Goal: Task Accomplishment & Management: Use online tool/utility

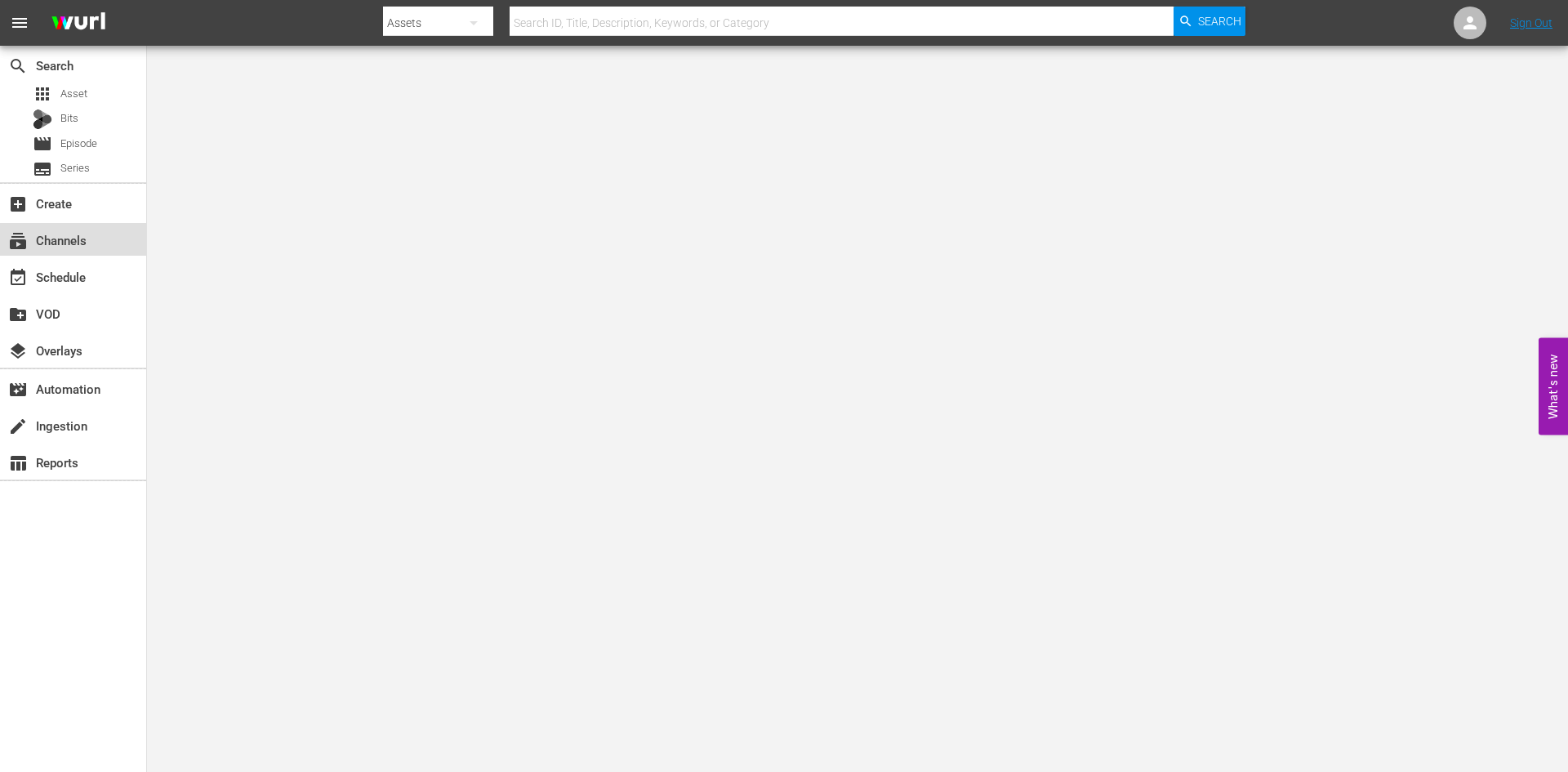
click at [60, 242] on div "subscriptions Channels" at bounding box center [45, 238] width 92 height 15
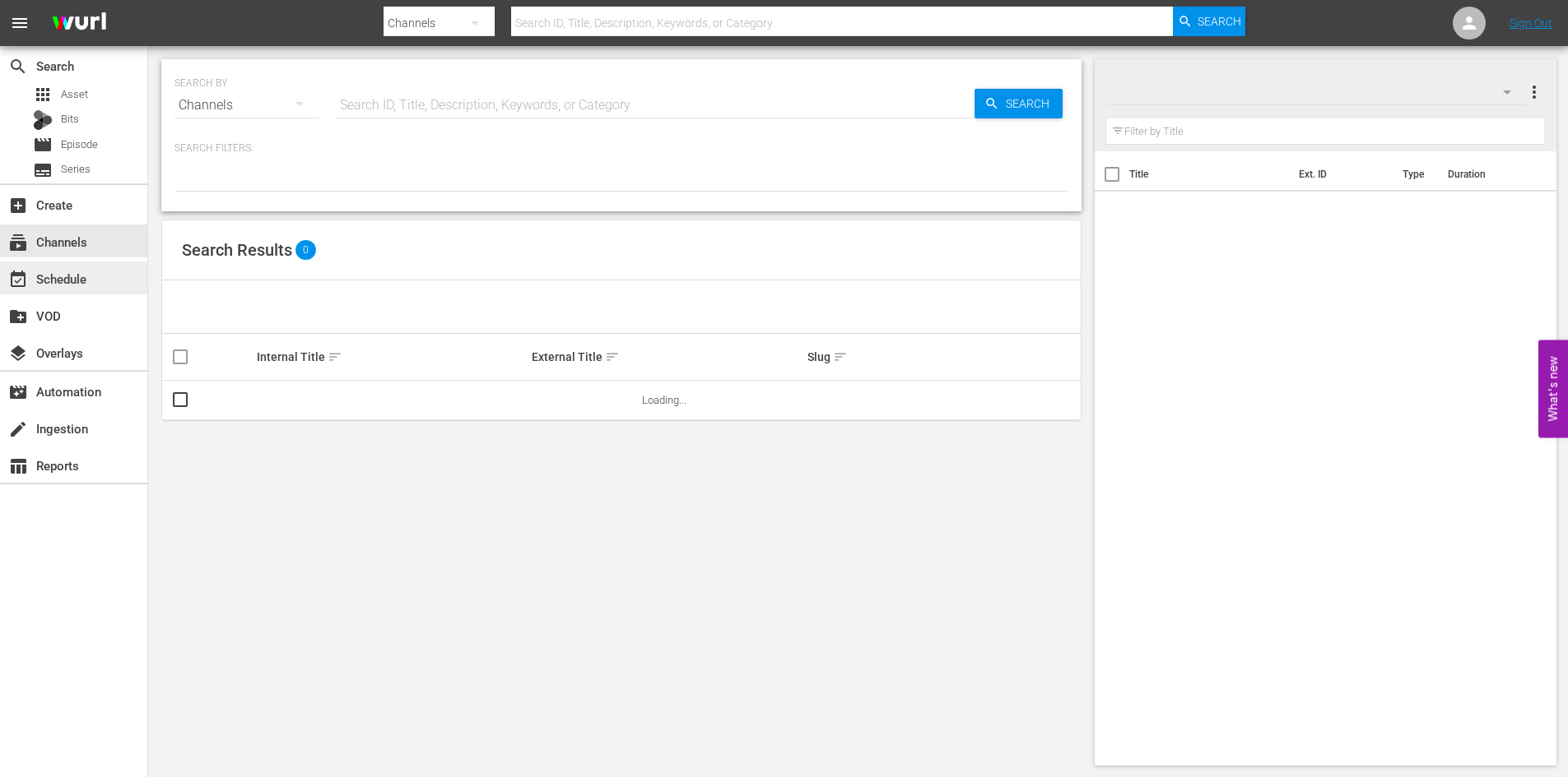
click at [53, 284] on div "event_available Schedule" at bounding box center [46, 277] width 92 height 15
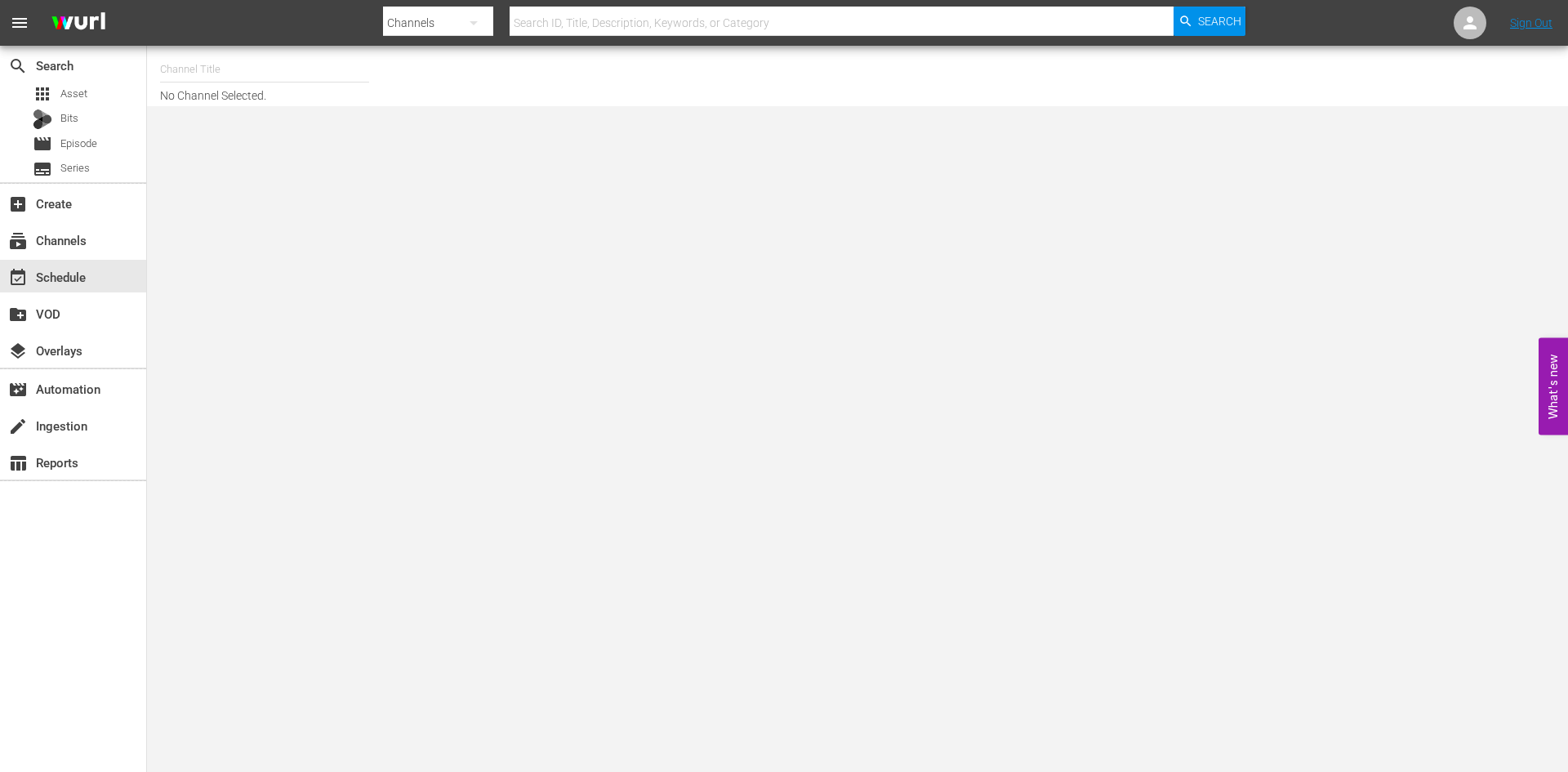
click at [274, 83] on input "text" at bounding box center [265, 69] width 209 height 39
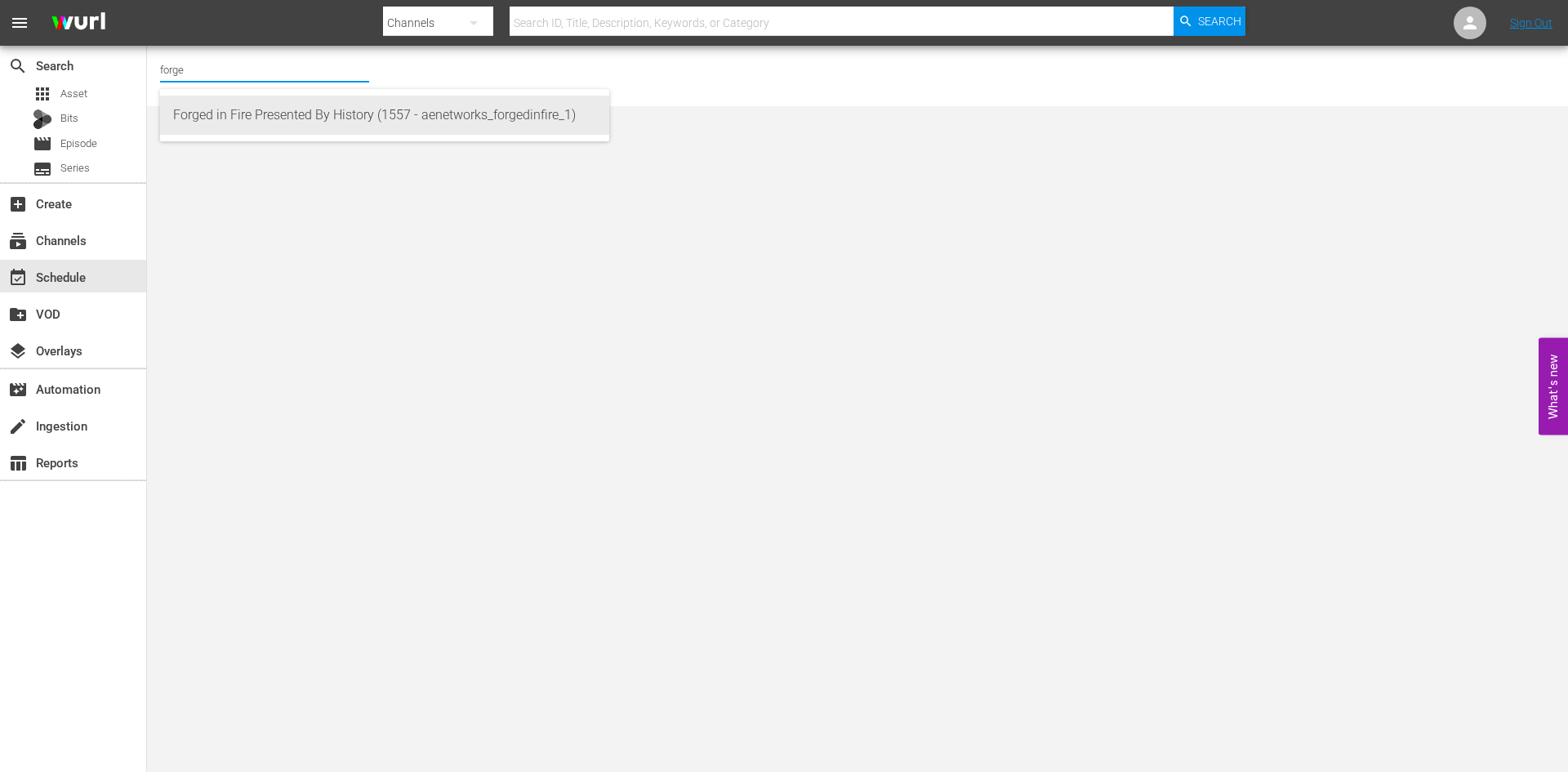
click at [265, 117] on div "Forged in Fire Presented By History (1557 - aenetworks_forgedinfire_1)" at bounding box center [384, 115] width 423 height 39
type input "Forged in Fire Presented By History (1557 - aenetworks_forgedinfire_1)"
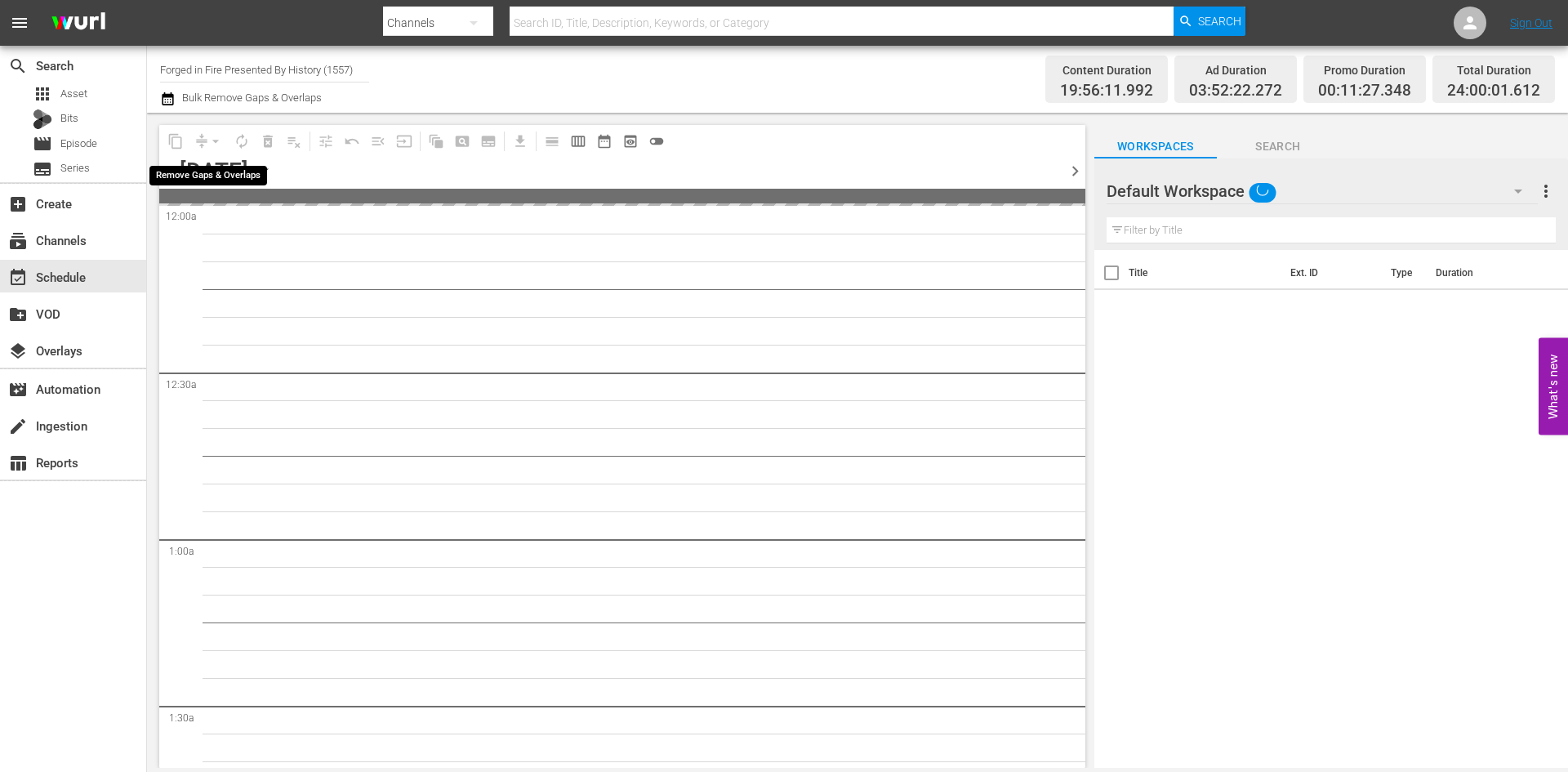
click at [215, 143] on div "arrow_drop_down" at bounding box center [216, 142] width 26 height 26
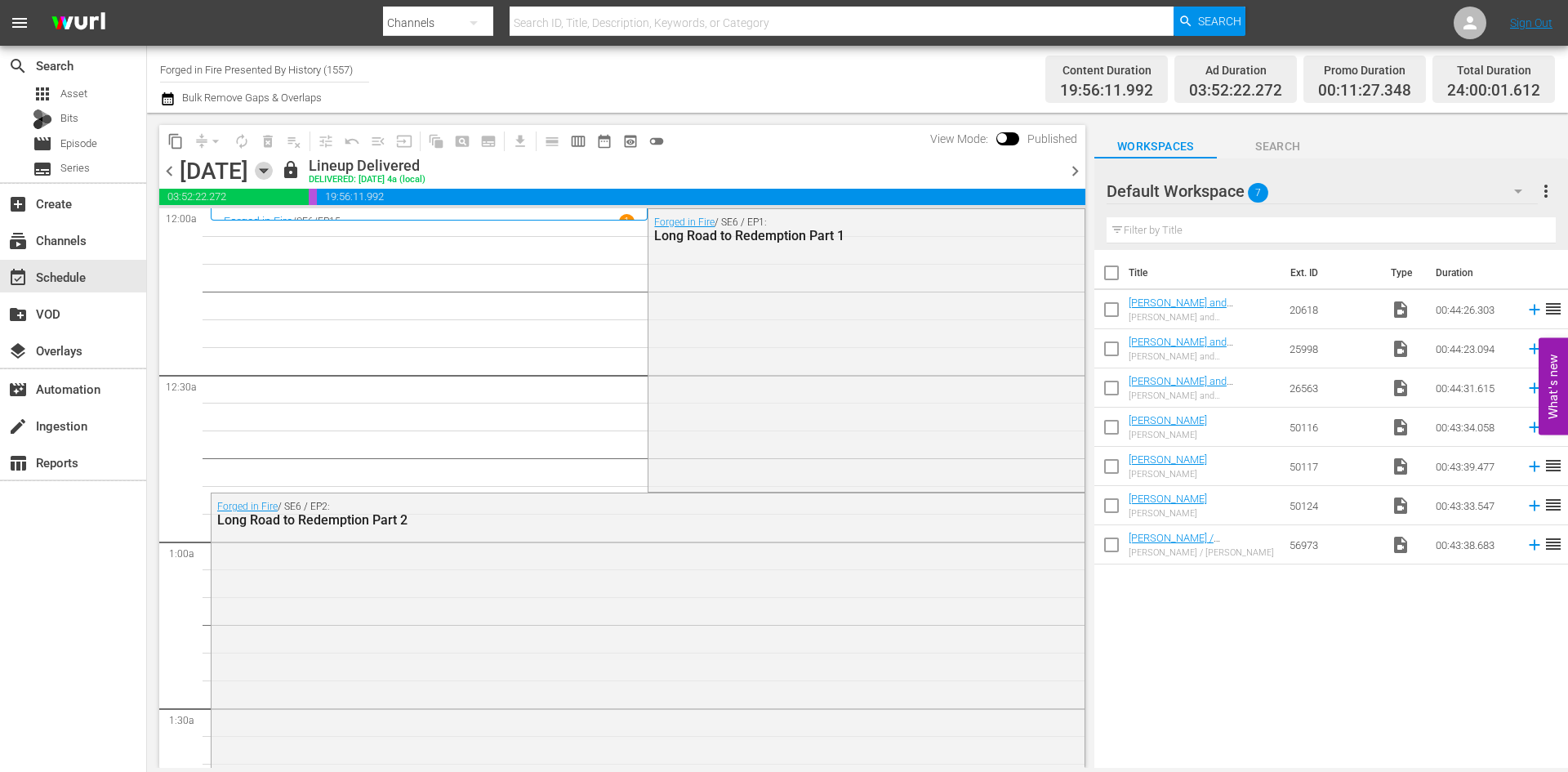
click at [267, 170] on icon "button" at bounding box center [264, 171] width 7 height 4
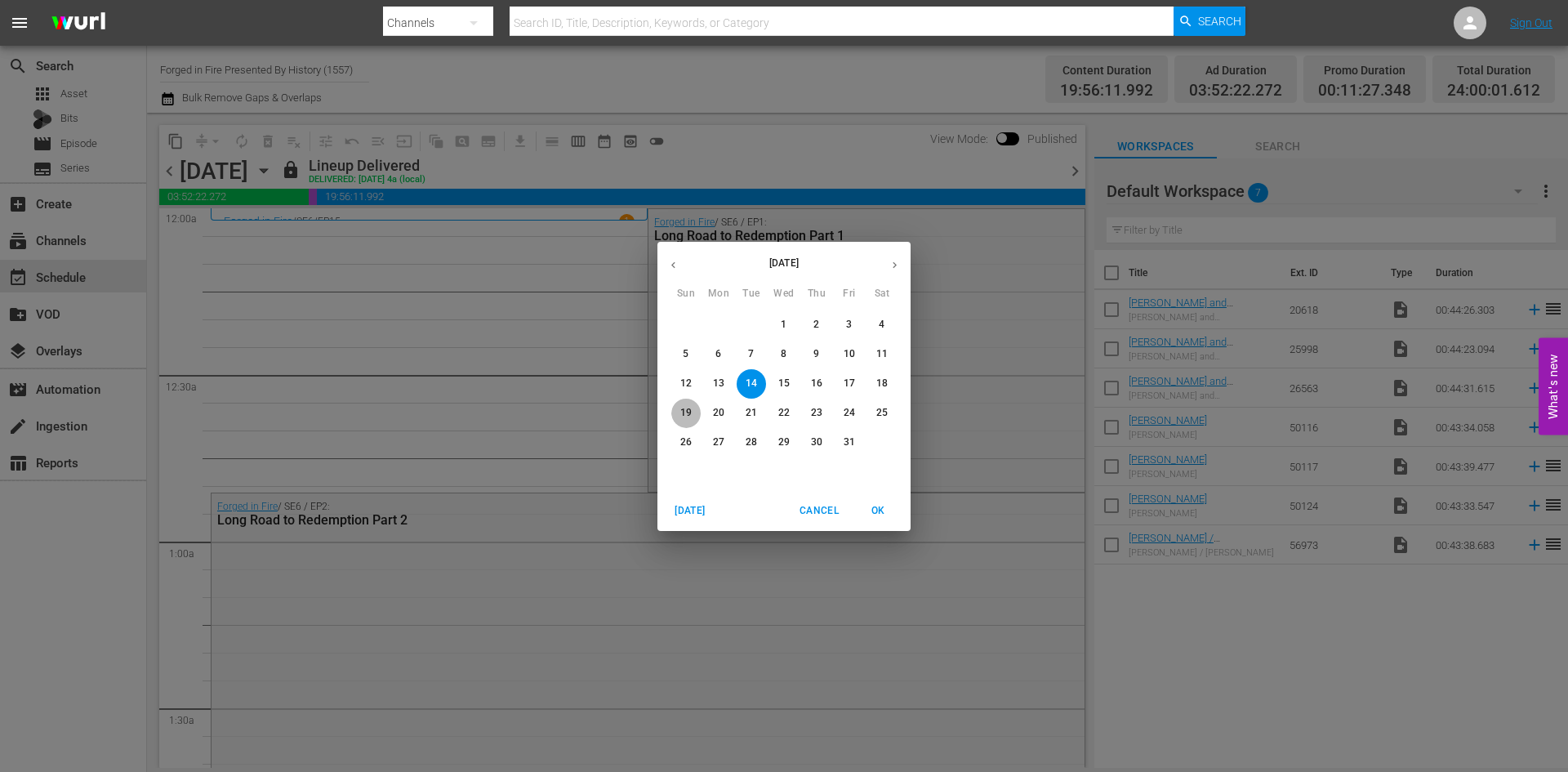
click at [695, 407] on span "19" at bounding box center [686, 413] width 30 height 14
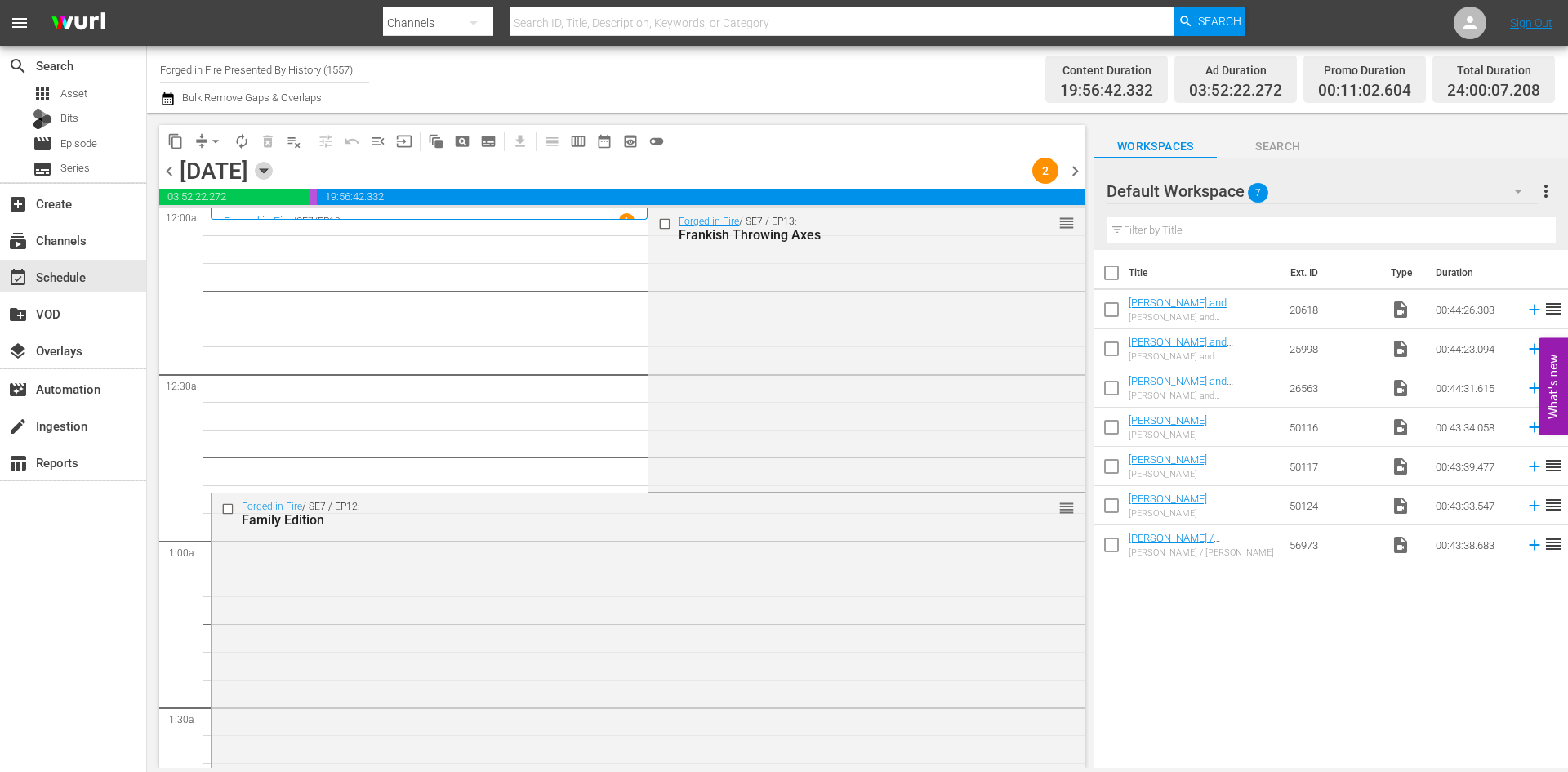
click at [267, 171] on icon "button" at bounding box center [264, 171] width 7 height 4
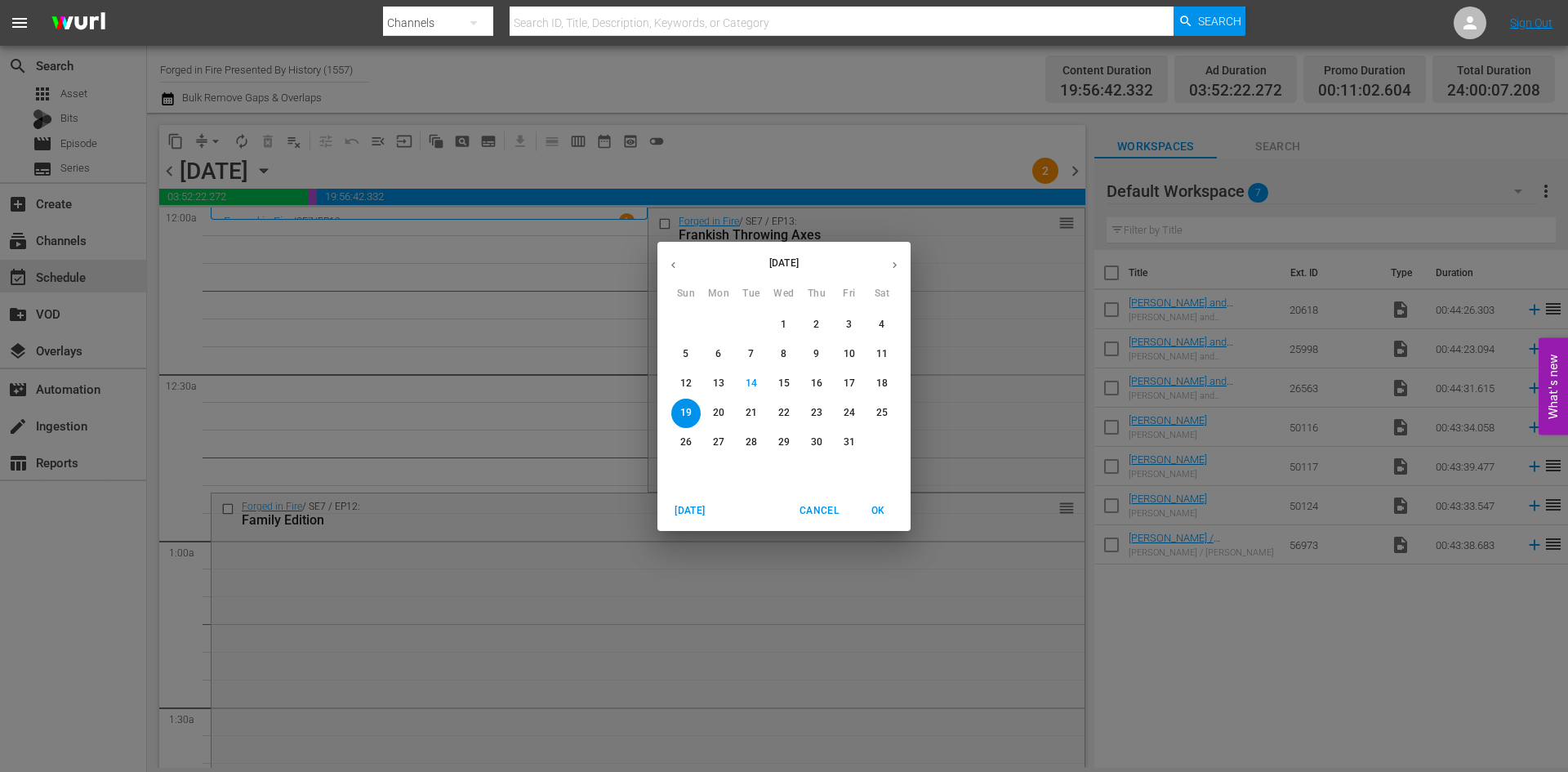
click at [713, 415] on p "20" at bounding box center [719, 413] width 11 height 14
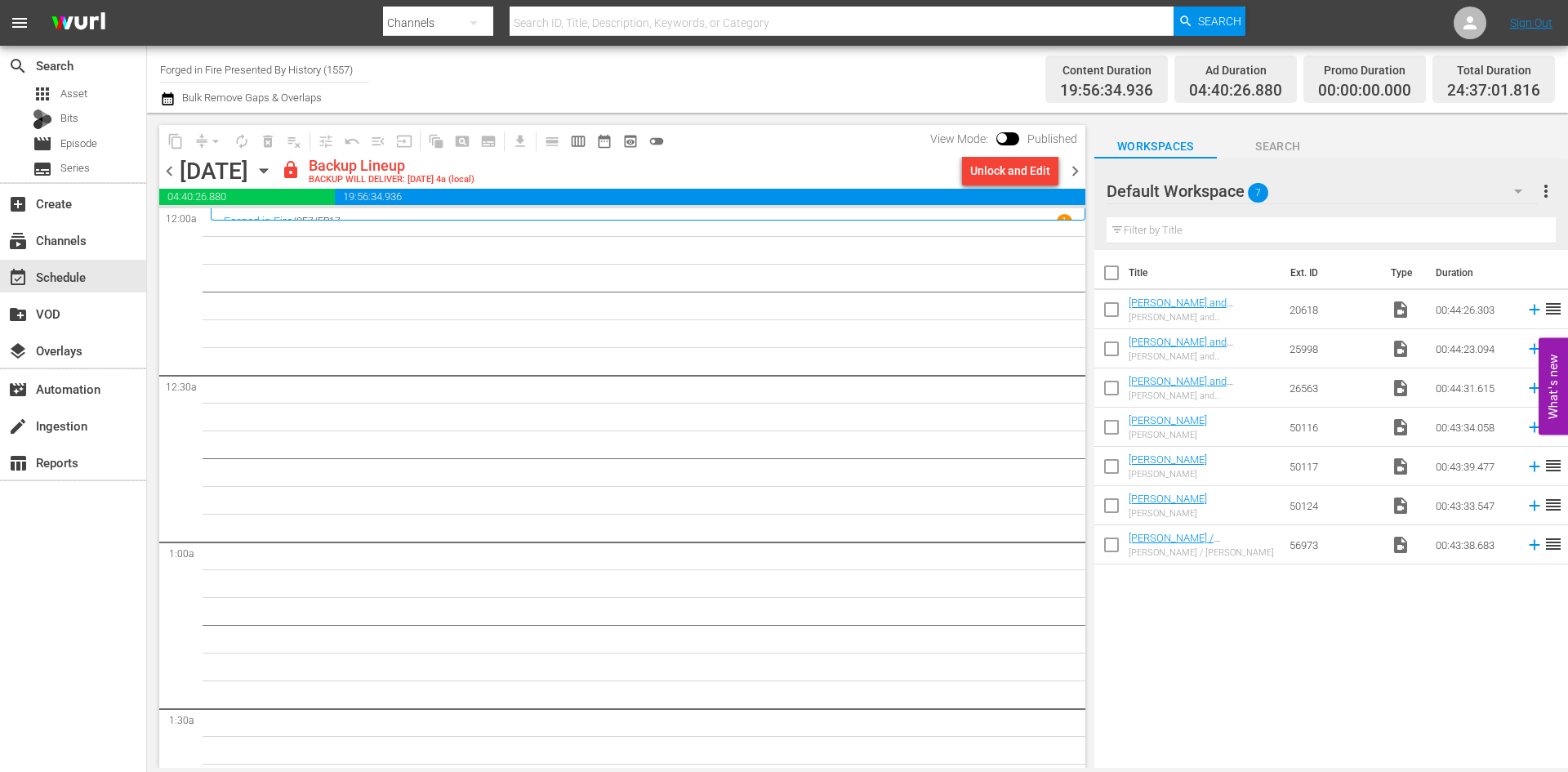
click at [267, 171] on icon "button" at bounding box center [264, 171] width 7 height 4
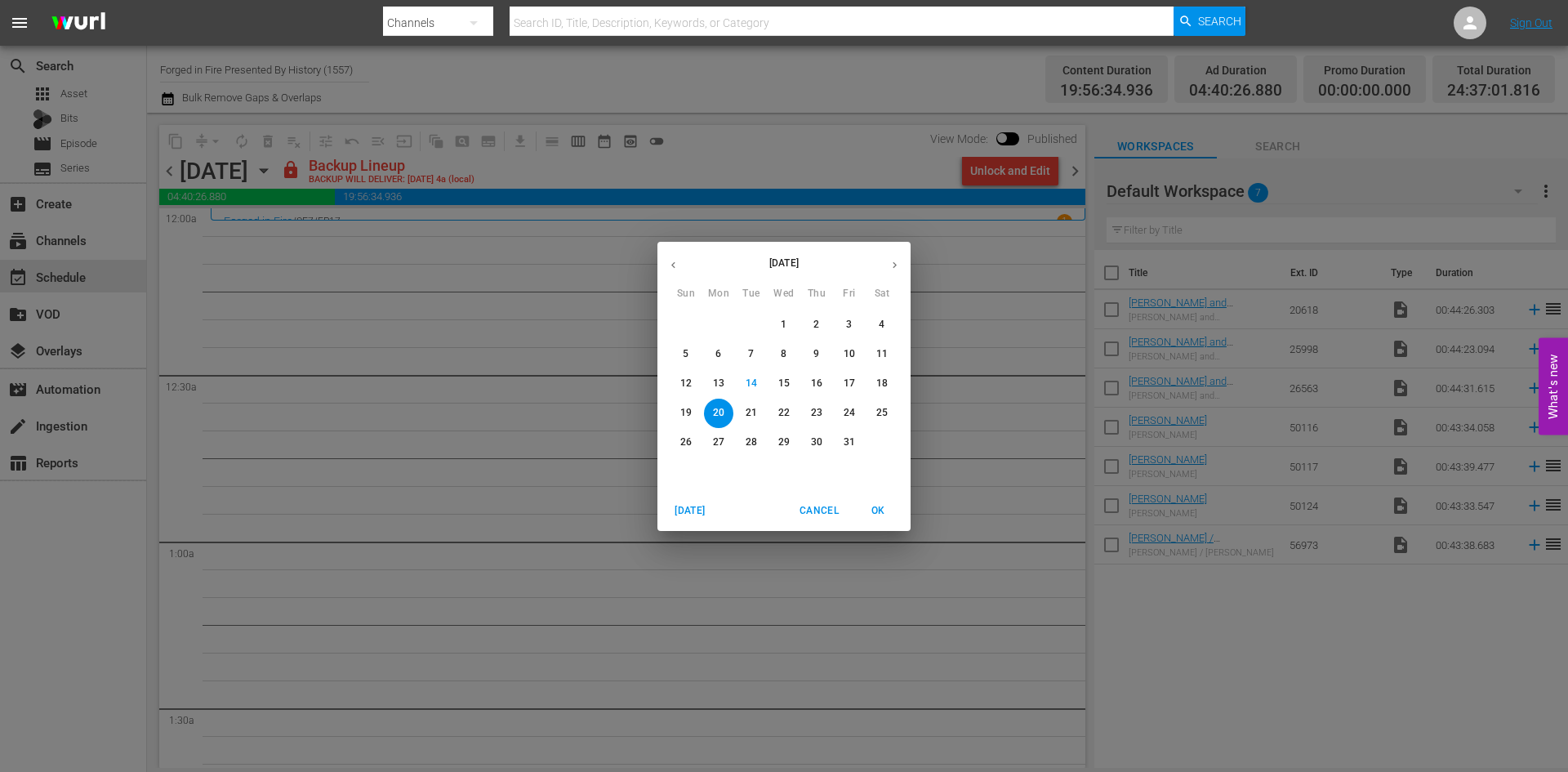
click at [686, 413] on p "19" at bounding box center [686, 413] width 11 height 14
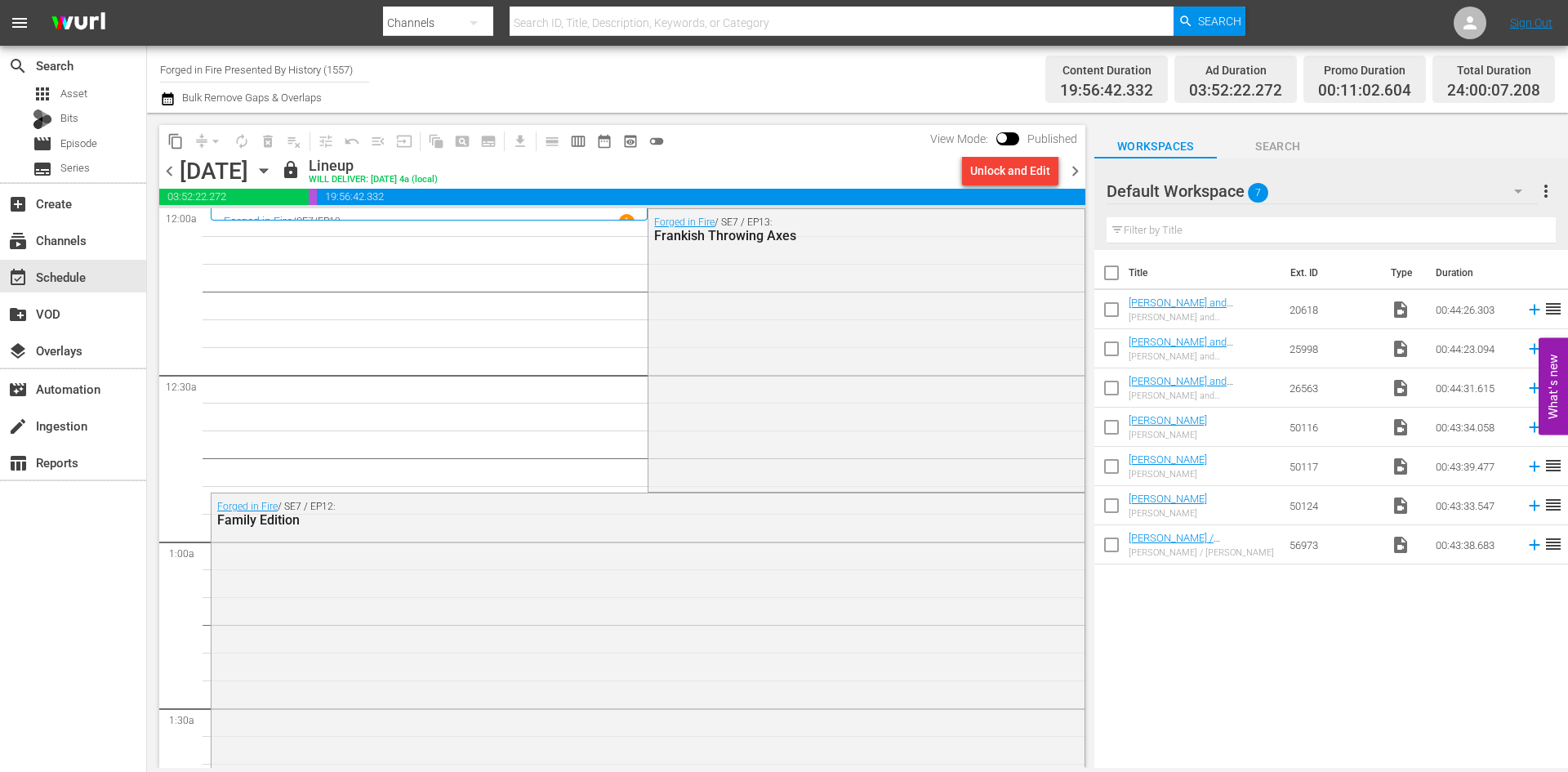
click at [273, 167] on icon "button" at bounding box center [263, 170] width 18 height 18
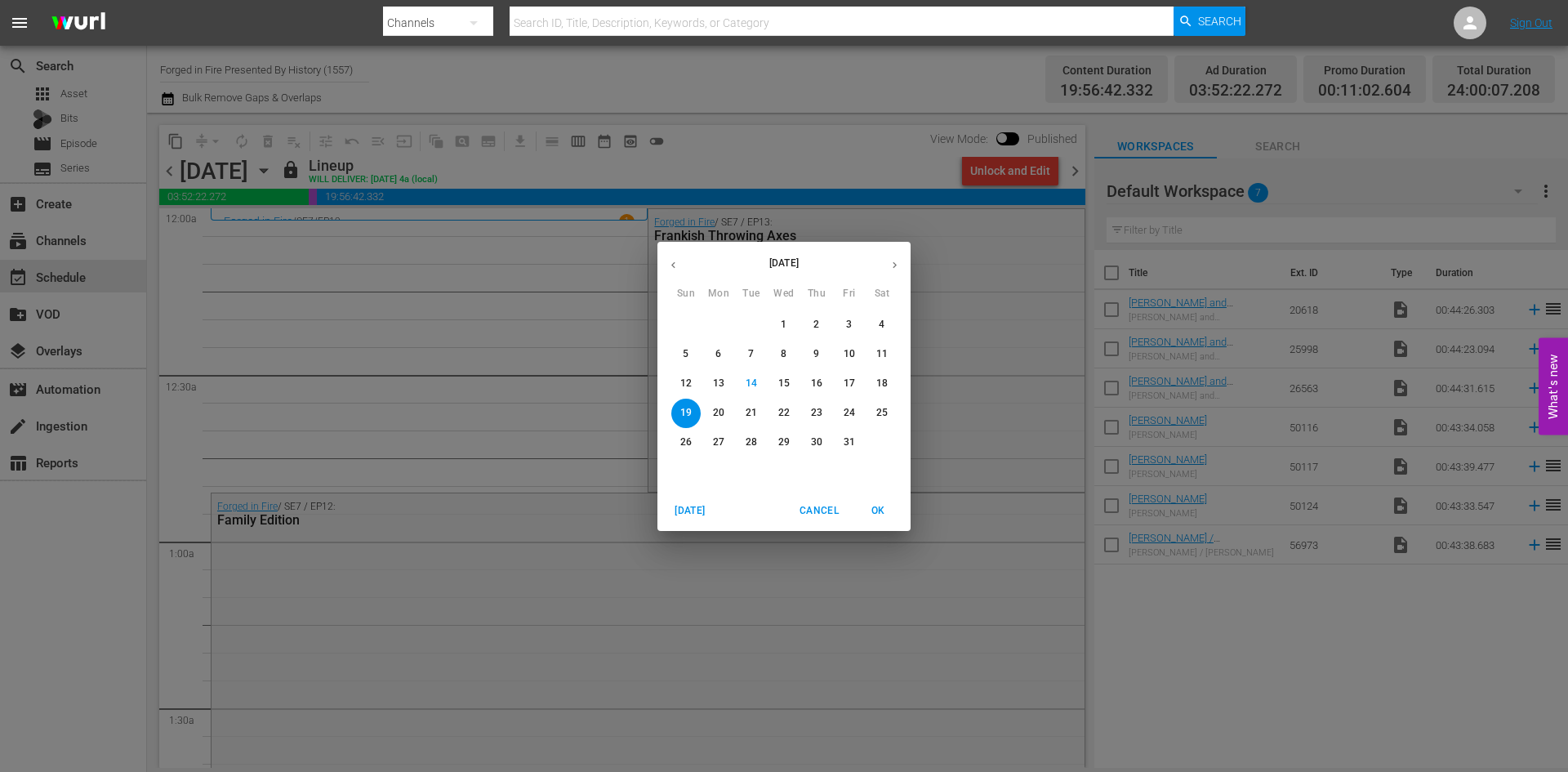
click at [722, 417] on p "20" at bounding box center [719, 413] width 11 height 14
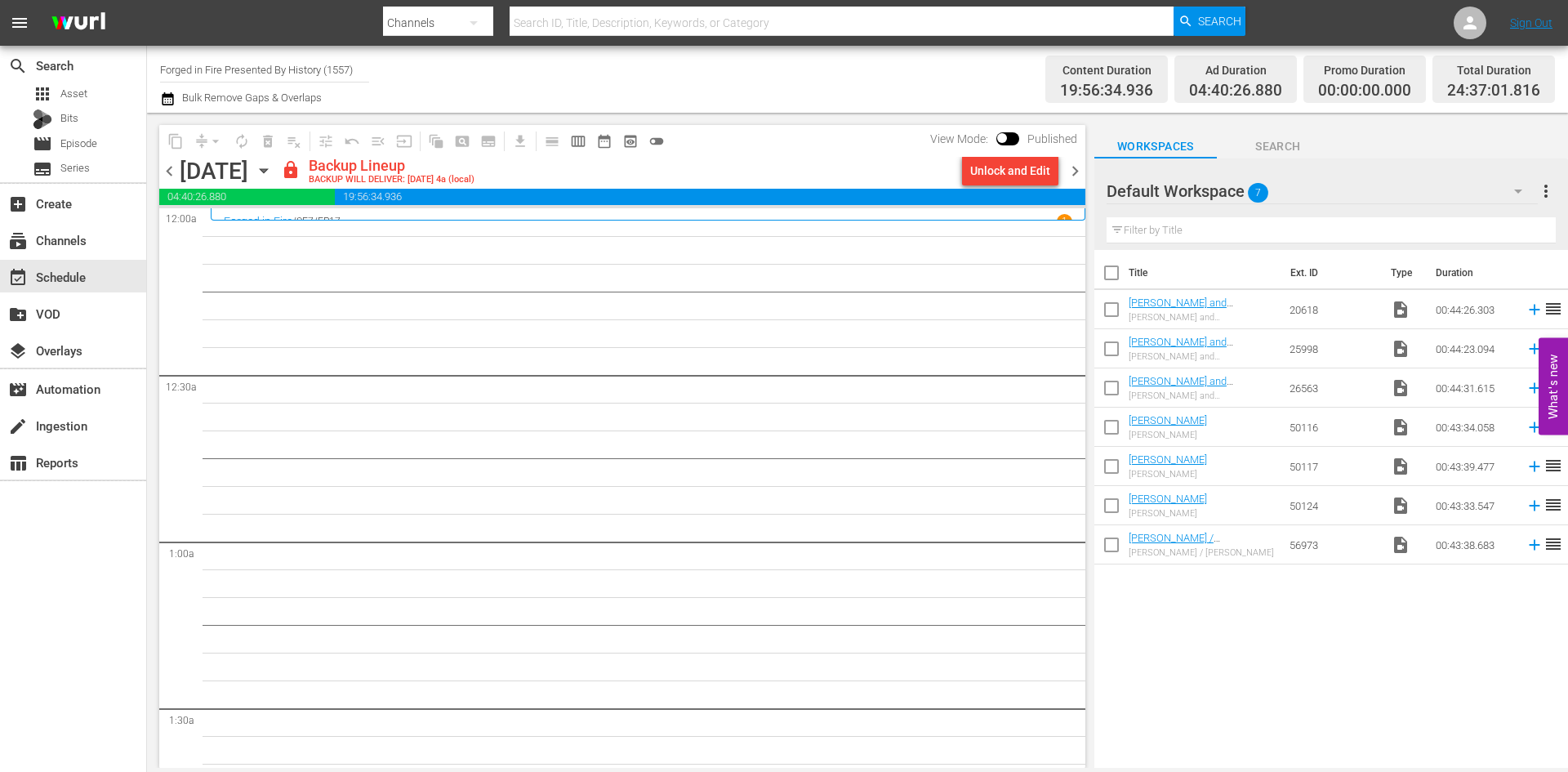
click at [273, 176] on icon "button" at bounding box center [263, 170] width 18 height 18
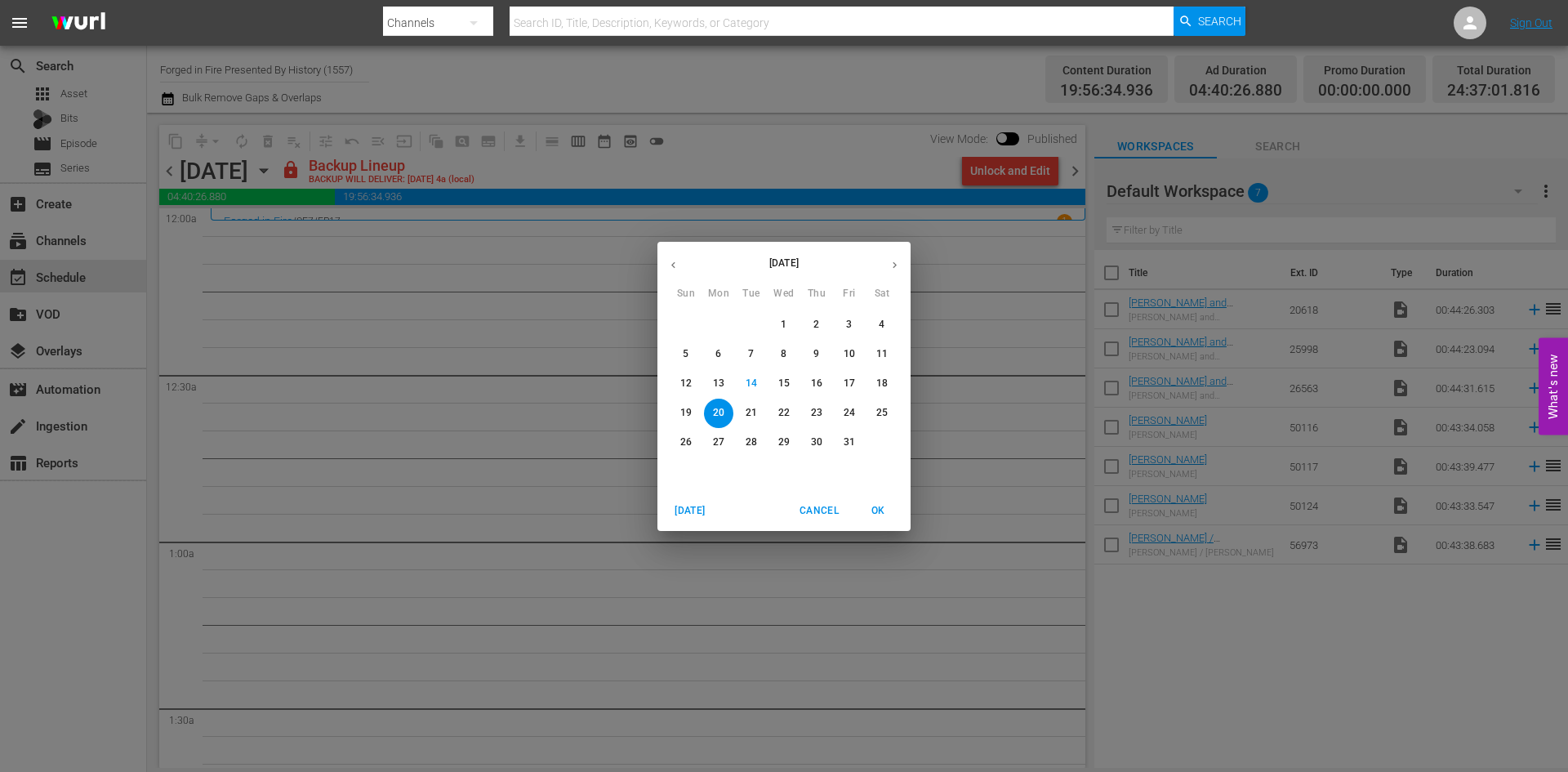
click at [759, 414] on span "21" at bounding box center [751, 413] width 30 height 14
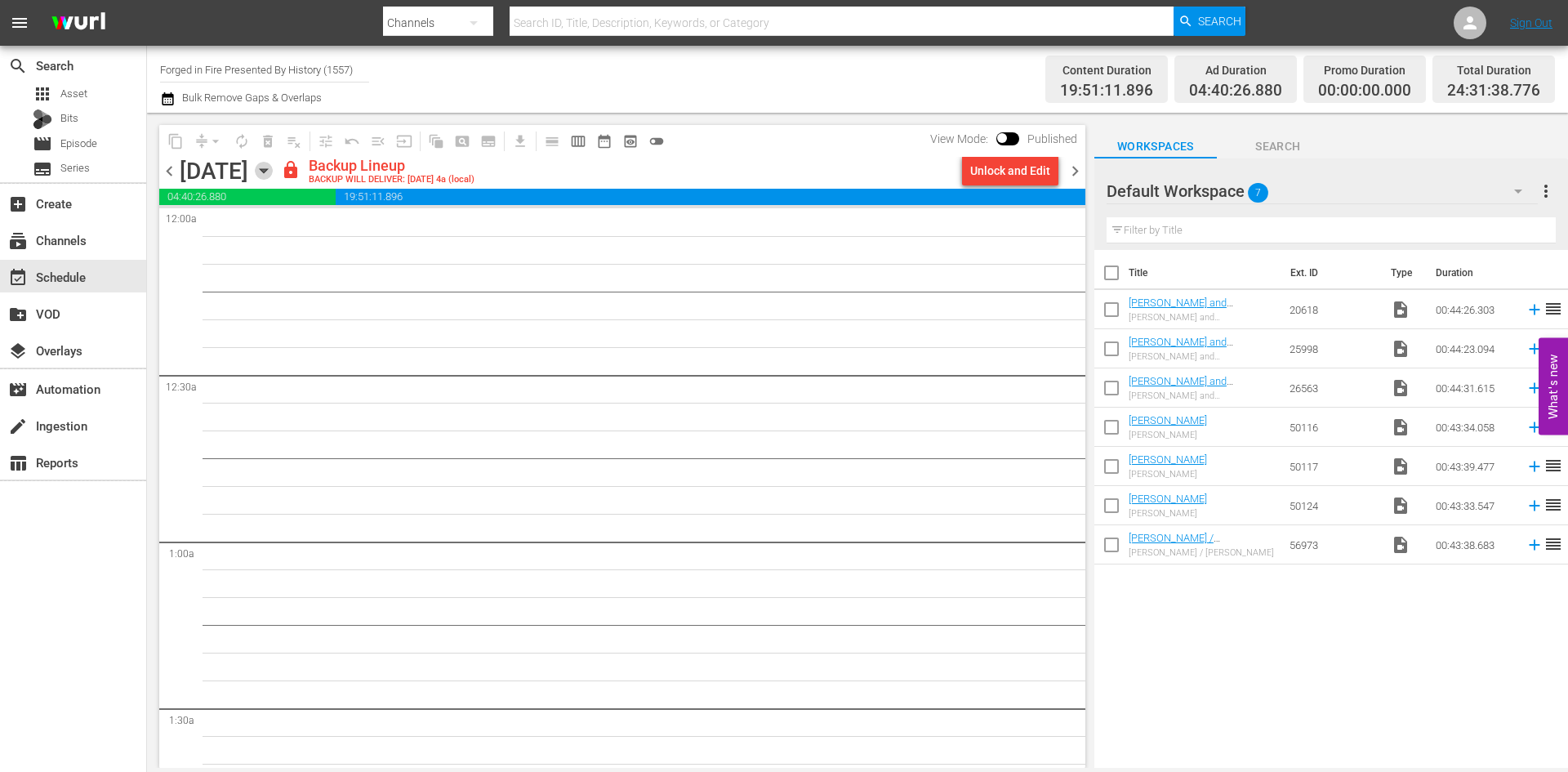
click at [273, 167] on icon "button" at bounding box center [263, 170] width 18 height 18
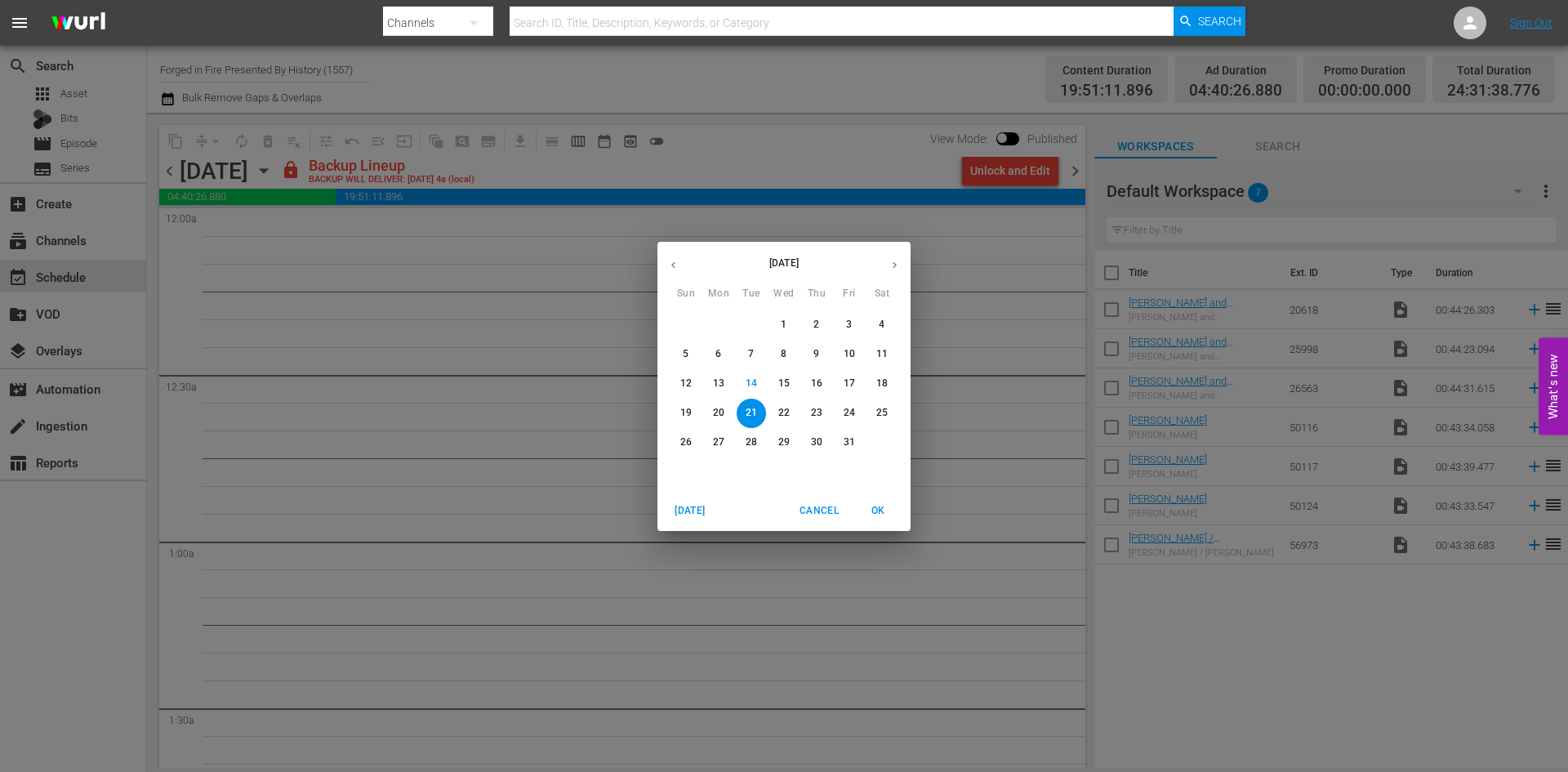
click at [784, 409] on p "22" at bounding box center [784, 413] width 11 height 14
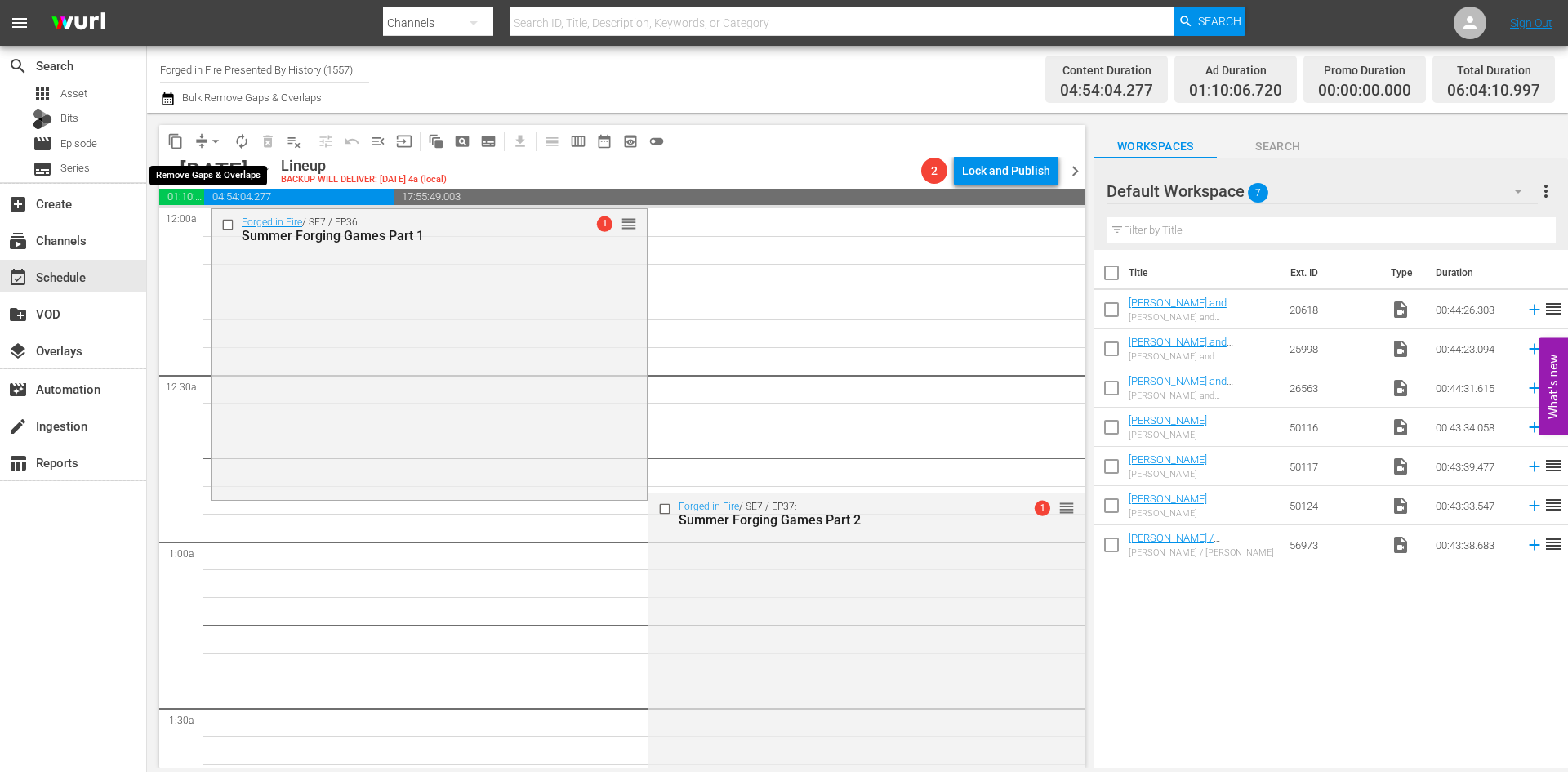
click at [213, 142] on span "arrow_drop_down" at bounding box center [216, 142] width 17 height 17
click at [217, 171] on li "Align to Midnight" at bounding box center [216, 174] width 135 height 27
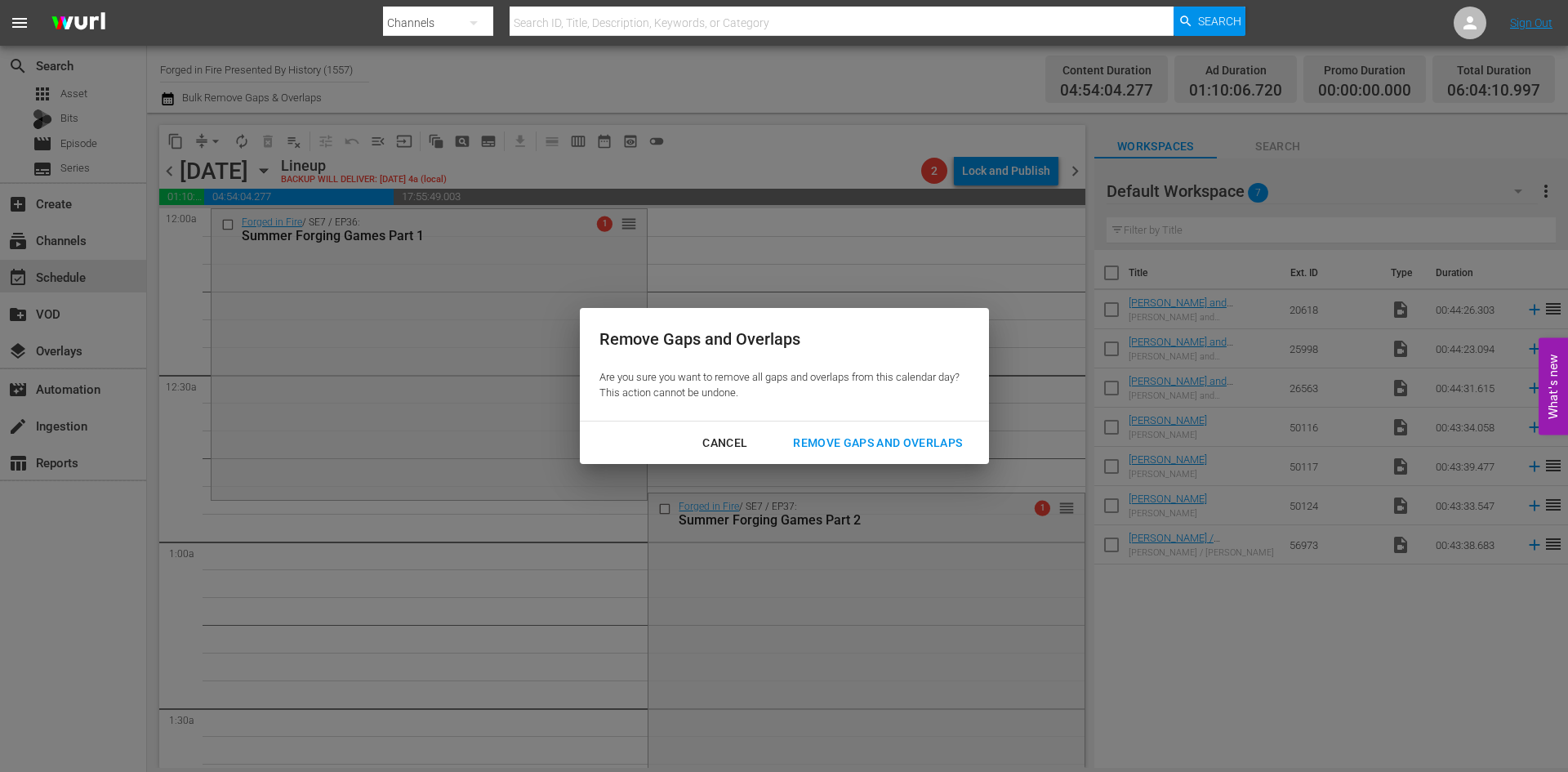
click at [838, 442] on div "Remove Gaps and Overlaps" at bounding box center [877, 443] width 195 height 20
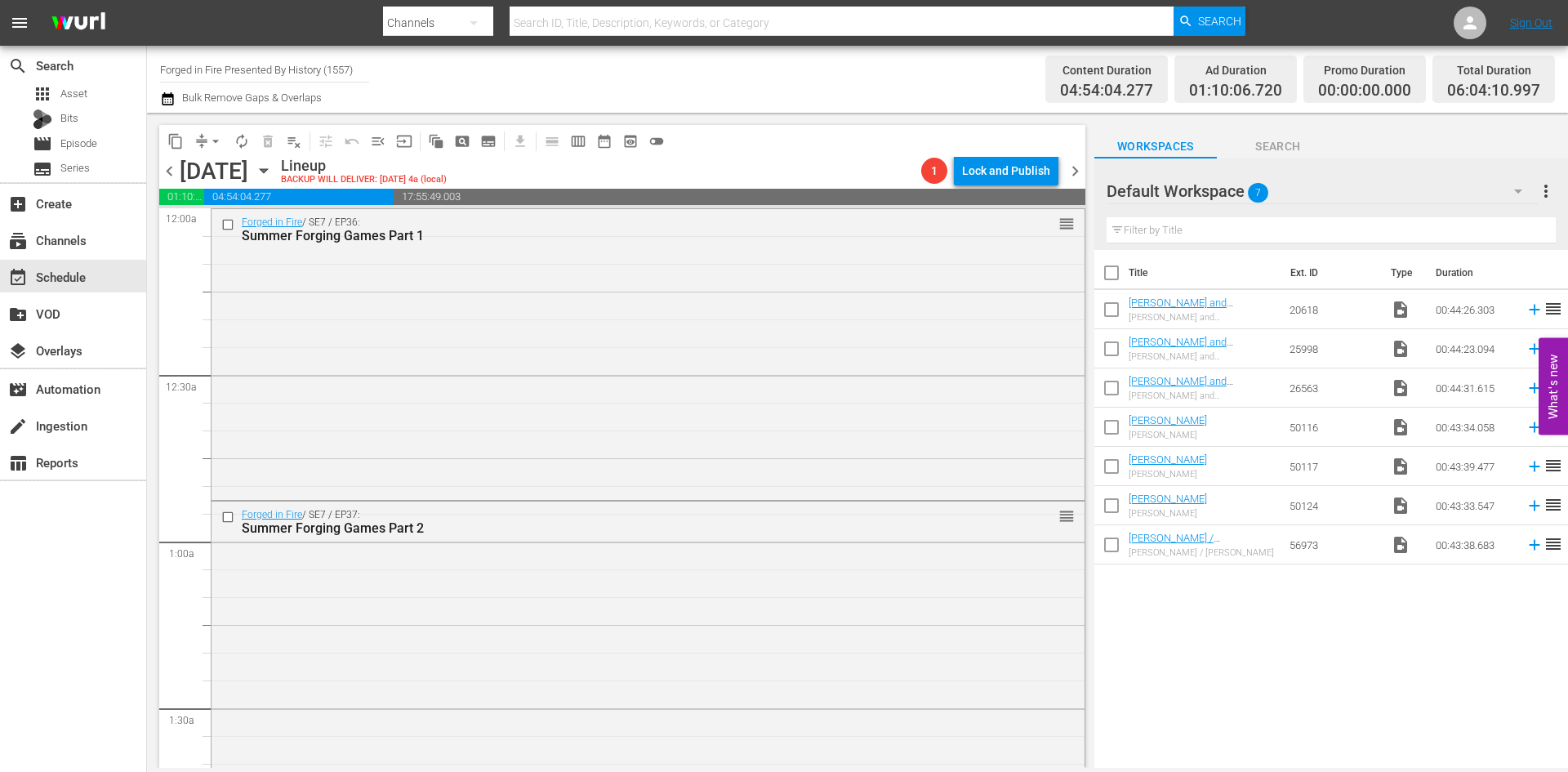
click at [672, 346] on div "Forged in Fire / SE7 / EP36: Summer Forging Games Part 1 reorder" at bounding box center [648, 354] width 873 height 289
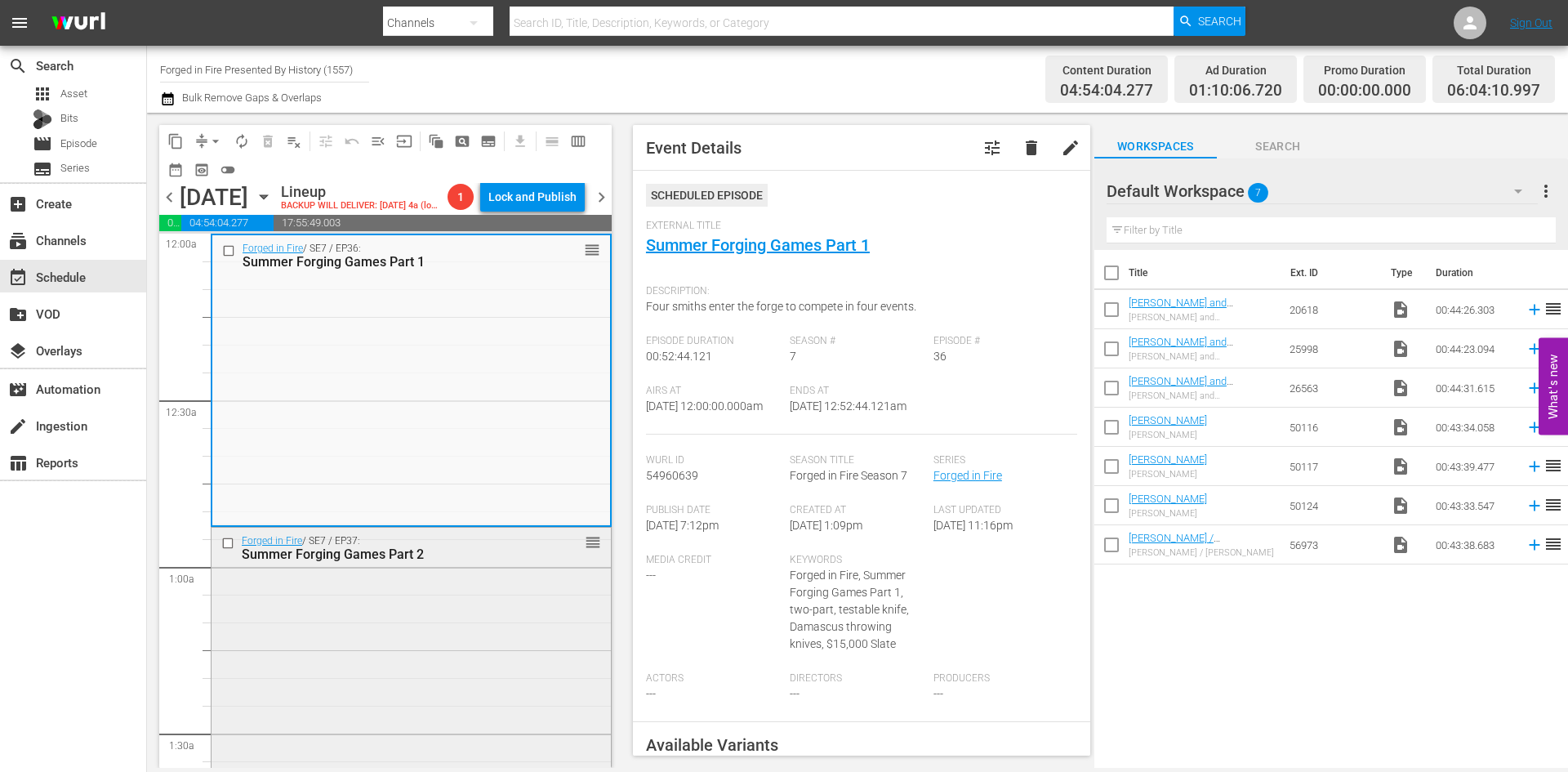
click at [454, 651] on div "Forged in Fire / SE7 / EP37: Summer Forging Games Part 2 reorder" at bounding box center [412, 669] width 400 height 283
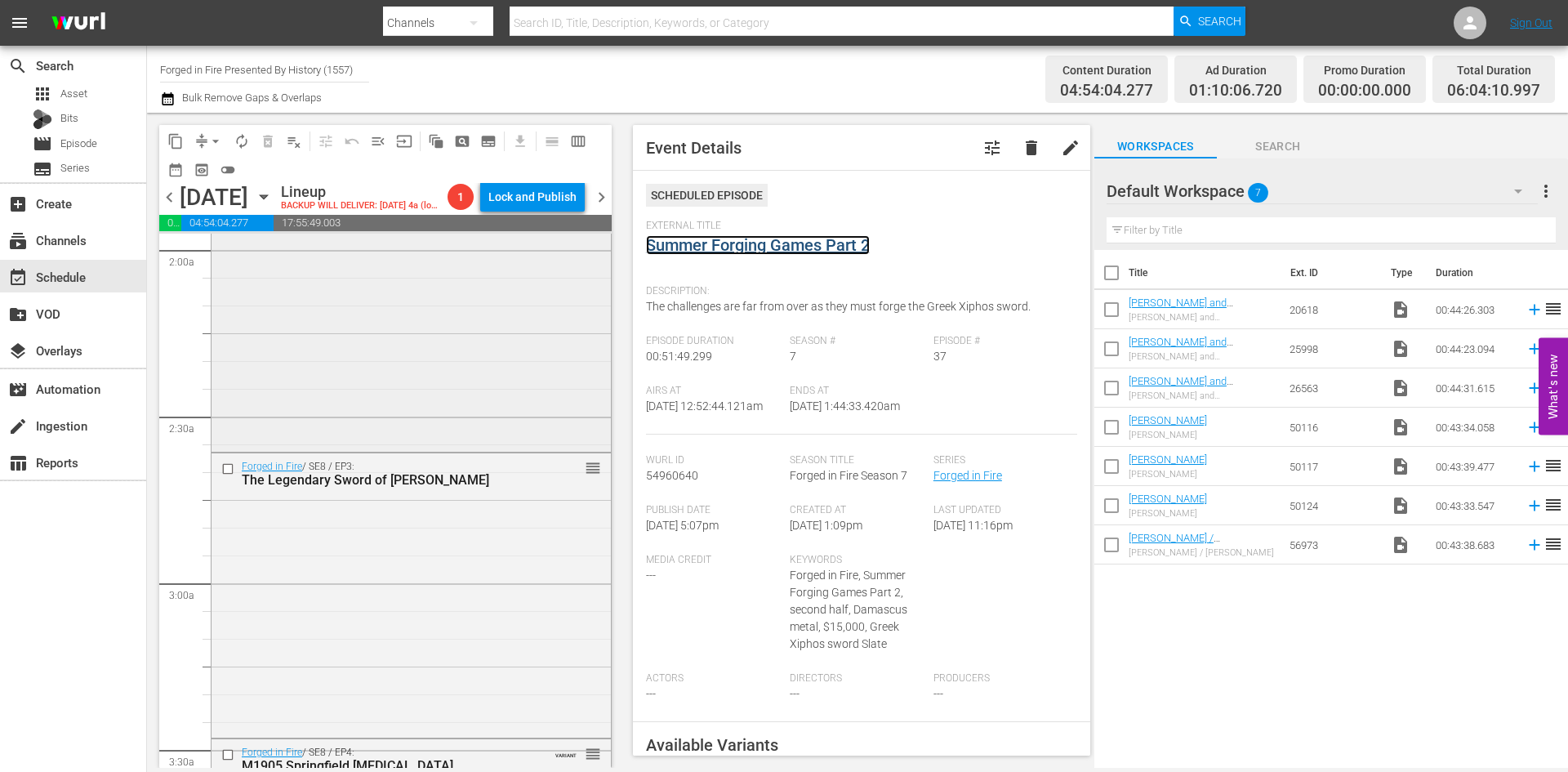
scroll to position [654, 0]
click at [416, 383] on div "Forged in Fire / SE8 / EP2: The Deadly Vajra-Mushti reorder" at bounding box center [412, 304] width 400 height 283
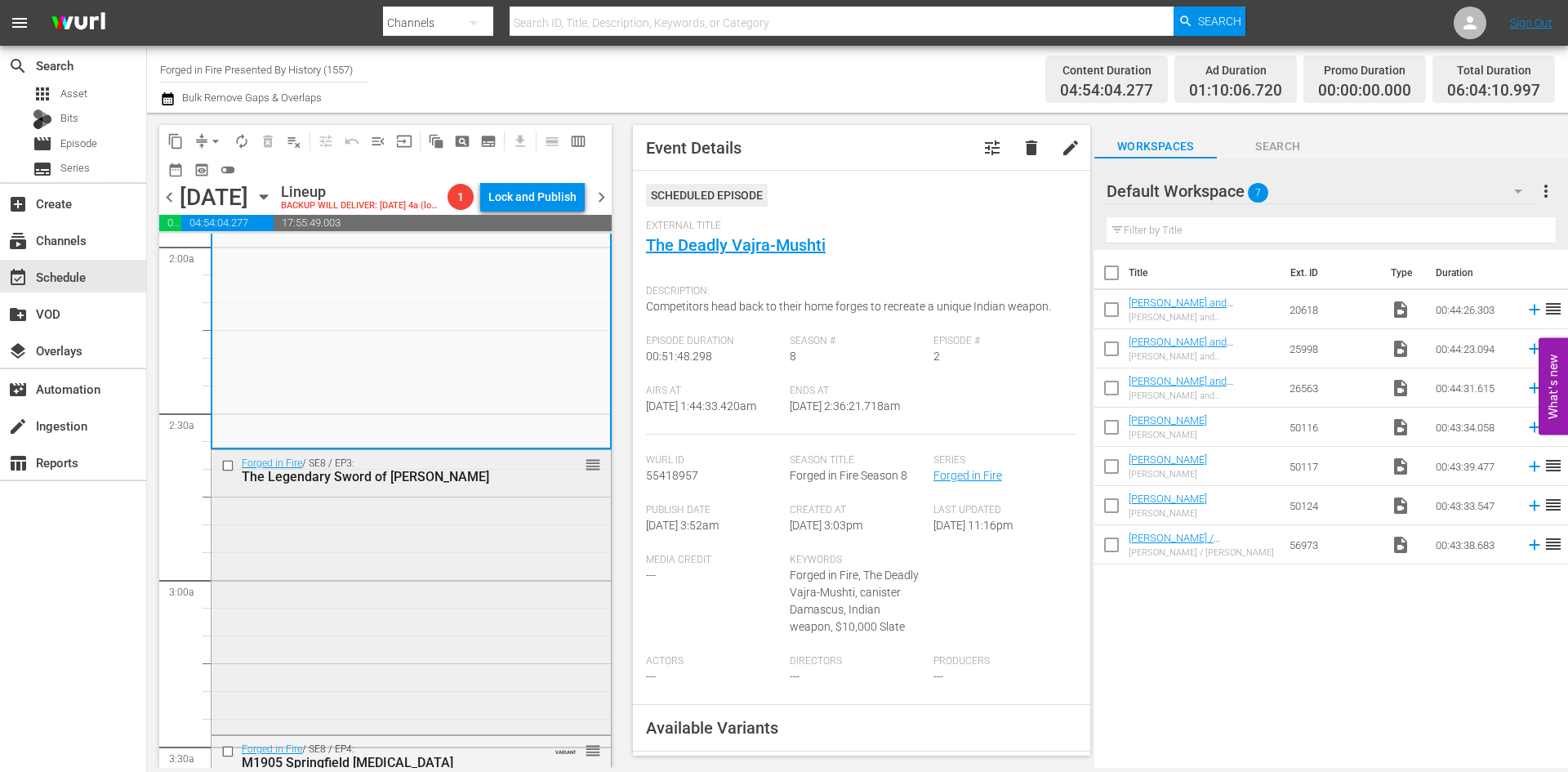
click at [496, 625] on div "Forged in Fire / SE8 / EP3: The Legendary Sword of Saladin reorder" at bounding box center [412, 591] width 400 height 282
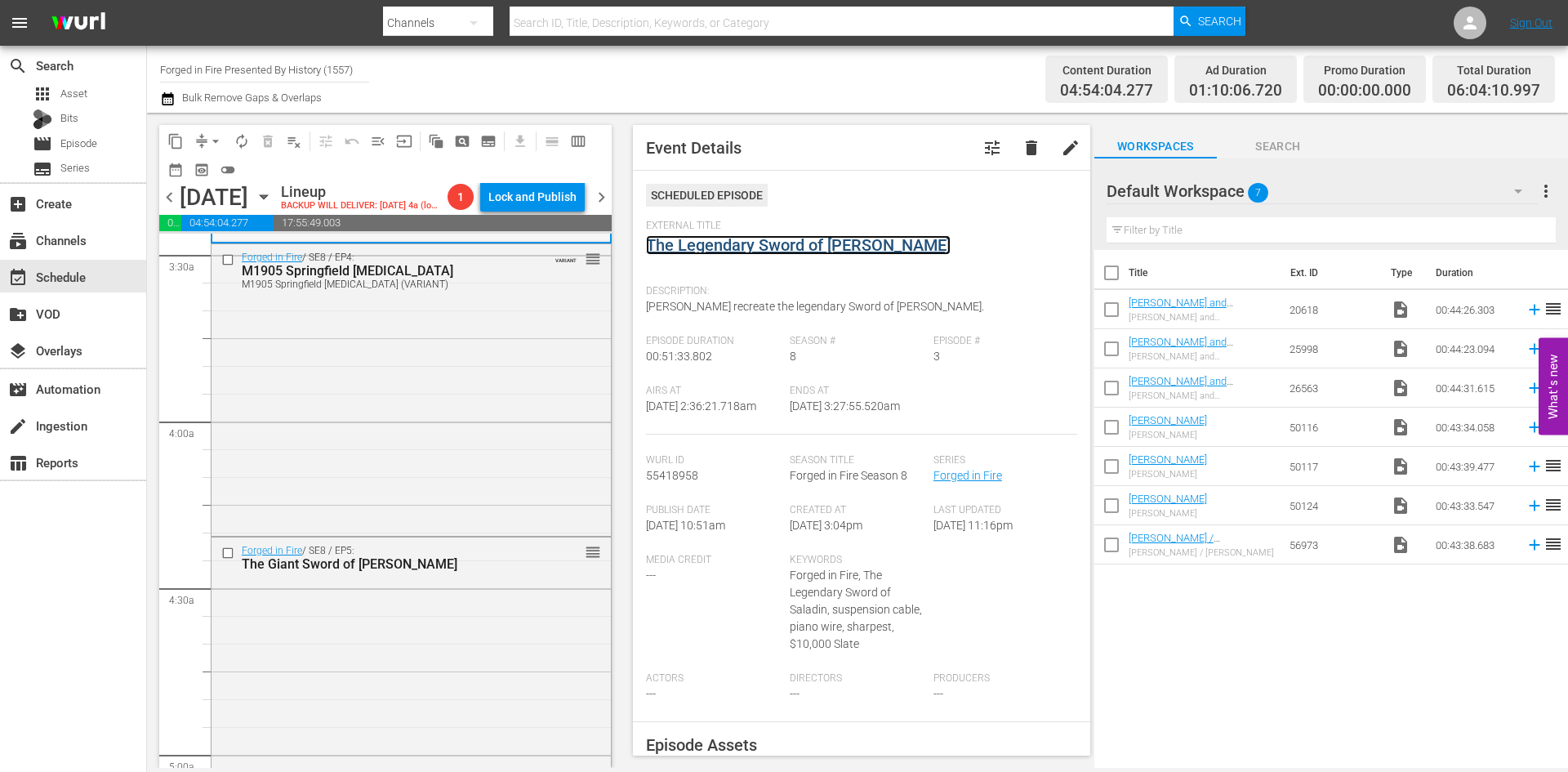
scroll to position [1226, 0]
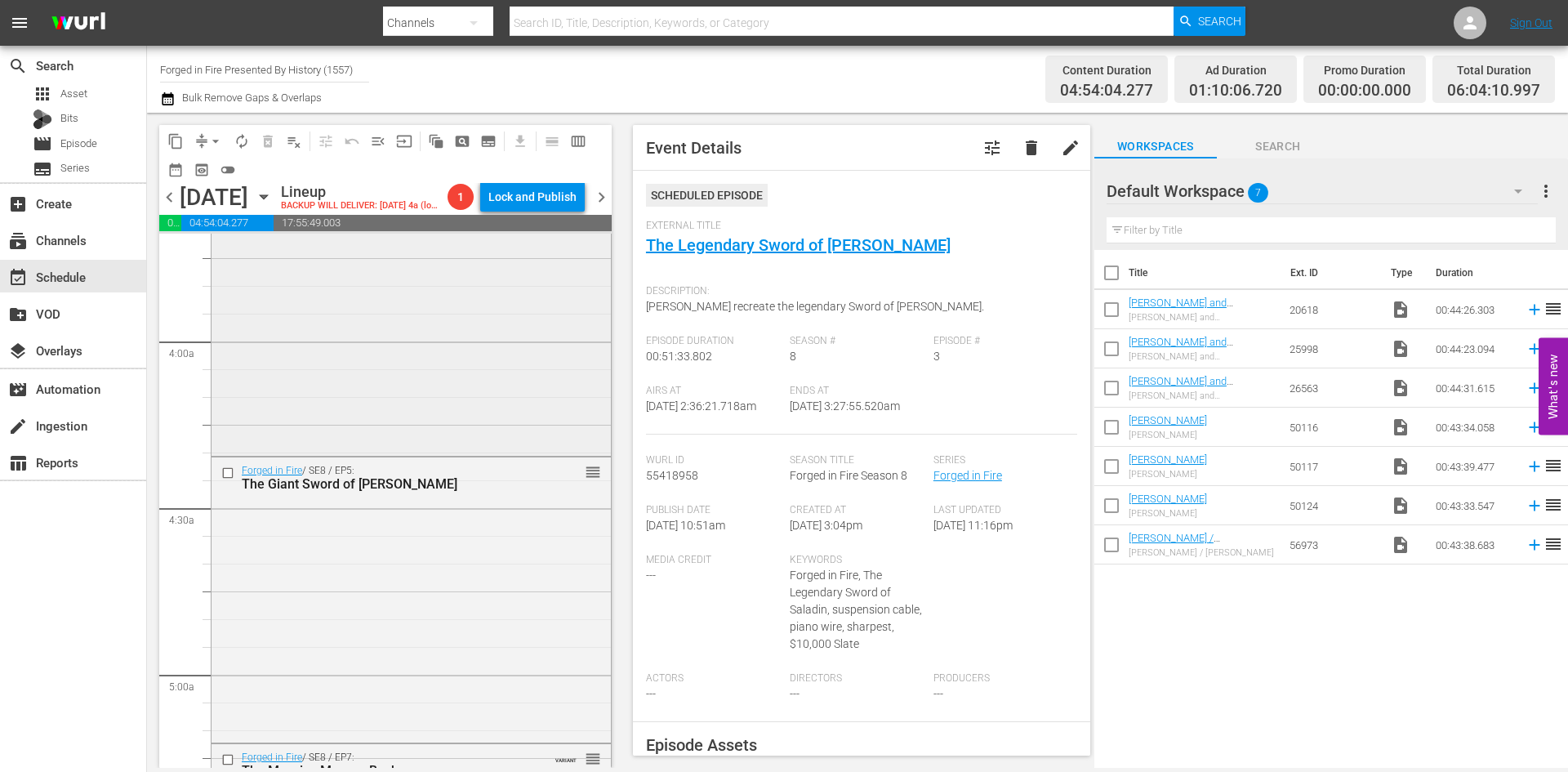
click at [476, 420] on div "Forged in Fire / SE8 / EP4: M1905 Springfield Bayonet M1905 Springfield Bayonet…" at bounding box center [412, 307] width 400 height 288
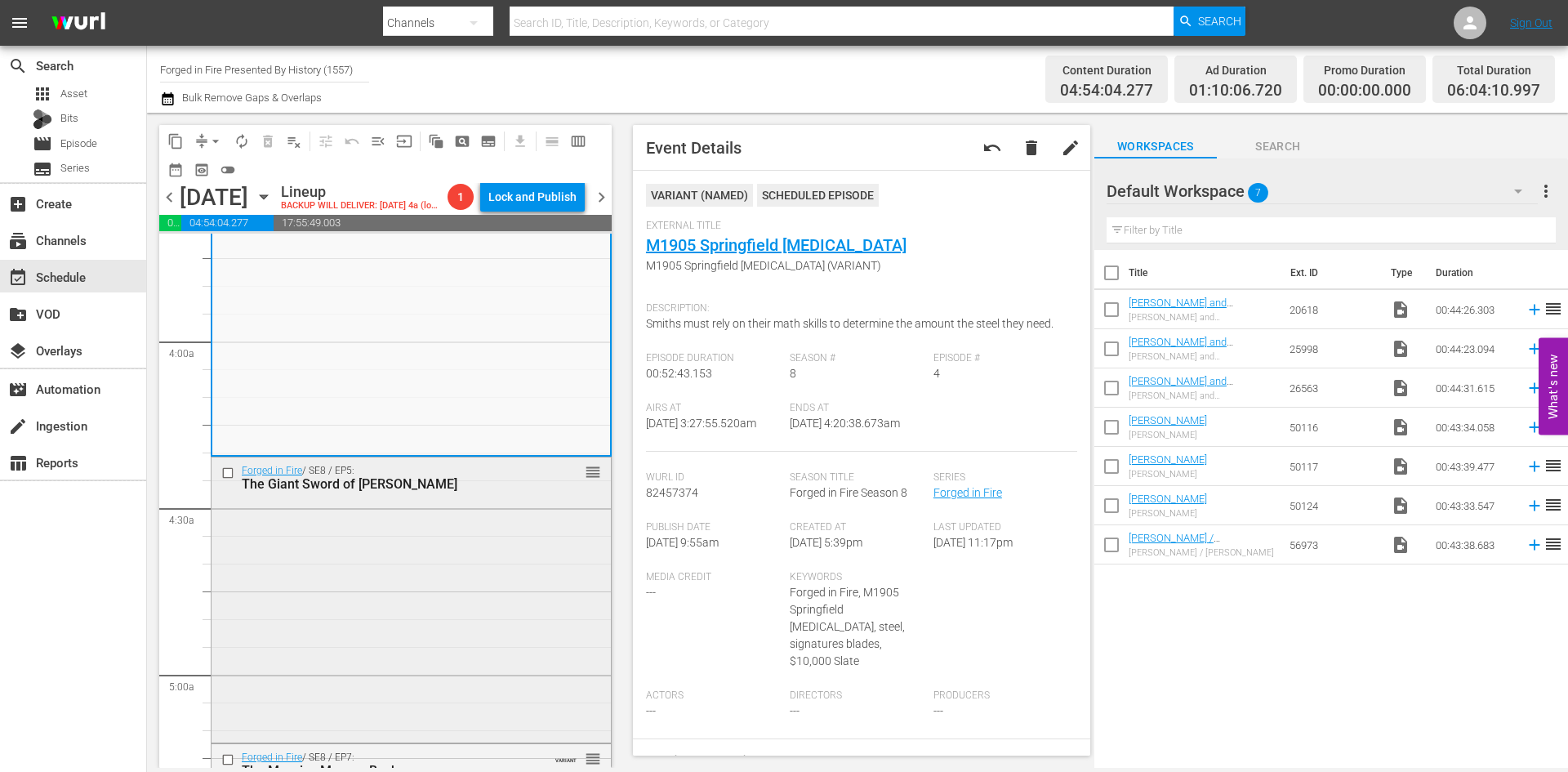
click at [493, 562] on div "Forged in Fire / SE8 / EP5: The Giant Sword of William Wallace reorder" at bounding box center [412, 598] width 400 height 282
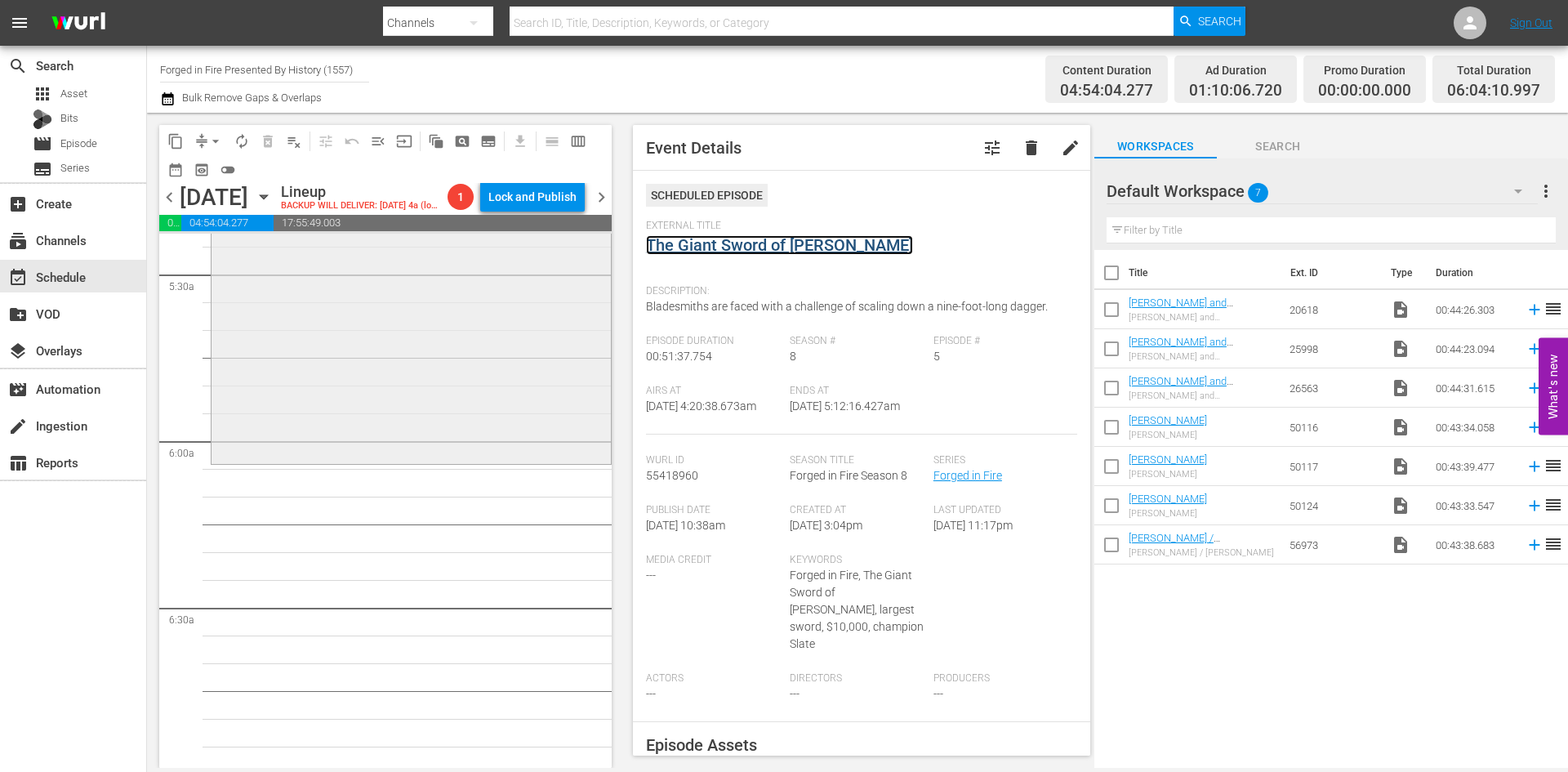
scroll to position [1799, 0]
click at [499, 380] on div "Forged in Fire / SE8 / EP7: The Massive Maguro Bocho The Massive Maguro Bocho (…" at bounding box center [412, 314] width 400 height 283
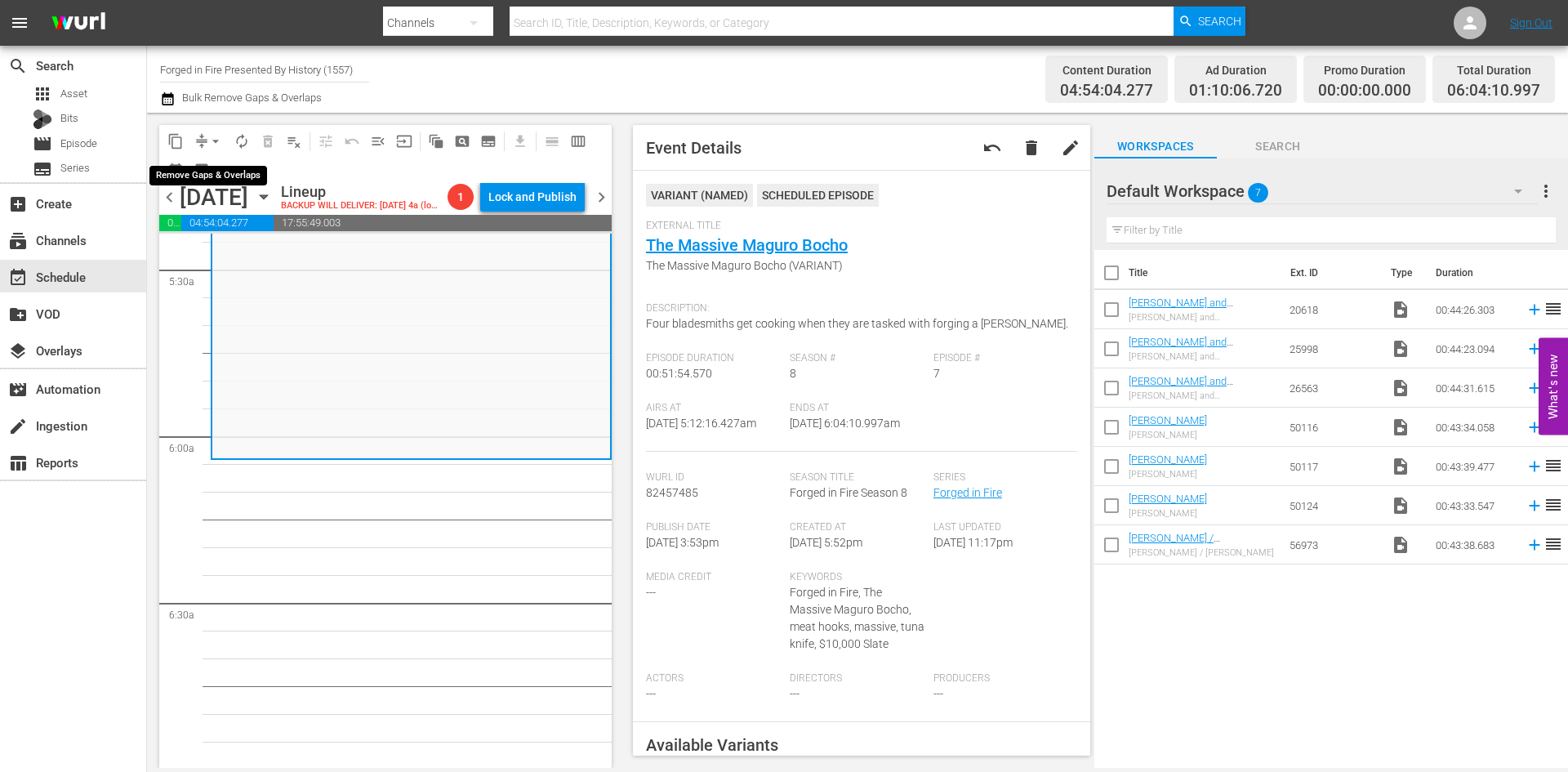
click at [214, 142] on span "arrow_drop_down" at bounding box center [216, 142] width 17 height 17
click at [210, 171] on li "Align to Midnight" at bounding box center [216, 174] width 135 height 27
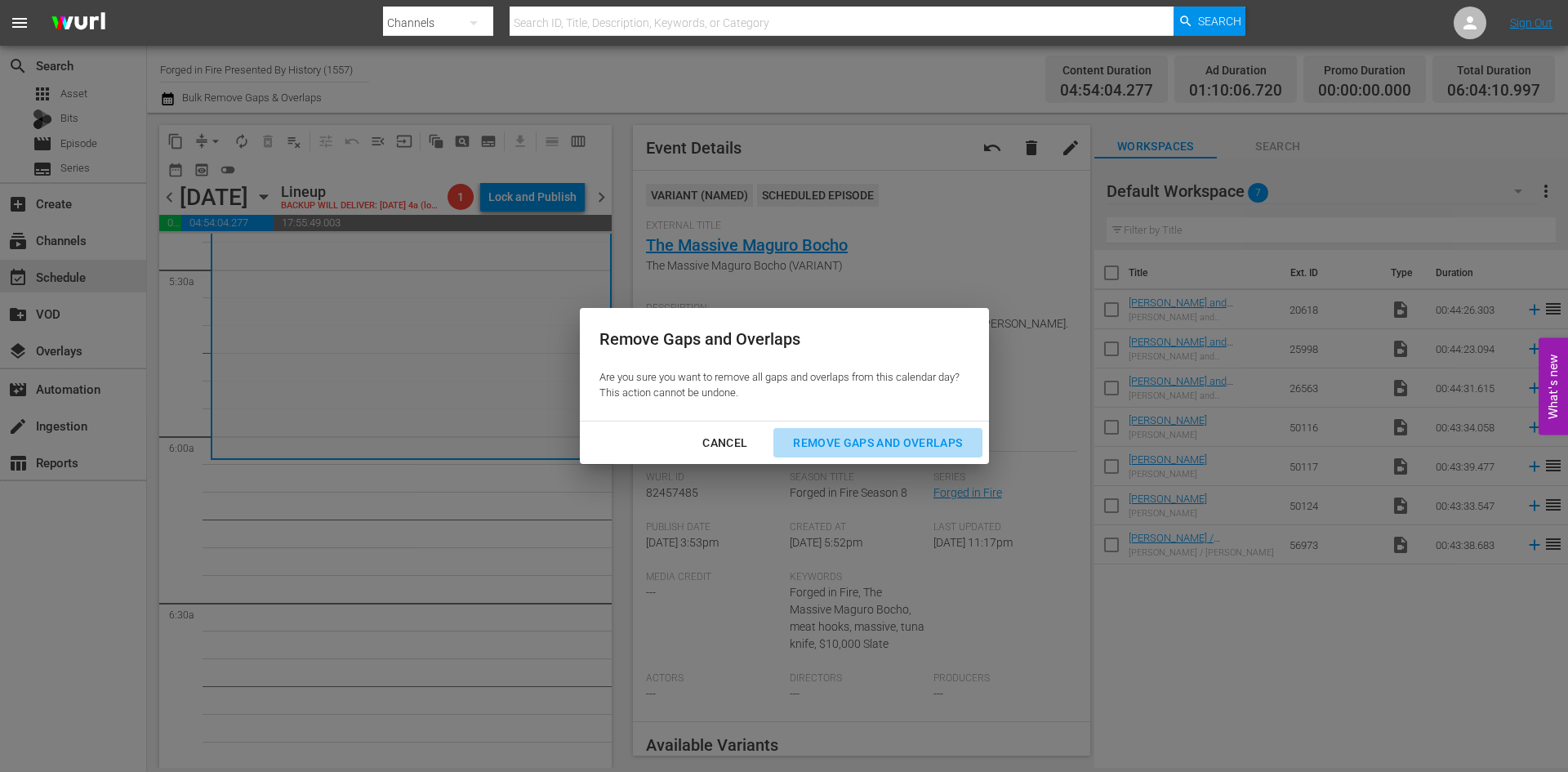
click at [858, 443] on div "Remove Gaps and Overlaps" at bounding box center [877, 443] width 195 height 20
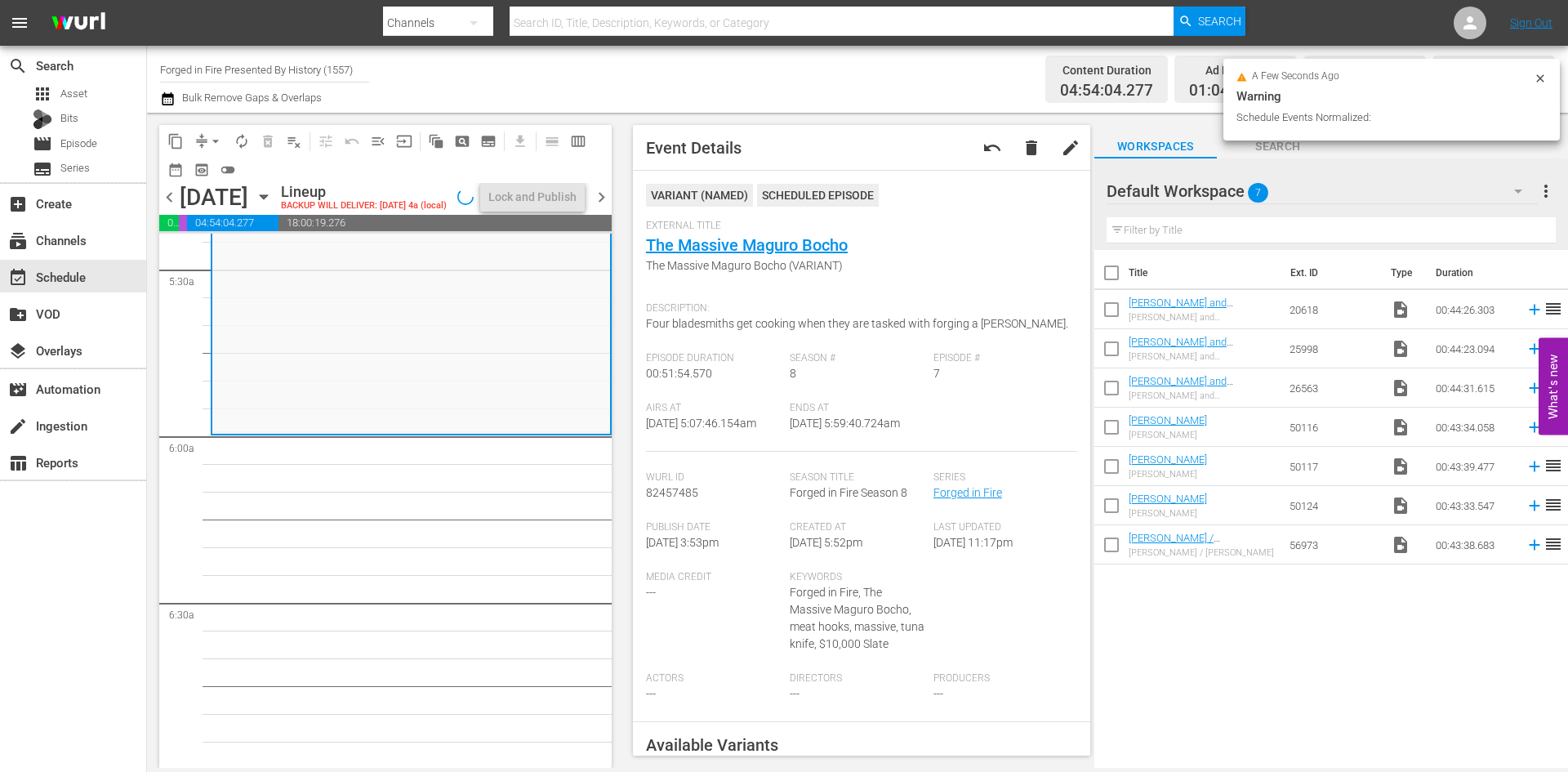
scroll to position [1742, 0]
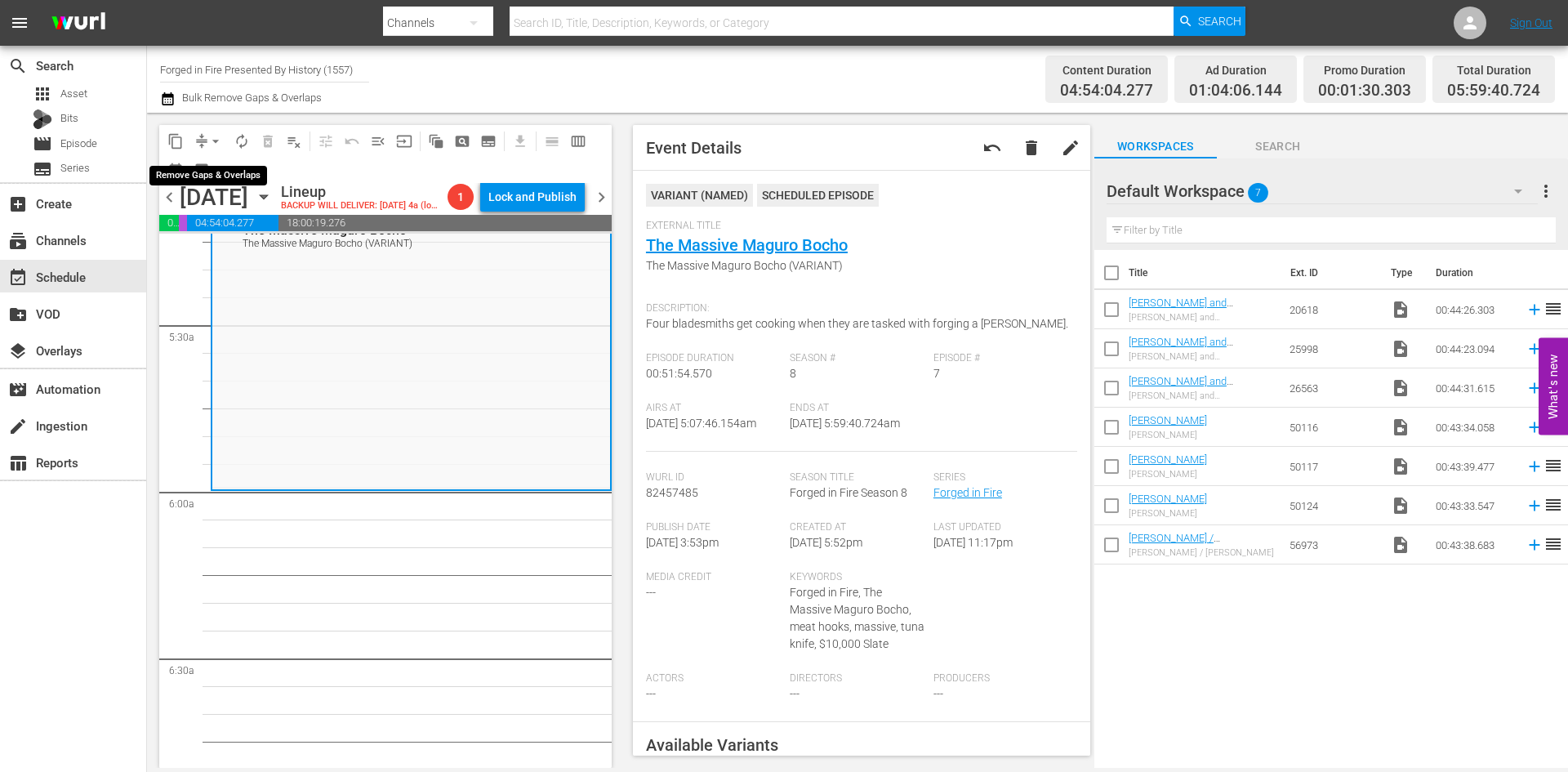
click at [216, 135] on span "arrow_drop_down" at bounding box center [216, 142] width 17 height 17
click at [213, 171] on li "Align to Midnight" at bounding box center [216, 174] width 135 height 27
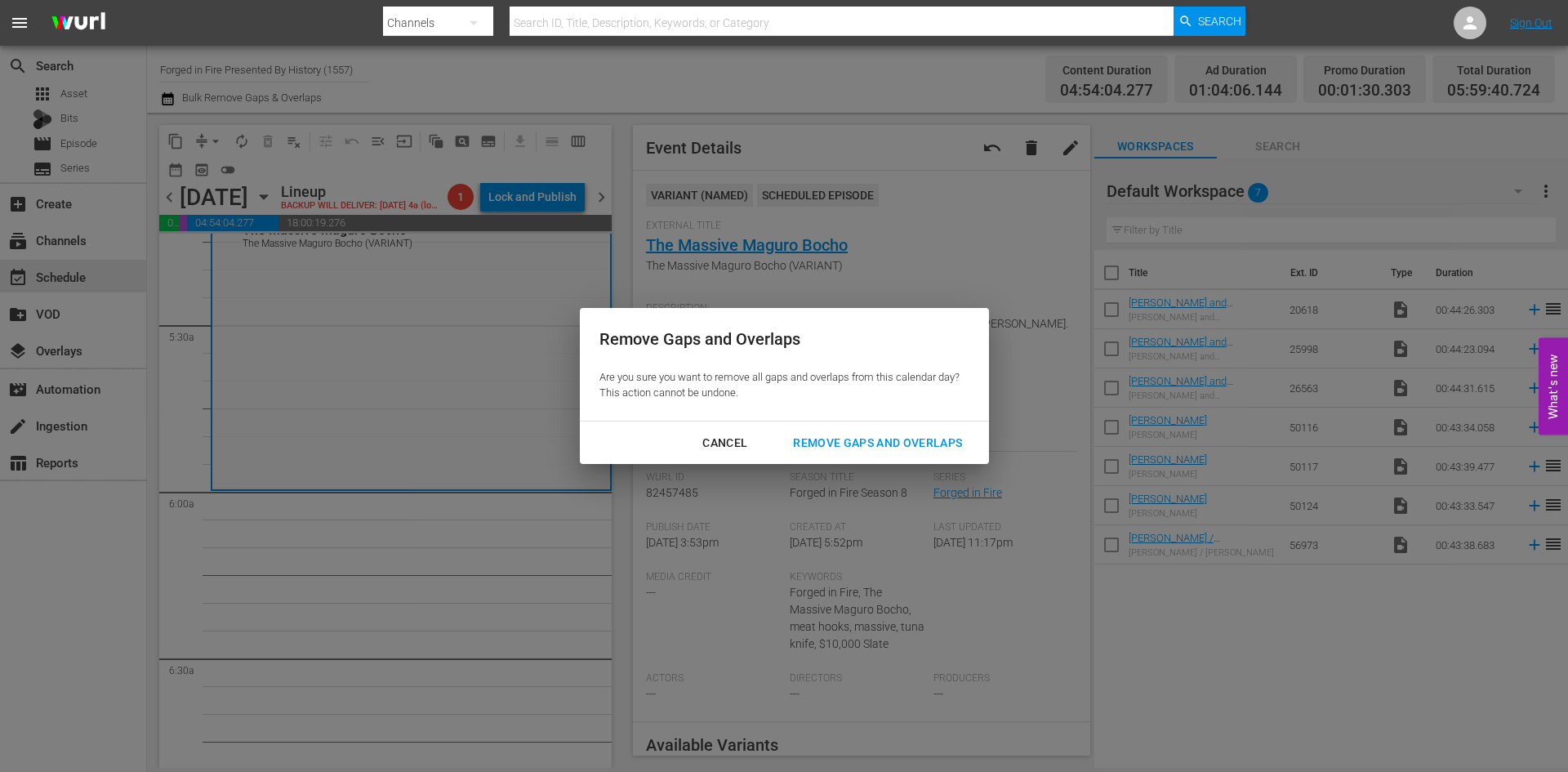
click at [862, 447] on div "Remove Gaps and Overlaps" at bounding box center [877, 443] width 195 height 20
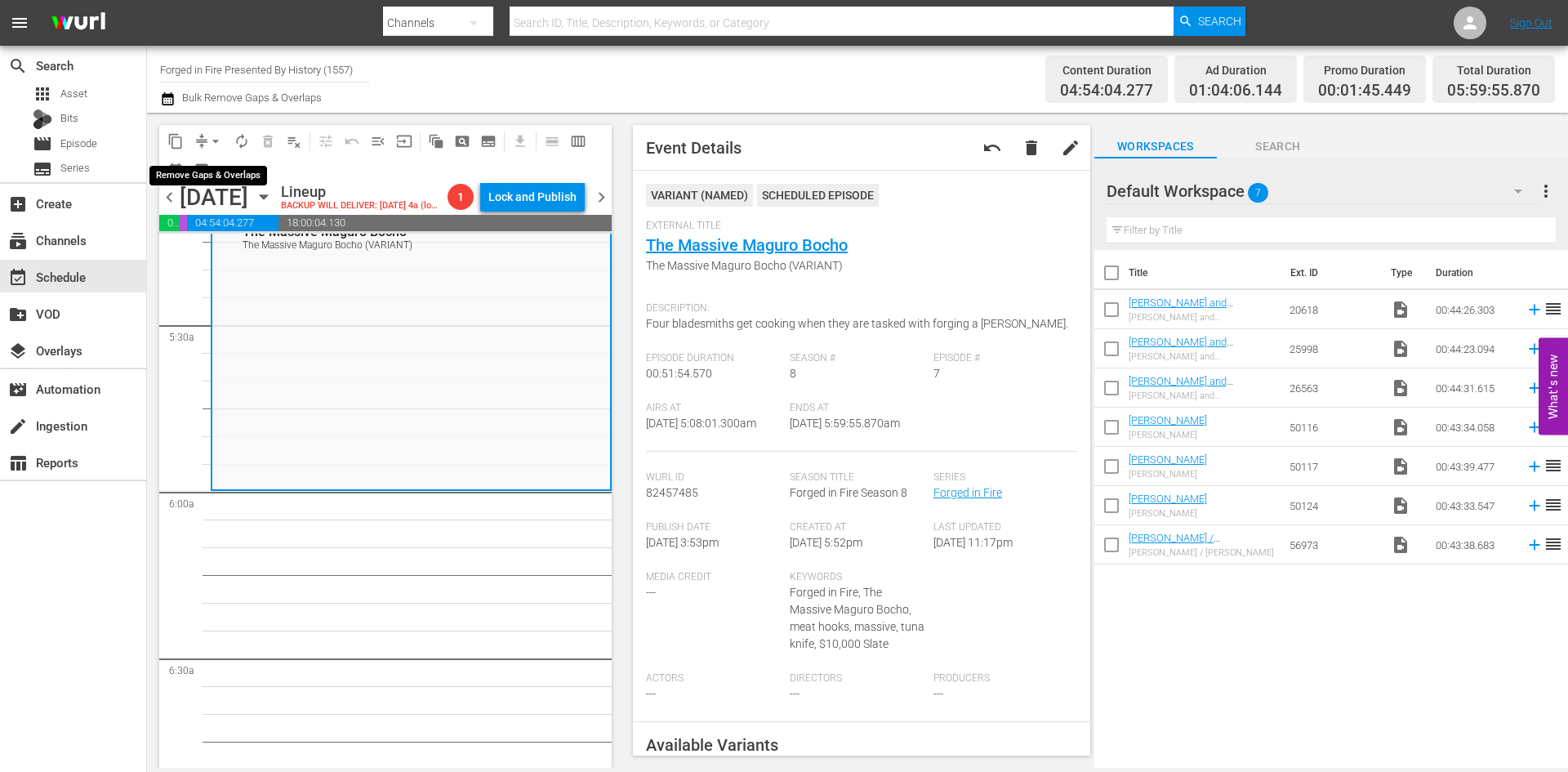
click at [216, 142] on span "arrow_drop_down" at bounding box center [216, 142] width 17 height 17
click at [211, 170] on li "Align to Midnight" at bounding box center [216, 174] width 135 height 27
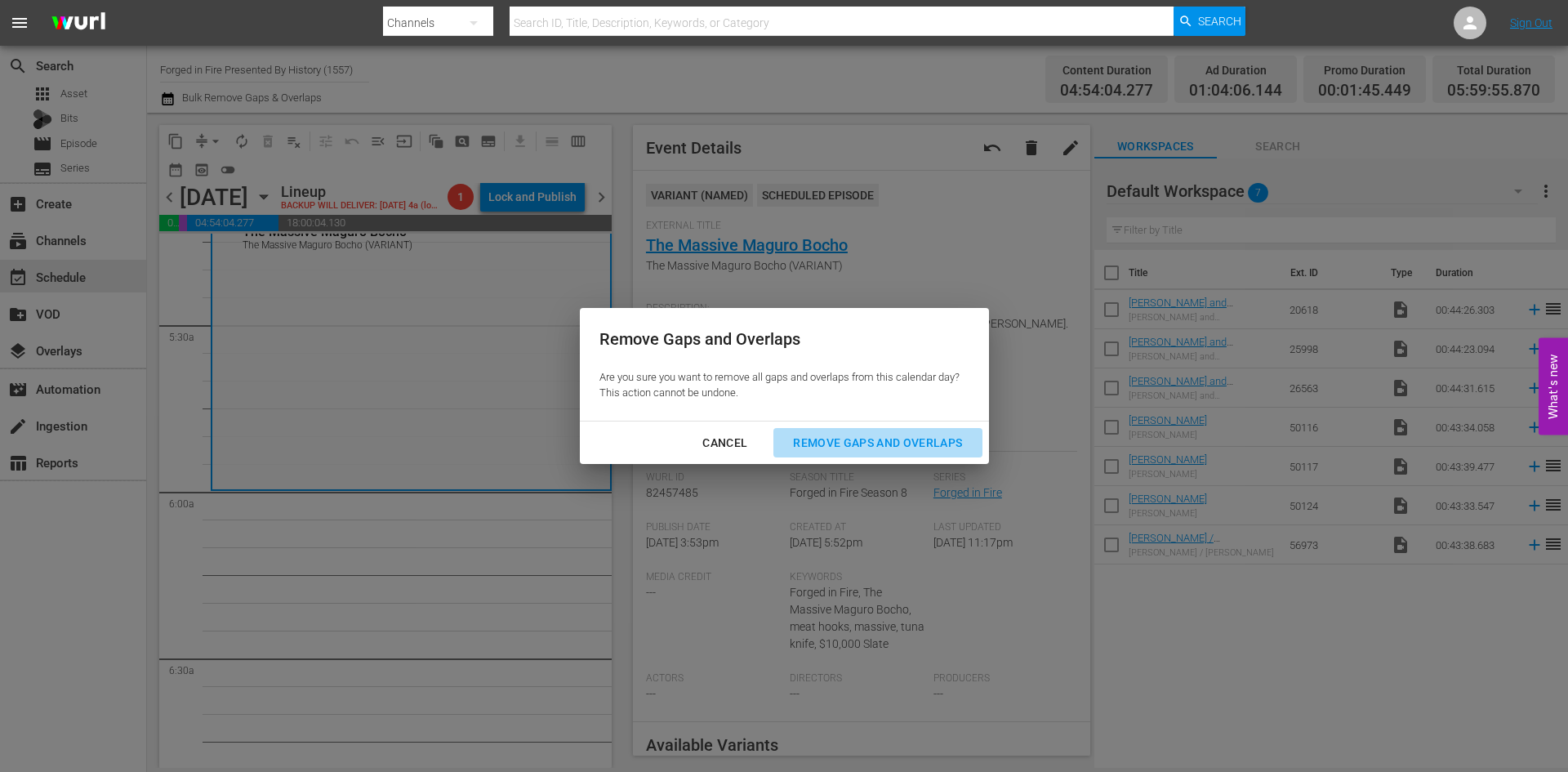
click at [857, 437] on div "Remove Gaps and Overlaps" at bounding box center [877, 443] width 195 height 20
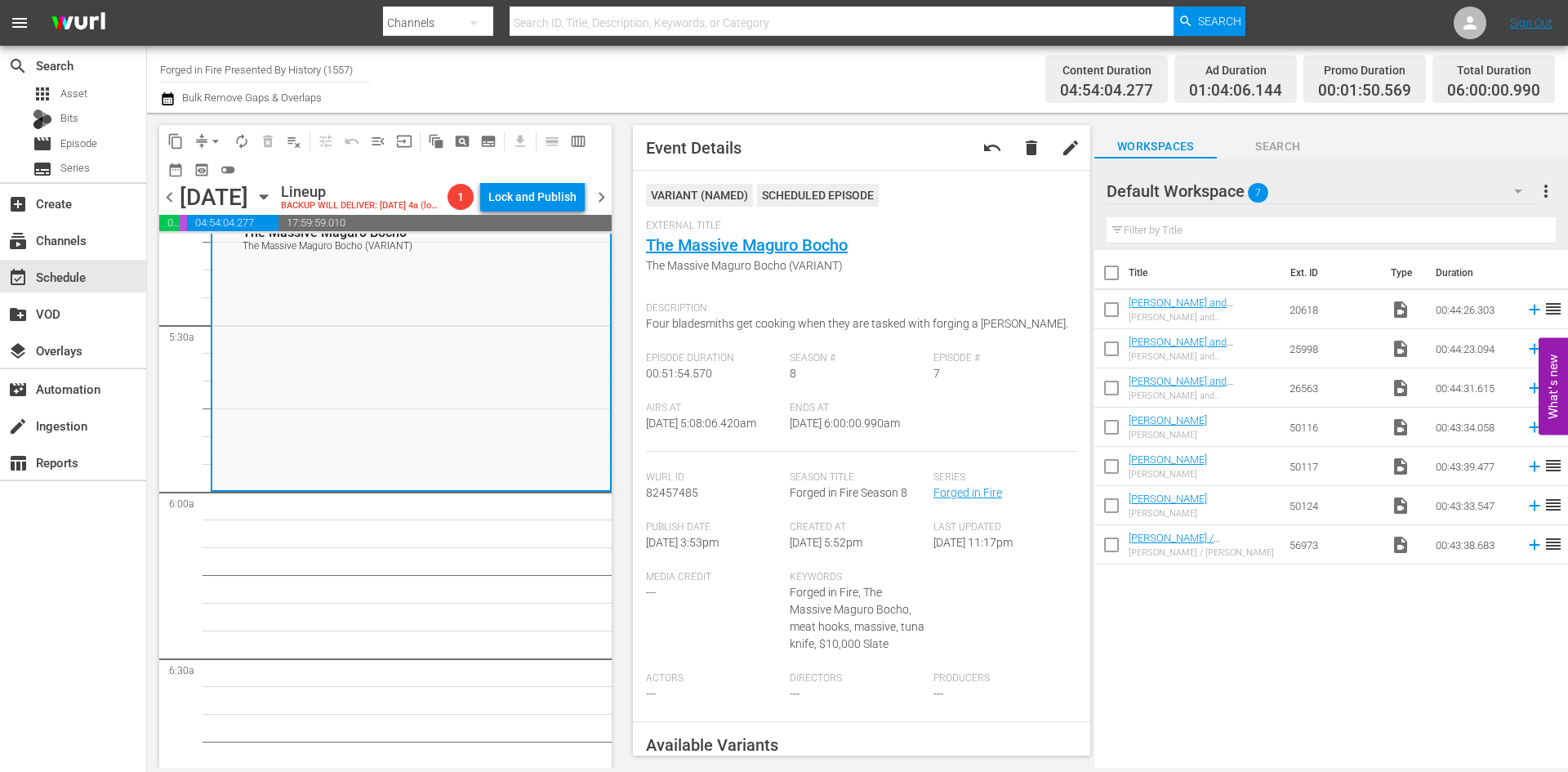
click at [248, 144] on span "autorenew_outlined" at bounding box center [242, 142] width 17 height 17
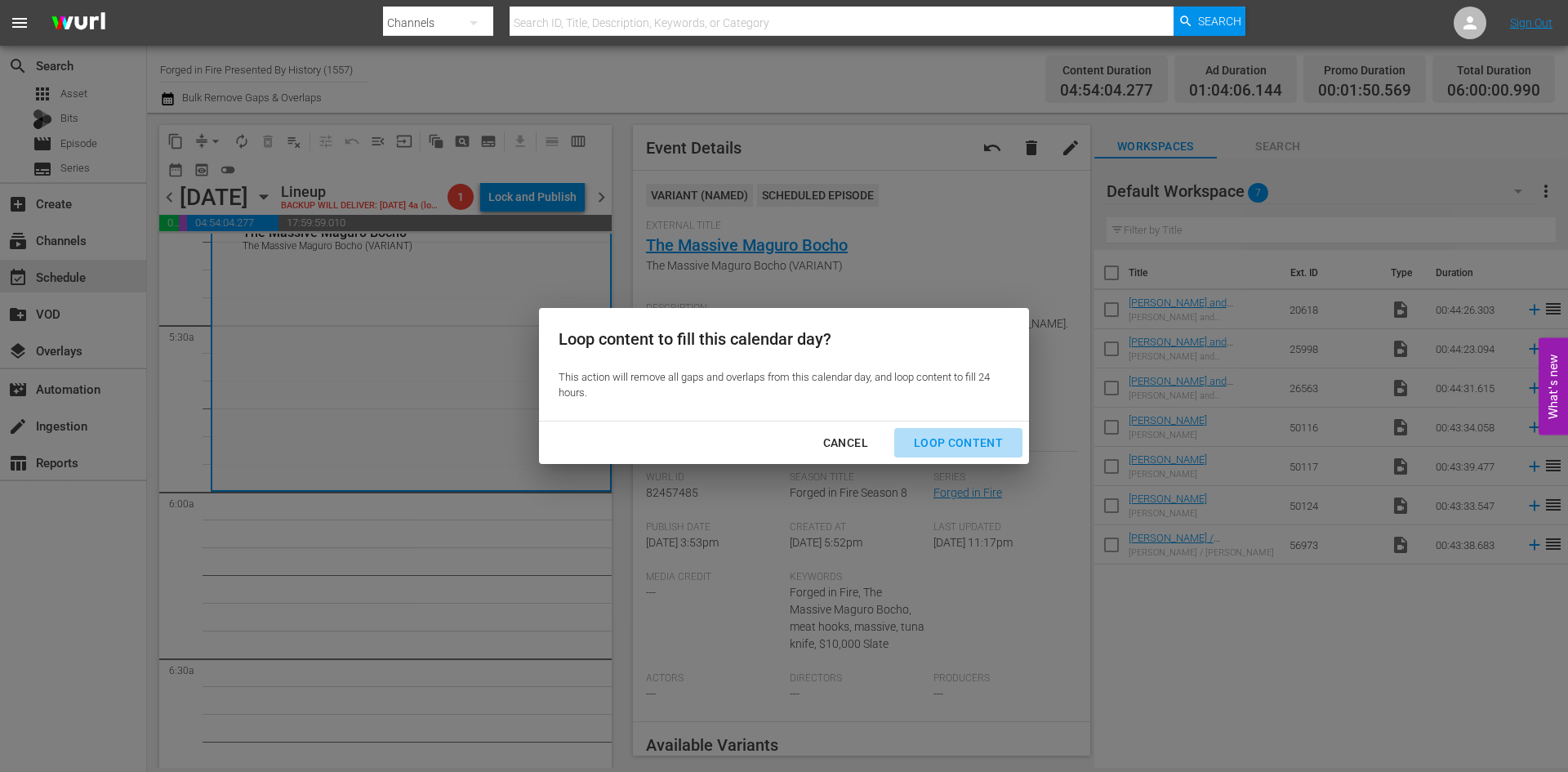
click at [967, 443] on div "Loop Content" at bounding box center [958, 443] width 115 height 20
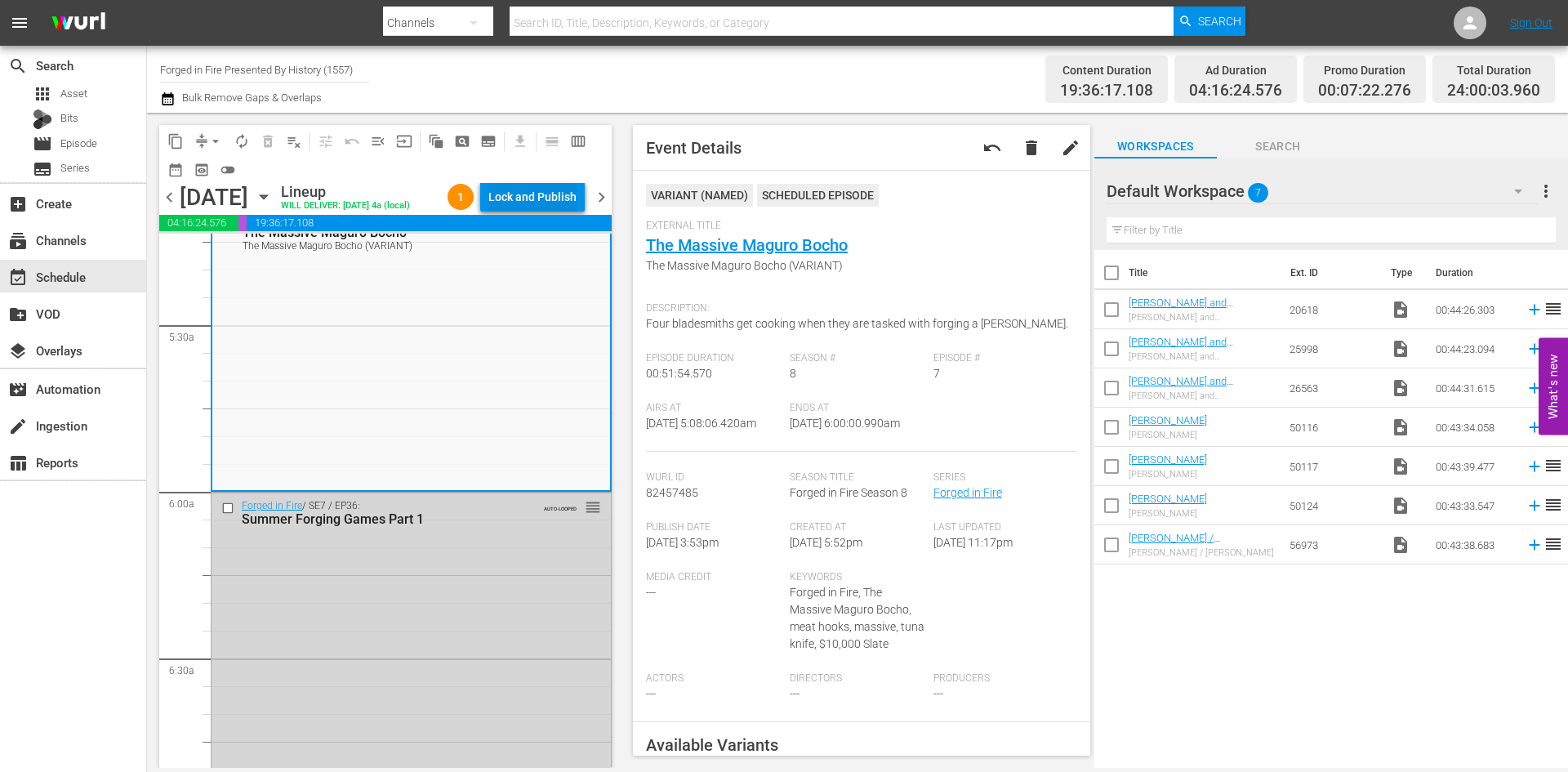
click at [537, 205] on div "Lock and Publish" at bounding box center [532, 197] width 88 height 30
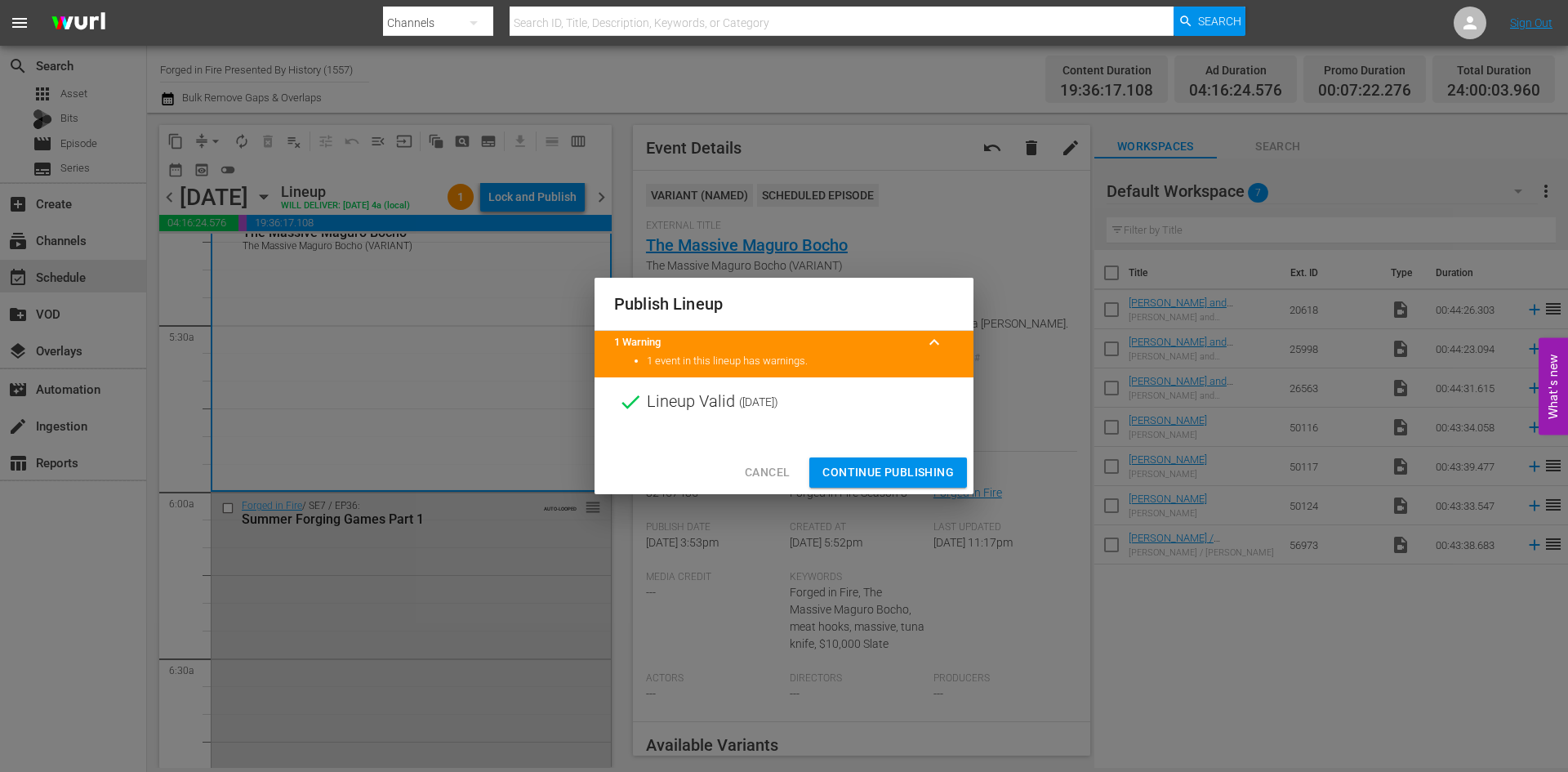
click at [876, 475] on span "Continue Publishing" at bounding box center [888, 473] width 131 height 20
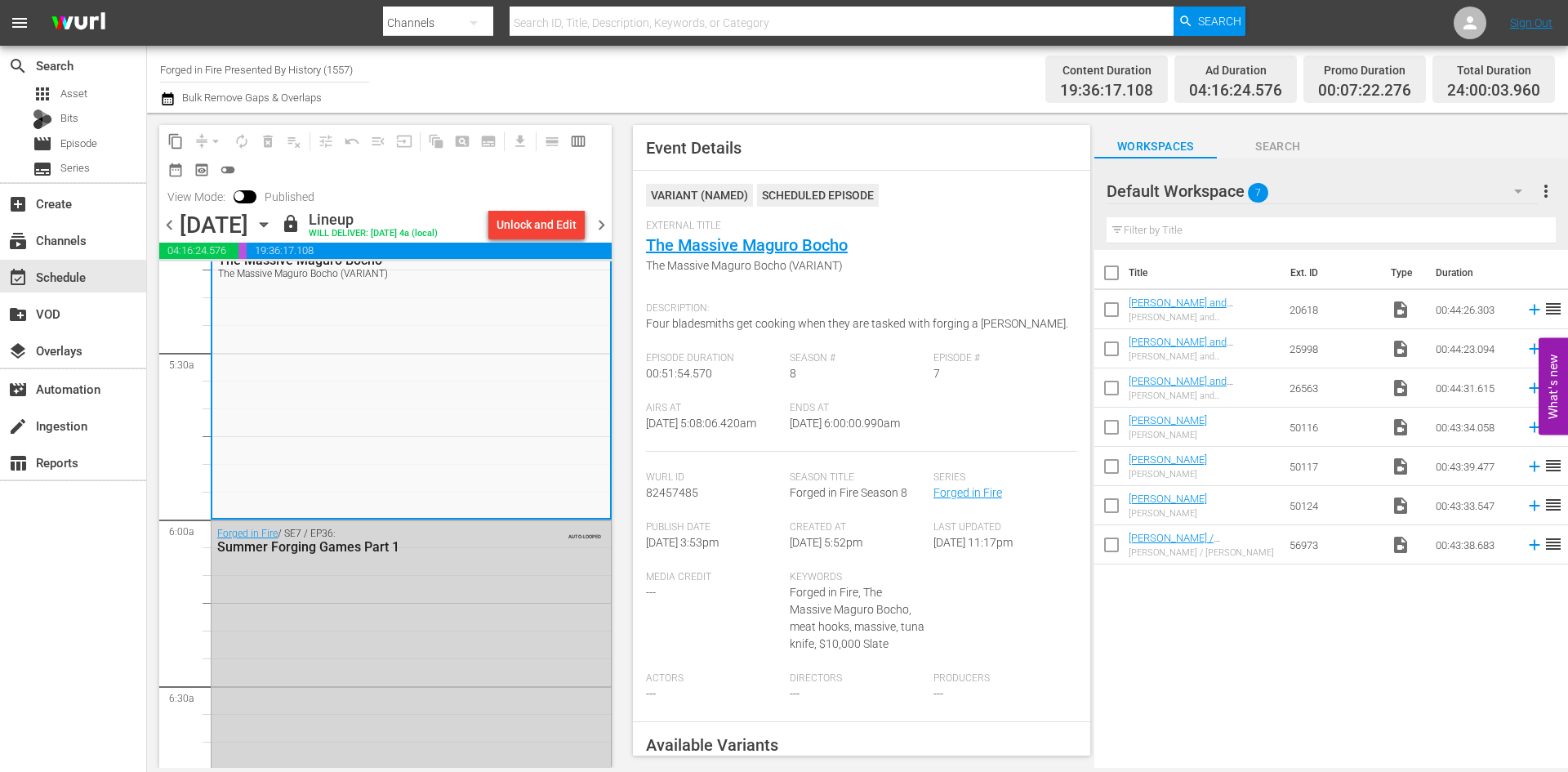
click at [601, 227] on span "chevron_right" at bounding box center [601, 225] width 20 height 20
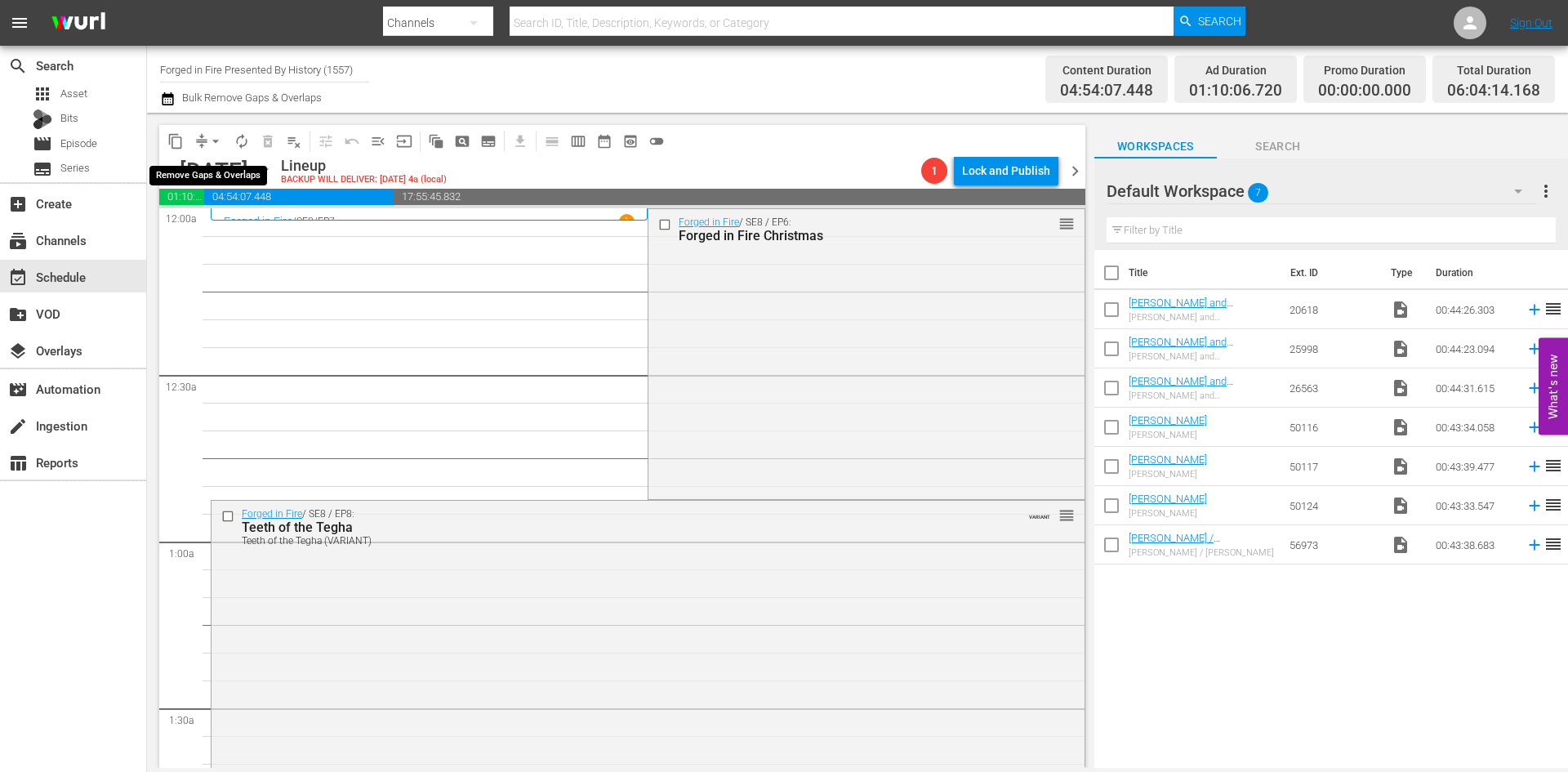
click at [216, 139] on span "arrow_drop_down" at bounding box center [216, 142] width 17 height 17
click at [220, 171] on li "Align to Midnight" at bounding box center [216, 174] width 171 height 27
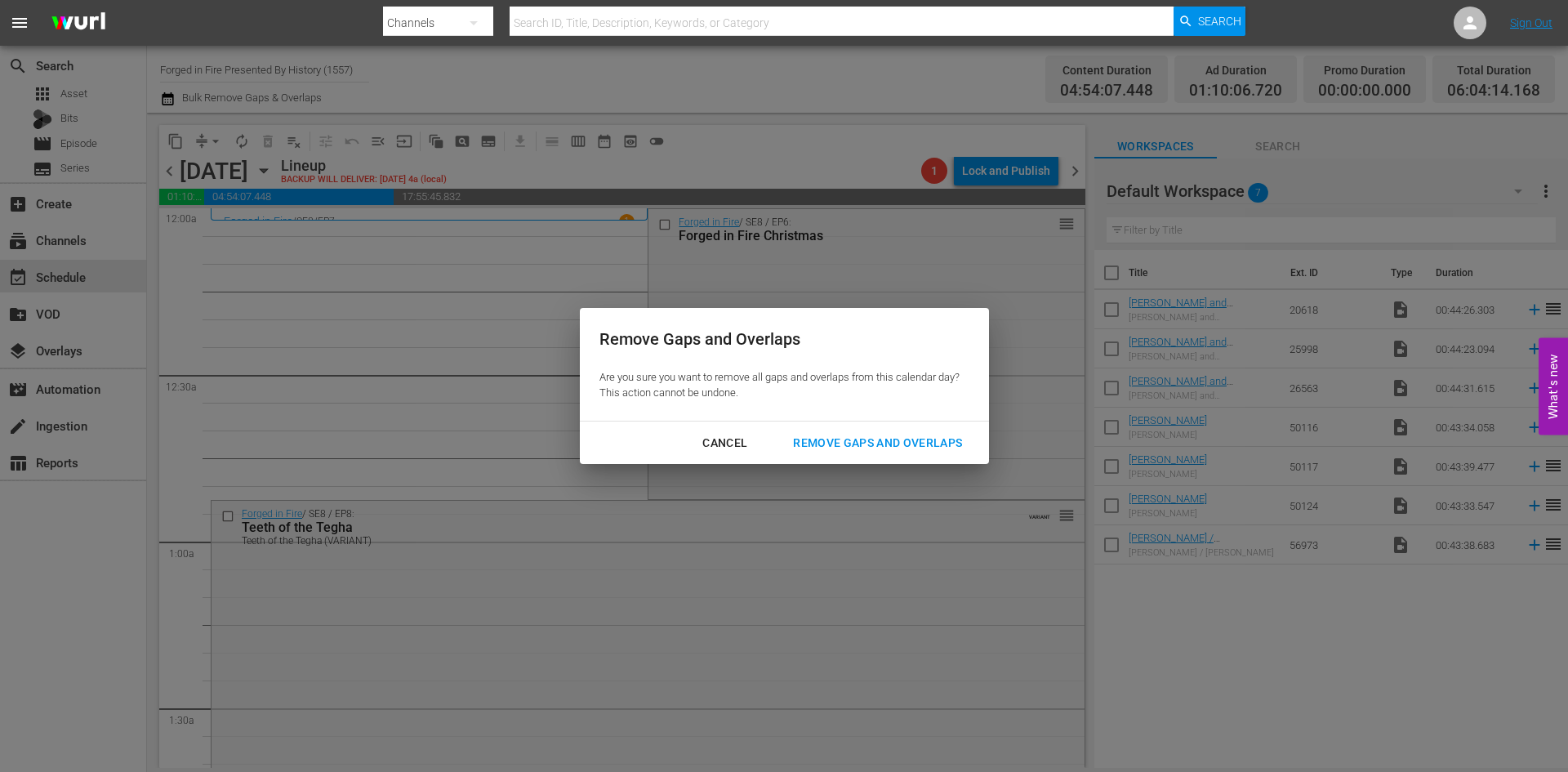
click at [877, 449] on div "Remove Gaps and Overlaps" at bounding box center [877, 443] width 195 height 20
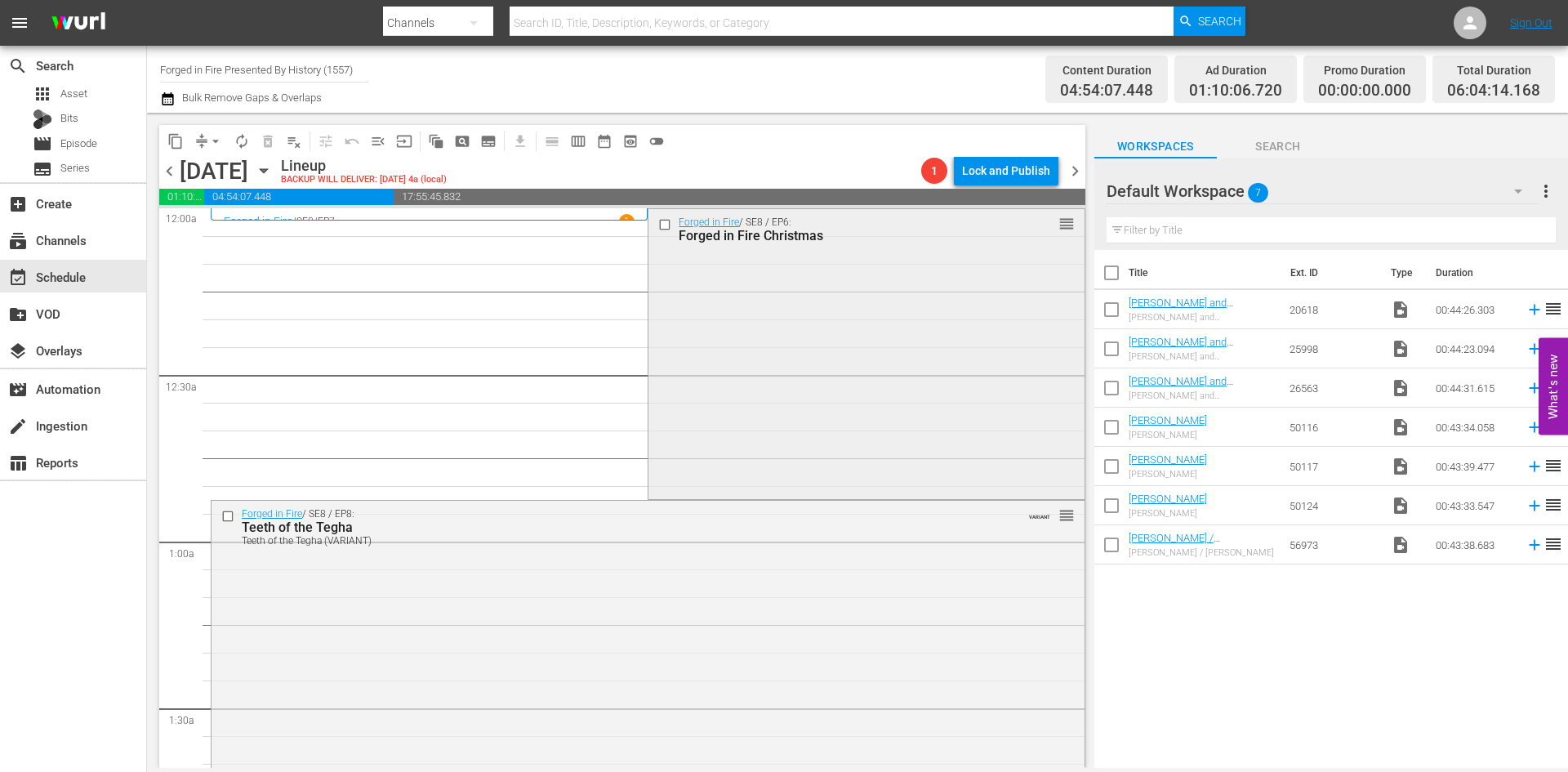
click at [783, 326] on div "Forged in Fire / SE8 / EP6: Forged in Fire Christmas reorder" at bounding box center [866, 353] width 436 height 288
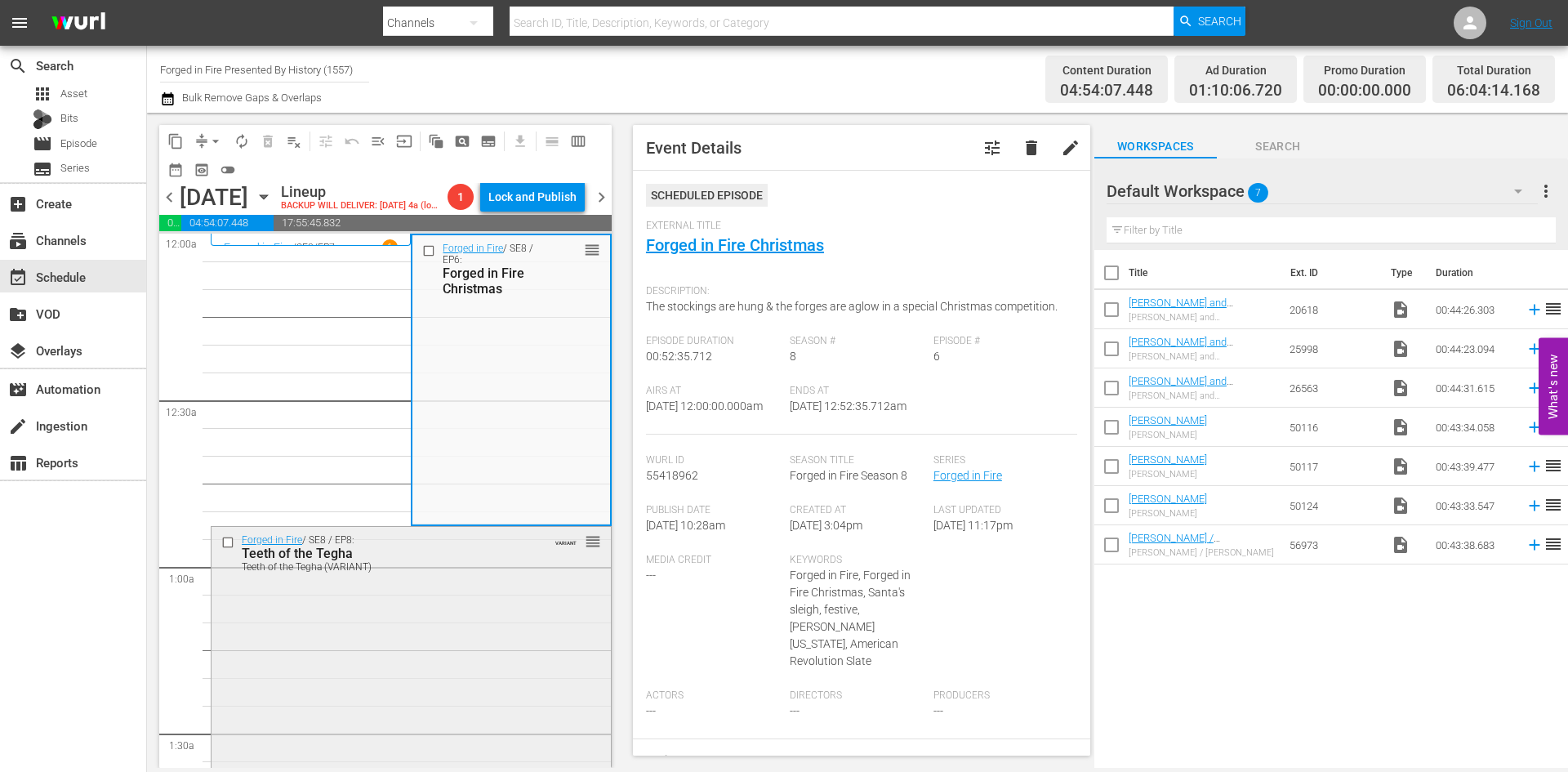
click at [496, 629] on div "Forged in Fire / SE8 / EP8: Teeth of the Tegha Teeth of the Tegha (VARIANT) VAR…" at bounding box center [412, 668] width 400 height 282
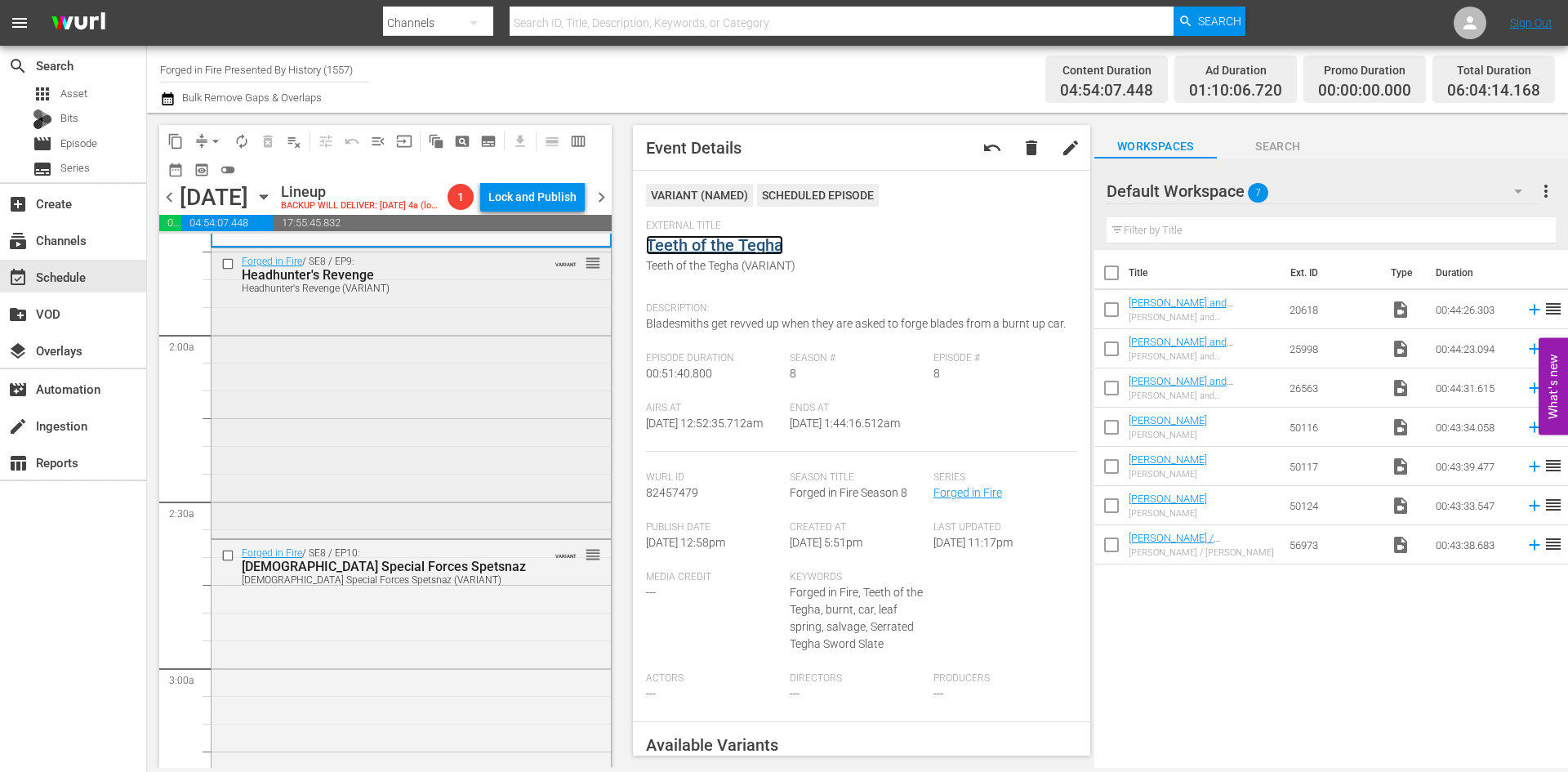
scroll to position [572, 0]
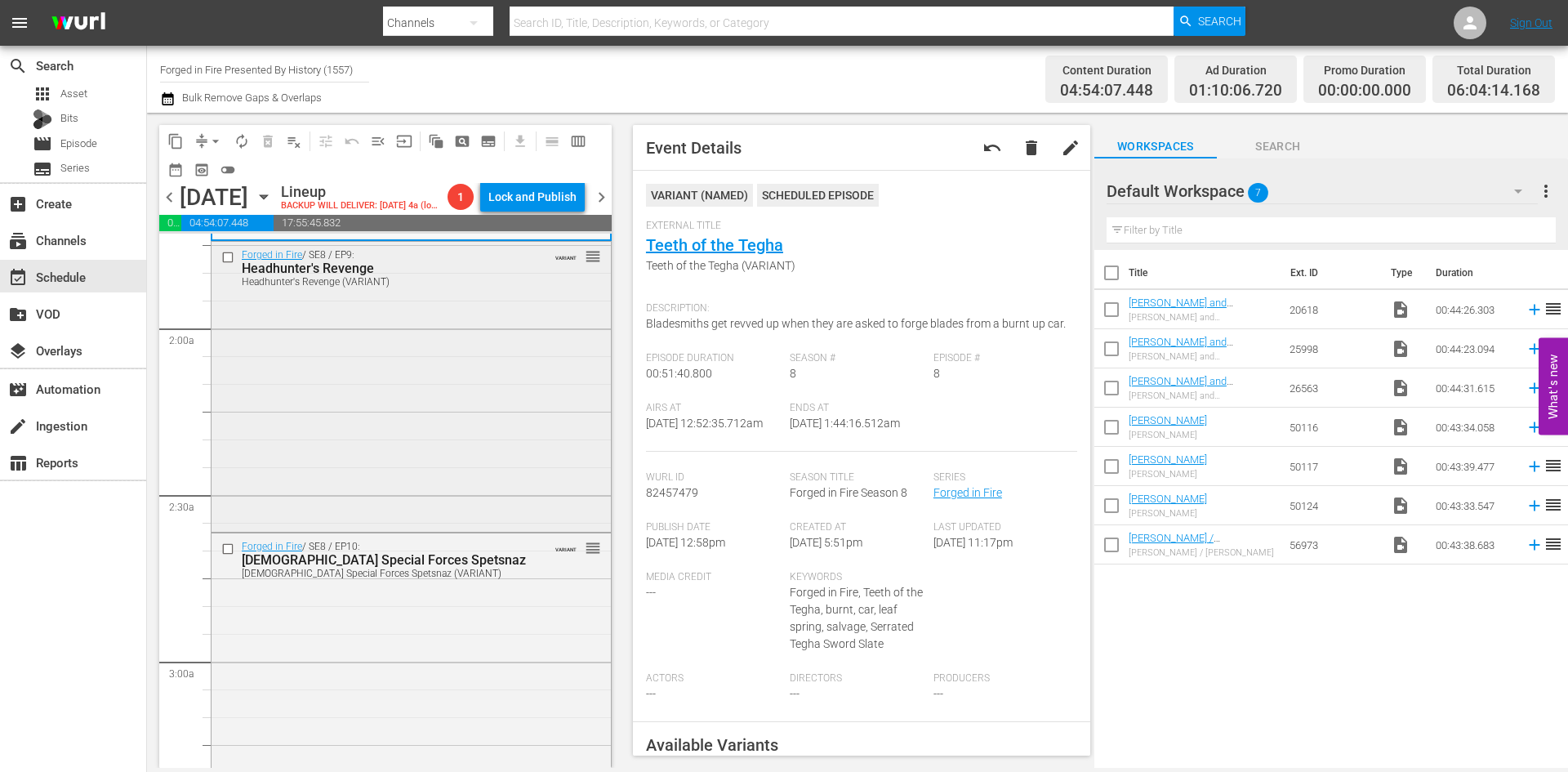
click at [477, 486] on div "Forged in Fire / SE8 / EP9: Headhunter's Revenge Headhunter's Revenge (VARIANT)…" at bounding box center [412, 384] width 400 height 286
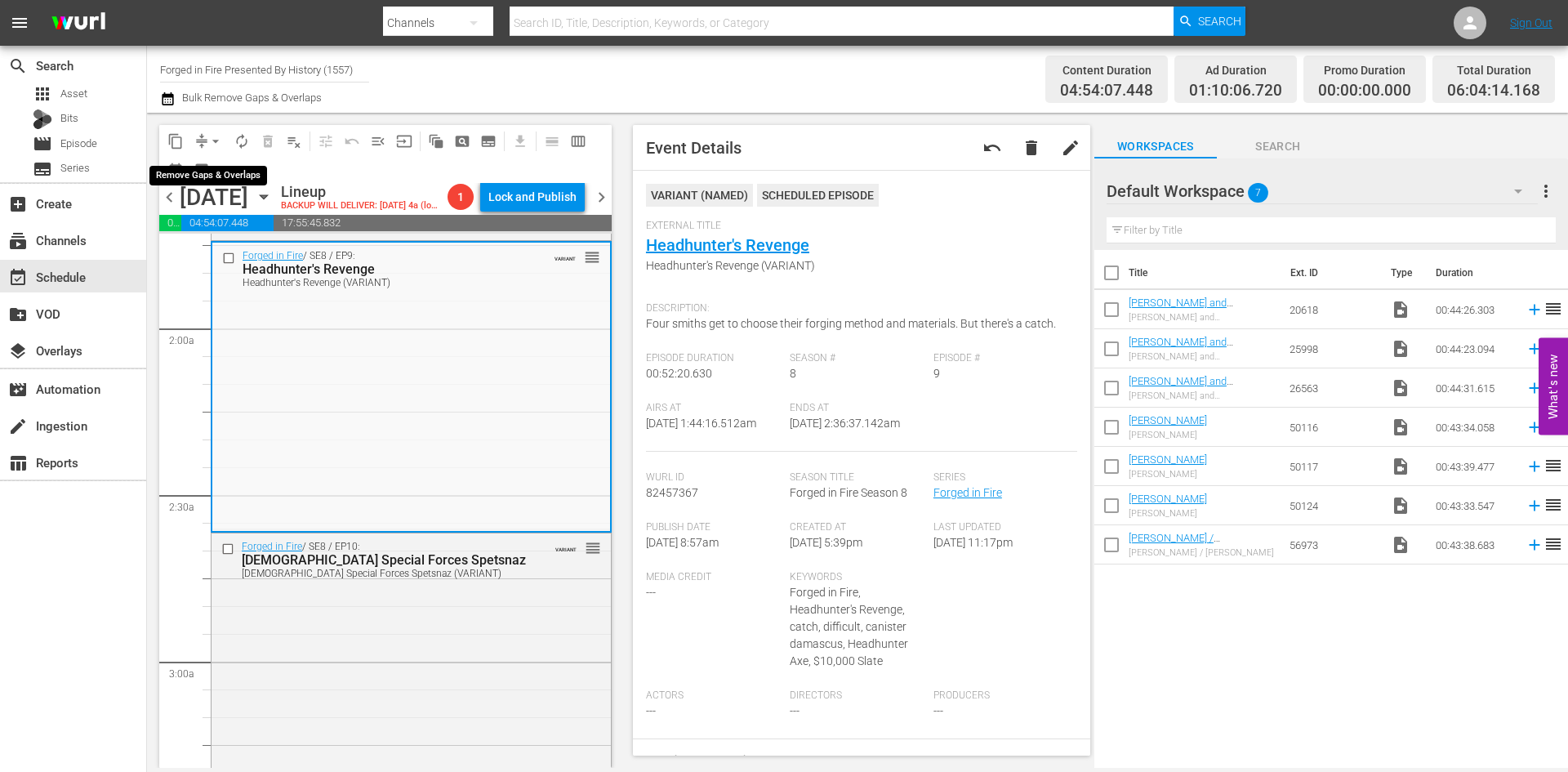
click at [212, 139] on span "arrow_drop_down" at bounding box center [216, 142] width 17 height 17
click at [206, 171] on li "Align to Midnight" at bounding box center [216, 174] width 171 height 27
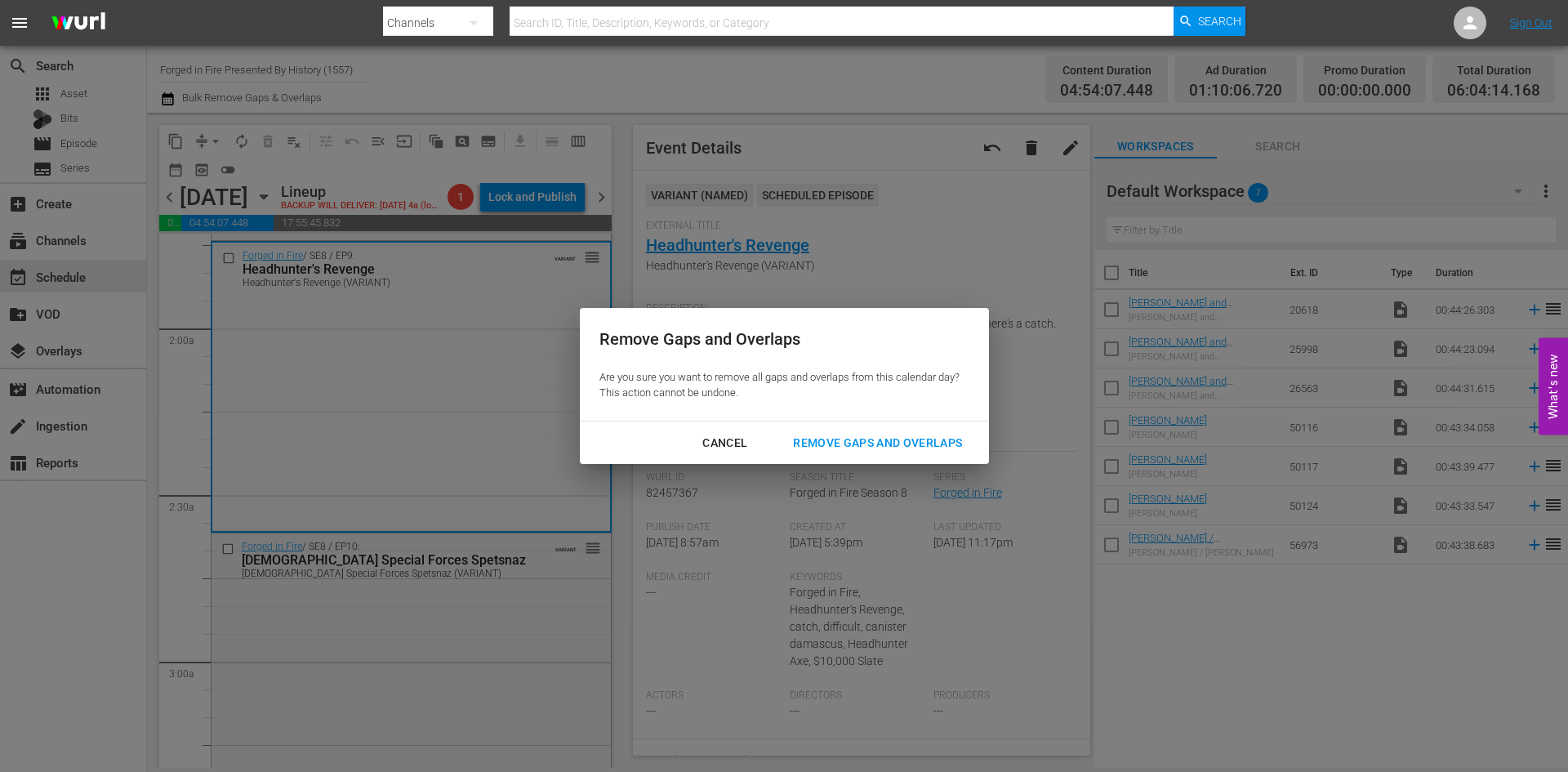
drag, startPoint x: 830, startPoint y: 439, endPoint x: 836, endPoint y: 433, distance: 8.5
click at [834, 436] on div "Remove Gaps and Overlaps" at bounding box center [877, 443] width 195 height 20
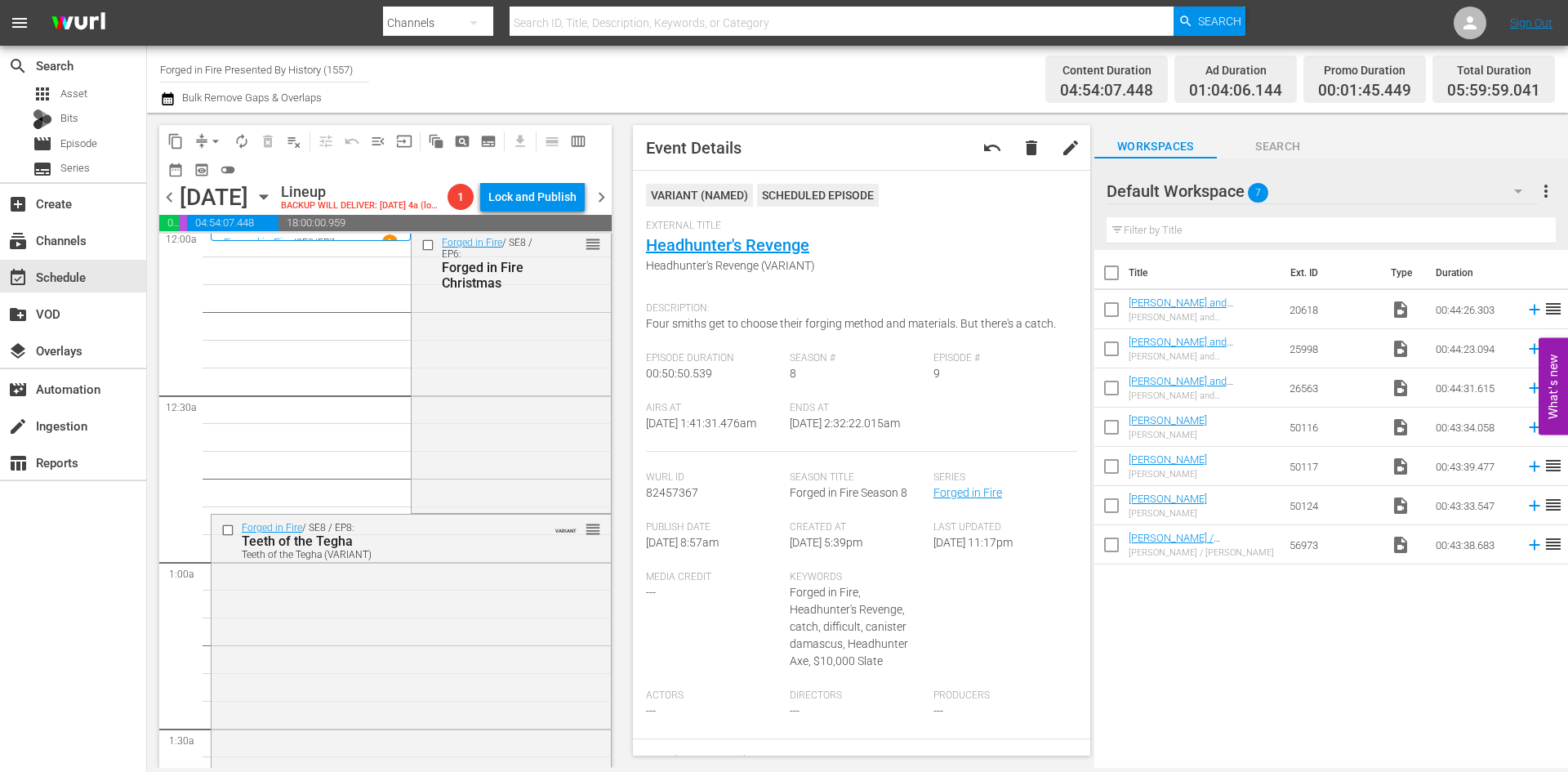
scroll to position [0, 0]
click at [219, 137] on span "arrow_drop_down" at bounding box center [216, 142] width 17 height 17
click at [214, 170] on li "Align to Midnight" at bounding box center [216, 174] width 171 height 27
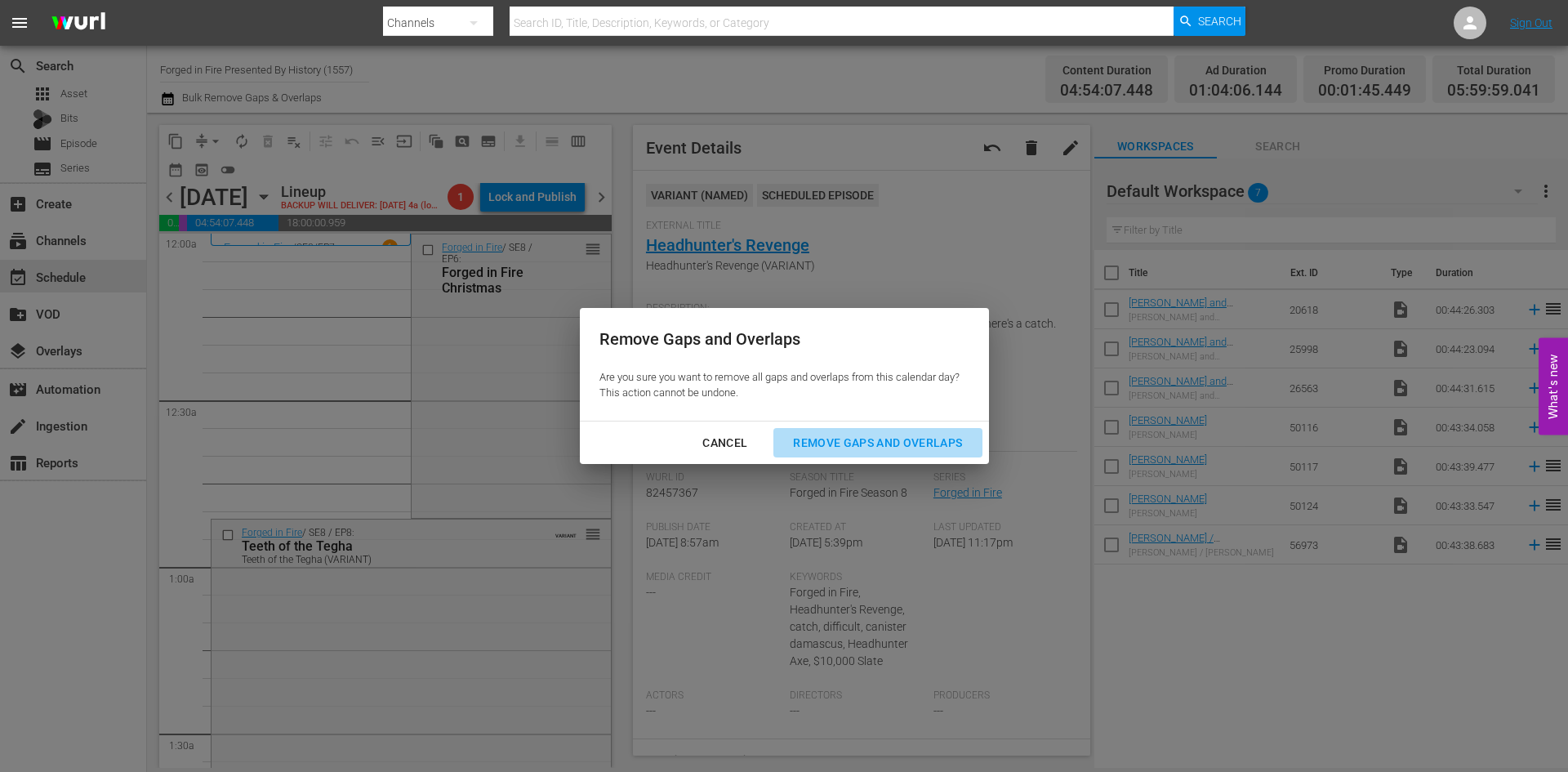
click at [855, 446] on div "Remove Gaps and Overlaps" at bounding box center [877, 443] width 195 height 20
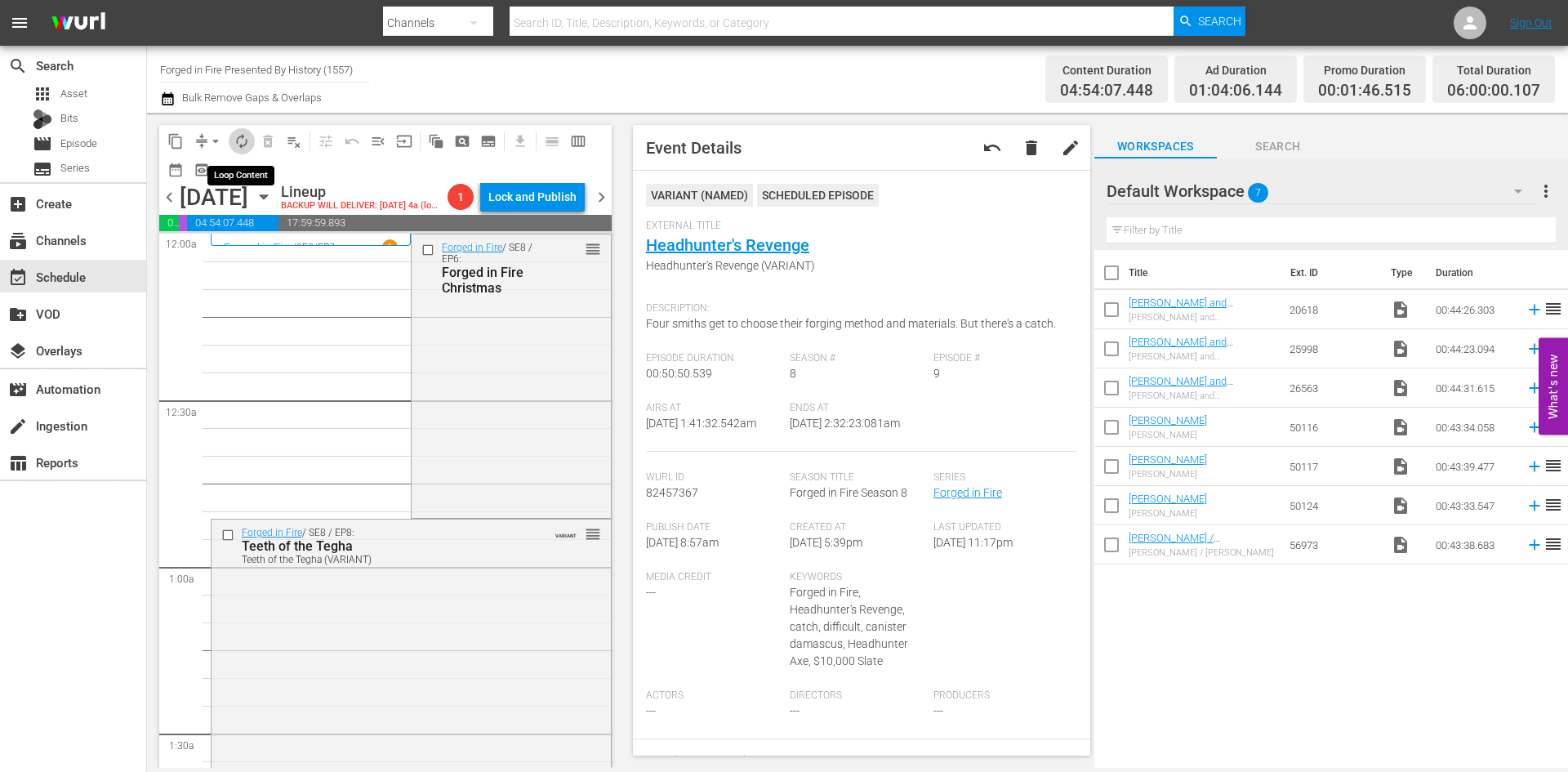
click at [237, 143] on span "autorenew_outlined" at bounding box center [242, 142] width 17 height 17
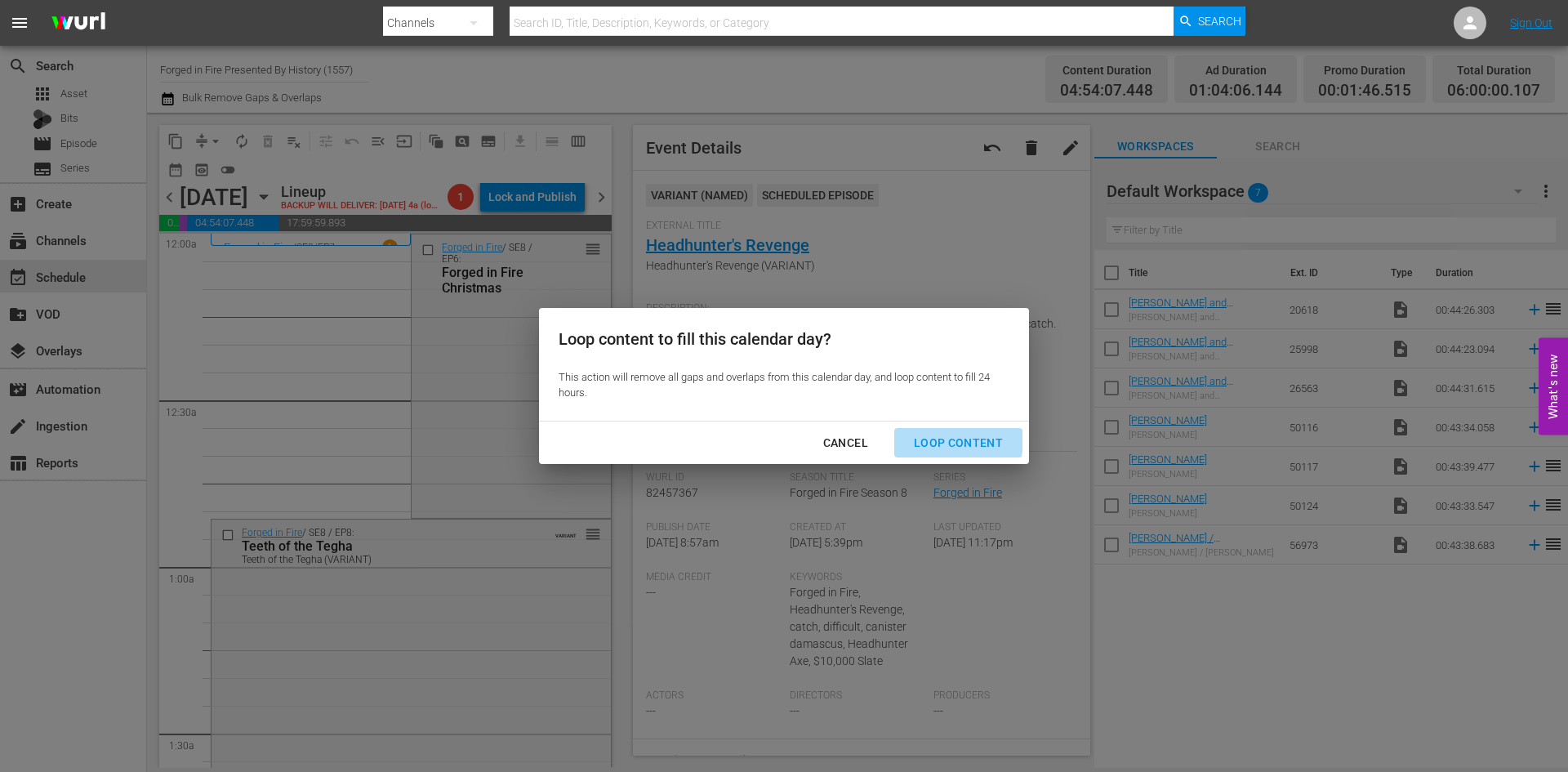
click at [947, 441] on div "Loop Content" at bounding box center [958, 443] width 115 height 20
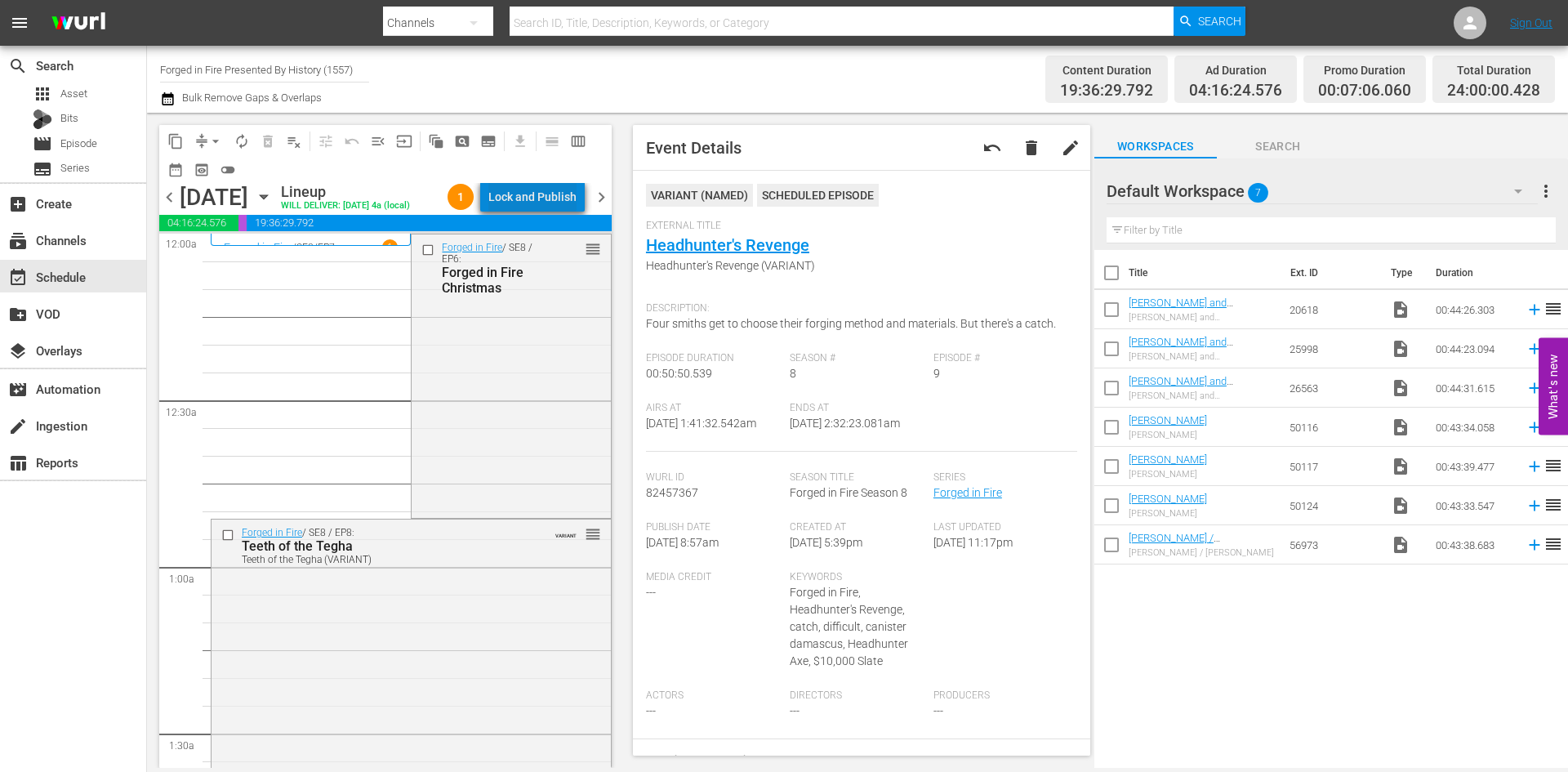
click at [553, 201] on div "Lock and Publish" at bounding box center [532, 197] width 88 height 30
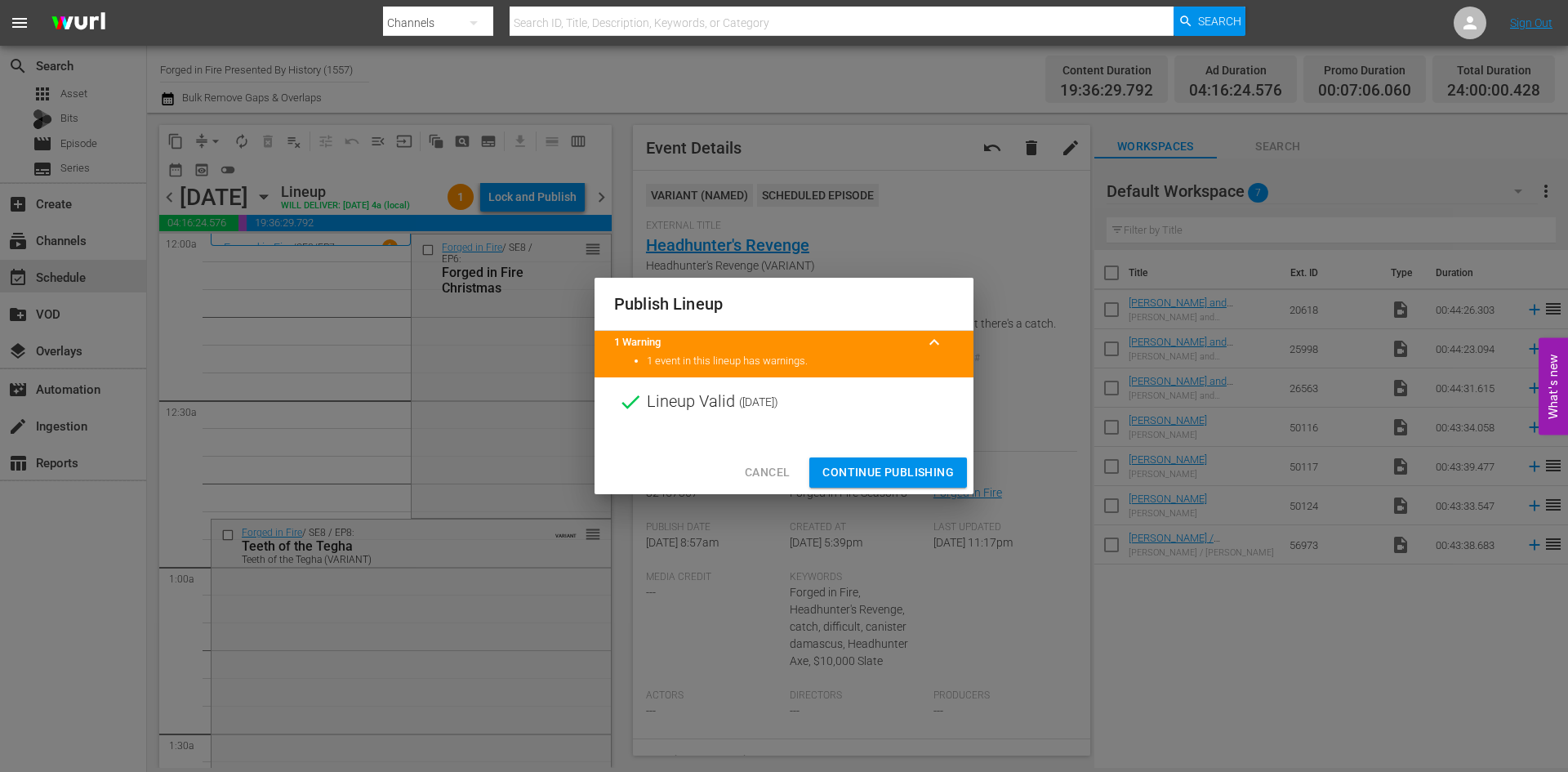
click at [892, 466] on span "Continue Publishing" at bounding box center [888, 473] width 131 height 20
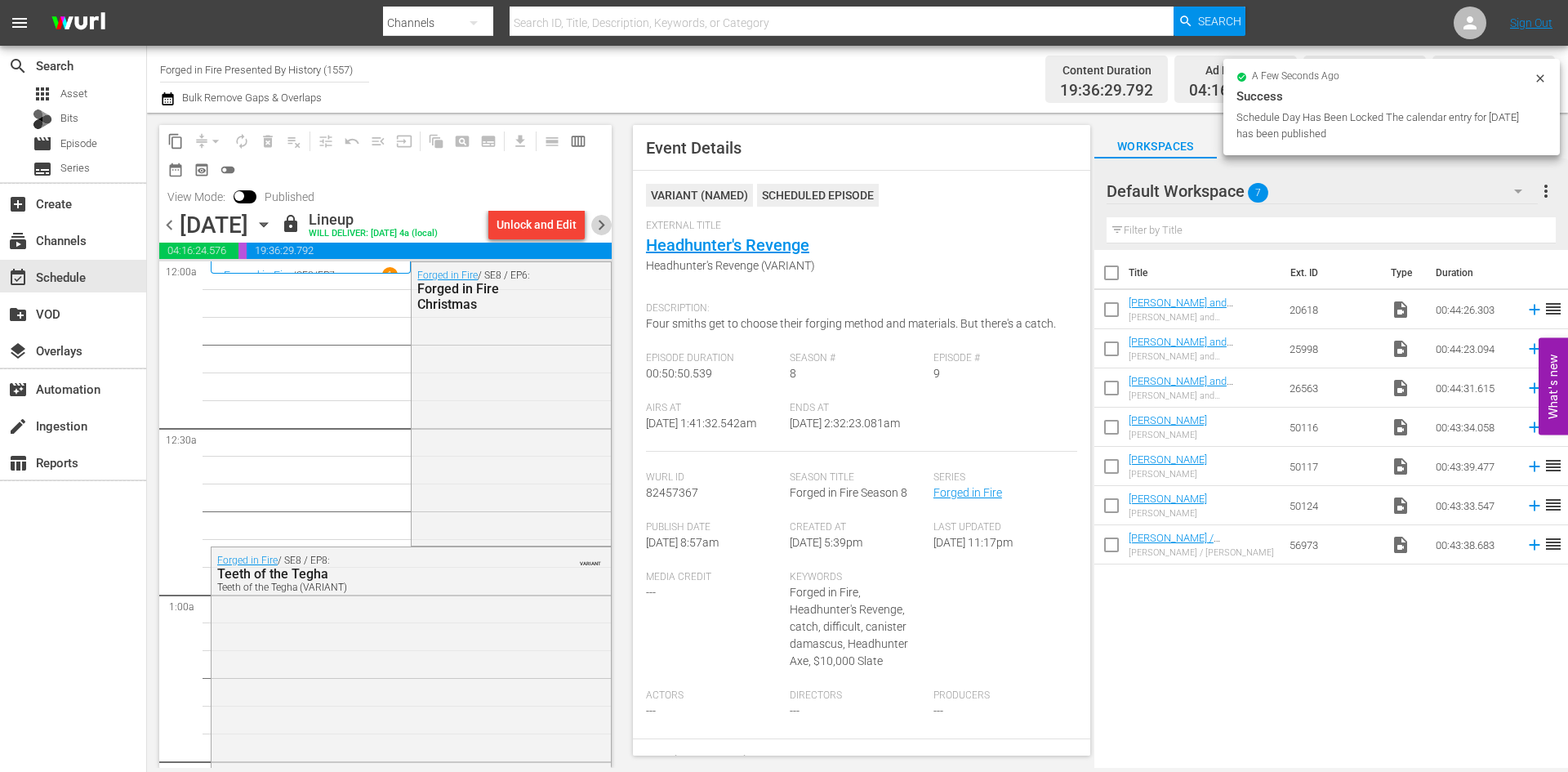
click at [599, 230] on span "chevron_right" at bounding box center [601, 225] width 20 height 20
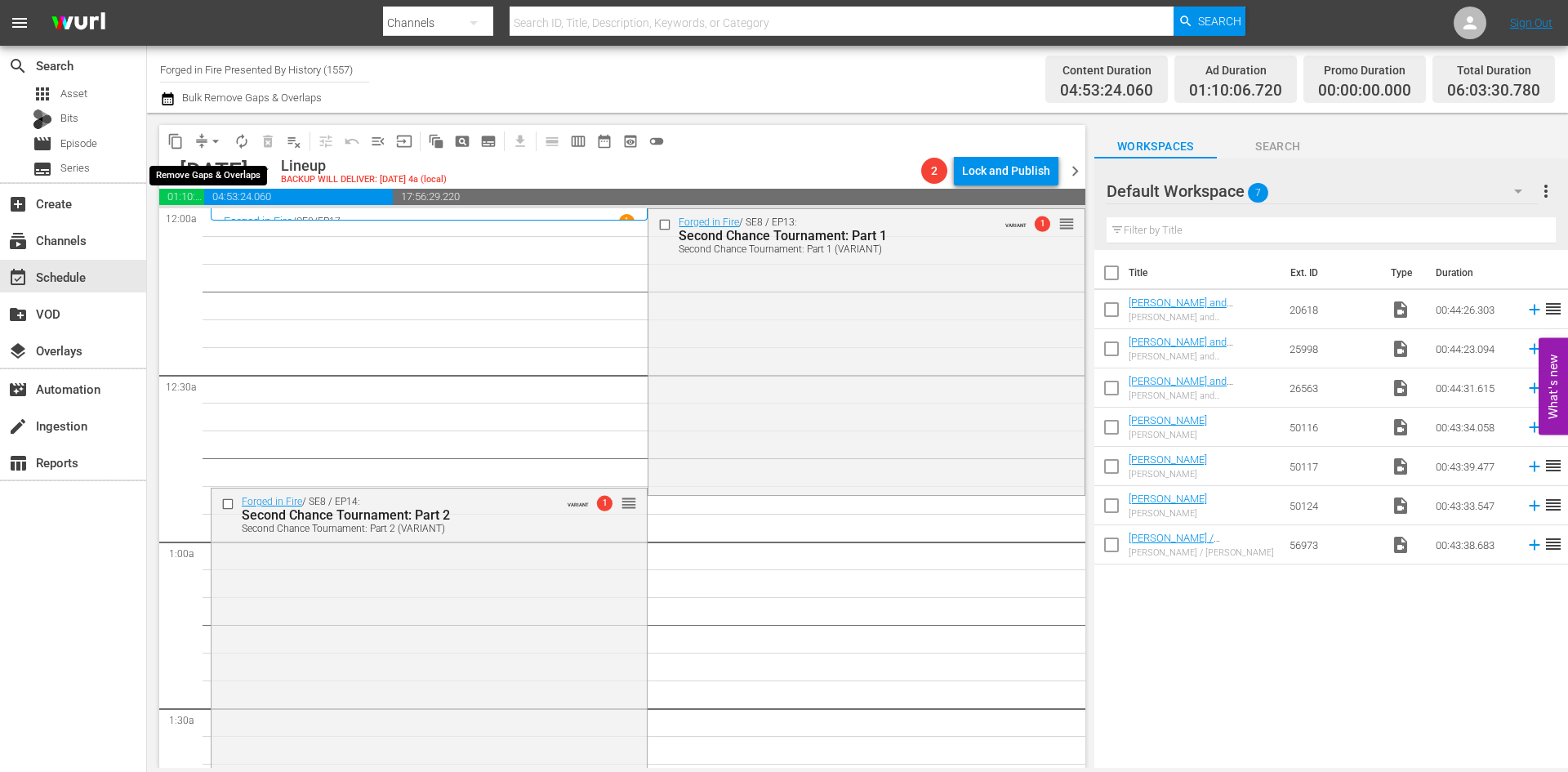
click at [219, 143] on span "arrow_drop_down" at bounding box center [216, 142] width 17 height 17
click at [234, 181] on li "Align to Midnight" at bounding box center [216, 174] width 171 height 27
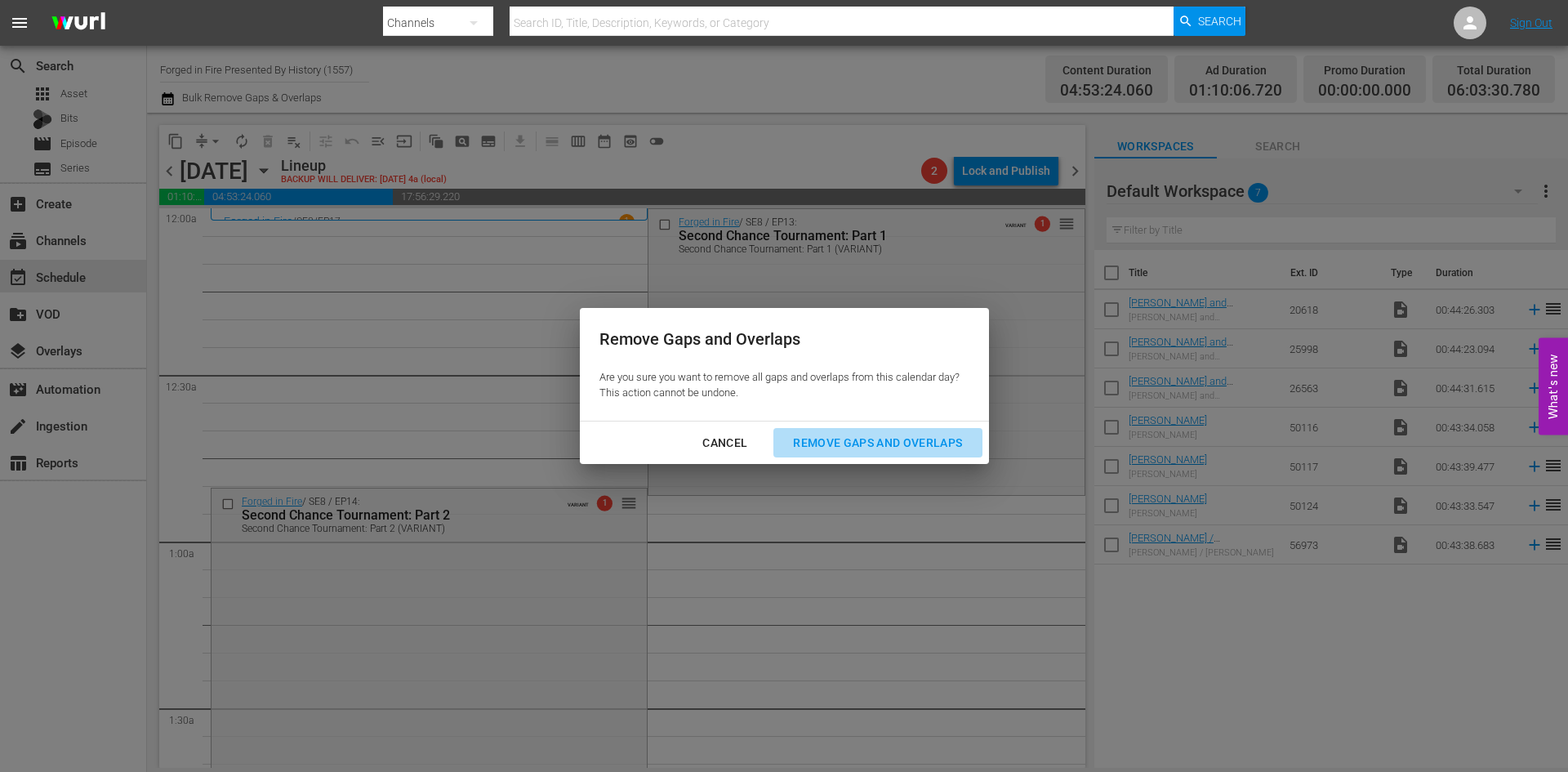
click at [812, 450] on div "Remove Gaps and Overlaps" at bounding box center [877, 443] width 195 height 20
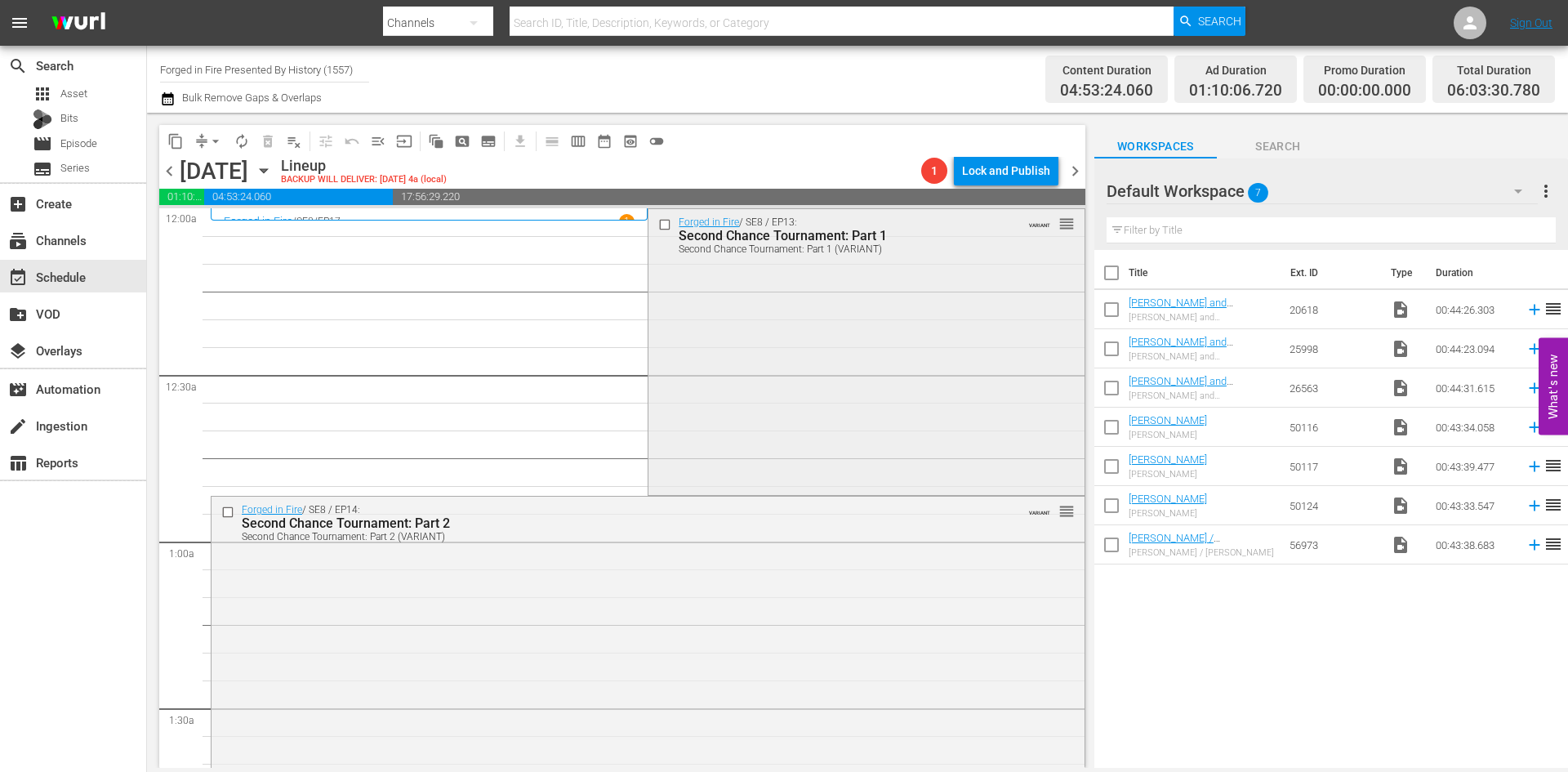
click at [772, 330] on div "Forged in Fire / SE8 / EP13: Second Chance Tournament: Part 1 Second Chance Tou…" at bounding box center [866, 351] width 436 height 283
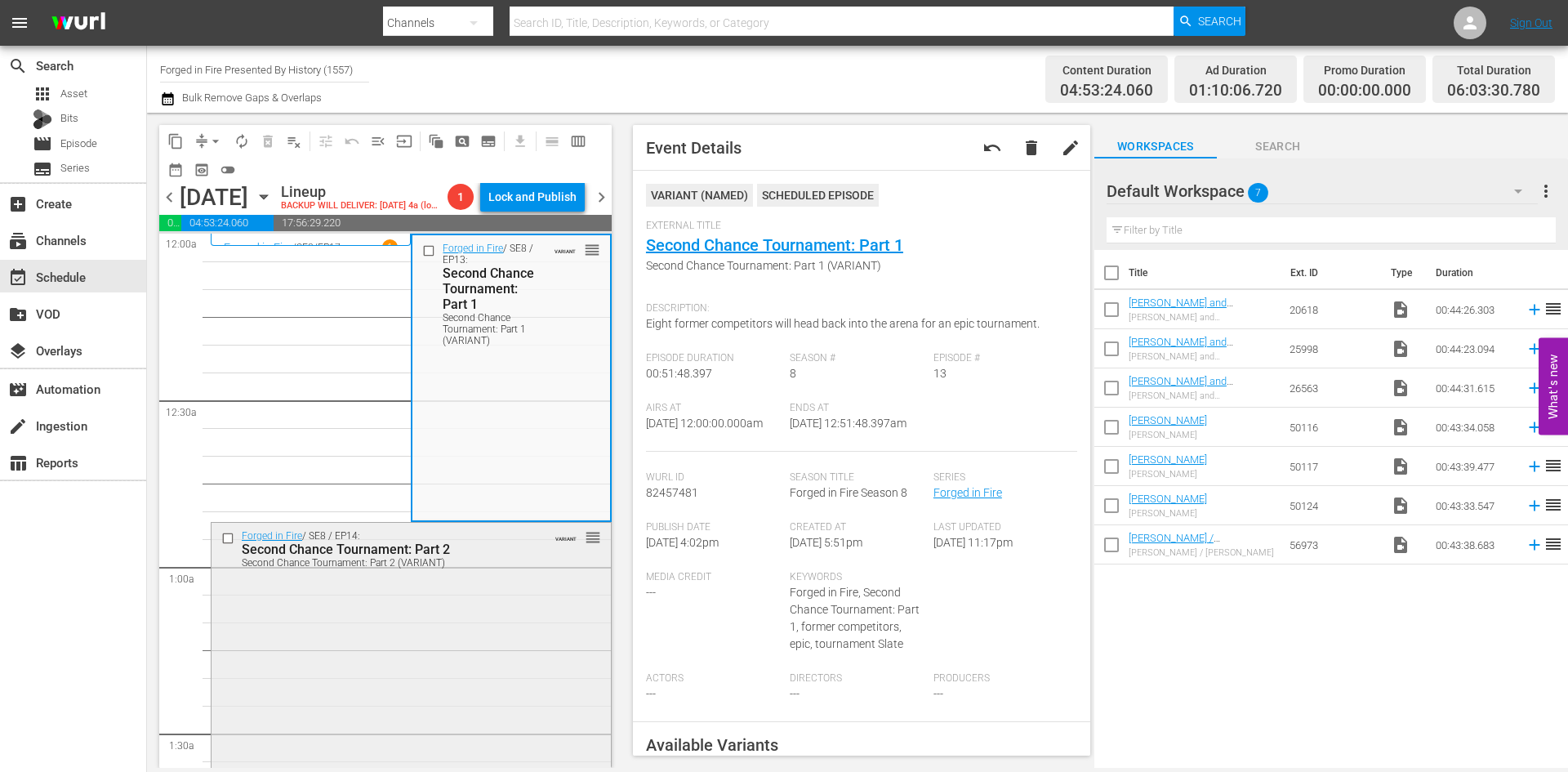
click at [489, 600] on div "Forged in Fire / SE8 / EP14: Second Chance Tournament: Part 2 Second Chance Tou…" at bounding box center [412, 665] width 400 height 284
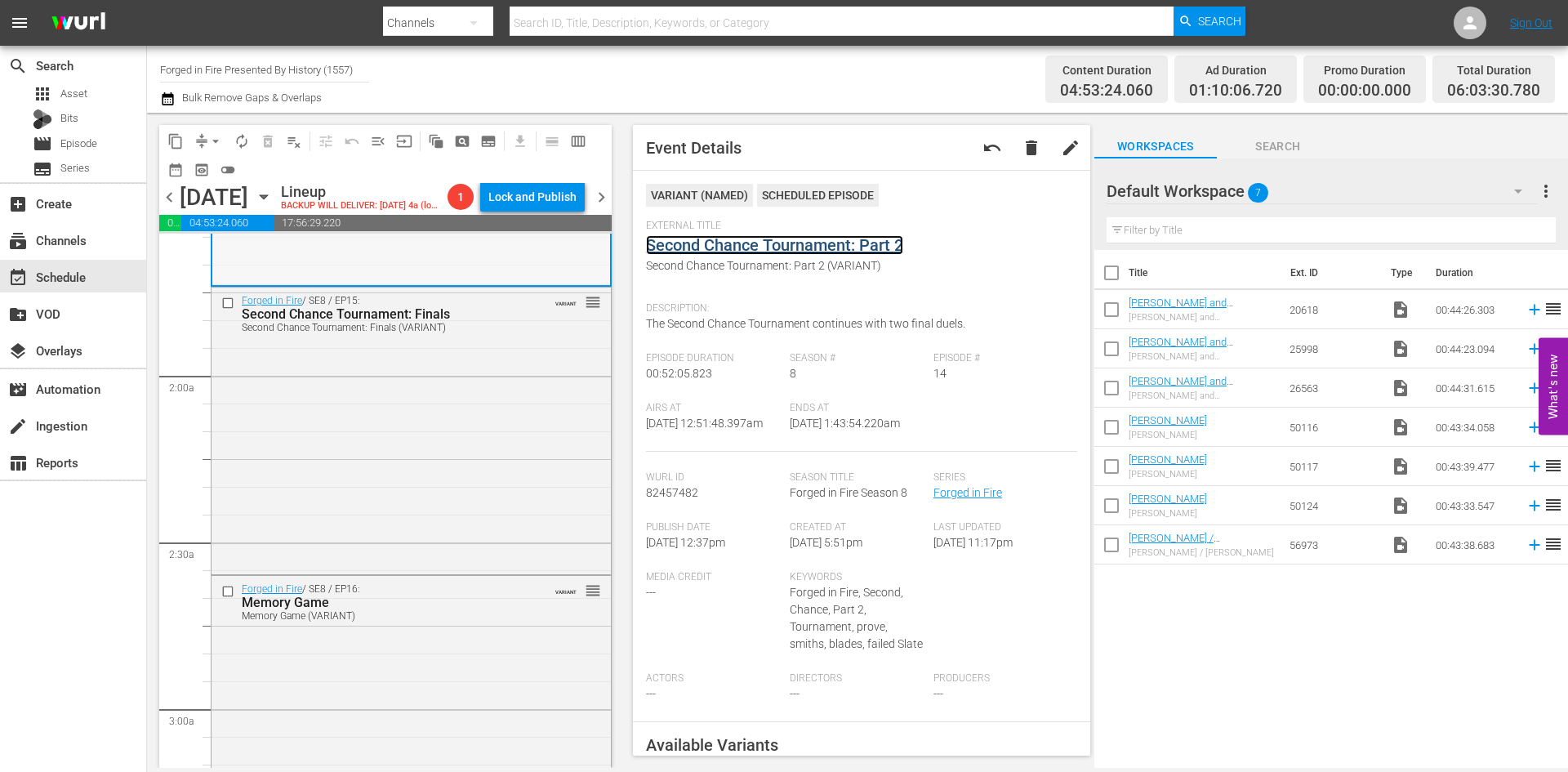
scroll to position [654, 0]
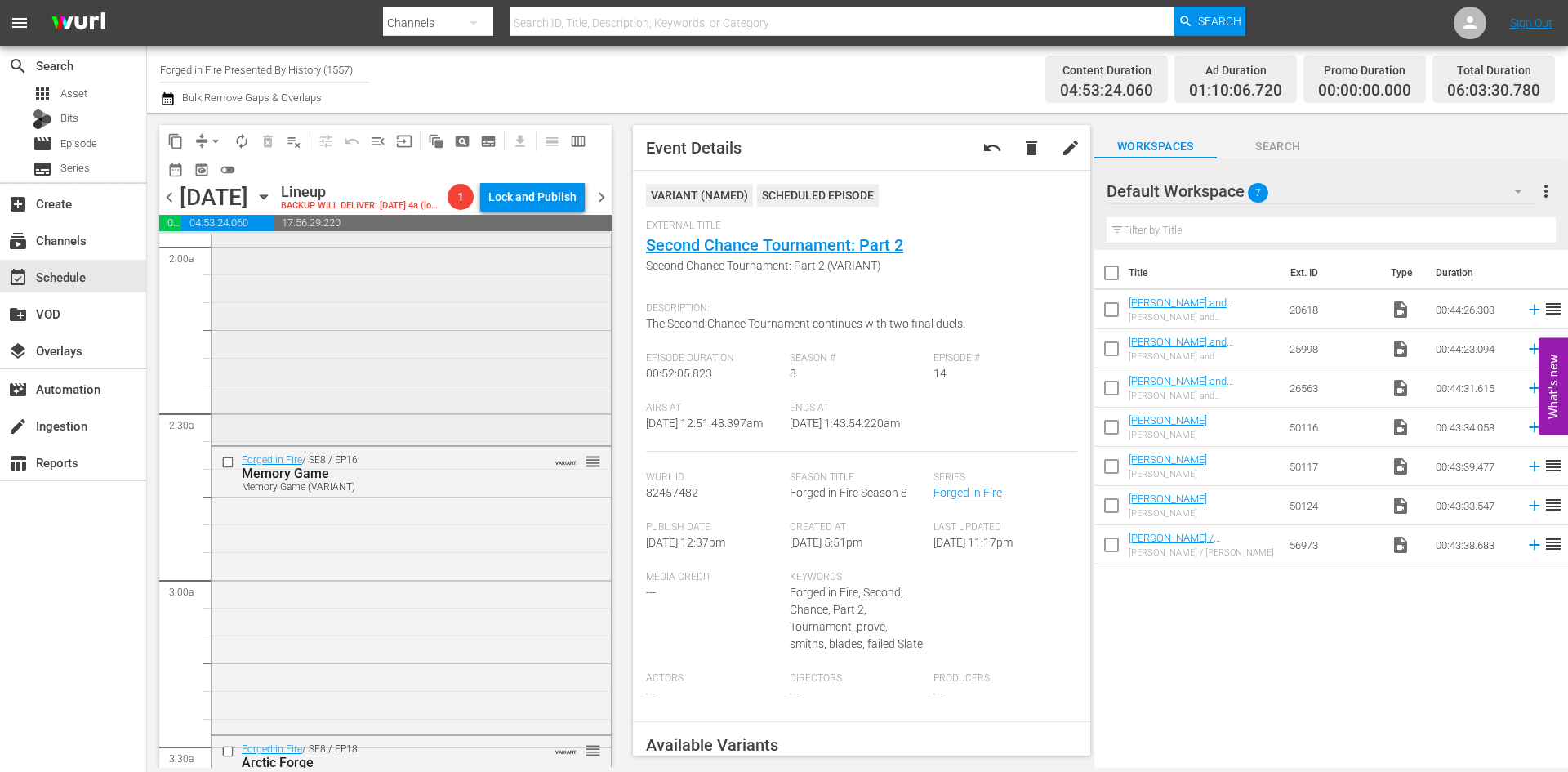
click at [483, 341] on div "Forged in Fire / SE8 / EP15: Second Chance Tournament: Finals Second Chance Tou…" at bounding box center [412, 300] width 400 height 283
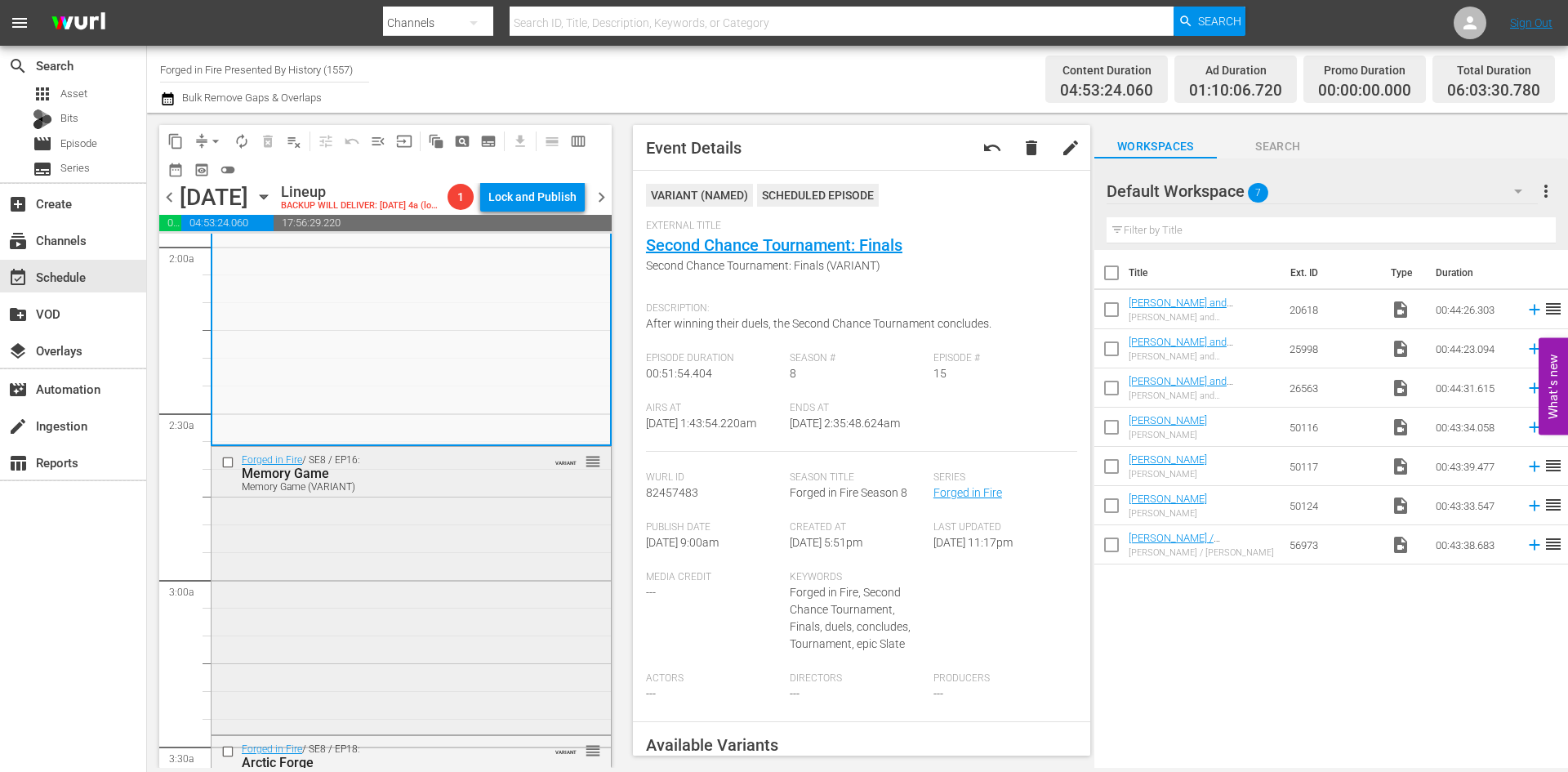
click at [415, 555] on div "Forged in Fire / SE8 / EP16: Memory Game Memory Game (VARIANT) VARIANT reorder" at bounding box center [412, 590] width 400 height 285
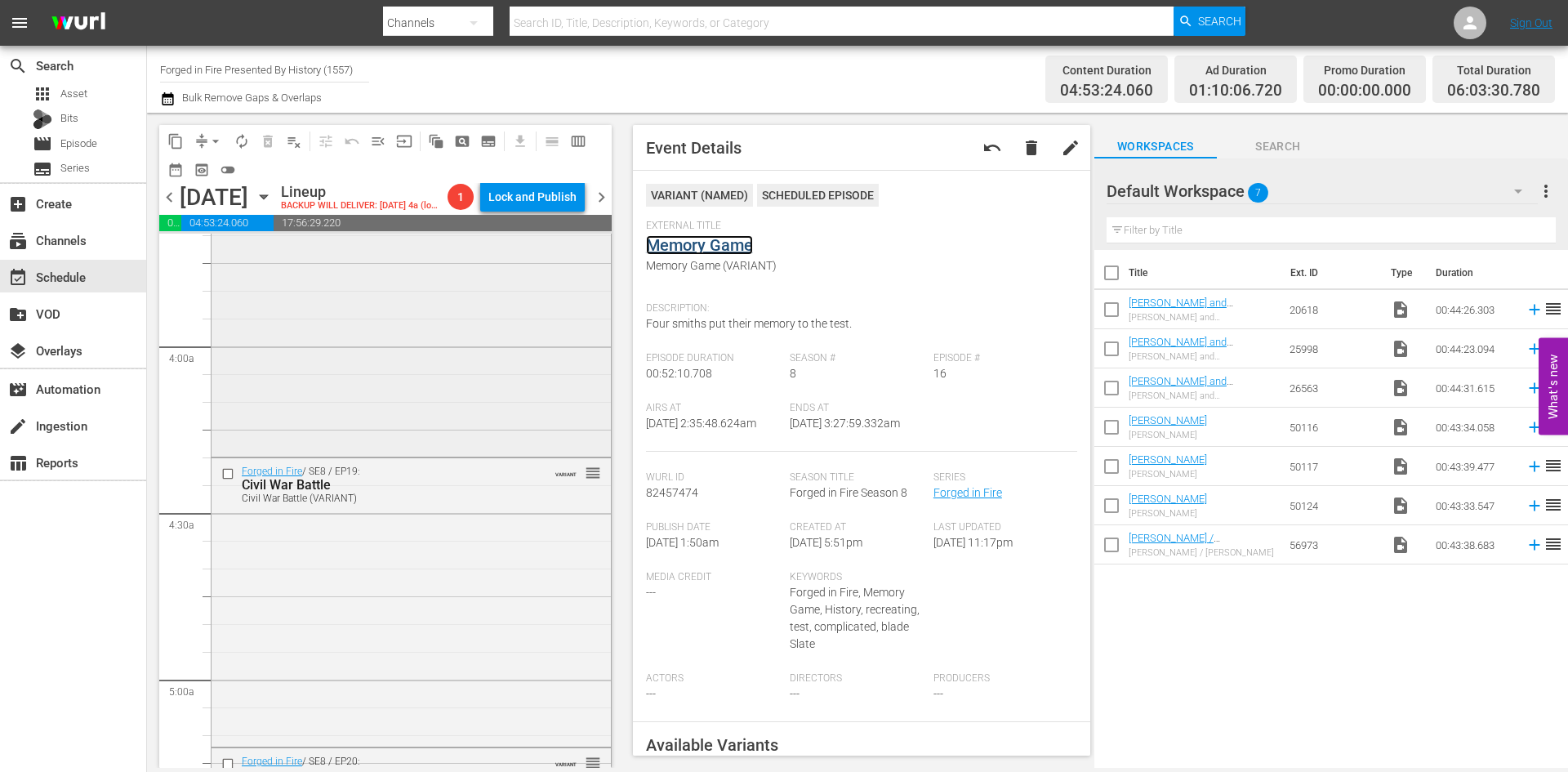
scroll to position [1226, 0]
click at [486, 356] on div "Forged in Fire / SE8 / EP18: Arctic Forge Arctic Forge (VARIANT) VARIANT reorder" at bounding box center [412, 305] width 400 height 284
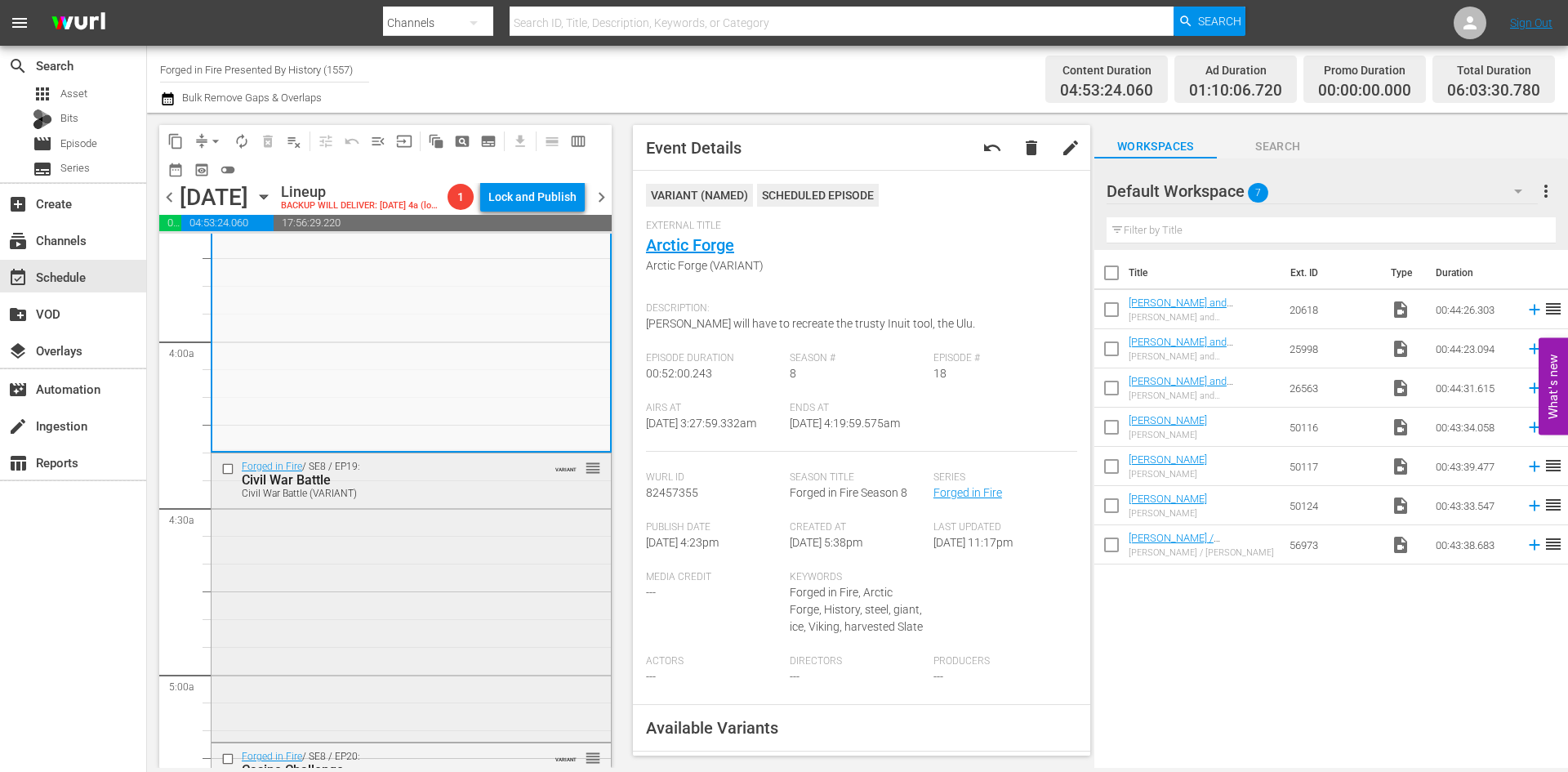
click at [515, 540] on div "Forged in Fire / SE8 / EP19: Civil War Battle Civil War Battle (VARIANT) VARIAN…" at bounding box center [412, 596] width 400 height 285
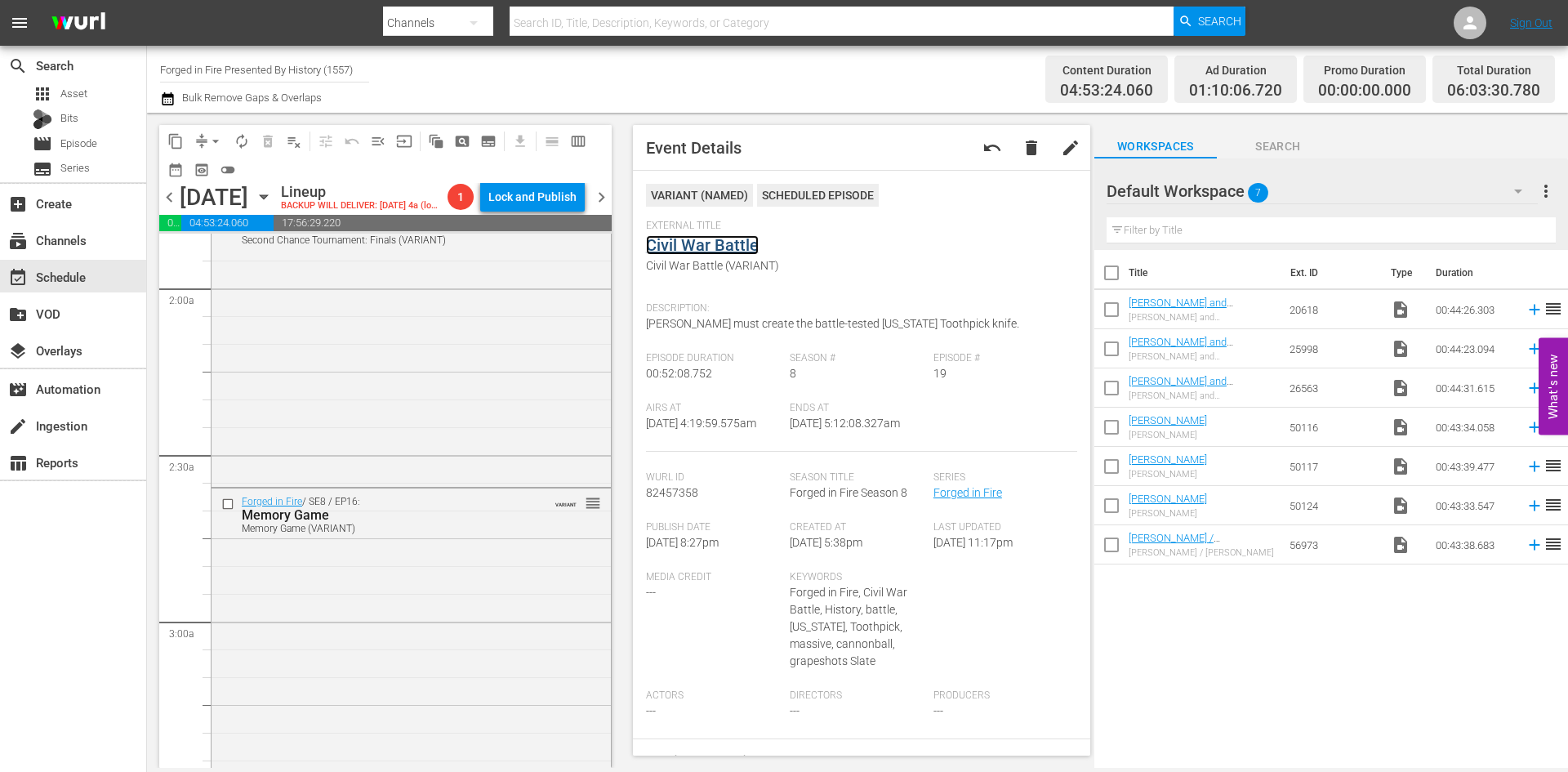
scroll to position [572, 0]
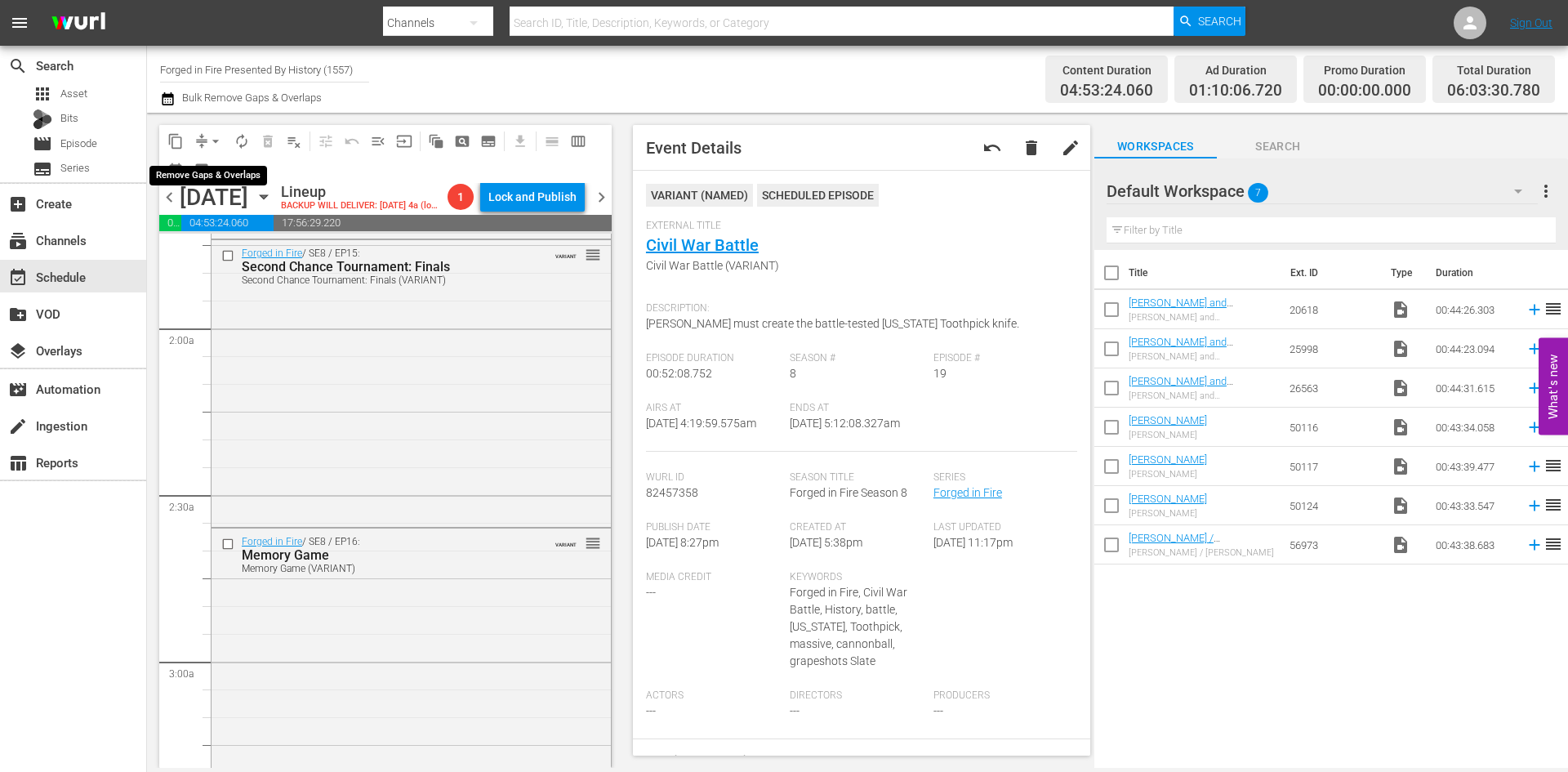
click at [216, 142] on span "arrow_drop_down" at bounding box center [216, 142] width 17 height 17
click at [212, 178] on li "Align to Midnight" at bounding box center [216, 174] width 171 height 27
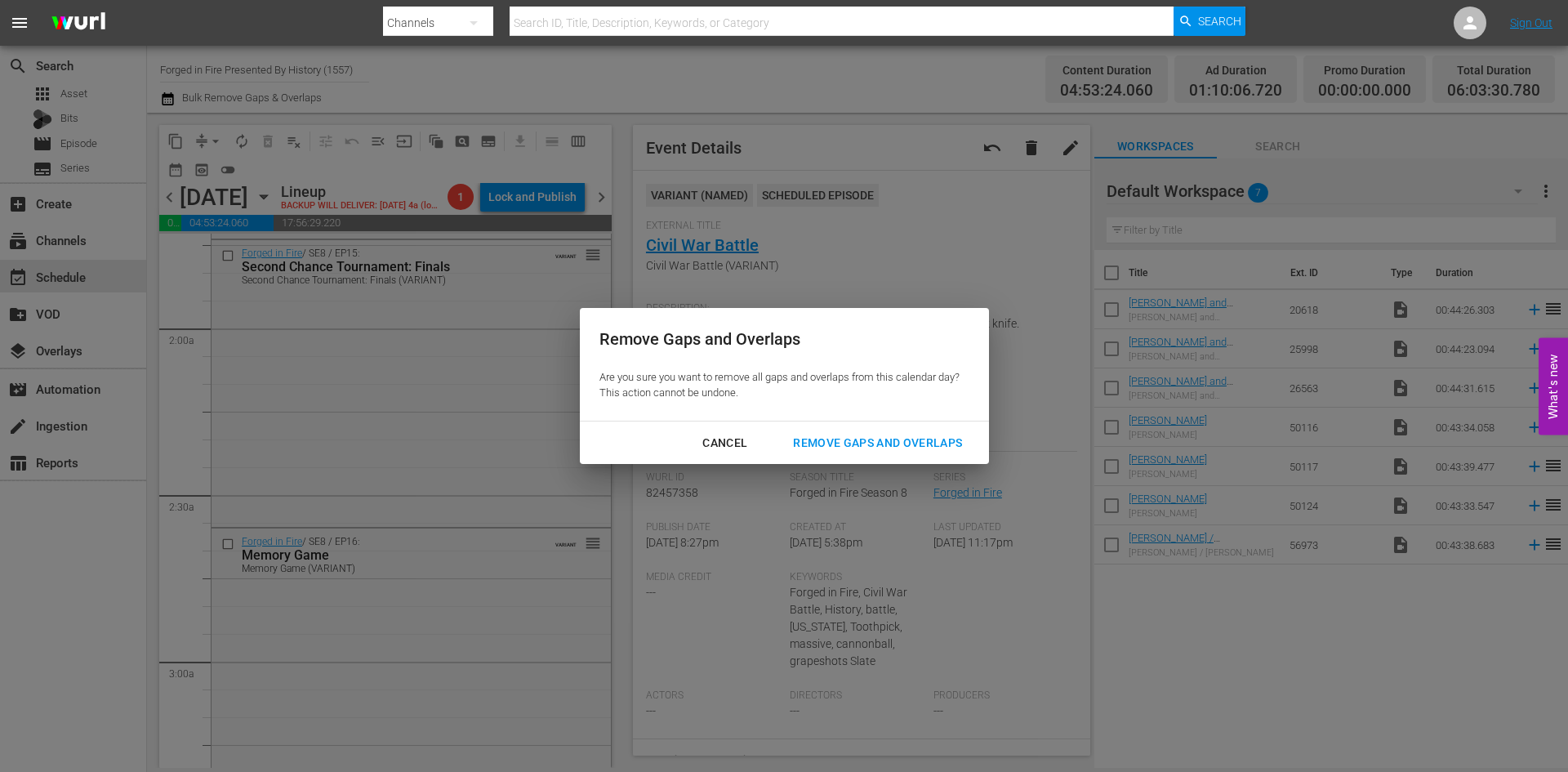
click at [839, 442] on div "Remove Gaps and Overlaps" at bounding box center [877, 443] width 195 height 20
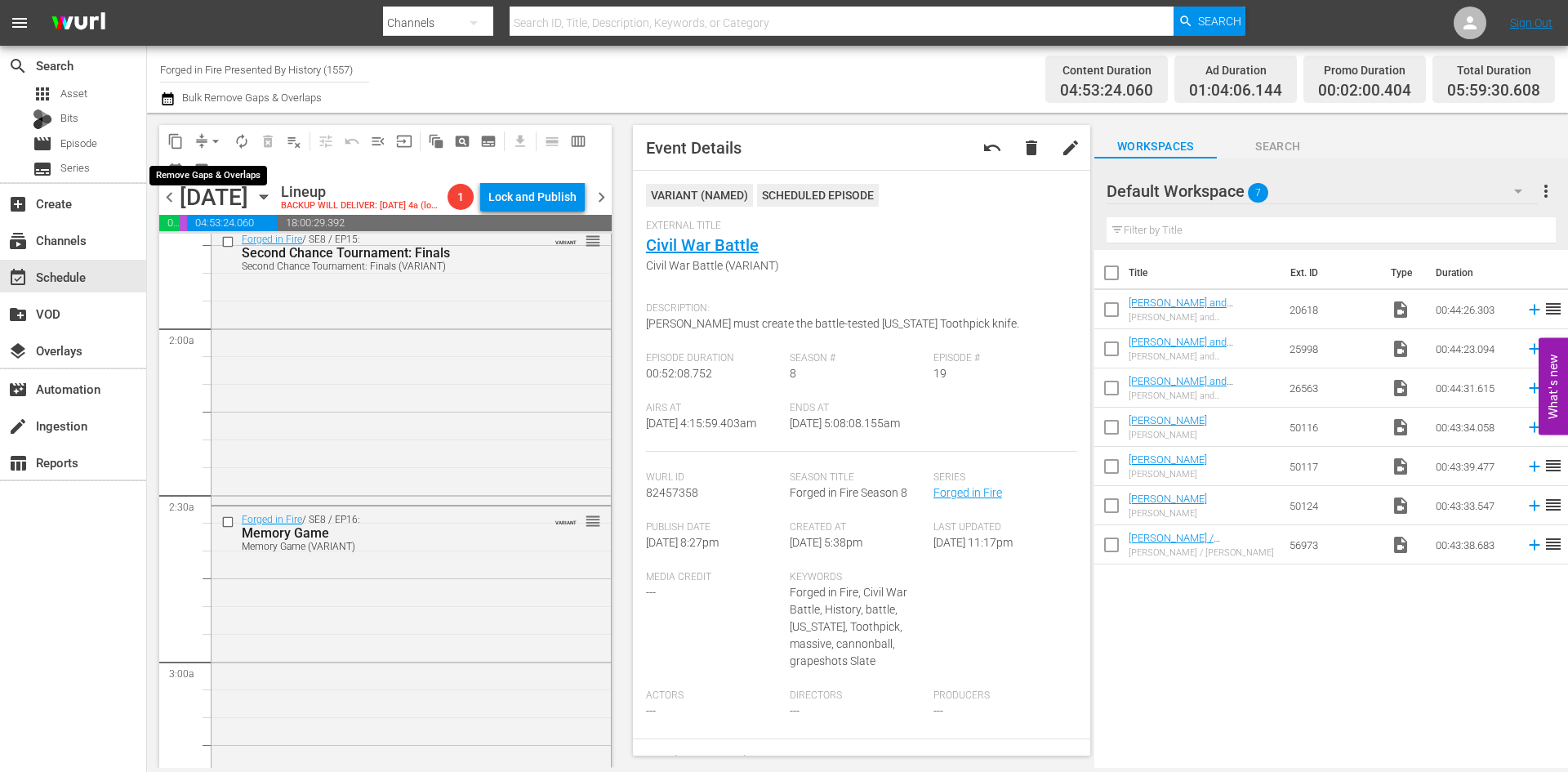
click at [219, 142] on span "arrow_drop_down" at bounding box center [216, 142] width 17 height 17
click at [216, 179] on li "Align to Midnight" at bounding box center [216, 174] width 171 height 27
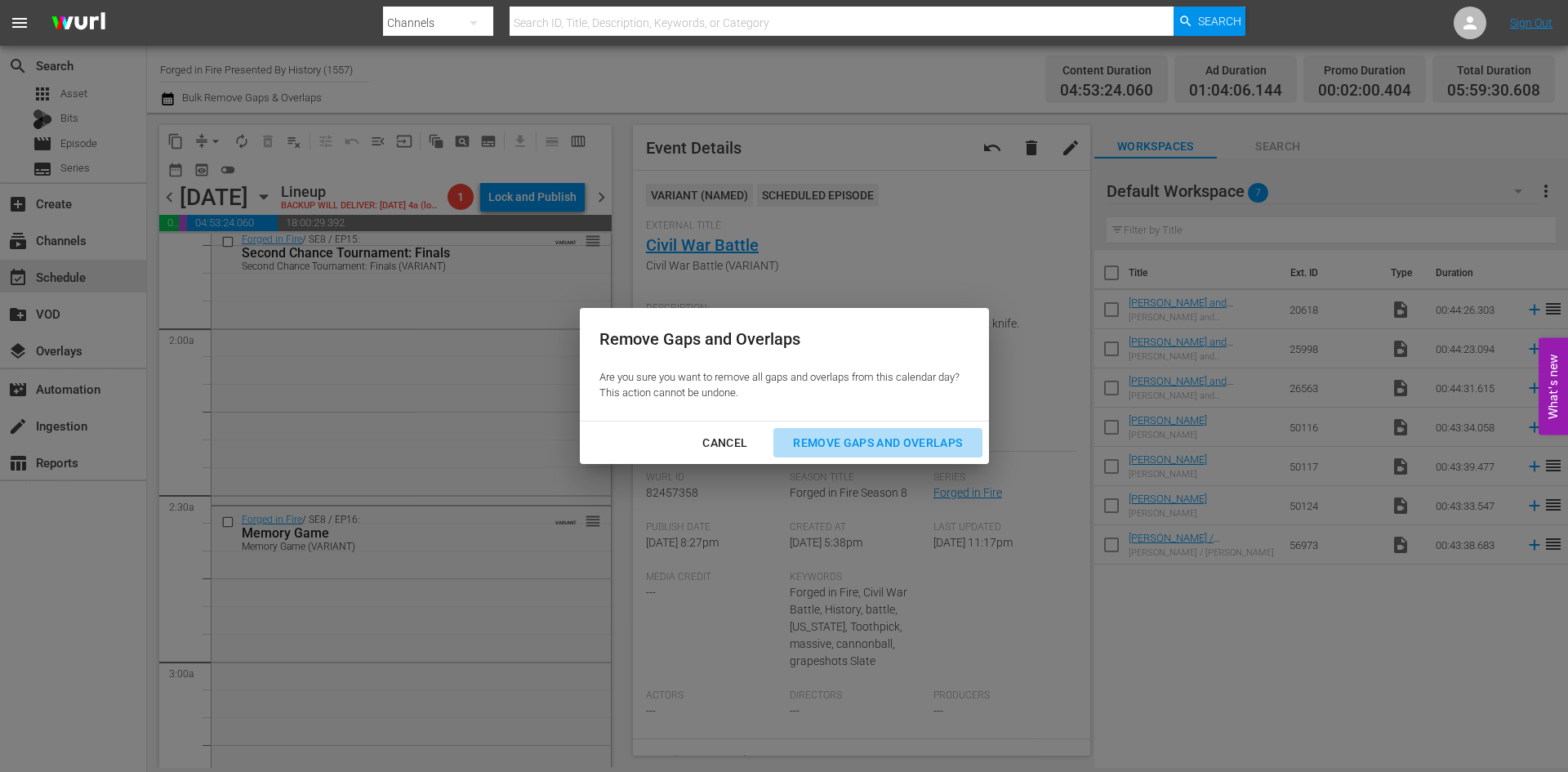
click at [853, 442] on div "Remove Gaps and Overlaps" at bounding box center [877, 443] width 195 height 20
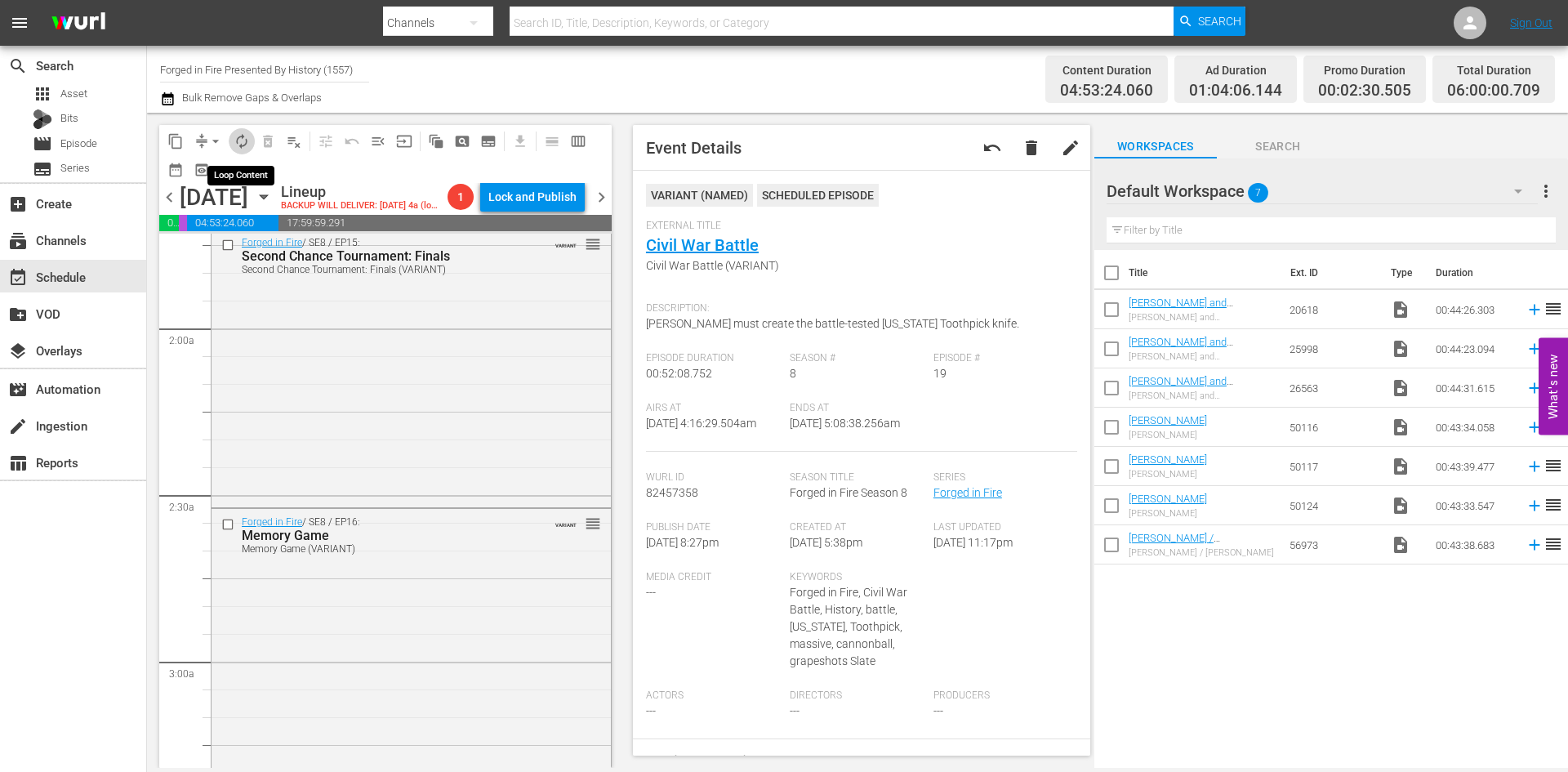
click at [237, 140] on span "autorenew_outlined" at bounding box center [242, 142] width 17 height 17
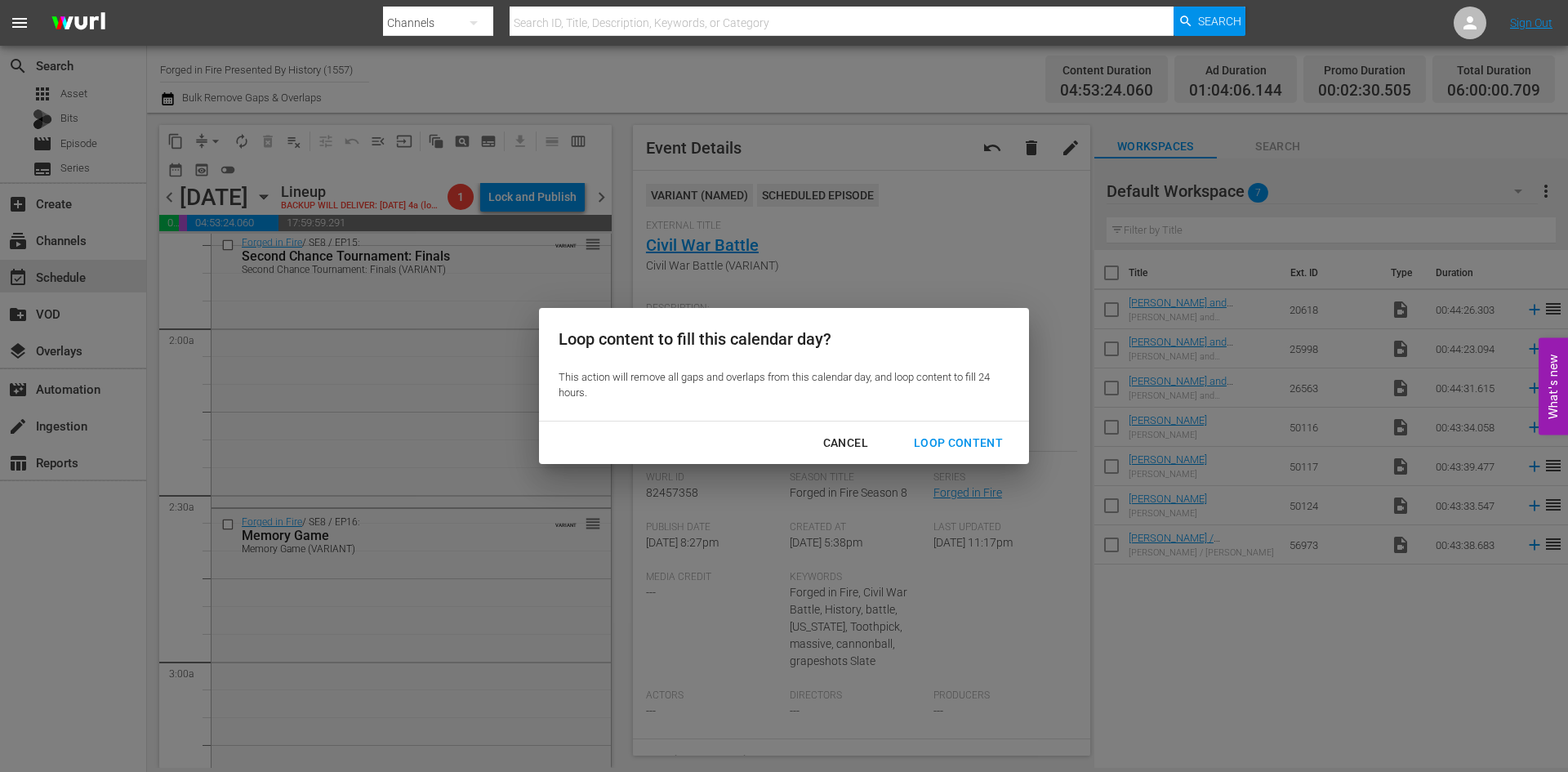
click at [964, 437] on div "Loop Content" at bounding box center [958, 443] width 115 height 20
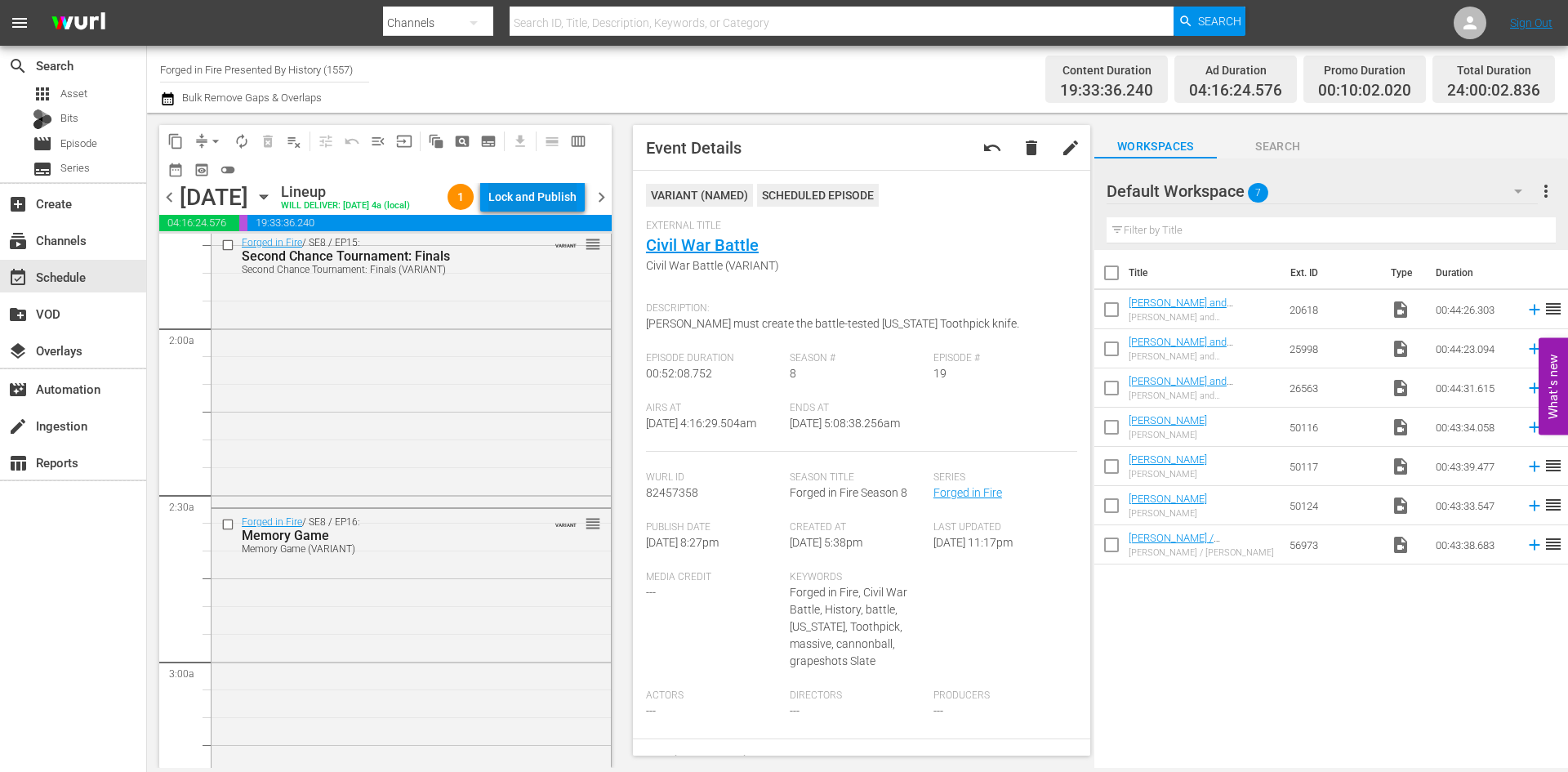
click at [527, 201] on div "Lock and Publish" at bounding box center [532, 197] width 88 height 30
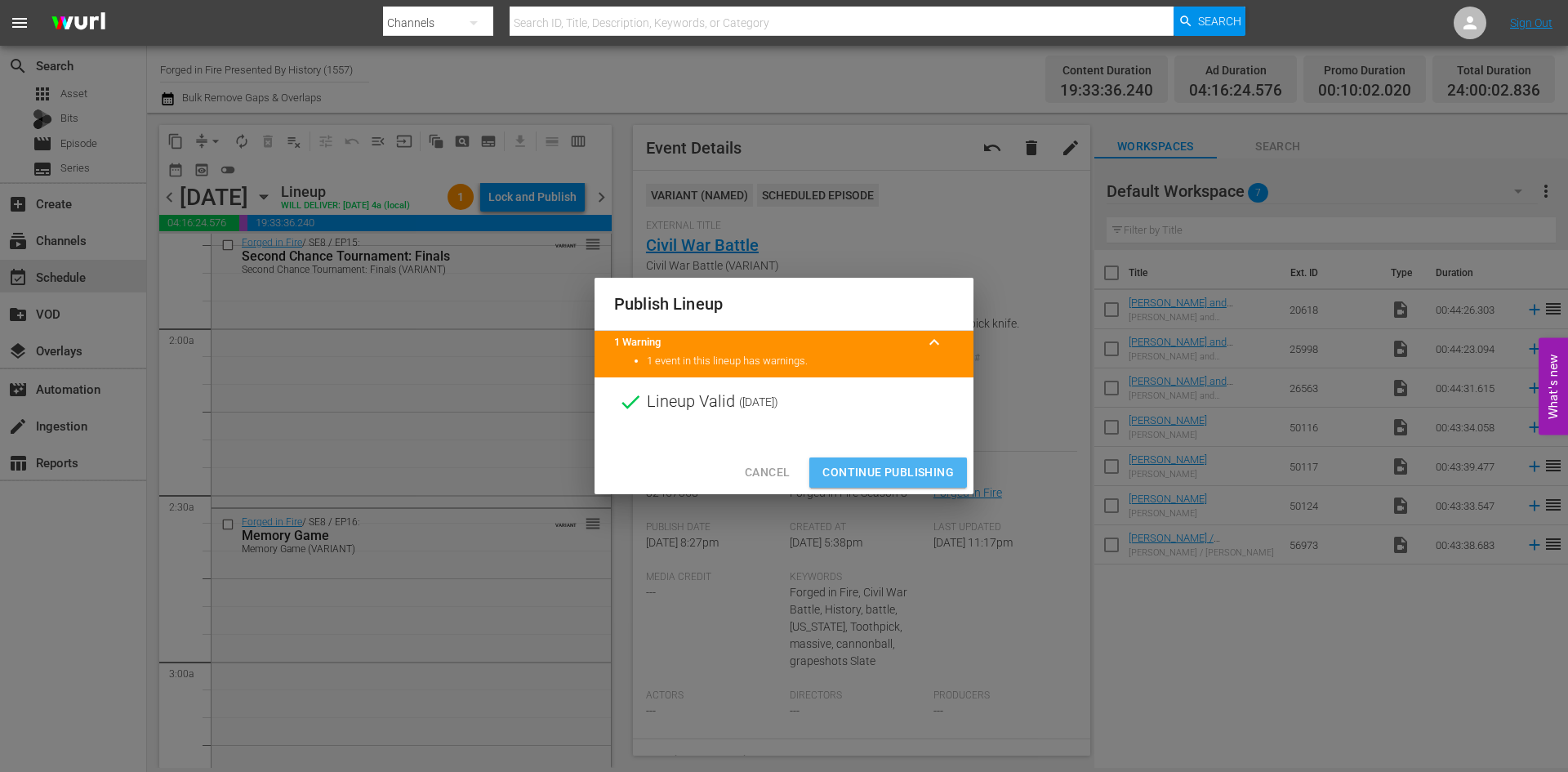
click at [897, 473] on span "Continue Publishing" at bounding box center [888, 473] width 131 height 20
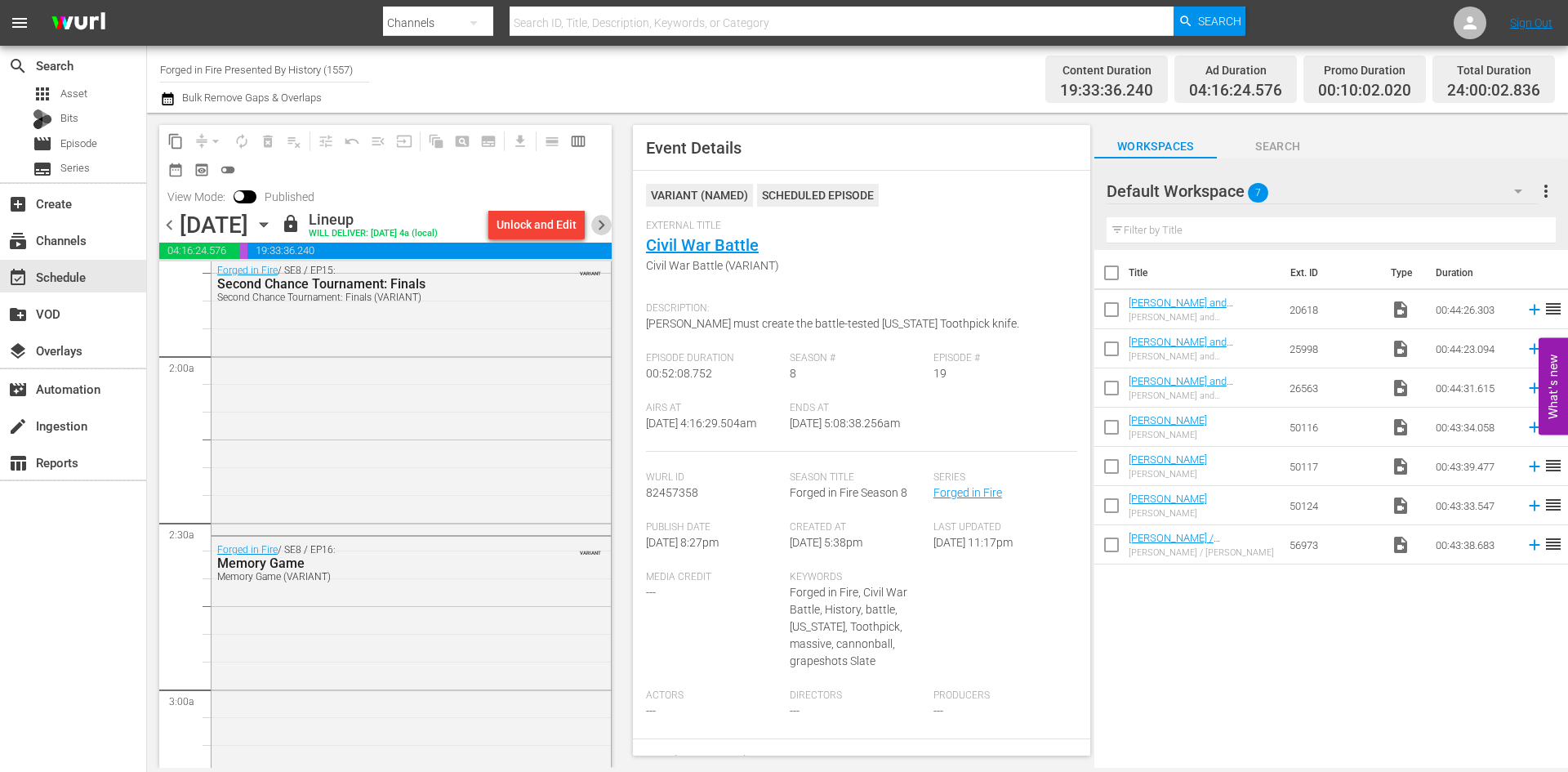
click at [599, 228] on span "chevron_right" at bounding box center [601, 225] width 20 height 20
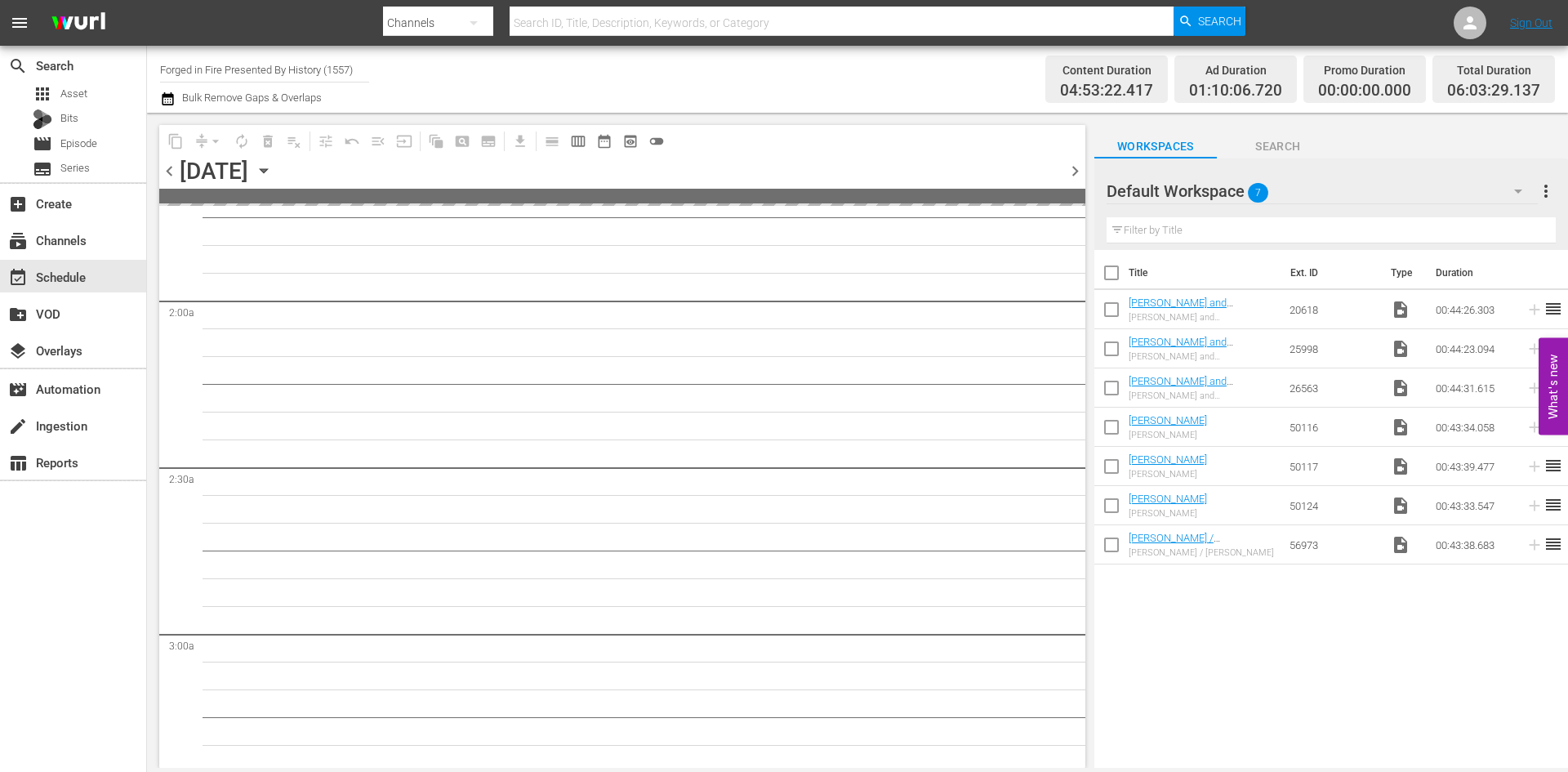
scroll to position [517, 0]
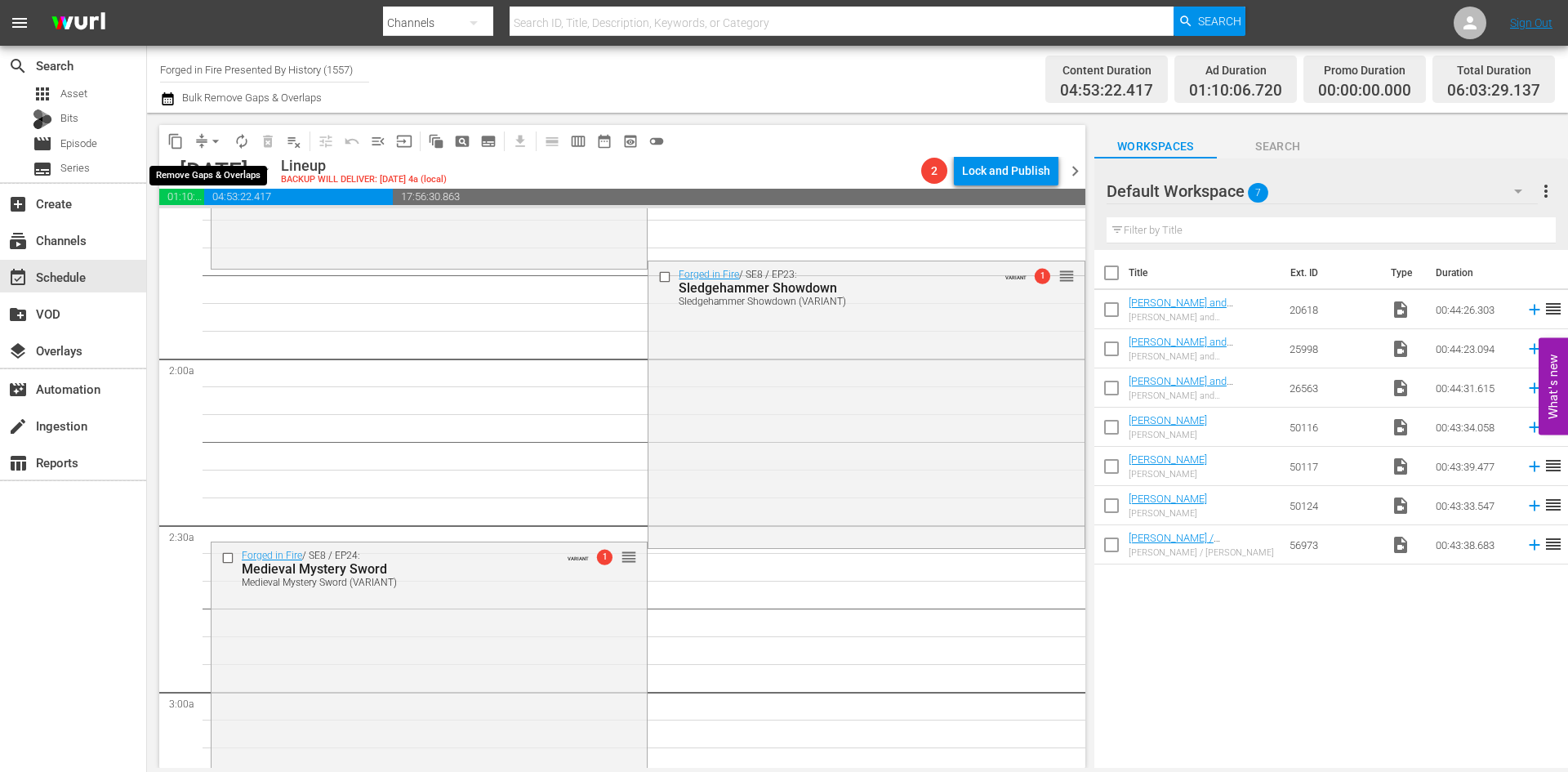
click at [216, 139] on span "arrow_drop_down" at bounding box center [216, 142] width 17 height 17
click at [219, 177] on li "Align to Midnight" at bounding box center [216, 174] width 171 height 27
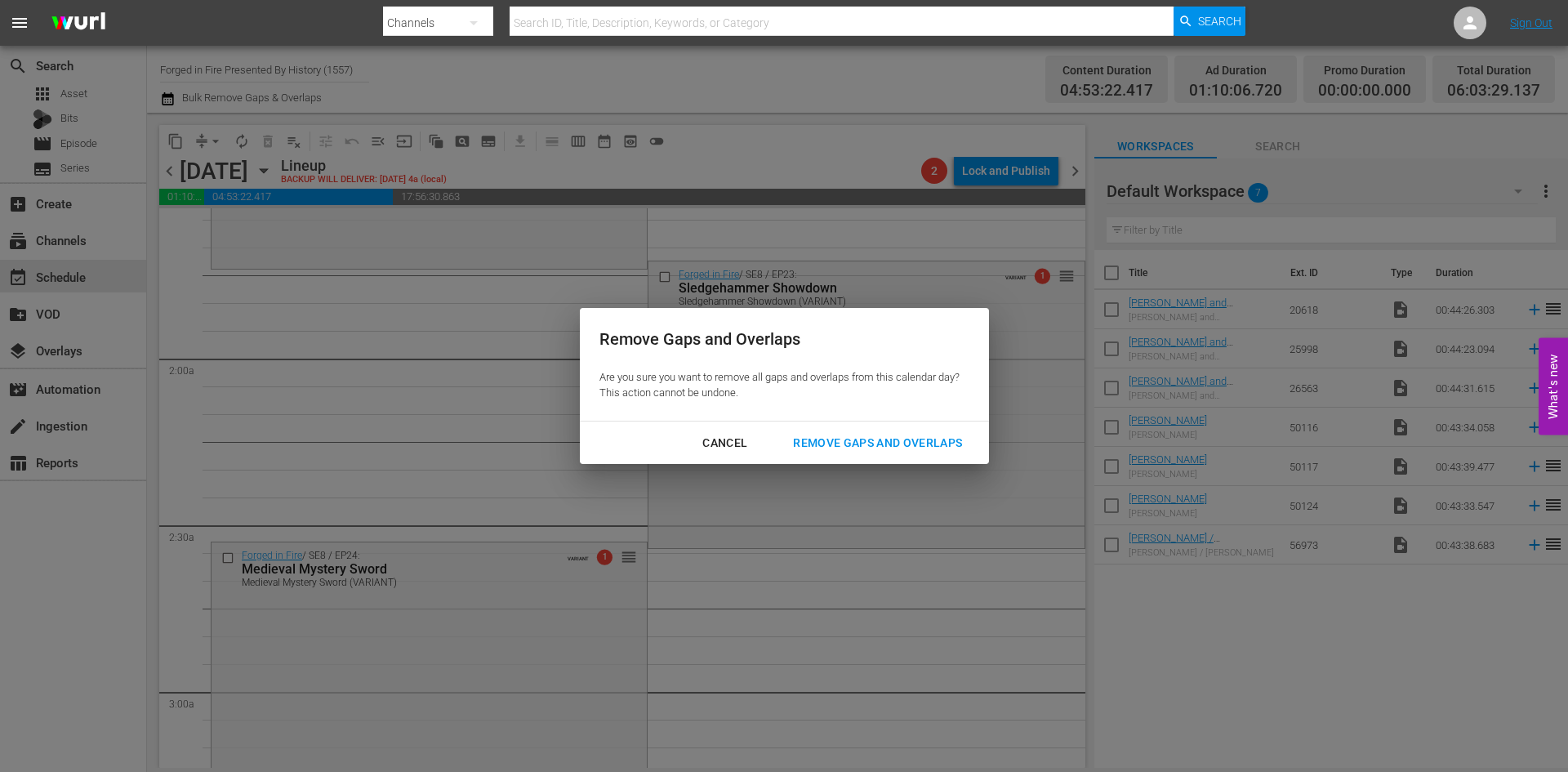
click at [881, 442] on div "Remove Gaps and Overlaps" at bounding box center [877, 443] width 195 height 20
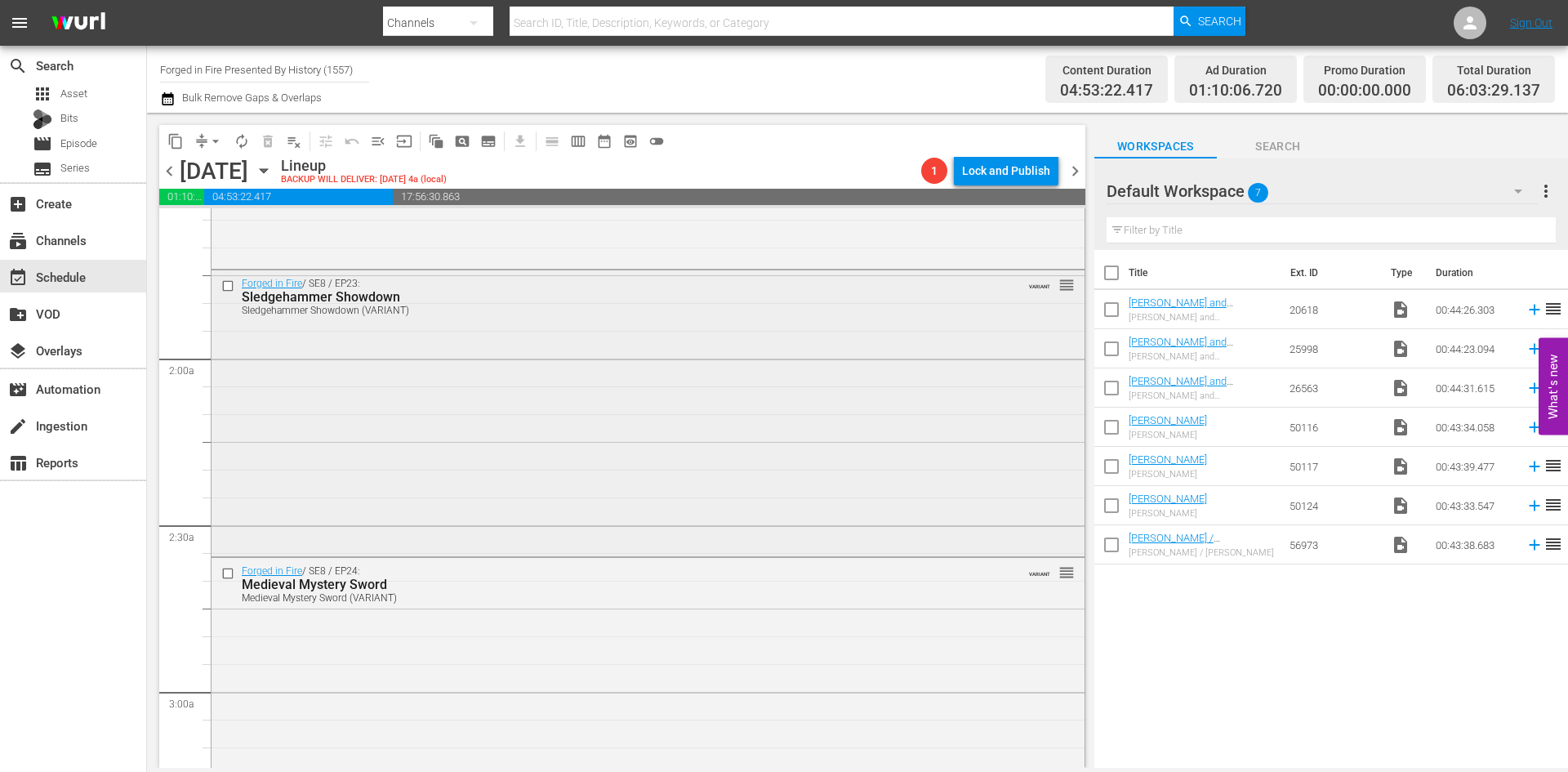
scroll to position [0, 0]
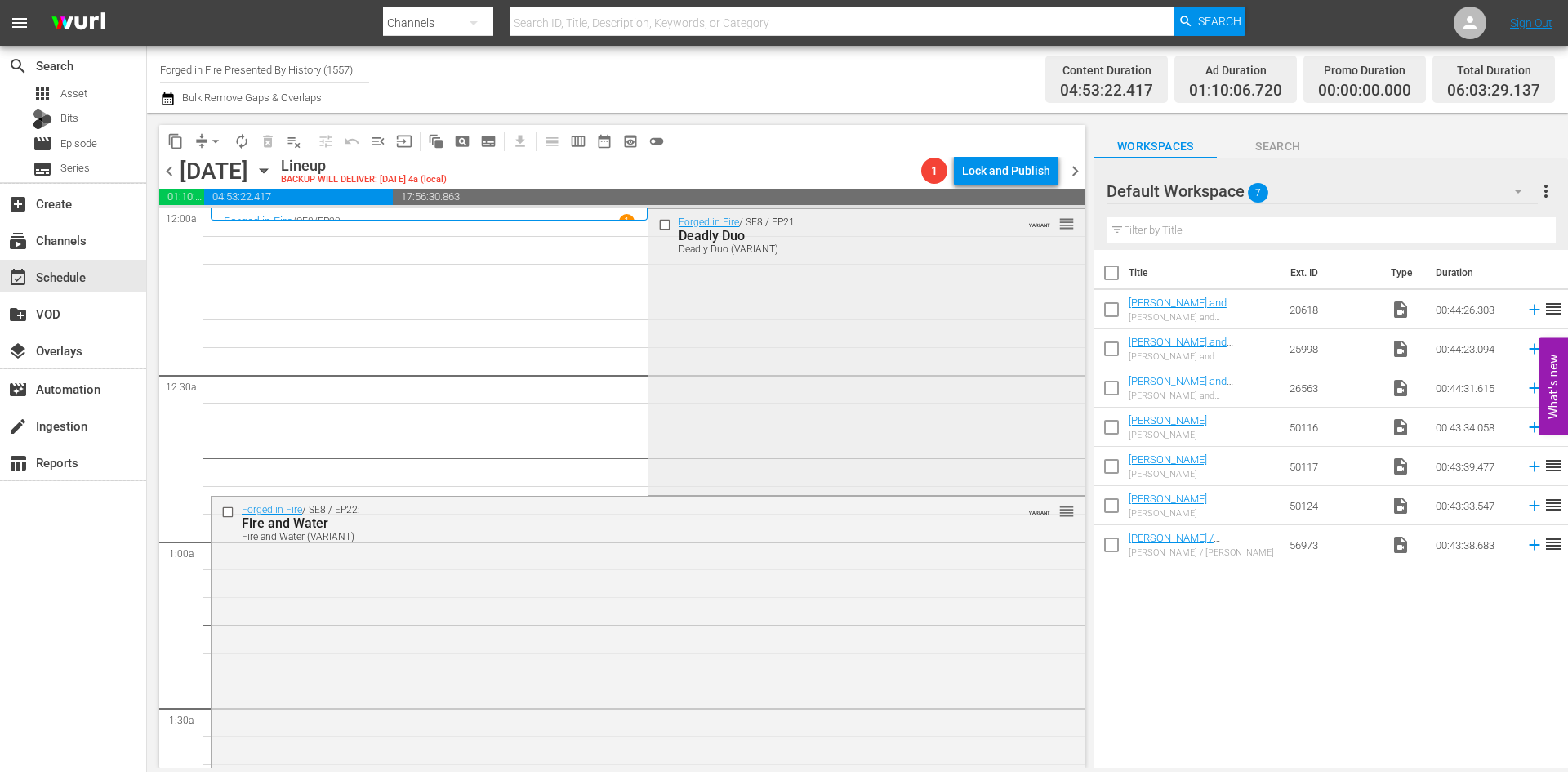
click at [712, 364] on div "Forged in Fire / SE8 / EP21: Deadly Duo Deadly Duo (VARIANT) VARIANT reorder" at bounding box center [866, 351] width 436 height 283
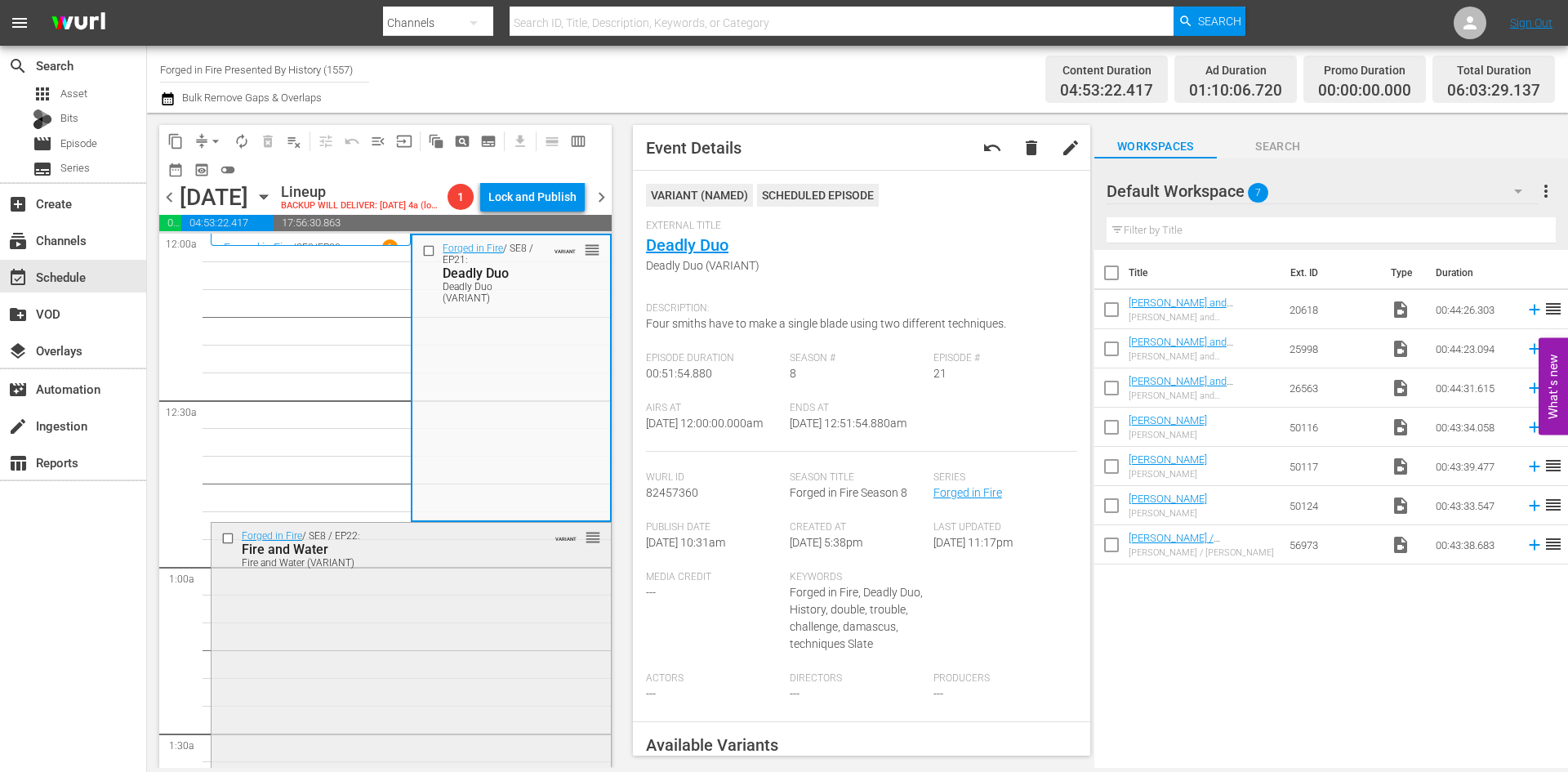
click at [512, 663] on div "Forged in Fire / SE8 / EP22: Fire and Water Fire and Water (VARIANT) VARIANT re…" at bounding box center [412, 665] width 400 height 284
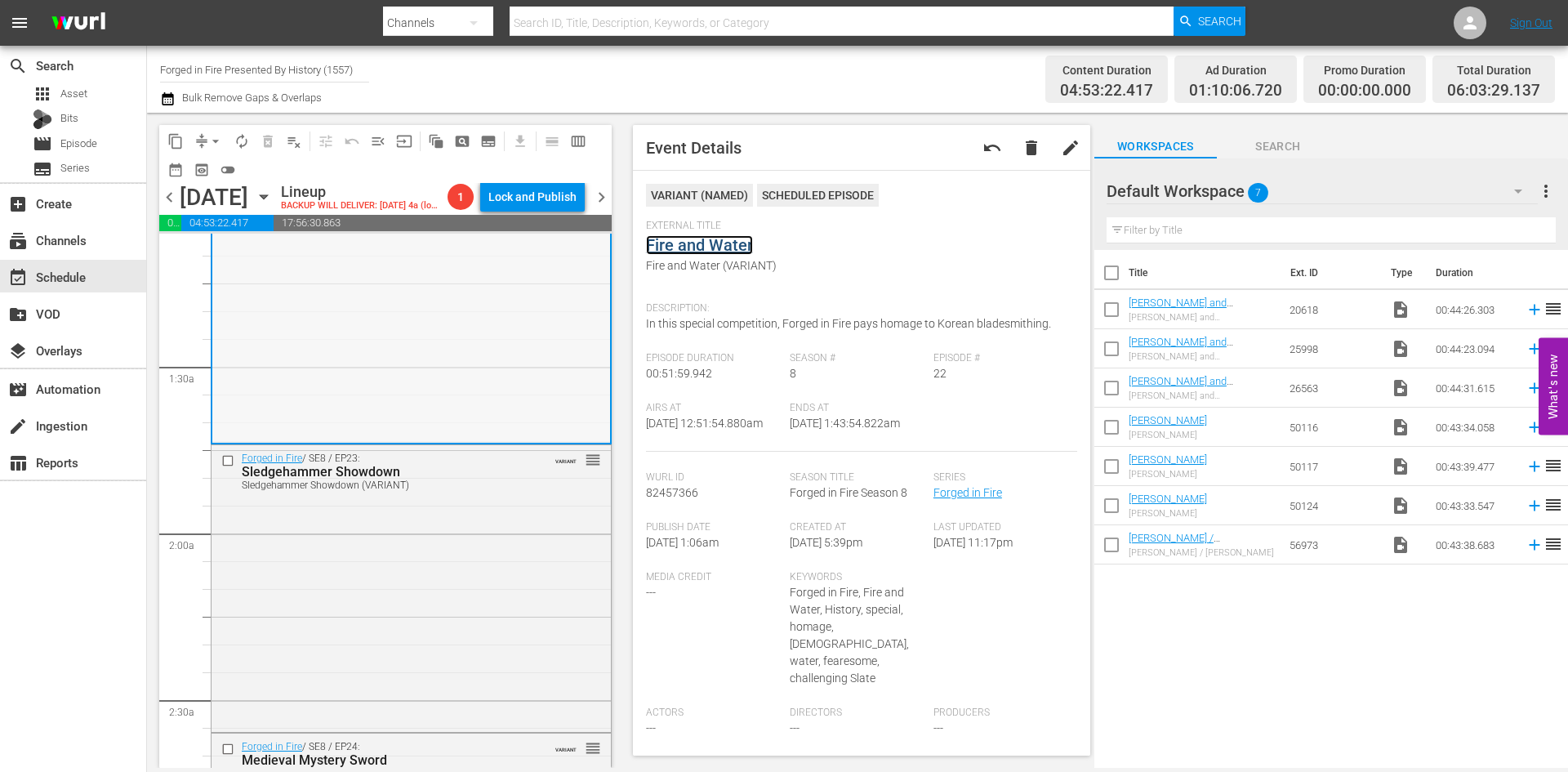
scroll to position [408, 0]
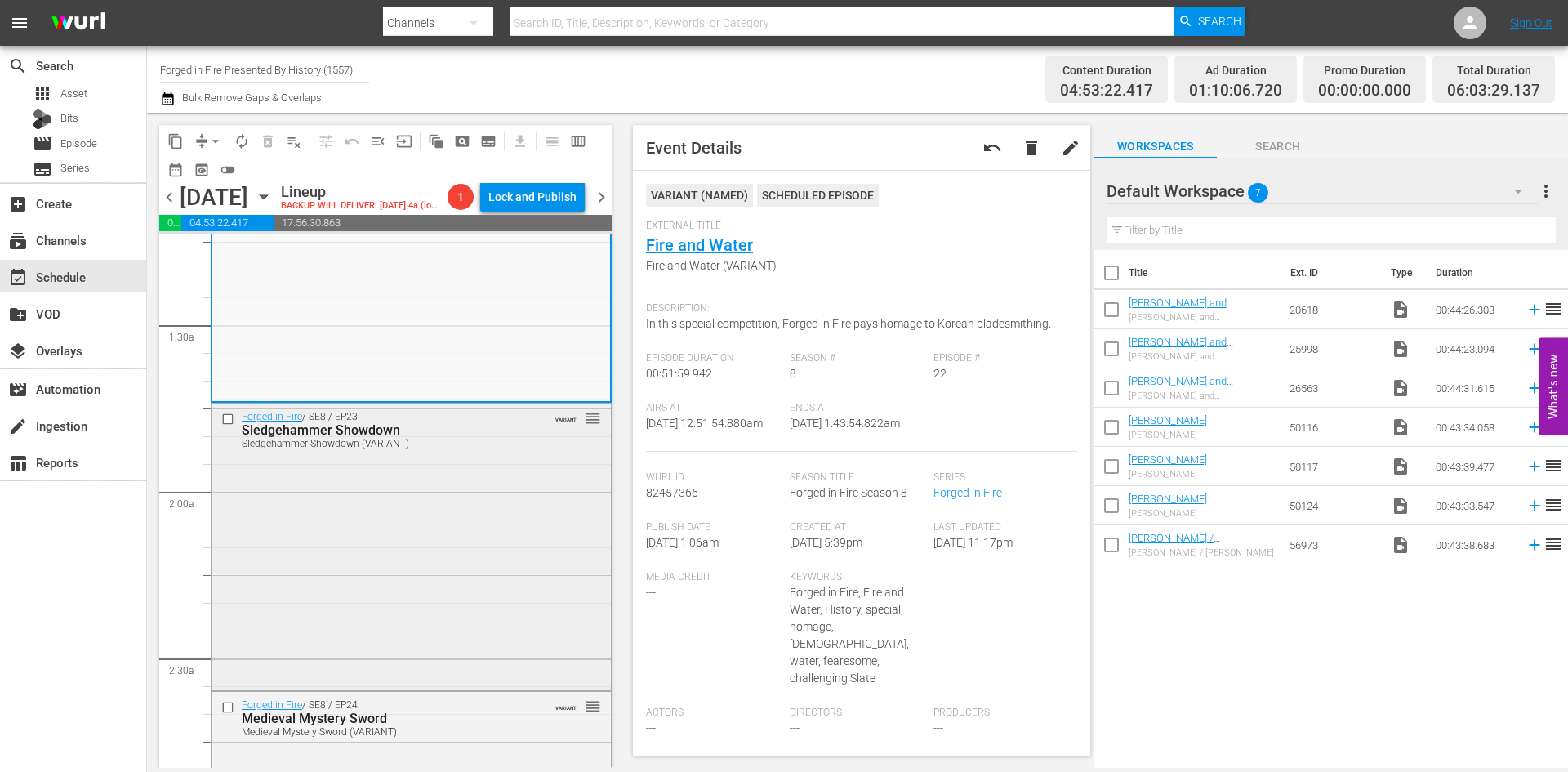
click at [476, 542] on div "Forged in Fire / SE8 / EP23: Sledgehammer Showdown Sledgehammer Showdown (VARIA…" at bounding box center [412, 545] width 400 height 283
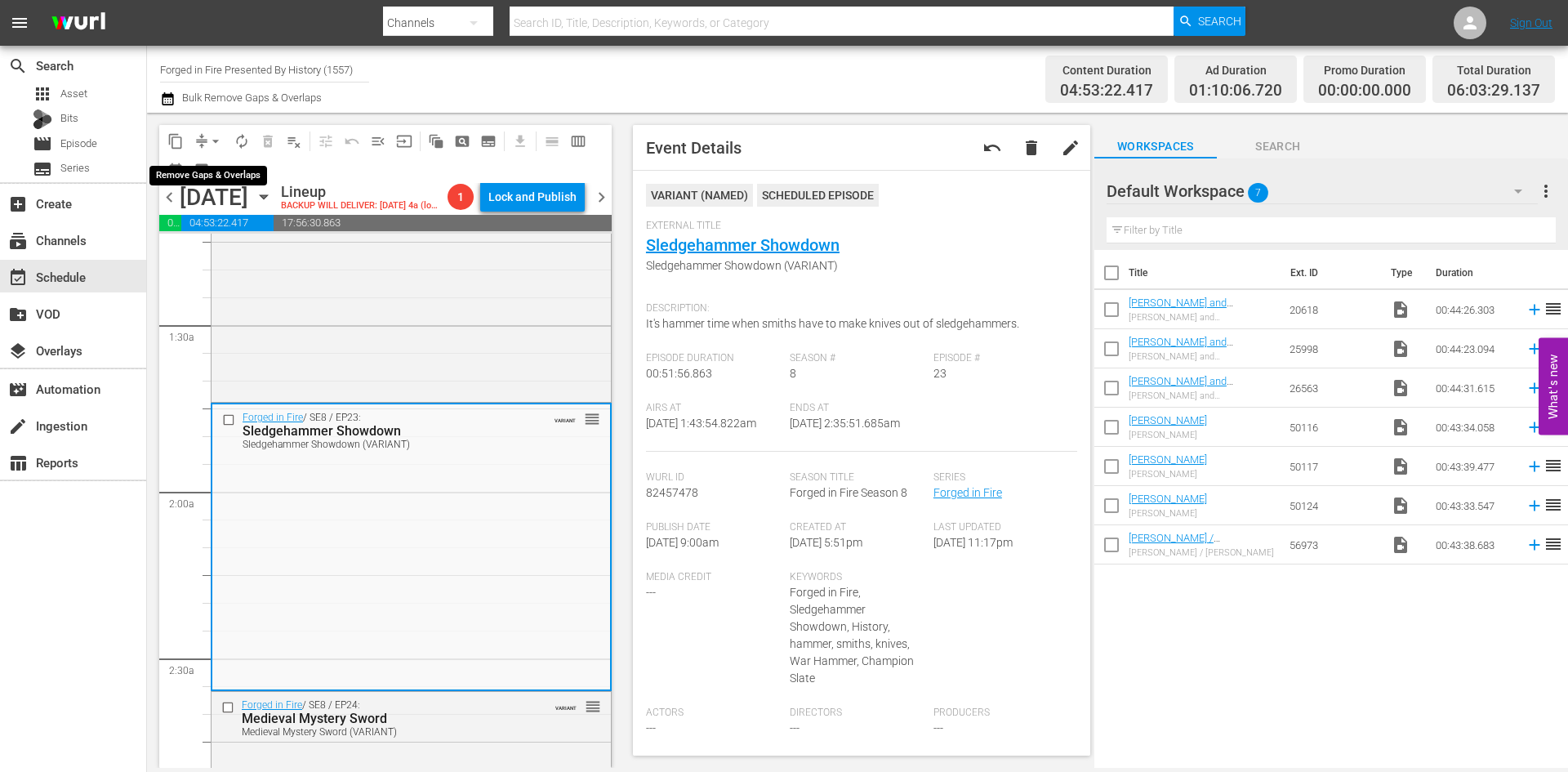
click at [216, 138] on span "arrow_drop_down" at bounding box center [216, 142] width 17 height 17
click at [213, 170] on li "Align to Midnight" at bounding box center [216, 174] width 171 height 27
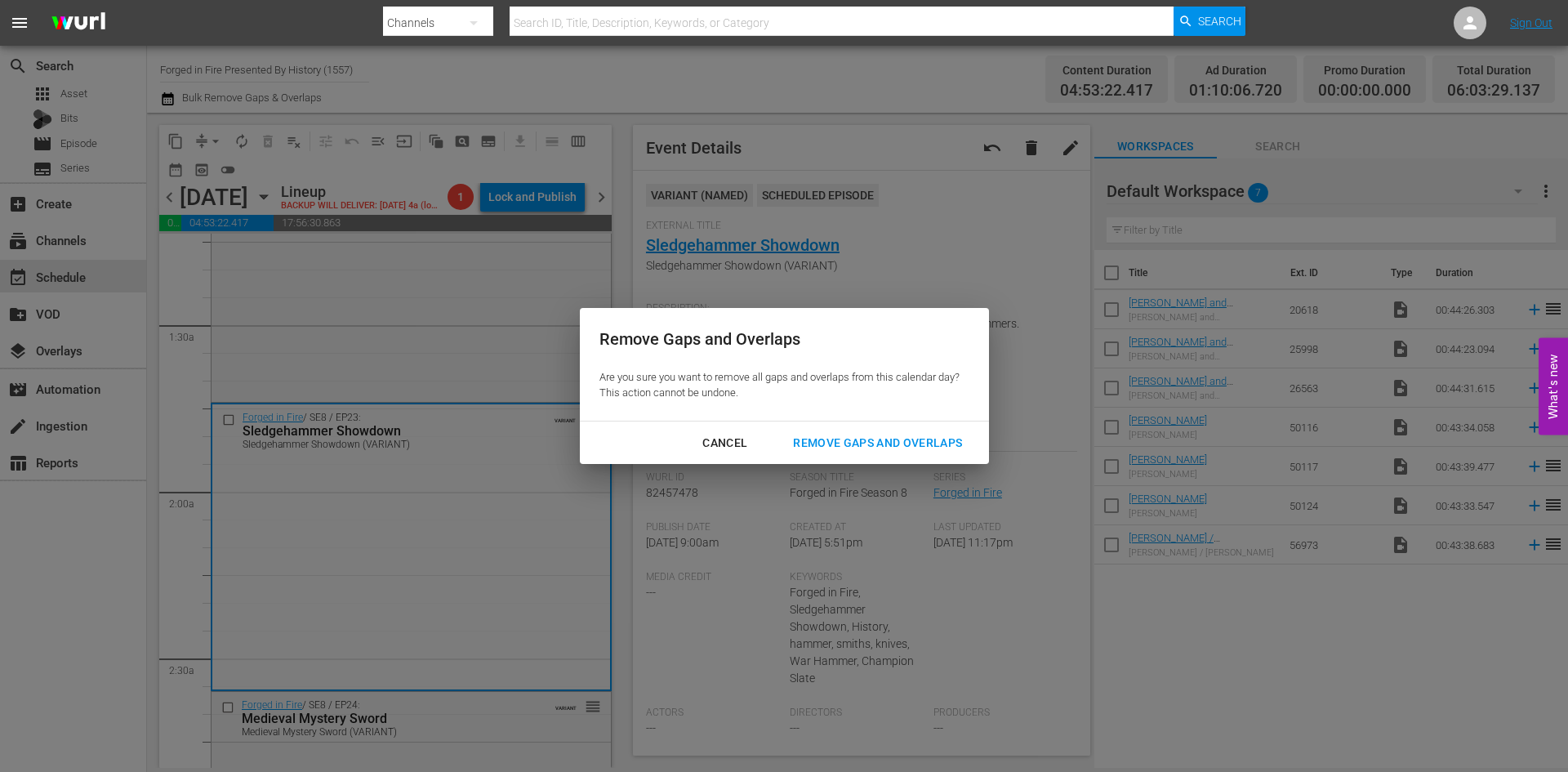
click at [849, 437] on div "Remove Gaps and Overlaps" at bounding box center [877, 443] width 195 height 20
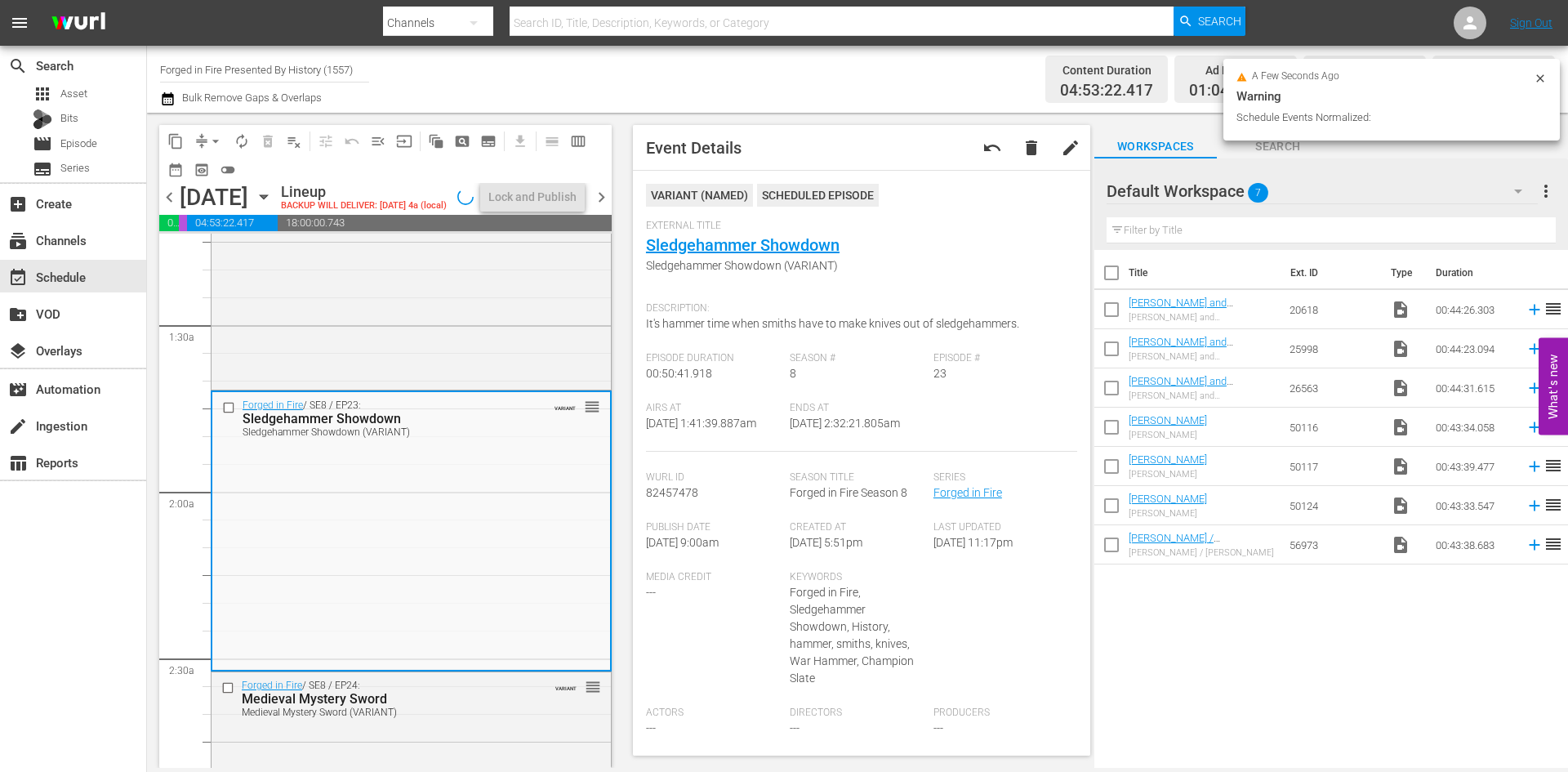
scroll to position [437, 0]
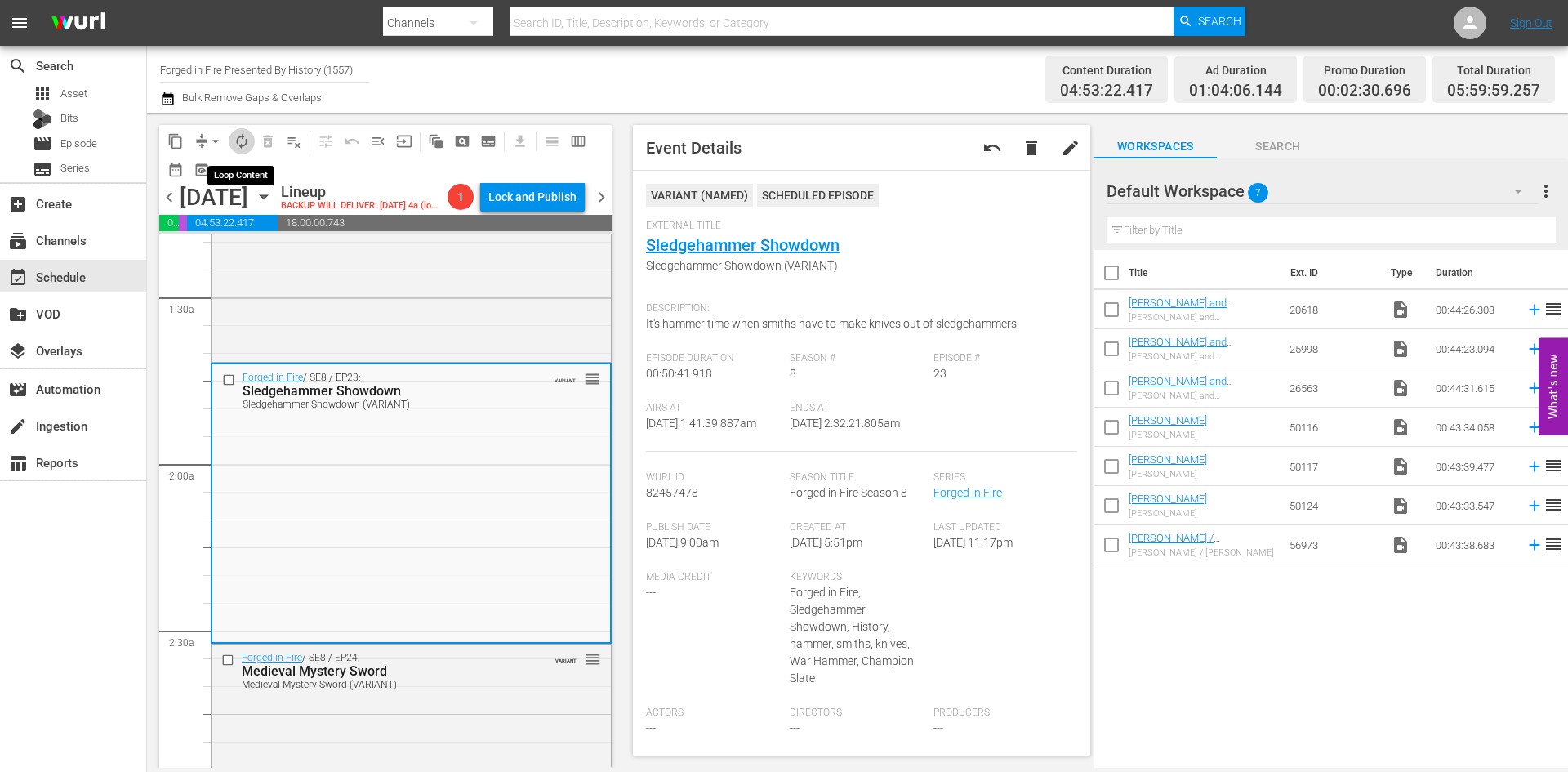
click at [246, 142] on span "autorenew_outlined" at bounding box center [242, 142] width 17 height 17
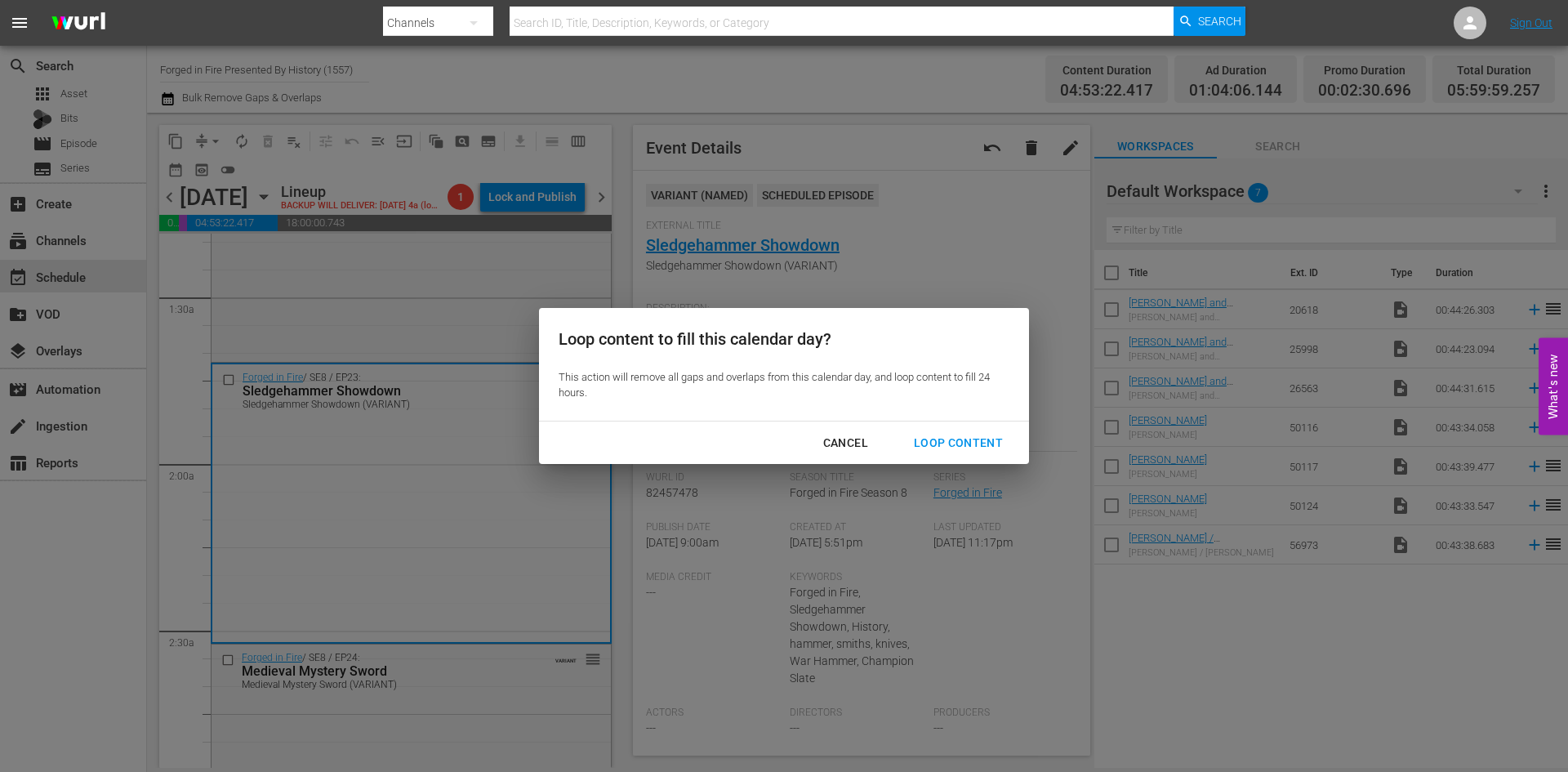
click at [944, 442] on div "Loop Content" at bounding box center [958, 443] width 115 height 20
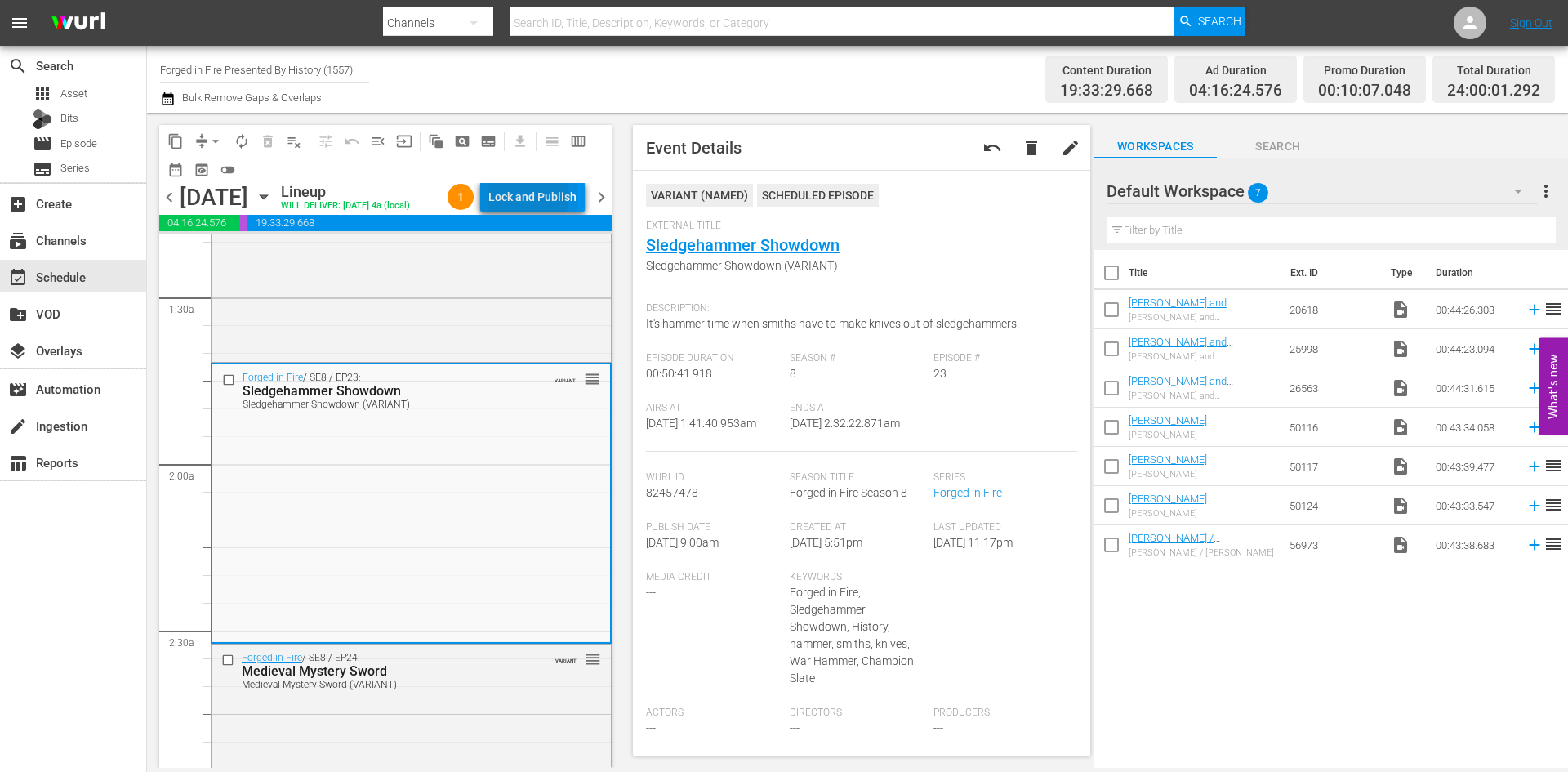
click at [534, 198] on div "Lock and Publish" at bounding box center [532, 197] width 88 height 30
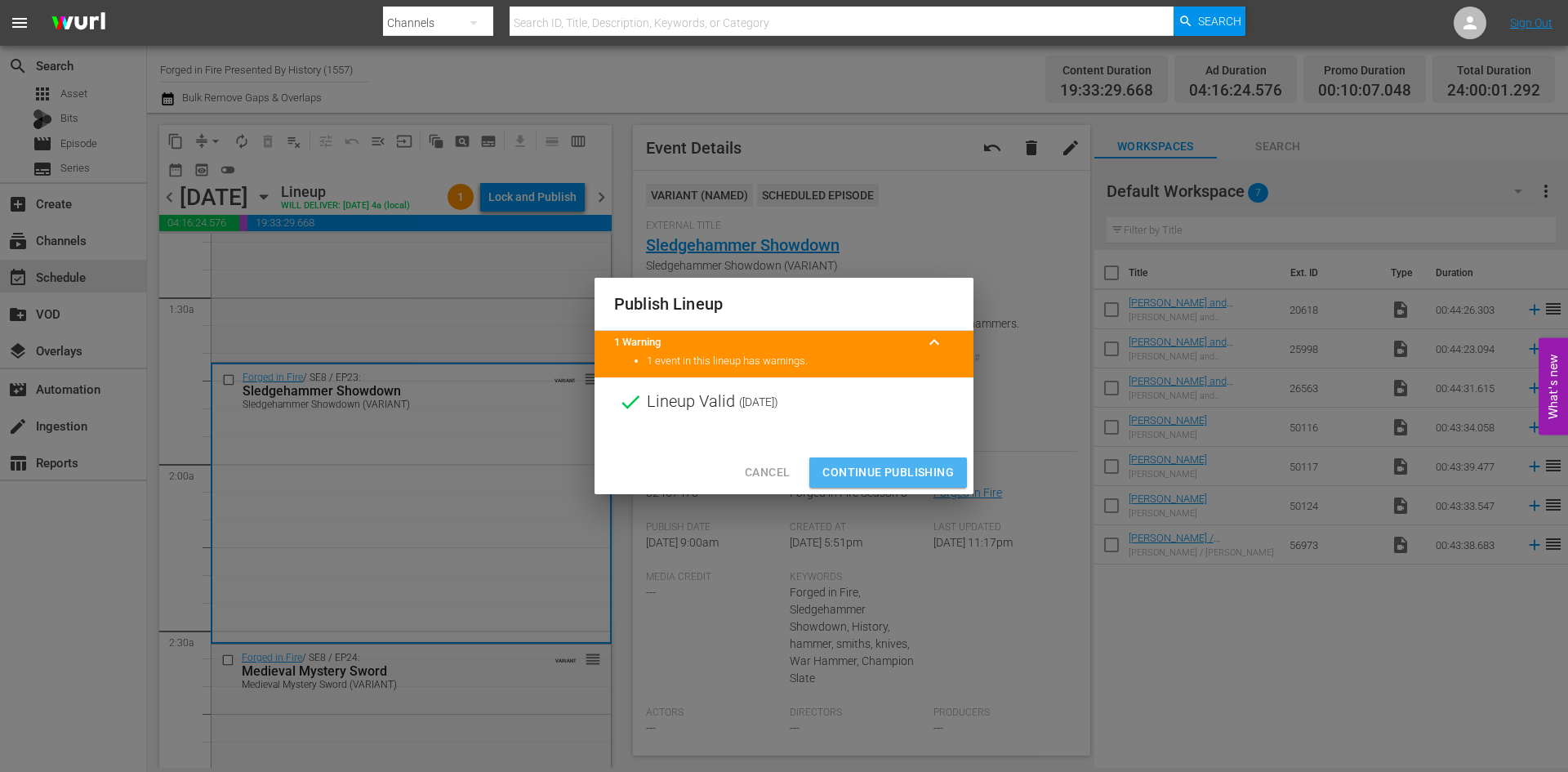
click at [878, 468] on span "Continue Publishing" at bounding box center [888, 473] width 131 height 20
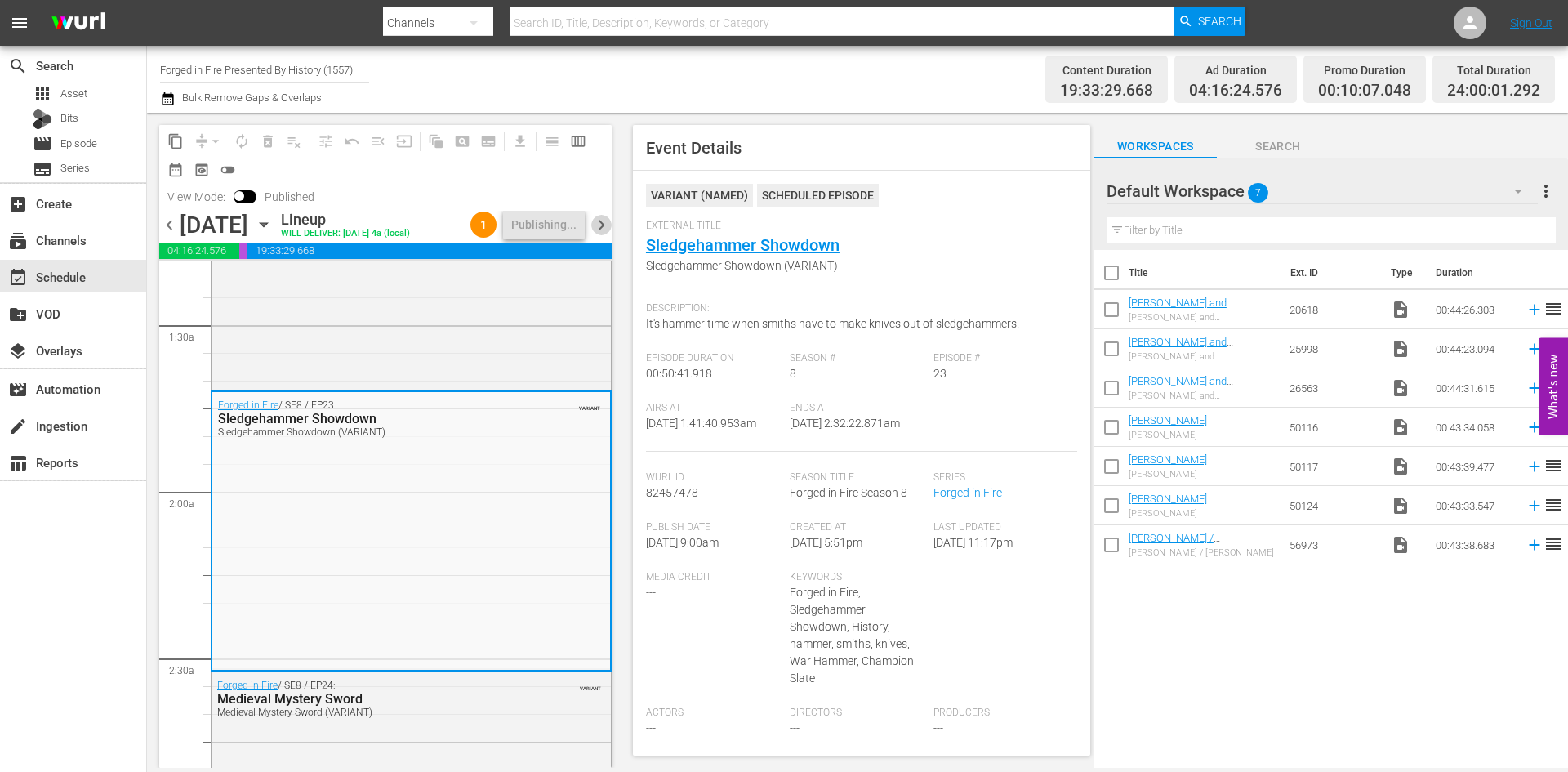
click at [602, 226] on span "chevron_right" at bounding box center [601, 225] width 20 height 20
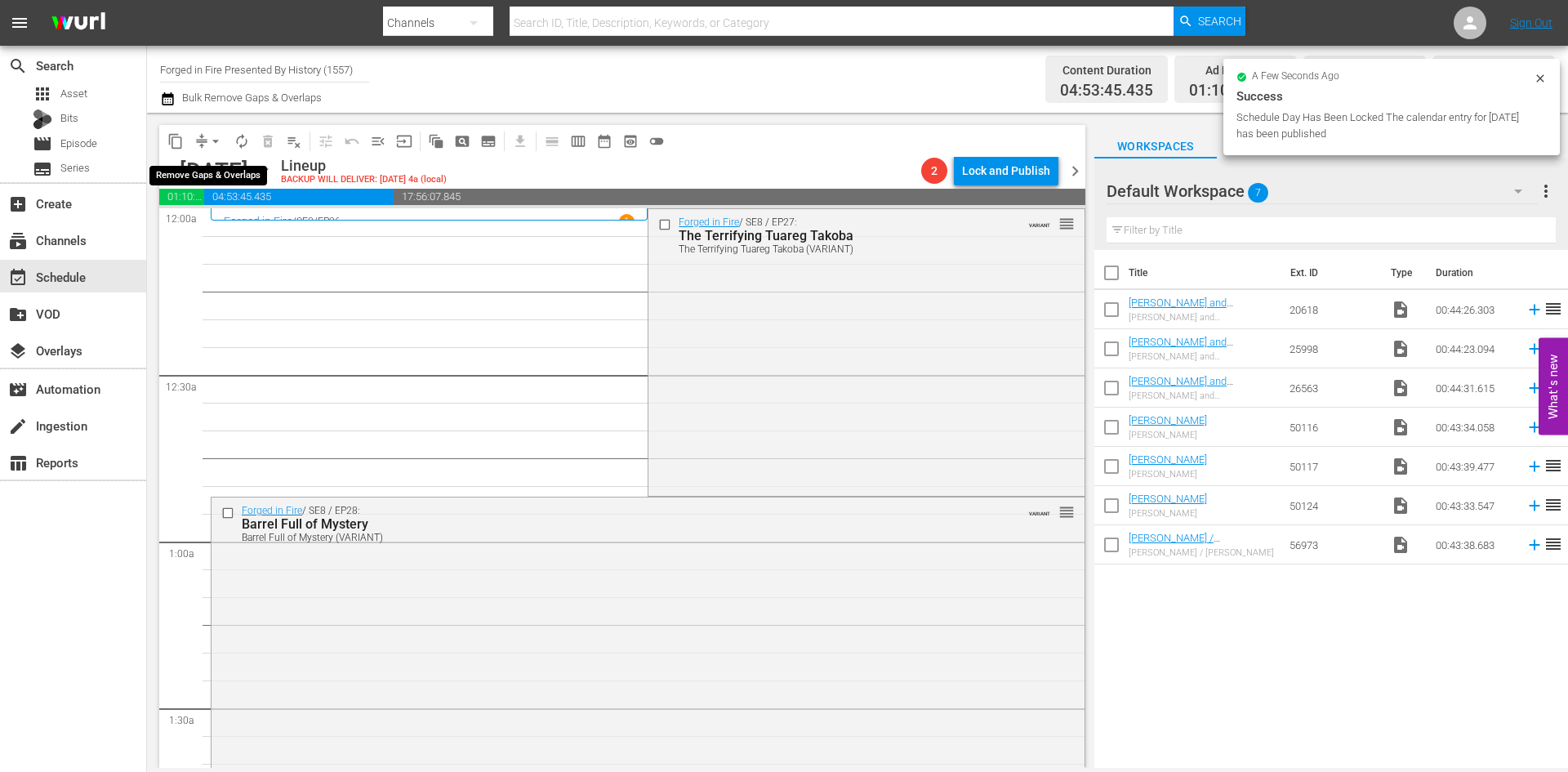
click at [213, 136] on span "arrow_drop_down" at bounding box center [216, 142] width 17 height 17
click at [207, 173] on li "Align to Midnight" at bounding box center [216, 174] width 171 height 27
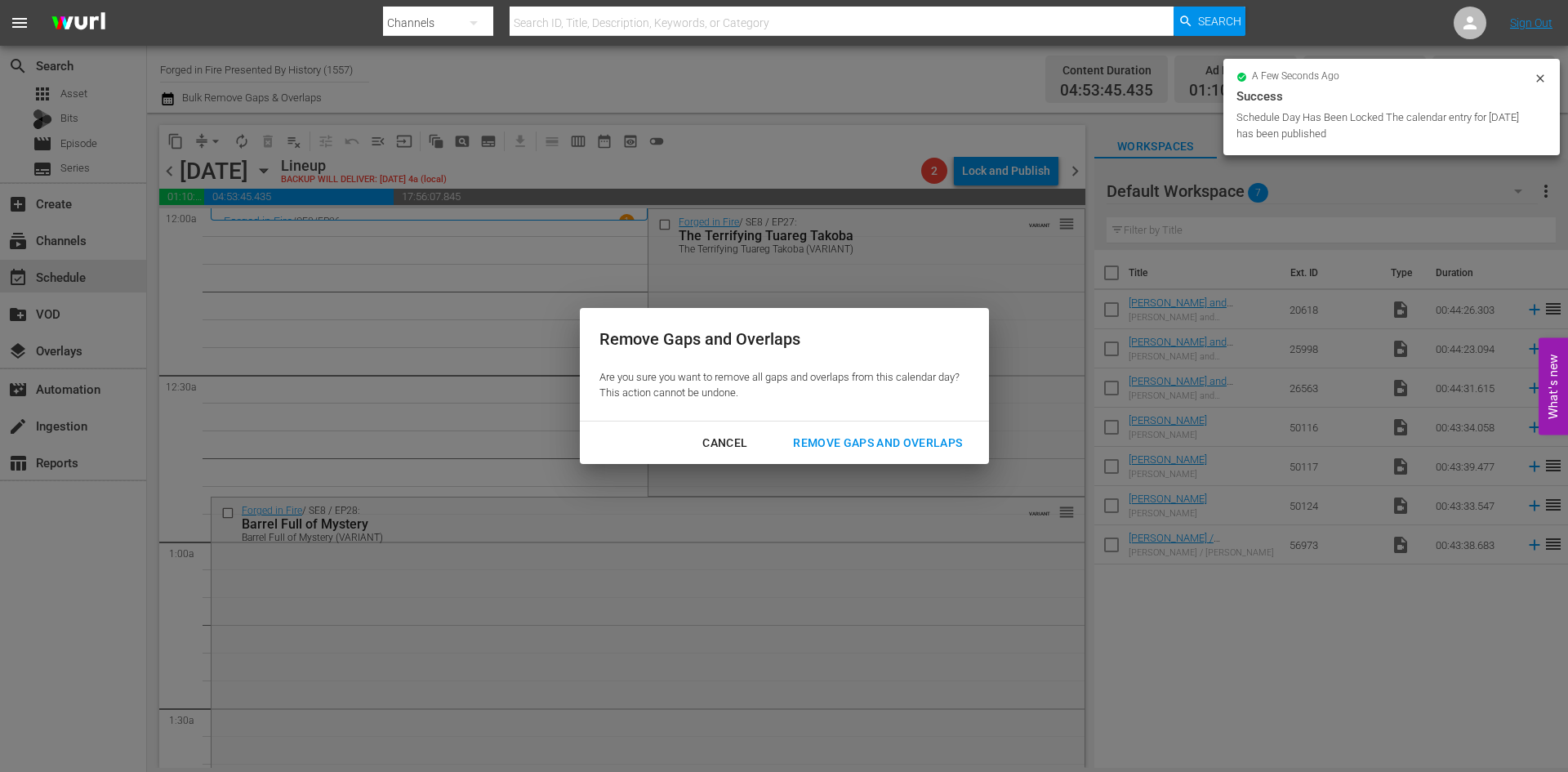
click at [846, 437] on div "Remove Gaps and Overlaps" at bounding box center [877, 443] width 195 height 20
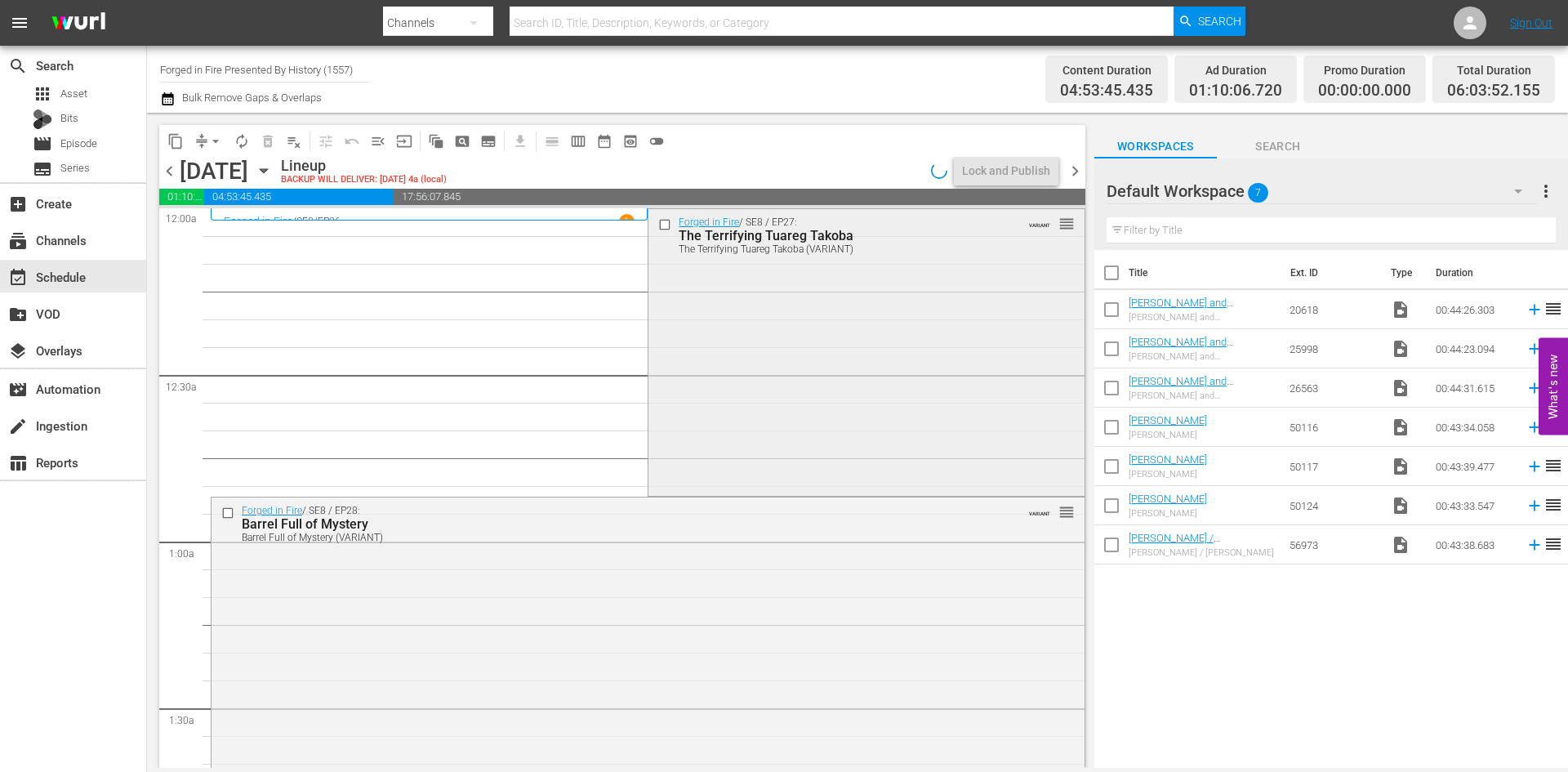
click at [764, 339] on div "Forged in Fire / SE8 / EP27: The Terrifying Tuareg Takoba The Terrifying Tuareg…" at bounding box center [866, 351] width 436 height 284
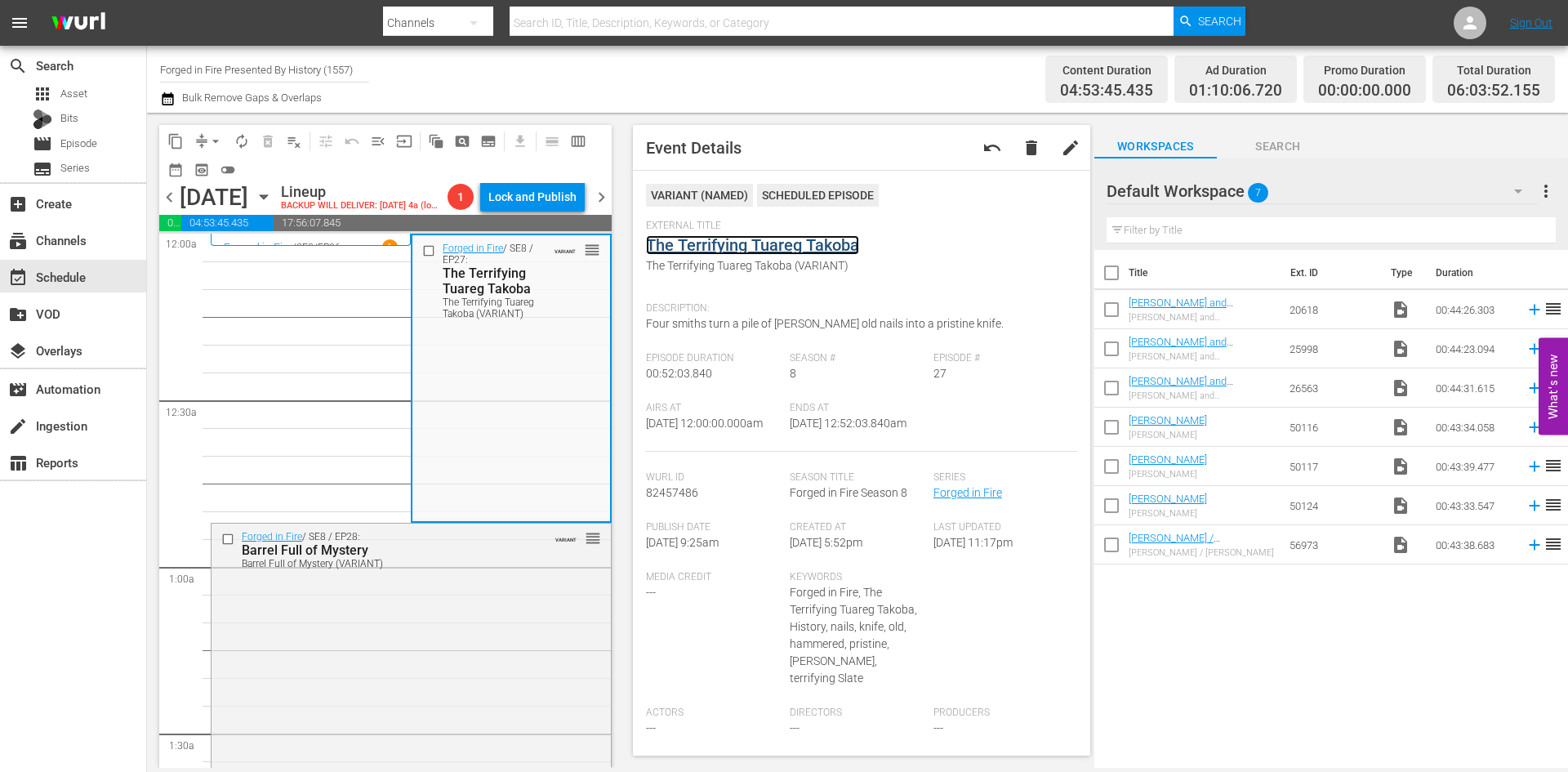
drag, startPoint x: 710, startPoint y: 246, endPoint x: 725, endPoint y: 243, distance: 15.3
click at [482, 678] on div "Forged in Fire / SE8 / EP28: Barrel Full of Mystery Barrel Full of Mystery (VAR…" at bounding box center [412, 667] width 400 height 288
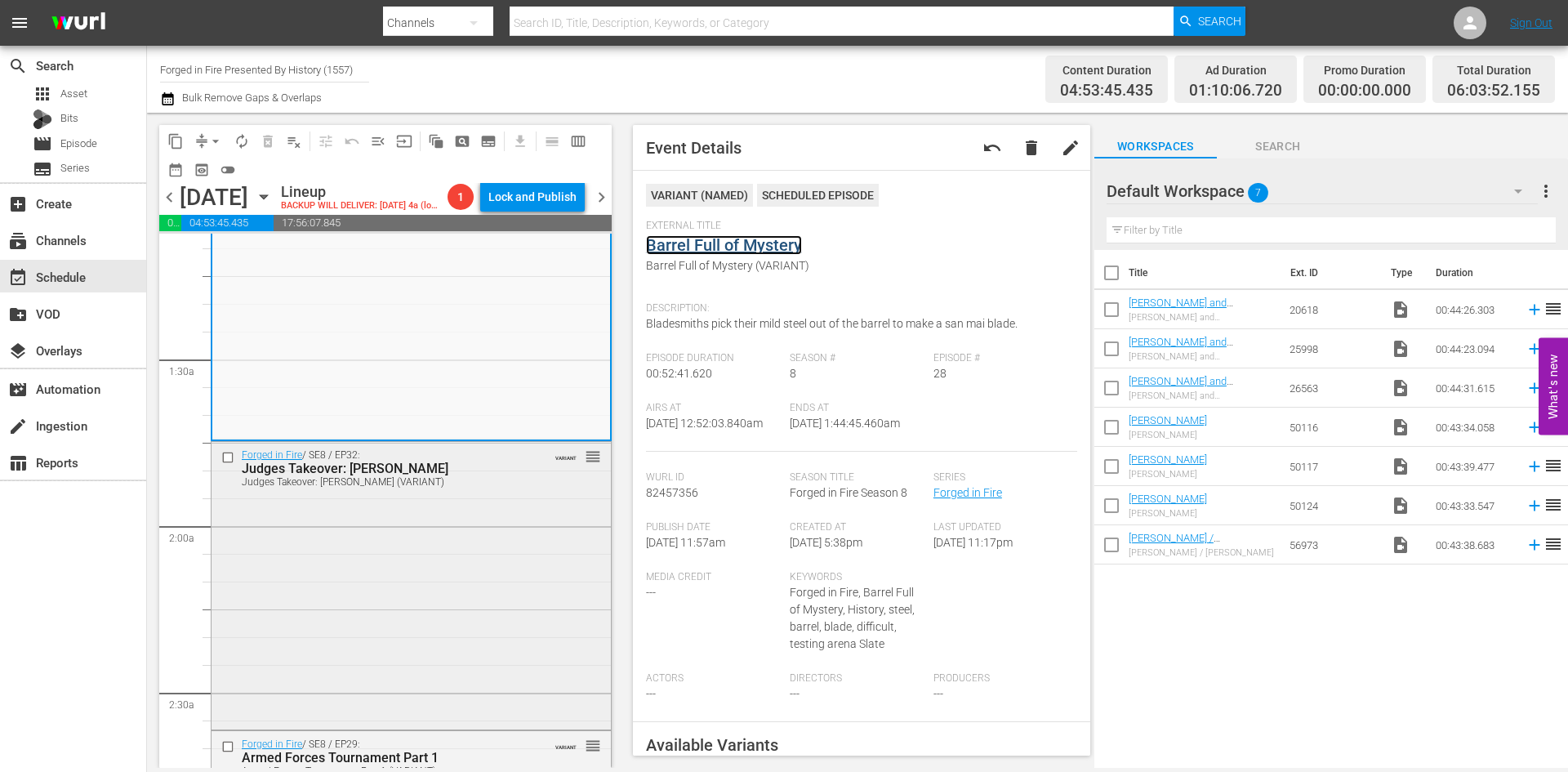
scroll to position [408, 0]
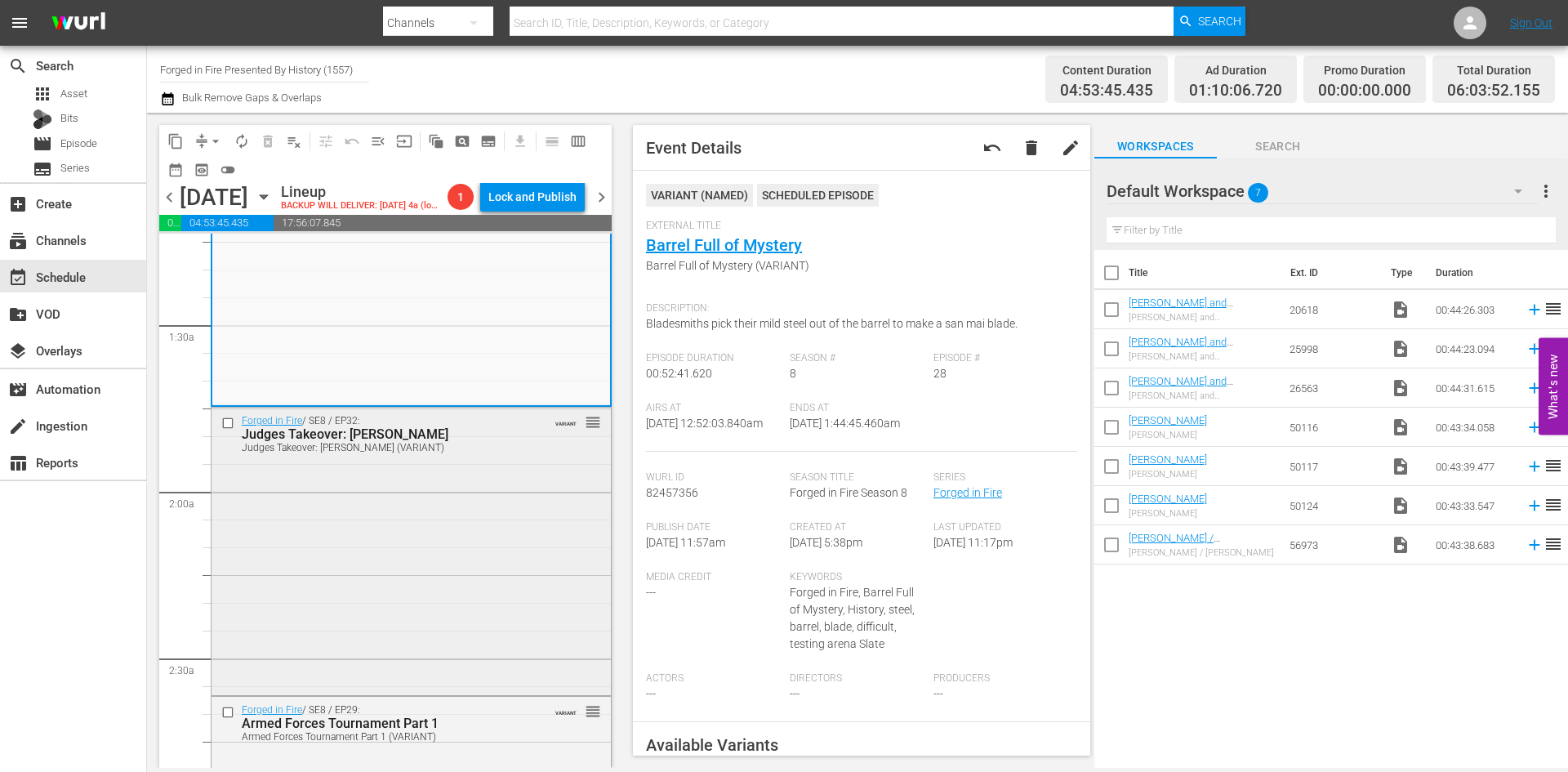
click at [457, 582] on div "Forged in Fire / SE8 / EP32: Judges Takeover: Doug Marcaida Judges Takeover: Do…" at bounding box center [412, 550] width 400 height 283
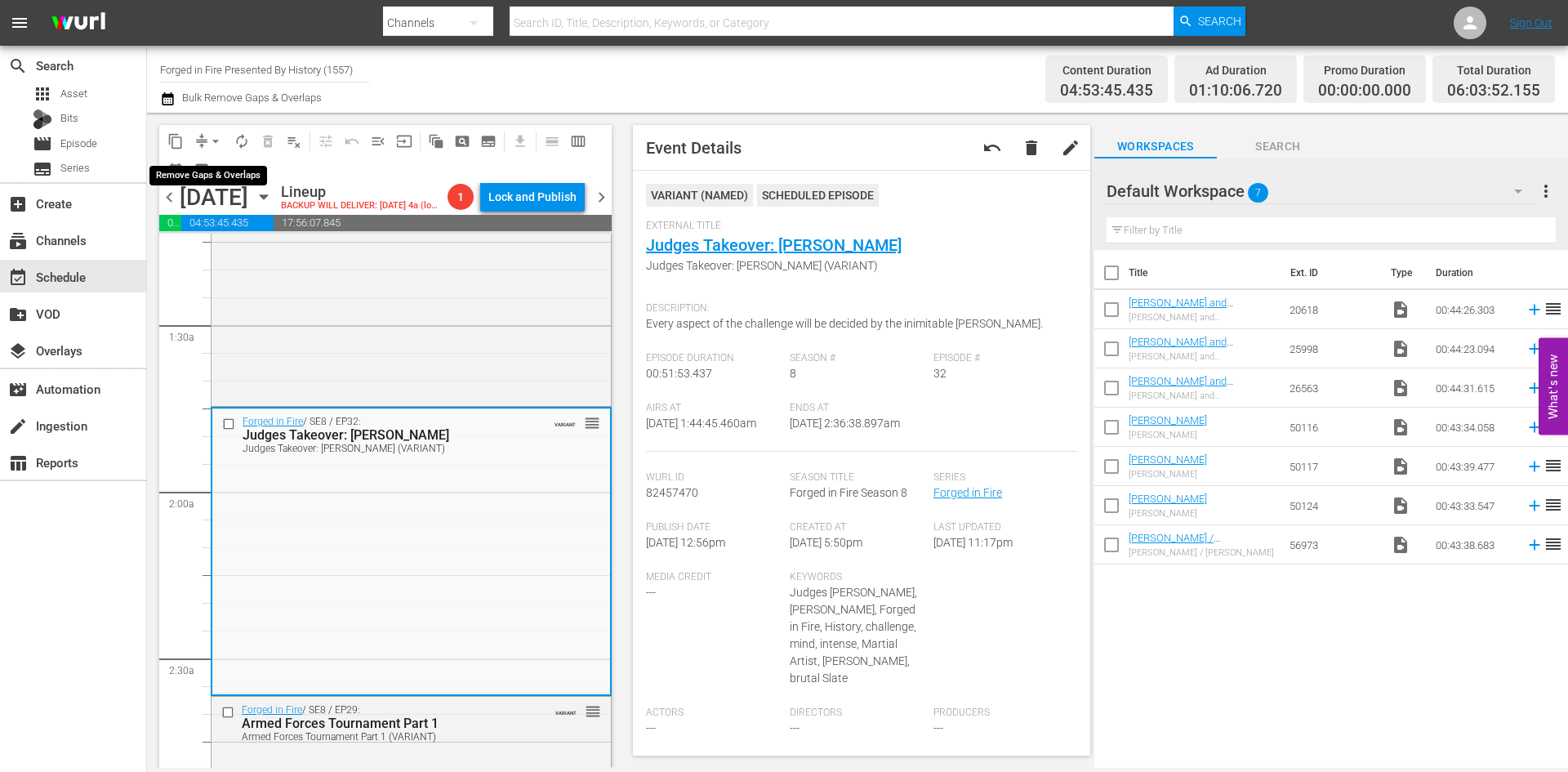
click at [216, 142] on span "arrow_drop_down" at bounding box center [216, 142] width 17 height 17
click at [208, 173] on li "Align to Midnight" at bounding box center [216, 174] width 171 height 27
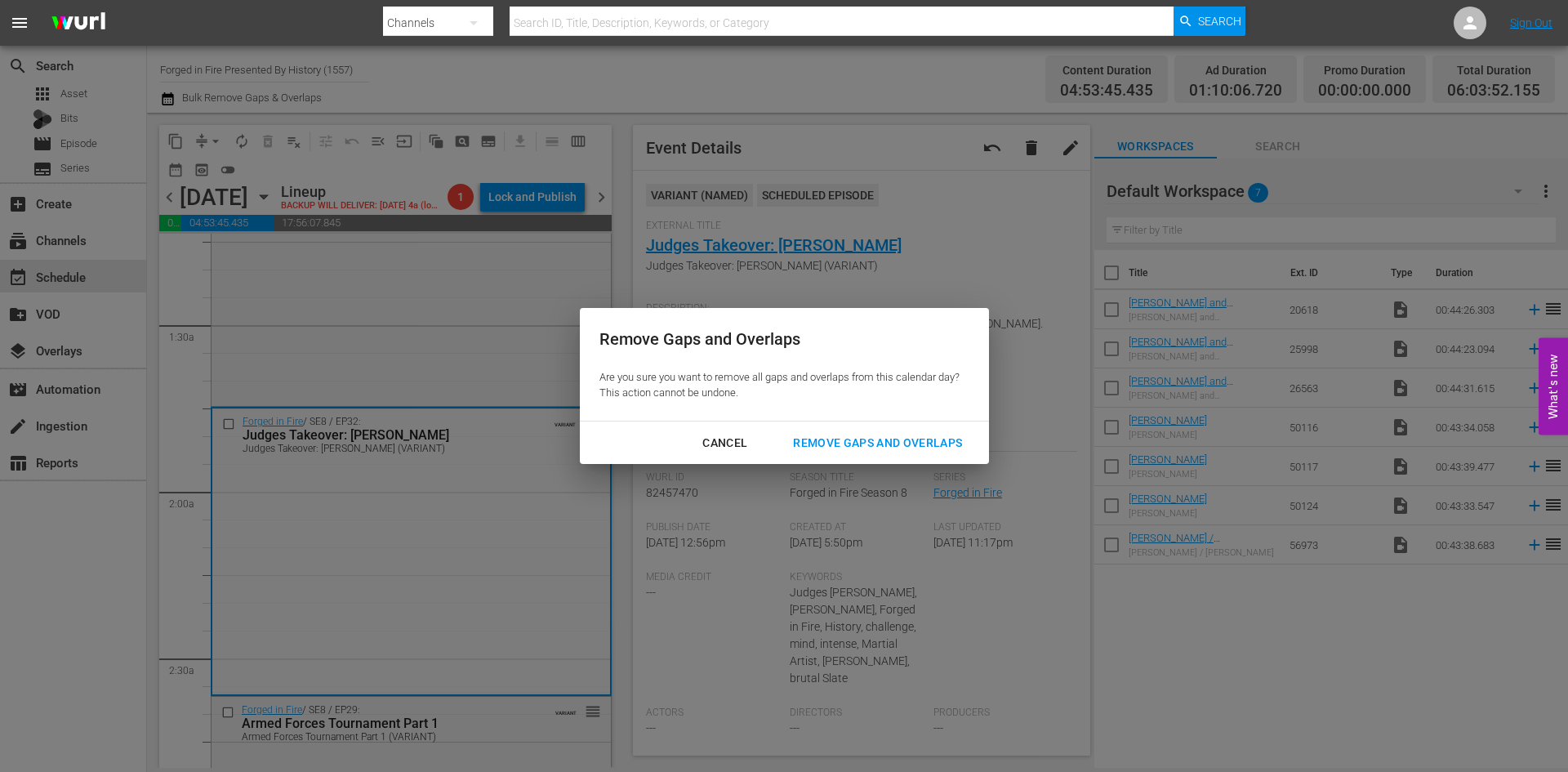
click at [855, 435] on div "Remove Gaps and Overlaps" at bounding box center [877, 443] width 195 height 20
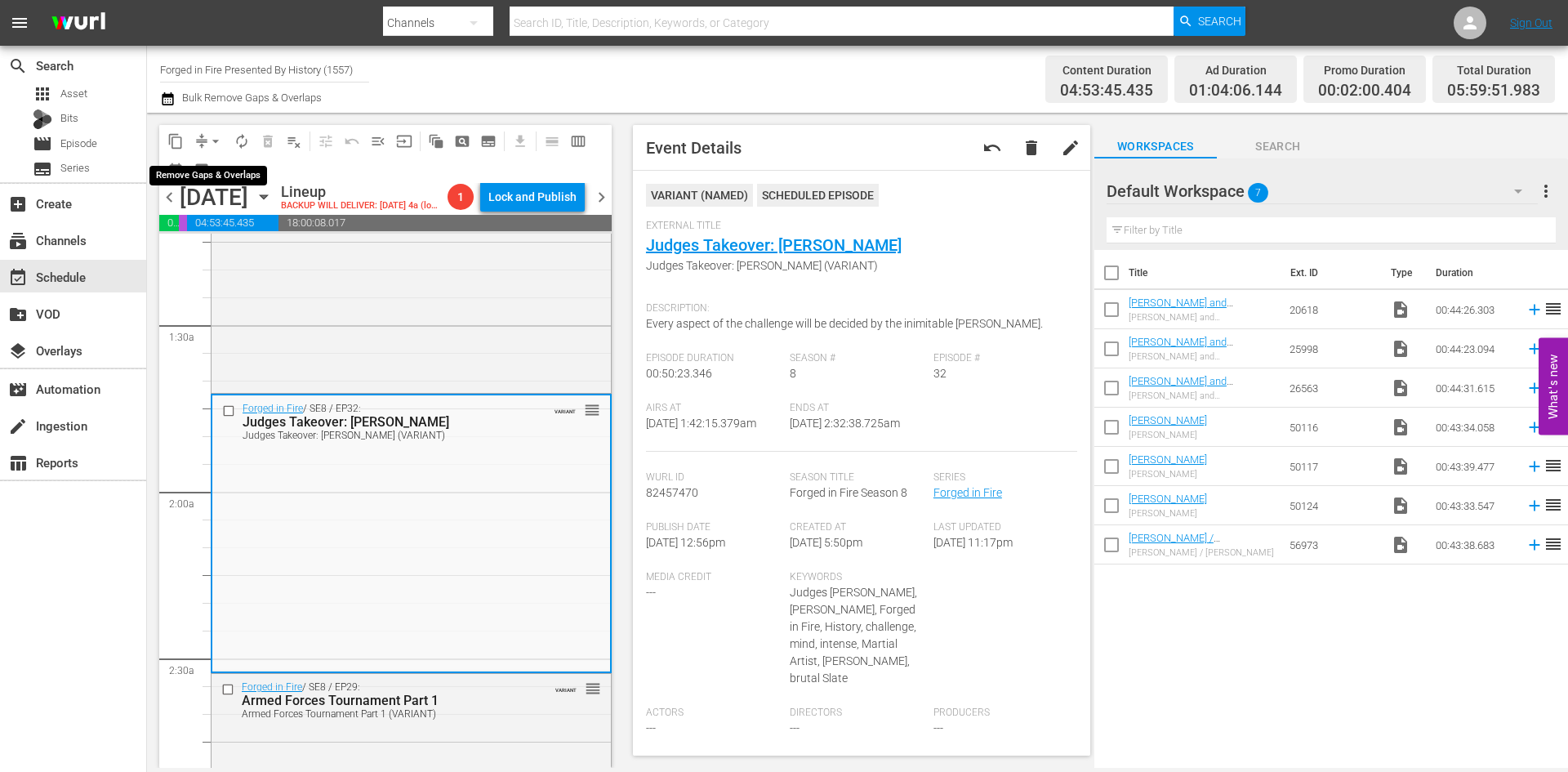
click at [213, 138] on span "arrow_drop_down" at bounding box center [216, 142] width 17 height 17
click at [205, 174] on li "Align to Midnight" at bounding box center [216, 174] width 171 height 27
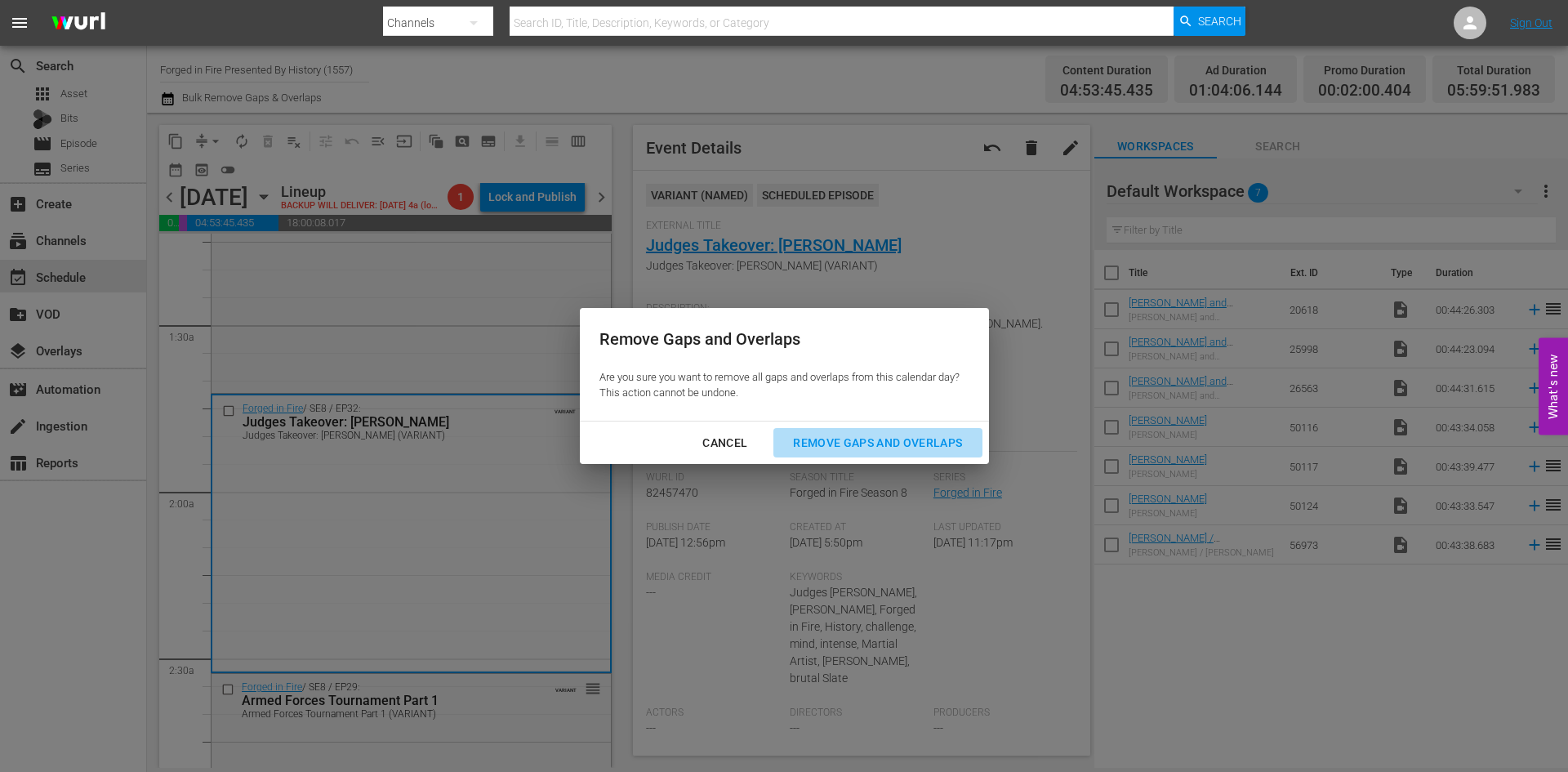
click at [841, 440] on div "Remove Gaps and Overlaps" at bounding box center [877, 443] width 195 height 20
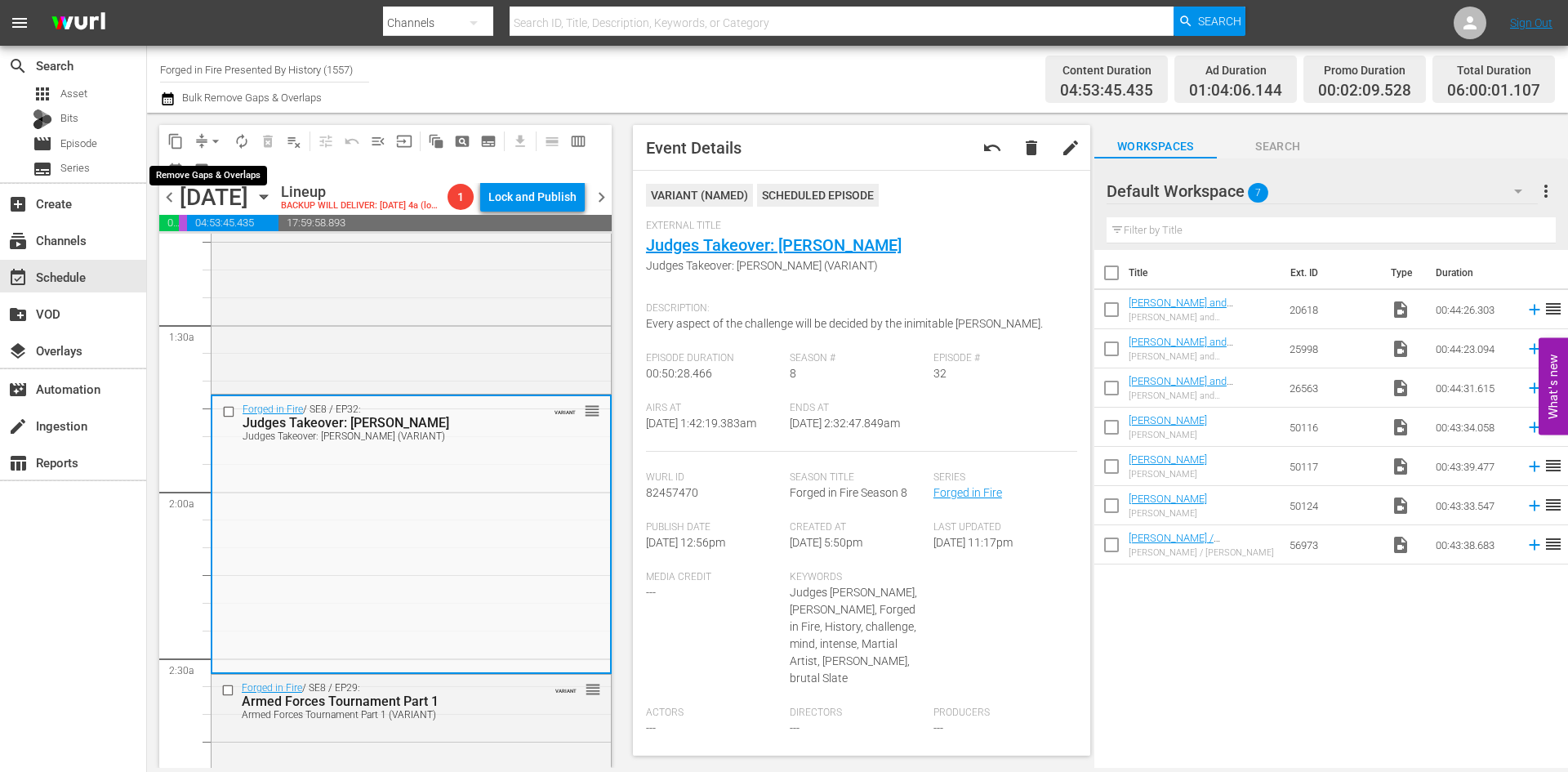
click at [220, 143] on span "arrow_drop_down" at bounding box center [216, 142] width 17 height 17
click at [206, 181] on li "Align to Midnight" at bounding box center [216, 174] width 171 height 27
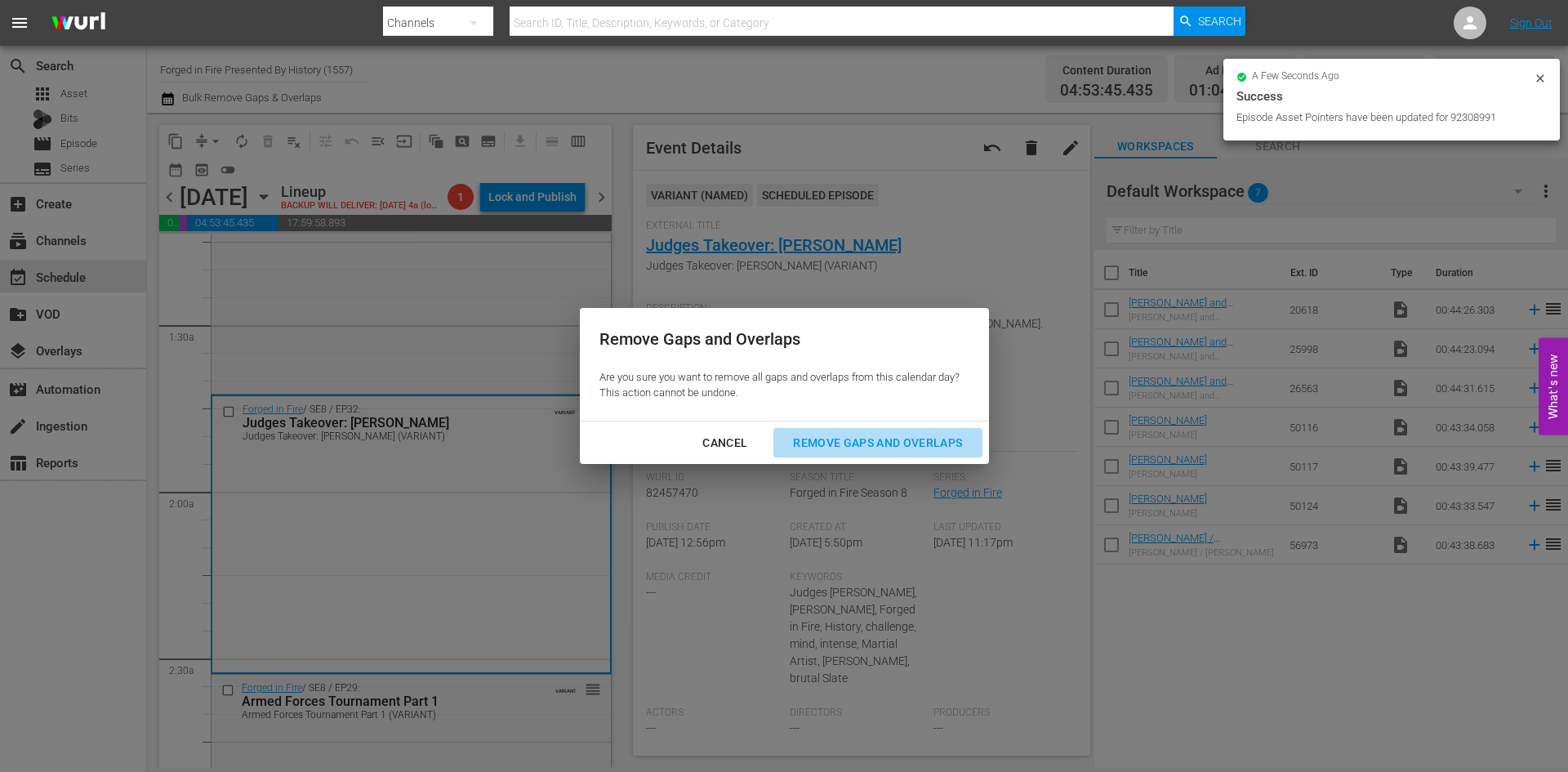
click at [855, 446] on div "Remove Gaps and Overlaps" at bounding box center [877, 443] width 195 height 20
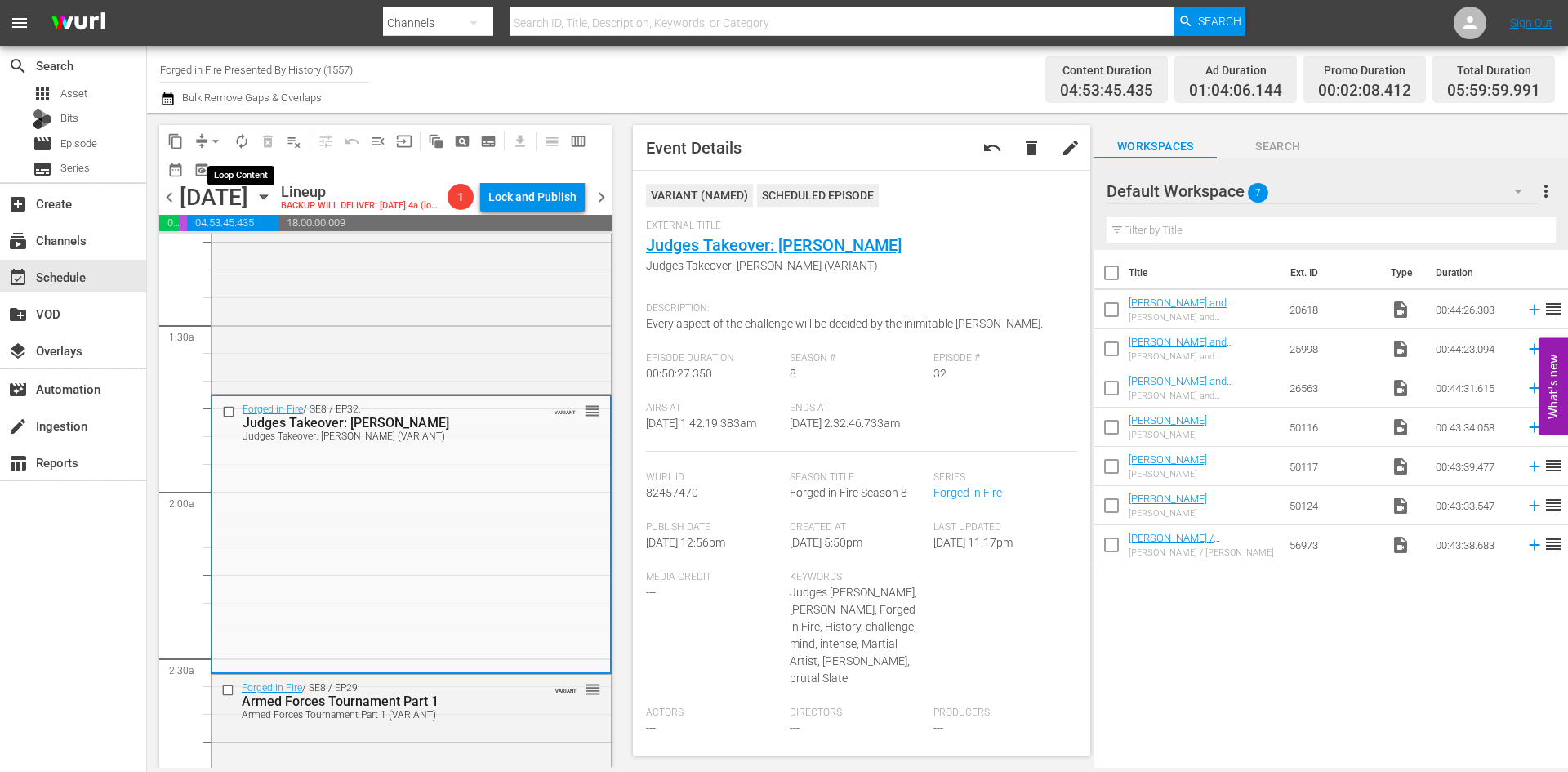
click at [241, 146] on span "autorenew_outlined" at bounding box center [242, 142] width 17 height 17
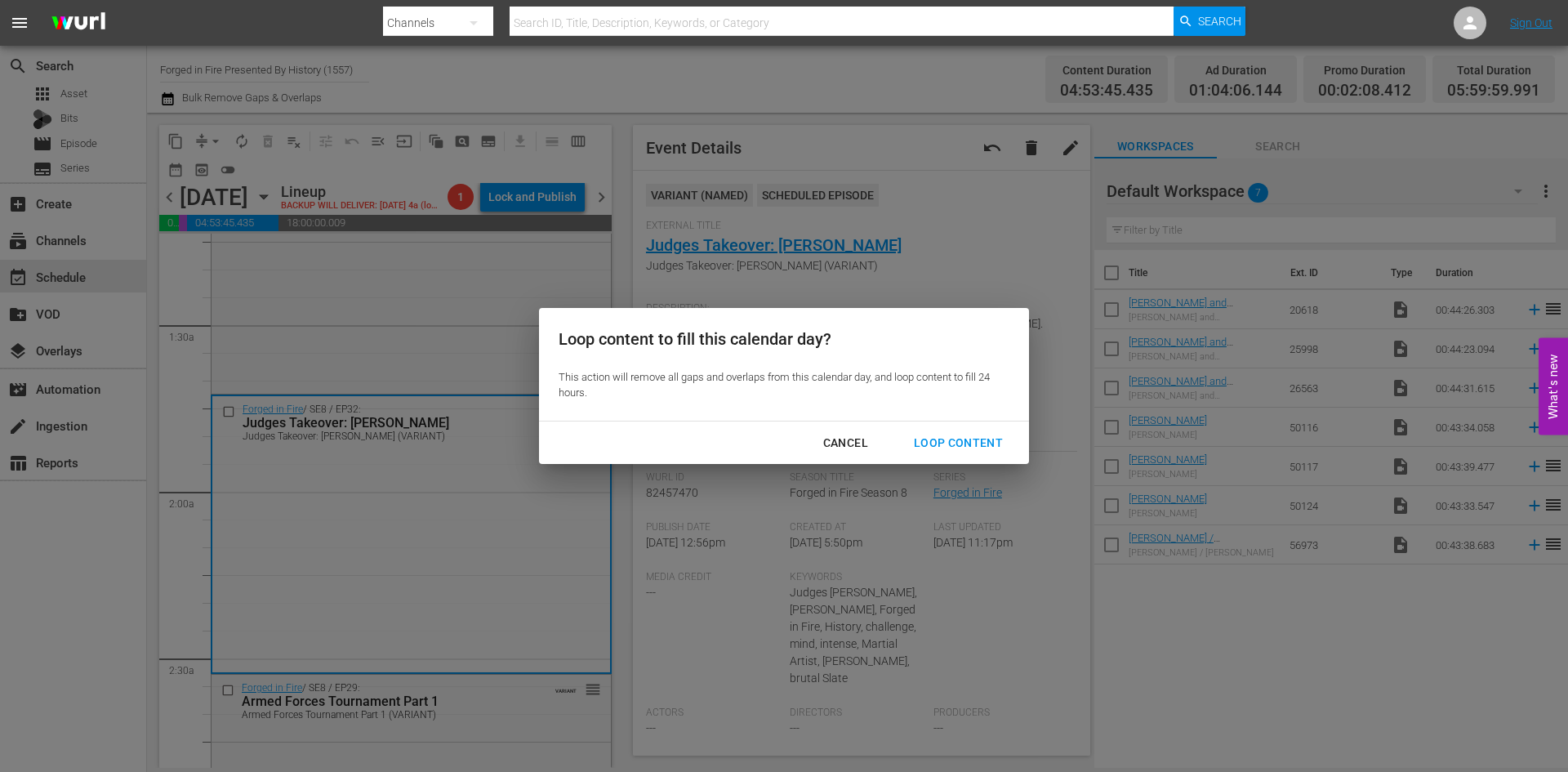
click at [939, 445] on div "Loop Content" at bounding box center [958, 443] width 115 height 20
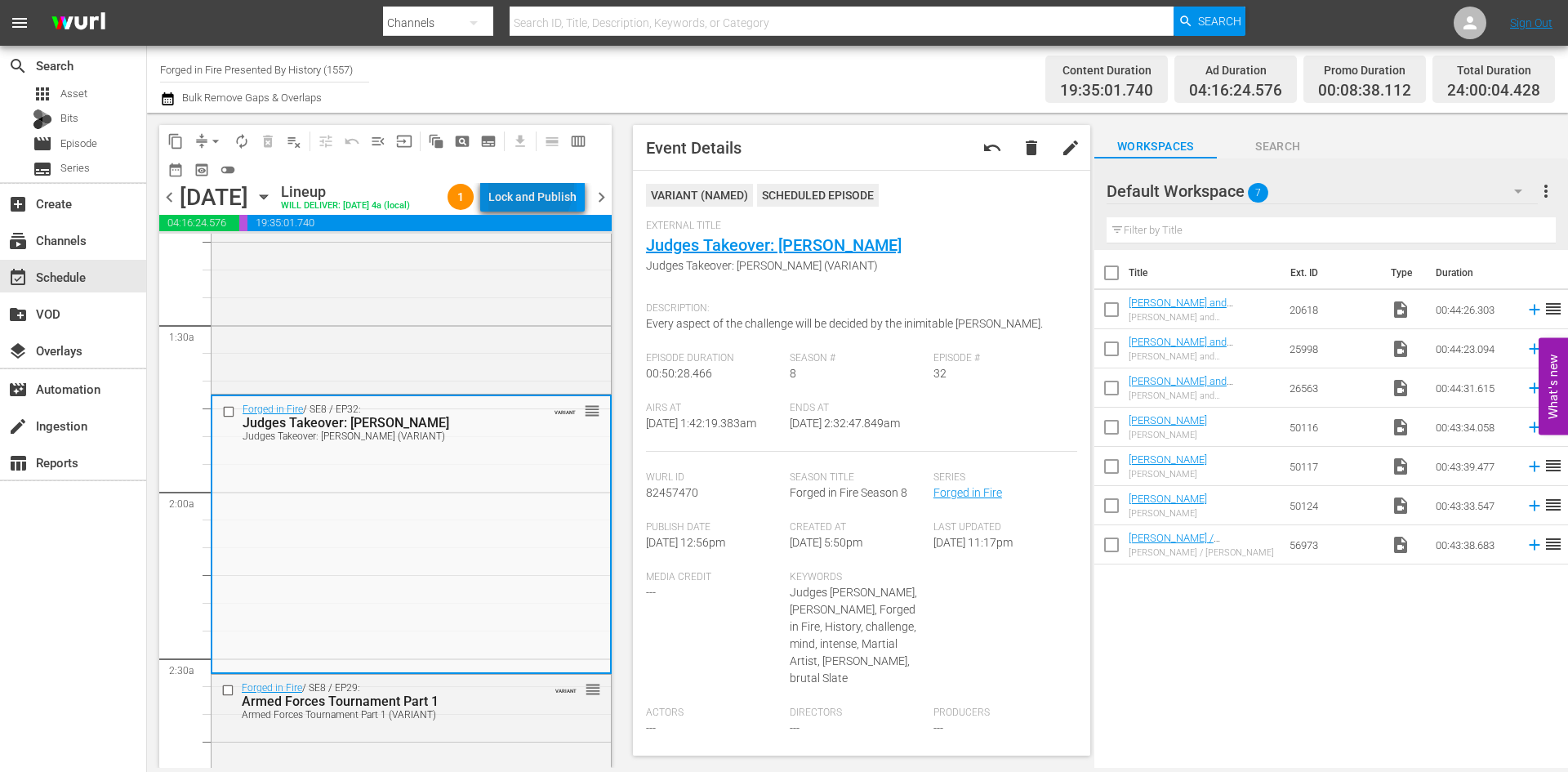
click at [515, 183] on div "Lock and Publish" at bounding box center [532, 197] width 88 height 30
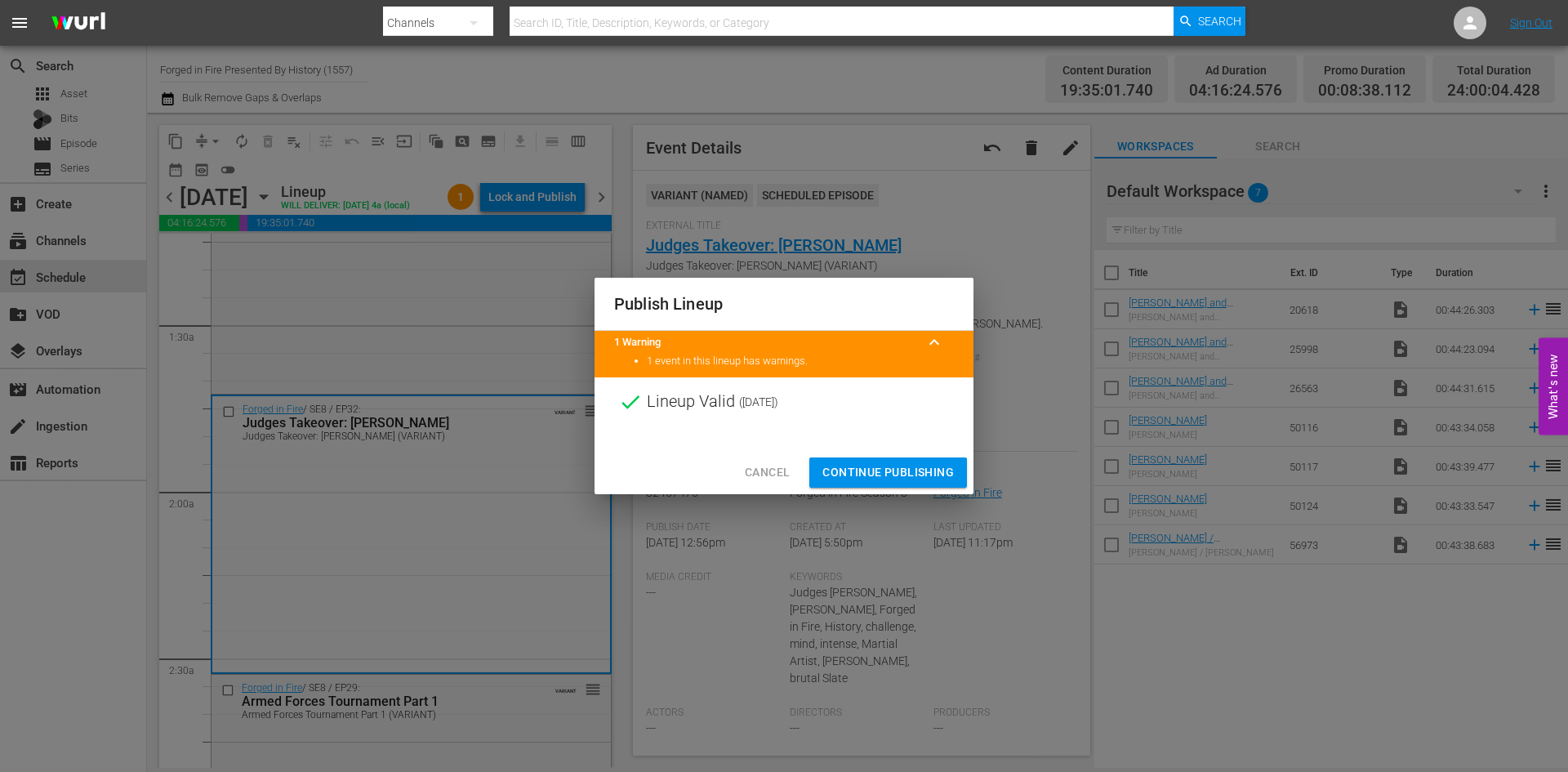
click at [912, 469] on span "Continue Publishing" at bounding box center [888, 473] width 131 height 20
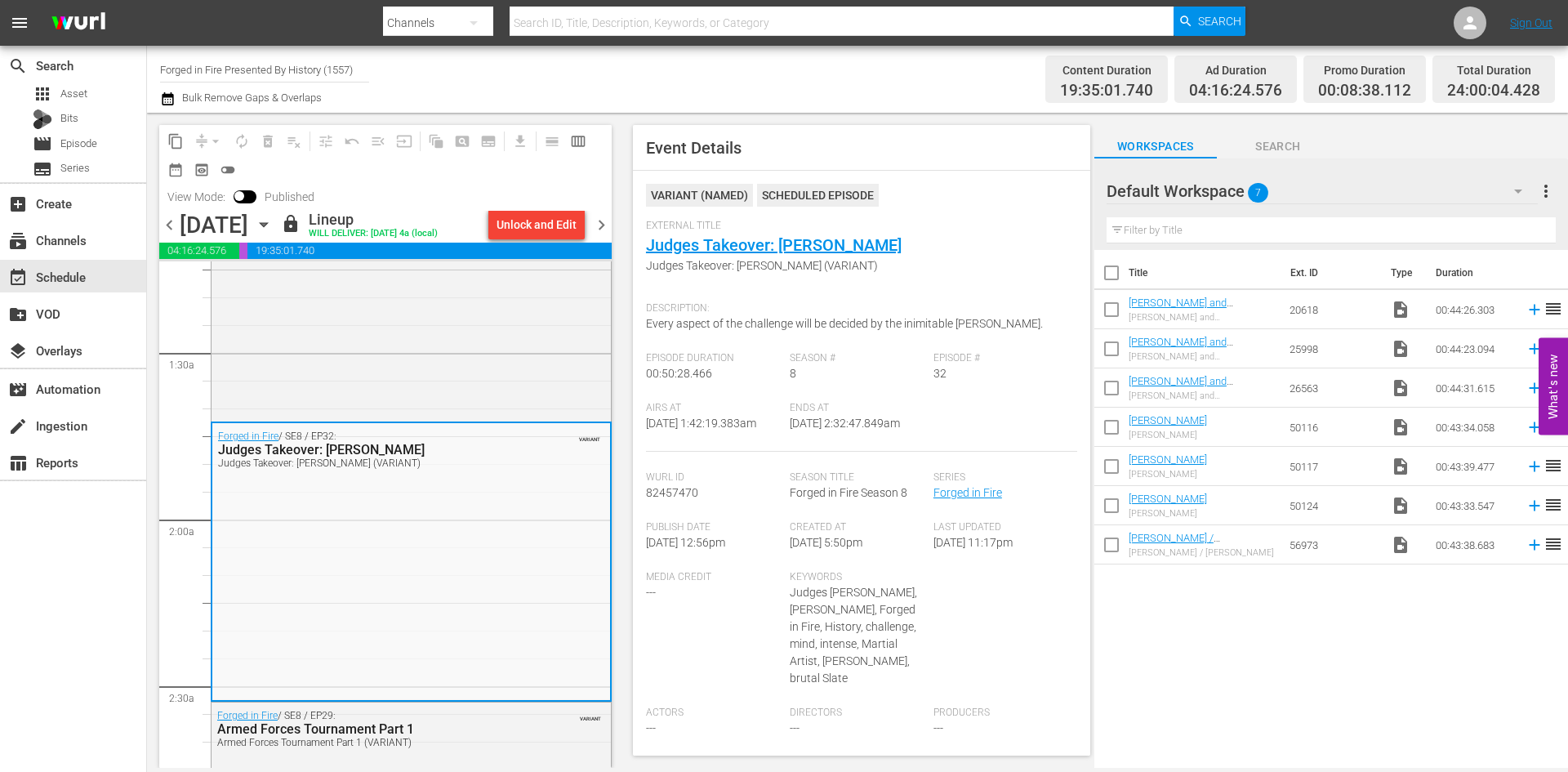
click at [604, 227] on span "chevron_right" at bounding box center [601, 225] width 20 height 20
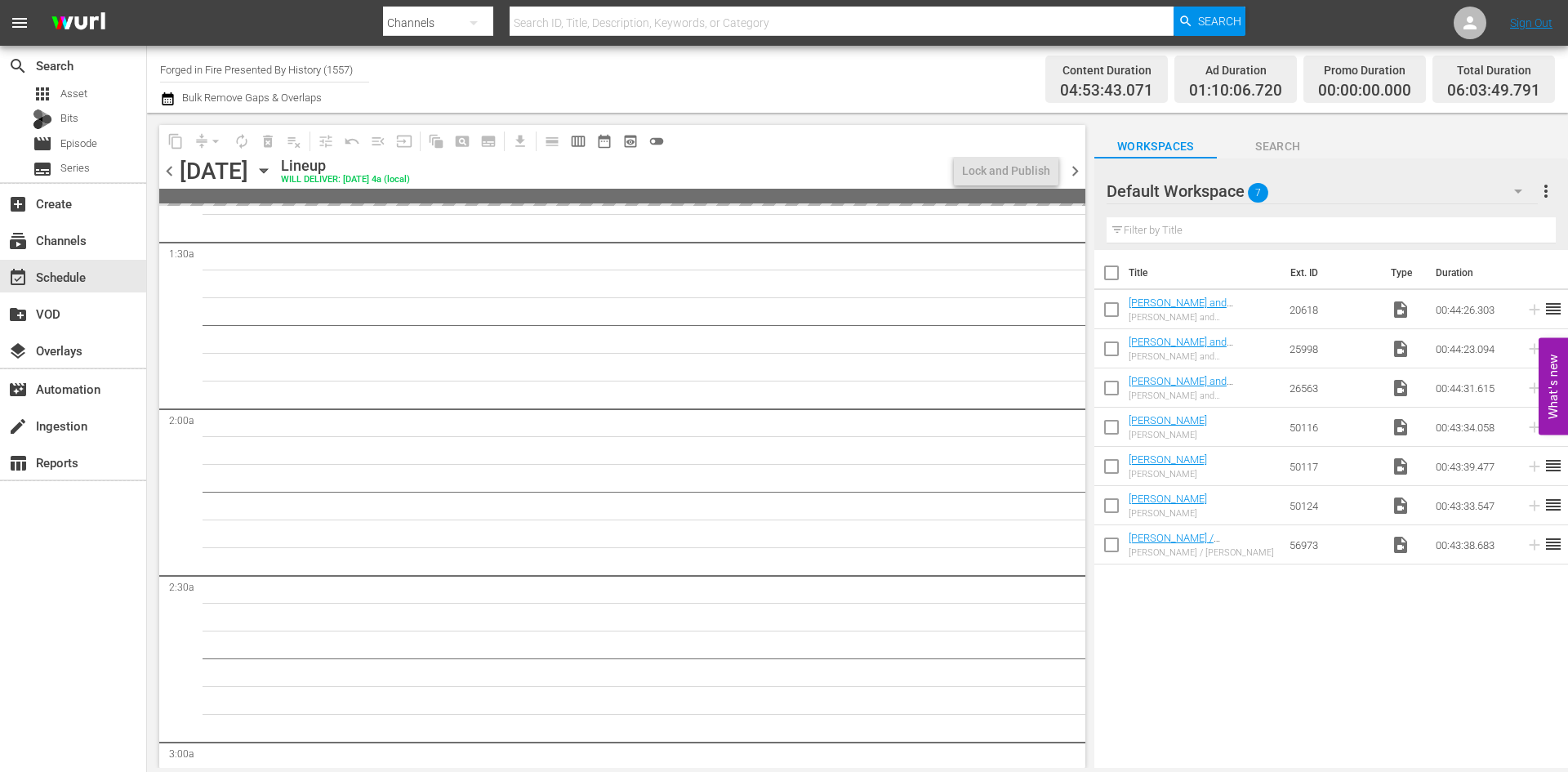
scroll to position [408, 0]
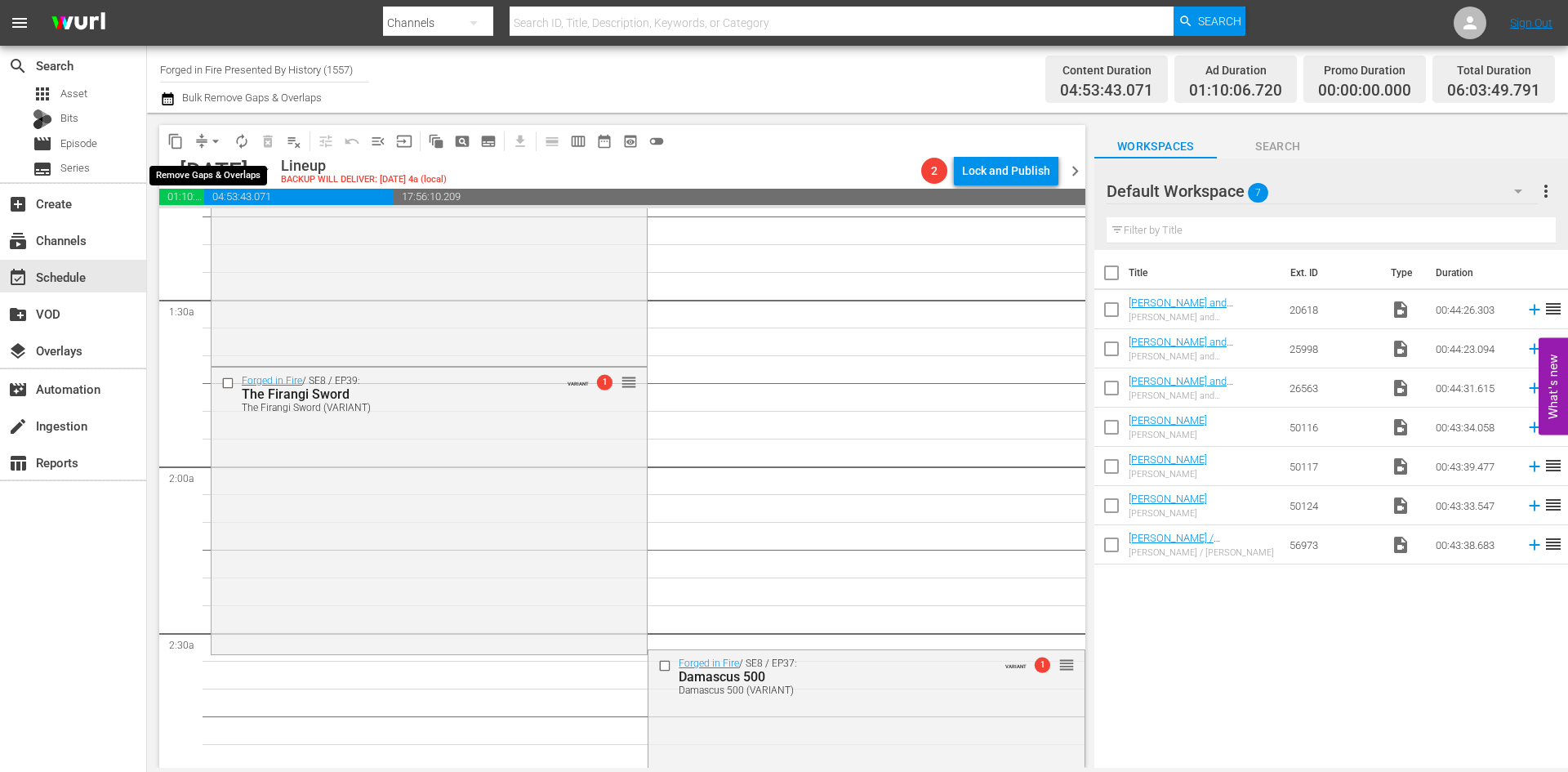
click at [216, 143] on span "arrow_drop_down" at bounding box center [216, 142] width 17 height 17
click at [201, 181] on li "Align to Midnight" at bounding box center [216, 174] width 171 height 27
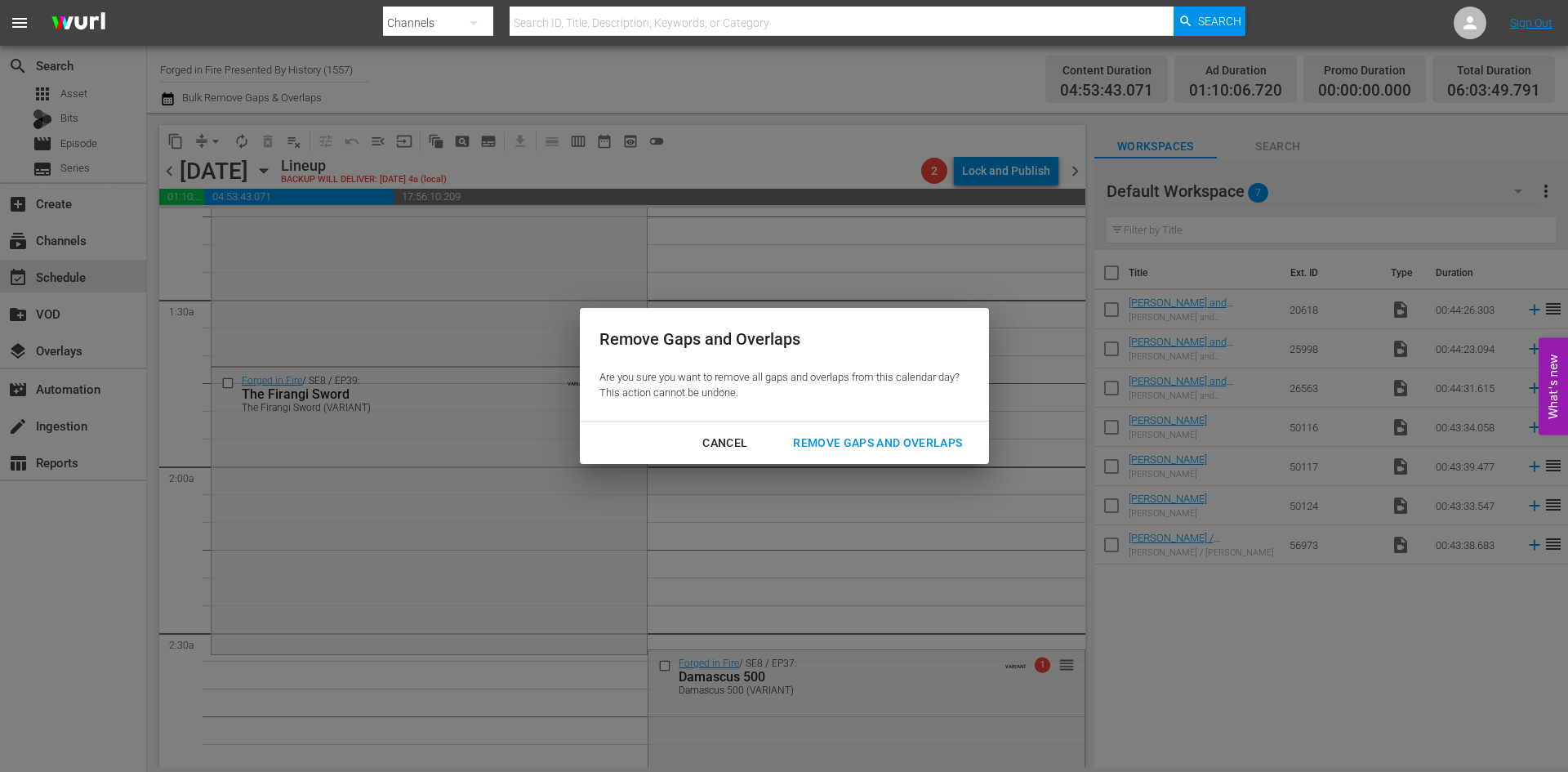
click at [855, 437] on div "Remove Gaps and Overlaps" at bounding box center [877, 443] width 195 height 20
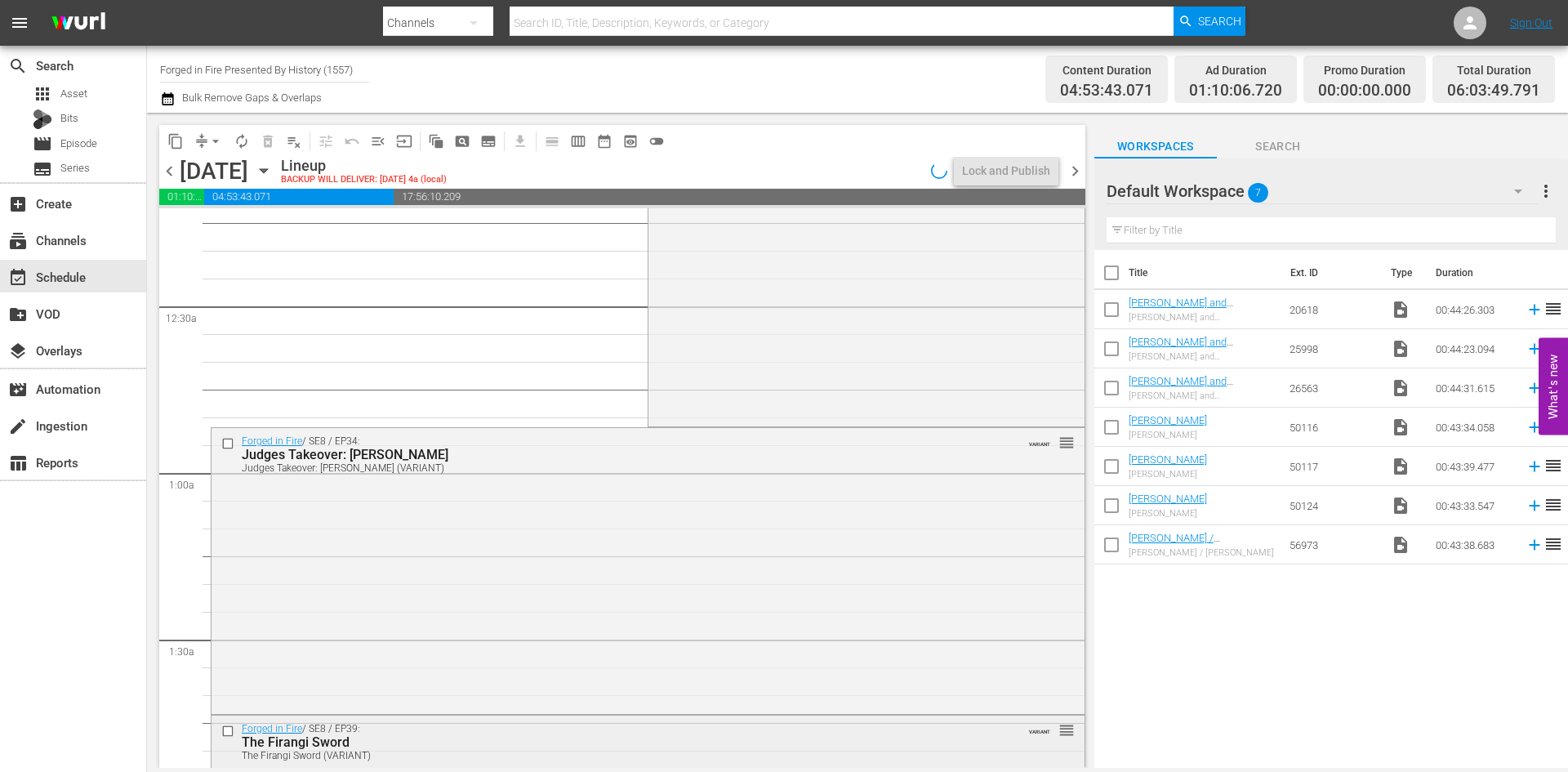
scroll to position [0, 0]
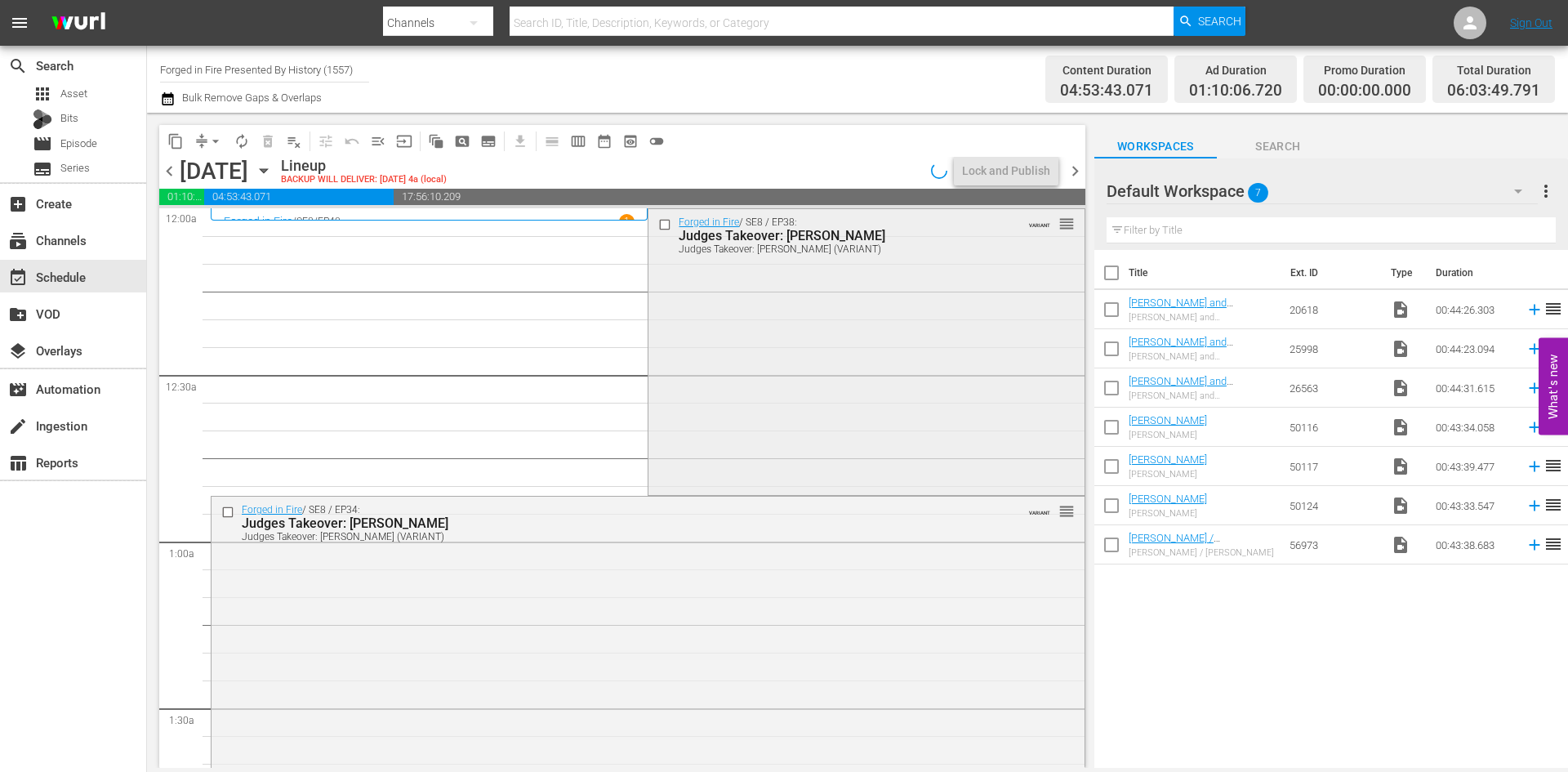
click at [776, 342] on div "Forged in Fire / SE8 / EP38: Judges Takeover: Dave Baker Judges Takeover: Dave …" at bounding box center [866, 351] width 436 height 283
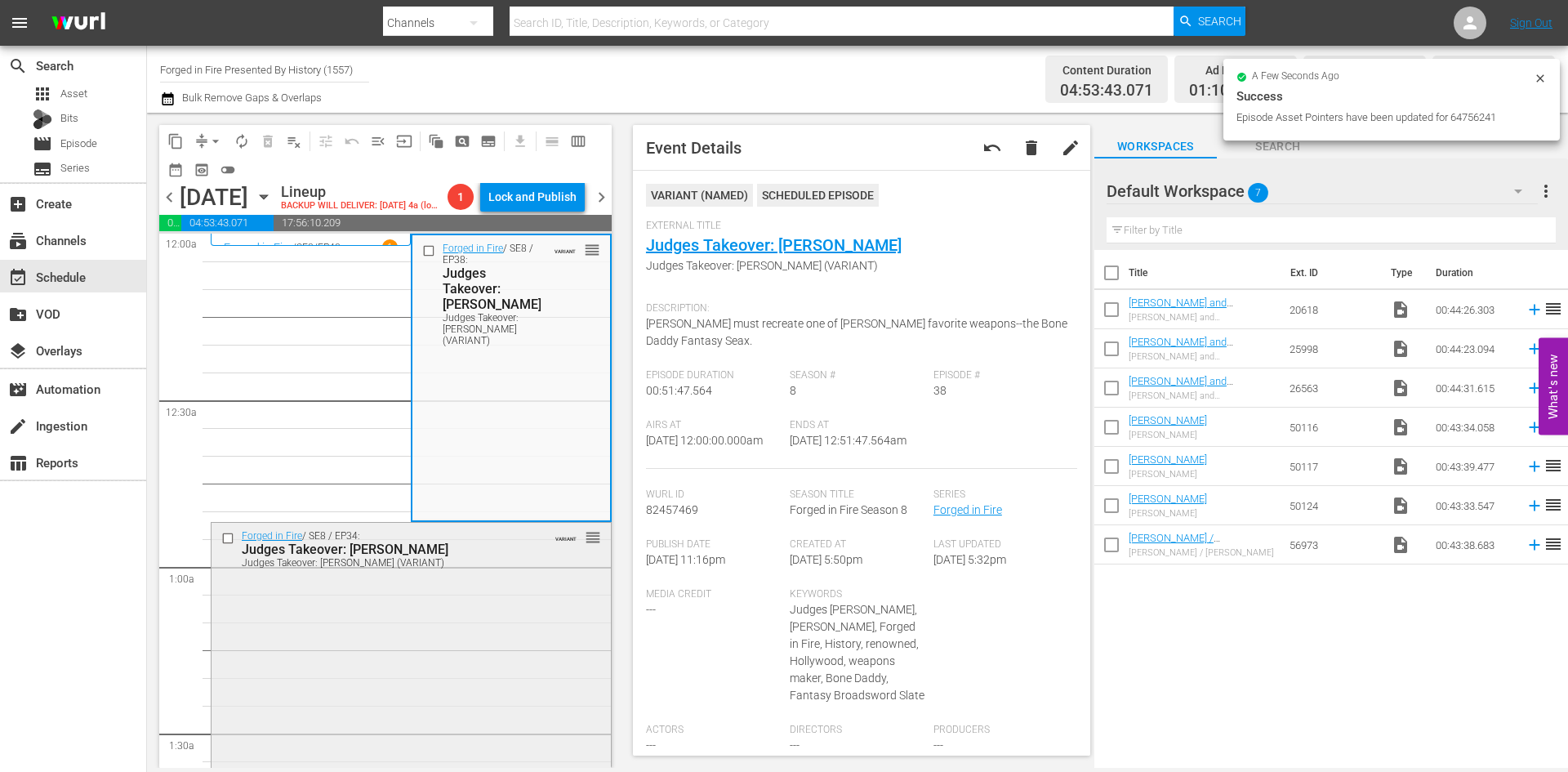
click at [513, 592] on div "Forged in Fire / SE8 / EP34: Judges Takeover: Ben Abbott Judges Takeover: Ben A…" at bounding box center [412, 664] width 400 height 282
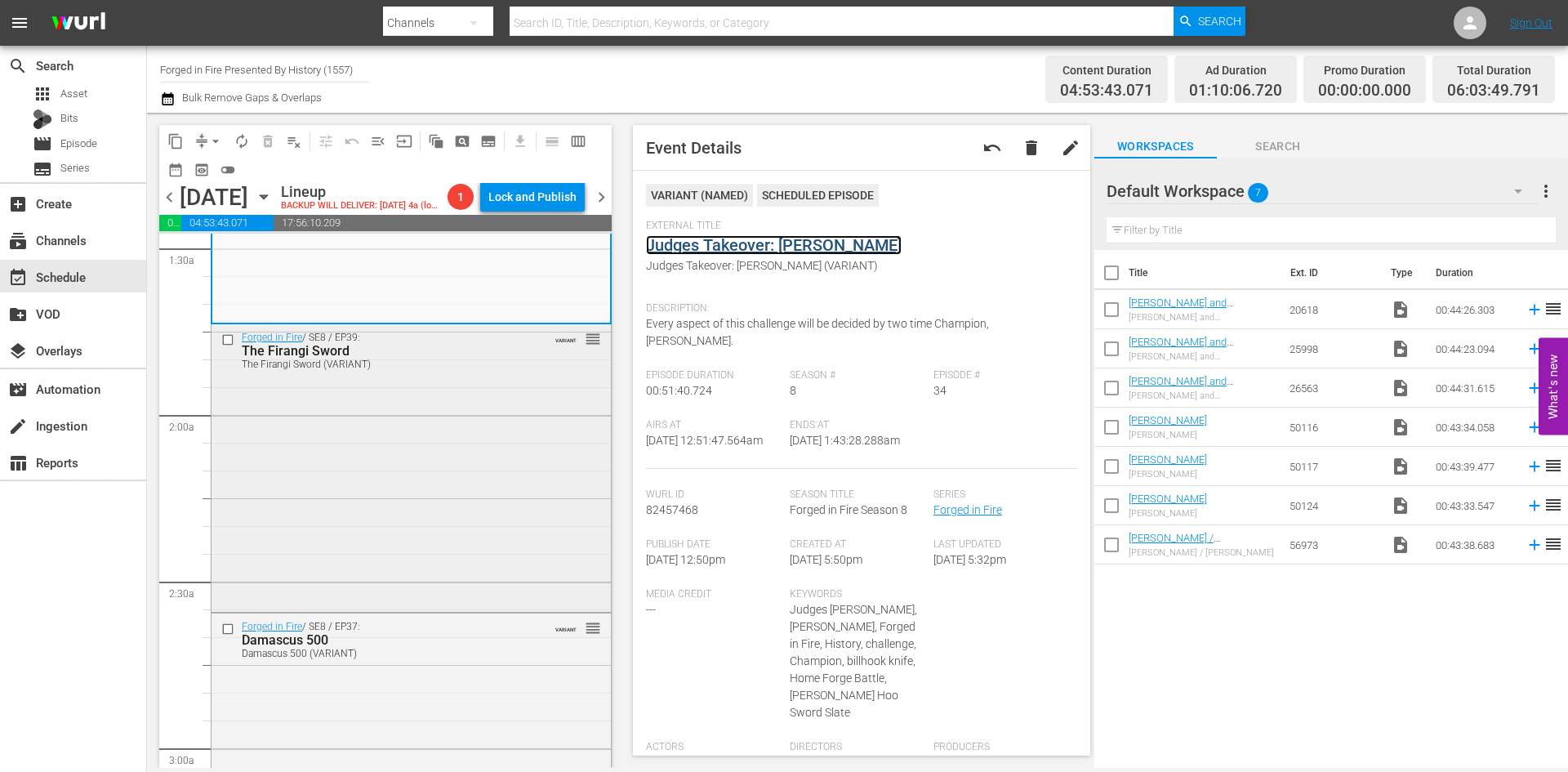
scroll to position [491, 0]
click at [483, 481] on div "Forged in Fire / SE8 / EP39: The Firangi Sword The Firangi Sword (VARIANT) VARI…" at bounding box center [412, 461] width 400 height 284
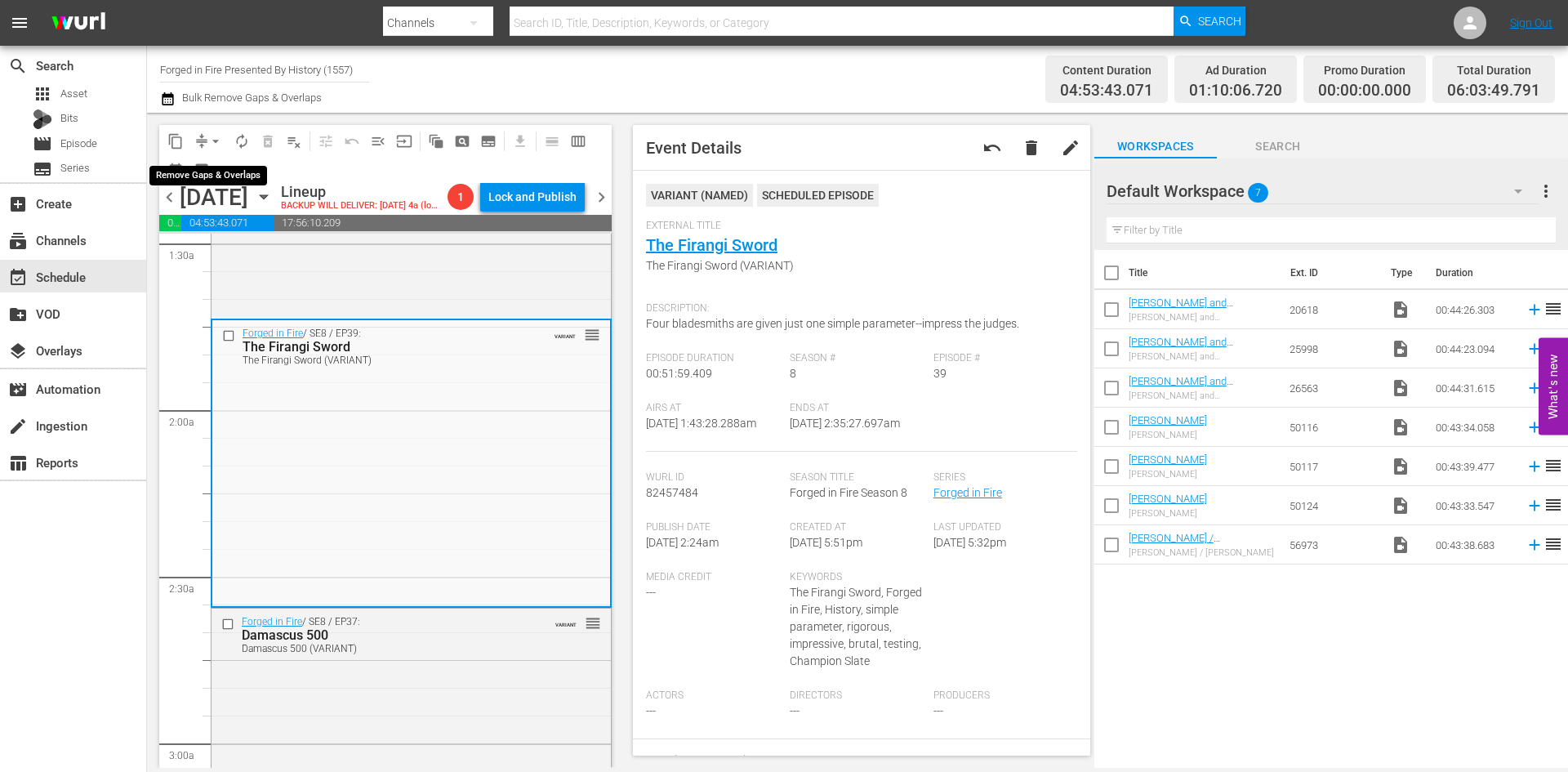
click at [216, 138] on span "arrow_drop_down" at bounding box center [216, 142] width 17 height 17
click at [205, 180] on li "Align to Midnight" at bounding box center [216, 174] width 171 height 27
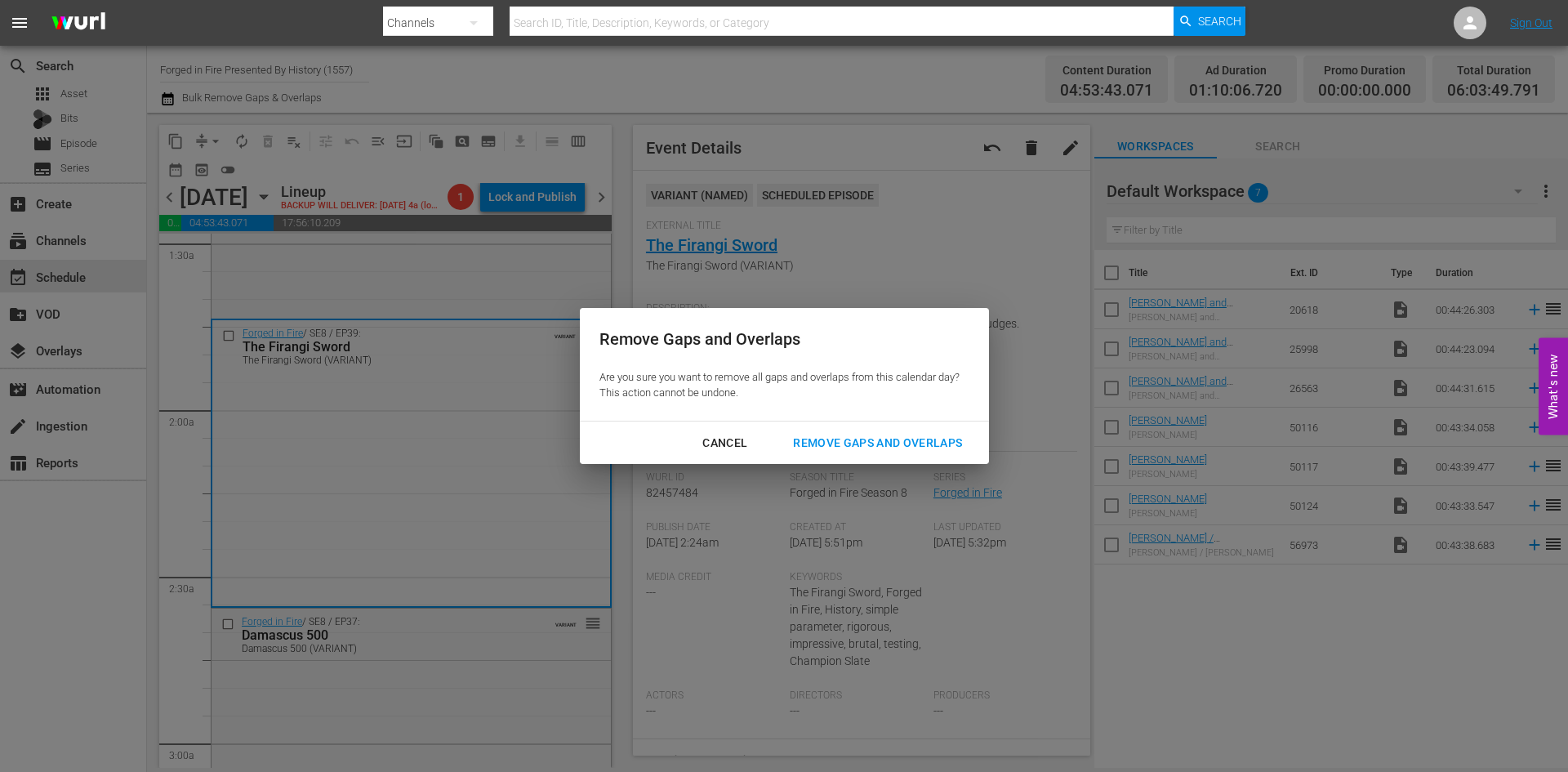
click at [870, 443] on div "Remove Gaps and Overlaps" at bounding box center [877, 443] width 195 height 20
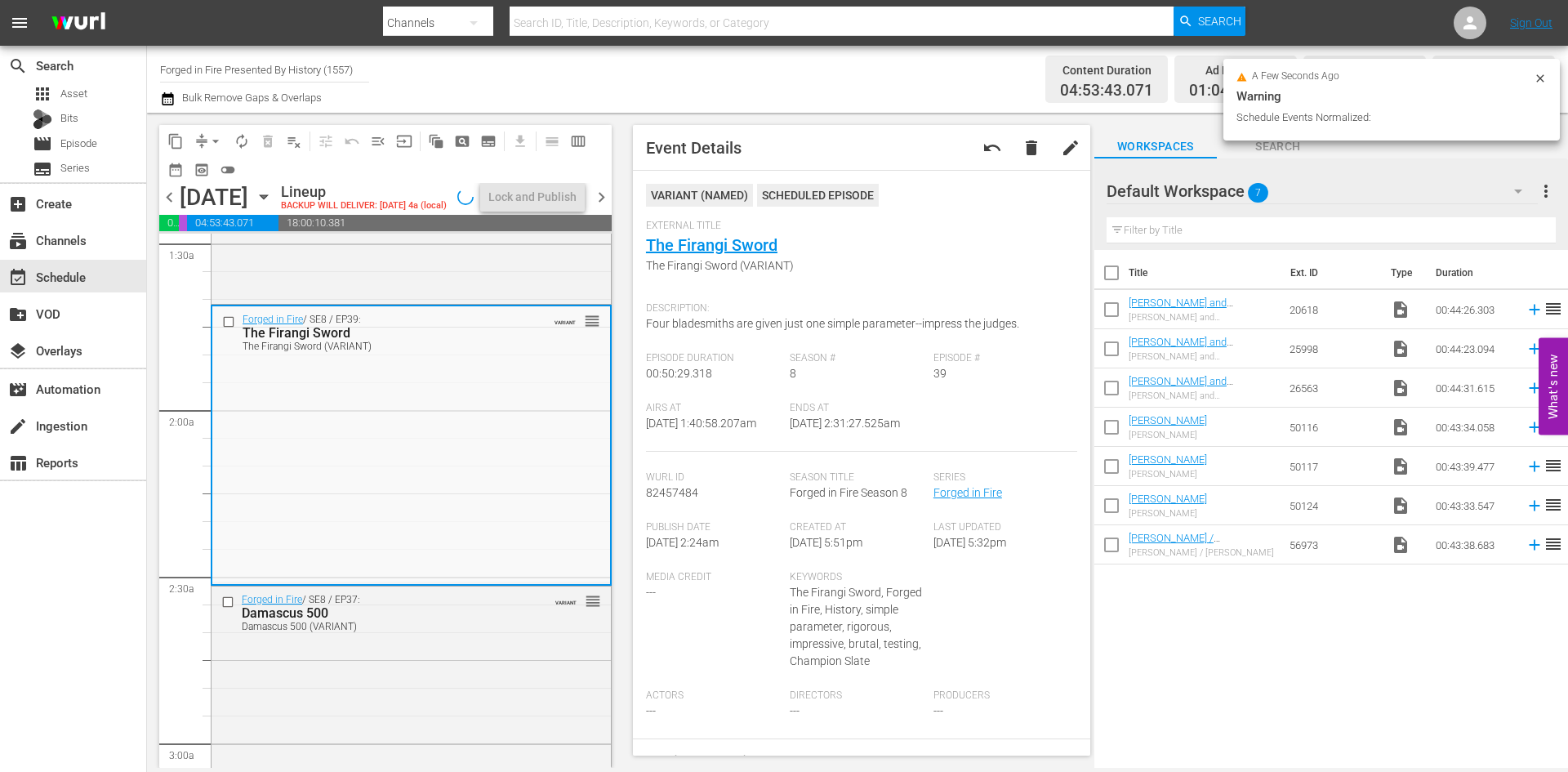
scroll to position [518, 0]
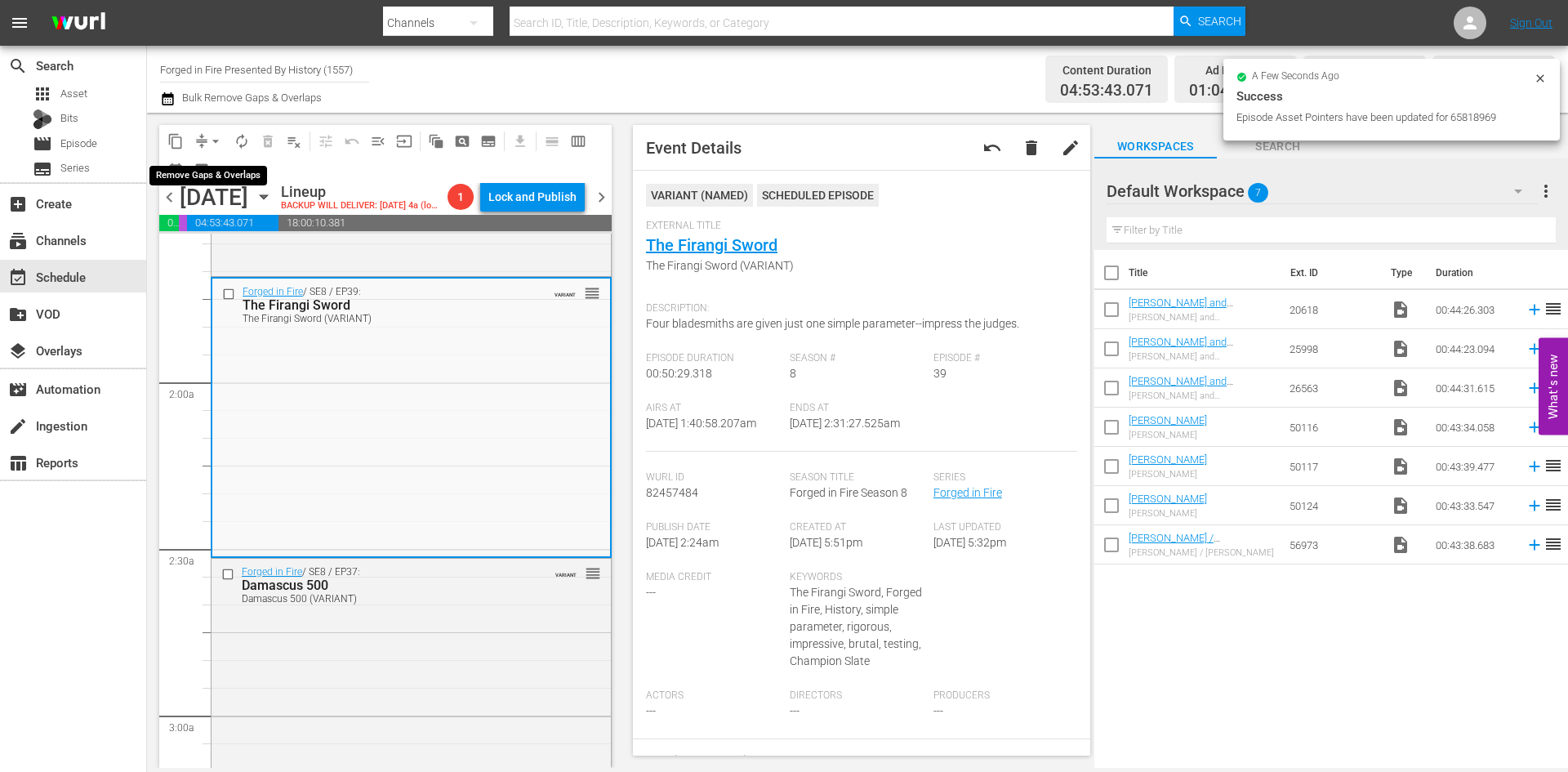
click at [209, 139] on span "arrow_drop_down" at bounding box center [216, 142] width 17 height 17
click at [228, 173] on li "Align to Midnight" at bounding box center [216, 174] width 171 height 27
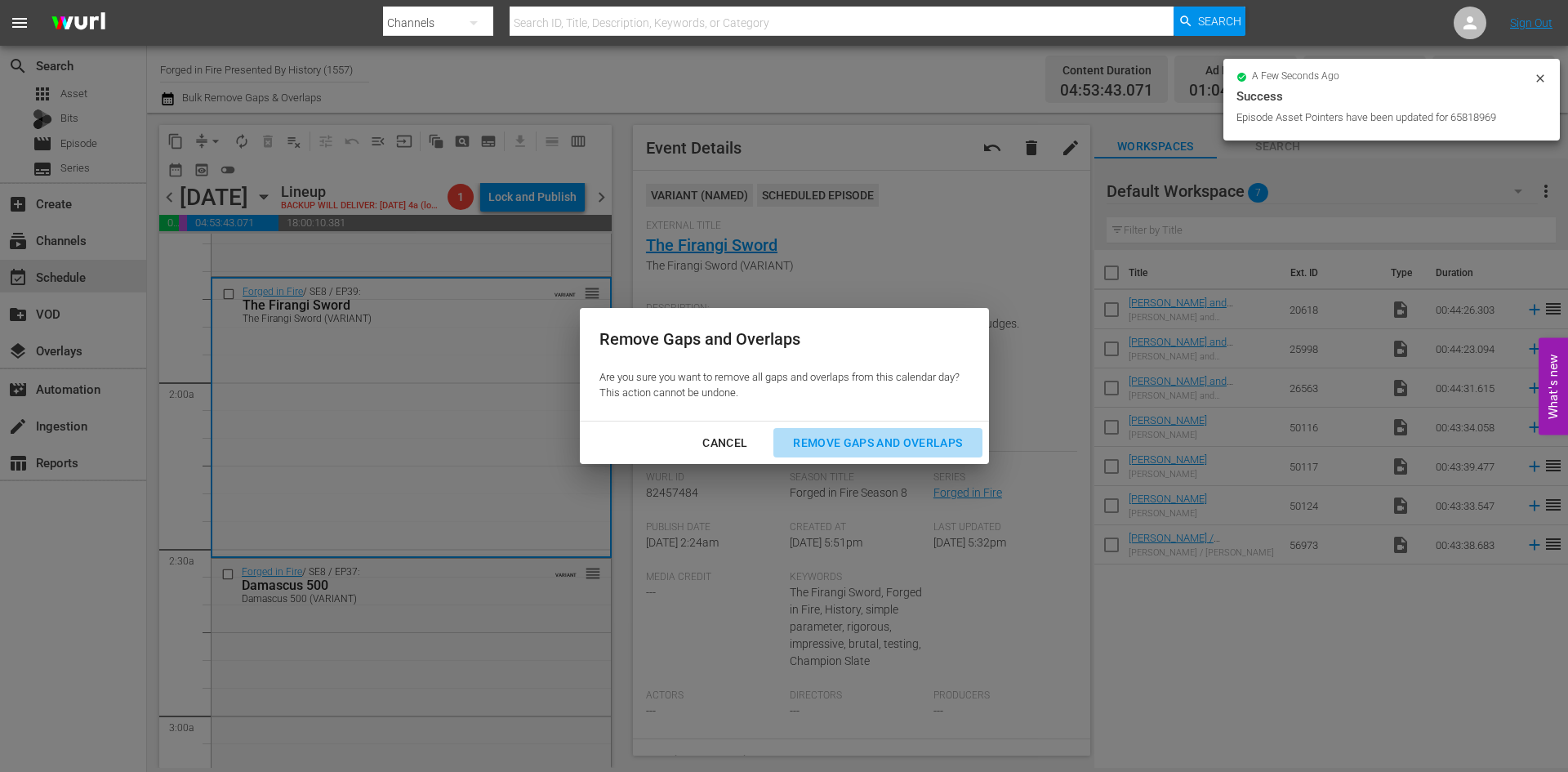
click at [836, 441] on div "Remove Gaps and Overlaps" at bounding box center [877, 443] width 195 height 20
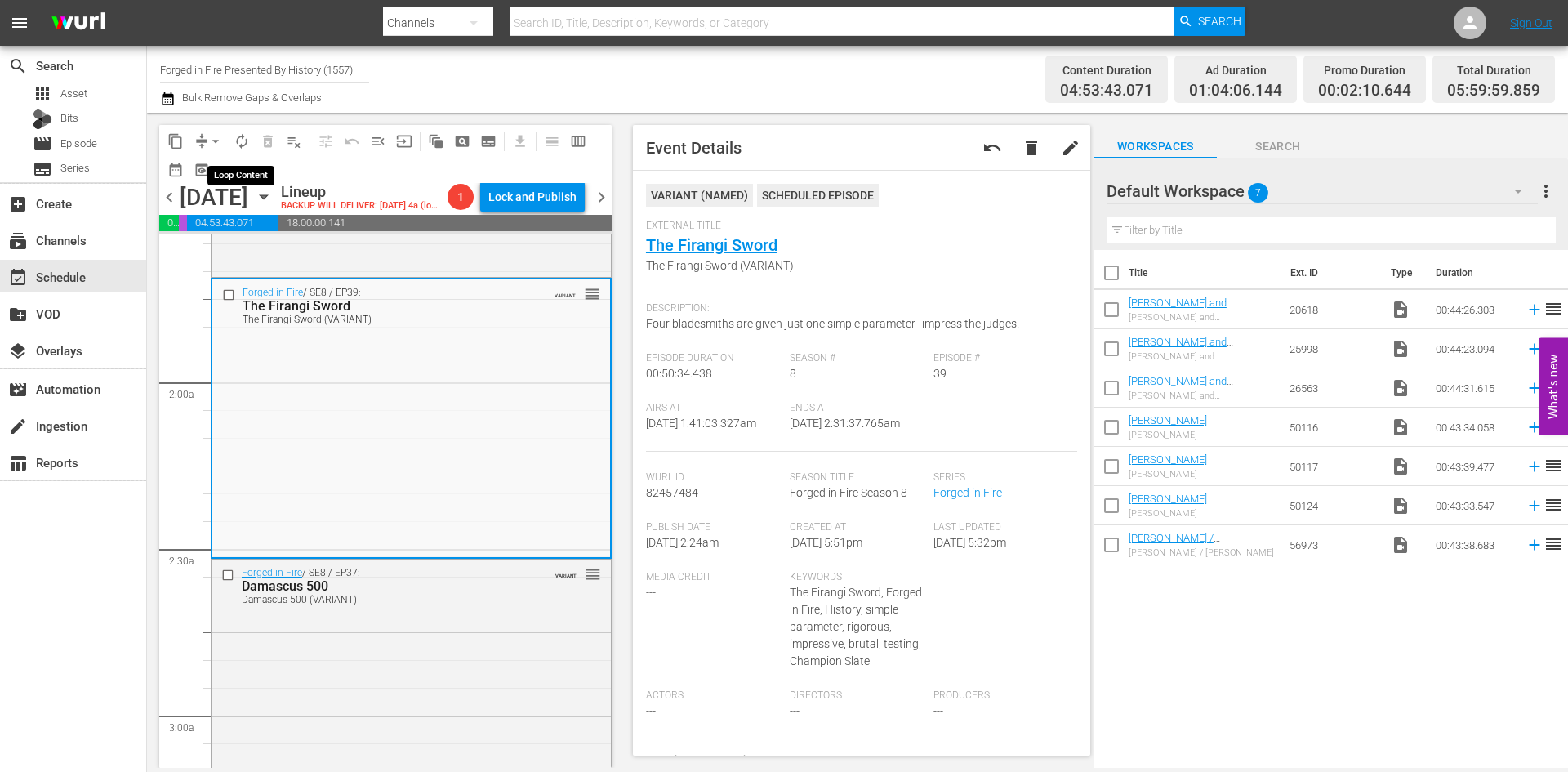
click at [246, 142] on span "autorenew_outlined" at bounding box center [242, 142] width 17 height 17
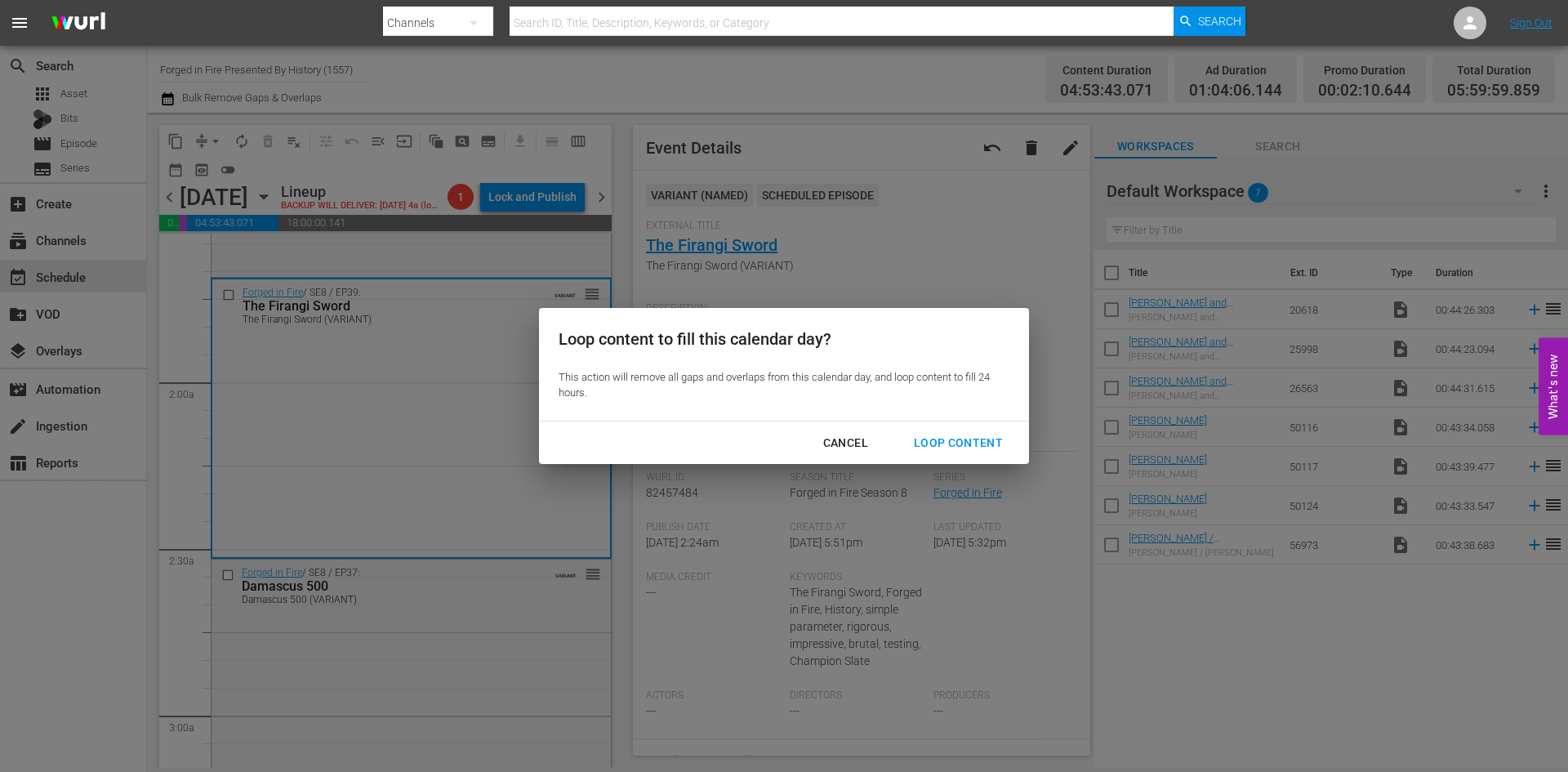
click at [924, 440] on div "Loop Content" at bounding box center [958, 443] width 115 height 20
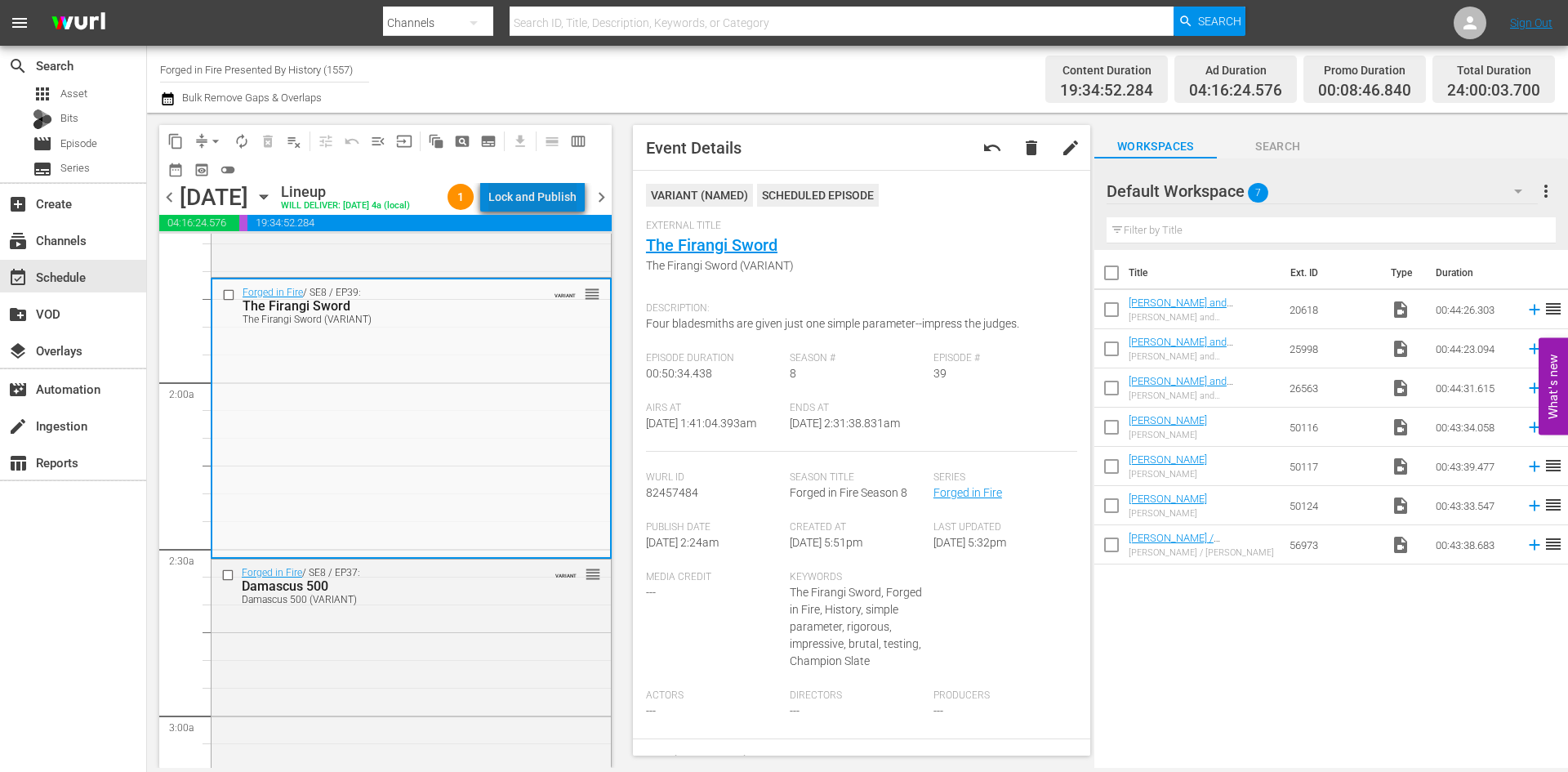
click at [547, 194] on div "Lock and Publish" at bounding box center [532, 197] width 88 height 30
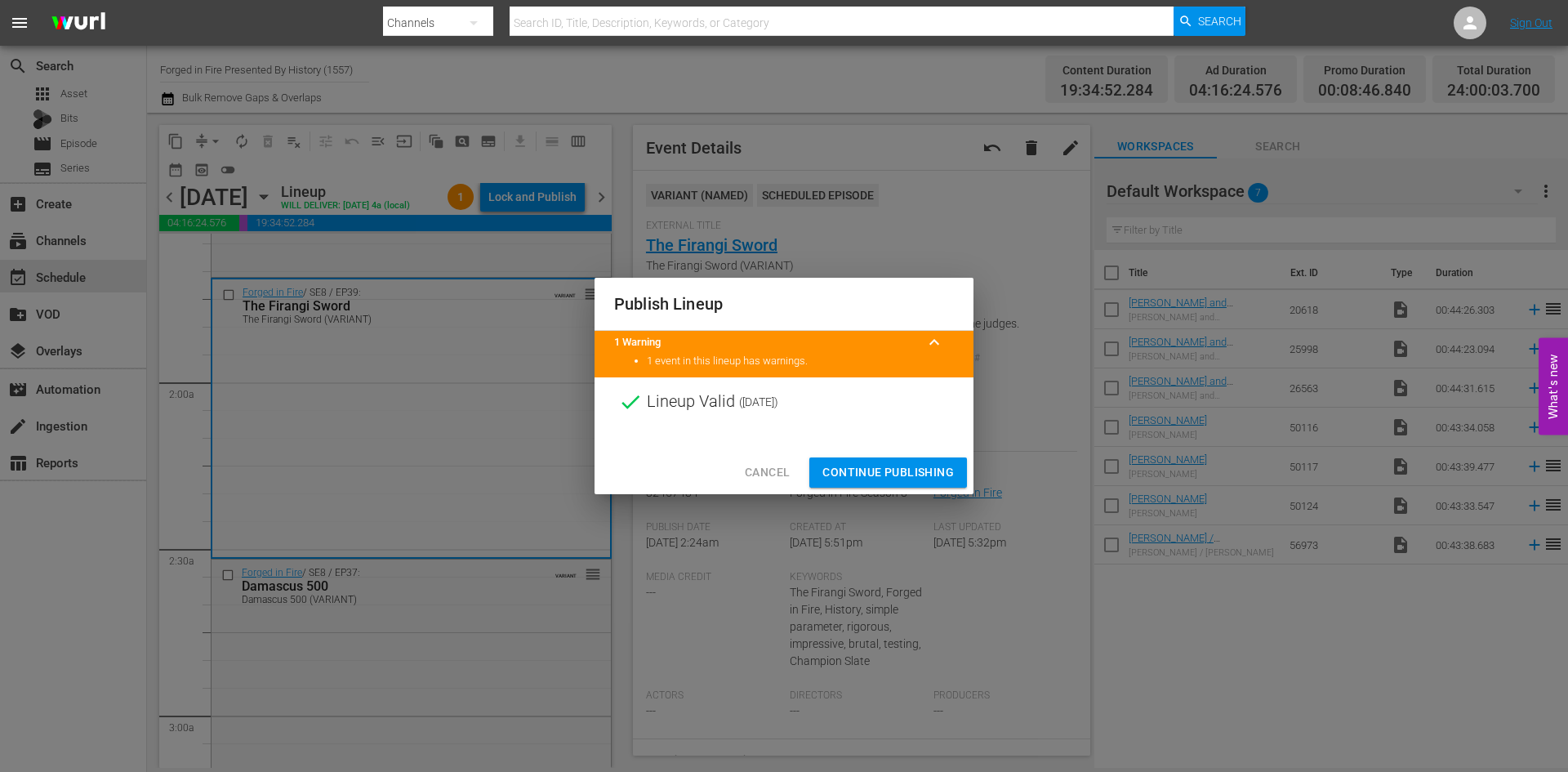
click at [883, 458] on button "Continue Publishing" at bounding box center [888, 472] width 157 height 31
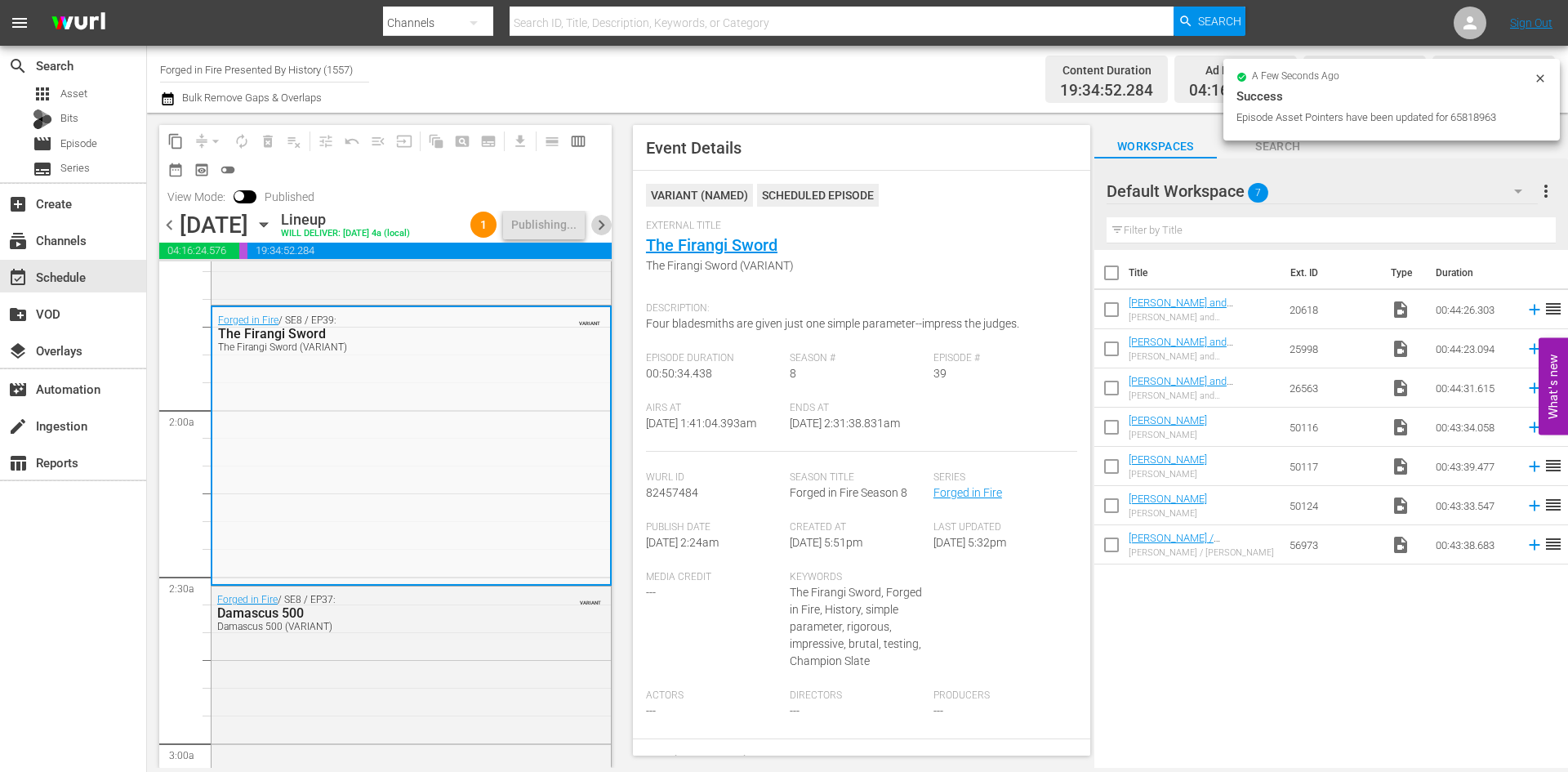
click at [606, 226] on span "chevron_right" at bounding box center [601, 225] width 20 height 20
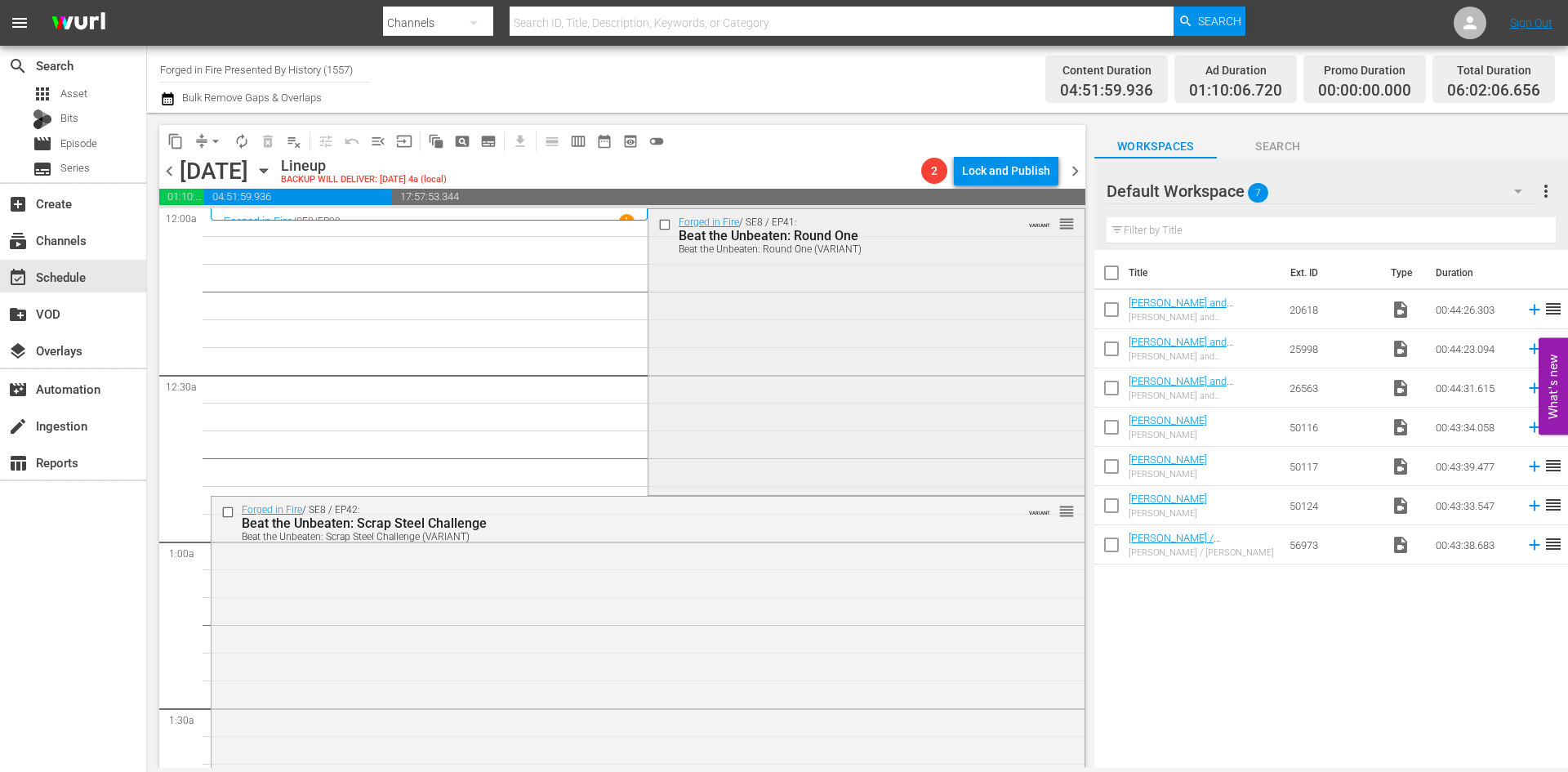
click at [708, 338] on div "Forged in Fire / SE8 / EP41: Beat the Unbeaten: Round One Beat the Unbeaten: Ro…" at bounding box center [866, 351] width 436 height 283
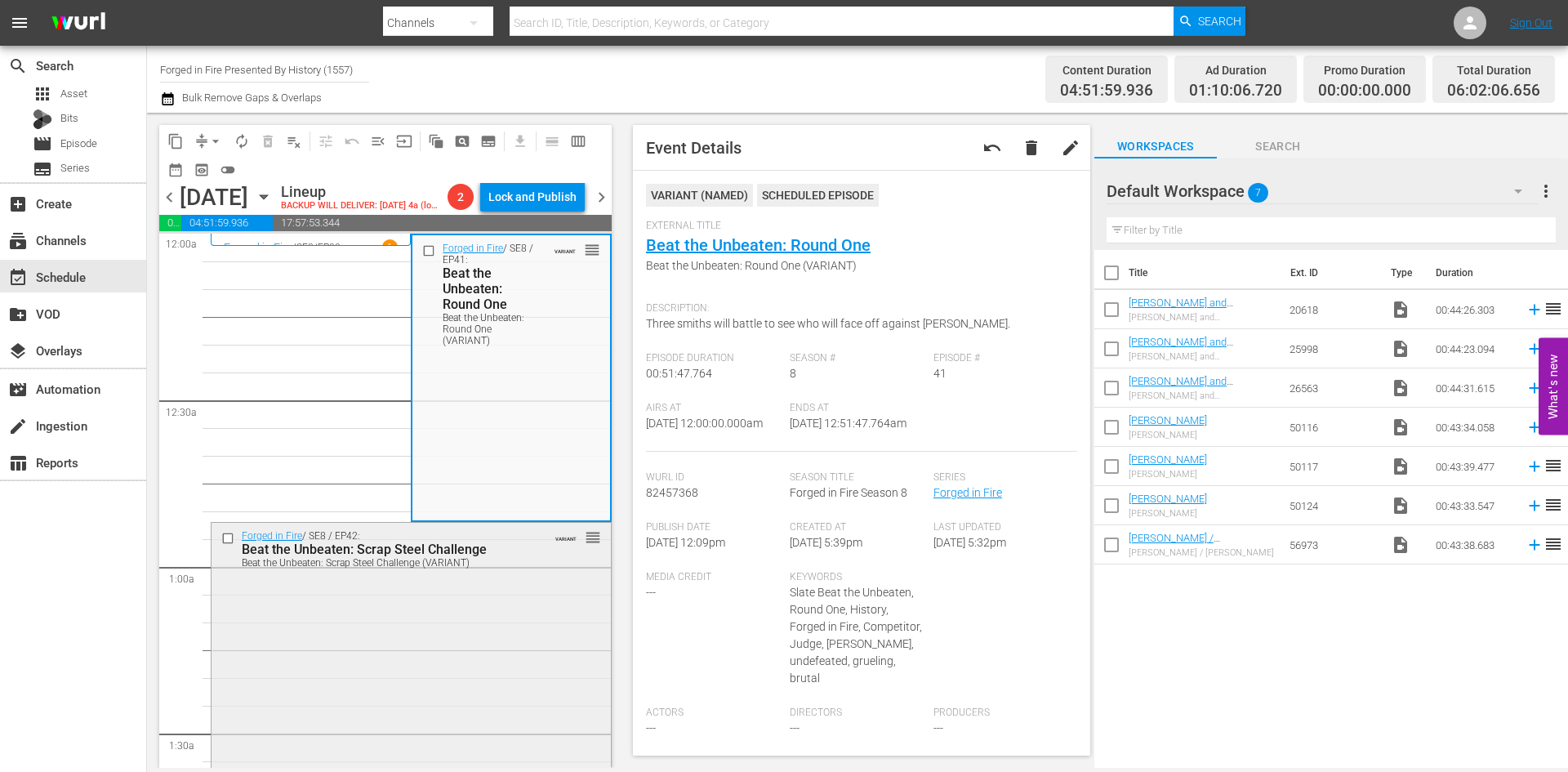
click at [459, 604] on div "Forged in Fire / SE8 / EP42: Beat the Unbeaten: Scrap Steel Challenge Beat the …" at bounding box center [412, 664] width 400 height 281
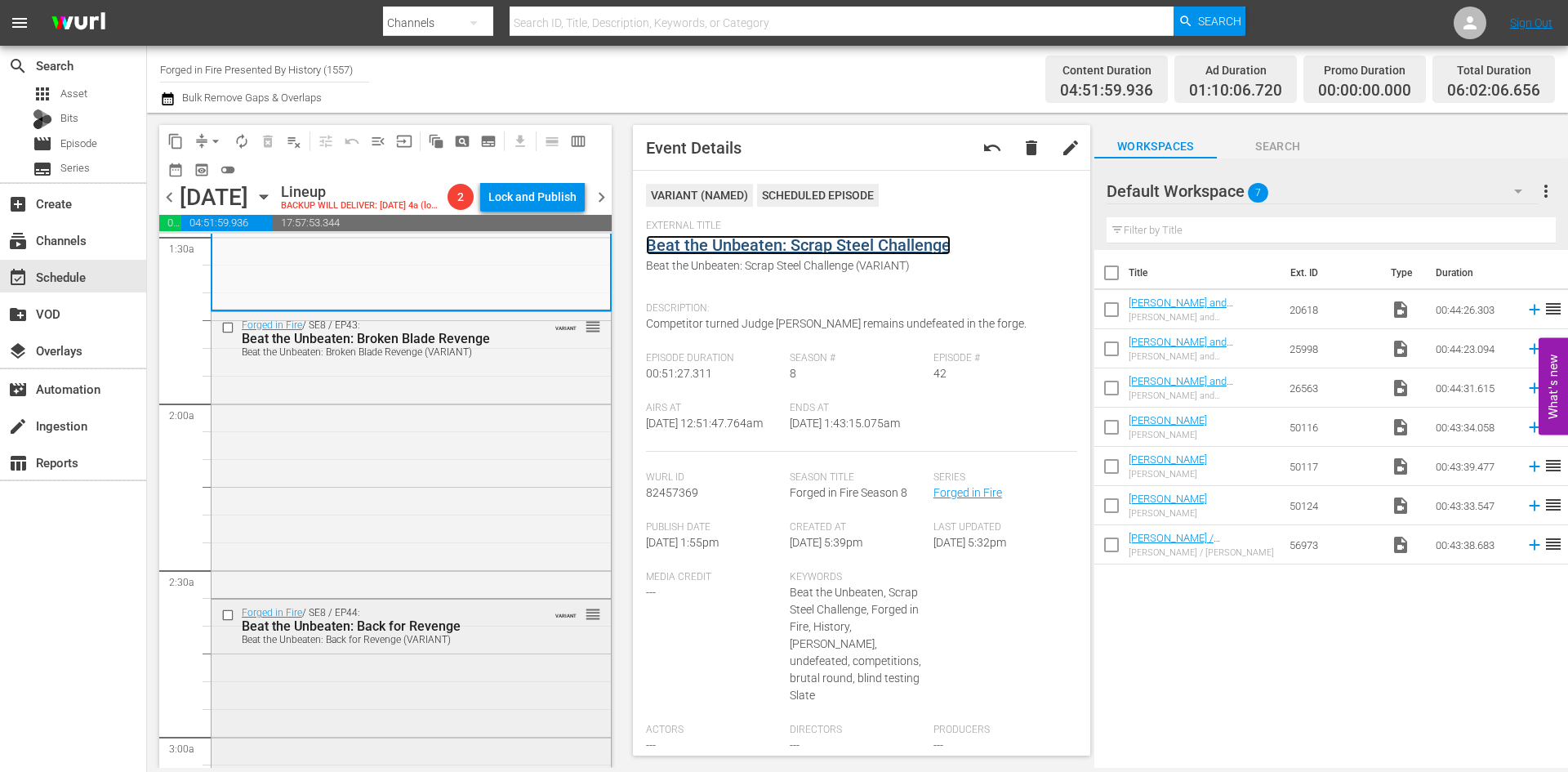
scroll to position [654, 0]
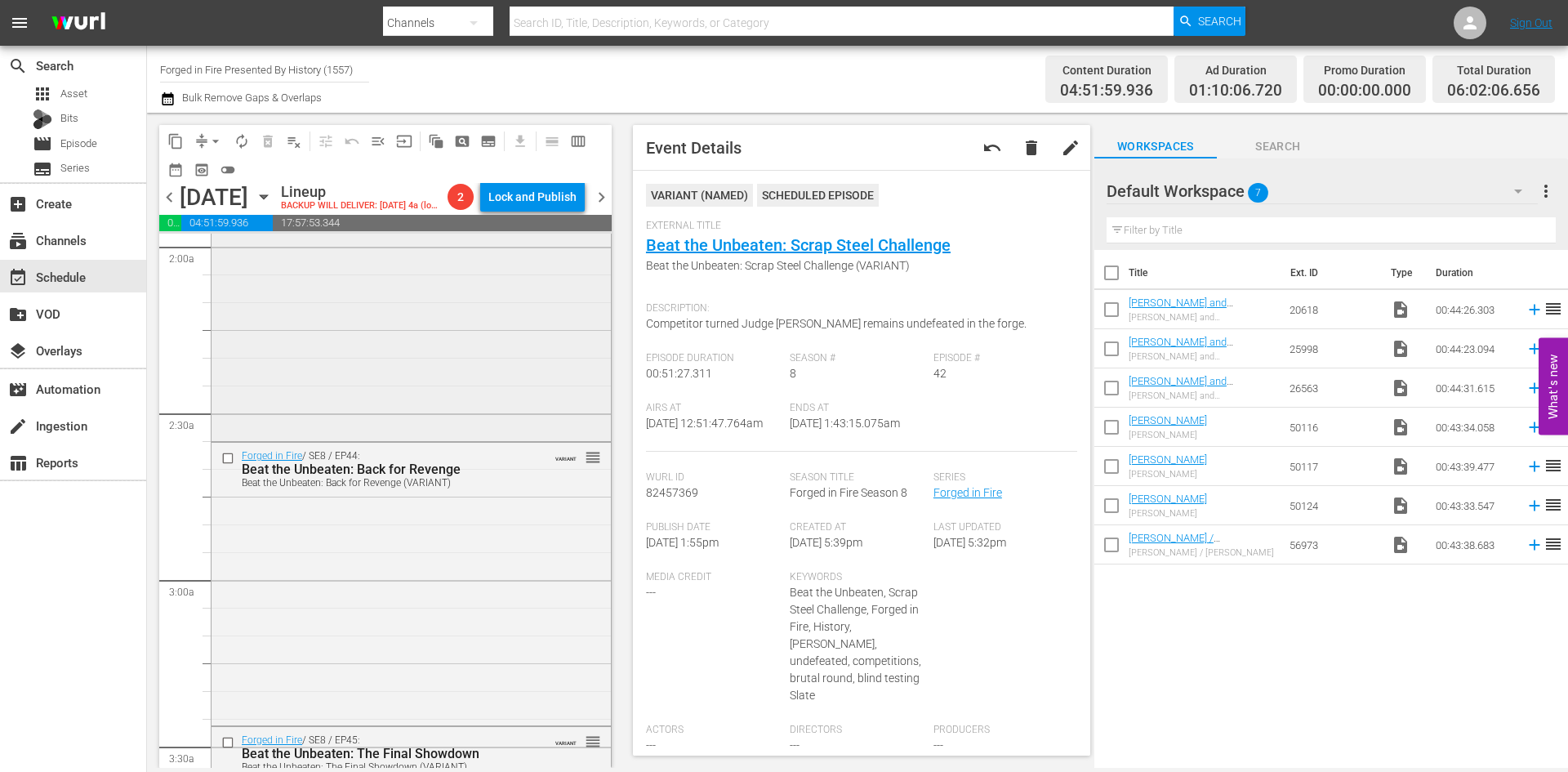
click at [456, 368] on div "Forged in Fire / SE8 / EP43: Beat the Unbeaten: Broken Blade Revenge Beat the U…" at bounding box center [412, 297] width 400 height 283
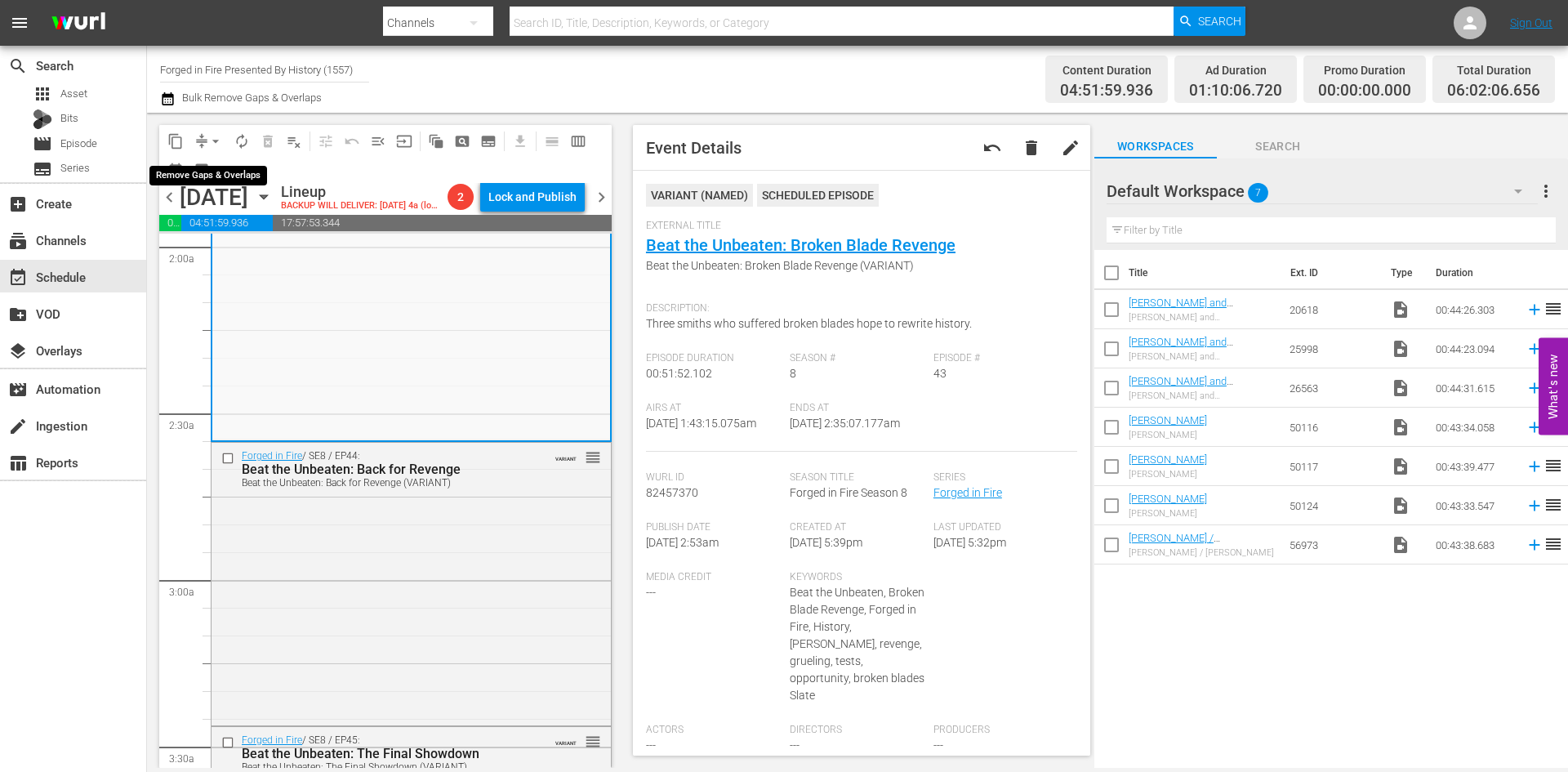
click at [216, 136] on span "arrow_drop_down" at bounding box center [216, 142] width 17 height 17
click at [217, 177] on li "Align to Midnight" at bounding box center [216, 174] width 171 height 27
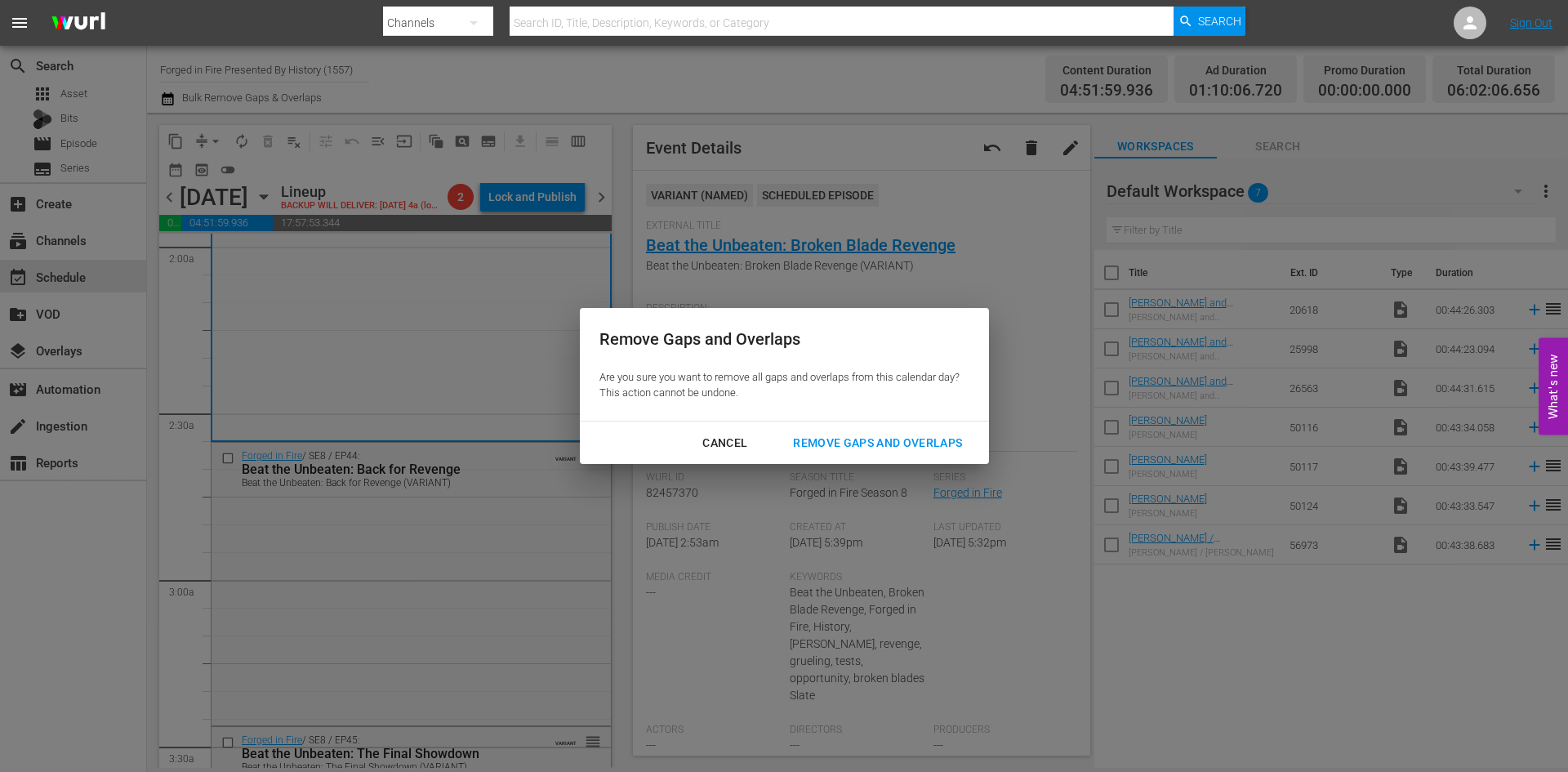
click at [886, 444] on div "Remove Gaps and Overlaps" at bounding box center [877, 443] width 195 height 20
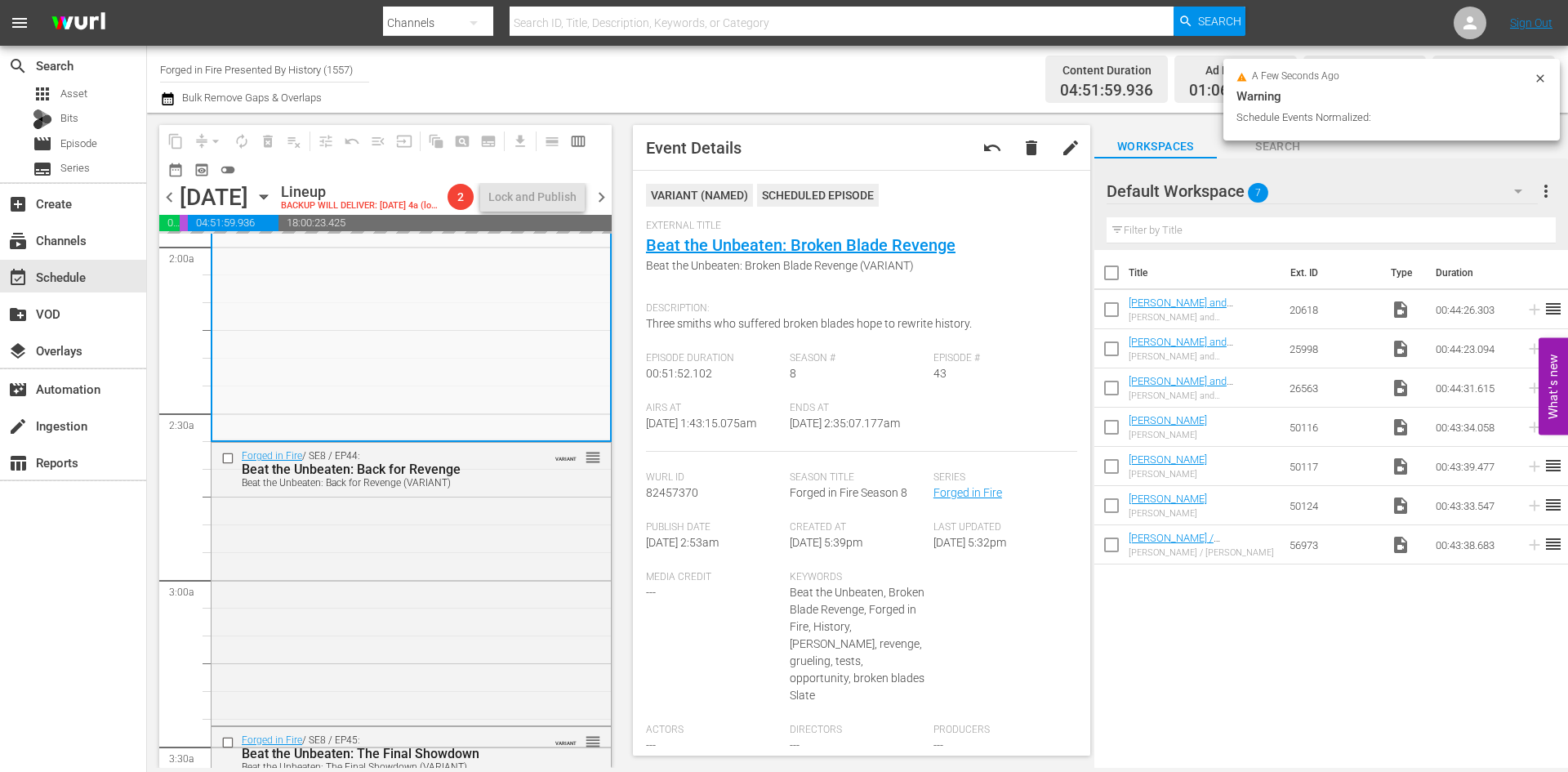
scroll to position [709, 0]
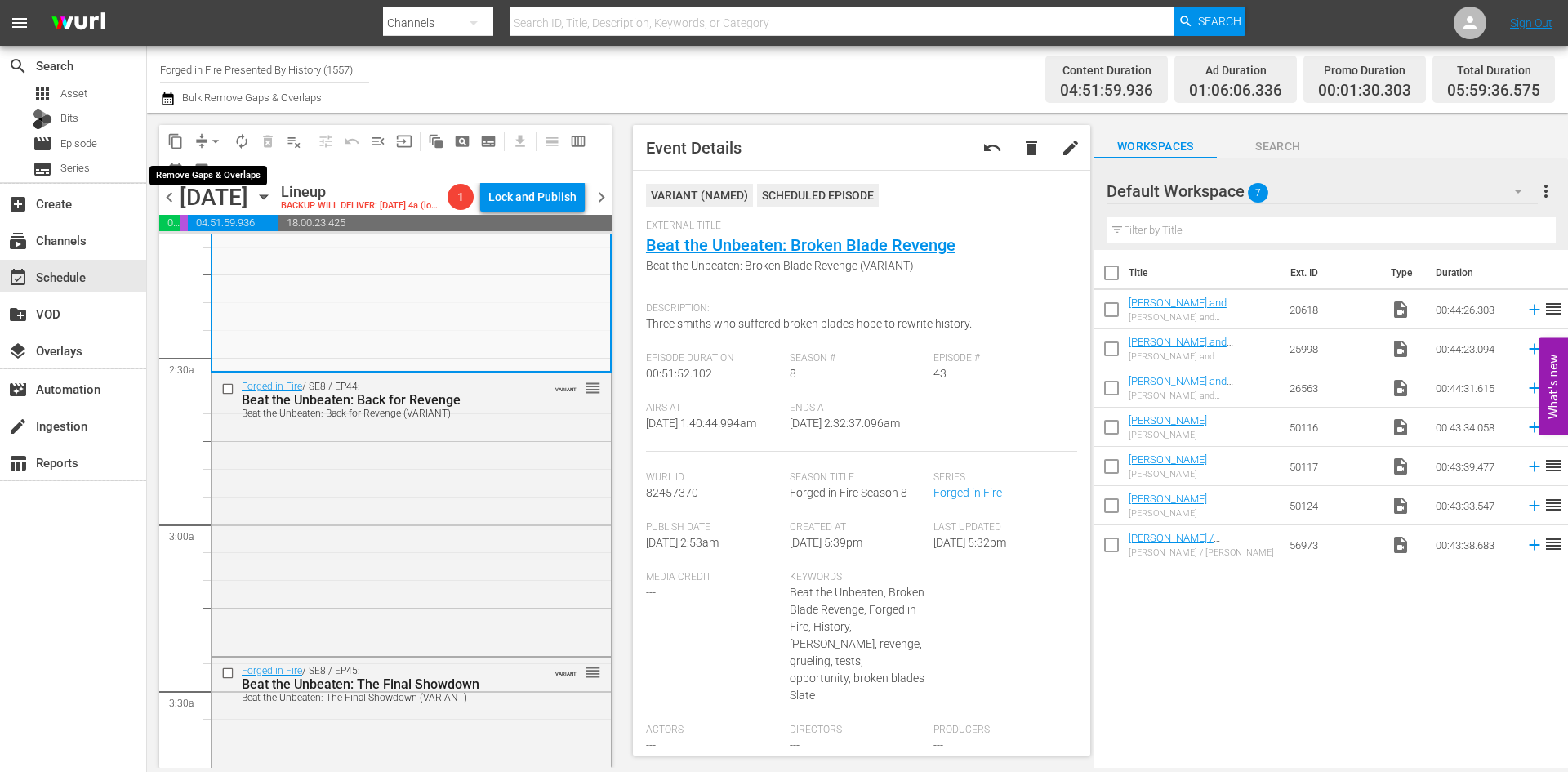
click at [212, 136] on span "arrow_drop_down" at bounding box center [216, 142] width 17 height 17
click at [206, 168] on li "Align to Midnight" at bounding box center [216, 174] width 171 height 27
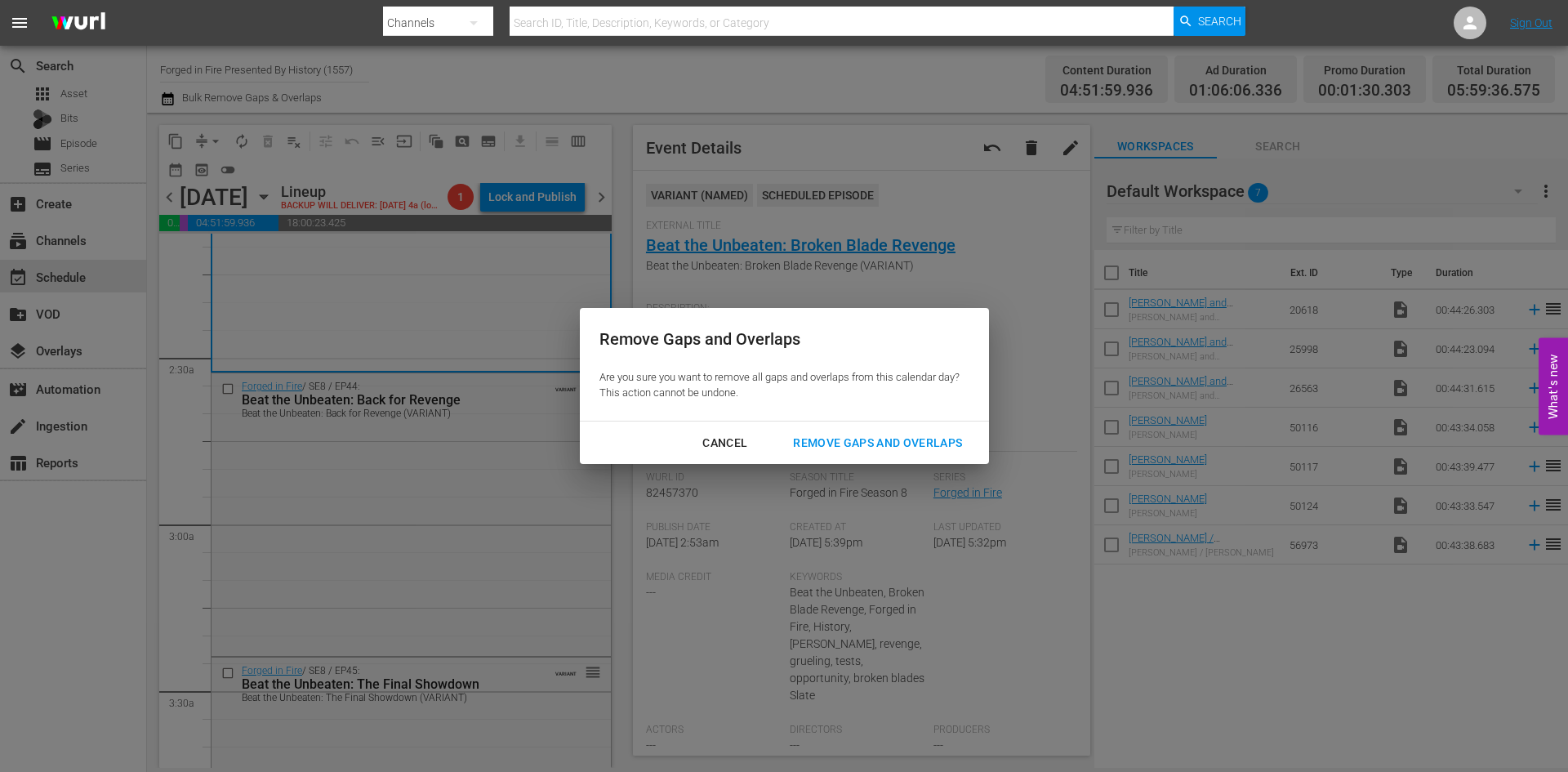
click at [866, 440] on div "Remove Gaps and Overlaps" at bounding box center [877, 443] width 195 height 20
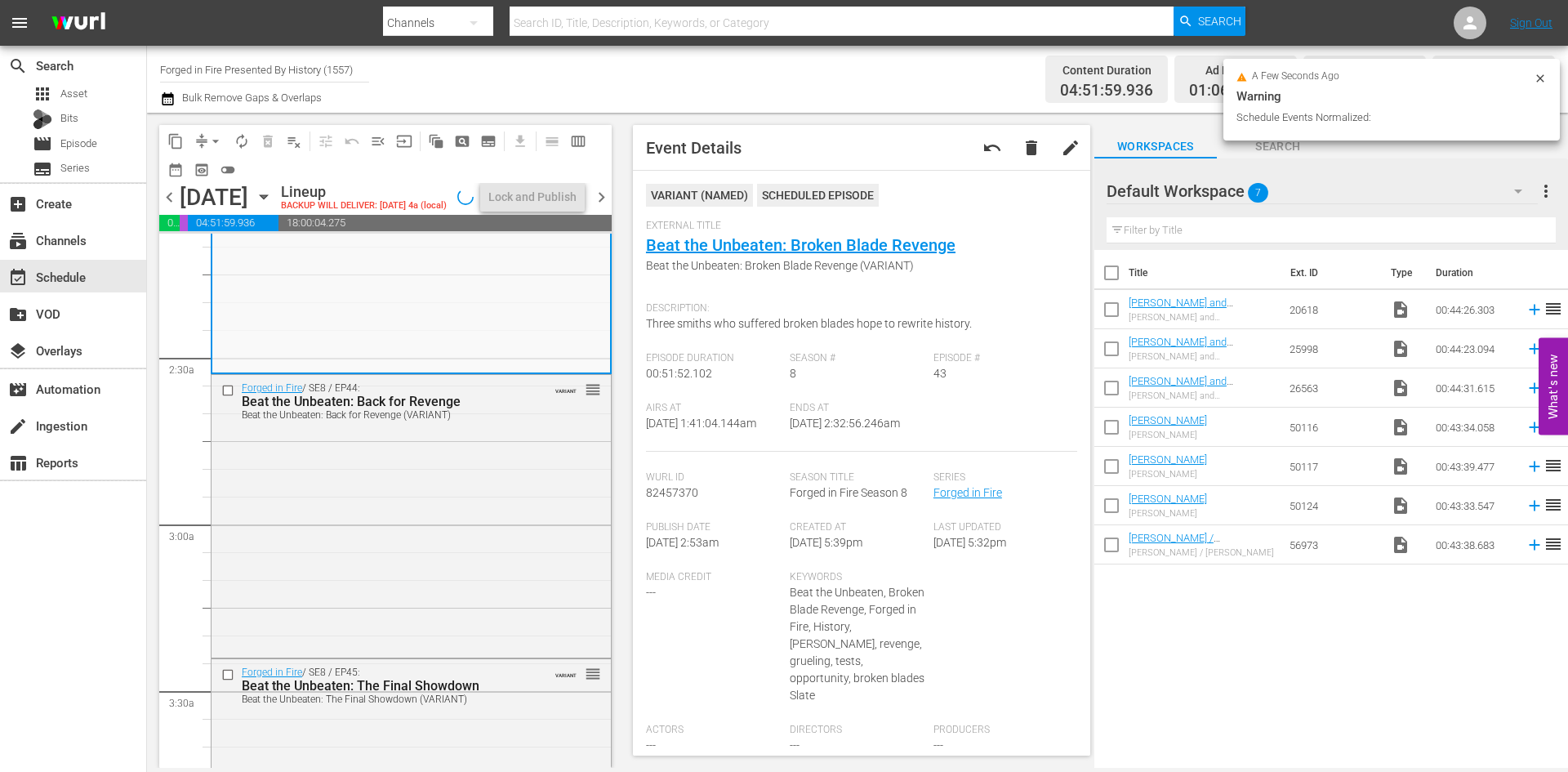
scroll to position [681, 0]
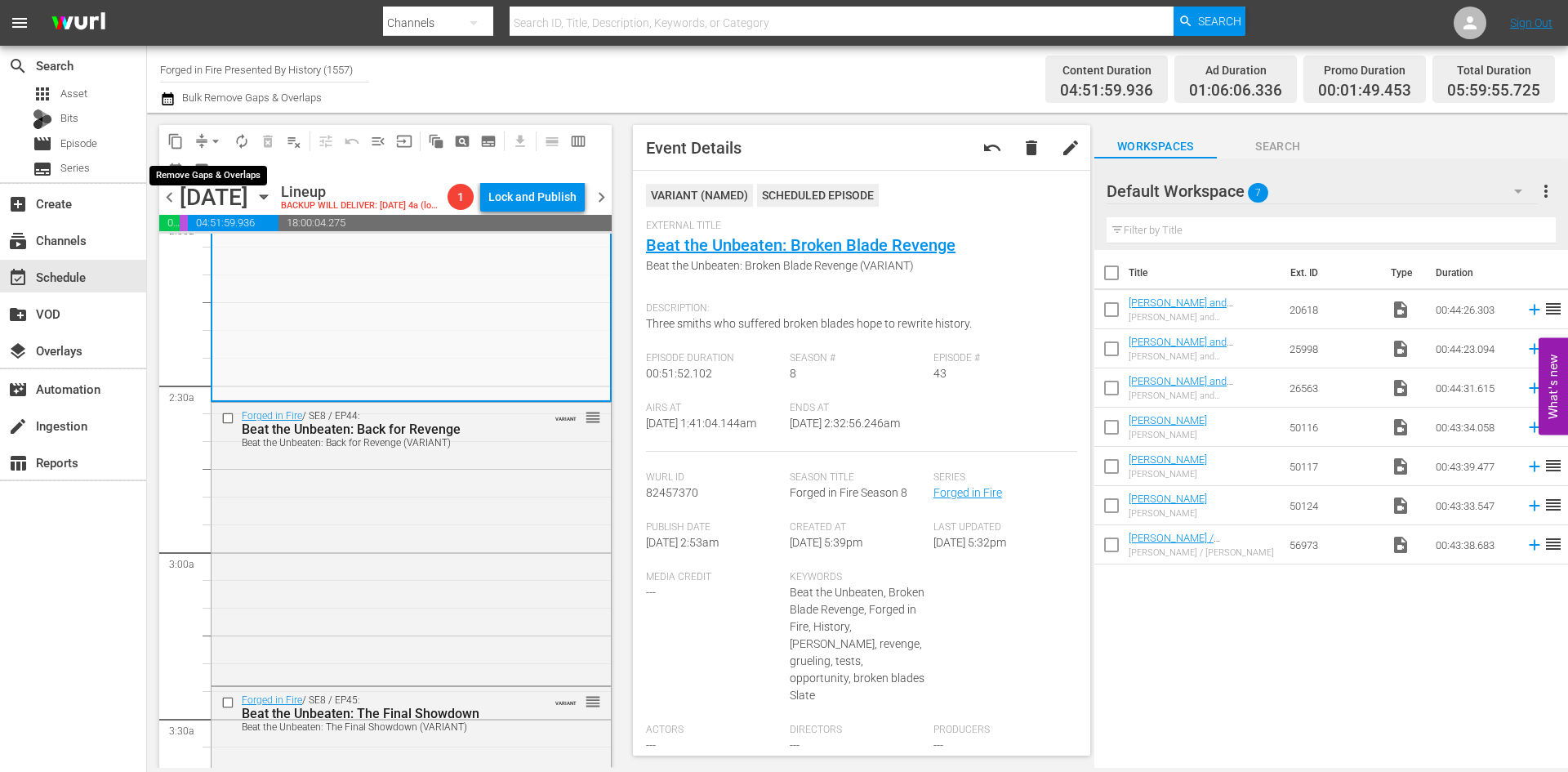
click at [217, 135] on span "arrow_drop_down" at bounding box center [216, 142] width 17 height 17
click at [204, 171] on li "Align to Midnight" at bounding box center [216, 174] width 171 height 27
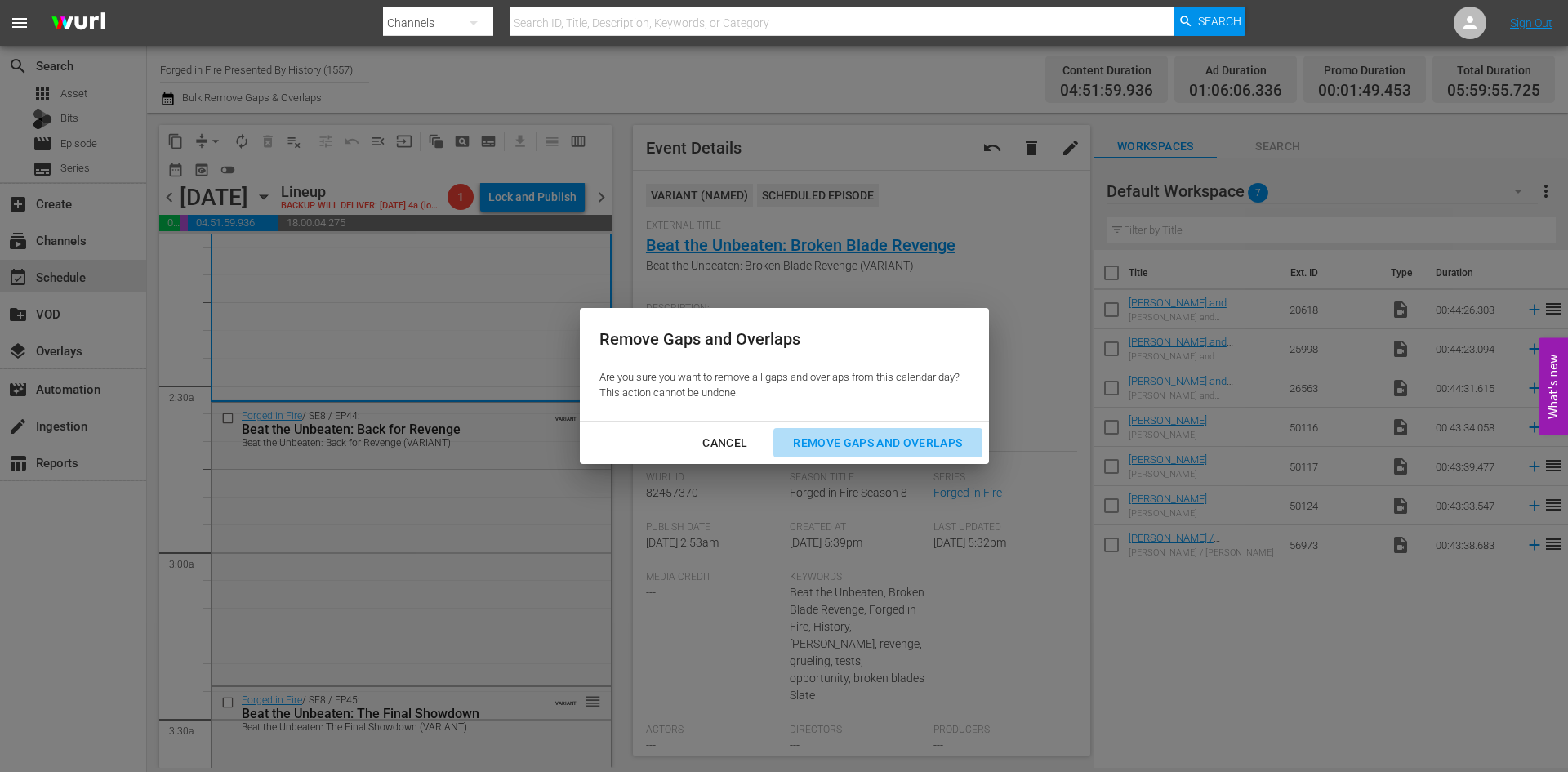
click at [871, 442] on div "Remove Gaps and Overlaps" at bounding box center [877, 443] width 195 height 20
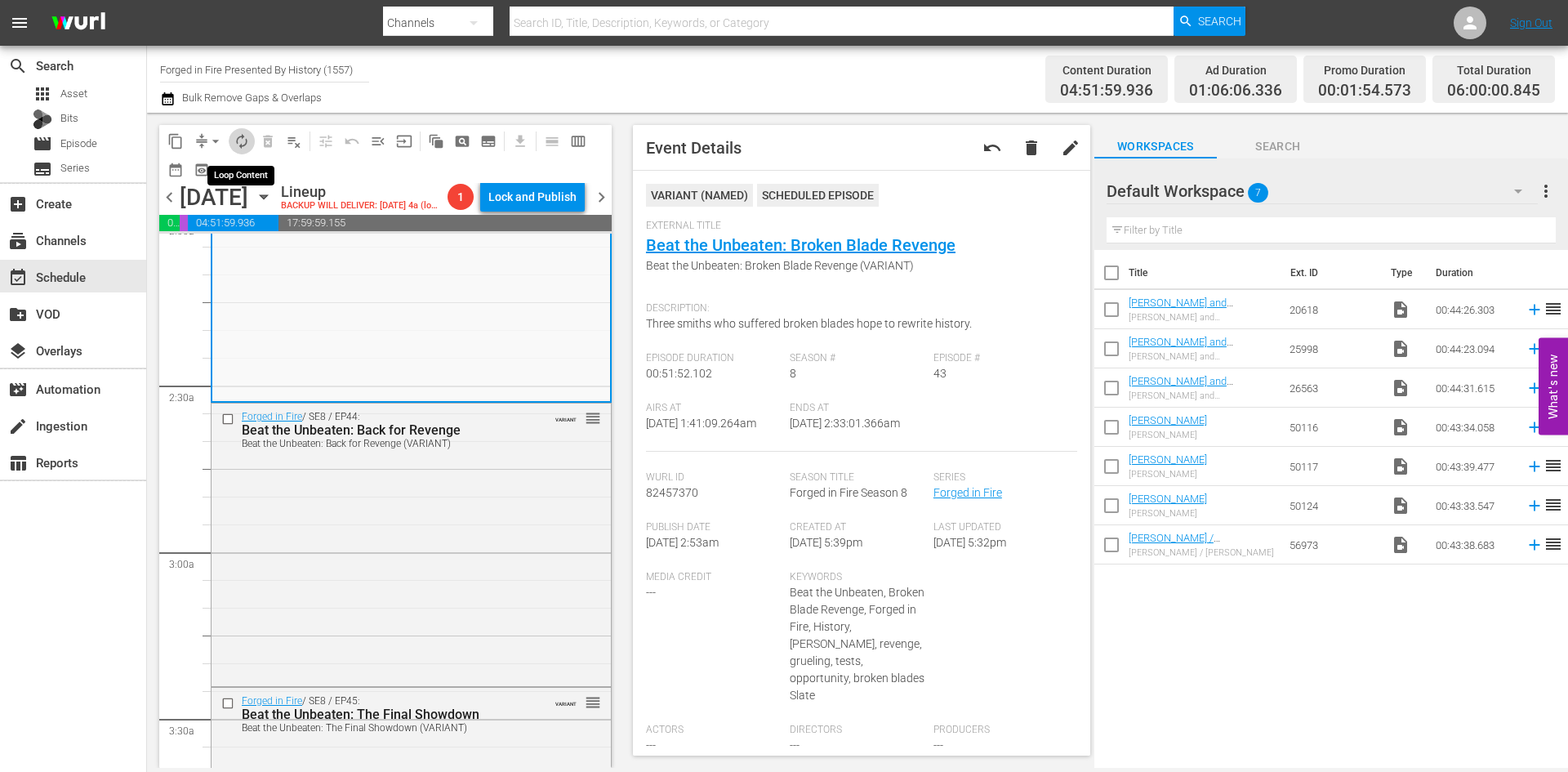
click at [240, 140] on span "autorenew_outlined" at bounding box center [242, 142] width 17 height 17
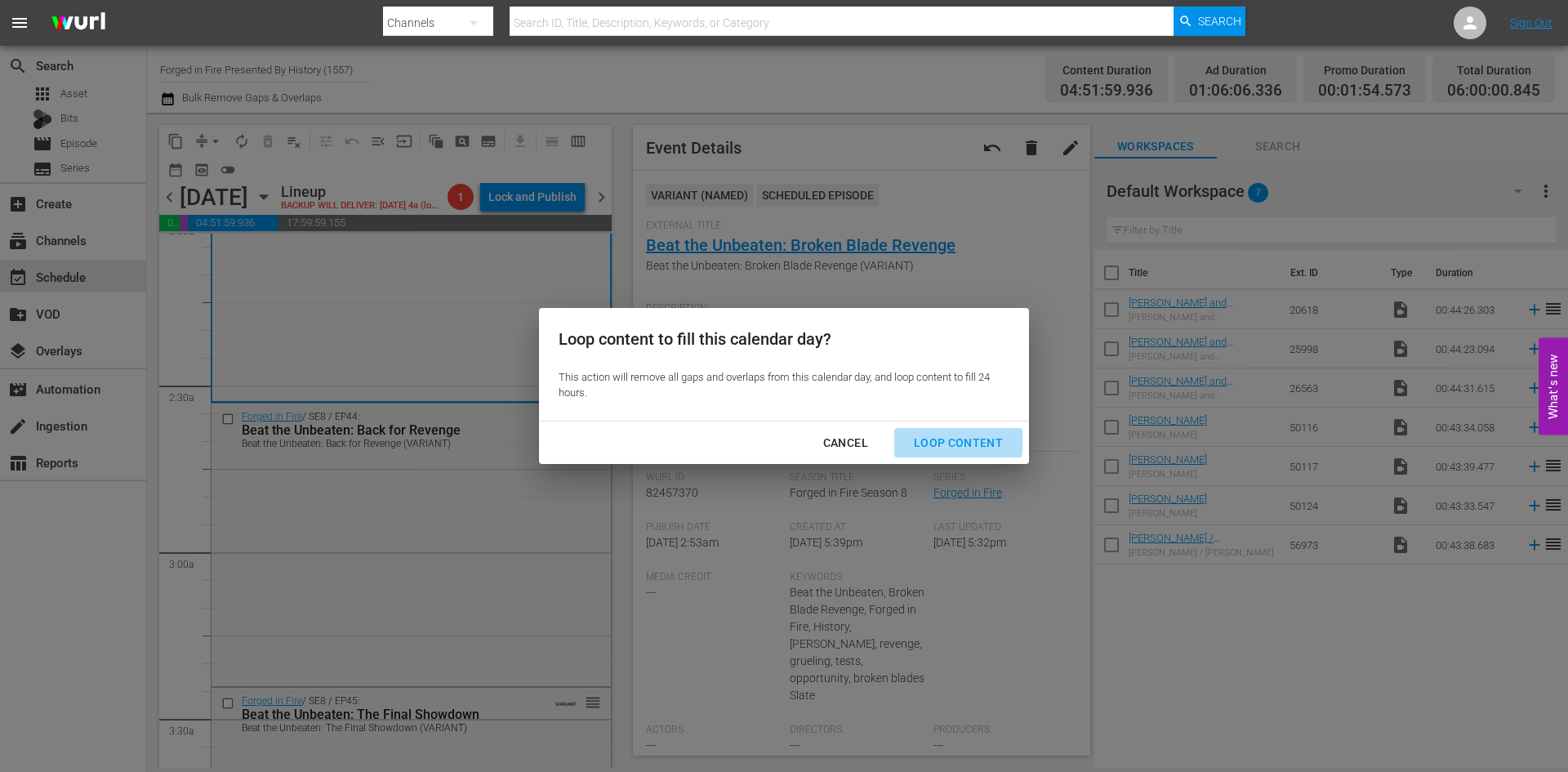
click at [944, 441] on div "Loop Content" at bounding box center [958, 443] width 115 height 20
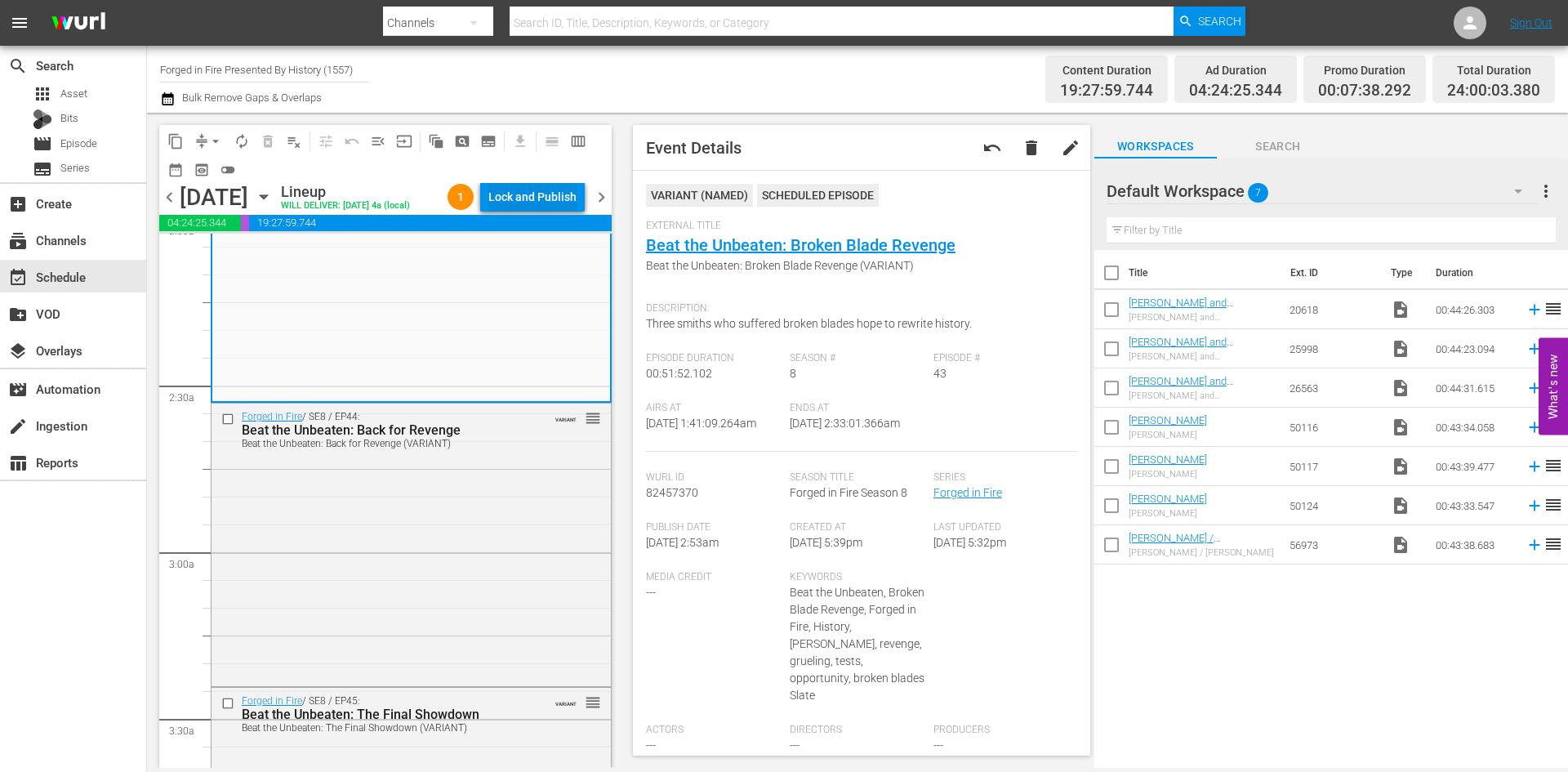
click at [529, 198] on div "Lock and Publish" at bounding box center [532, 197] width 88 height 30
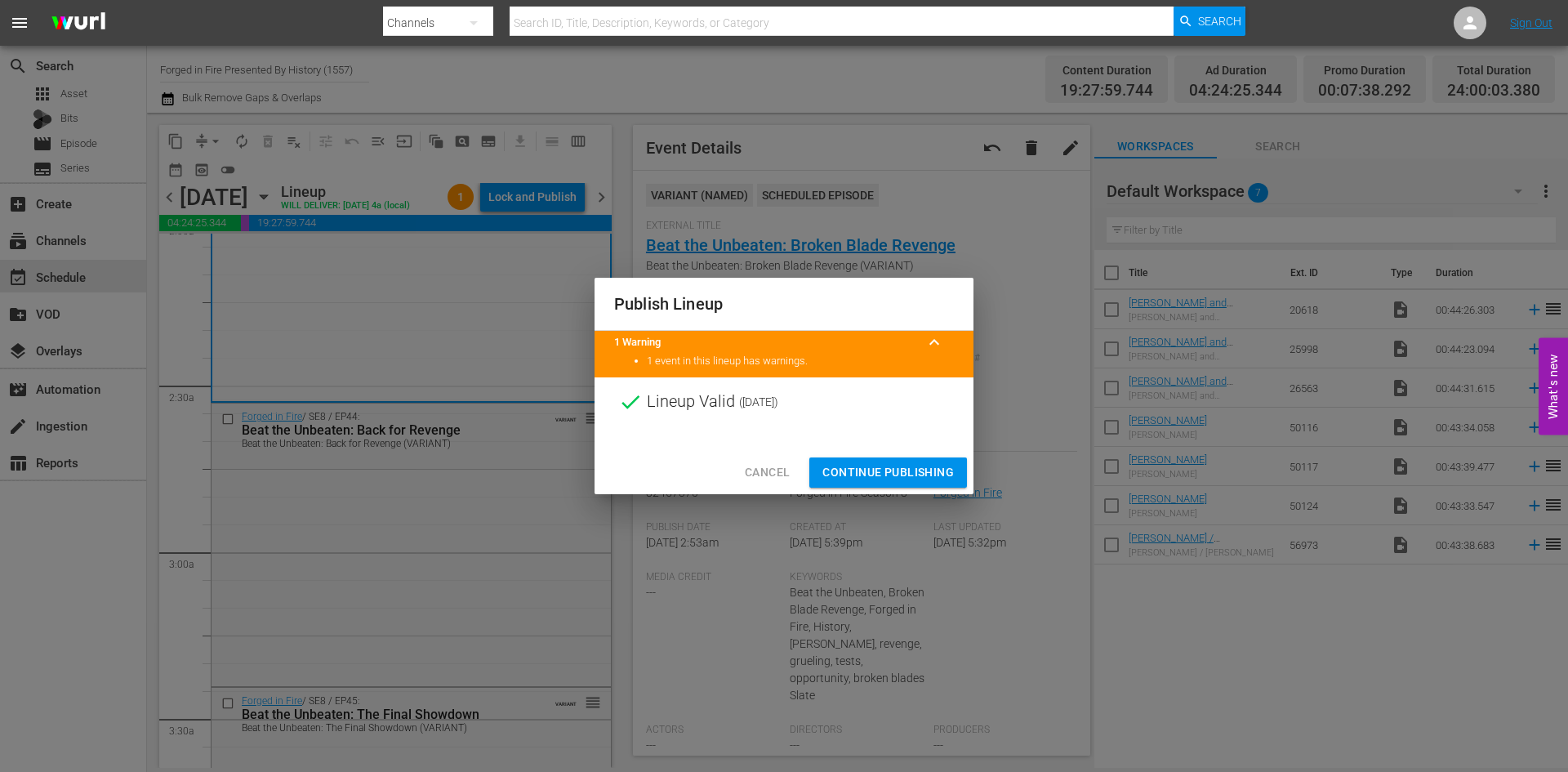
click at [857, 471] on span "Continue Publishing" at bounding box center [888, 473] width 131 height 20
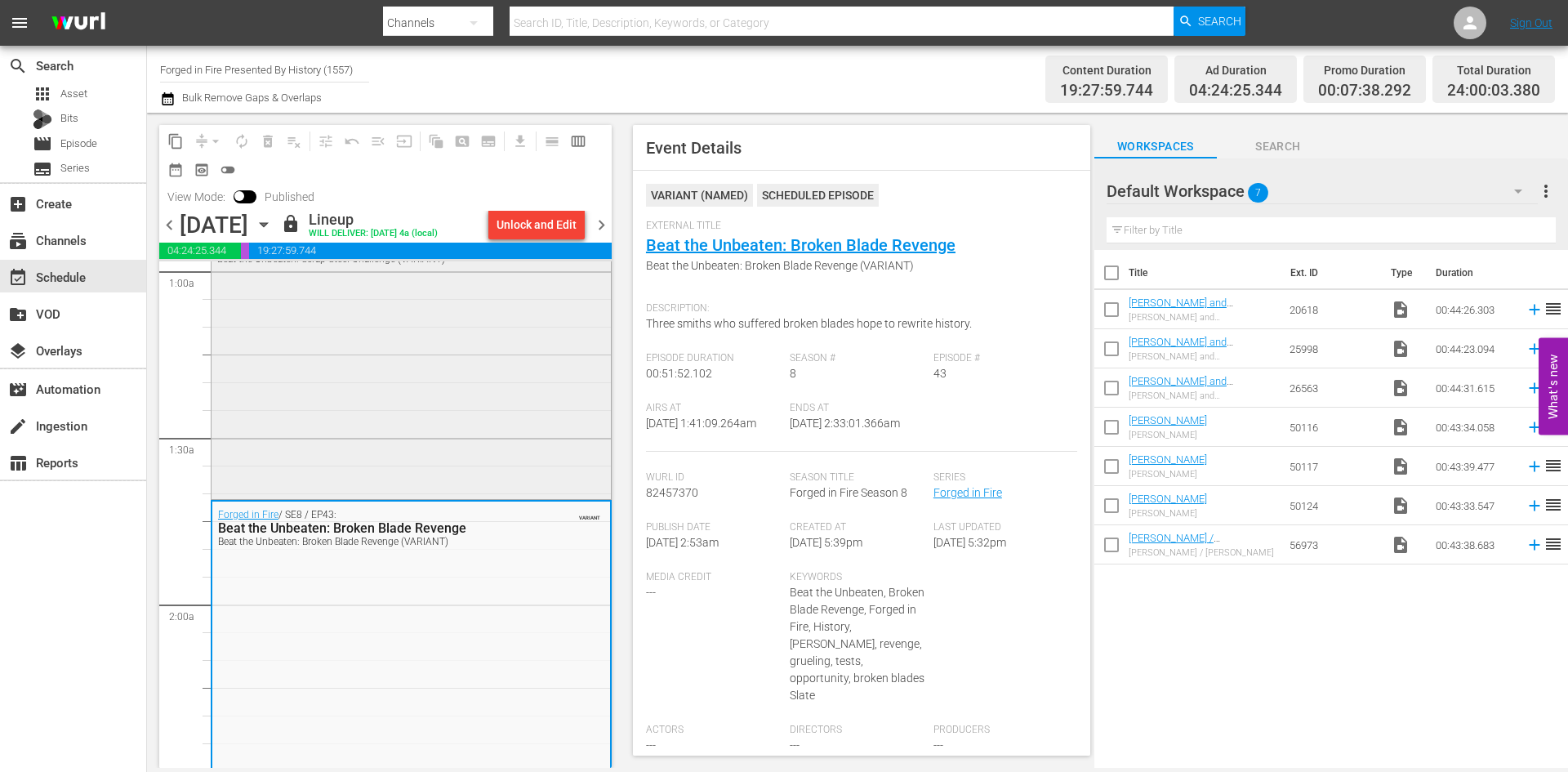
scroll to position [273, 0]
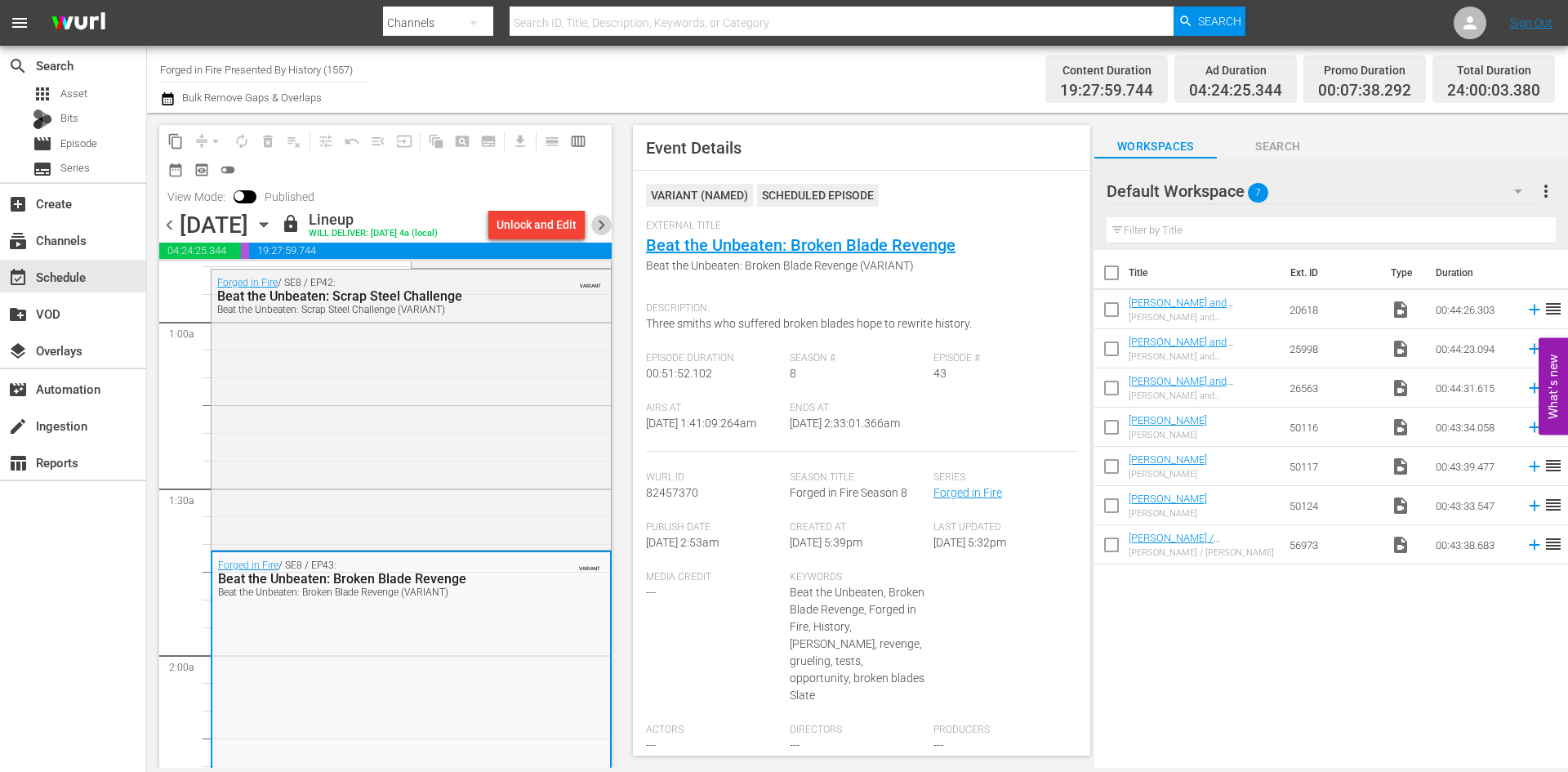
click at [601, 229] on span "chevron_right" at bounding box center [601, 225] width 20 height 20
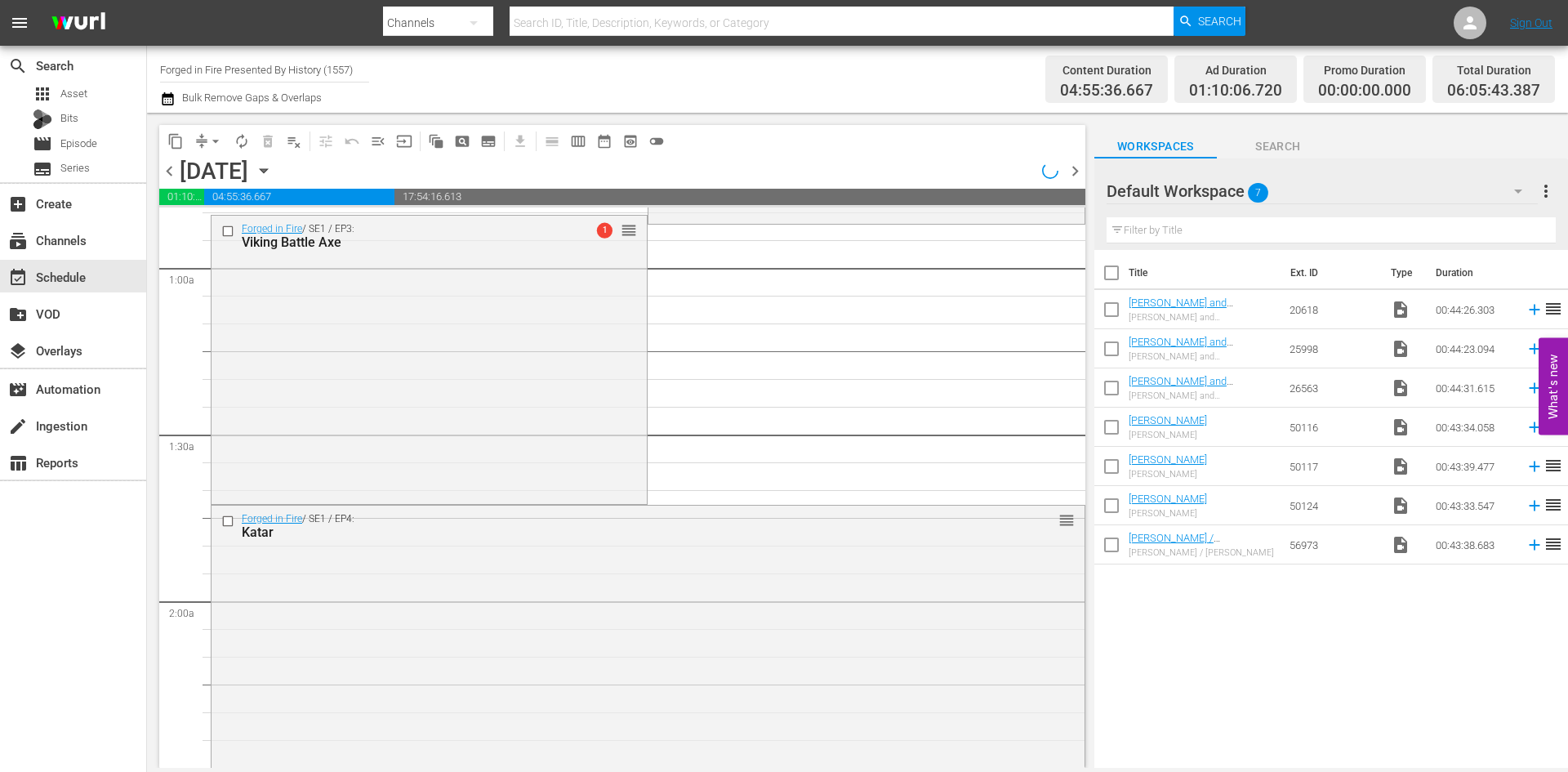
scroll to position [245, 0]
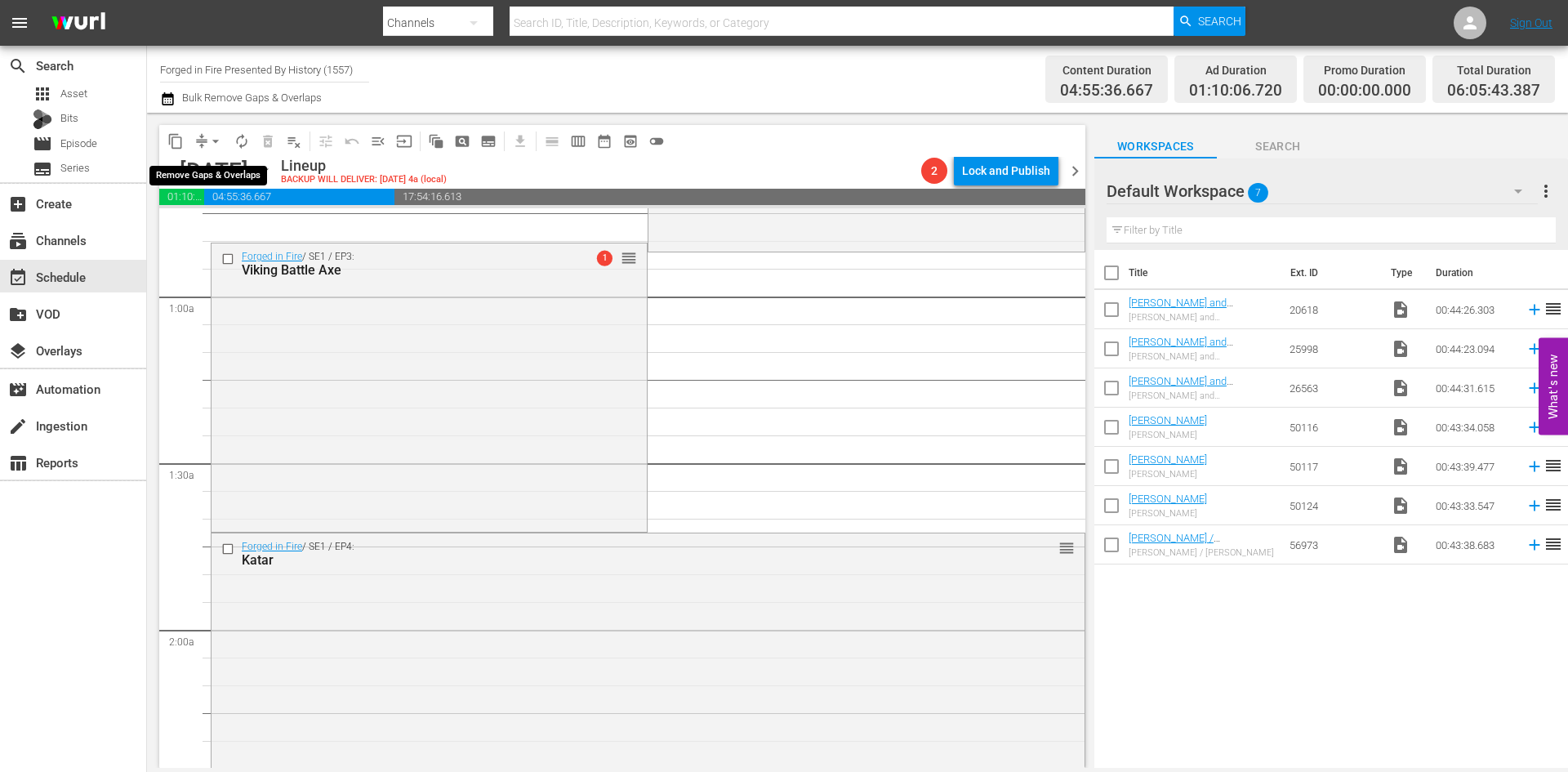
click at [217, 138] on span "arrow_drop_down" at bounding box center [216, 142] width 17 height 17
click at [213, 176] on li "Align to Midnight" at bounding box center [216, 174] width 171 height 27
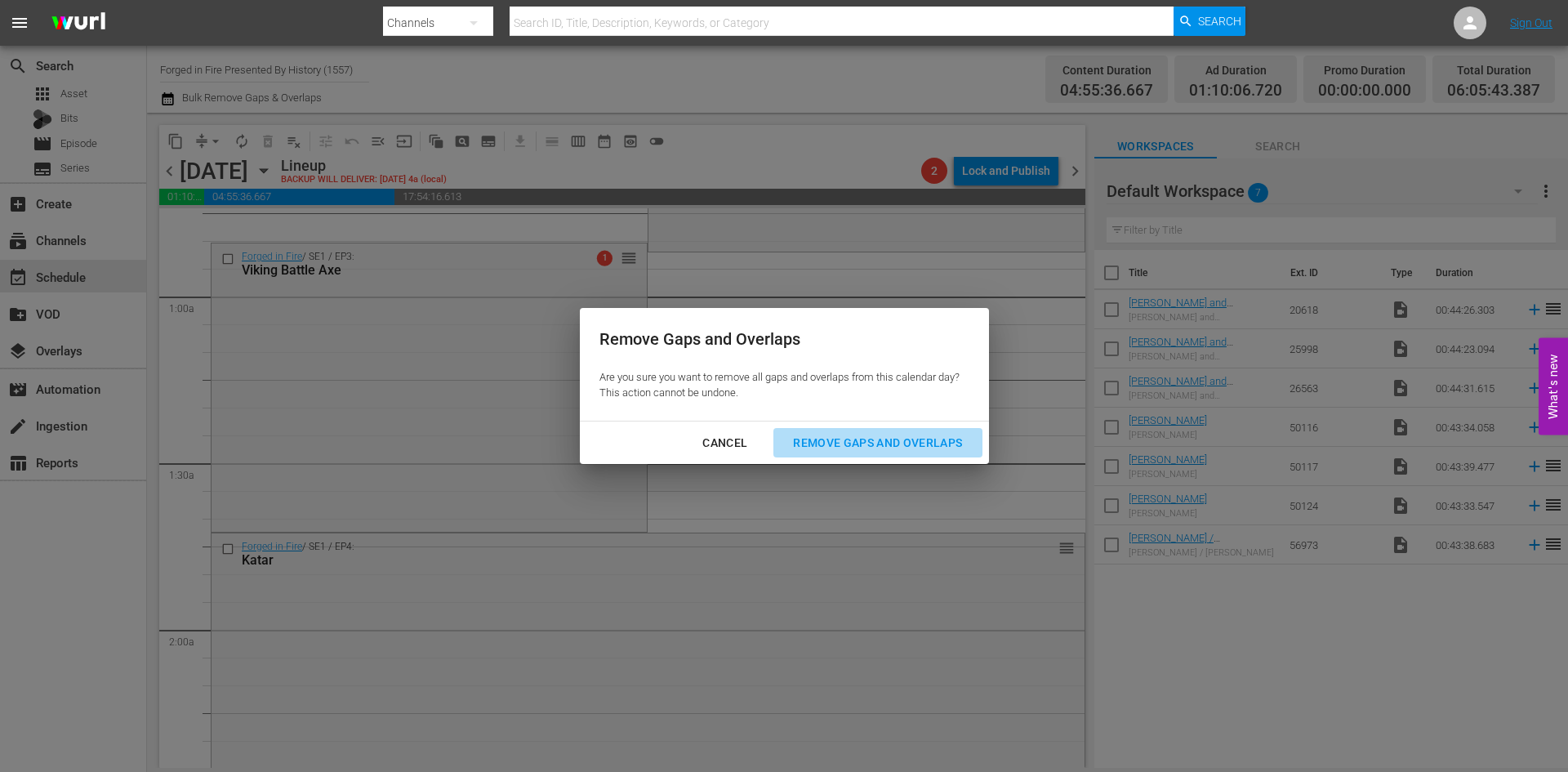
click at [887, 443] on div "Remove Gaps and Overlaps" at bounding box center [877, 443] width 195 height 20
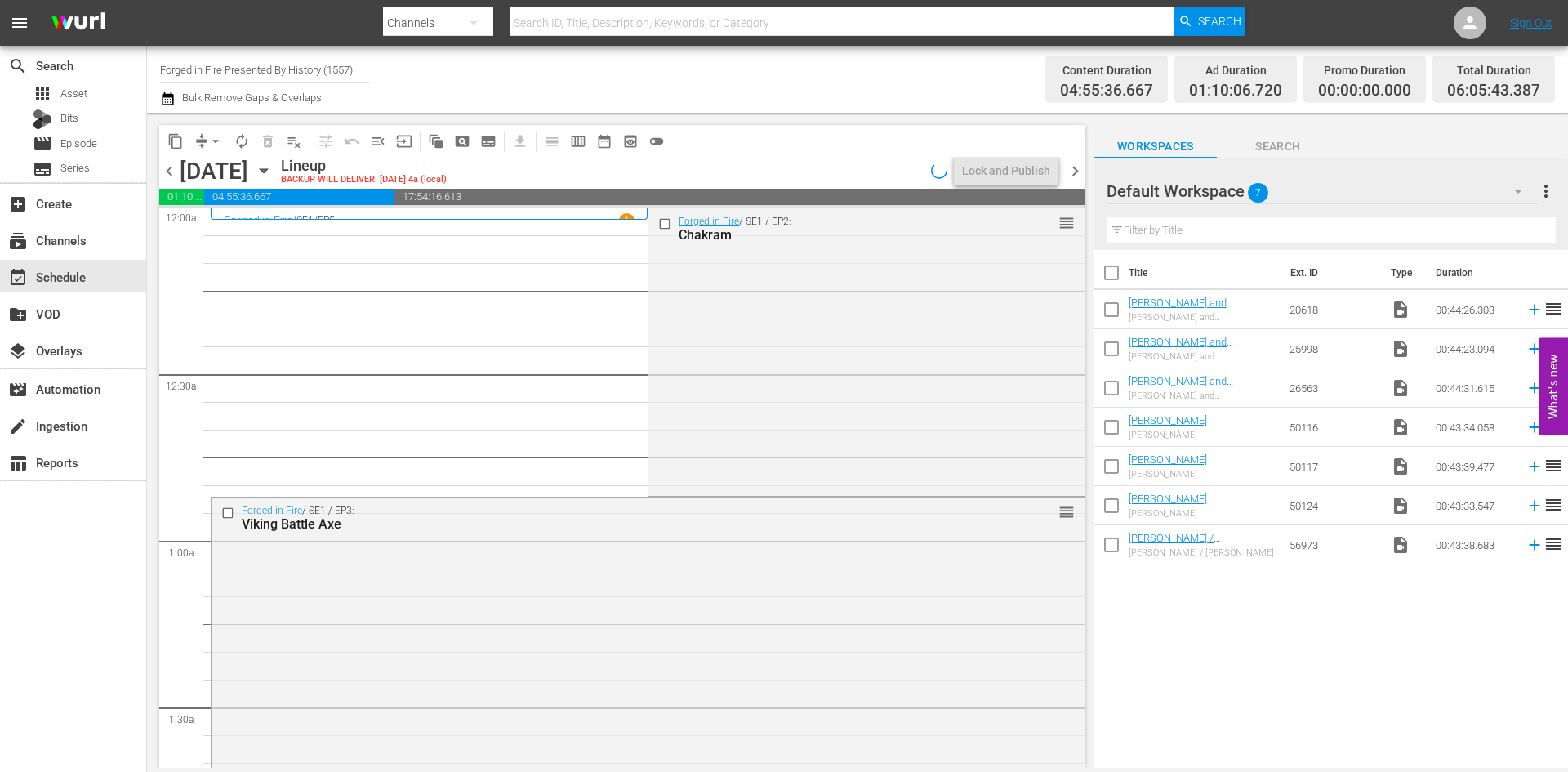
scroll to position [0, 0]
click at [741, 331] on div "Forged in Fire / SE1 / EP2: Chakram reorder" at bounding box center [866, 351] width 436 height 284
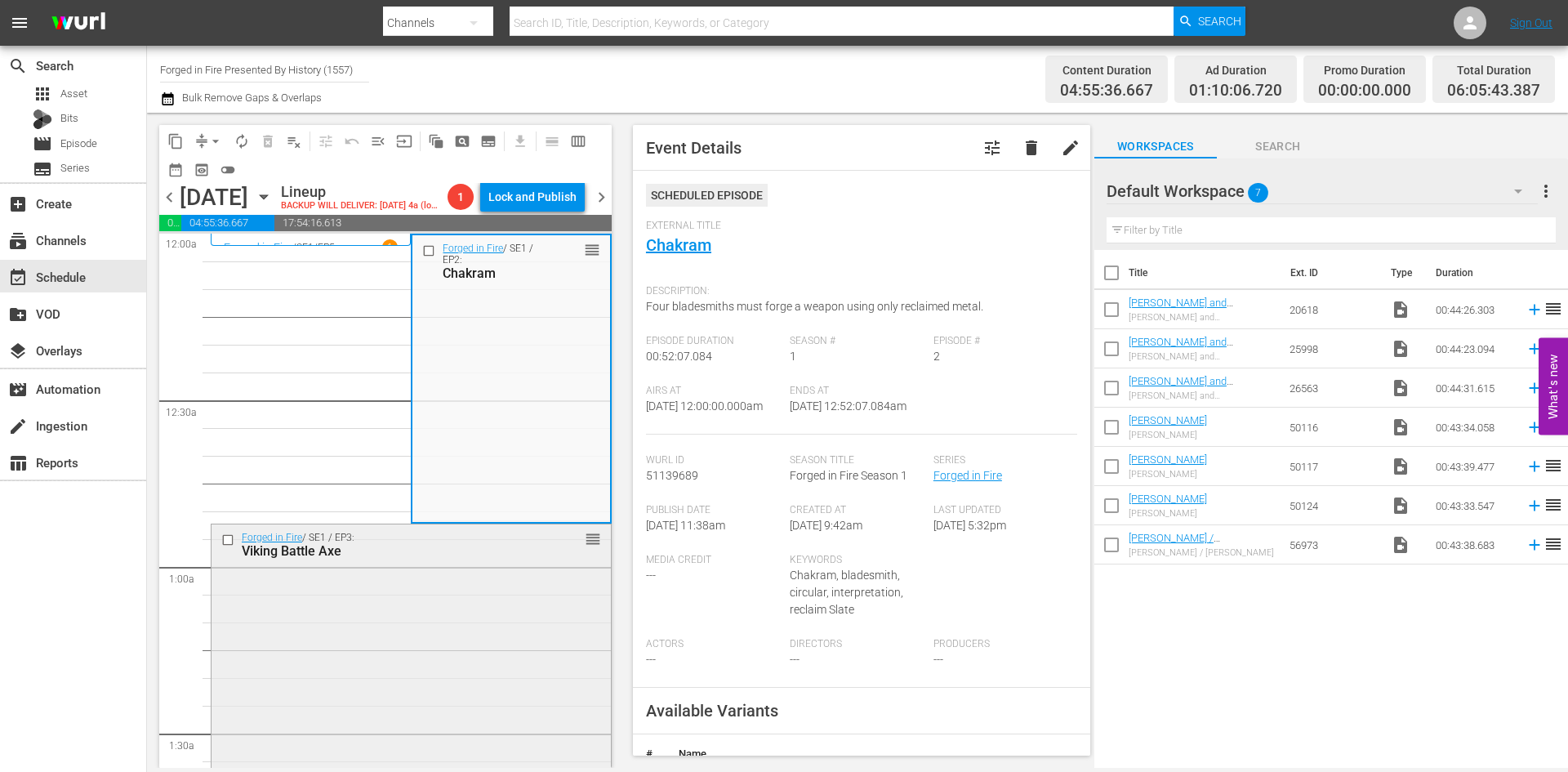
click at [520, 617] on div "Forged in Fire / SE1 / EP3: Viking Battle Axe reorder" at bounding box center [412, 666] width 400 height 284
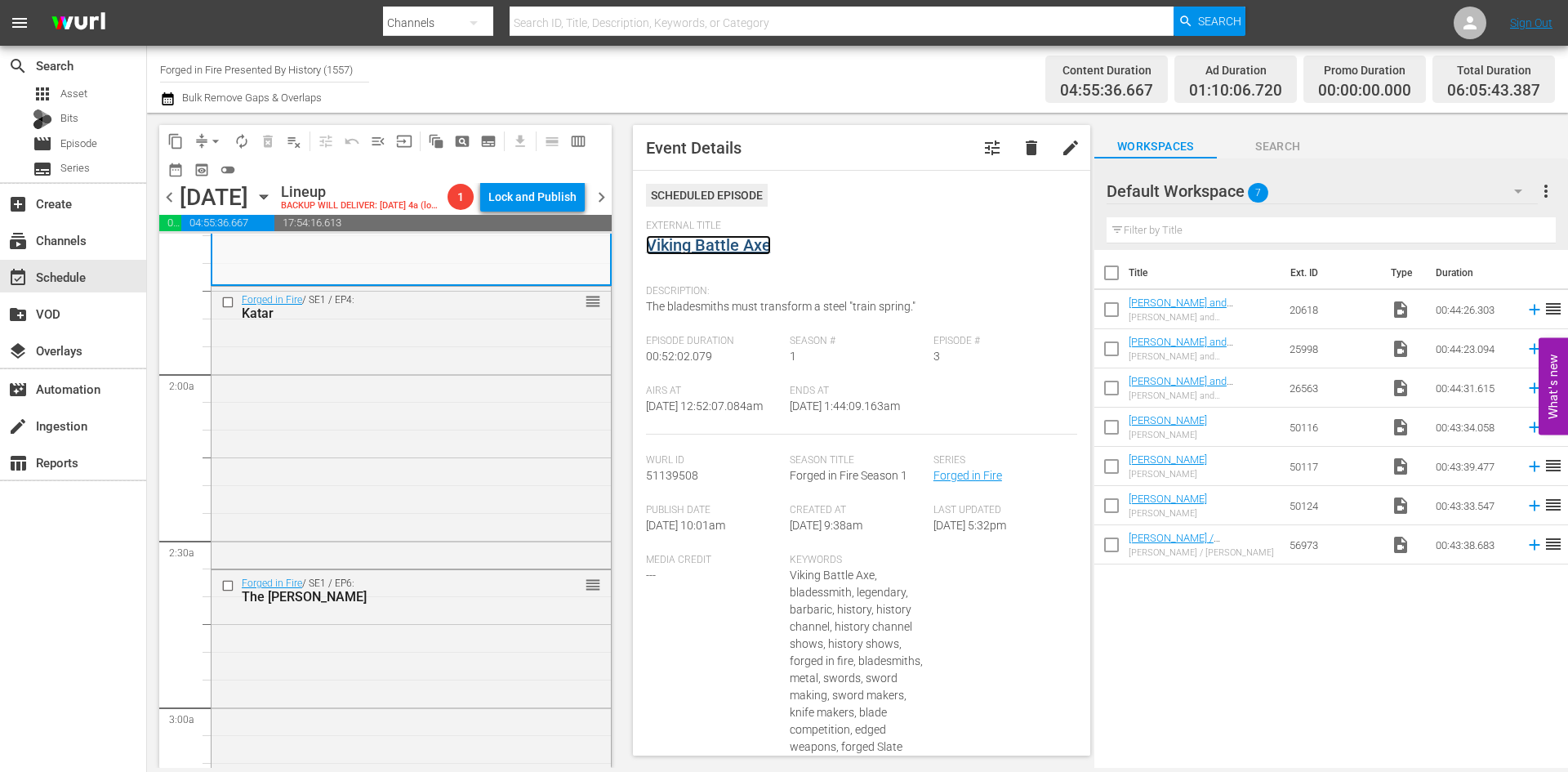
scroll to position [572, 0]
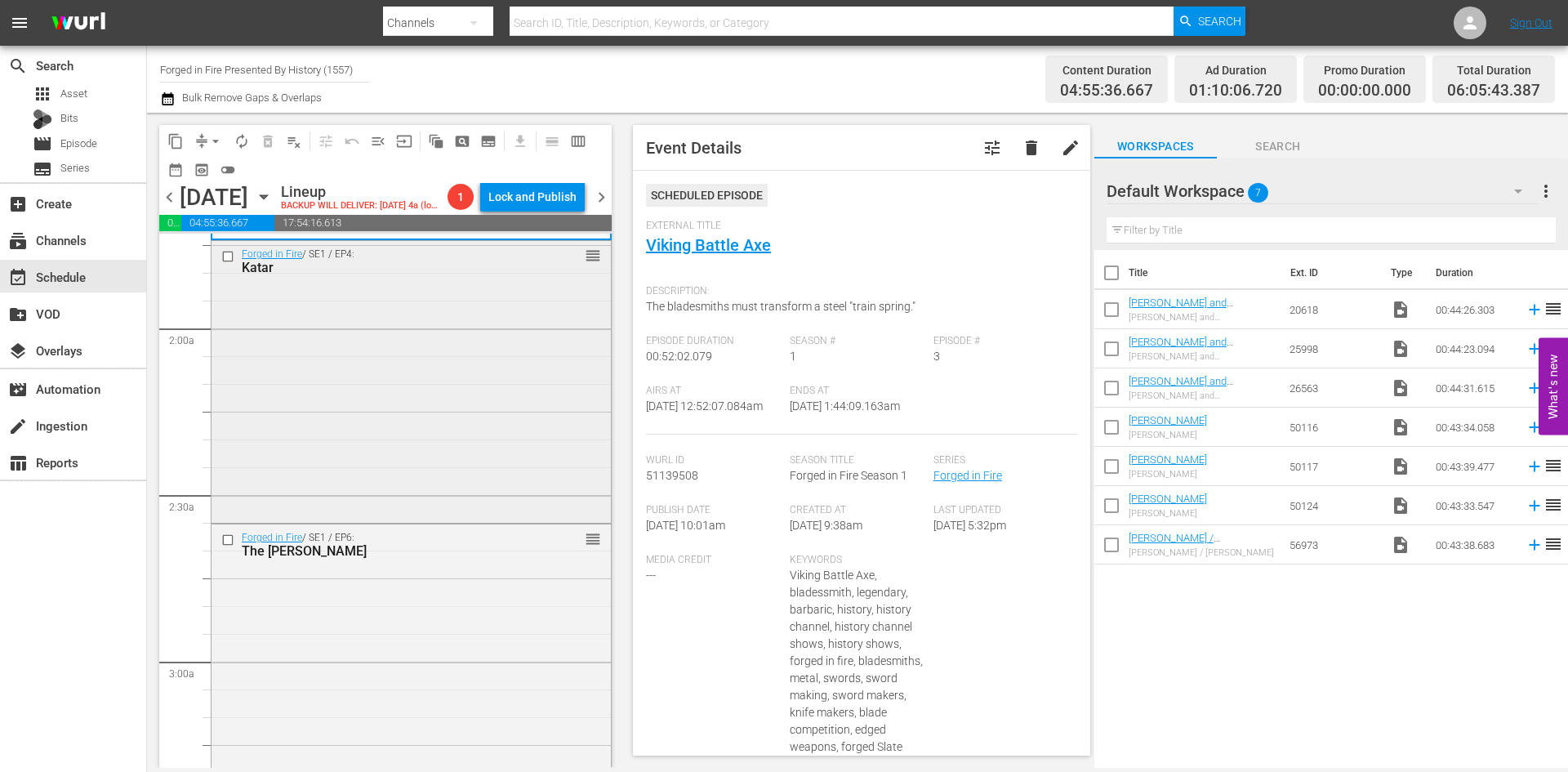
click at [506, 454] on div "Forged in Fire / SE1 / EP4: Katar reorder" at bounding box center [412, 380] width 400 height 278
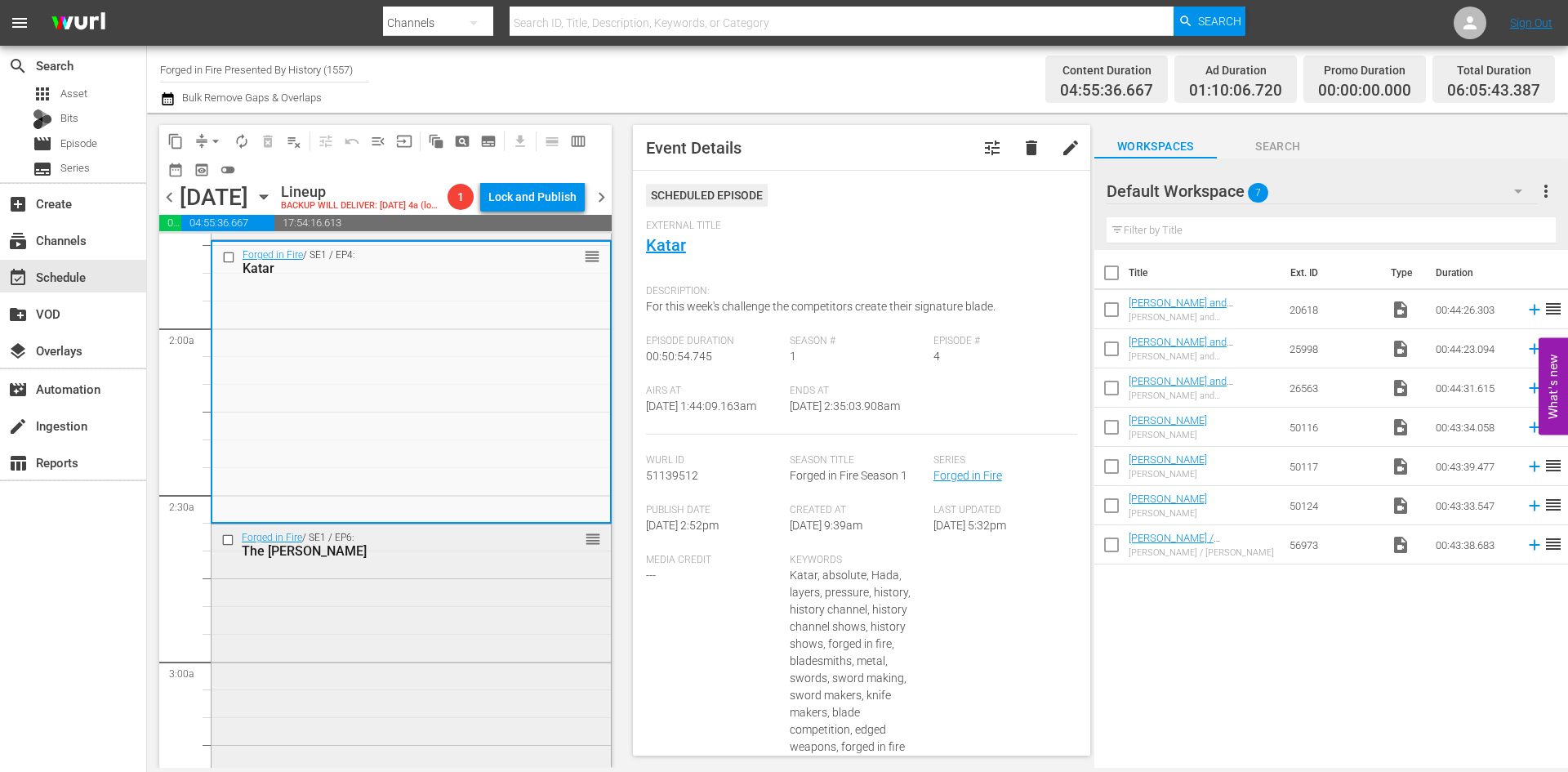
click at [496, 615] on div "Forged in Fire / SE1 / EP6: The Elizabethan Rapier reorder" at bounding box center [412, 667] width 400 height 286
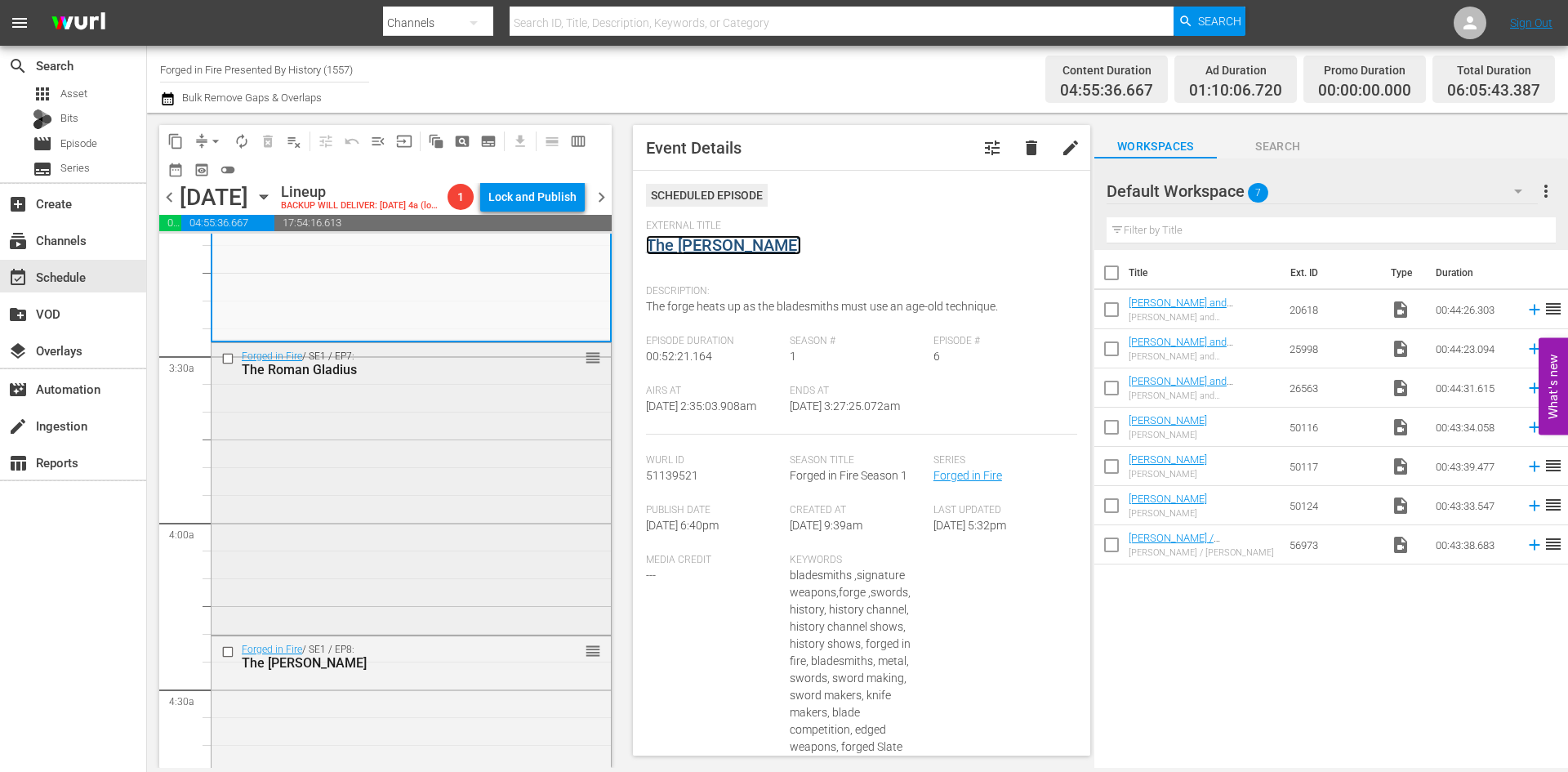
scroll to position [1063, 0]
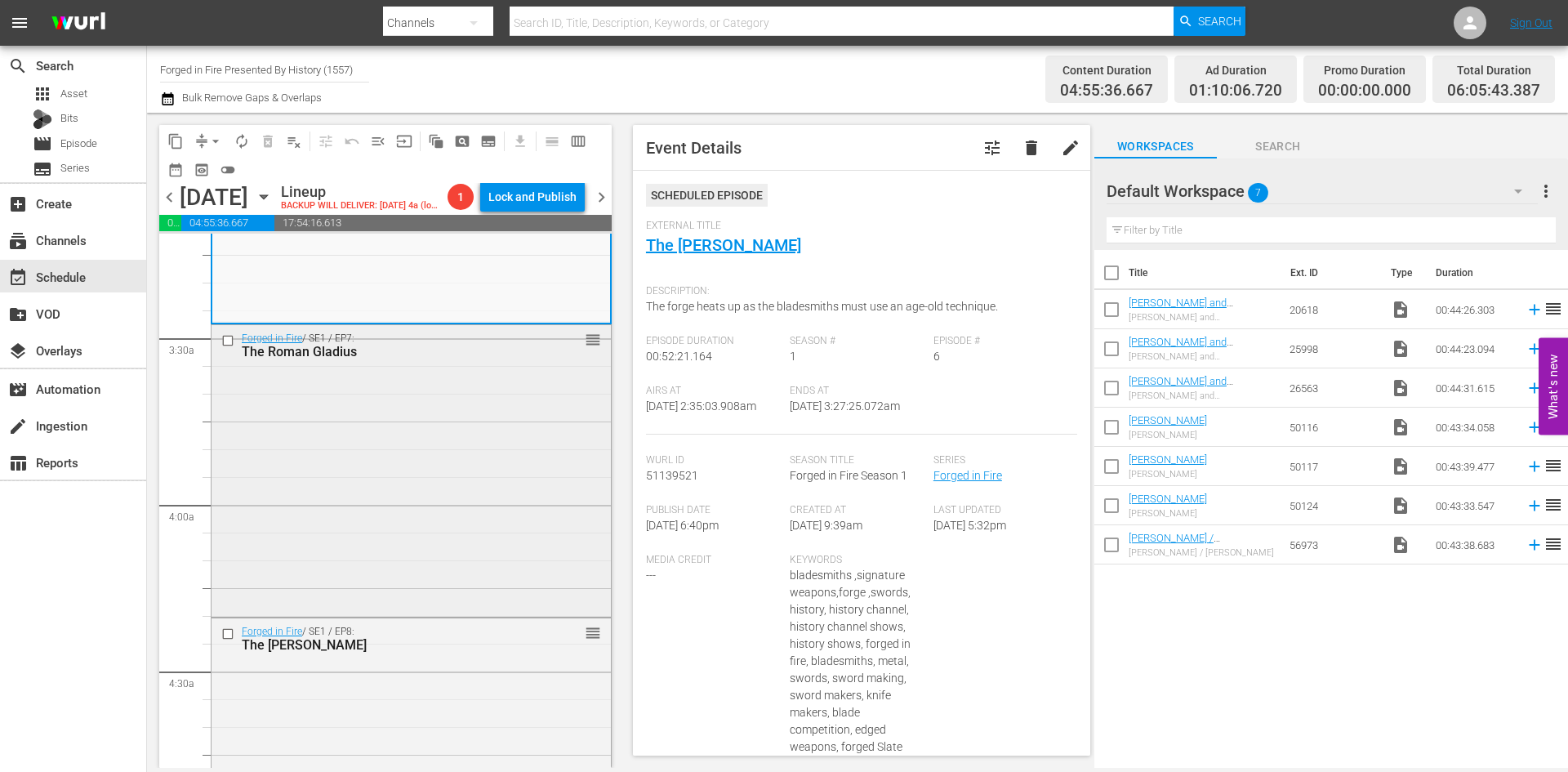
click at [537, 483] on div "Forged in Fire / SE1 / EP7: The Roman Gladius reorder" at bounding box center [412, 469] width 400 height 289
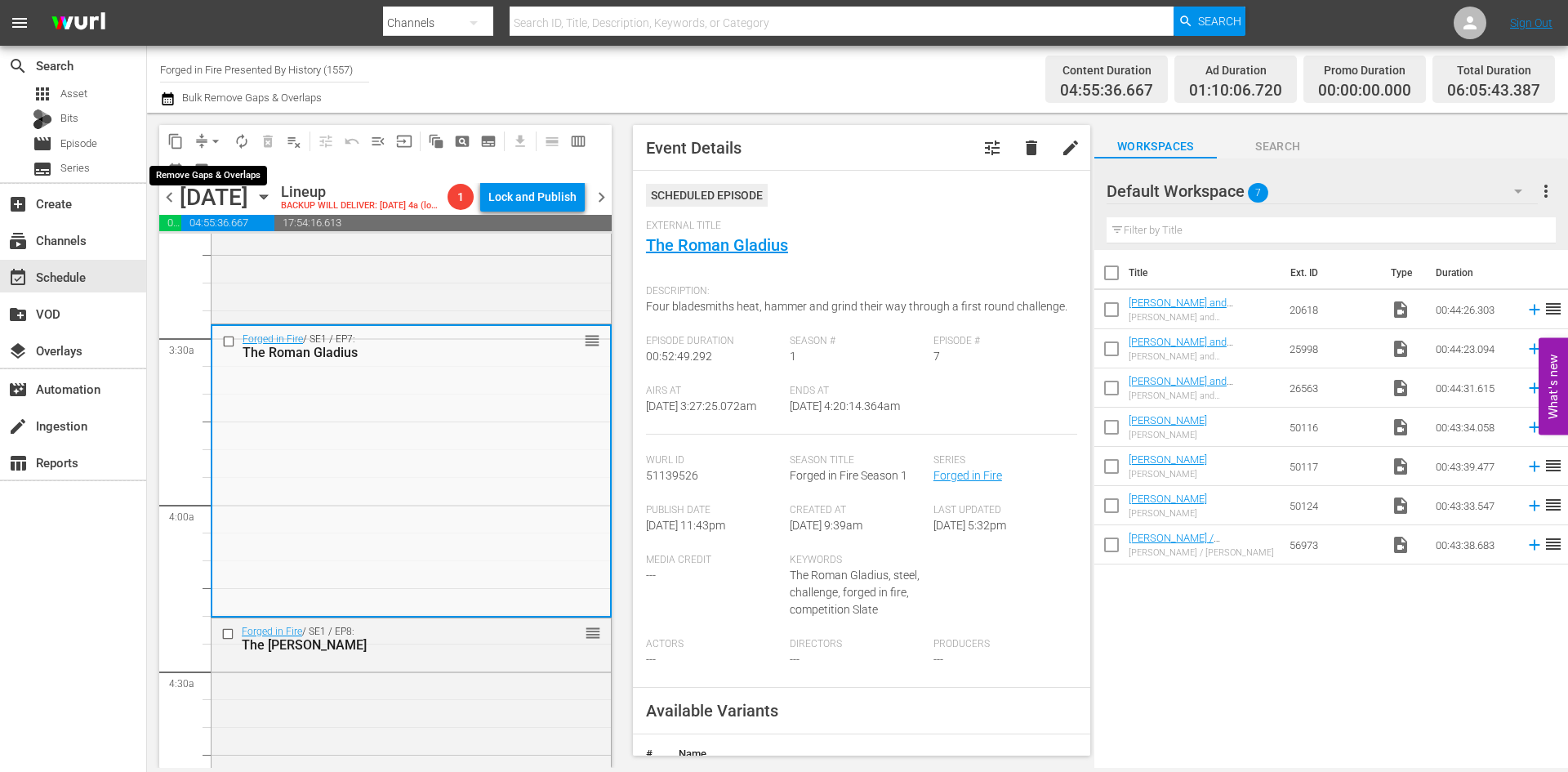
click at [213, 136] on span "arrow_drop_down" at bounding box center [216, 142] width 17 height 17
click at [205, 175] on li "Align to Midnight" at bounding box center [216, 174] width 171 height 27
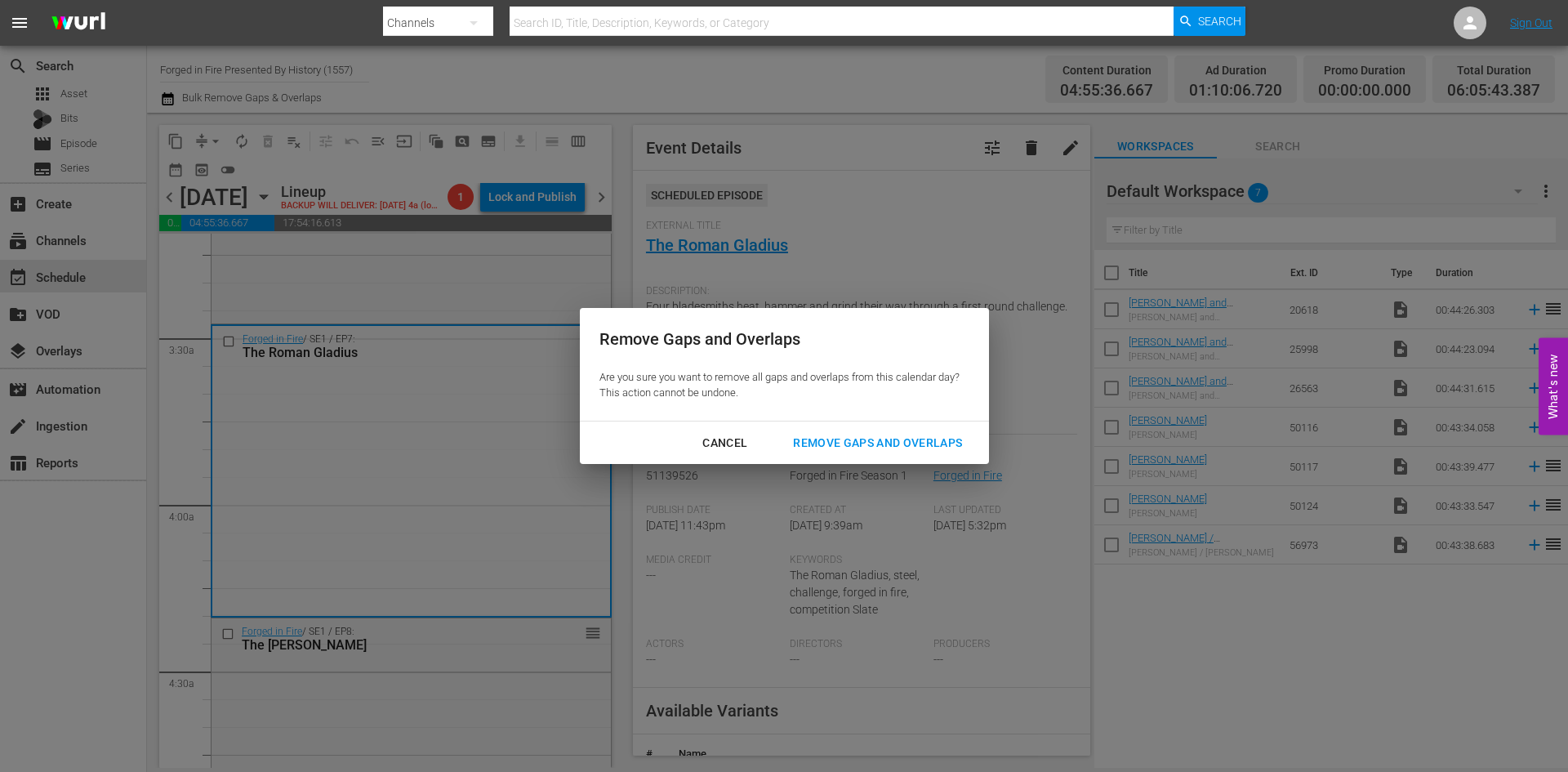
click at [849, 440] on div "Remove Gaps and Overlaps" at bounding box center [877, 443] width 195 height 20
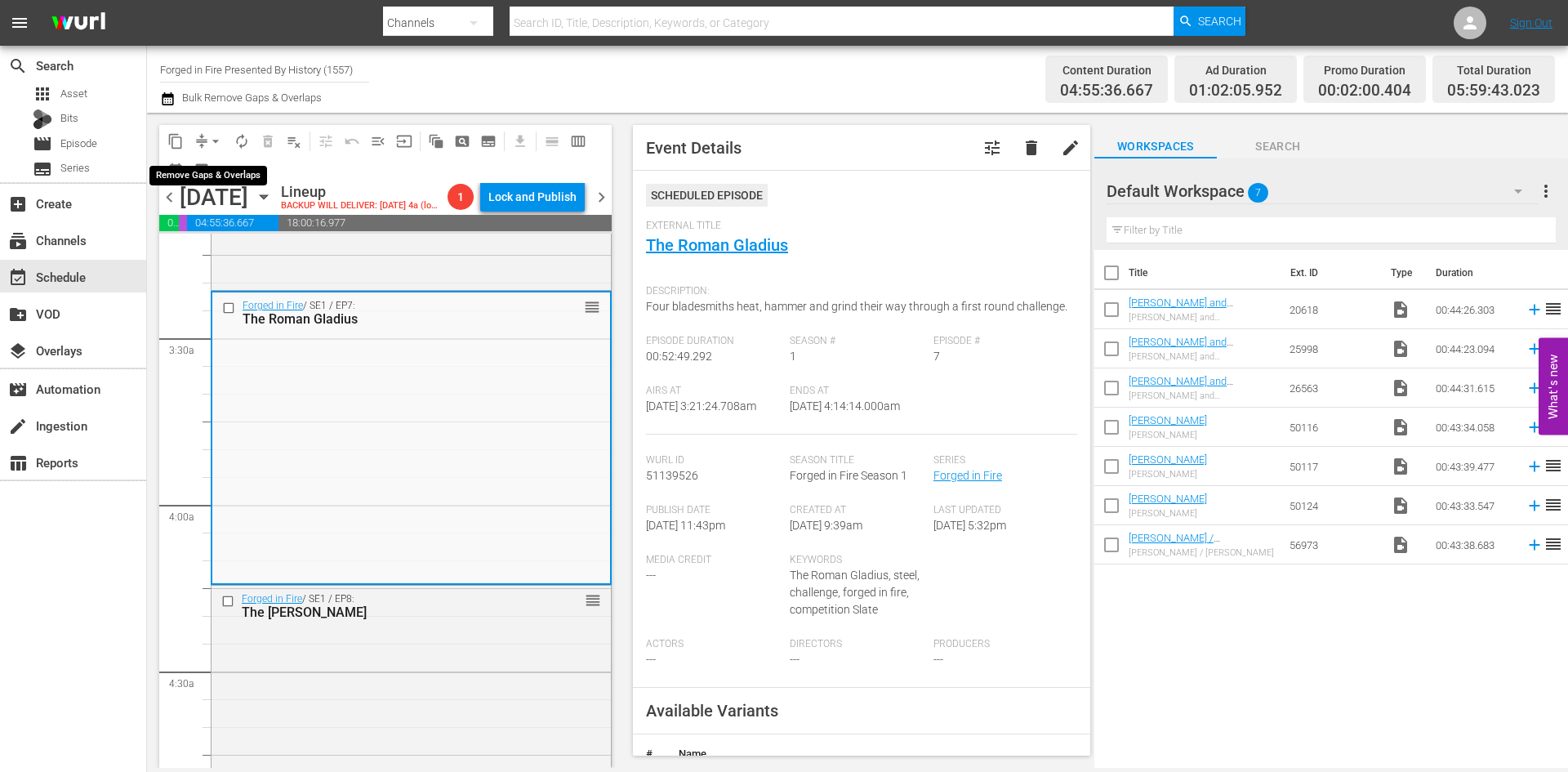
click at [216, 143] on span "arrow_drop_down" at bounding box center [216, 142] width 17 height 17
click at [219, 171] on li "Align to Midnight" at bounding box center [216, 174] width 171 height 27
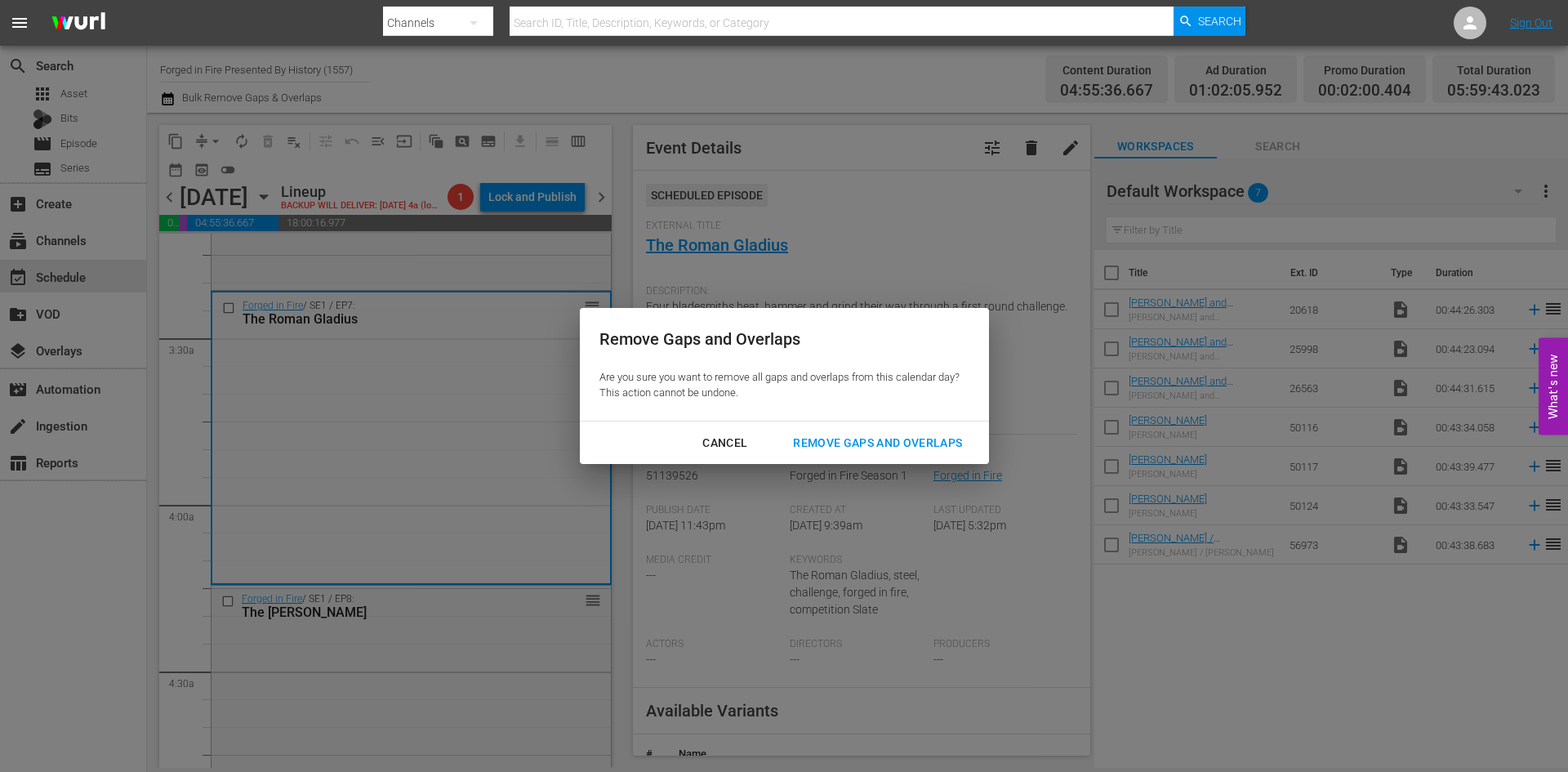
click at [849, 445] on div "Remove Gaps and Overlaps" at bounding box center [877, 443] width 195 height 20
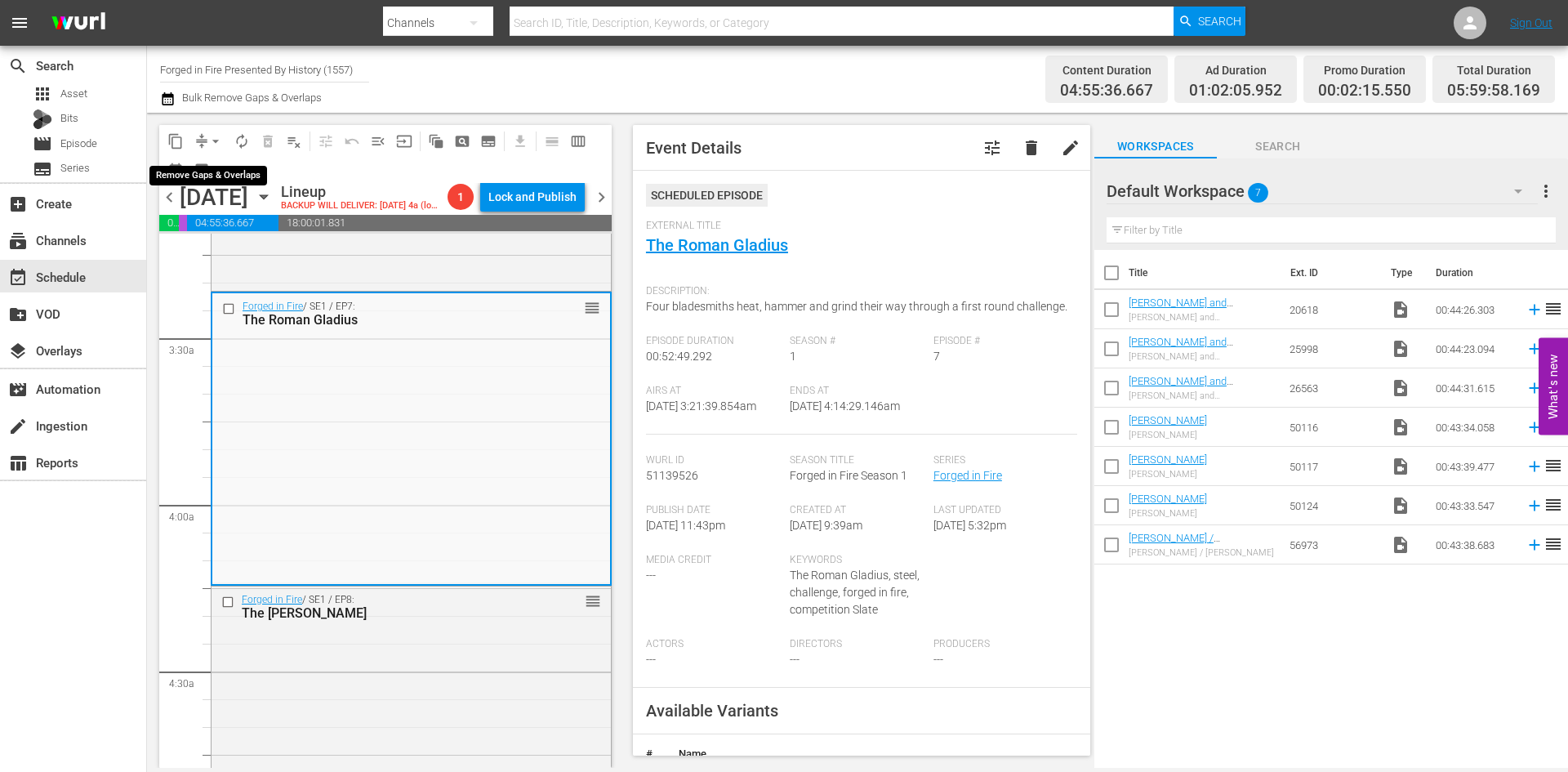
click at [213, 147] on span "arrow_drop_down" at bounding box center [216, 142] width 17 height 17
click at [205, 185] on li "Align to Midnight" at bounding box center [216, 174] width 171 height 27
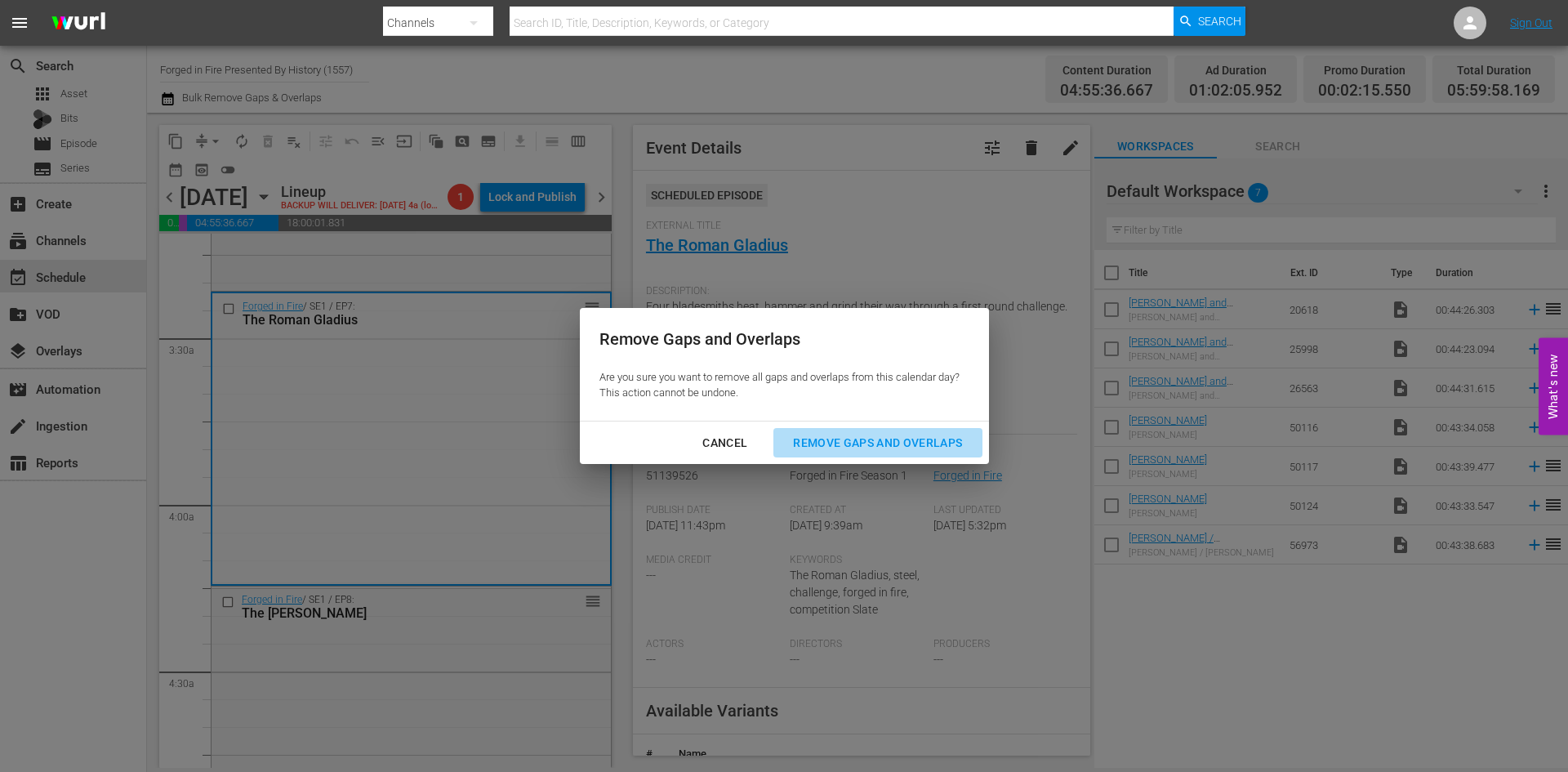
click at [860, 430] on button "Remove Gaps and Overlaps" at bounding box center [877, 443] width 208 height 31
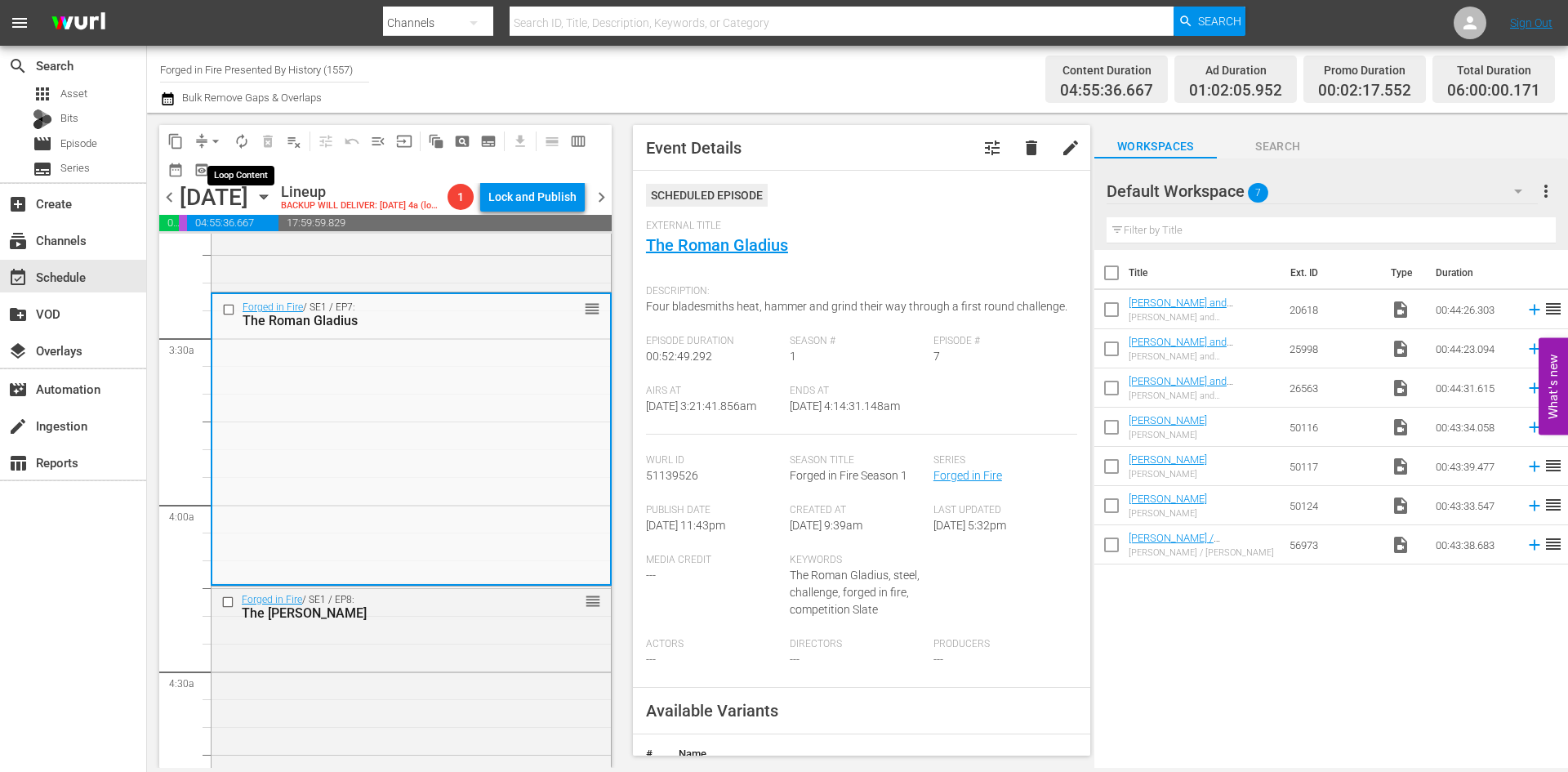
click at [242, 143] on span "autorenew_outlined" at bounding box center [242, 142] width 17 height 17
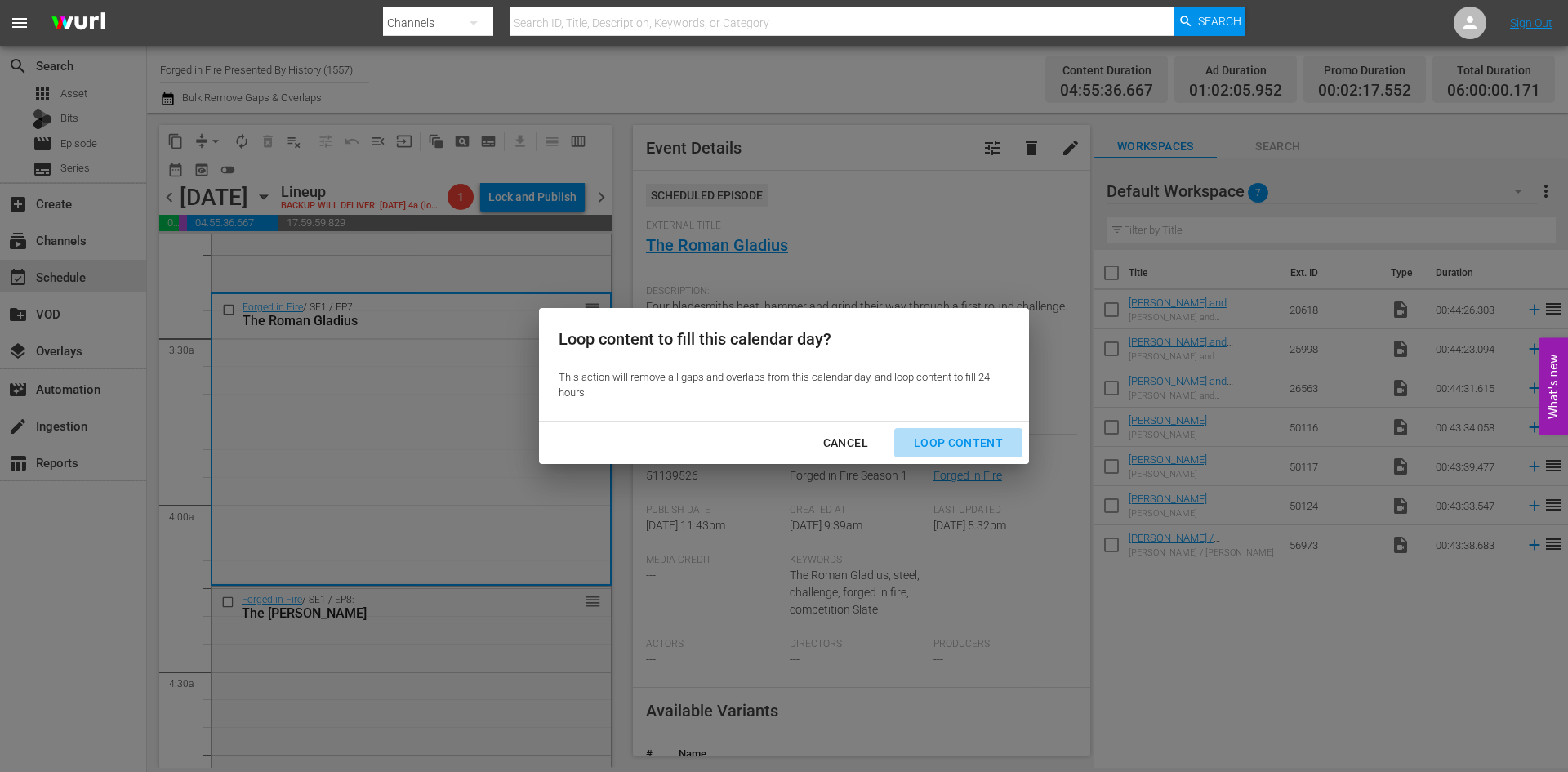
click at [970, 443] on div "Loop Content" at bounding box center [958, 443] width 115 height 20
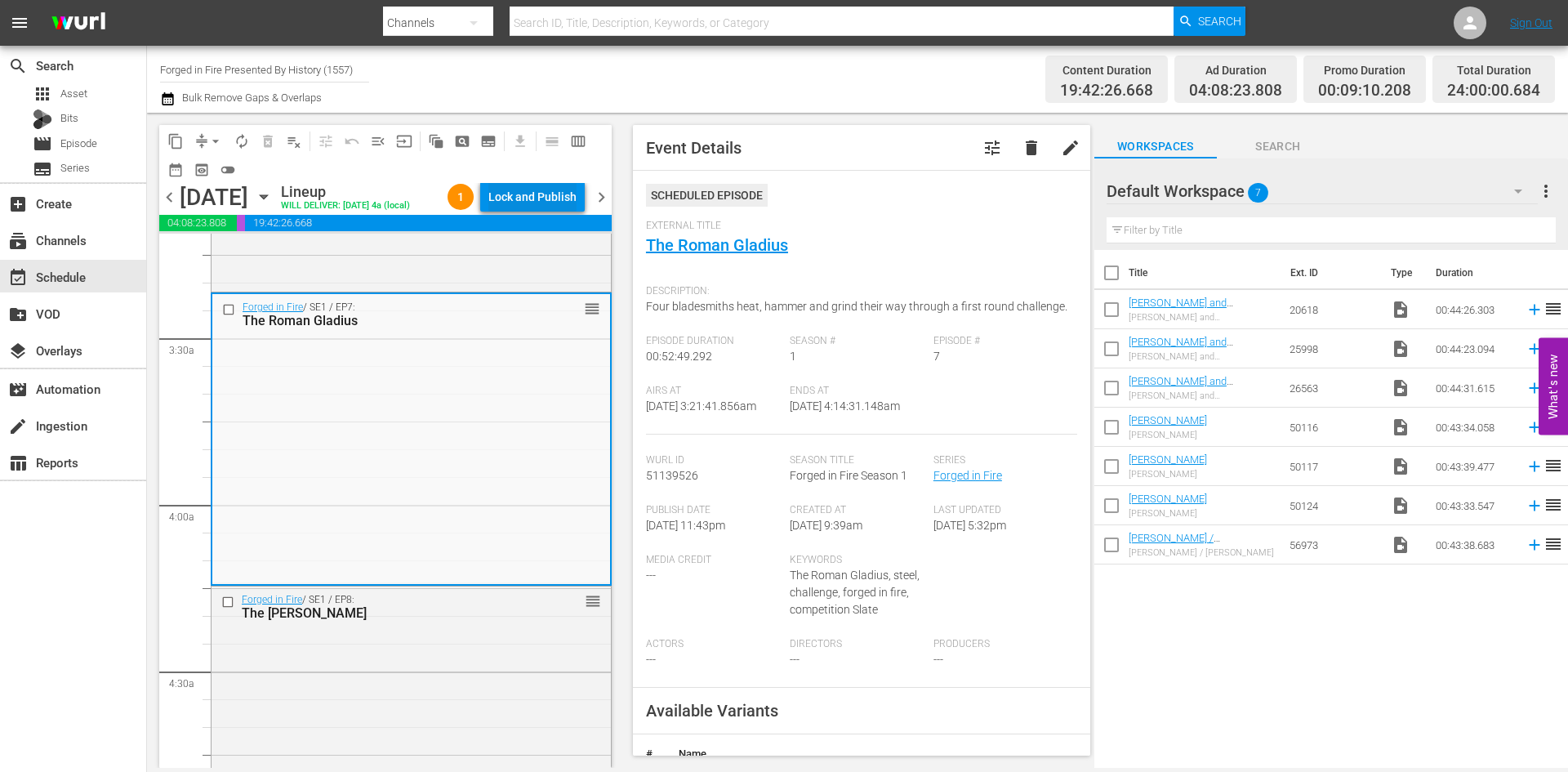
click at [547, 205] on div "Lock and Publish" at bounding box center [532, 197] width 88 height 30
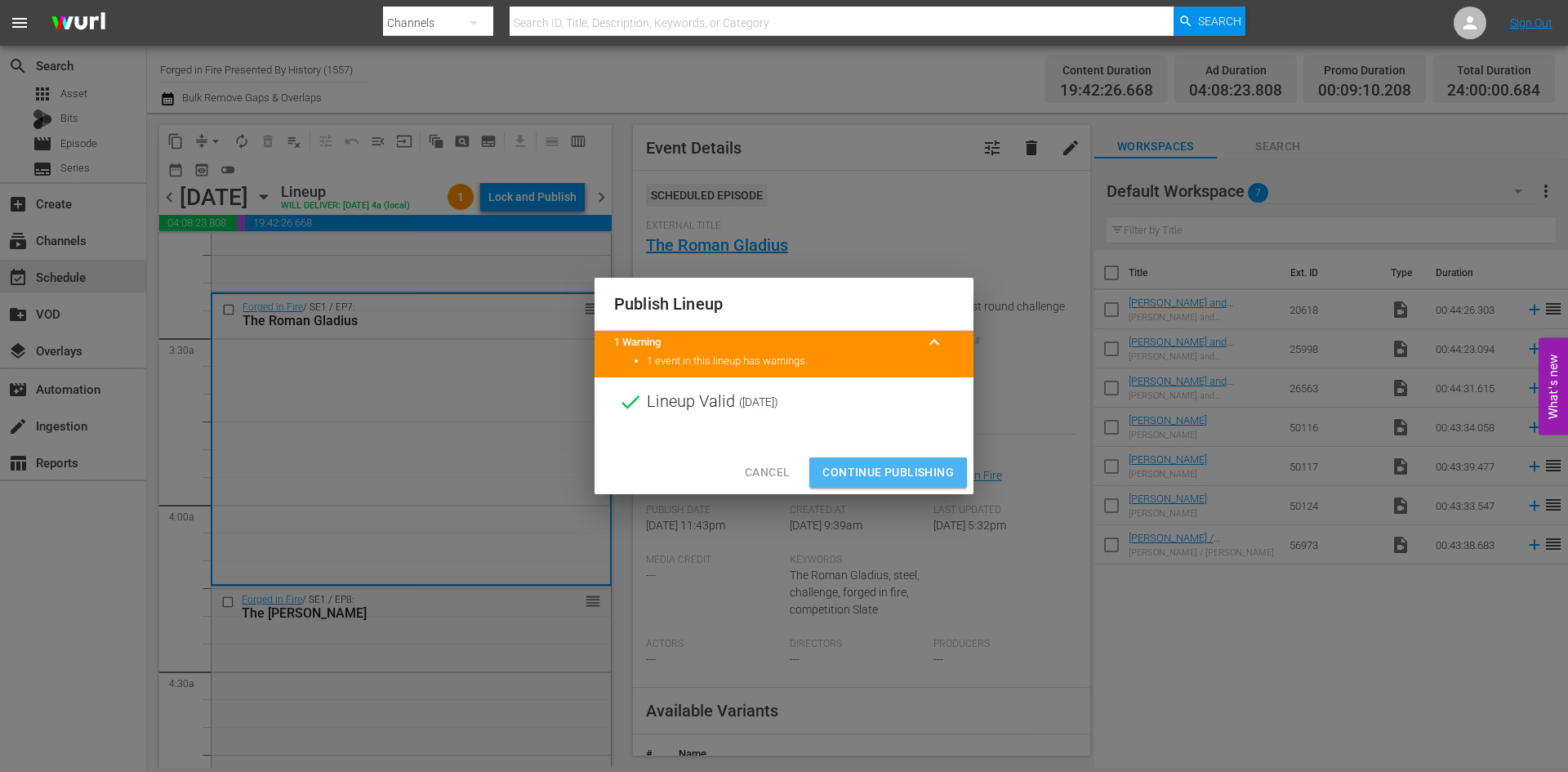
click at [882, 468] on span "Continue Publishing" at bounding box center [888, 473] width 131 height 20
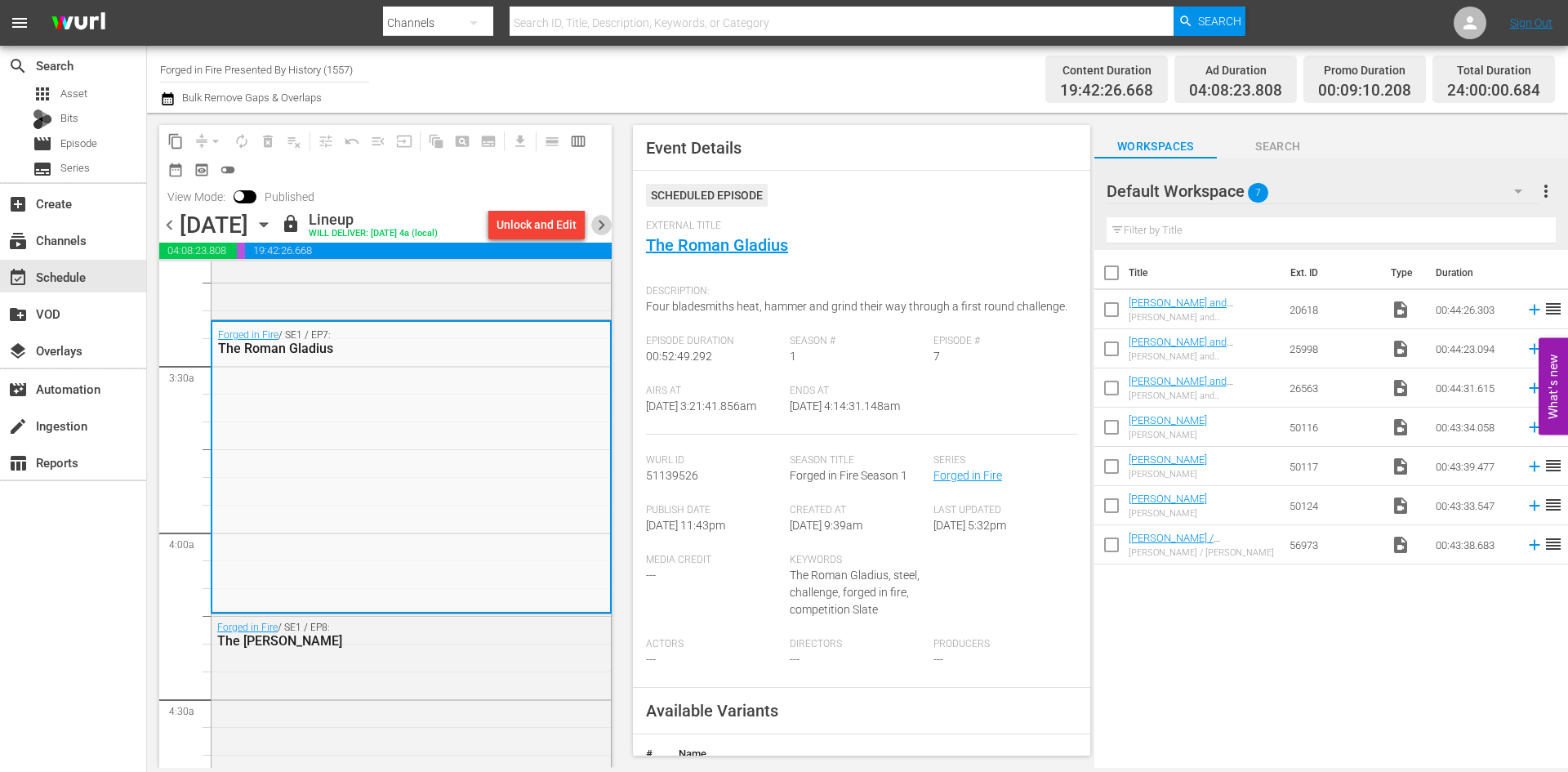
click at [602, 226] on span "chevron_right" at bounding box center [601, 225] width 20 height 20
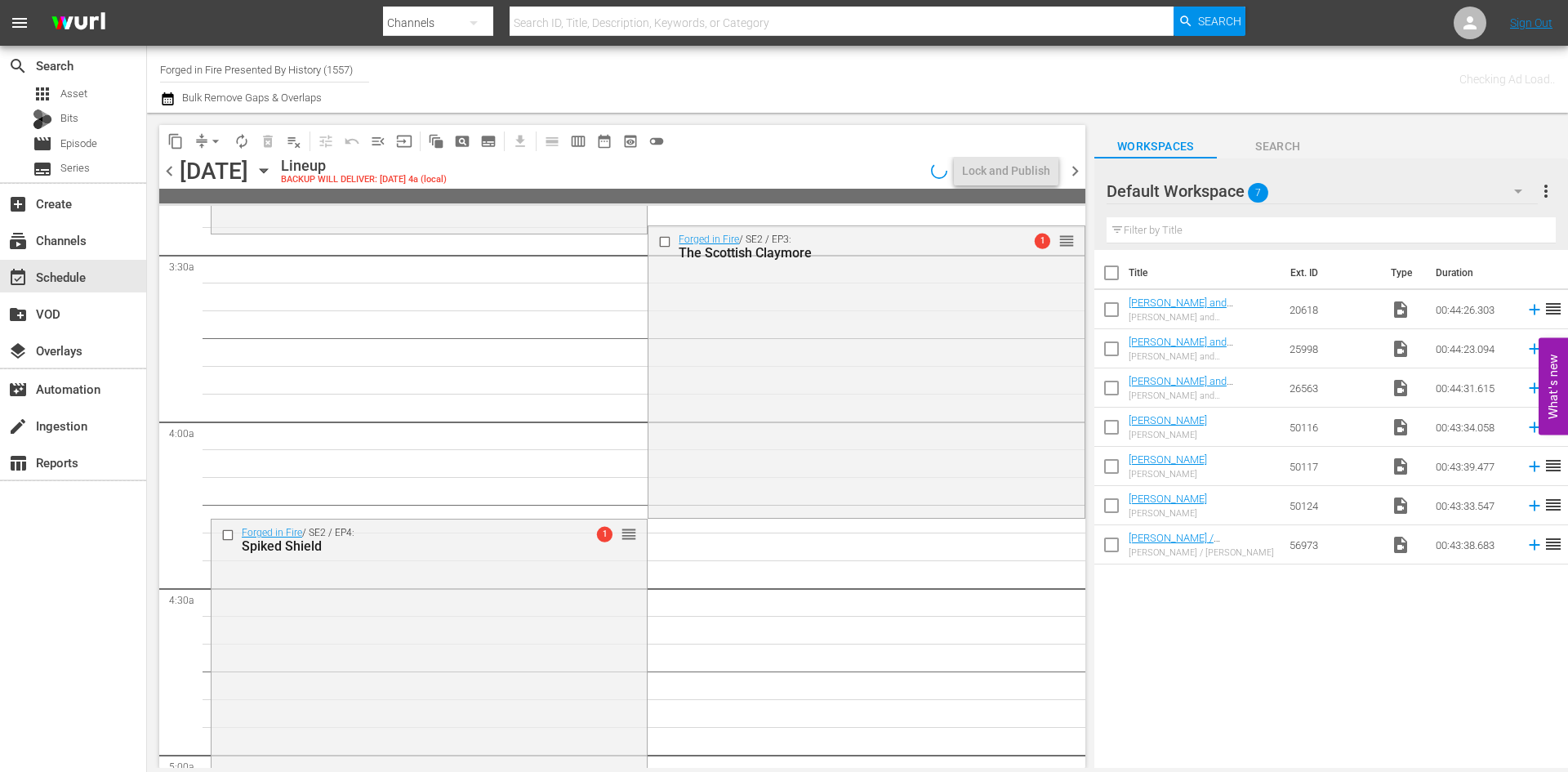
scroll to position [1035, 0]
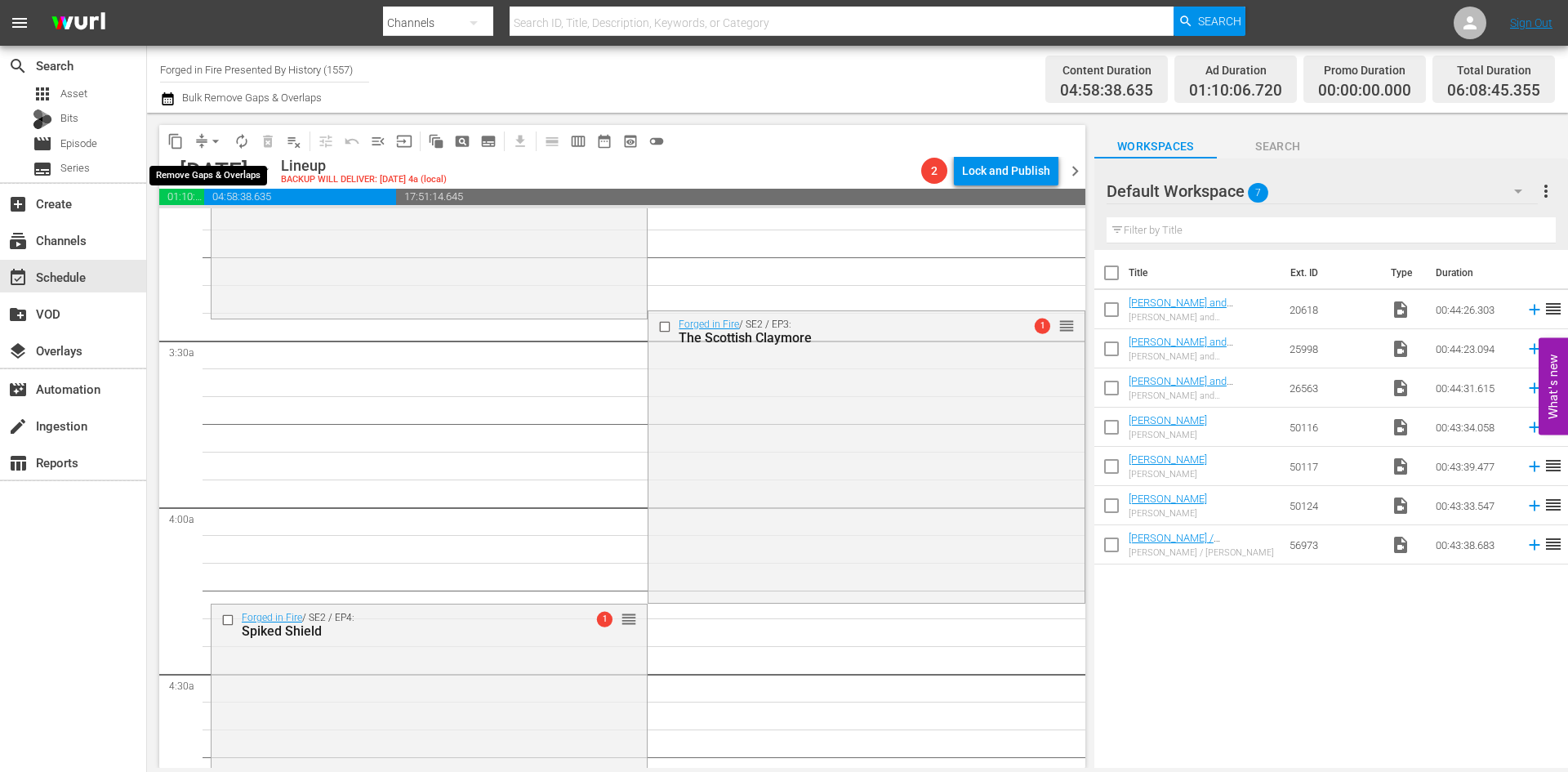
click at [215, 139] on span "arrow_drop_down" at bounding box center [216, 142] width 17 height 17
click at [220, 165] on li "Align to Midnight" at bounding box center [216, 174] width 171 height 27
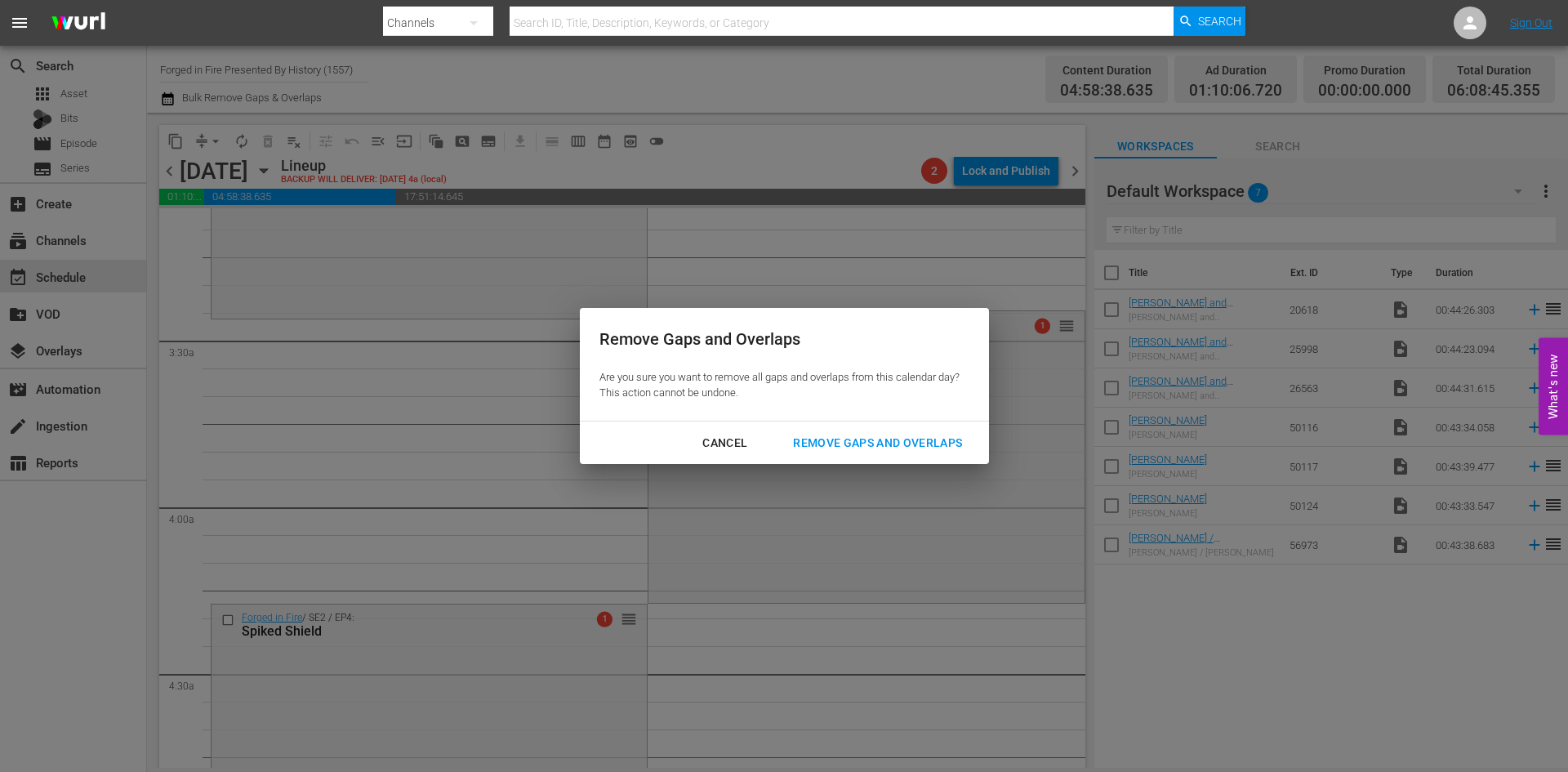
click at [869, 443] on div "Remove Gaps and Overlaps" at bounding box center [877, 443] width 195 height 20
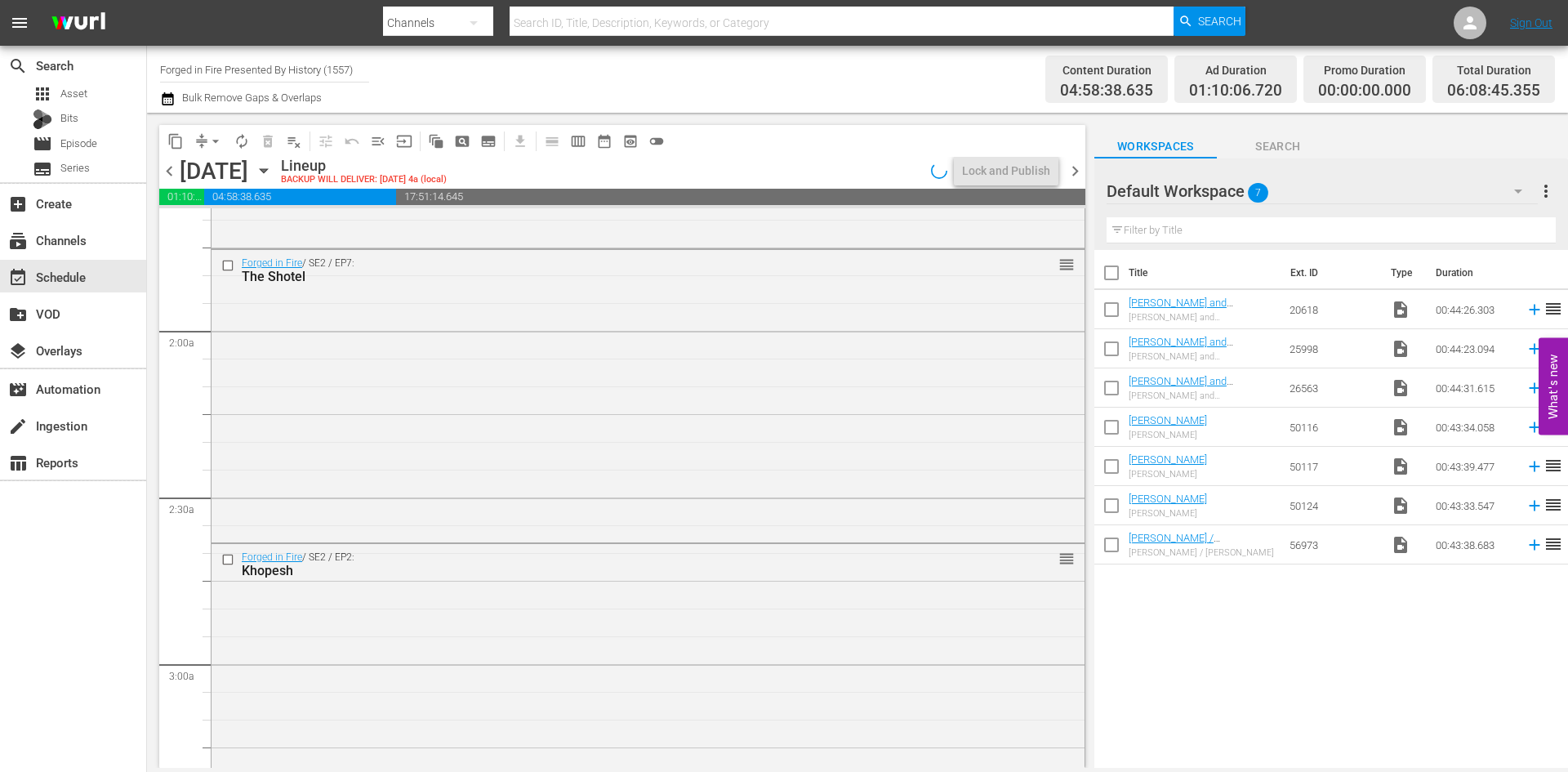
scroll to position [0, 0]
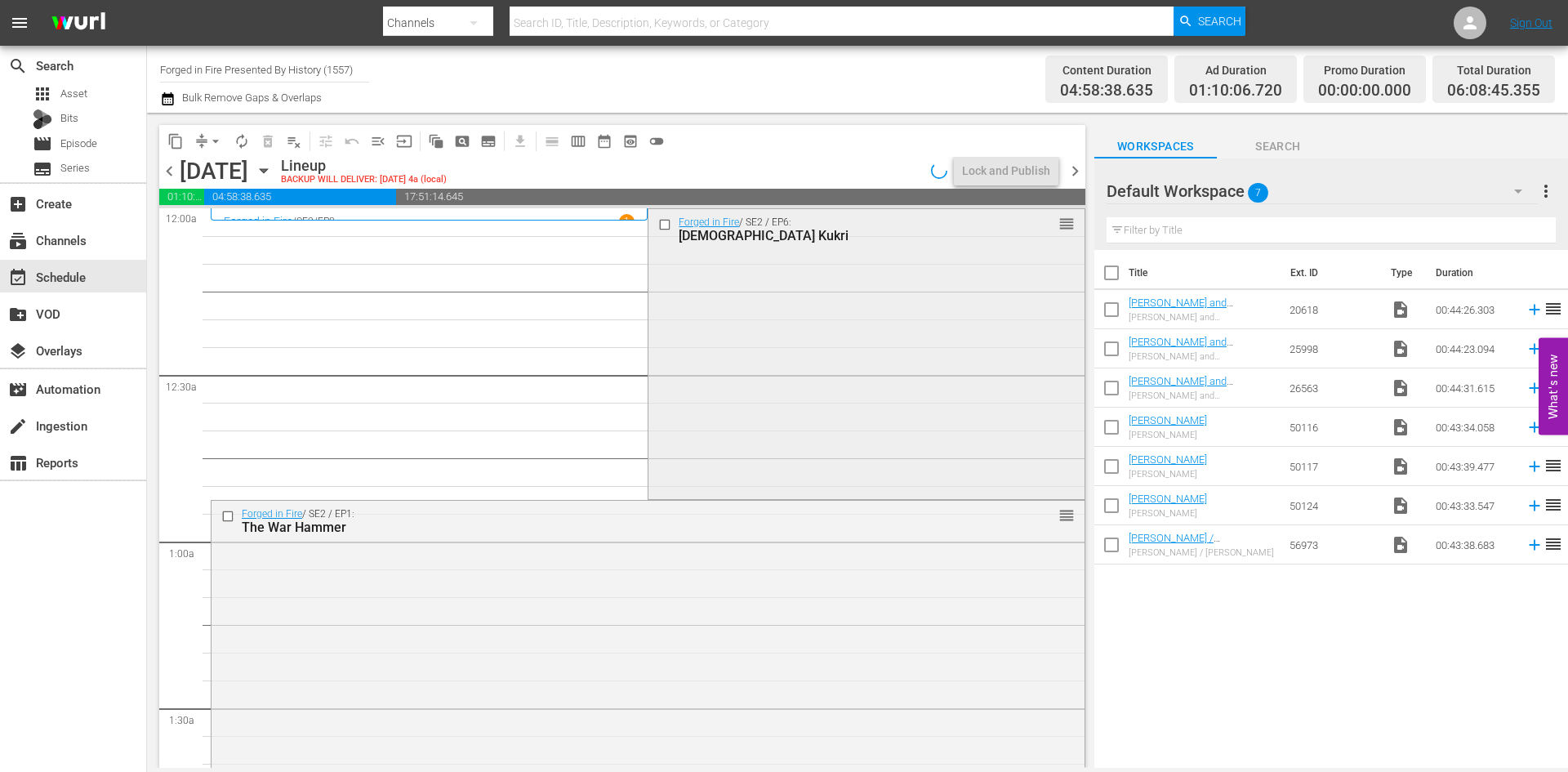
click at [801, 316] on div "Forged in Fire / SE2 / EP6: Nepalese Kukri reorder" at bounding box center [866, 353] width 436 height 288
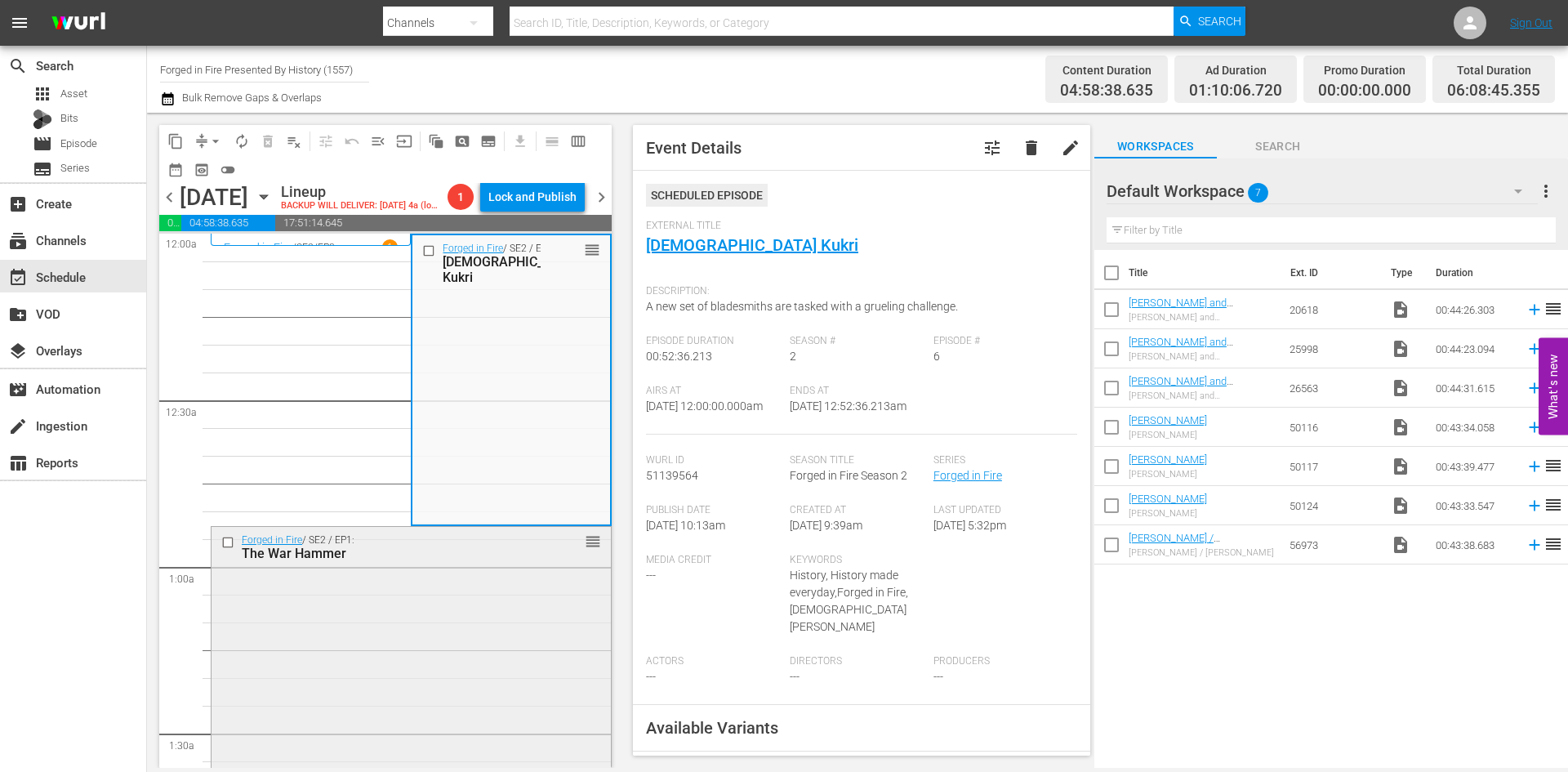
click at [504, 607] on div "Forged in Fire / SE2 / EP1: The War Hammer reorder" at bounding box center [412, 672] width 400 height 289
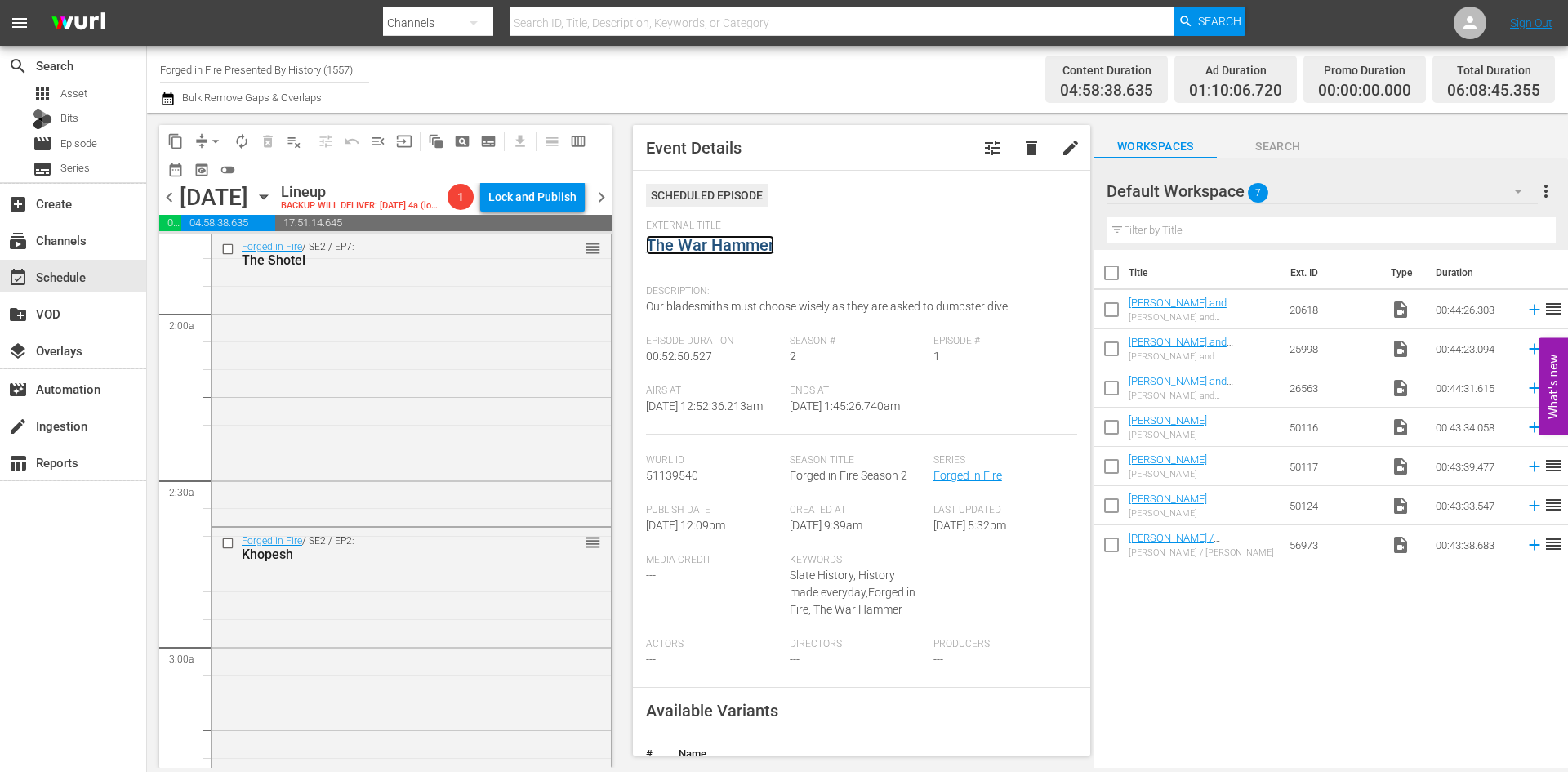
scroll to position [654, 0]
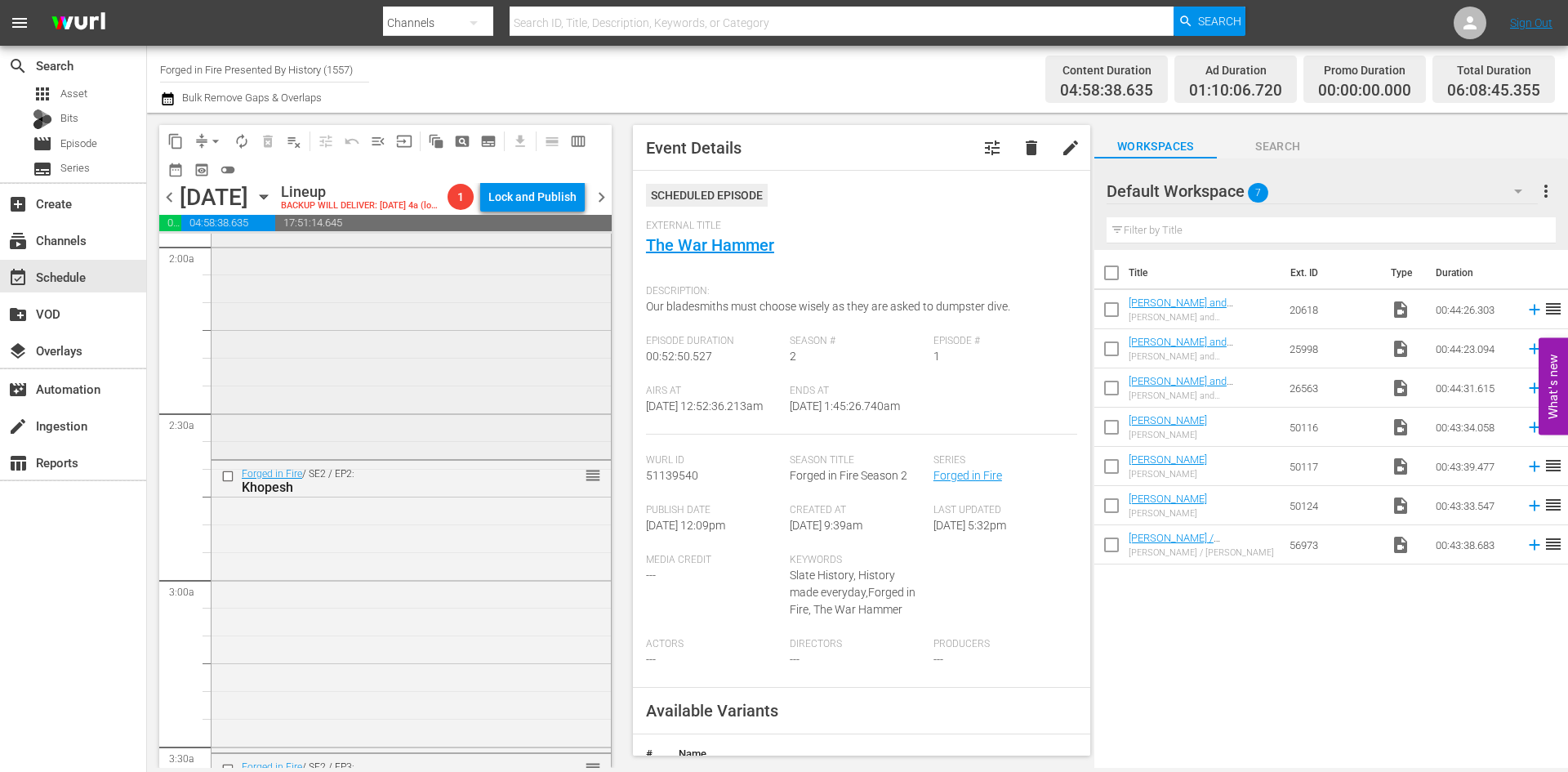
click at [510, 398] on div "Forged in Fire / SE2 / EP7: The Shotel reorder" at bounding box center [412, 311] width 400 height 289
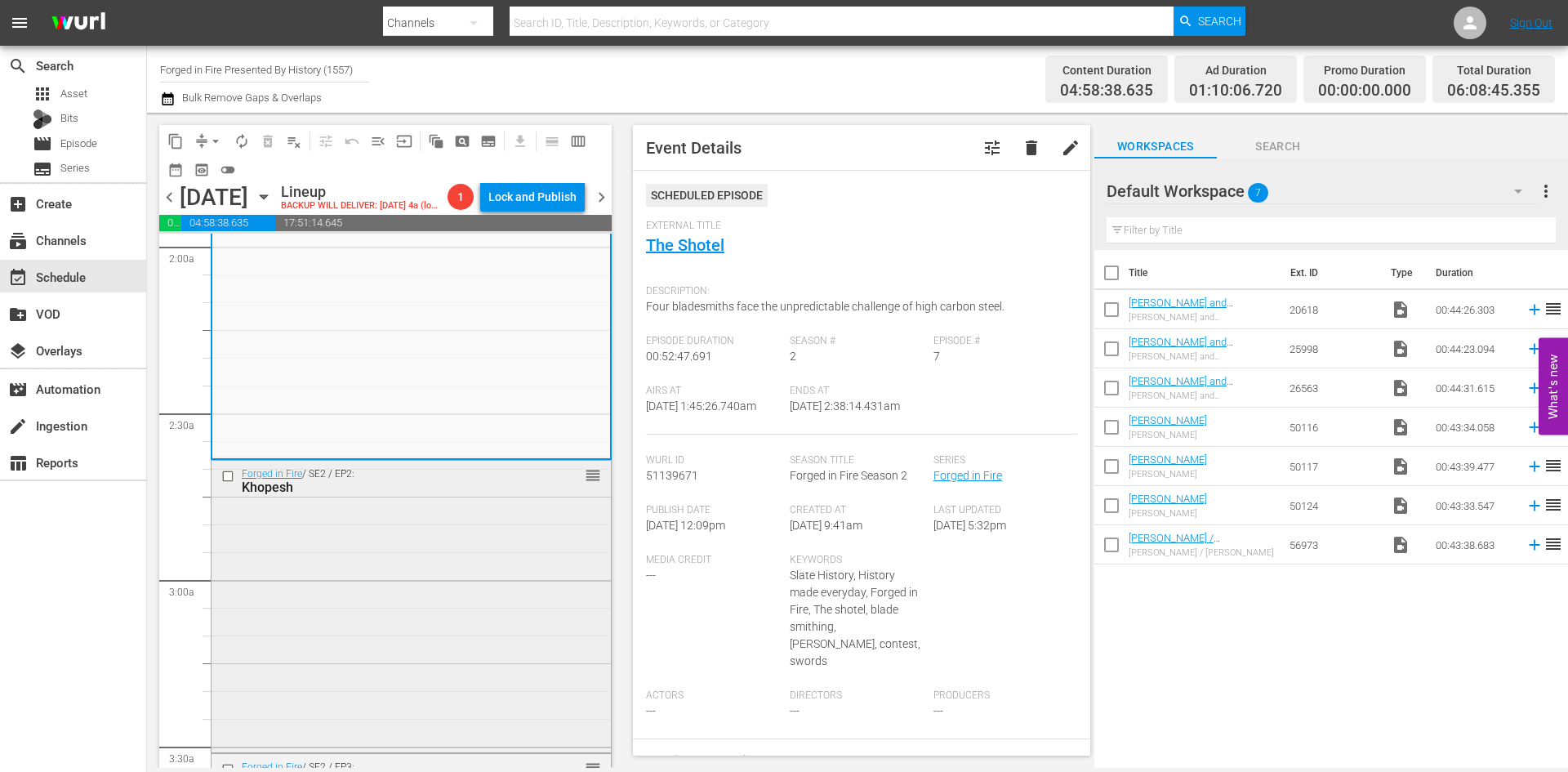
click at [558, 568] on div "Forged in Fire / SE2 / EP2: Khopesh reorder" at bounding box center [412, 605] width 400 height 289
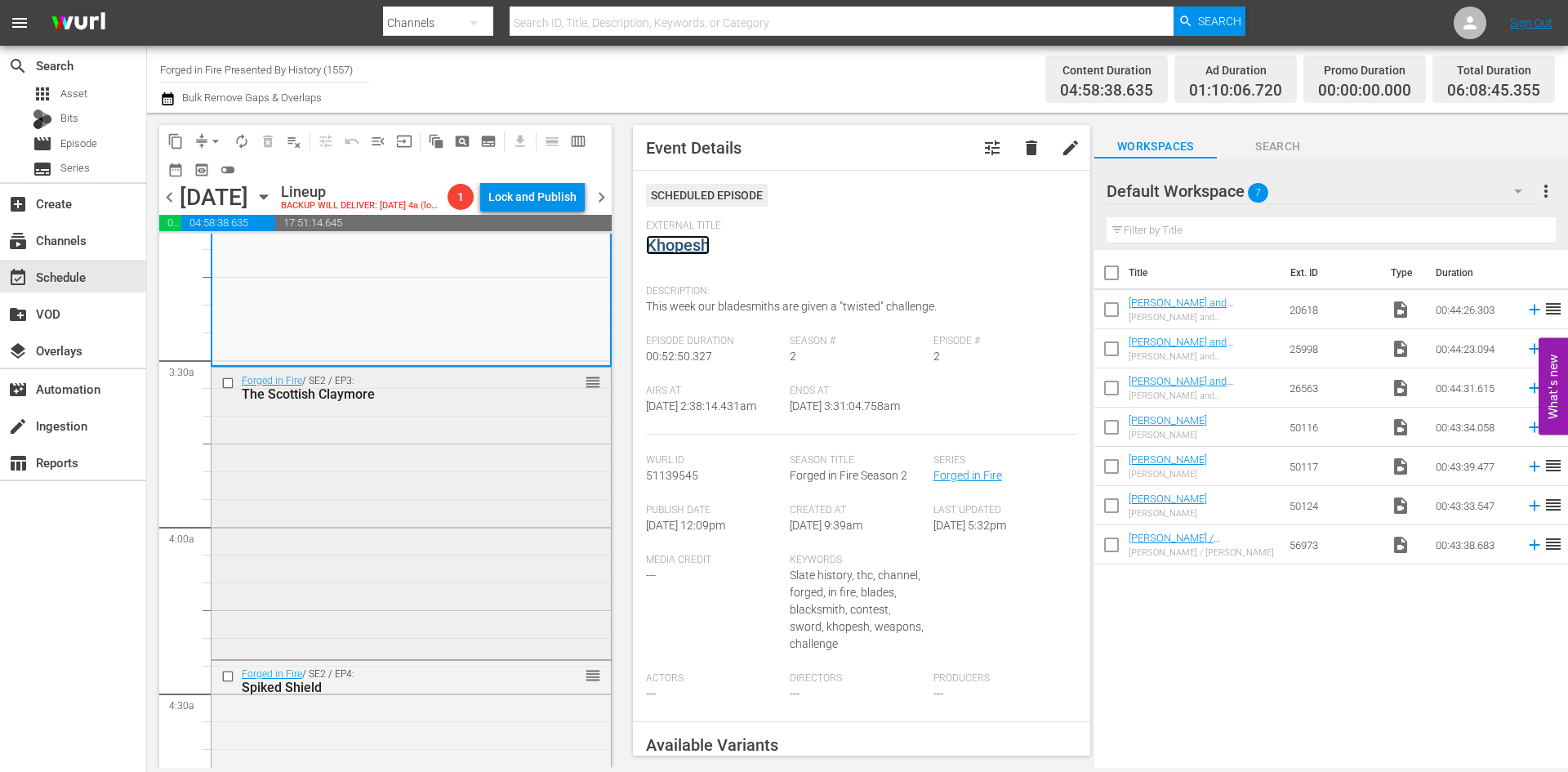
scroll to position [1063, 0]
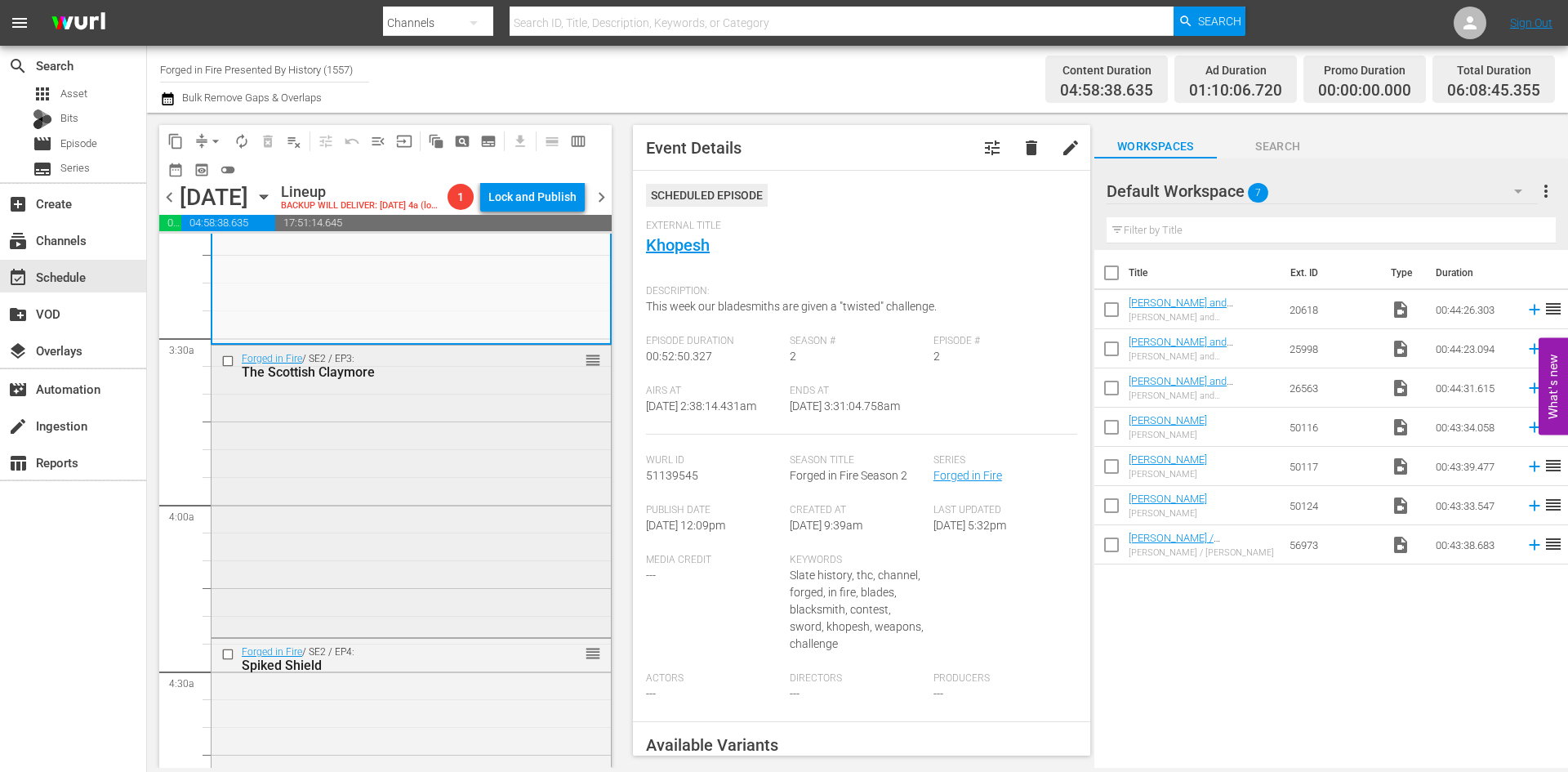
click at [475, 542] on div "Forged in Fire / SE2 / EP3: The Scottish Claymore reorder" at bounding box center [412, 490] width 400 height 289
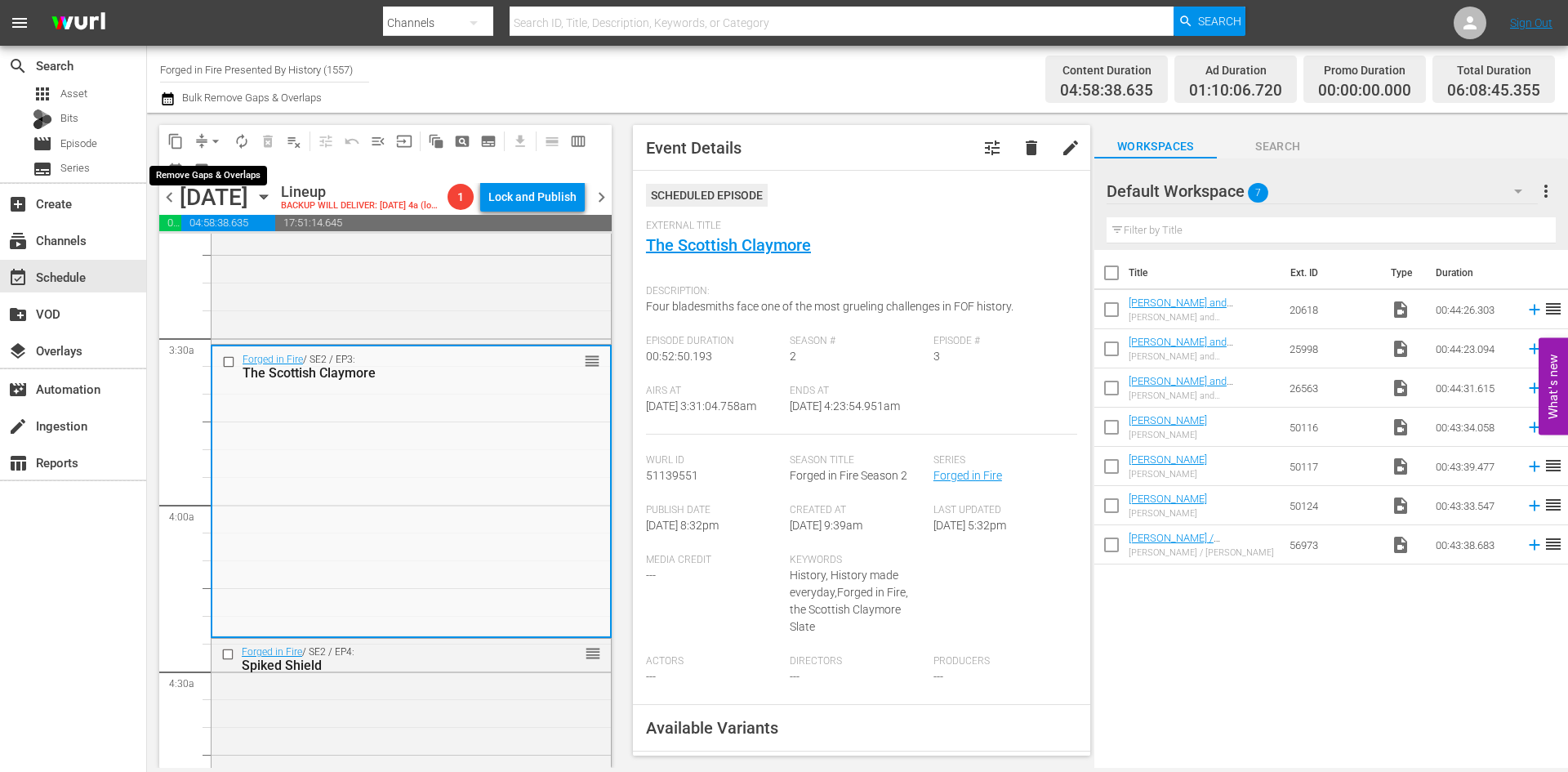
click at [213, 141] on span "arrow_drop_down" at bounding box center [216, 142] width 17 height 17
click at [213, 171] on li "Align to Midnight" at bounding box center [216, 174] width 171 height 27
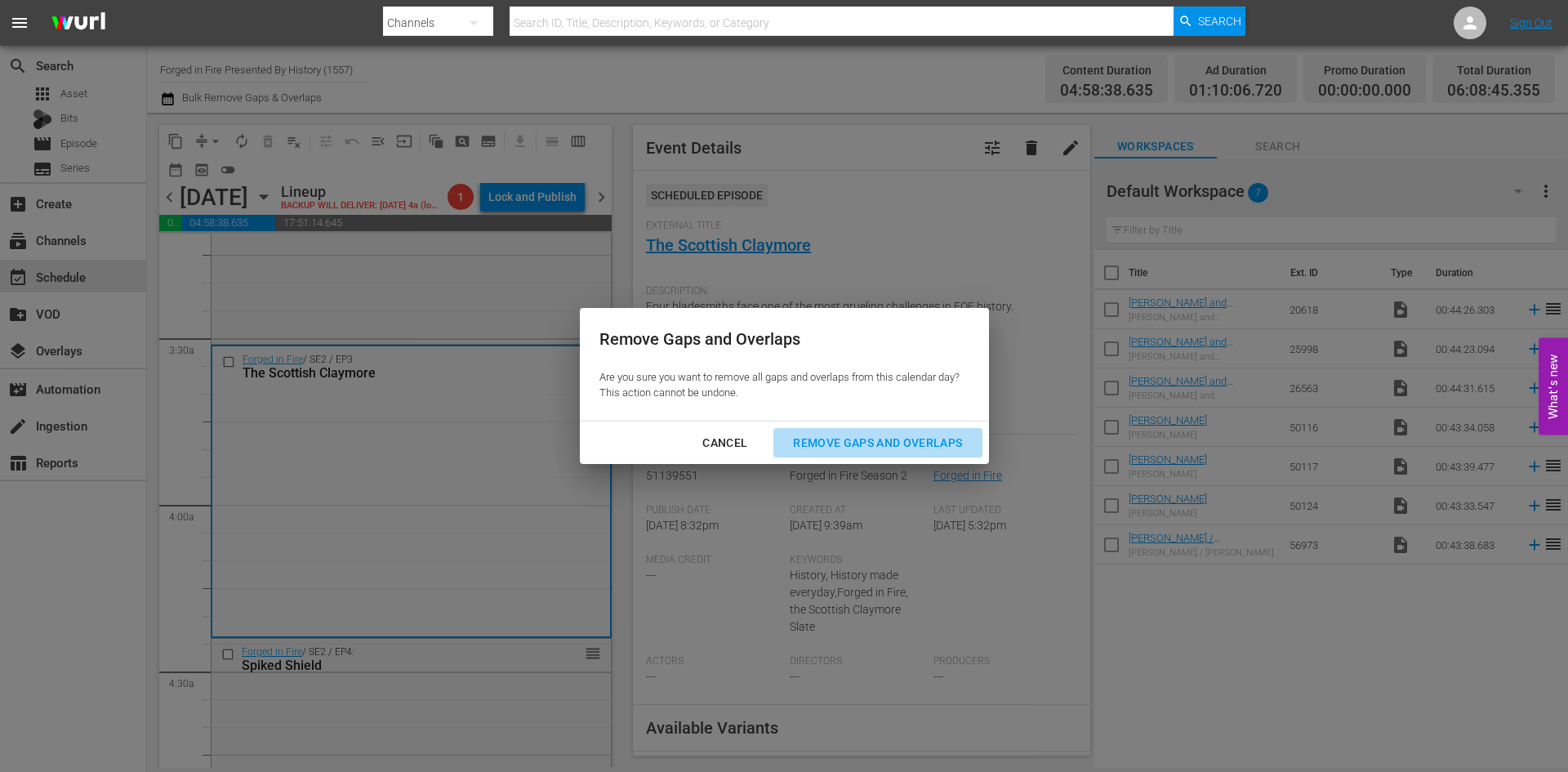
click at [902, 450] on div "Remove Gaps and Overlaps" at bounding box center [877, 443] width 195 height 20
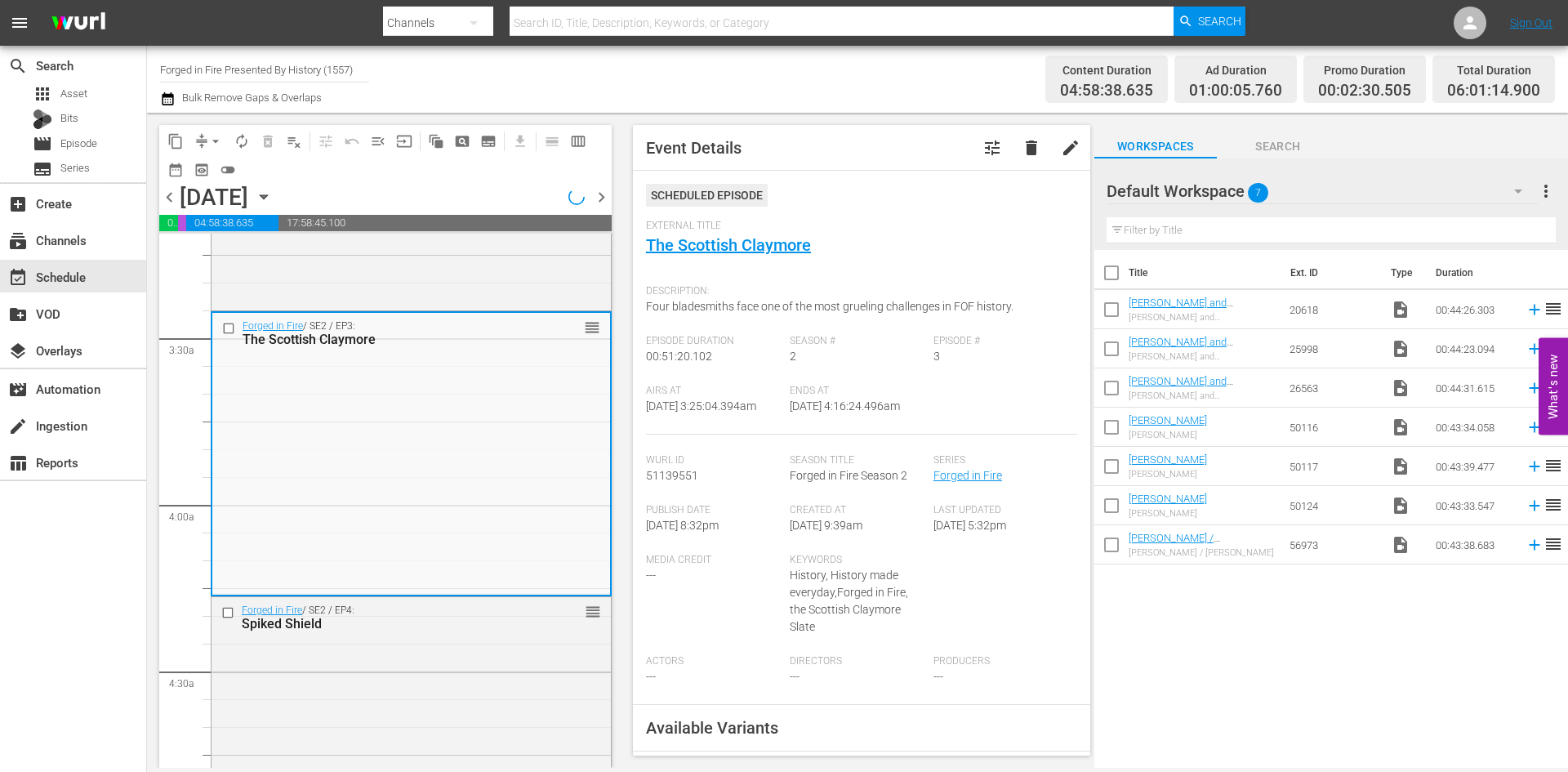
scroll to position [1035, 0]
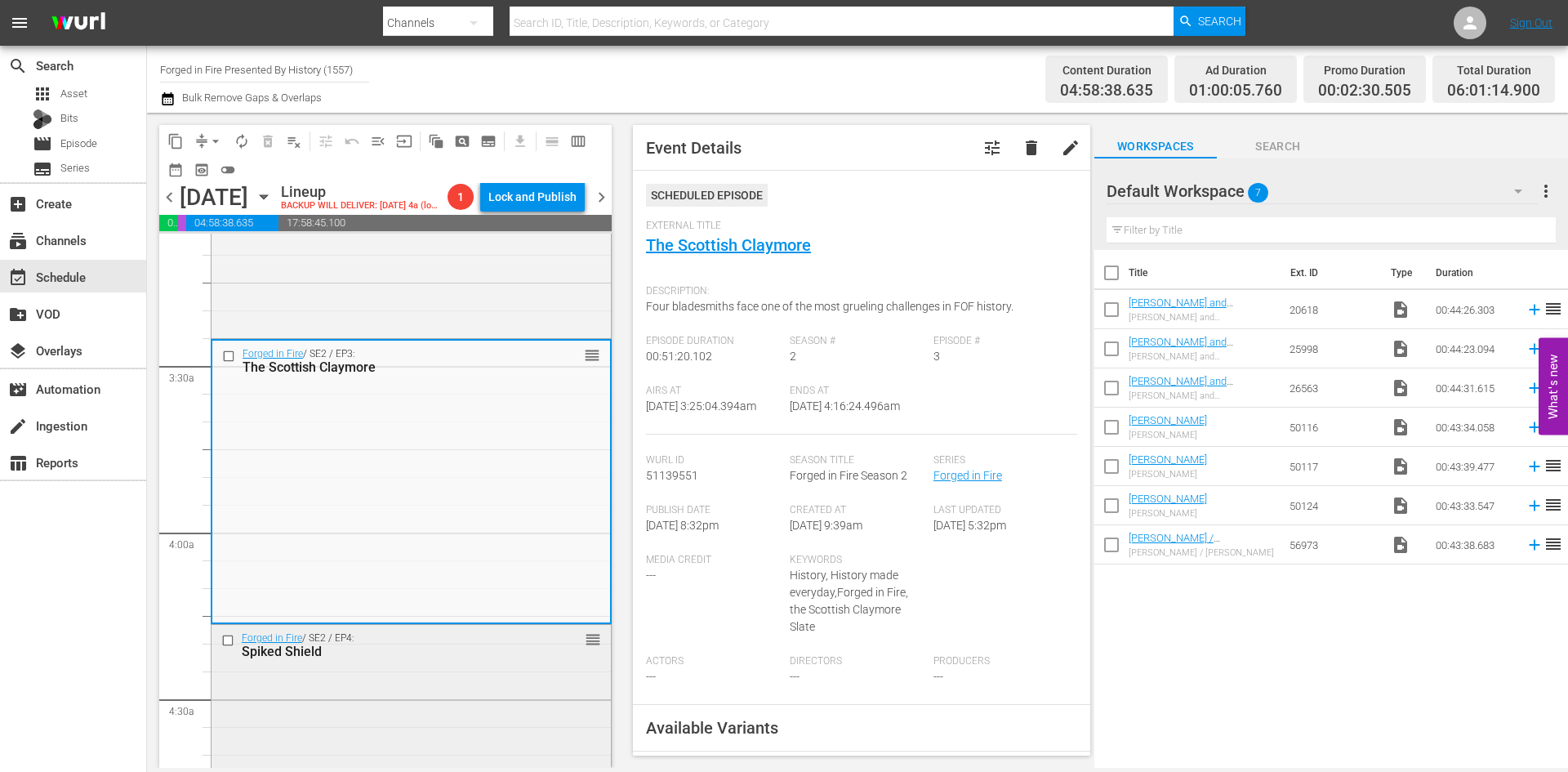
click at [443, 707] on div "Forged in Fire / SE2 / EP4: Spiked Shield reorder" at bounding box center [412, 766] width 400 height 284
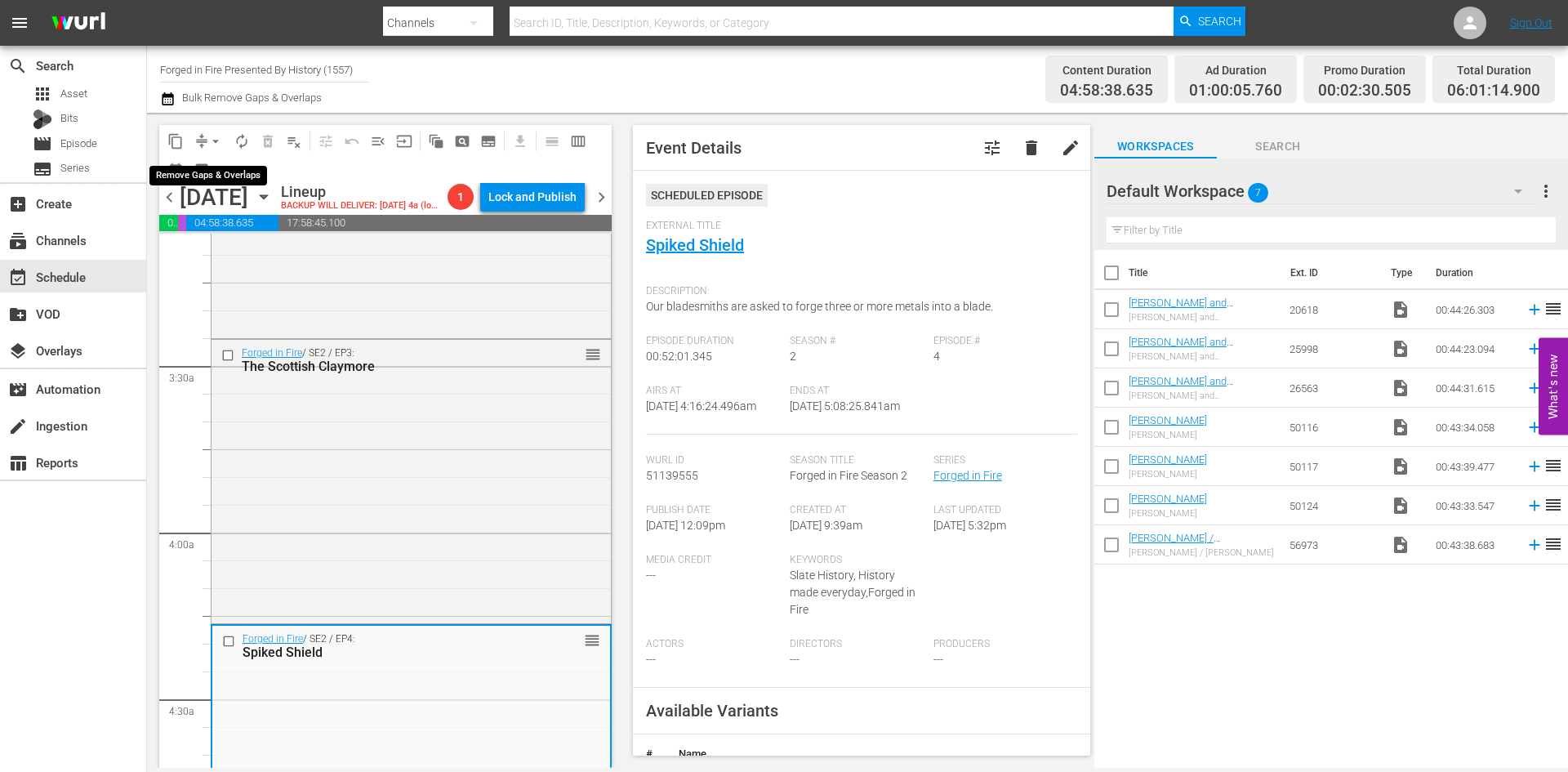
click at [219, 140] on span "arrow_drop_down" at bounding box center [216, 142] width 17 height 17
click at [219, 181] on li "Align to Midnight" at bounding box center [216, 174] width 171 height 27
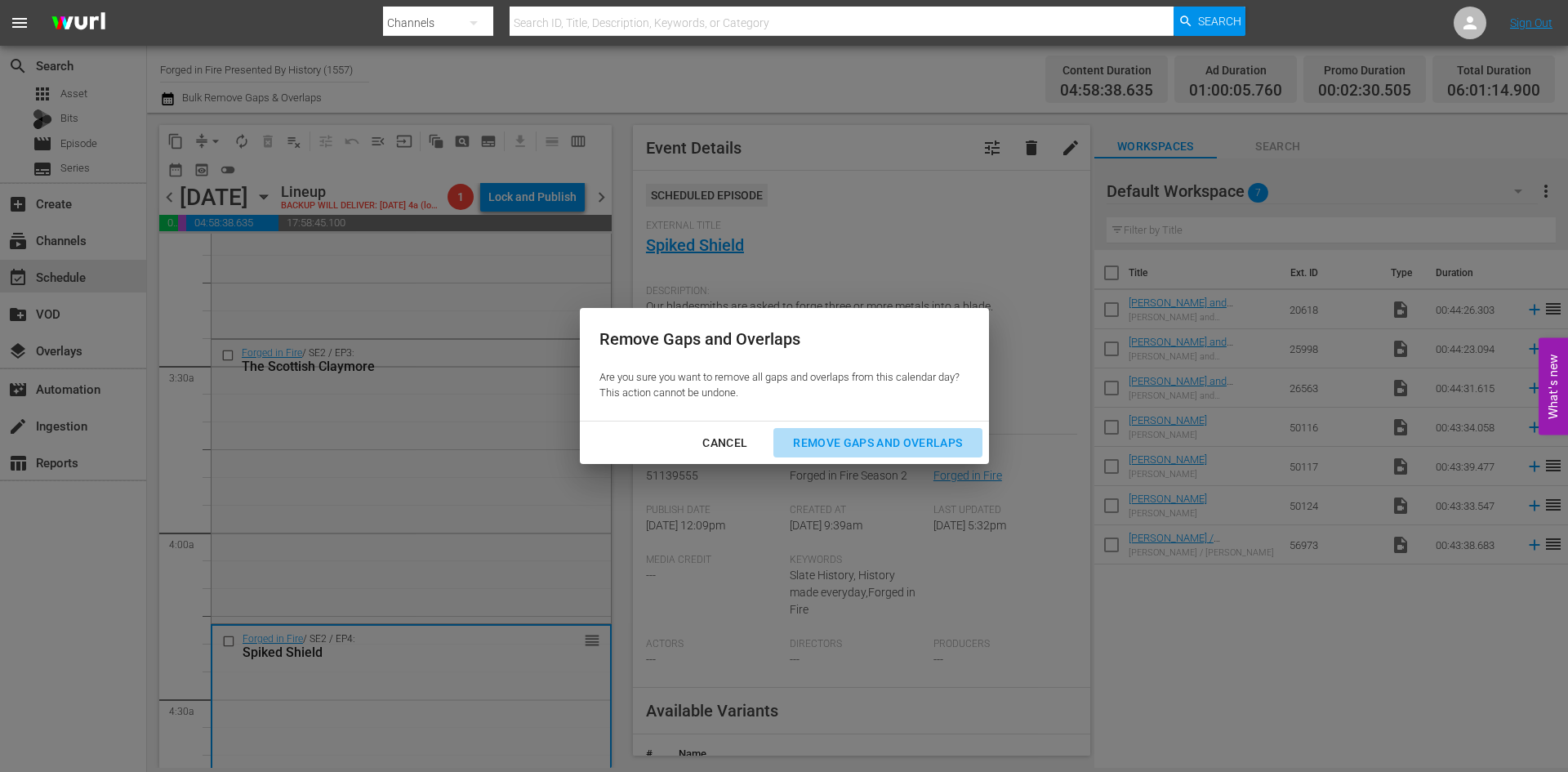
drag, startPoint x: 858, startPoint y: 435, endPoint x: 864, endPoint y: 441, distance: 8.5
click at [858, 437] on div "Remove Gaps and Overlaps" at bounding box center [877, 443] width 195 height 20
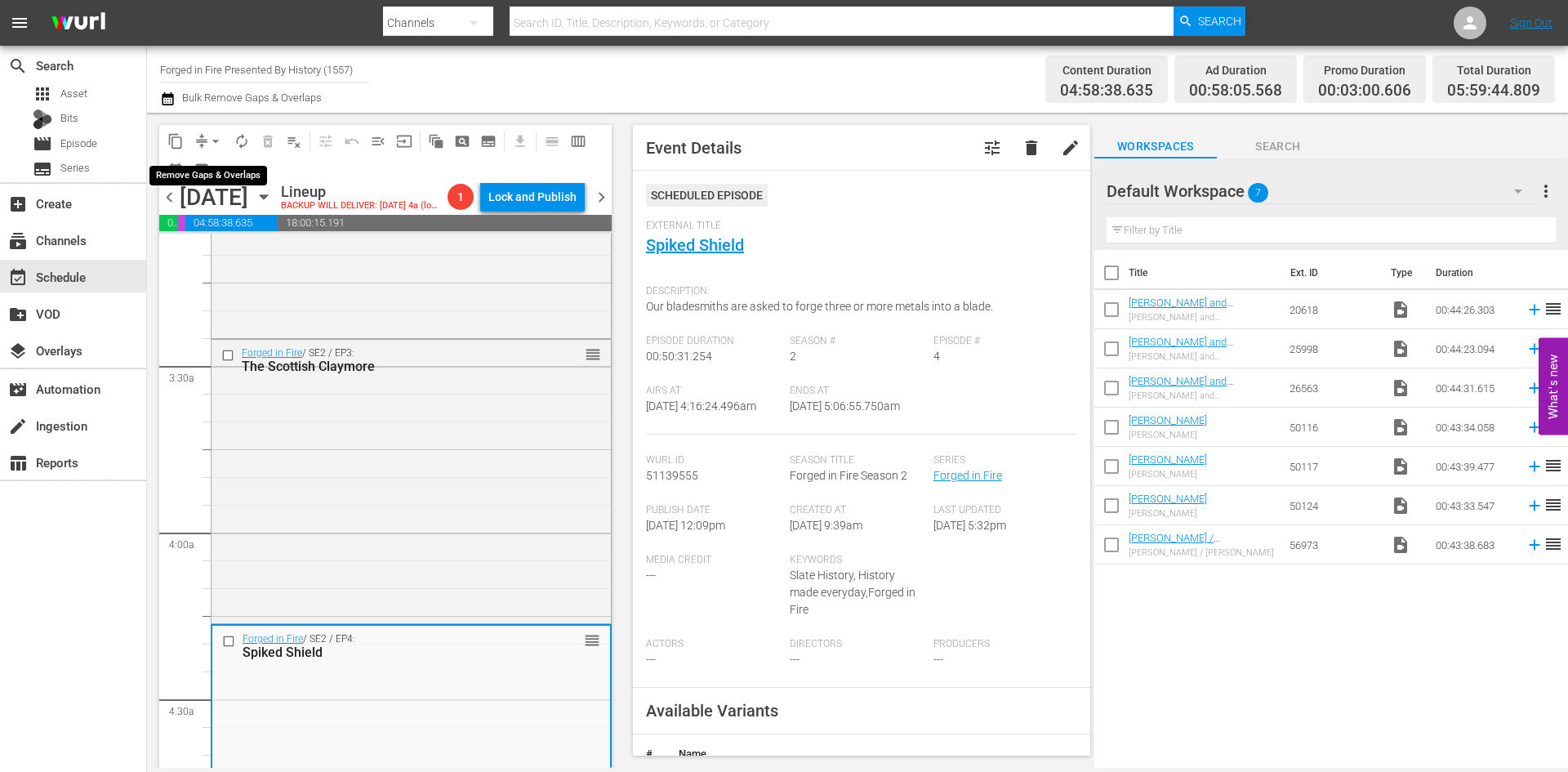
click at [214, 140] on span "arrow_drop_down" at bounding box center [216, 142] width 17 height 17
click at [204, 180] on li "Align to Midnight" at bounding box center [216, 174] width 171 height 27
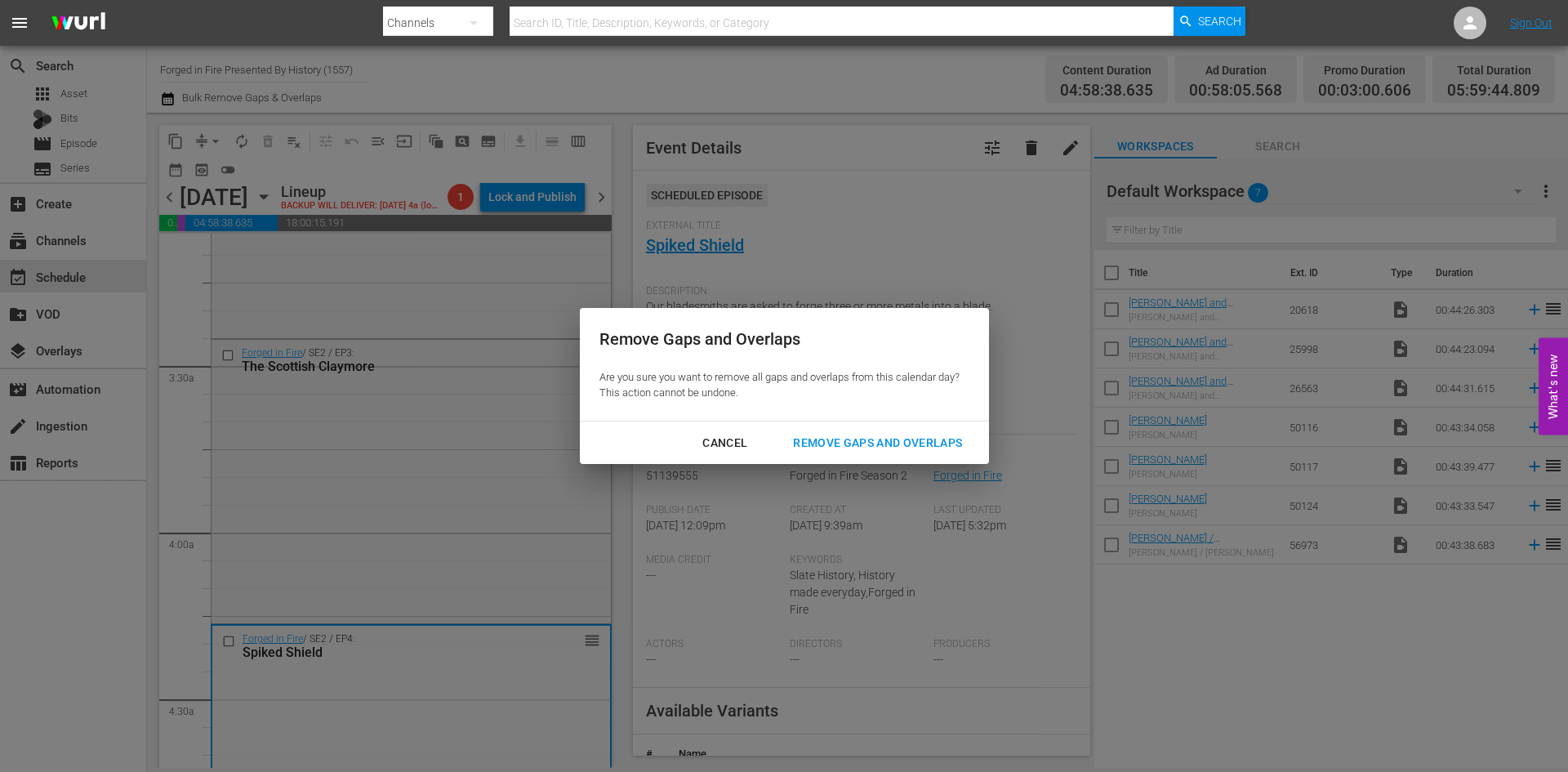
click at [869, 443] on div "Remove Gaps and Overlaps" at bounding box center [877, 443] width 195 height 20
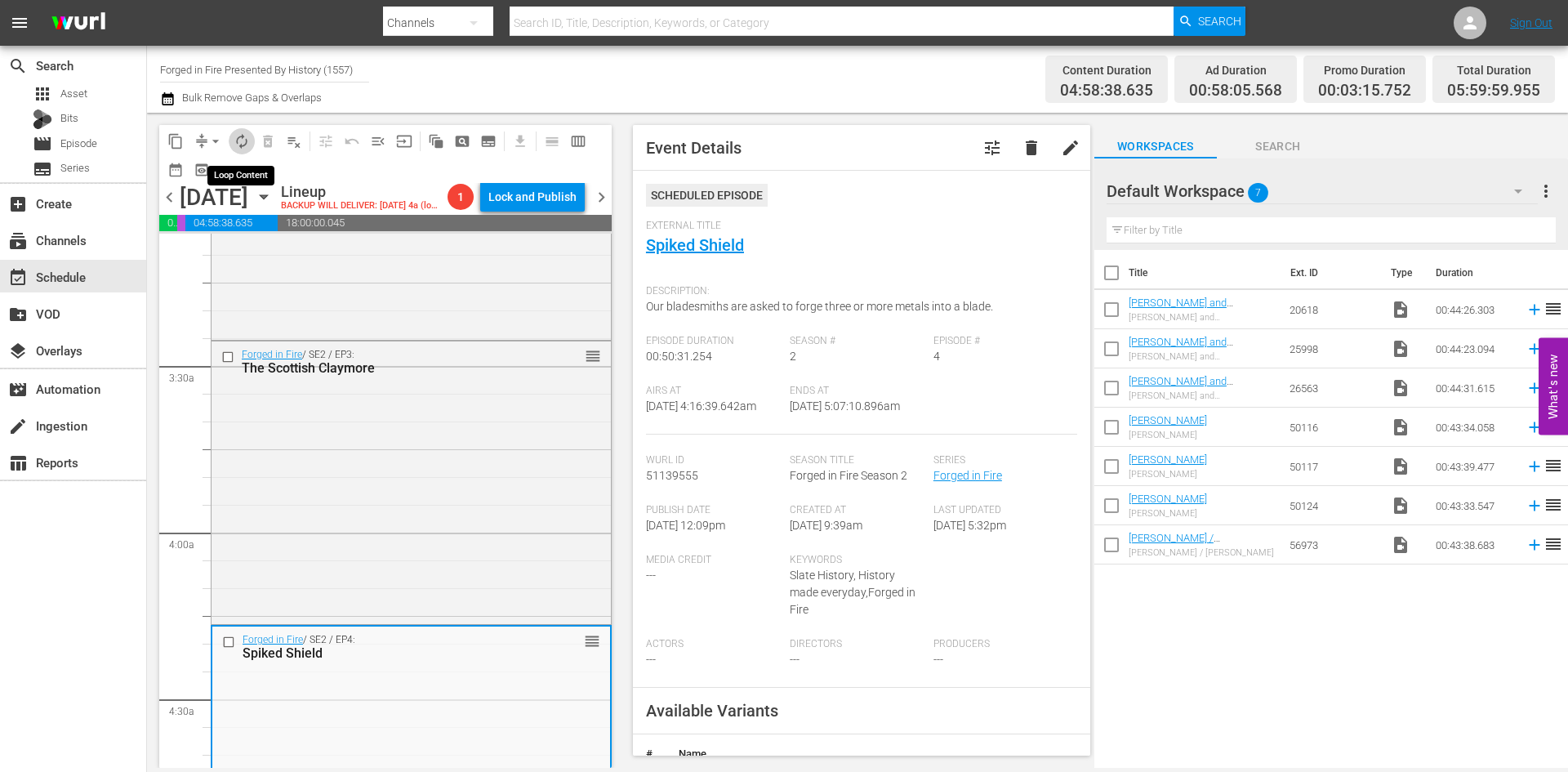
click at [241, 142] on span "autorenew_outlined" at bounding box center [242, 142] width 17 height 17
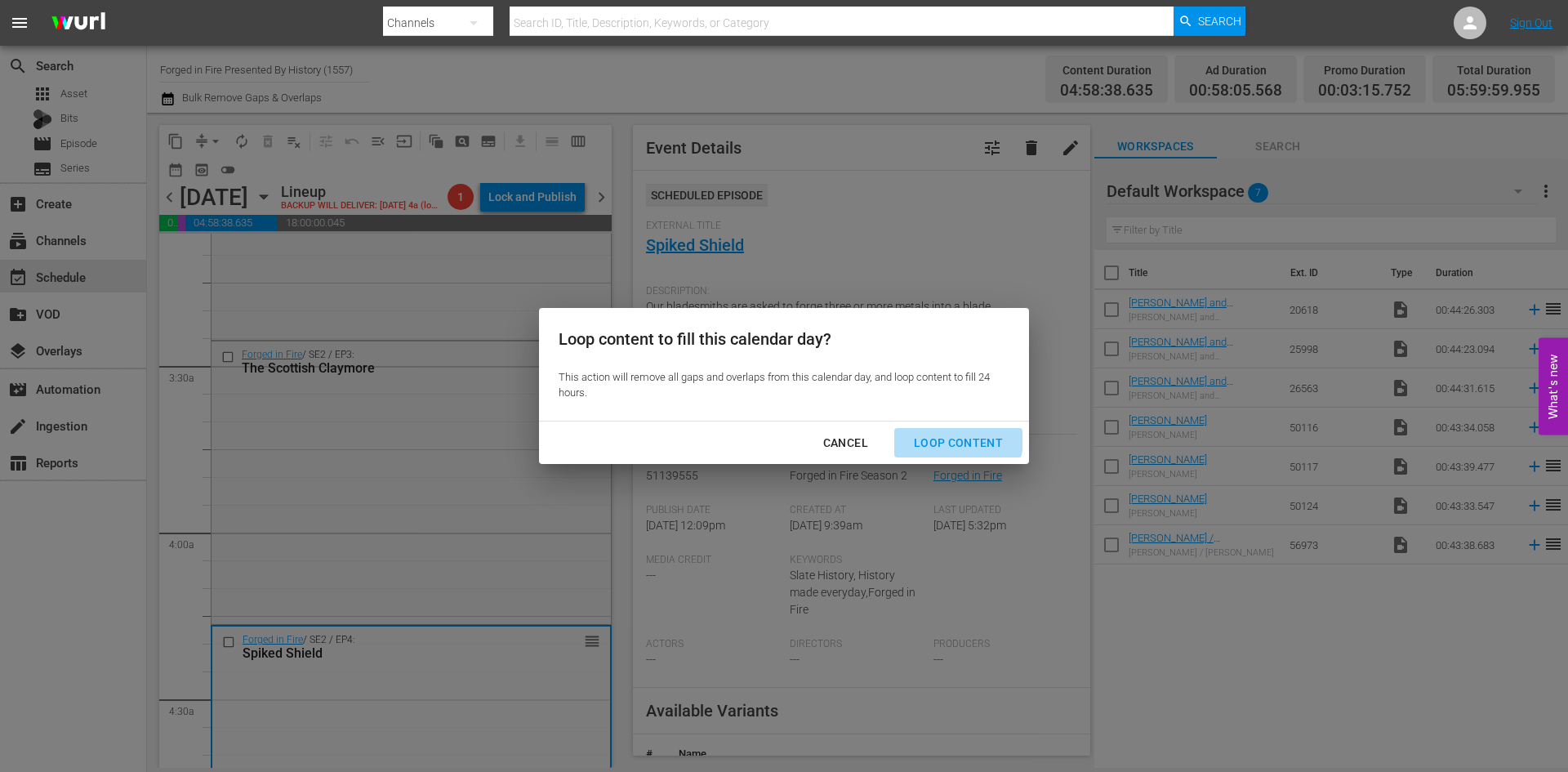
click at [949, 439] on div "Loop Content" at bounding box center [958, 443] width 115 height 20
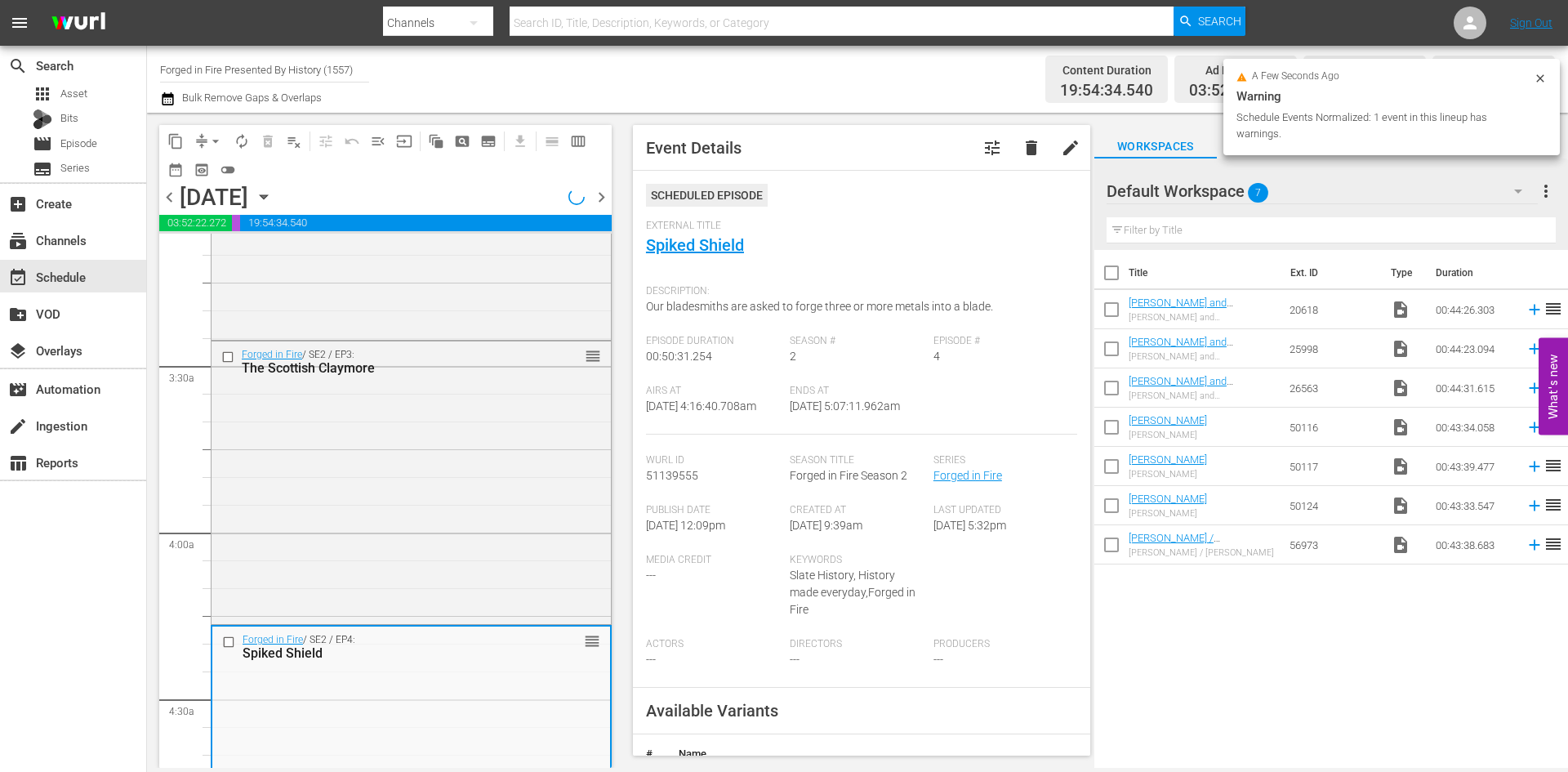
scroll to position [1063, 0]
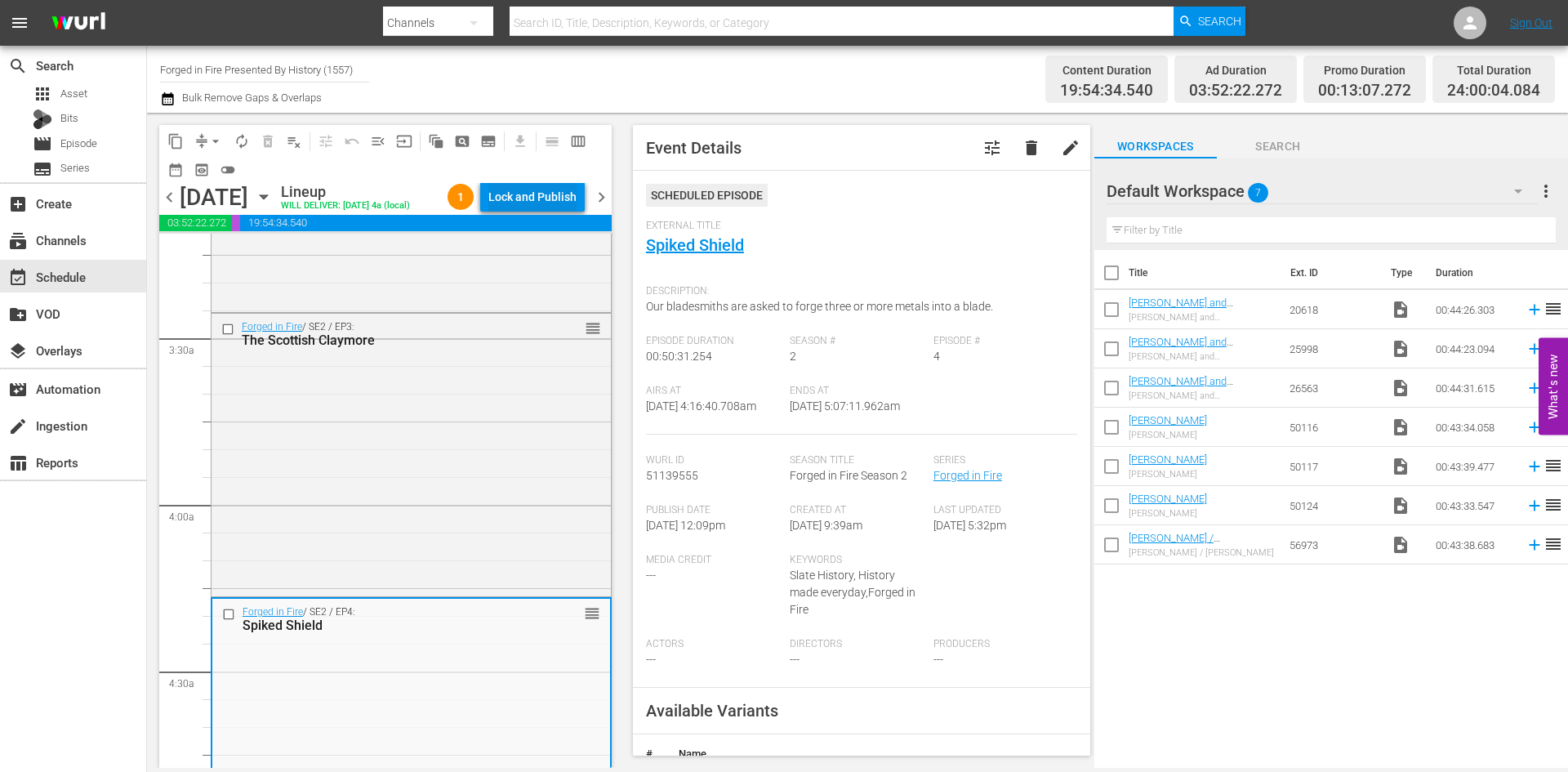
click at [541, 201] on div "Lock and Publish" at bounding box center [532, 197] width 88 height 30
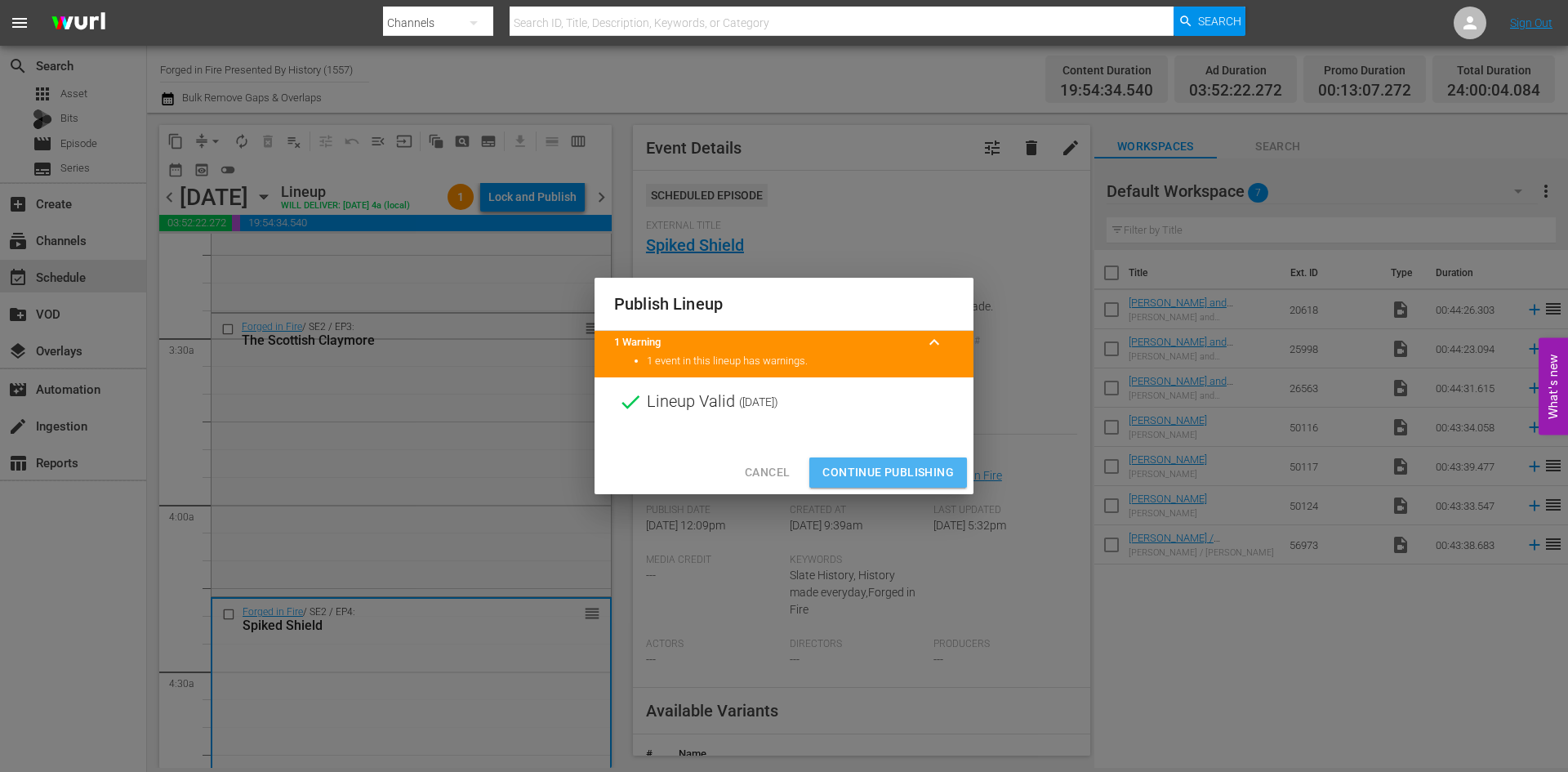
click at [859, 468] on span "Continue Publishing" at bounding box center [888, 473] width 131 height 20
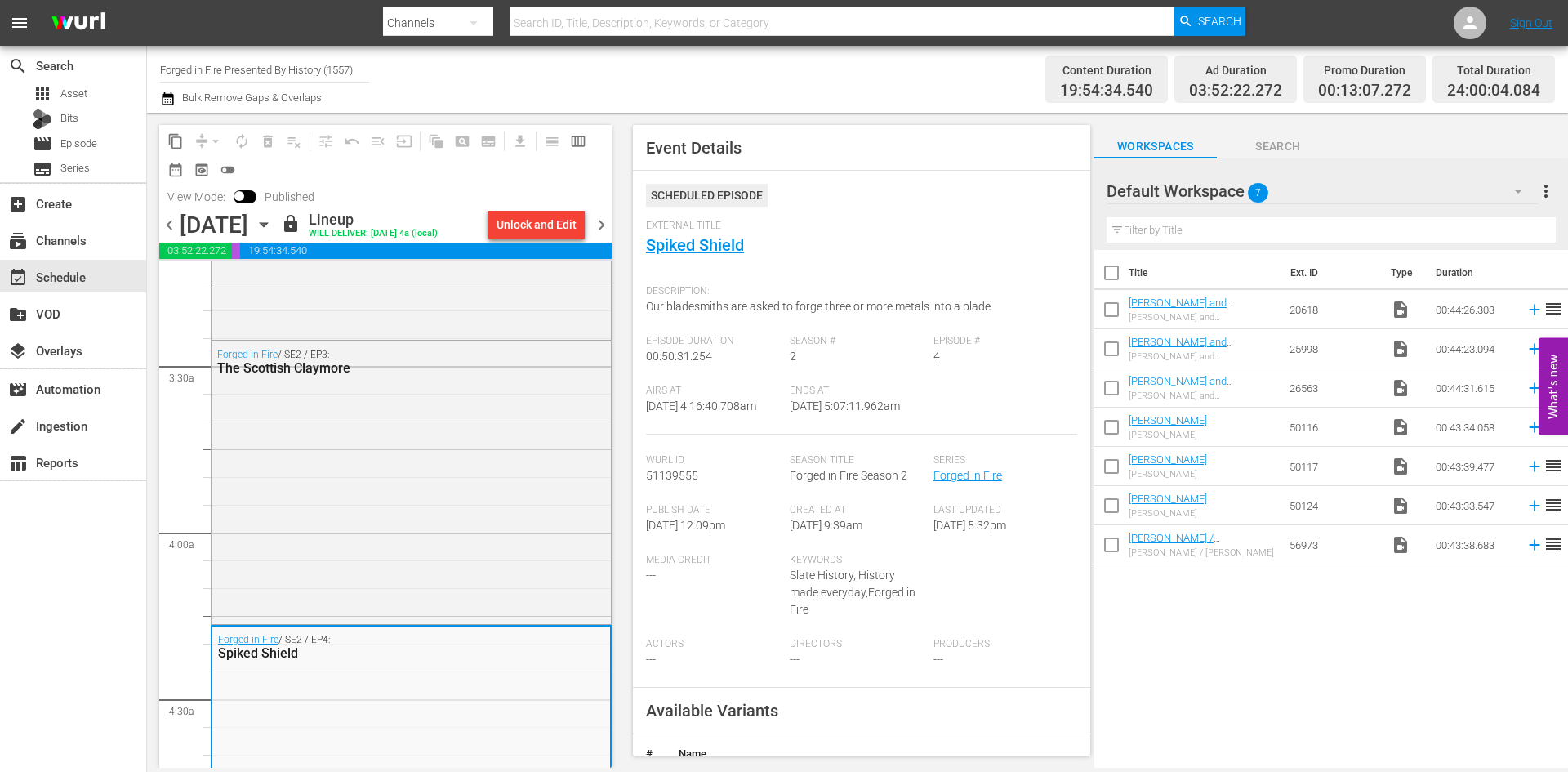
click at [600, 230] on span "chevron_right" at bounding box center [601, 225] width 20 height 20
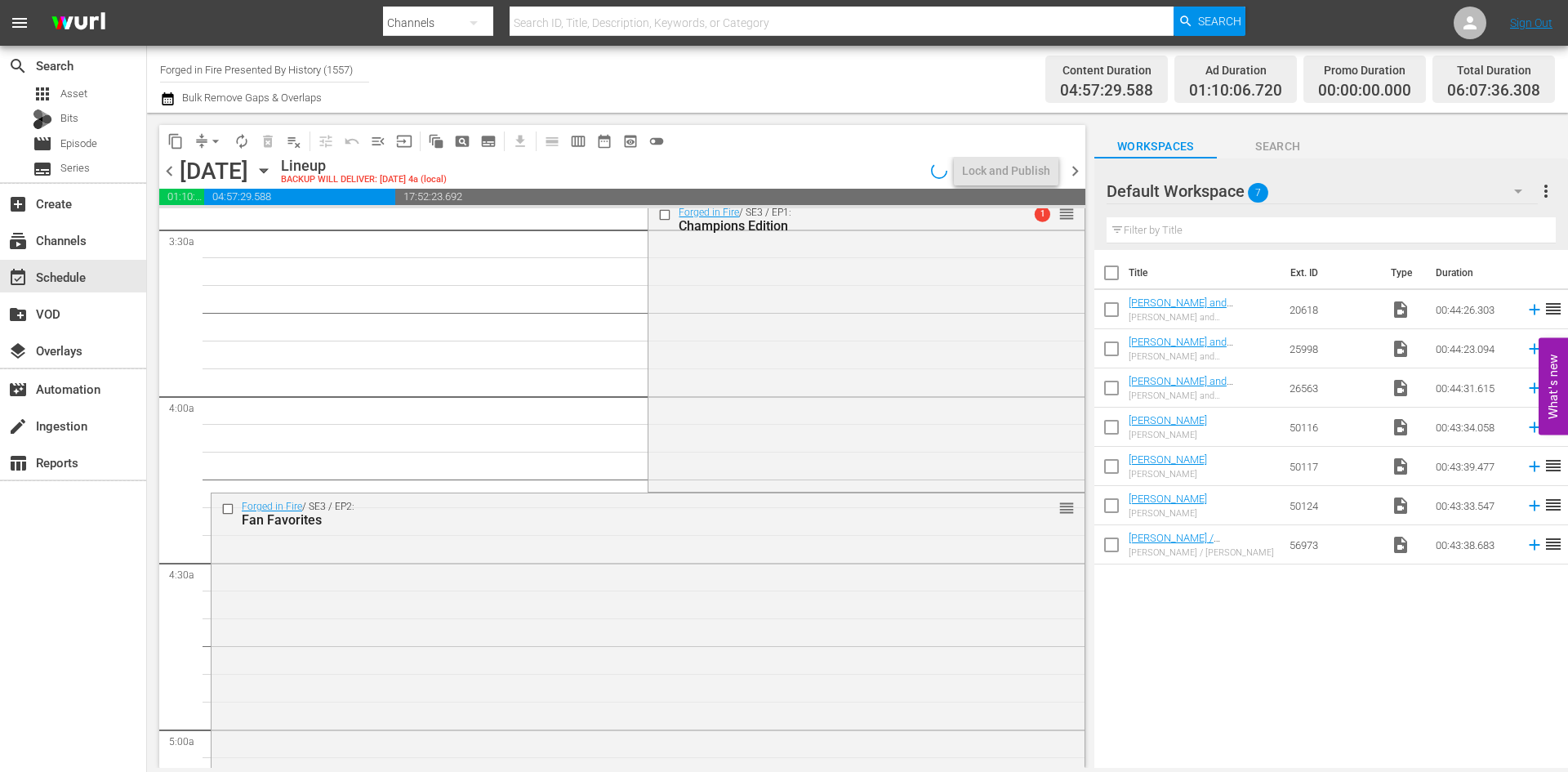
scroll to position [1063, 0]
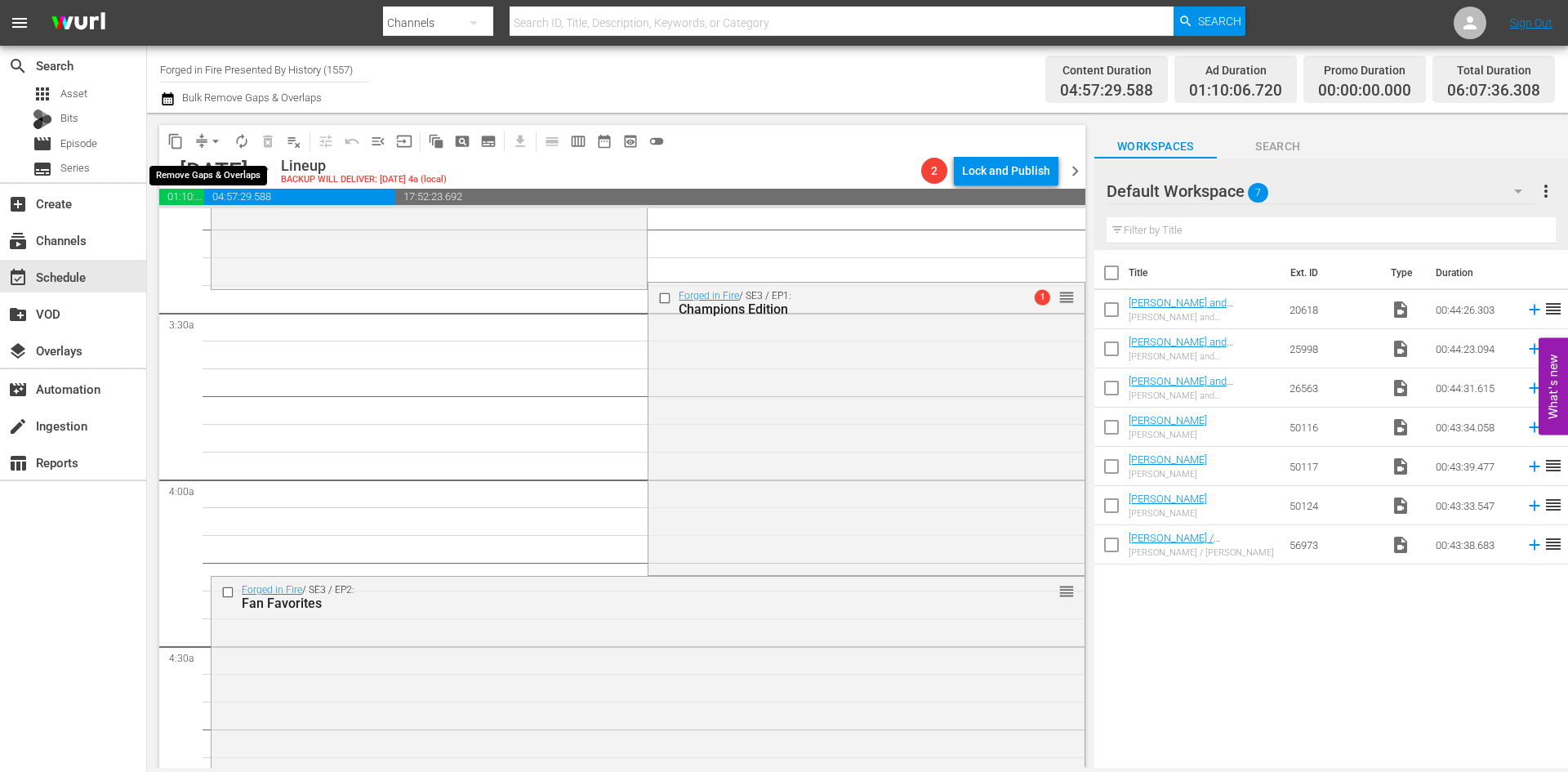
click at [218, 136] on span "arrow_drop_down" at bounding box center [216, 142] width 17 height 17
click at [220, 172] on li "Align to Midnight" at bounding box center [216, 174] width 171 height 27
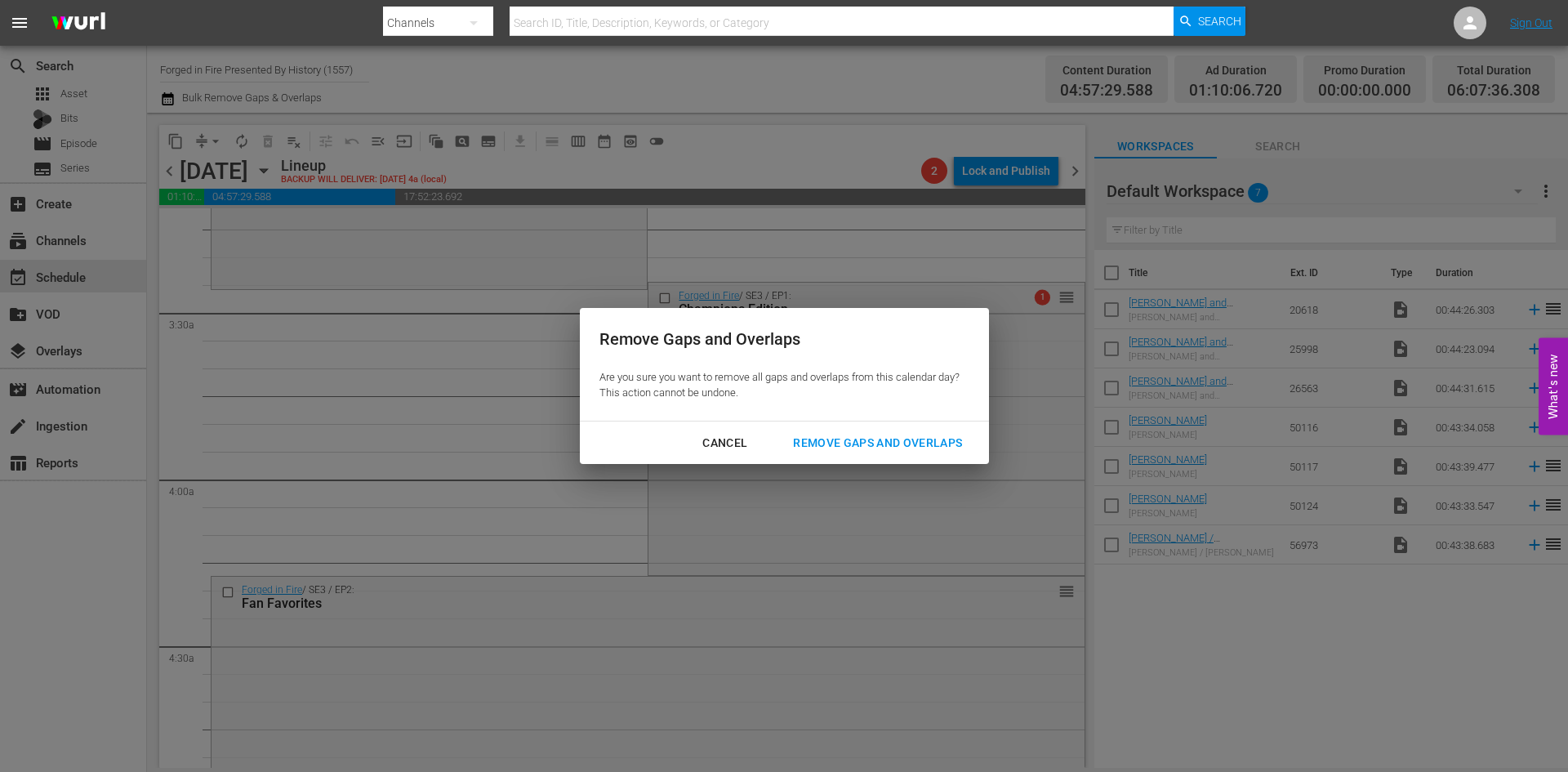
click at [848, 441] on div "Remove Gaps and Overlaps" at bounding box center [877, 443] width 195 height 20
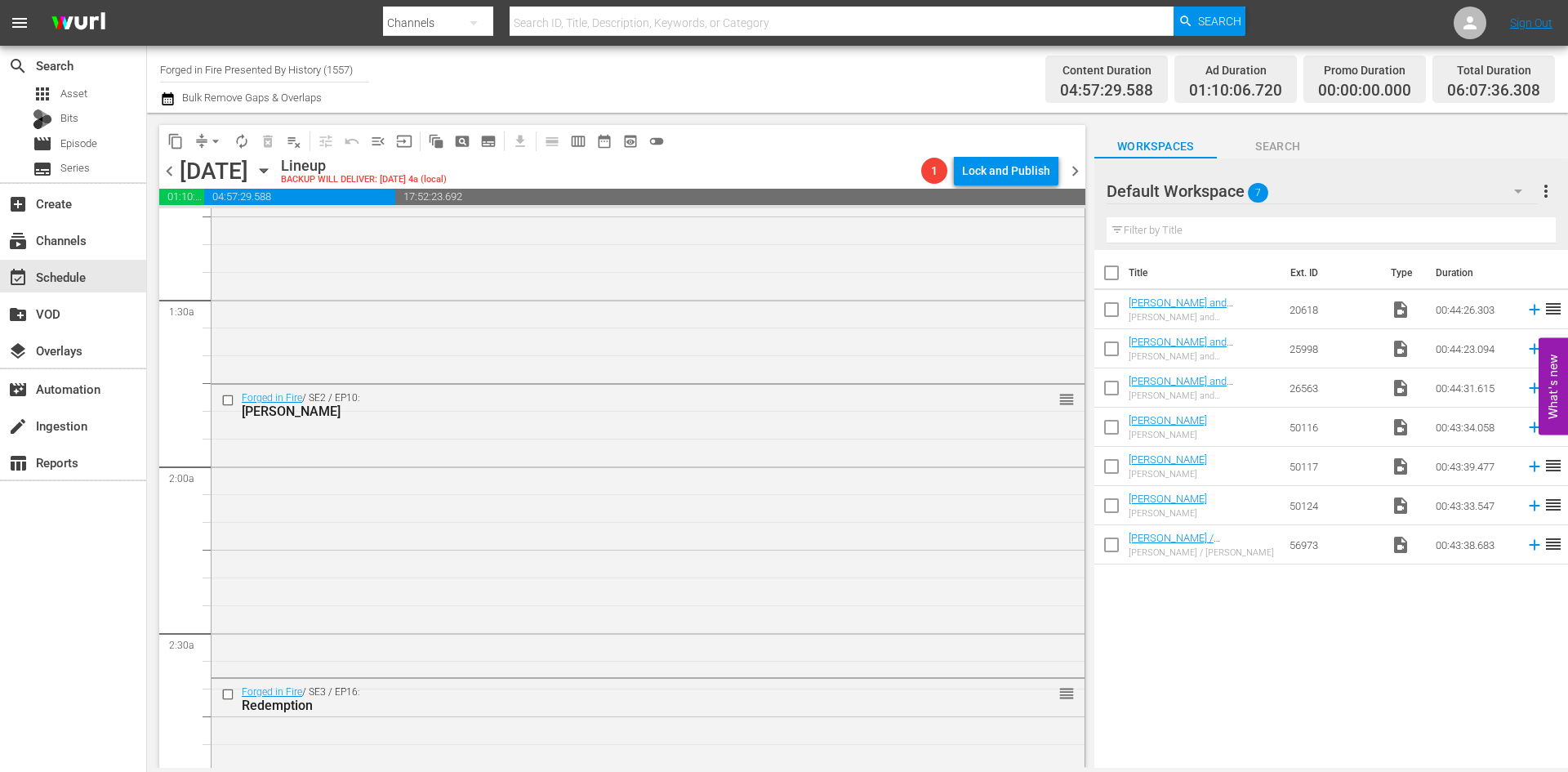
scroll to position [0, 0]
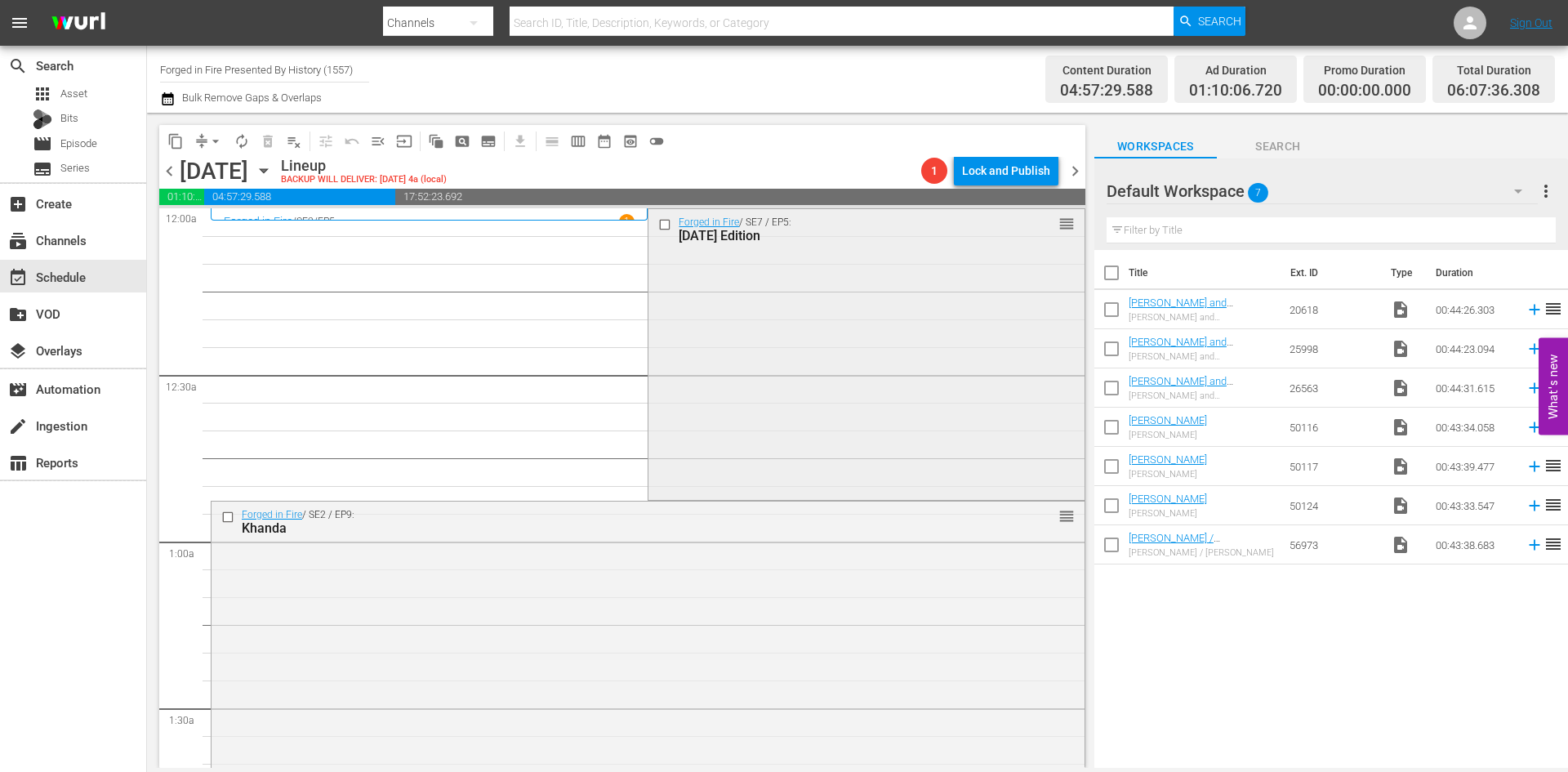
click at [806, 342] on div "Forged in Fire / SE7 / EP5: Halloween Edition reorder" at bounding box center [866, 354] width 436 height 289
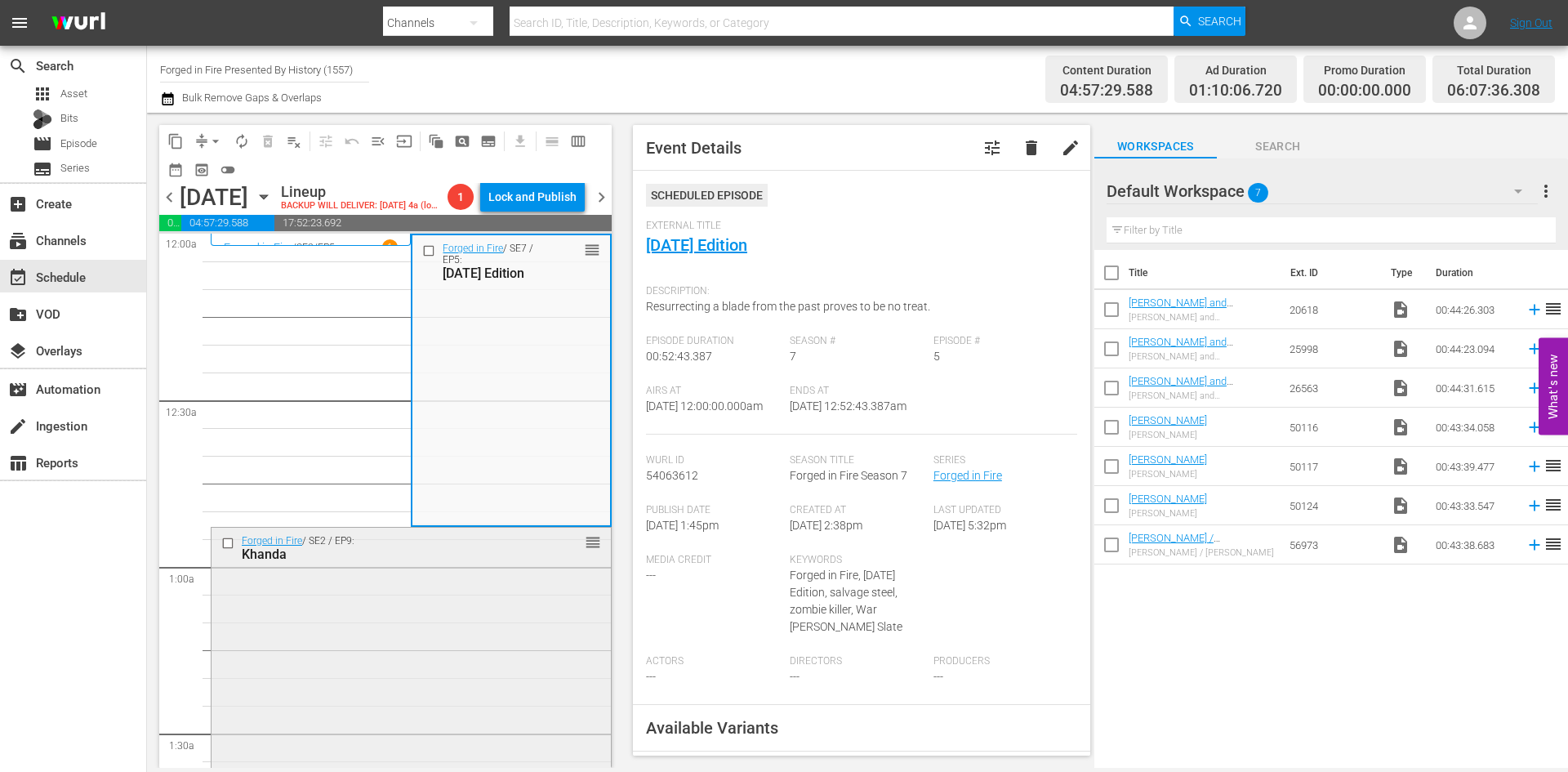
click at [449, 635] on div "Forged in Fire / SE2 / EP9: Khanda reorder" at bounding box center [412, 671] width 400 height 287
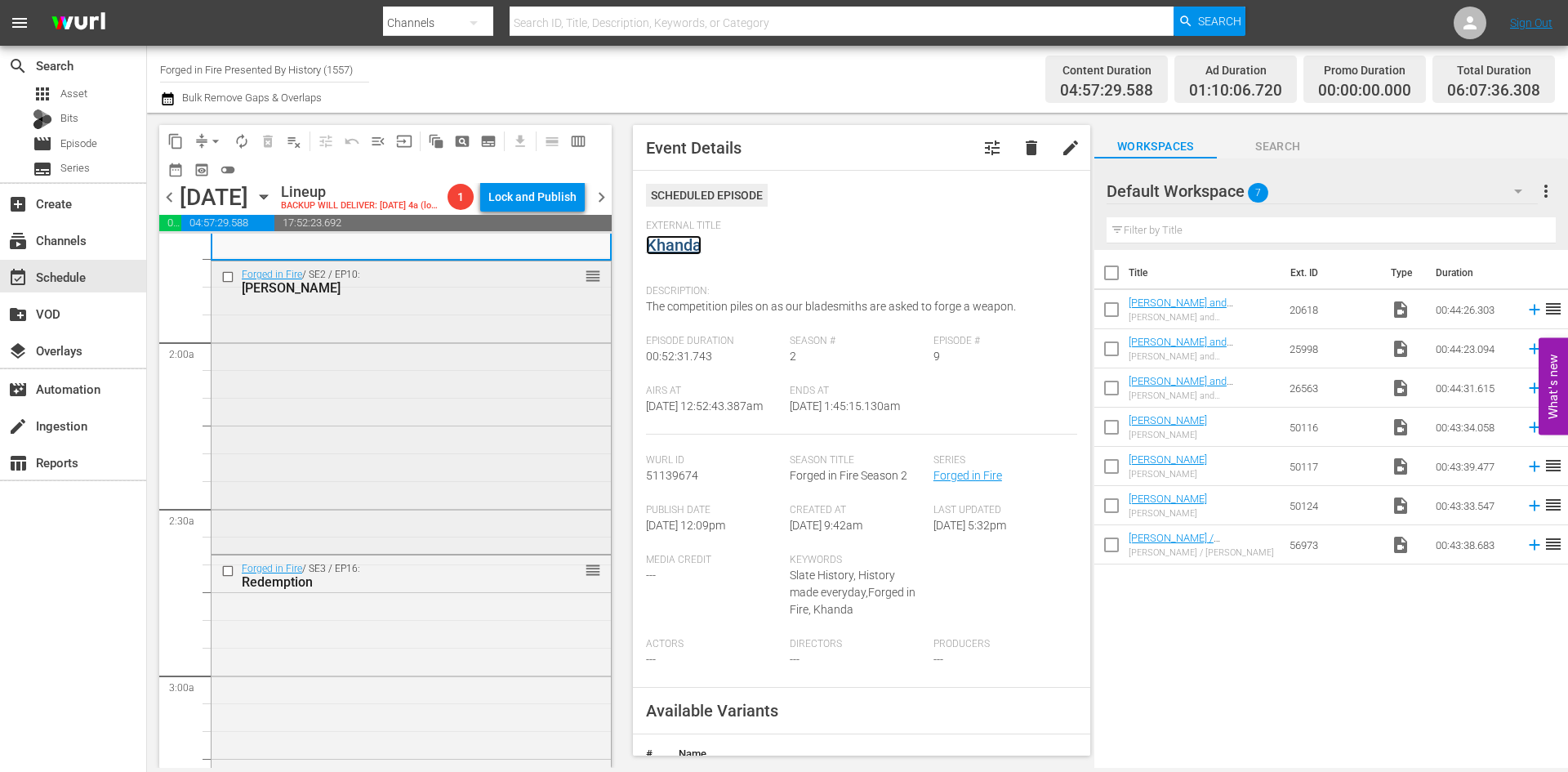
scroll to position [572, 0]
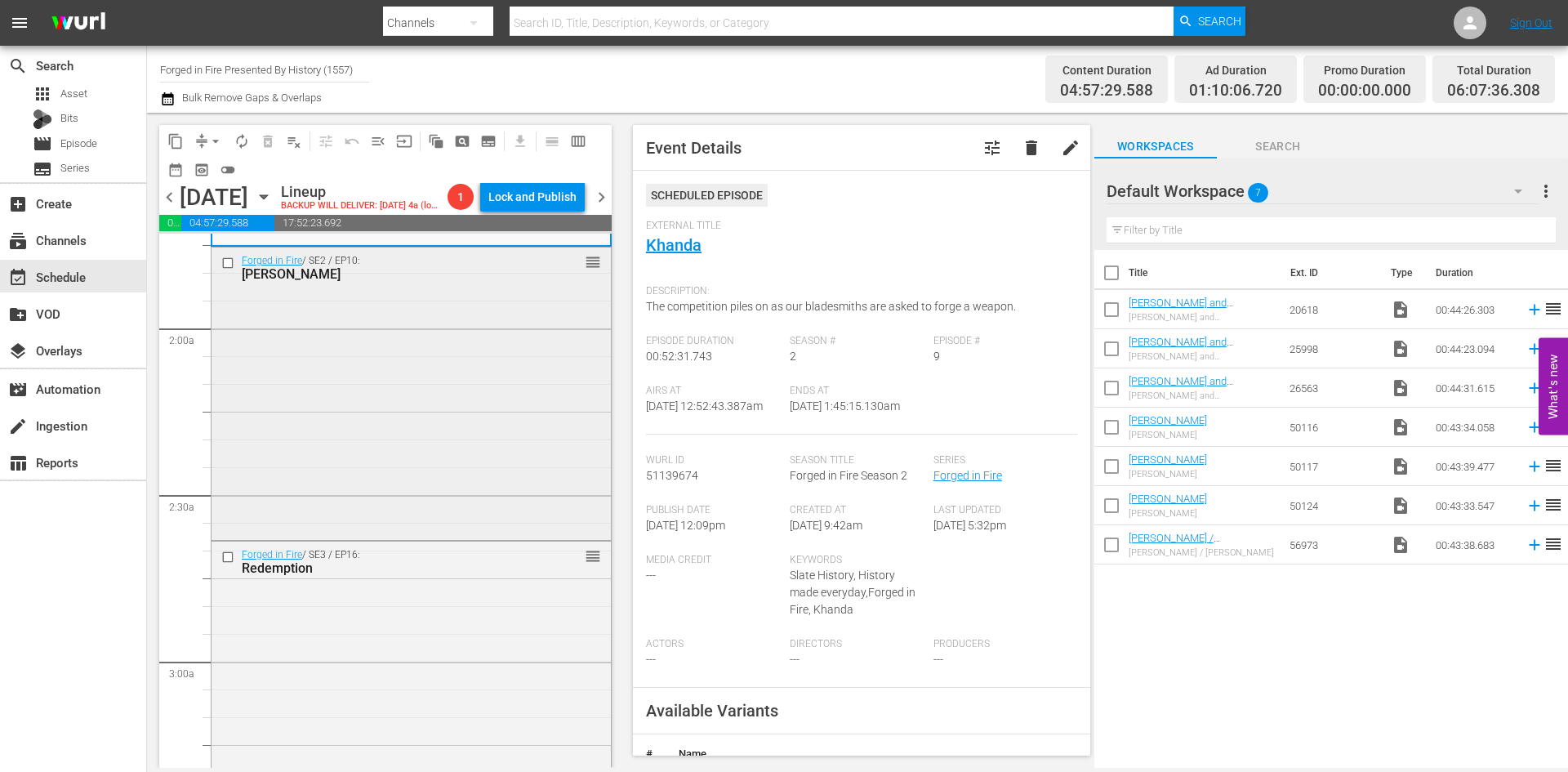
click at [495, 454] on div "Forged in Fire / SE2 / EP10: Tabar reorder" at bounding box center [412, 392] width 400 height 289
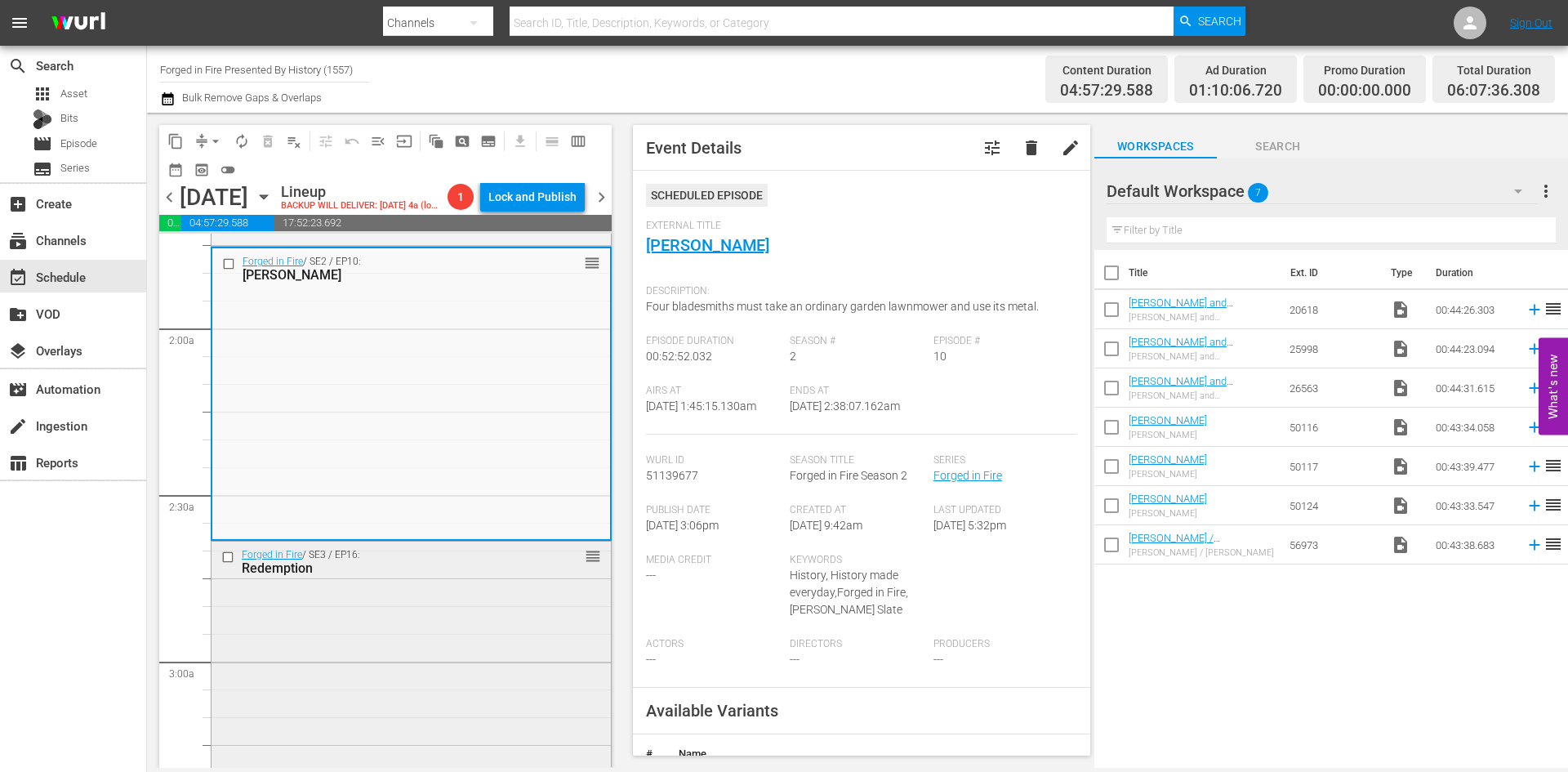
click at [530, 619] on div "Forged in Fire / SE3 / EP16: Redemption reorder" at bounding box center [412, 684] width 400 height 285
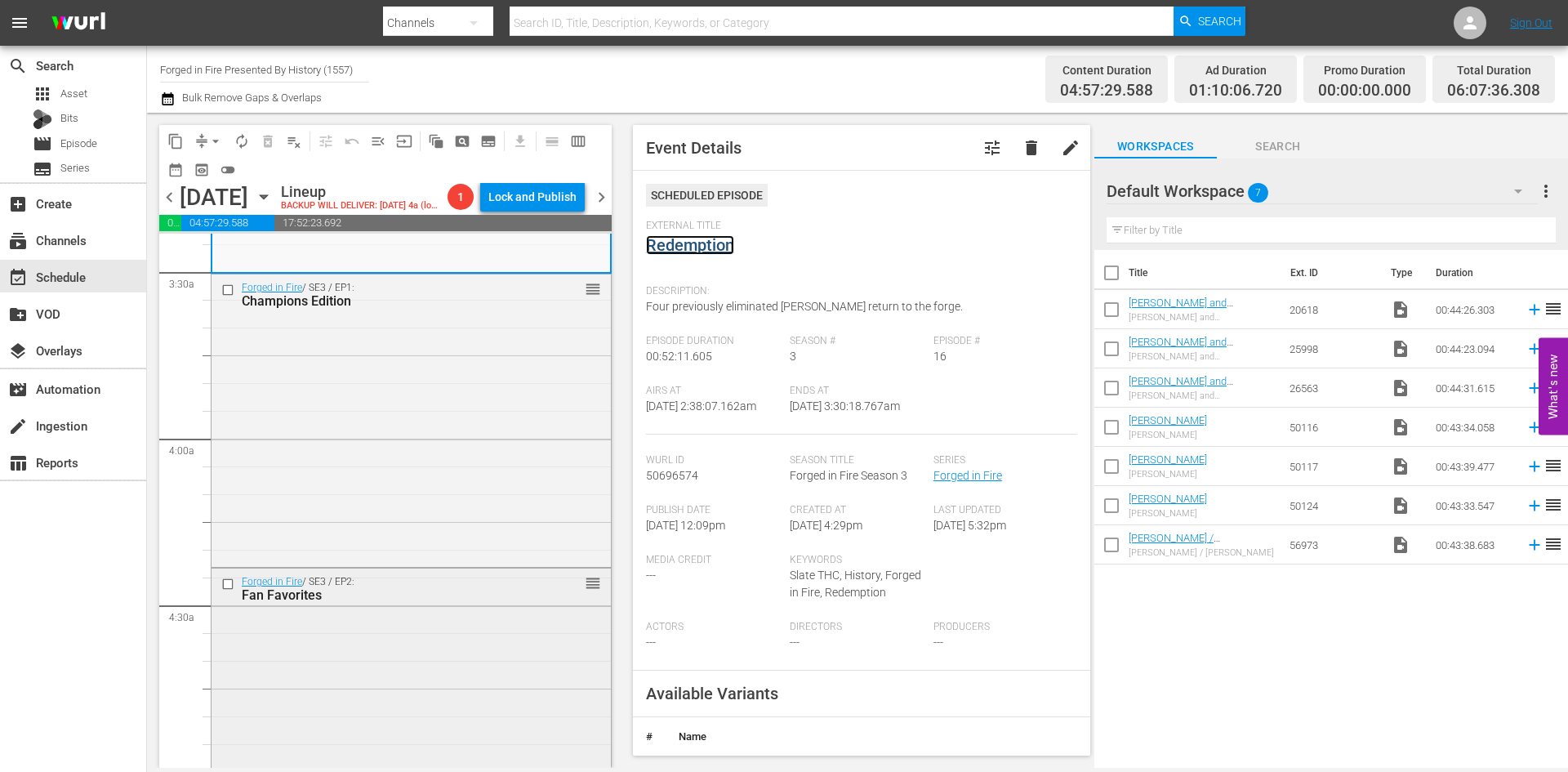
scroll to position [1226, 0]
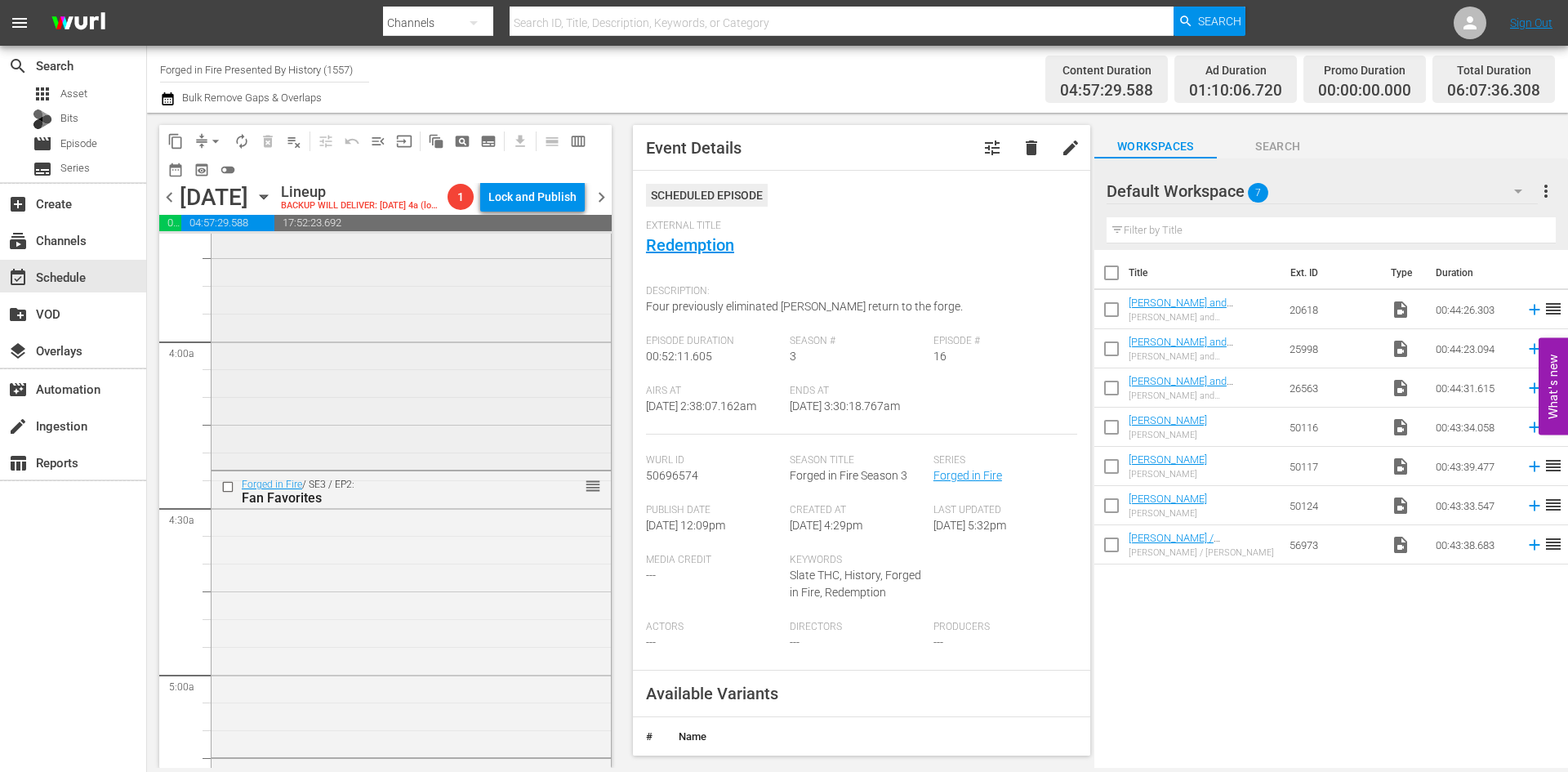
click at [407, 350] on div "Forged in Fire / SE3 / EP1: Champions Edition reorder" at bounding box center [412, 322] width 400 height 290
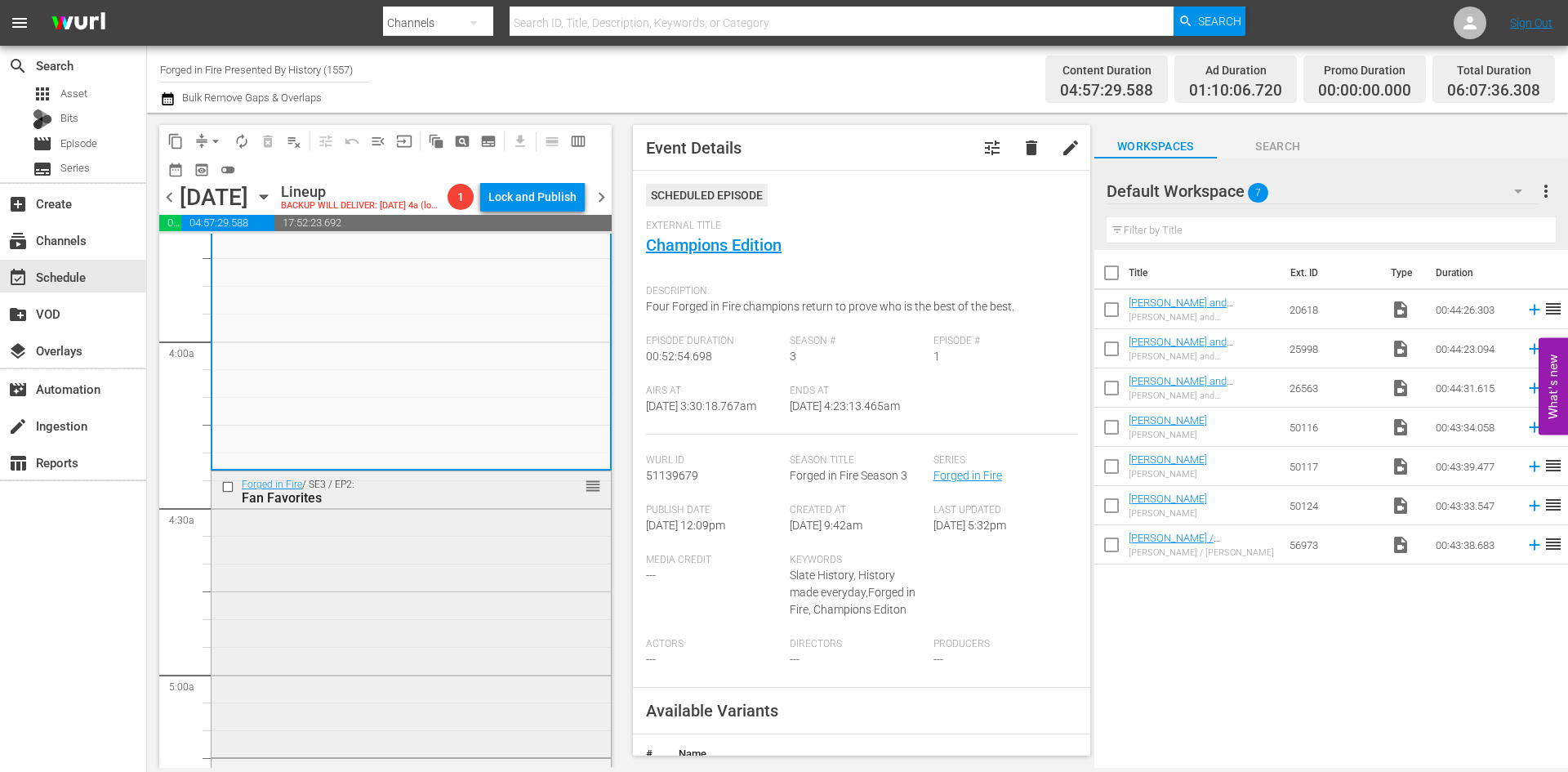
click at [441, 558] on div "Forged in Fire / SE3 / EP2: Fan Favorites reorder" at bounding box center [412, 613] width 400 height 283
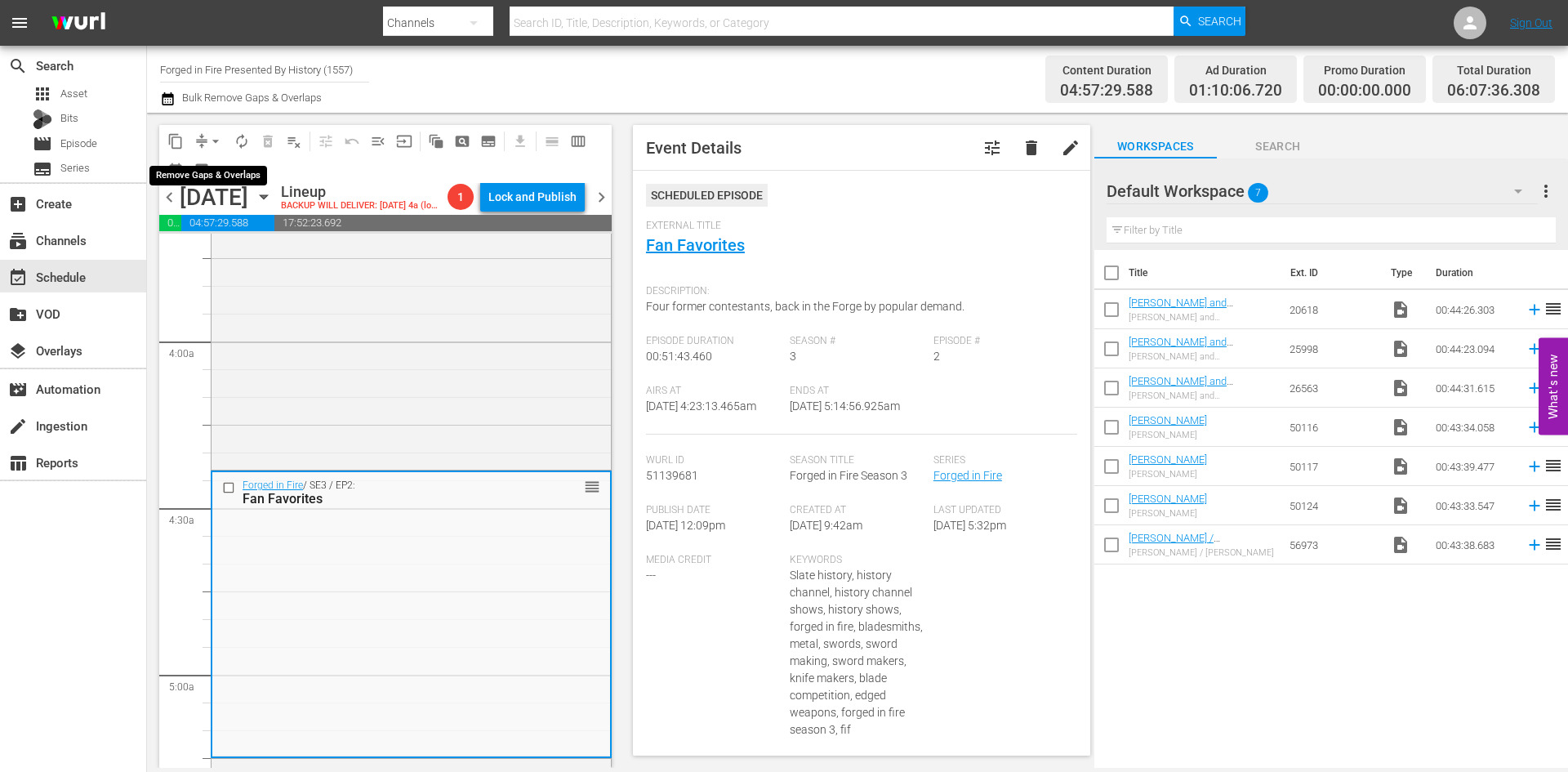
click at [213, 140] on span "arrow_drop_down" at bounding box center [216, 142] width 17 height 17
click at [219, 180] on li "Align to Midnight" at bounding box center [216, 174] width 171 height 27
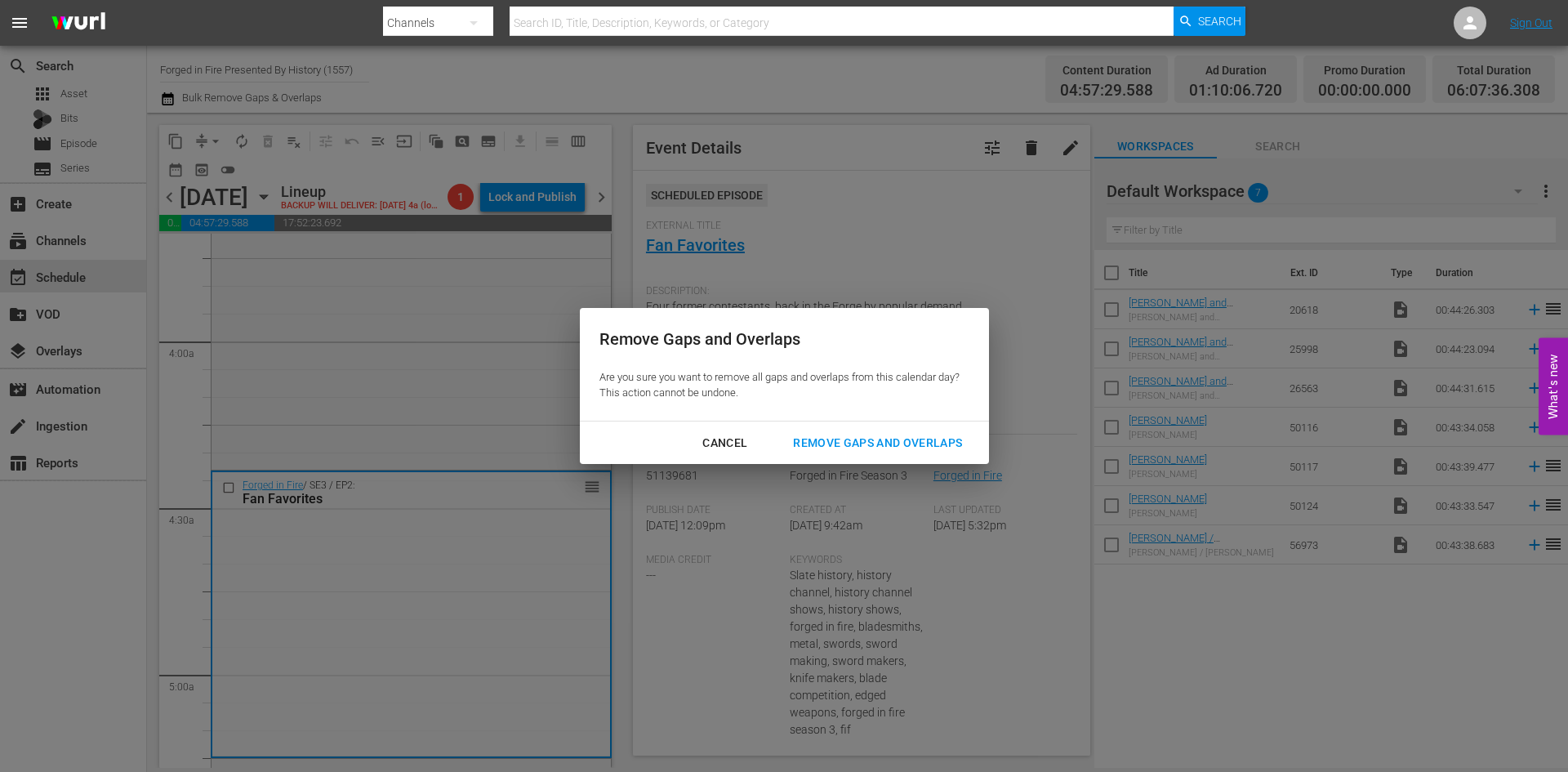
click at [825, 436] on div "Remove Gaps and Overlaps" at bounding box center [877, 443] width 195 height 20
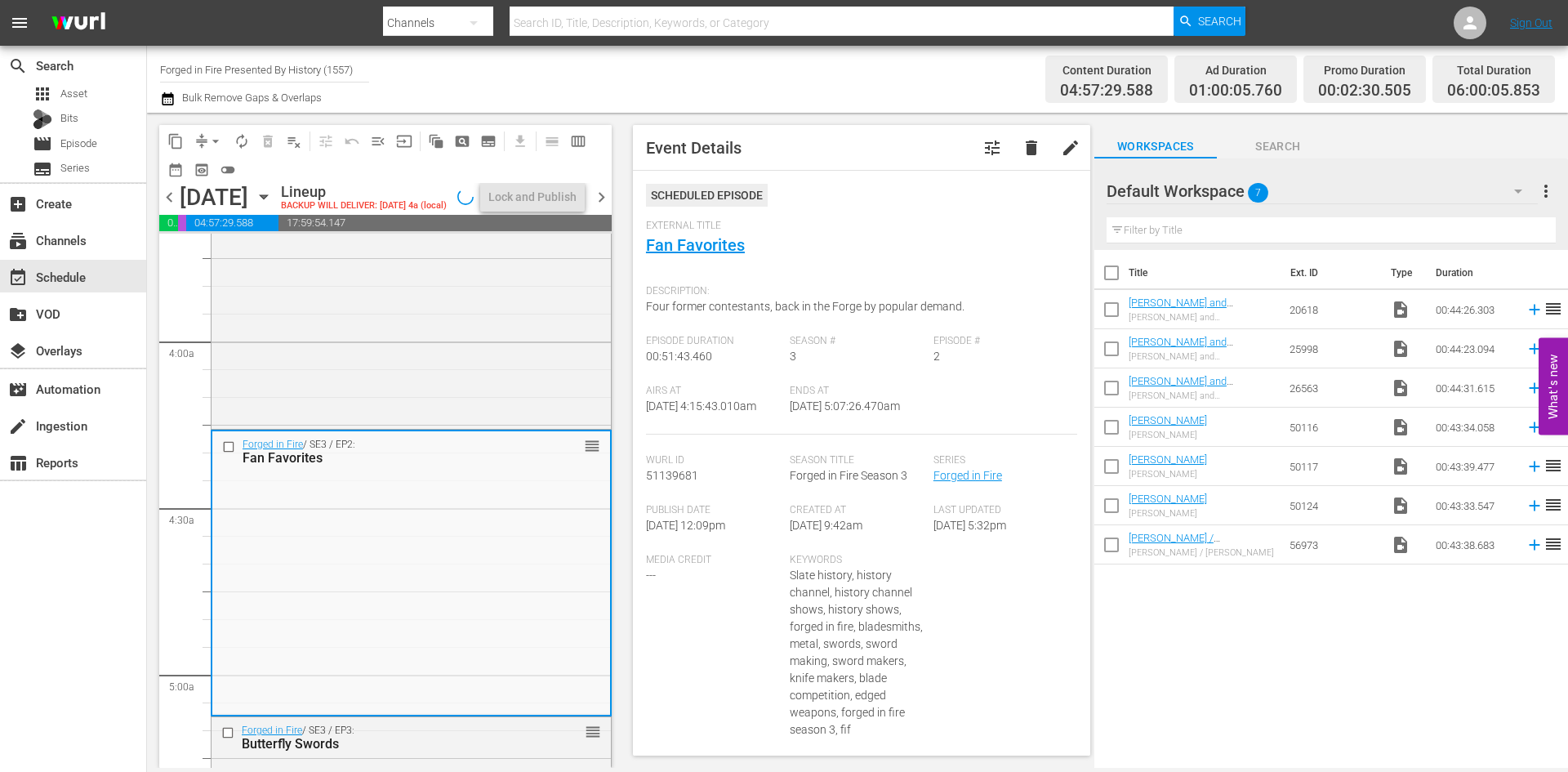
scroll to position [1198, 0]
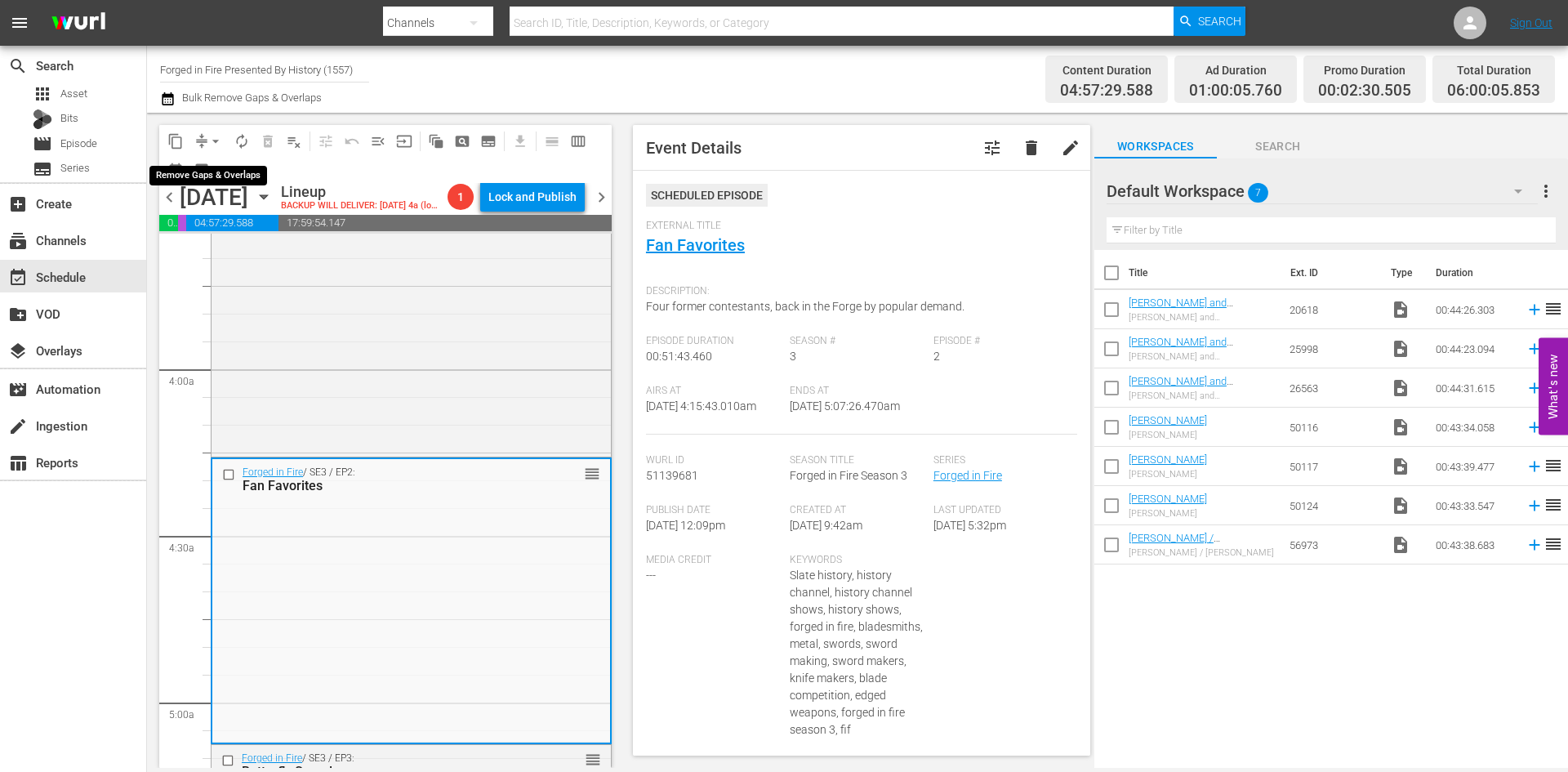
click at [213, 142] on span "arrow_drop_down" at bounding box center [216, 142] width 17 height 17
click at [209, 161] on li "Align to Midnight" at bounding box center [216, 174] width 171 height 27
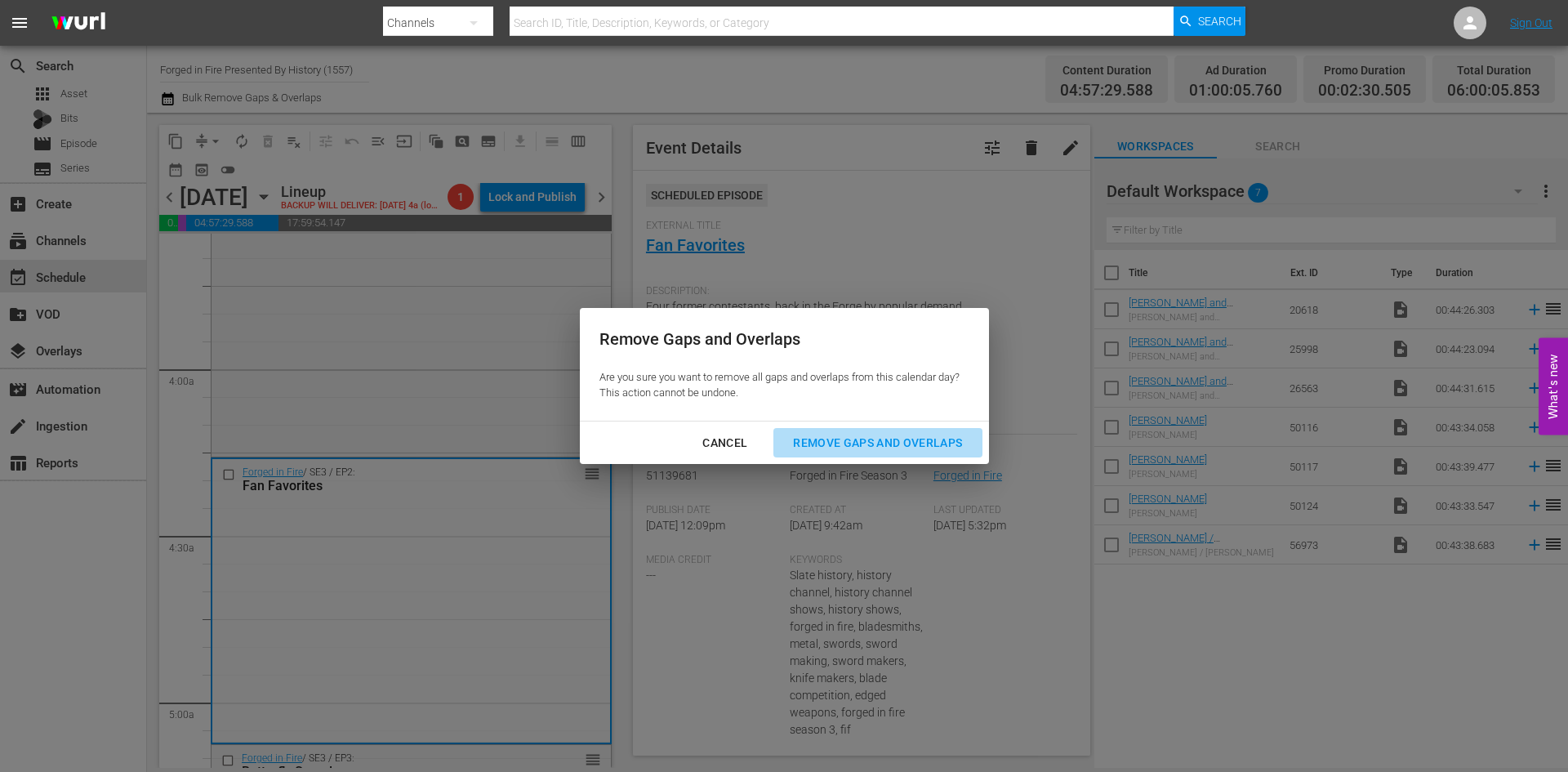
click at [901, 442] on div "Remove Gaps and Overlaps" at bounding box center [877, 443] width 195 height 20
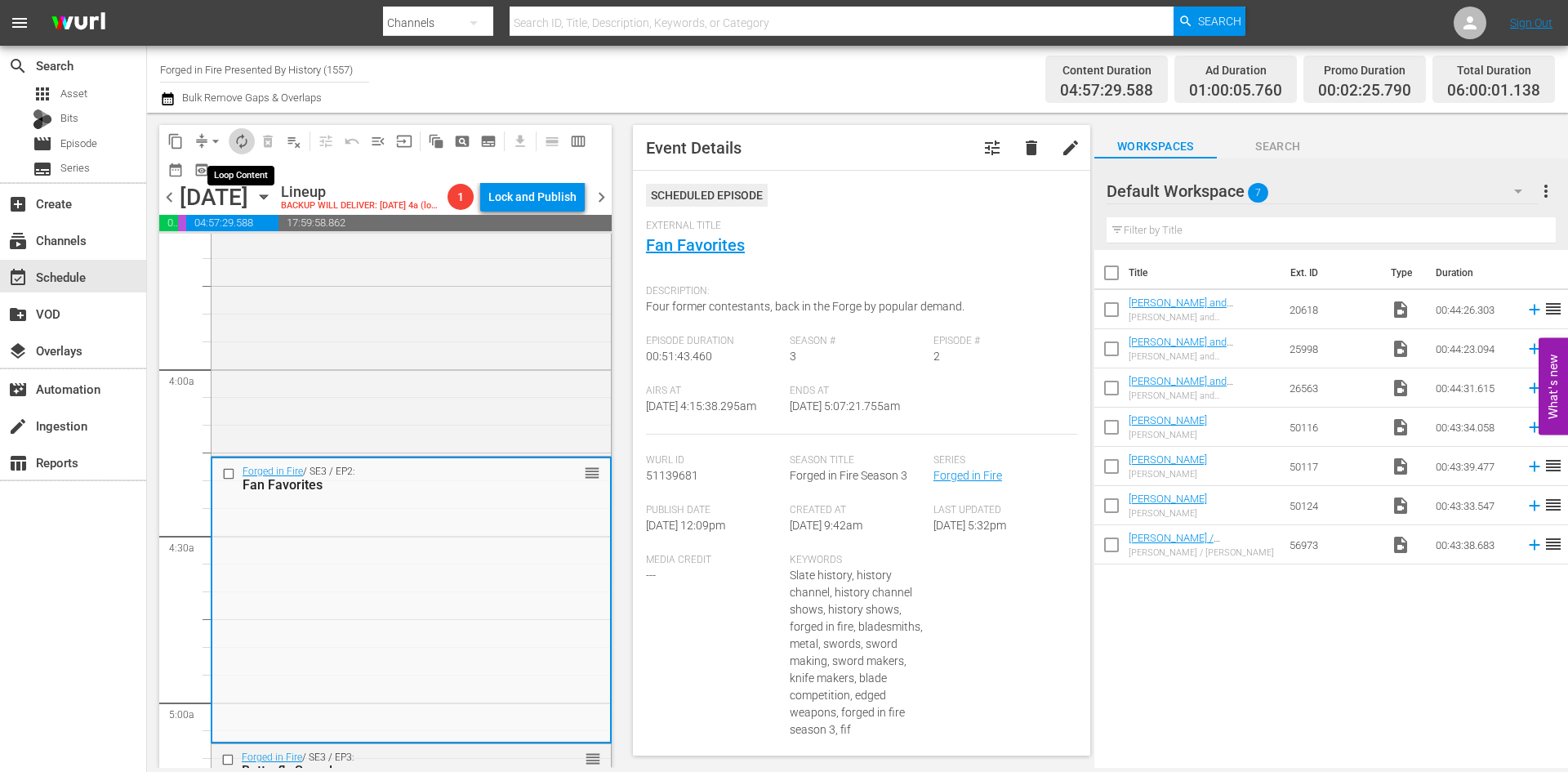
click at [245, 143] on span "autorenew_outlined" at bounding box center [242, 142] width 17 height 17
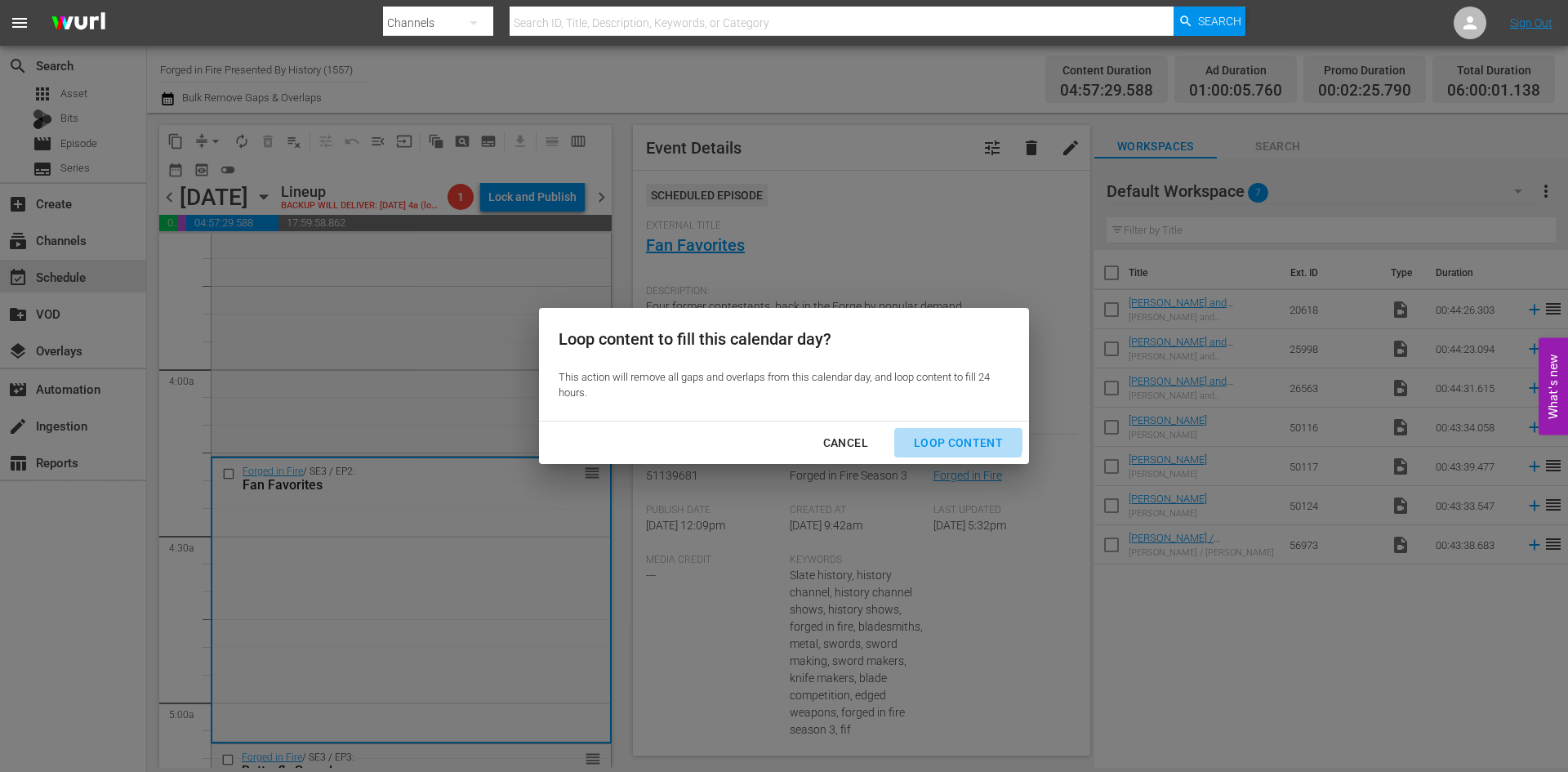
click at [950, 436] on div "Loop Content" at bounding box center [958, 443] width 115 height 20
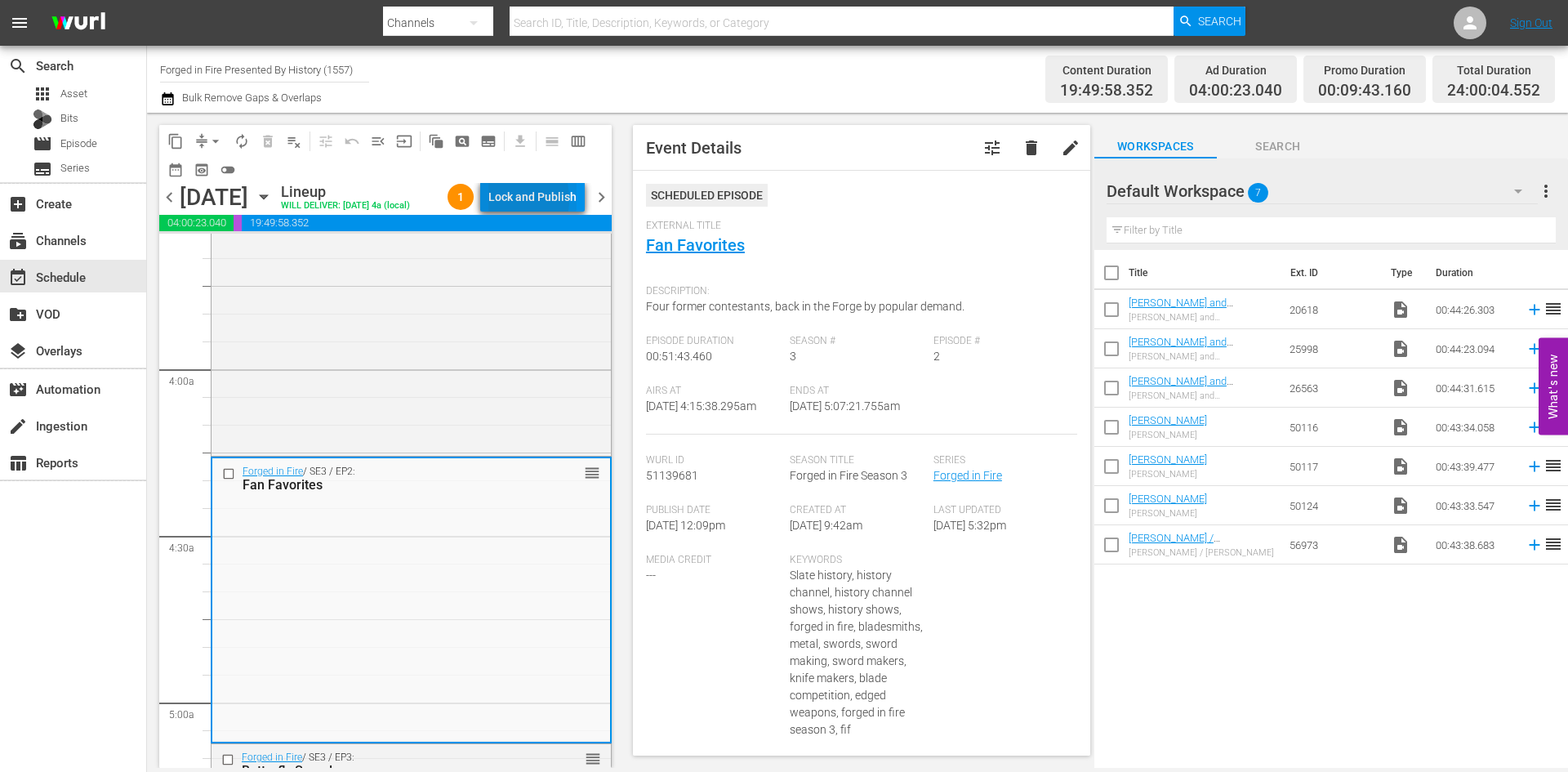
click at [505, 199] on div "Lock and Publish" at bounding box center [532, 197] width 88 height 30
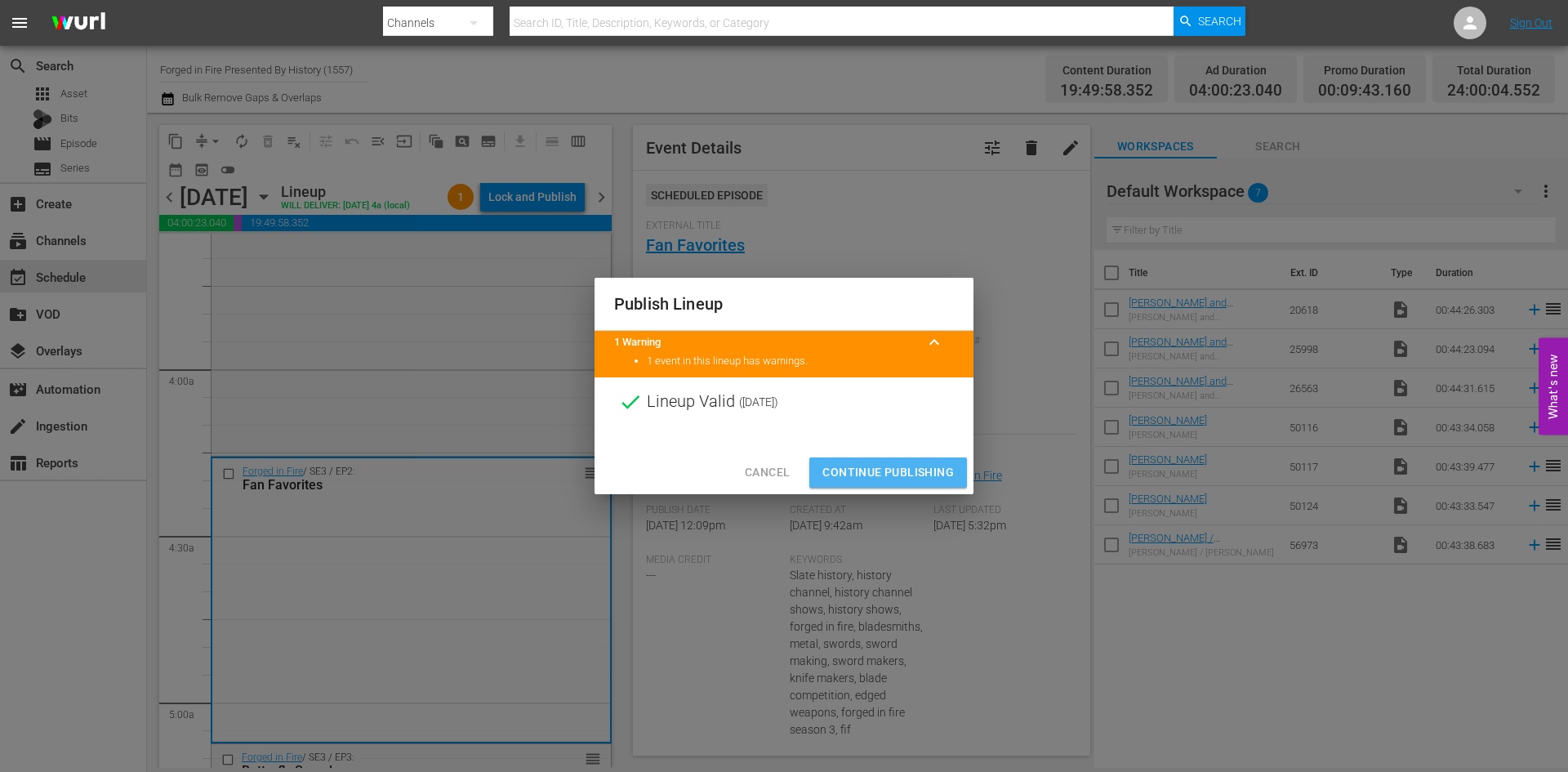
click at [901, 474] on span "Continue Publishing" at bounding box center [888, 473] width 131 height 20
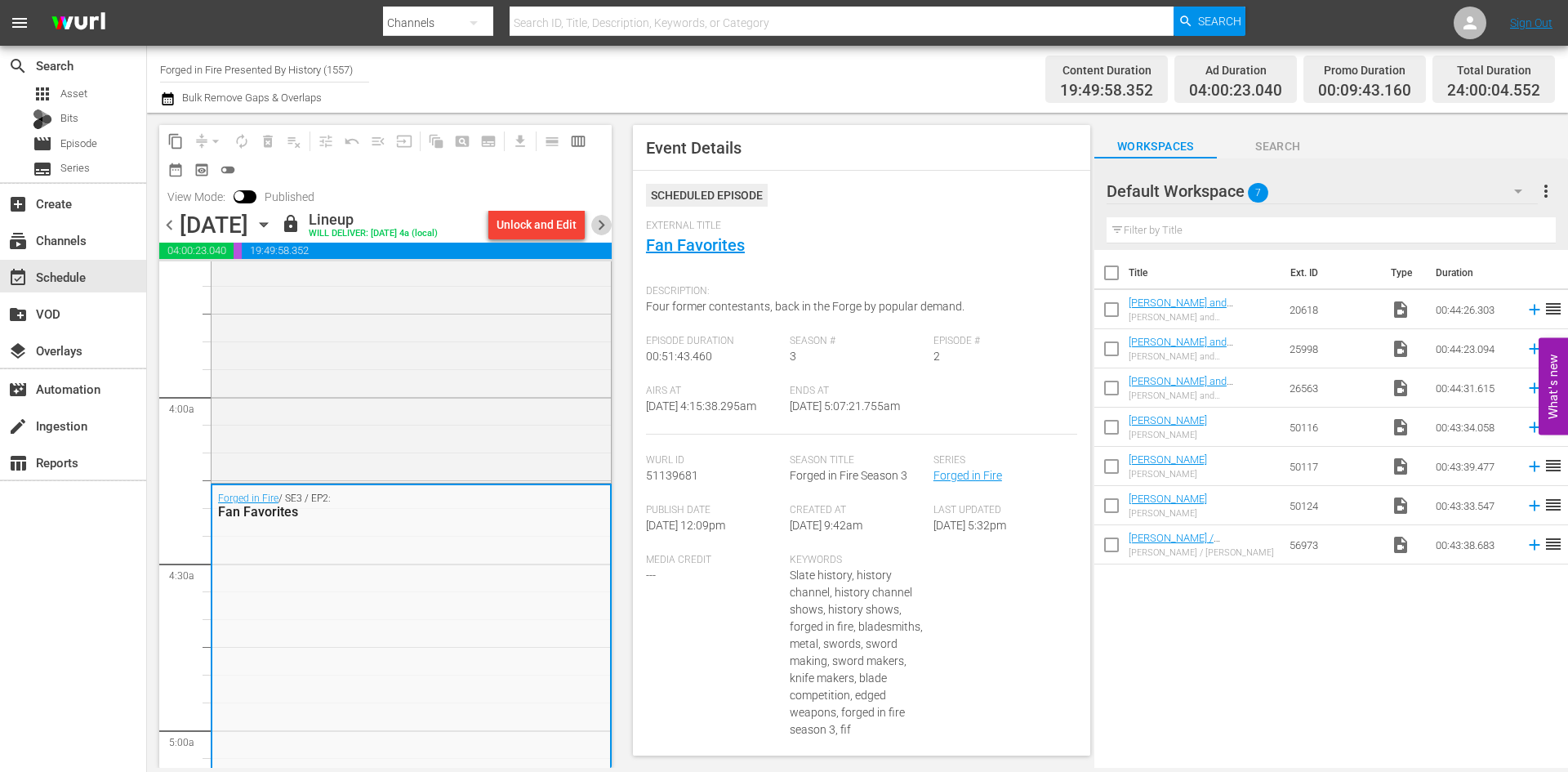
click at [602, 226] on span "chevron_right" at bounding box center [601, 225] width 20 height 20
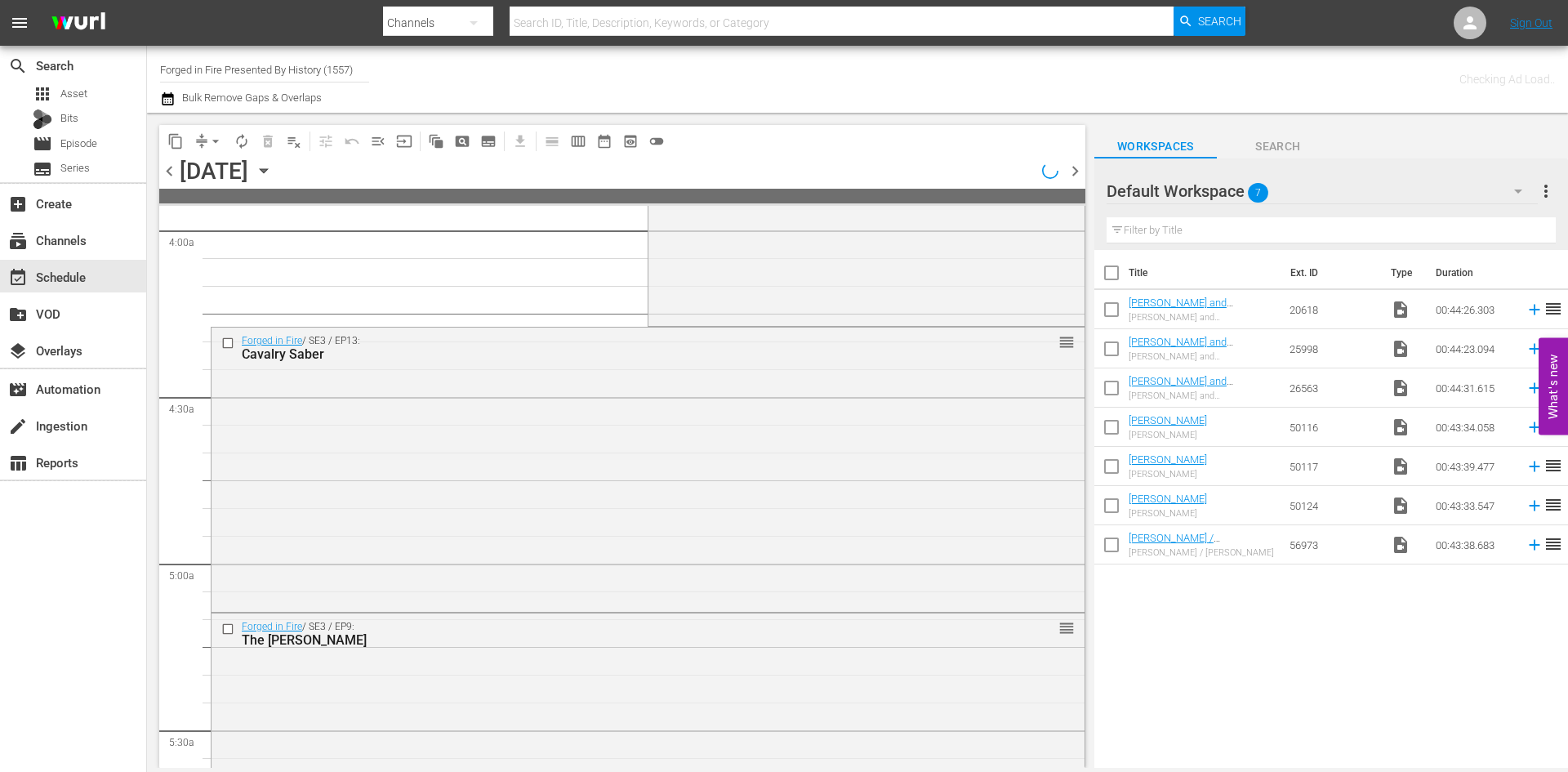
scroll to position [1226, 0]
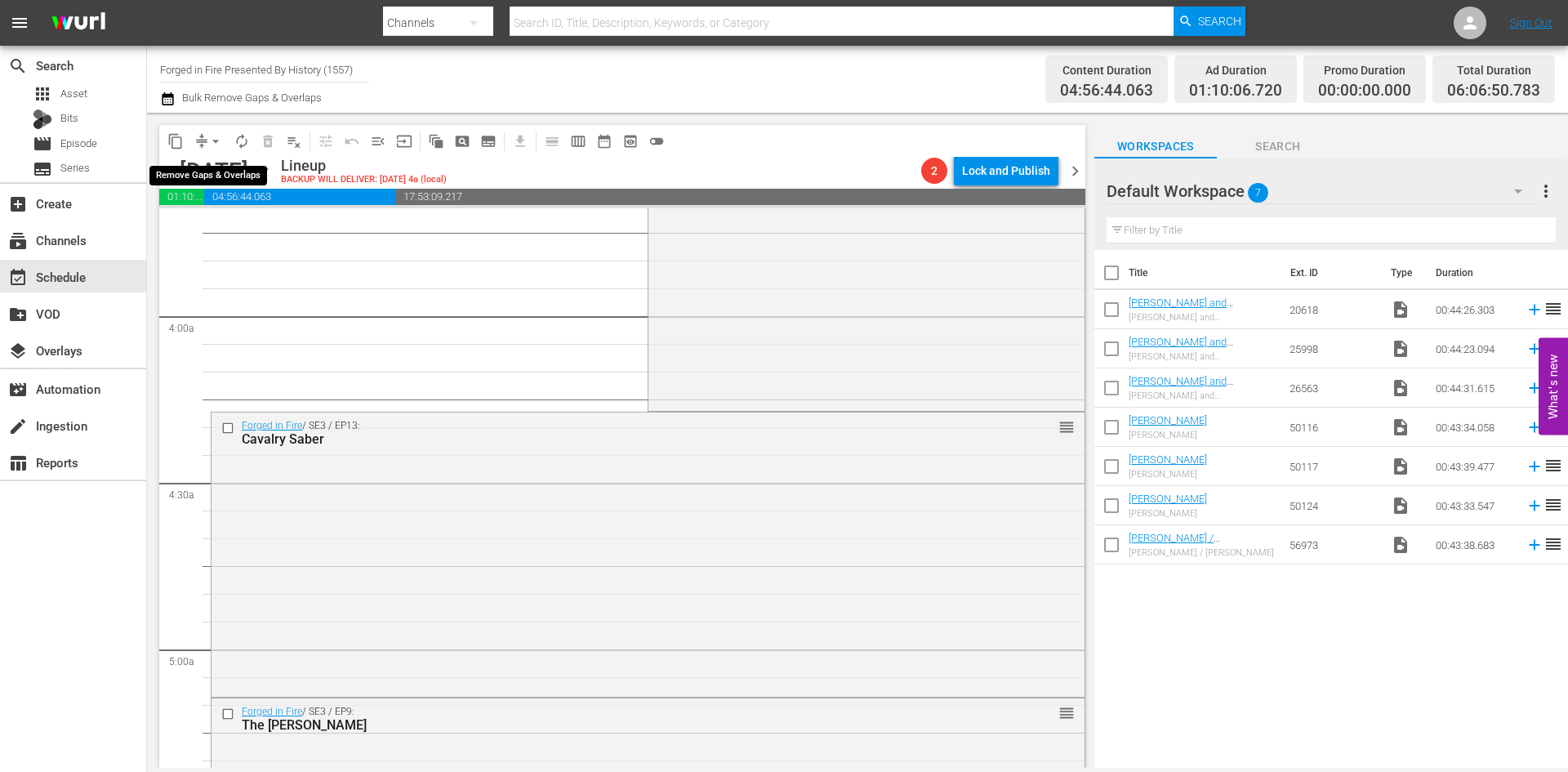
click at [214, 144] on span "arrow_drop_down" at bounding box center [216, 142] width 17 height 17
click at [220, 181] on li "Align to Midnight" at bounding box center [216, 174] width 171 height 27
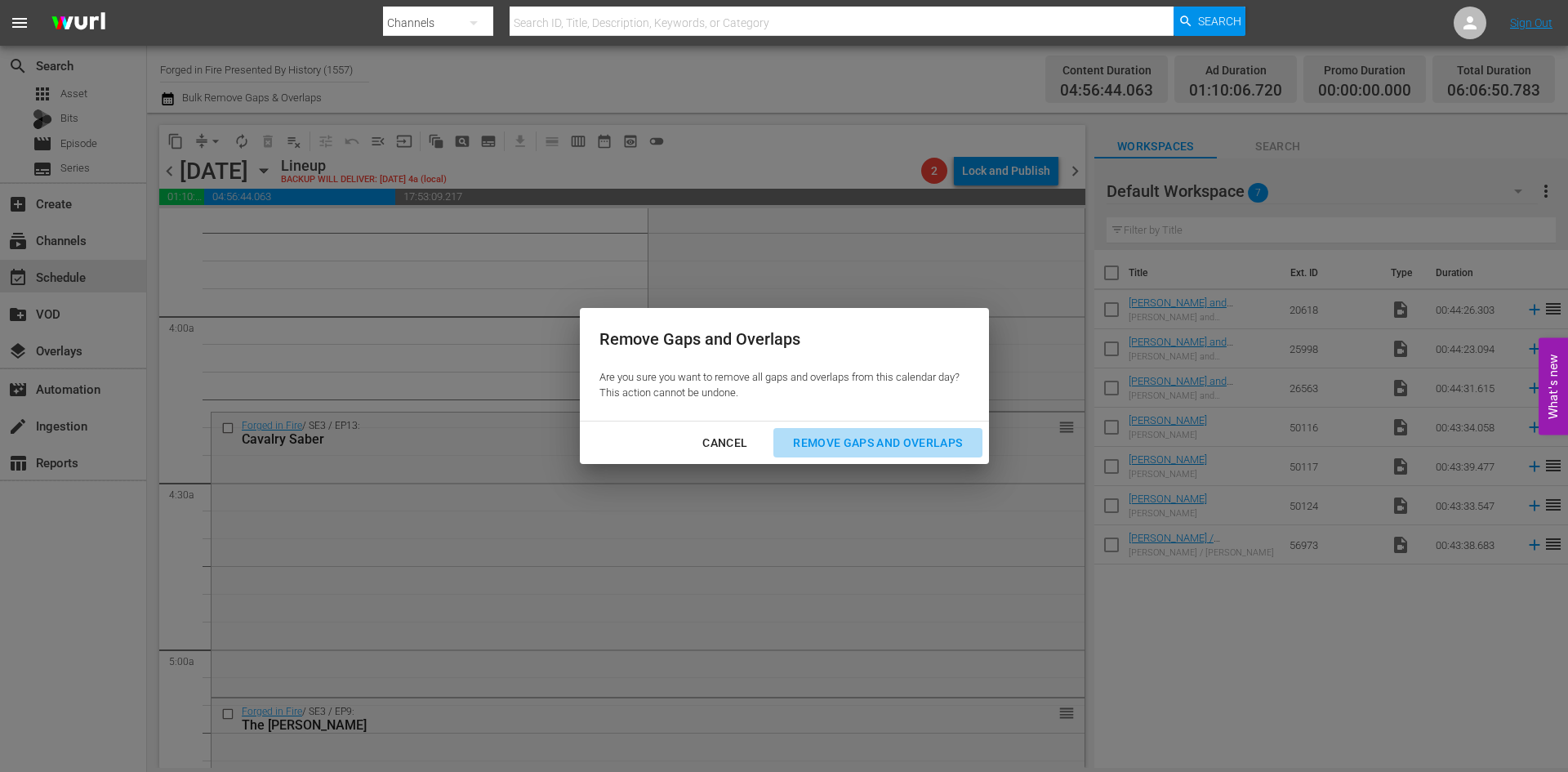
click at [841, 434] on div "Remove Gaps and Overlaps" at bounding box center [877, 443] width 195 height 20
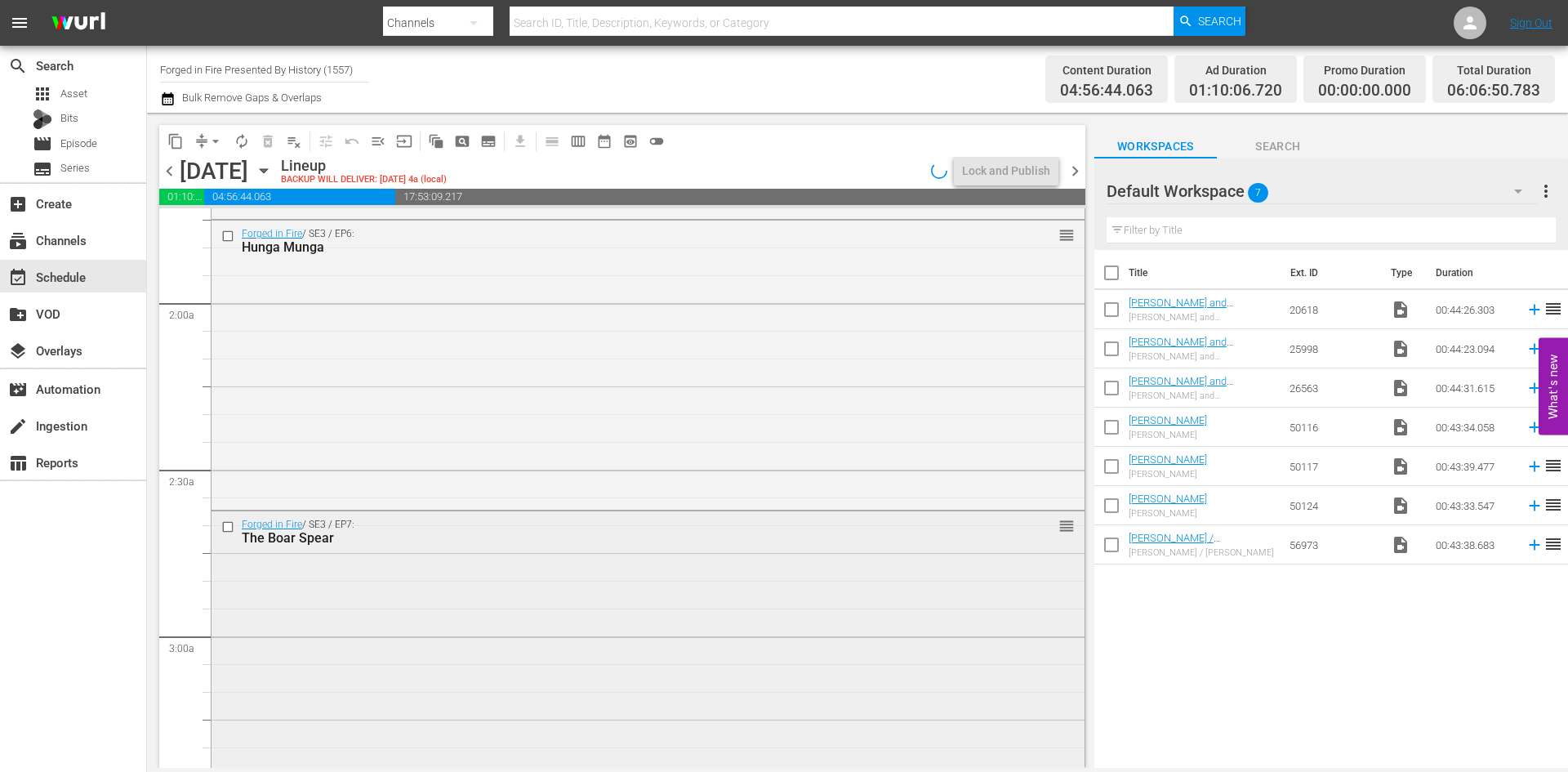
scroll to position [0, 0]
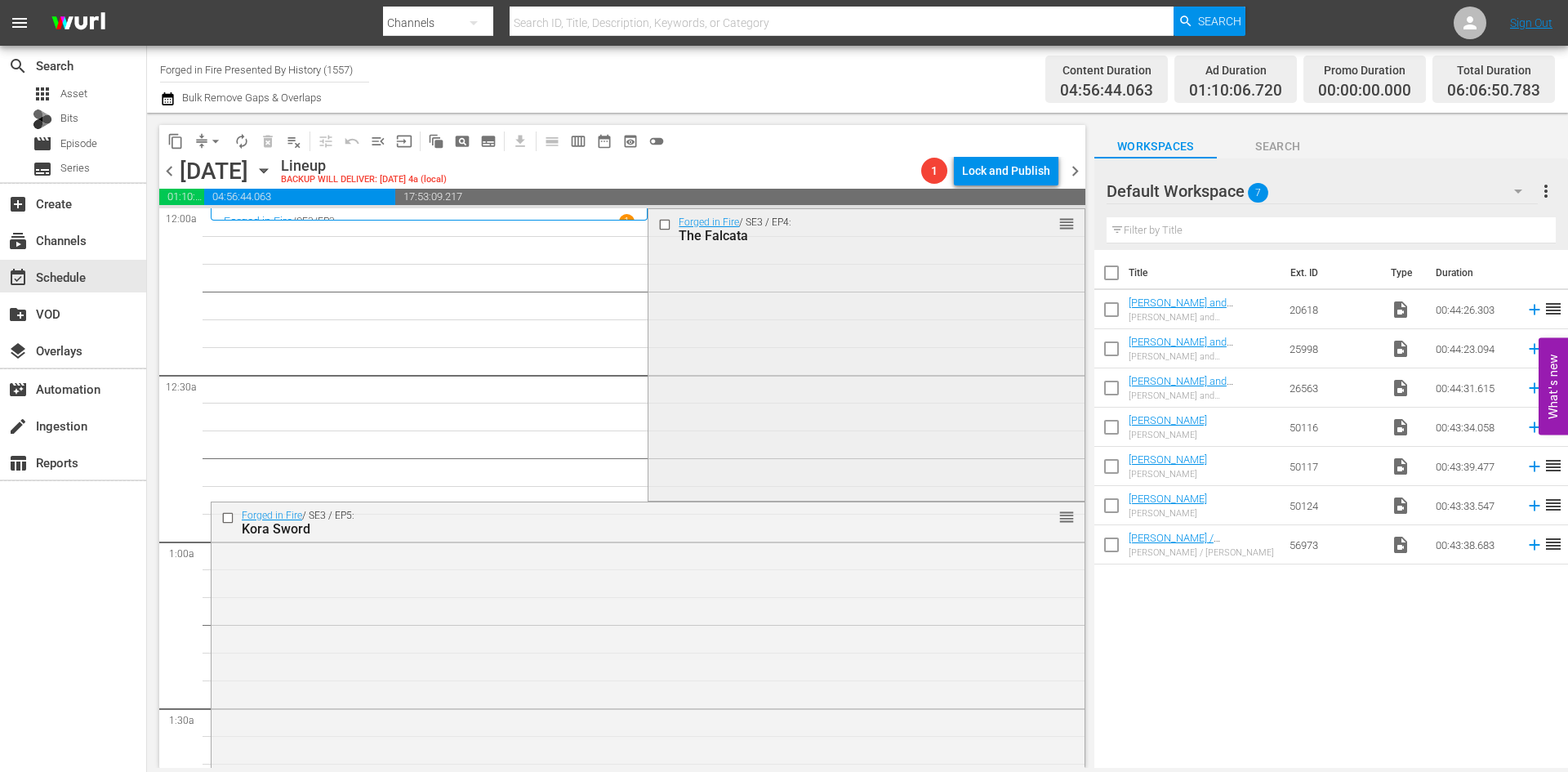
click at [834, 394] on div "Forged in Fire / SE3 / EP4: The Falcata reorder" at bounding box center [866, 354] width 436 height 290
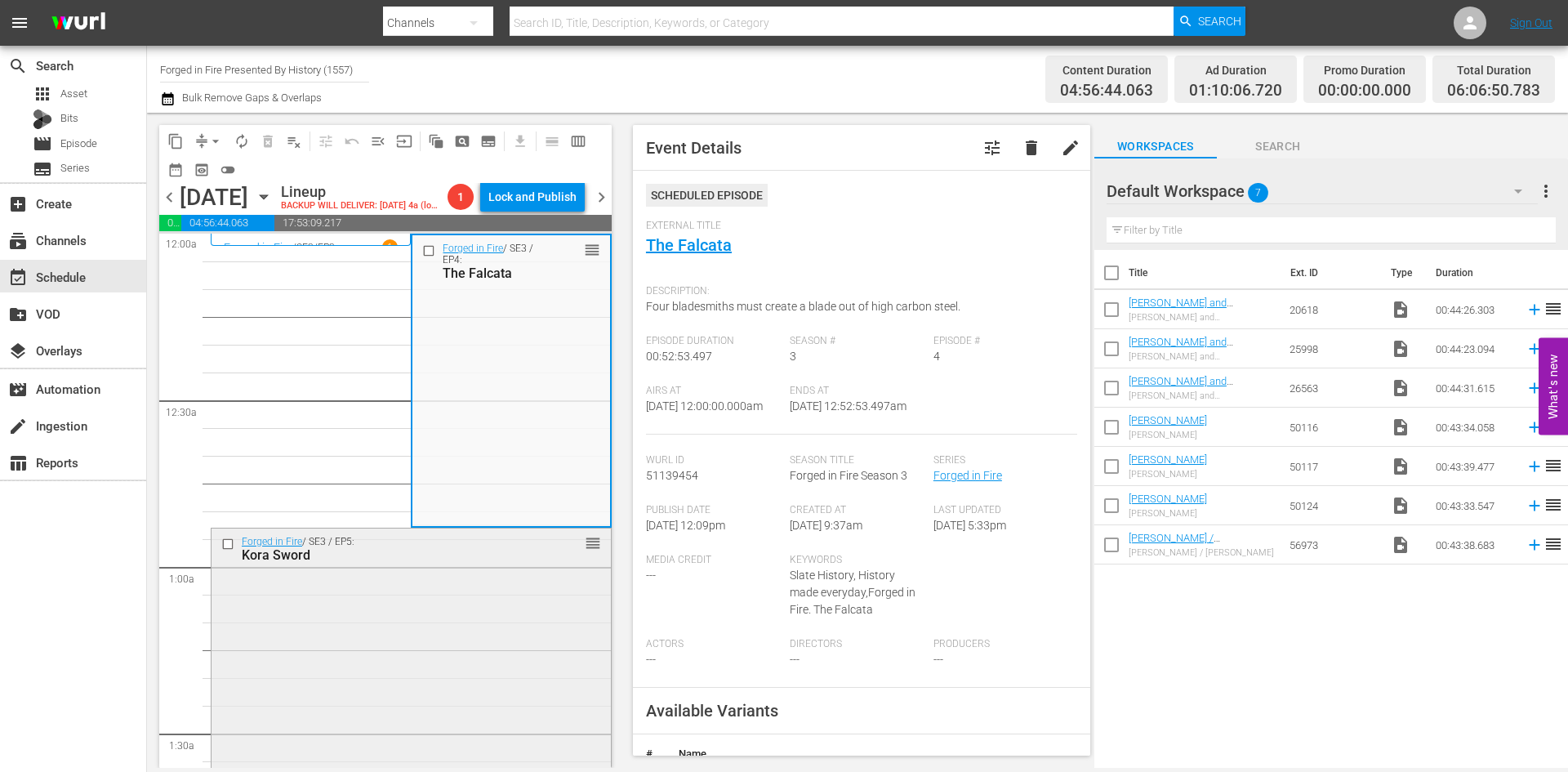
click at [512, 610] on div "Forged in Fire / SE3 / EP5: Kora Sword reorder" at bounding box center [412, 671] width 400 height 285
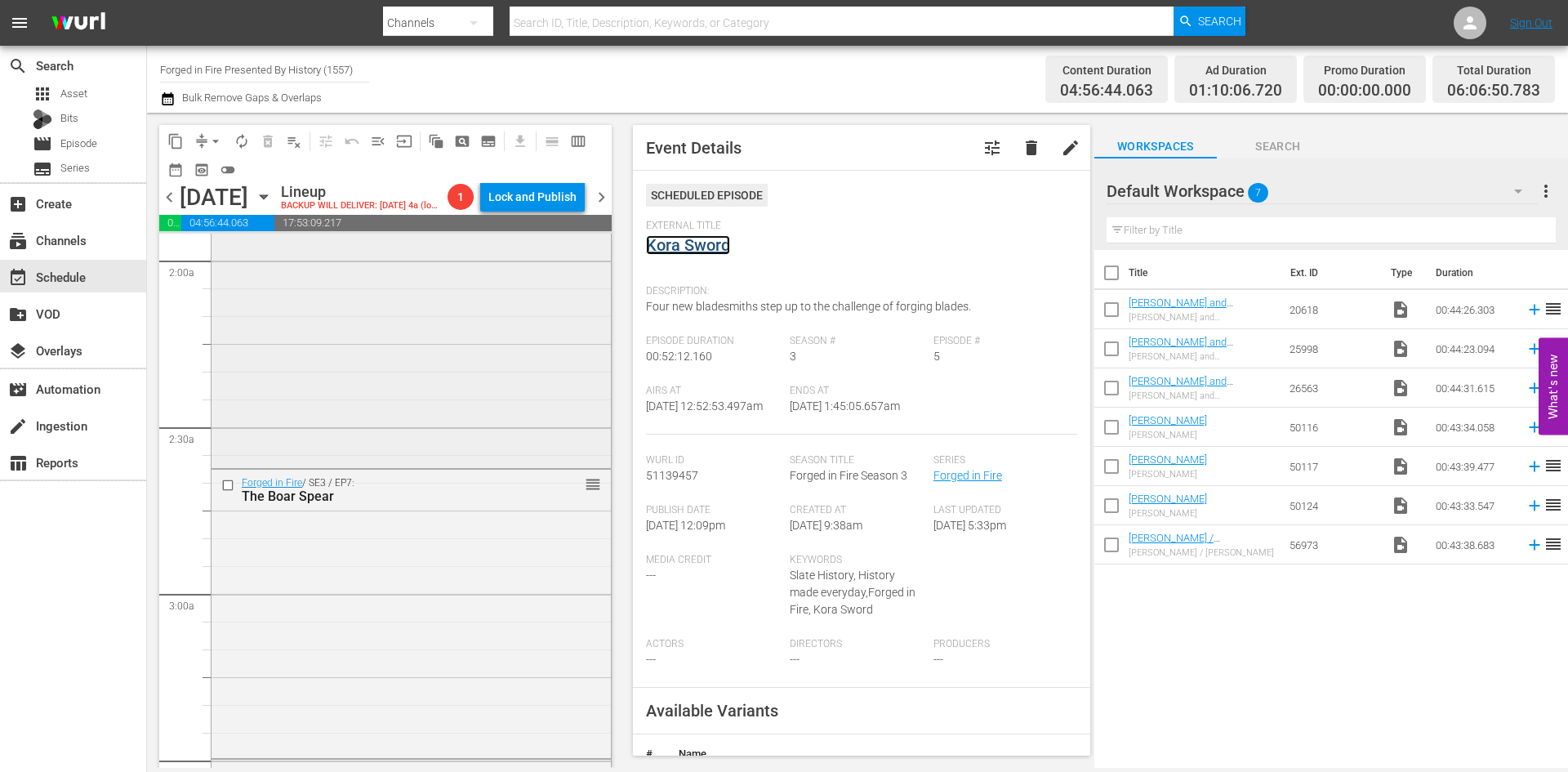
scroll to position [654, 0]
click at [477, 397] on div "Forged in Fire / SE3 / EP6: Hunga Munga reorder" at bounding box center [412, 307] width 400 height 286
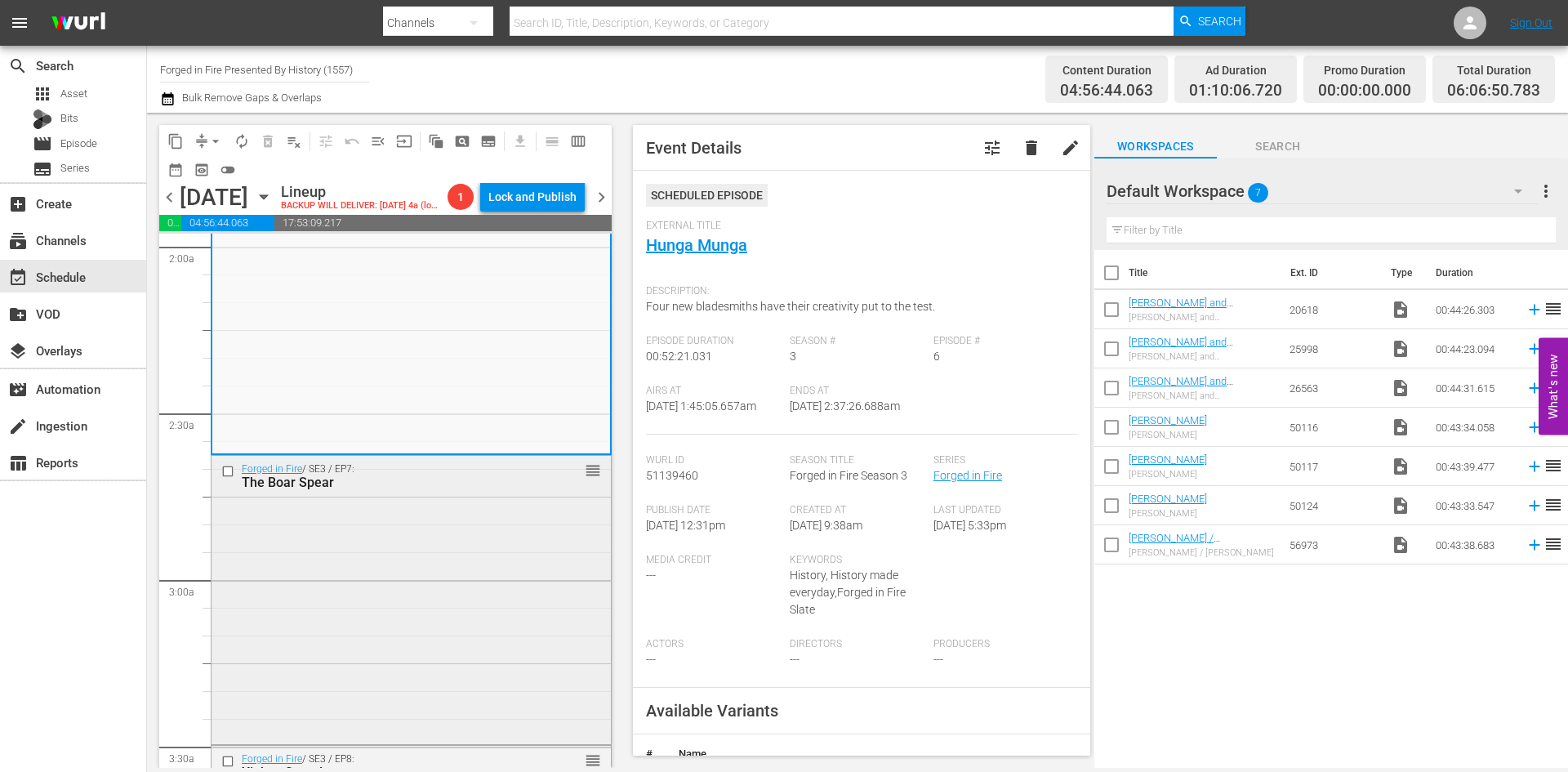
click at [437, 590] on div "Forged in Fire / SE3 / EP7: The Boar Spear reorder" at bounding box center [412, 599] width 400 height 285
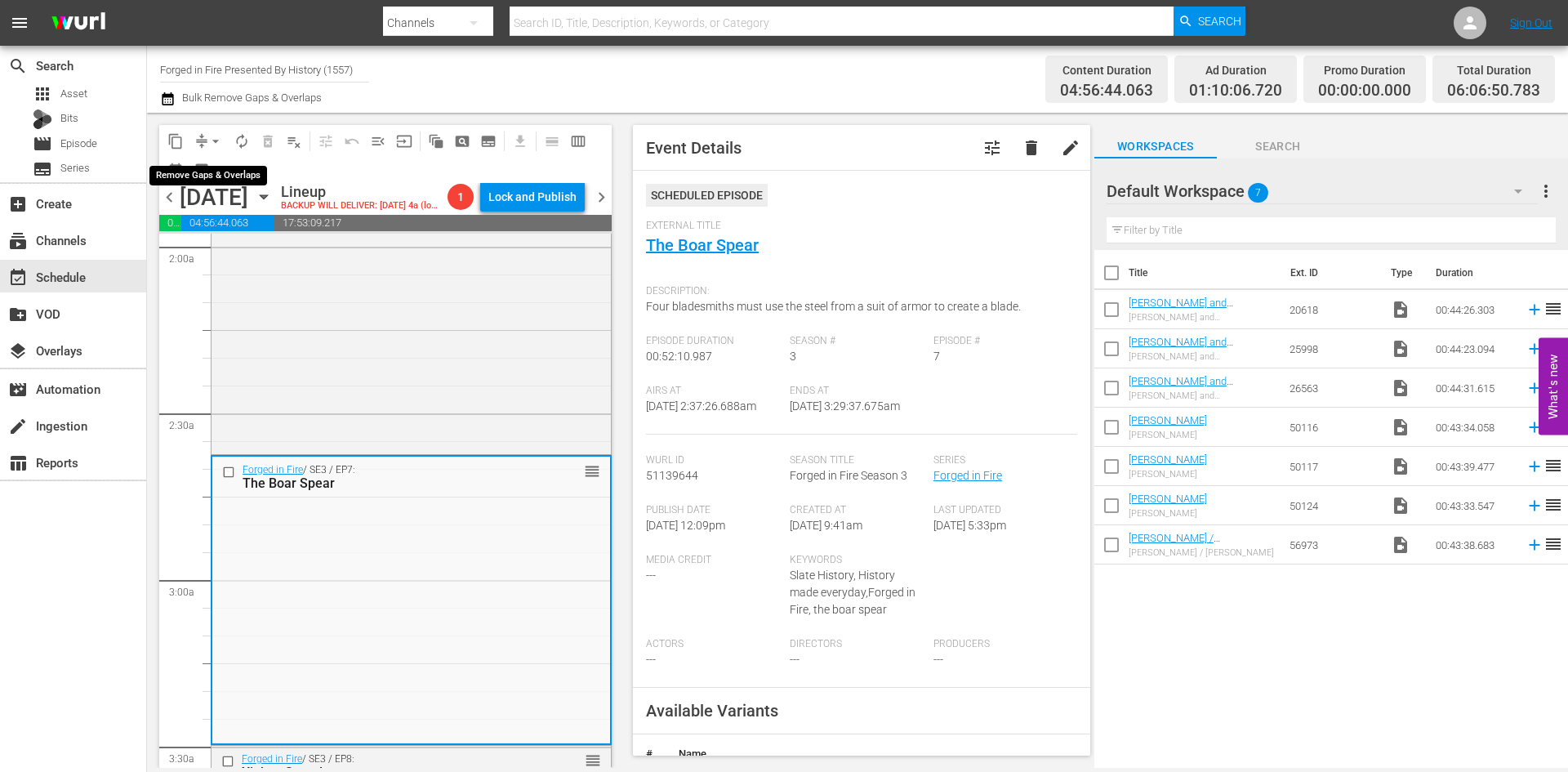
click at [214, 135] on span "arrow_drop_down" at bounding box center [216, 142] width 17 height 17
click at [216, 178] on li "Align to Midnight" at bounding box center [216, 174] width 171 height 27
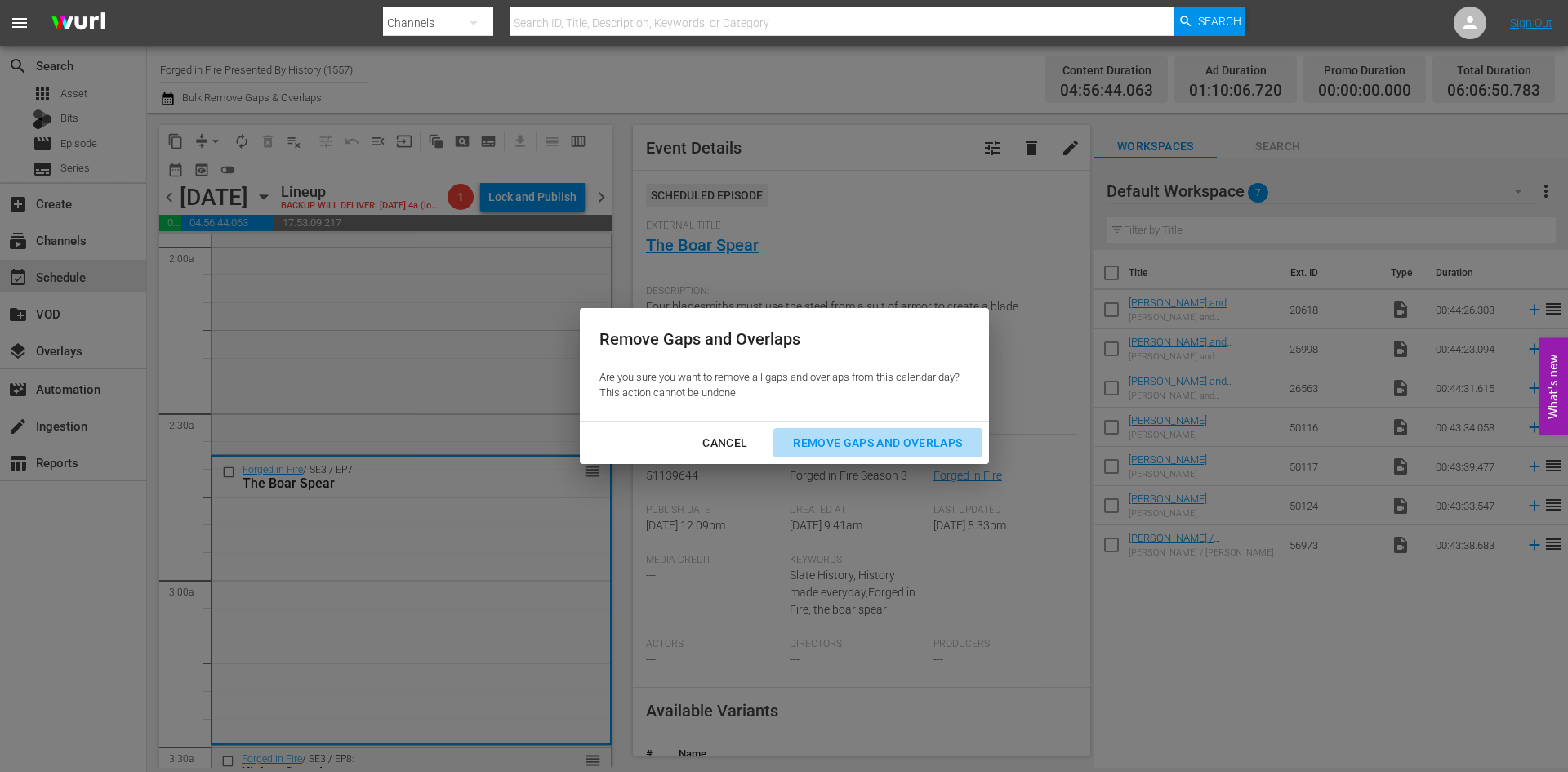
click at [895, 442] on div "Remove Gaps and Overlaps" at bounding box center [877, 443] width 195 height 20
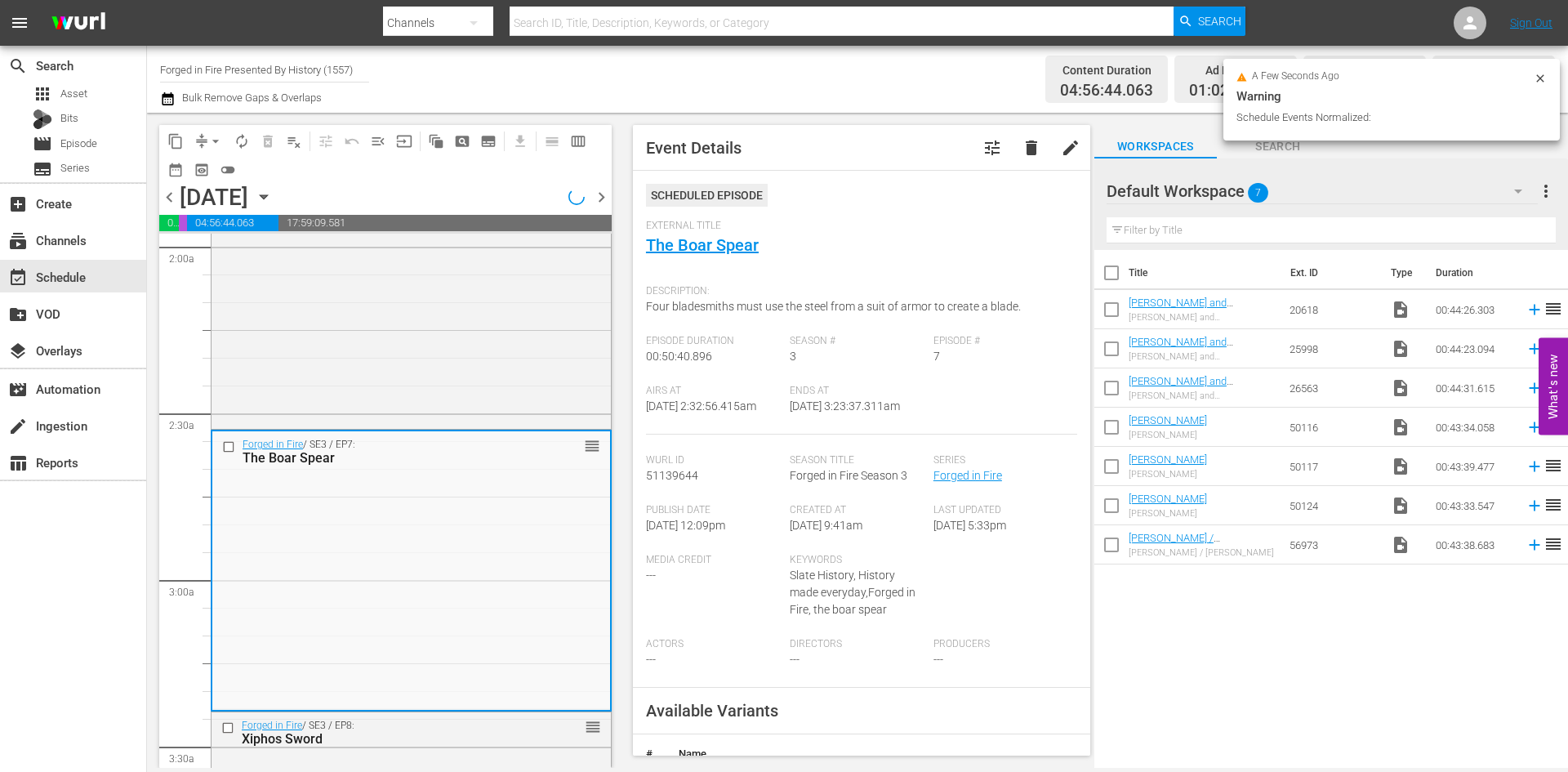
scroll to position [626, 0]
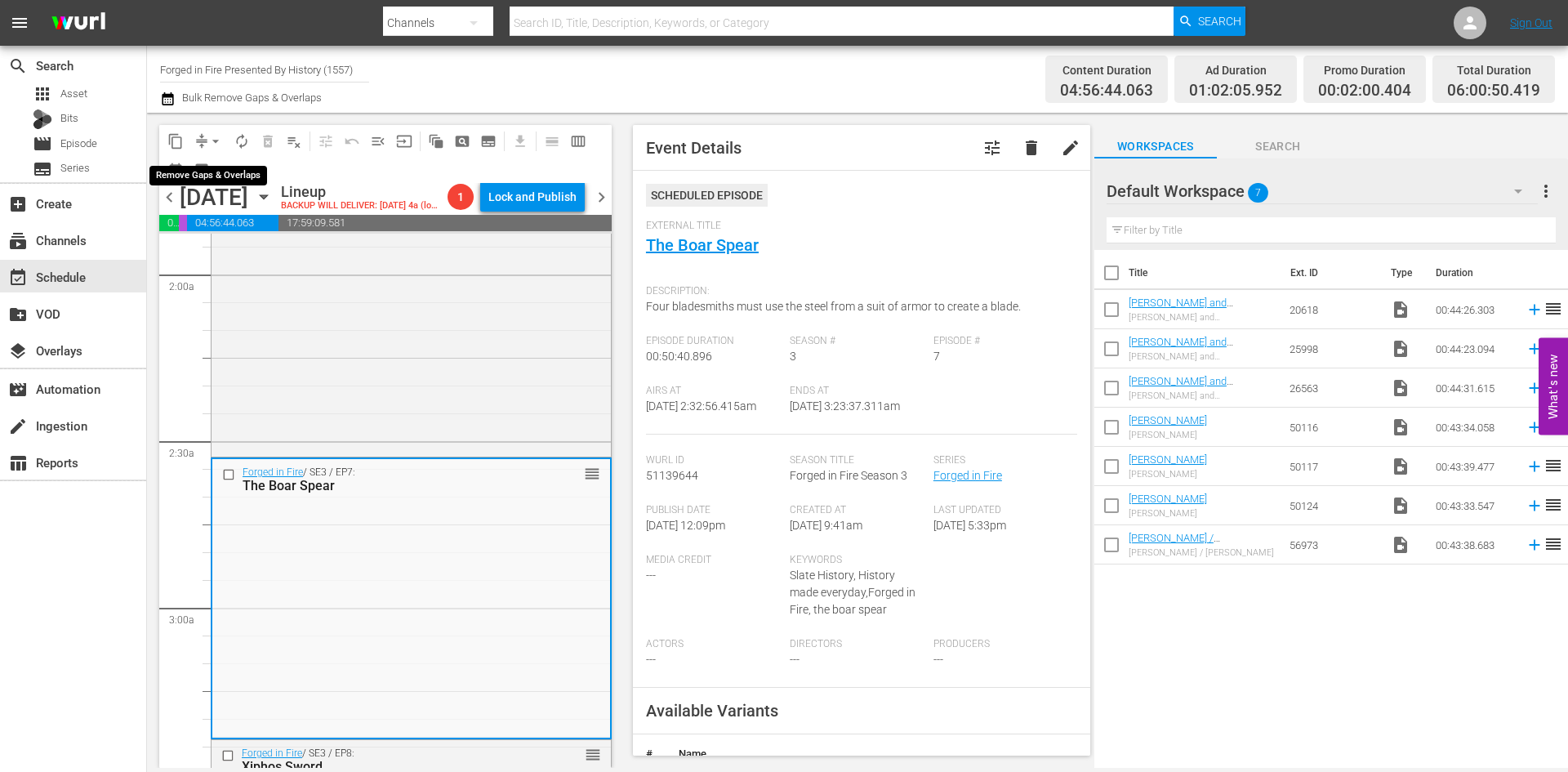
click at [214, 139] on span "arrow_drop_down" at bounding box center [216, 142] width 17 height 17
click at [205, 170] on li "Align to Midnight" at bounding box center [216, 174] width 171 height 27
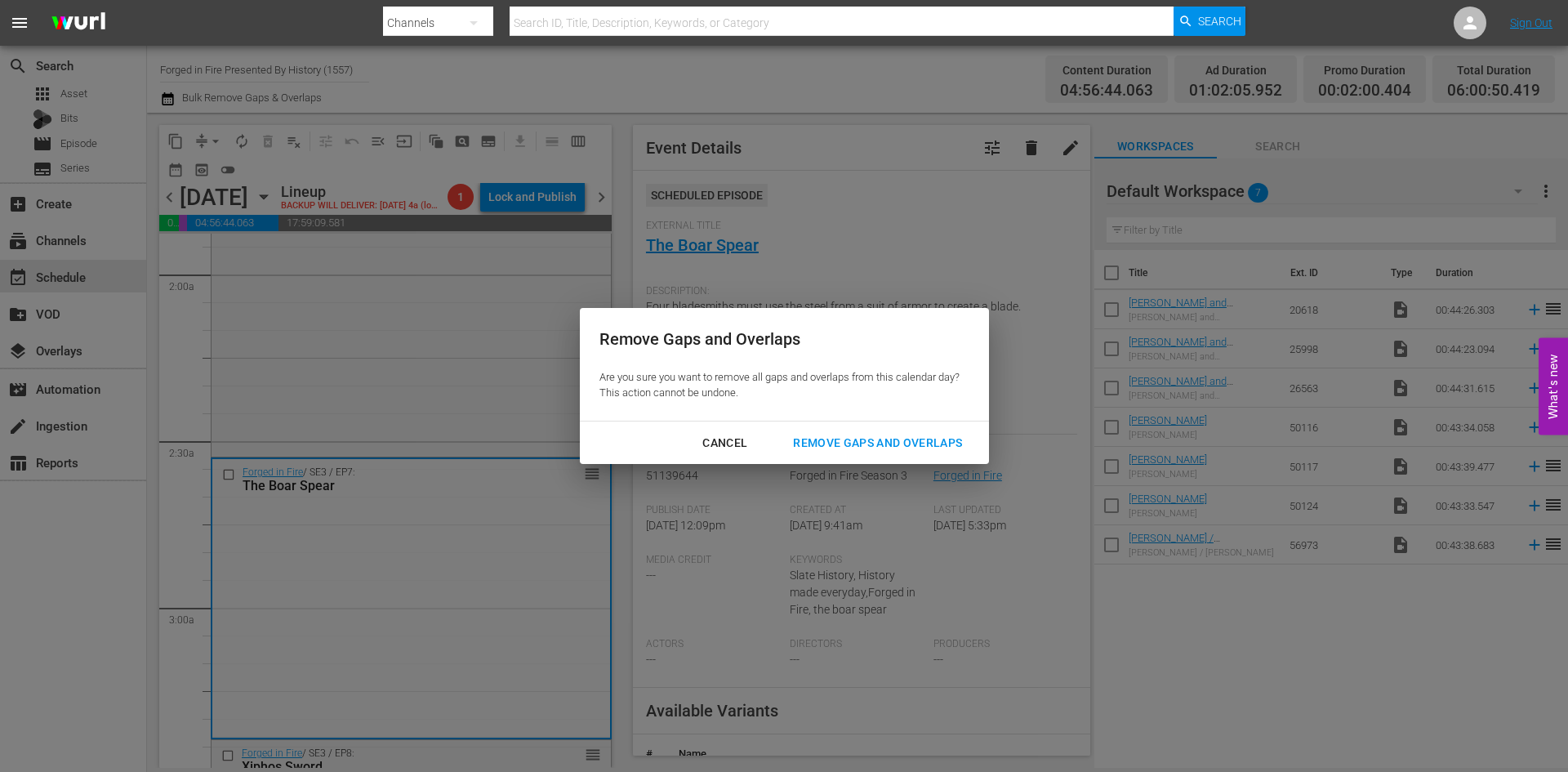
click at [858, 440] on div "Remove Gaps and Overlaps" at bounding box center [877, 443] width 195 height 20
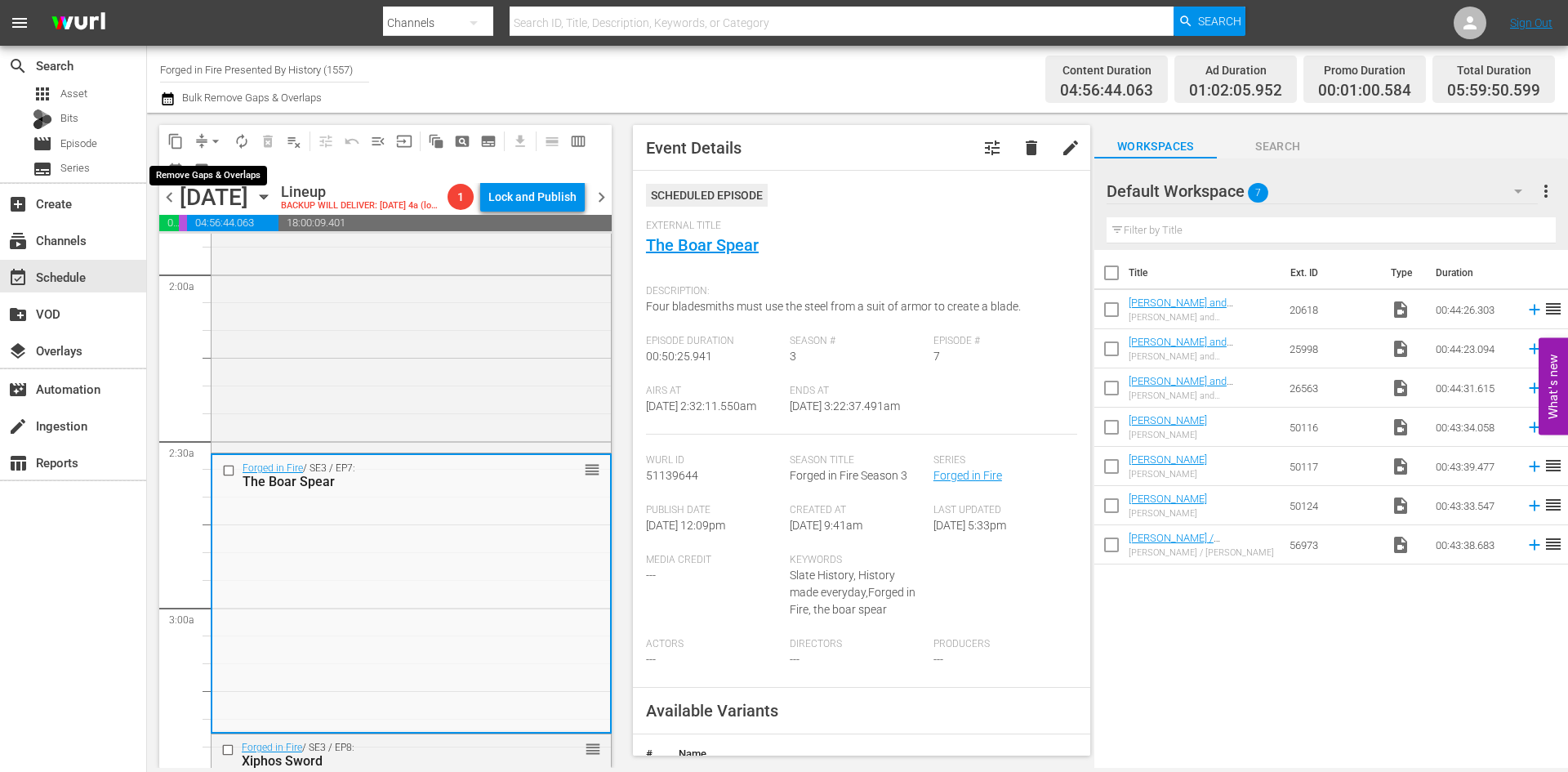
click at [215, 142] on span "arrow_drop_down" at bounding box center [216, 142] width 17 height 17
click at [213, 178] on li "Align to Midnight" at bounding box center [216, 174] width 171 height 27
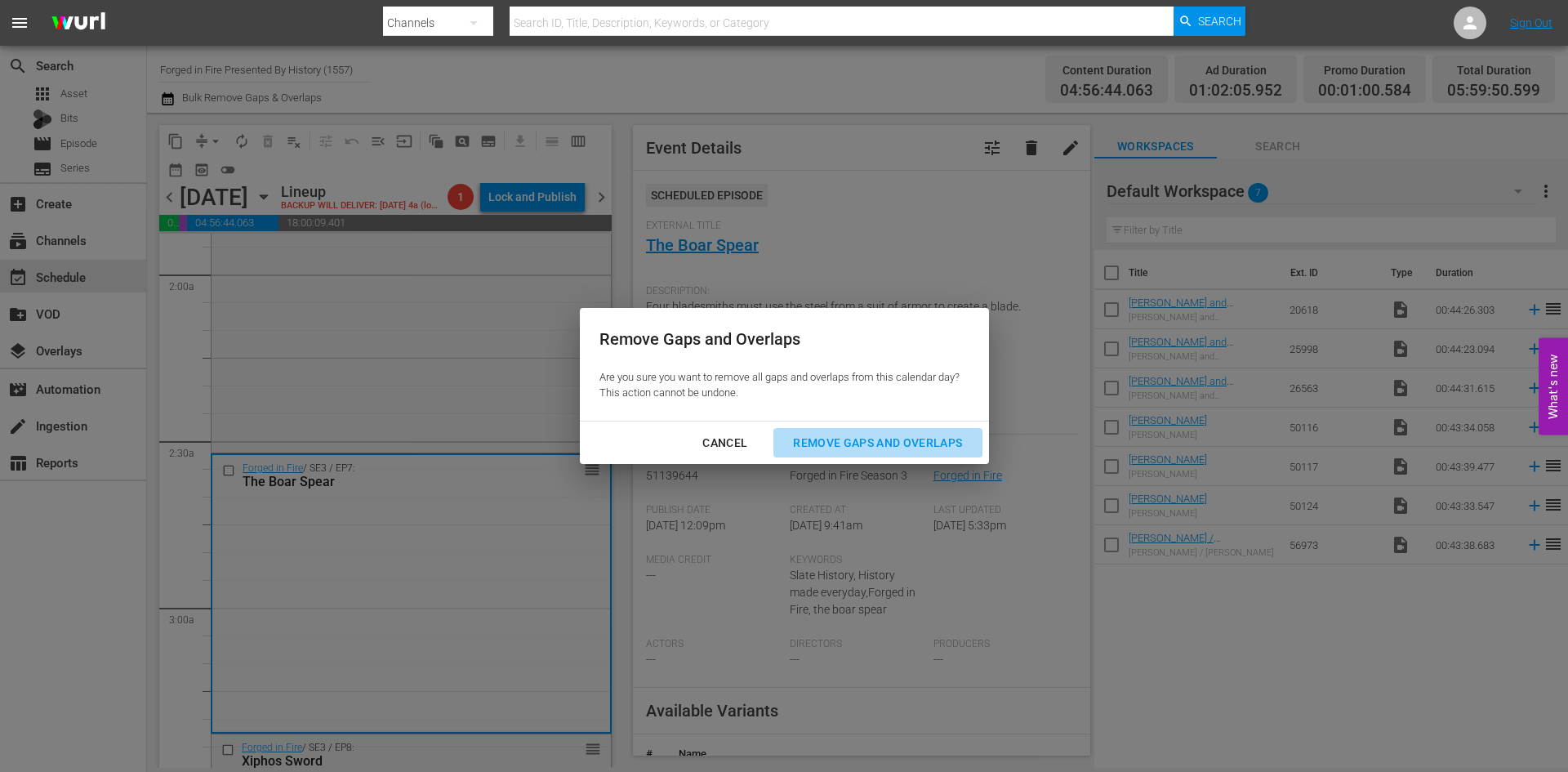
click at [852, 440] on div "Remove Gaps and Overlaps" at bounding box center [877, 443] width 195 height 20
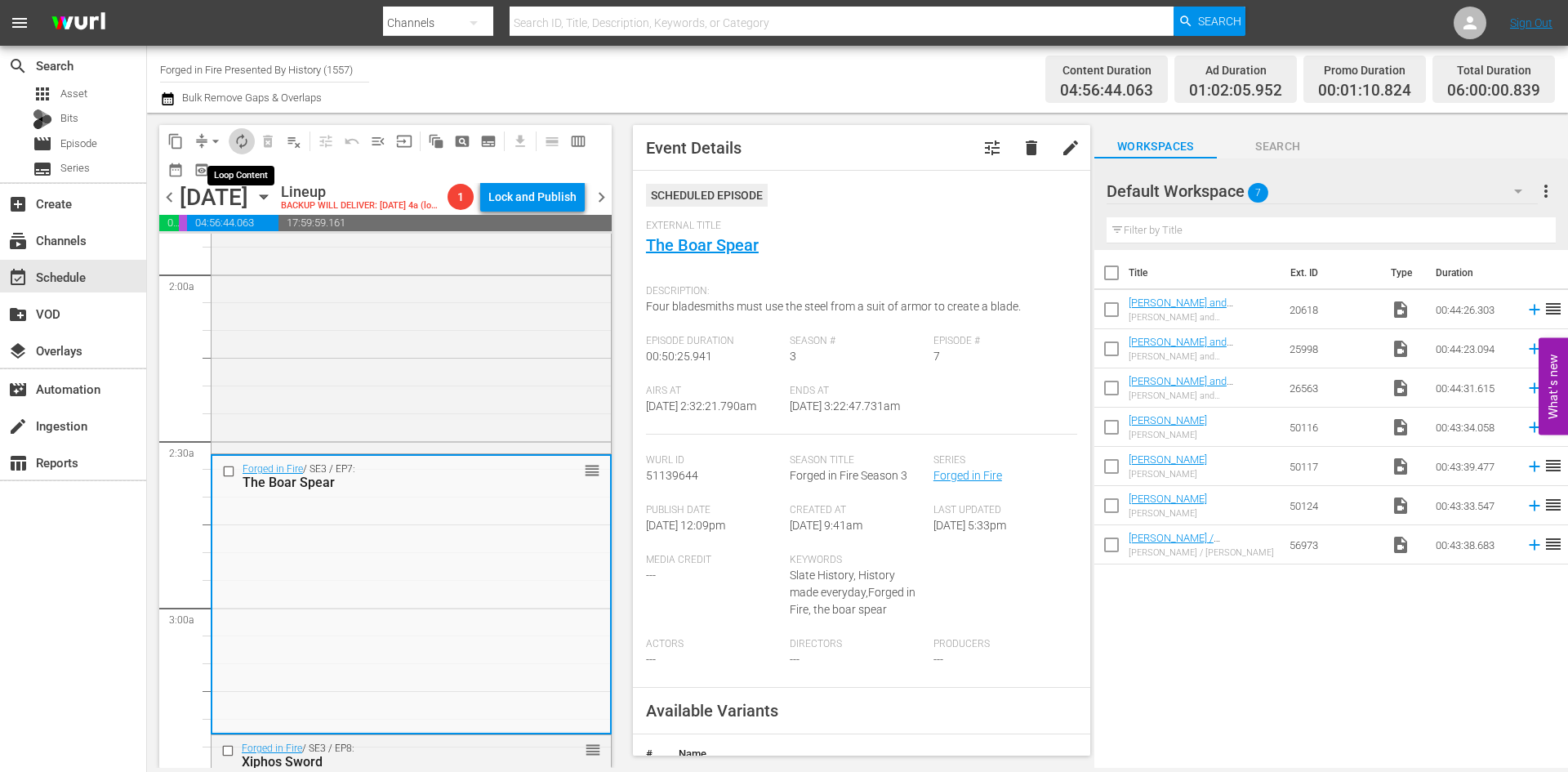
click at [241, 137] on span "autorenew_outlined" at bounding box center [242, 142] width 17 height 17
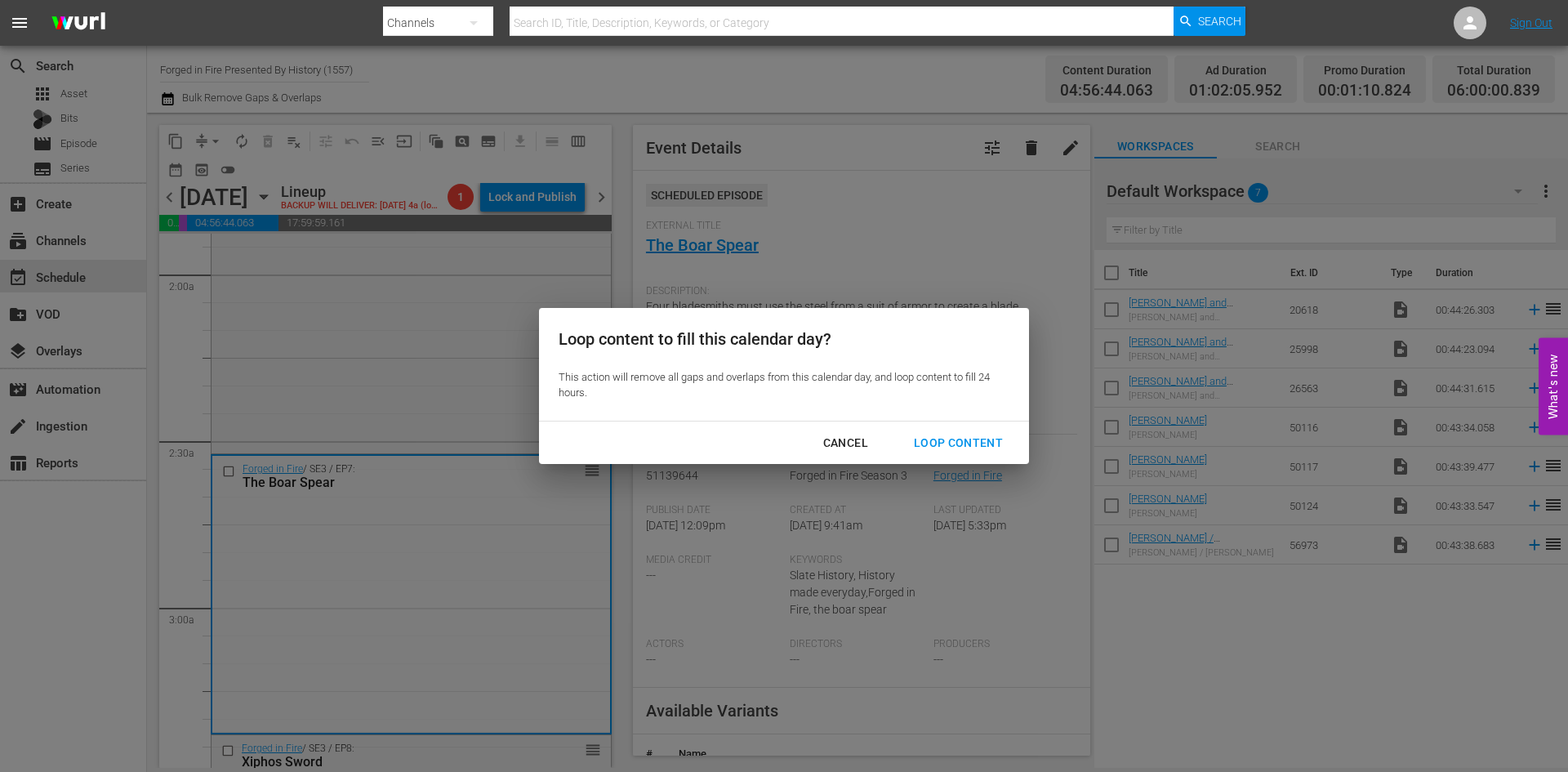
click at [945, 443] on div "Loop Content" at bounding box center [958, 443] width 115 height 20
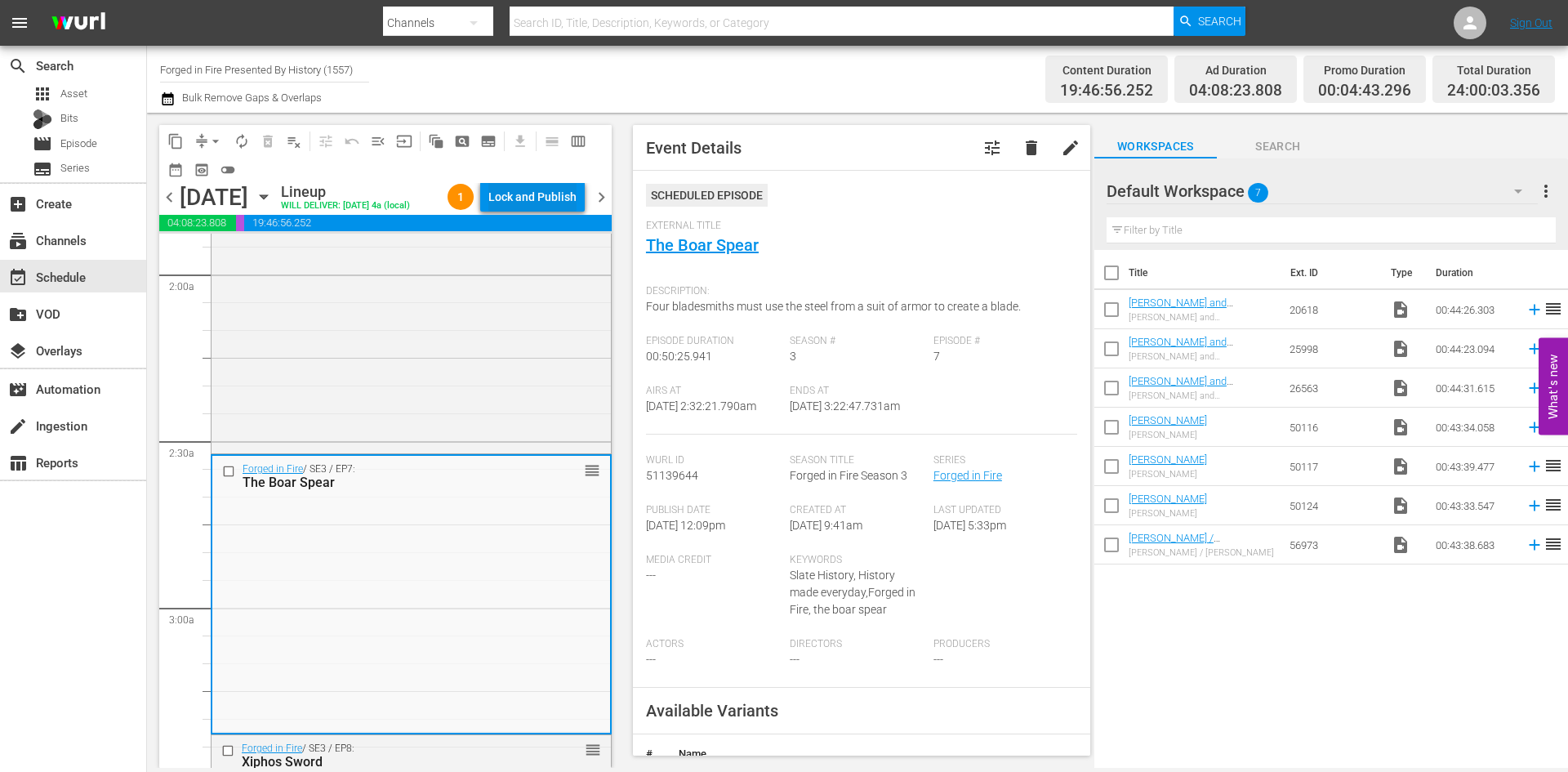
click at [518, 206] on div "Lock and Publish" at bounding box center [532, 197] width 88 height 30
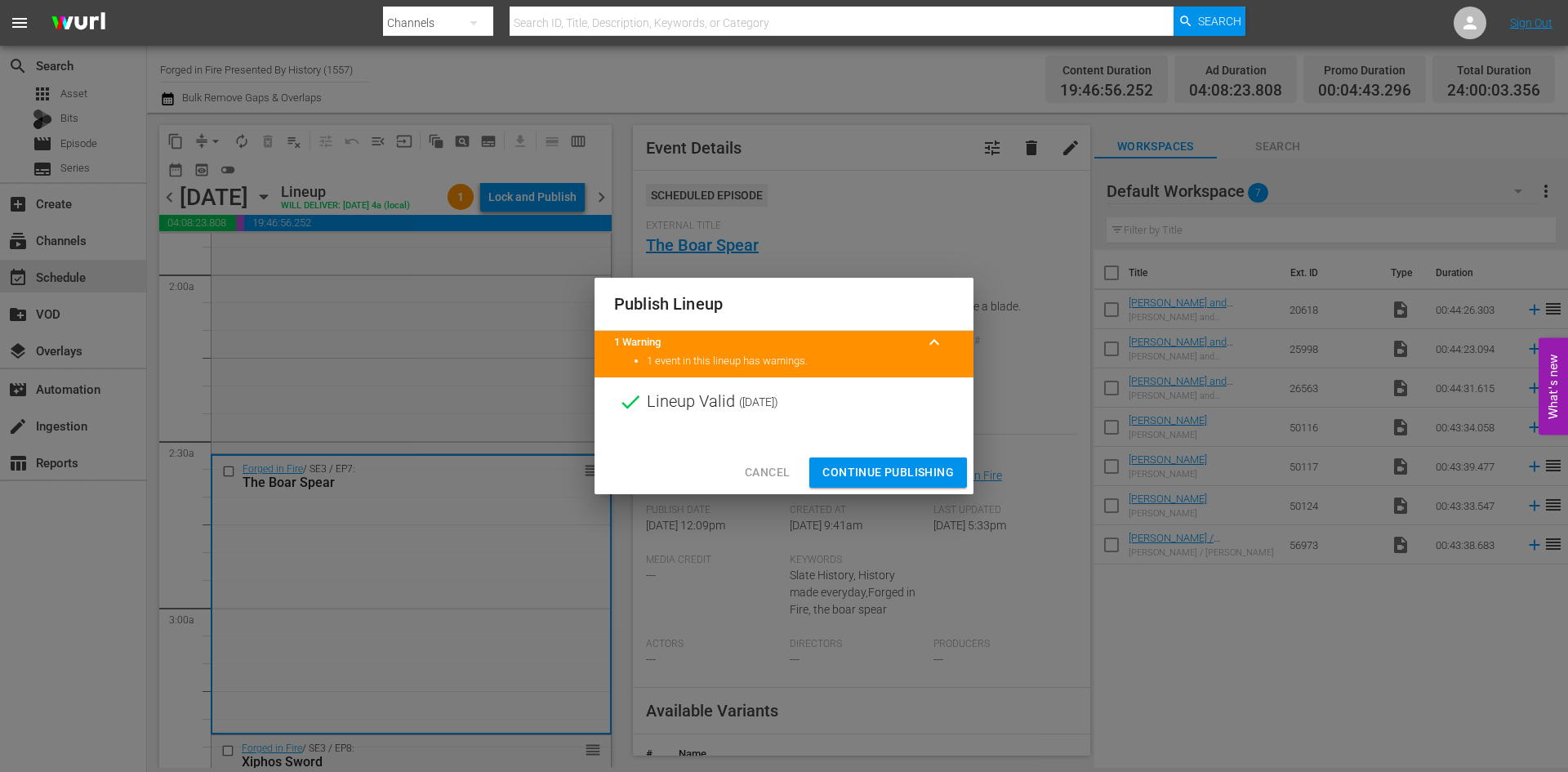
click at [882, 471] on span "Continue Publishing" at bounding box center [888, 473] width 131 height 20
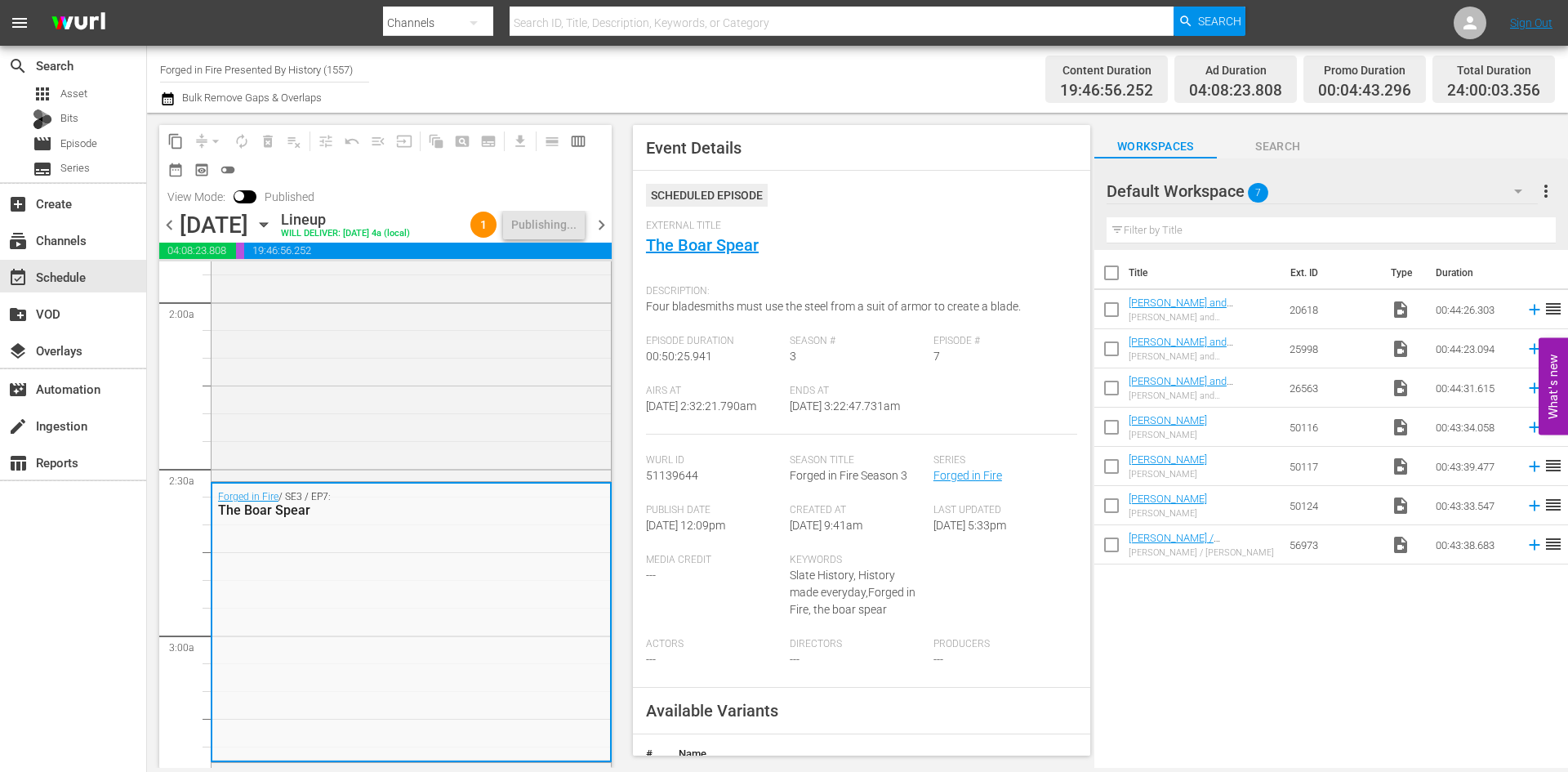
click at [600, 225] on span "chevron_right" at bounding box center [601, 225] width 20 height 20
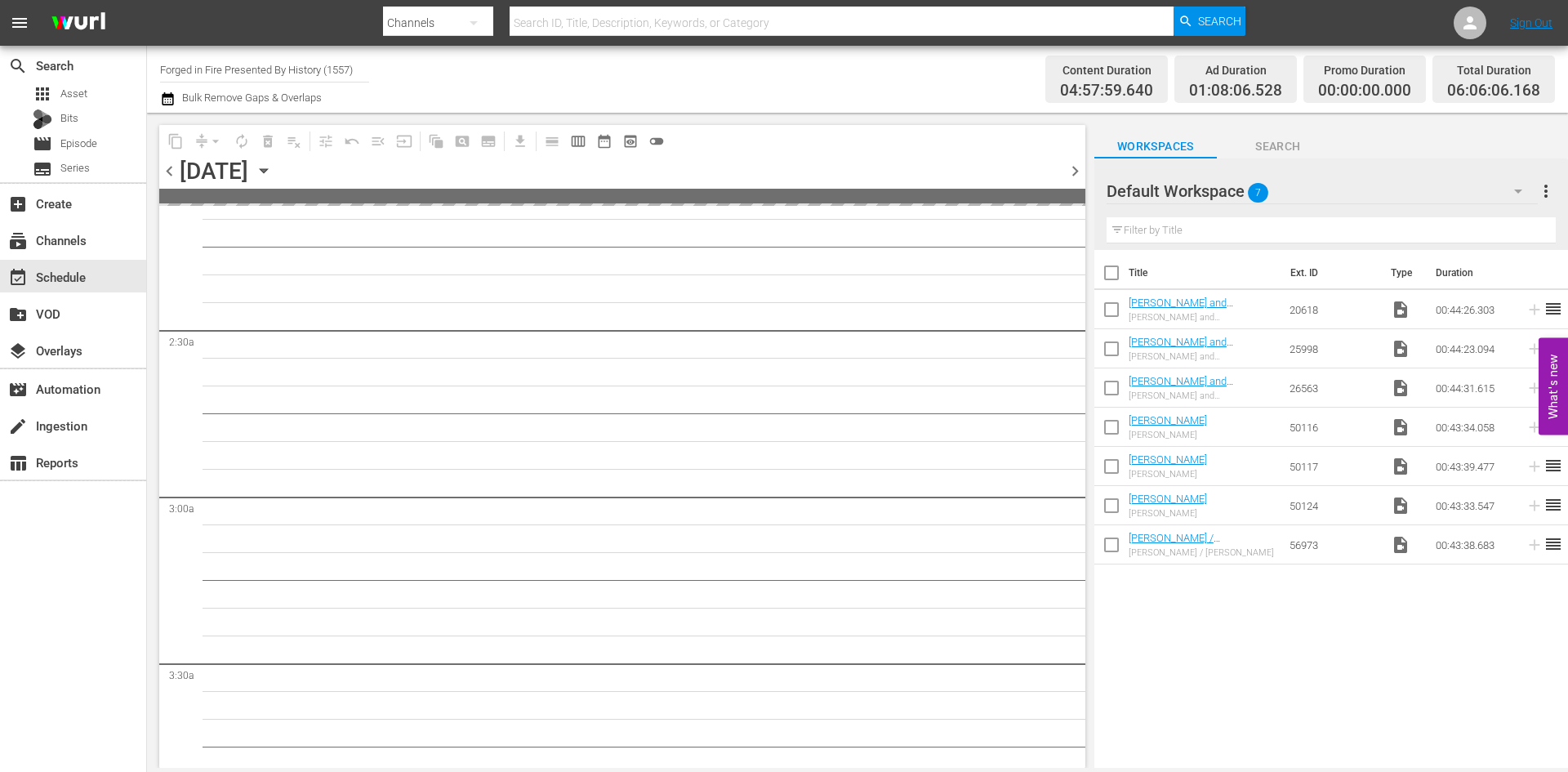
scroll to position [654, 0]
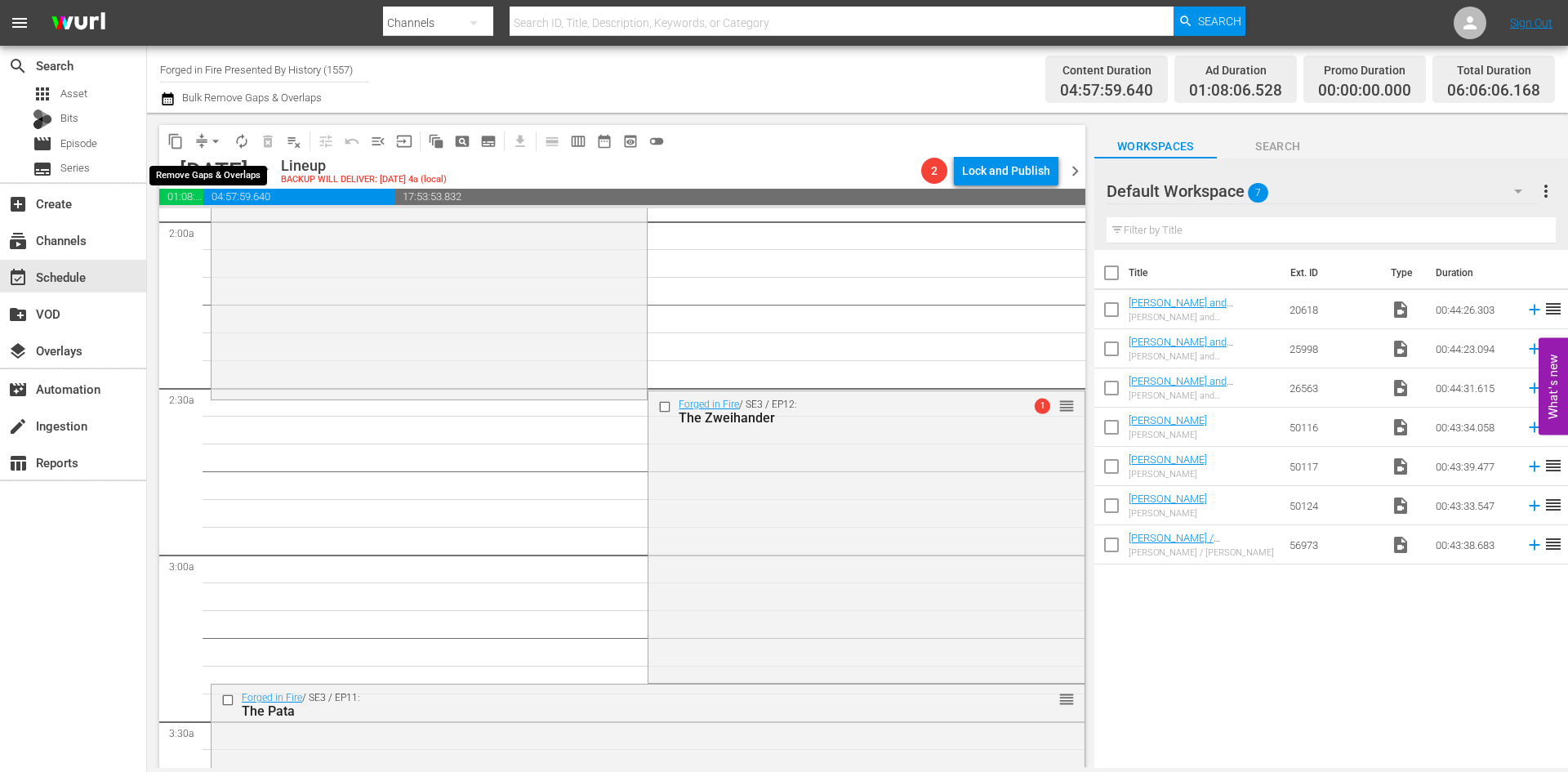
click at [215, 143] on span "arrow_drop_down" at bounding box center [216, 142] width 17 height 17
click at [213, 168] on li "Align to Midnight" at bounding box center [216, 174] width 135 height 27
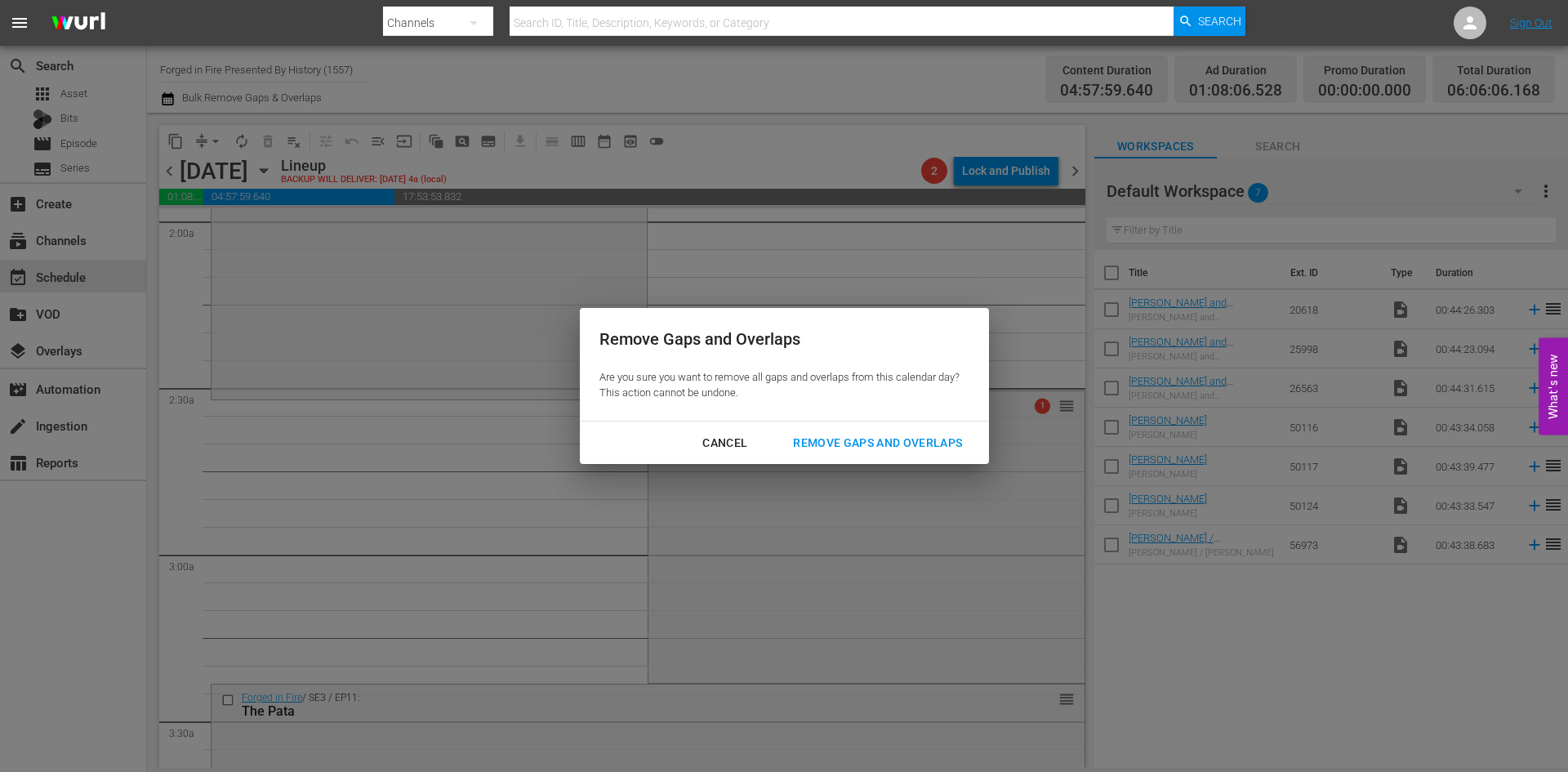
click at [862, 438] on div "Remove Gaps and Overlaps" at bounding box center [877, 443] width 195 height 20
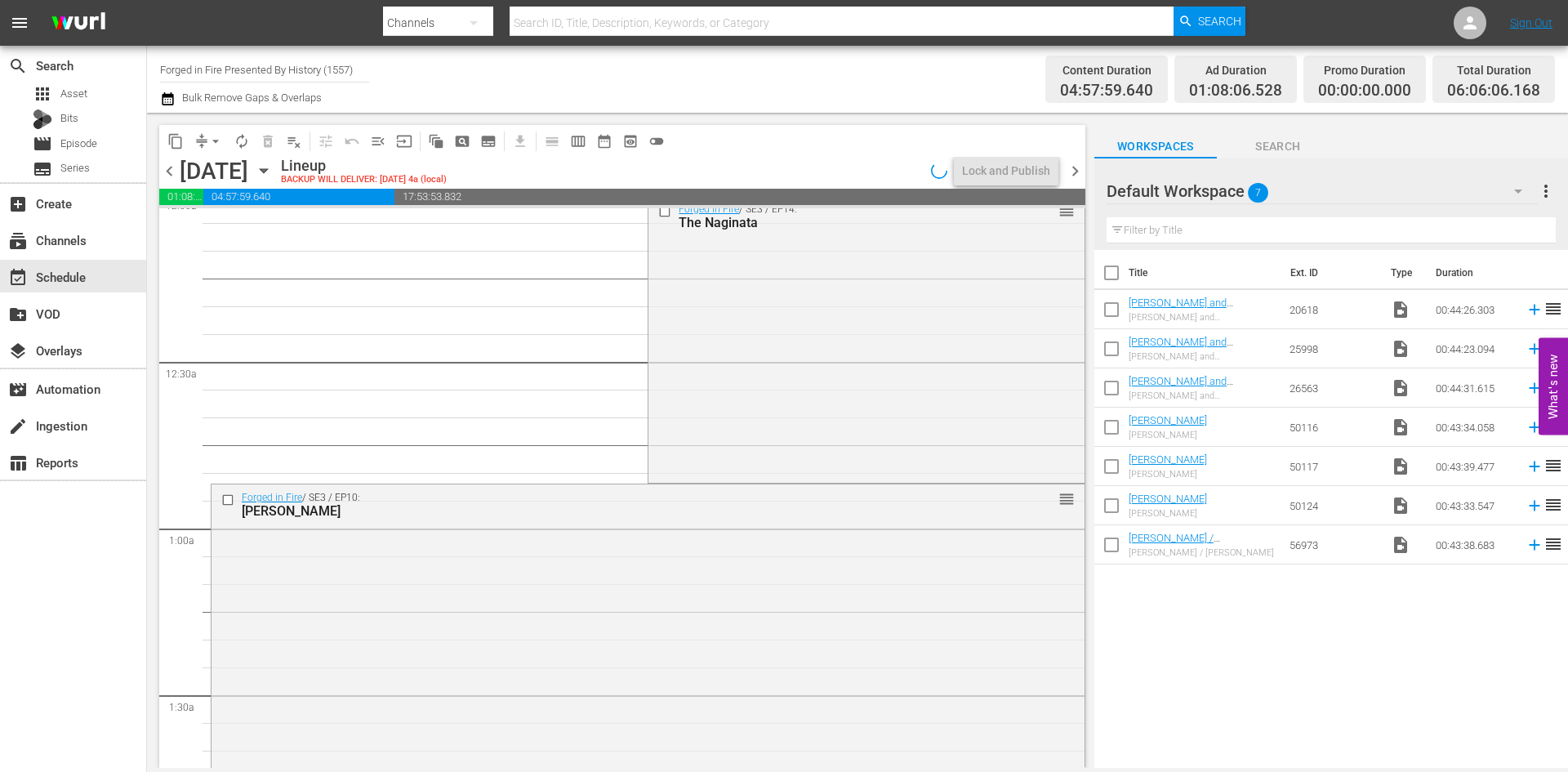
scroll to position [0, 0]
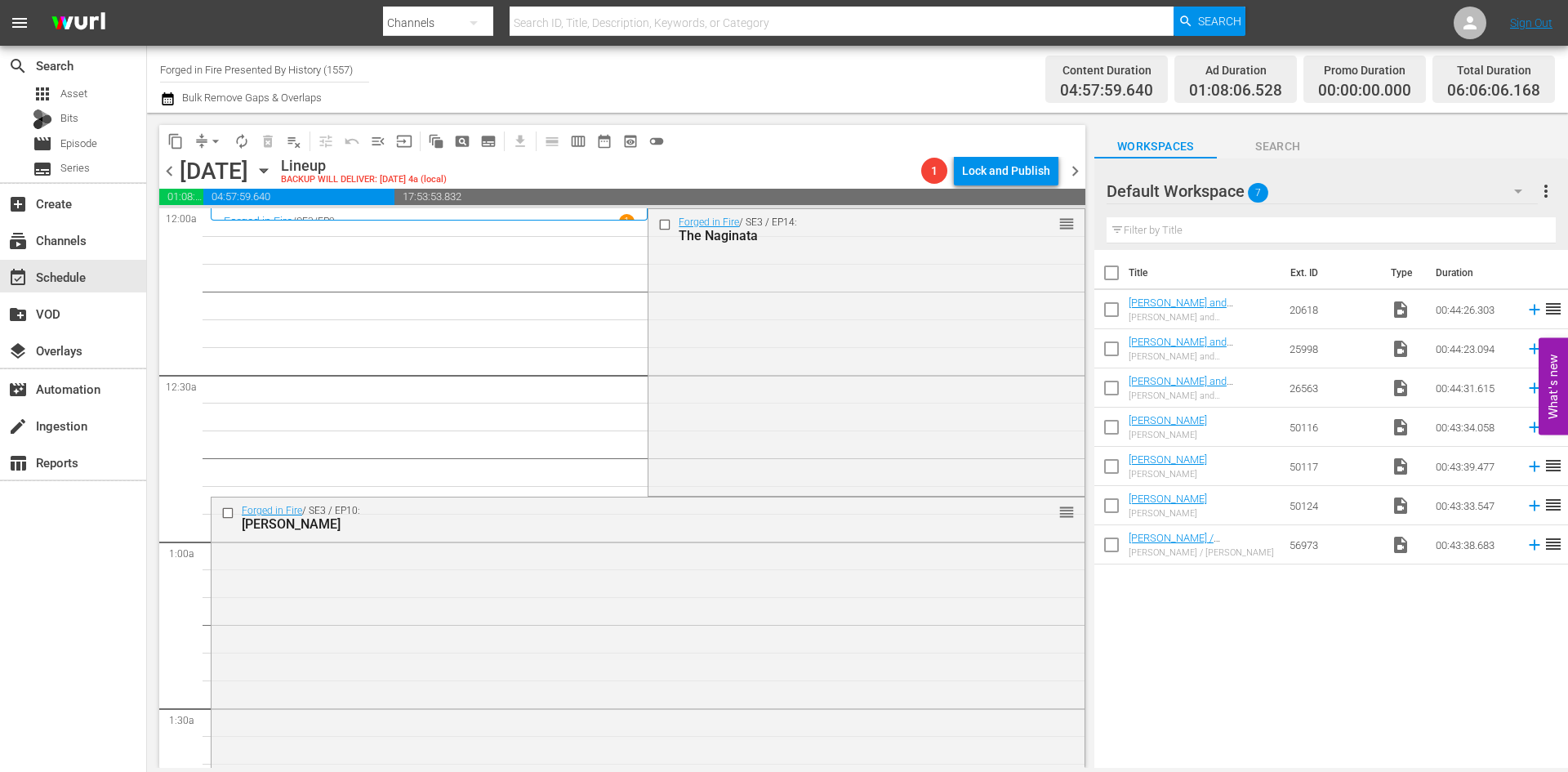
click at [781, 351] on div "Forged in Fire / SE3 / EP14: The Naginata reorder" at bounding box center [866, 351] width 436 height 283
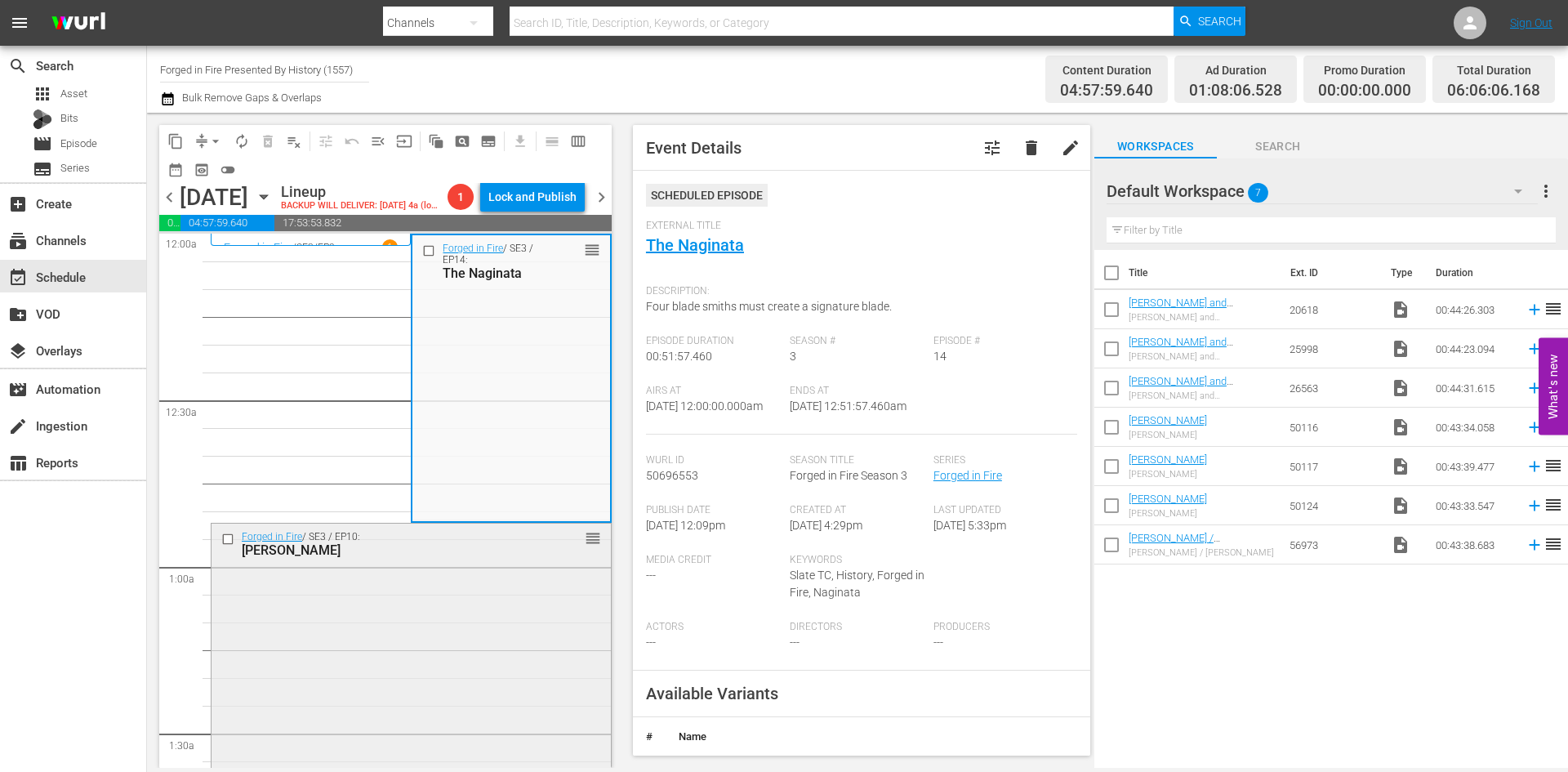
click at [510, 596] on div "Forged in Fire / SE3 / EP10: Zulu Iklwa reorder" at bounding box center [412, 668] width 400 height 290
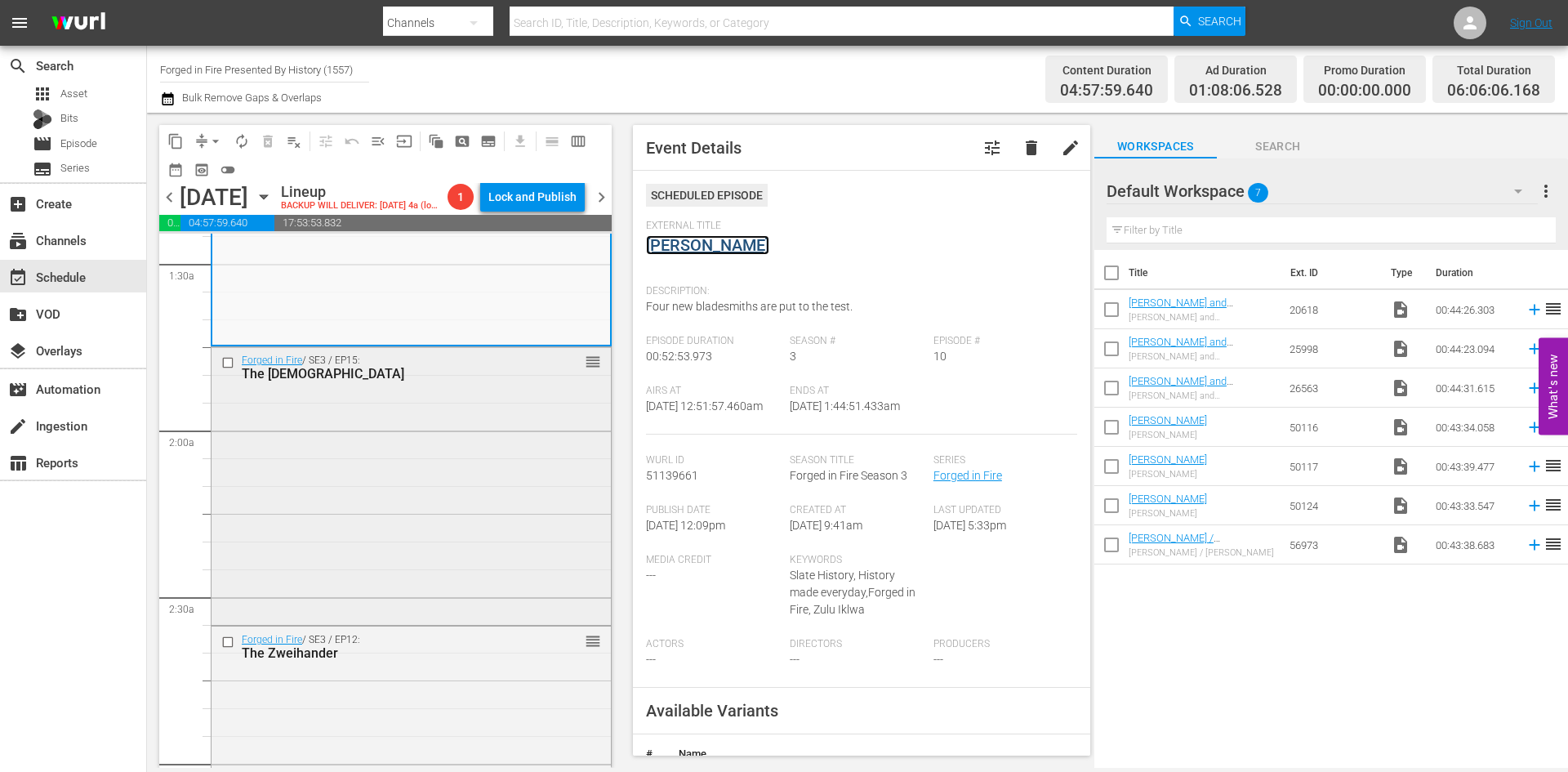
scroll to position [491, 0]
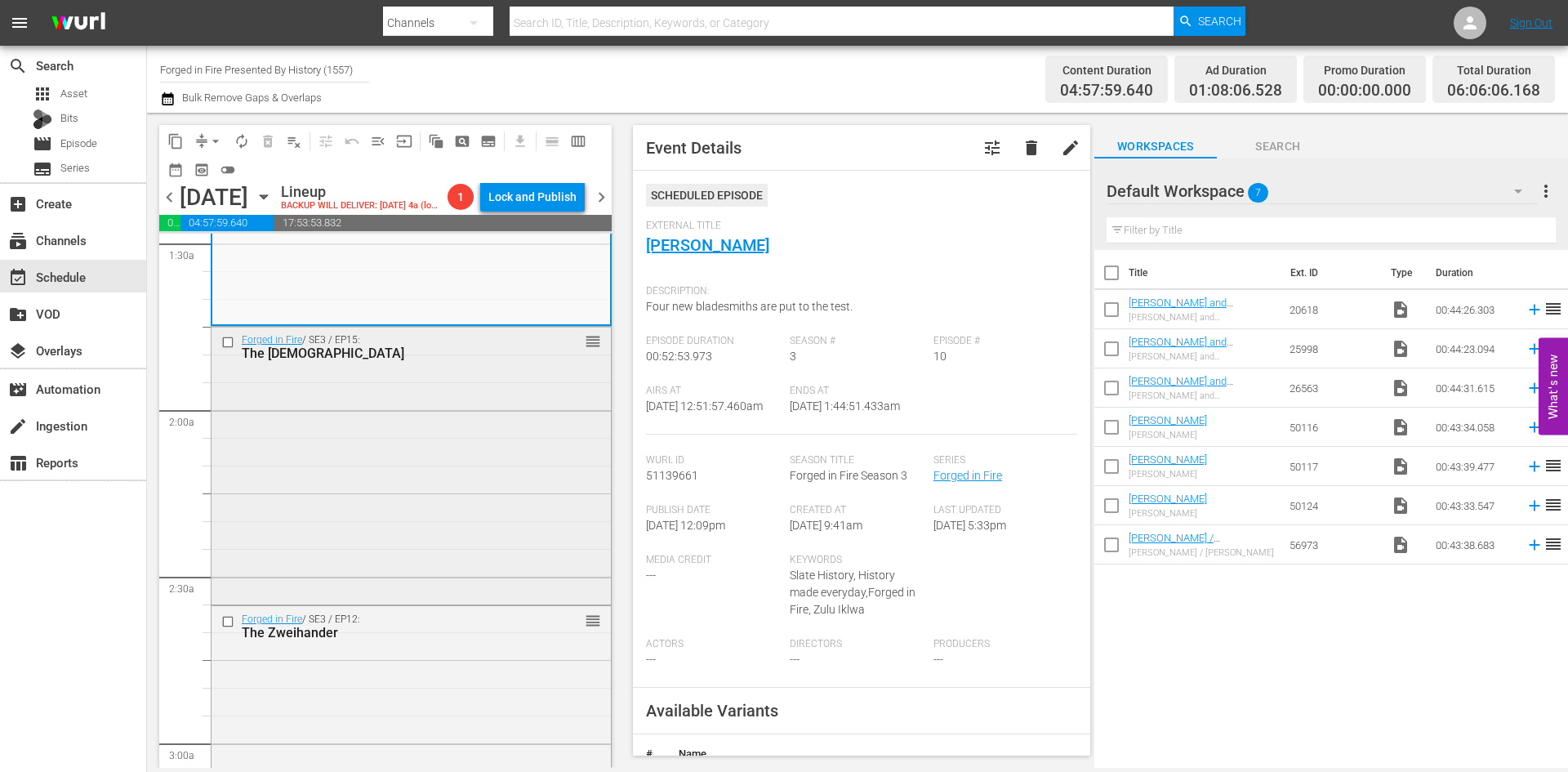
click at [509, 513] on div "Forged in Fire / SE3 / EP15: The Haladie reorder" at bounding box center [412, 464] width 400 height 275
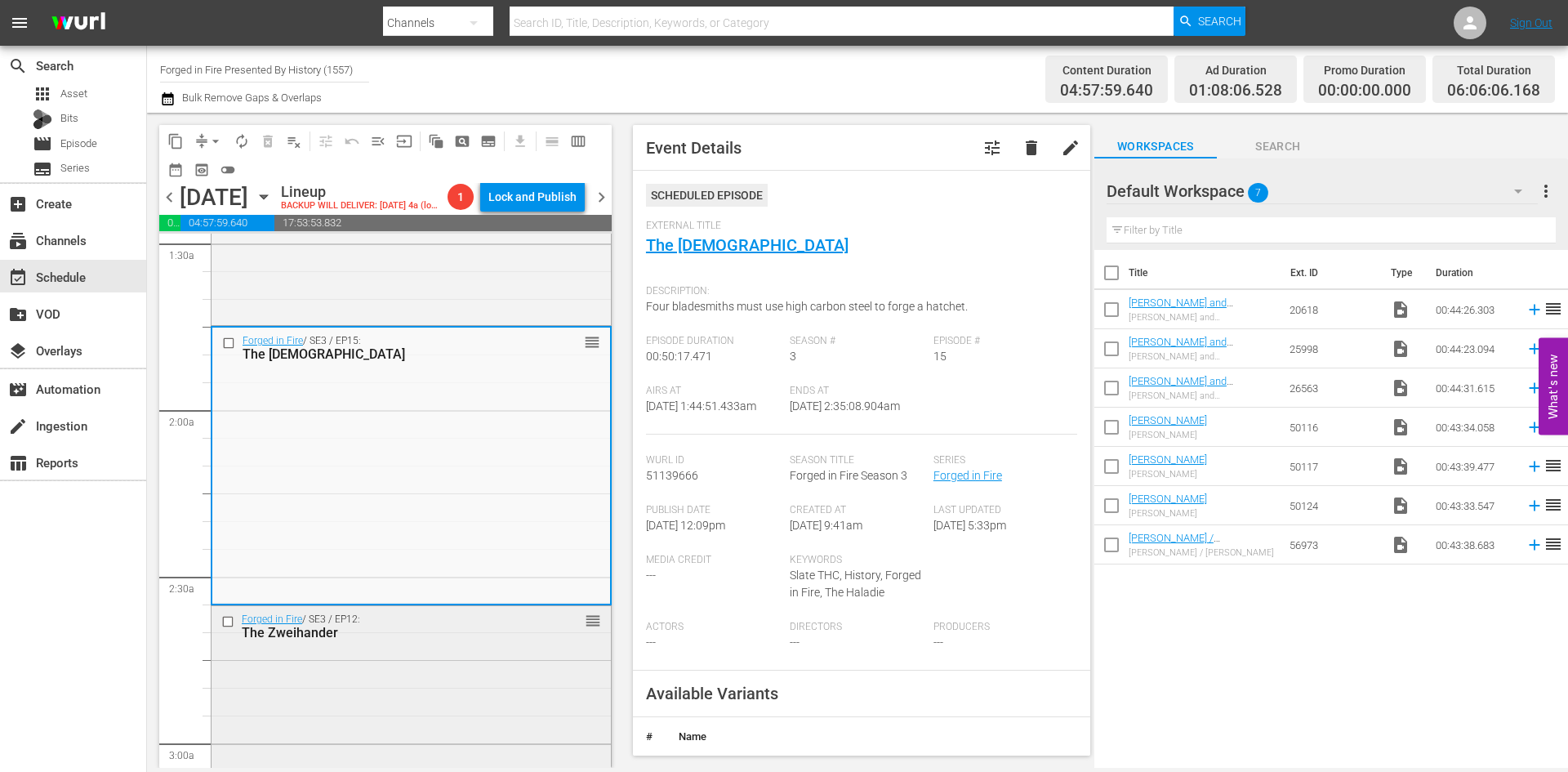
click at [510, 705] on div "Forged in Fire / SE3 / EP12: The Zweihander reorder" at bounding box center [412, 751] width 400 height 290
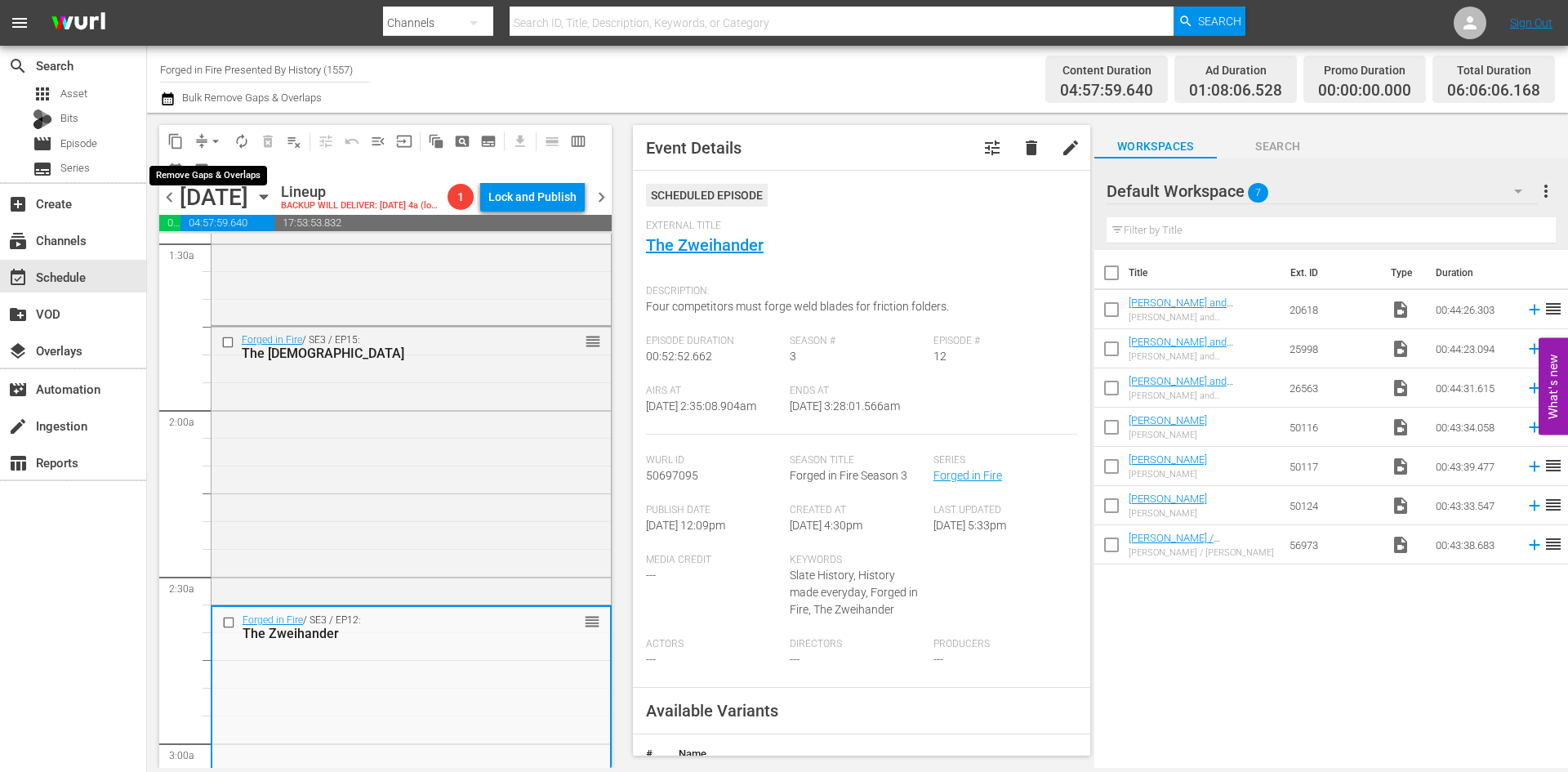
click at [214, 141] on span "arrow_drop_down" at bounding box center [216, 142] width 17 height 17
click at [222, 183] on li "Align to Midnight" at bounding box center [216, 174] width 171 height 27
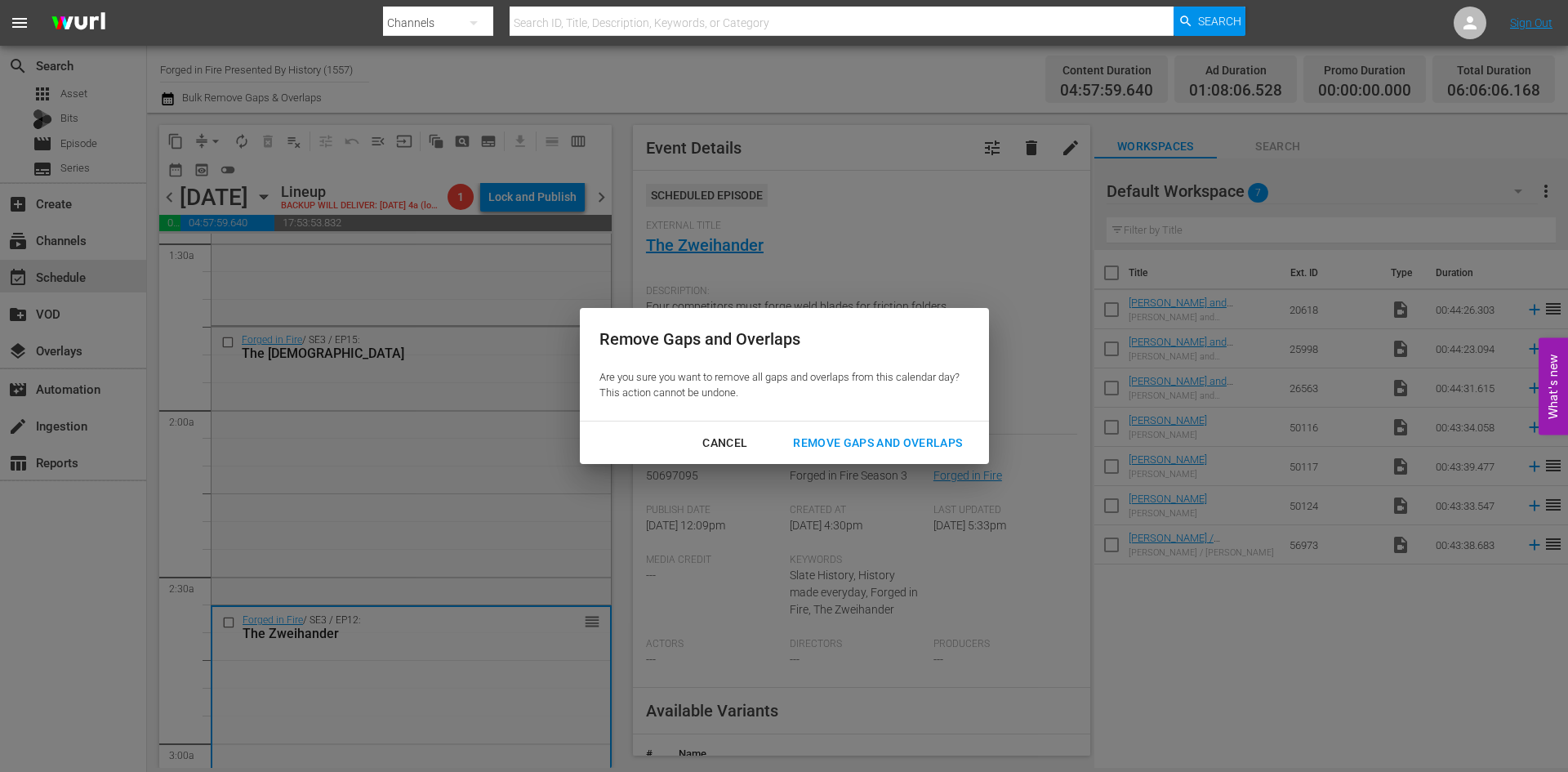
click at [870, 443] on div "Remove Gaps and Overlaps" at bounding box center [877, 443] width 195 height 20
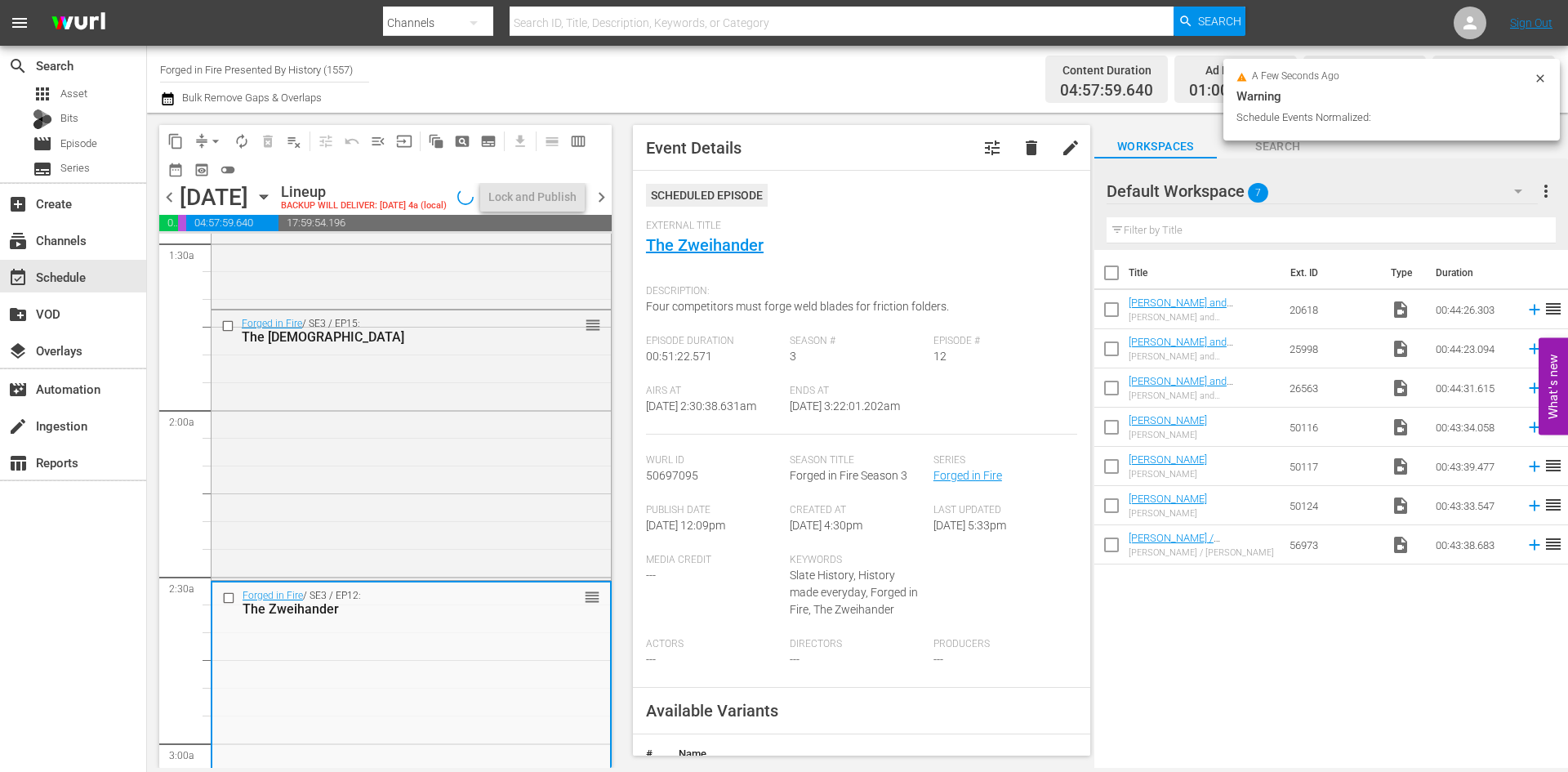
scroll to position [518, 0]
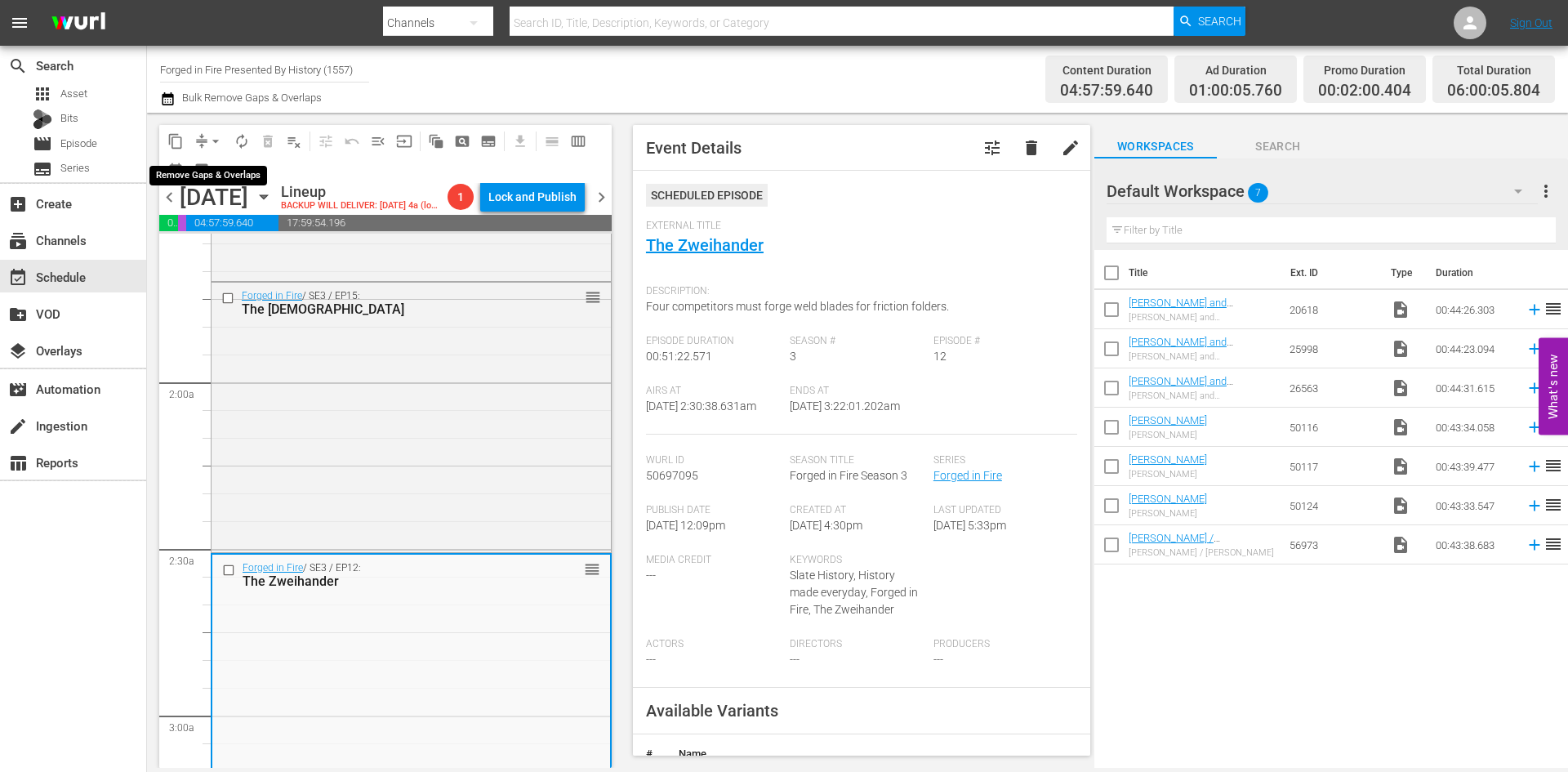
click at [217, 143] on span "arrow_drop_down" at bounding box center [216, 142] width 17 height 17
click at [217, 175] on li "Align to Midnight" at bounding box center [216, 174] width 171 height 27
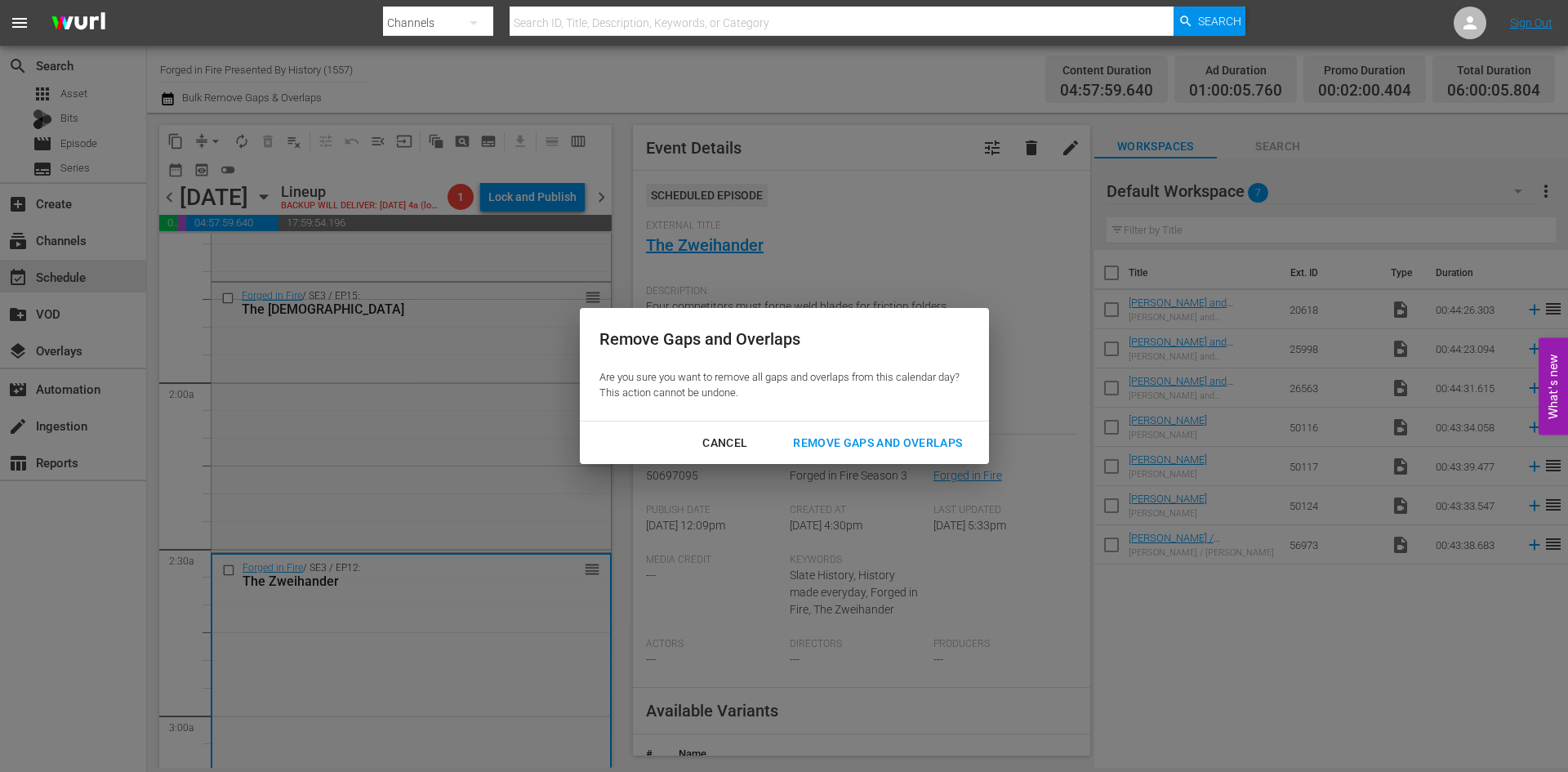
click at [891, 433] on div "Remove Gaps and Overlaps" at bounding box center [877, 443] width 195 height 20
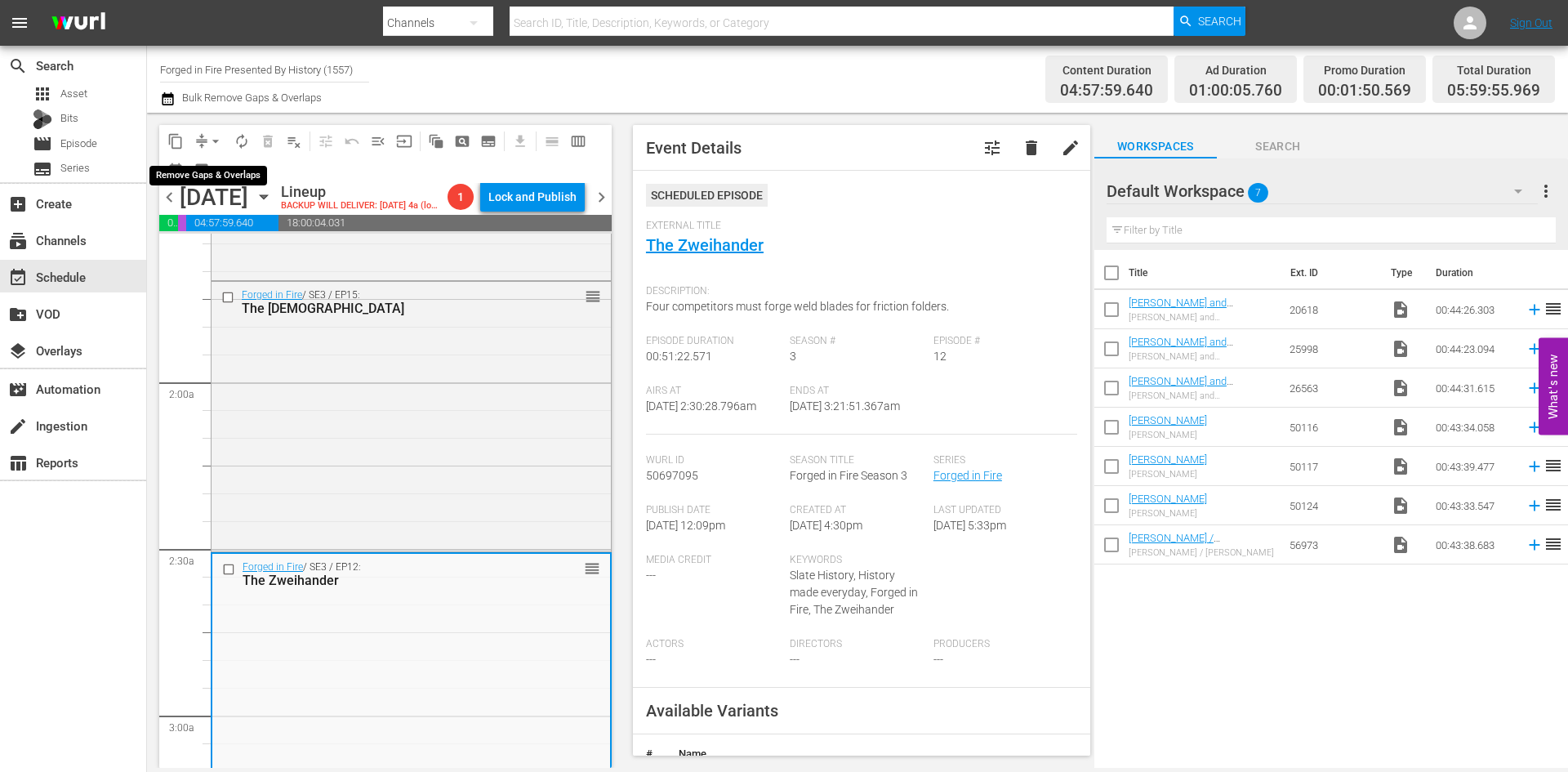
click at [216, 141] on span "arrow_drop_down" at bounding box center [216, 142] width 17 height 17
click at [204, 171] on li "Align to Midnight" at bounding box center [216, 174] width 171 height 27
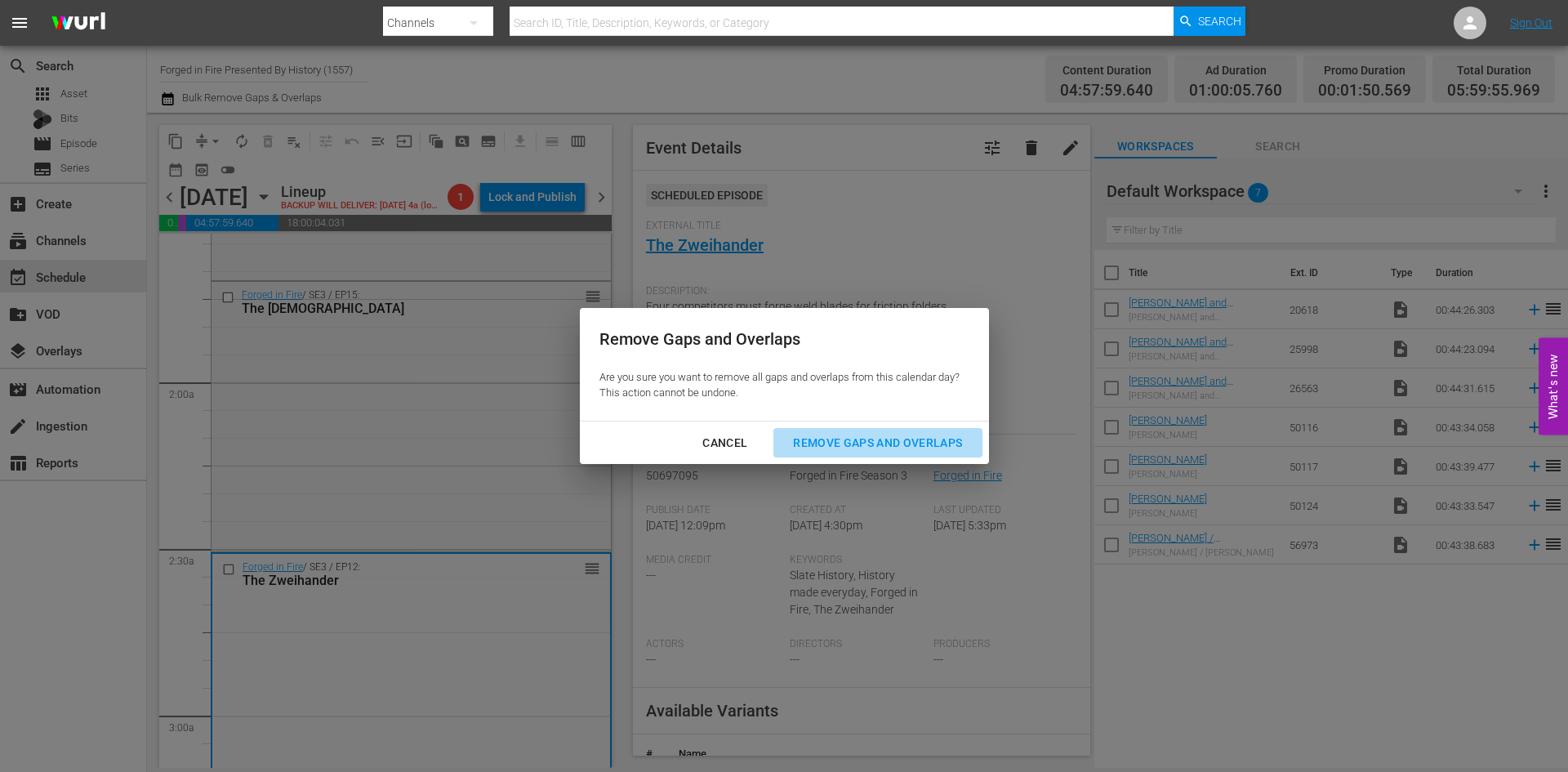
click at [877, 443] on div "Remove Gaps and Overlaps" at bounding box center [877, 443] width 195 height 20
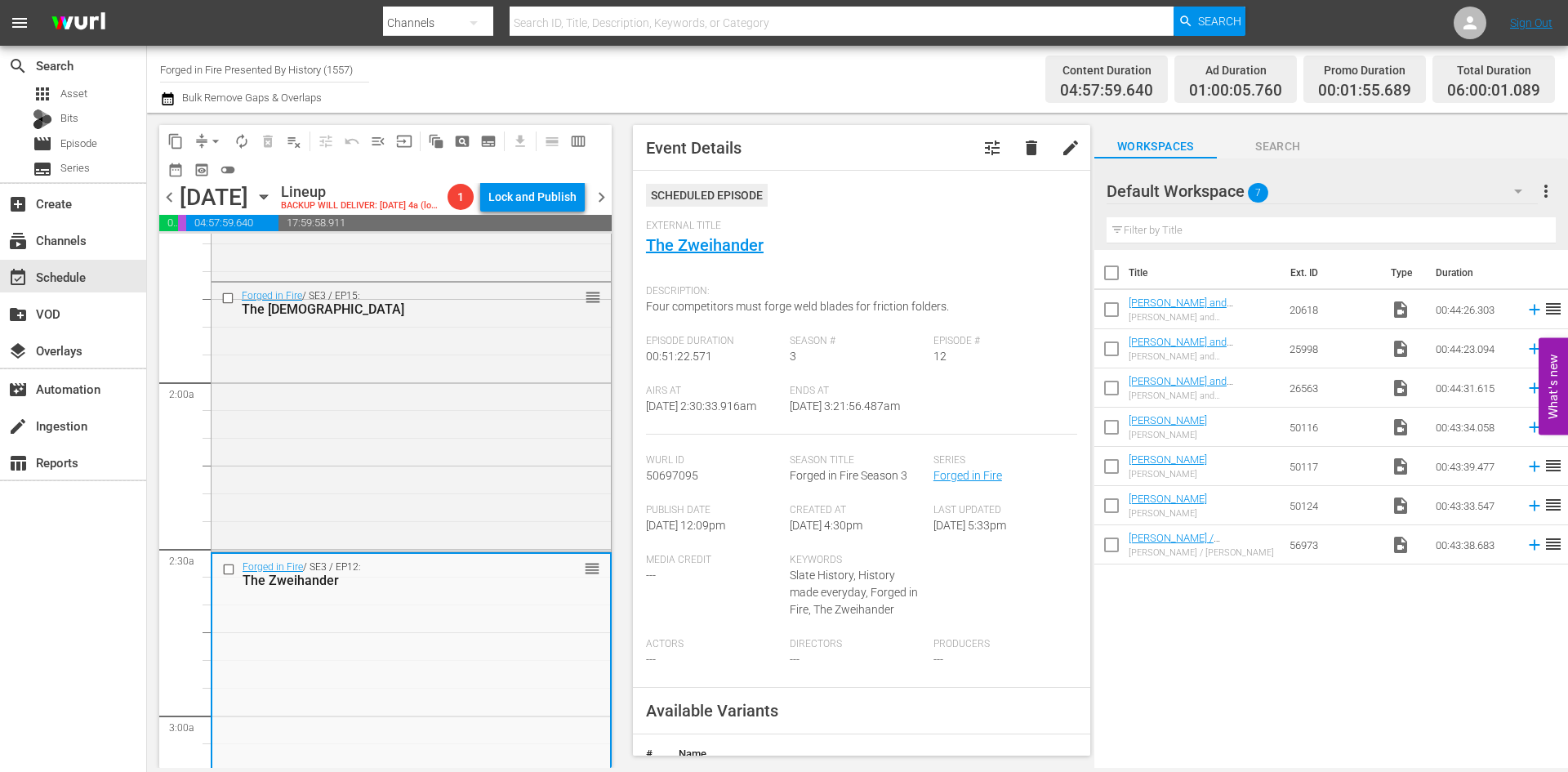
click at [242, 142] on span "autorenew_outlined" at bounding box center [242, 142] width 17 height 17
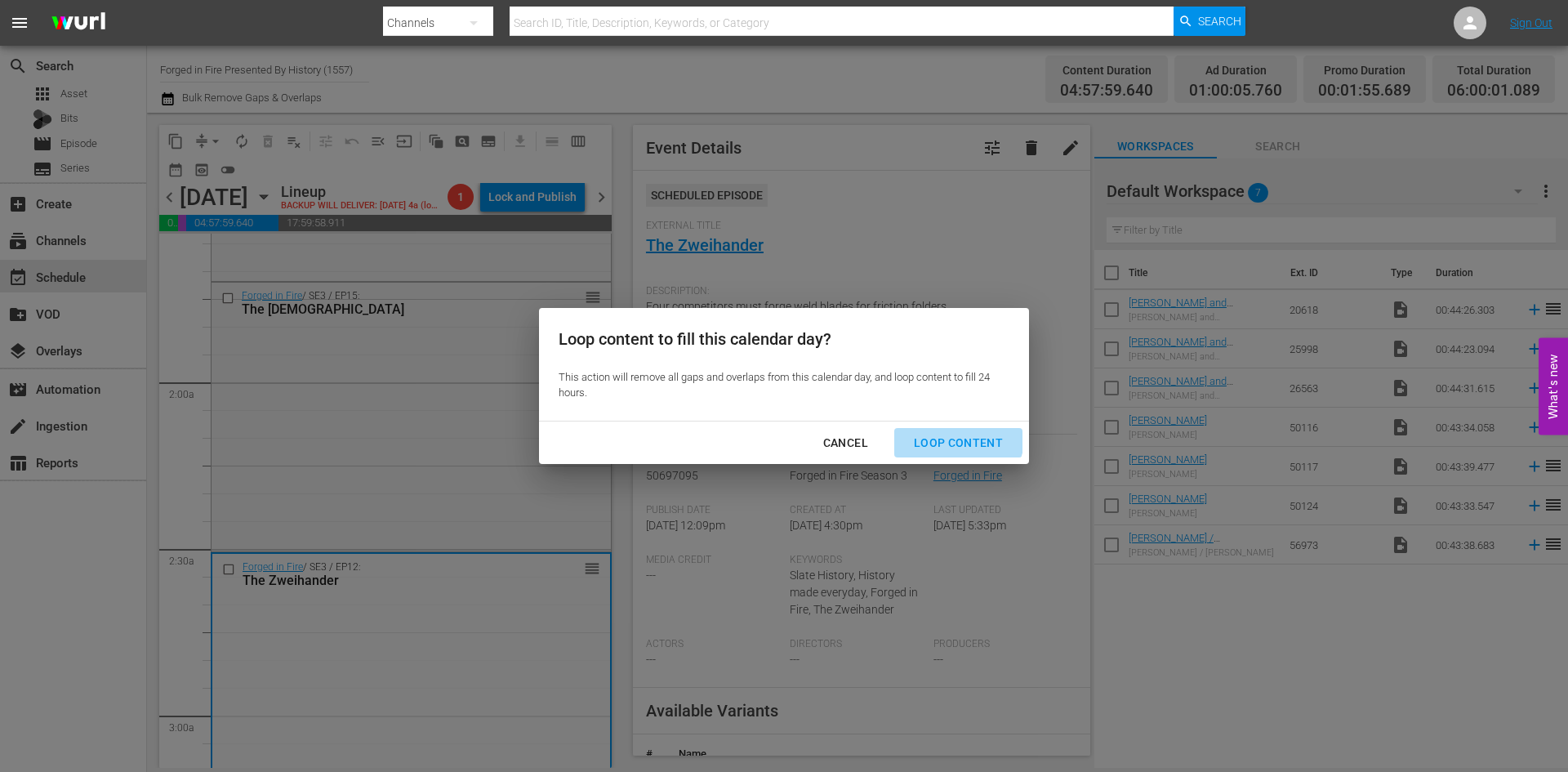
click at [940, 433] on div "Loop Content" at bounding box center [958, 443] width 115 height 20
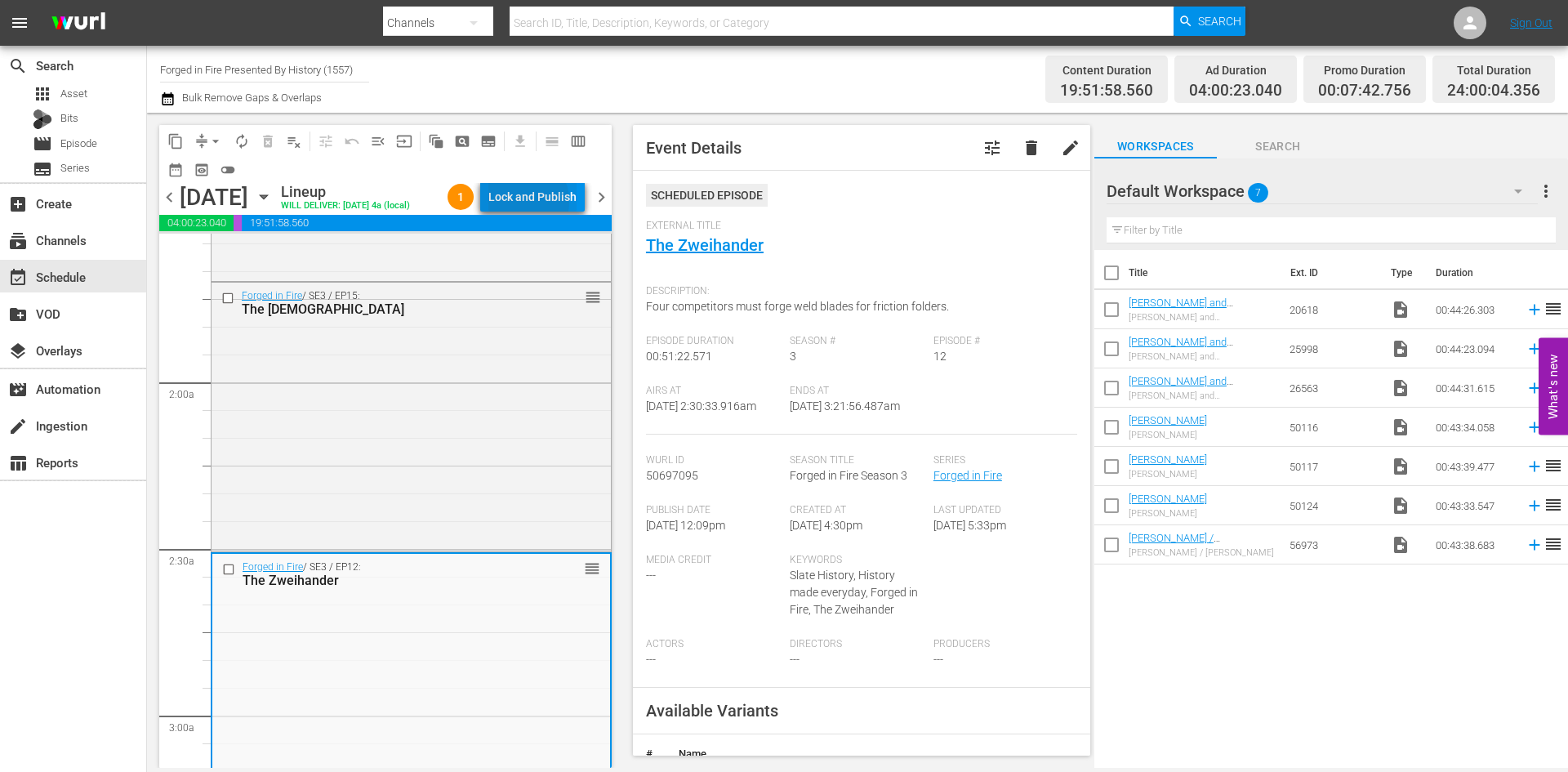
click at [530, 205] on div "Lock and Publish" at bounding box center [532, 197] width 88 height 30
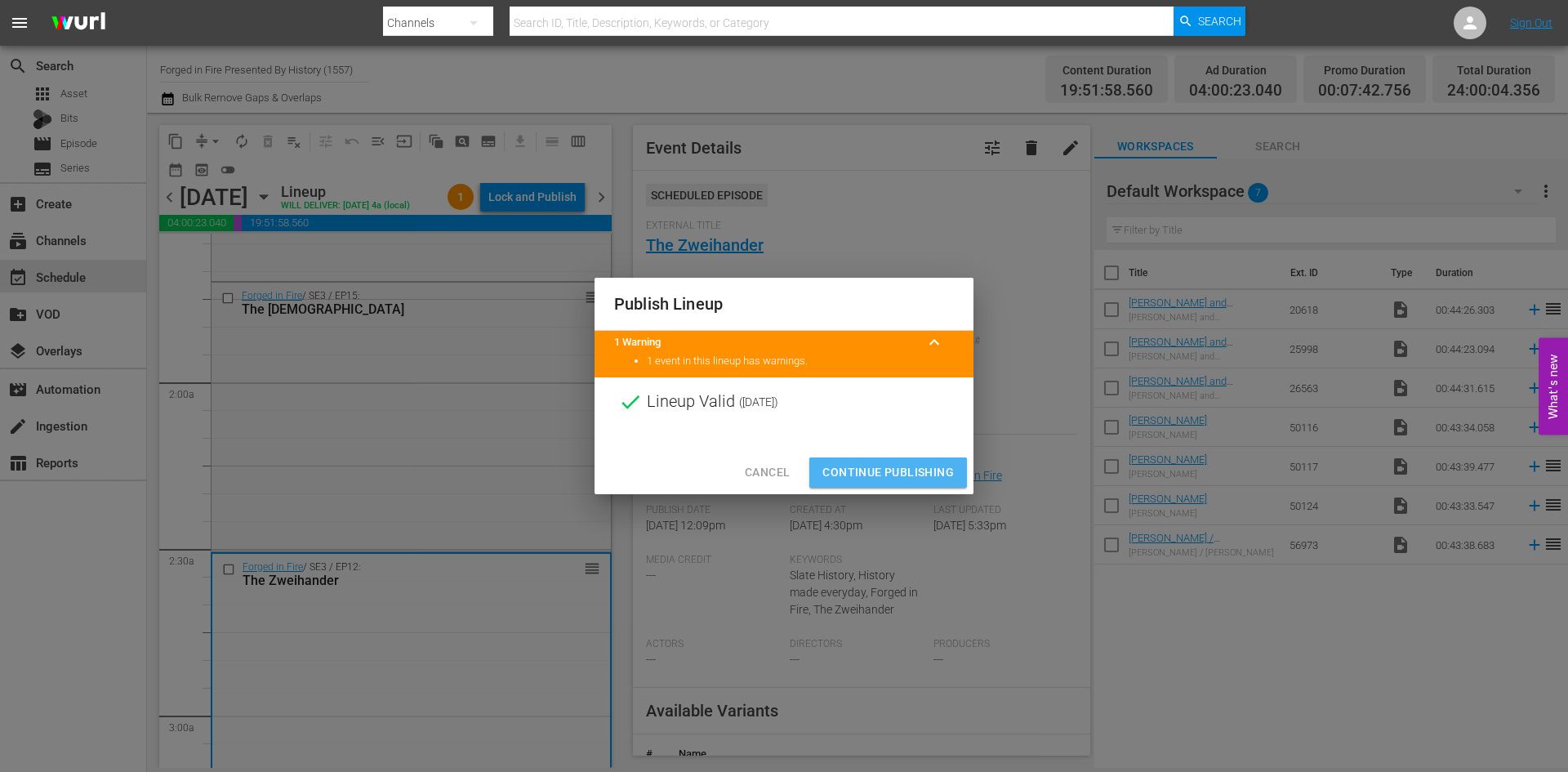
click at [890, 465] on span "Continue Publishing" at bounding box center [888, 473] width 131 height 20
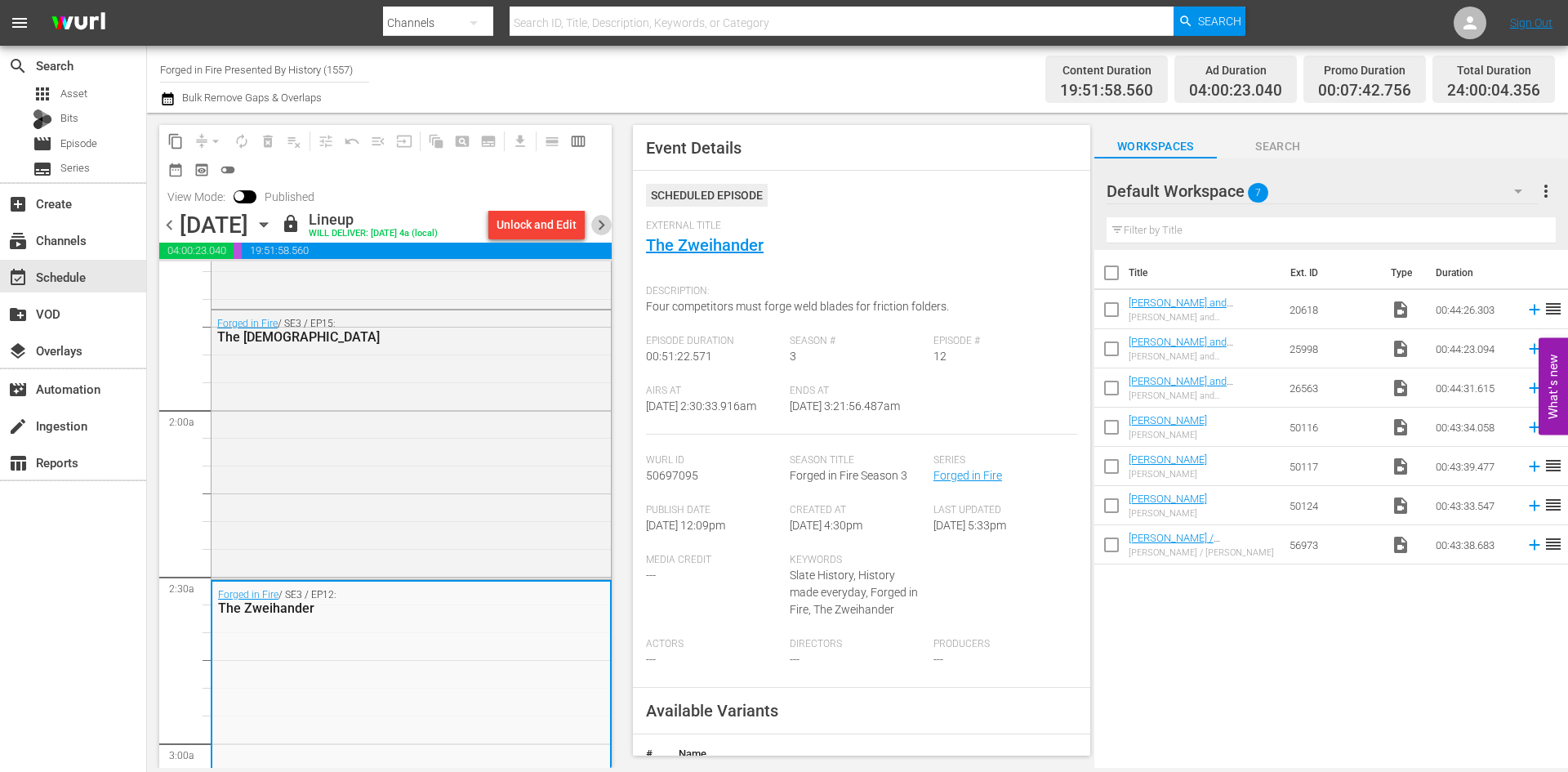
click at [601, 230] on span "chevron_right" at bounding box center [601, 225] width 20 height 20
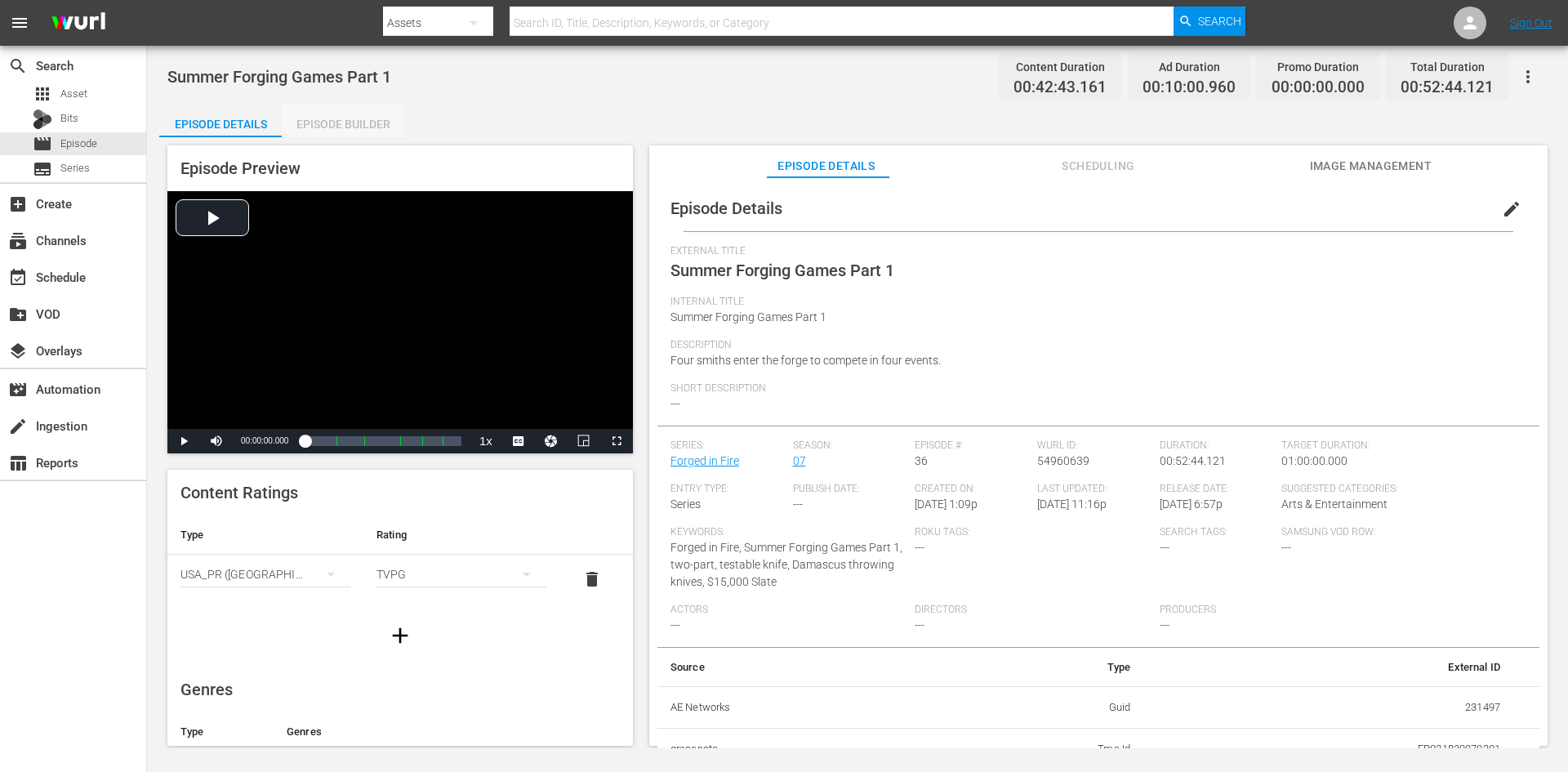
click at [376, 119] on div "Episode Builder" at bounding box center [343, 124] width 122 height 39
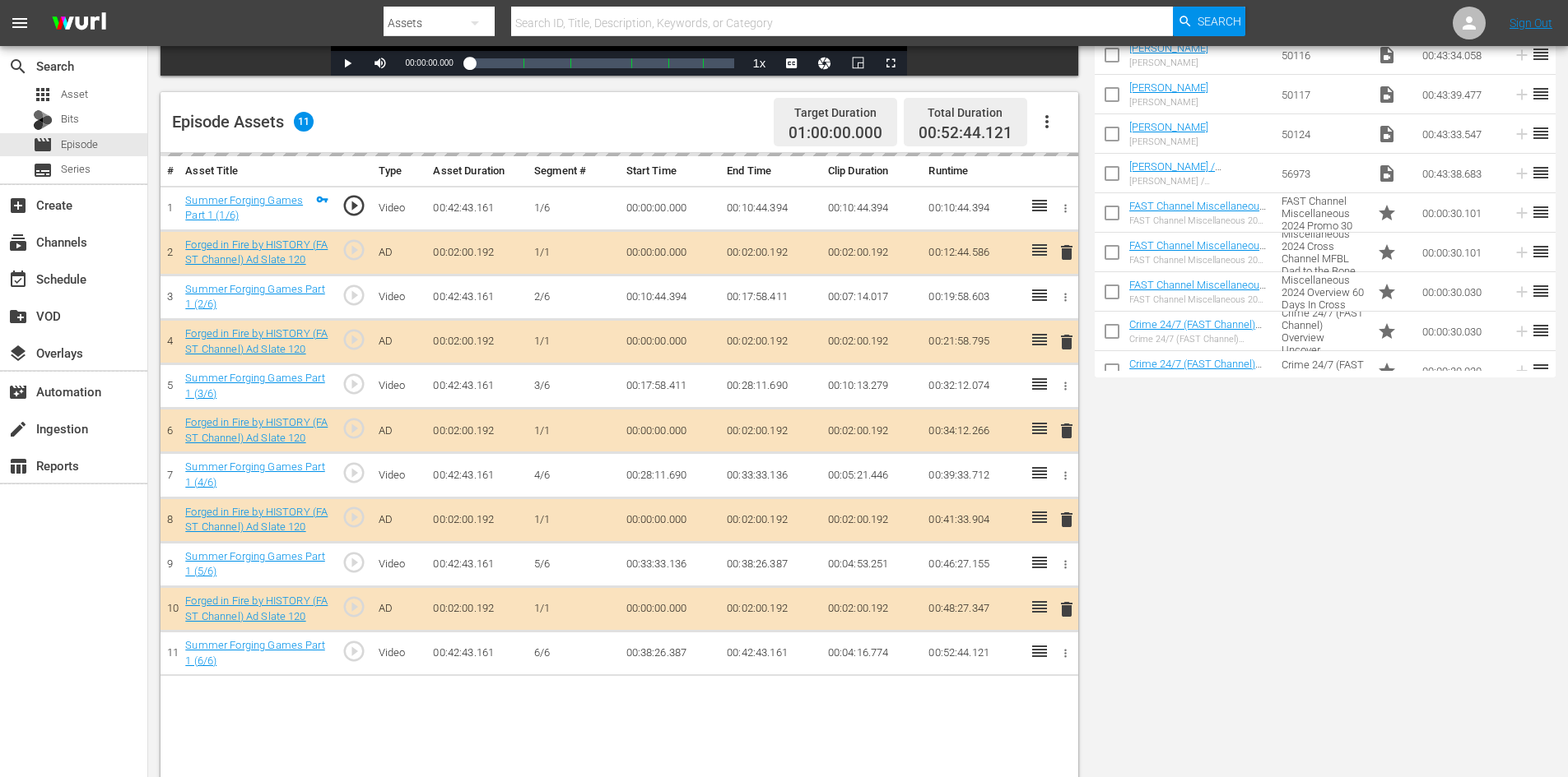
scroll to position [429, 0]
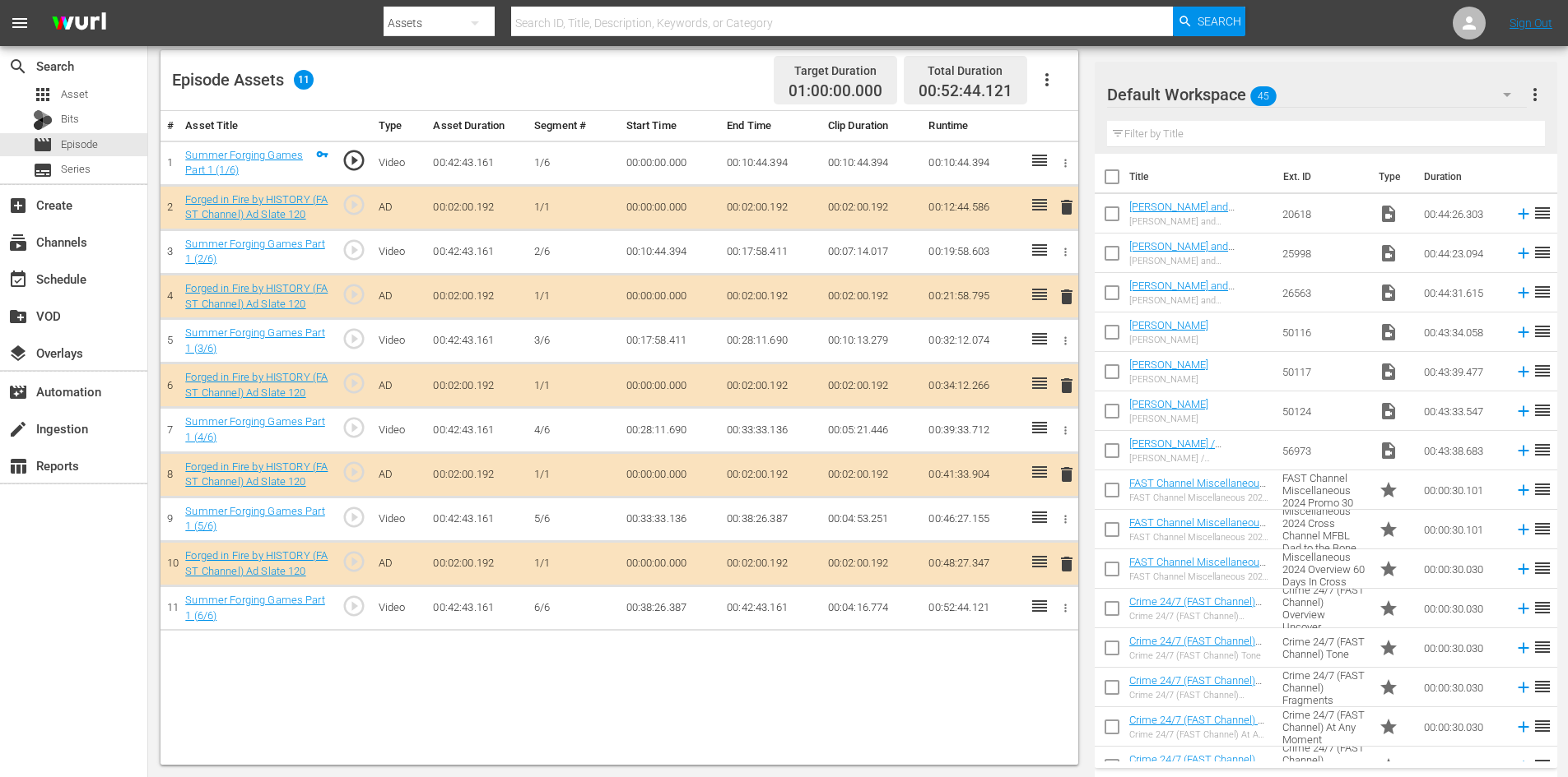
click at [1327, 100] on div "Default Workspace 45" at bounding box center [1317, 94] width 420 height 46
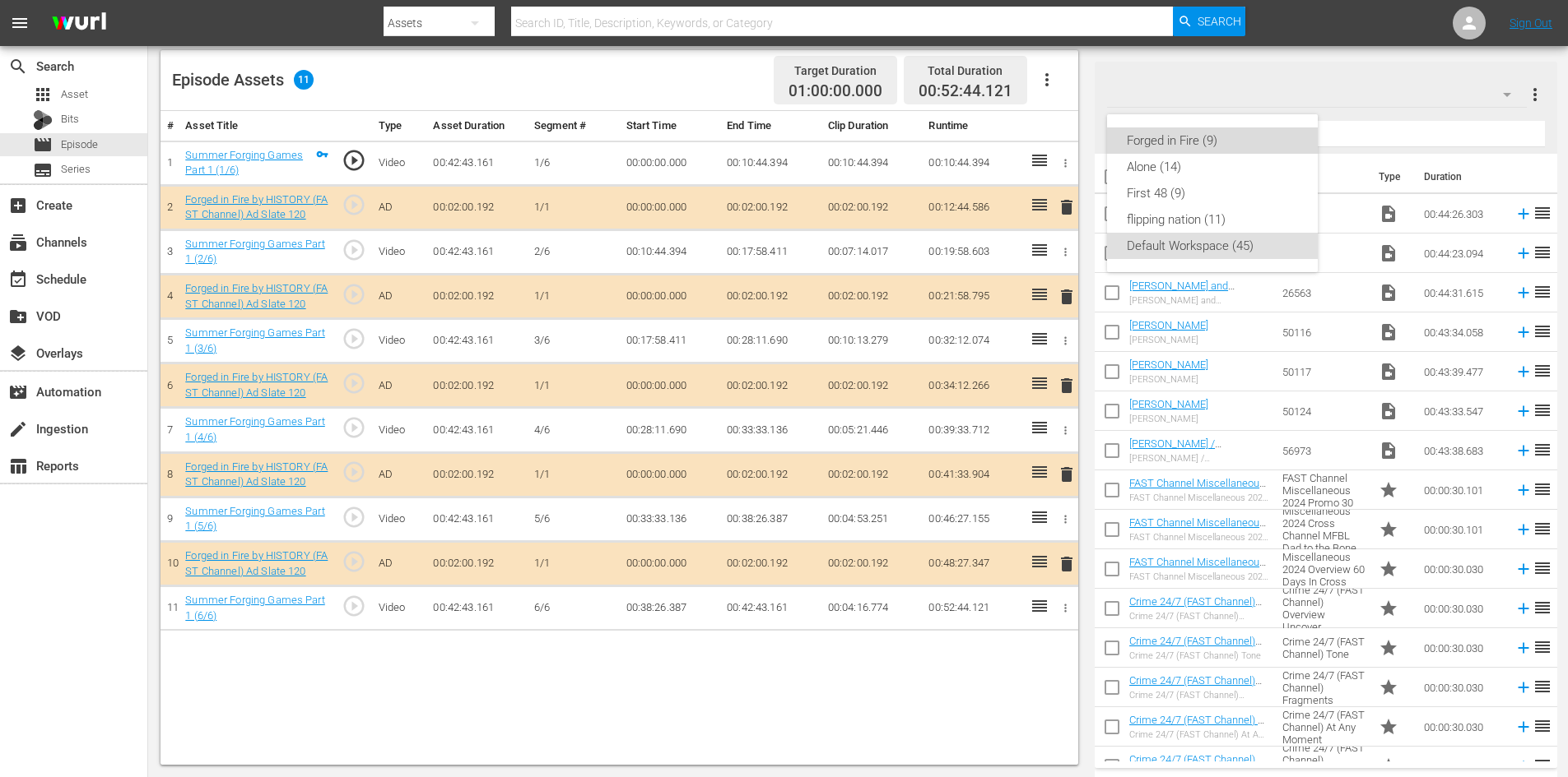
click at [1168, 144] on div "Forged in Fire (9)" at bounding box center [1213, 141] width 172 height 26
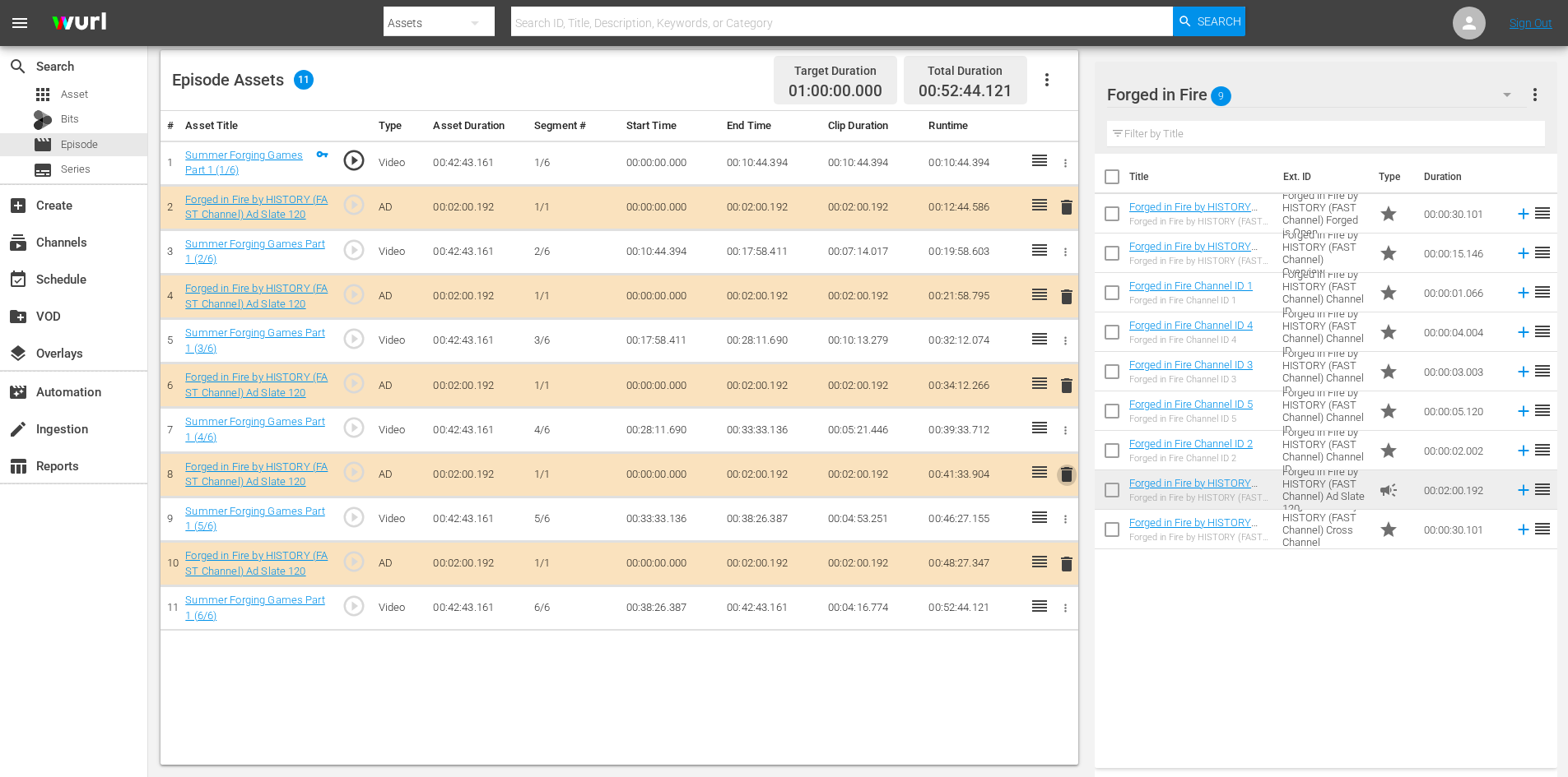
click at [1067, 475] on span "delete" at bounding box center [1066, 474] width 20 height 20
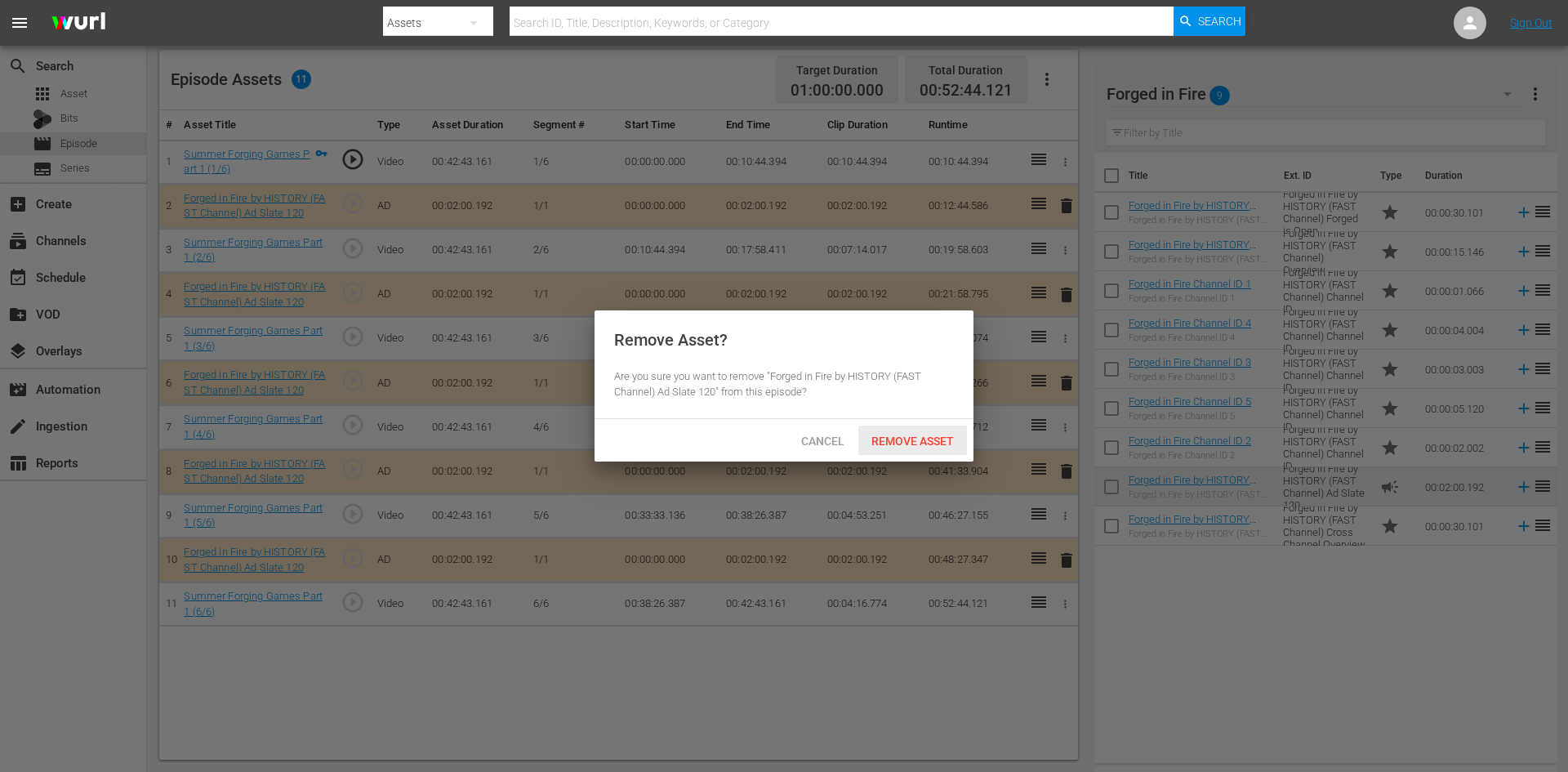
click at [930, 443] on span "Remove Asset" at bounding box center [912, 442] width 108 height 13
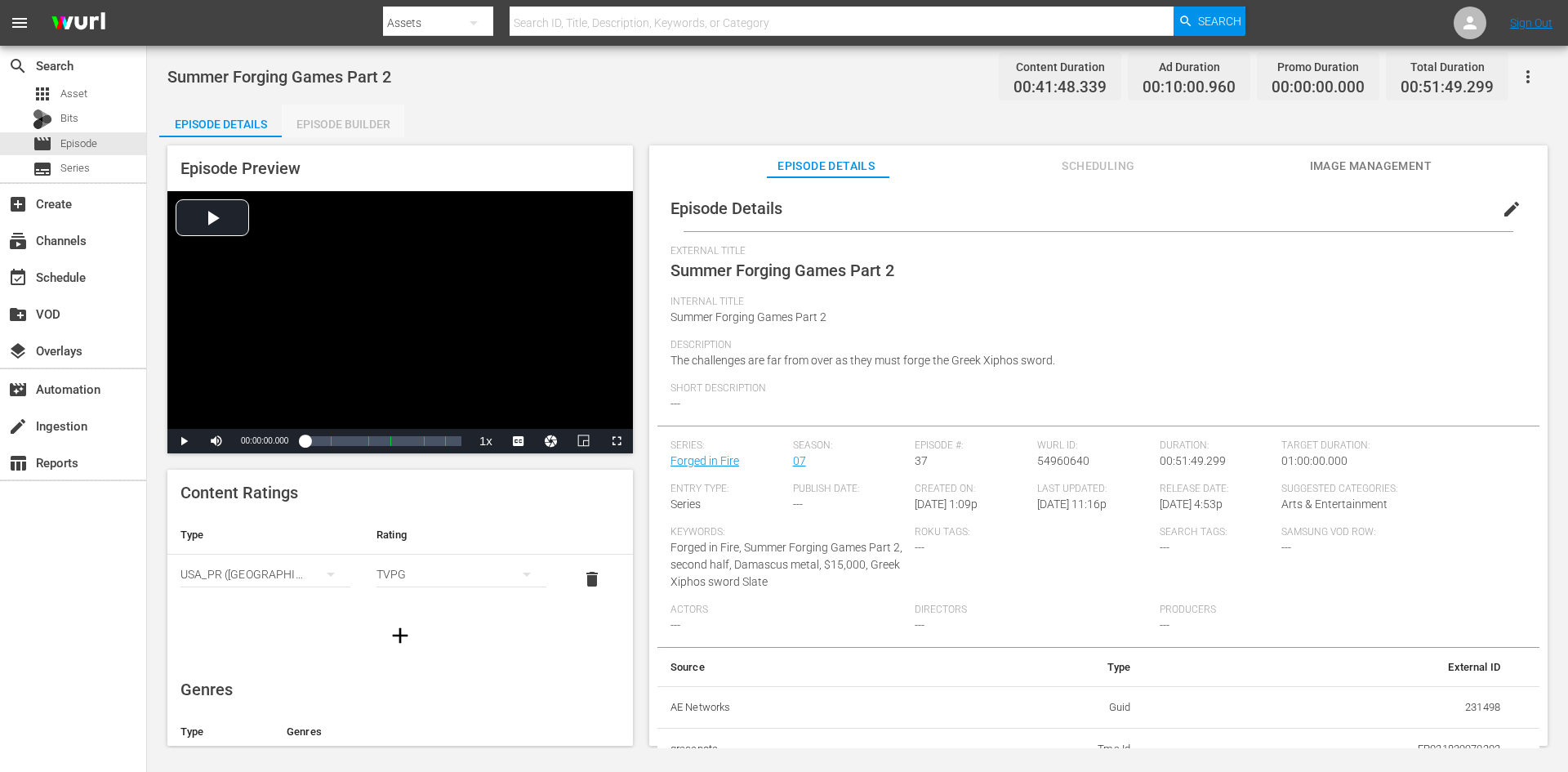
click at [352, 126] on div "Episode Builder" at bounding box center [343, 124] width 122 height 39
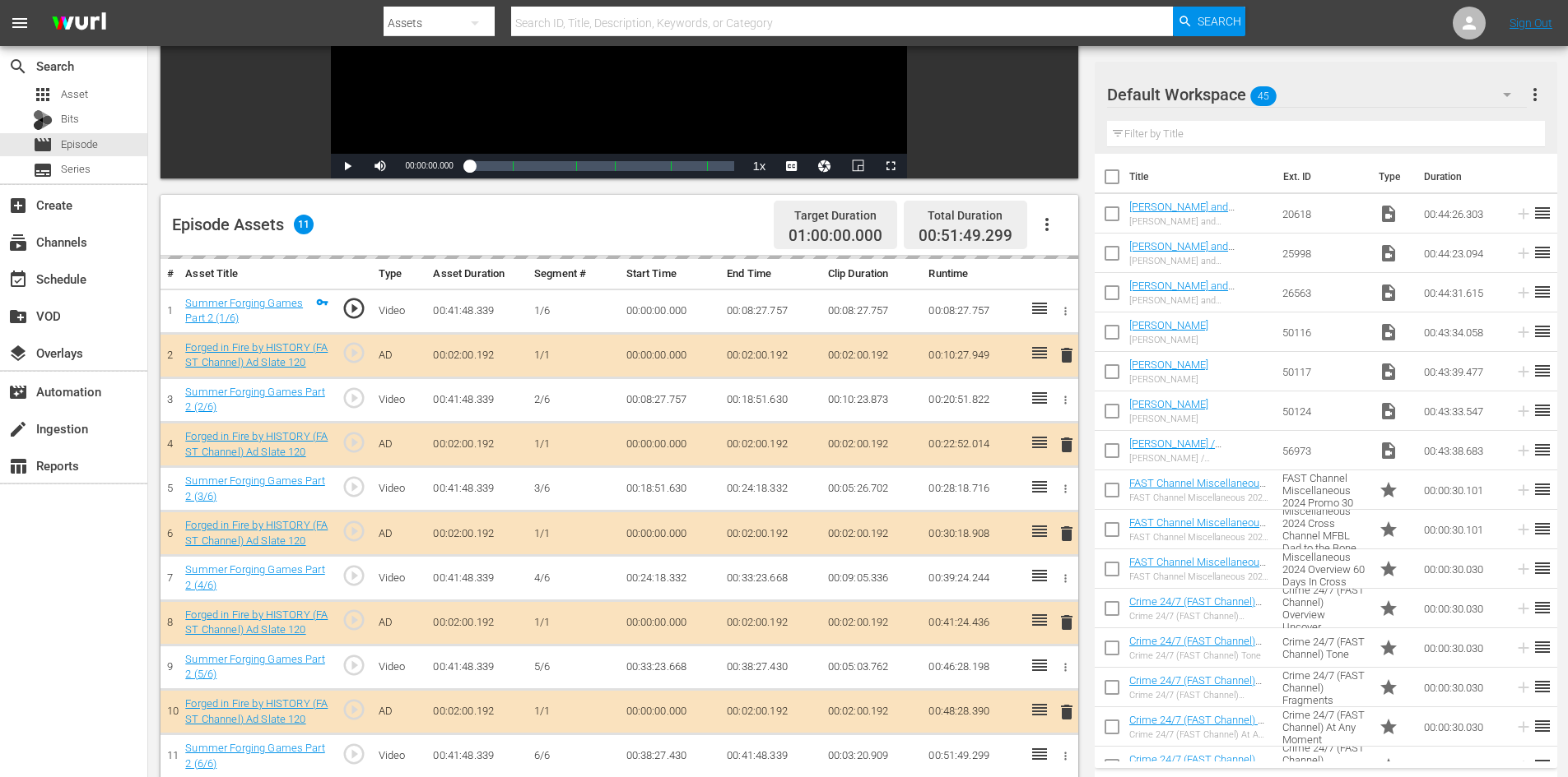
scroll to position [429, 0]
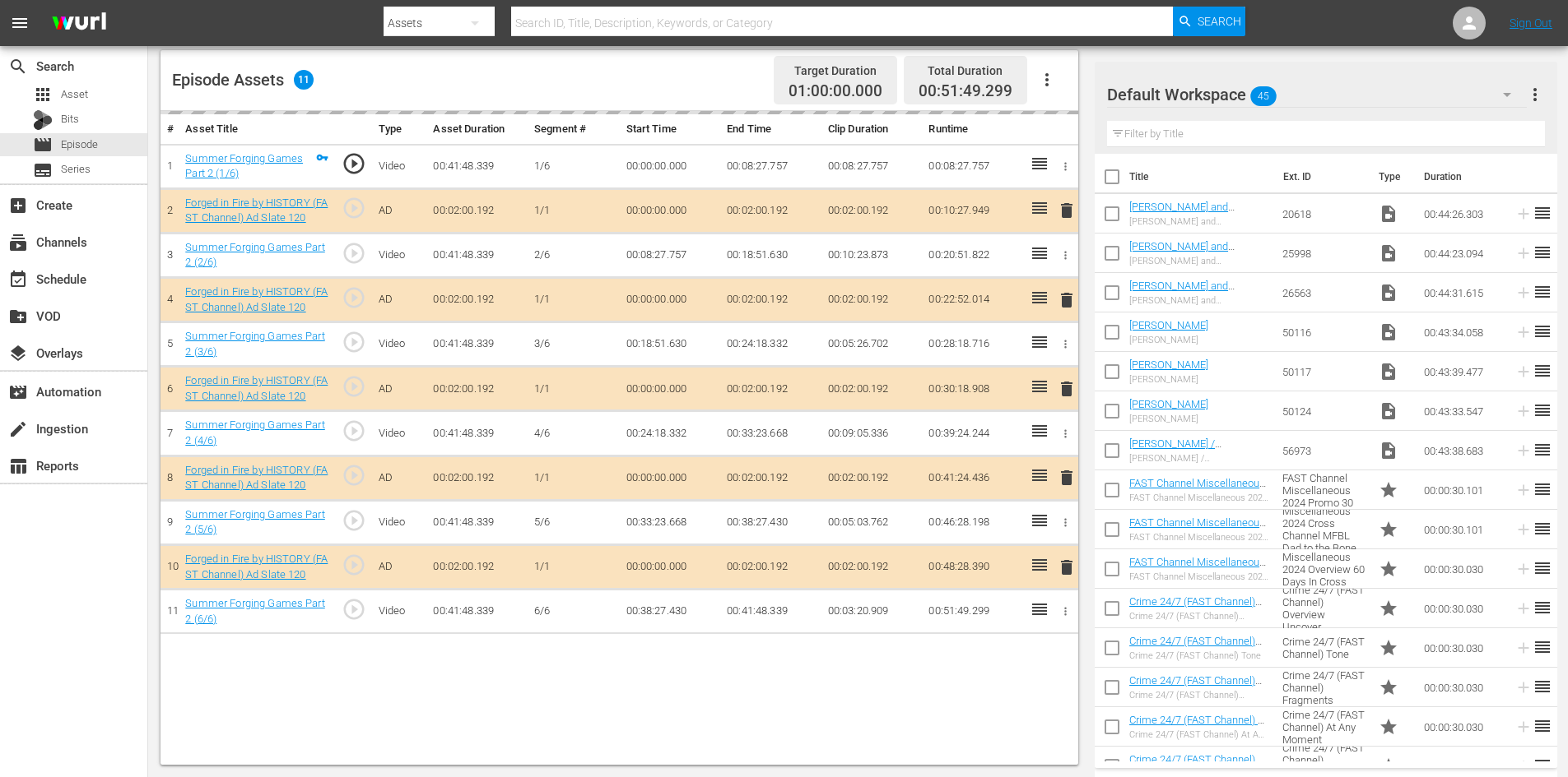
click at [1310, 91] on div "Default Workspace 45" at bounding box center [1317, 94] width 420 height 46
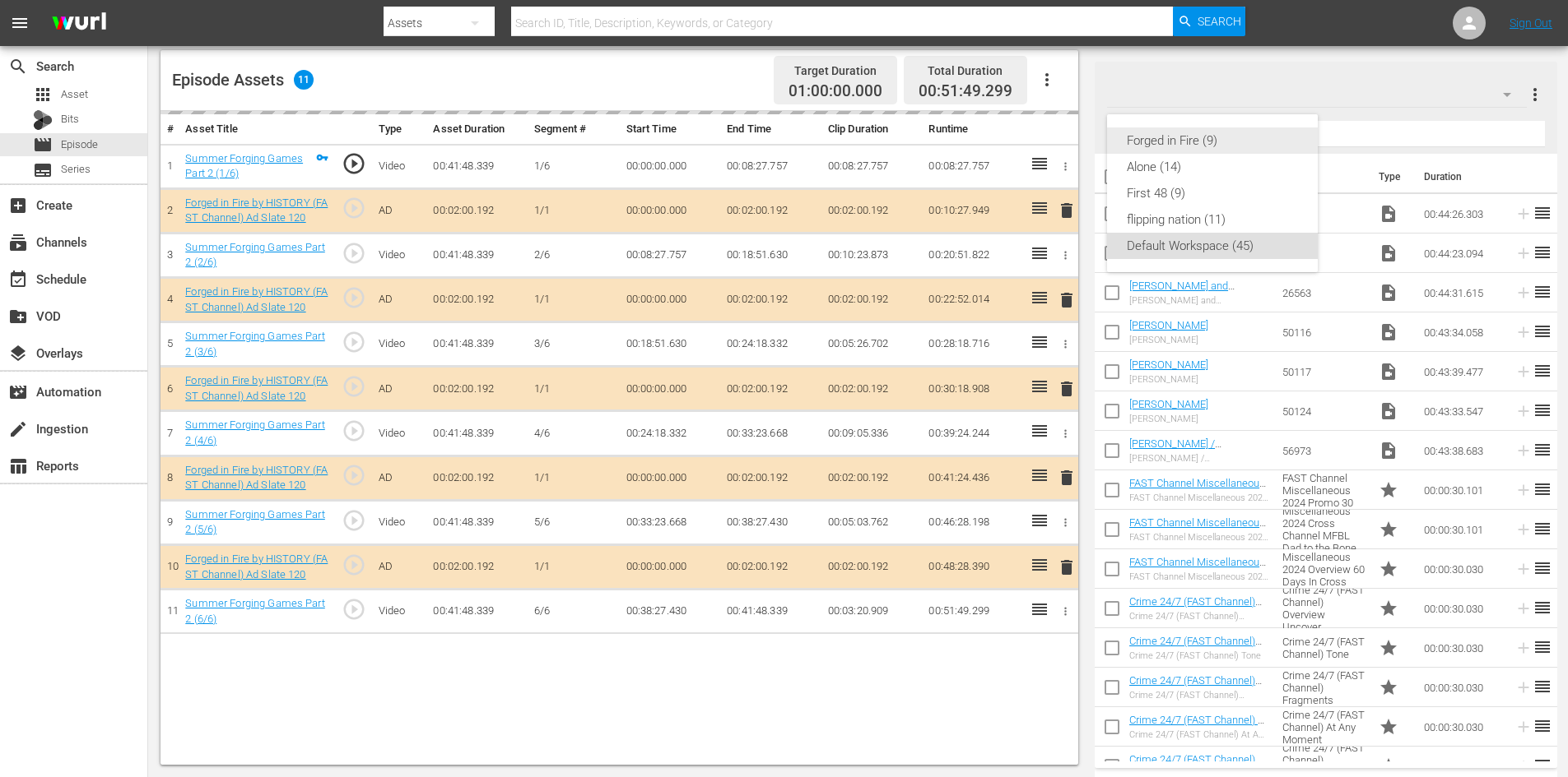
click at [1140, 147] on div "Forged in Fire (9)" at bounding box center [1213, 141] width 172 height 26
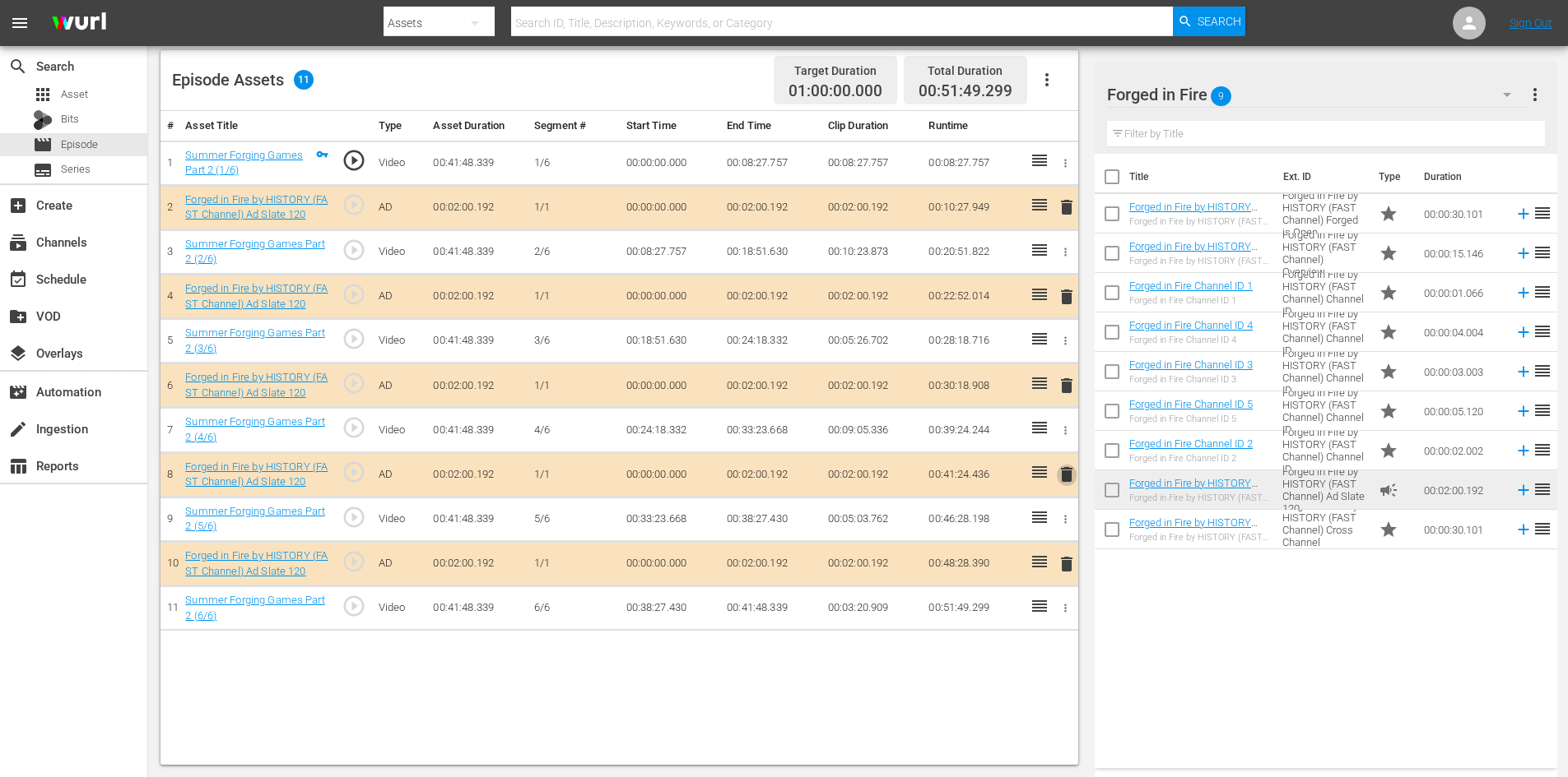
click at [1067, 474] on span "delete" at bounding box center [1066, 474] width 20 height 20
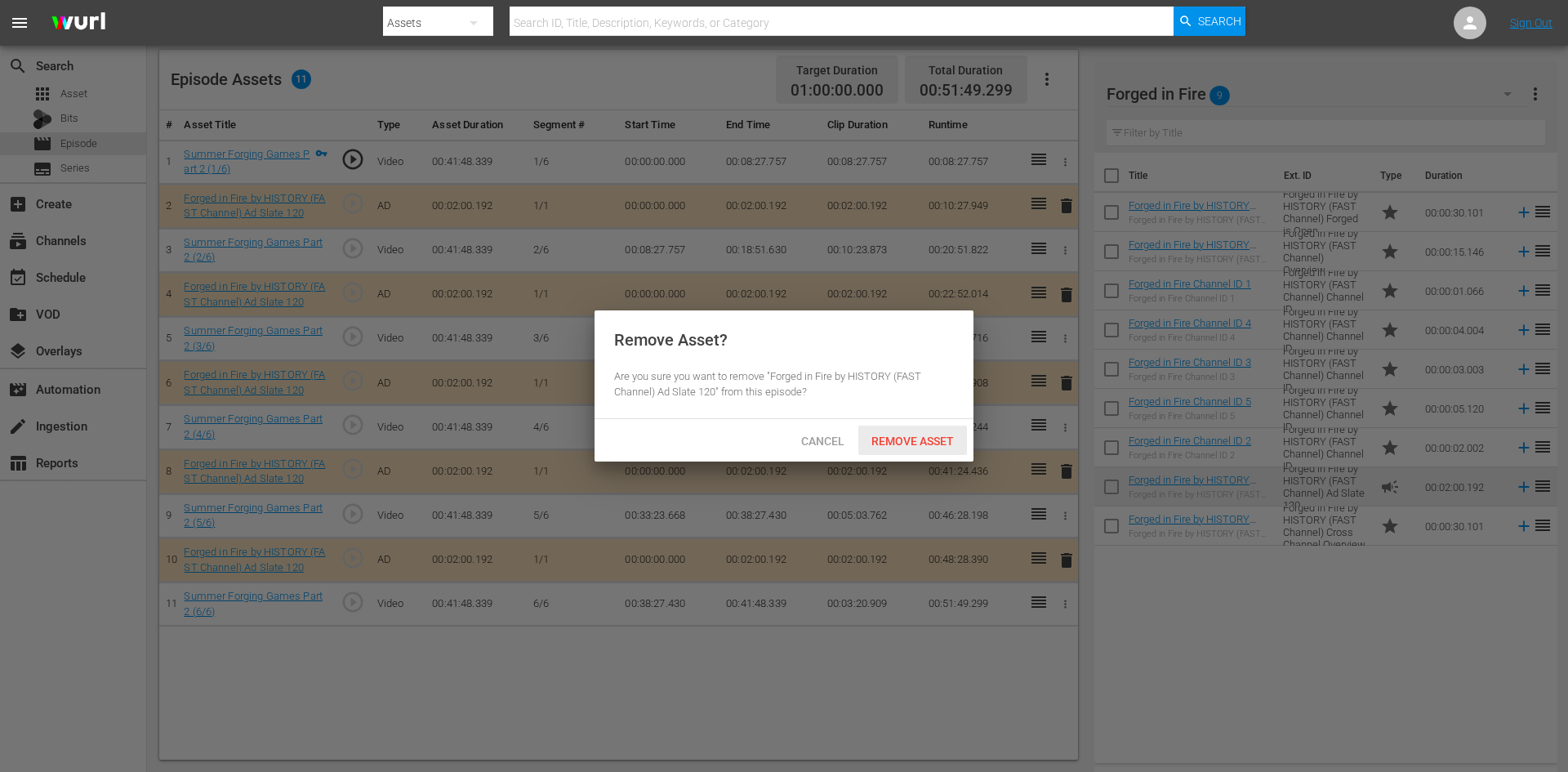
click at [905, 446] on span "Remove Asset" at bounding box center [912, 442] width 108 height 13
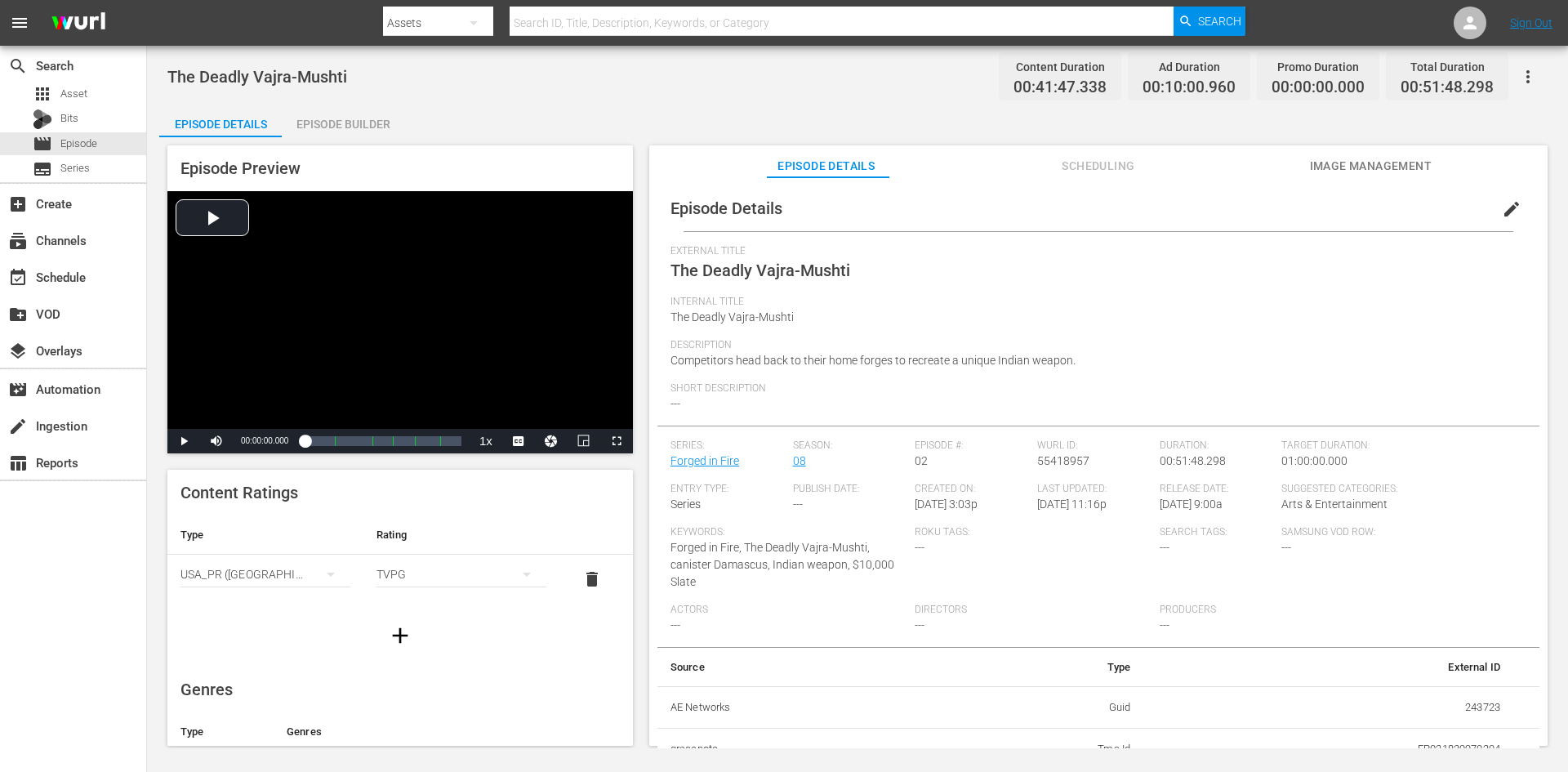
click at [362, 121] on div "Episode Builder" at bounding box center [343, 124] width 122 height 39
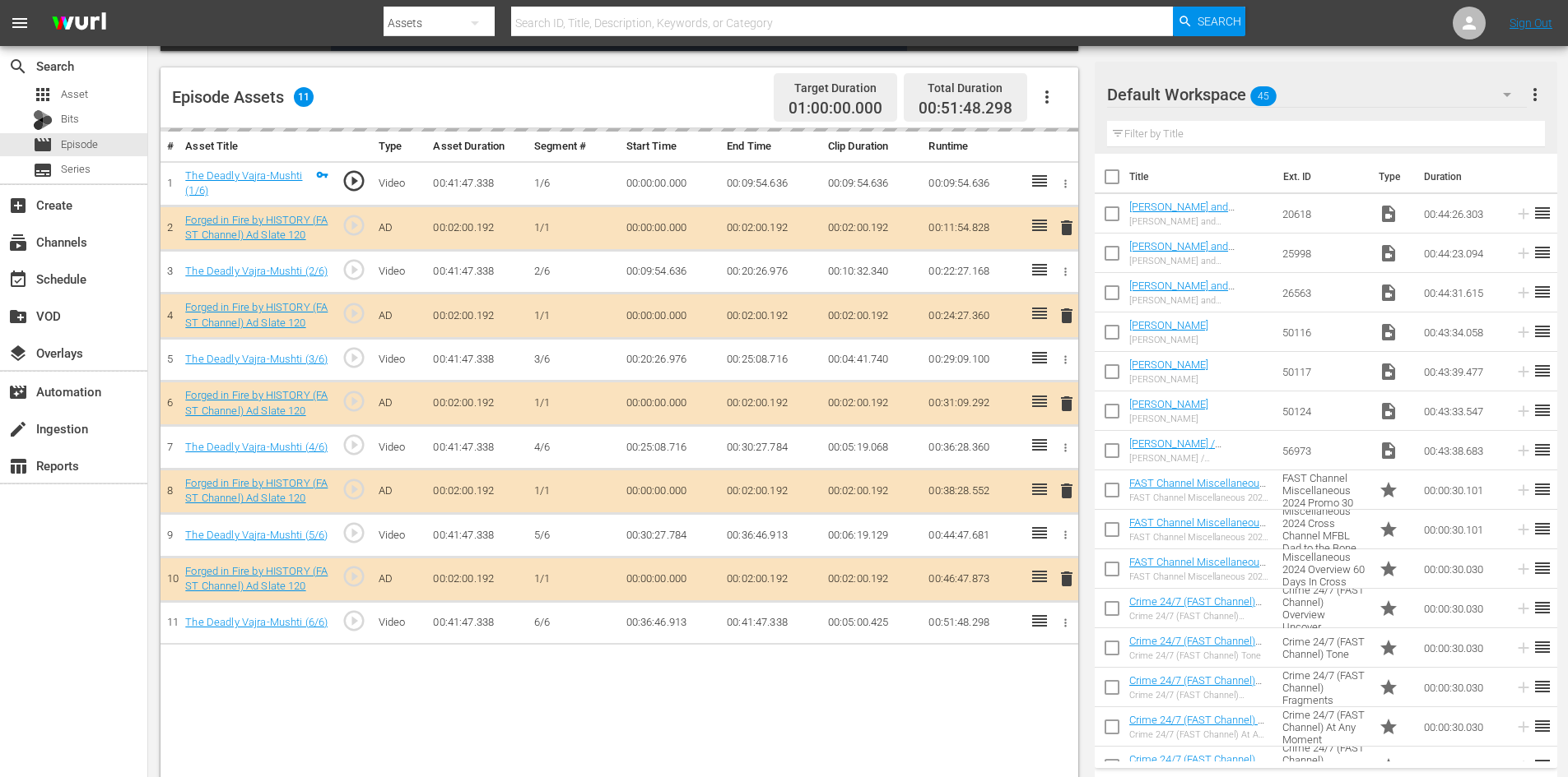
scroll to position [429, 0]
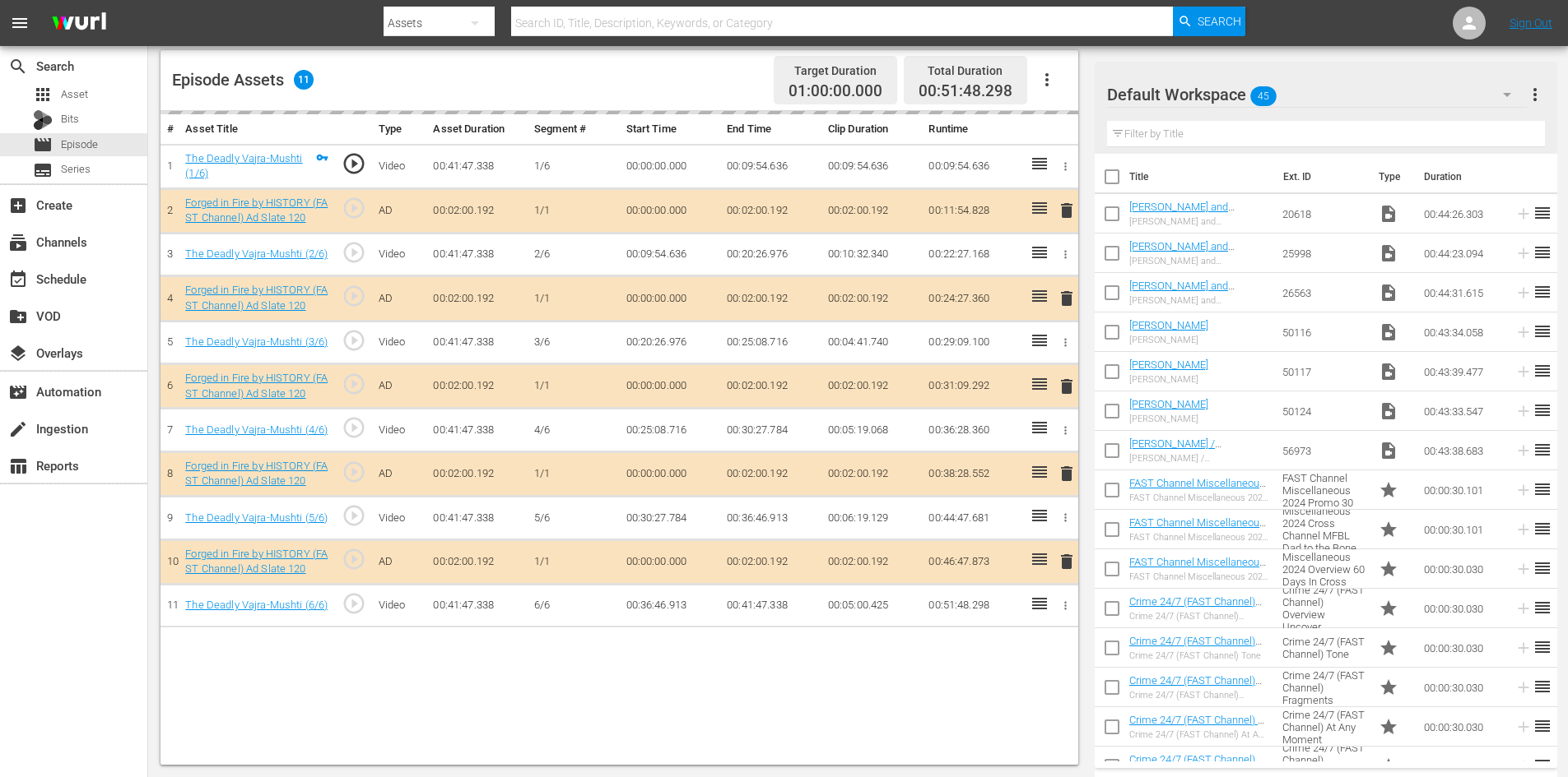
click at [1364, 92] on div "Default Workspace 45" at bounding box center [1317, 94] width 420 height 46
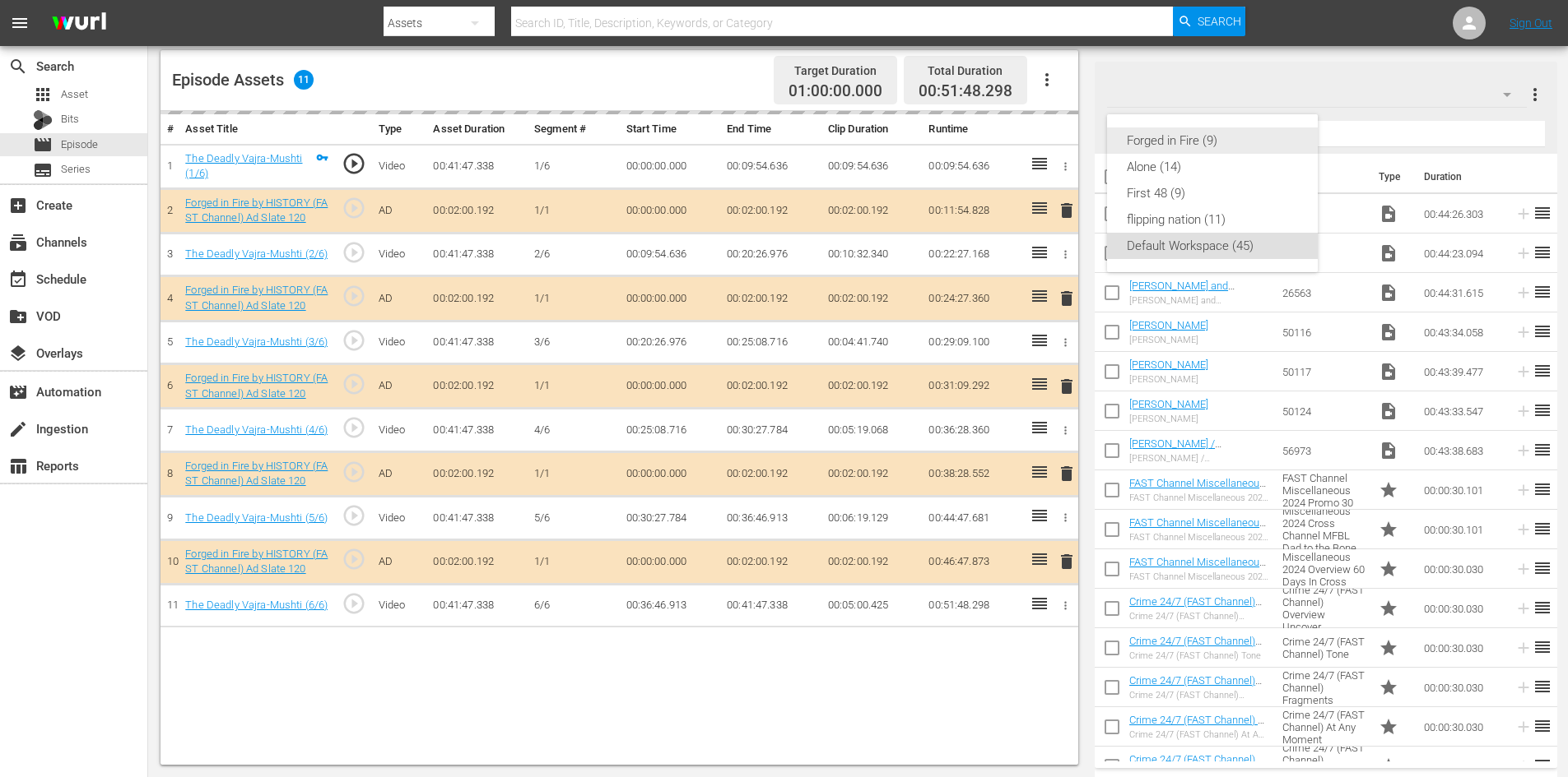
click at [1173, 134] on div "Forged in Fire (9)" at bounding box center [1213, 141] width 172 height 26
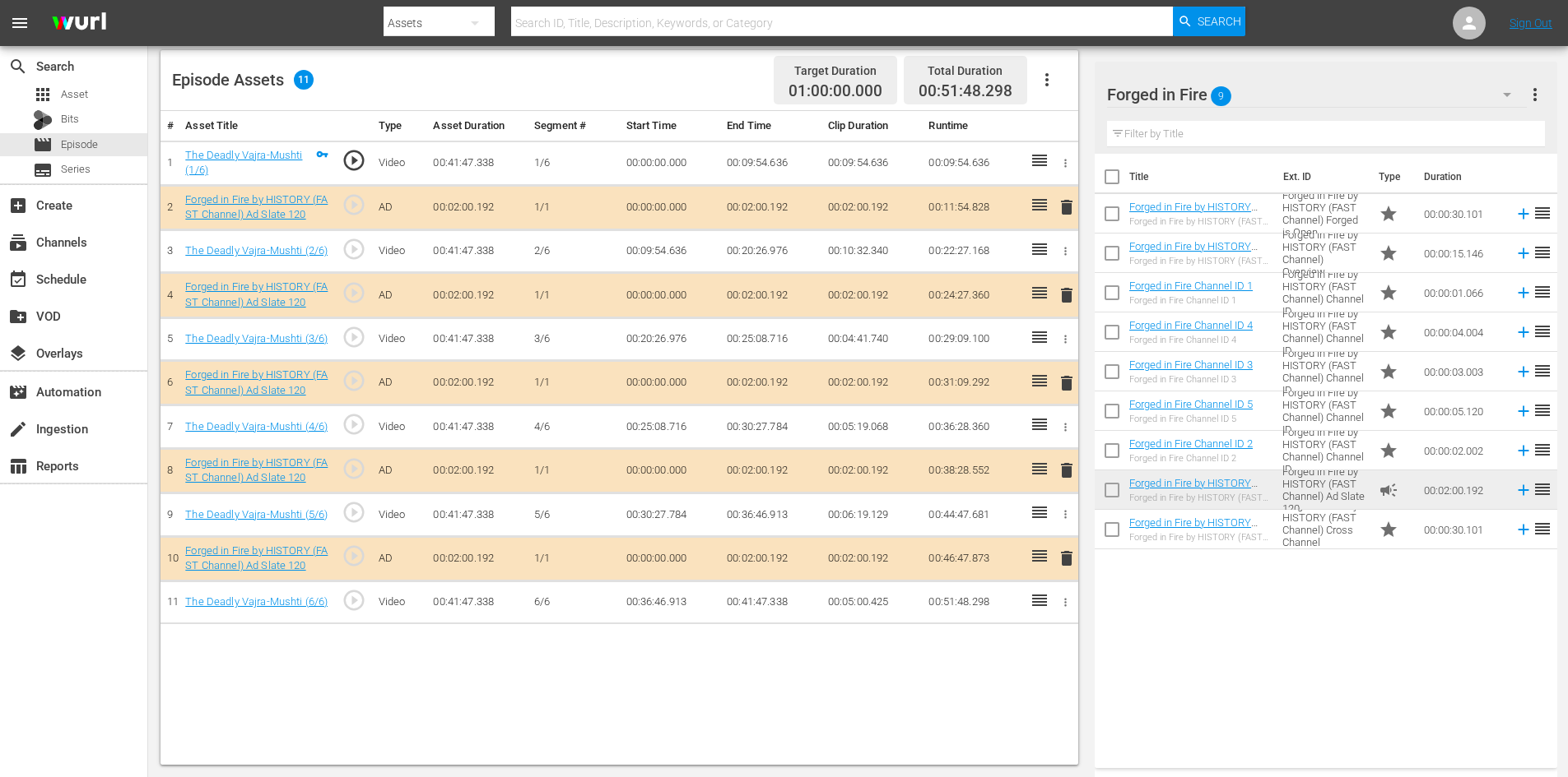
click at [1068, 476] on span "delete" at bounding box center [1066, 470] width 20 height 20
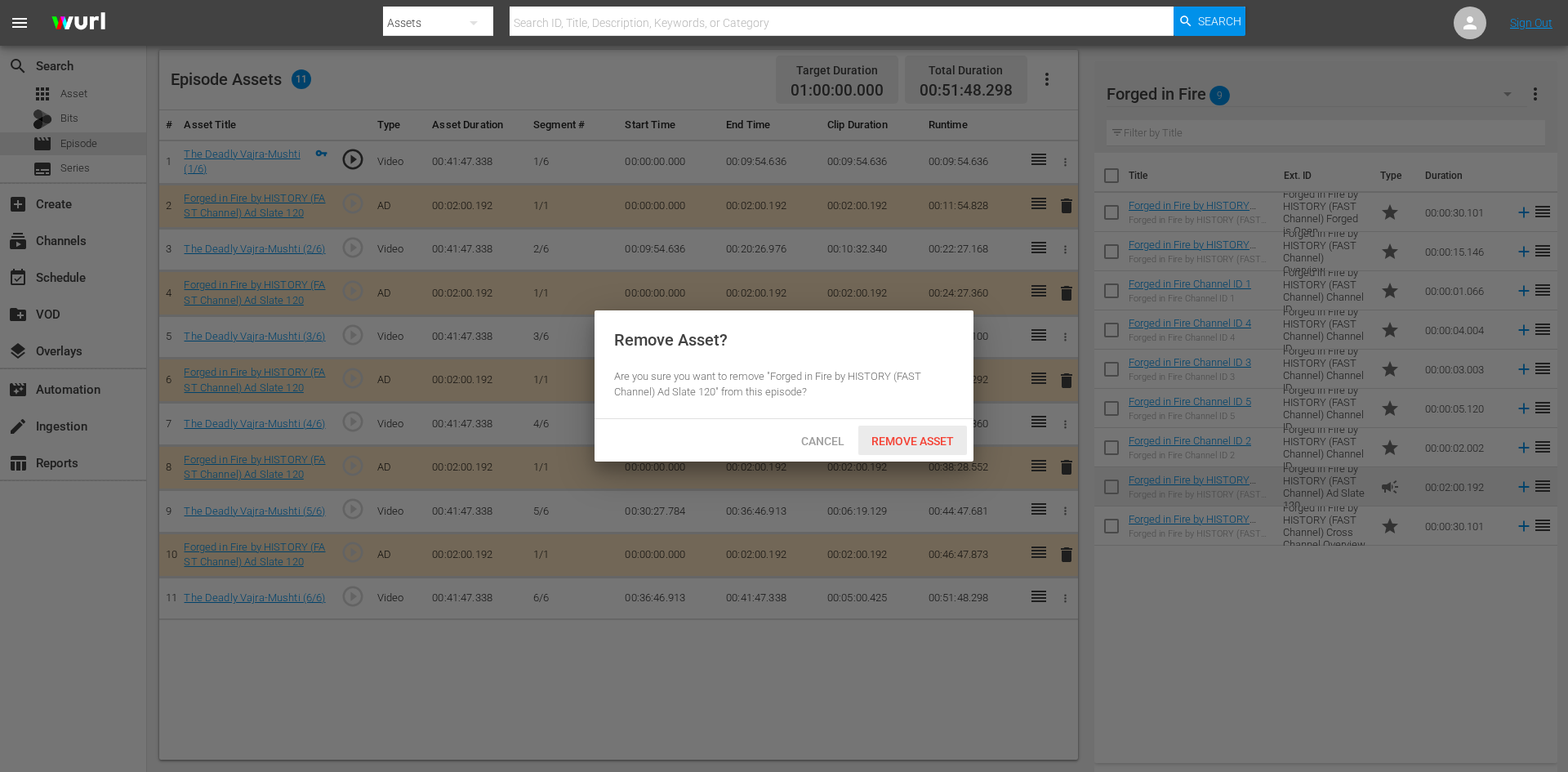
click at [926, 437] on span "Remove Asset" at bounding box center [912, 442] width 108 height 13
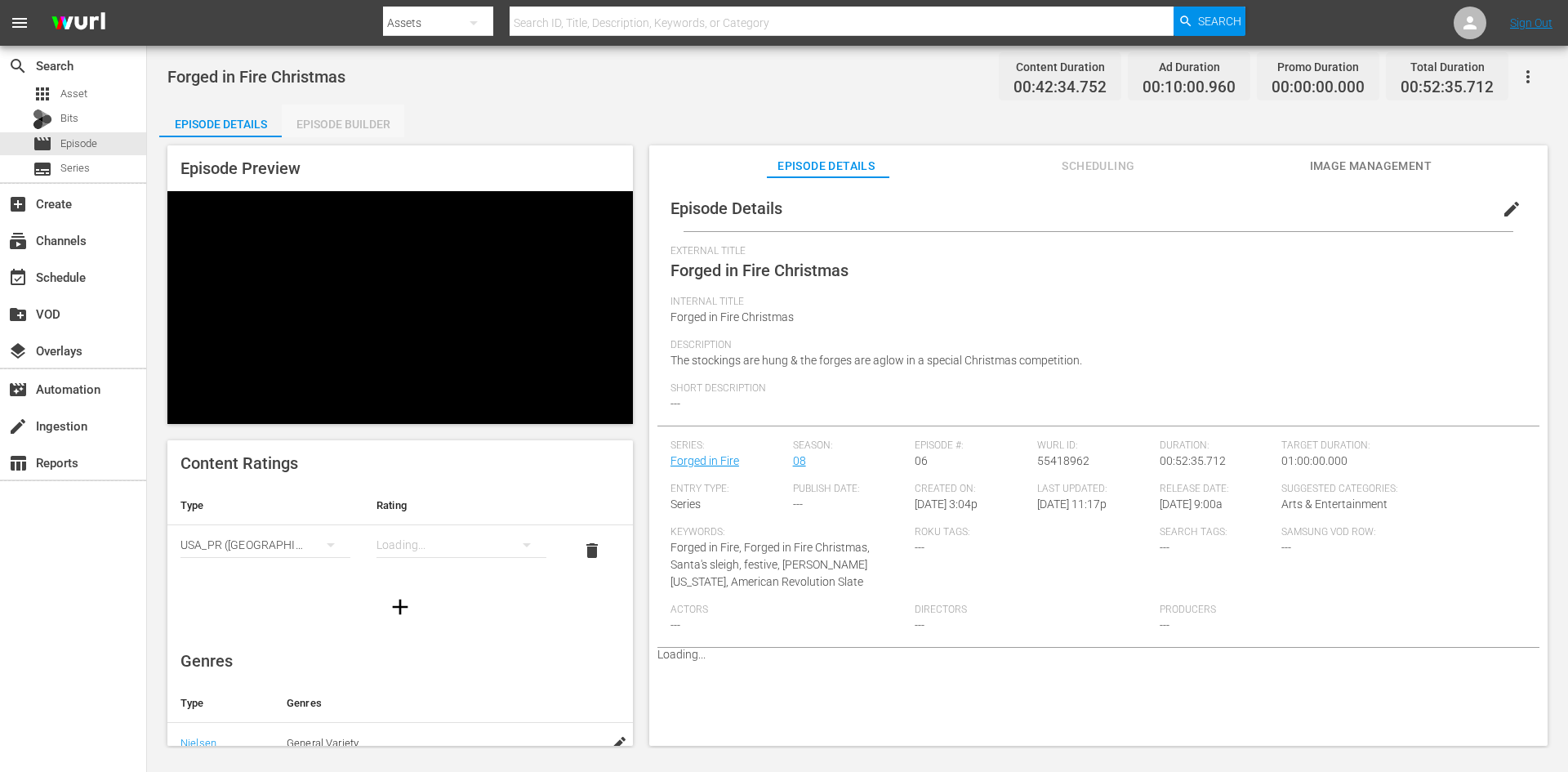
drag, startPoint x: 364, startPoint y: 115, endPoint x: 388, endPoint y: 185, distance: 74.0
click at [364, 117] on div "Episode Builder" at bounding box center [343, 124] width 122 height 39
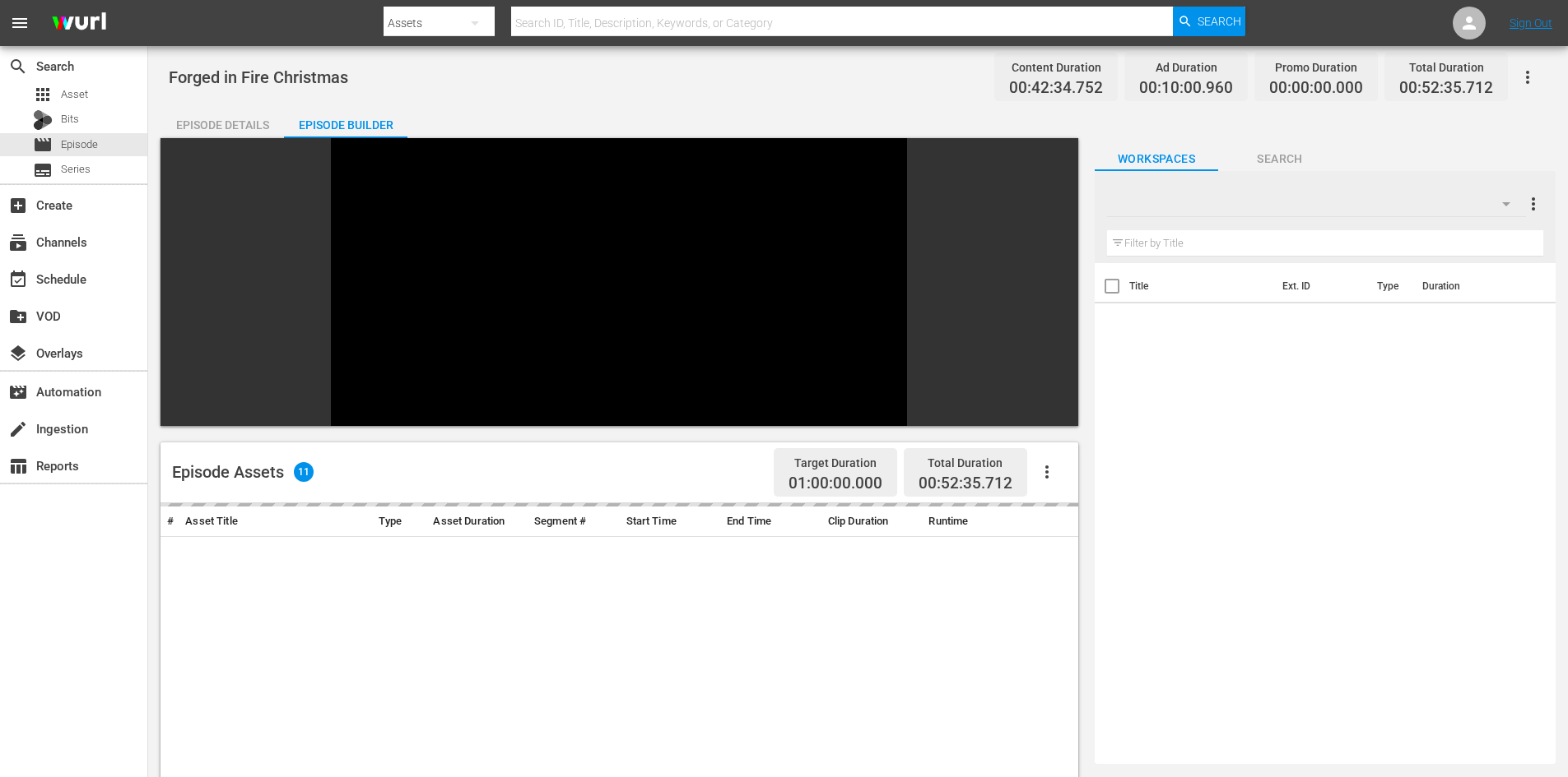
scroll to position [228, 0]
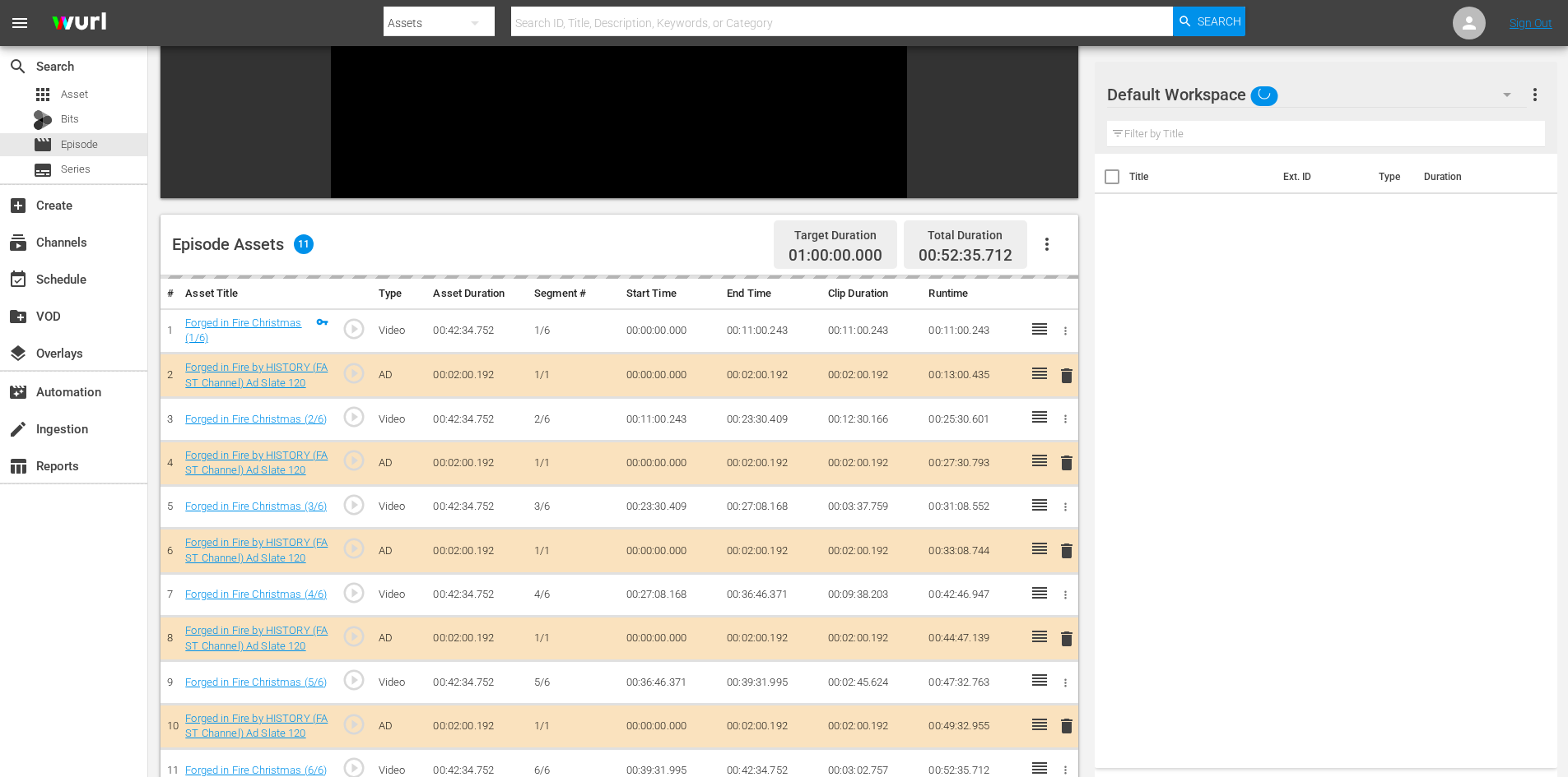
click at [1366, 102] on div "Default Workspace" at bounding box center [1317, 94] width 420 height 46
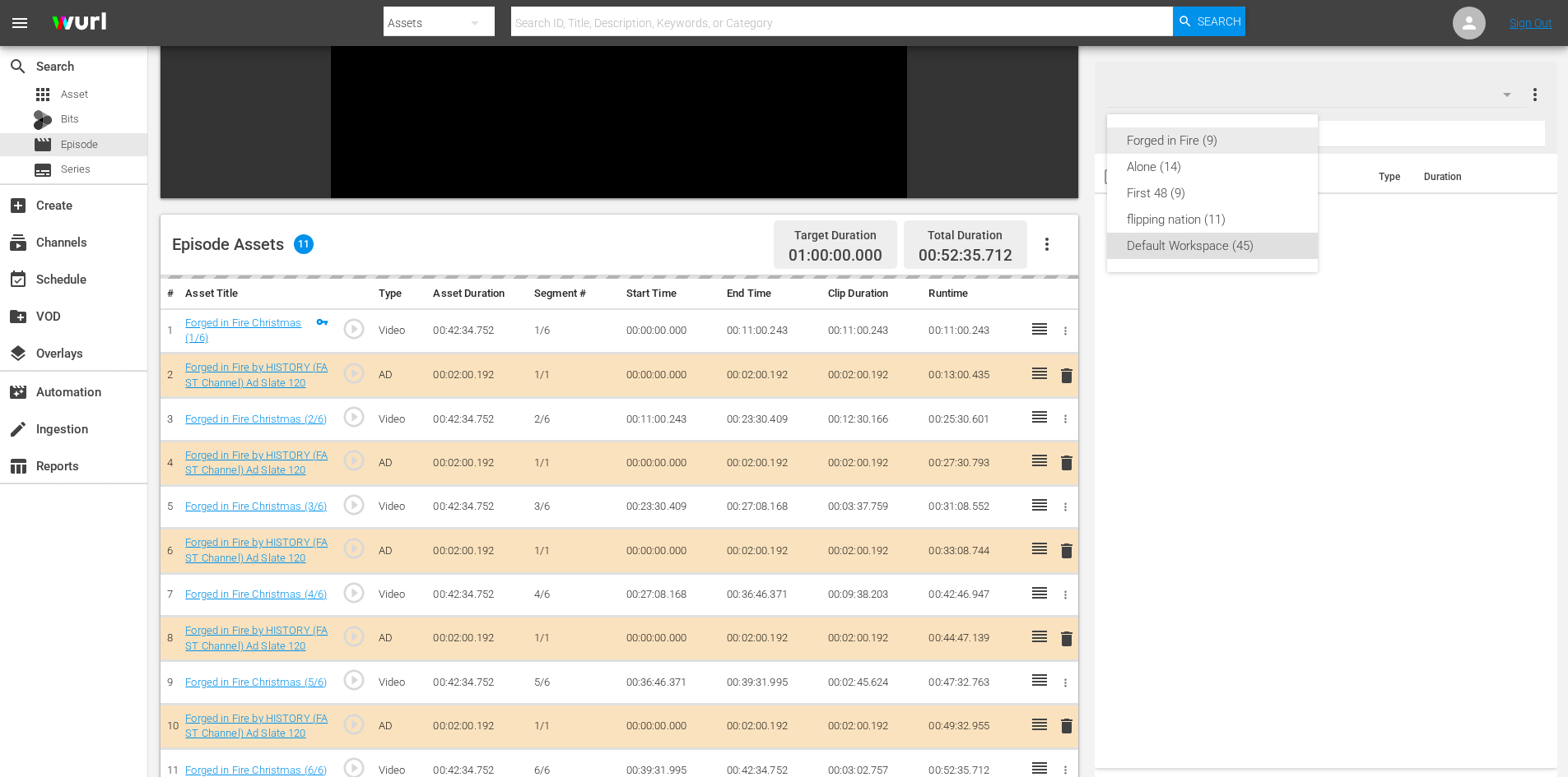
click at [1155, 143] on div "Forged in Fire (9)" at bounding box center [1213, 141] width 172 height 26
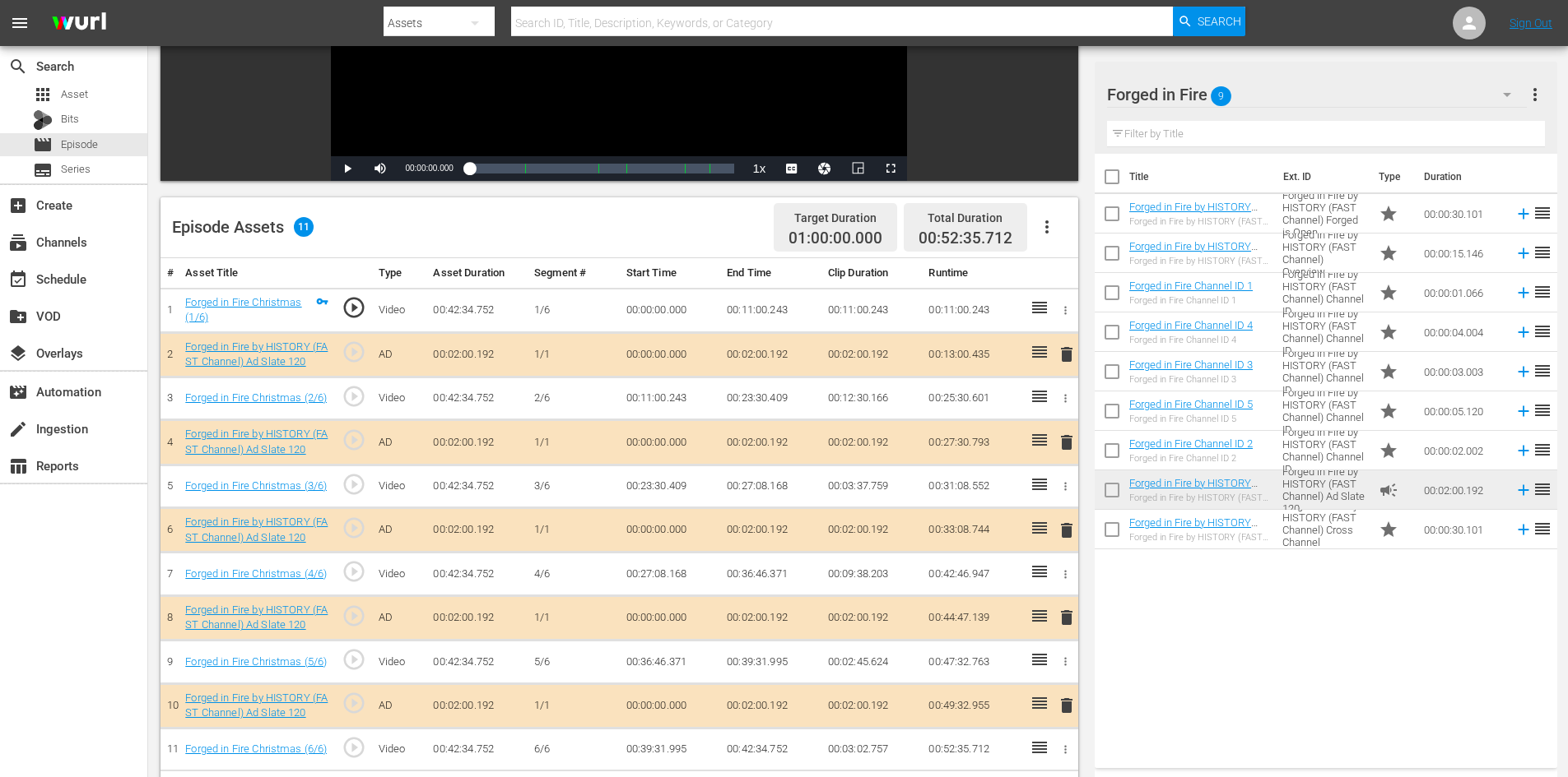
scroll to position [429, 0]
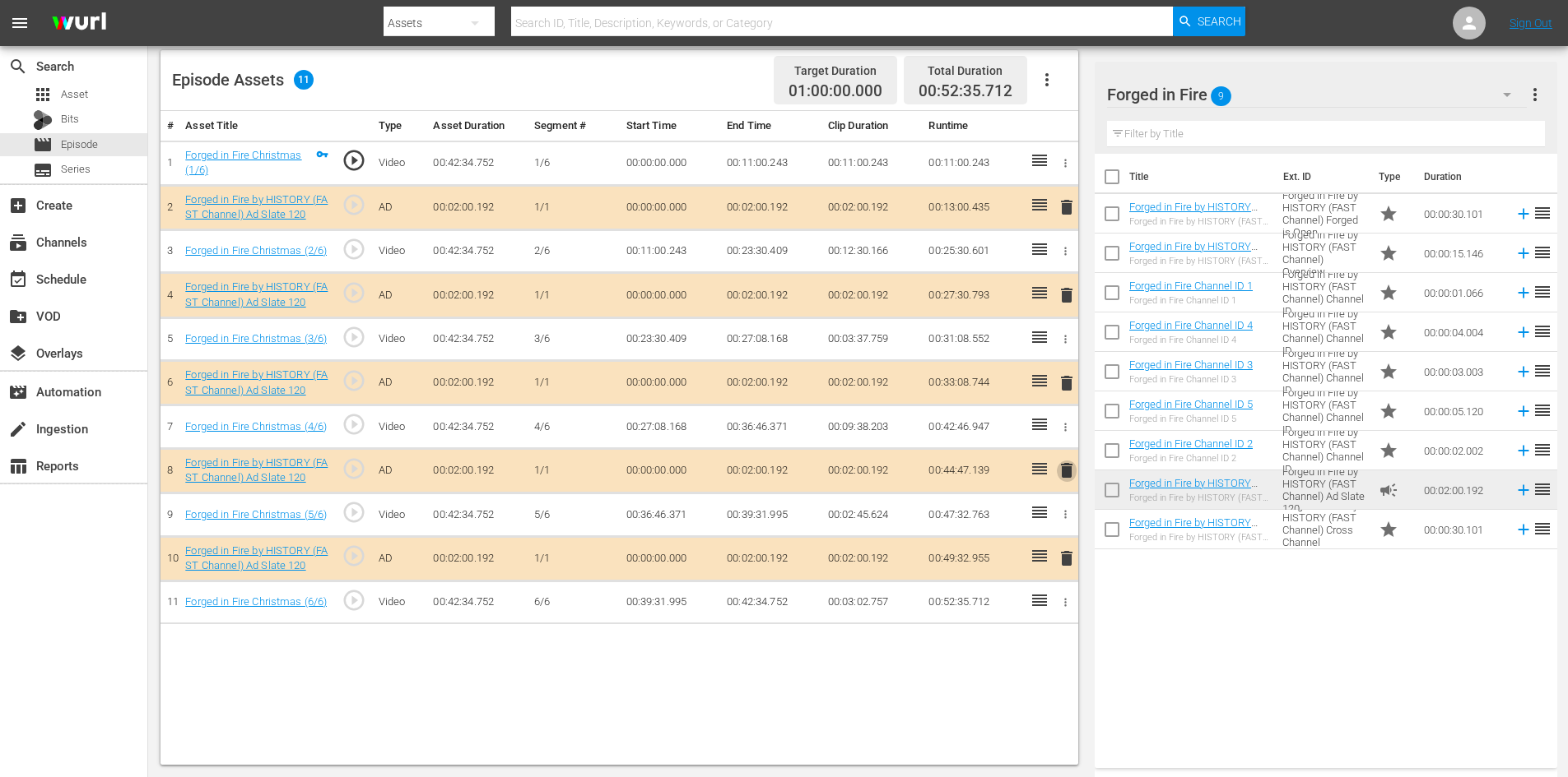
click at [1063, 473] on span "delete" at bounding box center [1066, 470] width 20 height 20
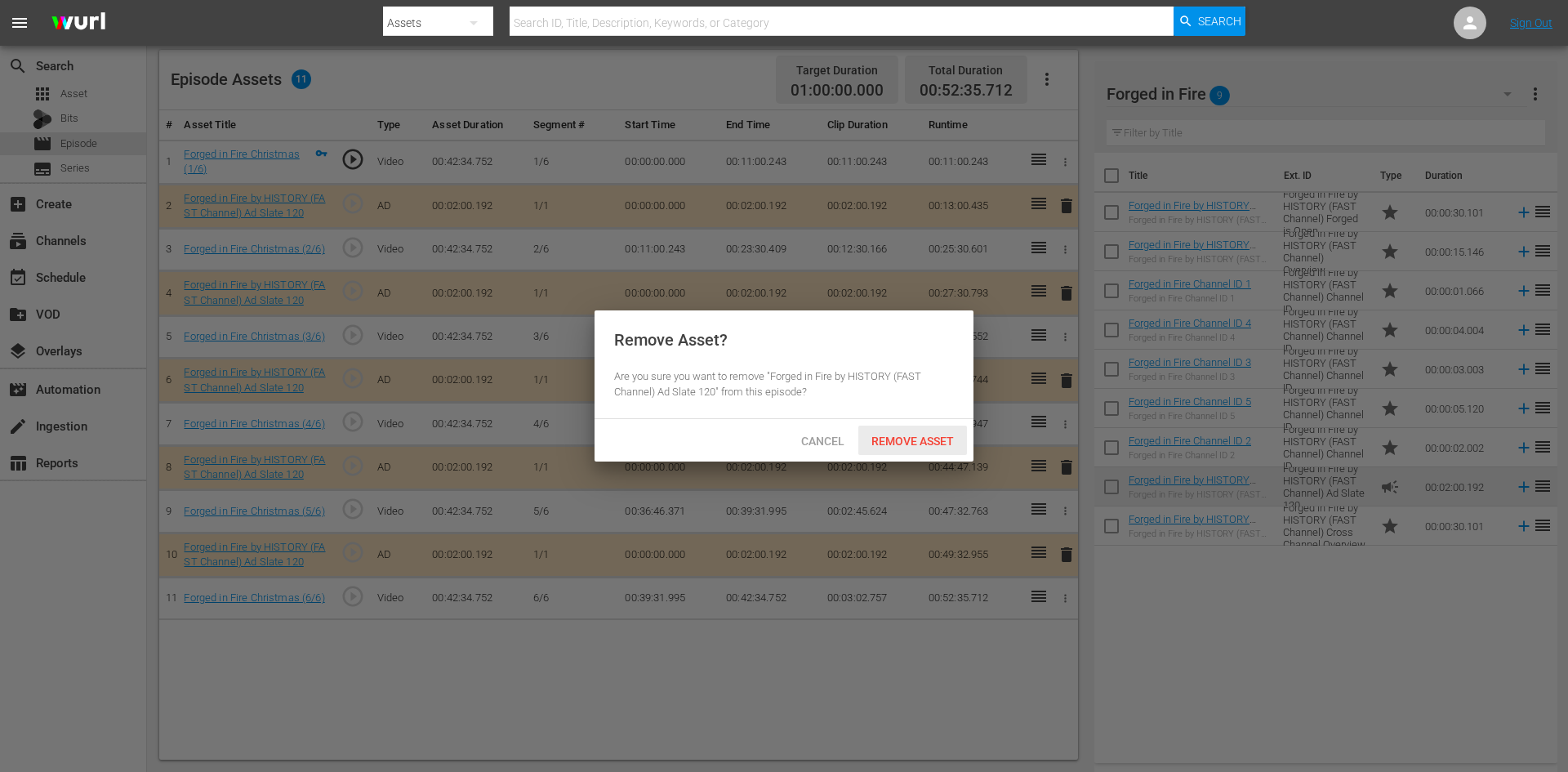
click at [897, 439] on span "Remove Asset" at bounding box center [912, 442] width 108 height 13
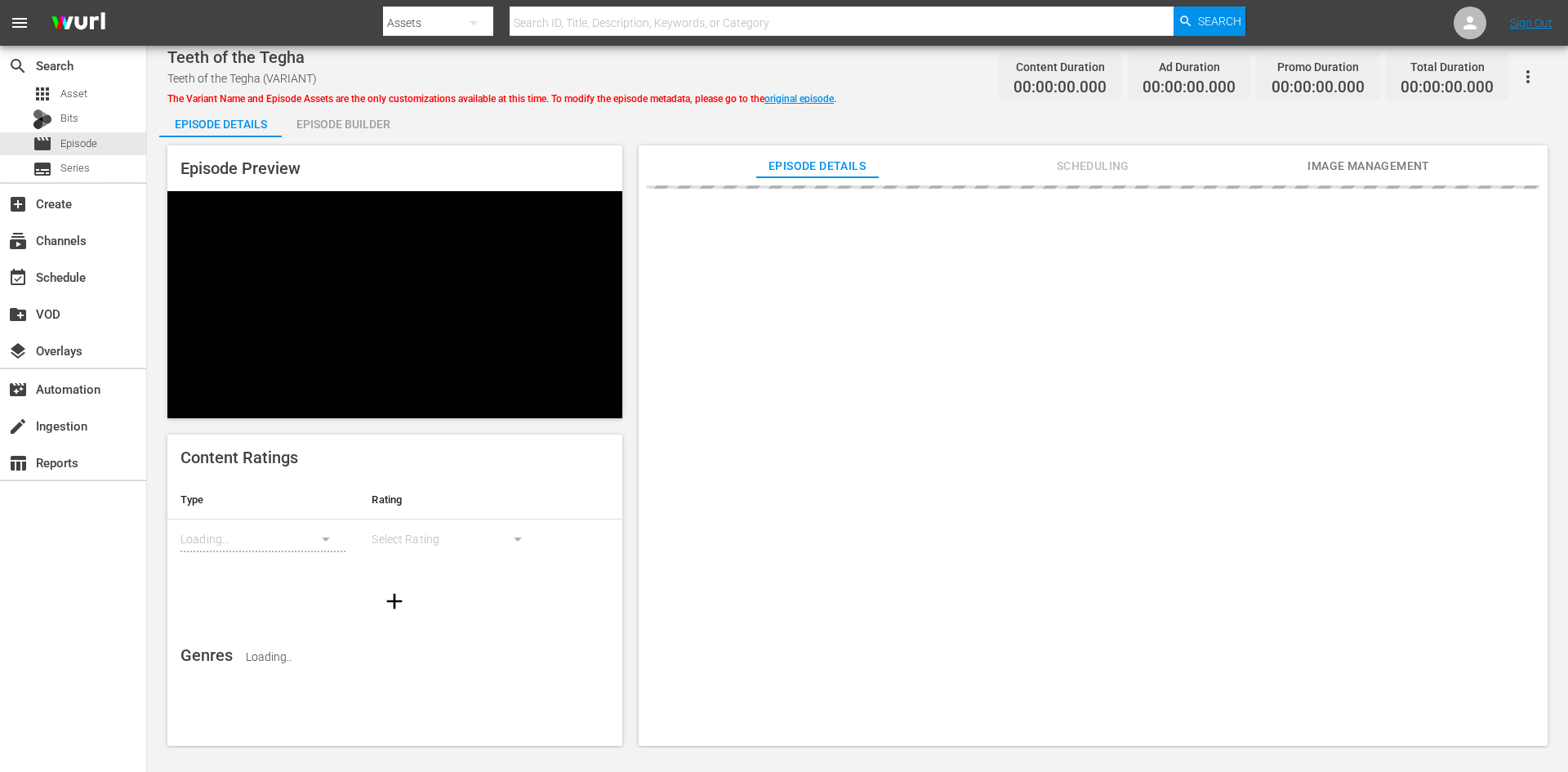
click at [317, 118] on div "Episode Builder" at bounding box center [343, 124] width 122 height 39
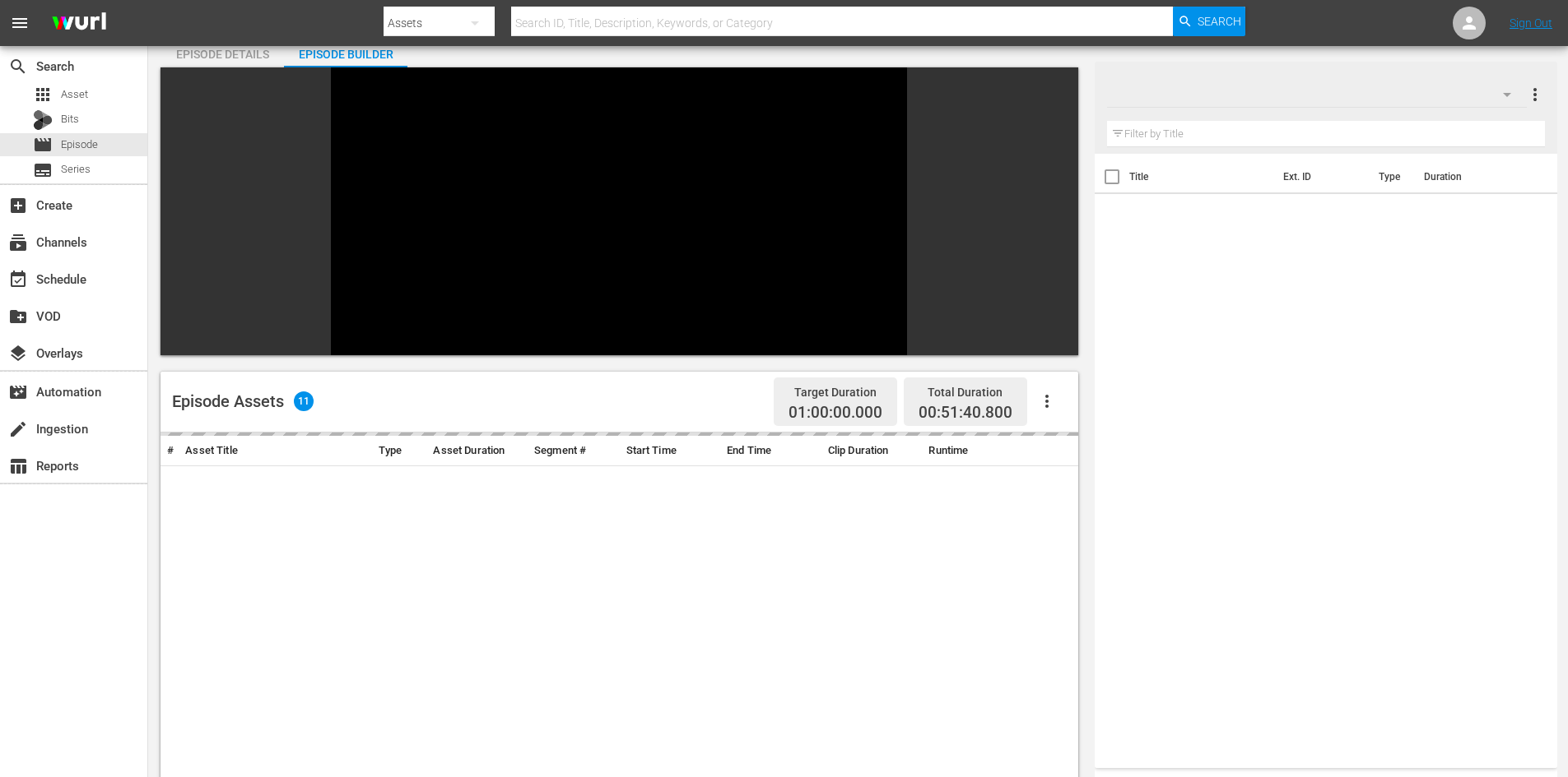
scroll to position [228, 0]
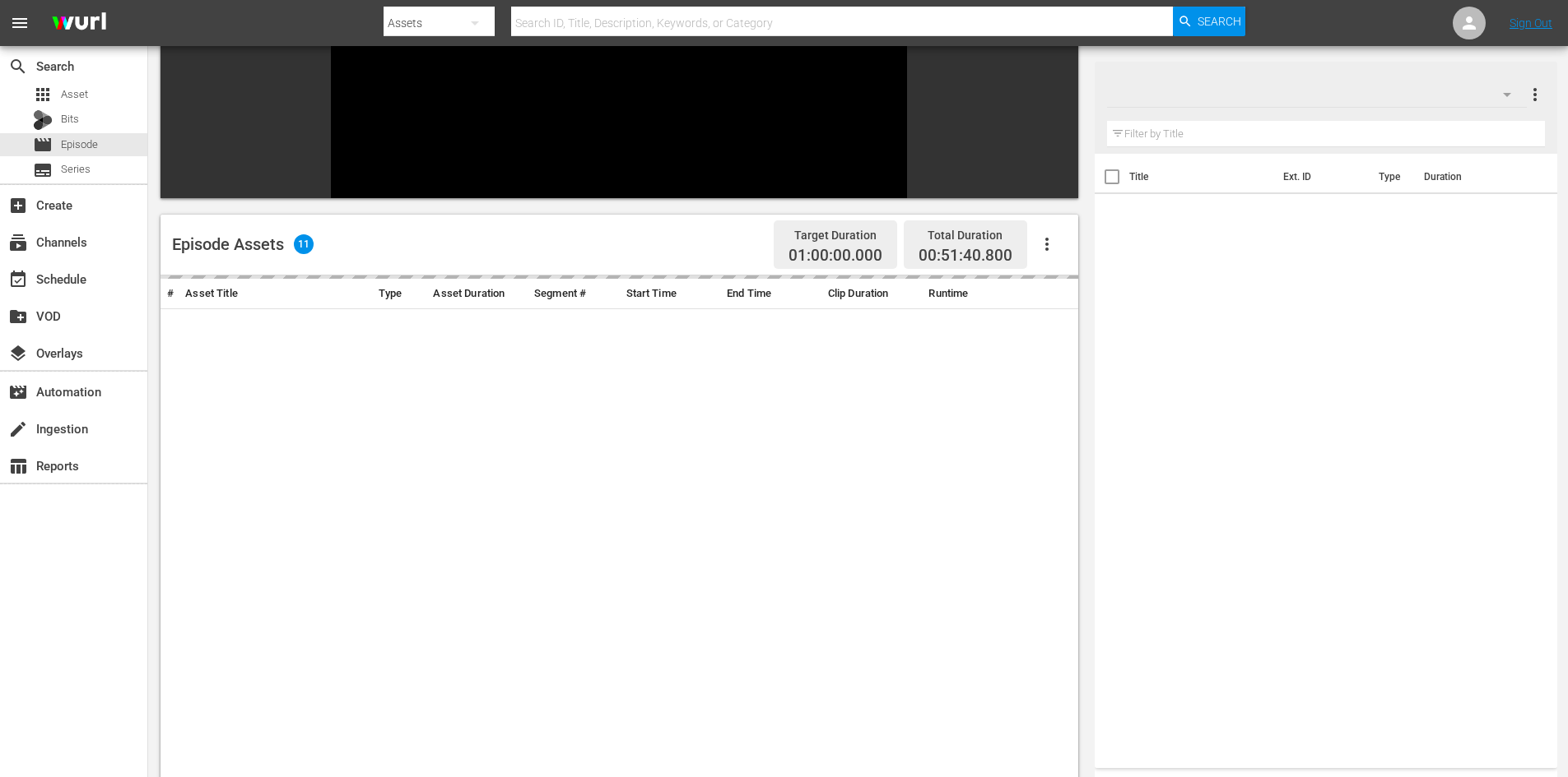
click at [1300, 96] on div at bounding box center [1317, 94] width 420 height 46
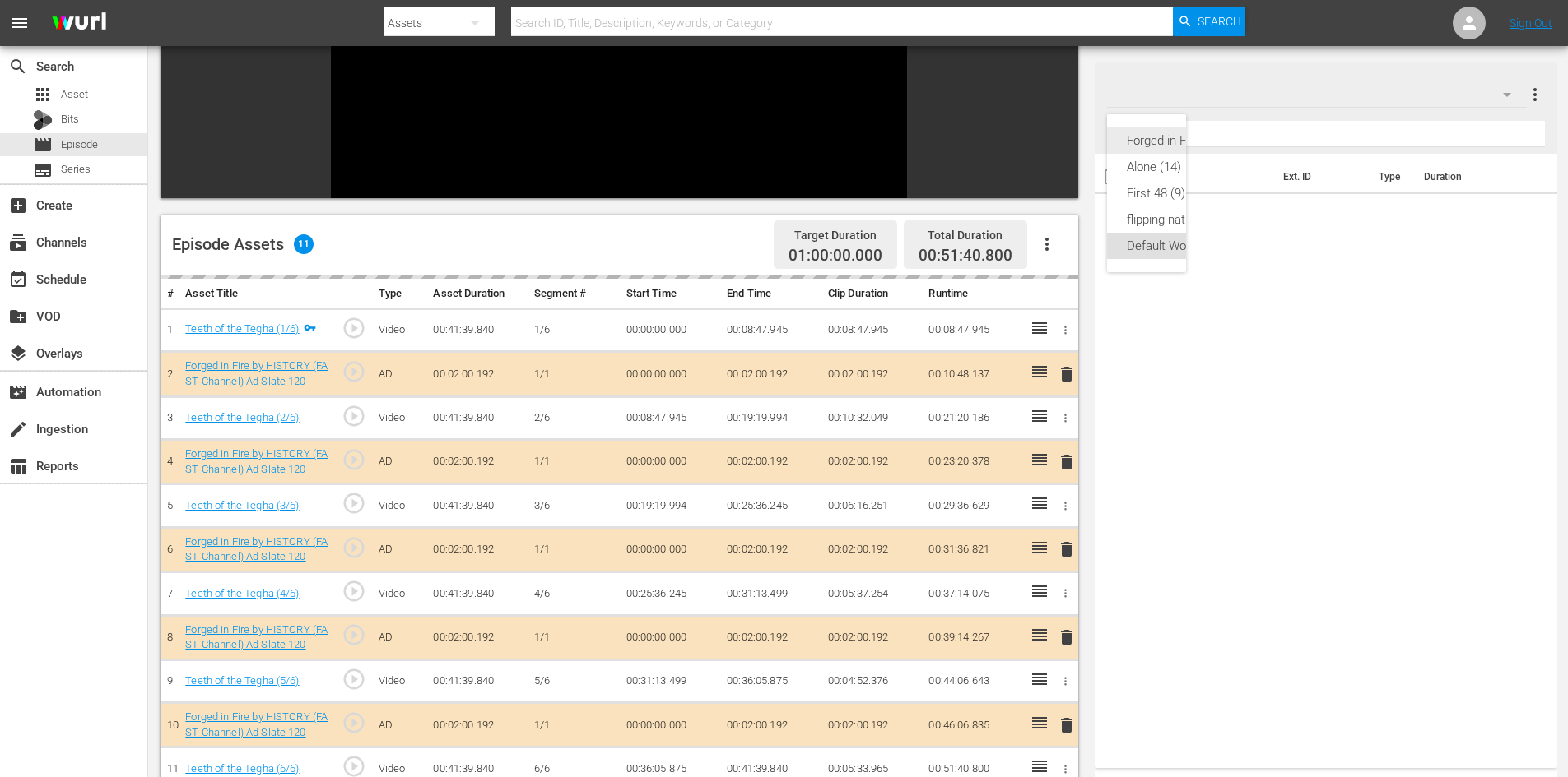
click at [1153, 145] on div "Forged in Fire (9)" at bounding box center [1190, 141] width 127 height 26
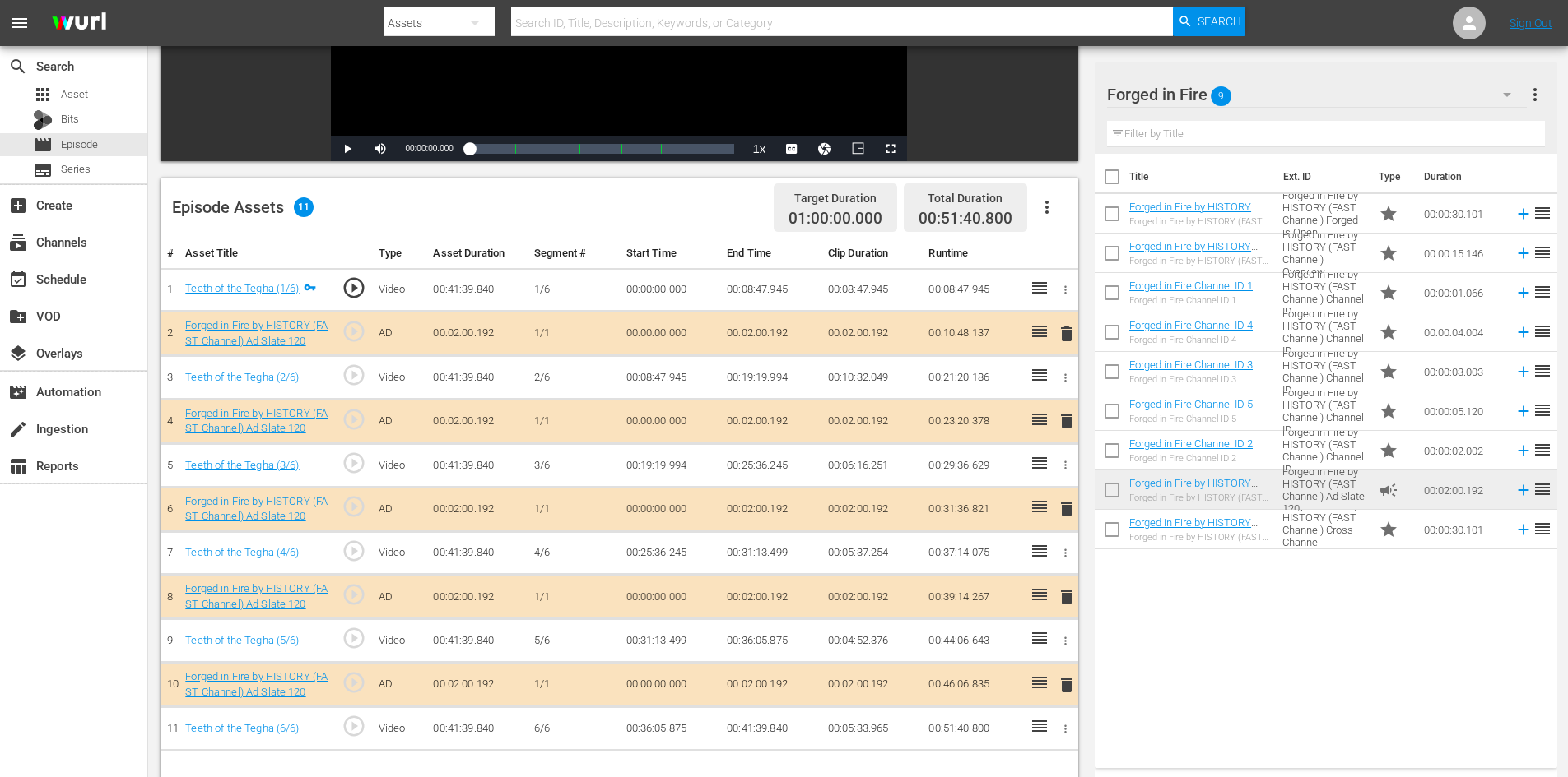
scroll to position [429, 0]
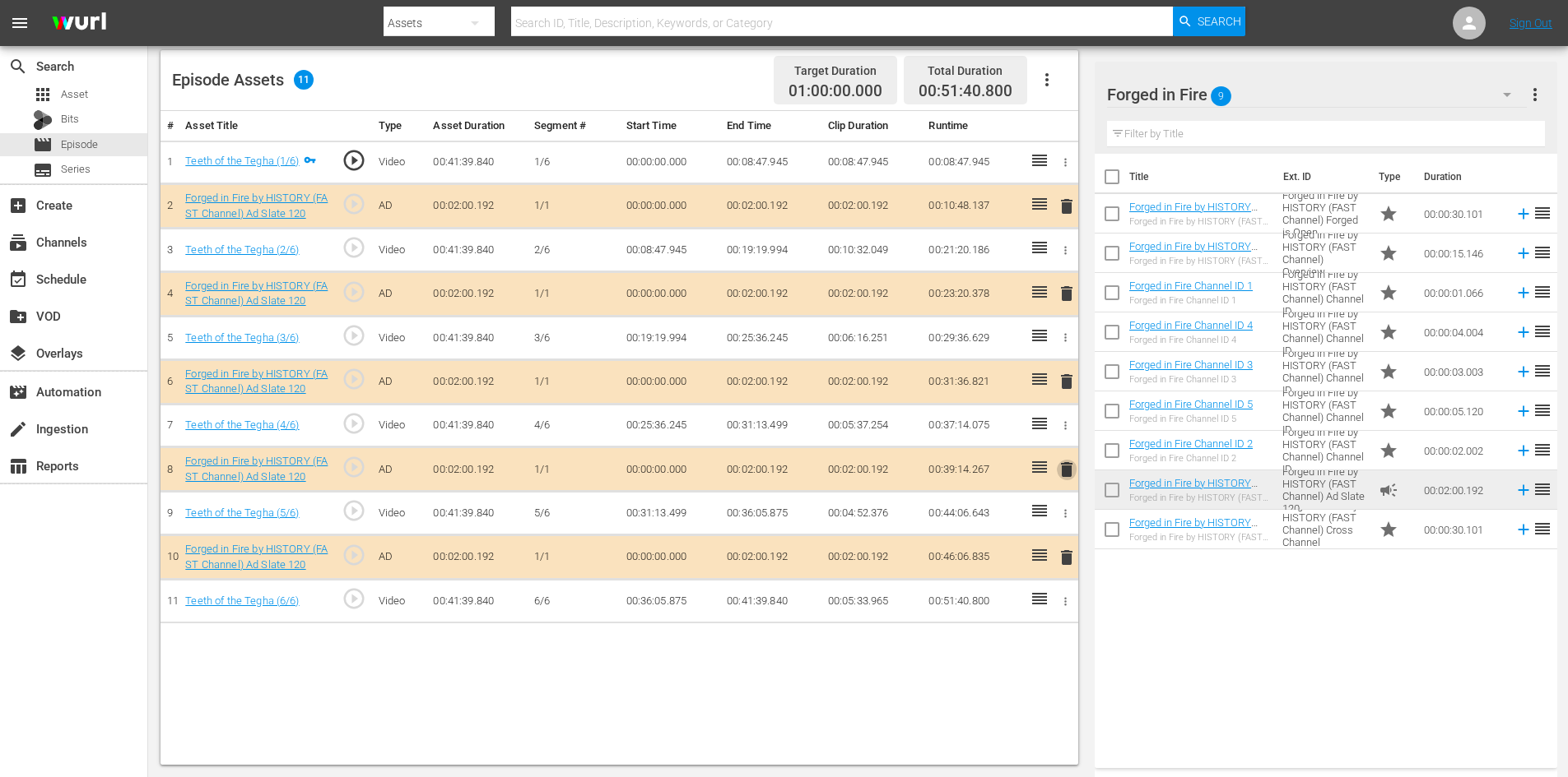
click at [1071, 469] on span "delete" at bounding box center [1066, 470] width 20 height 20
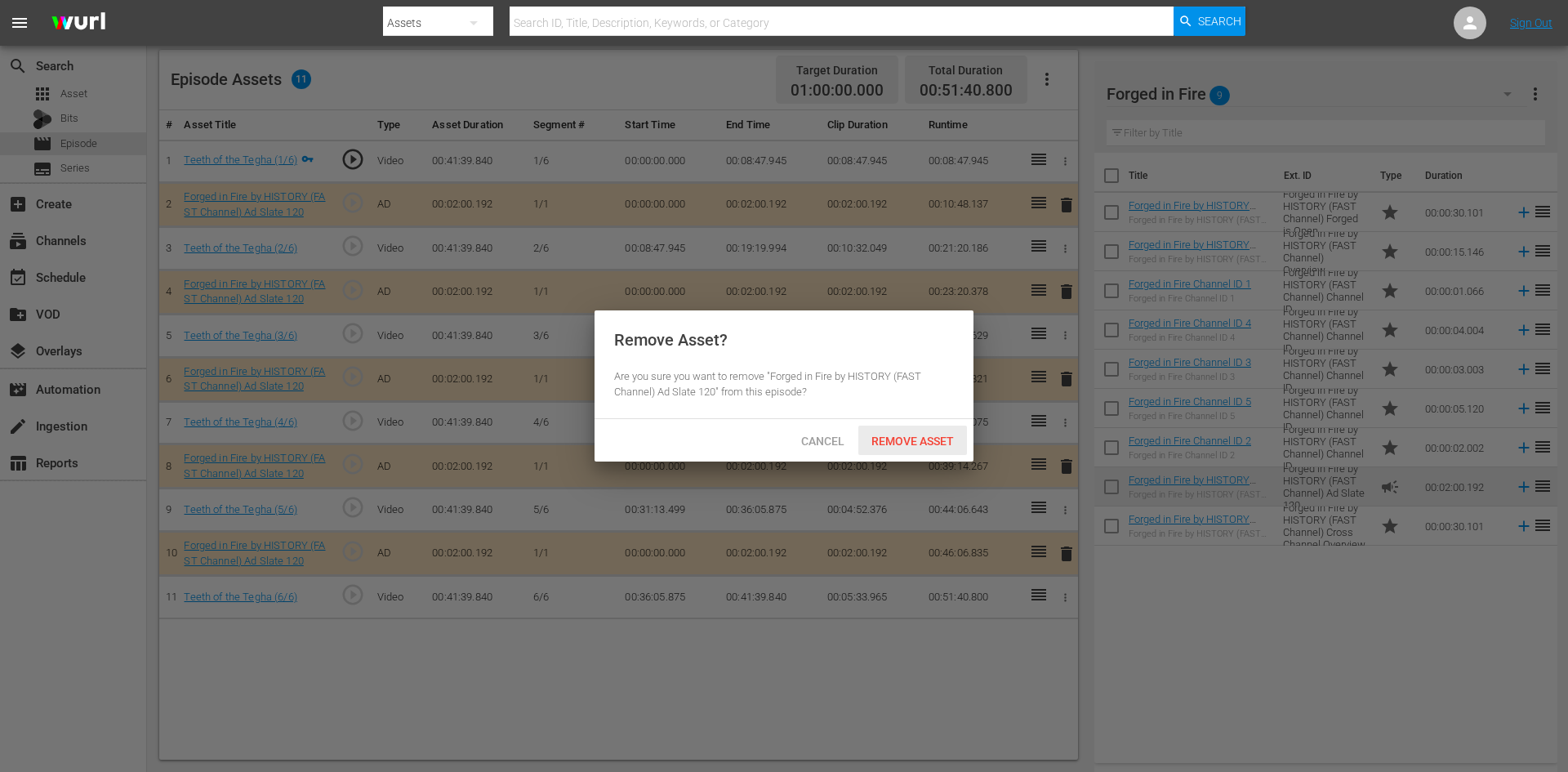
click at [914, 435] on span "Remove Asset" at bounding box center [912, 442] width 108 height 13
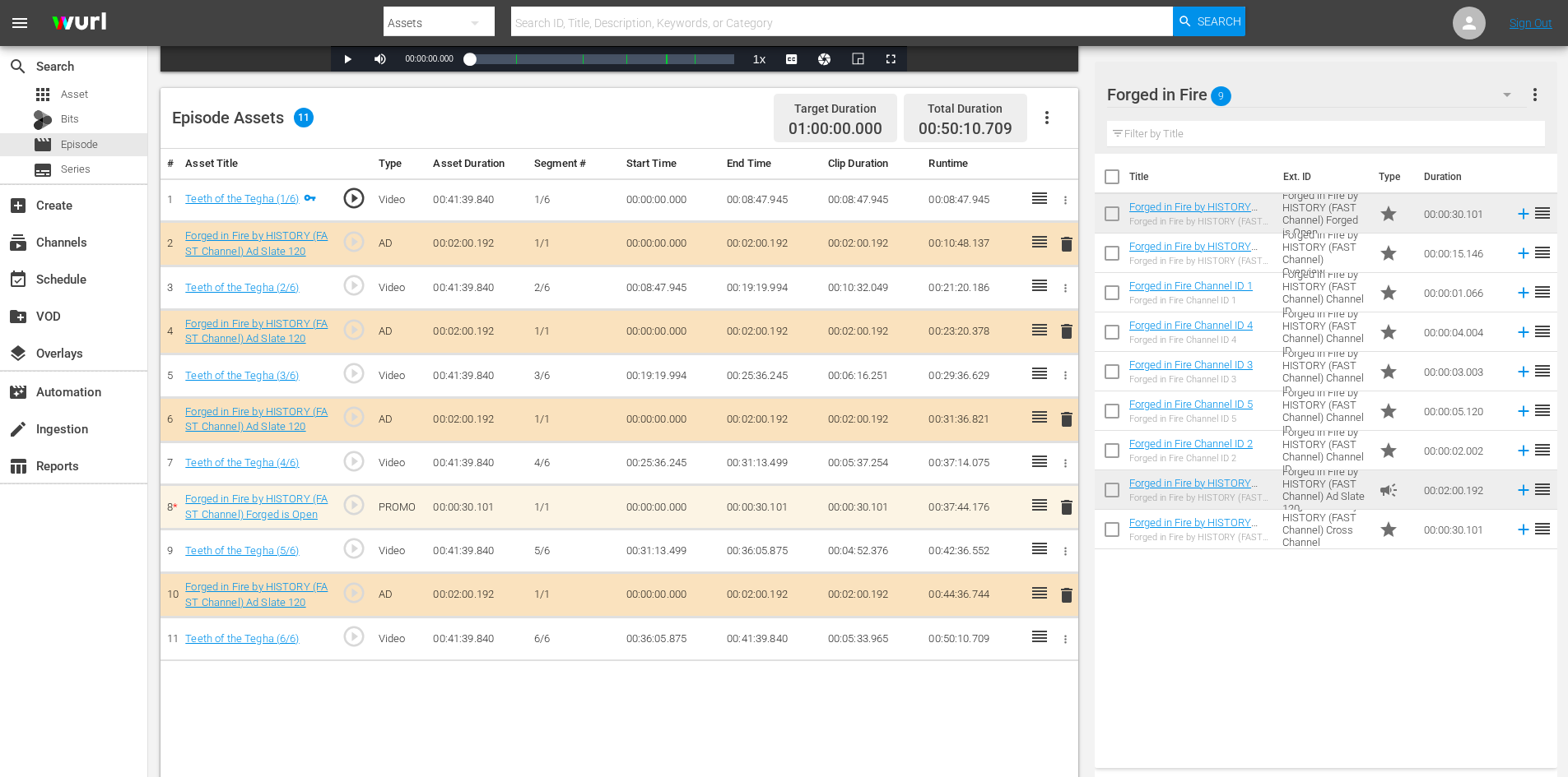
scroll to position [411, 0]
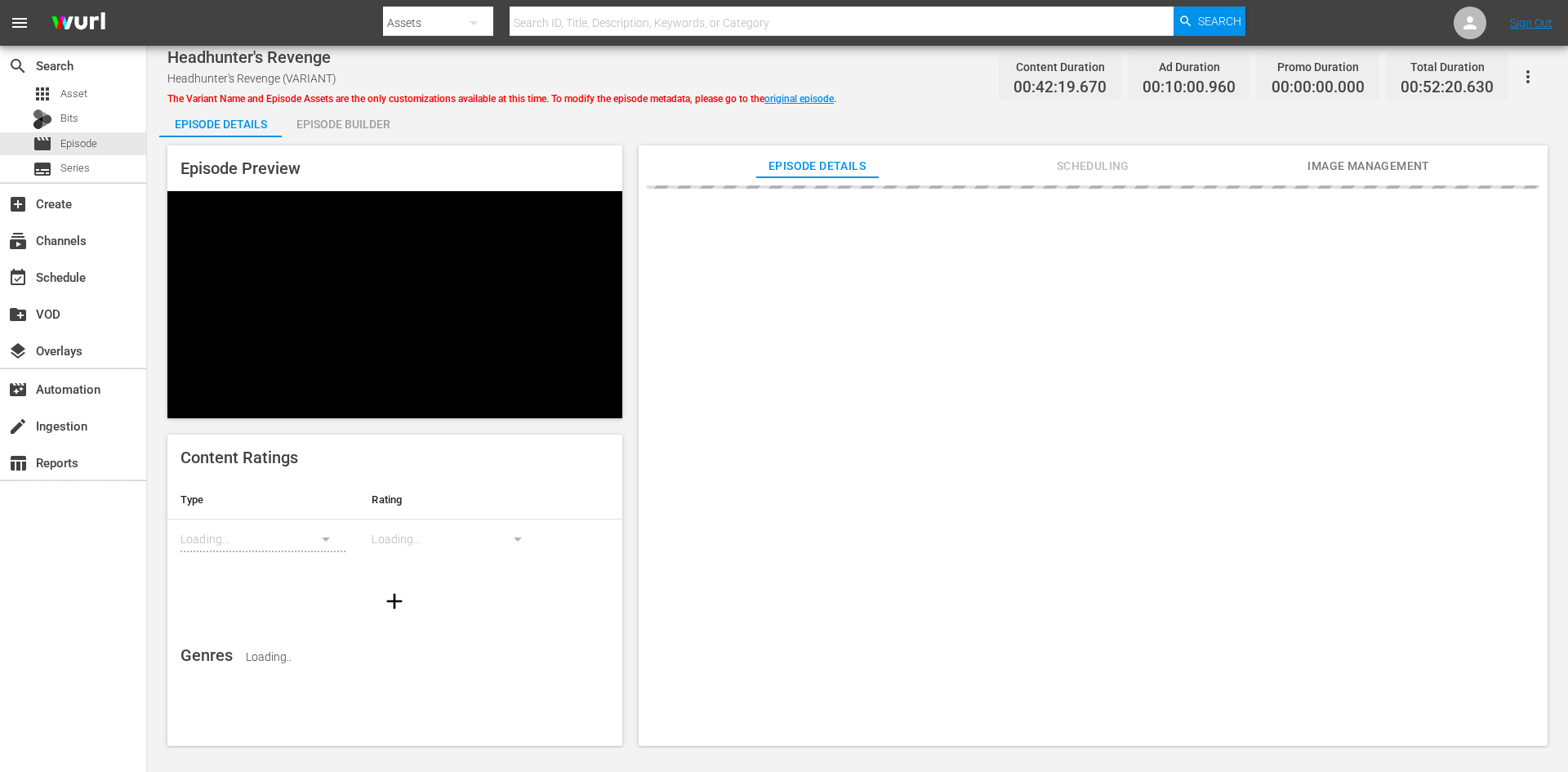
click at [348, 121] on div "Episode Builder" at bounding box center [343, 124] width 122 height 39
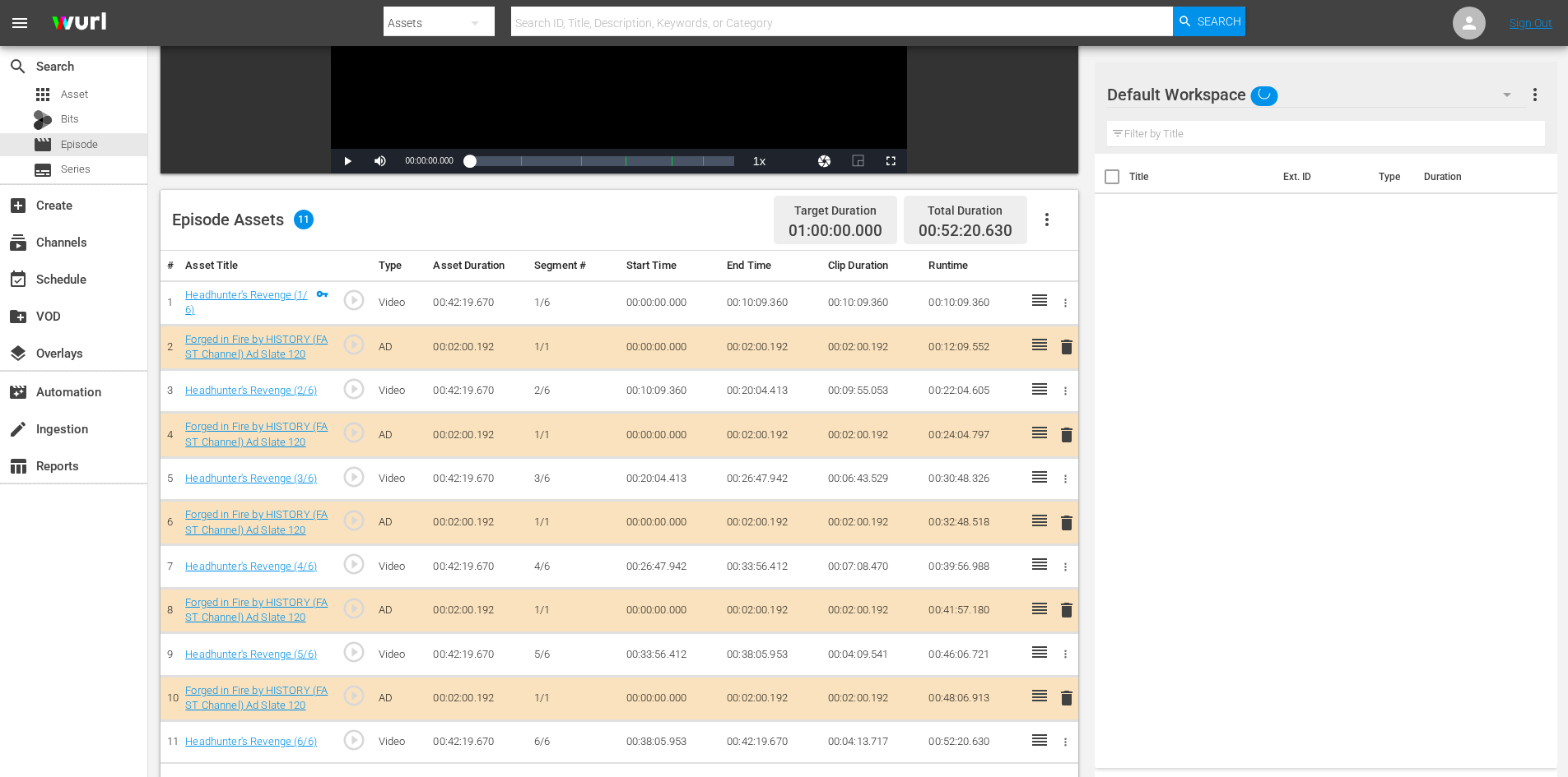
scroll to position [429, 0]
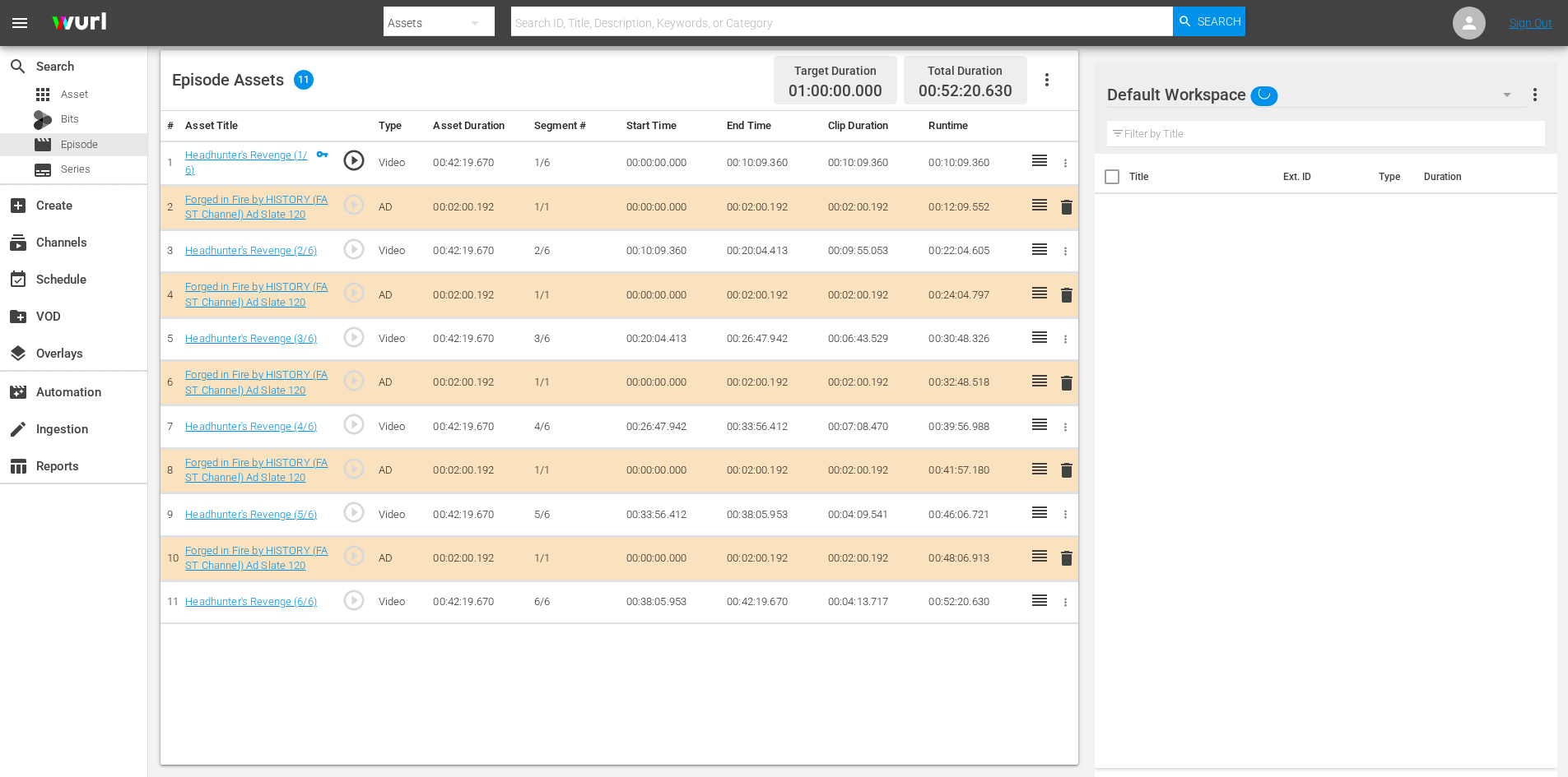
click at [1371, 100] on div "Default Workspace" at bounding box center [1317, 94] width 420 height 46
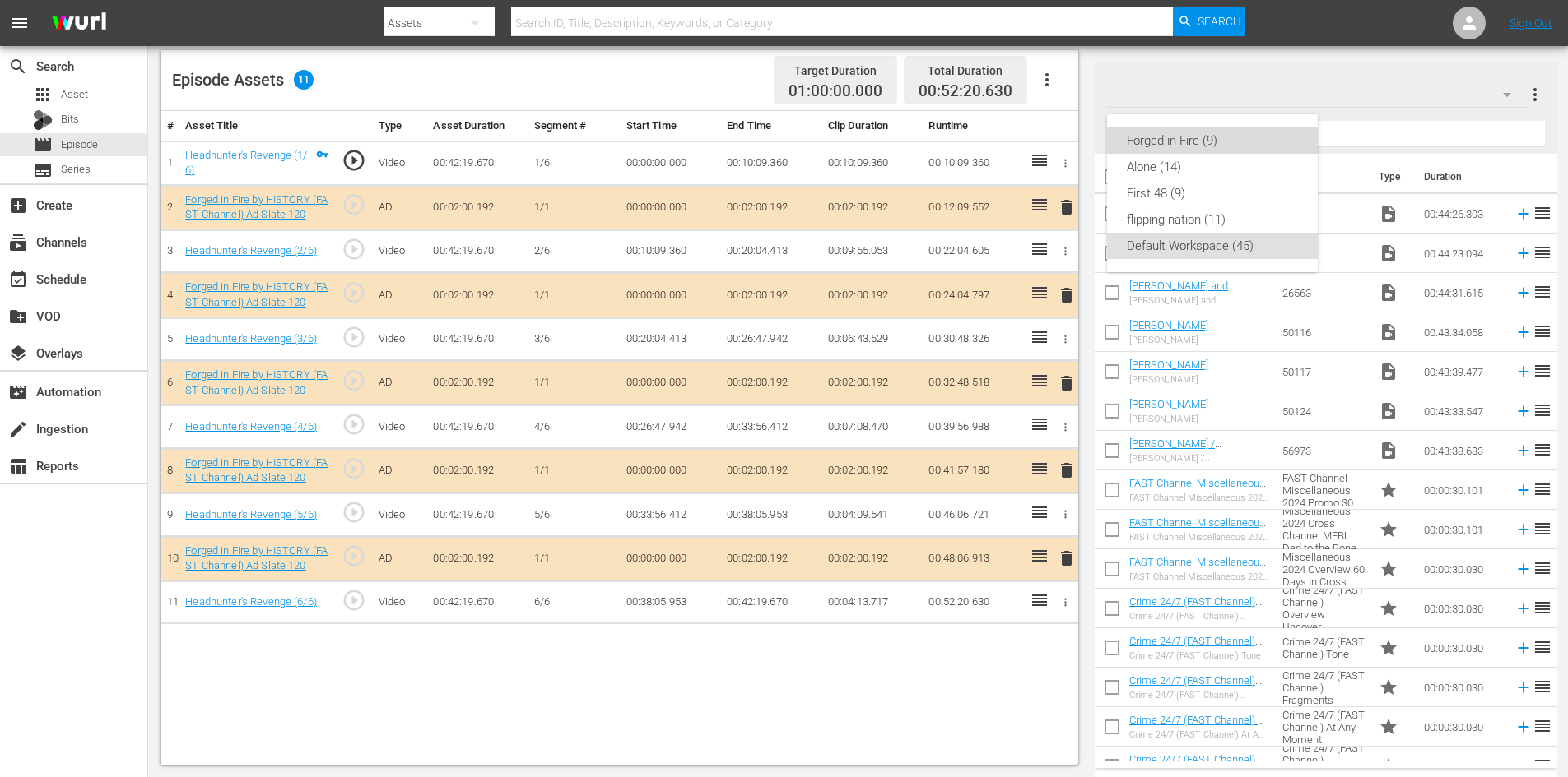
click at [1190, 136] on div "Forged in Fire (9)" at bounding box center [1213, 141] width 172 height 26
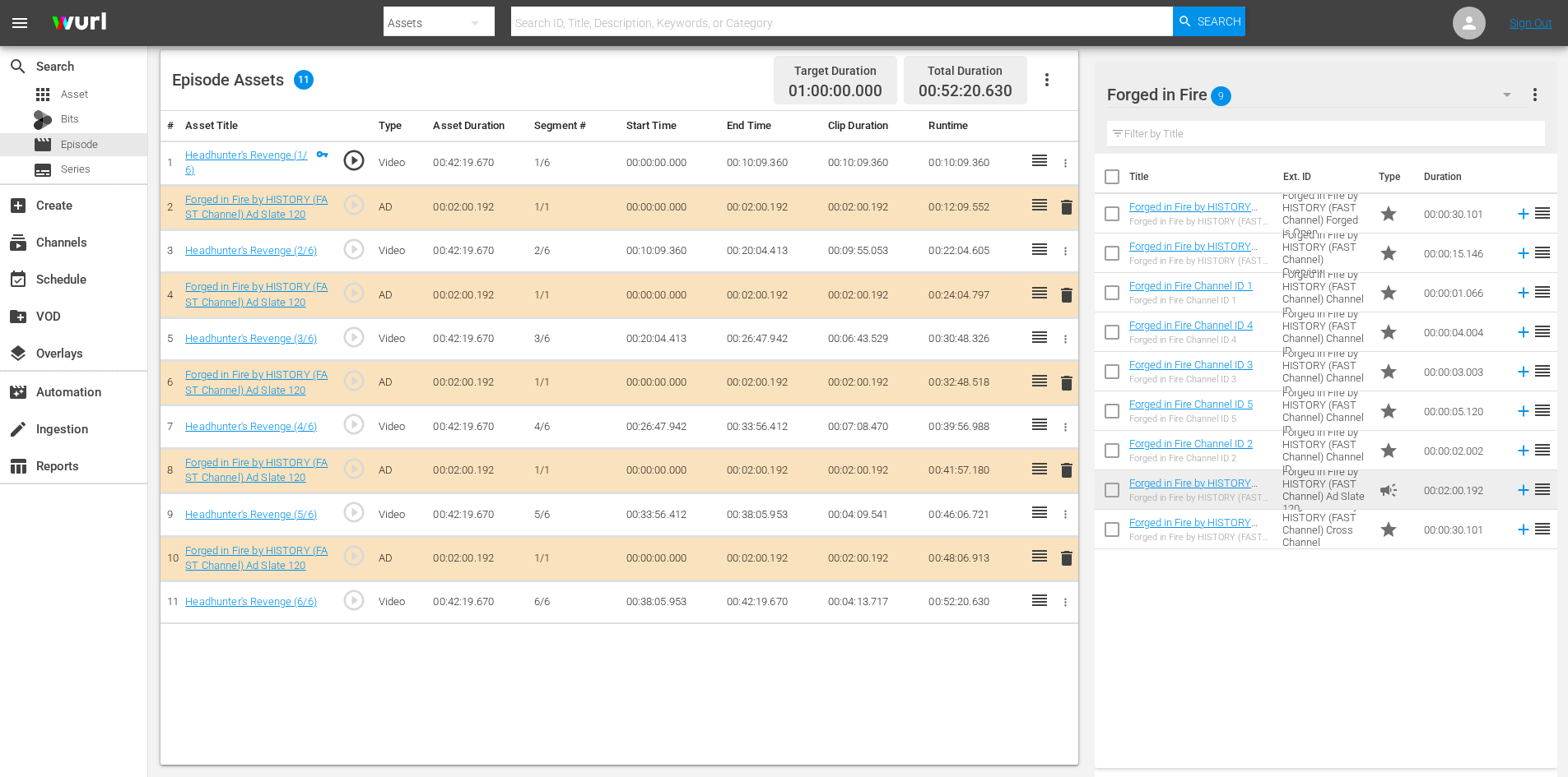
click at [1066, 466] on span "delete" at bounding box center [1066, 470] width 20 height 20
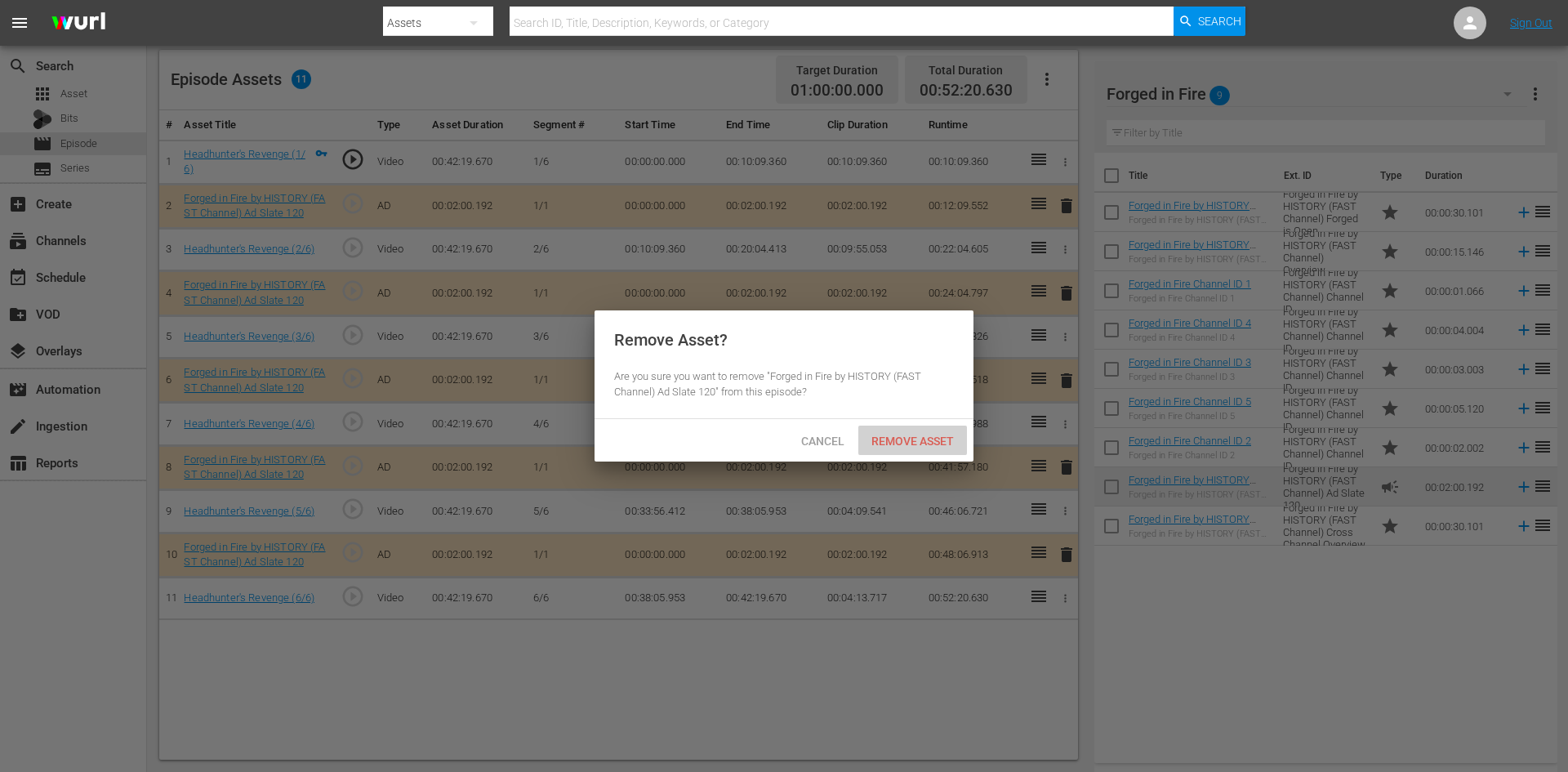
click at [895, 439] on span "Remove Asset" at bounding box center [912, 442] width 108 height 13
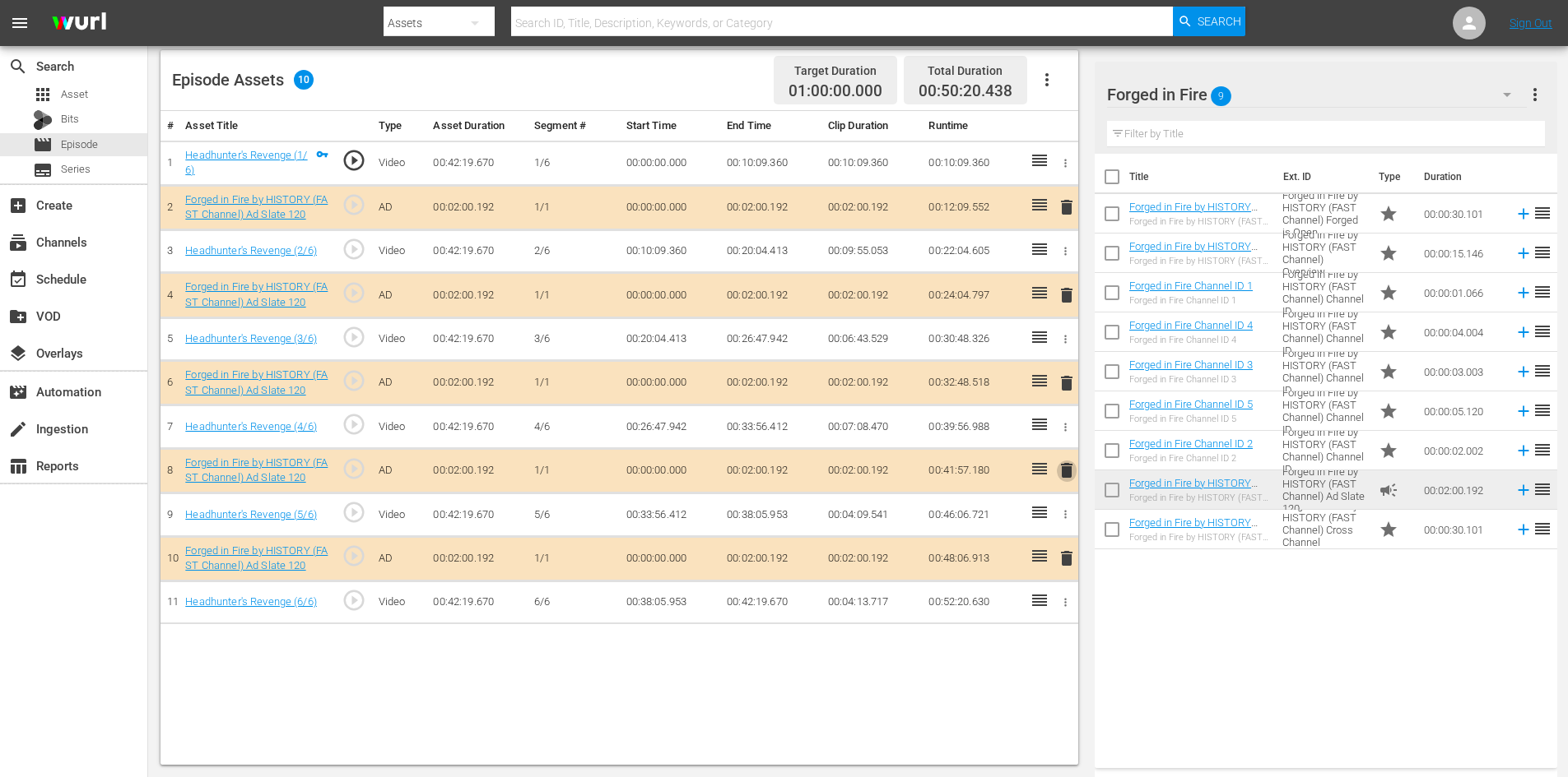
click at [1063, 470] on span "delete" at bounding box center [1066, 470] width 20 height 20
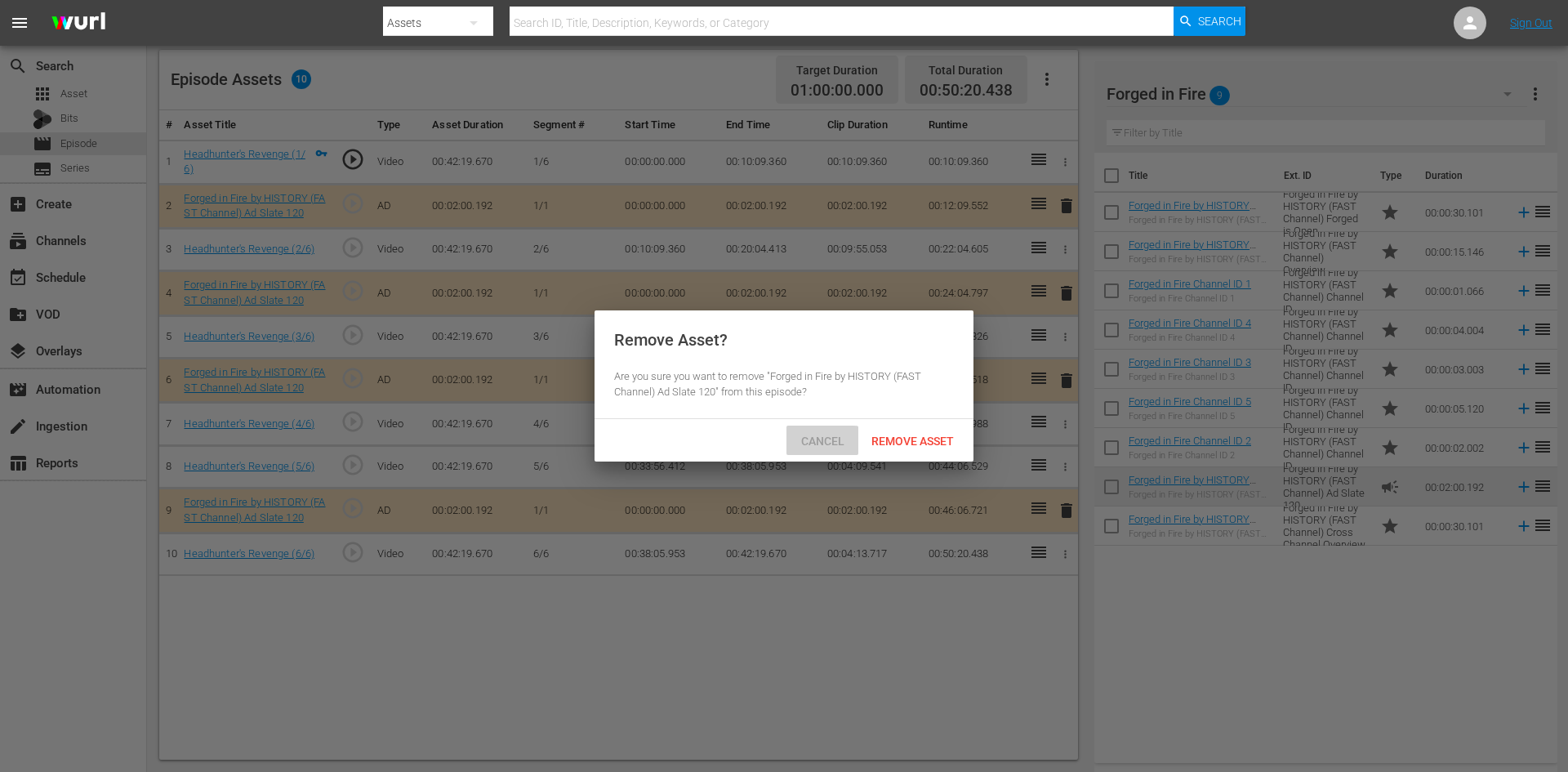
click at [815, 429] on div "Cancel" at bounding box center [822, 441] width 72 height 31
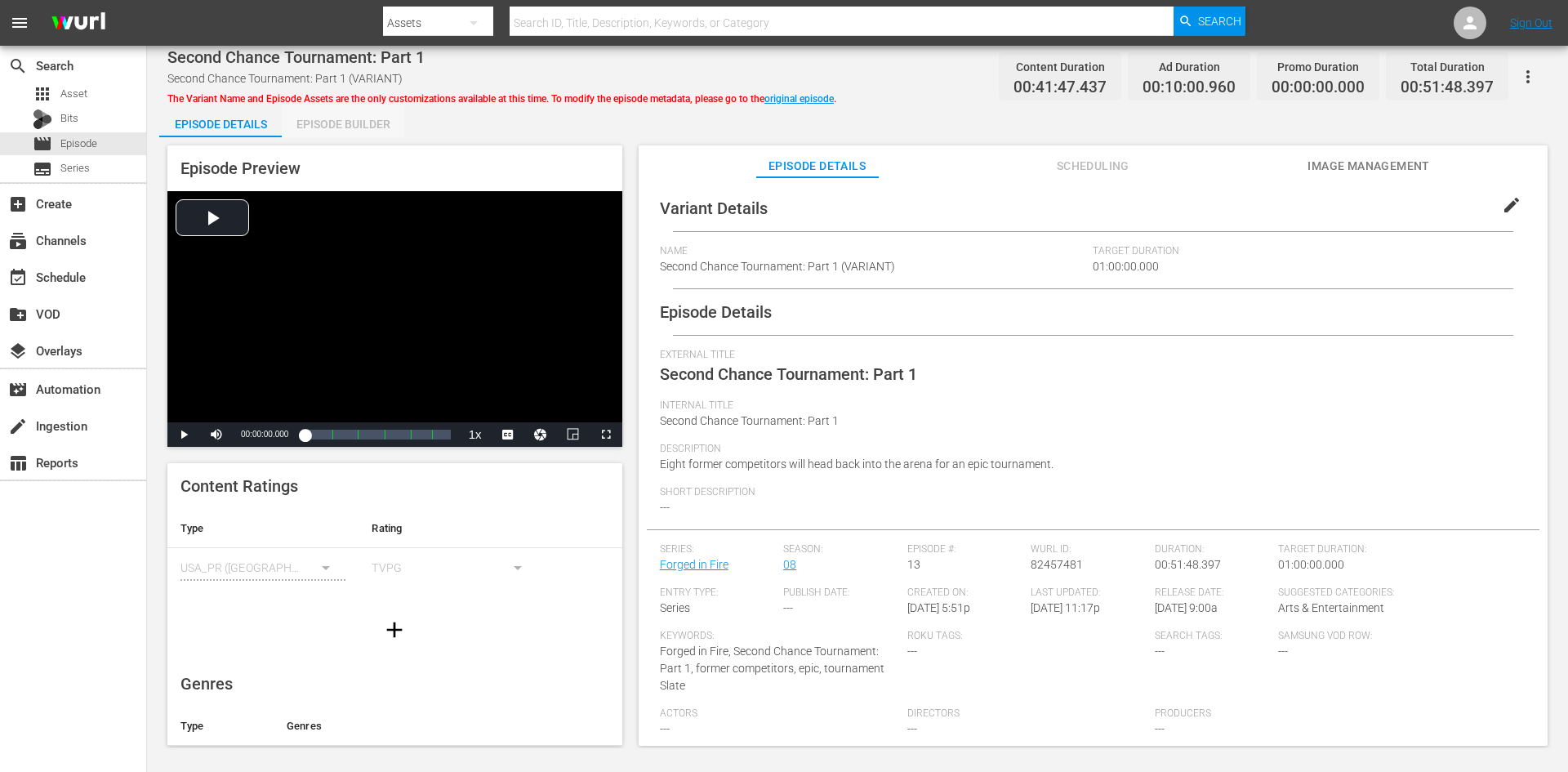
click at [343, 119] on div "Episode Builder" at bounding box center [343, 124] width 122 height 39
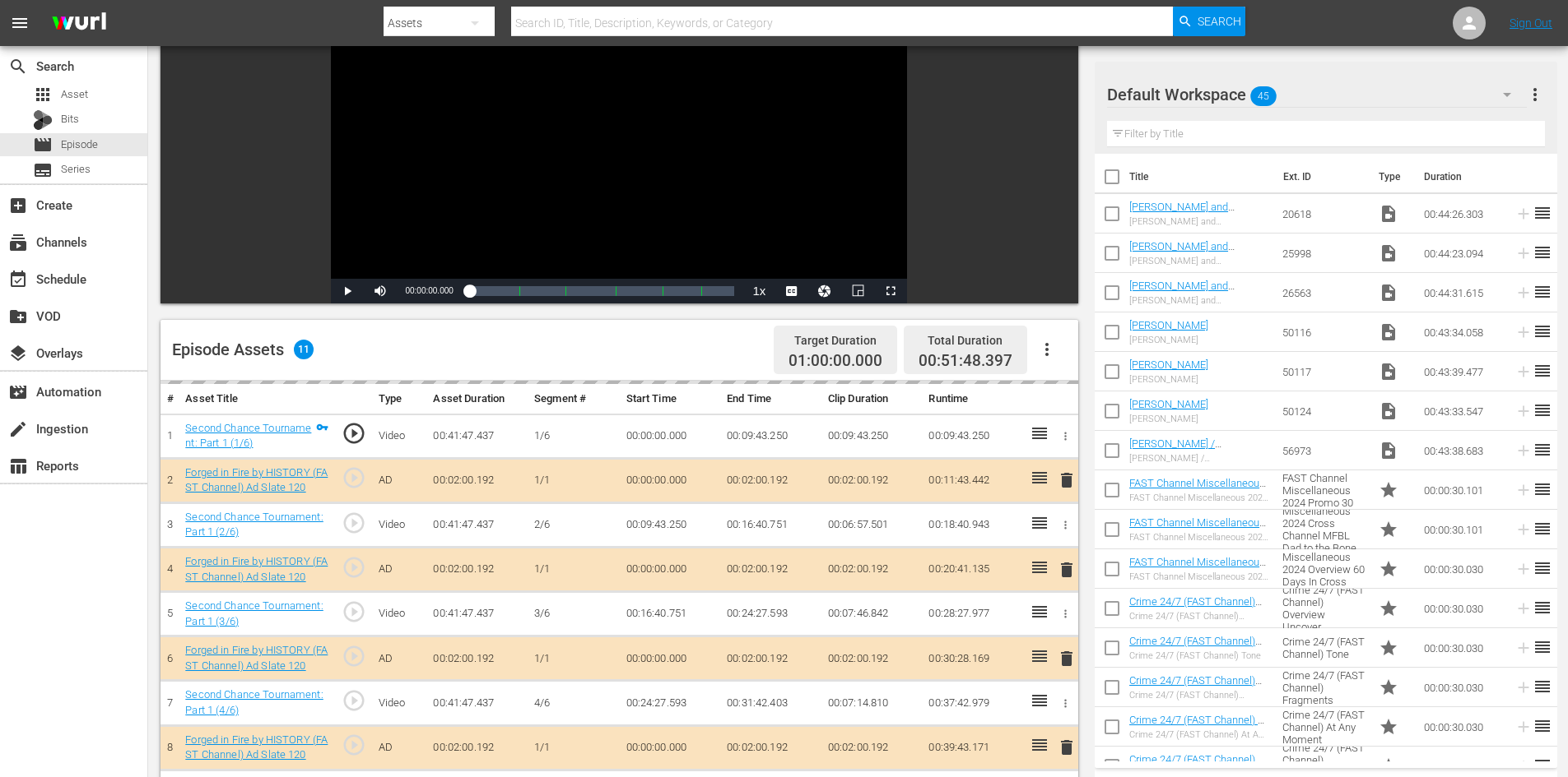
scroll to position [429, 0]
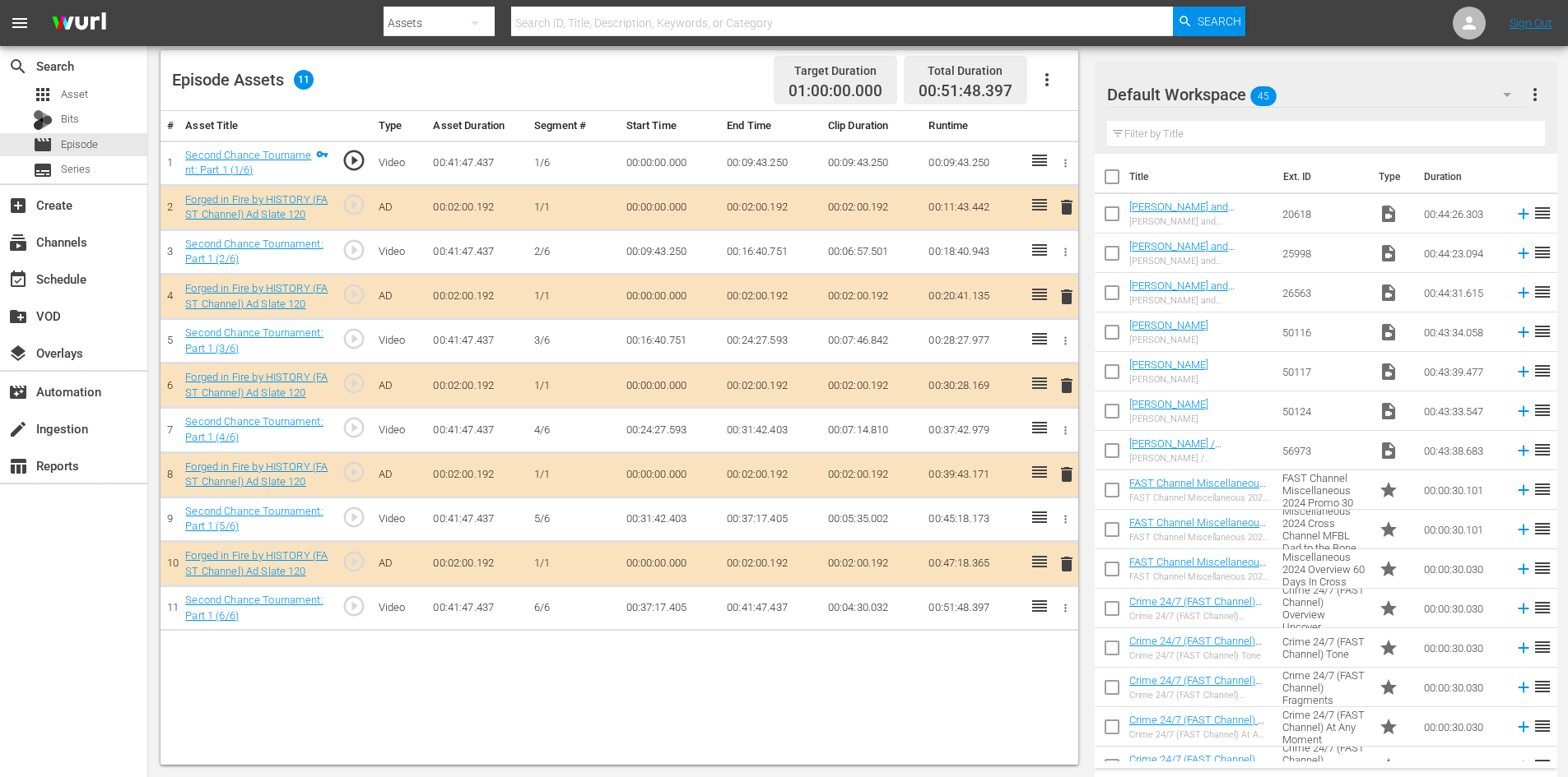
click at [1410, 94] on div "Default Workspace 45" at bounding box center [1317, 94] width 420 height 46
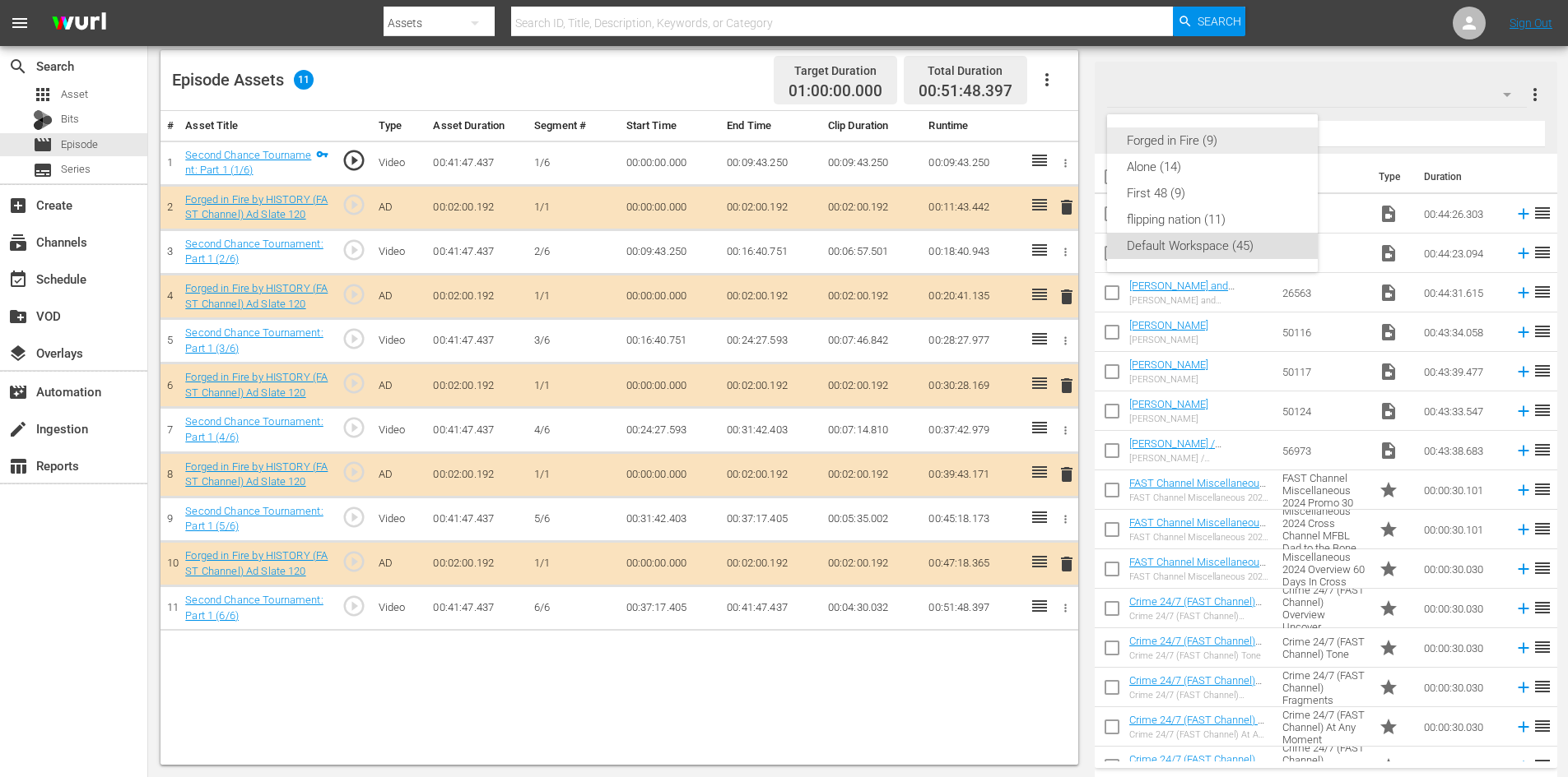
click at [1158, 140] on div "Forged in Fire (9)" at bounding box center [1213, 141] width 172 height 26
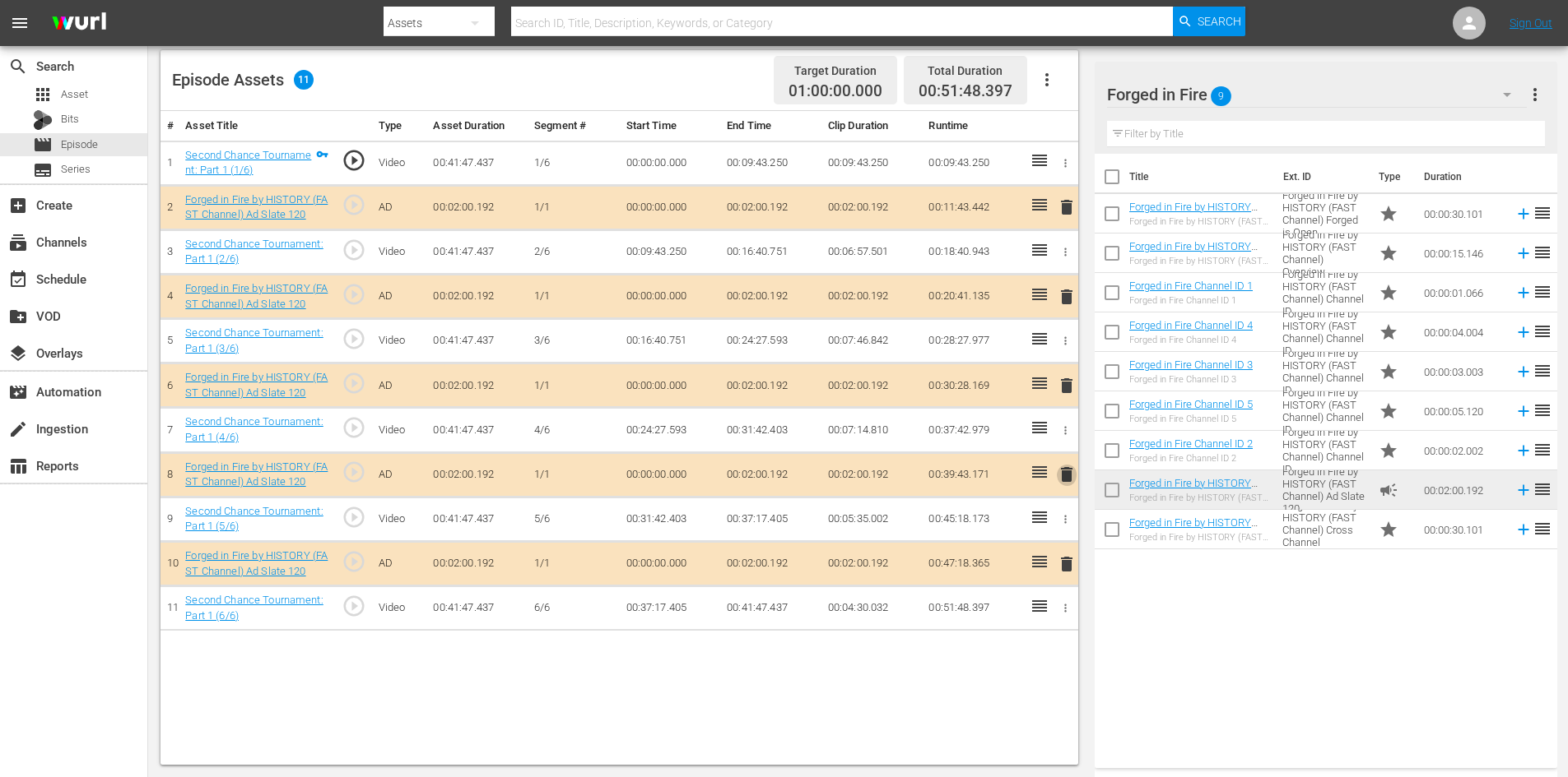
click at [1064, 469] on span "delete" at bounding box center [1066, 474] width 20 height 20
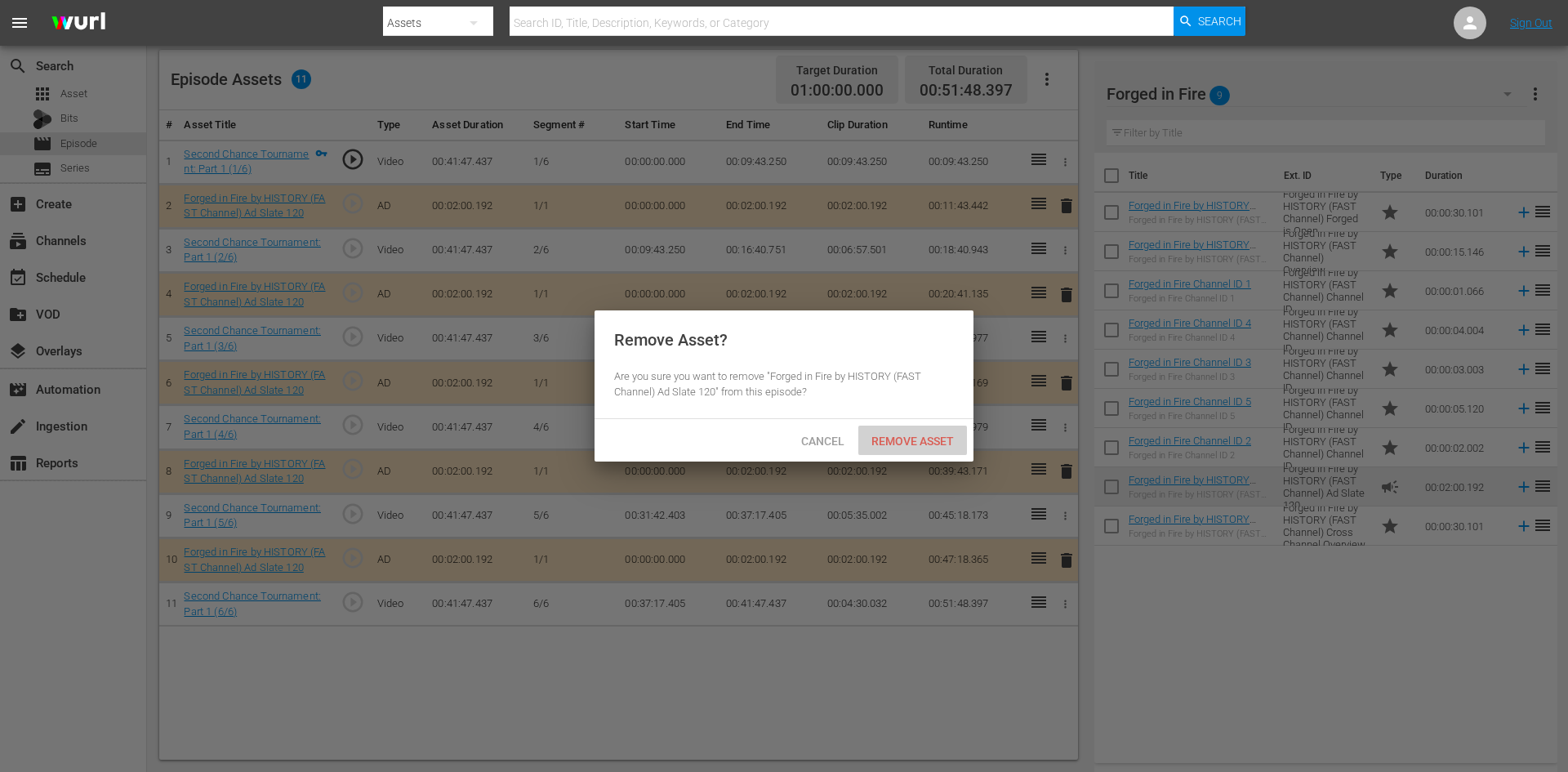
click at [883, 438] on span "Remove Asset" at bounding box center [912, 442] width 108 height 13
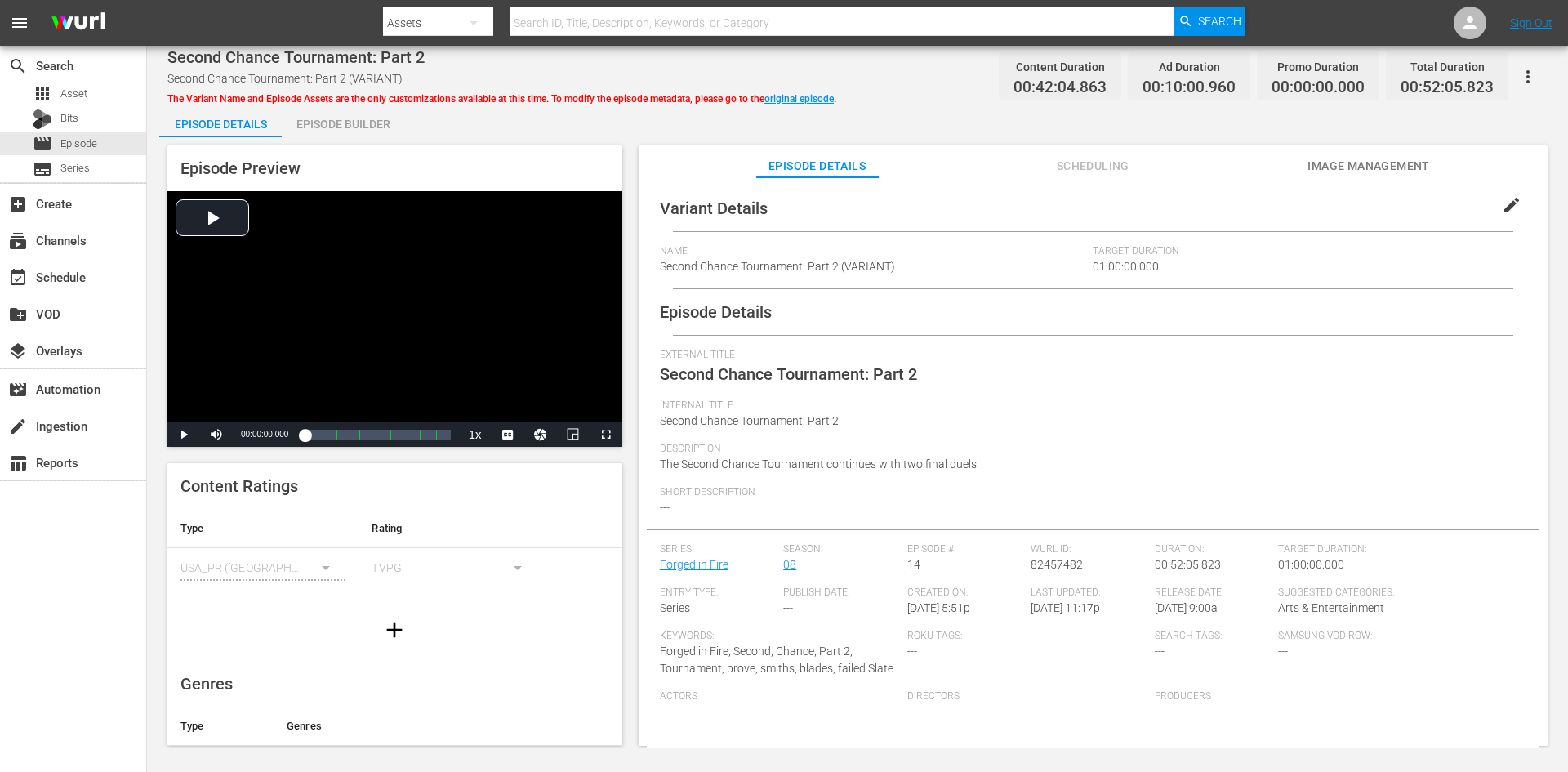
click at [324, 128] on div "Episode Builder" at bounding box center [343, 124] width 122 height 39
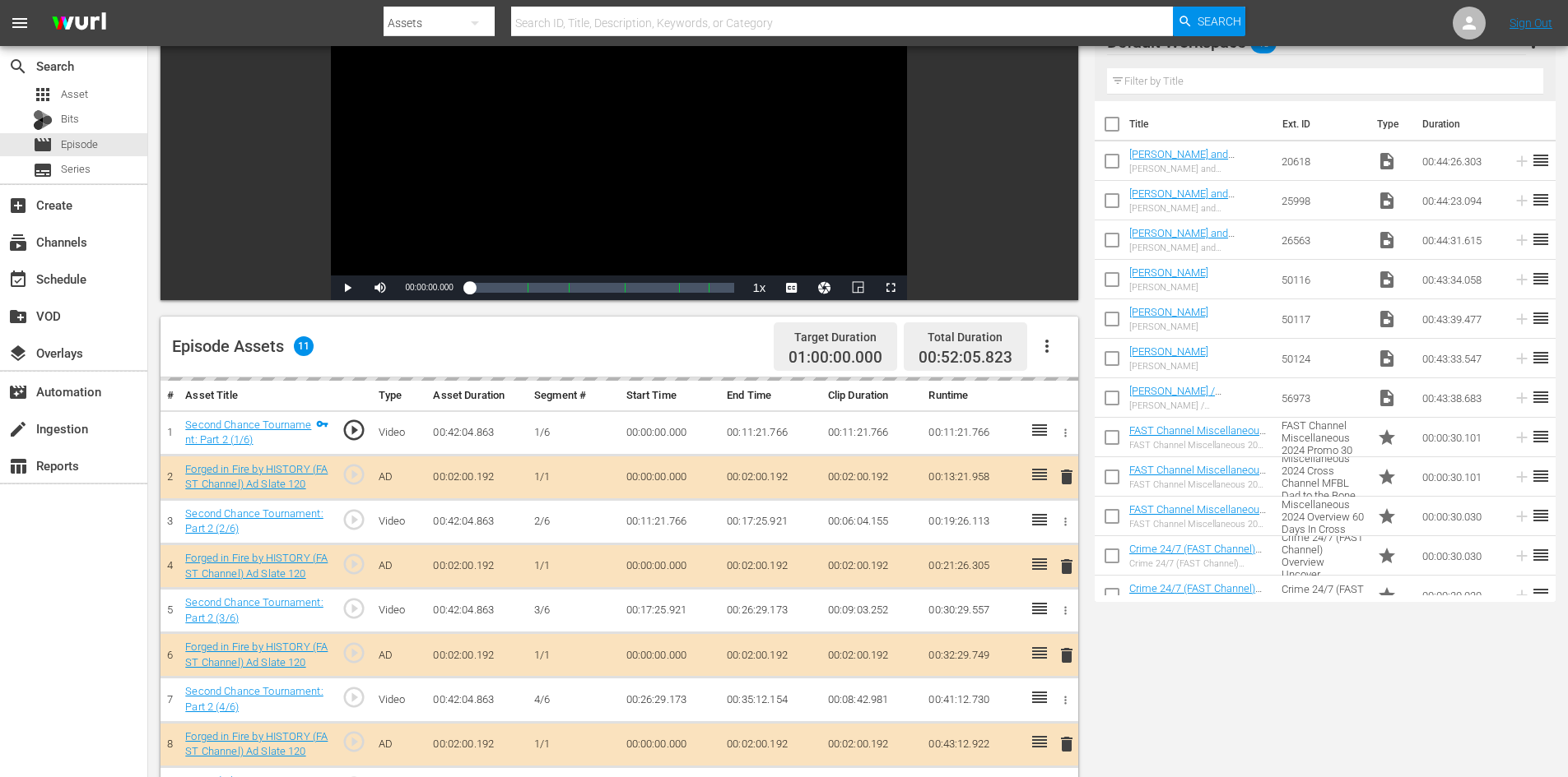
scroll to position [429, 0]
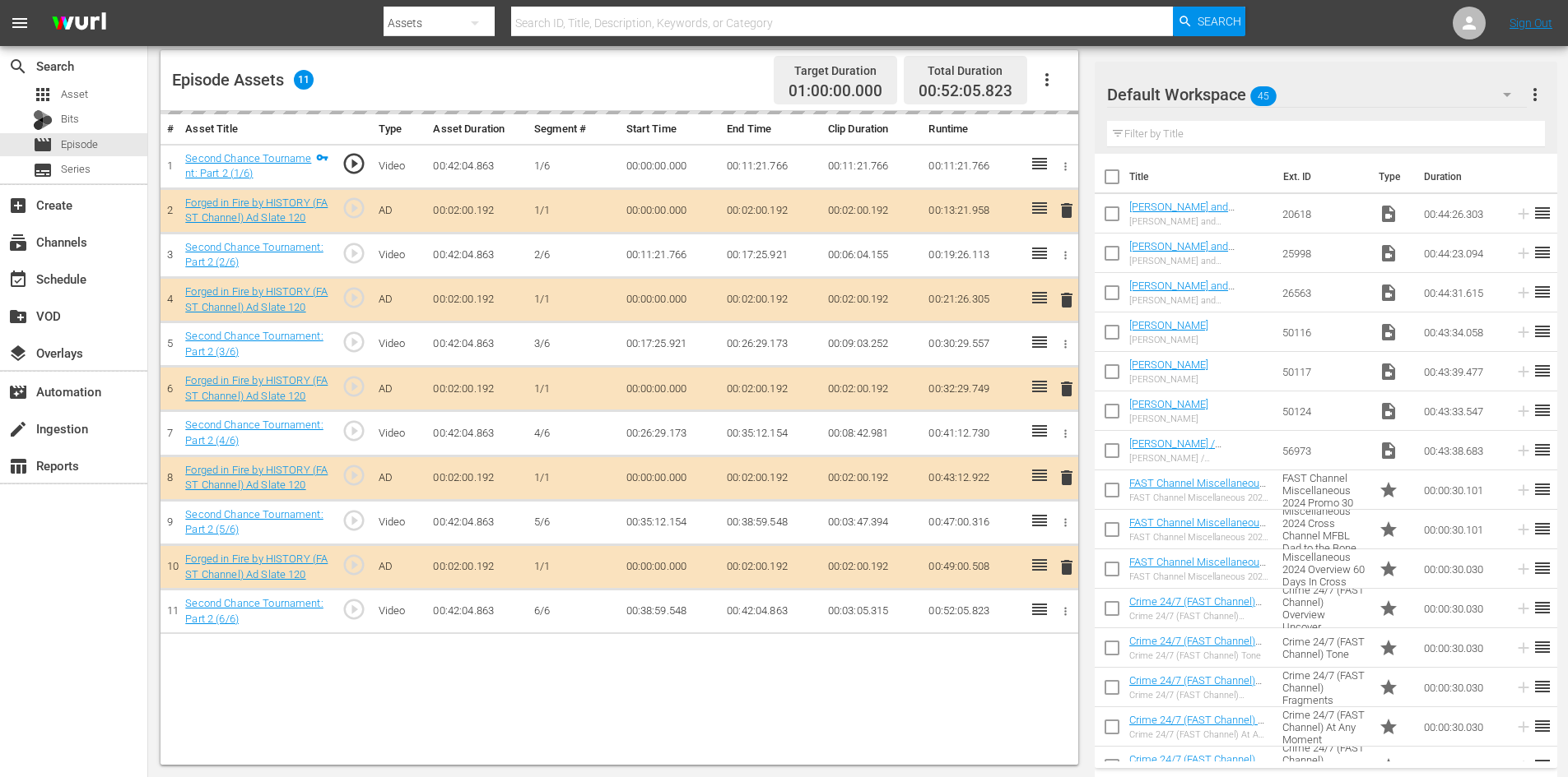
click at [1345, 89] on div "Default Workspace 45" at bounding box center [1317, 94] width 420 height 46
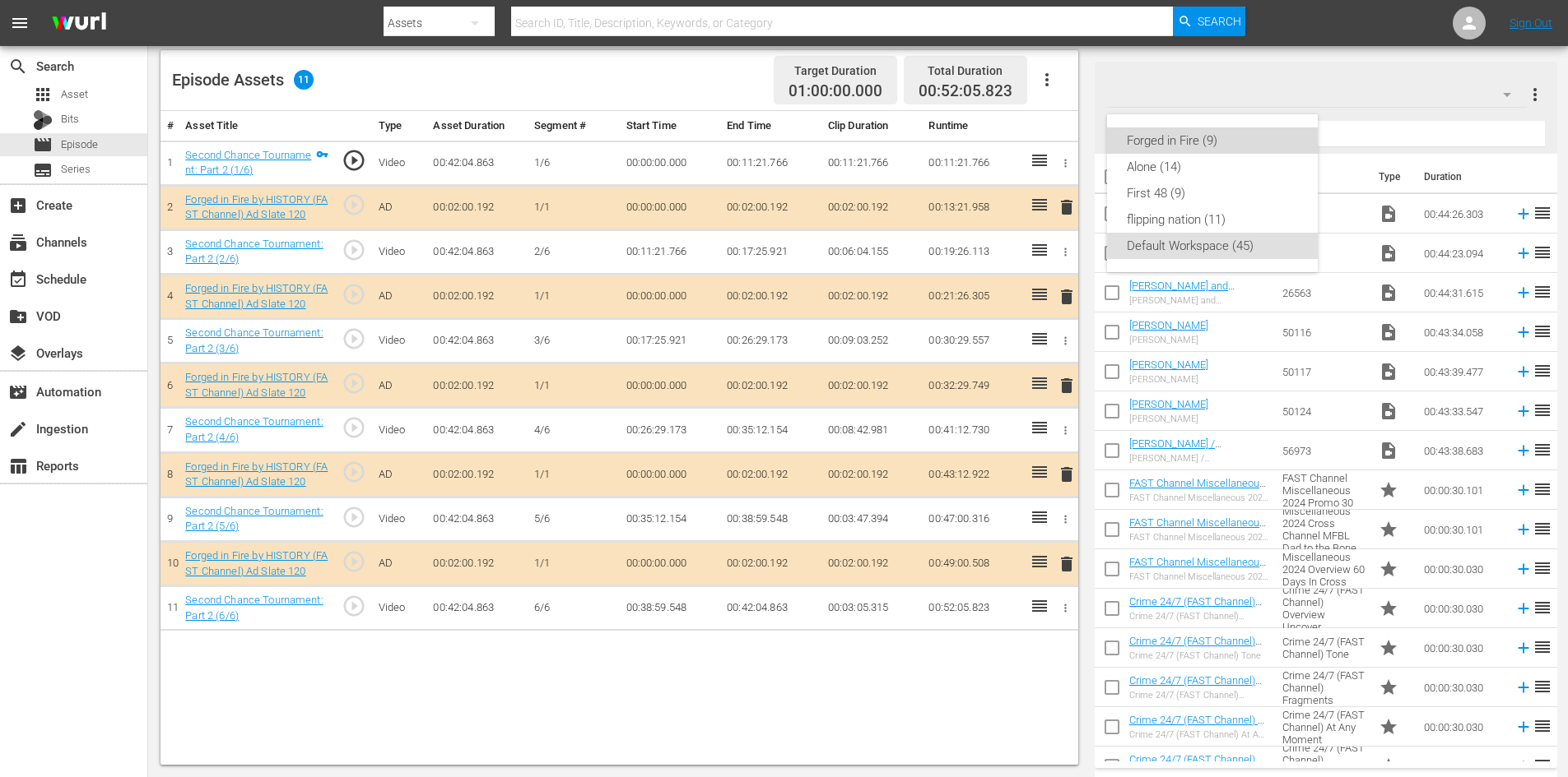
click at [1190, 141] on div "Forged in Fire (9)" at bounding box center [1213, 141] width 172 height 26
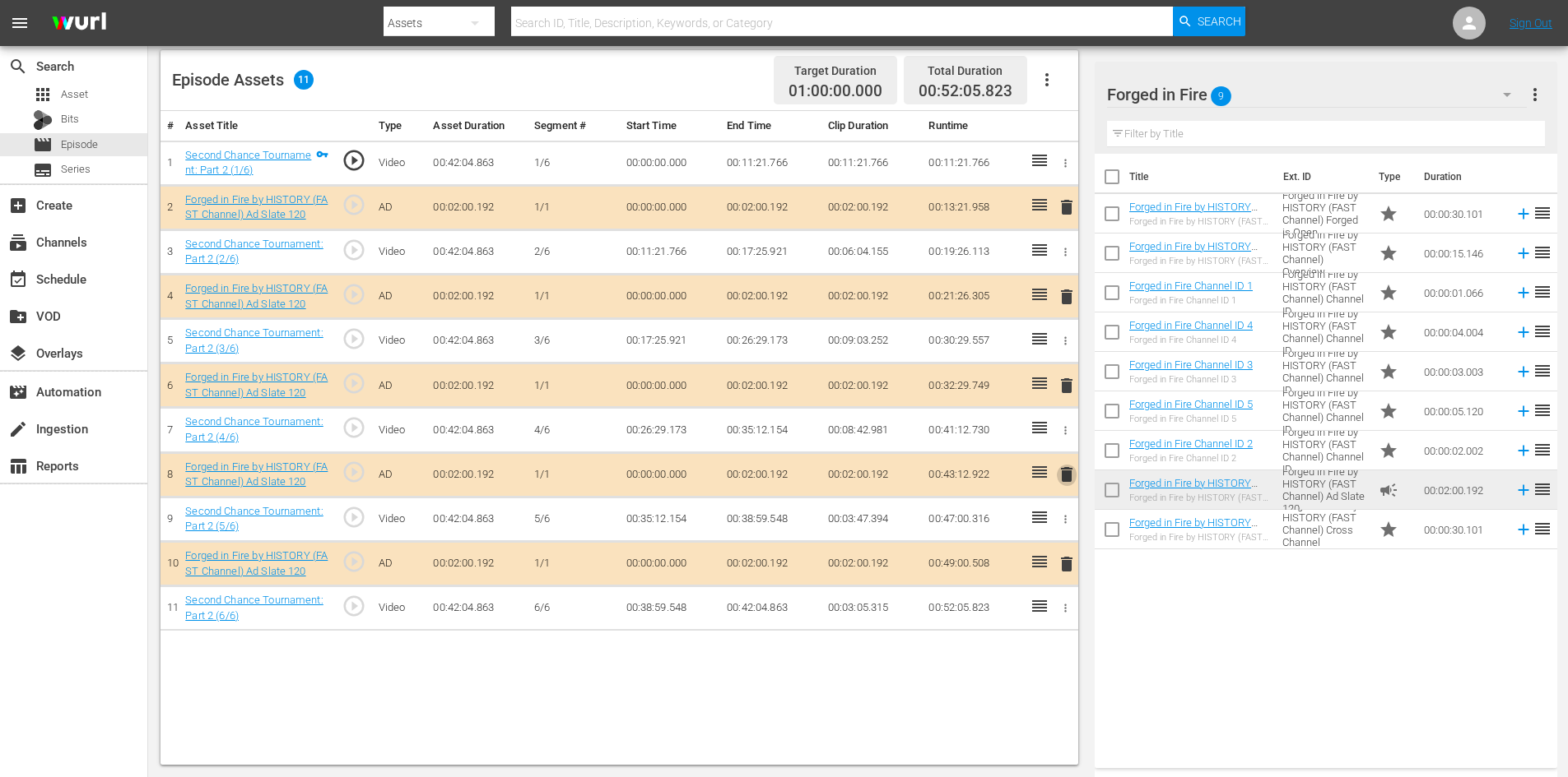
click at [1068, 474] on span "delete" at bounding box center [1066, 474] width 20 height 20
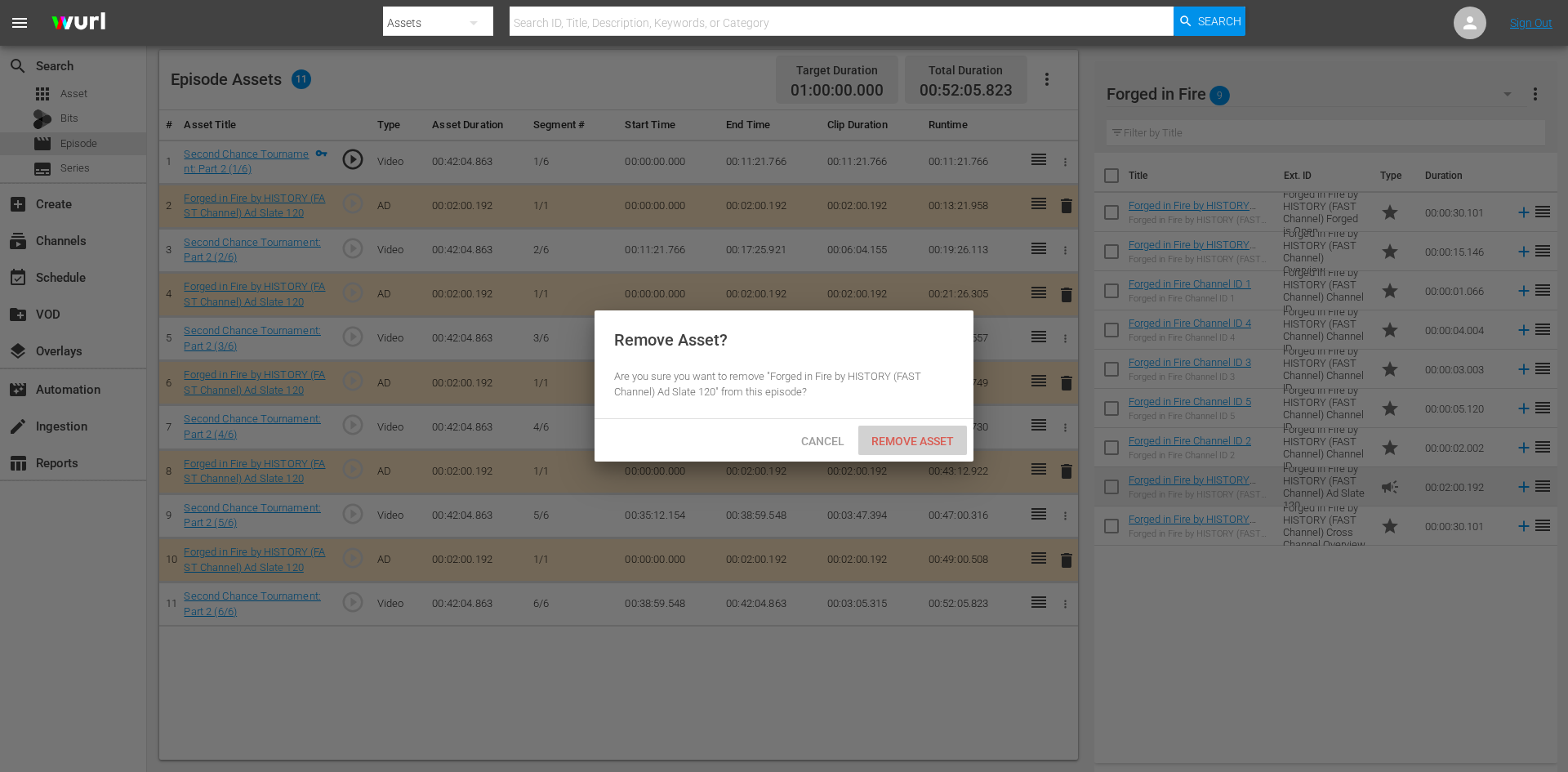
click at [943, 439] on span "Remove Asset" at bounding box center [912, 442] width 108 height 13
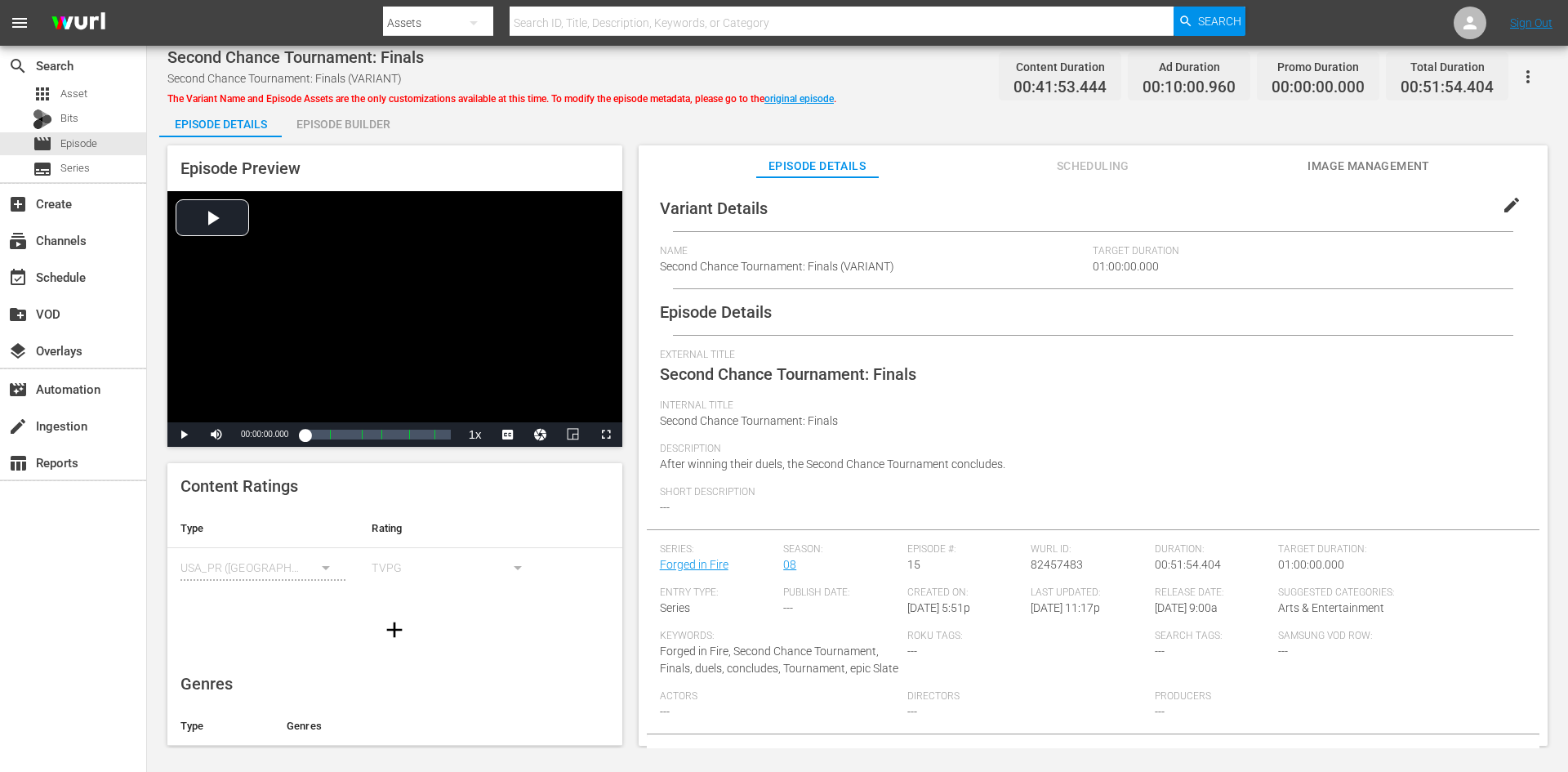
click at [320, 118] on div "Episode Builder" at bounding box center [343, 124] width 122 height 39
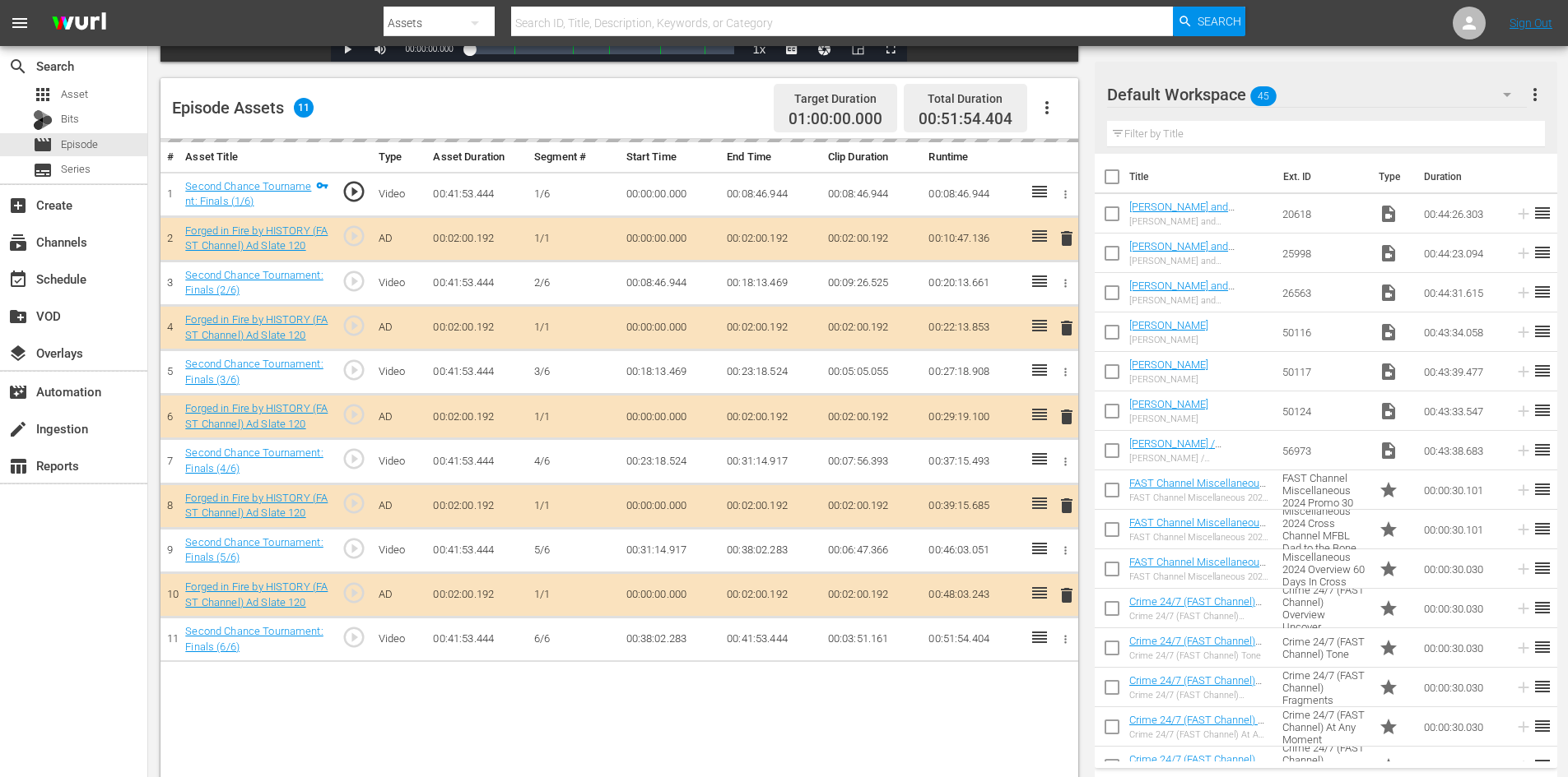
scroll to position [429, 0]
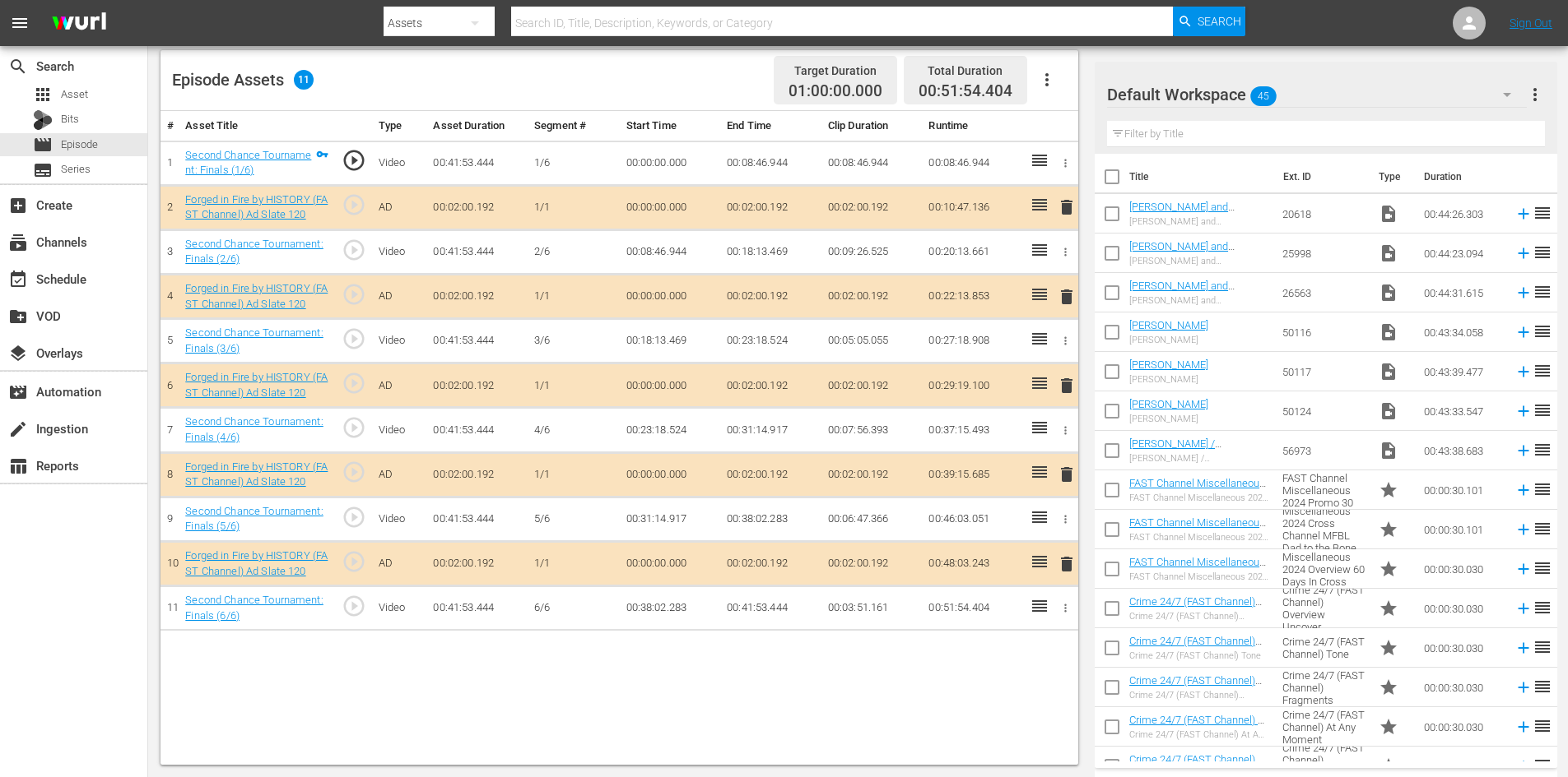
click at [1326, 102] on div "Default Workspace 45" at bounding box center [1317, 94] width 420 height 46
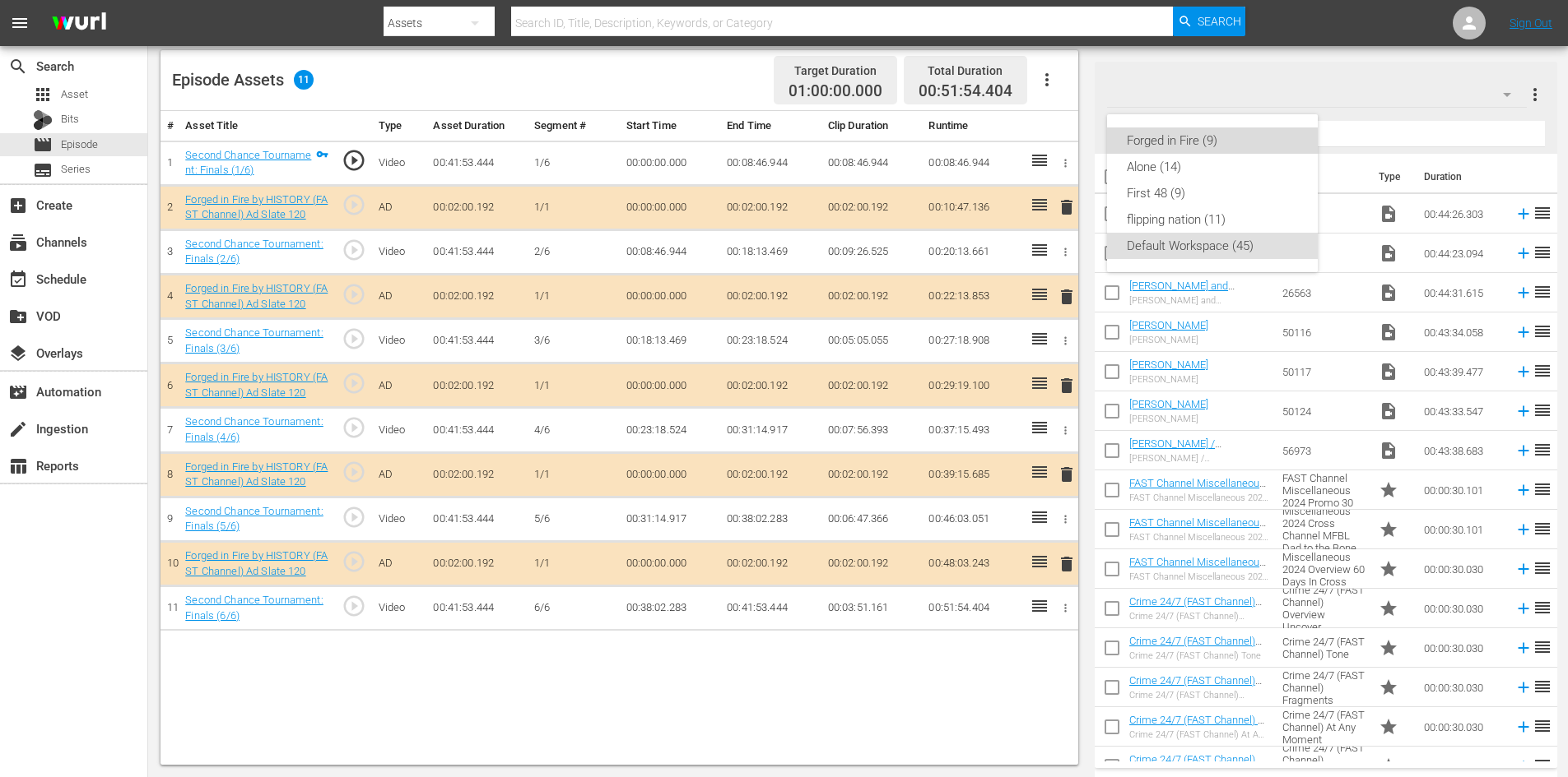
click at [1199, 142] on div "Forged in Fire (9)" at bounding box center [1213, 141] width 172 height 26
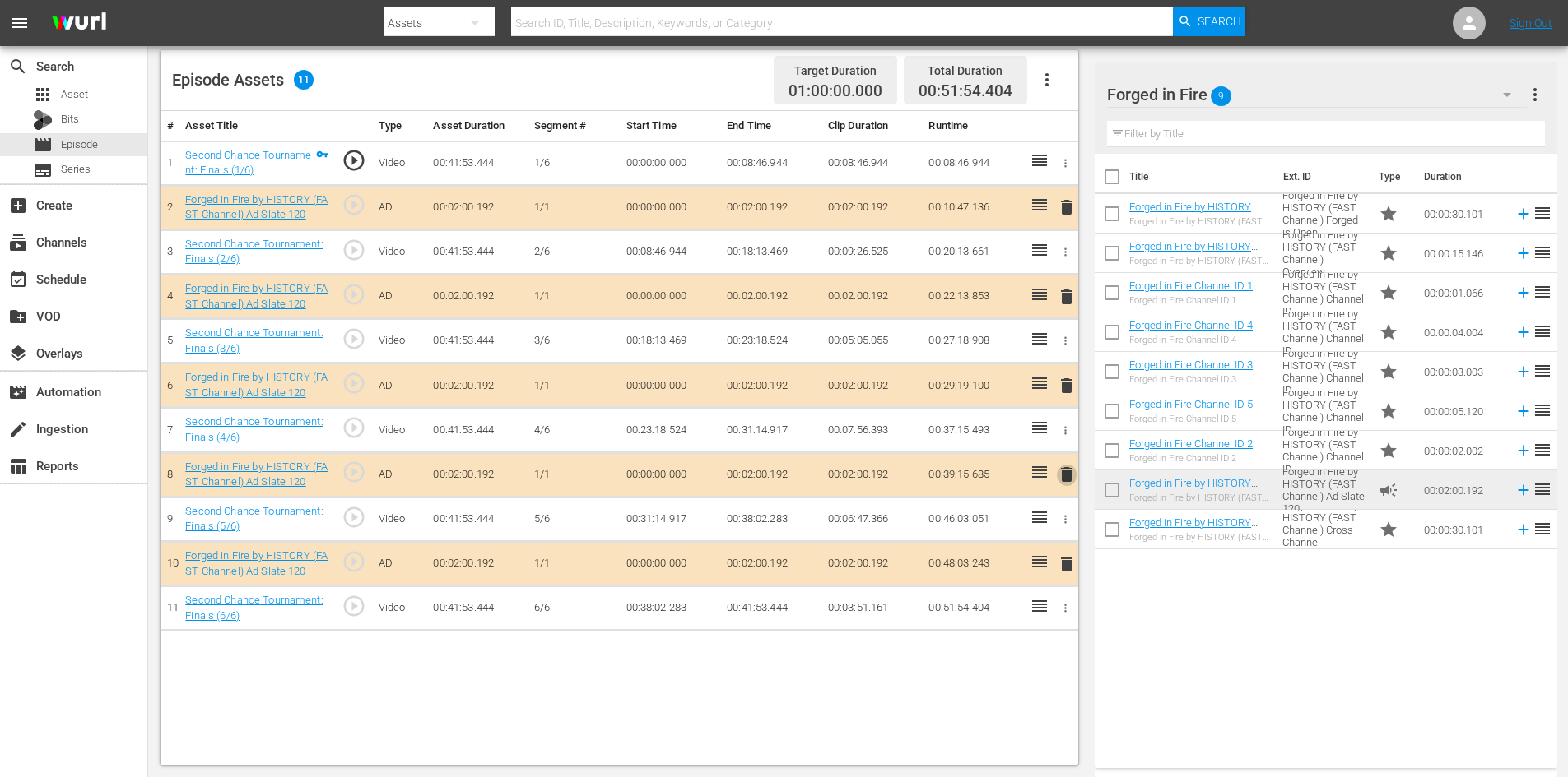
click at [1064, 474] on span "delete" at bounding box center [1066, 474] width 20 height 20
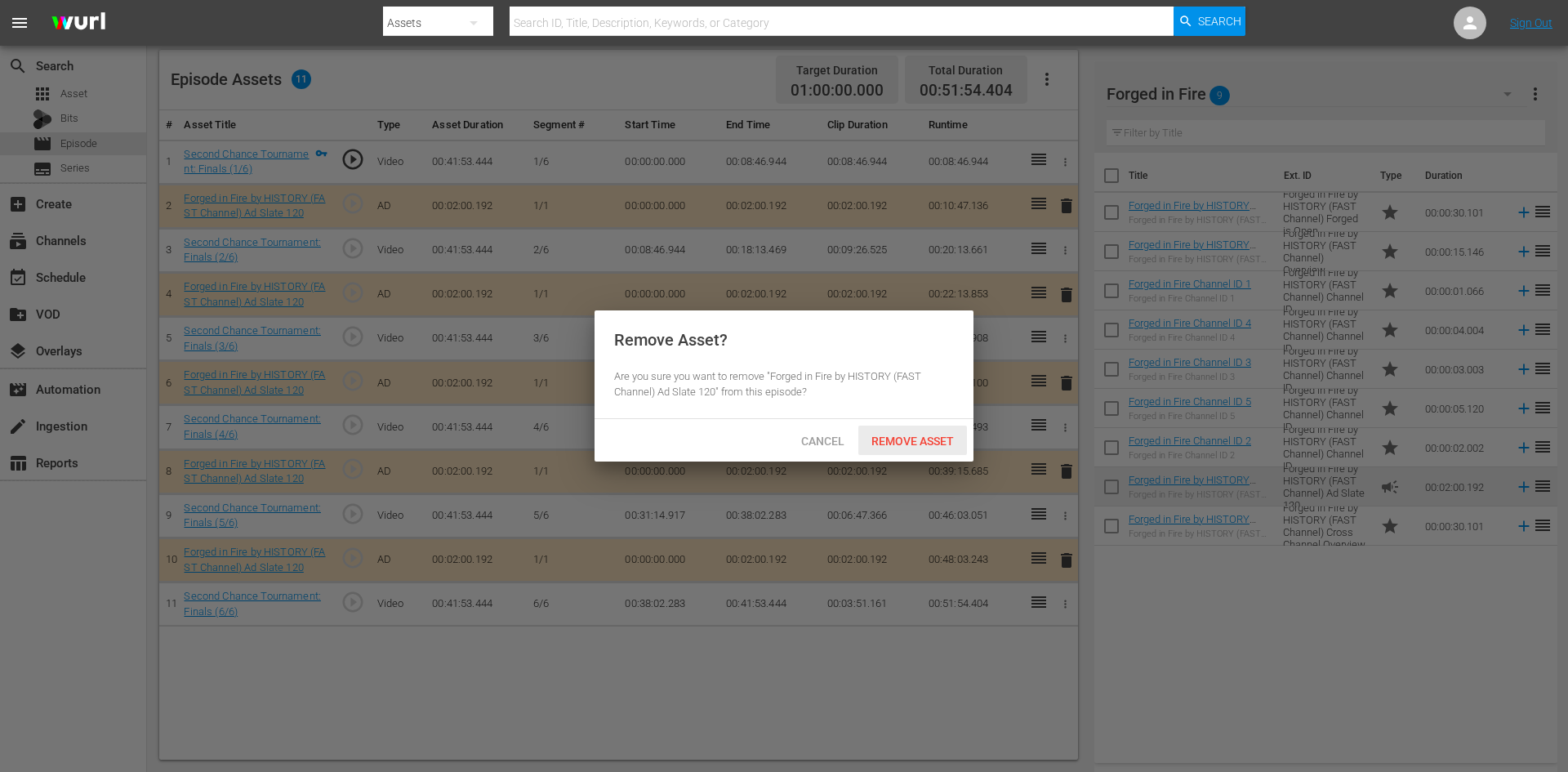
click at [935, 443] on span "Remove Asset" at bounding box center [912, 442] width 108 height 13
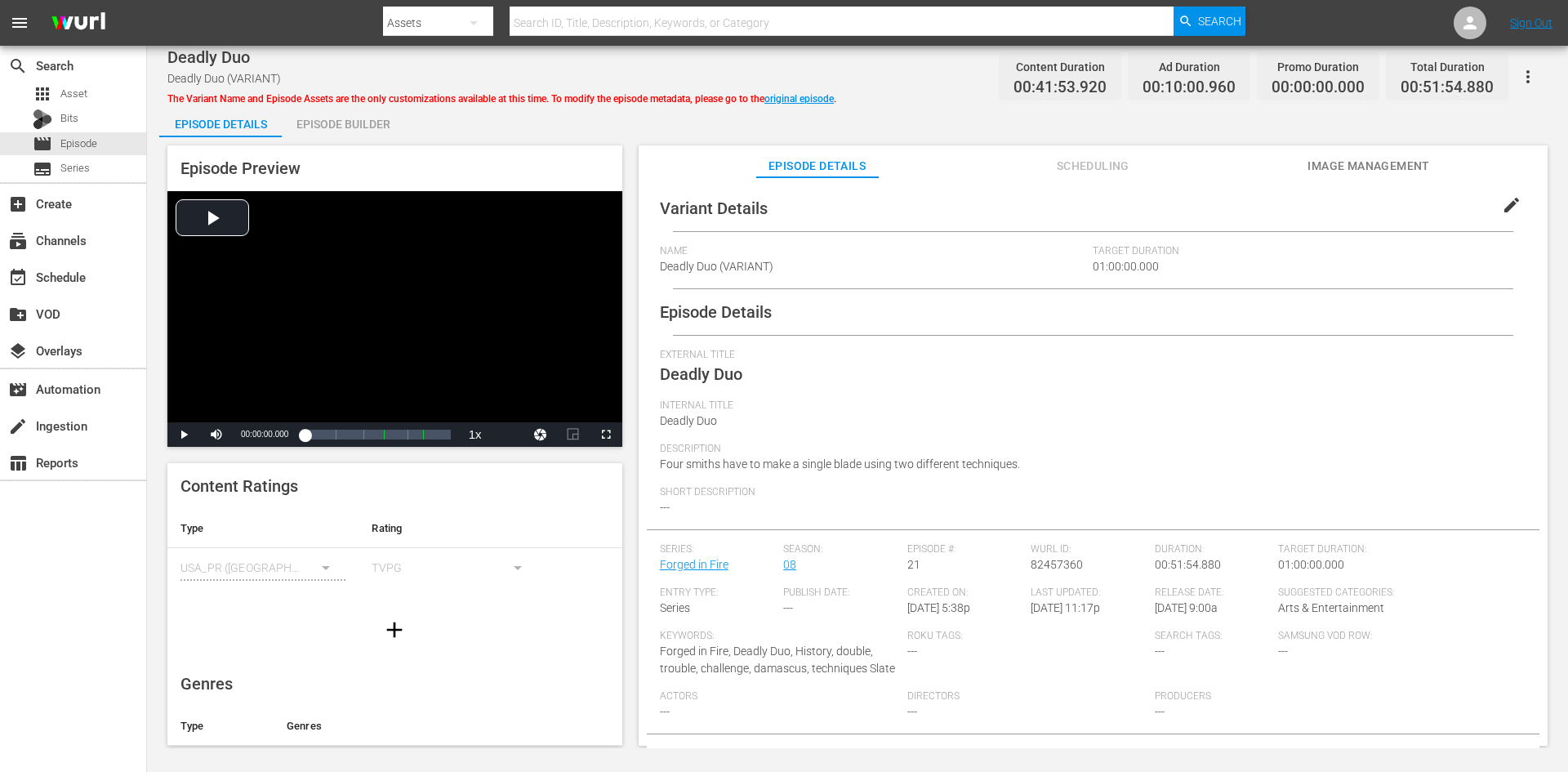
click at [373, 124] on div "Episode Builder" at bounding box center [343, 124] width 122 height 39
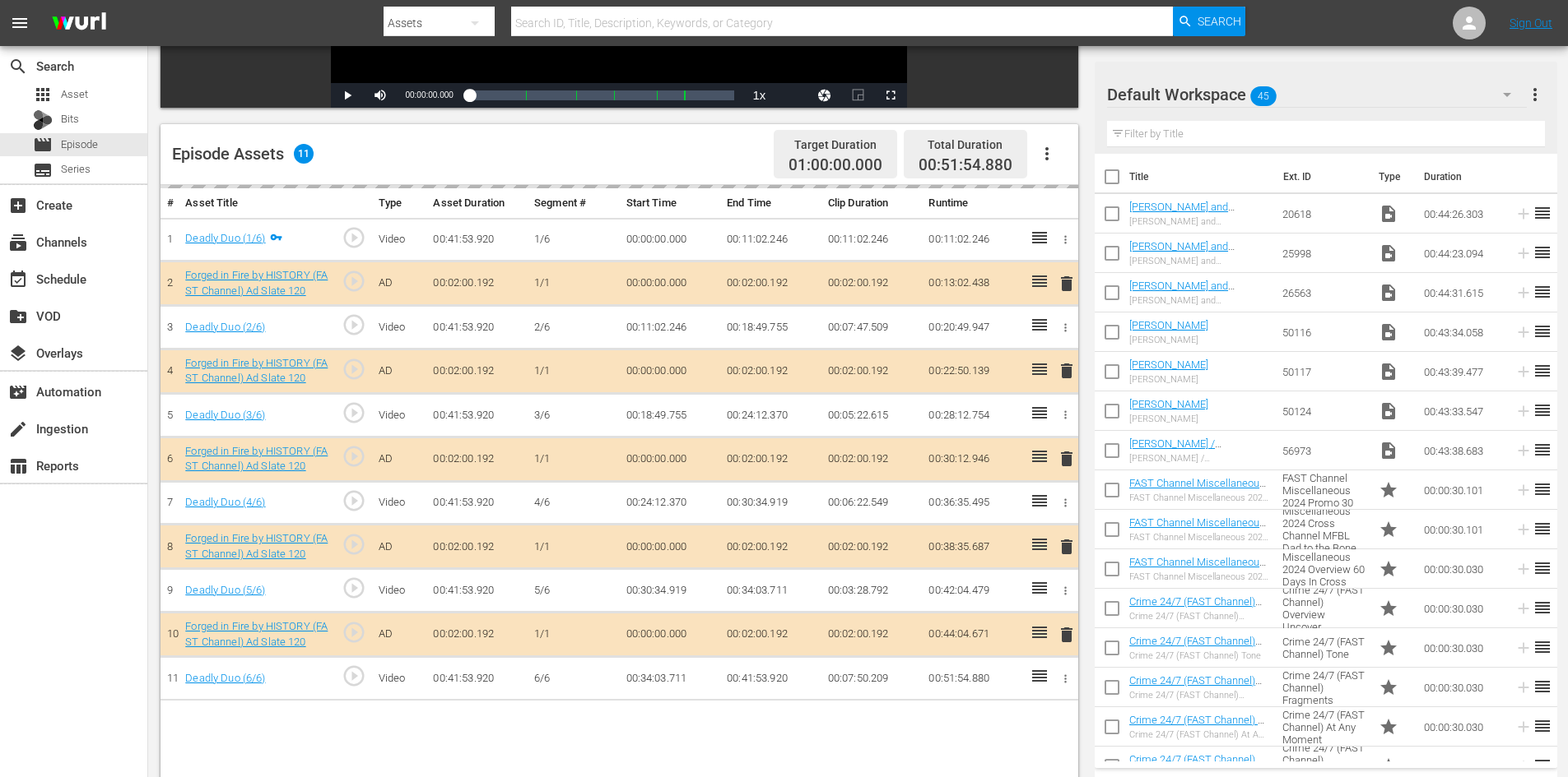
scroll to position [429, 0]
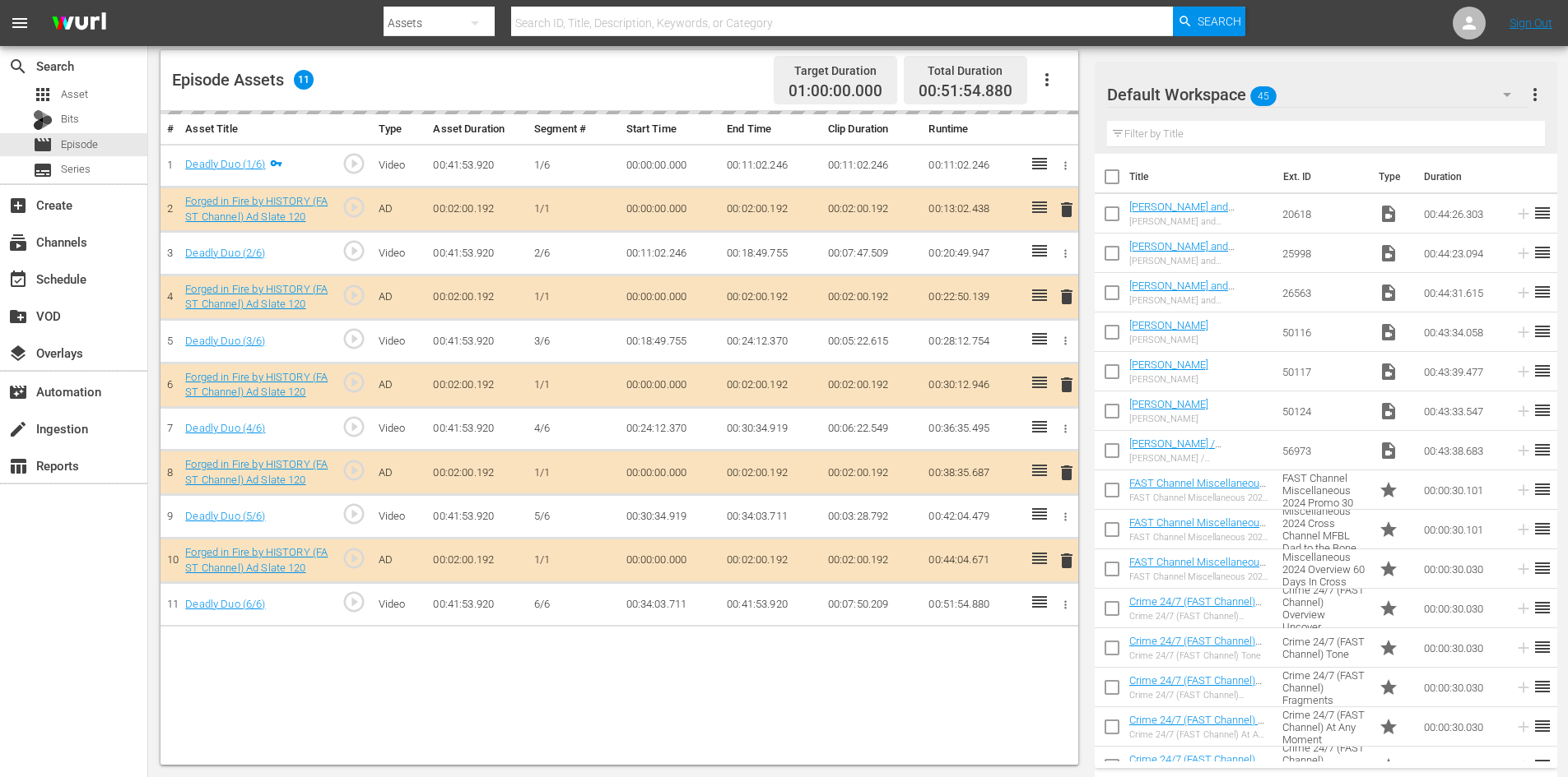
click at [1358, 96] on div "Default Workspace 45" at bounding box center [1317, 94] width 420 height 46
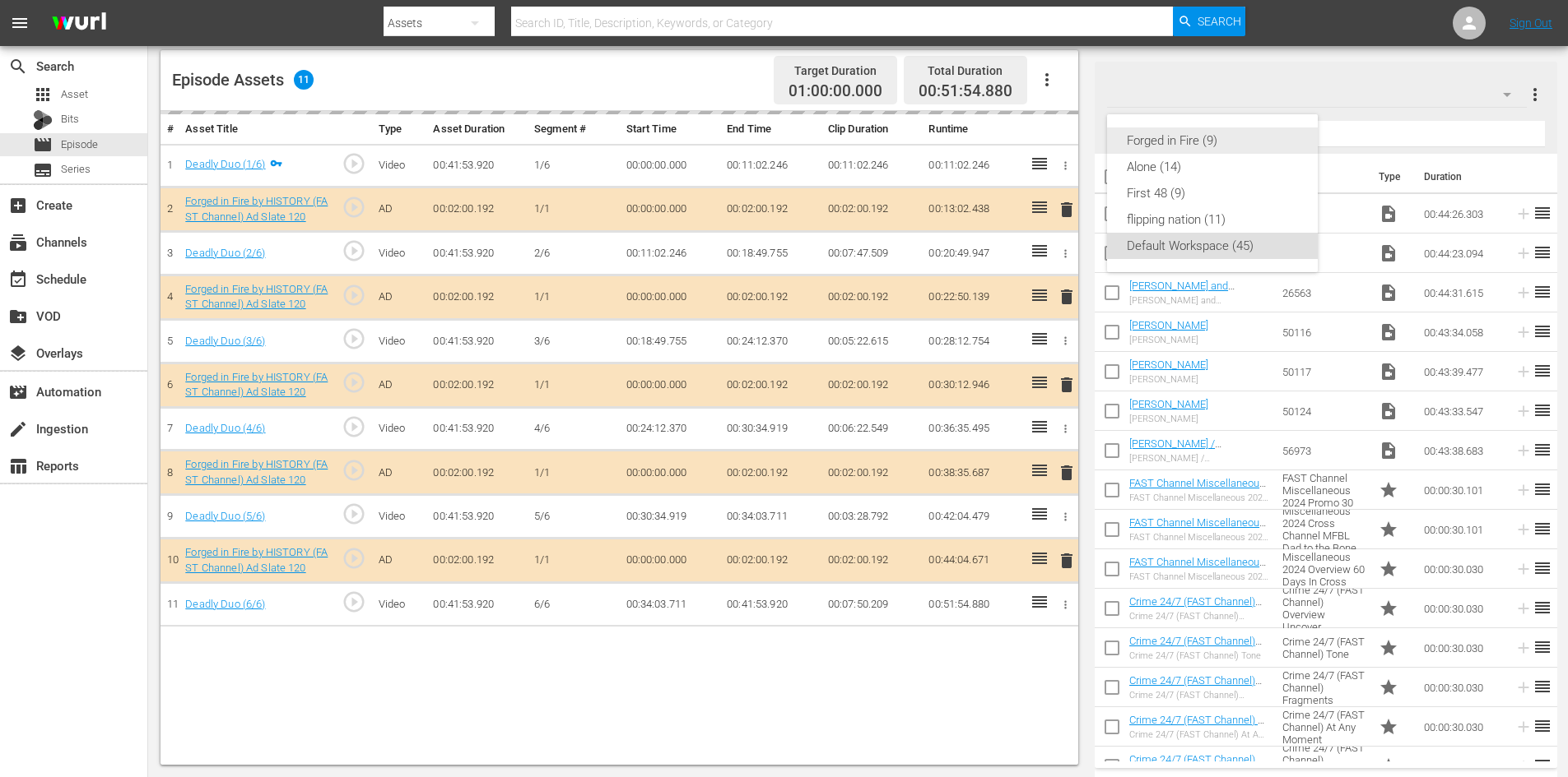
click at [1185, 145] on div "Forged in Fire (9)" at bounding box center [1213, 141] width 172 height 26
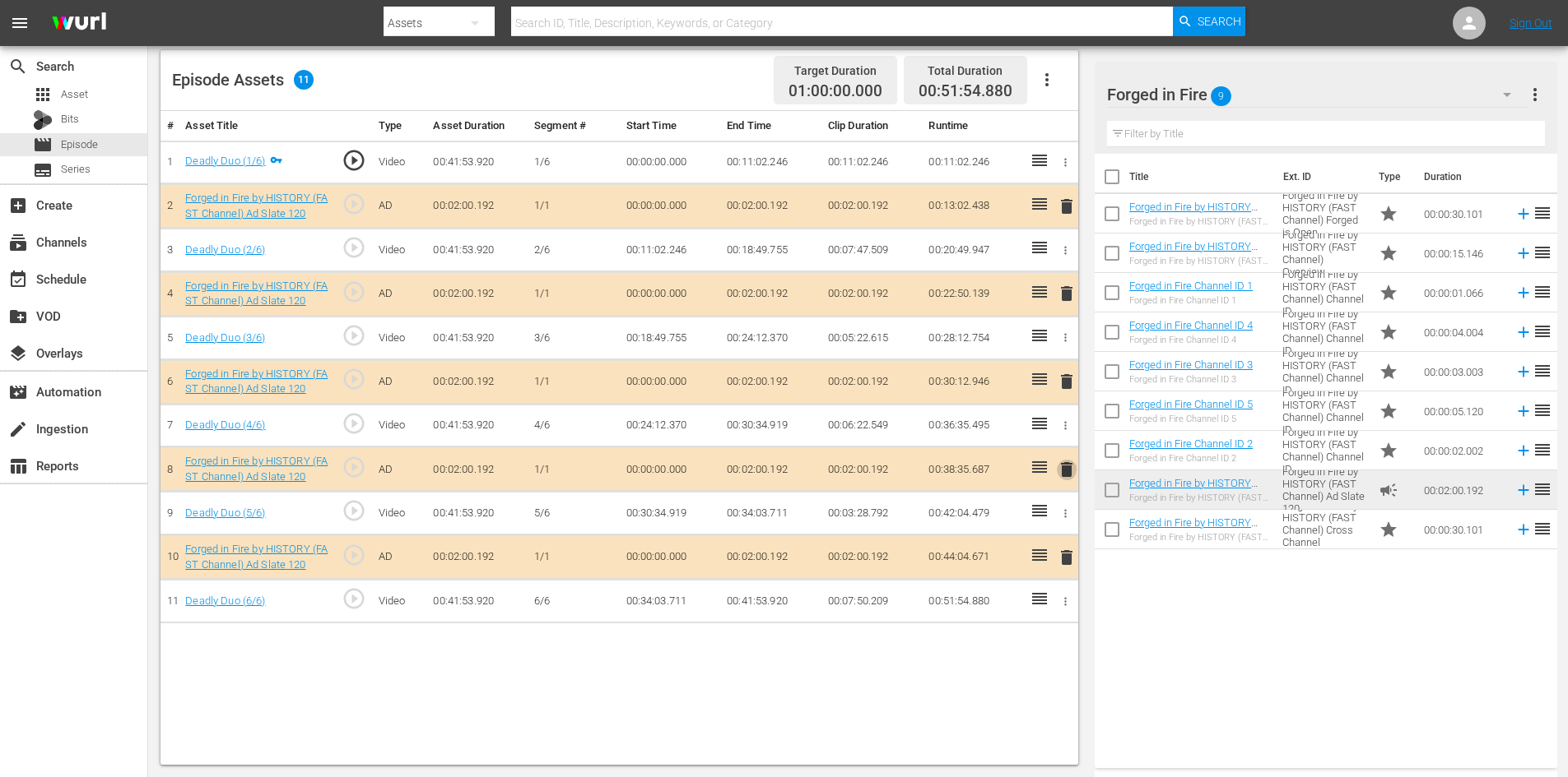
click at [1066, 468] on span "delete" at bounding box center [1066, 470] width 20 height 20
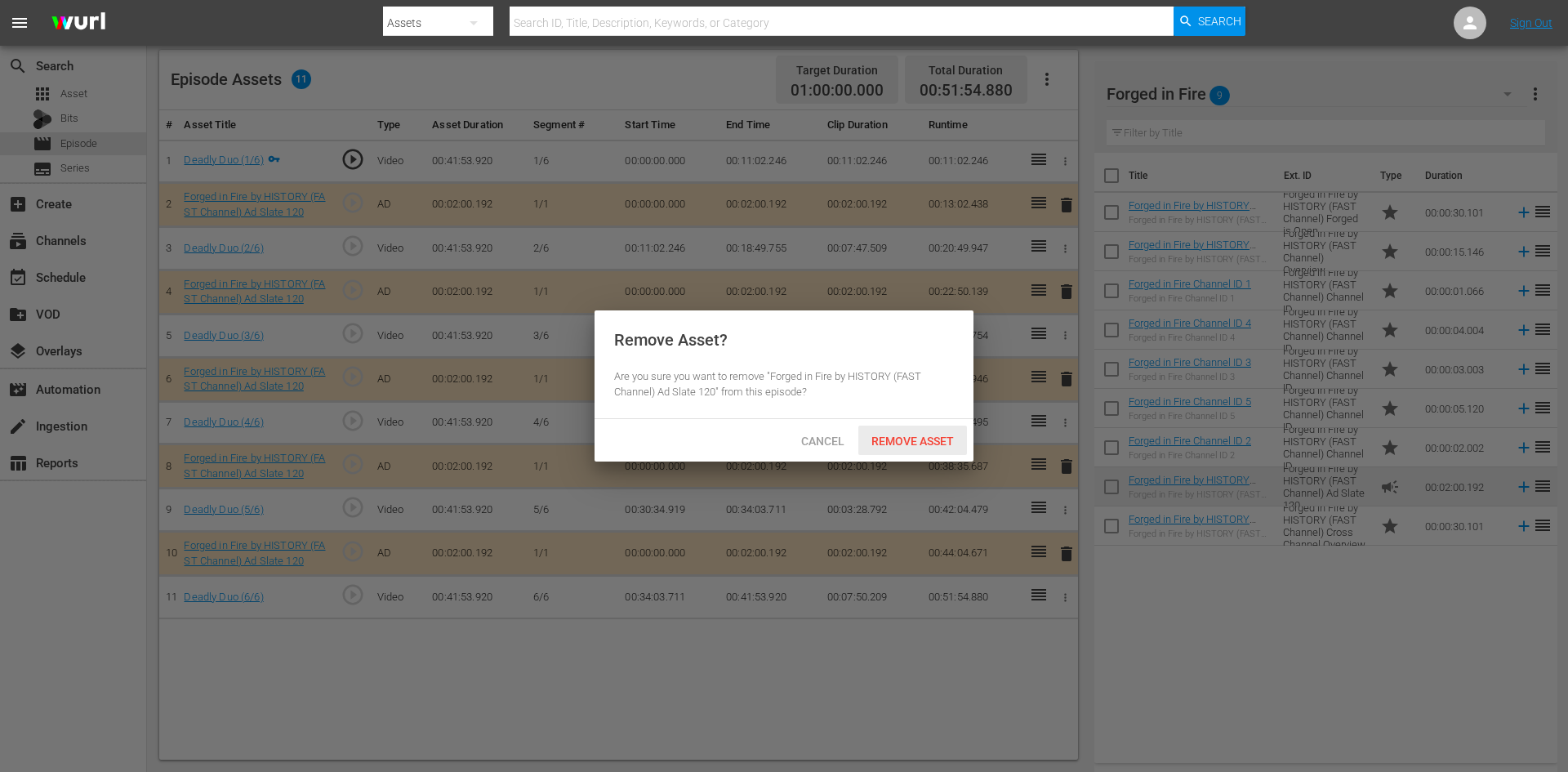
click at [922, 435] on span "Remove Asset" at bounding box center [912, 442] width 108 height 13
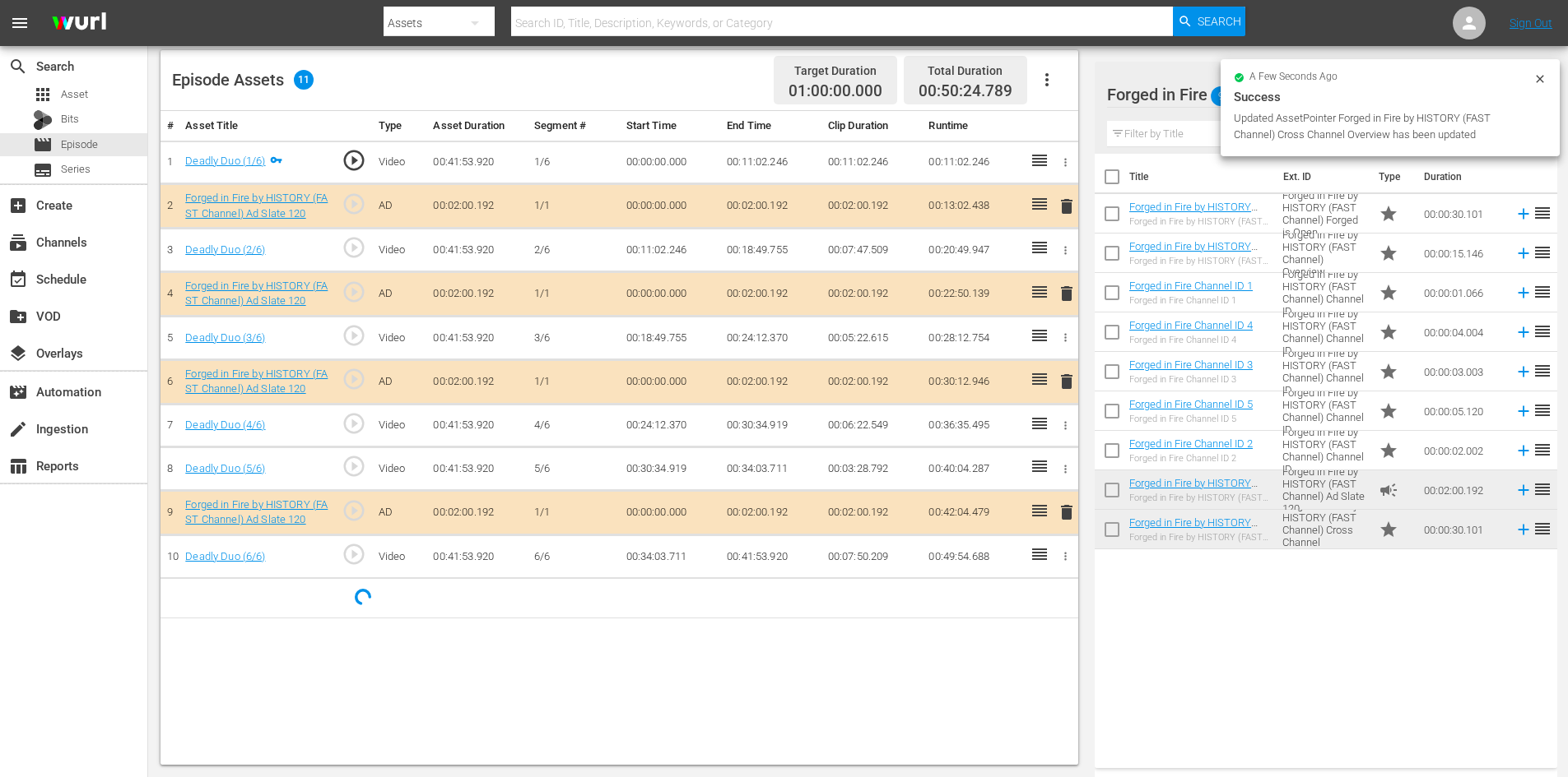
click at [1444, 211] on td "00:00:30.101" at bounding box center [1462, 213] width 90 height 39
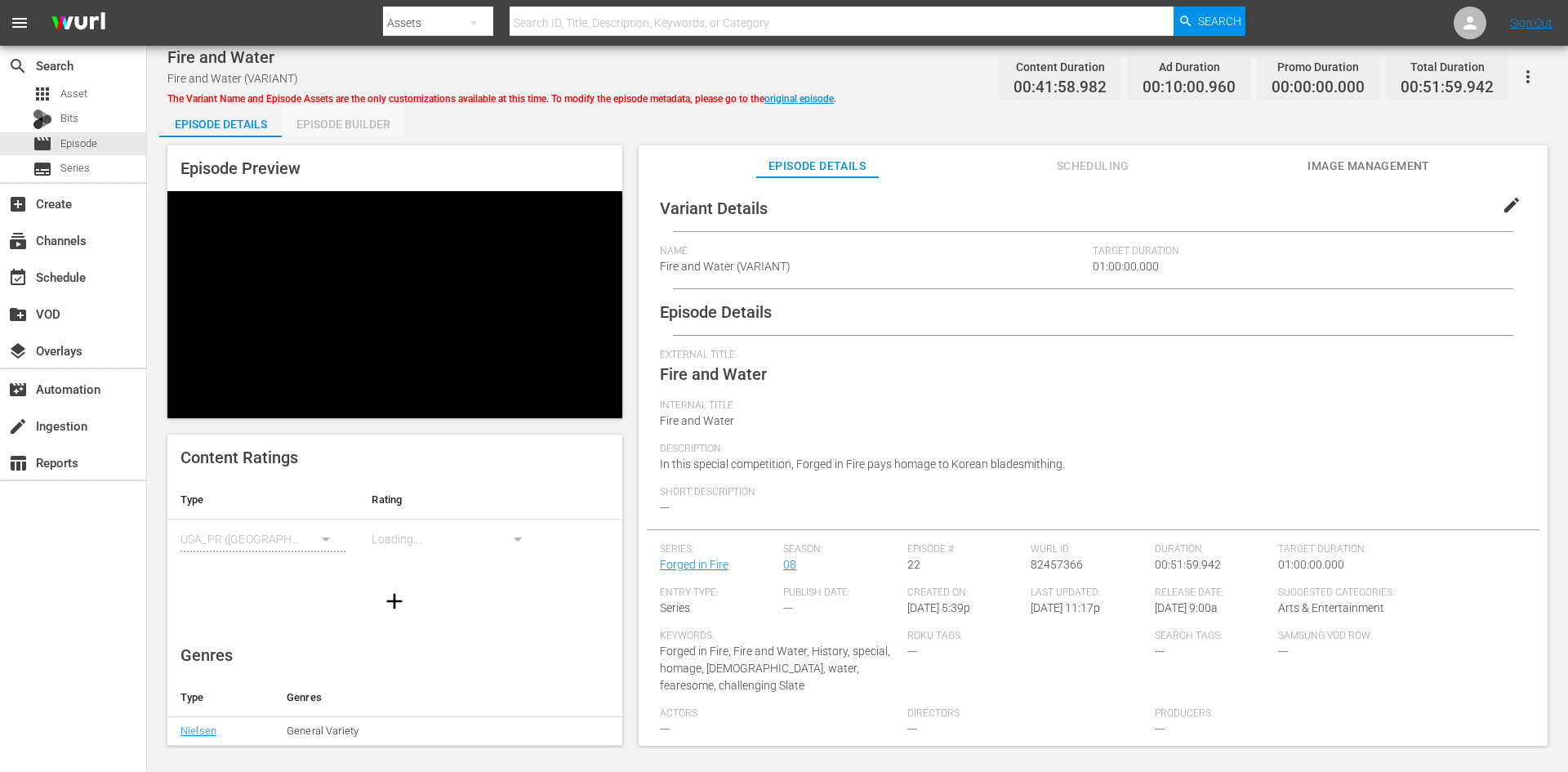
click at [355, 123] on div "Episode Builder" at bounding box center [343, 124] width 122 height 39
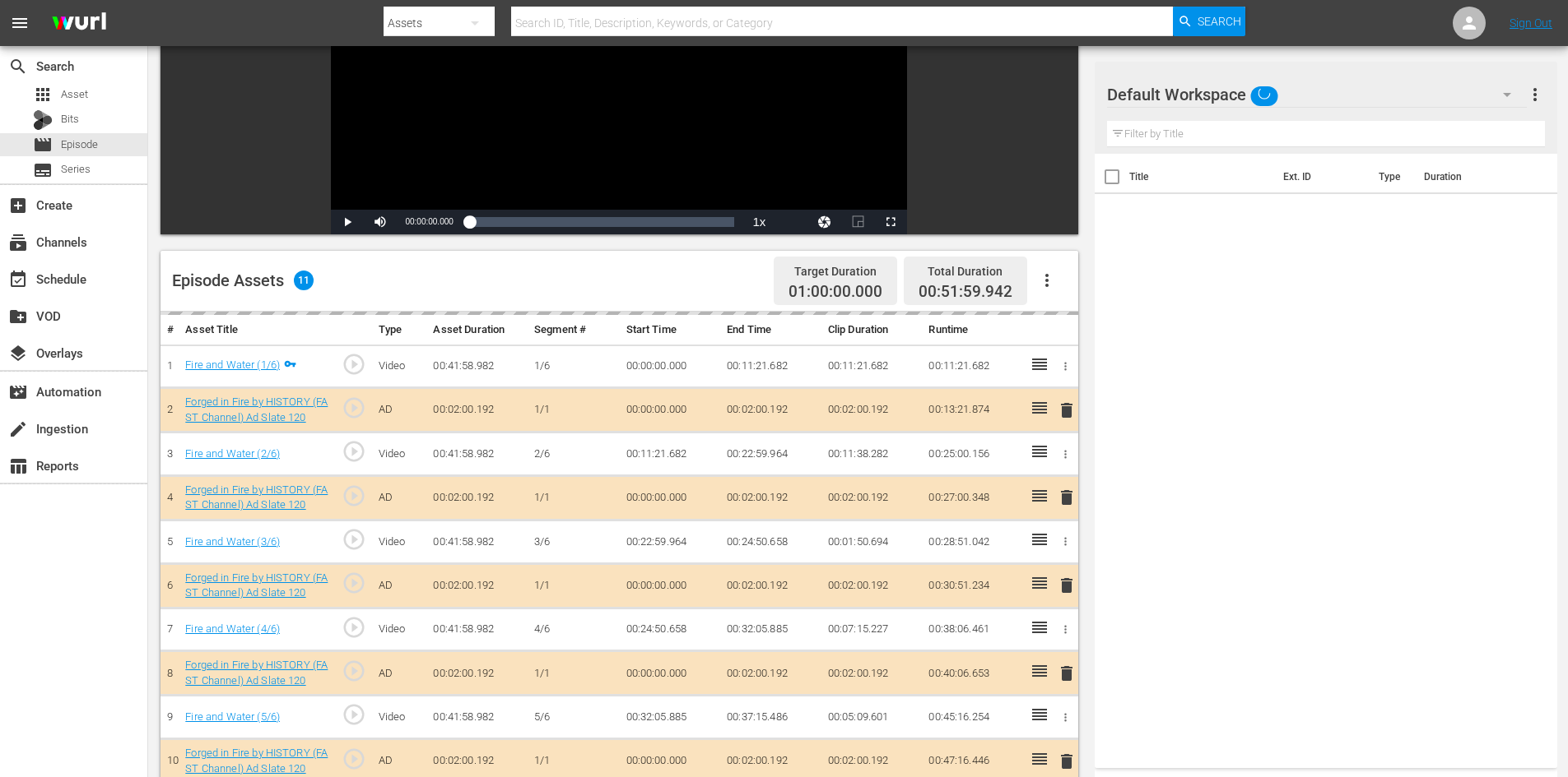
scroll to position [429, 0]
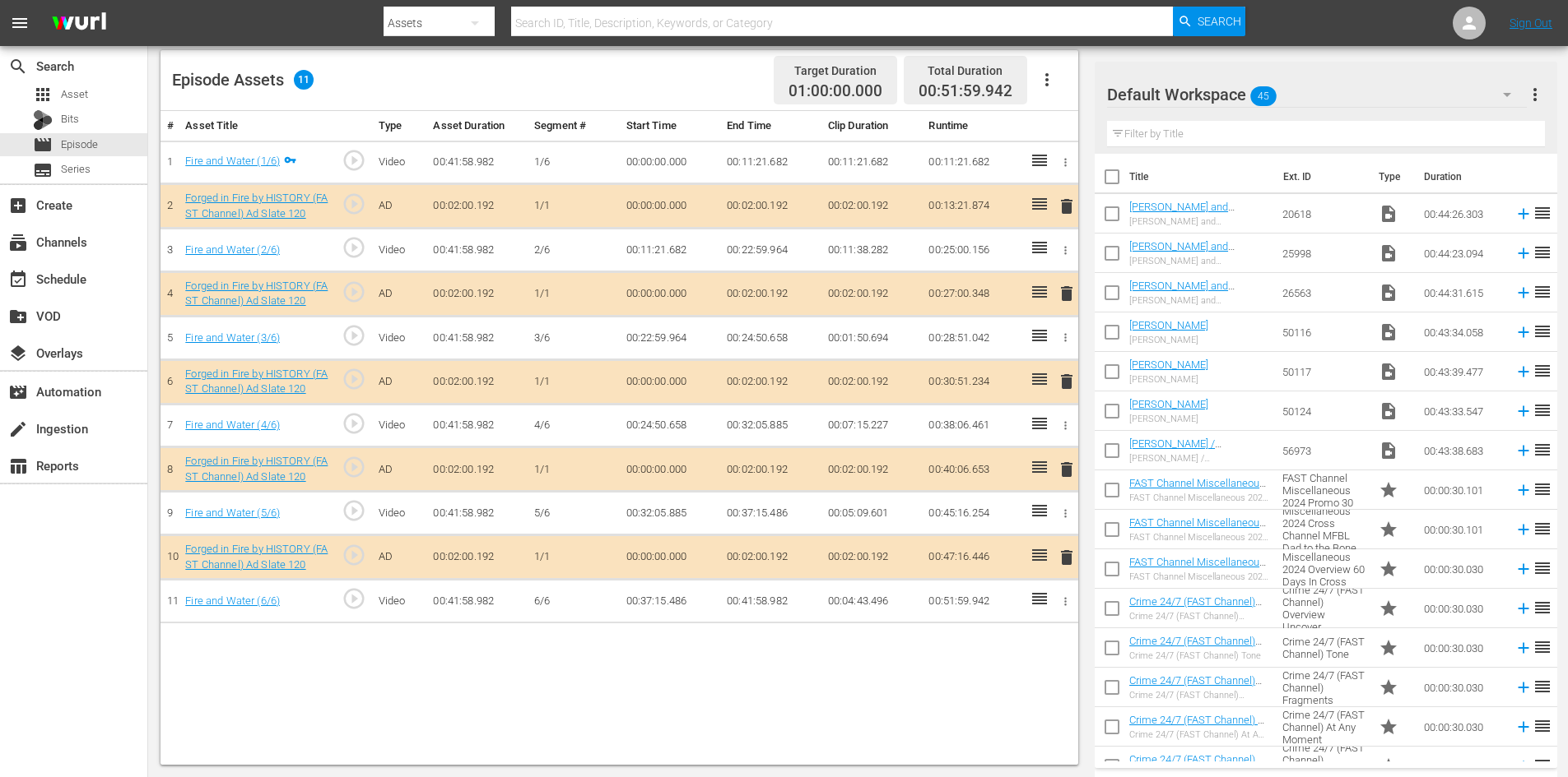
click at [1347, 95] on div "Default Workspace 45" at bounding box center [1317, 94] width 420 height 46
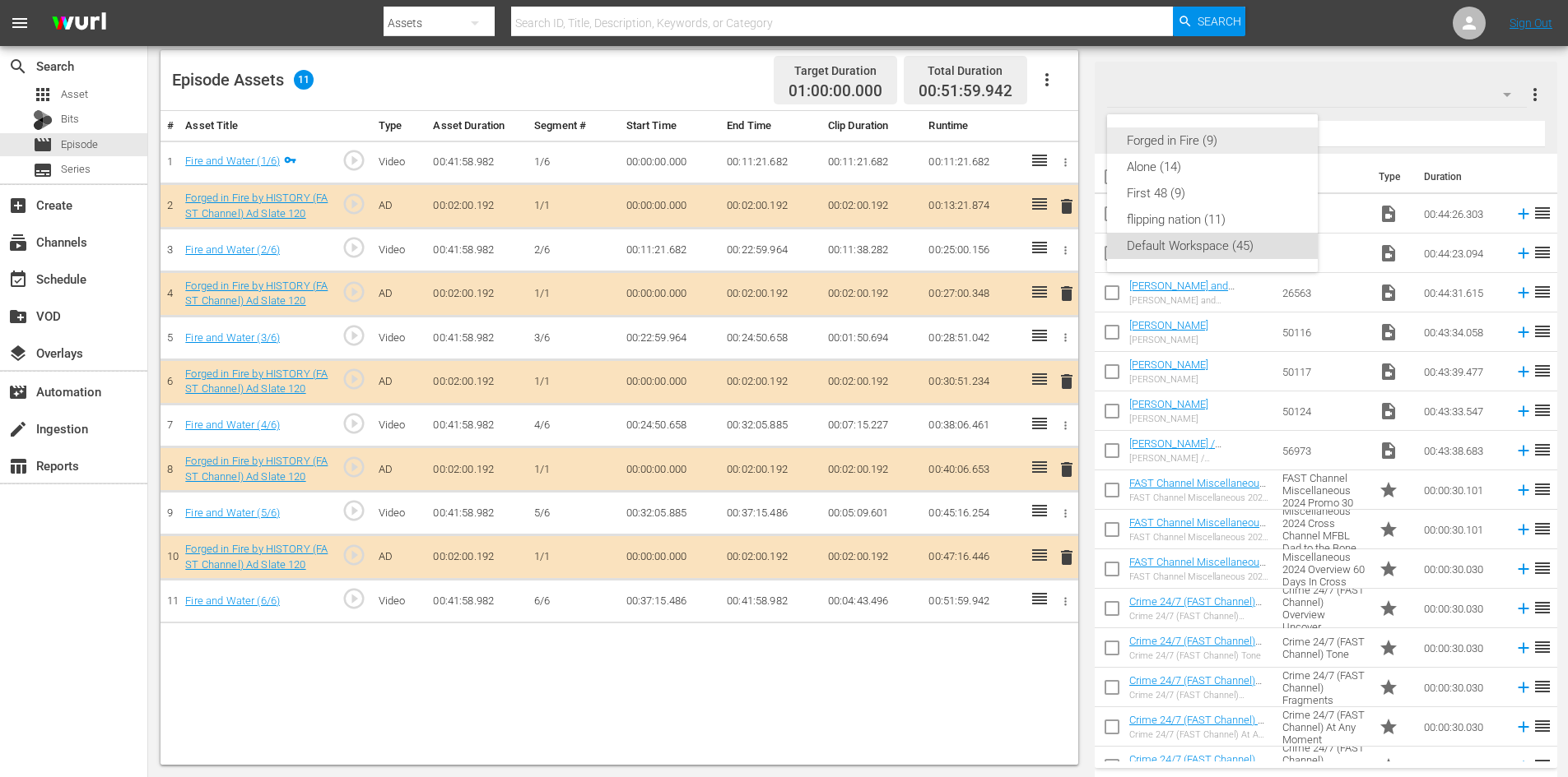
click at [1163, 144] on div "Forged in Fire (9)" at bounding box center [1213, 141] width 172 height 26
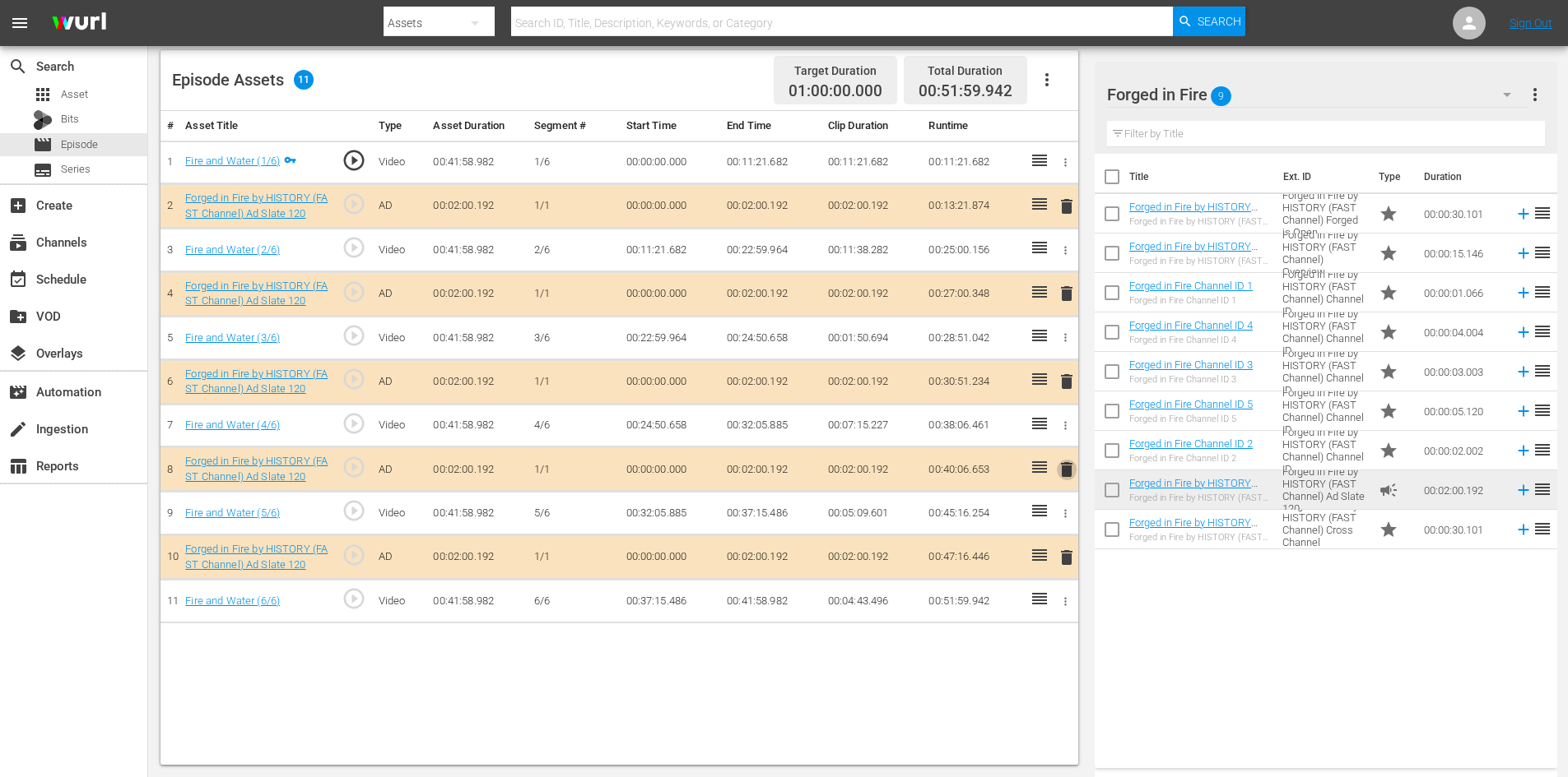
click at [1065, 468] on span "delete" at bounding box center [1066, 470] width 20 height 20
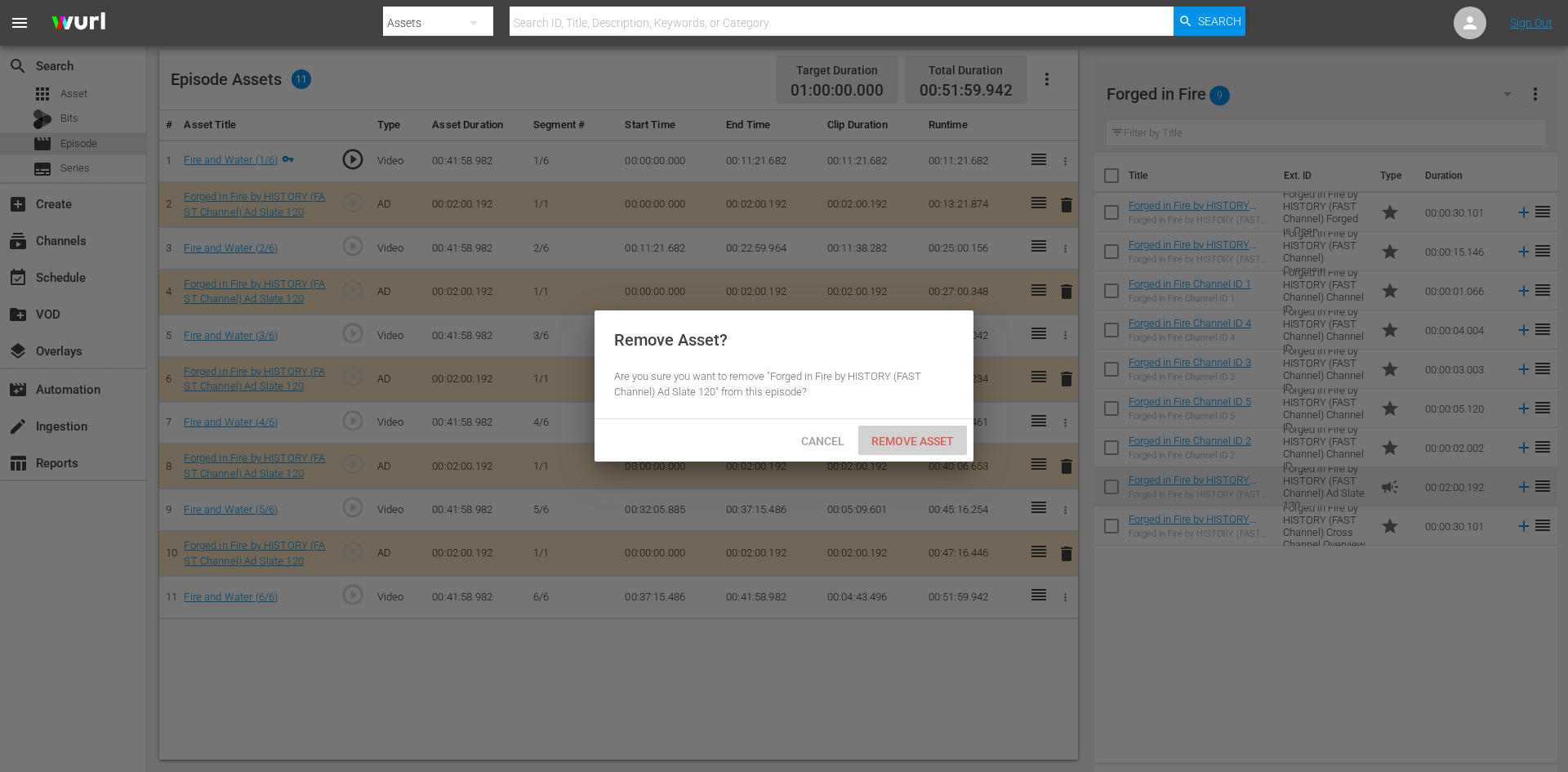
click at [935, 442] on span "Remove Asset" at bounding box center [912, 442] width 108 height 13
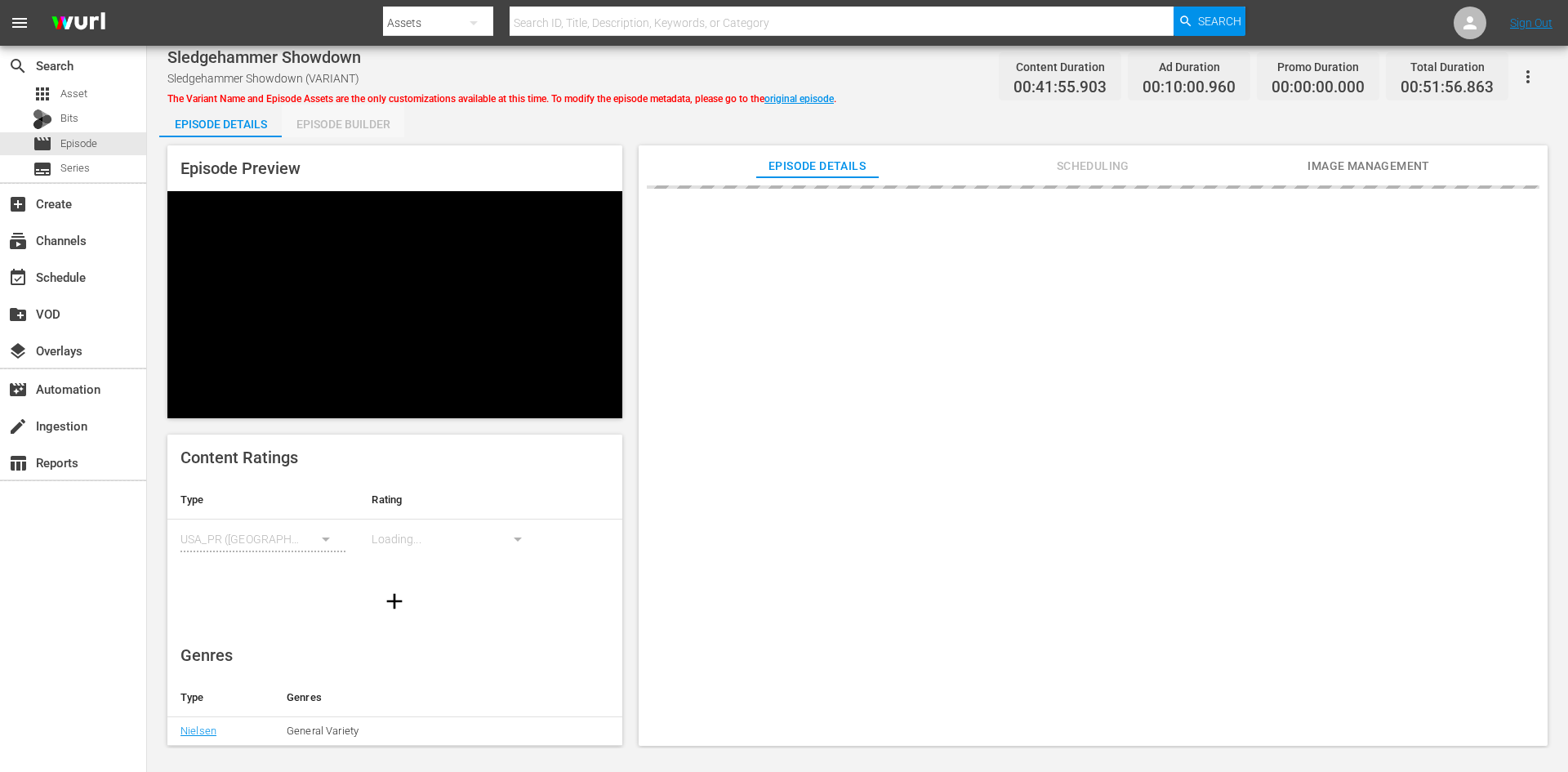
click at [331, 127] on div "Episode Builder" at bounding box center [343, 124] width 122 height 39
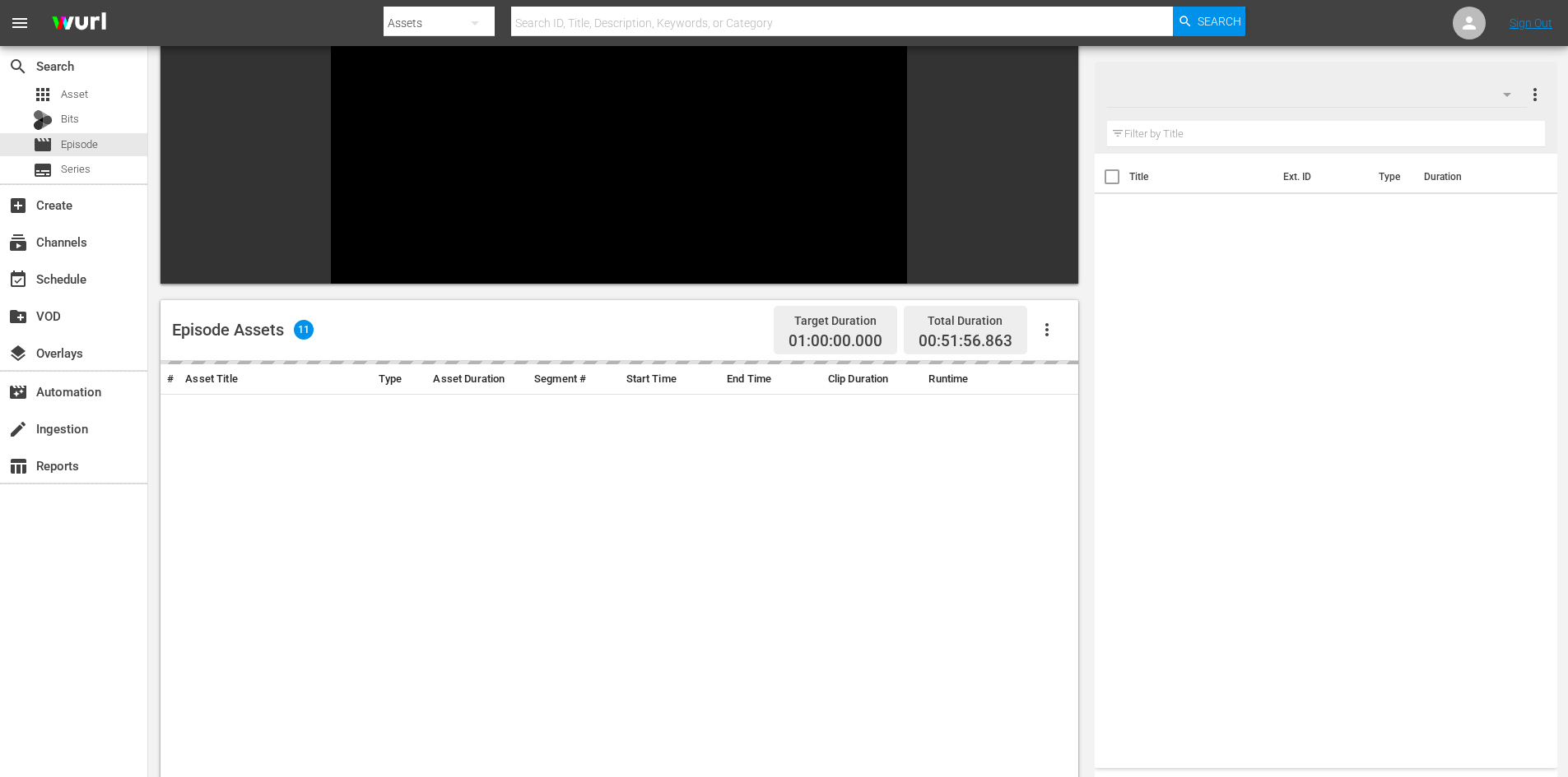
scroll to position [228, 0]
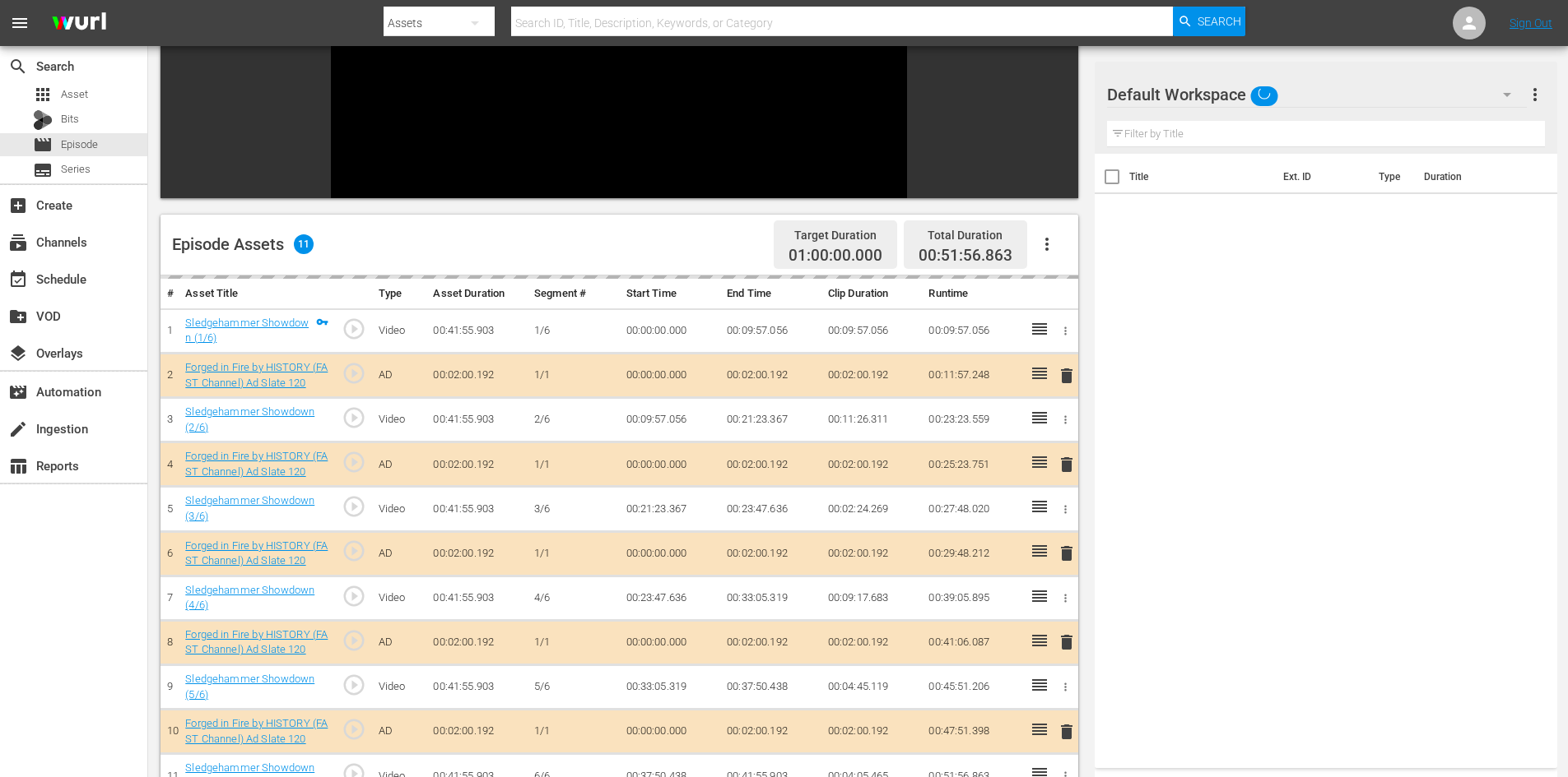
click at [1337, 94] on div "Episode Assets 11 Target Duration 01:00:00.000 Total Duration 00:51:56.863 # As…" at bounding box center [858, 420] width 1396 height 1019
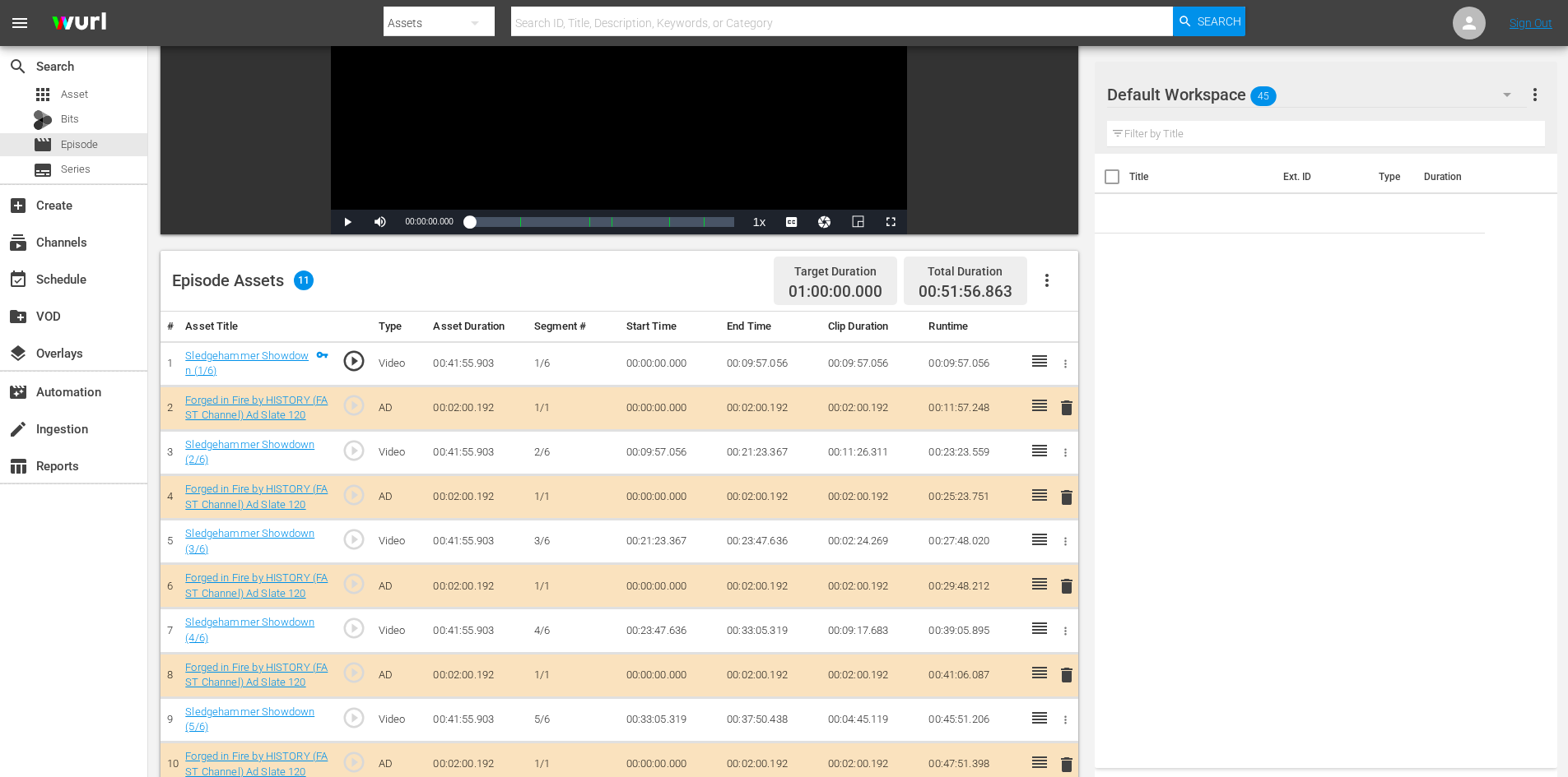
click at [1350, 95] on div "Default Workspace 45" at bounding box center [1317, 94] width 420 height 46
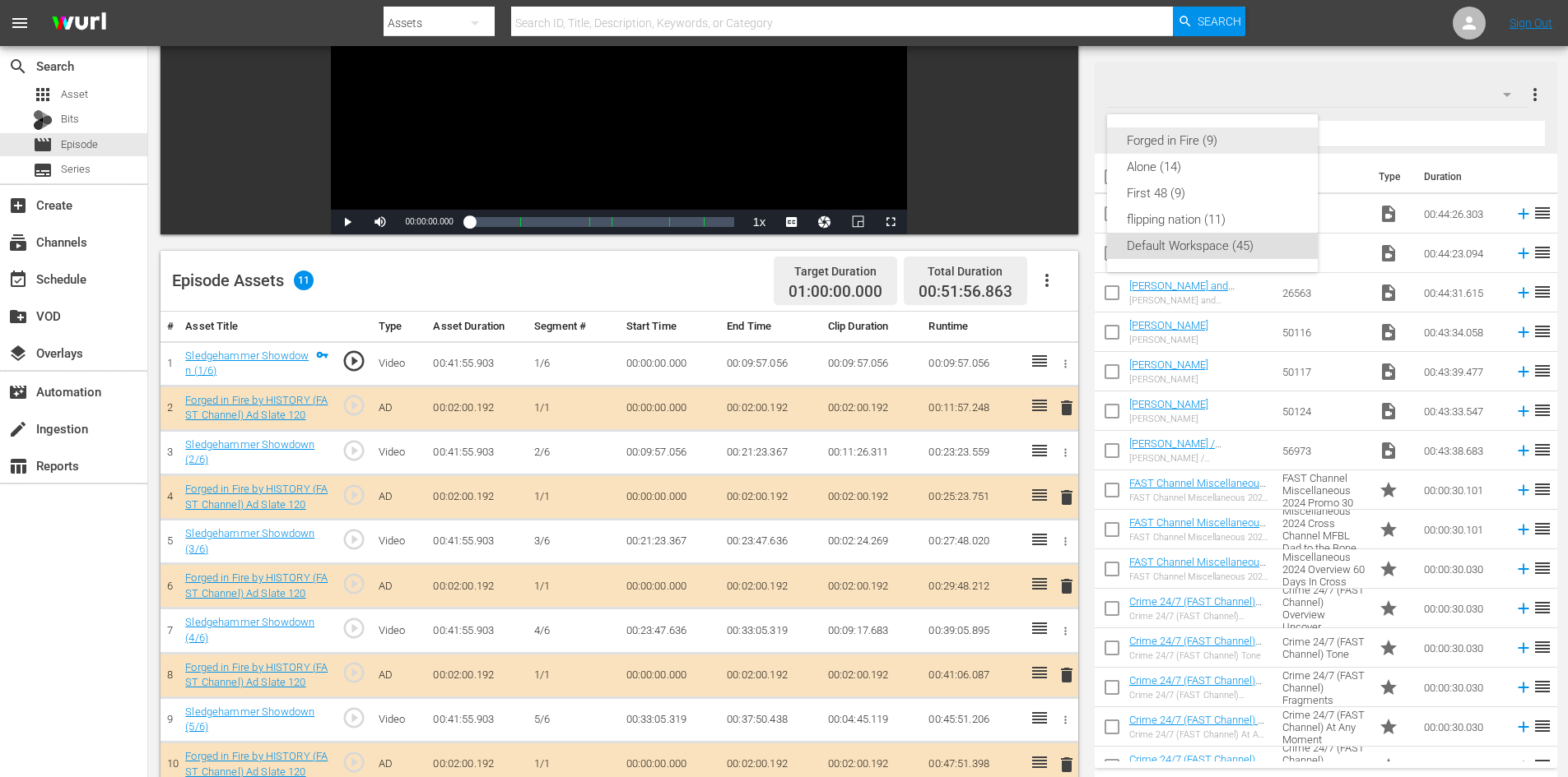
click at [1206, 144] on div "Forged in Fire (9)" at bounding box center [1213, 141] width 172 height 26
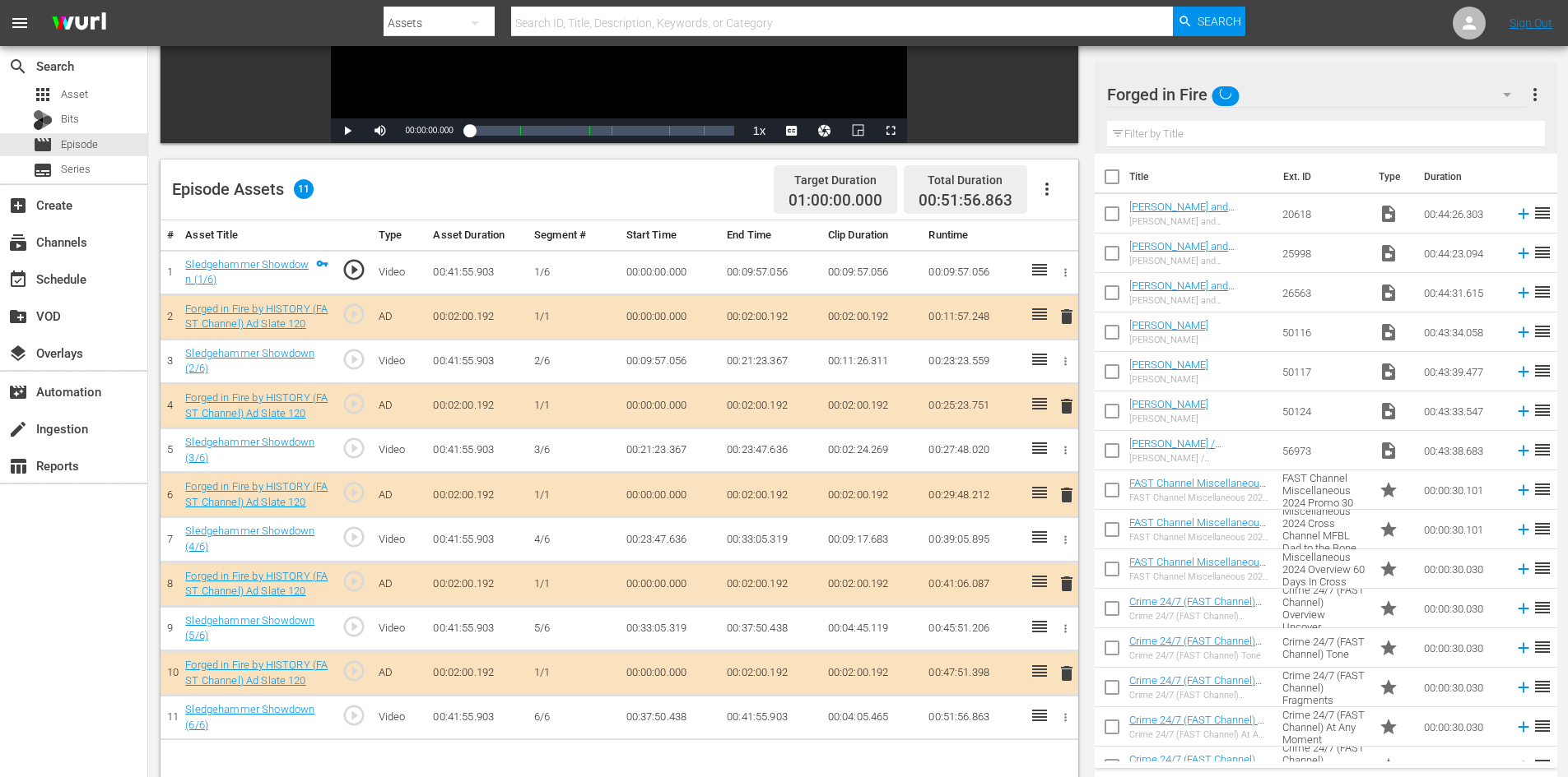
scroll to position [429, 0]
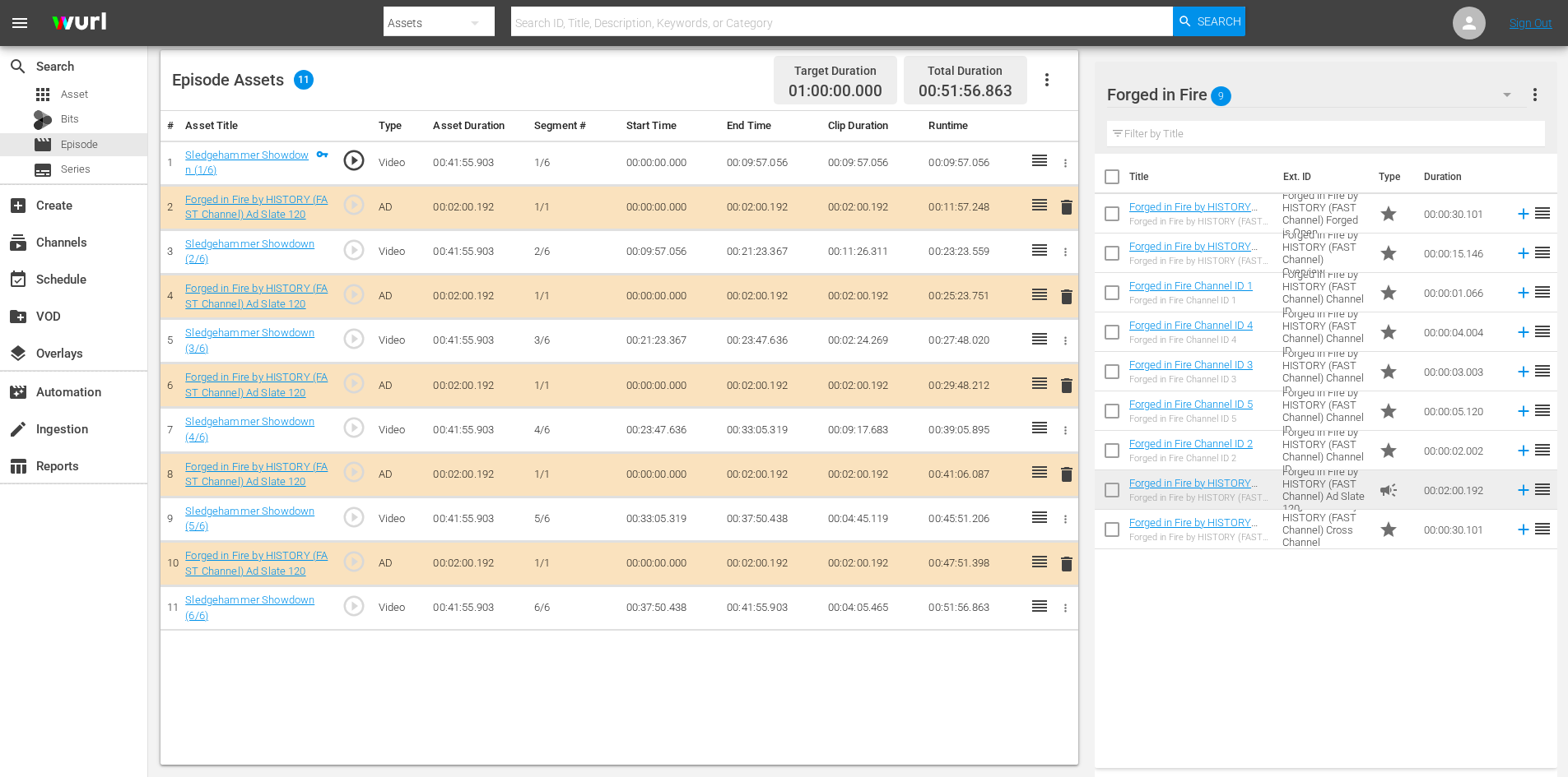
click at [1067, 474] on span "delete" at bounding box center [1066, 474] width 20 height 20
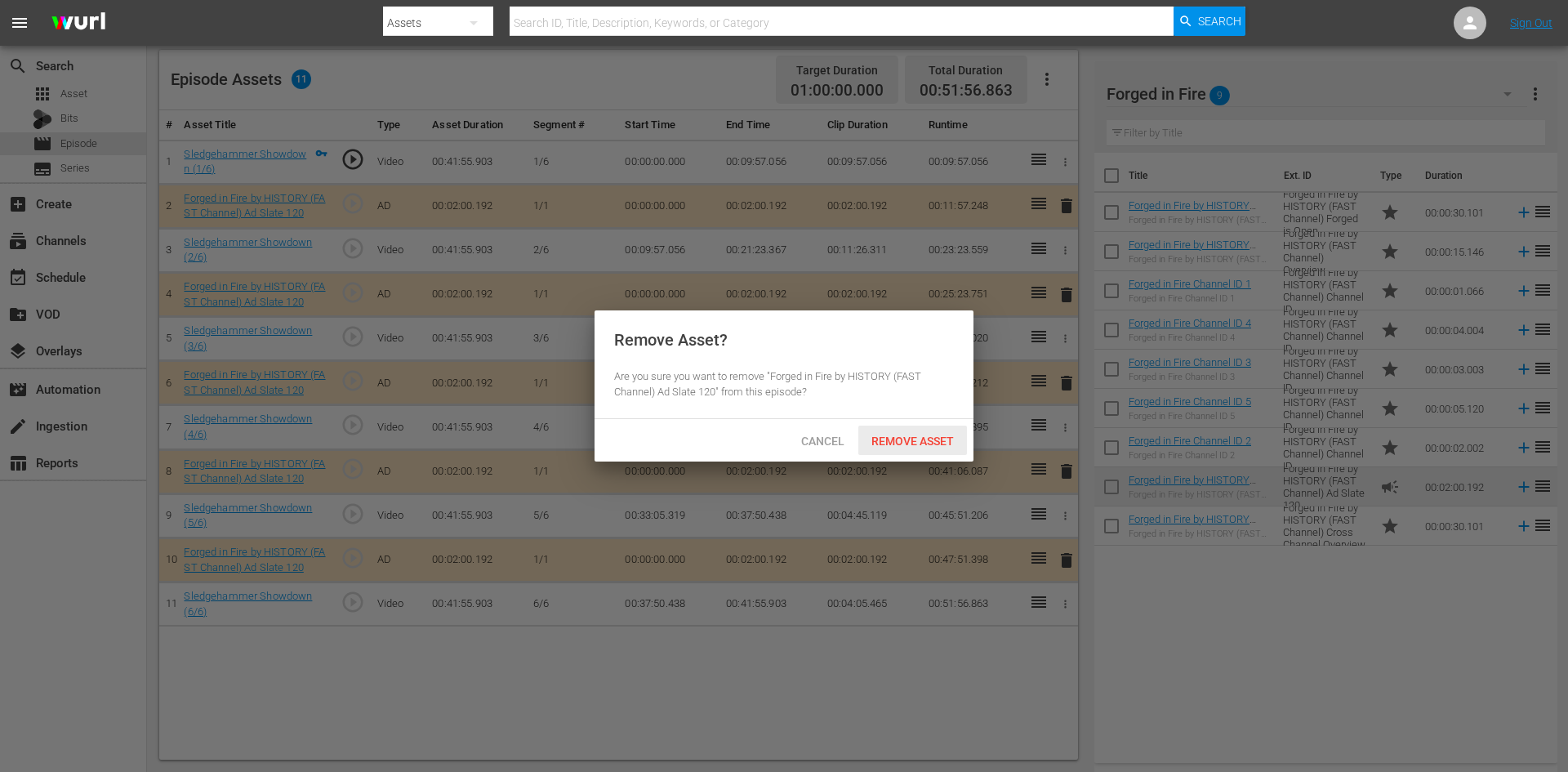
click at [932, 443] on span "Remove Asset" at bounding box center [912, 442] width 108 height 13
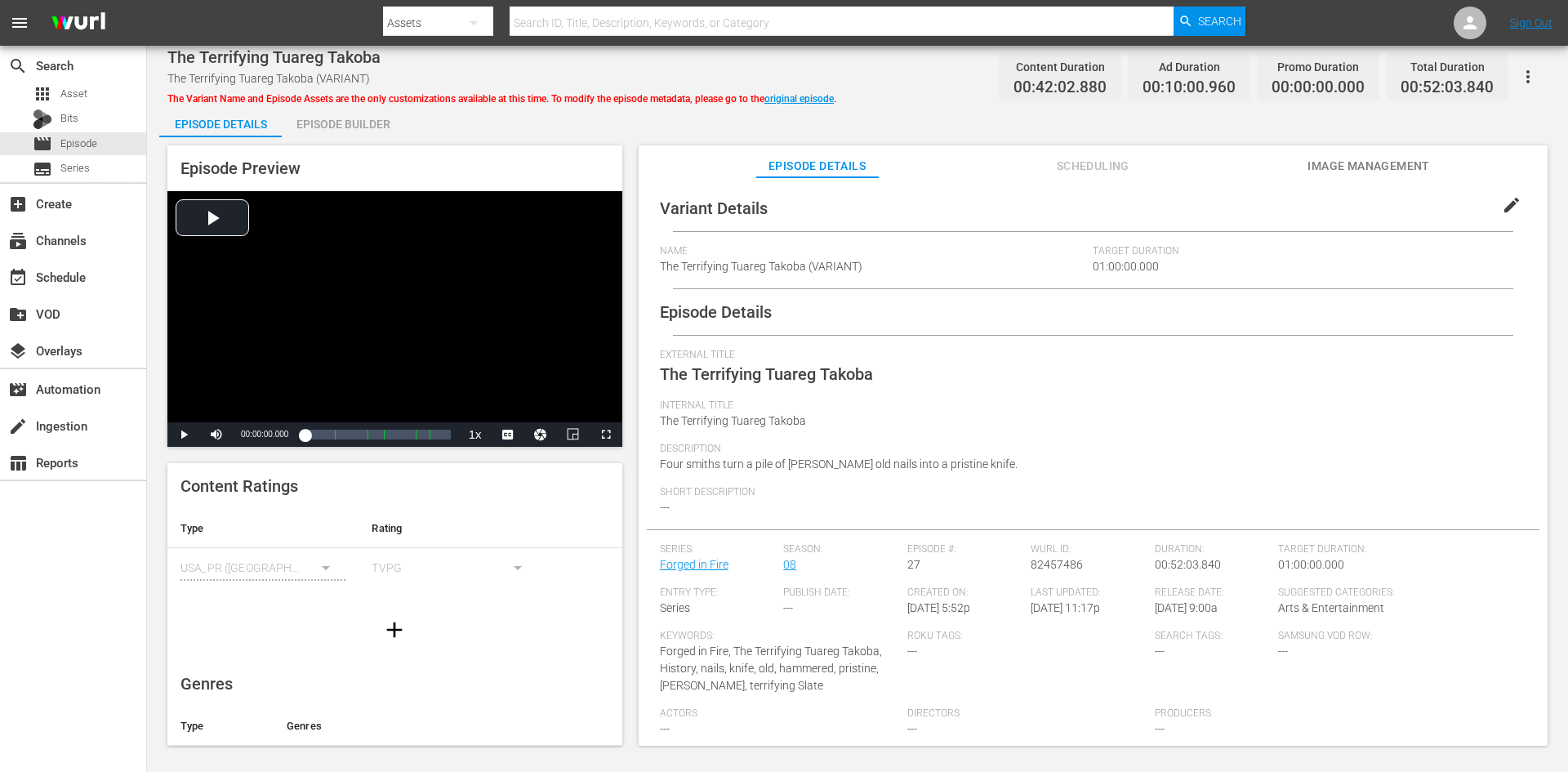
click at [337, 122] on div "Episode Builder" at bounding box center [343, 124] width 122 height 39
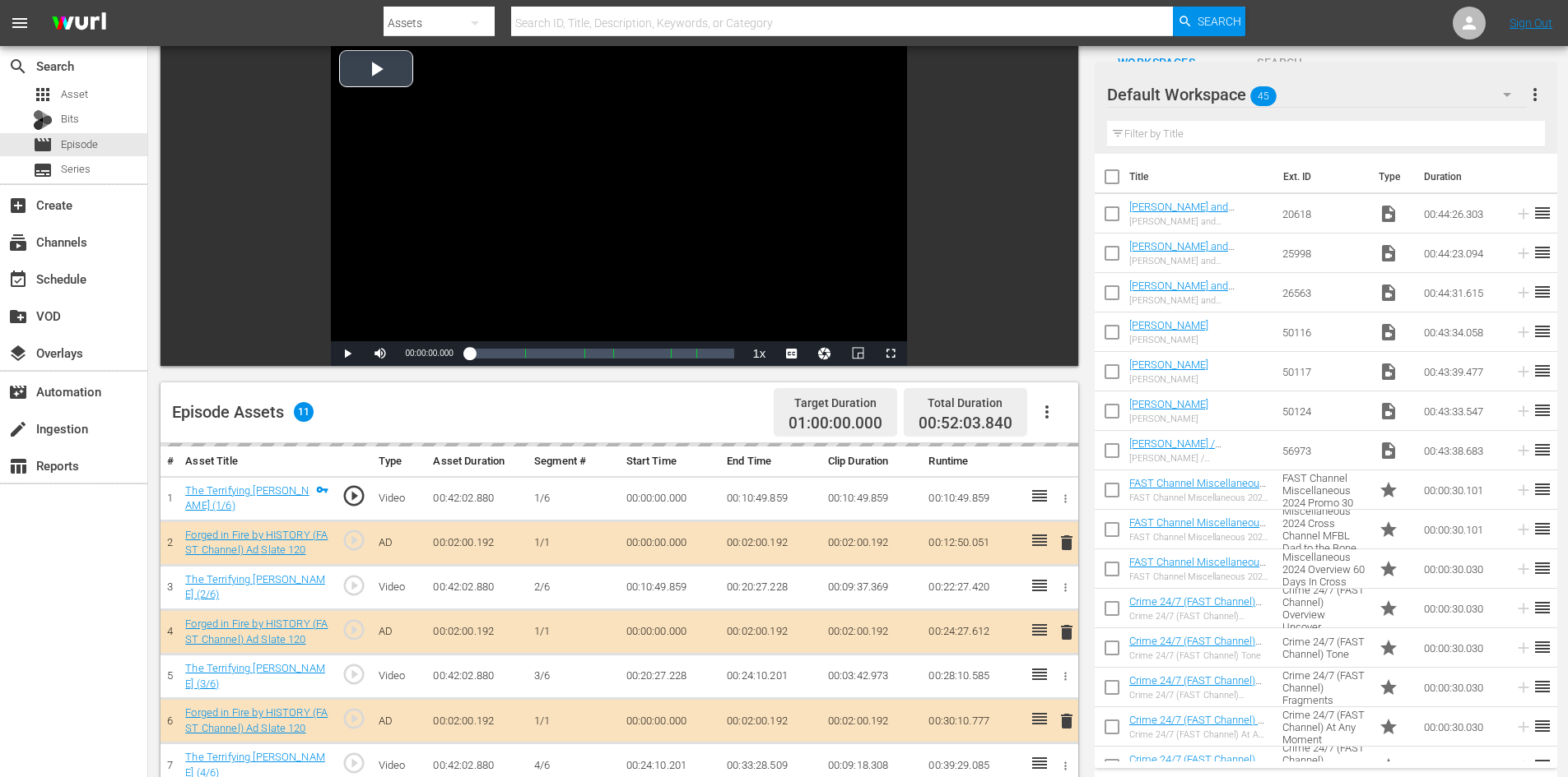
scroll to position [429, 0]
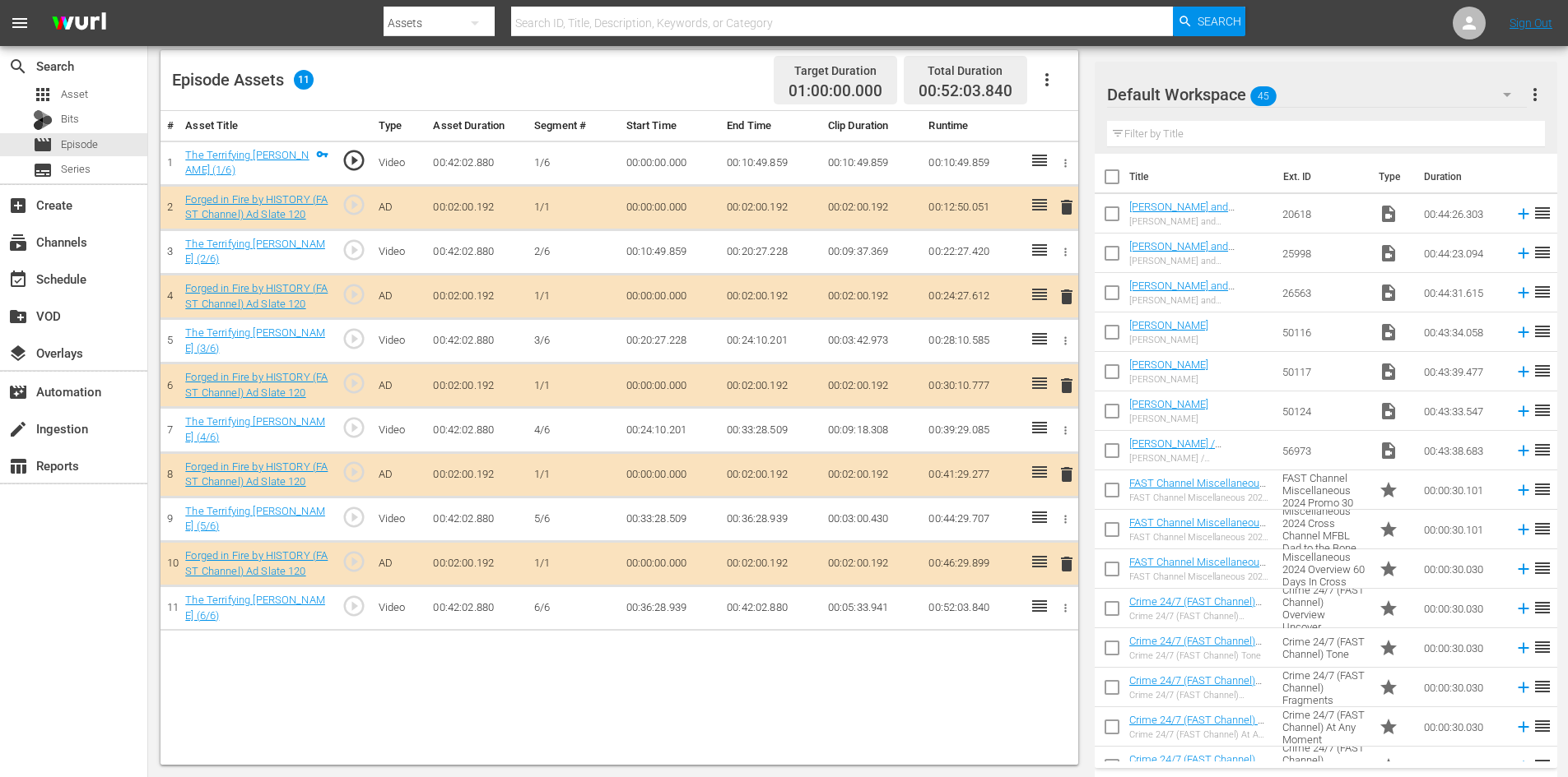
click at [1346, 96] on div "Default Workspace 45" at bounding box center [1317, 94] width 420 height 46
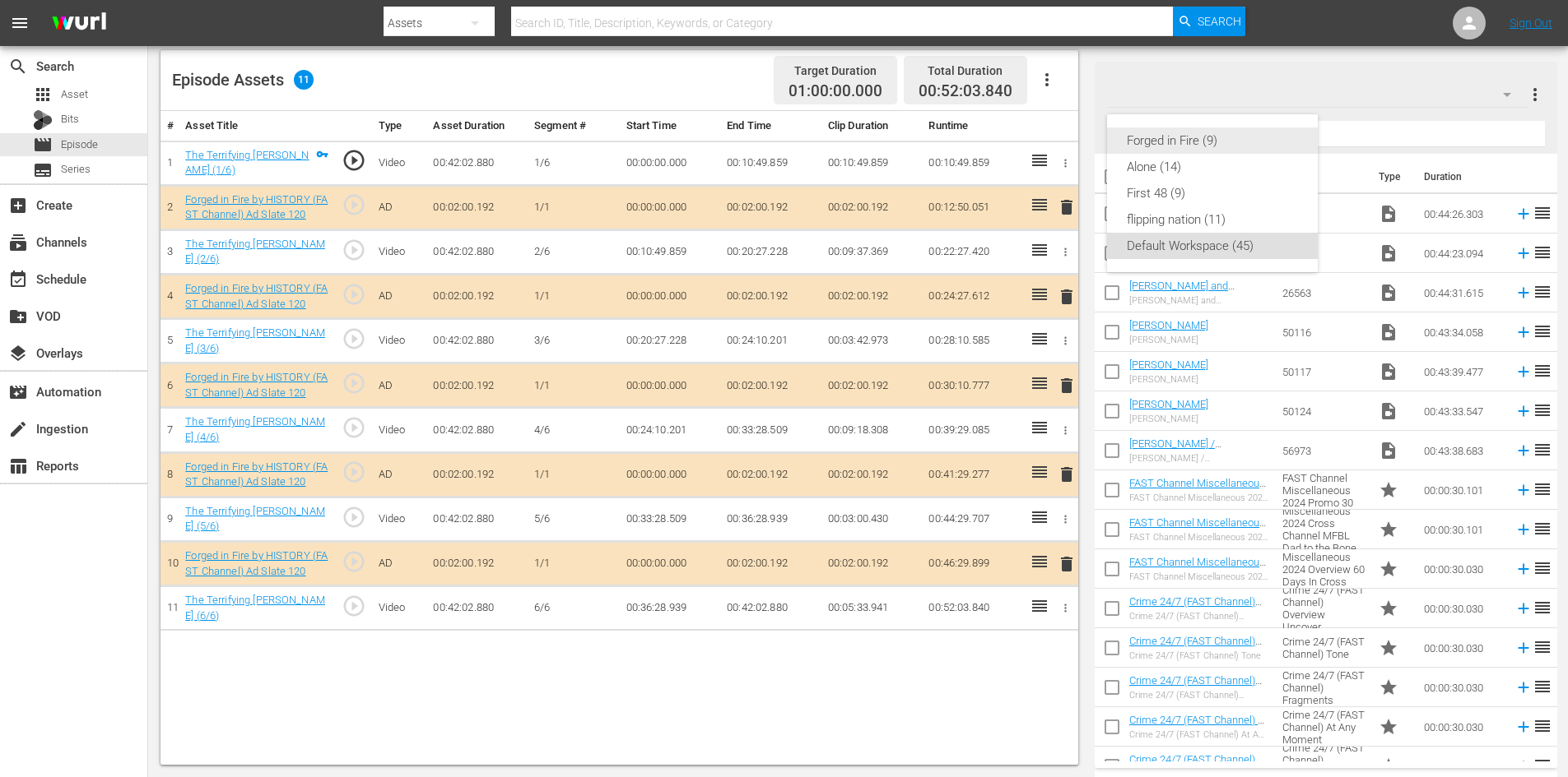
click at [1192, 137] on div "Forged in Fire (9)" at bounding box center [1213, 141] width 172 height 26
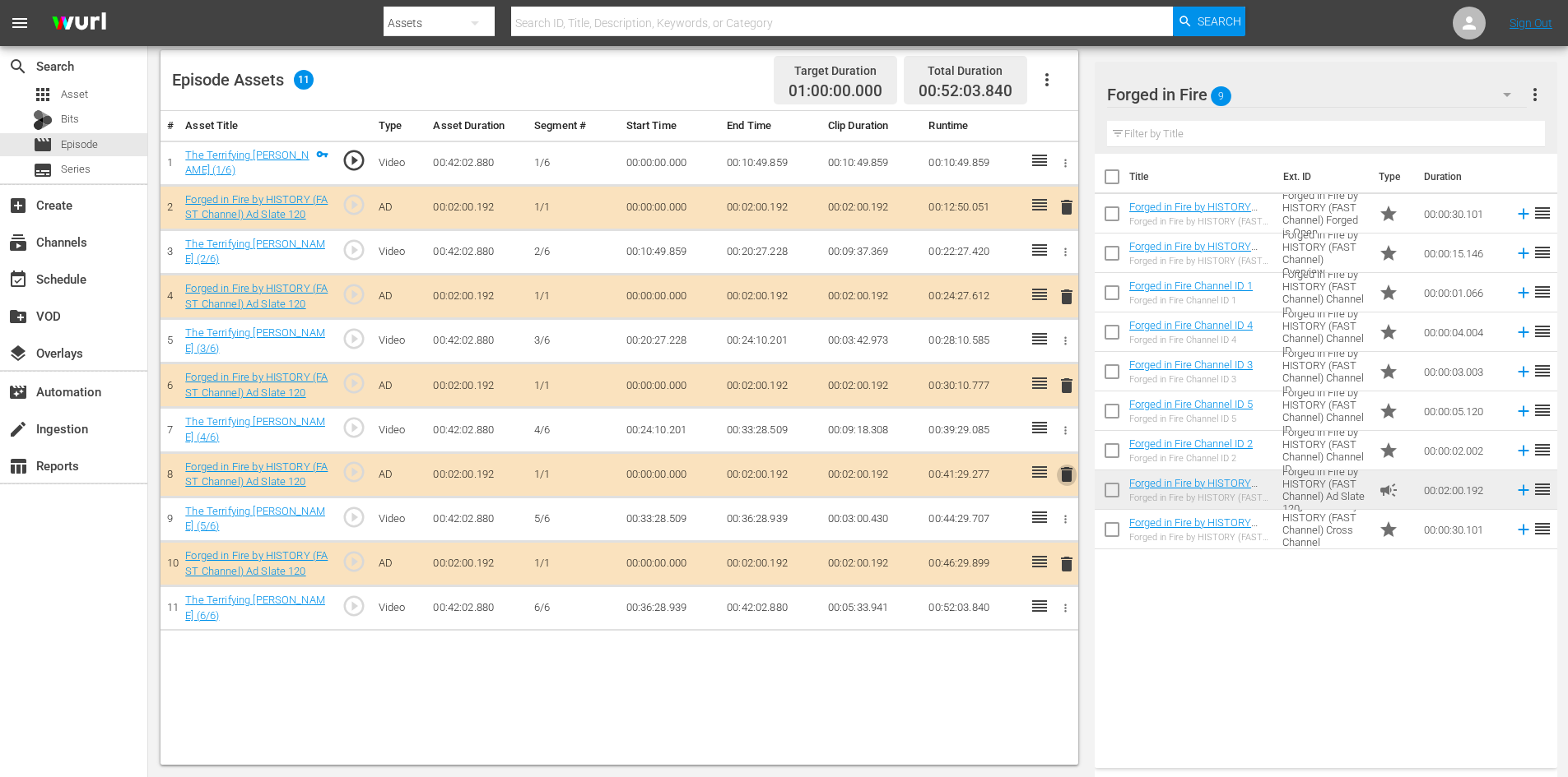
click at [1064, 473] on span "delete" at bounding box center [1066, 474] width 20 height 20
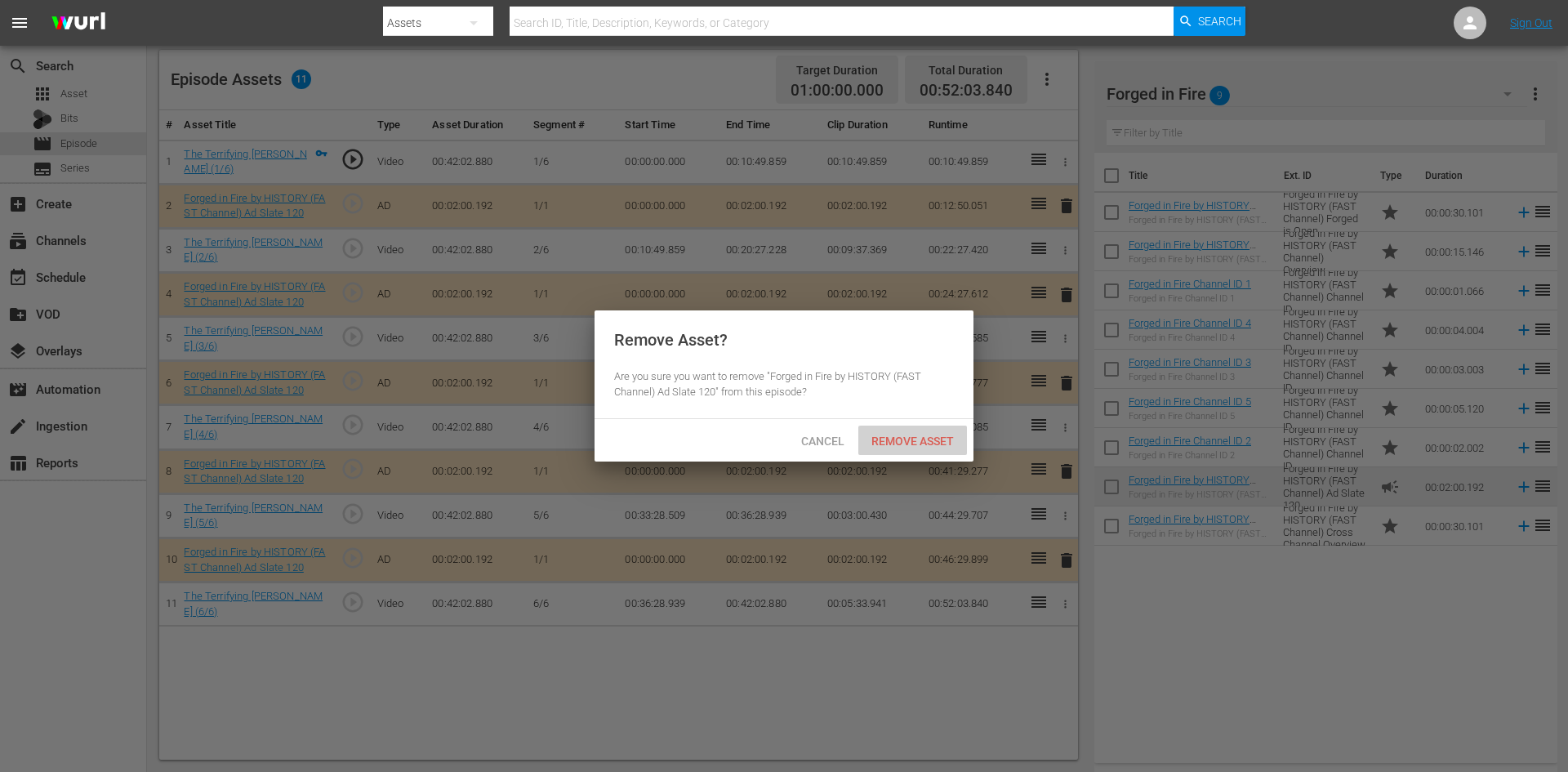
click at [914, 431] on div "Remove Asset" at bounding box center [912, 441] width 108 height 31
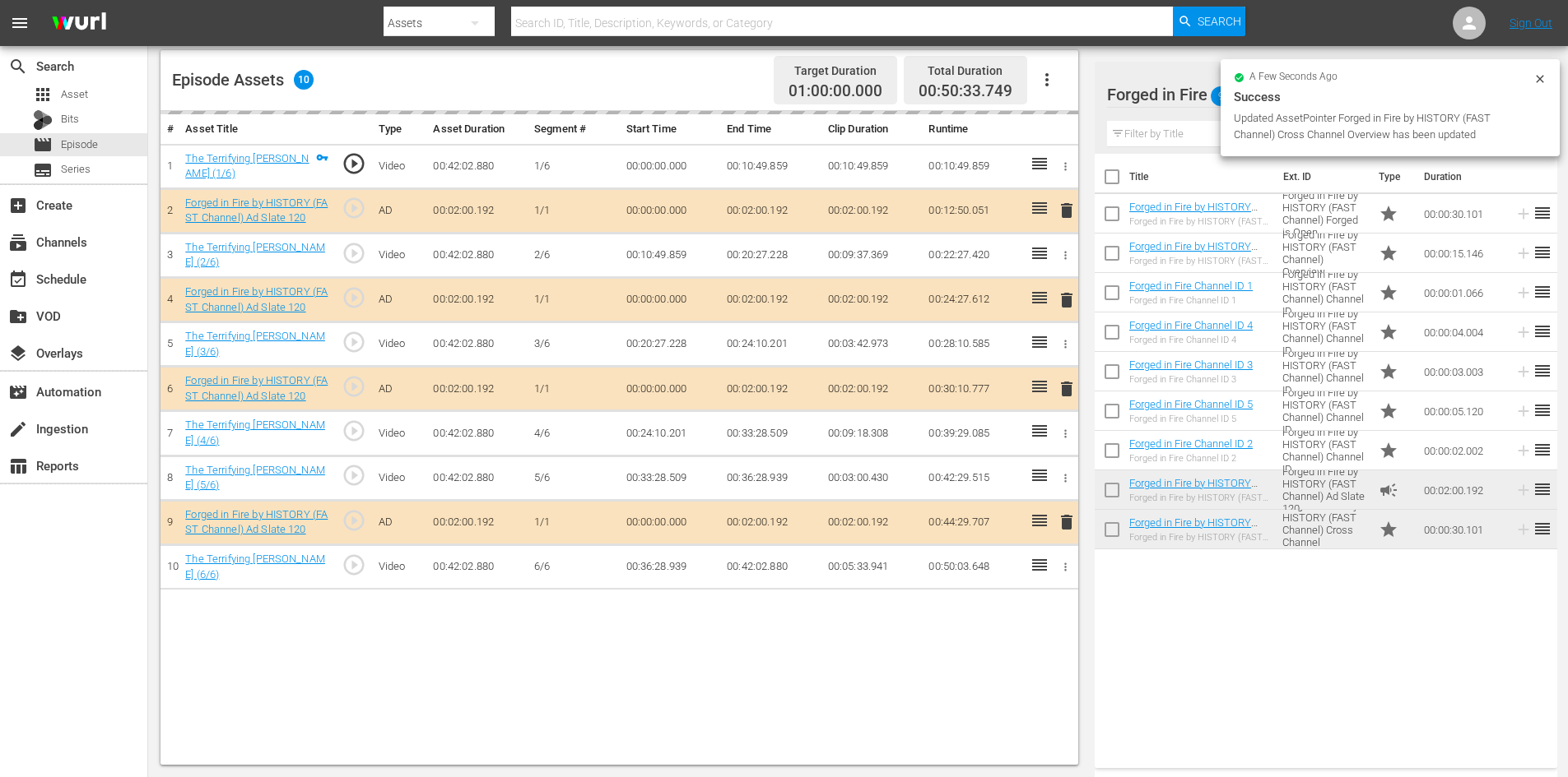
click at [1429, 213] on td "00:00:30.101" at bounding box center [1462, 213] width 90 height 39
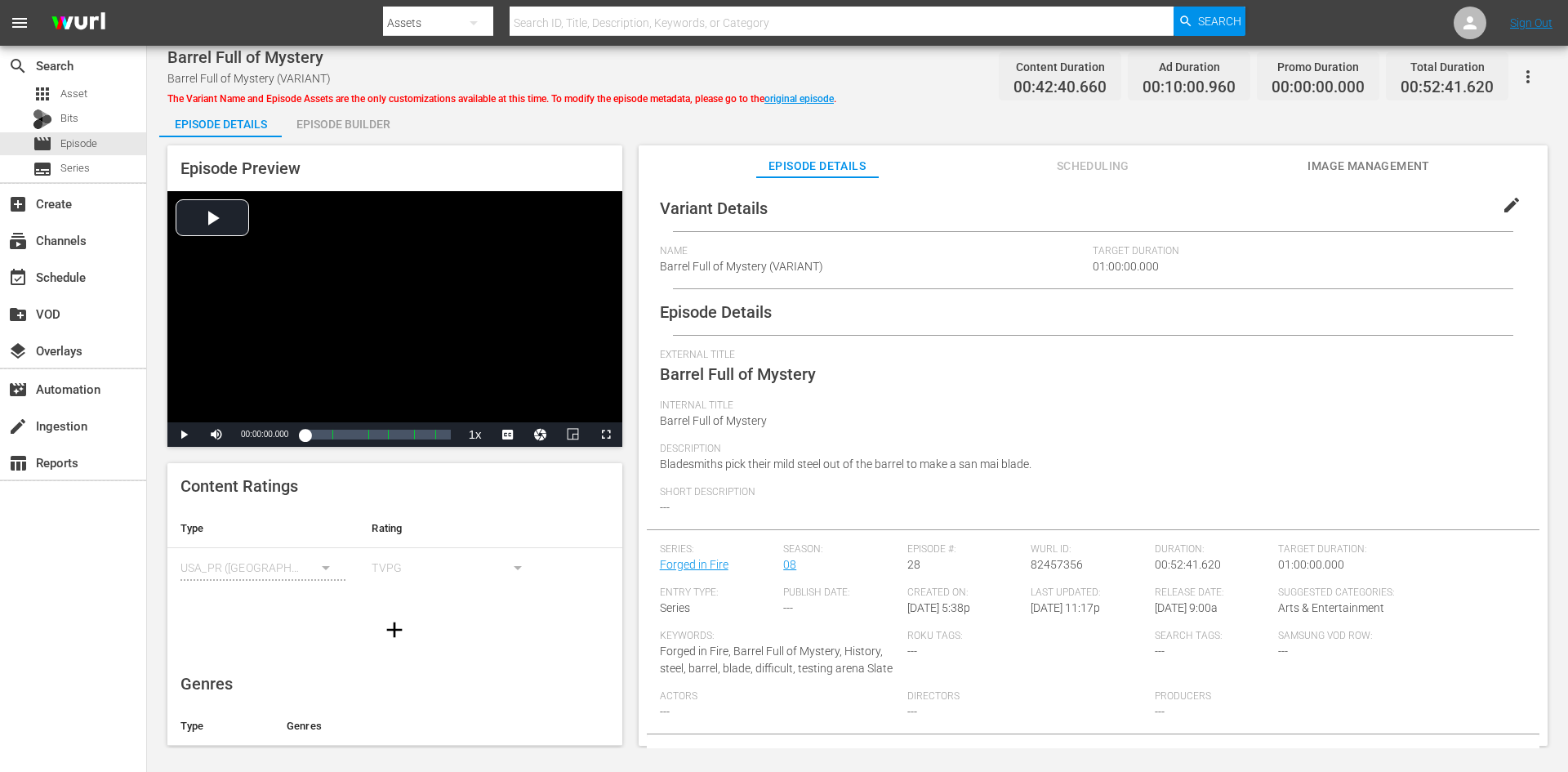
click at [331, 118] on div "Episode Builder" at bounding box center [343, 124] width 122 height 39
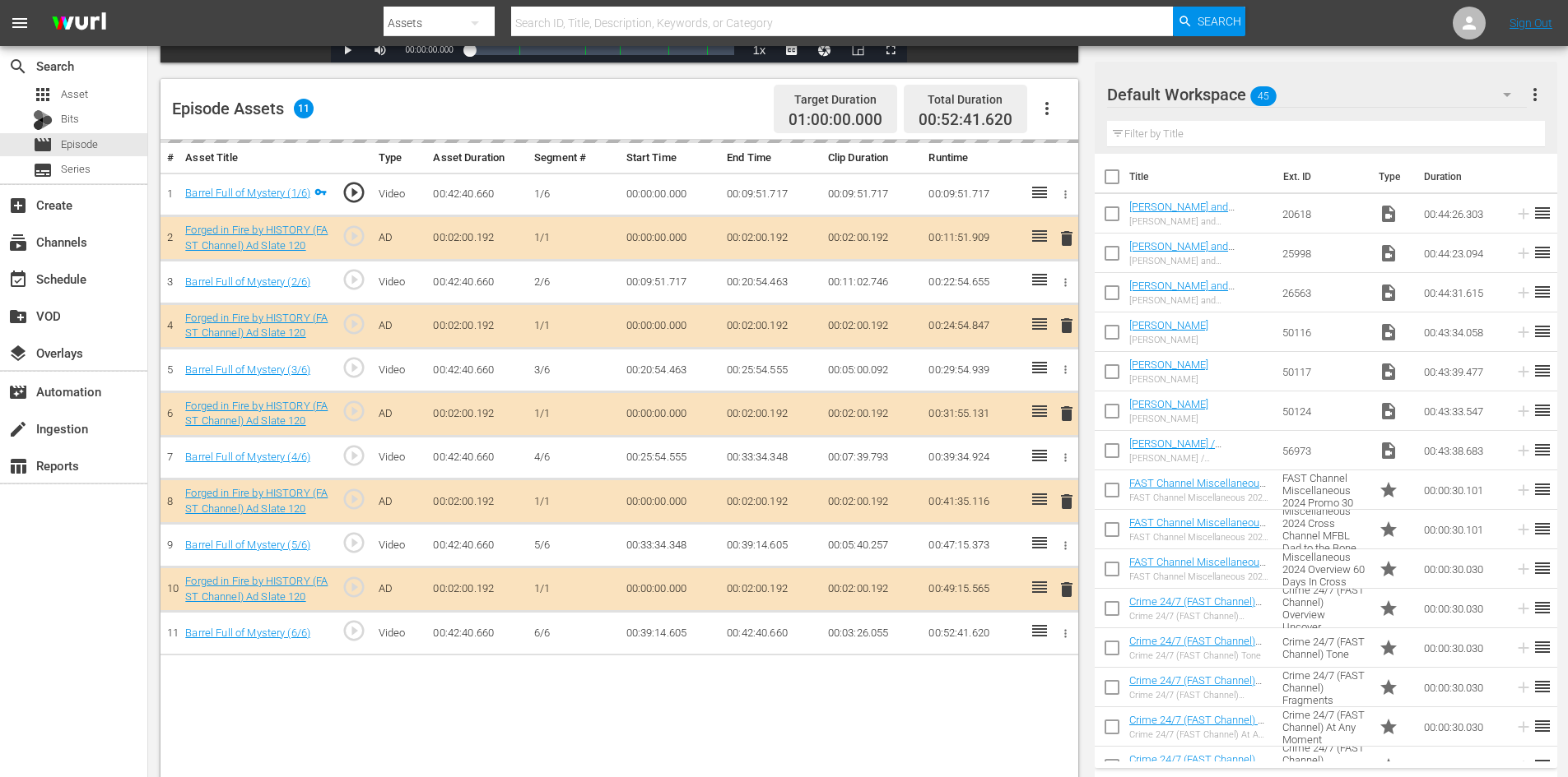
scroll to position [429, 0]
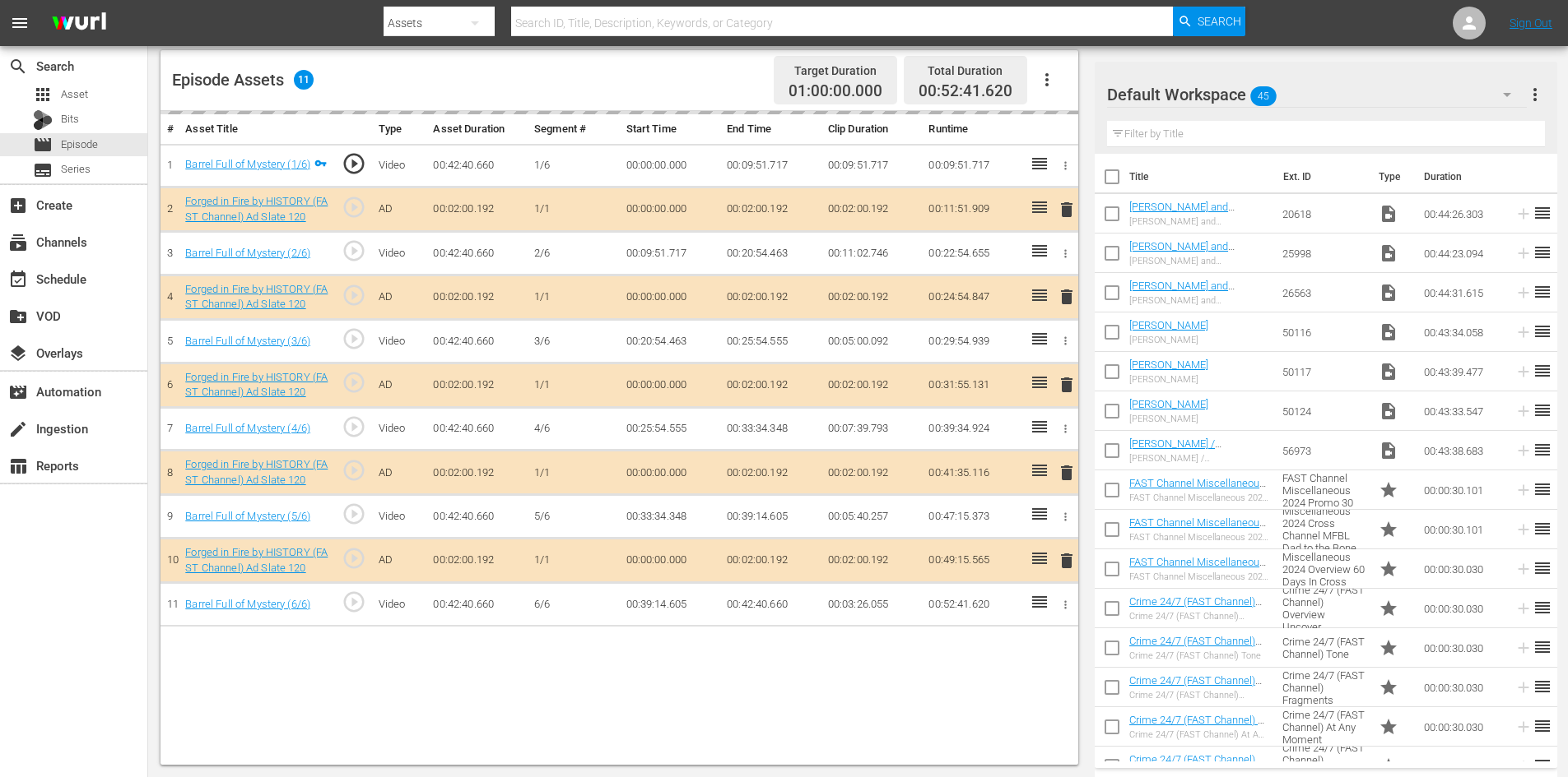
click at [1389, 95] on div "Default Workspace 45" at bounding box center [1317, 94] width 420 height 46
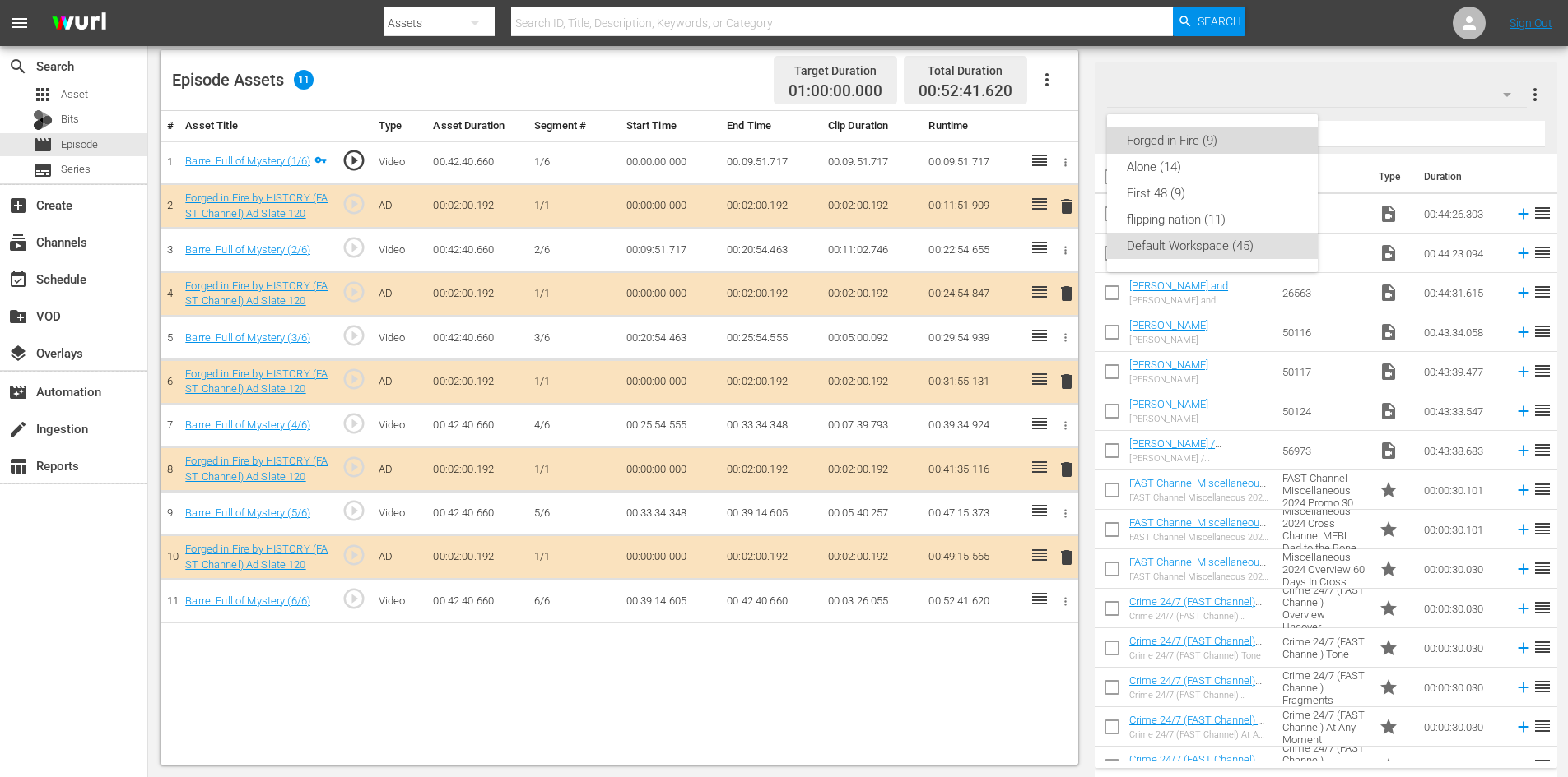
click at [1162, 143] on div "Forged in Fire (9)" at bounding box center [1213, 141] width 172 height 26
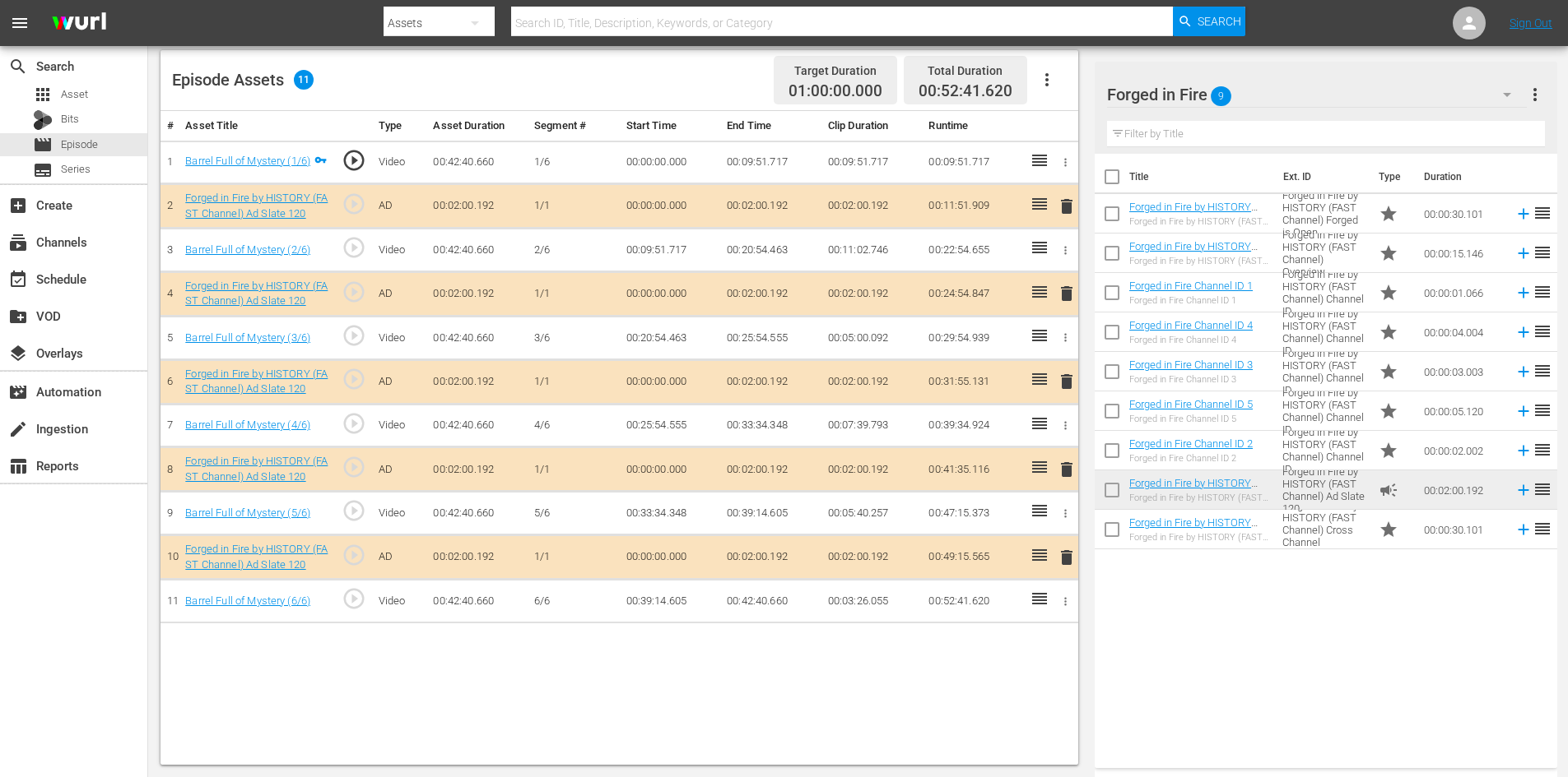
click at [1062, 468] on span "delete" at bounding box center [1066, 470] width 20 height 20
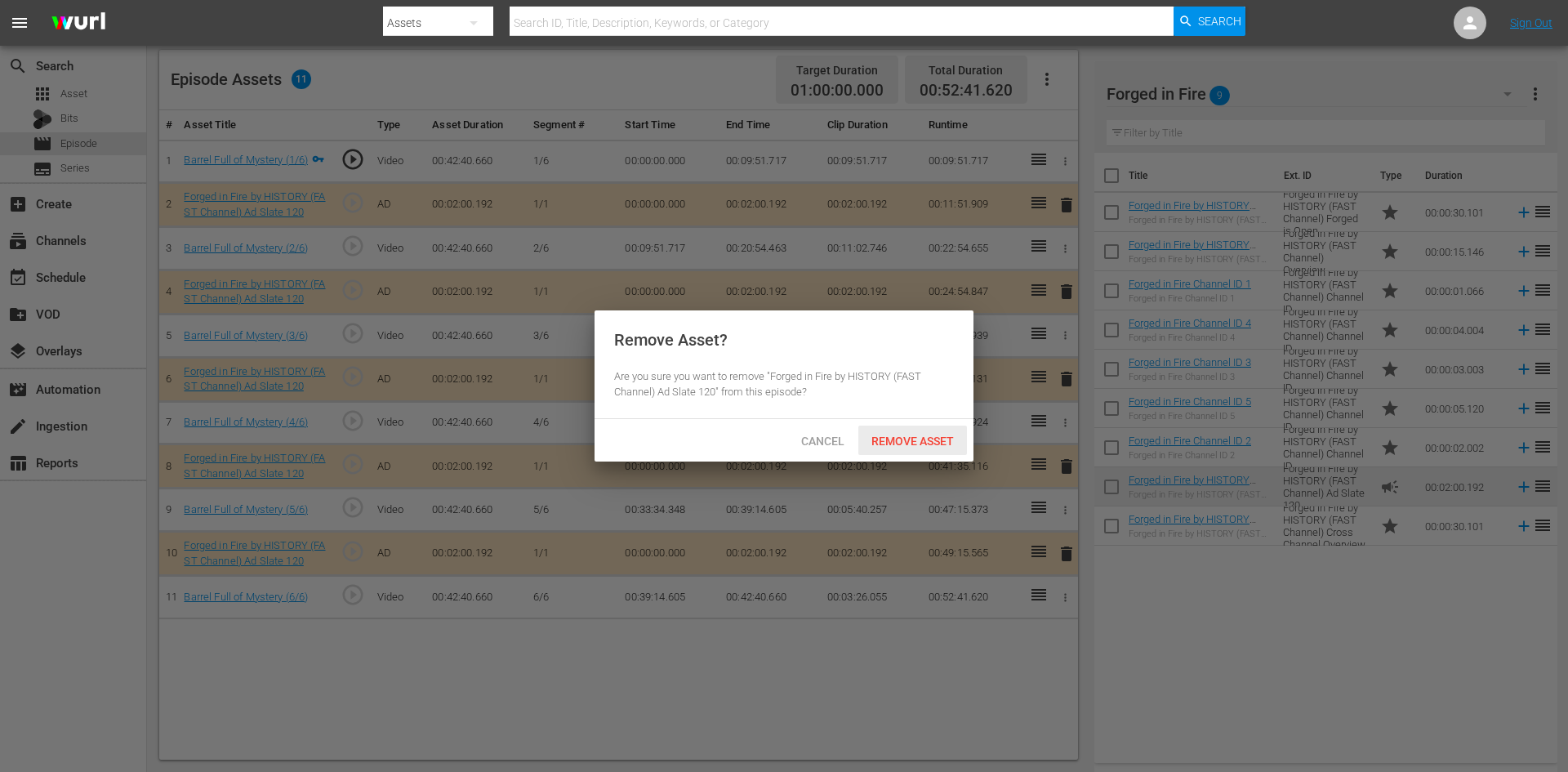
click at [920, 437] on span "Remove Asset" at bounding box center [912, 442] width 108 height 13
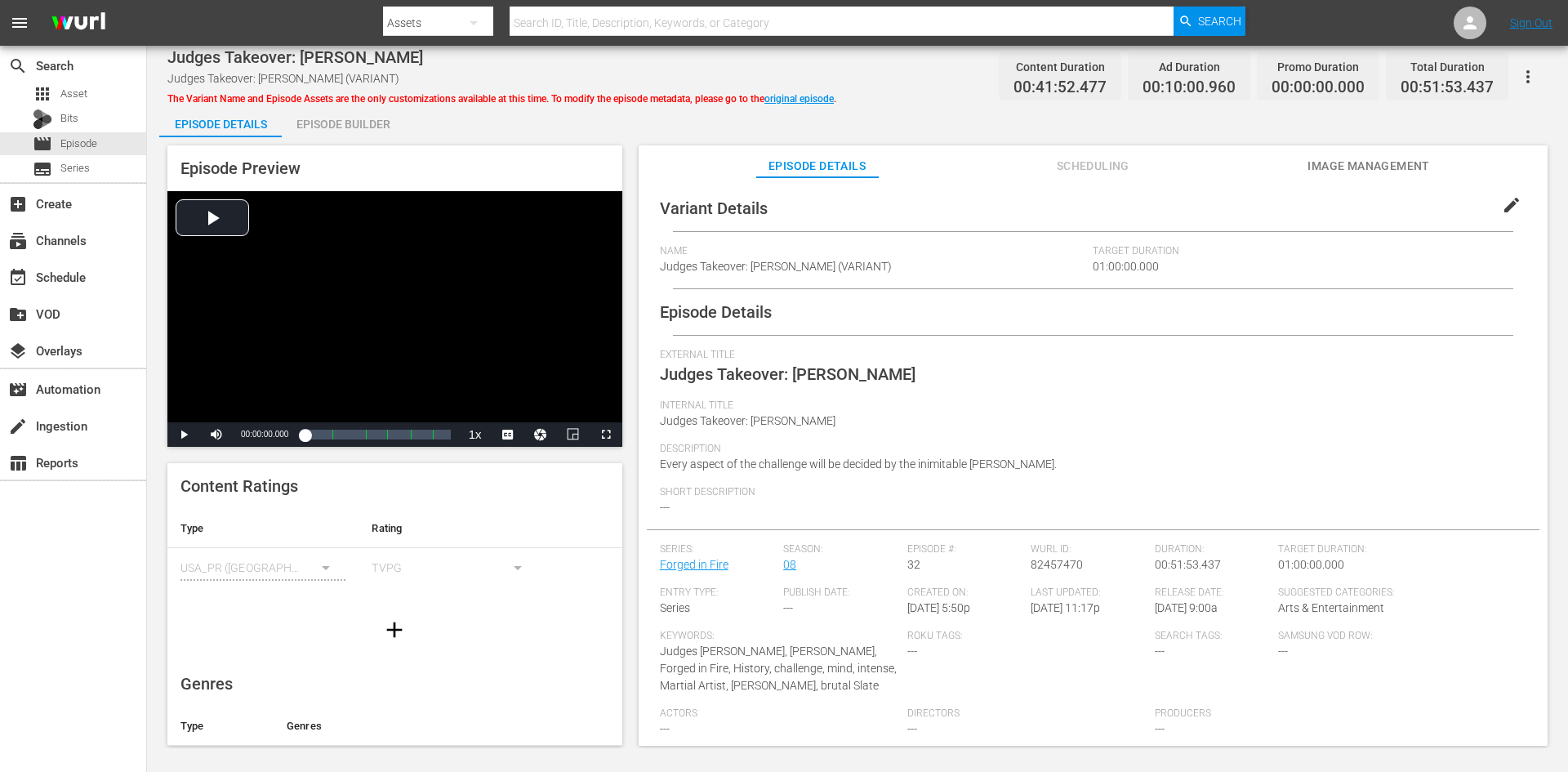
click at [349, 118] on div "Episode Builder" at bounding box center [343, 124] width 122 height 39
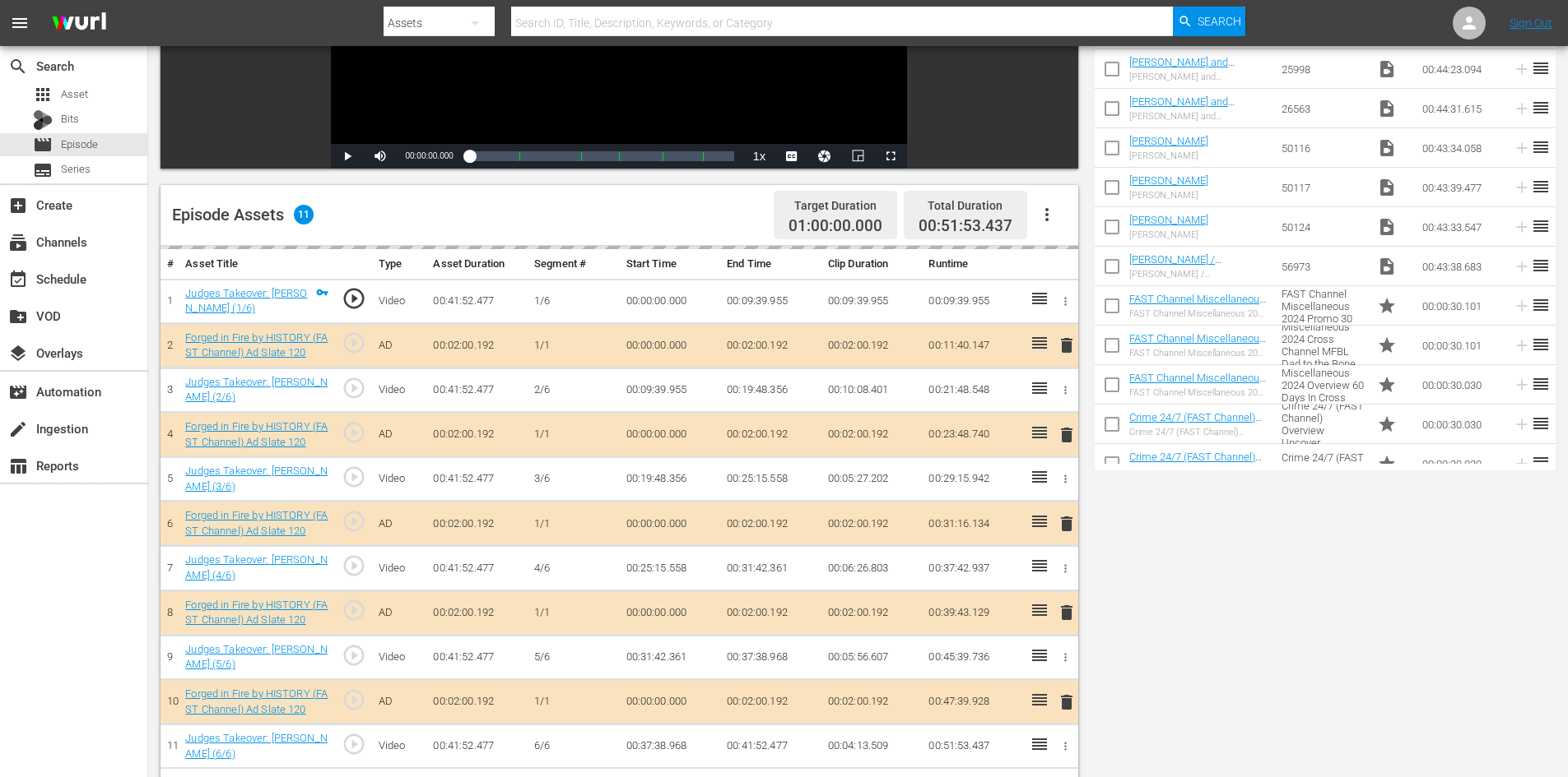
scroll to position [429, 0]
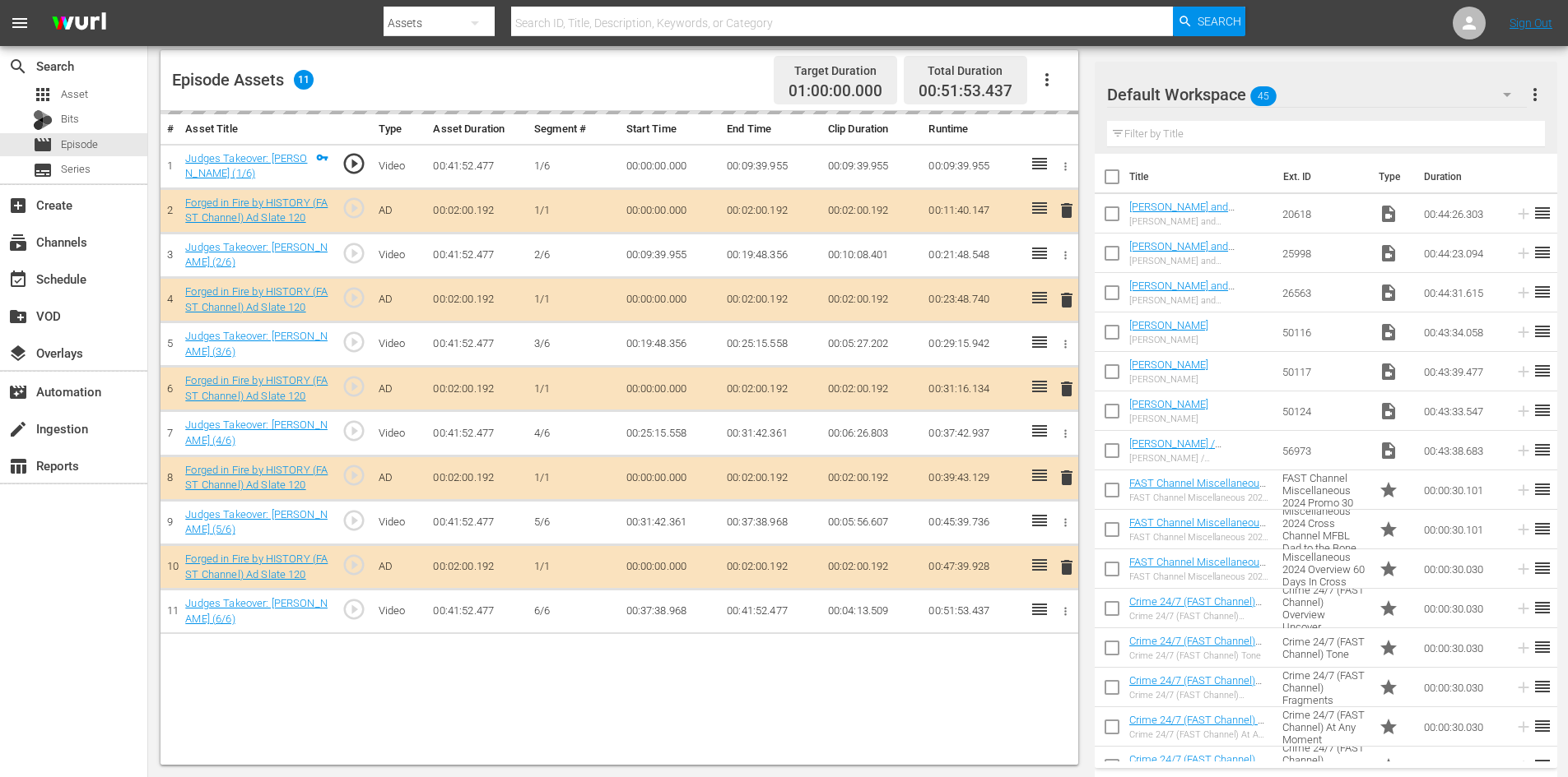
click at [1349, 89] on div "Default Workspace 45" at bounding box center [1317, 94] width 420 height 46
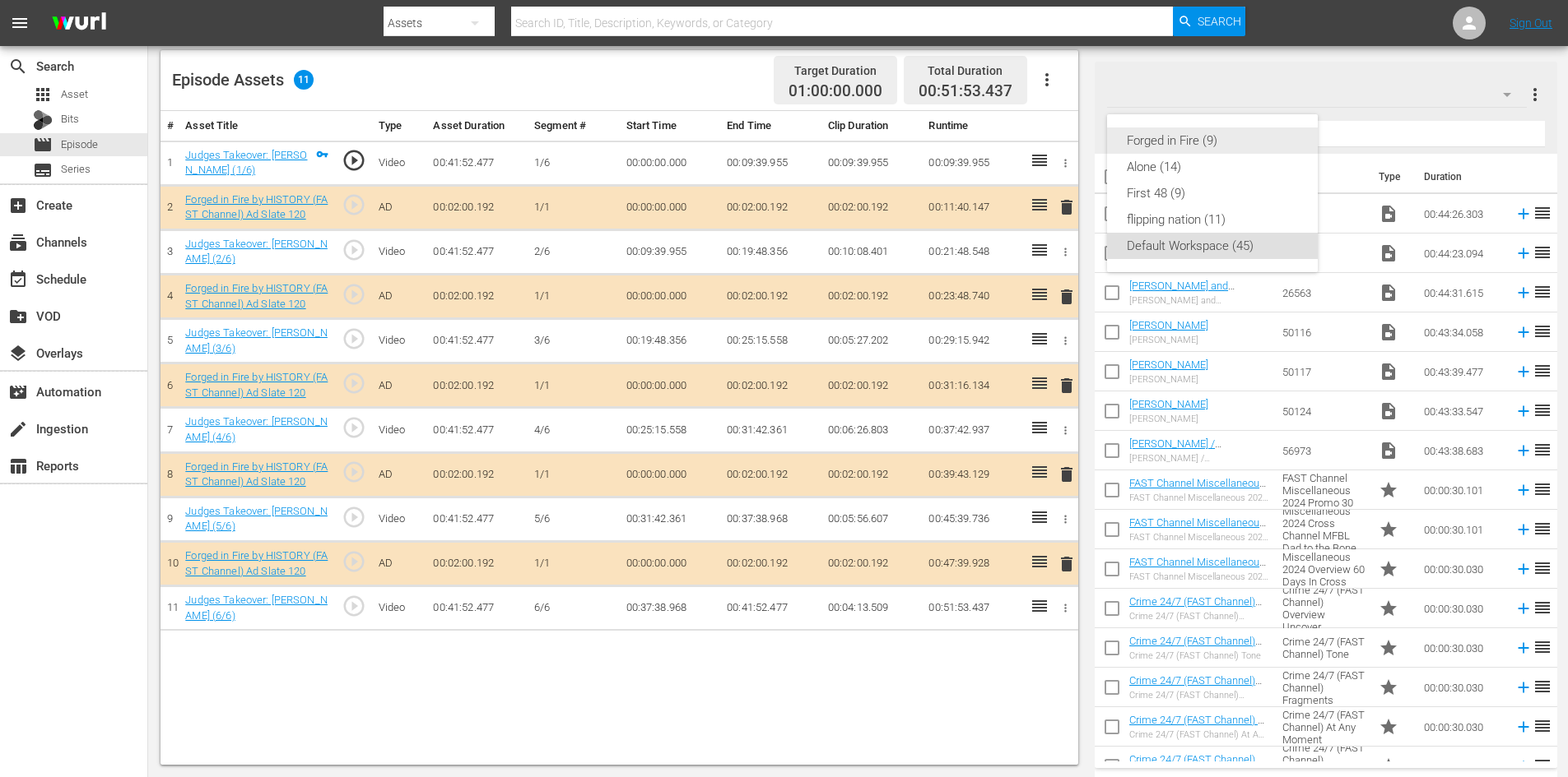
click at [1148, 139] on div "Forged in Fire (9)" at bounding box center [1213, 141] width 172 height 26
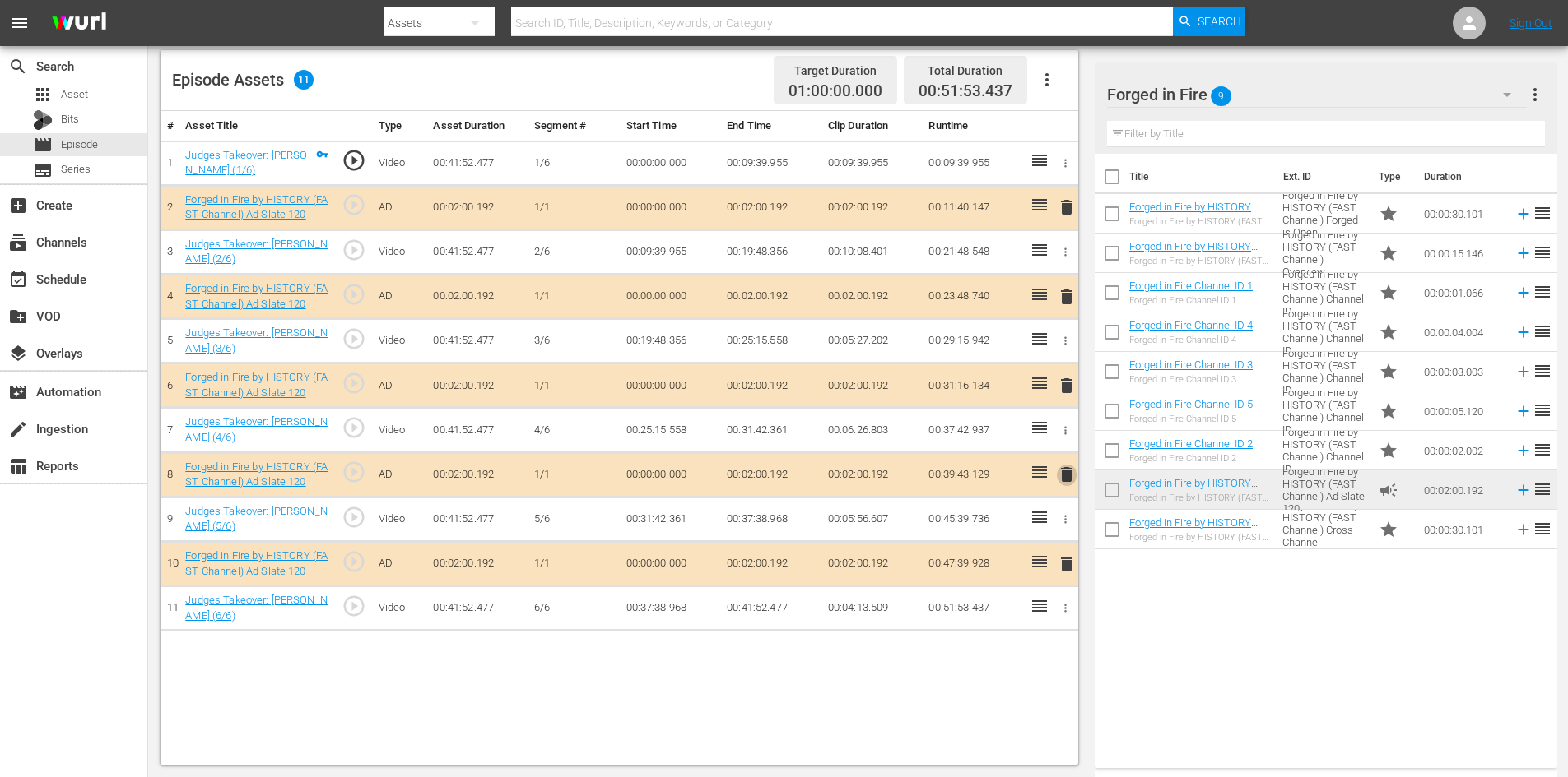
click at [1063, 472] on span "delete" at bounding box center [1066, 474] width 20 height 20
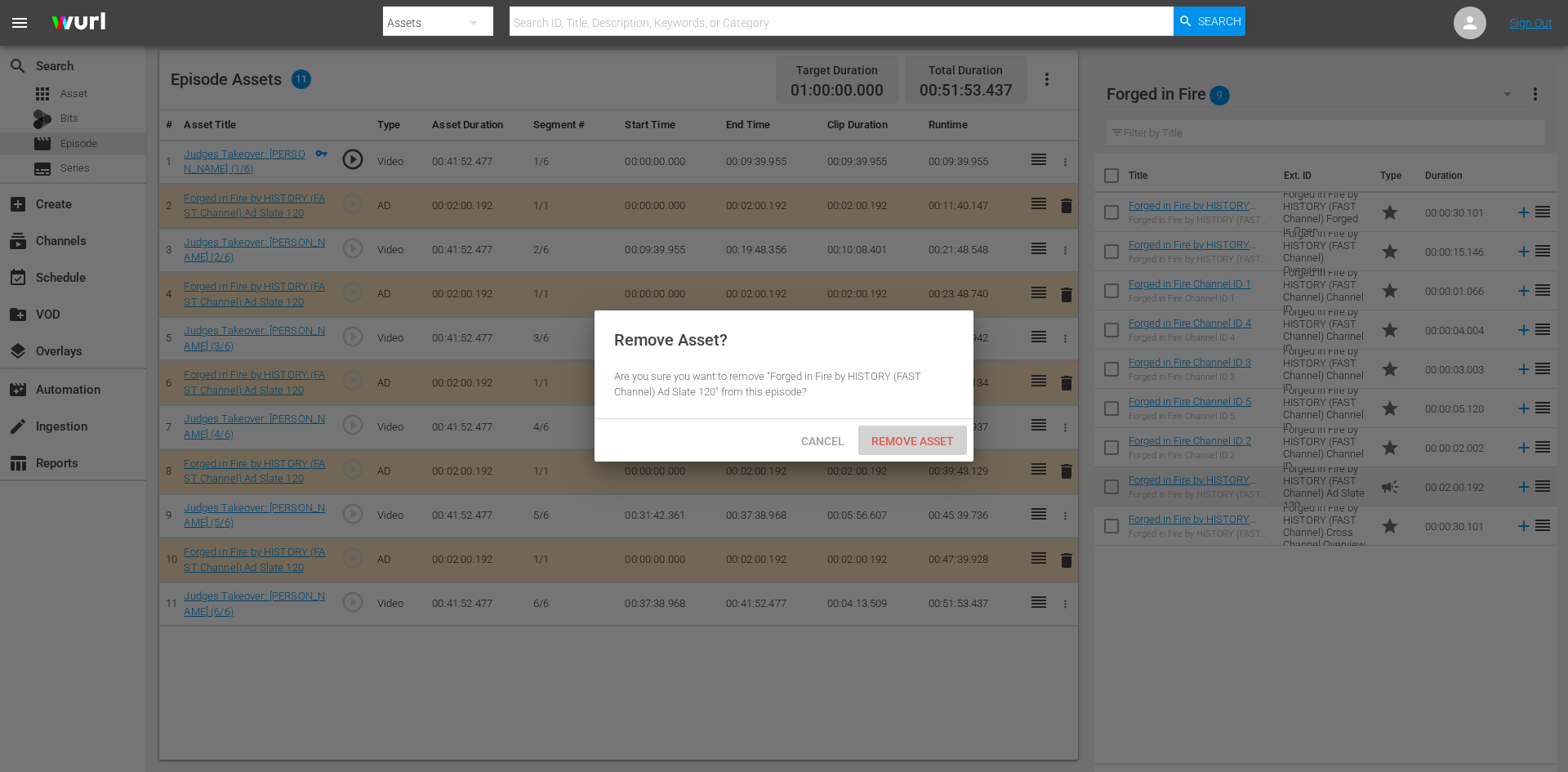
click at [928, 442] on span "Remove Asset" at bounding box center [912, 442] width 108 height 13
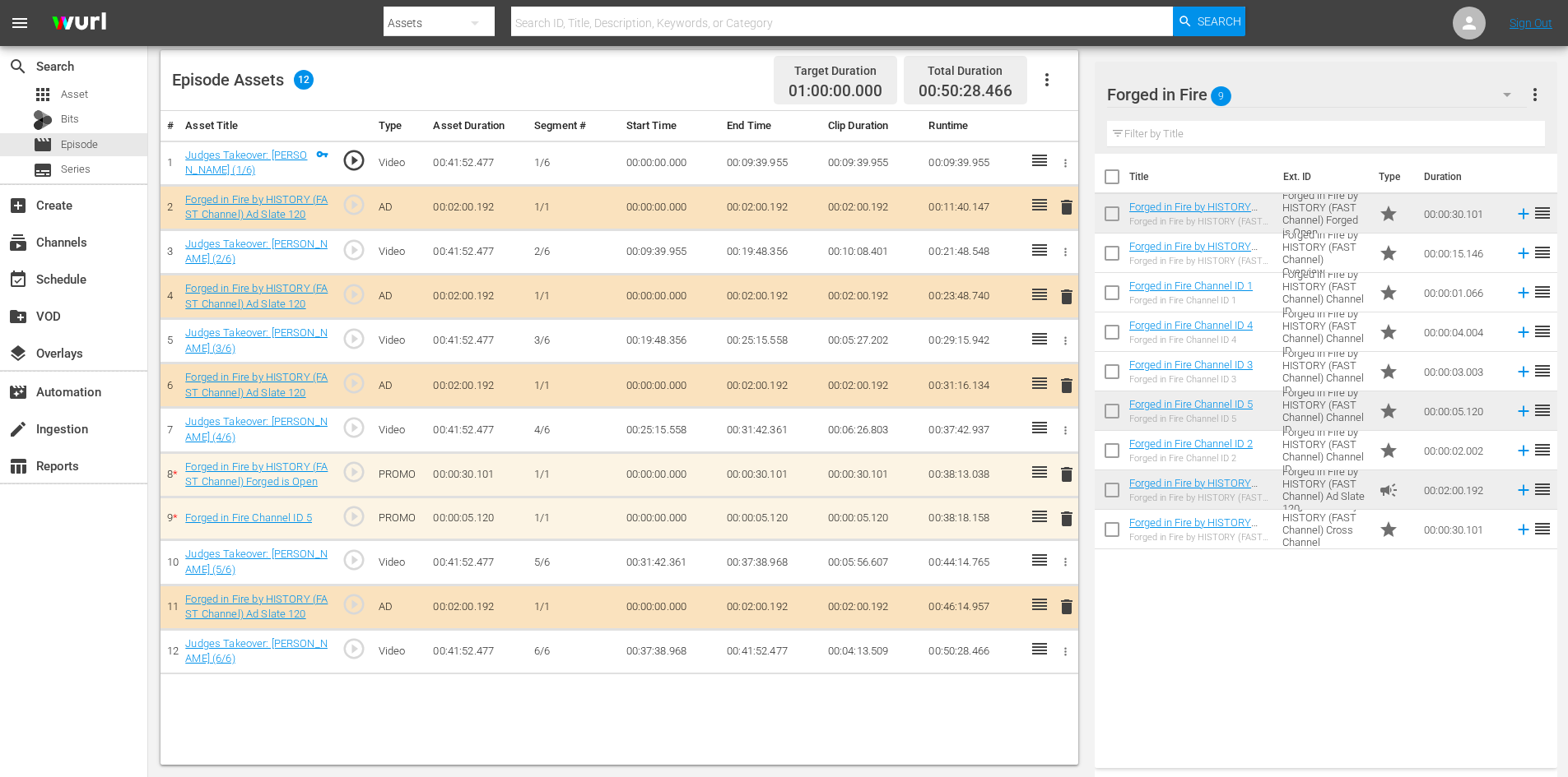
click at [1065, 521] on span "delete" at bounding box center [1066, 519] width 20 height 20
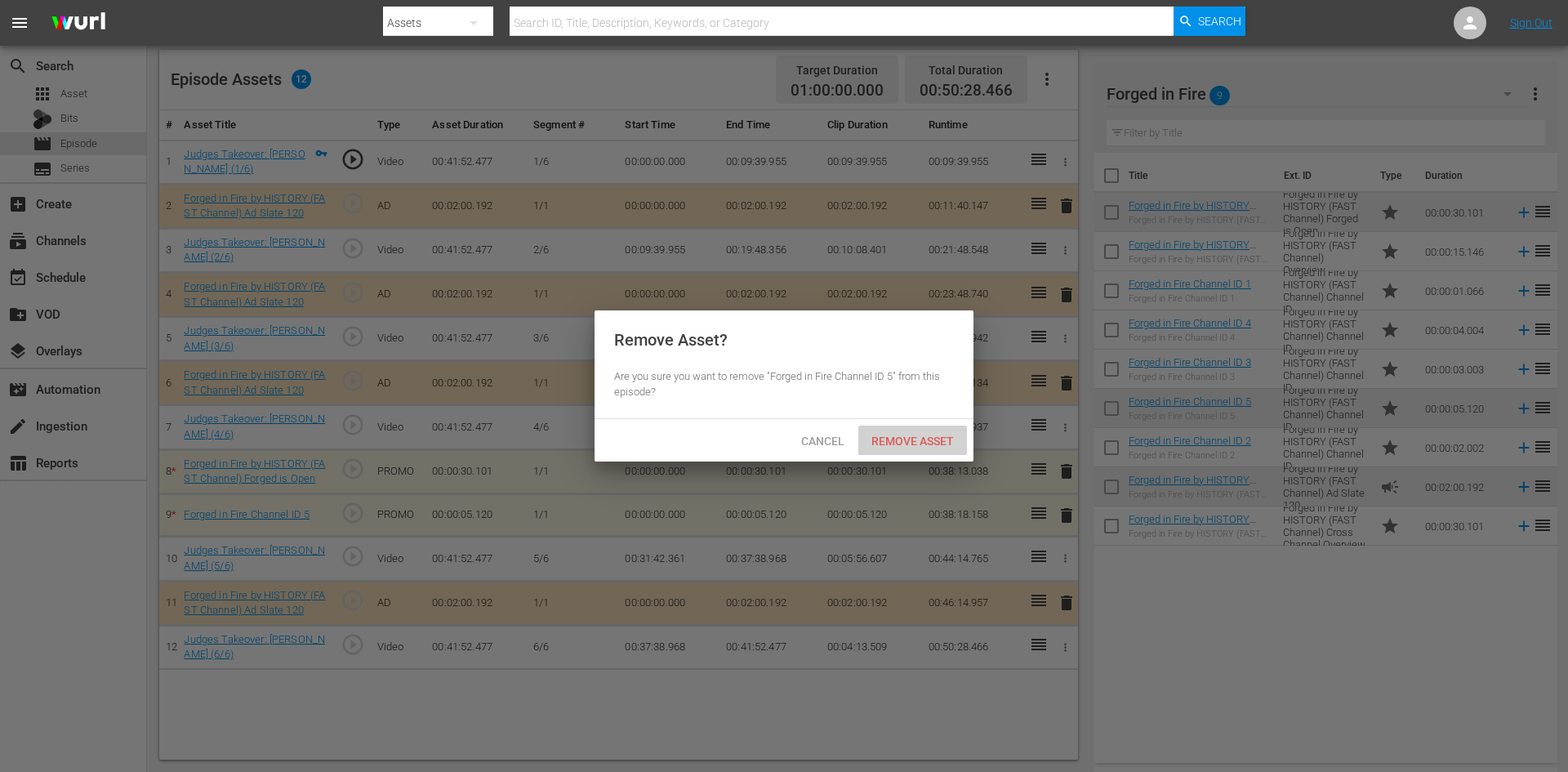
click at [915, 436] on span "Remove Asset" at bounding box center [912, 442] width 108 height 13
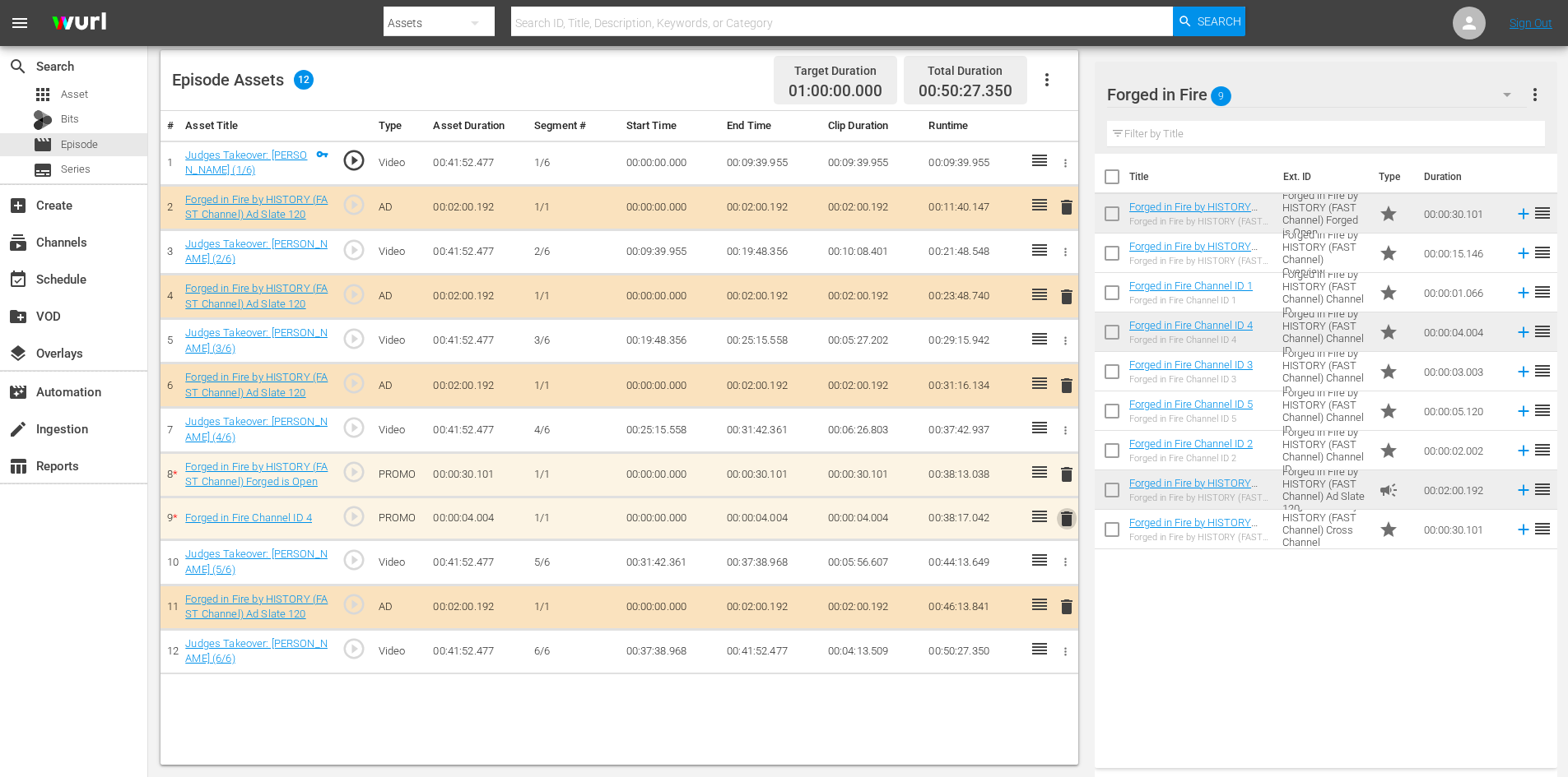
click at [1063, 518] on span "delete" at bounding box center [1066, 519] width 20 height 20
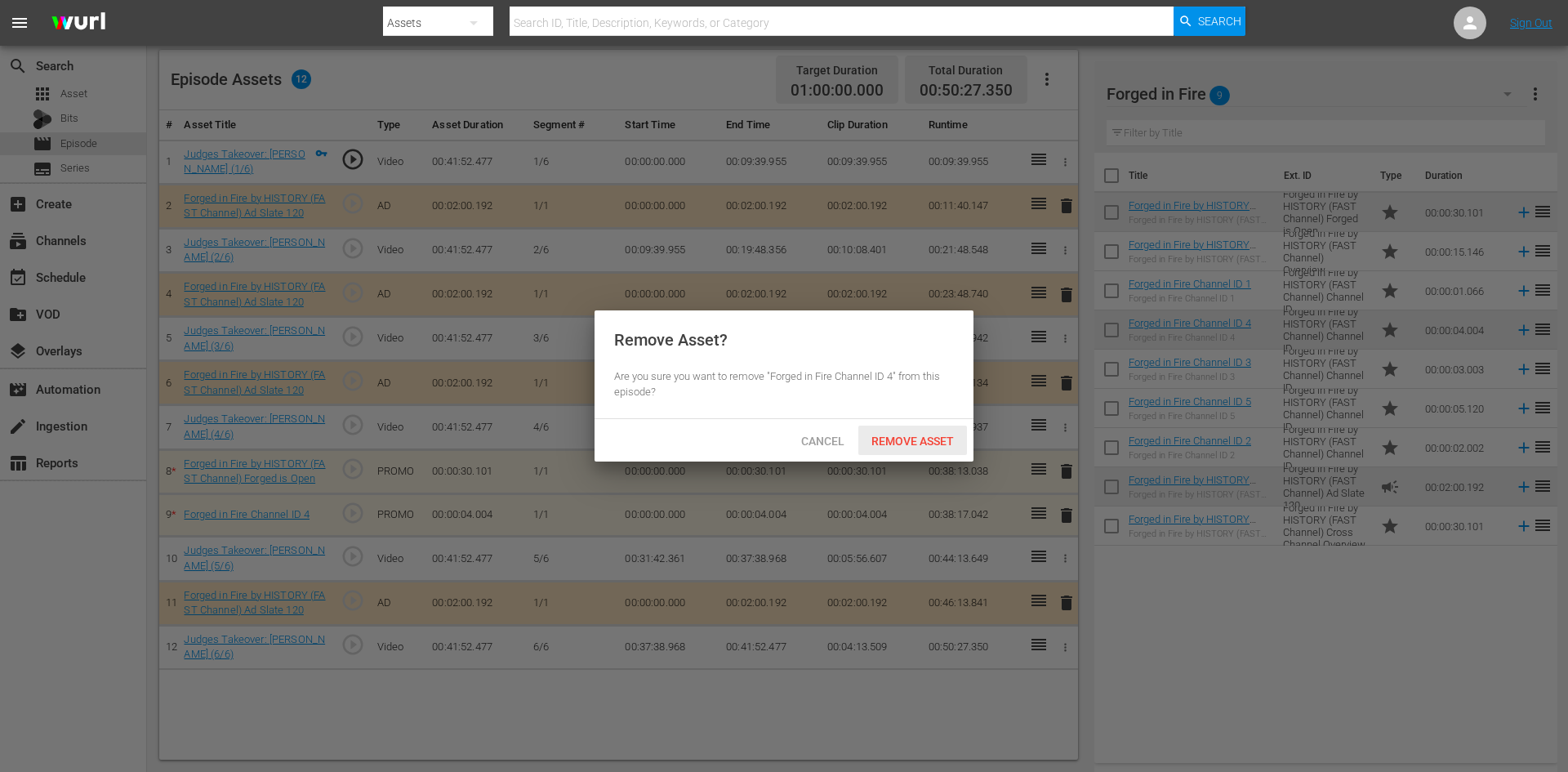
click at [896, 435] on span "Remove Asset" at bounding box center [912, 442] width 108 height 13
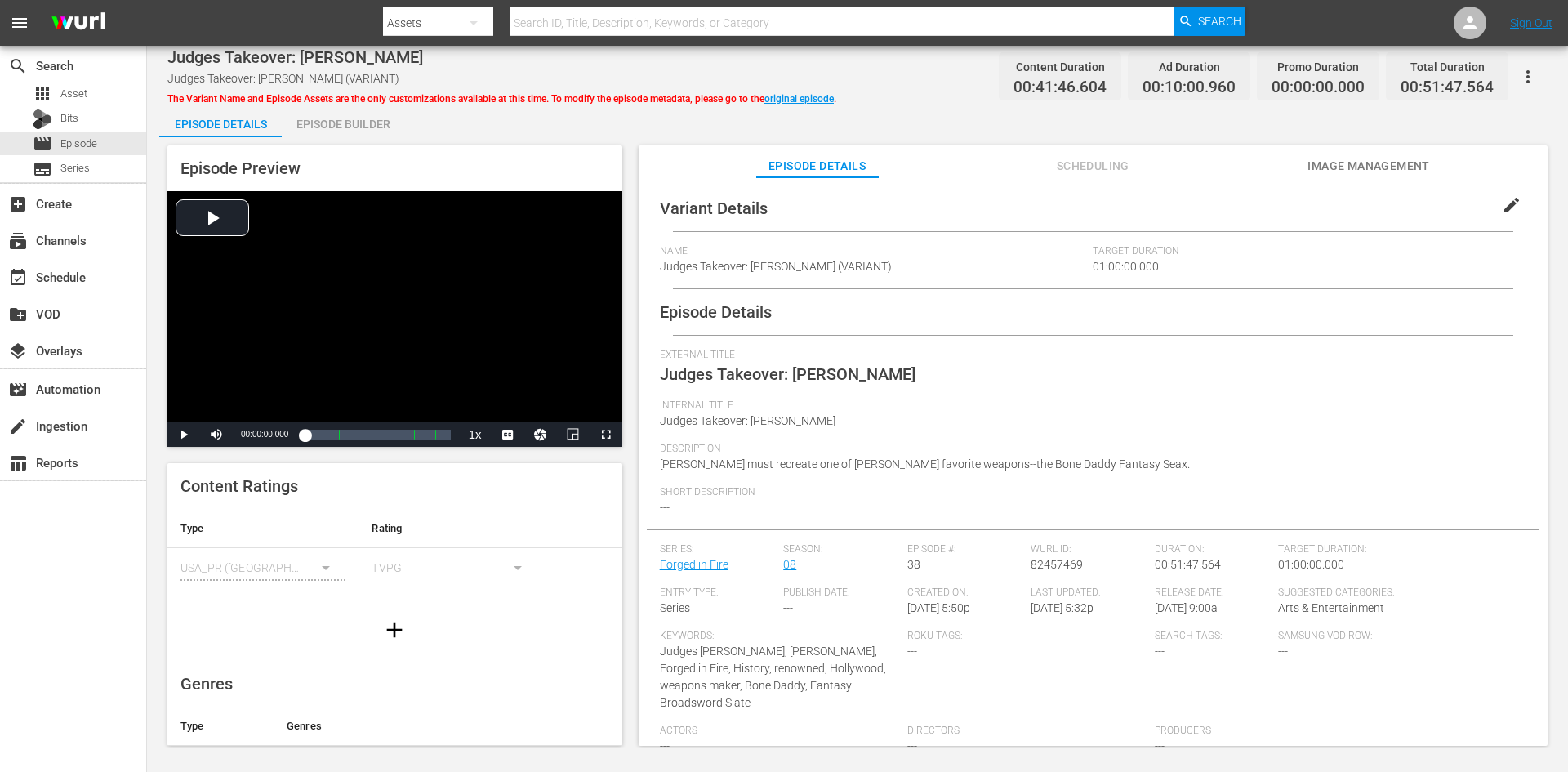
click at [339, 118] on div "Episode Builder" at bounding box center [343, 124] width 122 height 39
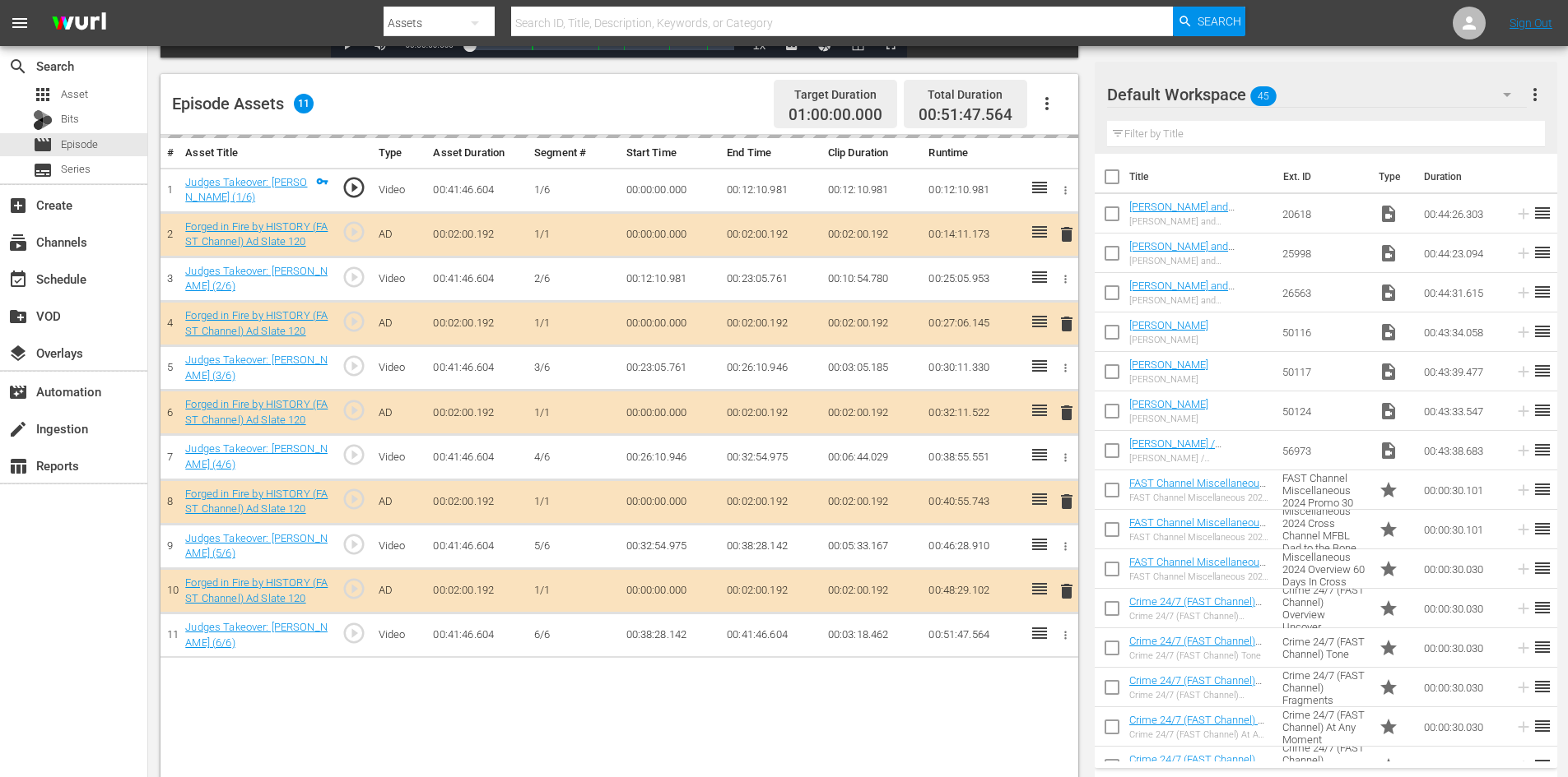
scroll to position [429, 0]
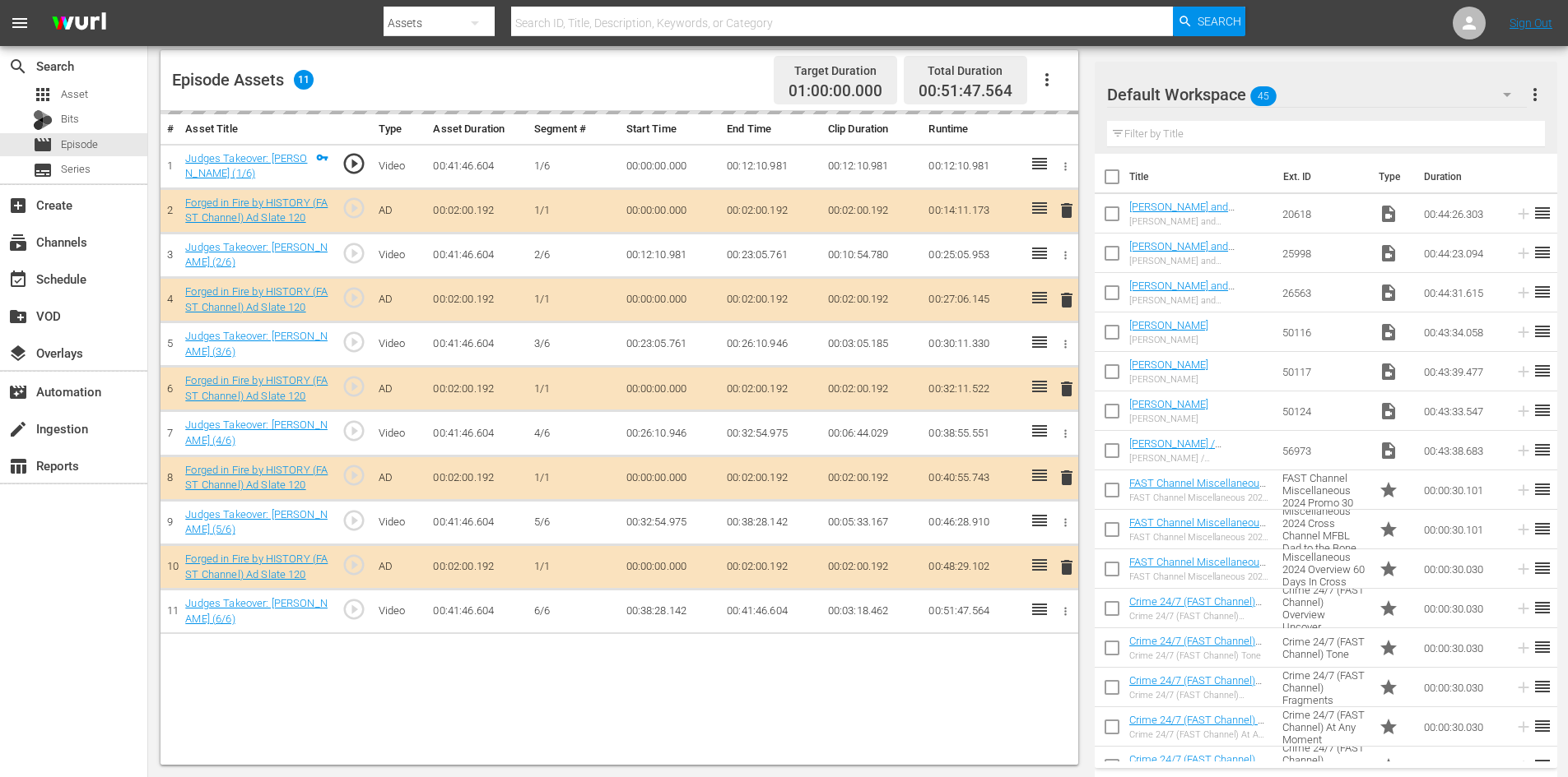
click at [1353, 96] on div "Default Workspace 45" at bounding box center [1317, 94] width 420 height 46
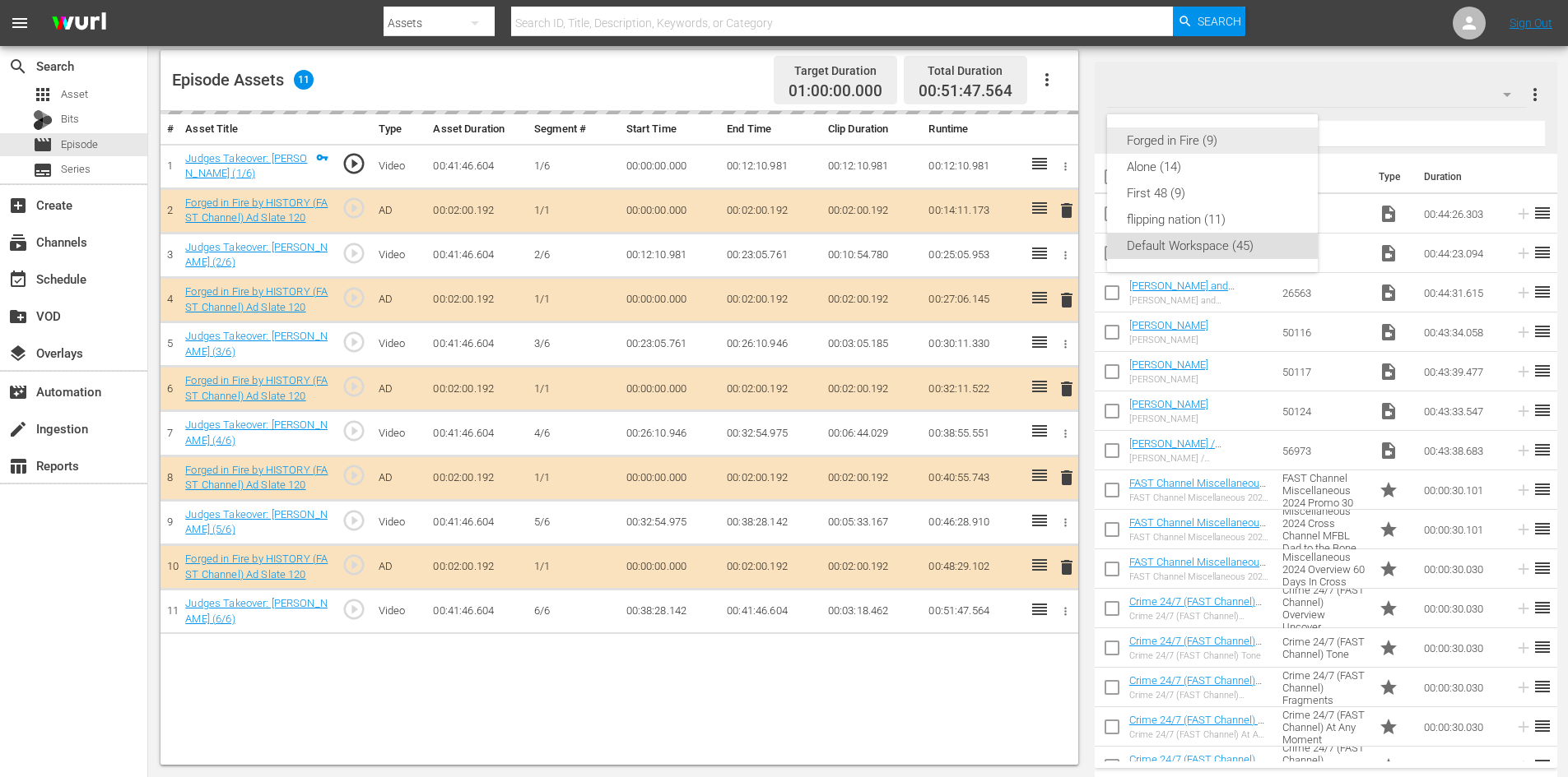
drag, startPoint x: 1162, startPoint y: 141, endPoint x: 1135, endPoint y: 130, distance: 29.2
click at [1159, 138] on div "Forged in Fire (9)" at bounding box center [1213, 141] width 172 height 26
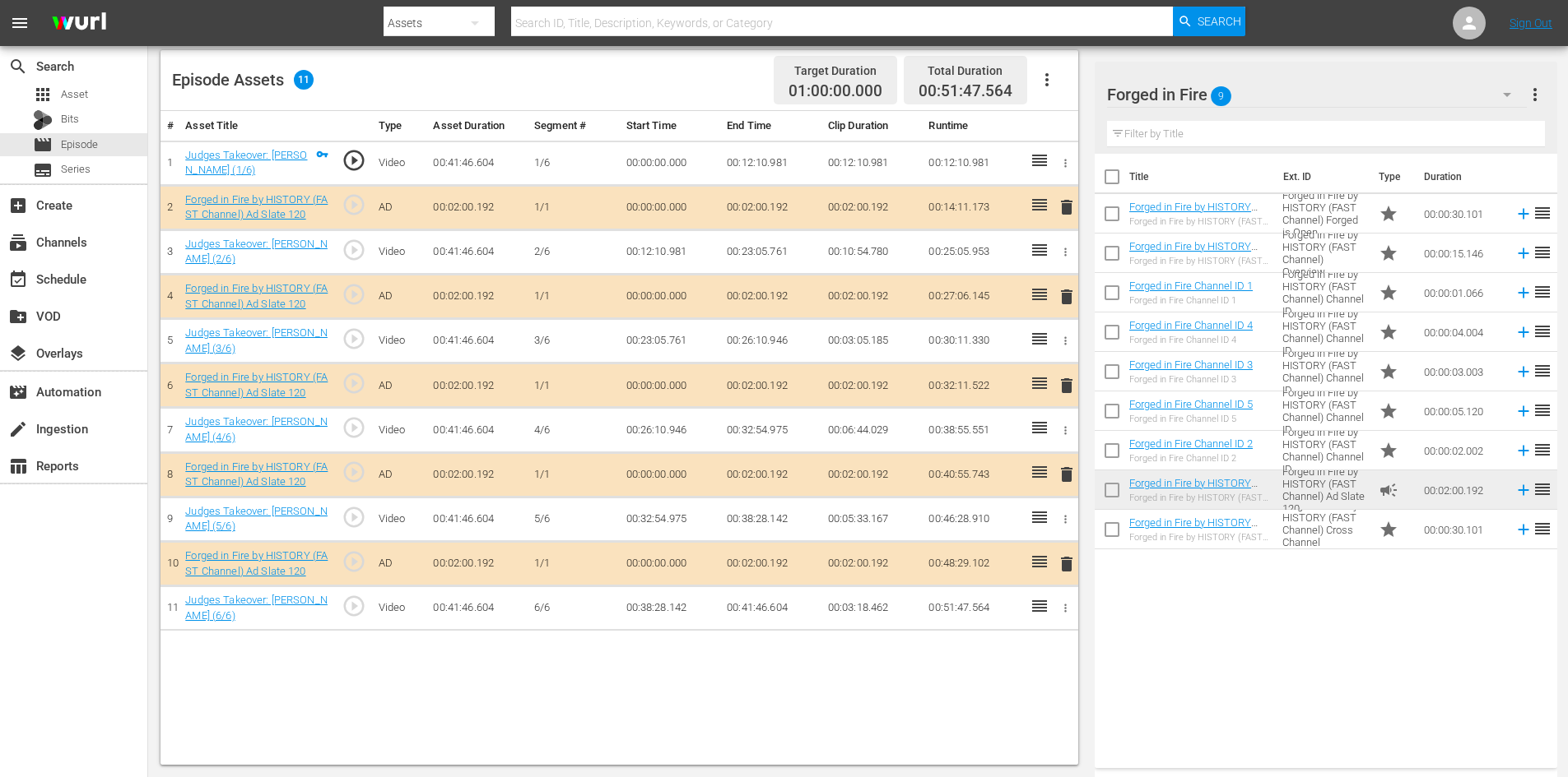
click at [1059, 472] on span "delete" at bounding box center [1066, 474] width 20 height 20
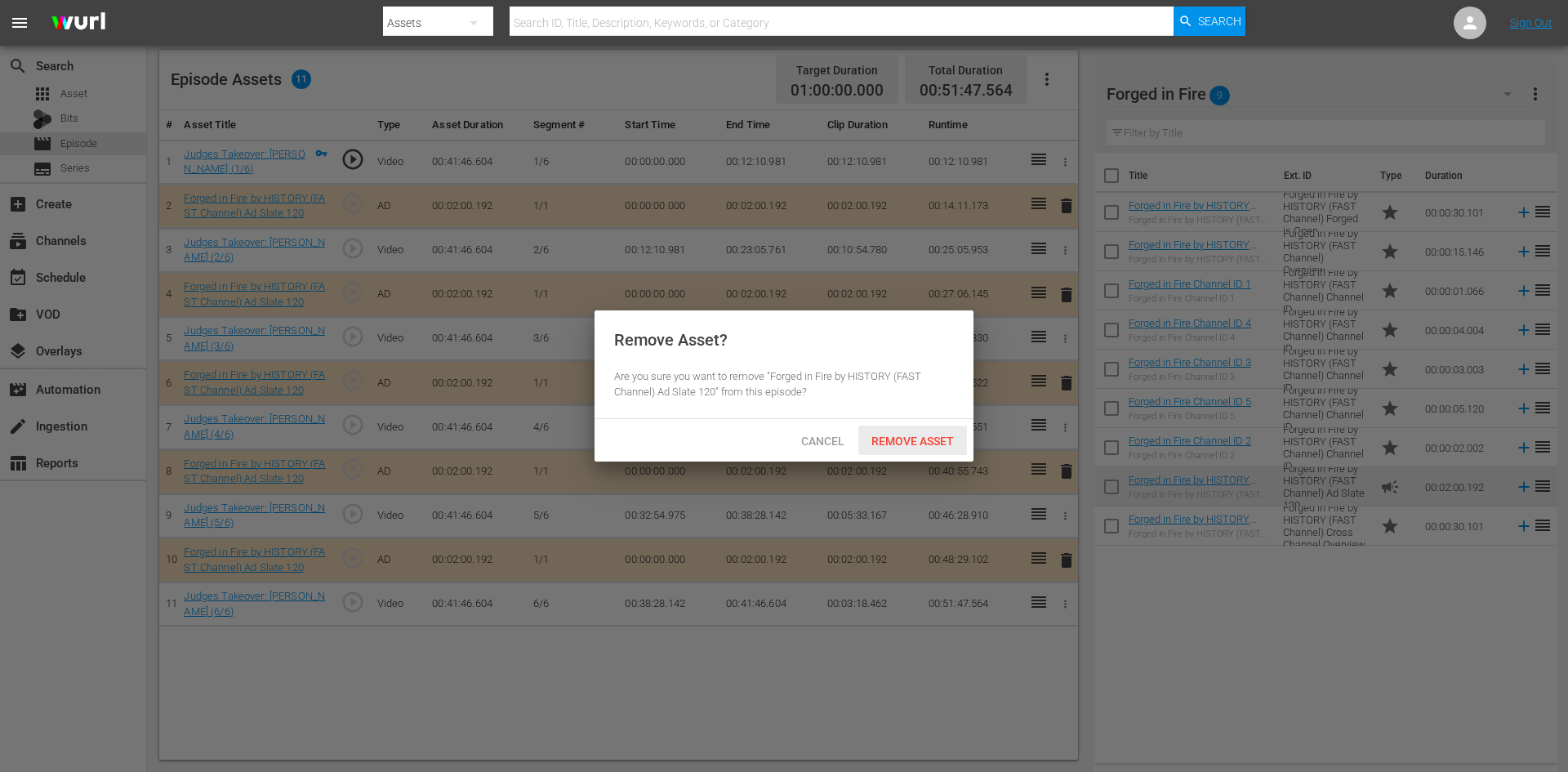
drag, startPoint x: 923, startPoint y: 442, endPoint x: 895, endPoint y: 429, distance: 30.9
click at [920, 440] on span "Remove Asset" at bounding box center [912, 442] width 108 height 13
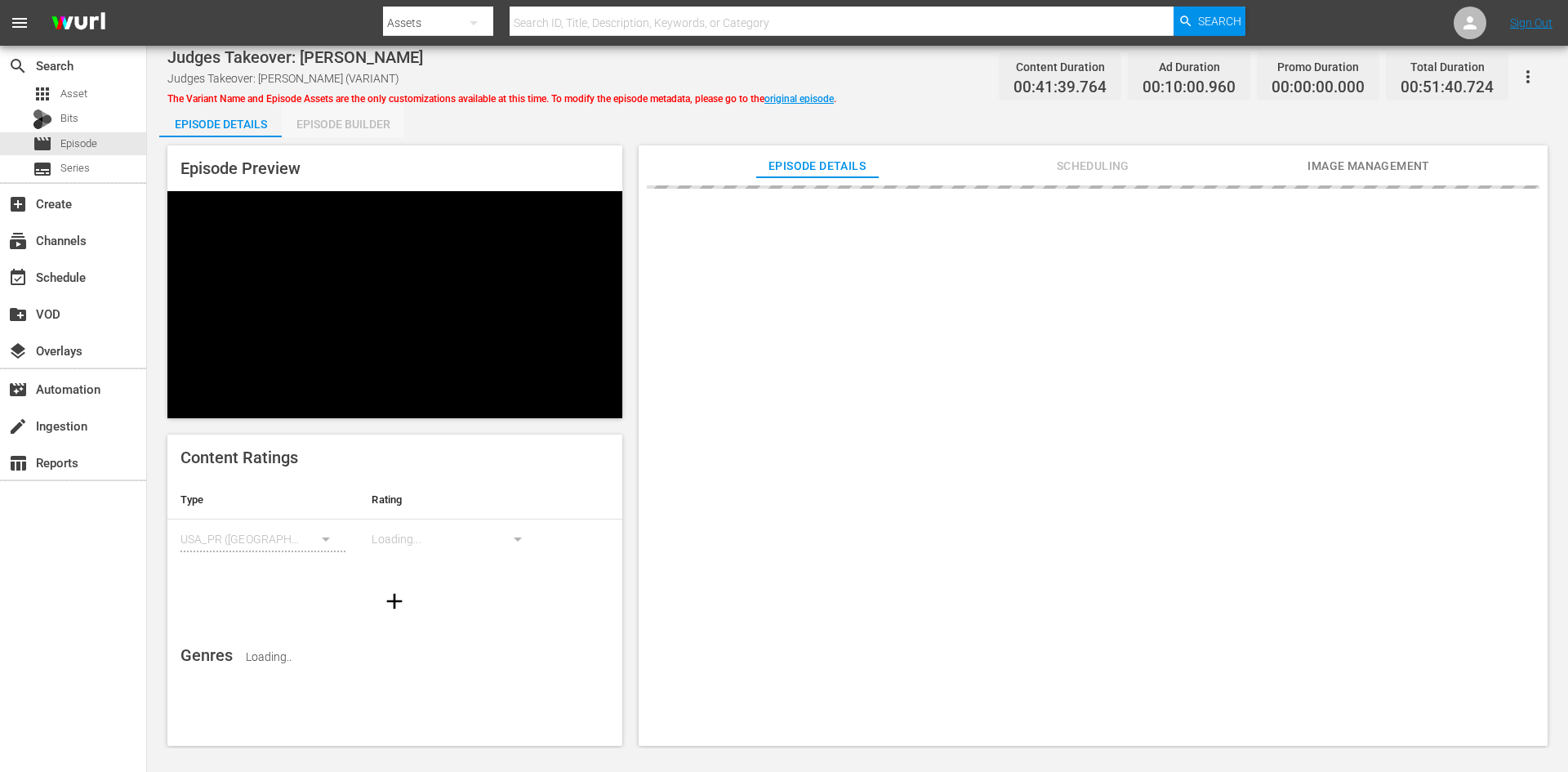
click at [323, 118] on div "Episode Builder" at bounding box center [343, 124] width 122 height 39
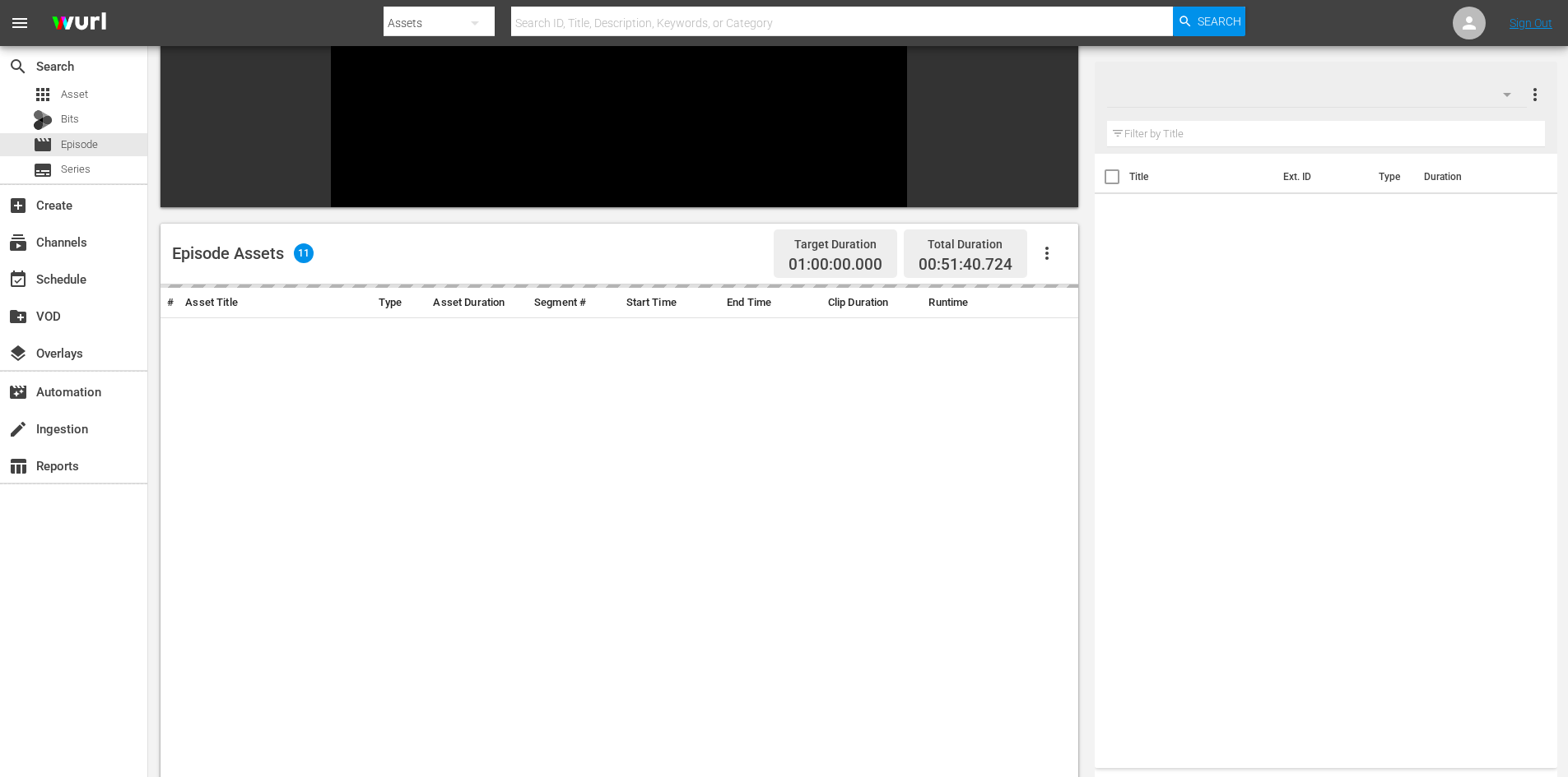
scroll to position [228, 0]
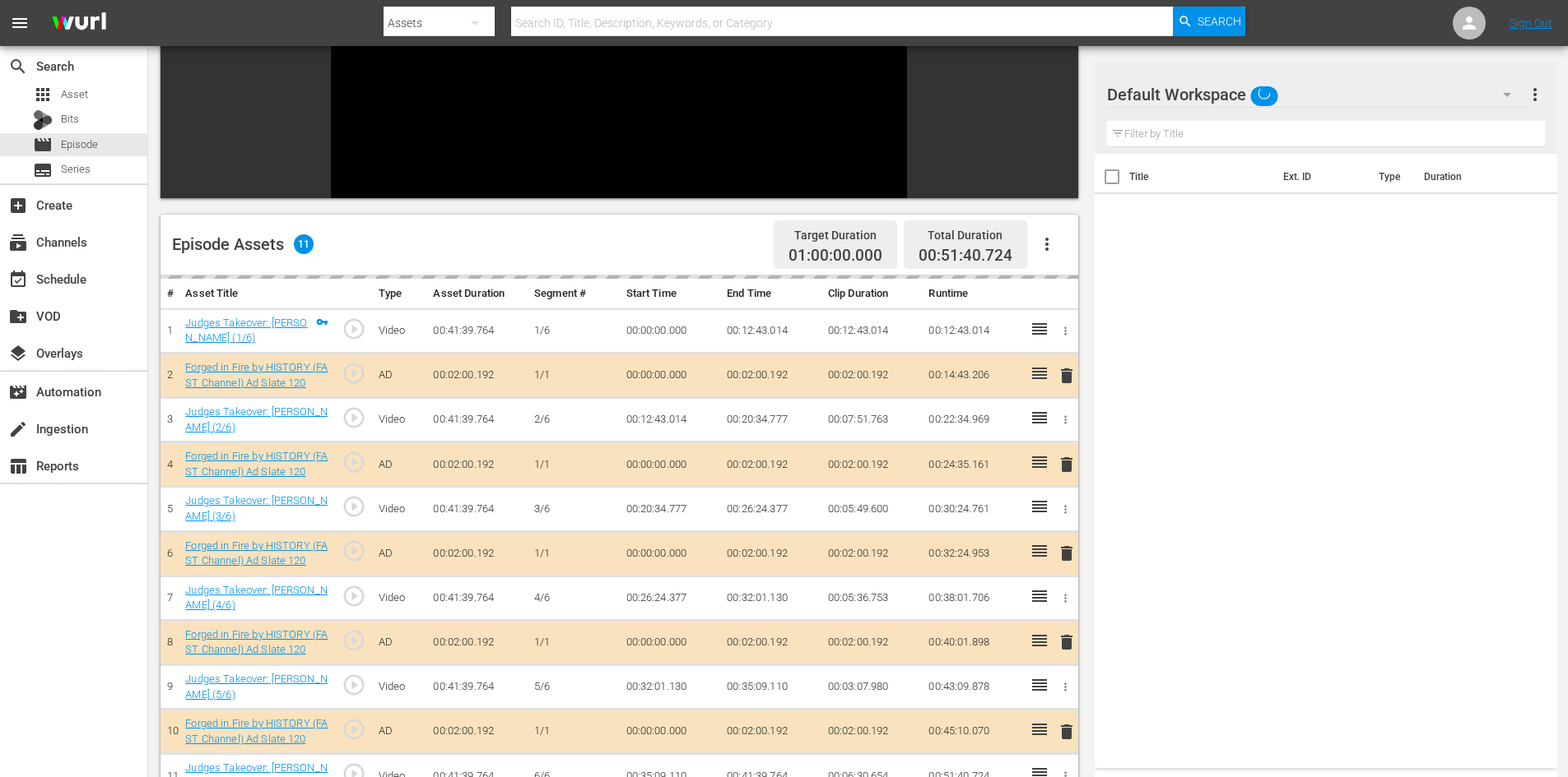
click at [1328, 97] on div "Default Workspace" at bounding box center [1317, 94] width 420 height 46
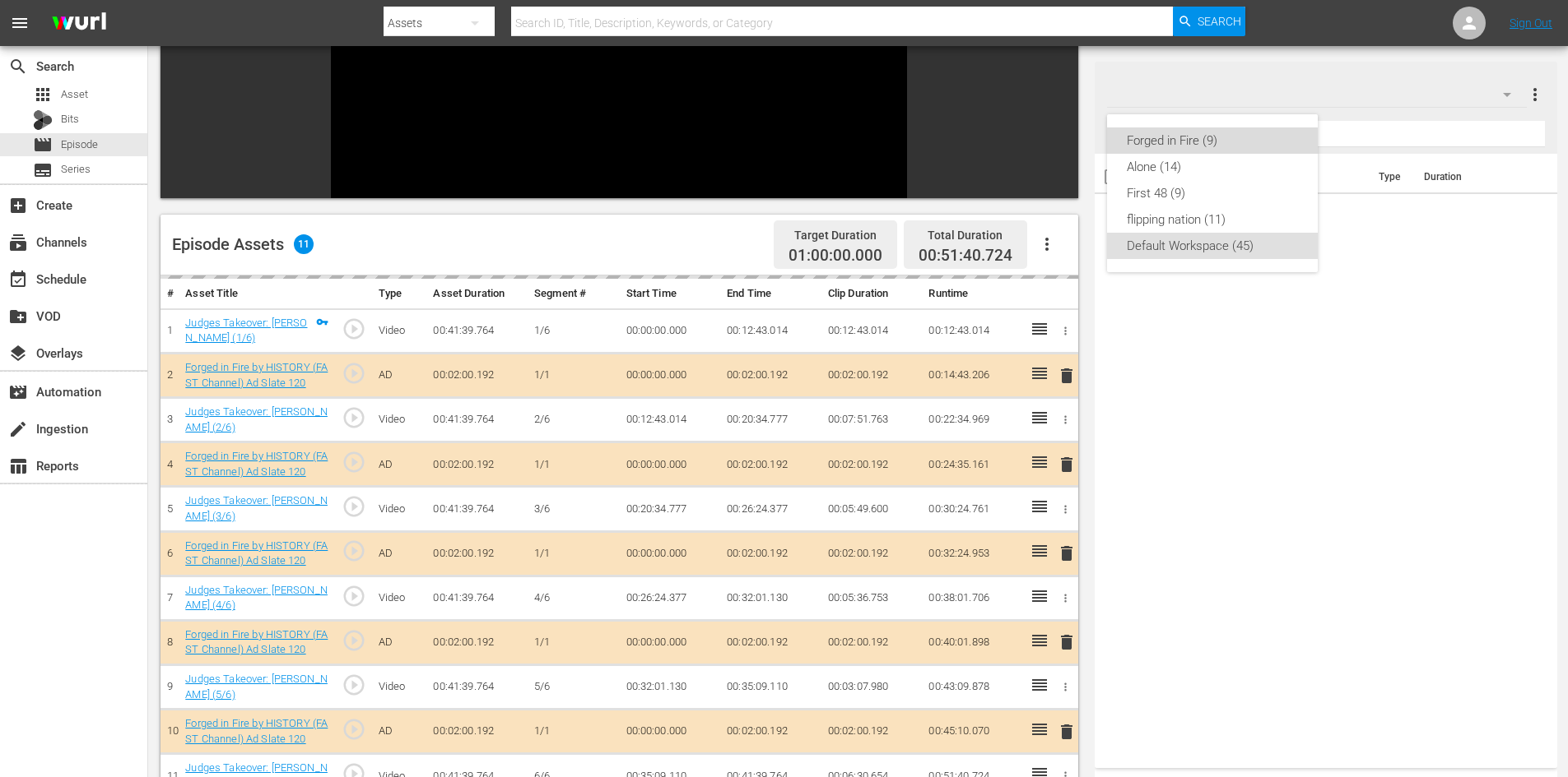
click at [1177, 140] on div "Forged in Fire (9)" at bounding box center [1213, 141] width 172 height 26
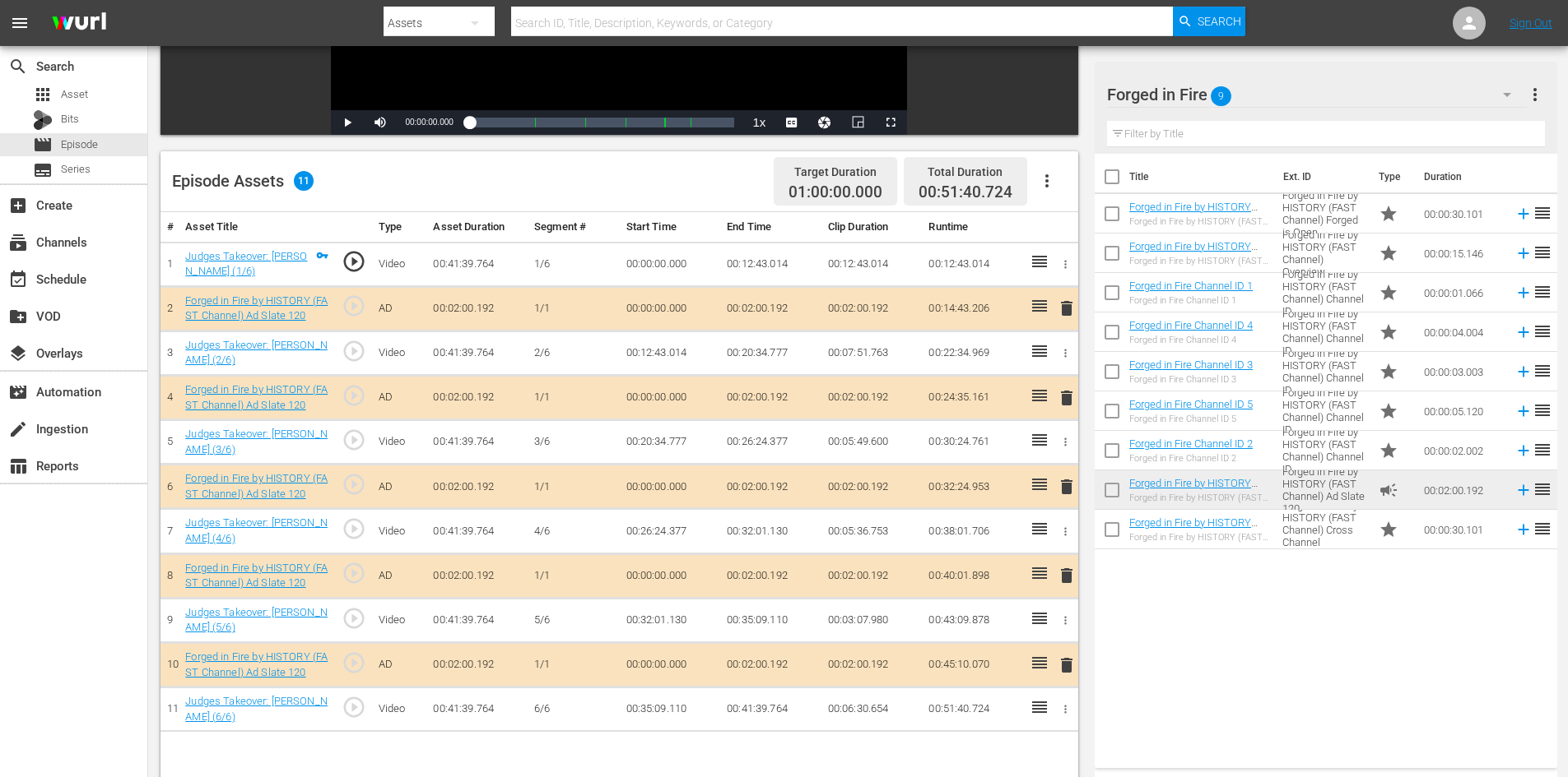
scroll to position [429, 0]
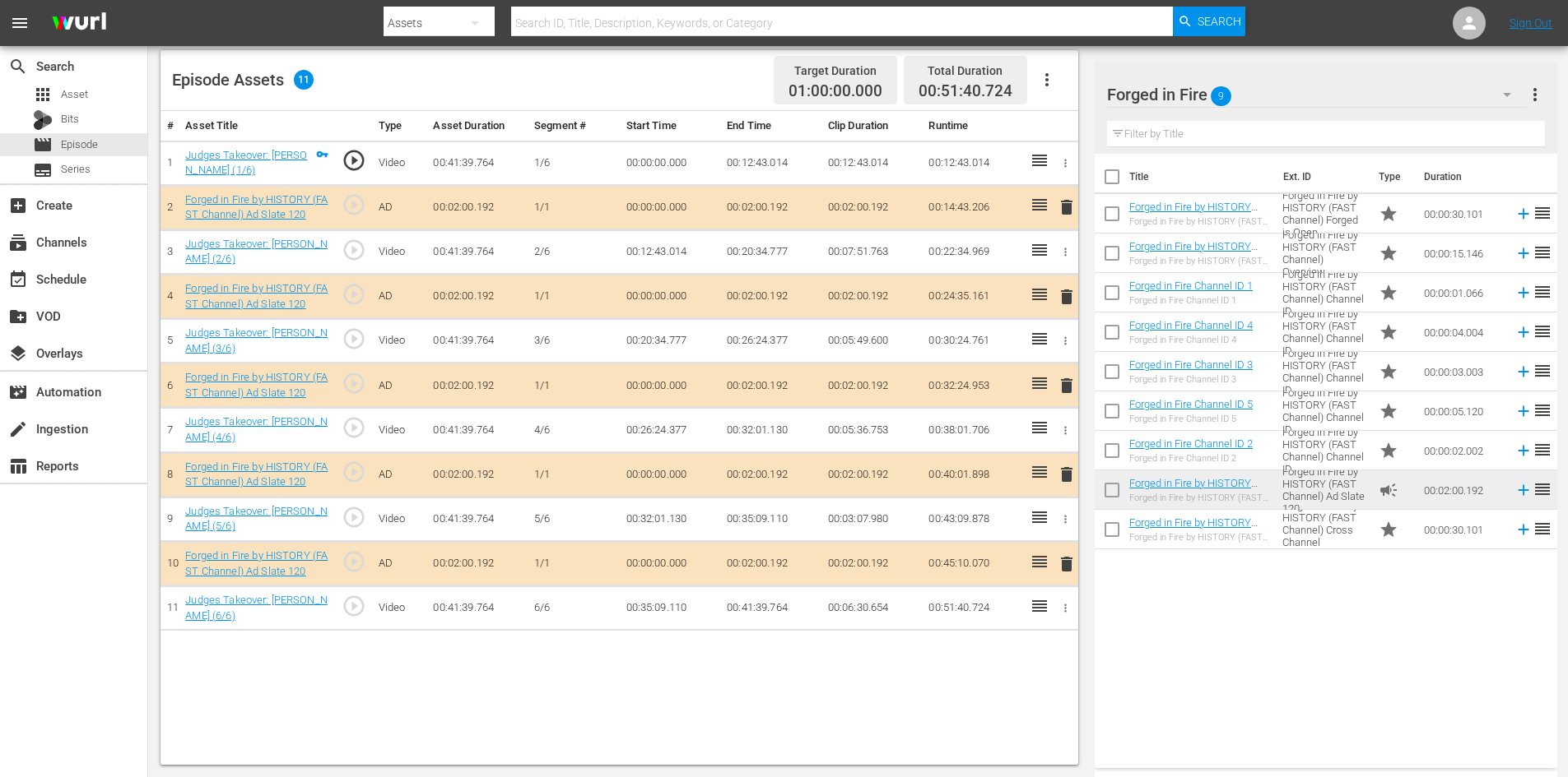
click at [1063, 479] on span "delete" at bounding box center [1066, 474] width 20 height 20
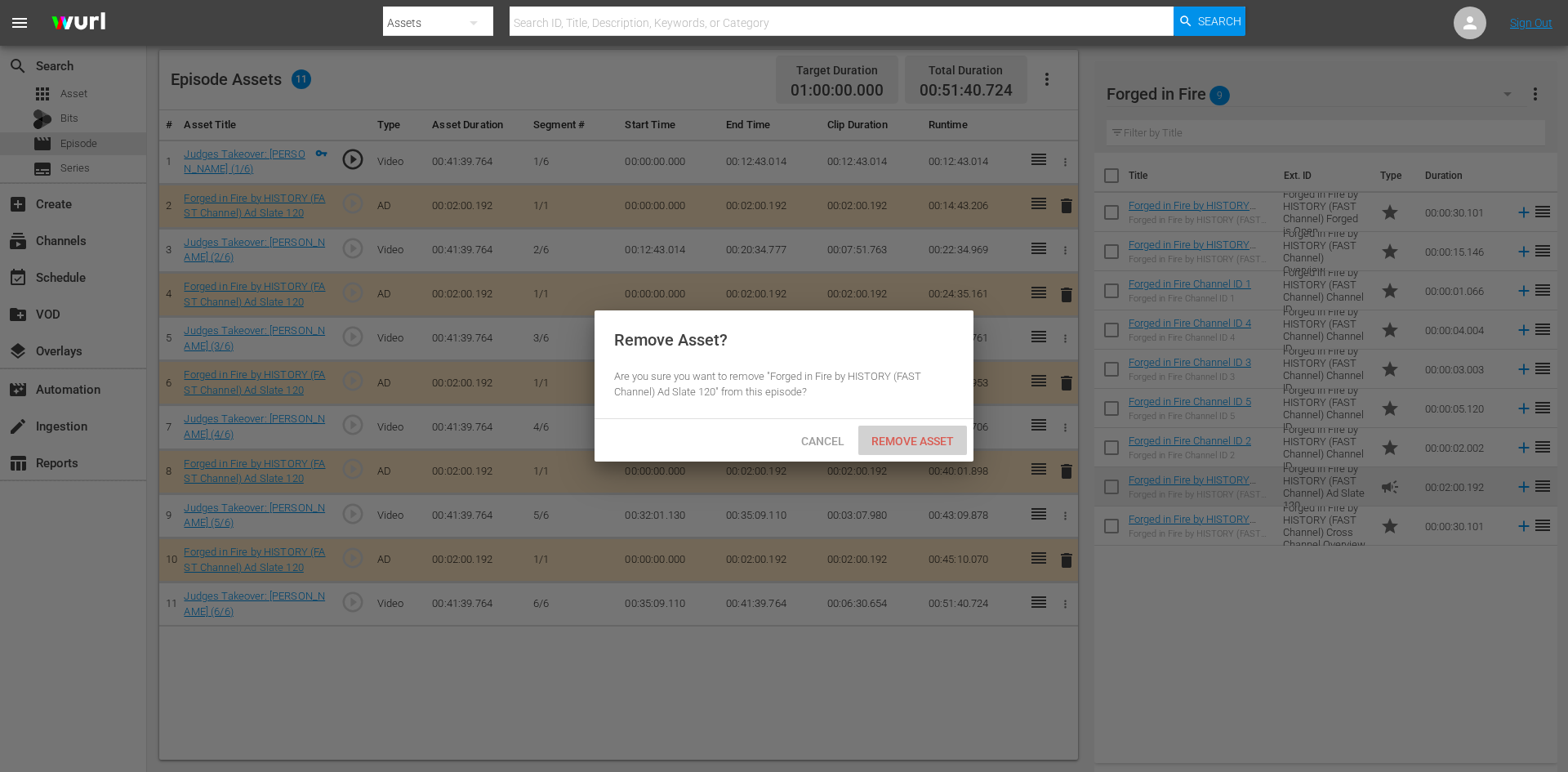
drag, startPoint x: 900, startPoint y: 435, endPoint x: 858, endPoint y: 403, distance: 52.8
click at [901, 435] on span "Remove Asset" at bounding box center [912, 442] width 108 height 13
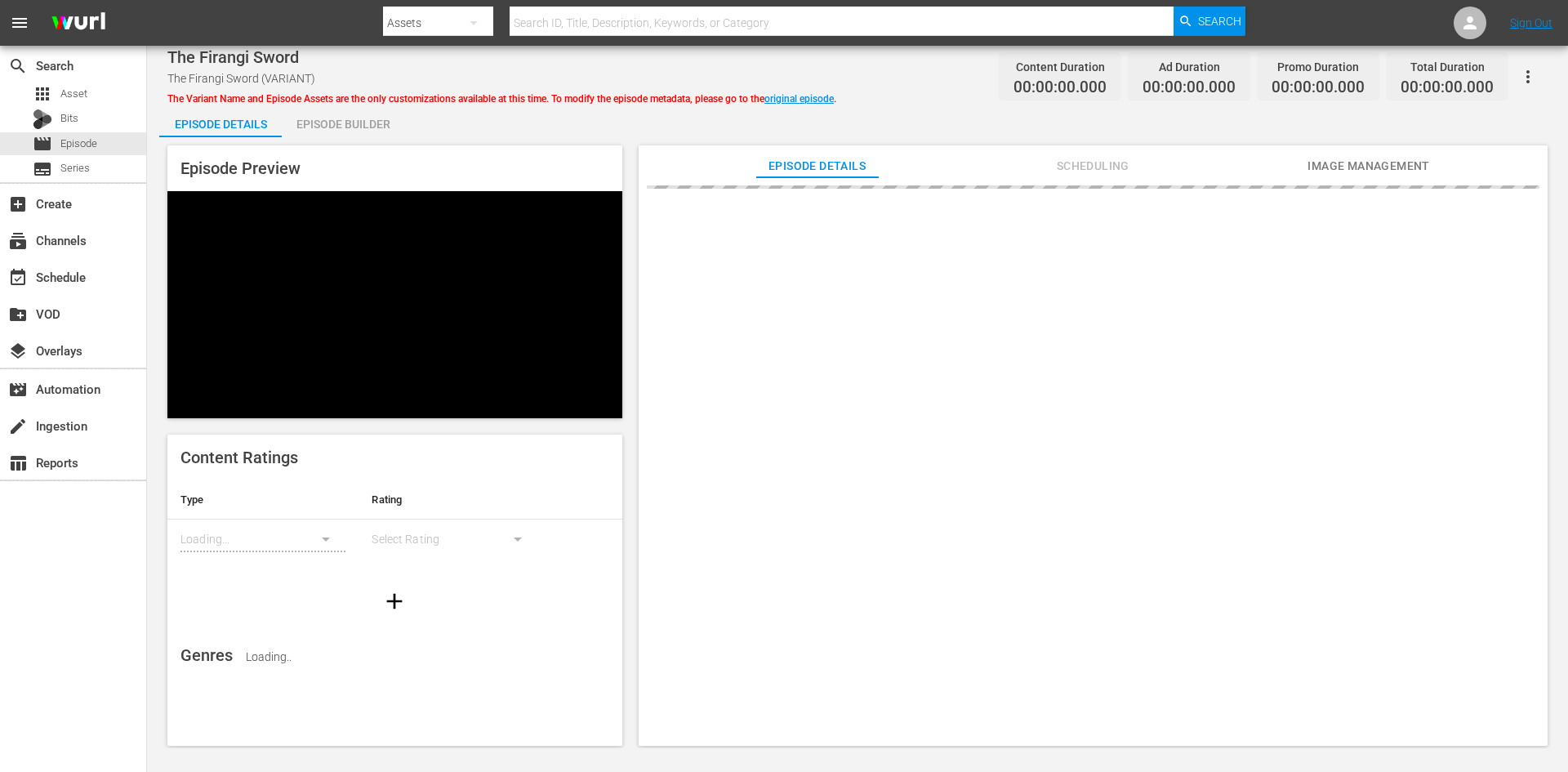
click at [364, 117] on div "Episode Builder" at bounding box center [343, 124] width 122 height 39
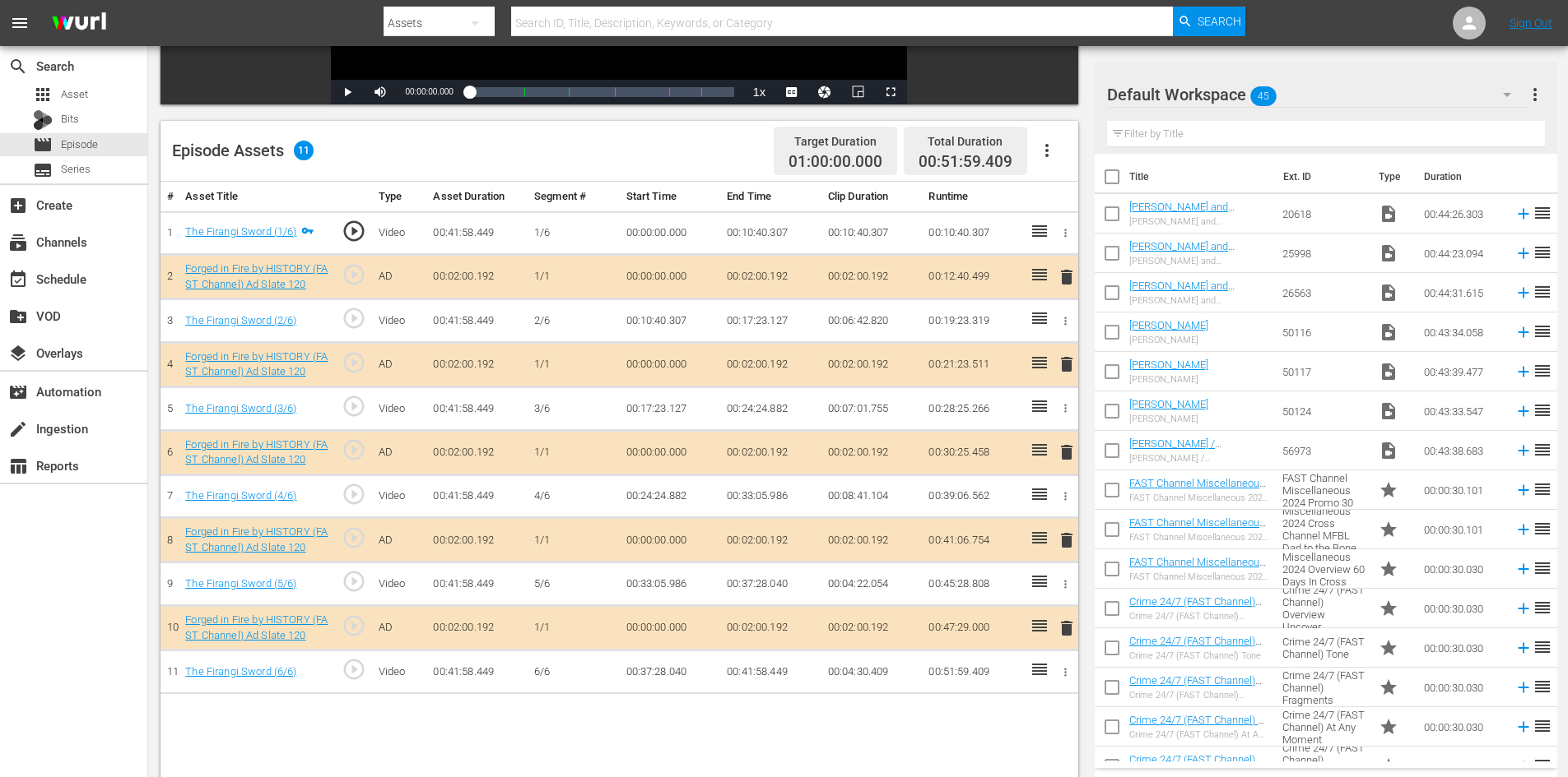
scroll to position [429, 0]
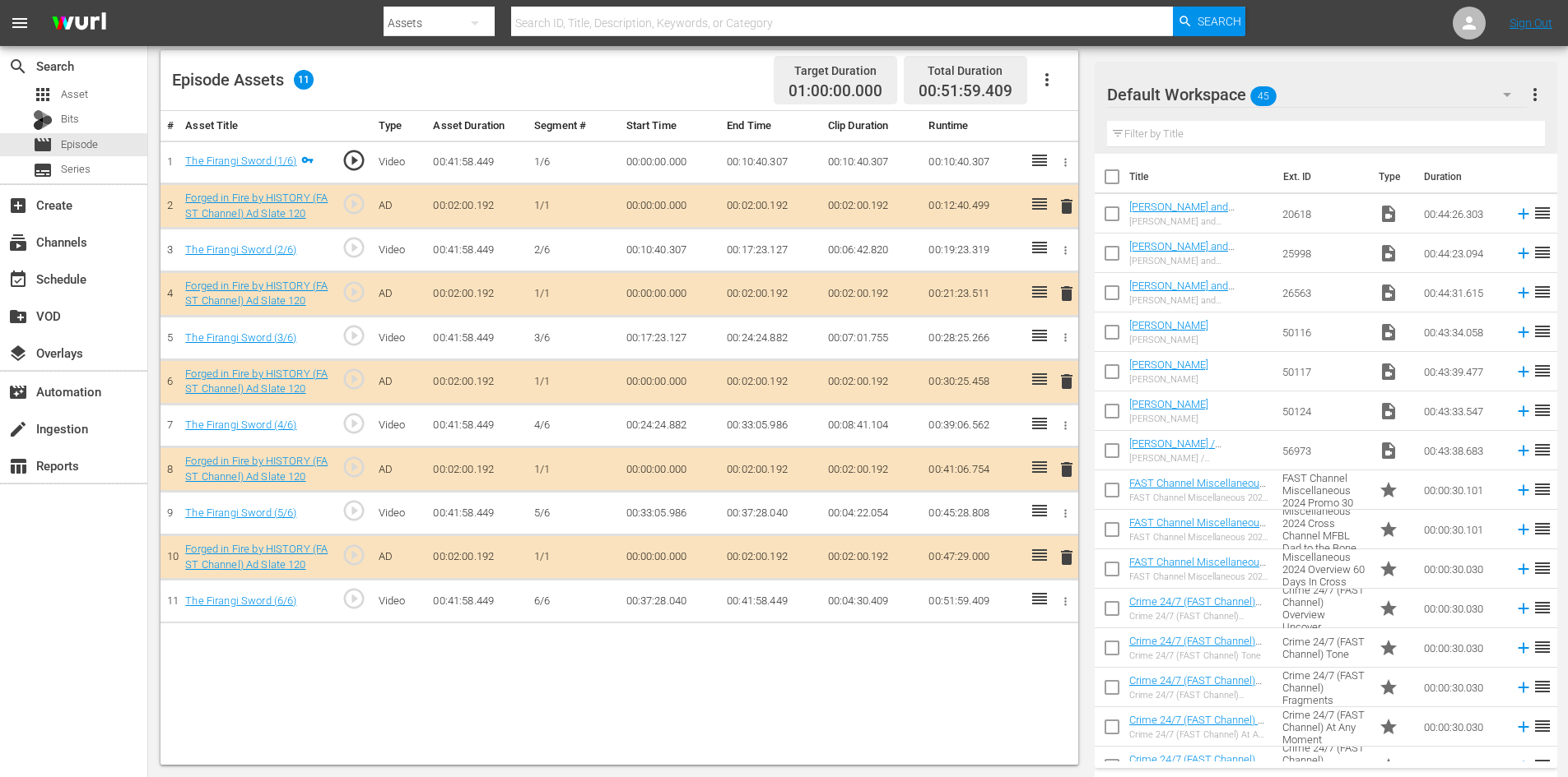
click at [1065, 470] on span "delete" at bounding box center [1066, 470] width 20 height 20
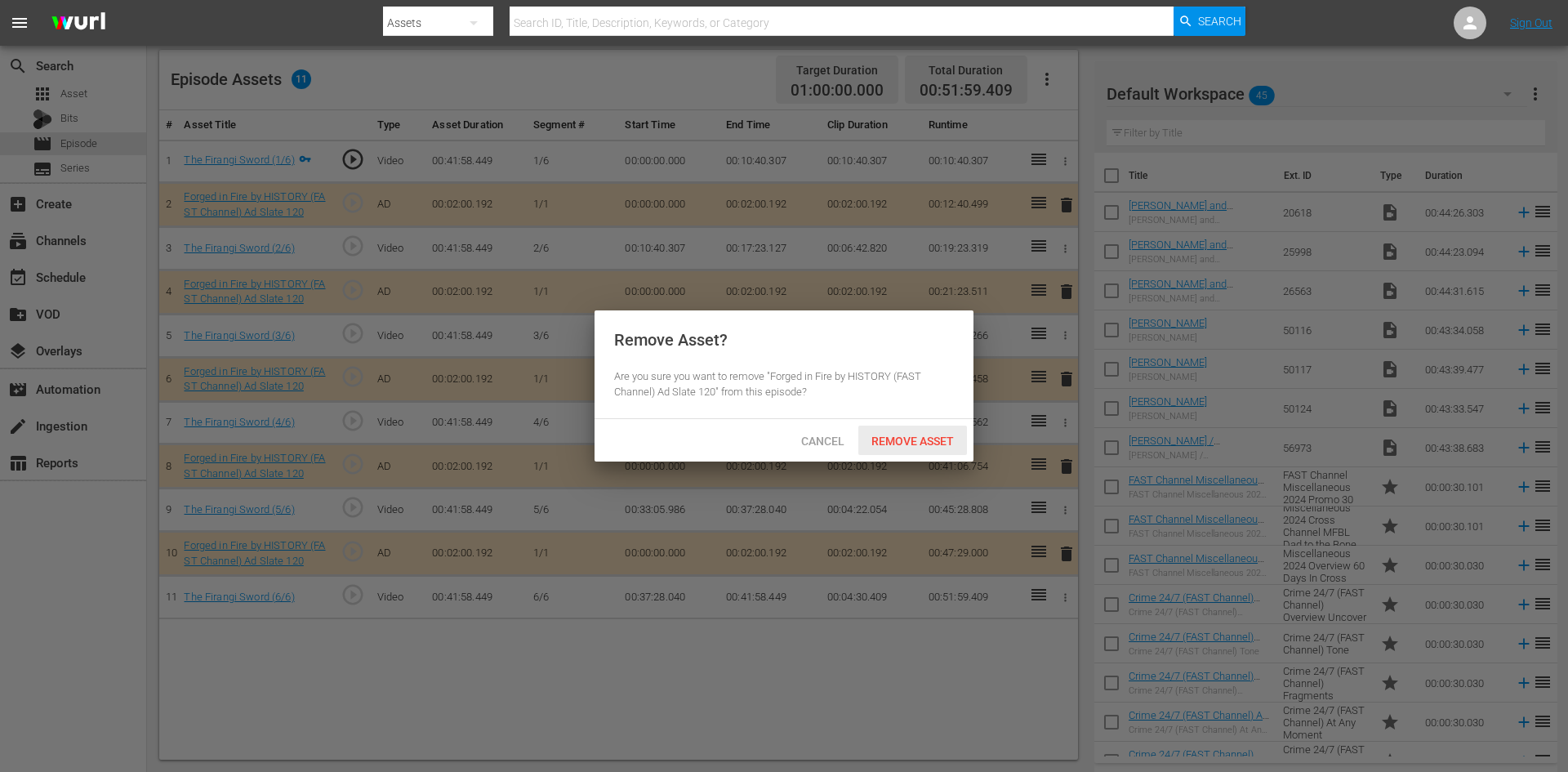
click at [906, 437] on span "Remove Asset" at bounding box center [912, 442] width 108 height 13
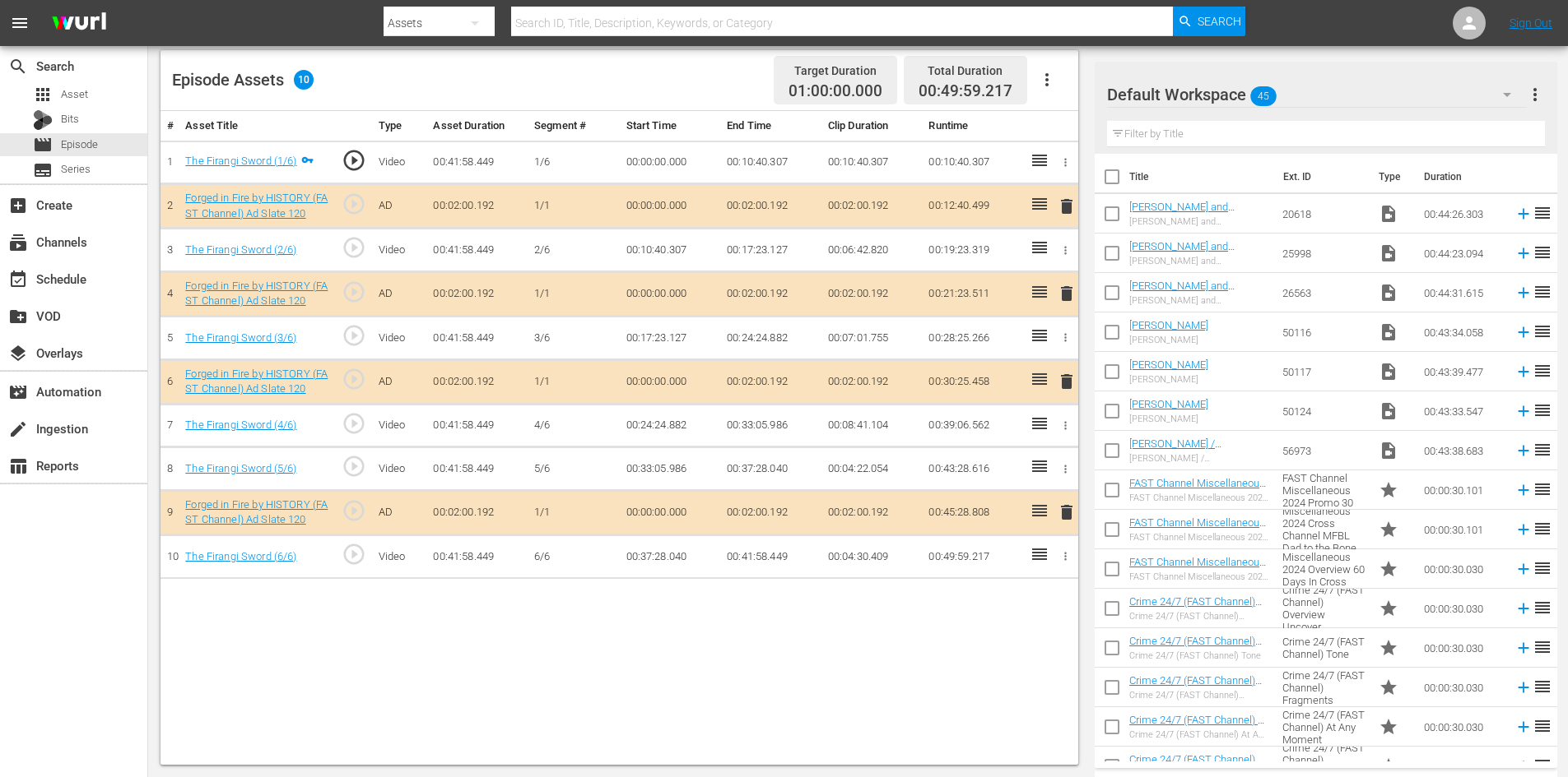
click at [1374, 103] on div "Default Workspace 45" at bounding box center [1317, 94] width 420 height 46
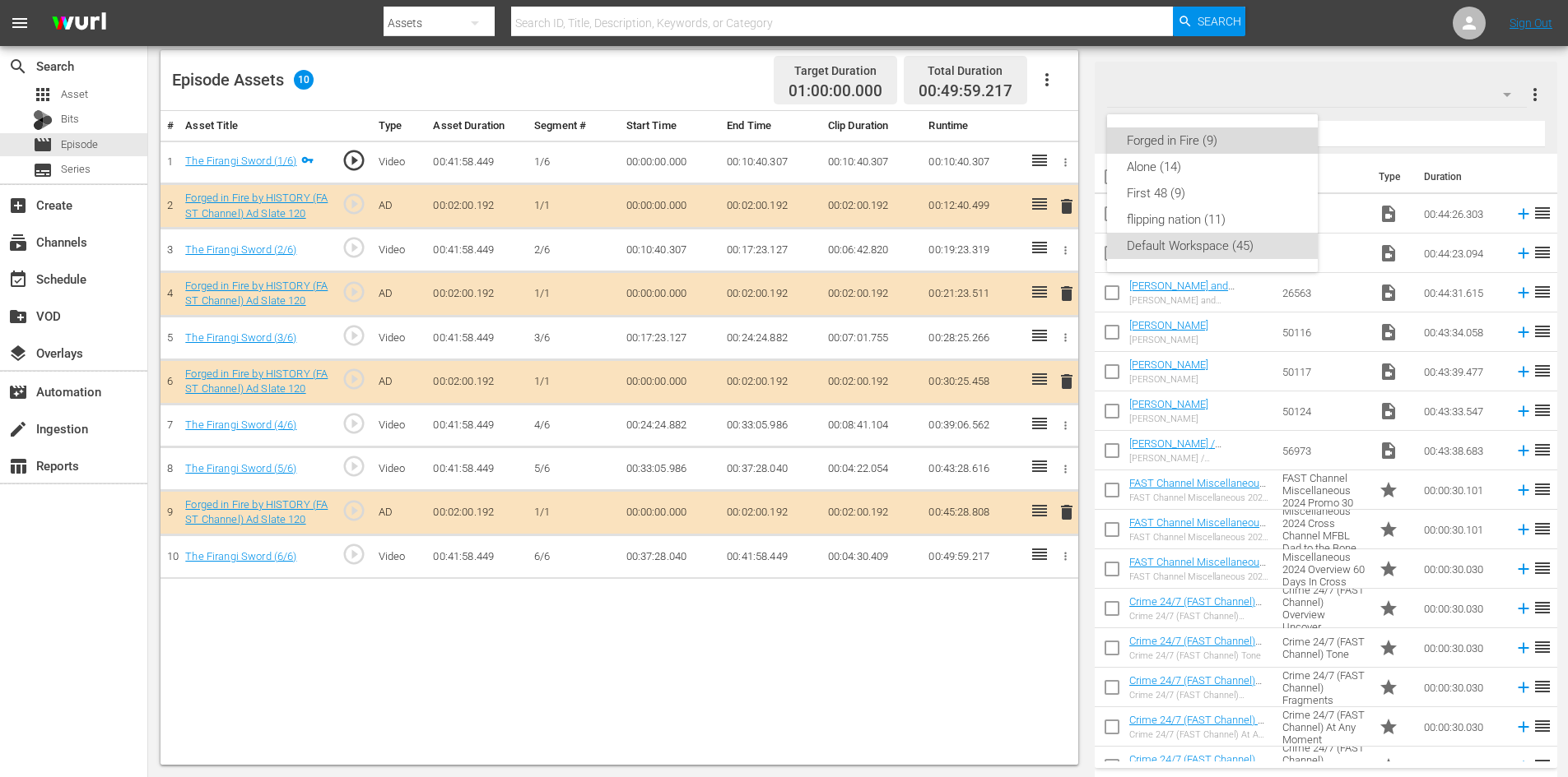
click at [1173, 128] on div "Forged in Fire (9)" at bounding box center [1213, 141] width 172 height 26
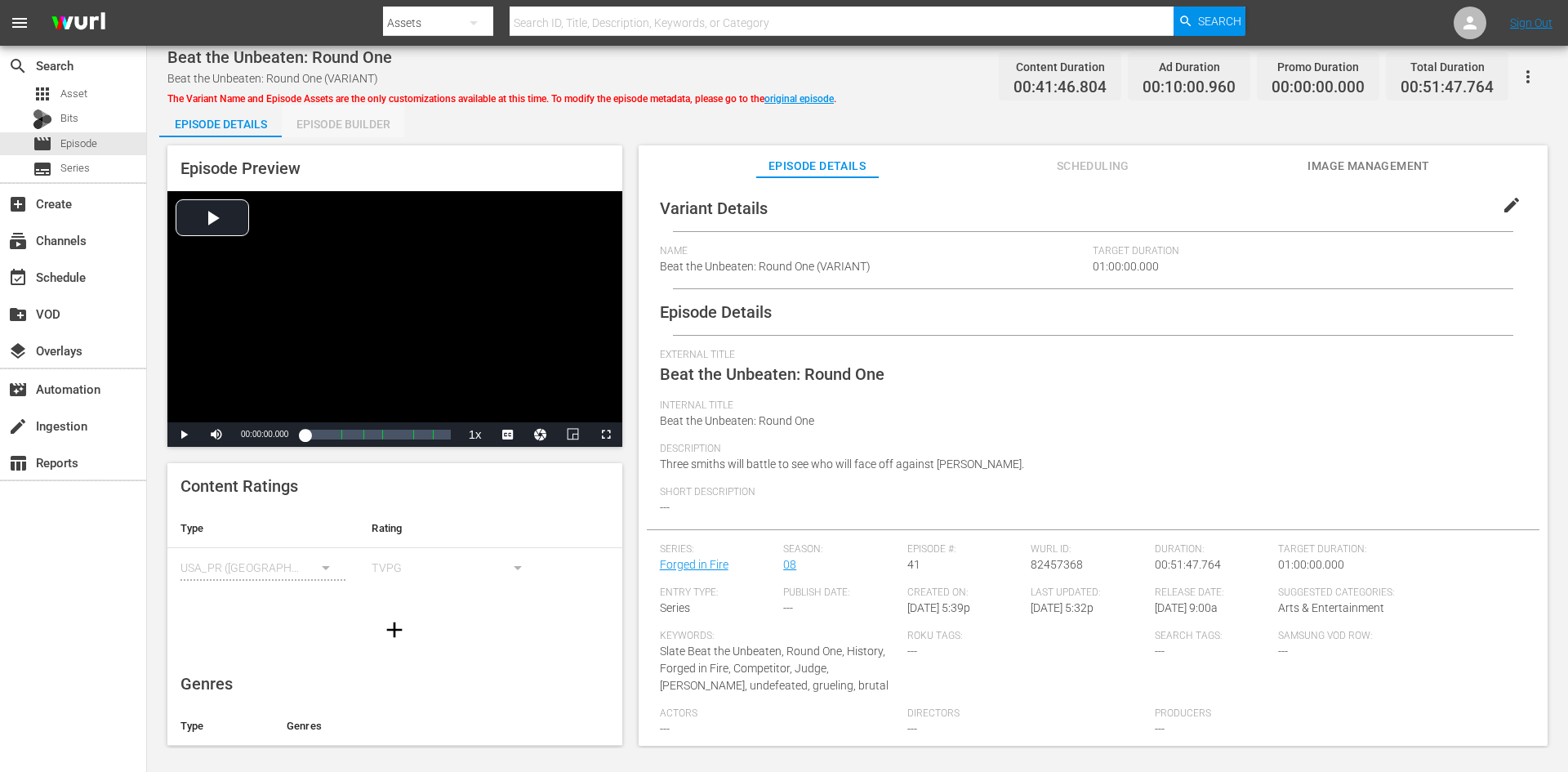
click at [348, 125] on div "Episode Builder" at bounding box center [343, 124] width 122 height 39
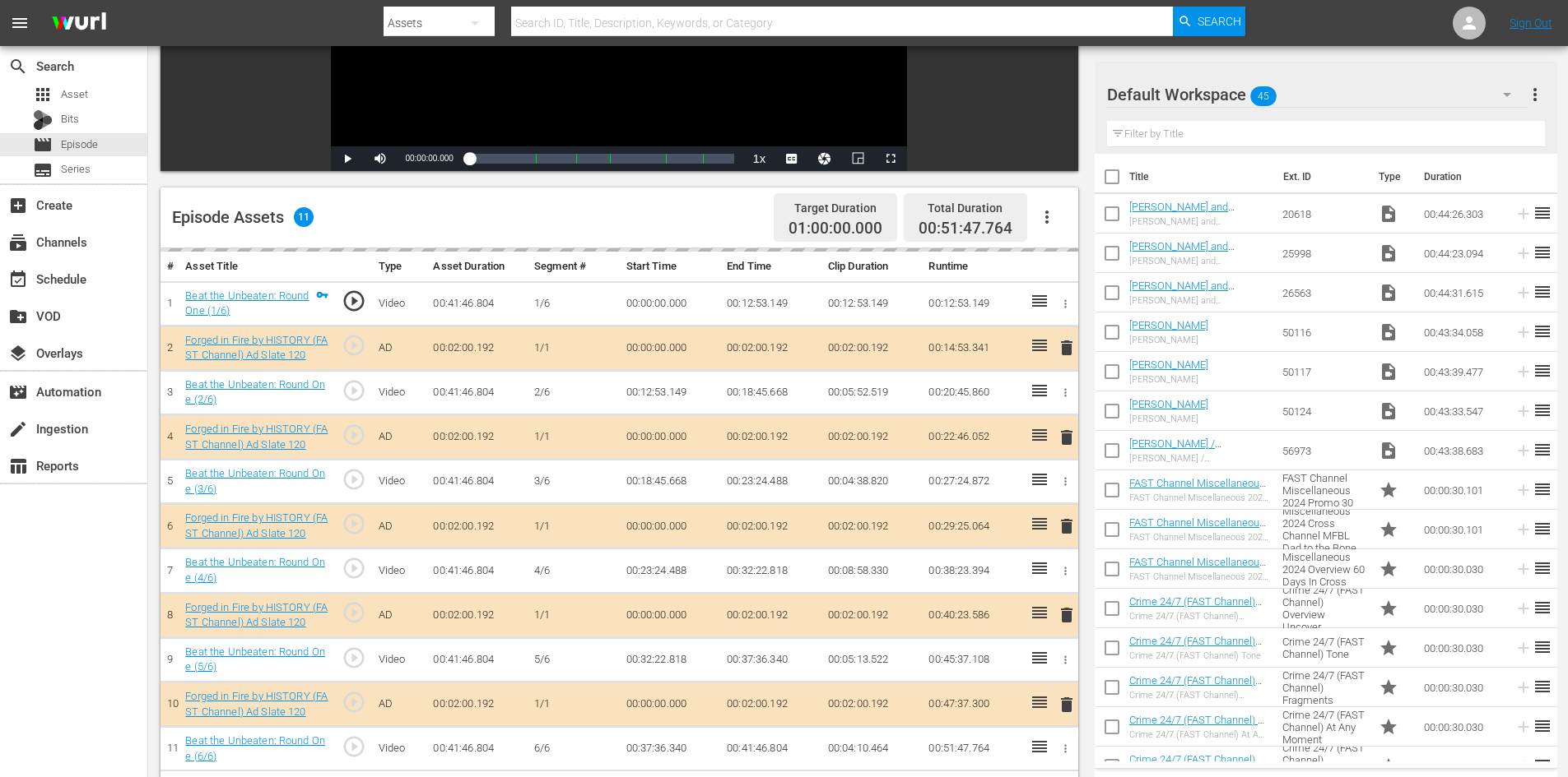
scroll to position [429, 0]
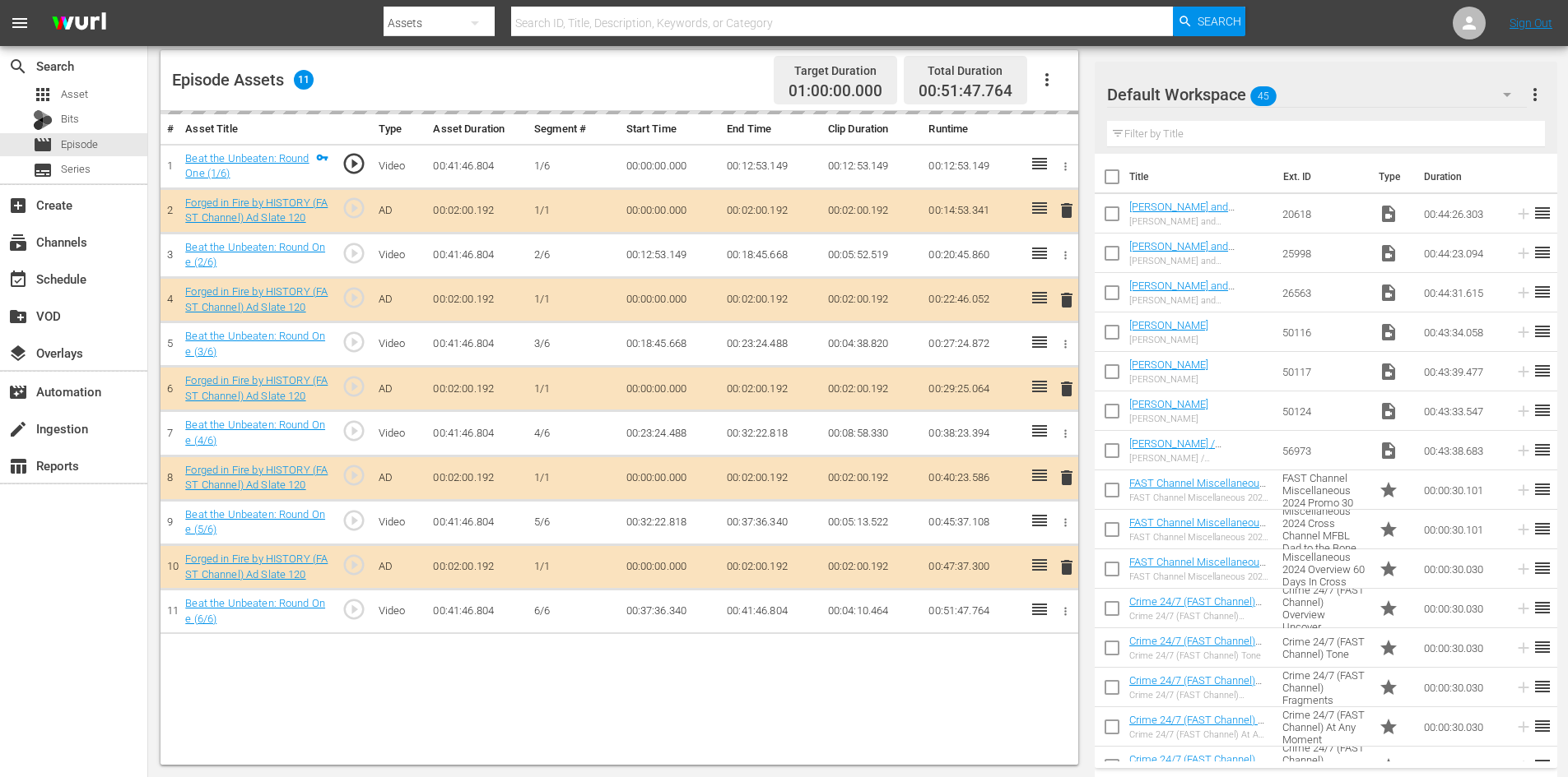
click at [1324, 92] on div "Default Workspace 45" at bounding box center [1317, 94] width 420 height 46
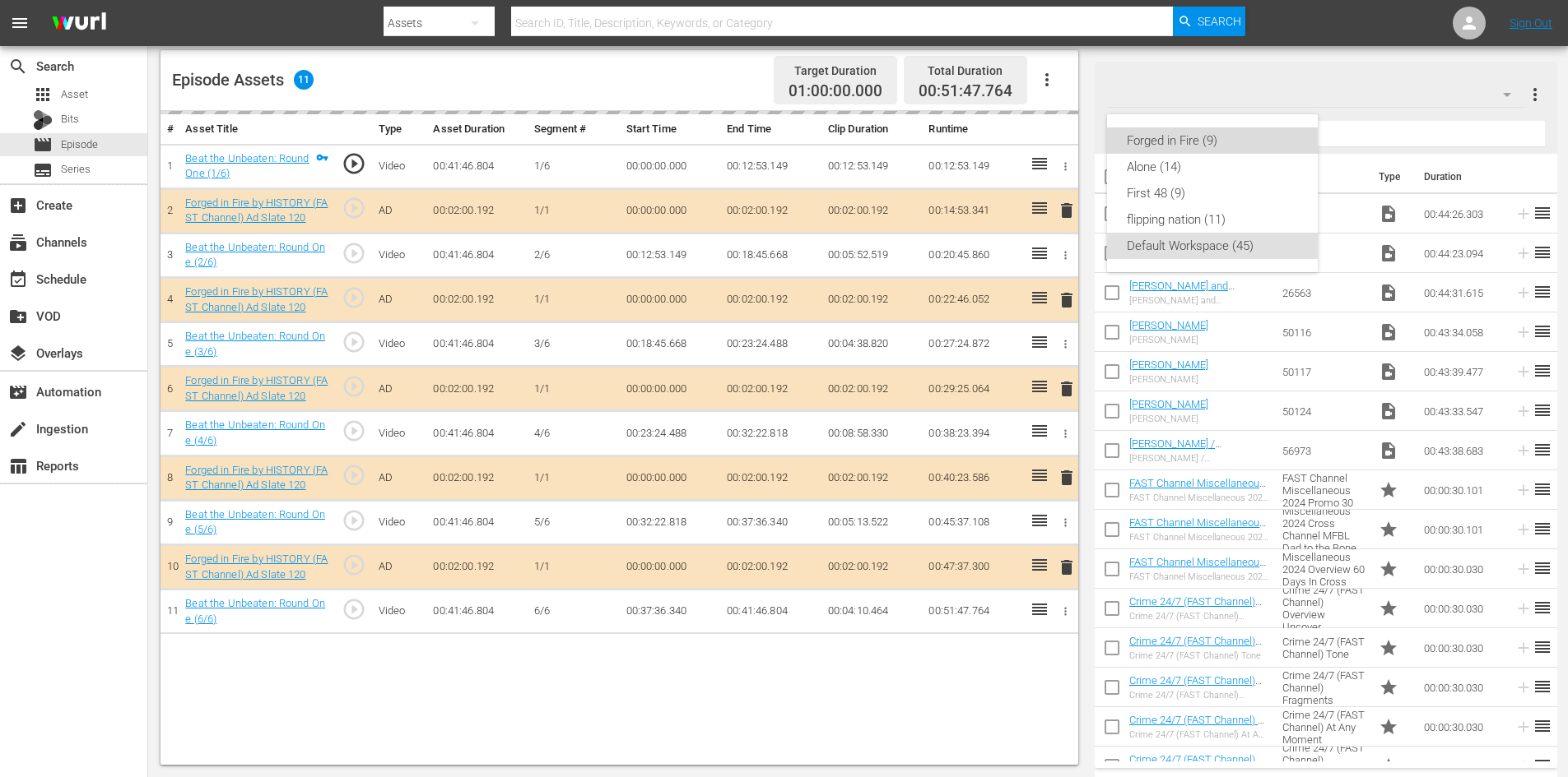
click at [1176, 144] on div "Forged in Fire (9)" at bounding box center [1213, 141] width 172 height 26
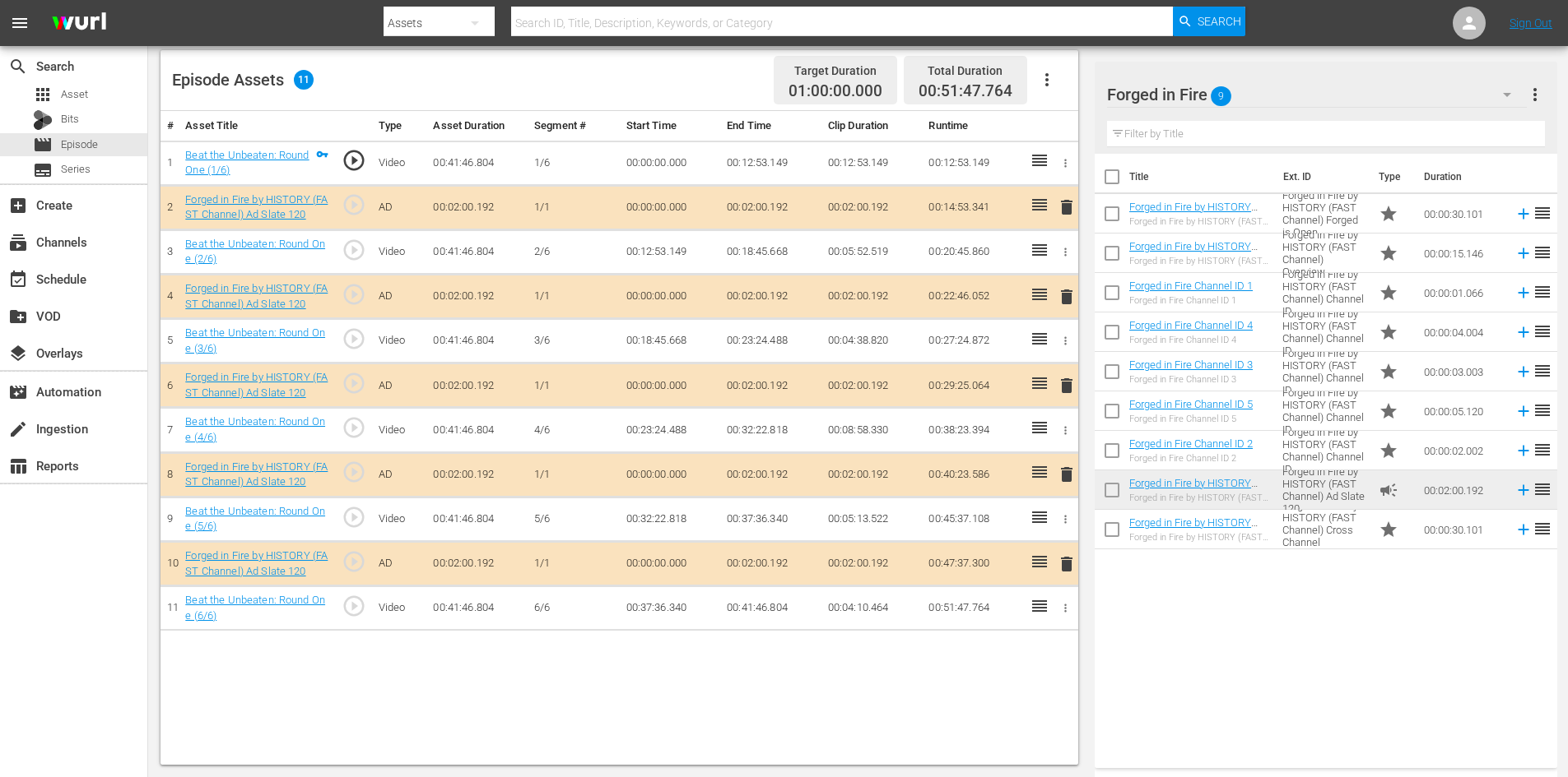
click at [1065, 470] on span "delete" at bounding box center [1066, 474] width 20 height 20
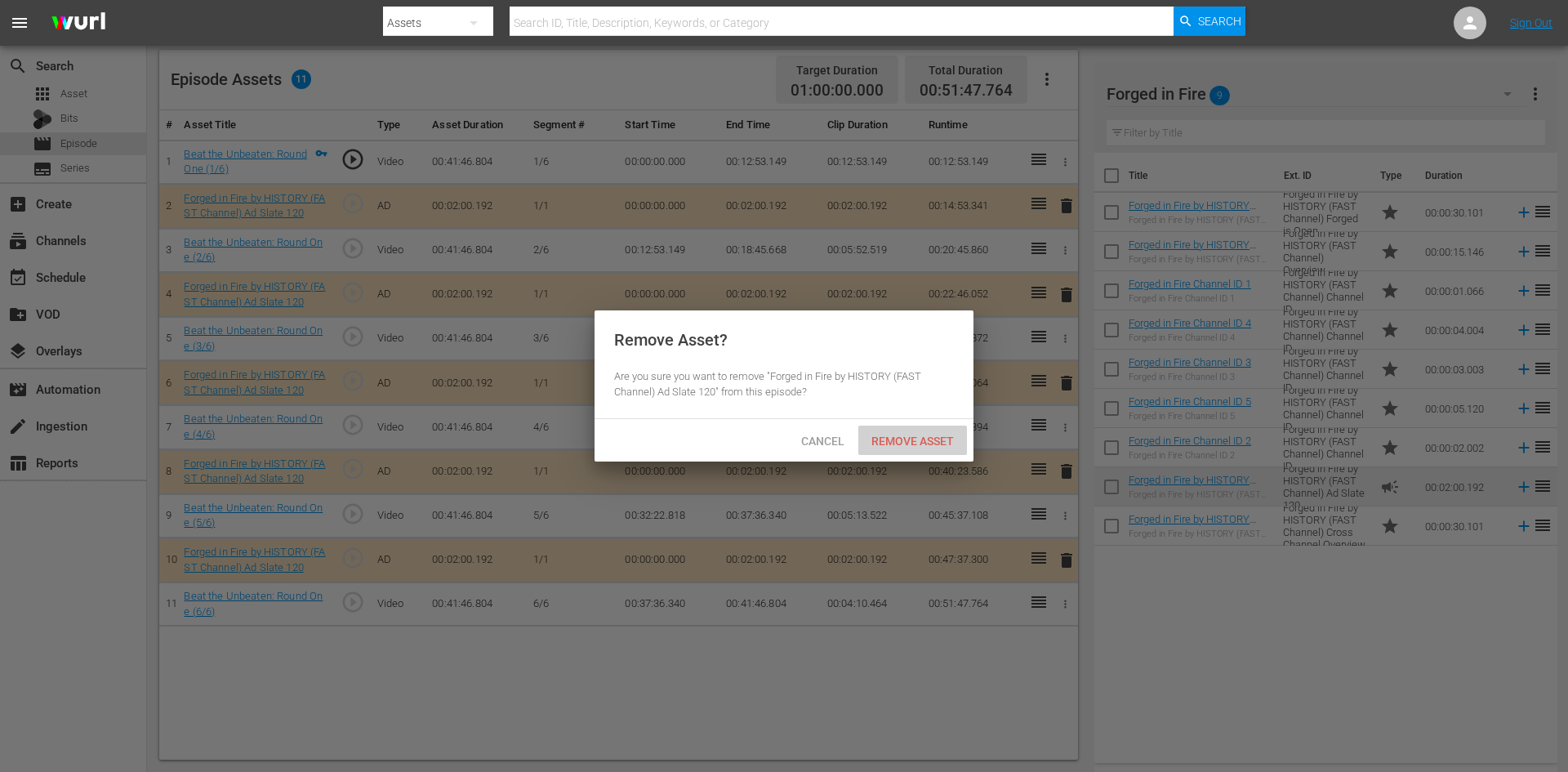
click at [896, 448] on div "Remove Asset" at bounding box center [912, 441] width 108 height 31
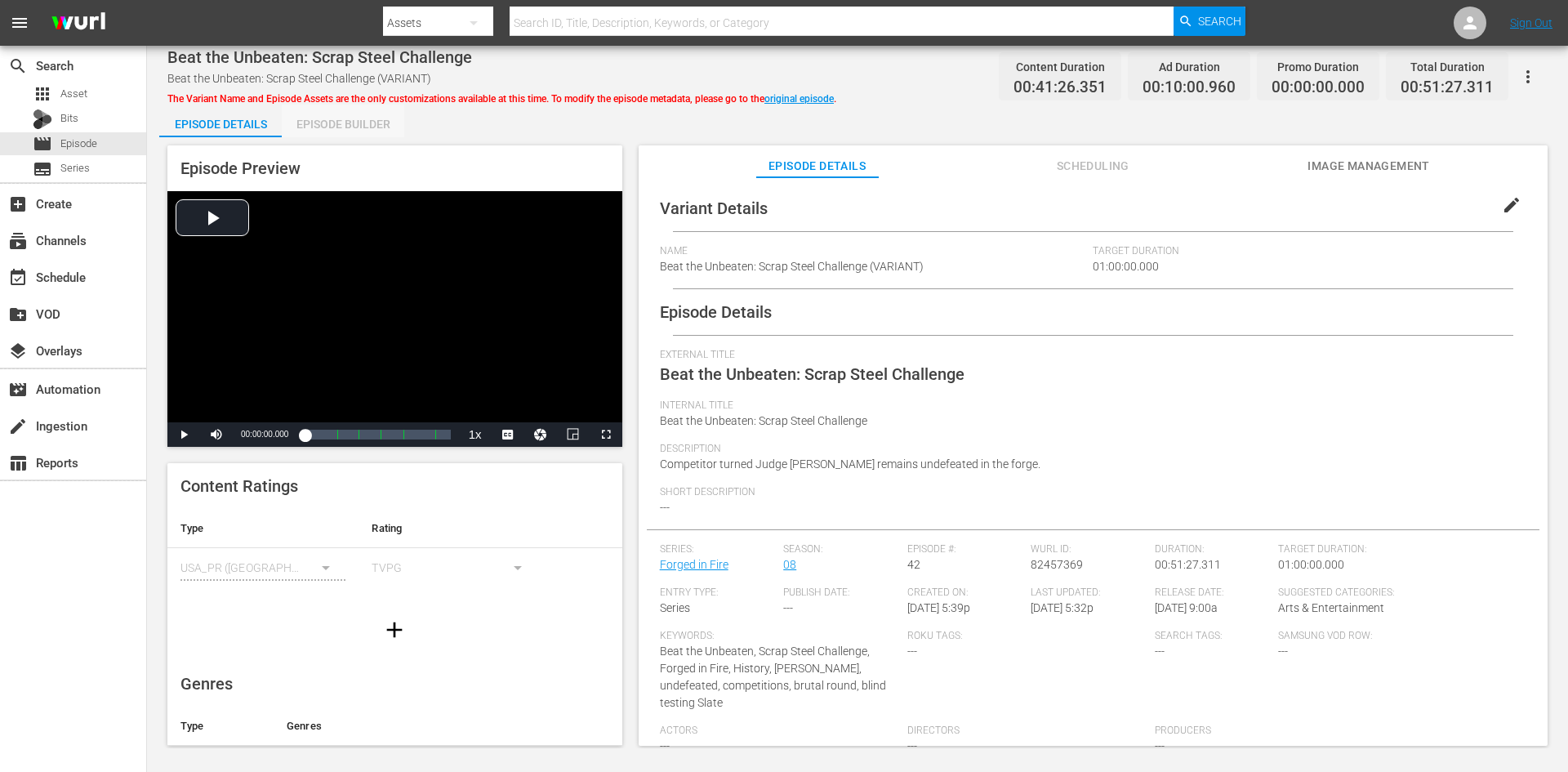
click at [371, 122] on div "Episode Builder" at bounding box center [343, 124] width 122 height 39
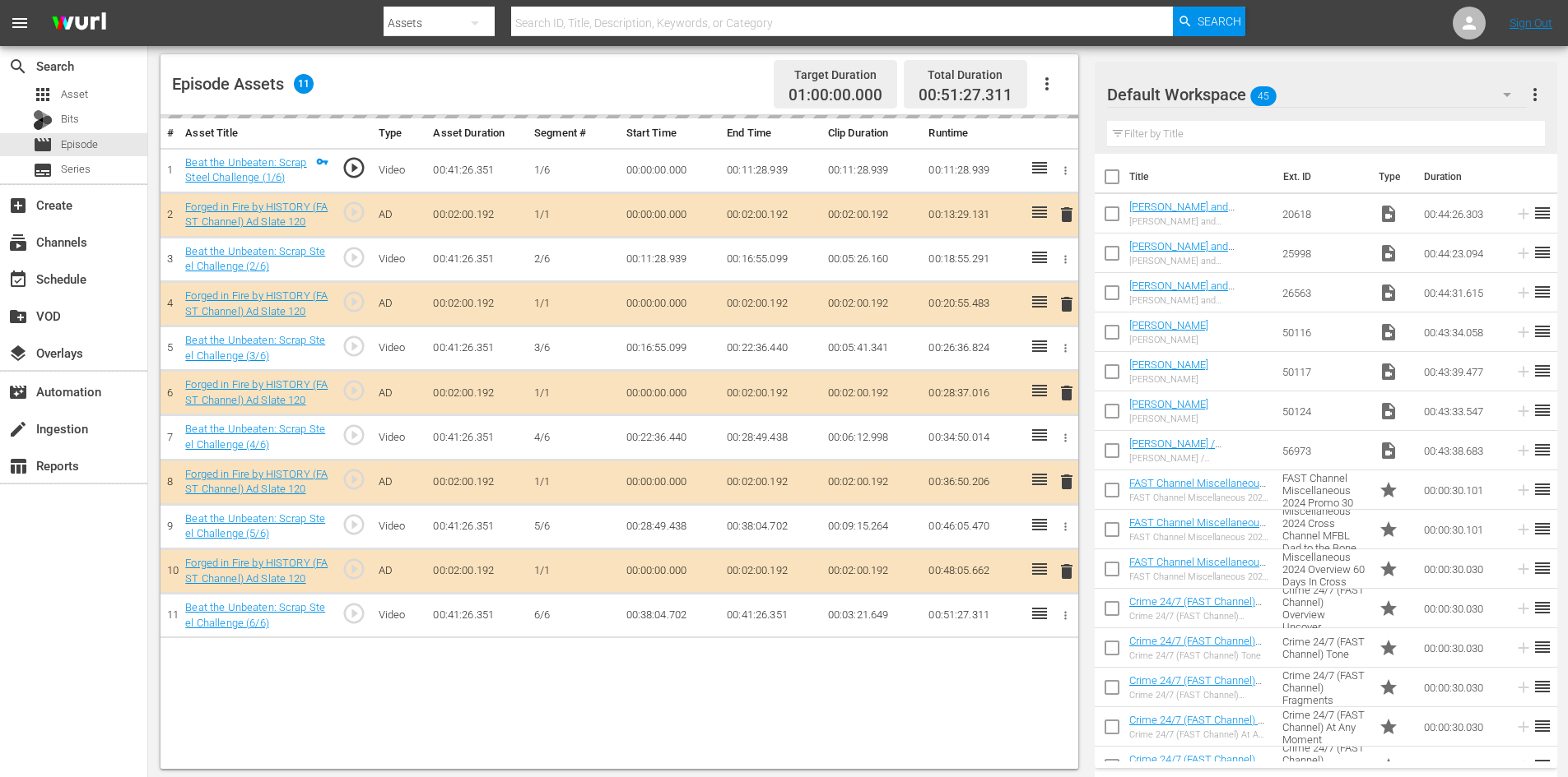
scroll to position [429, 0]
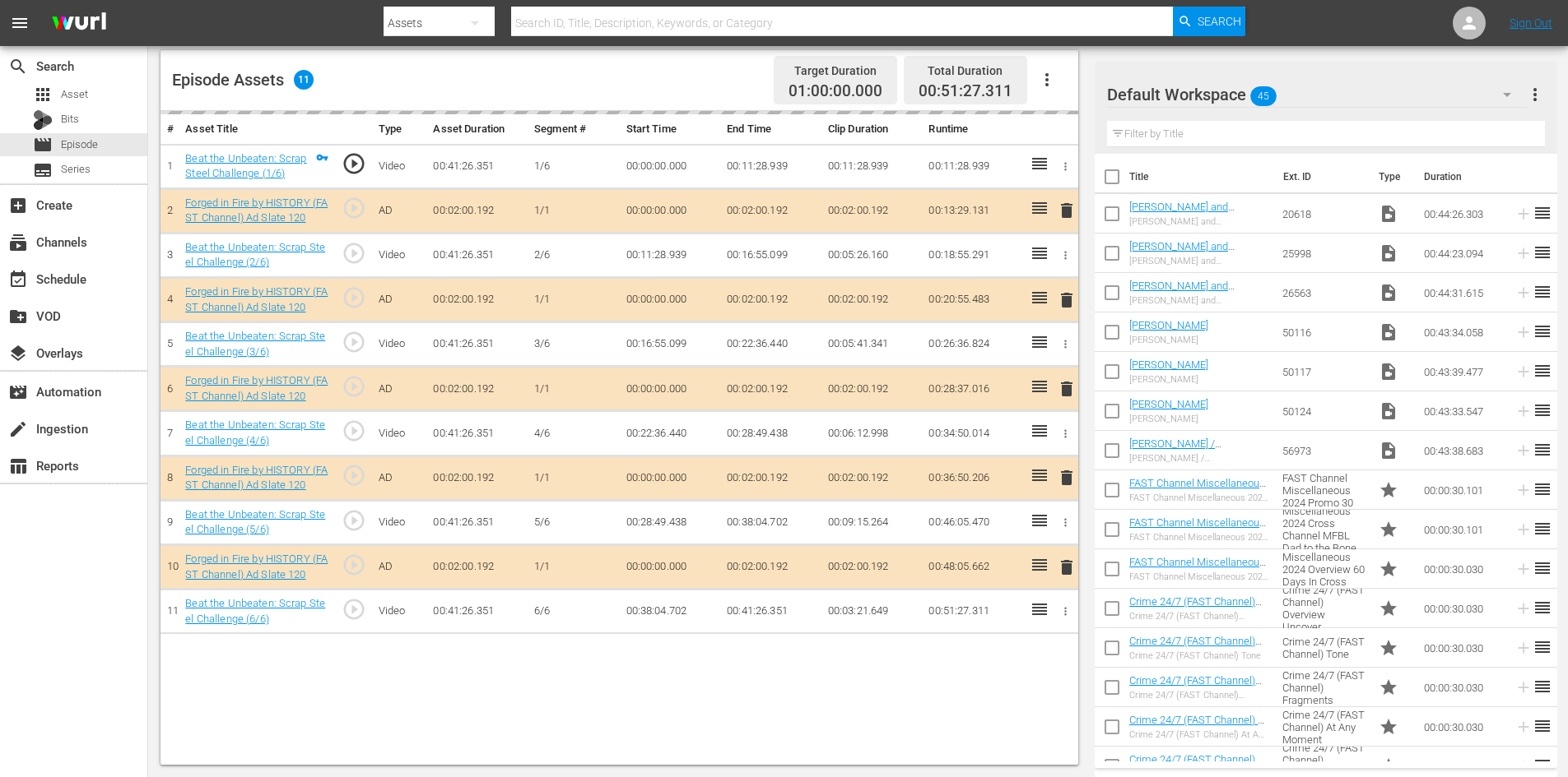
click at [1348, 87] on div "Default Workspace 45" at bounding box center [1317, 94] width 420 height 46
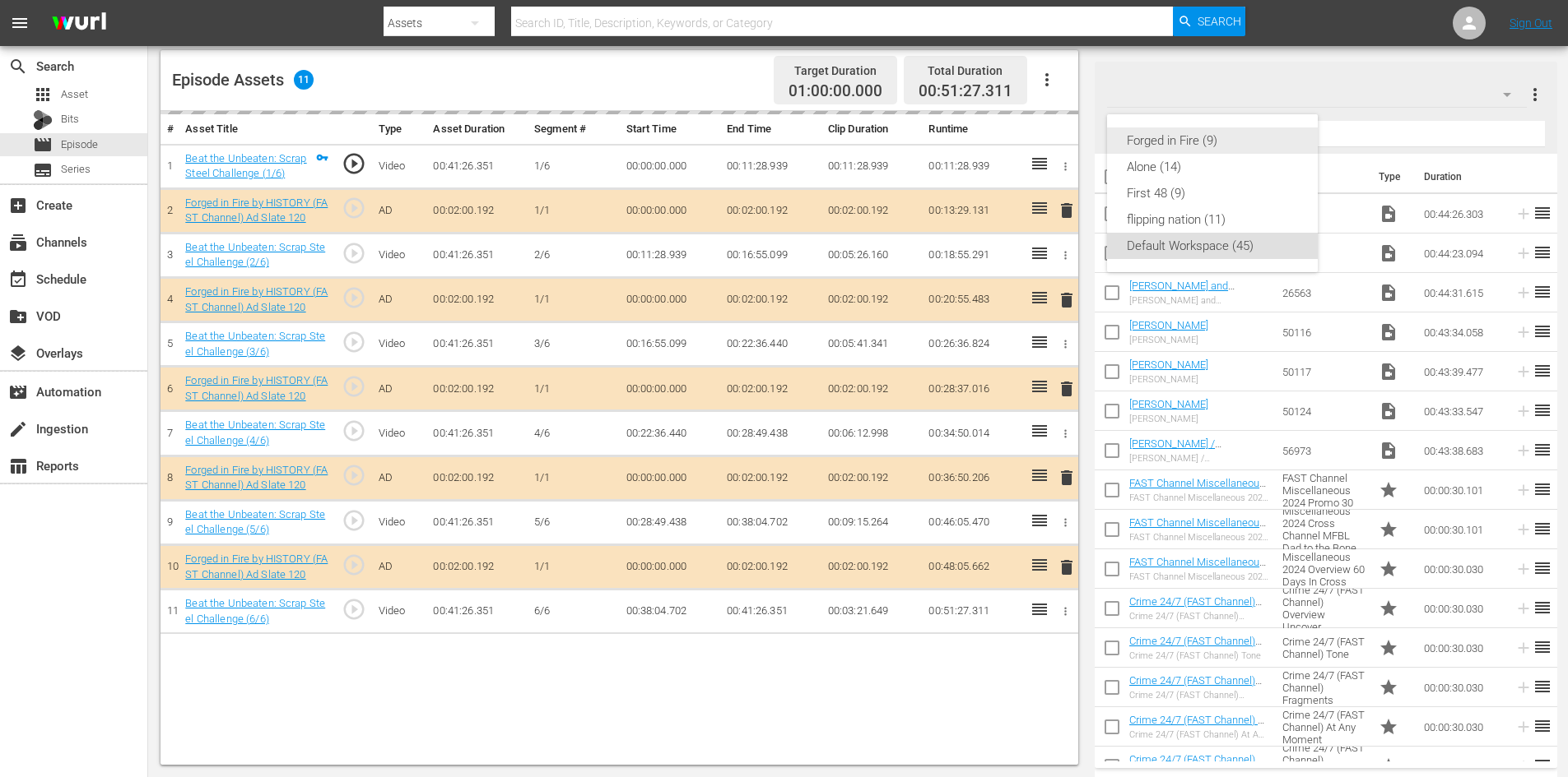
click at [1191, 138] on div "Forged in Fire (9)" at bounding box center [1213, 141] width 172 height 26
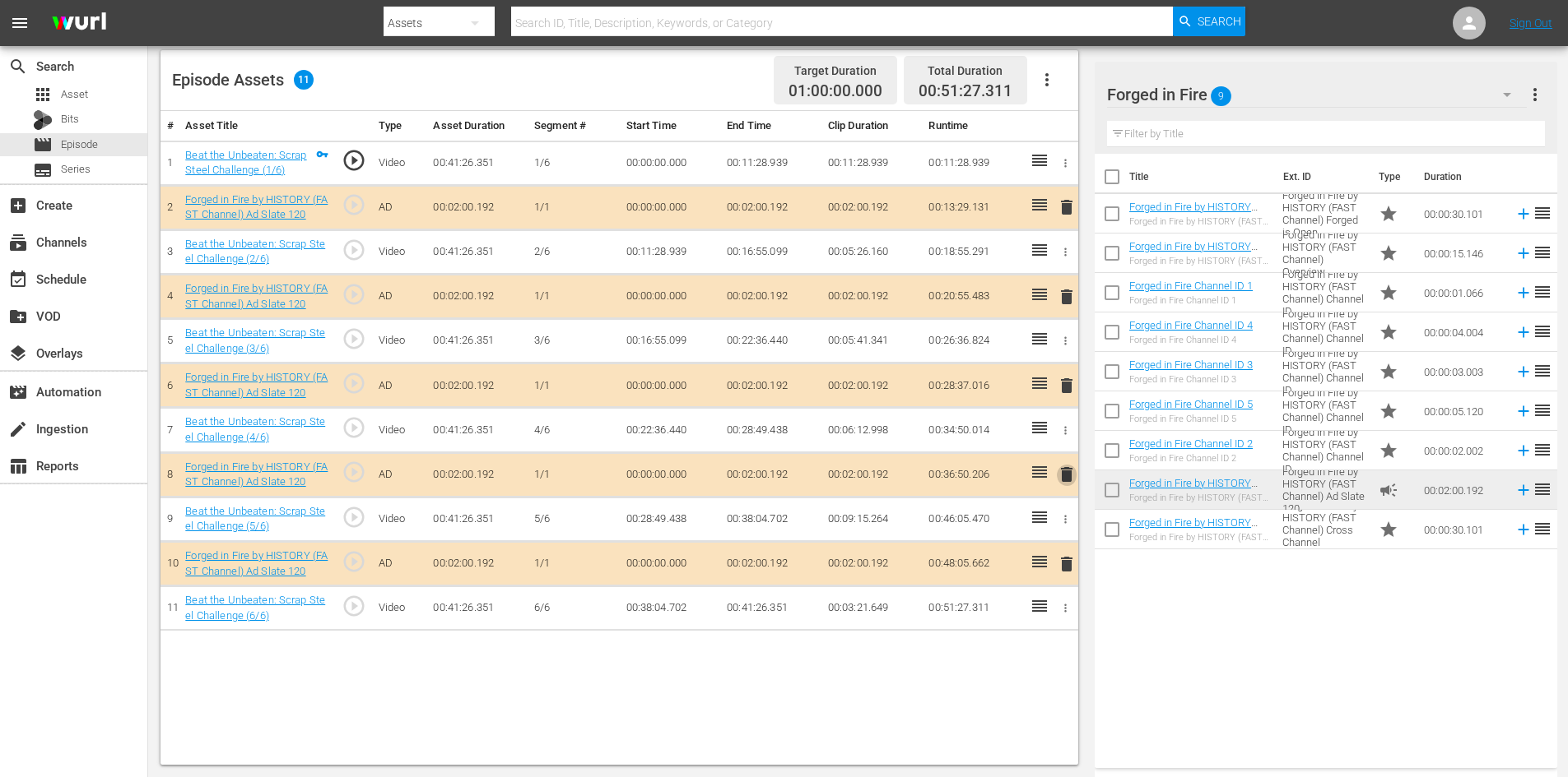
click at [1068, 471] on span "delete" at bounding box center [1066, 474] width 20 height 20
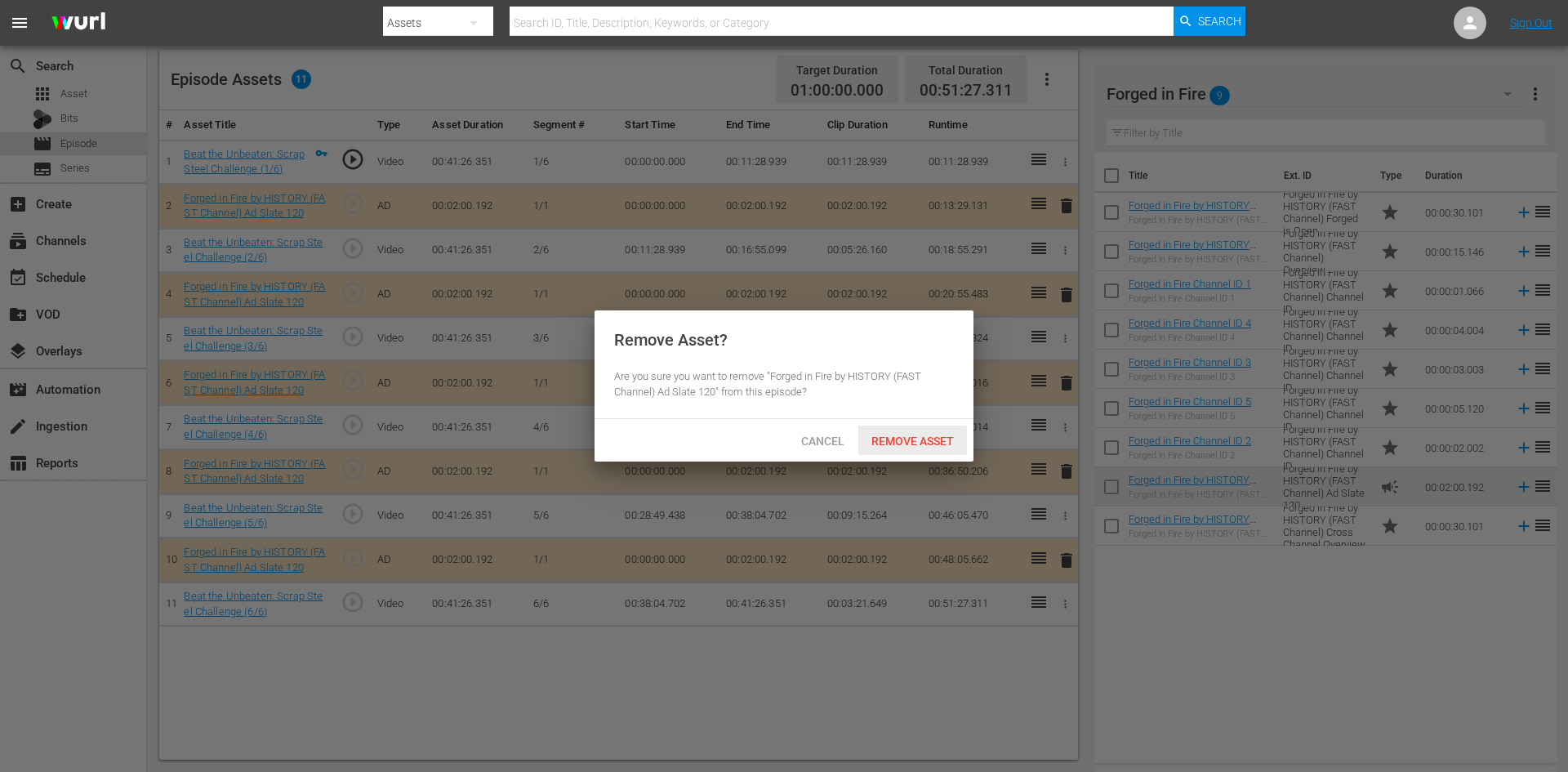
click at [920, 443] on span "Remove Asset" at bounding box center [912, 442] width 108 height 13
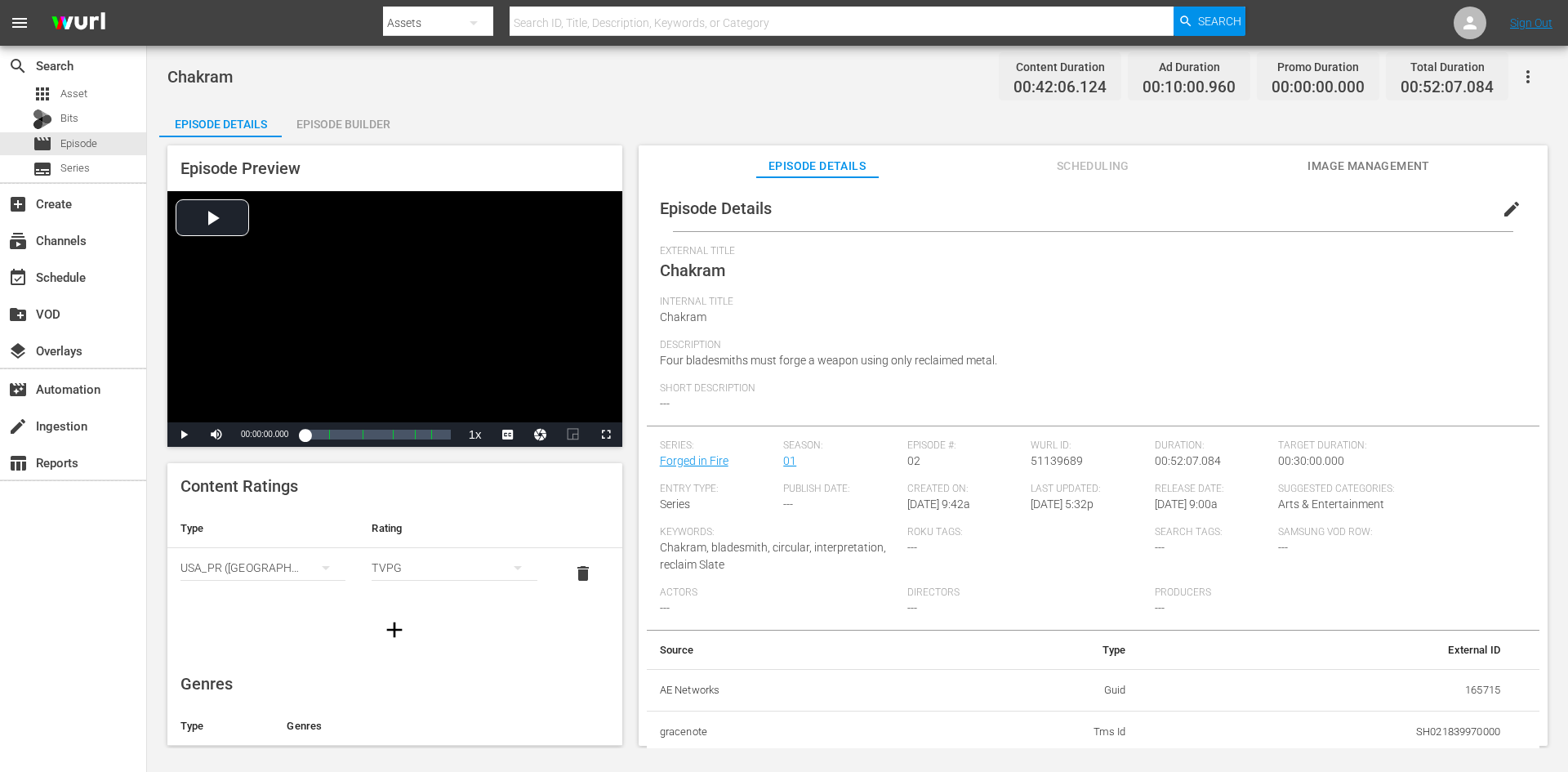
click at [364, 120] on div "Episode Builder" at bounding box center [343, 124] width 122 height 39
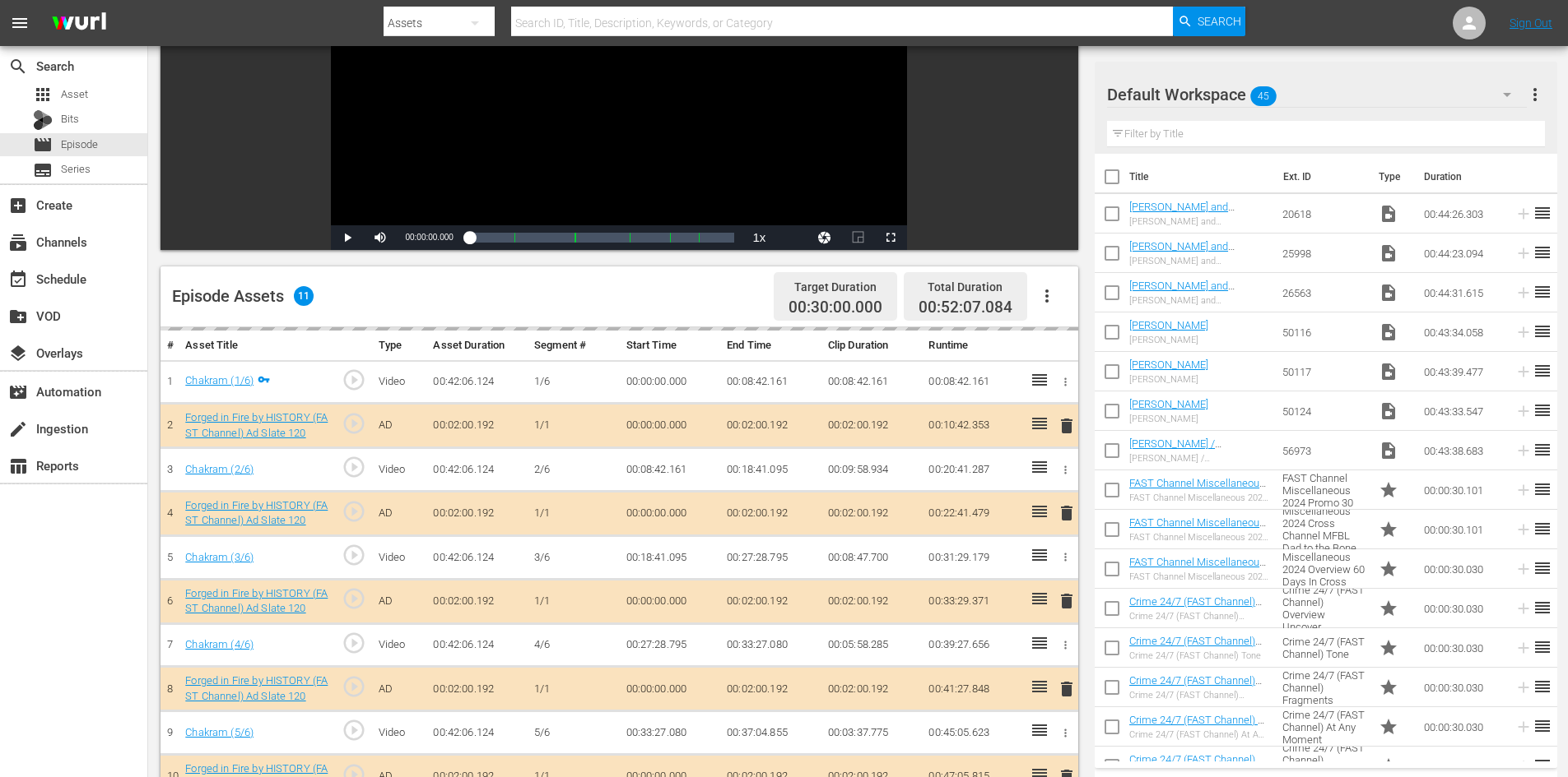
scroll to position [429, 0]
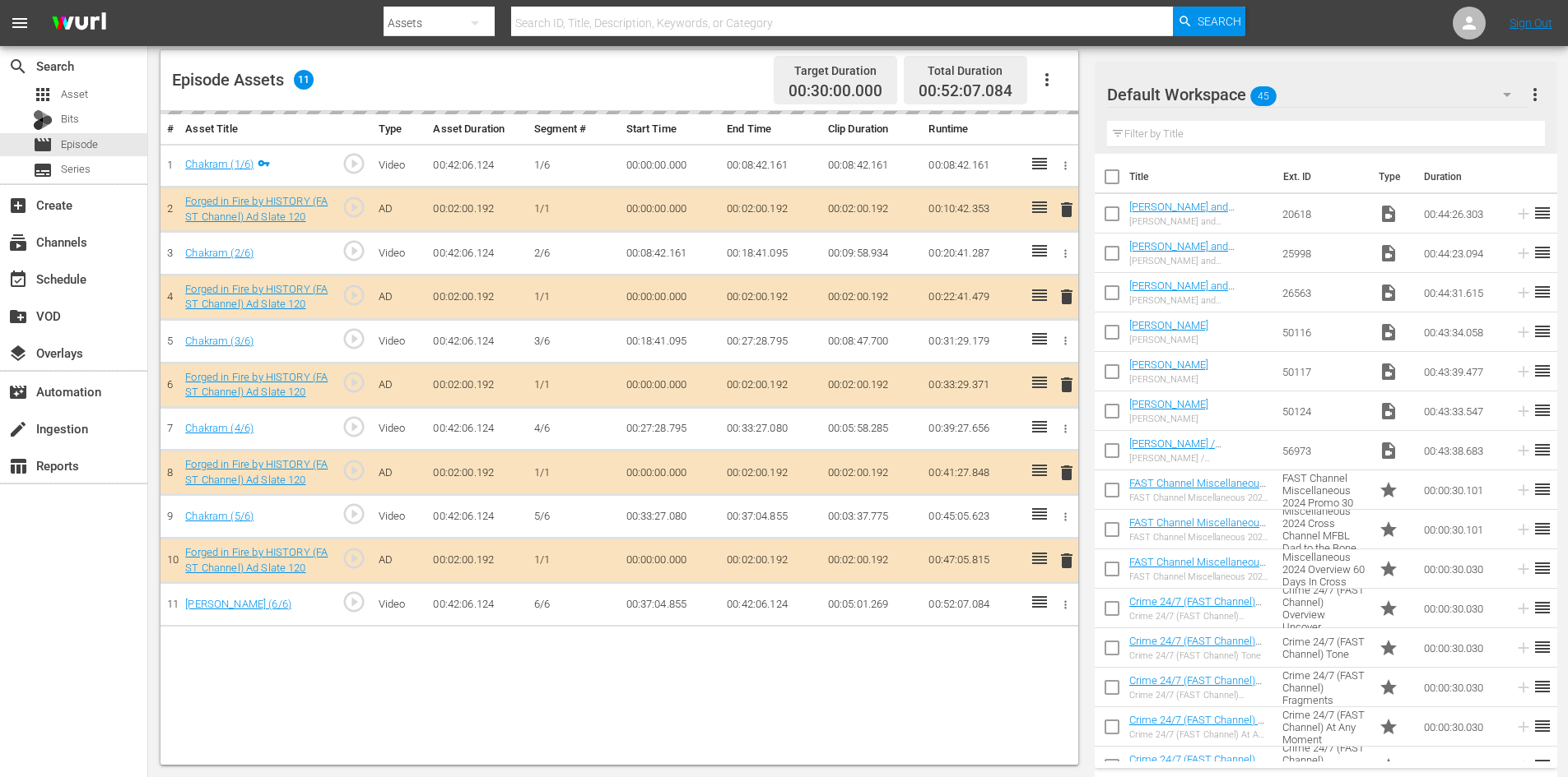
click at [1331, 97] on div "Default Workspace 45" at bounding box center [1317, 94] width 420 height 46
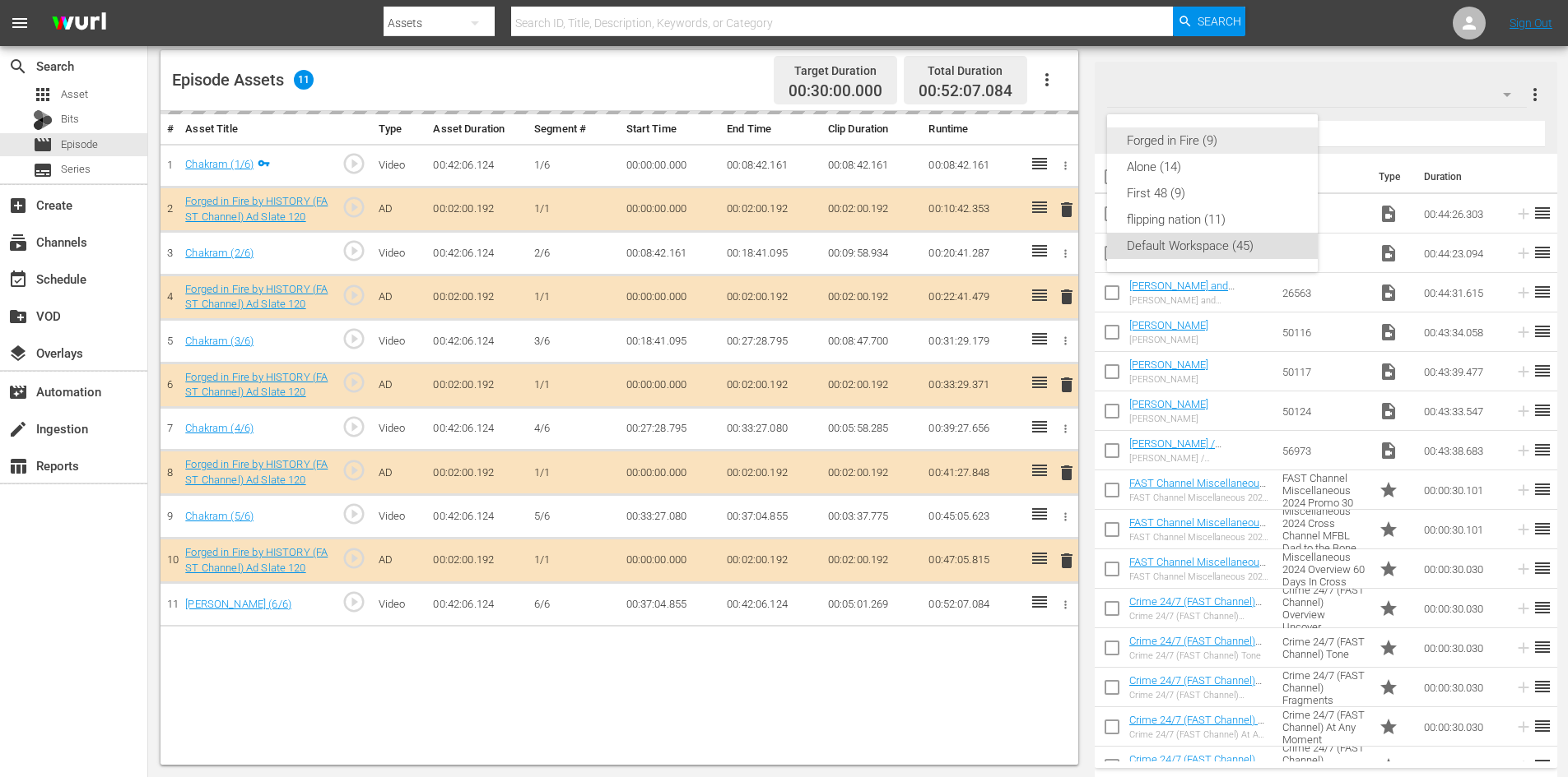
click at [1157, 138] on div "Forged in Fire (9)" at bounding box center [1213, 141] width 172 height 26
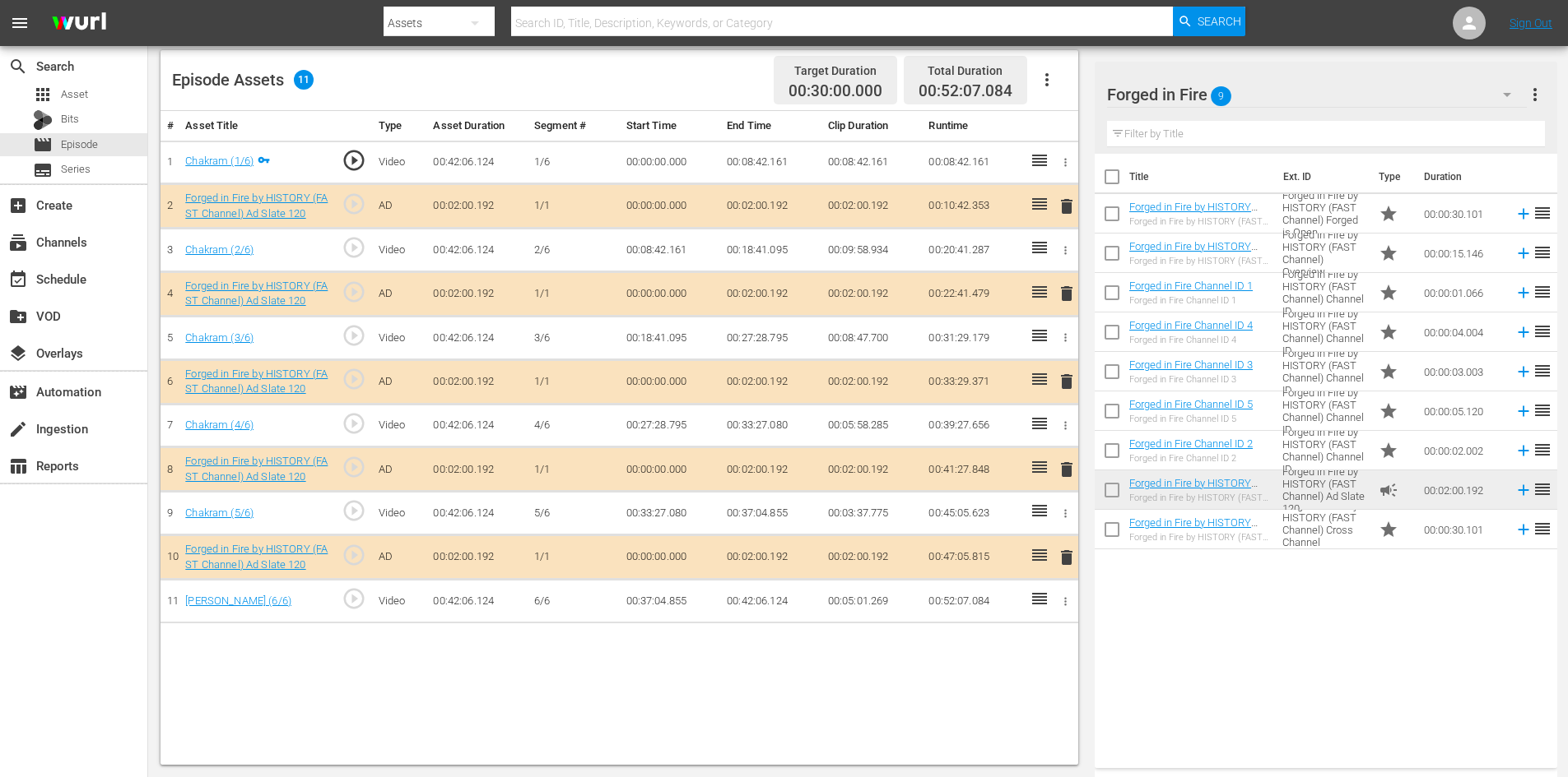
click at [1065, 471] on span "delete" at bounding box center [1066, 470] width 20 height 20
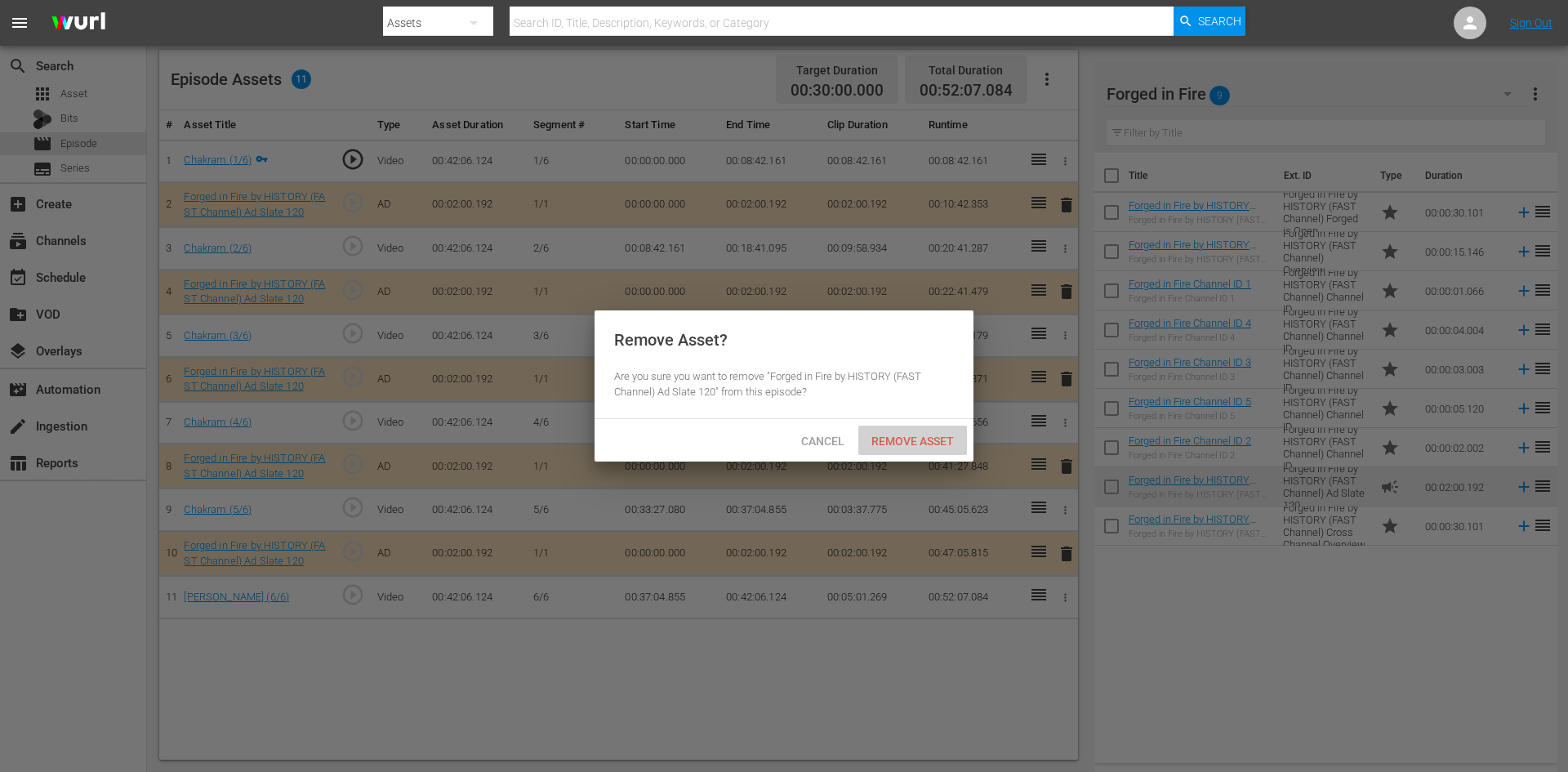
drag, startPoint x: 906, startPoint y: 437, endPoint x: 710, endPoint y: 301, distance: 238.6
click at [905, 437] on span "Remove Asset" at bounding box center [912, 442] width 108 height 13
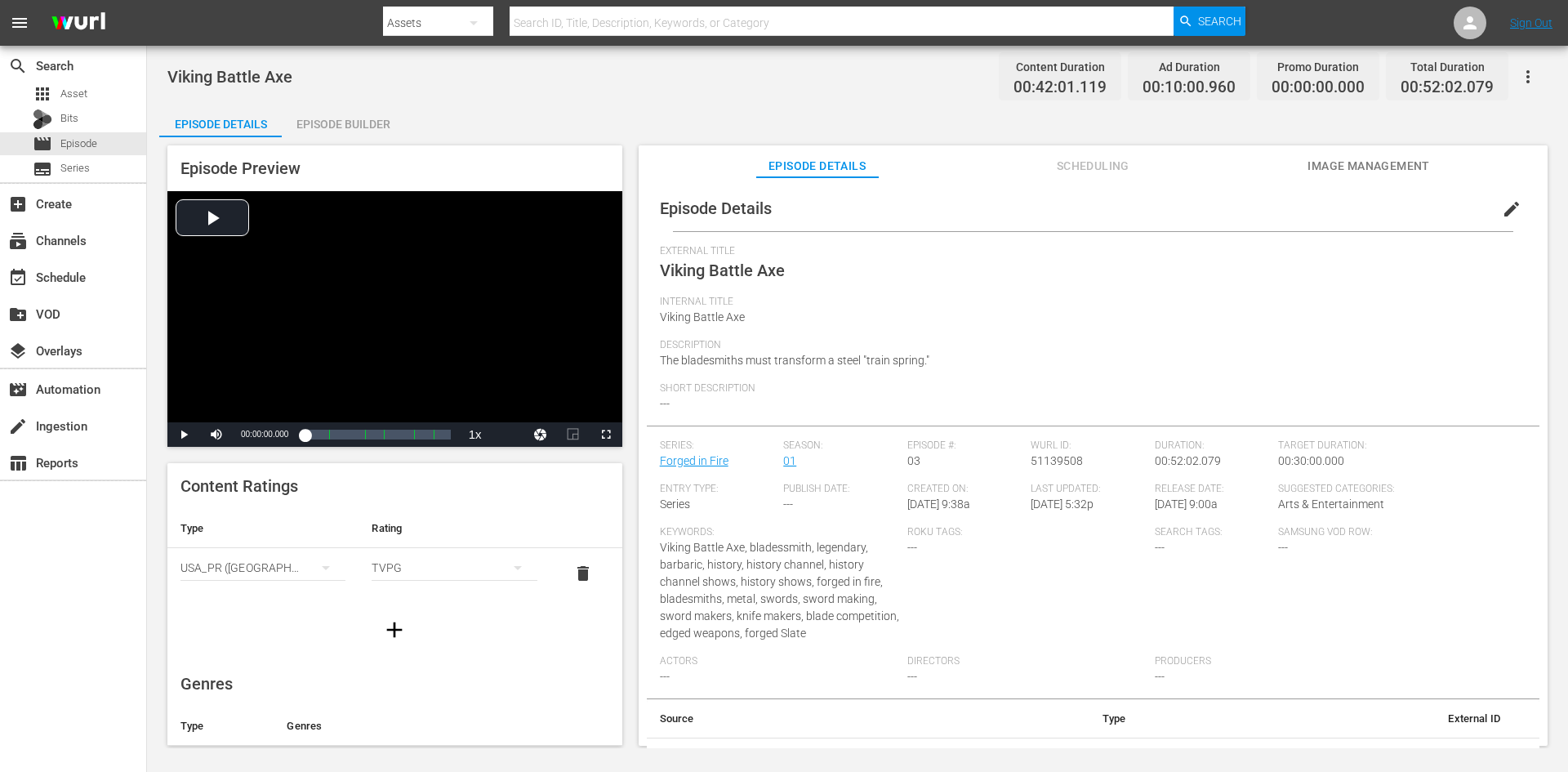
click at [360, 122] on div "Episode Builder" at bounding box center [343, 124] width 122 height 39
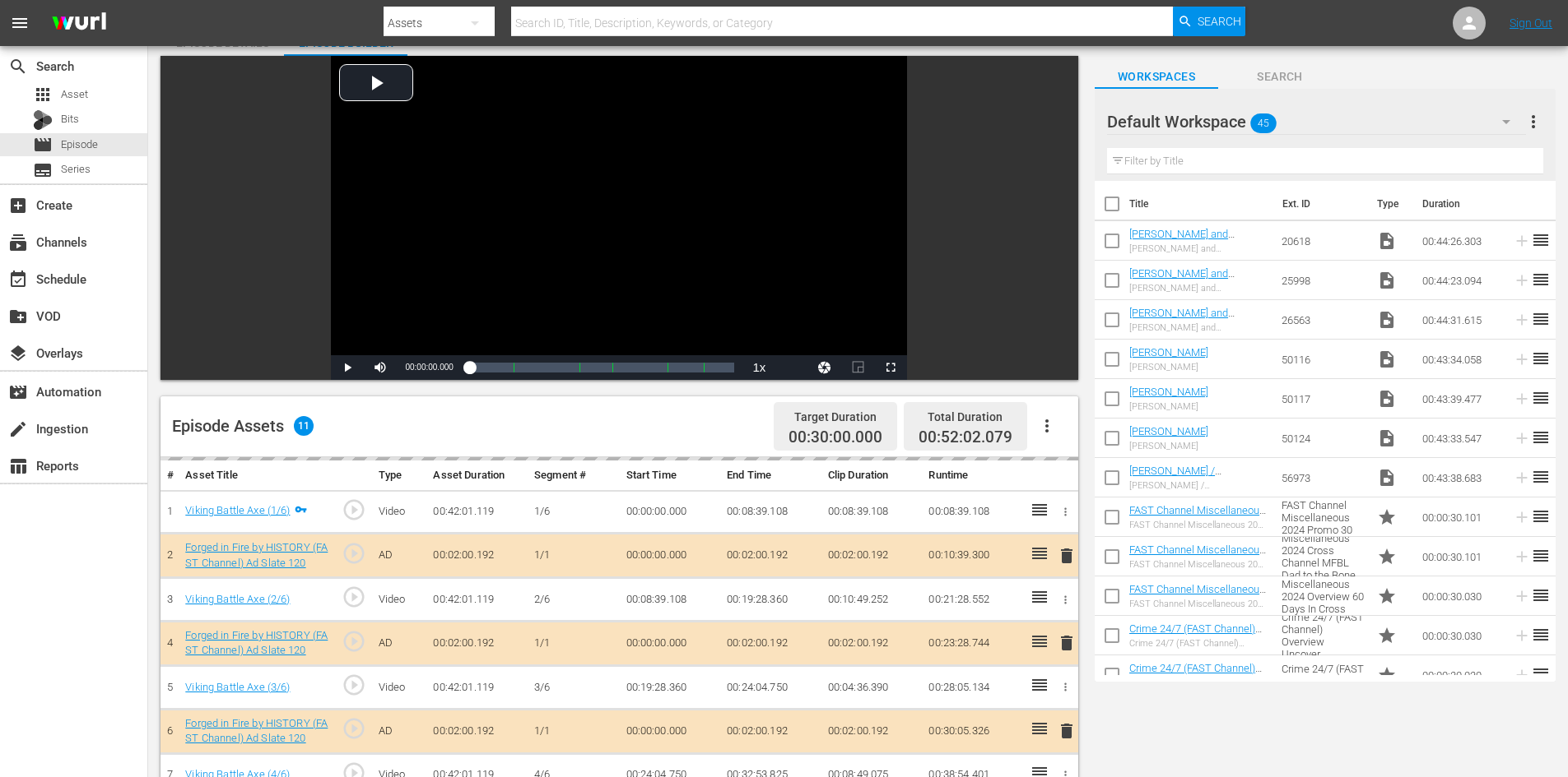
scroll to position [429, 0]
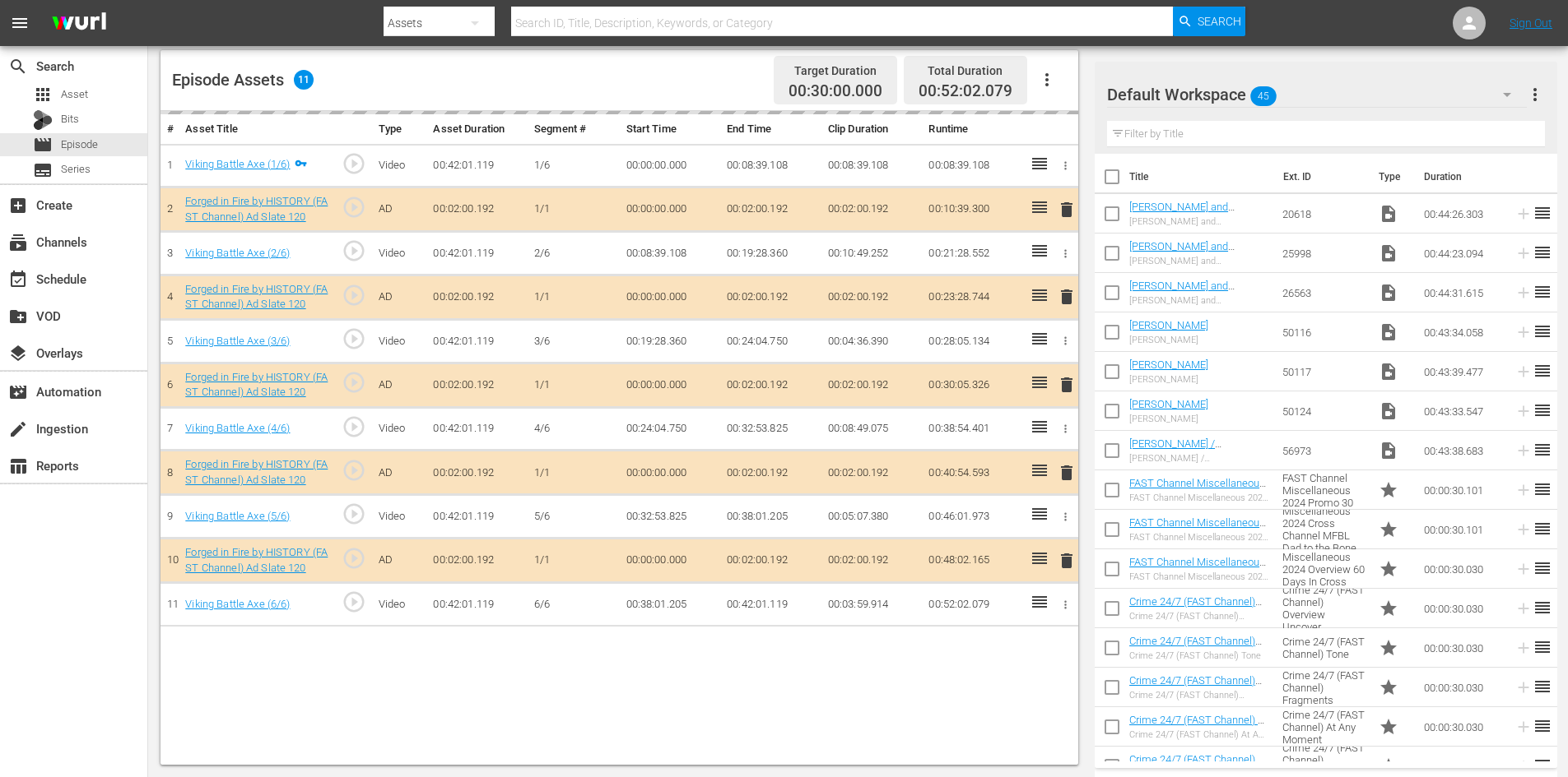
click at [1314, 95] on div "Default Workspace 45" at bounding box center [1317, 94] width 420 height 46
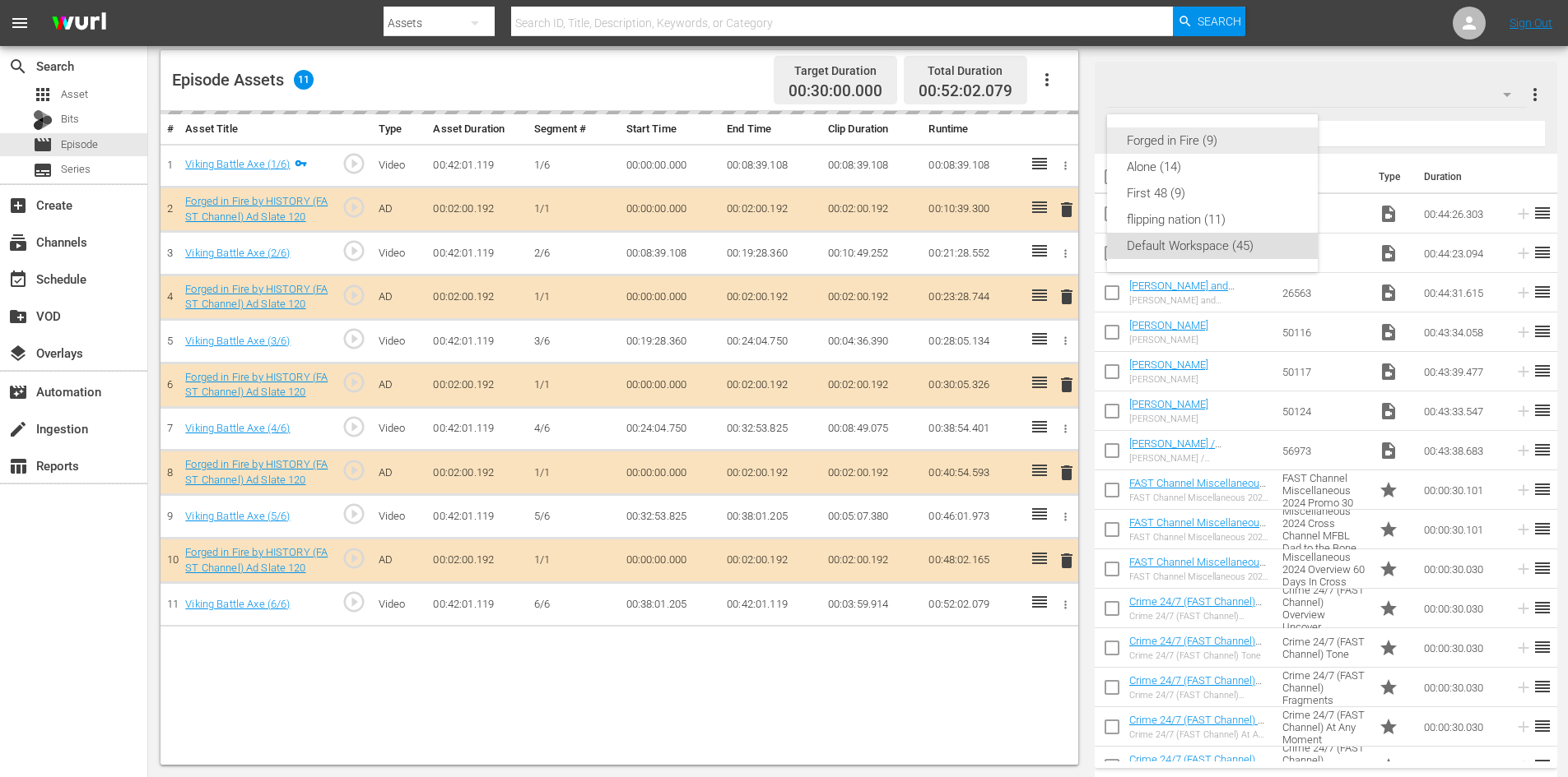
click at [1167, 141] on div "Forged in Fire (9)" at bounding box center [1213, 141] width 172 height 26
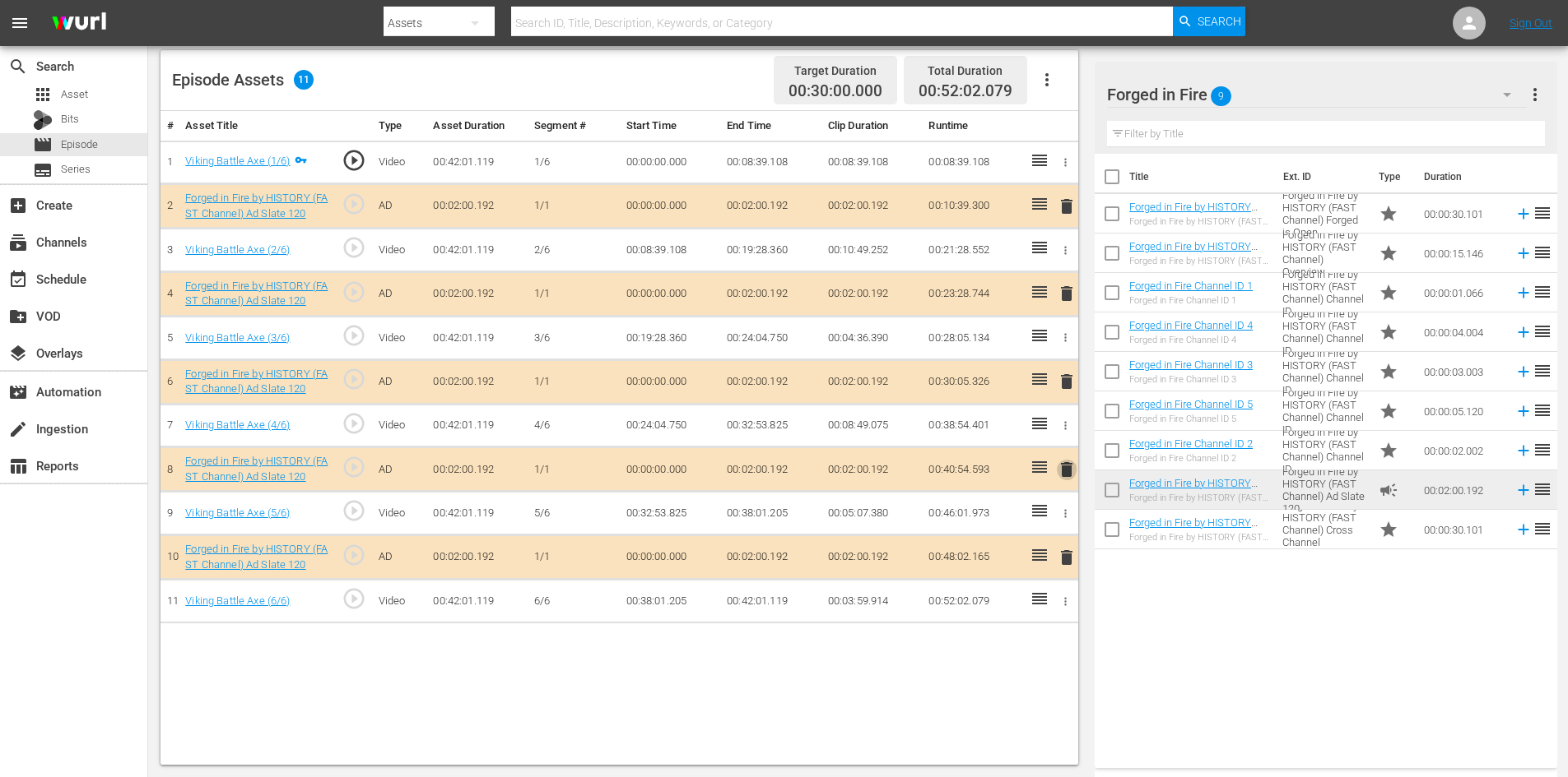
click at [1067, 470] on span "delete" at bounding box center [1066, 470] width 20 height 20
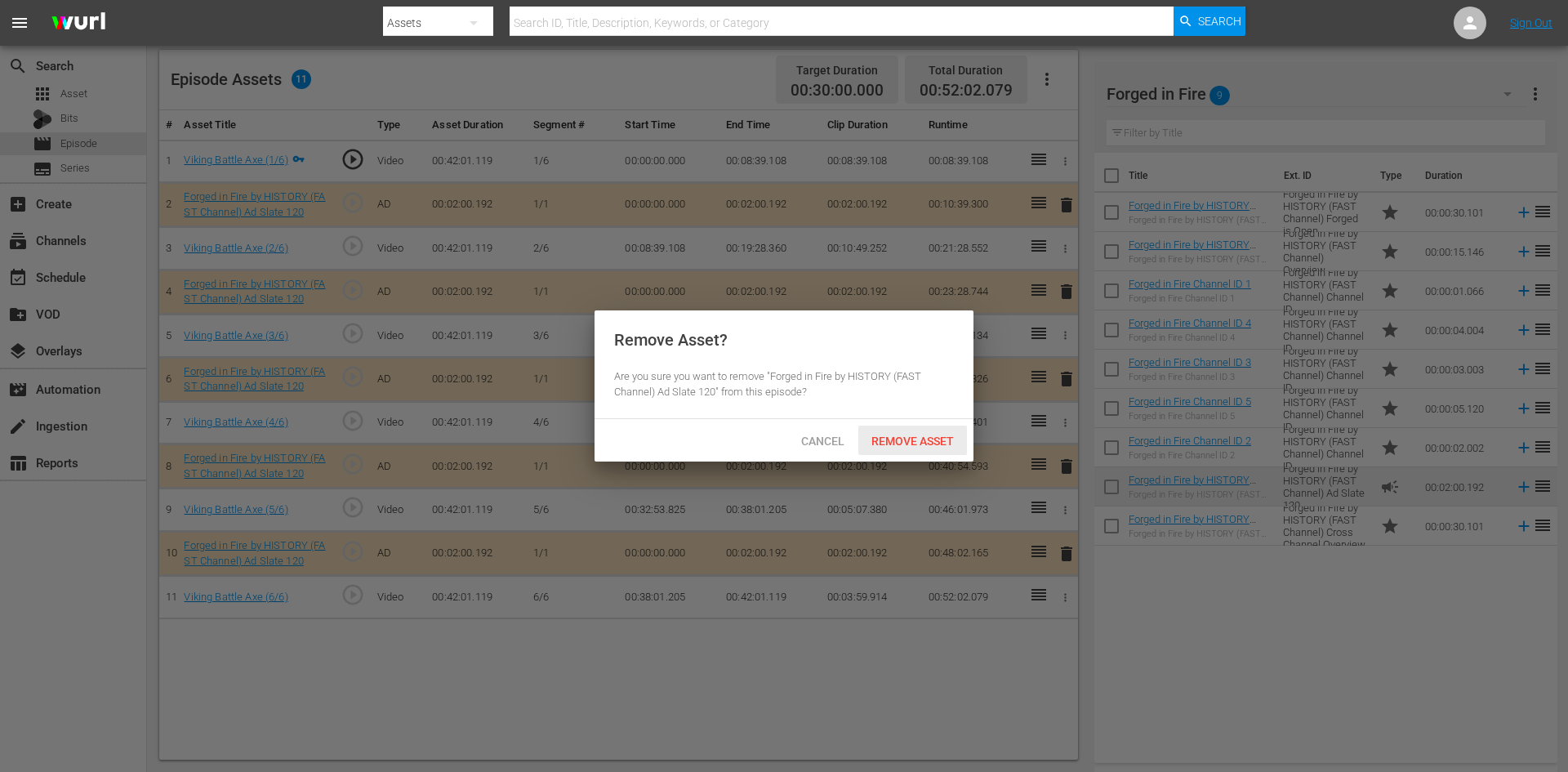
click at [892, 437] on span "Remove Asset" at bounding box center [912, 442] width 108 height 13
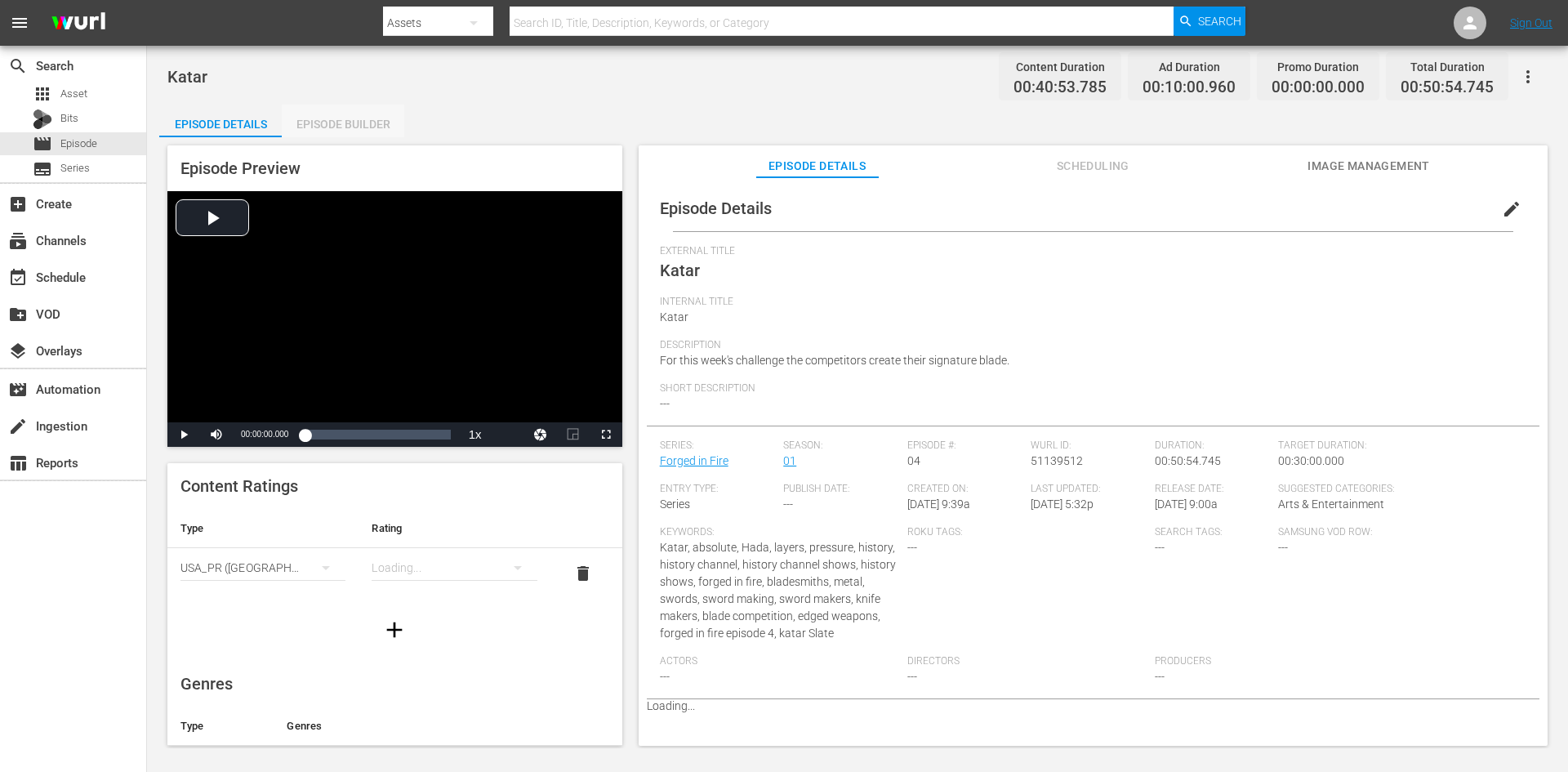
click at [371, 119] on div "Episode Builder" at bounding box center [343, 124] width 122 height 39
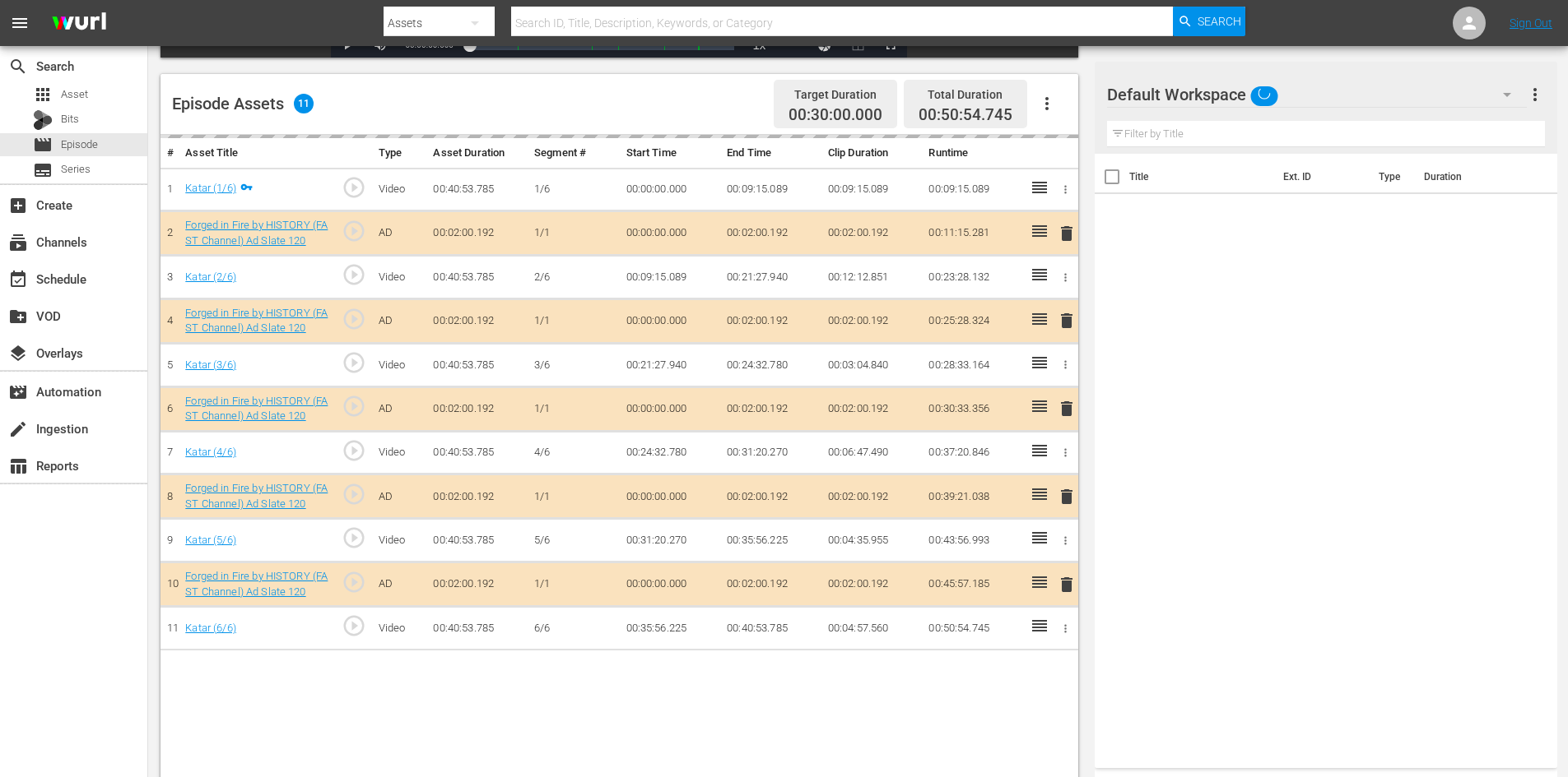
scroll to position [429, 0]
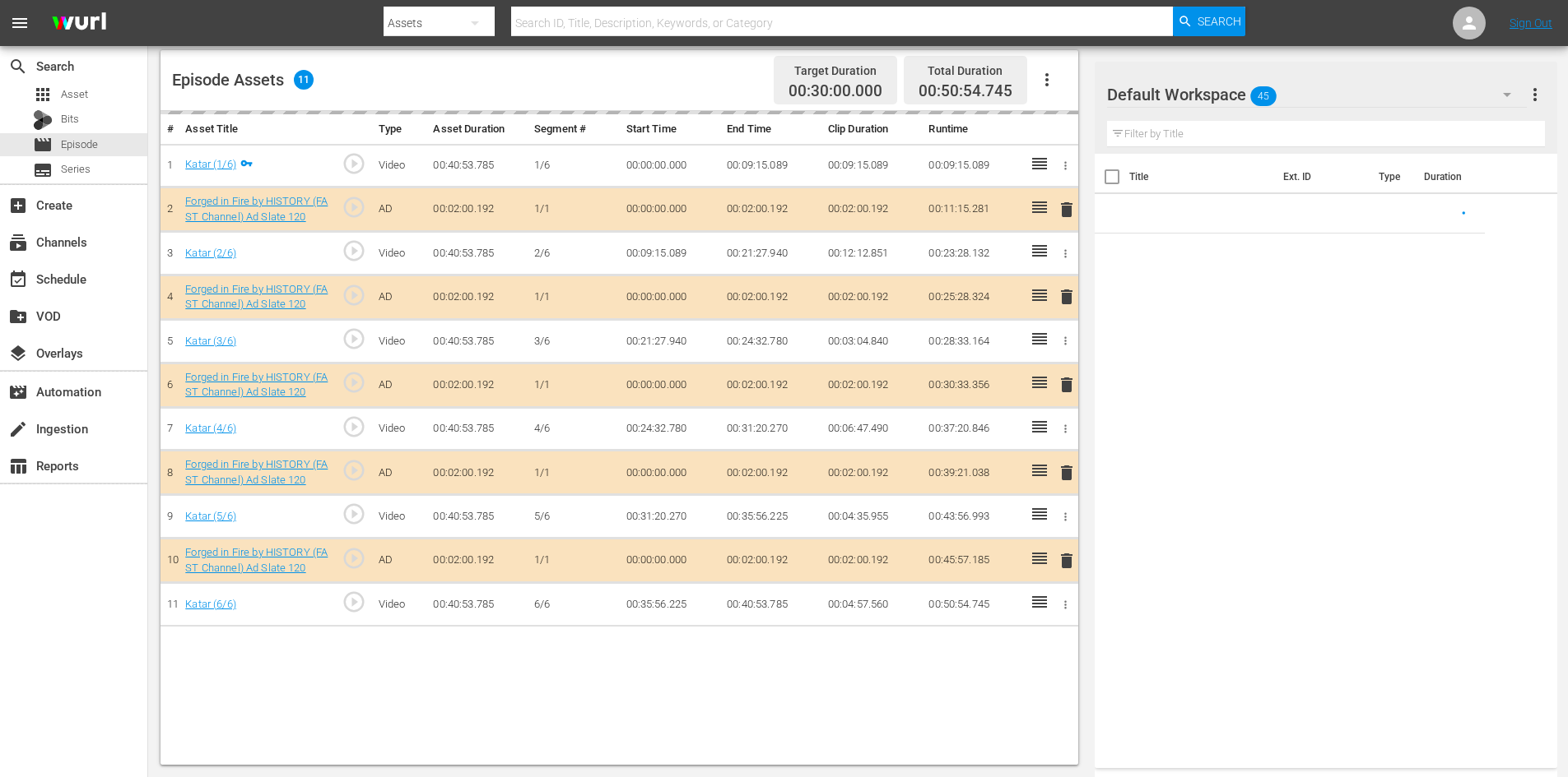
click at [1352, 97] on div "Default Workspace 45" at bounding box center [1317, 94] width 420 height 46
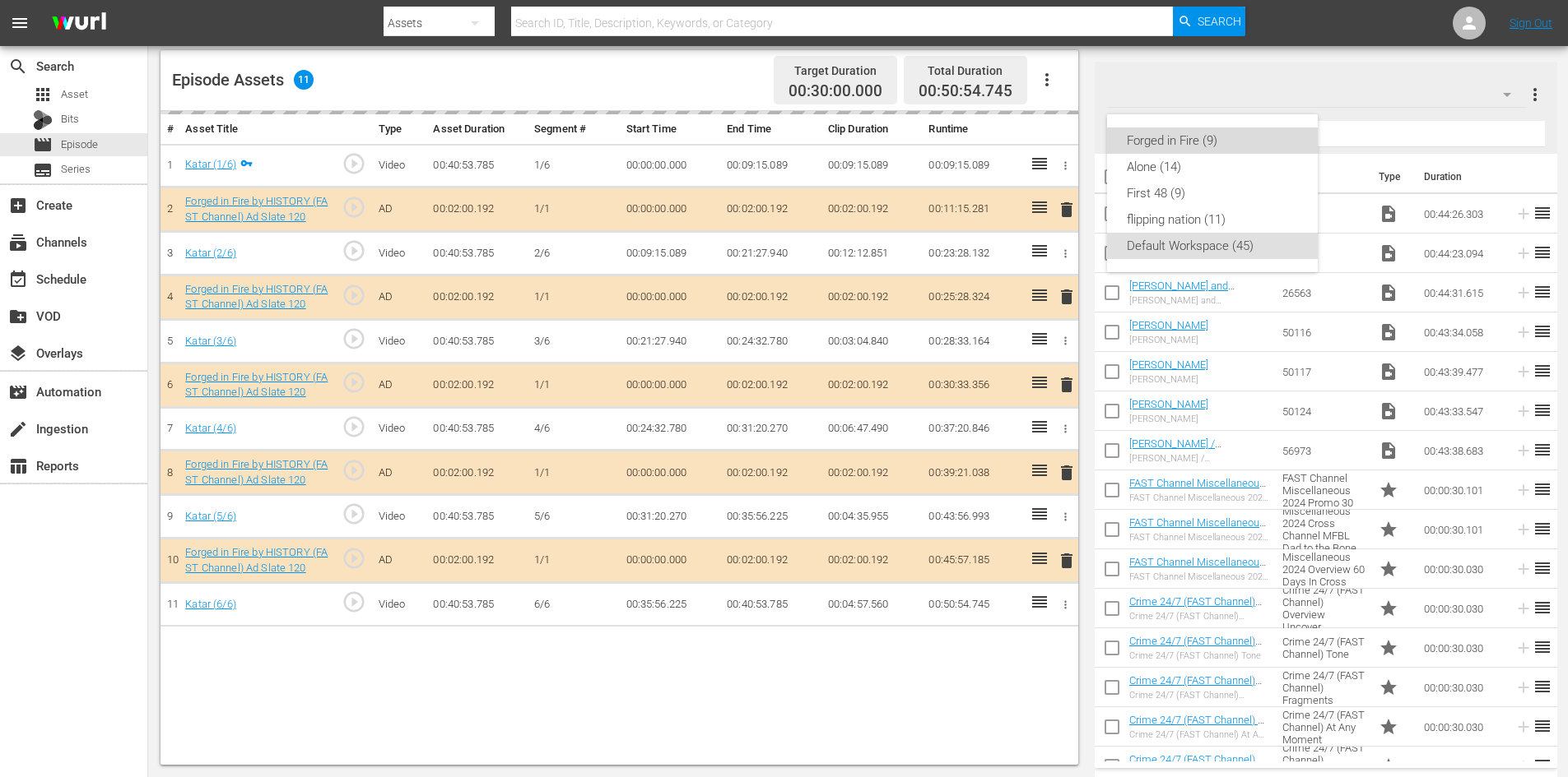
click at [1137, 143] on div "Forged in Fire (9)" at bounding box center [1213, 141] width 172 height 26
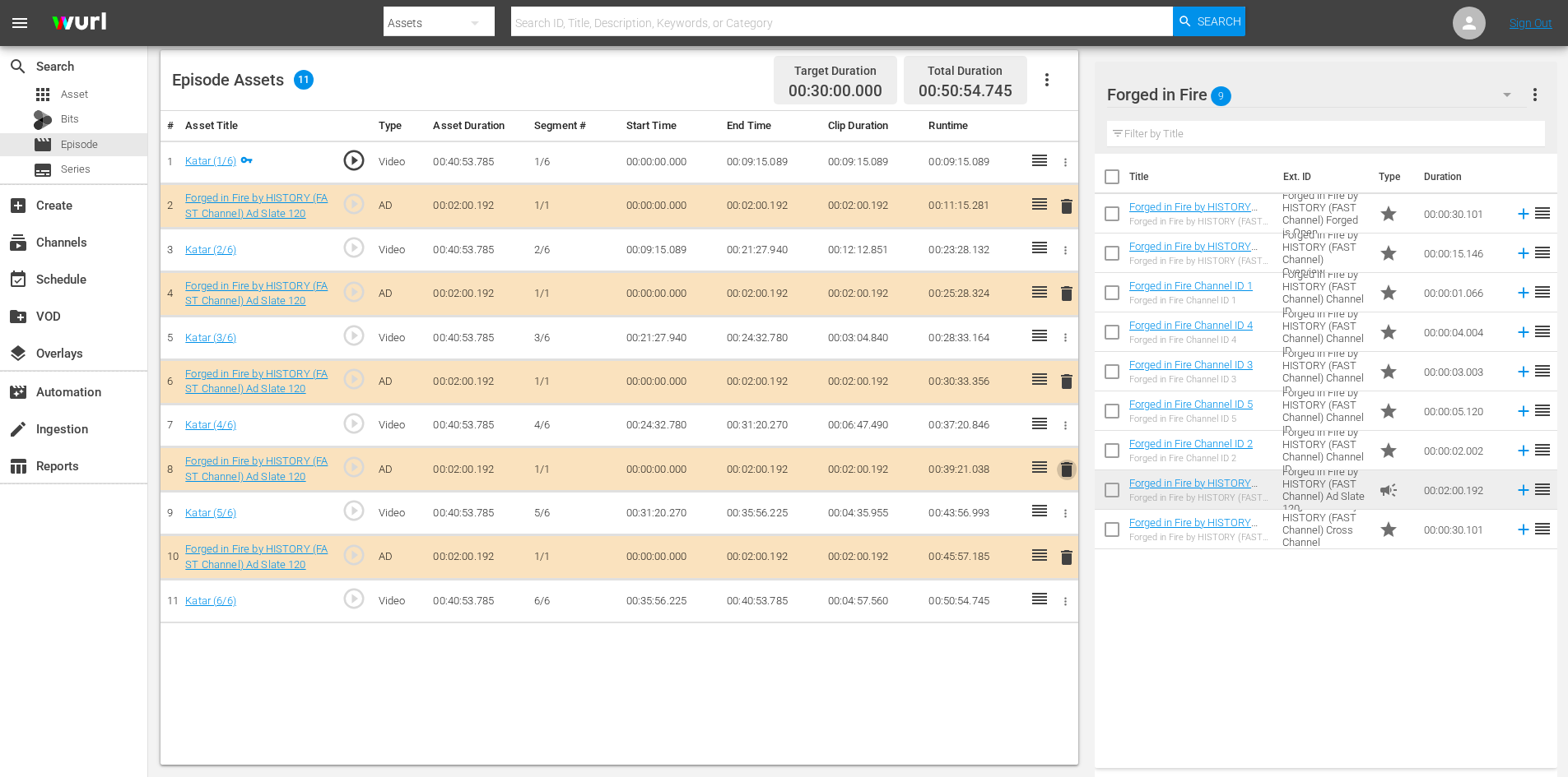
click at [1067, 474] on span "delete" at bounding box center [1066, 470] width 20 height 20
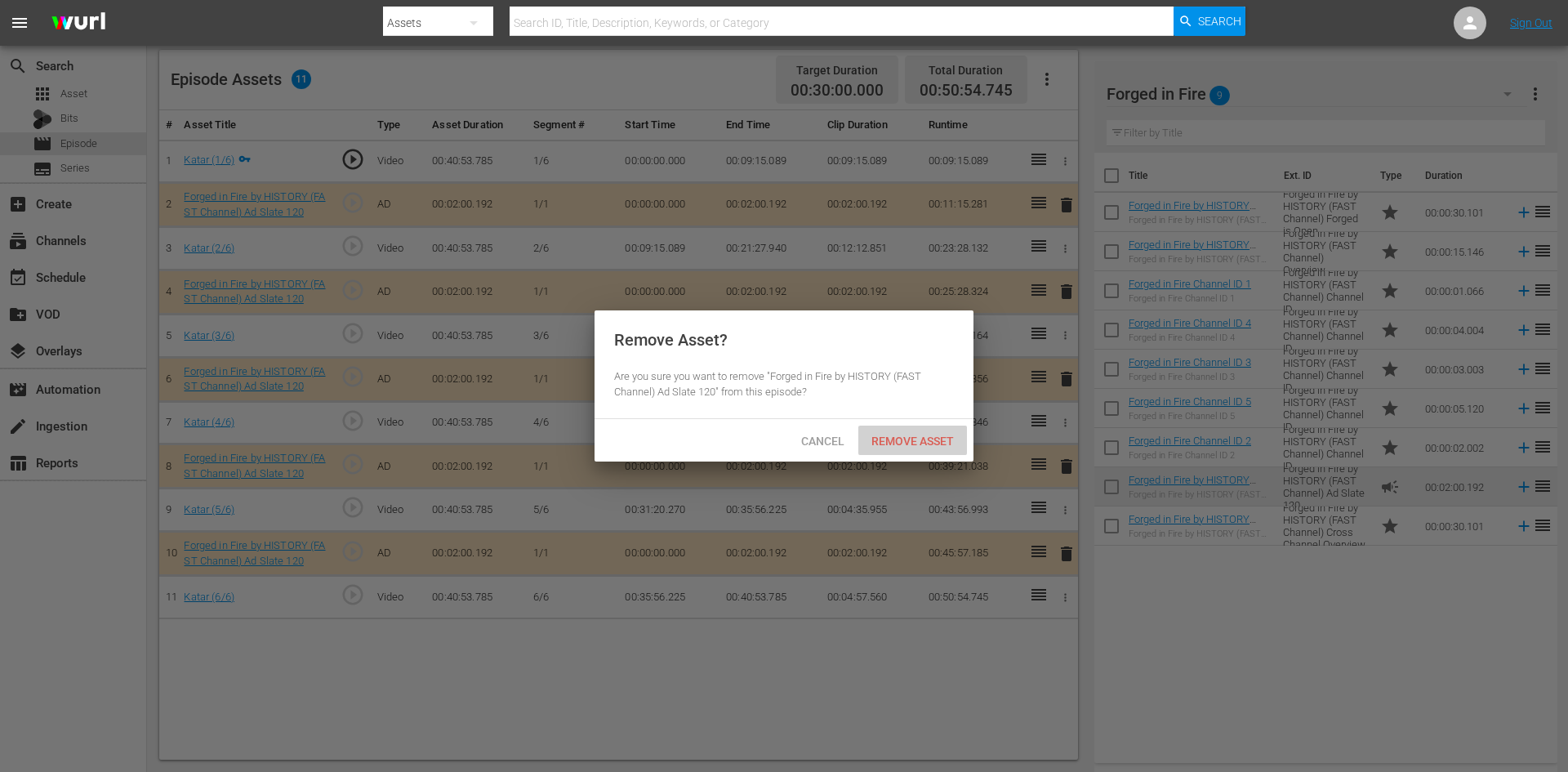
click at [919, 427] on div "Remove Asset" at bounding box center [912, 441] width 108 height 31
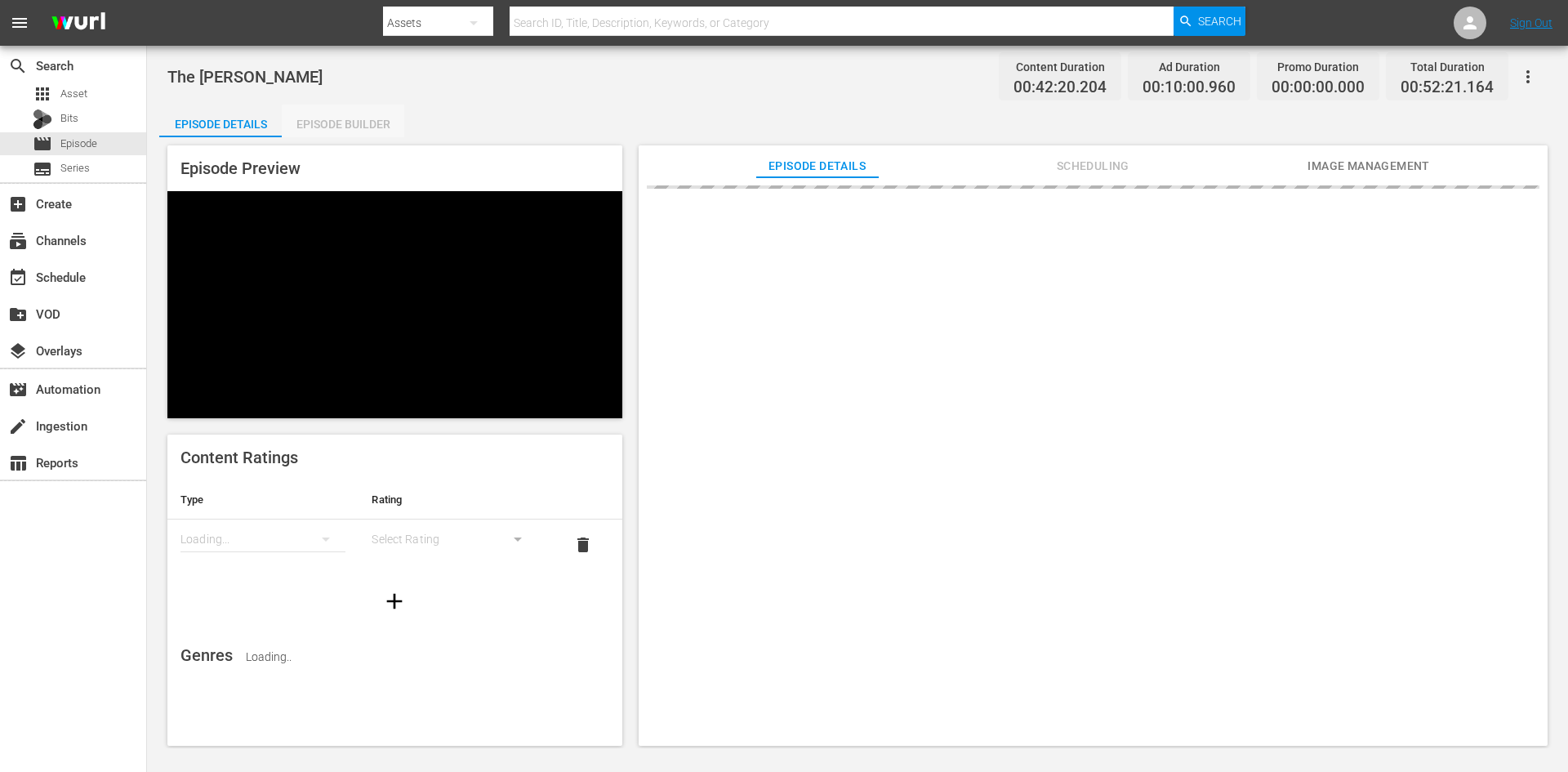
click at [373, 127] on div "Episode Builder" at bounding box center [343, 124] width 122 height 39
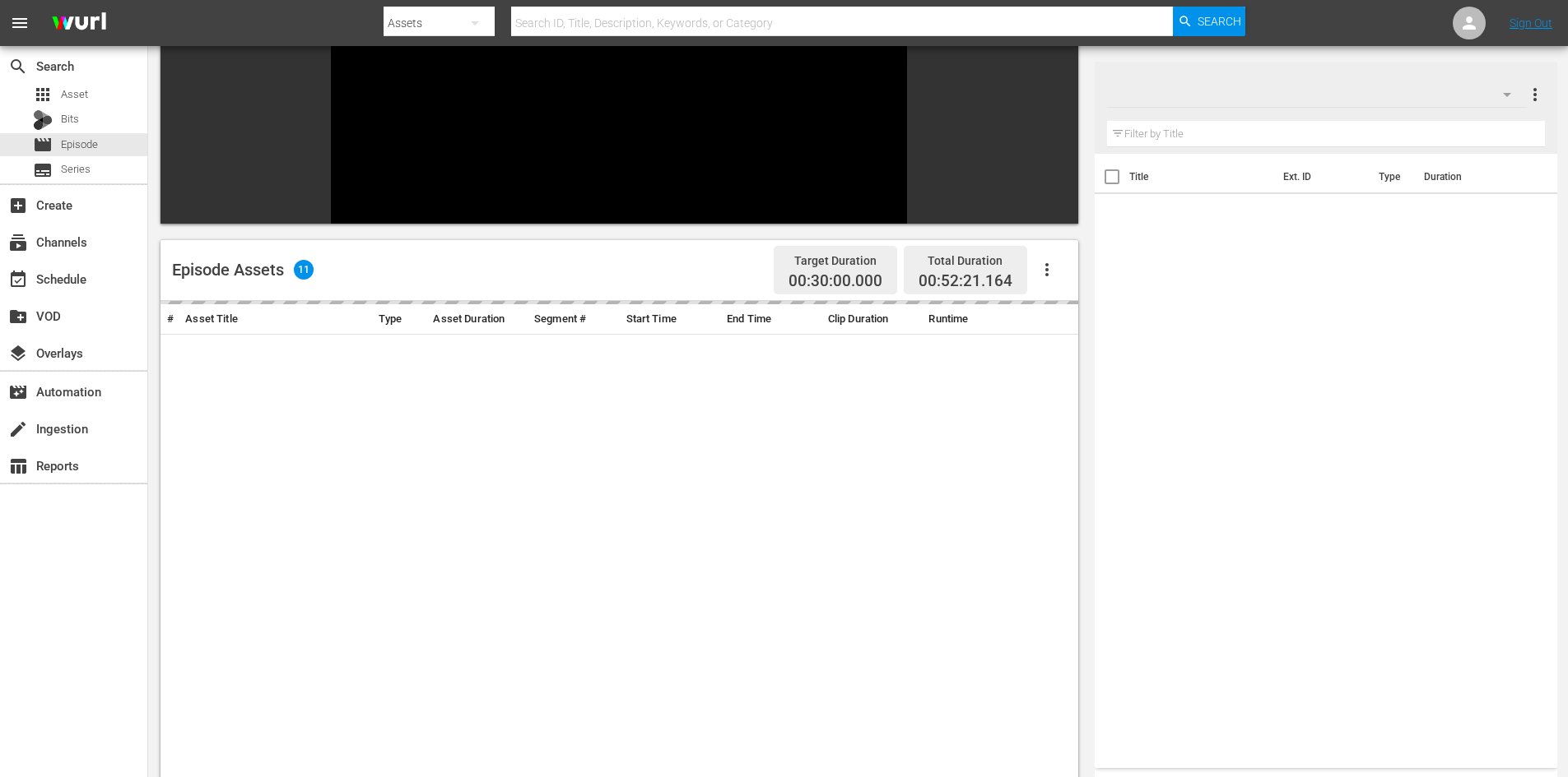
scroll to position [228, 0]
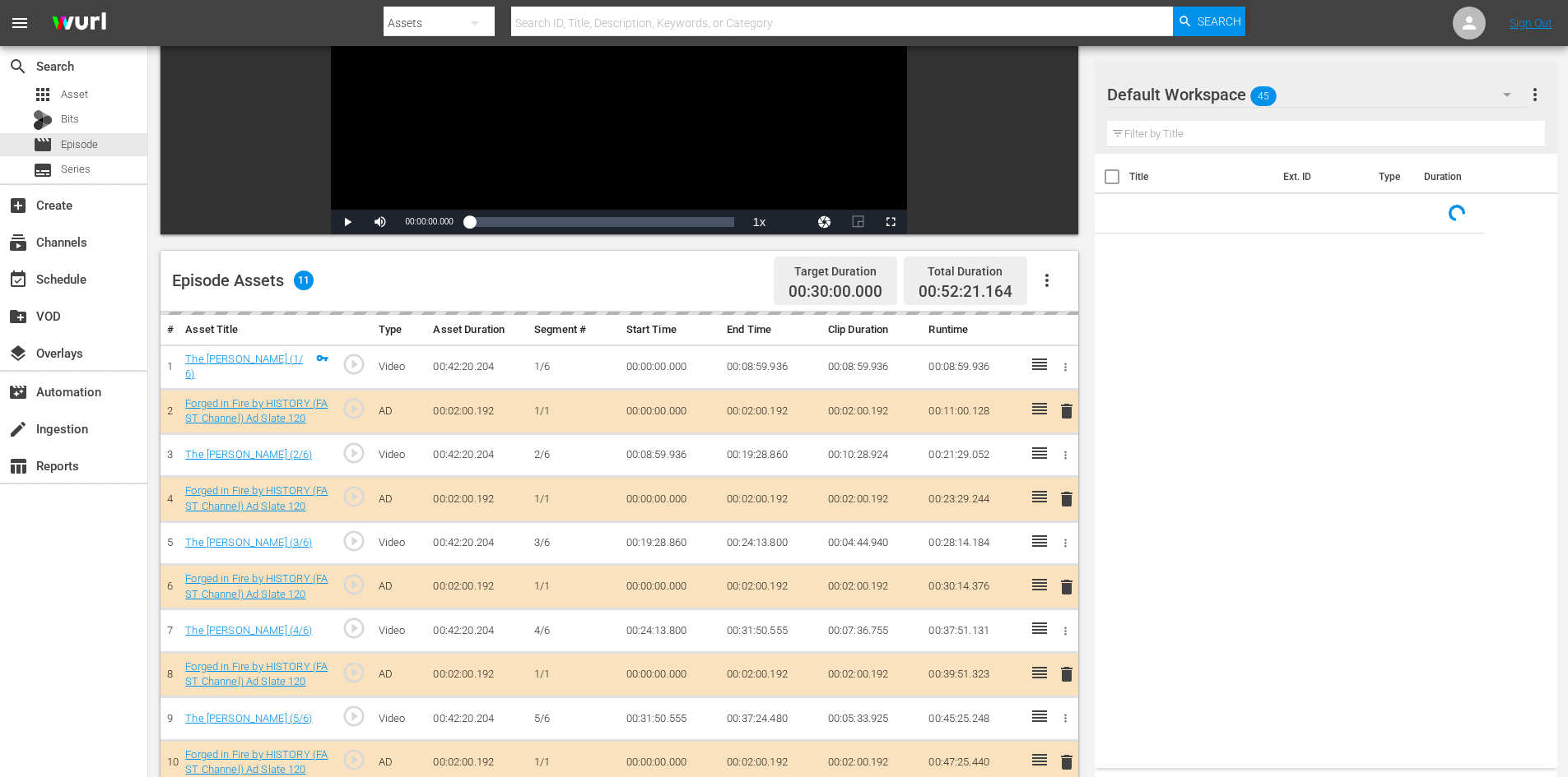
click at [1357, 88] on div "Default Workspace 45" at bounding box center [1317, 94] width 420 height 46
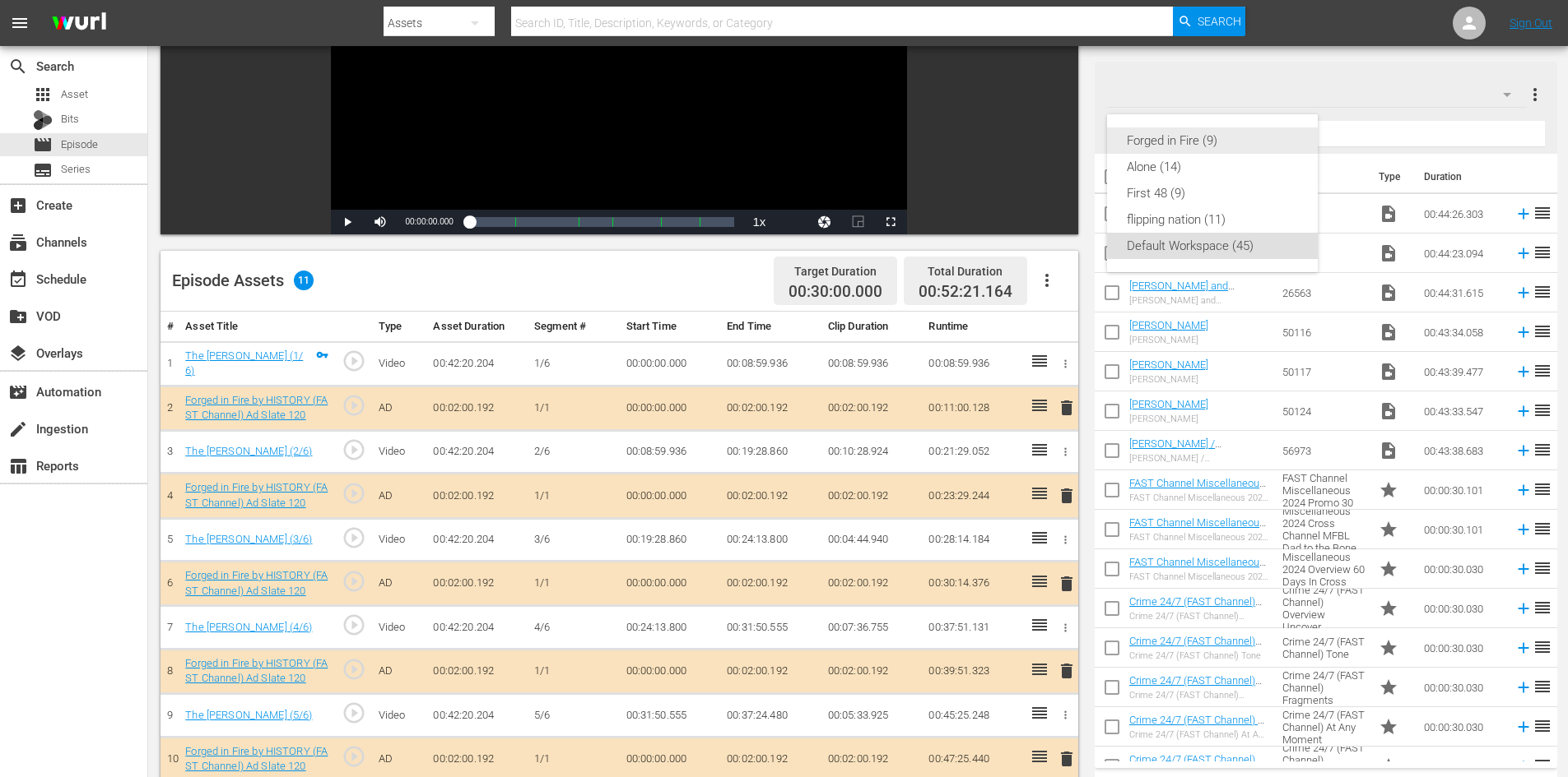
click at [1212, 137] on div "Forged in Fire (9)" at bounding box center [1213, 141] width 172 height 26
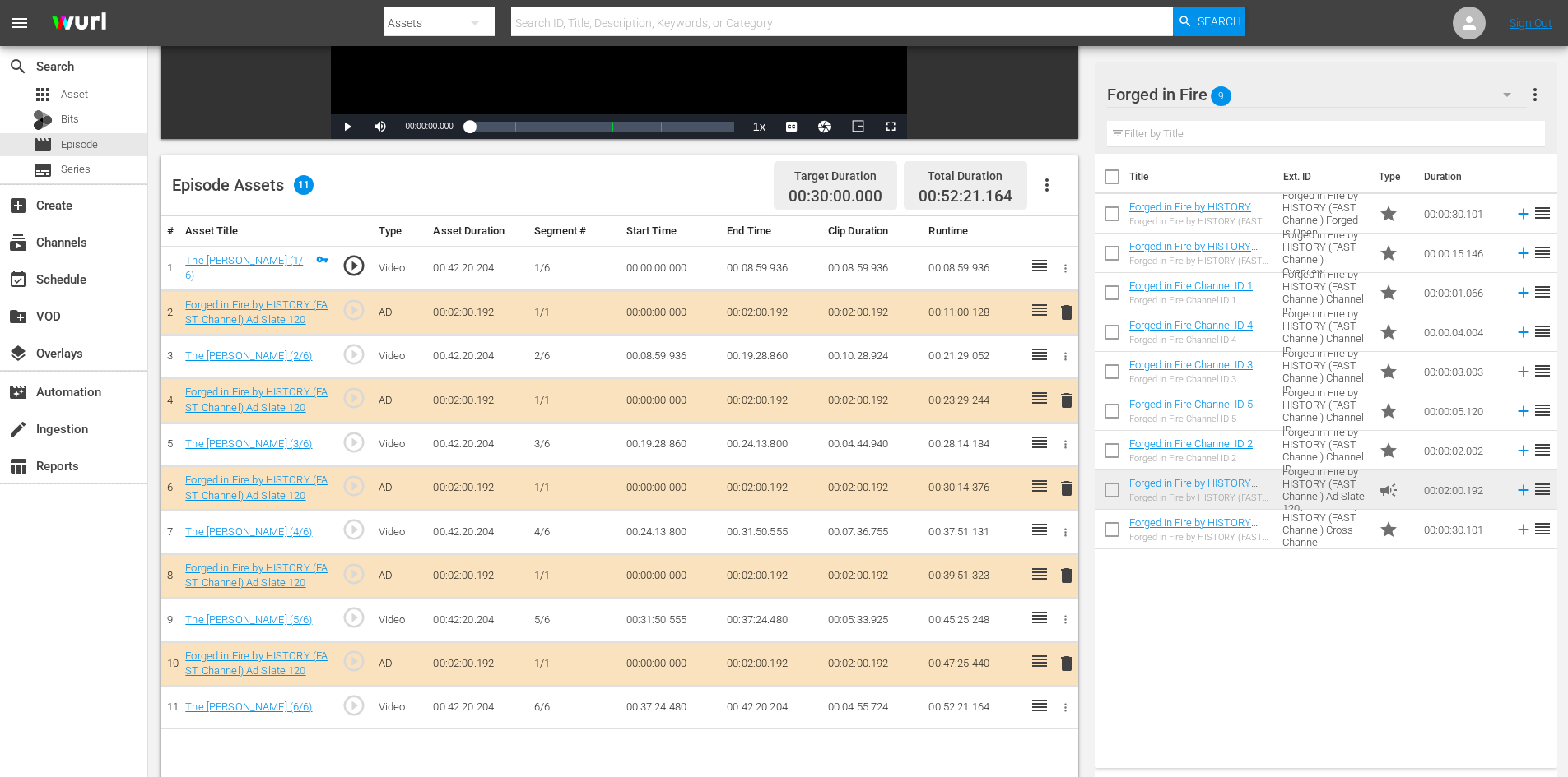
scroll to position [429, 0]
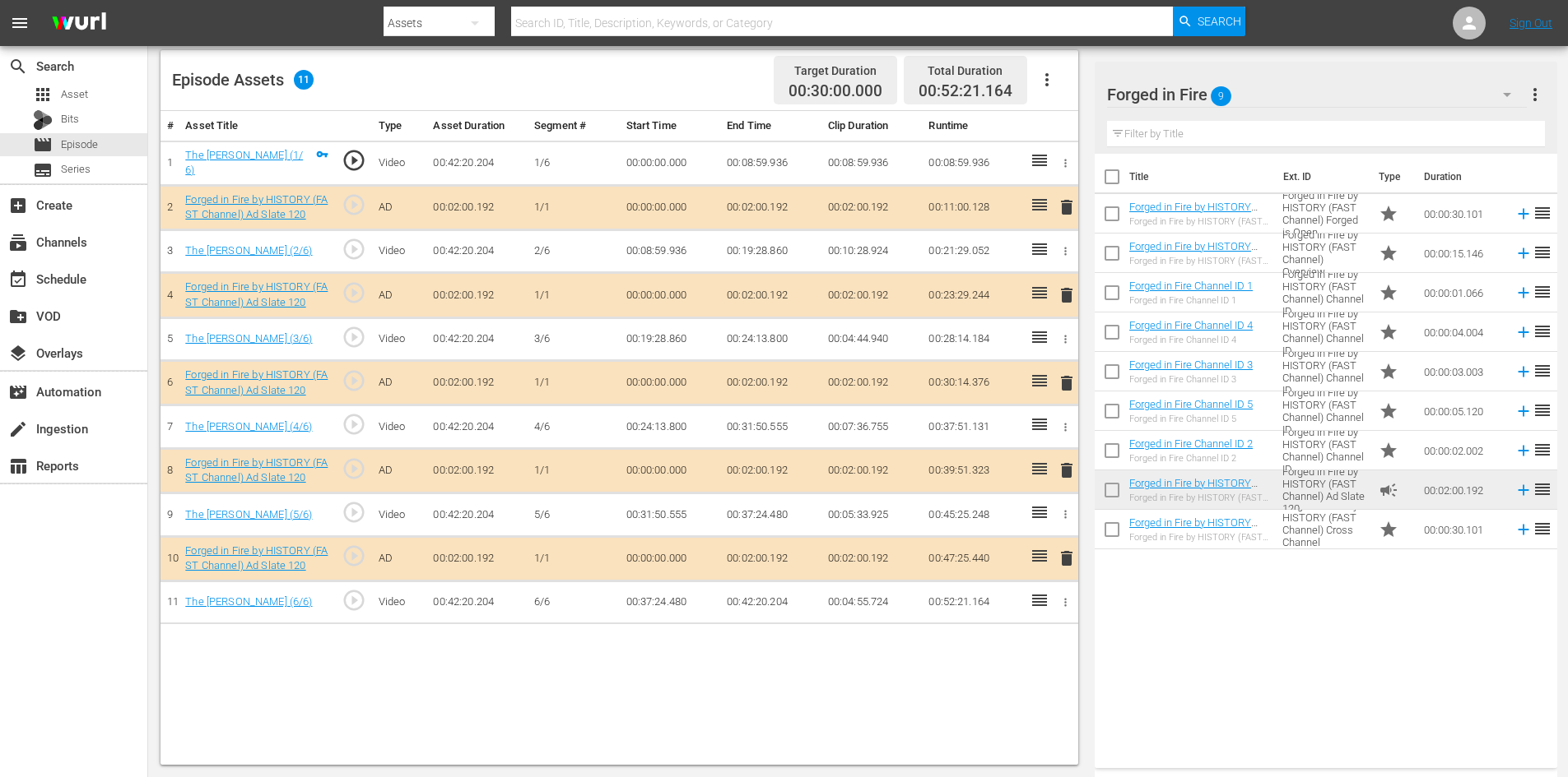
click at [1067, 474] on span "delete" at bounding box center [1066, 470] width 20 height 20
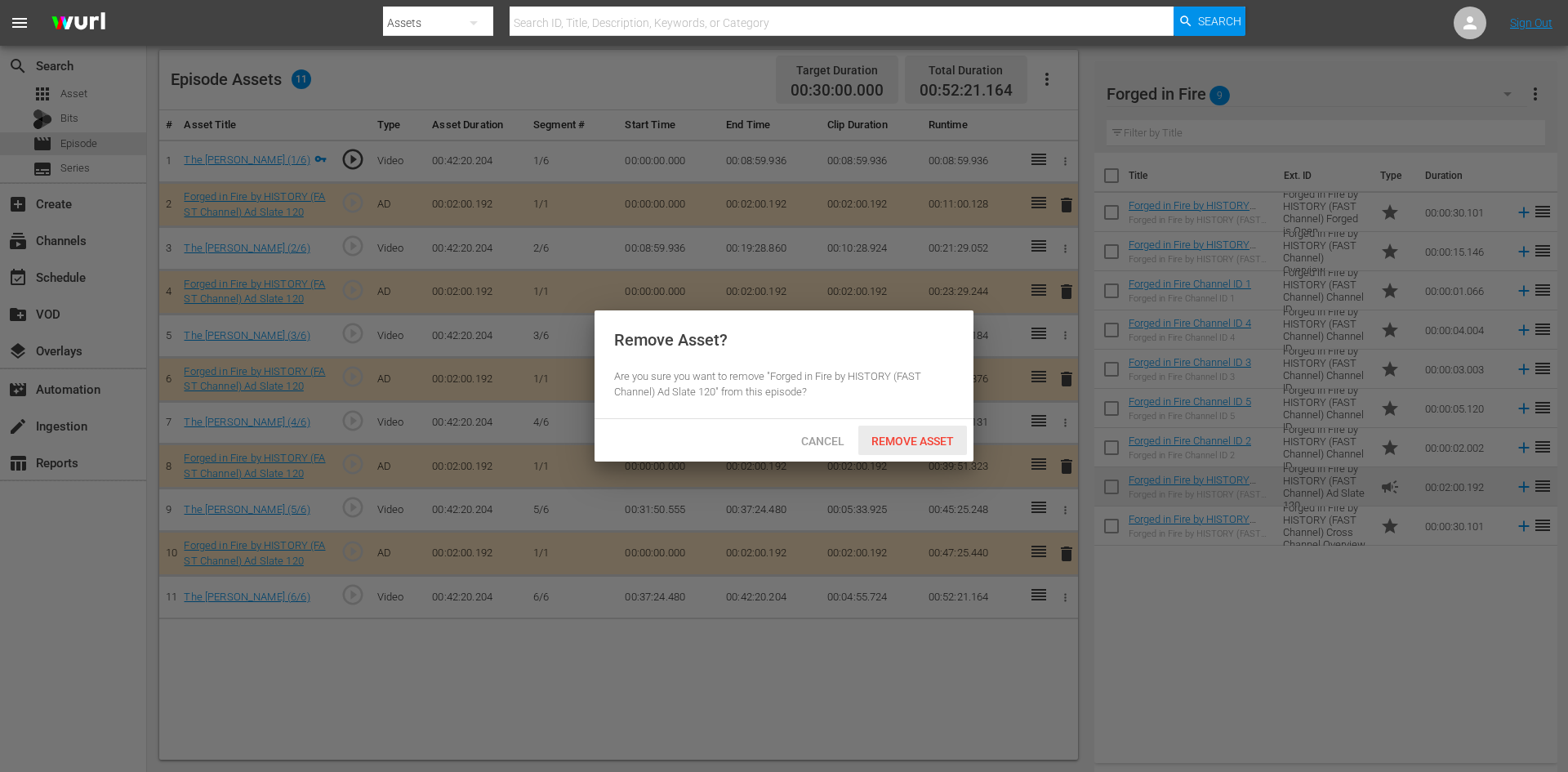
click at [931, 437] on span "Remove Asset" at bounding box center [912, 442] width 108 height 13
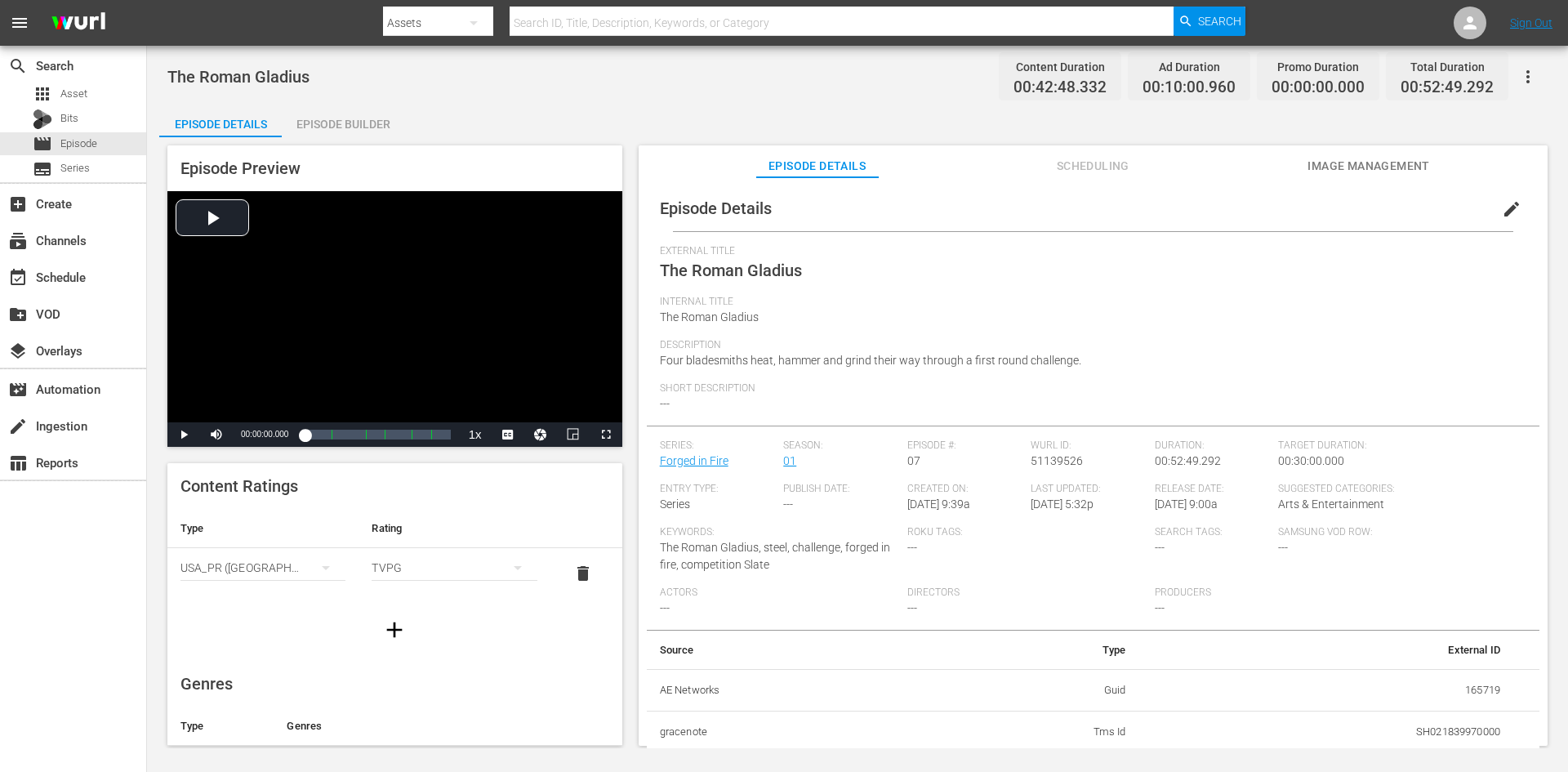
click at [376, 120] on div "Episode Builder" at bounding box center [343, 124] width 122 height 39
click at [372, 126] on div "Episode Builder" at bounding box center [343, 124] width 122 height 39
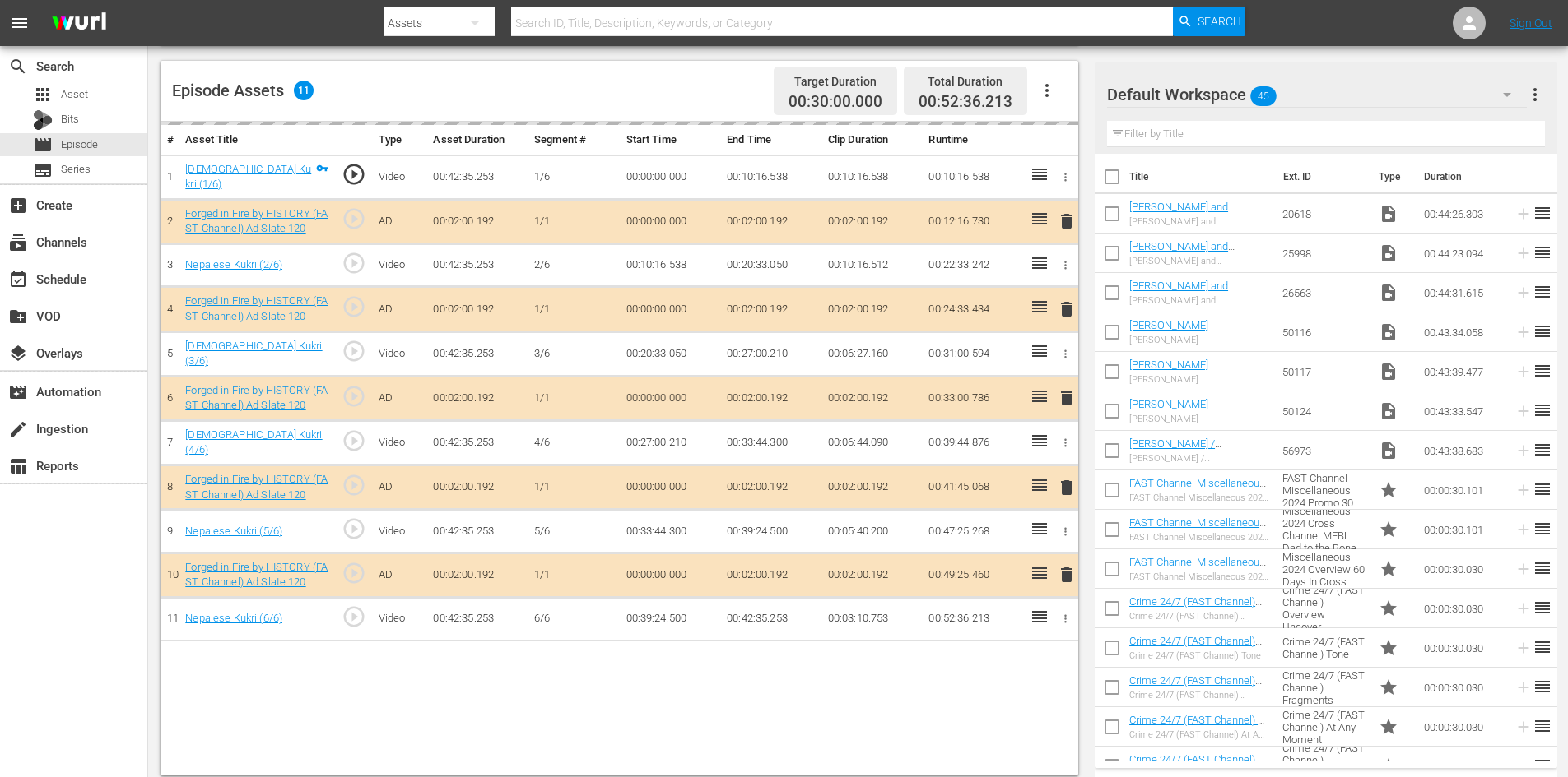
scroll to position [429, 0]
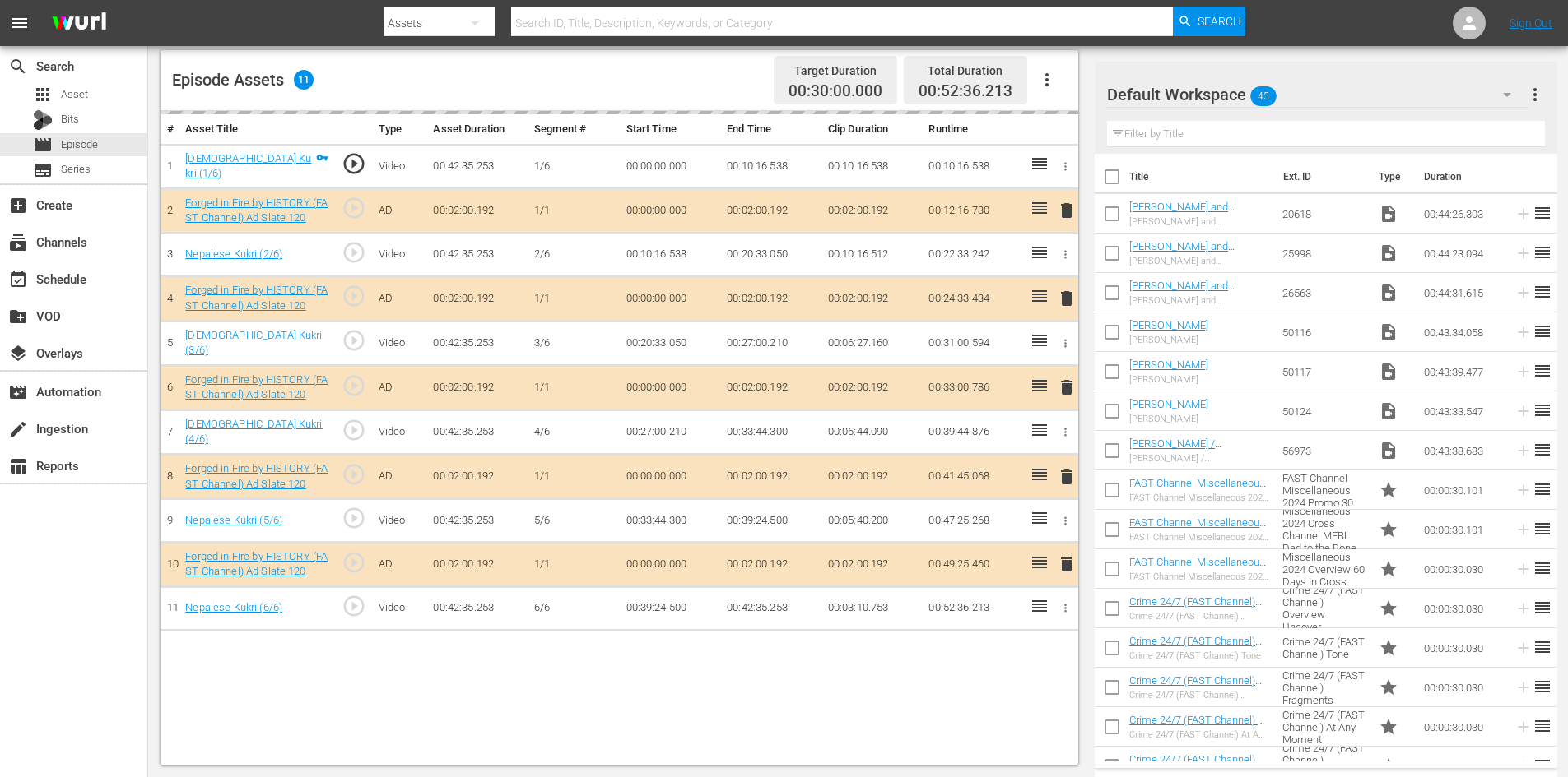
click at [1315, 96] on div "Default Workspace 45" at bounding box center [1317, 94] width 420 height 46
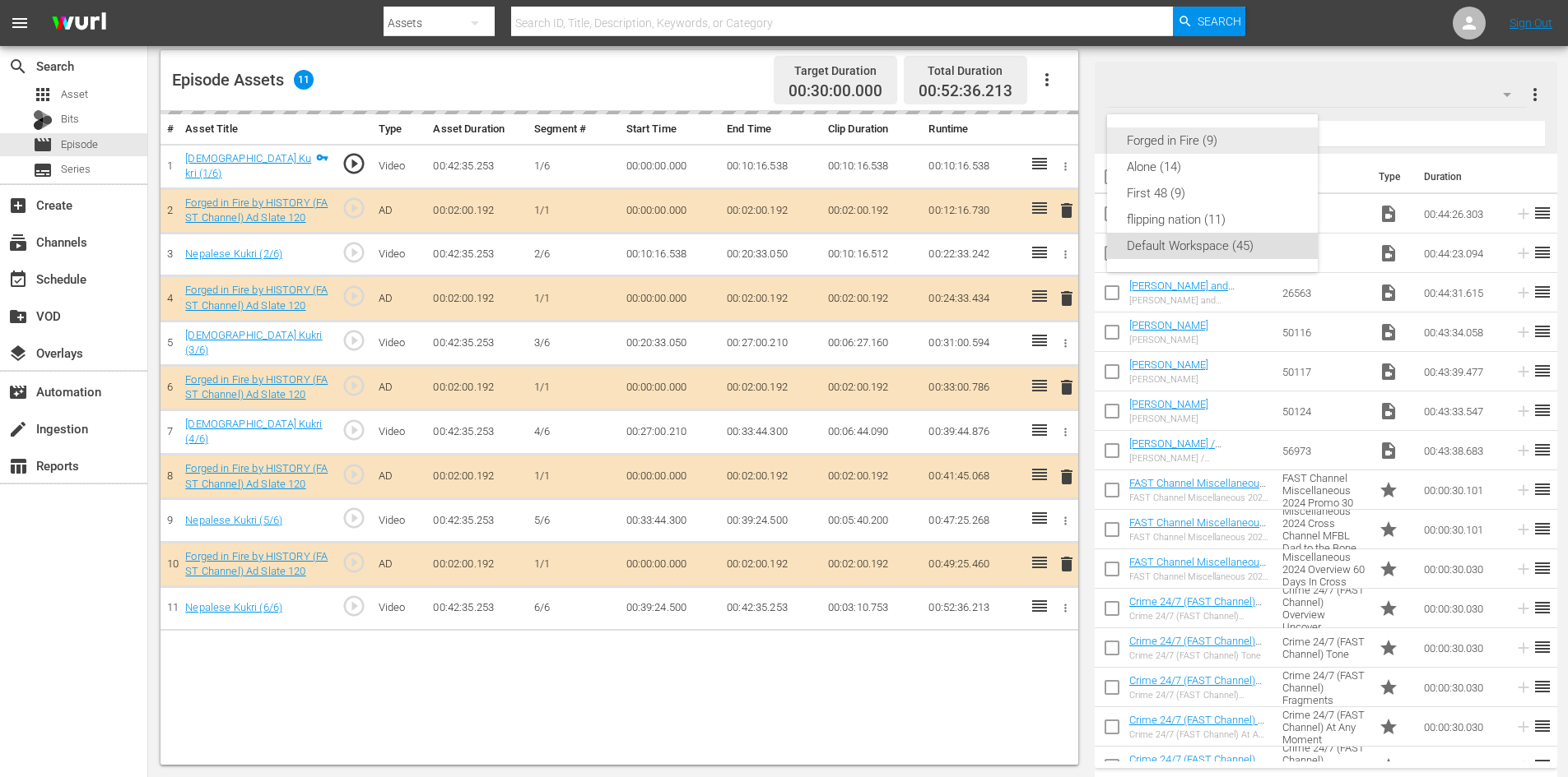
click at [1157, 142] on div "Forged in Fire (9)" at bounding box center [1213, 141] width 172 height 26
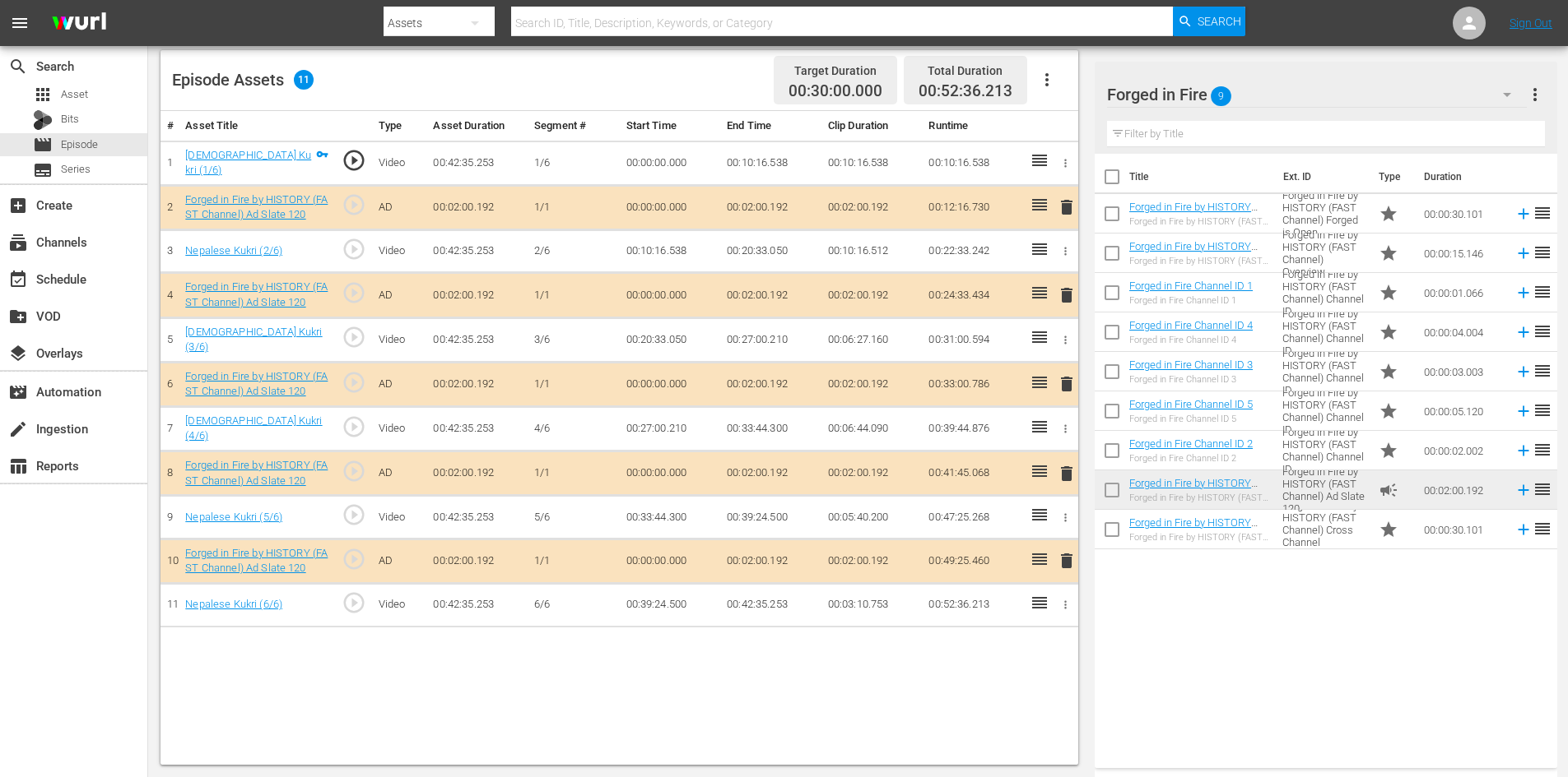
click at [1070, 471] on span "delete" at bounding box center [1066, 473] width 20 height 20
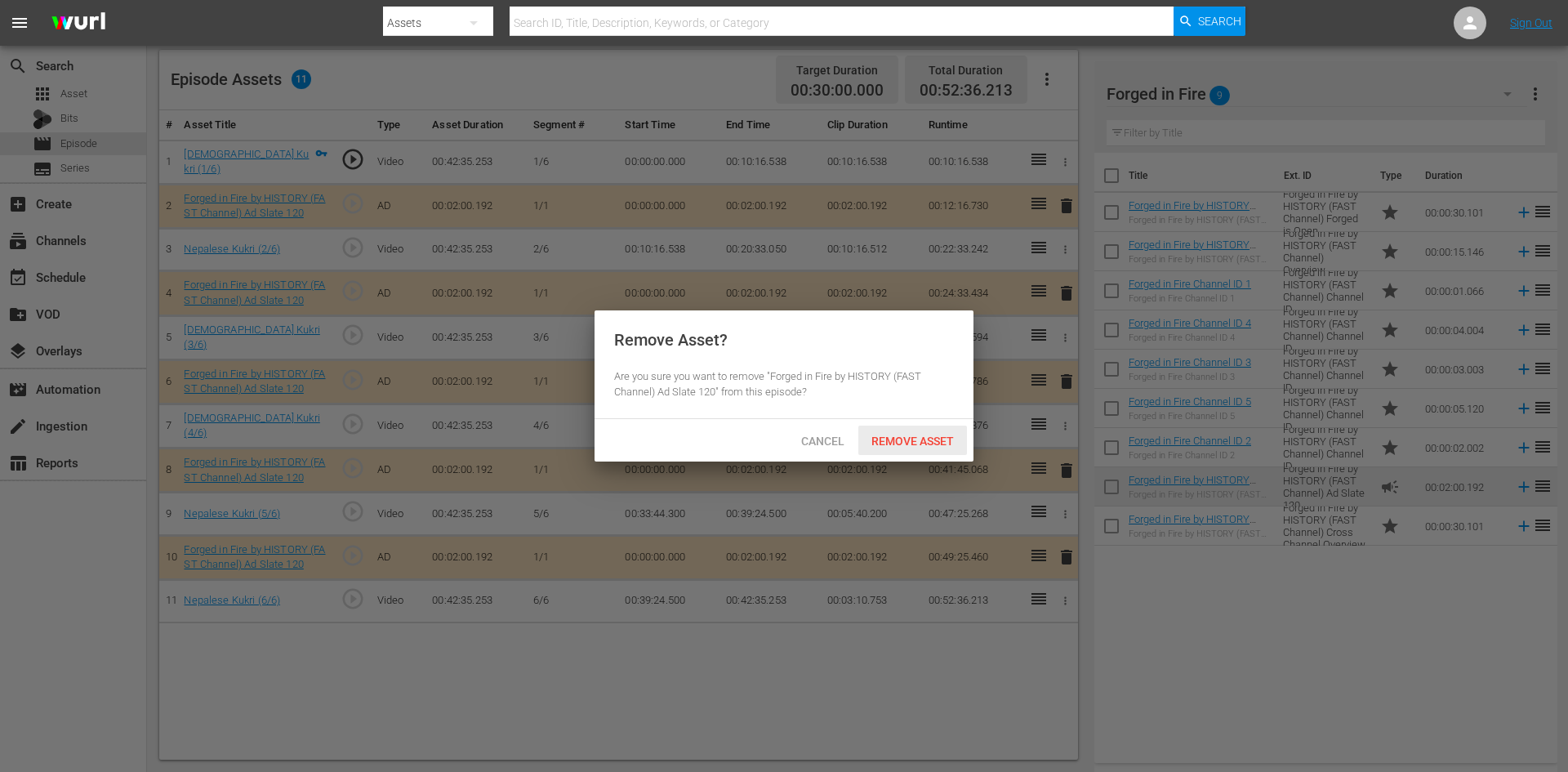
click at [948, 447] on div "Remove Asset" at bounding box center [912, 441] width 108 height 31
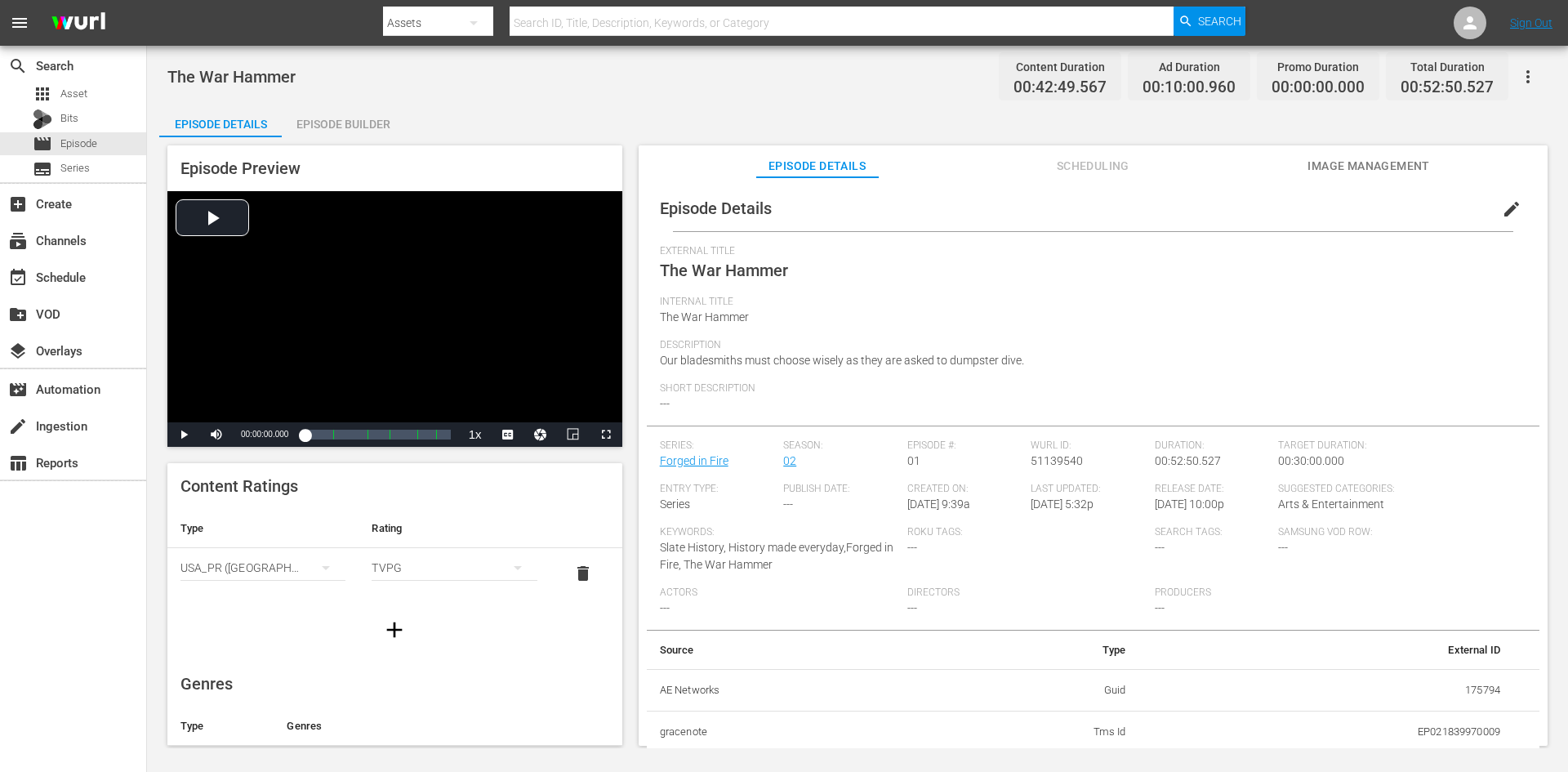
click at [392, 128] on div "Episode Builder" at bounding box center [343, 124] width 122 height 39
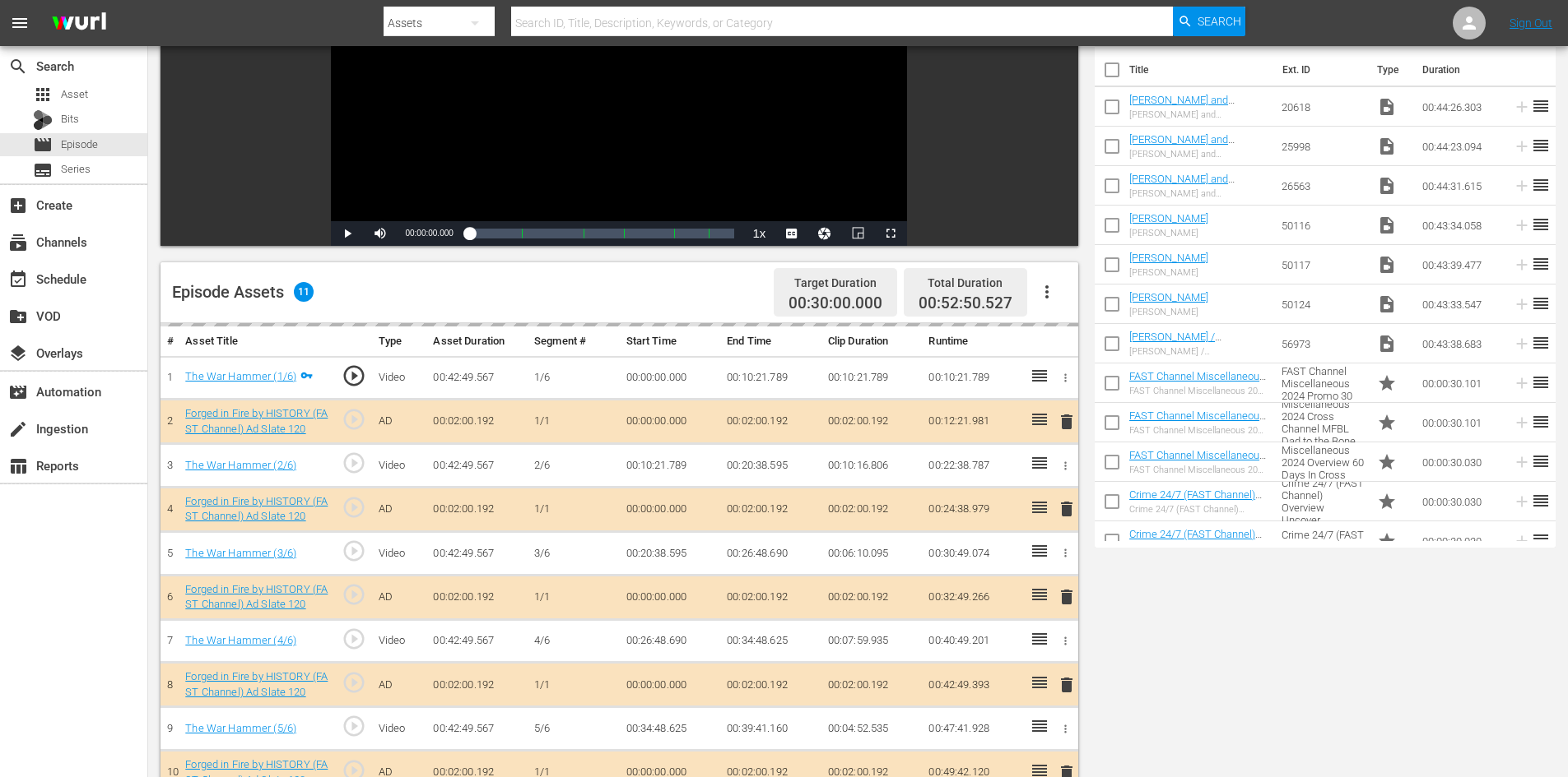
scroll to position [429, 0]
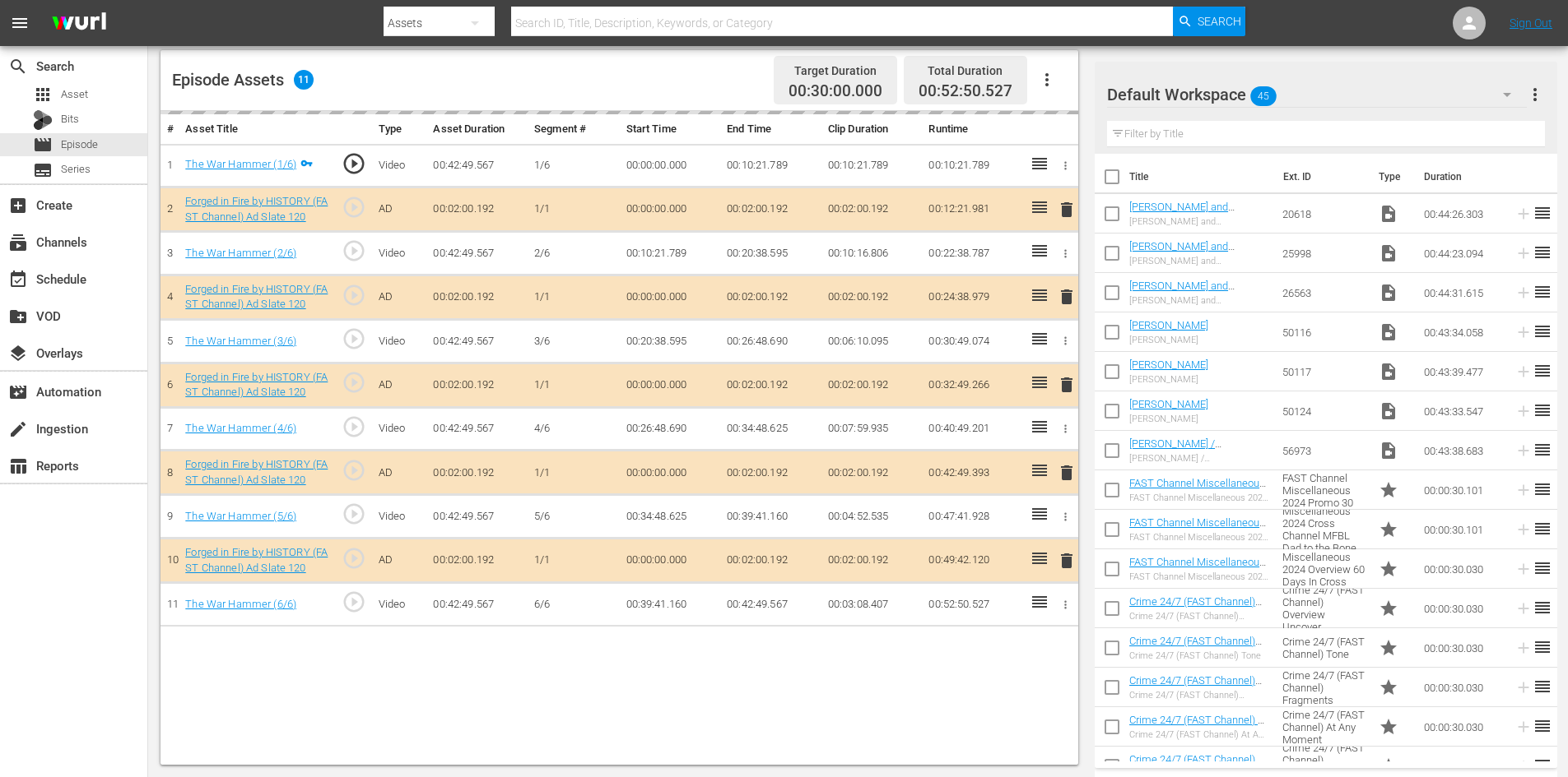
click at [1310, 102] on div "Default Workspace 45" at bounding box center [1317, 94] width 420 height 46
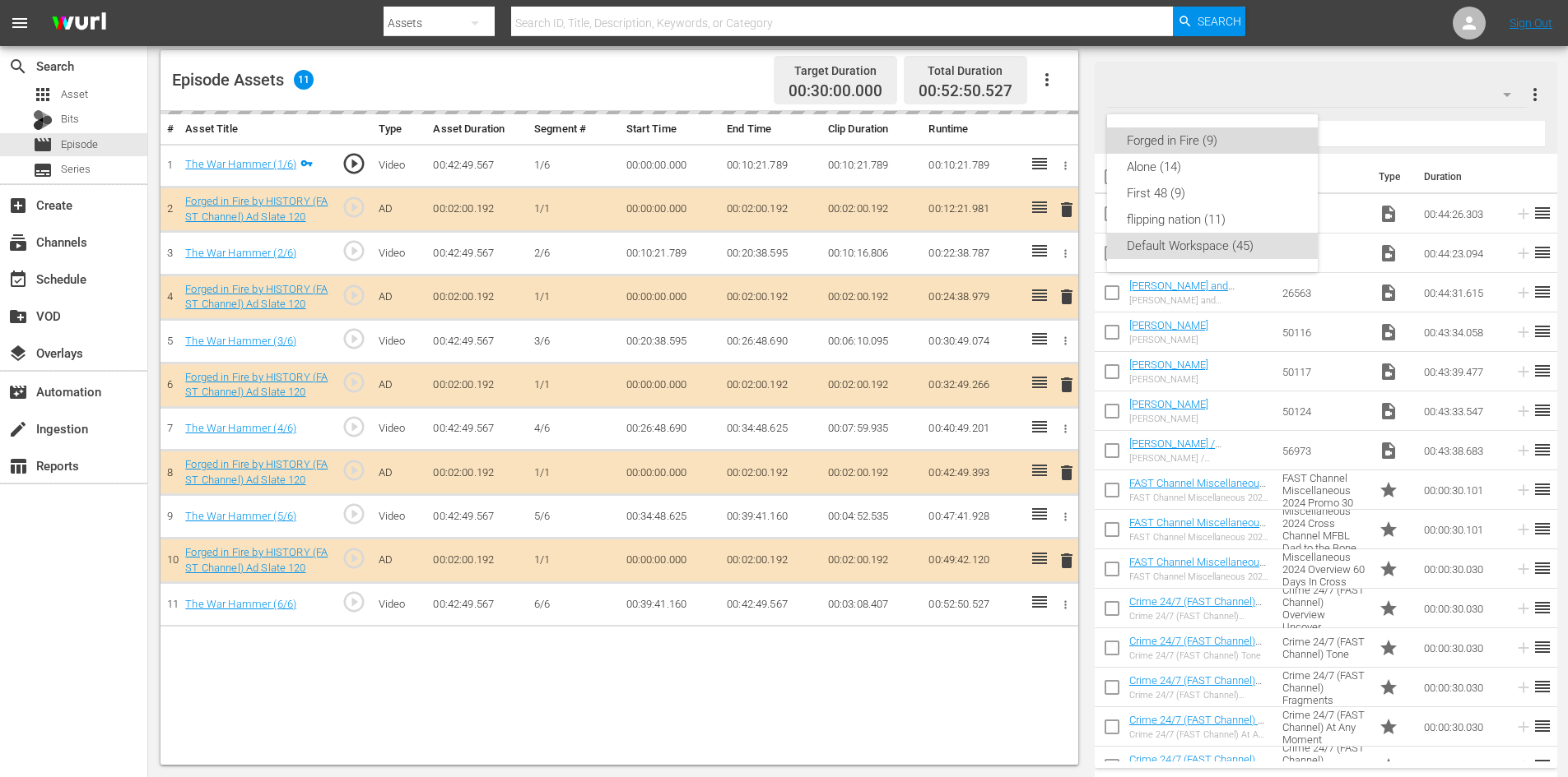
click at [1168, 145] on div "Forged in Fire (9)" at bounding box center [1213, 141] width 172 height 26
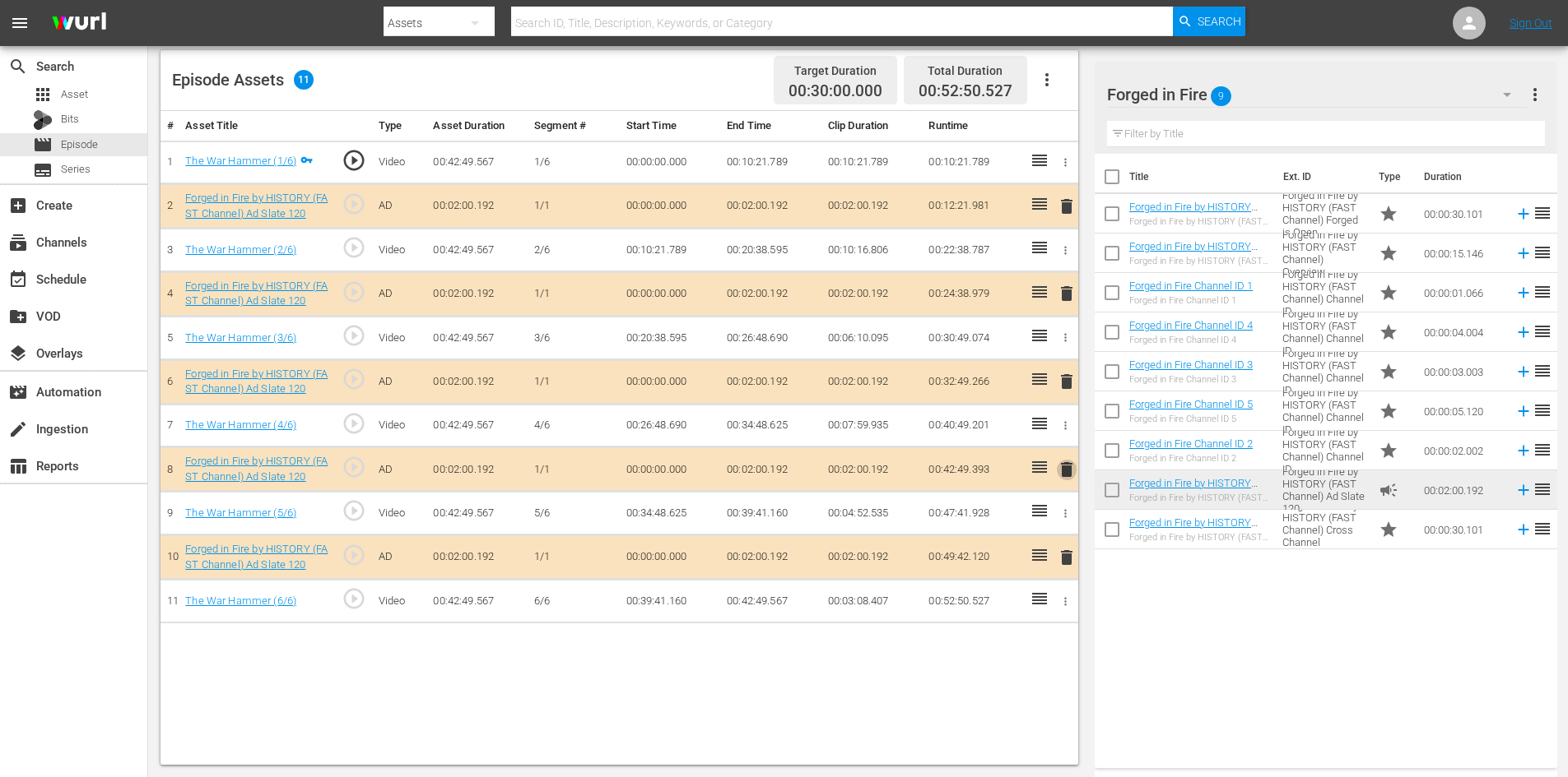
click at [1070, 472] on span "delete" at bounding box center [1066, 470] width 20 height 20
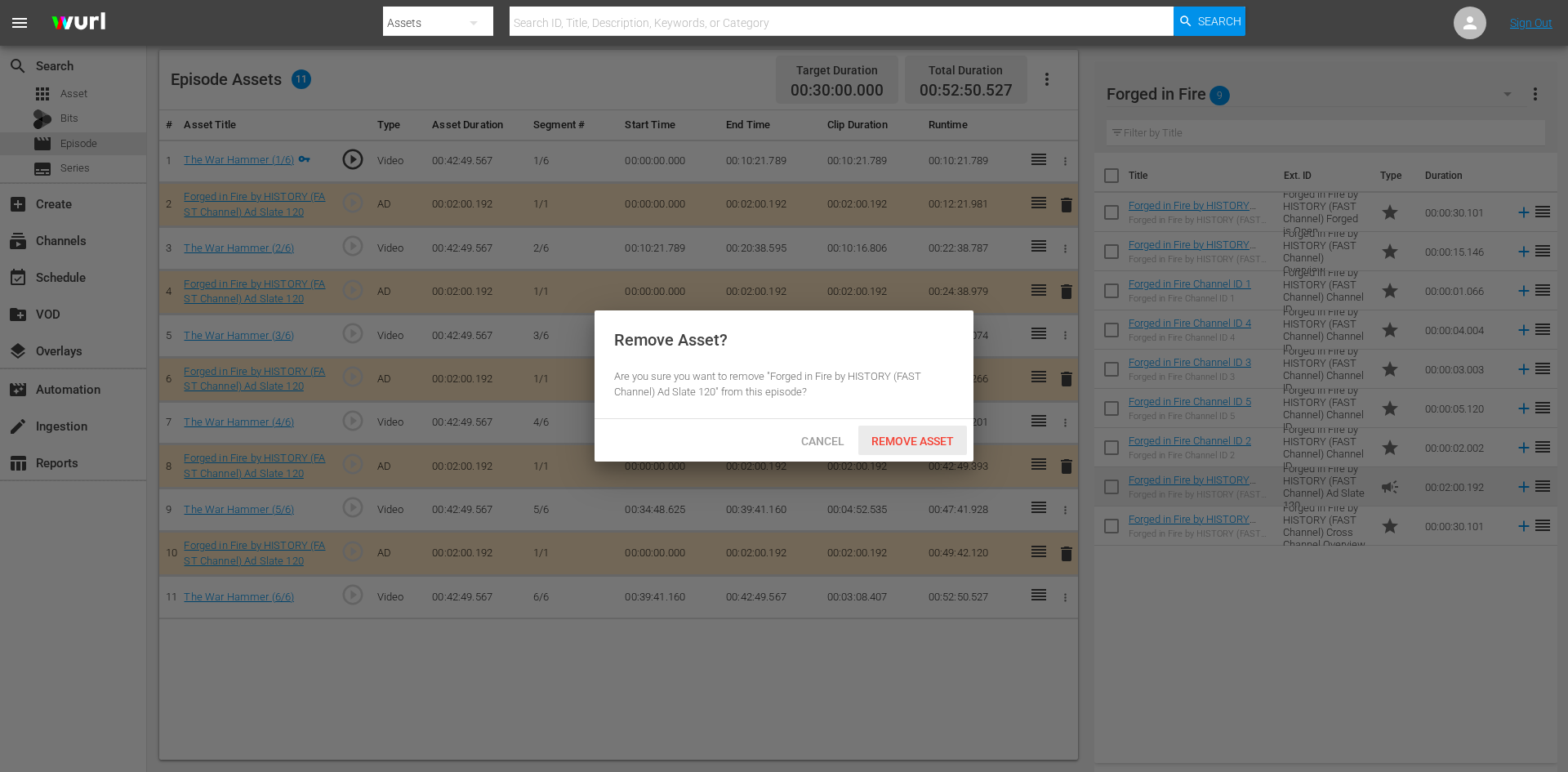
click at [896, 433] on div "Remove Asset" at bounding box center [912, 441] width 108 height 31
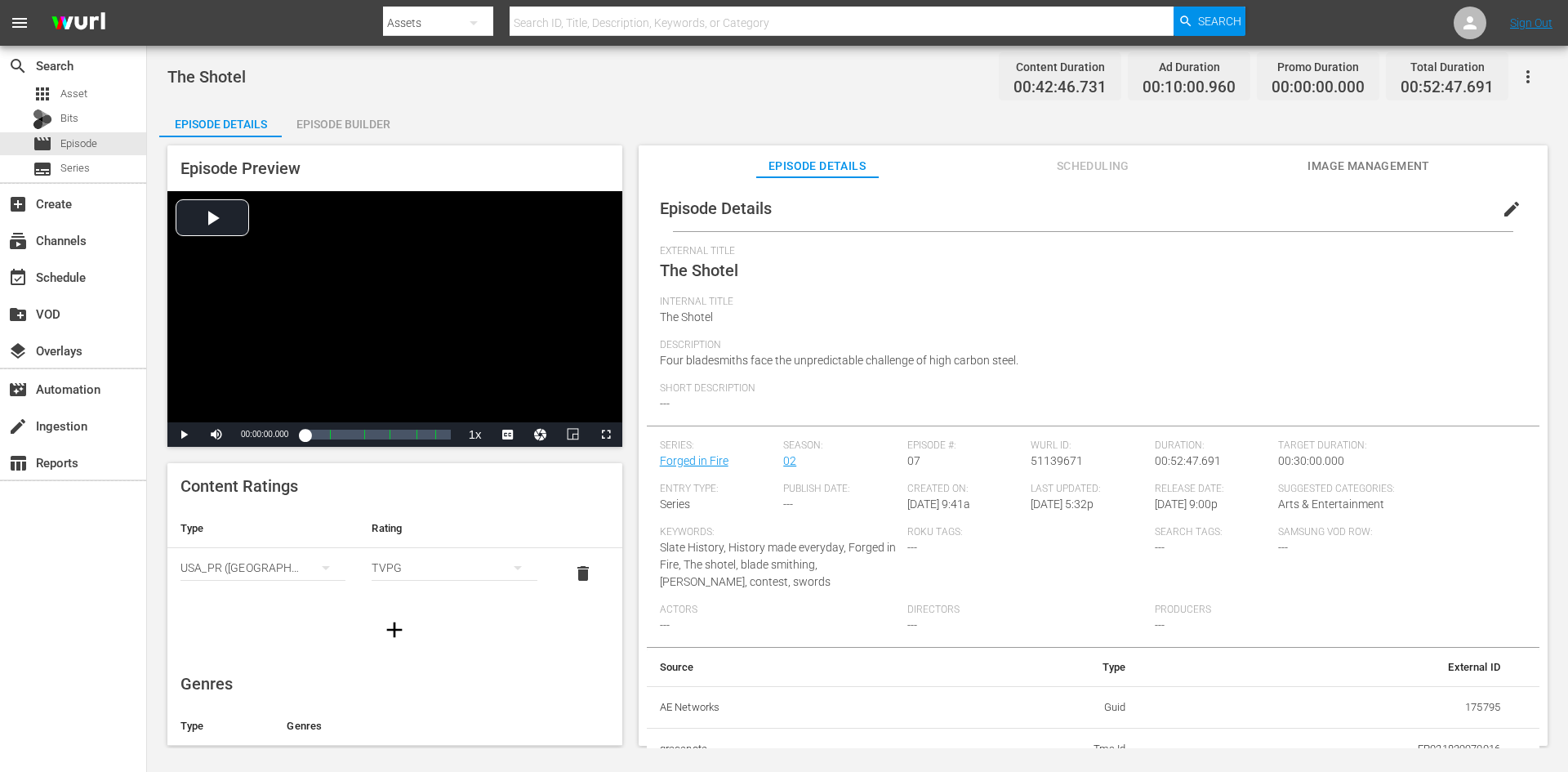
click at [342, 130] on div "Episode Builder" at bounding box center [343, 124] width 122 height 39
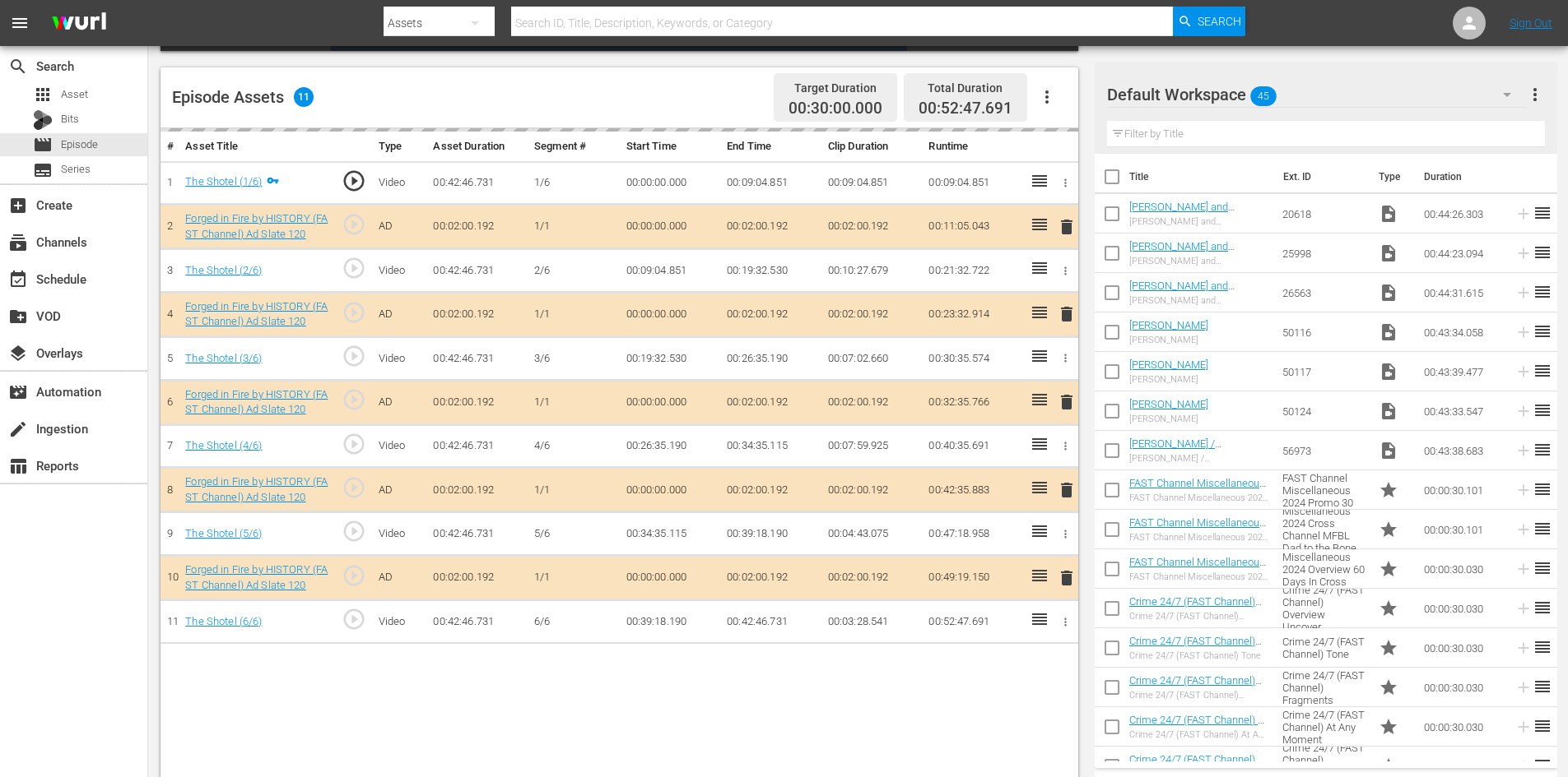
scroll to position [429, 0]
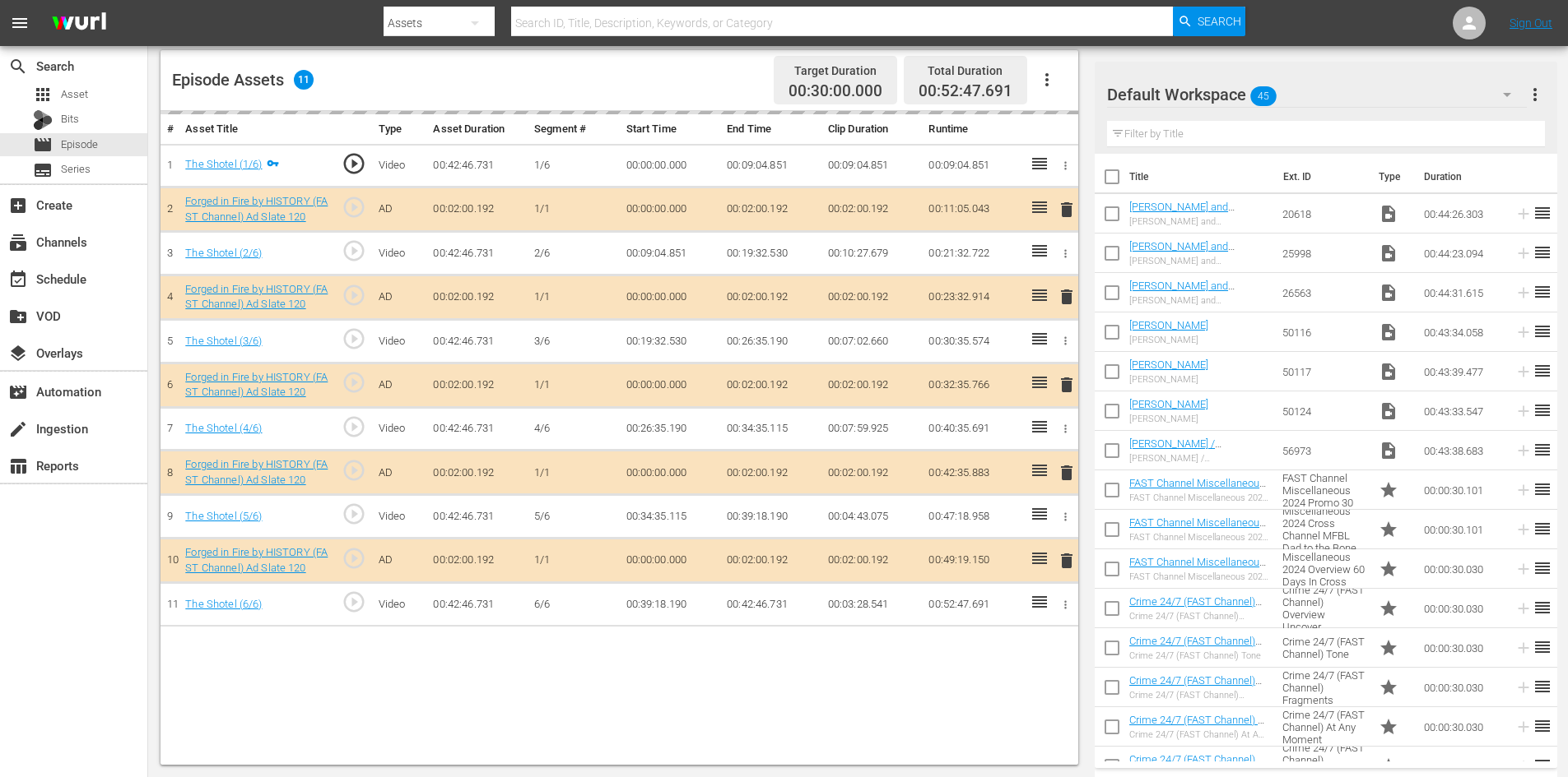
click at [1324, 94] on div "Default Workspace 45" at bounding box center [1317, 94] width 420 height 46
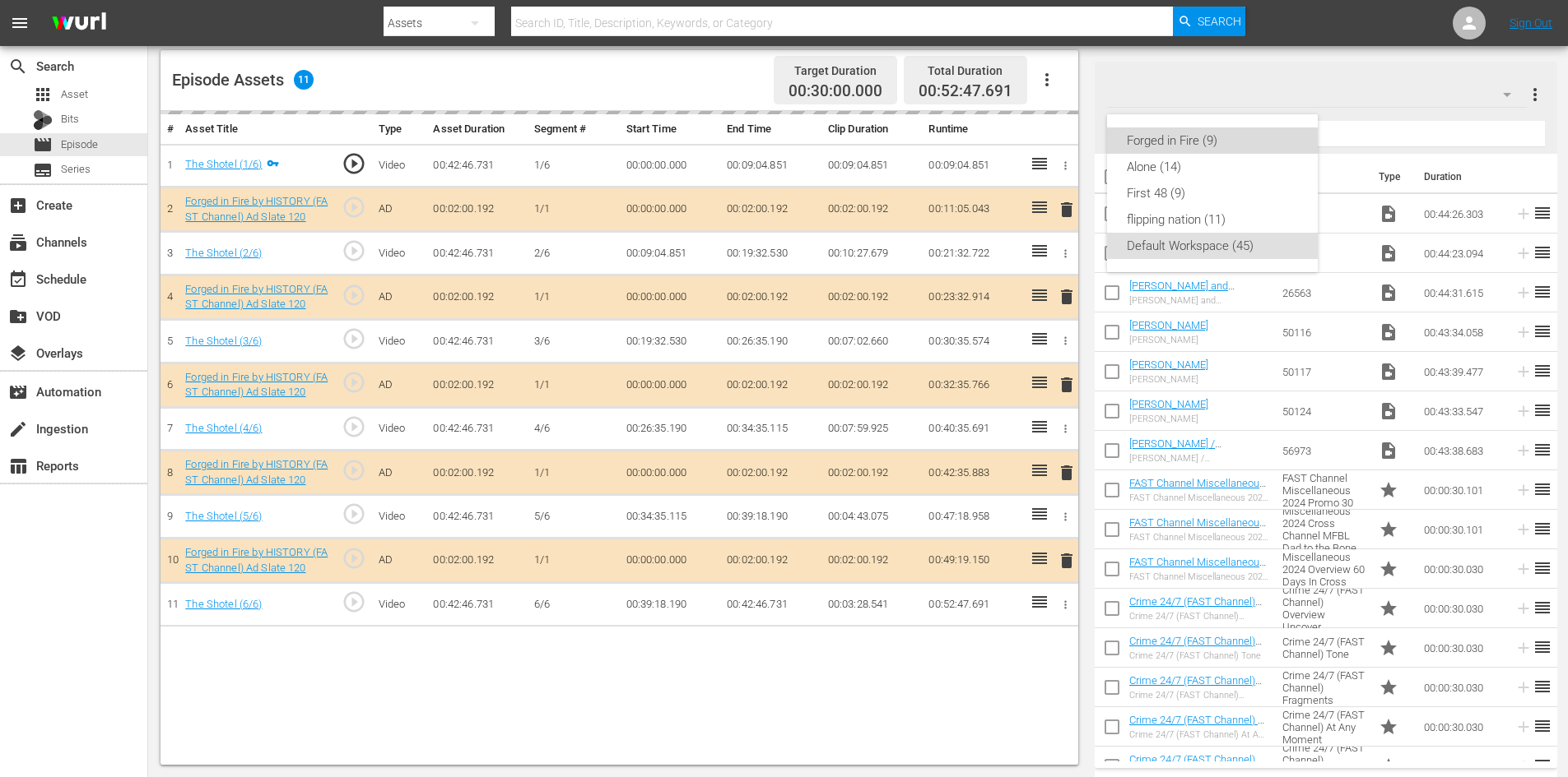
click at [1138, 140] on div "Forged in Fire (9)" at bounding box center [1213, 141] width 172 height 26
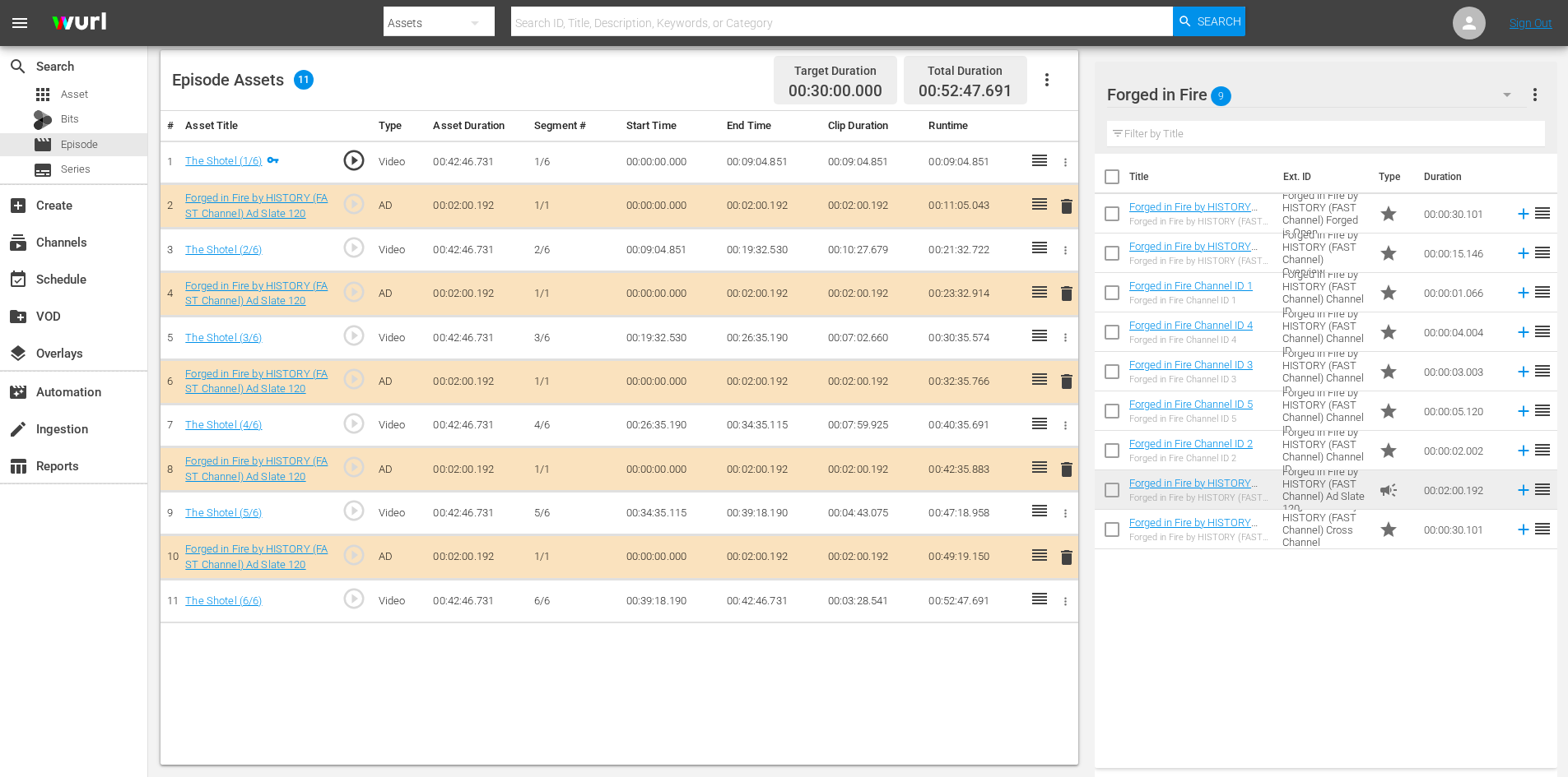
click at [1066, 472] on span "delete" at bounding box center [1066, 470] width 20 height 20
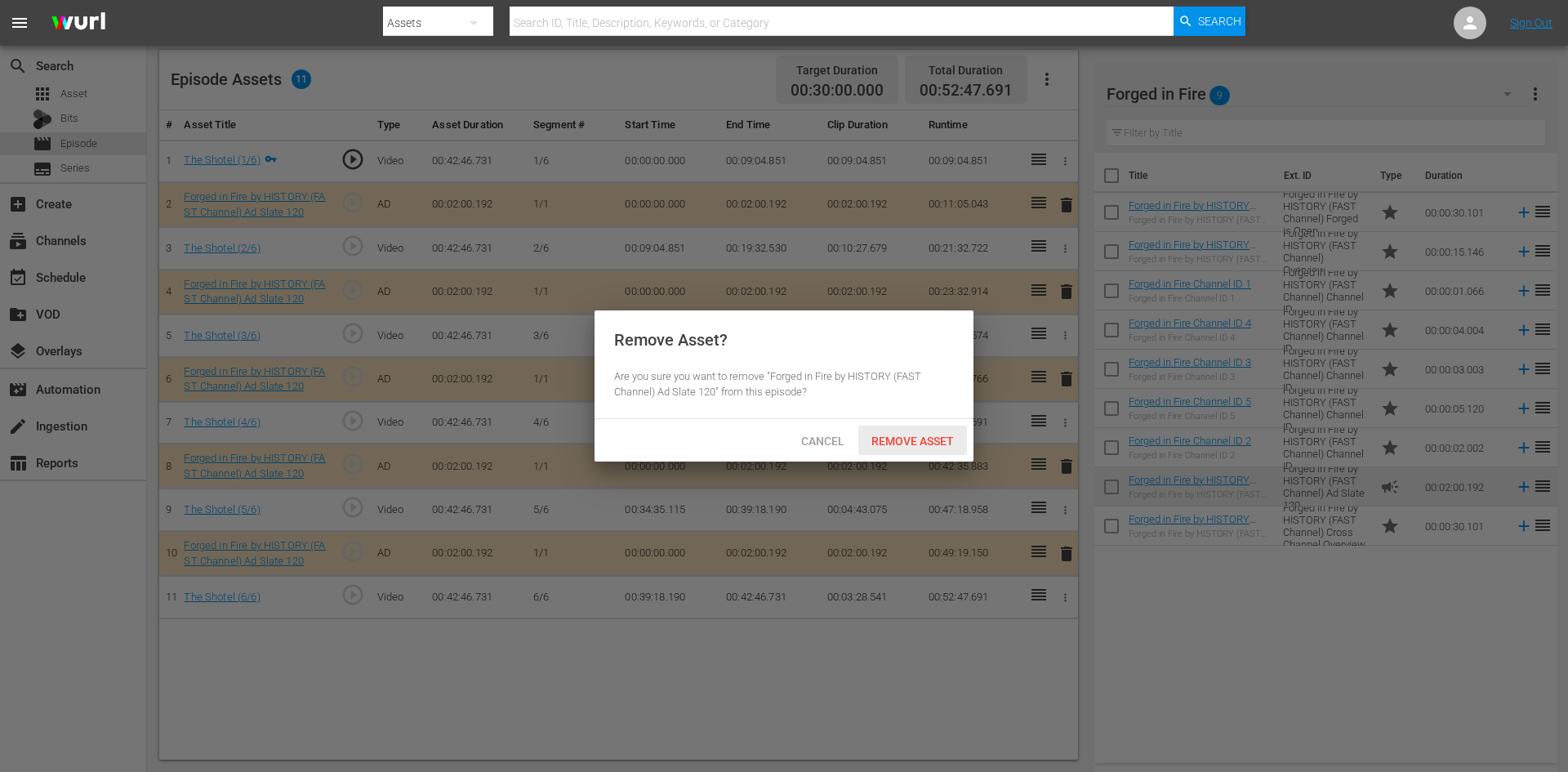
click at [918, 444] on span "Remove Asset" at bounding box center [912, 442] width 108 height 13
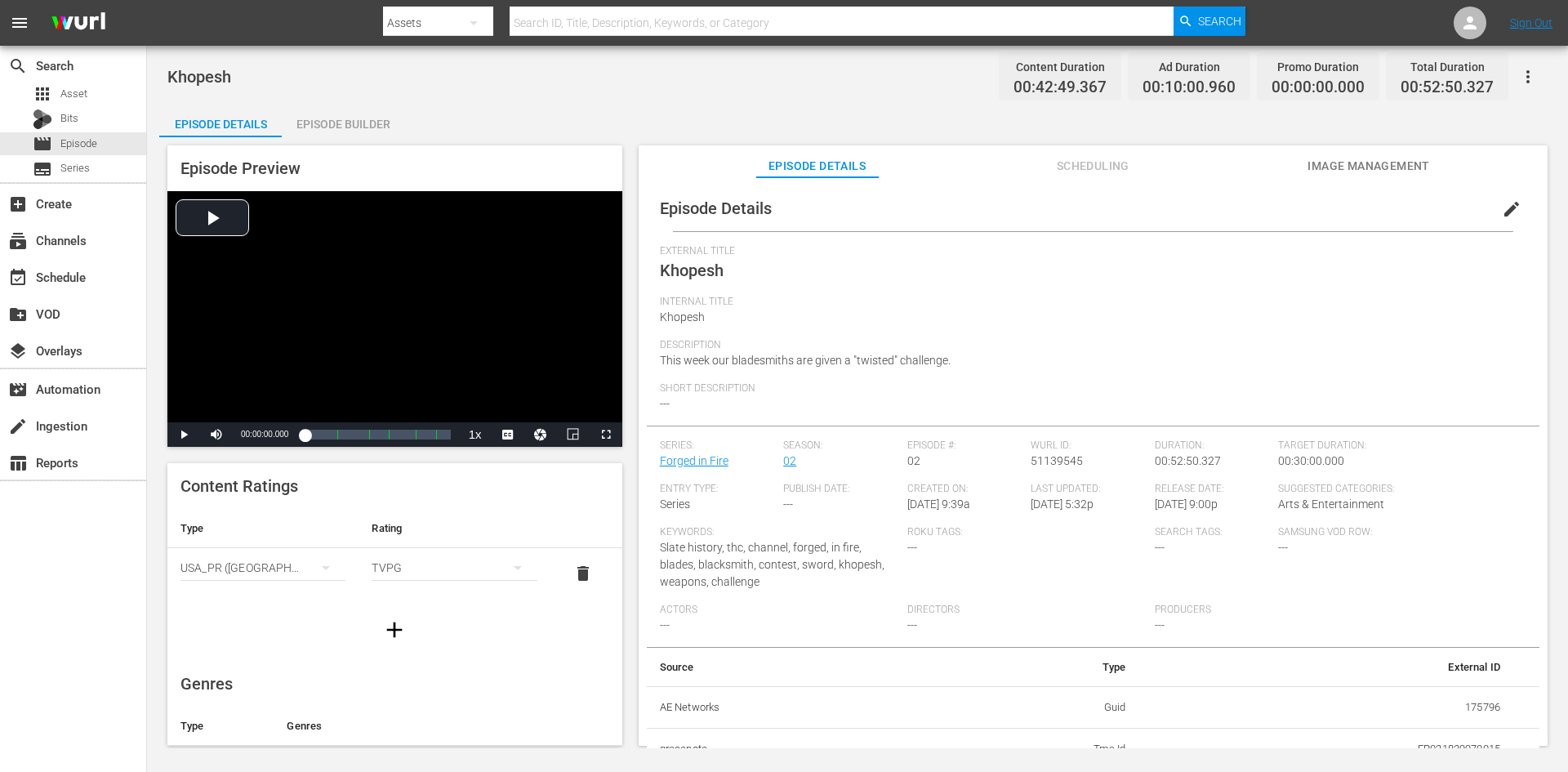
click at [359, 119] on div "Episode Builder" at bounding box center [343, 124] width 122 height 39
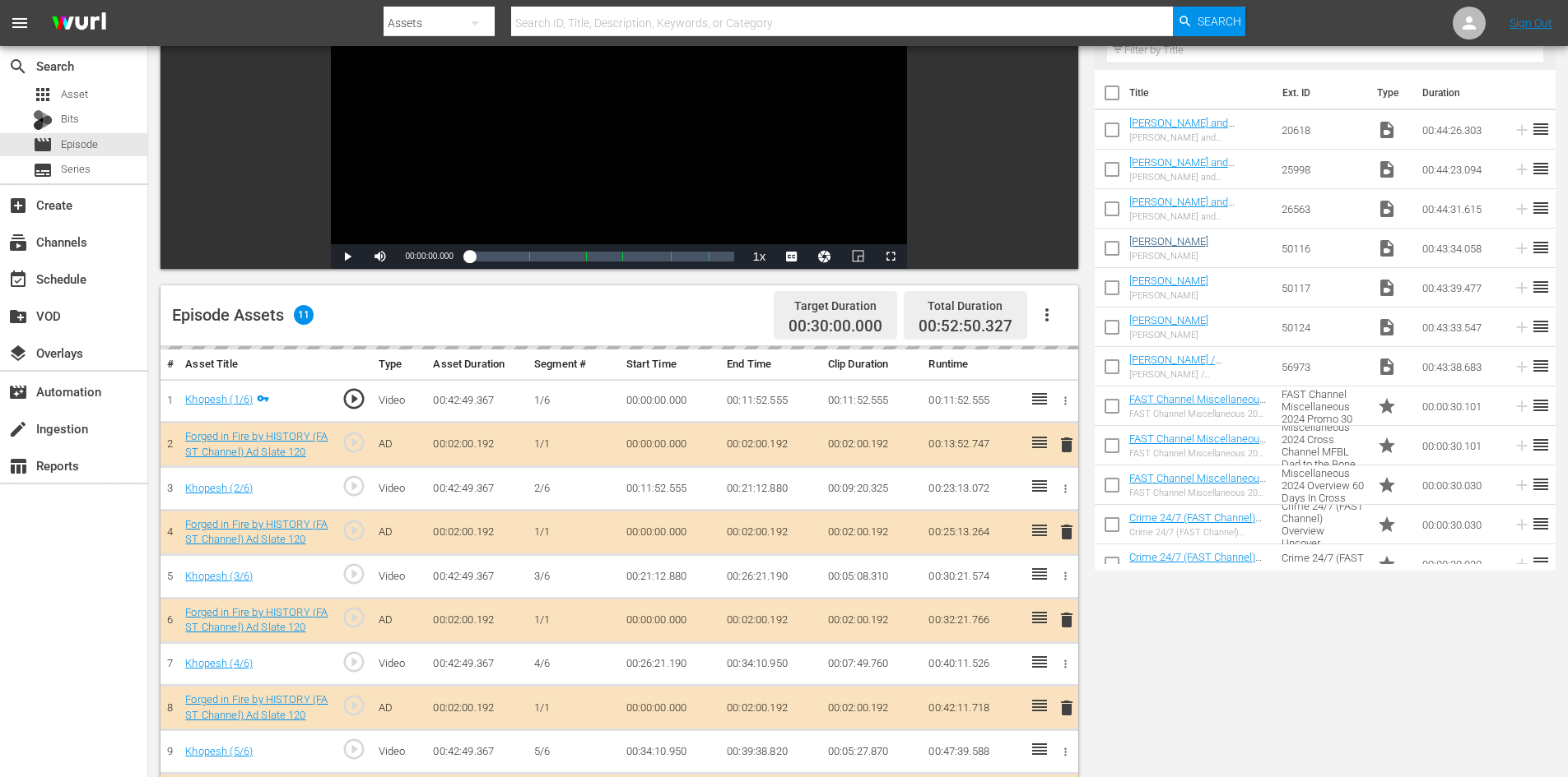
scroll to position [429, 0]
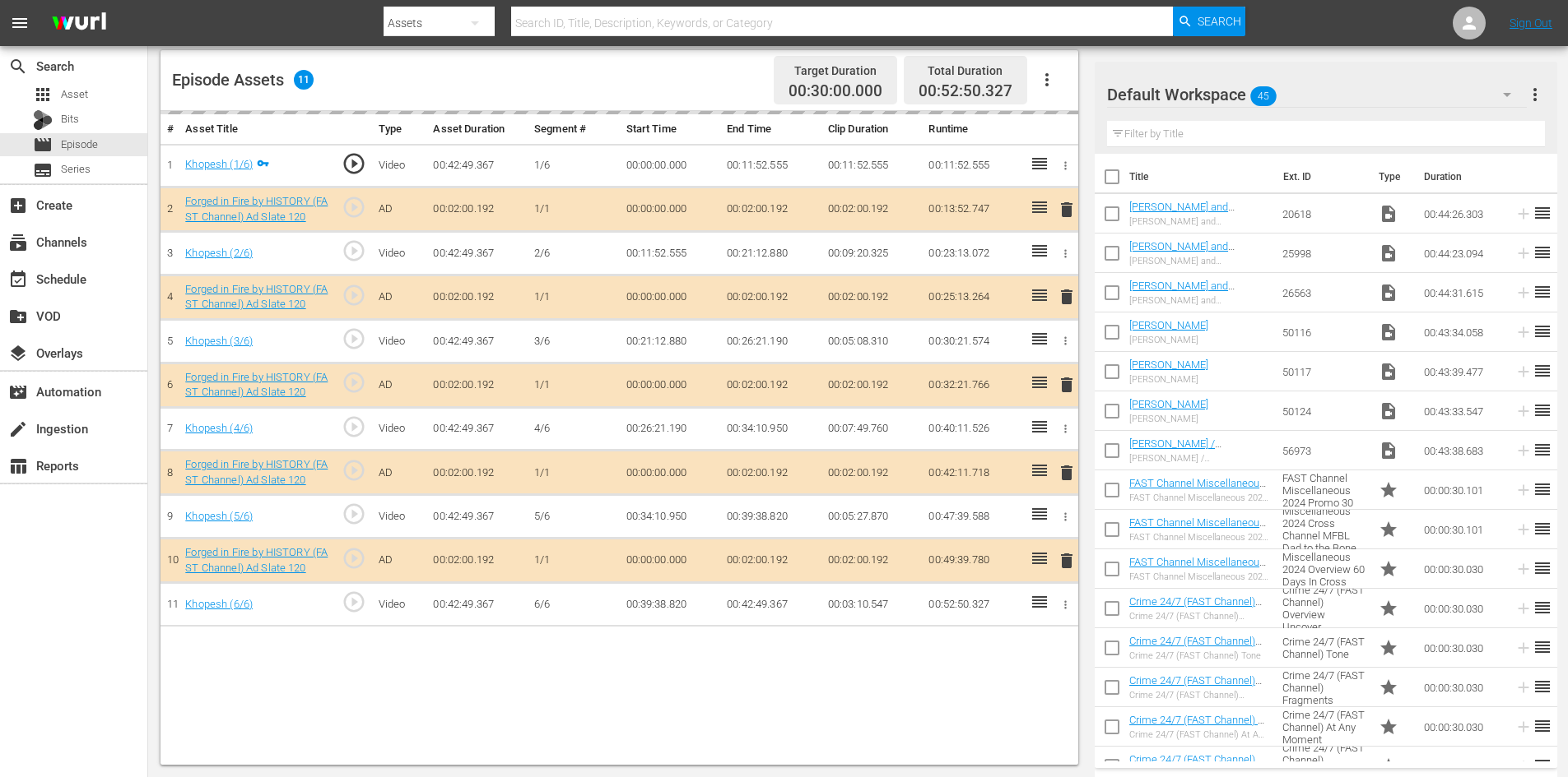
click at [1319, 100] on div "Default Workspace 45" at bounding box center [1317, 94] width 420 height 46
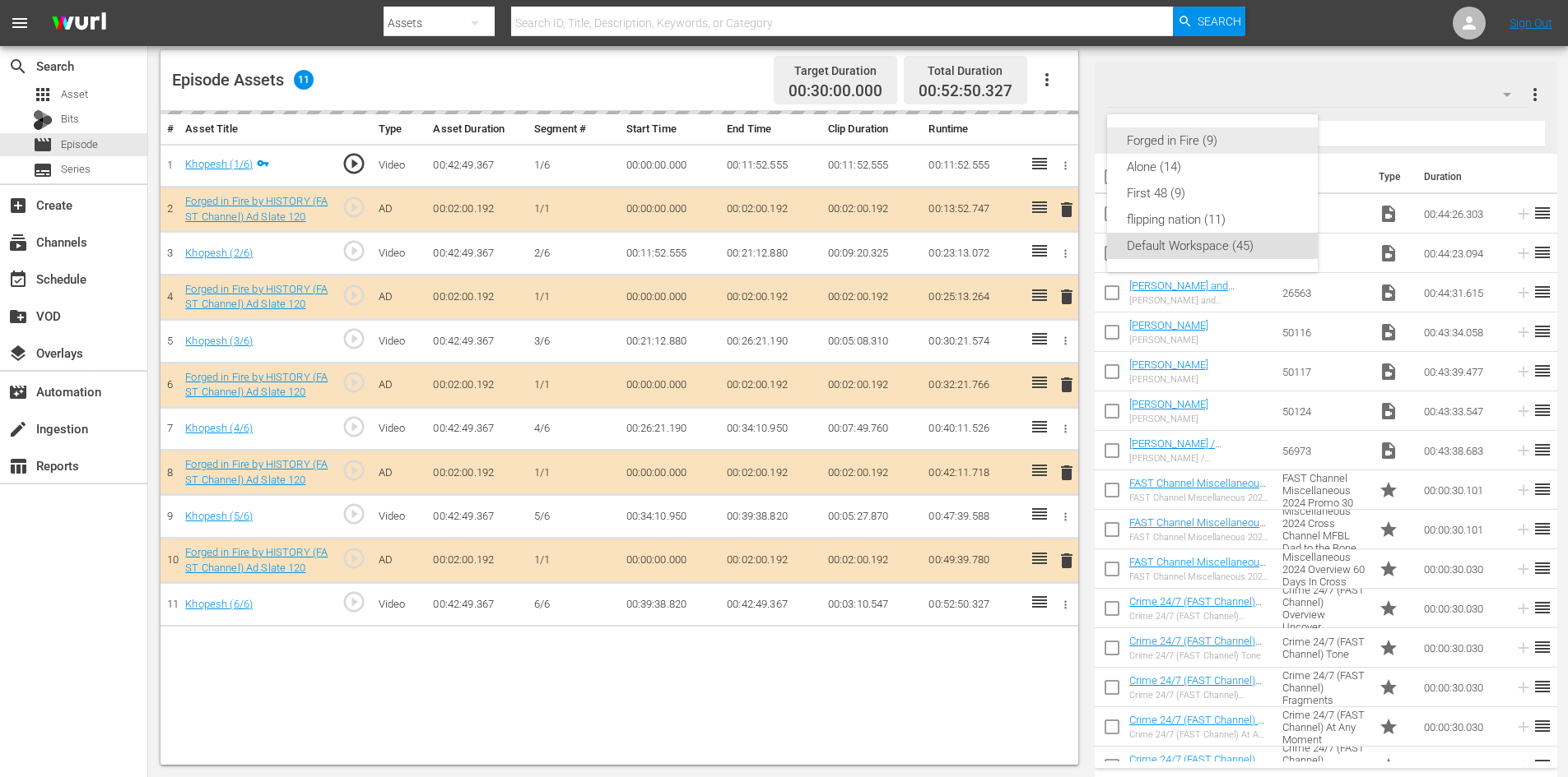
click at [1147, 144] on div "Forged in Fire (9)" at bounding box center [1213, 141] width 172 height 26
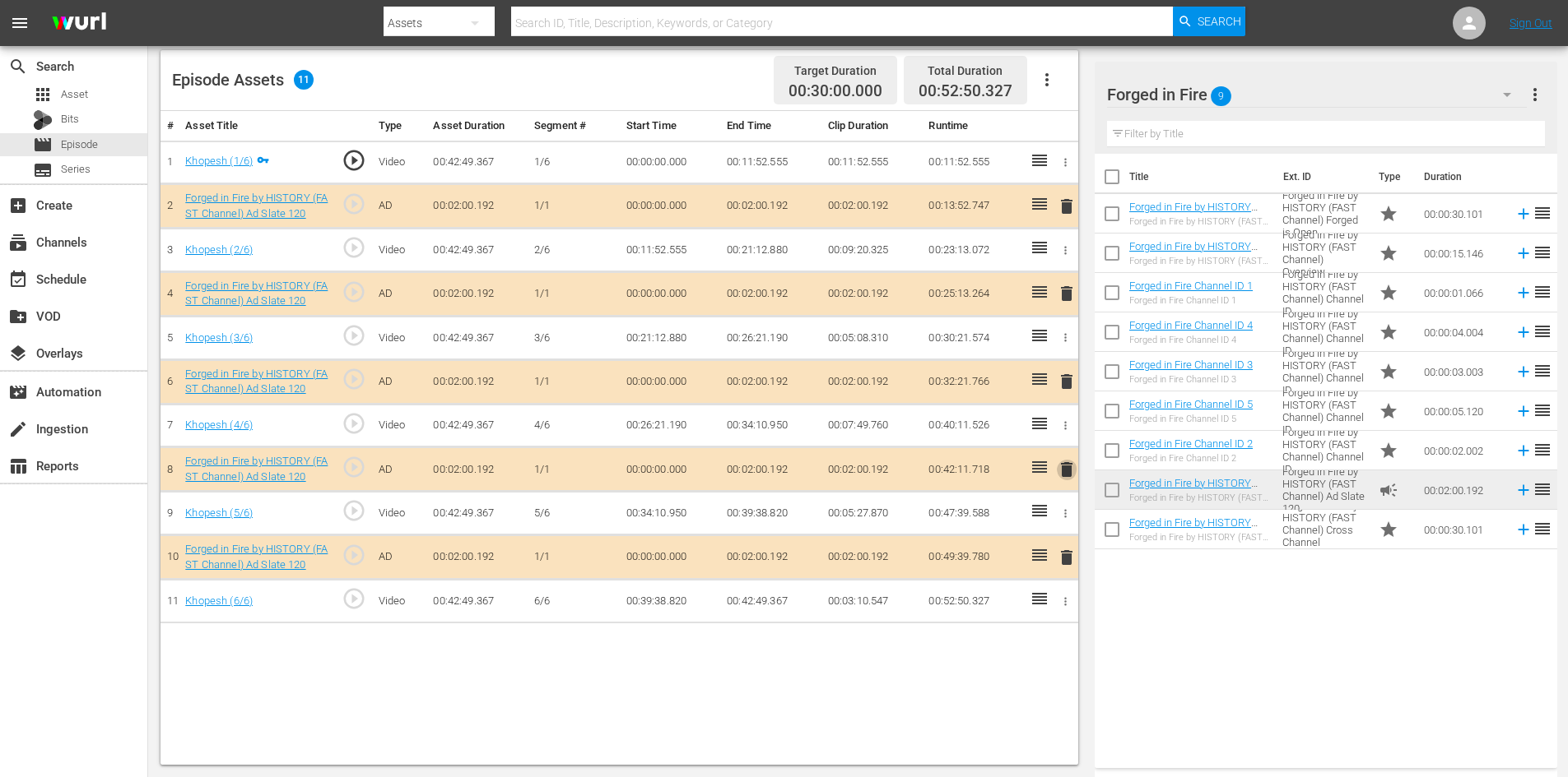
click at [1071, 468] on span "delete" at bounding box center [1066, 470] width 20 height 20
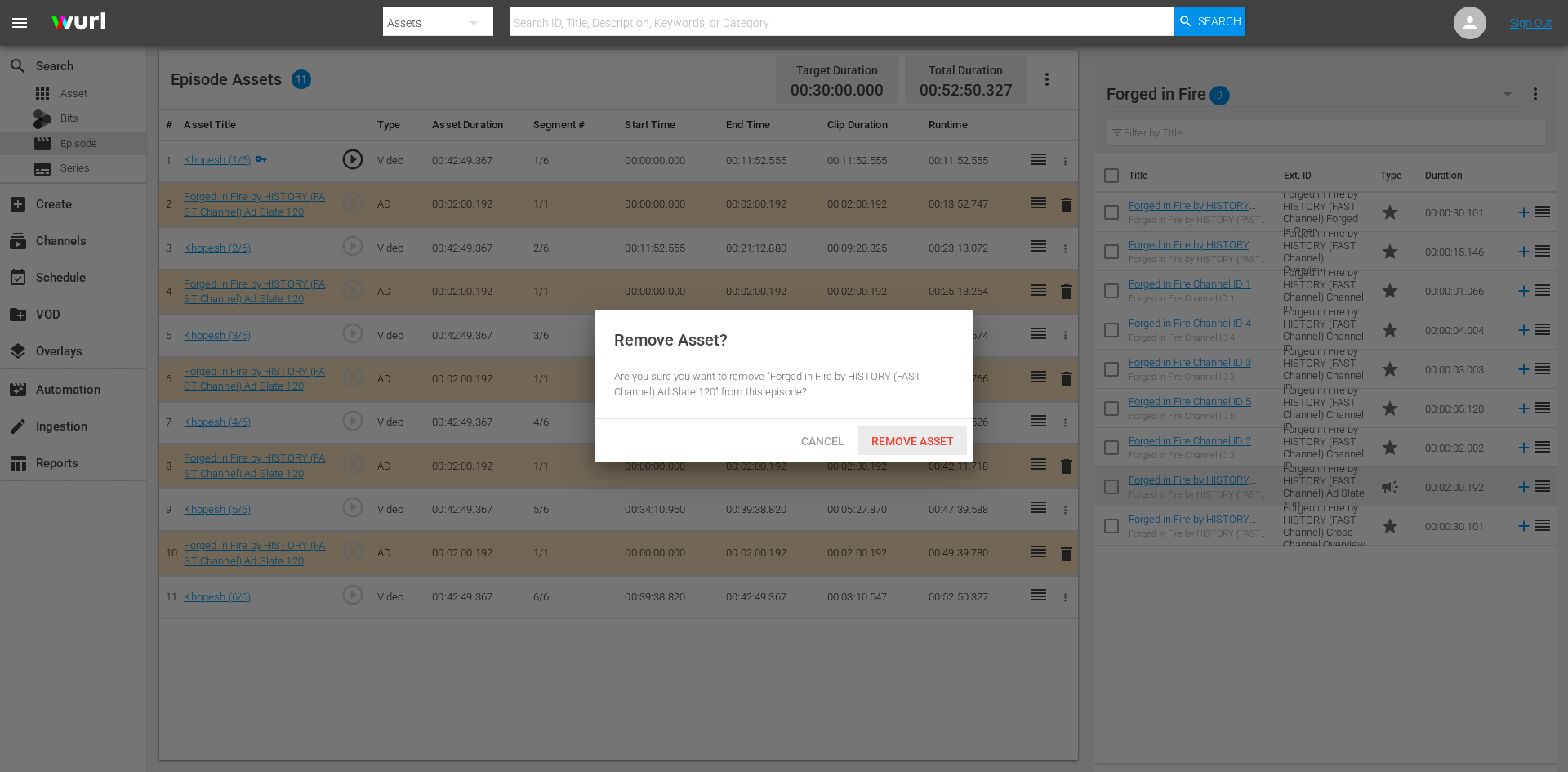
click at [895, 435] on span "Remove Asset" at bounding box center [912, 442] width 108 height 13
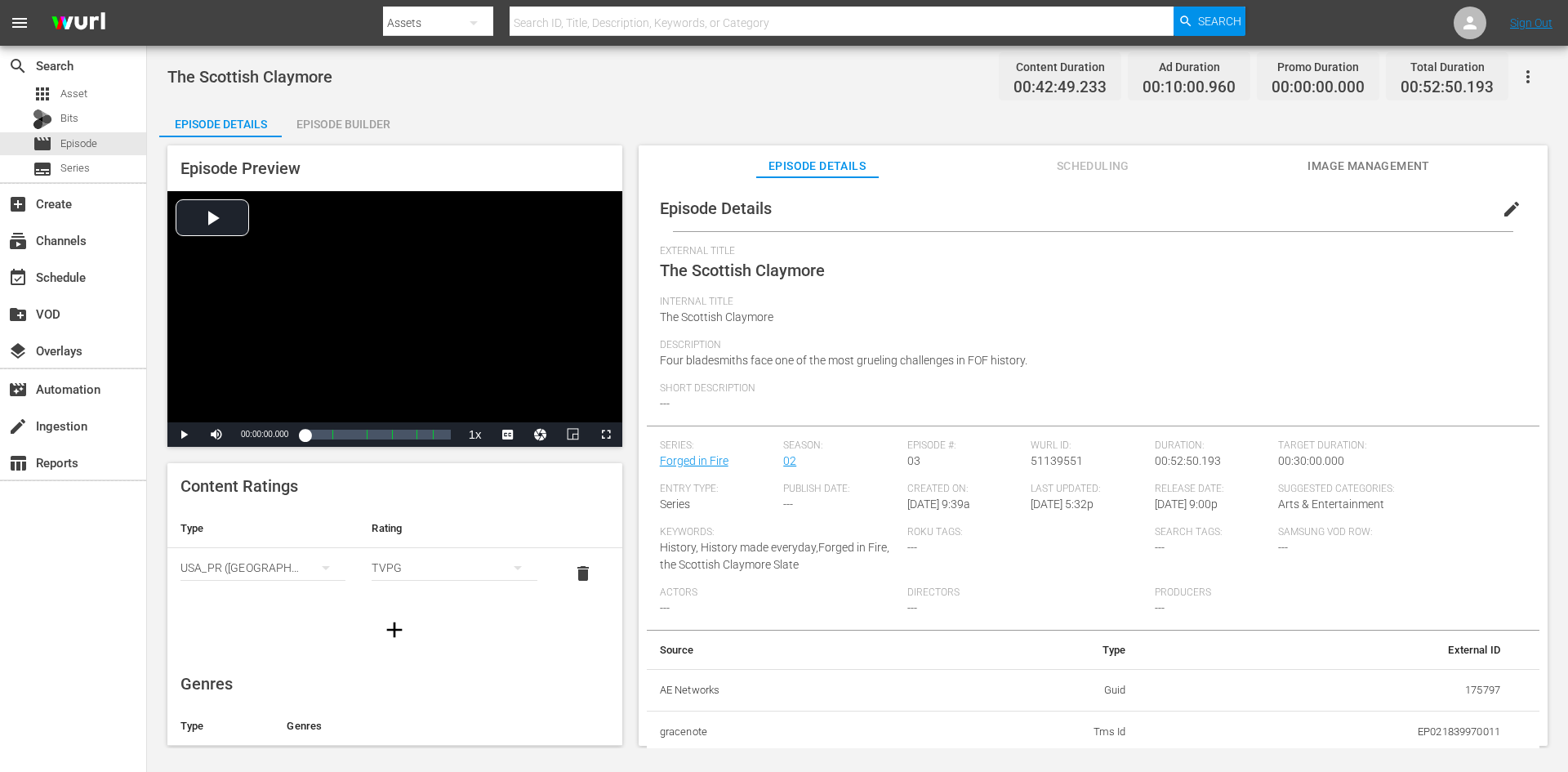
click at [314, 139] on div "Episode Preview Video Player is loading. Play Video Play Mute Current Time 00:0…" at bounding box center [858, 448] width 1397 height 622
click at [345, 124] on div "Episode Builder" at bounding box center [343, 124] width 122 height 39
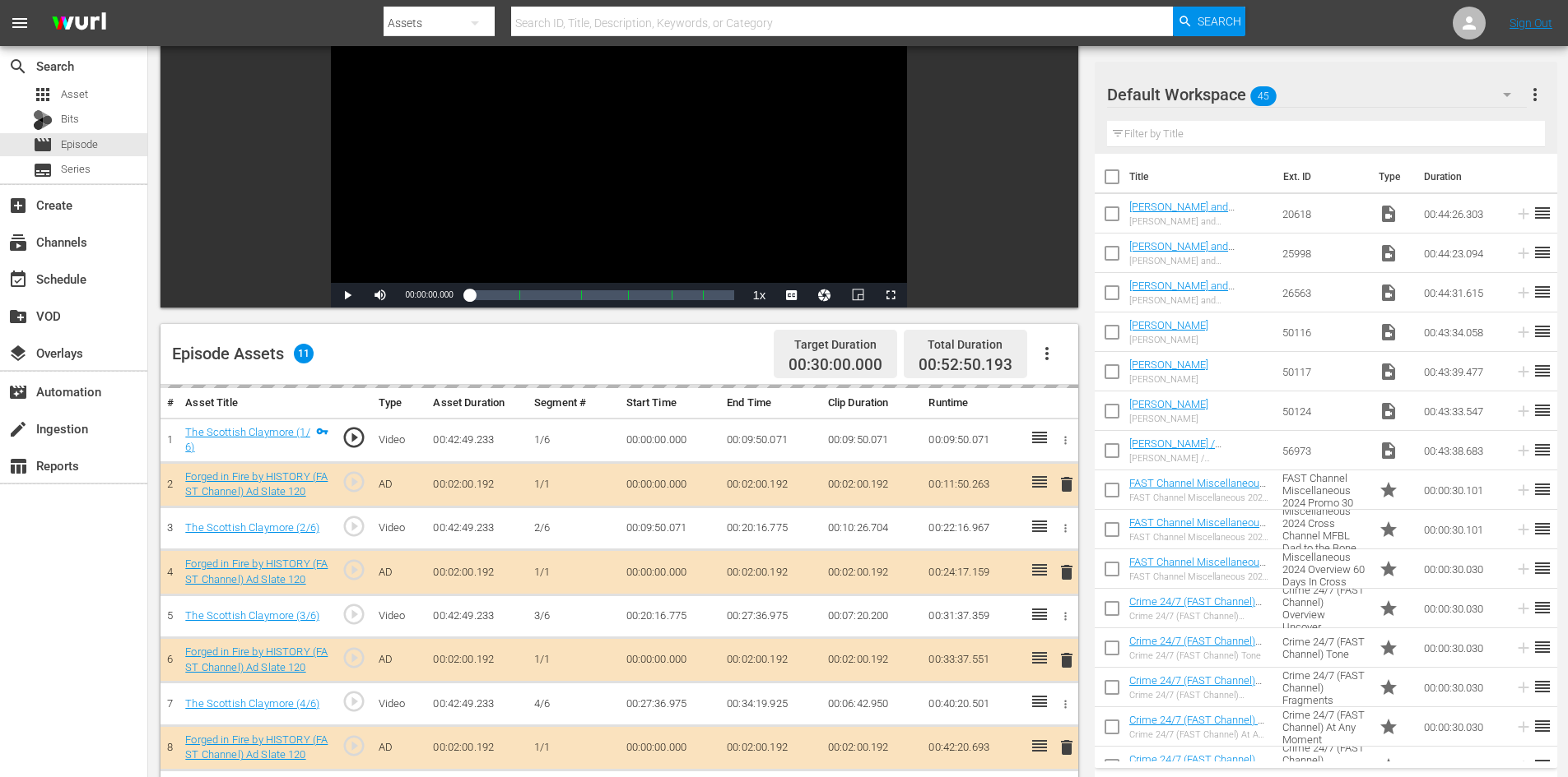
scroll to position [429, 0]
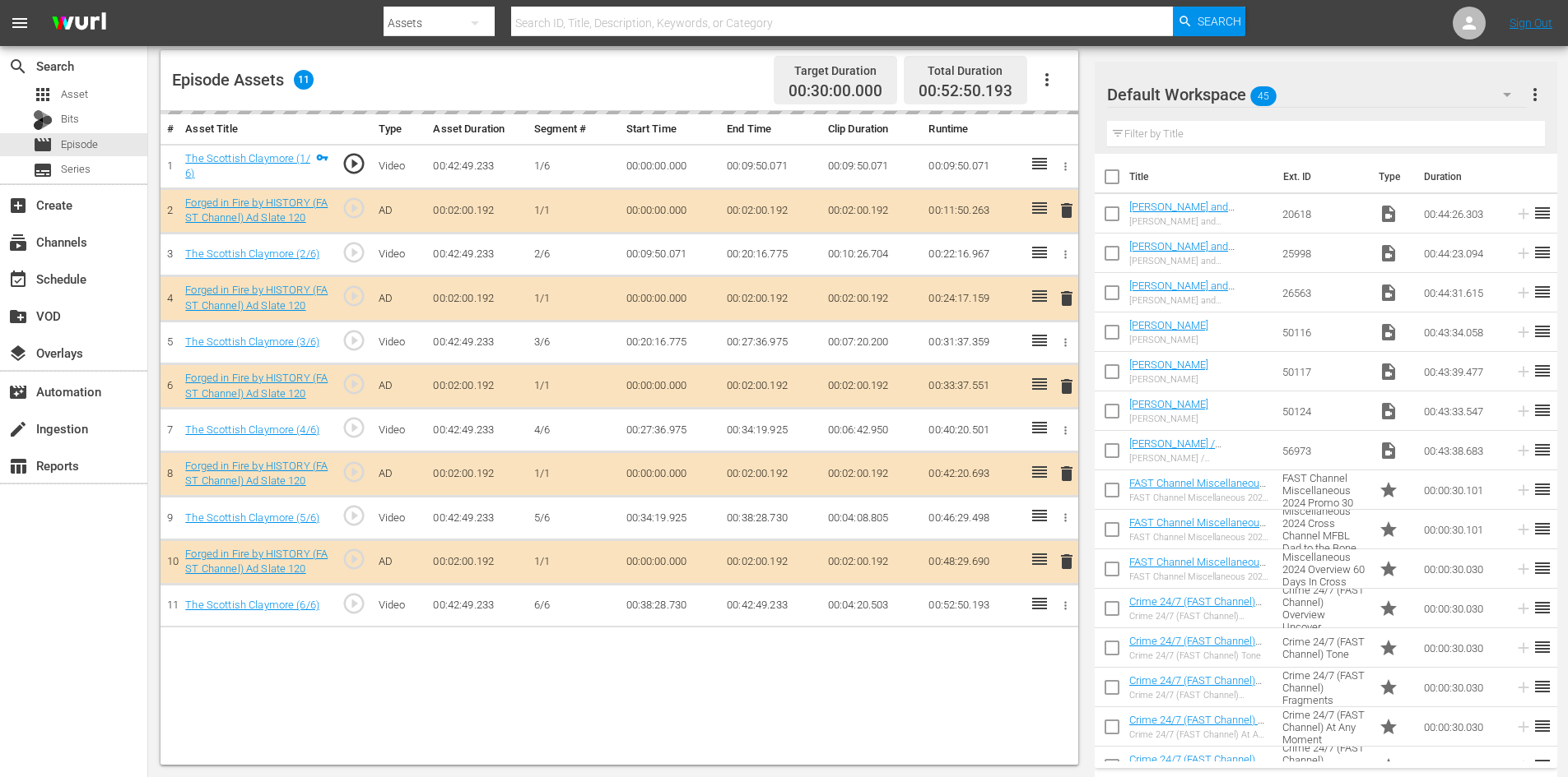
click at [1320, 96] on div "Default Workspace 45" at bounding box center [1317, 94] width 420 height 46
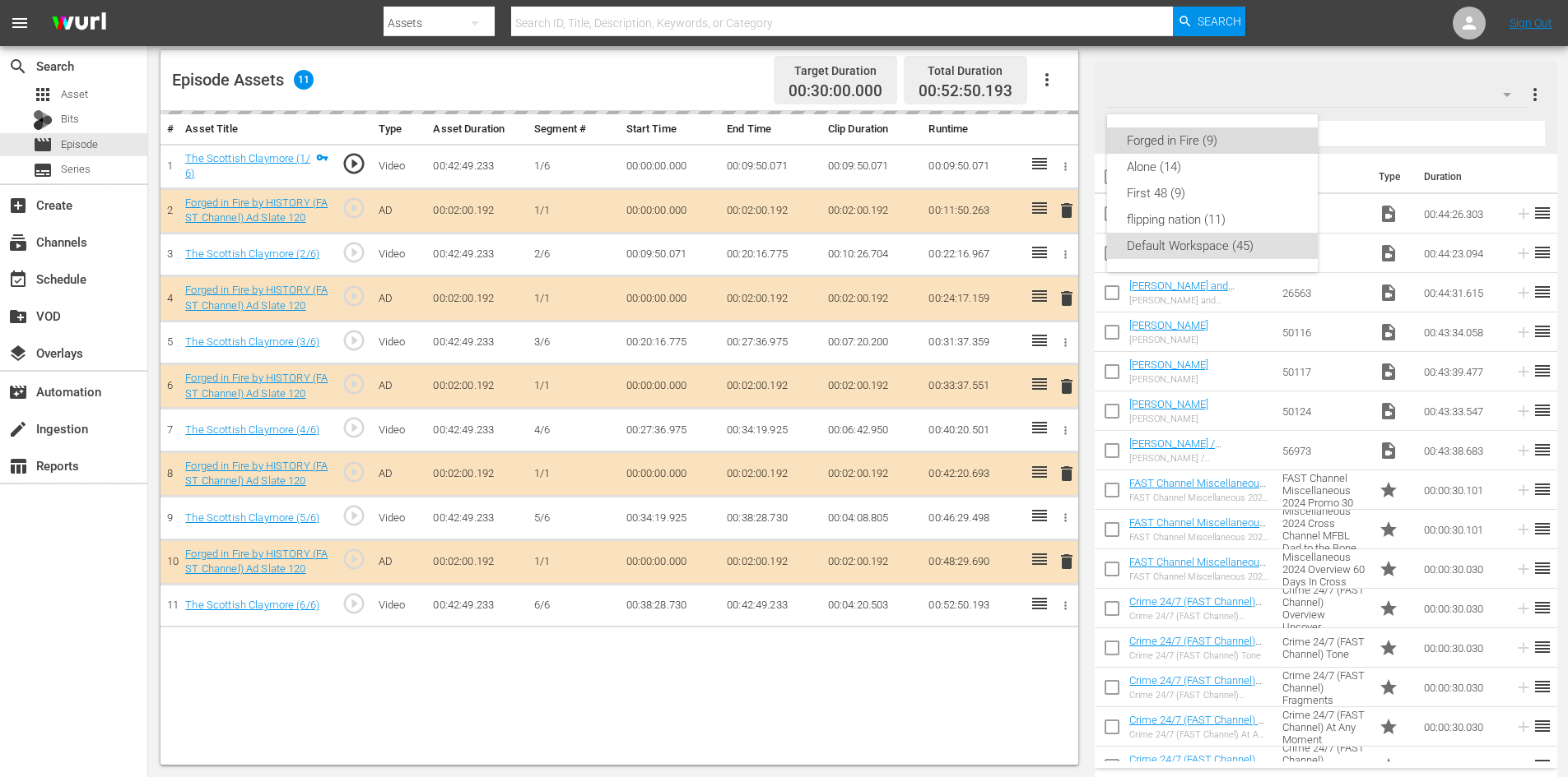
click at [1161, 143] on div "Forged in Fire (9)" at bounding box center [1213, 141] width 172 height 26
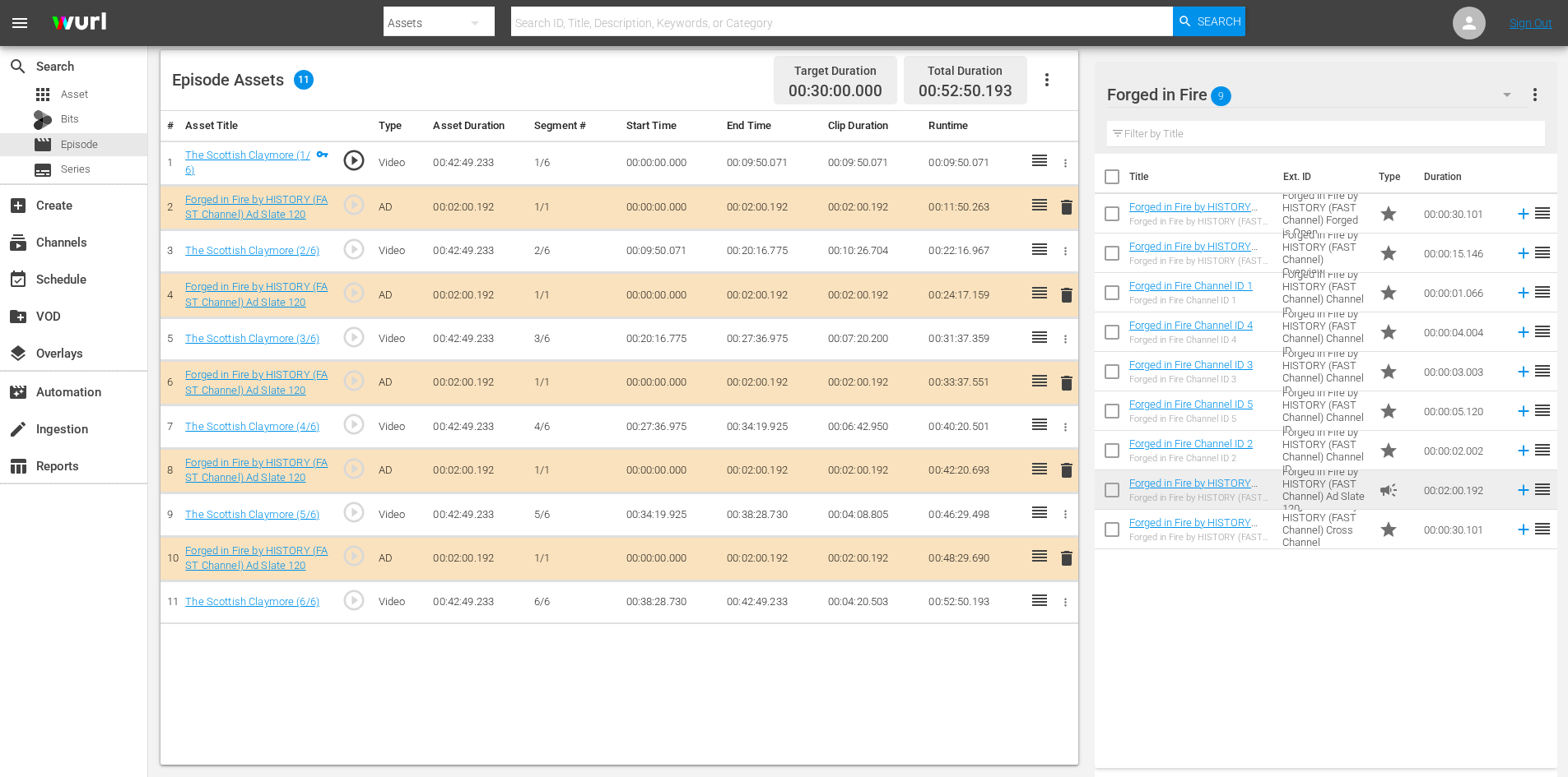
click at [1066, 465] on span "delete" at bounding box center [1066, 470] width 20 height 20
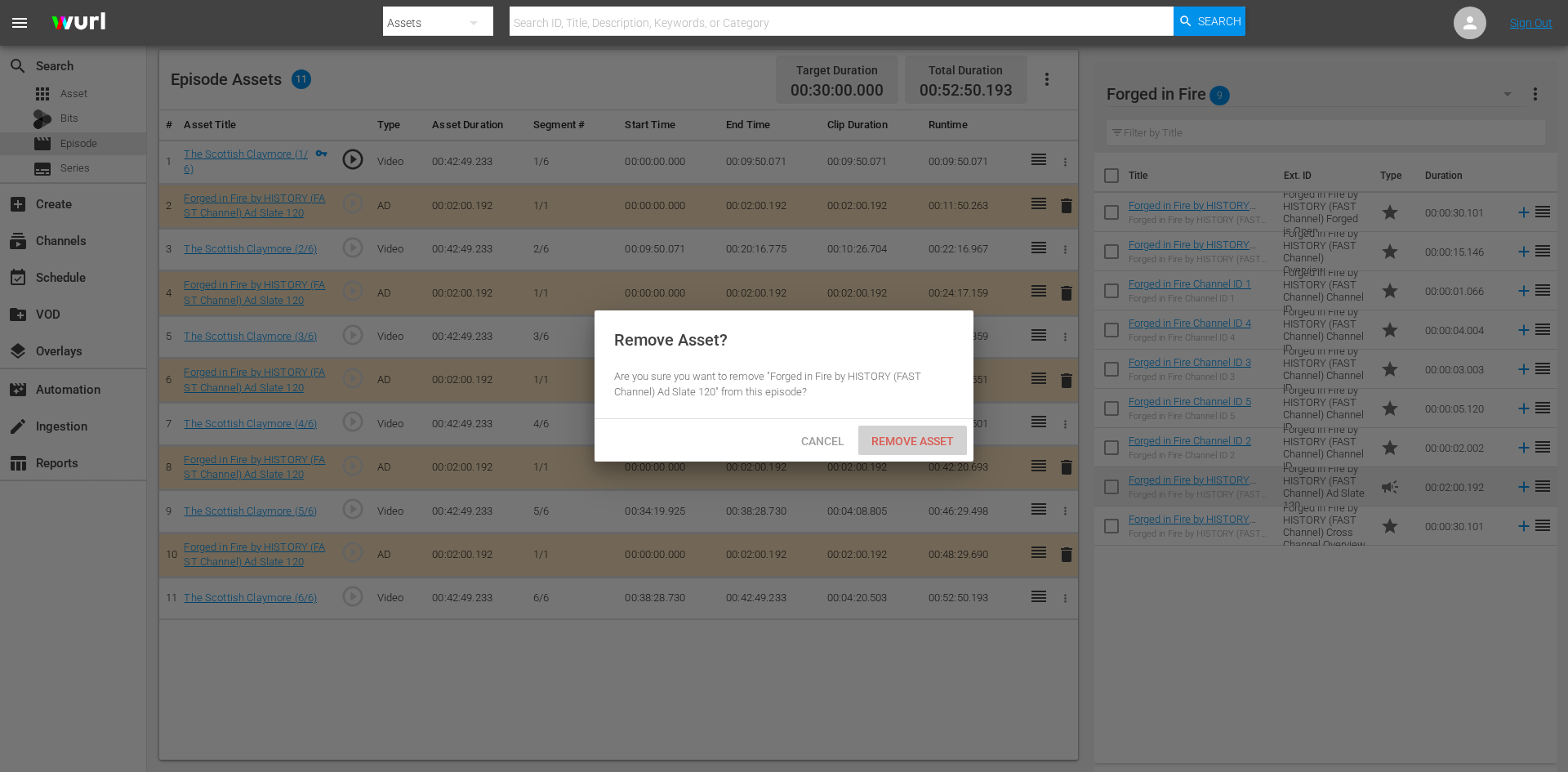
click at [904, 442] on span "Remove Asset" at bounding box center [912, 442] width 108 height 13
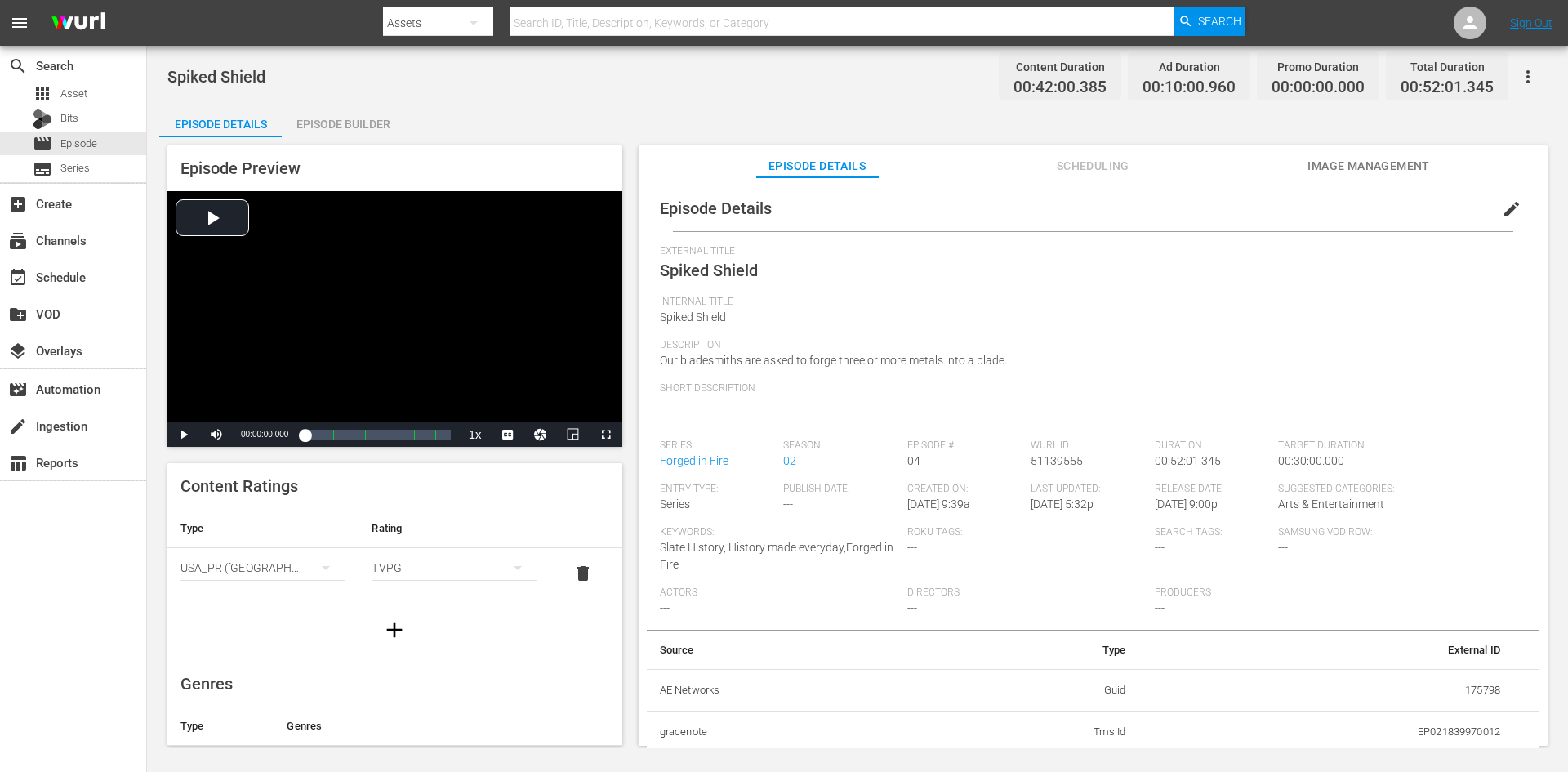
click at [360, 124] on div "Episode Builder" at bounding box center [343, 124] width 122 height 39
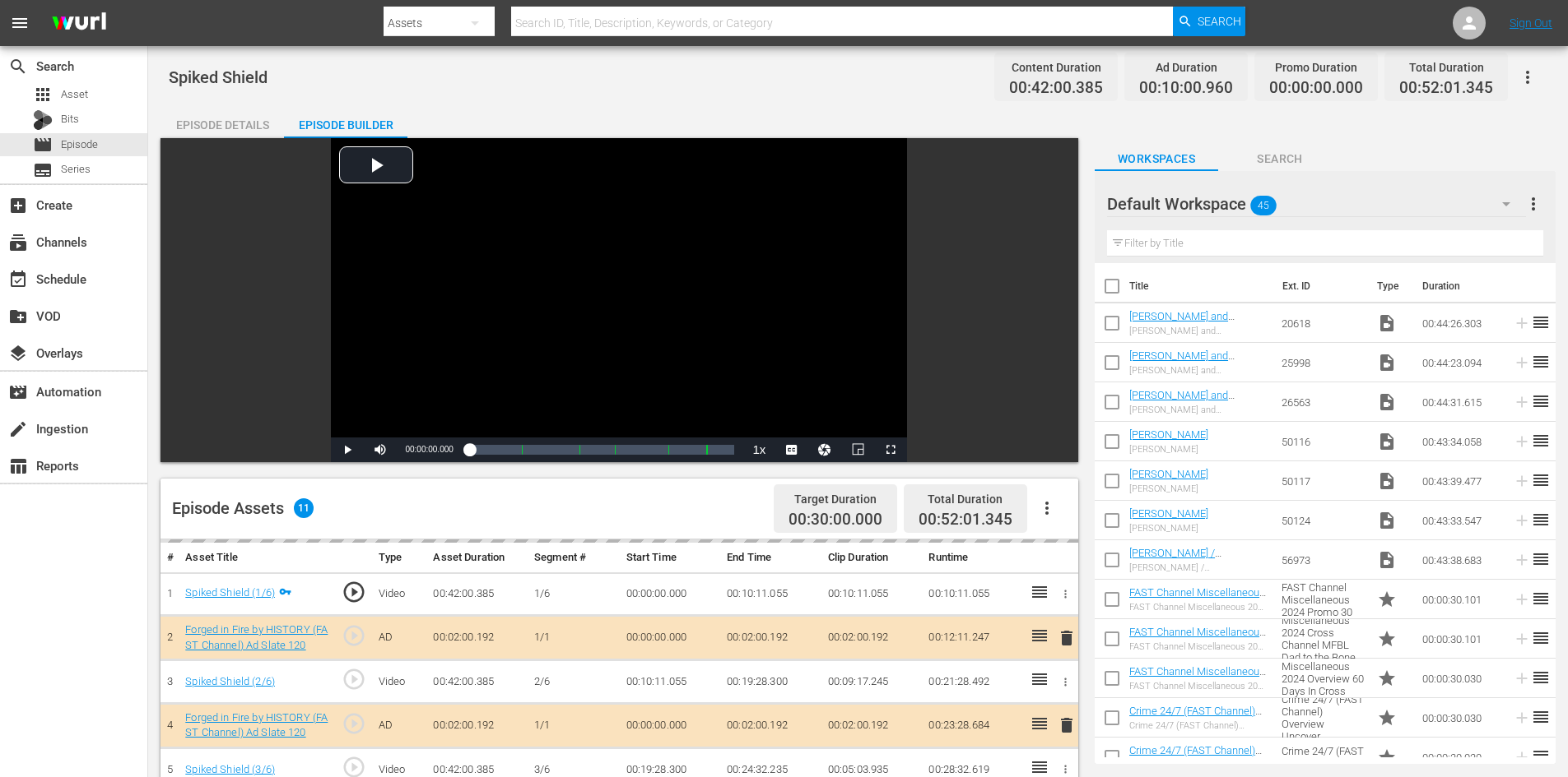
click at [1358, 205] on div "Default Workspace 45" at bounding box center [1316, 203] width 419 height 46
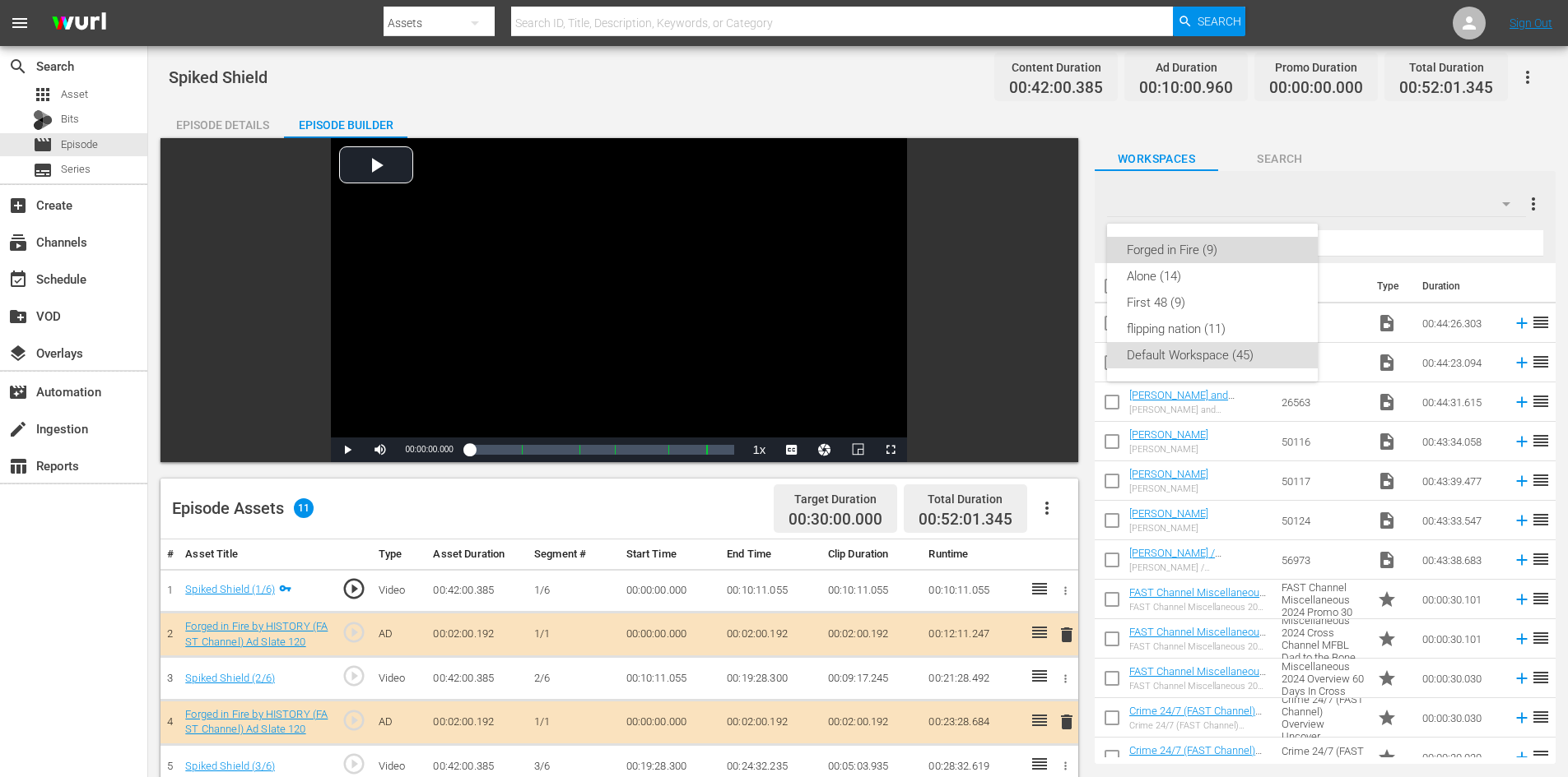
click at [1186, 240] on div "Forged in Fire (9)" at bounding box center [1213, 250] width 172 height 26
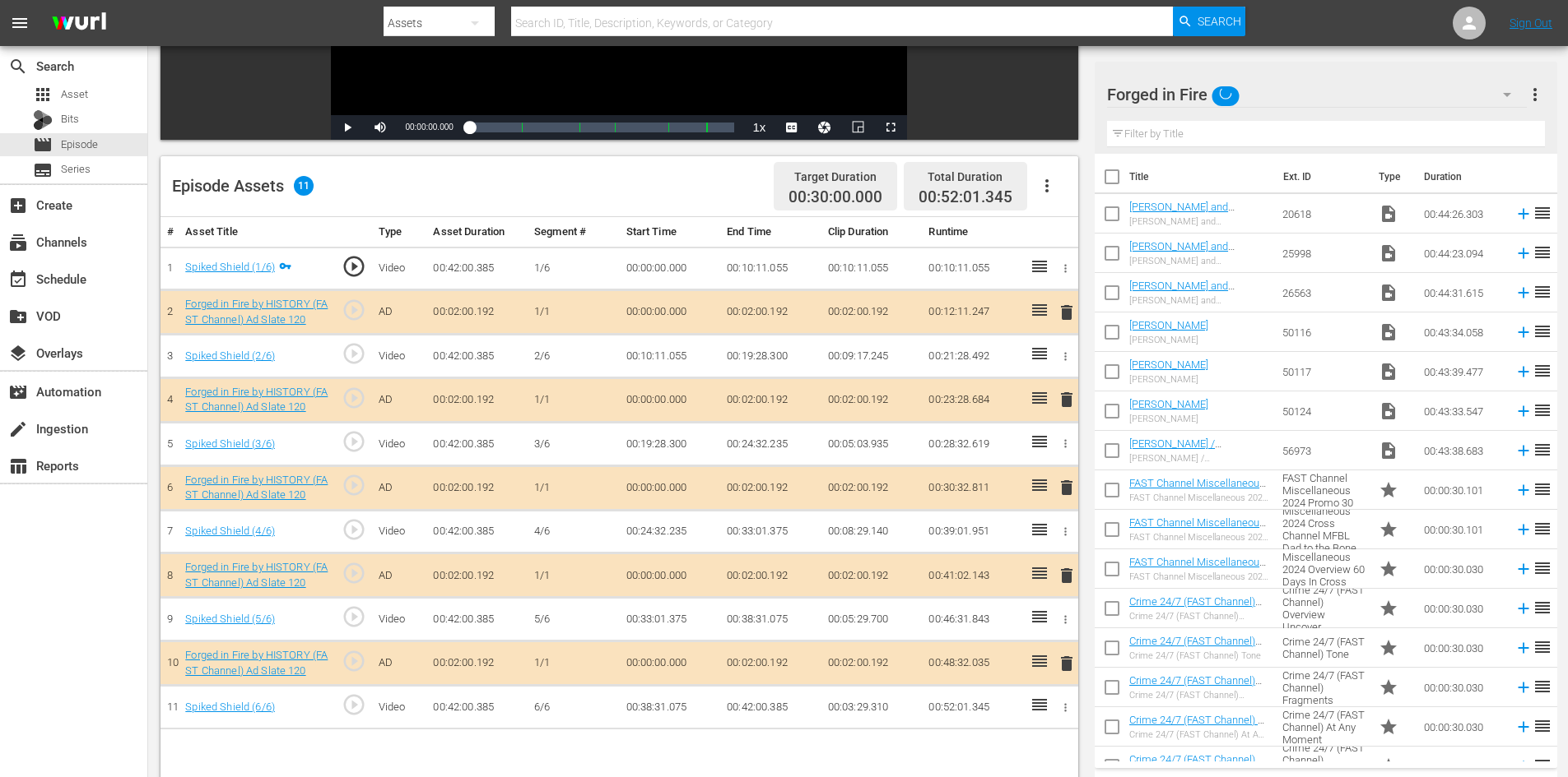
scroll to position [429, 0]
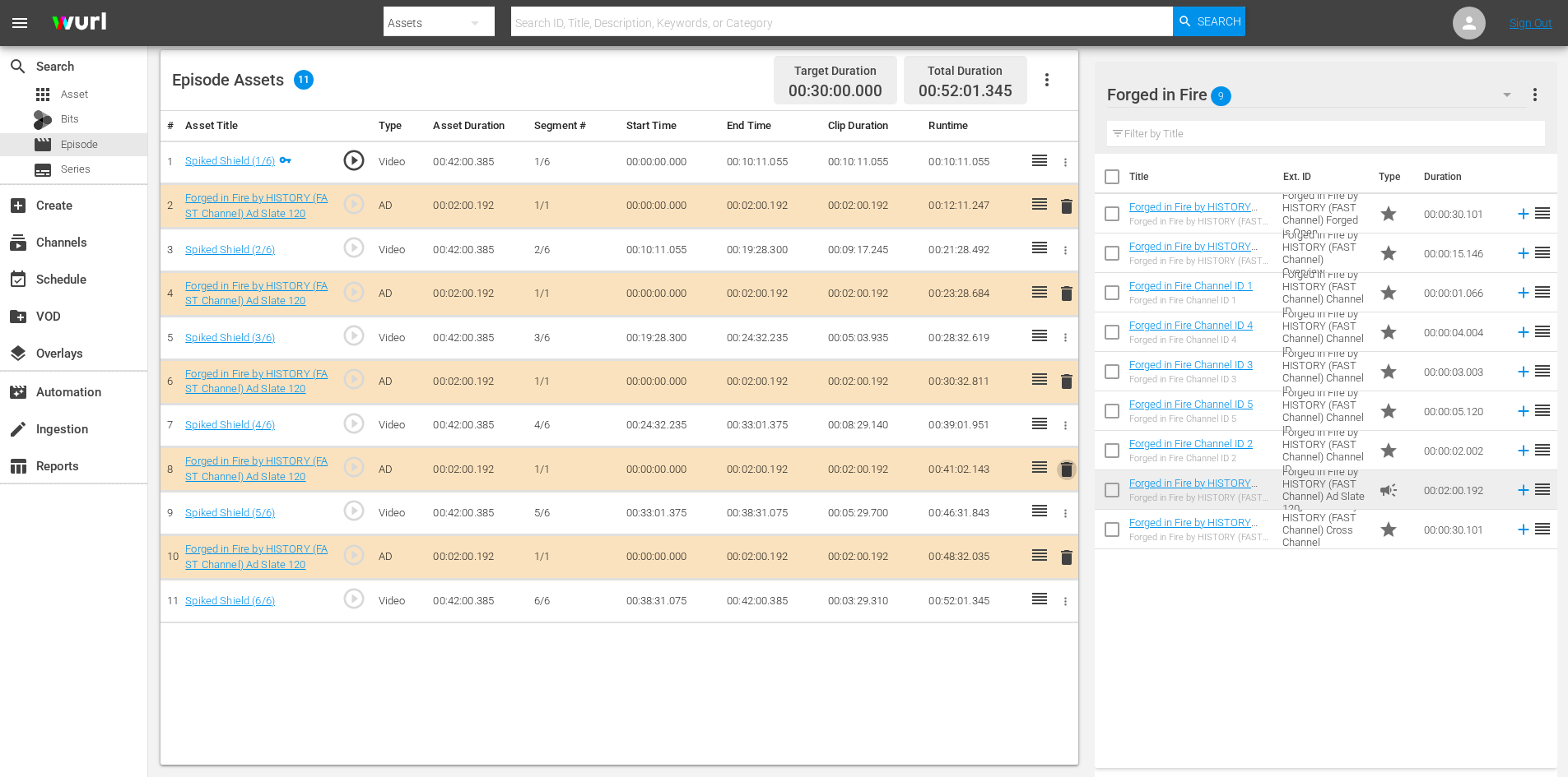
click at [1060, 472] on span "delete" at bounding box center [1066, 470] width 20 height 20
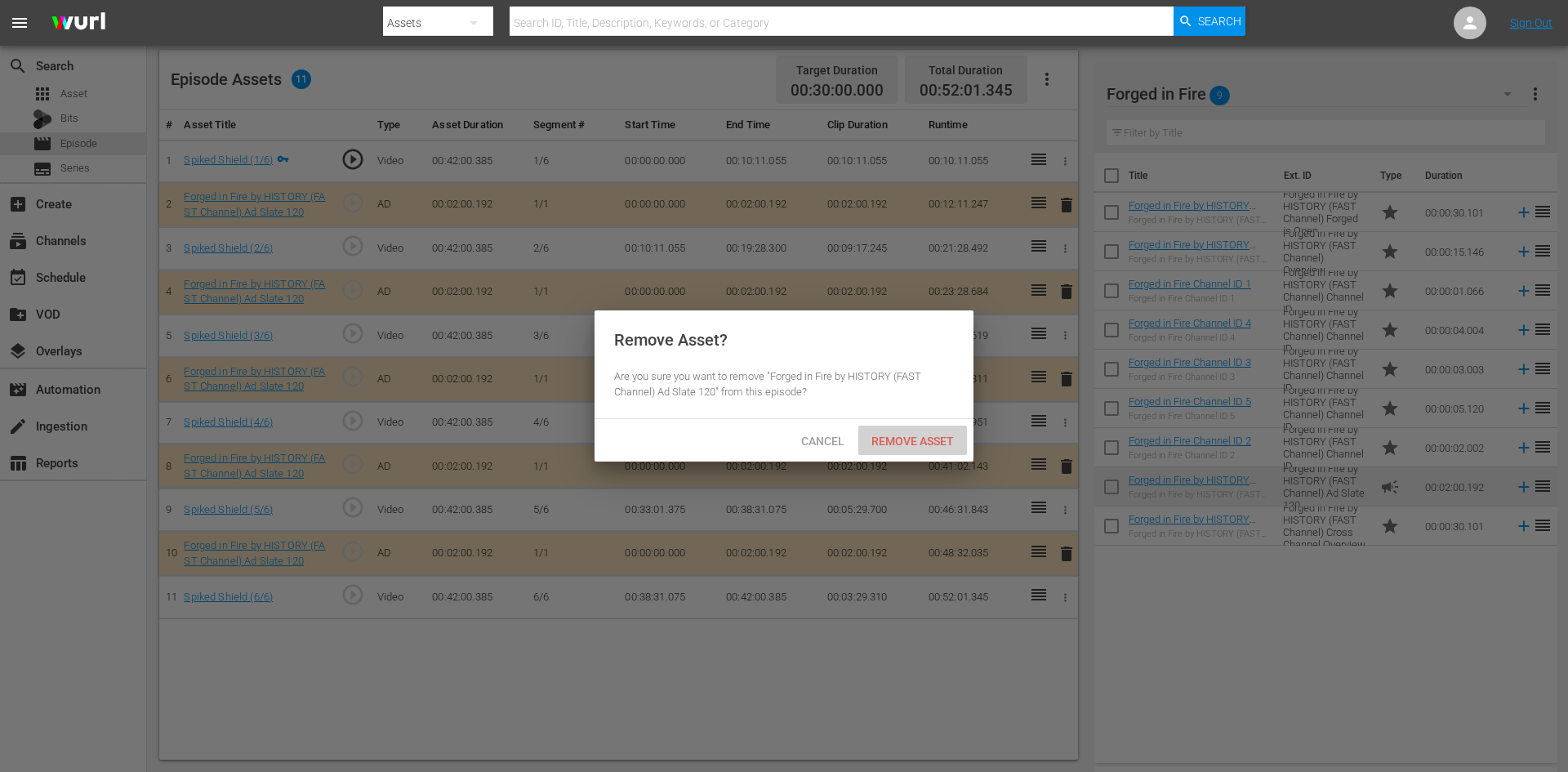
click at [923, 443] on span "Remove Asset" at bounding box center [912, 442] width 108 height 13
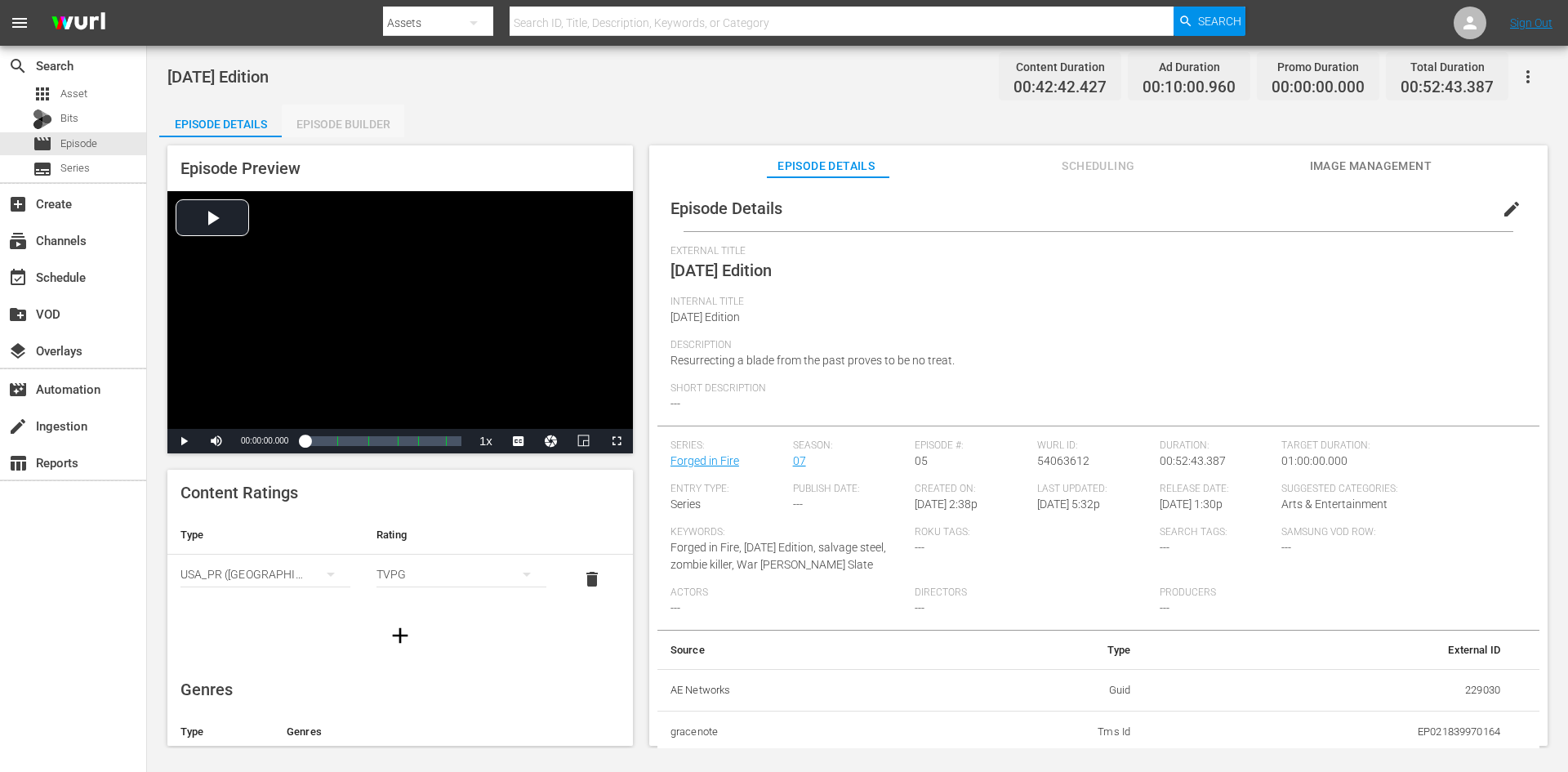
click at [356, 129] on div "Episode Builder" at bounding box center [343, 124] width 122 height 39
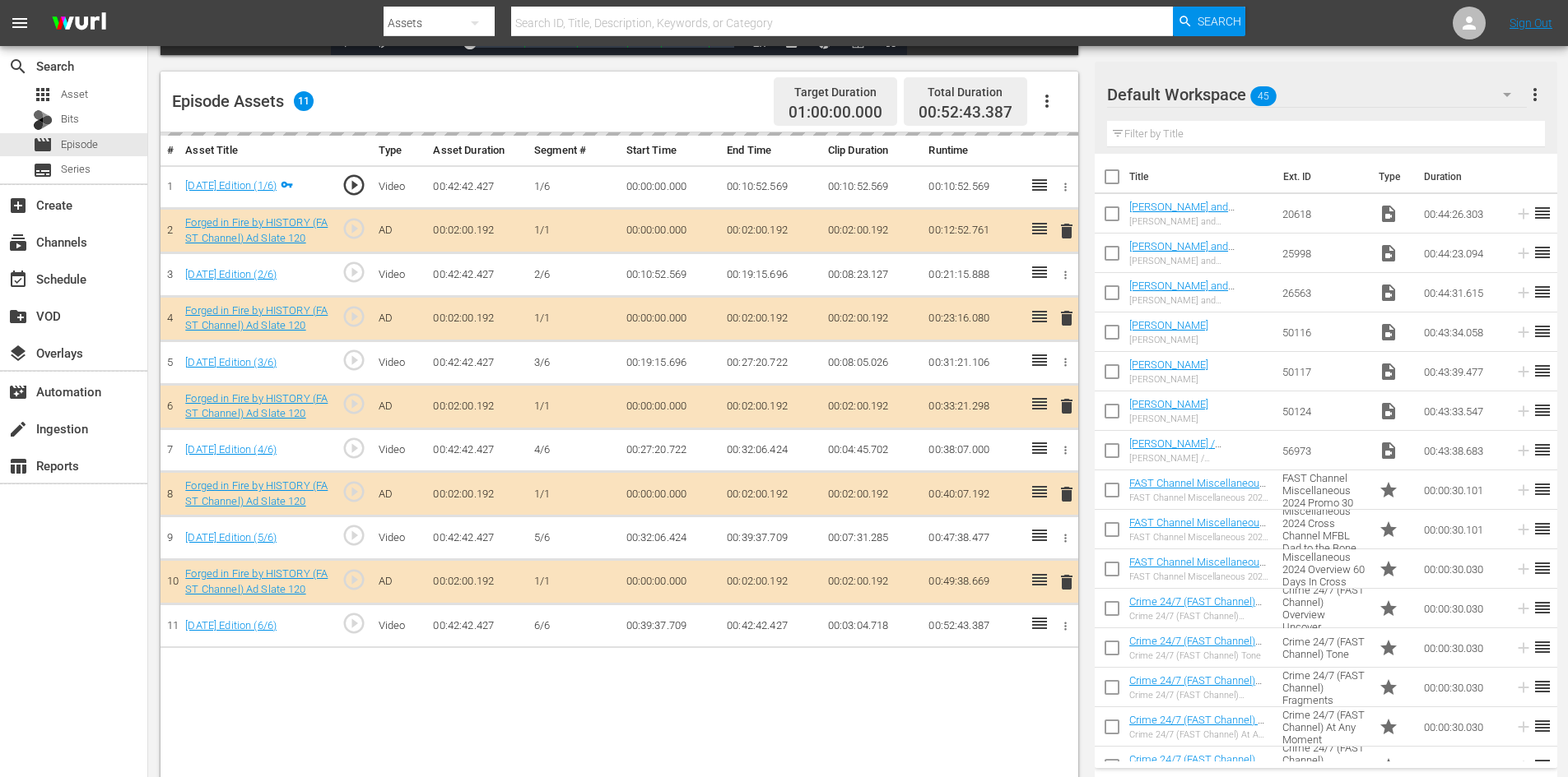
scroll to position [429, 0]
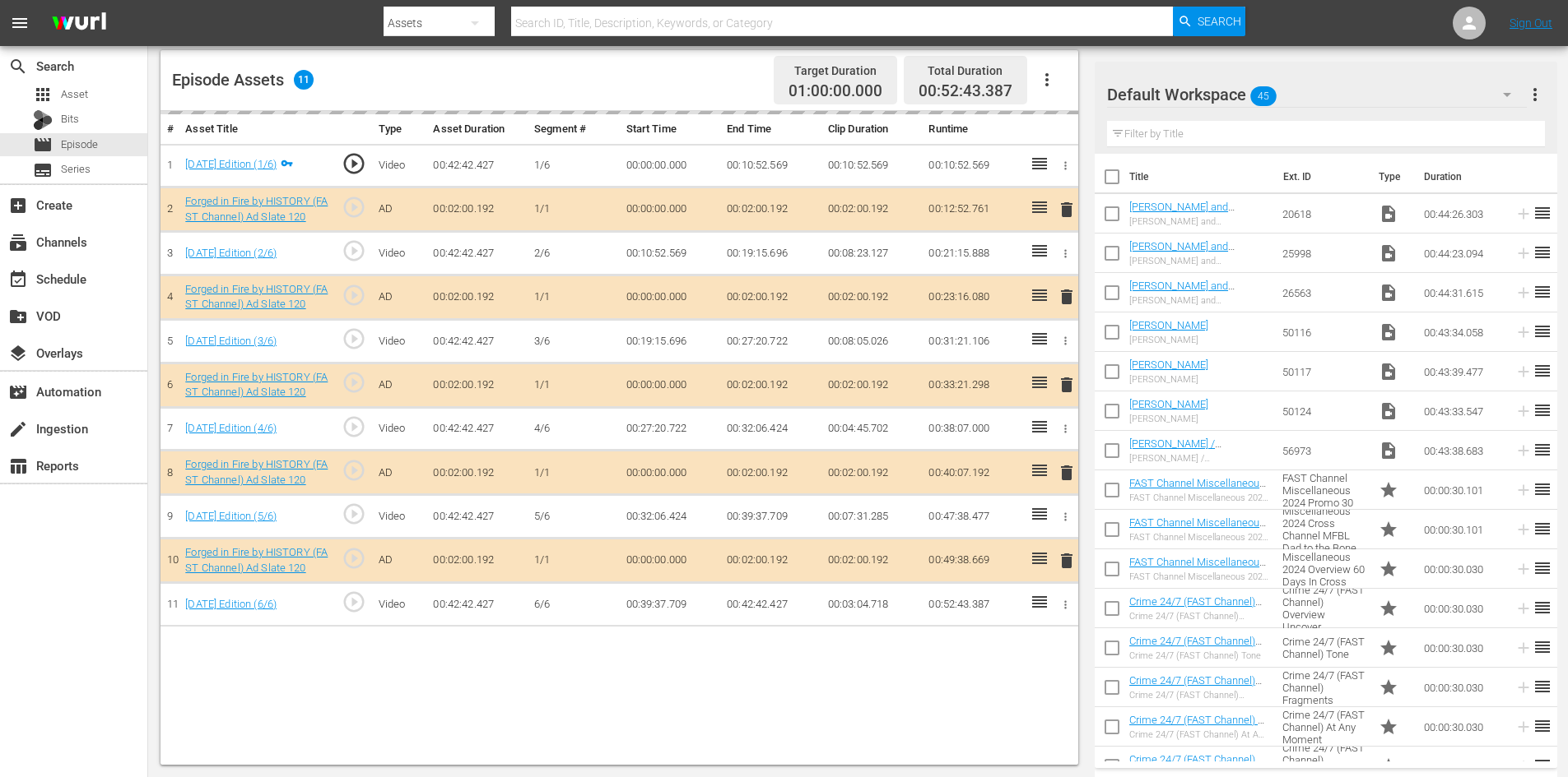
click at [1337, 90] on div "Default Workspace 45" at bounding box center [1317, 94] width 420 height 46
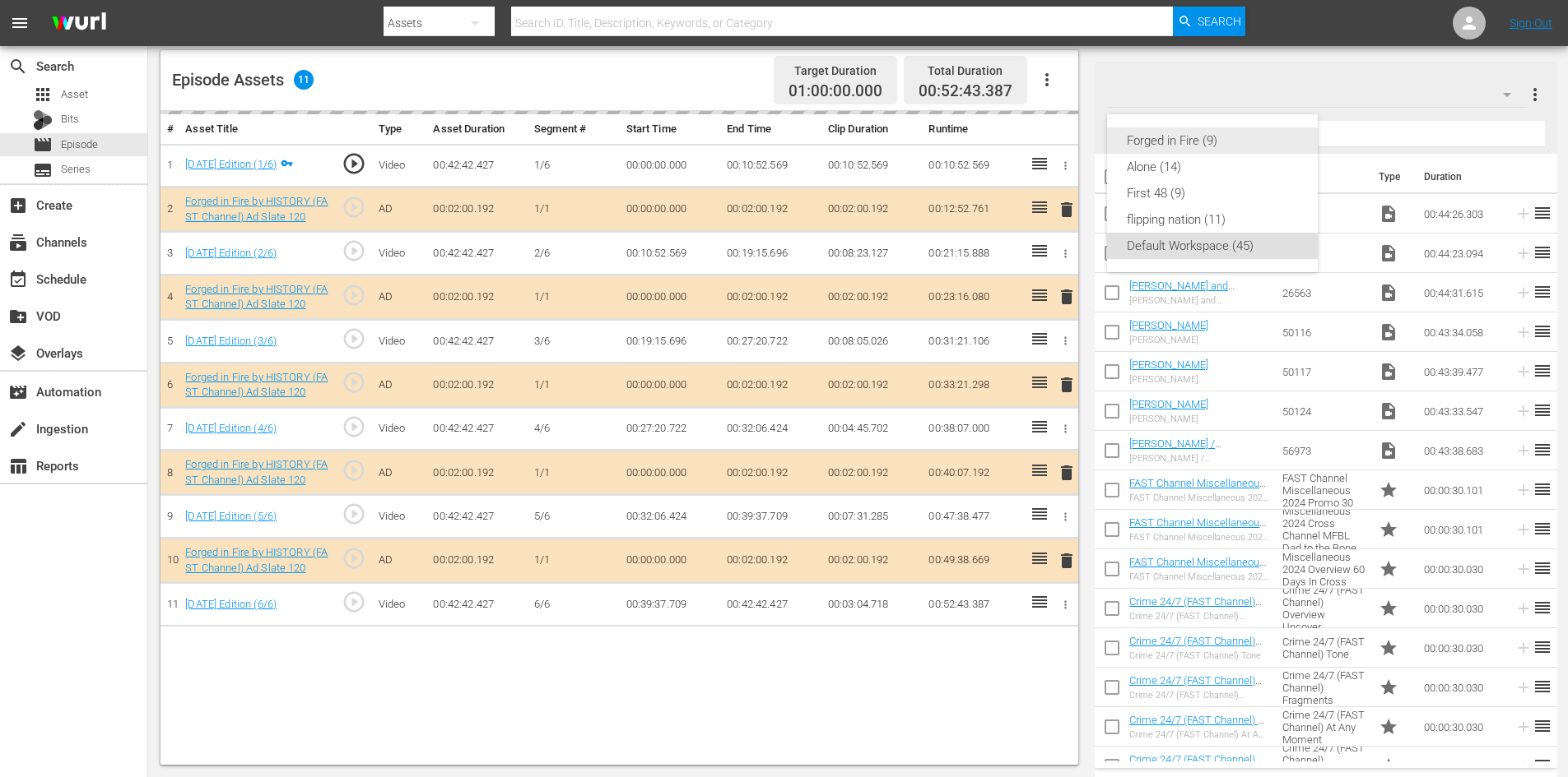
click at [1183, 143] on div "Forged in Fire (9)" at bounding box center [1213, 141] width 172 height 26
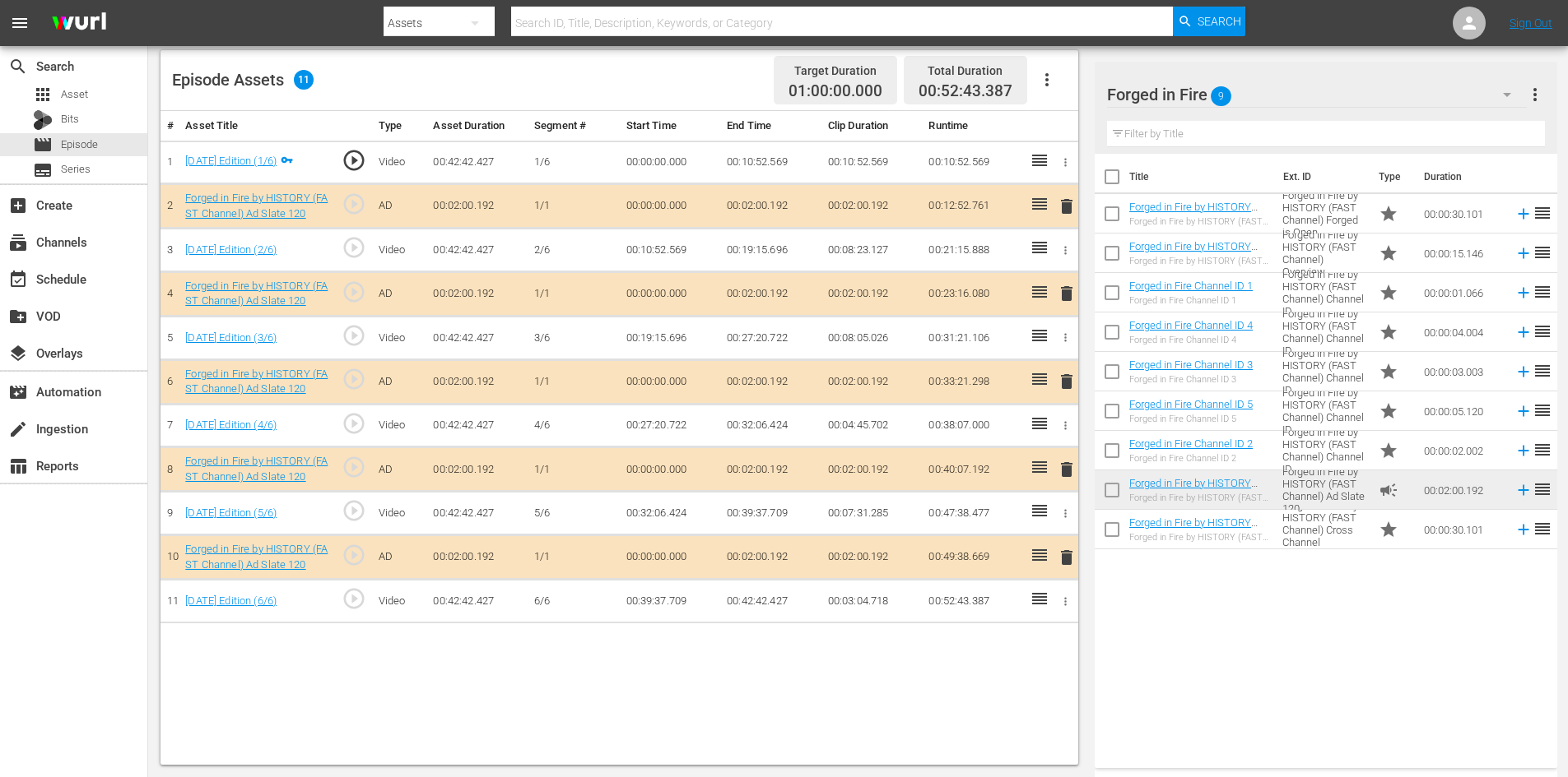
click at [1062, 467] on span "delete" at bounding box center [1066, 470] width 20 height 20
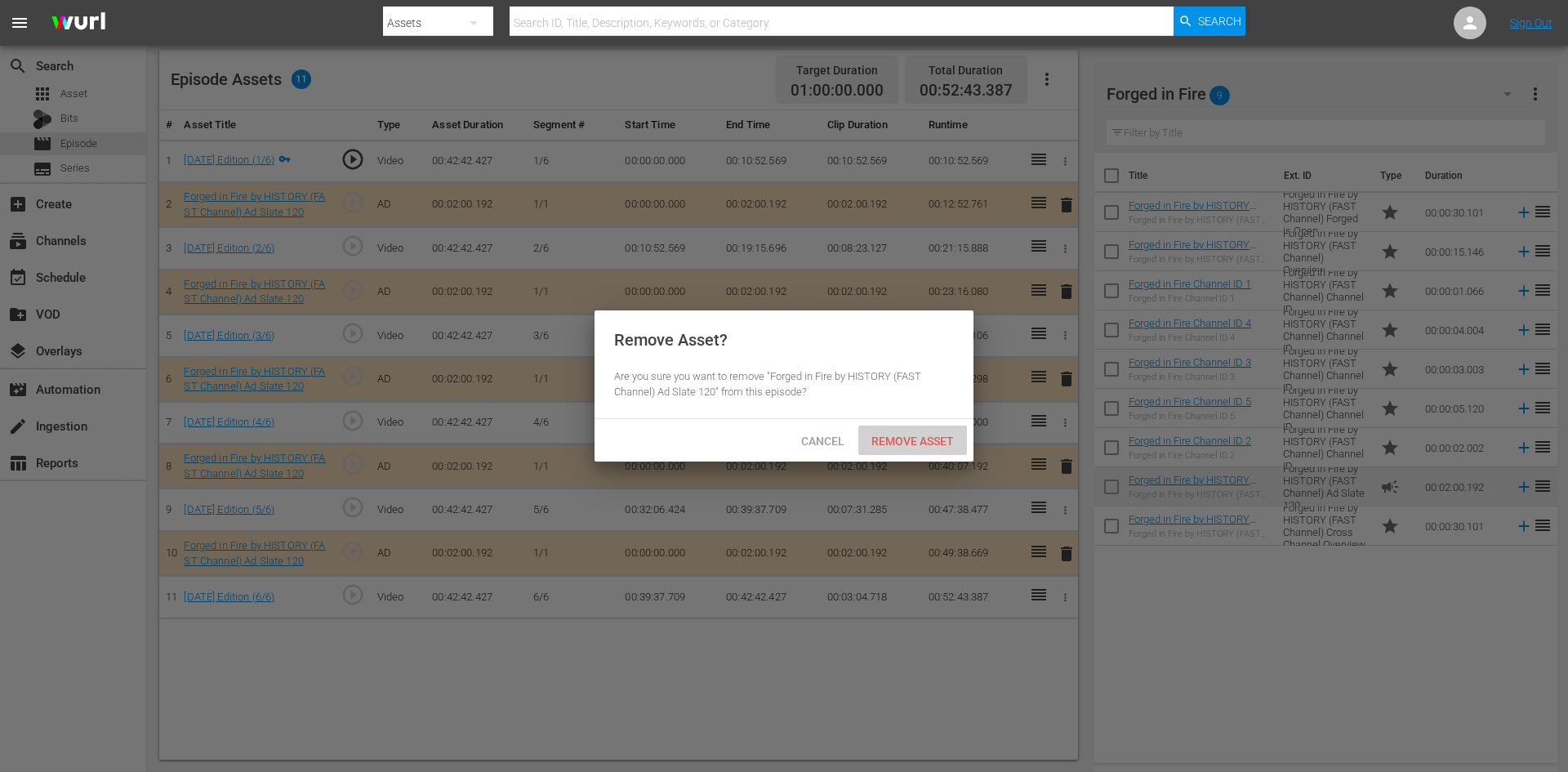
drag, startPoint x: 899, startPoint y: 439, endPoint x: 867, endPoint y: 421, distance: 36.7
click at [898, 440] on span "Remove Asset" at bounding box center [912, 442] width 108 height 13
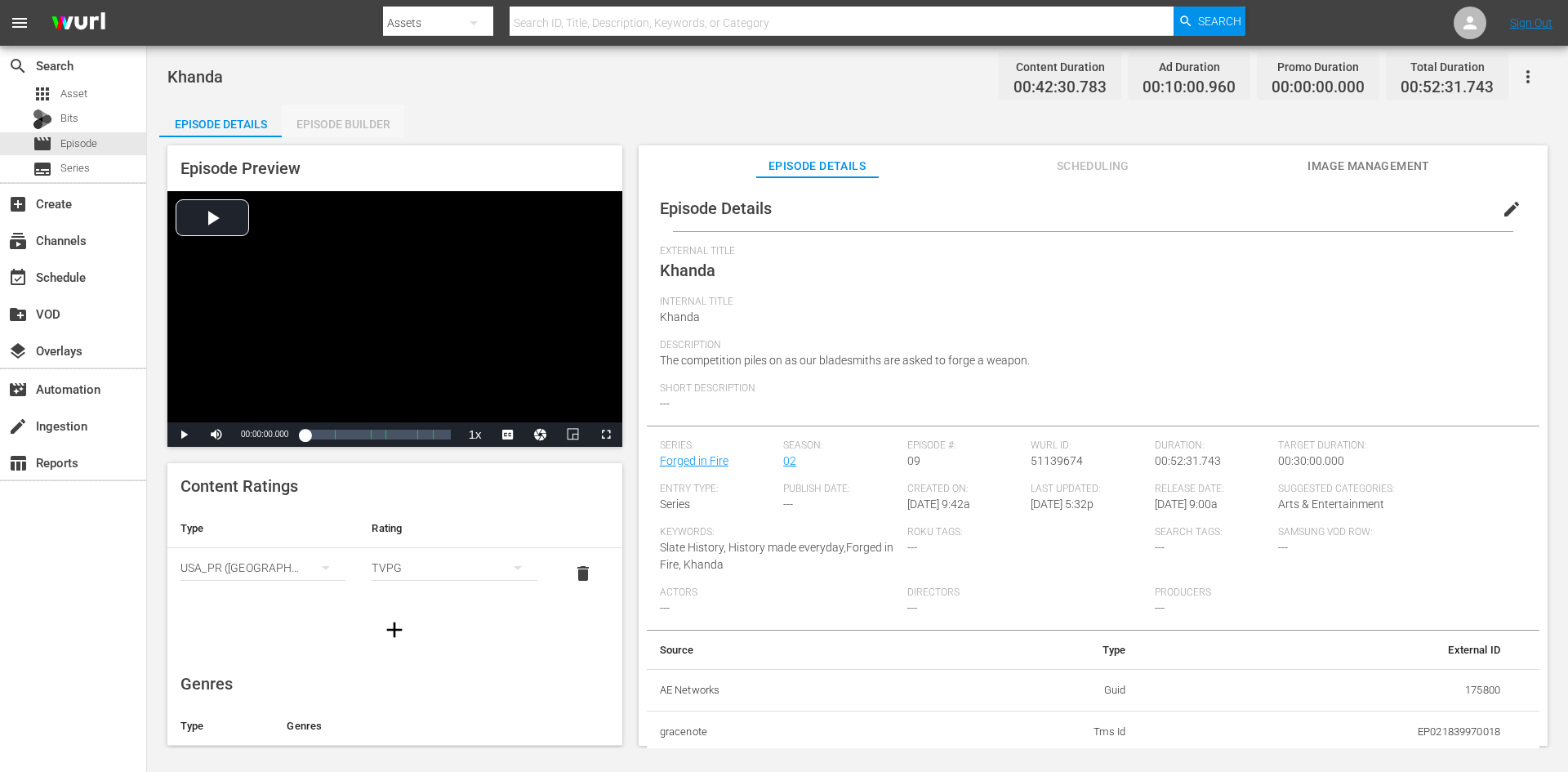
click at [346, 127] on div "Episode Builder" at bounding box center [343, 124] width 122 height 39
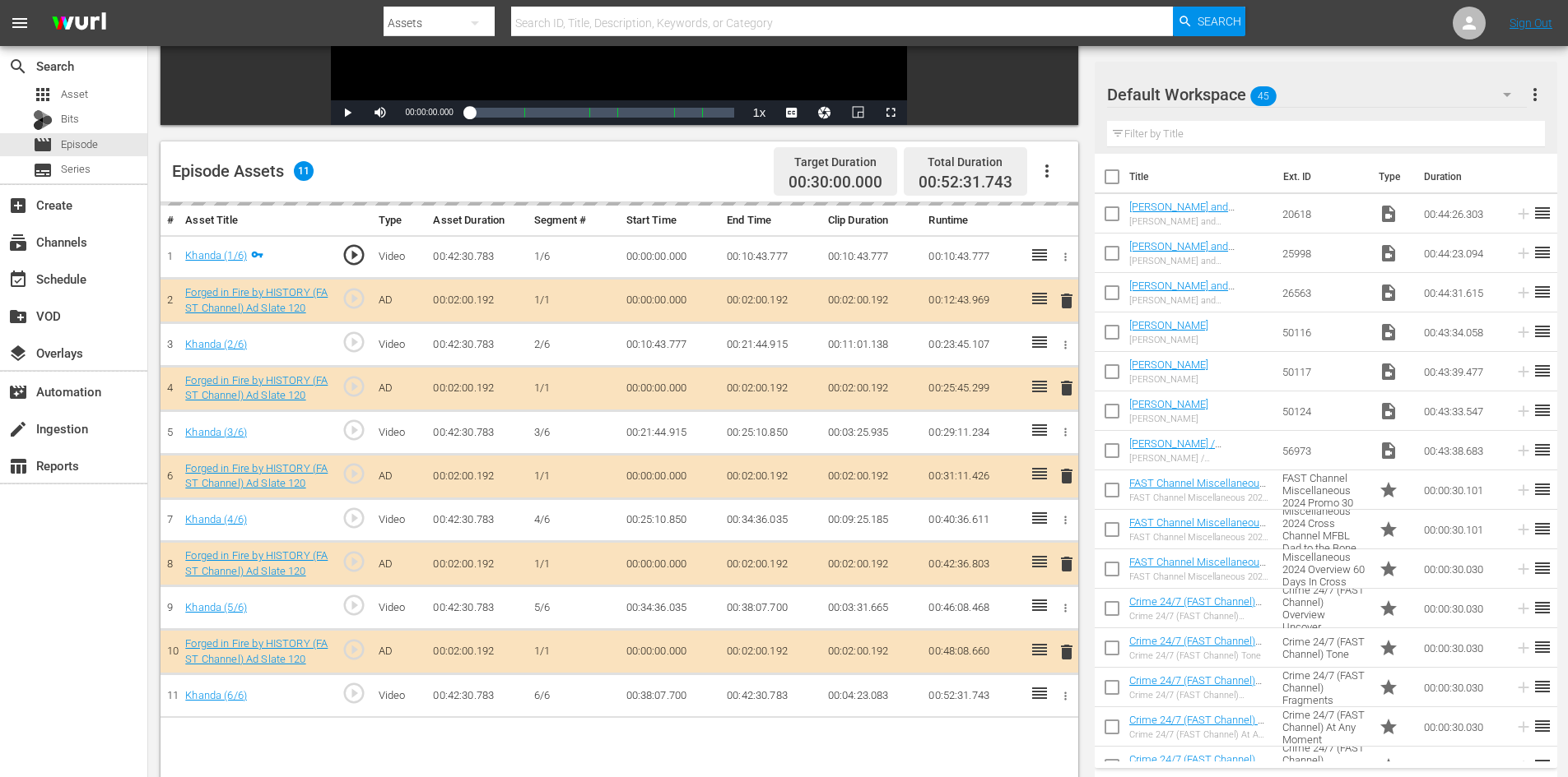
scroll to position [429, 0]
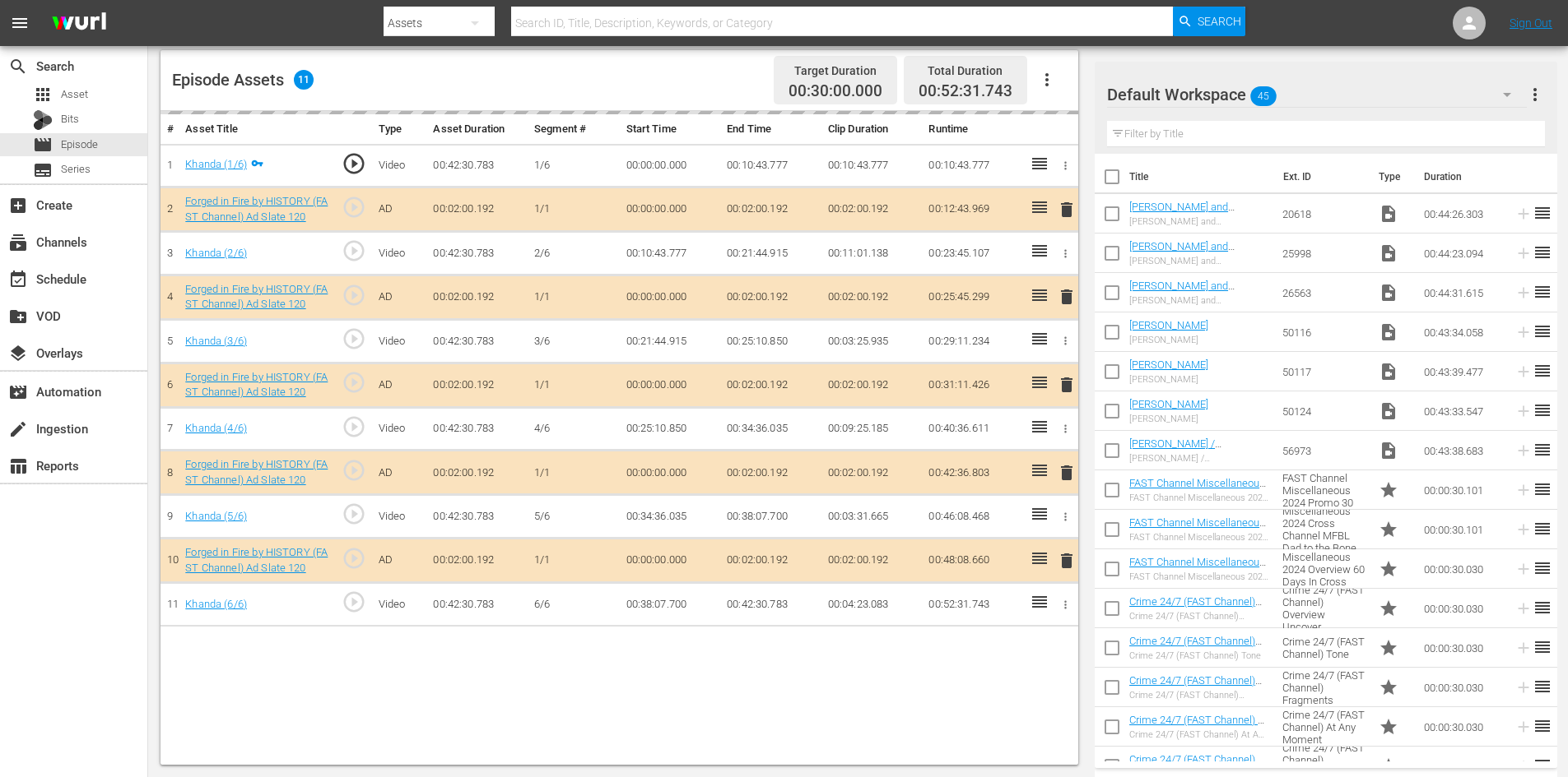
click at [1320, 94] on div "Default Workspace 45" at bounding box center [1317, 94] width 420 height 46
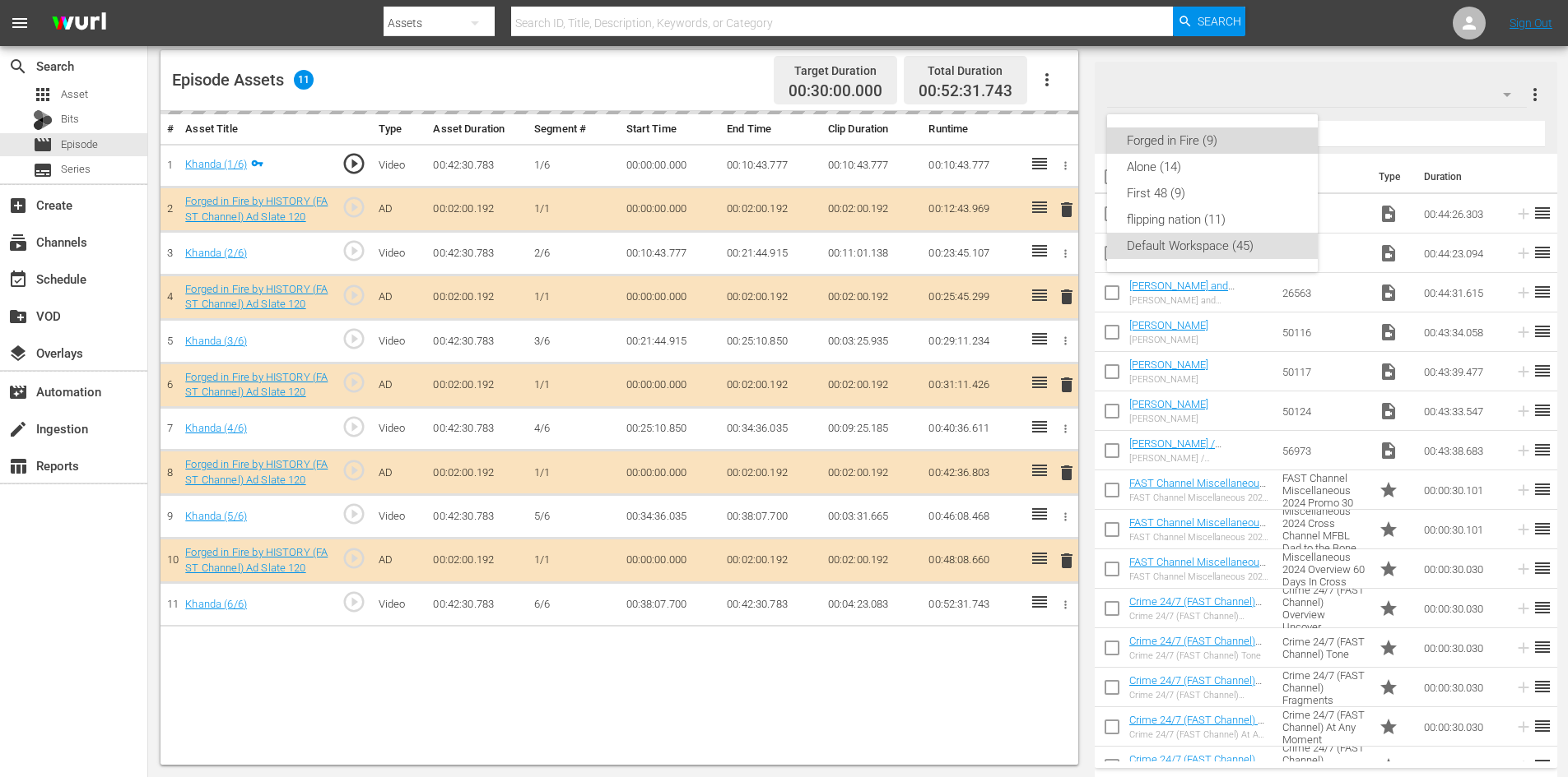
click at [1182, 139] on div "Forged in Fire (9)" at bounding box center [1213, 141] width 172 height 26
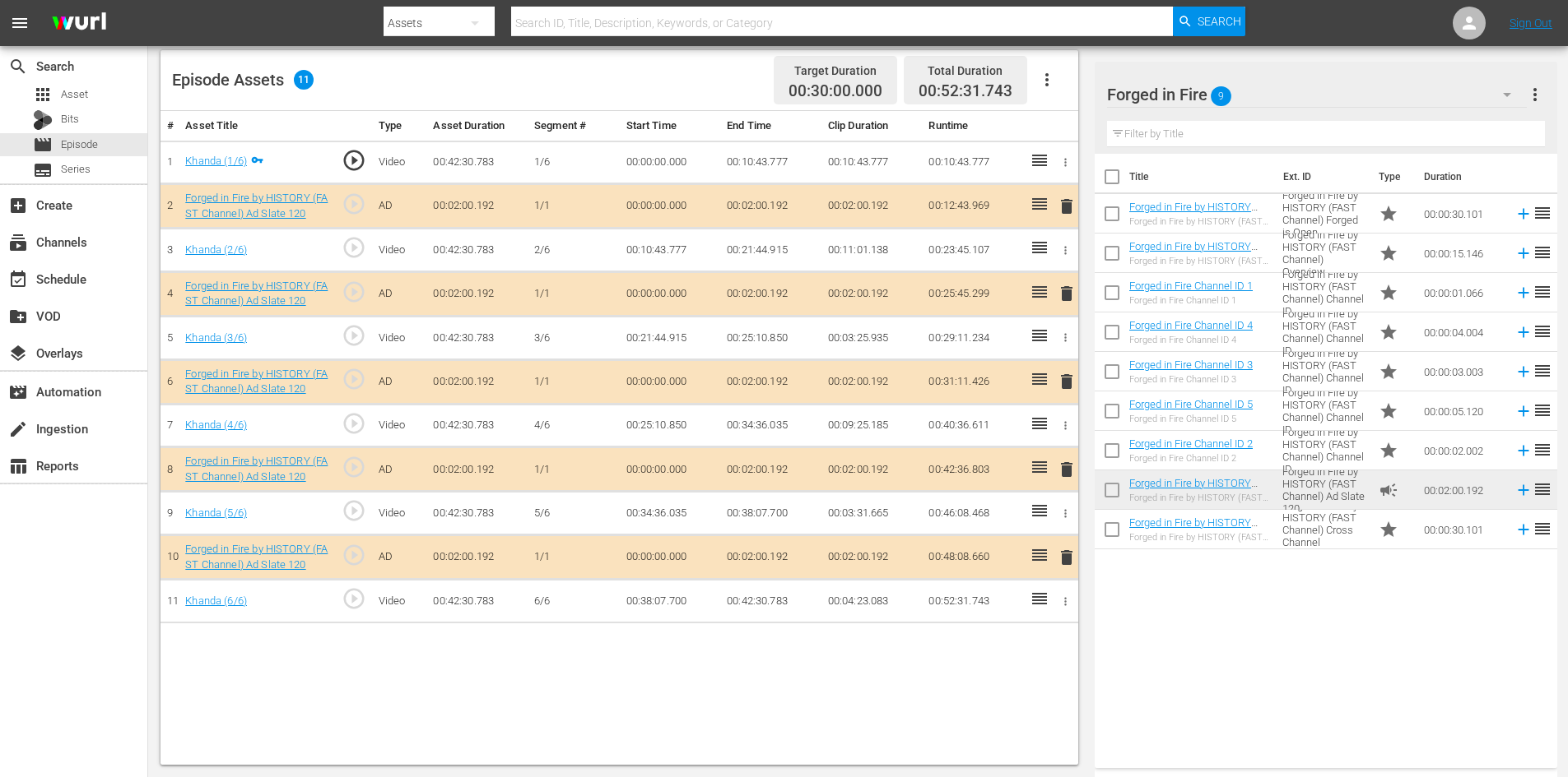
click at [1066, 473] on span "delete" at bounding box center [1066, 470] width 20 height 20
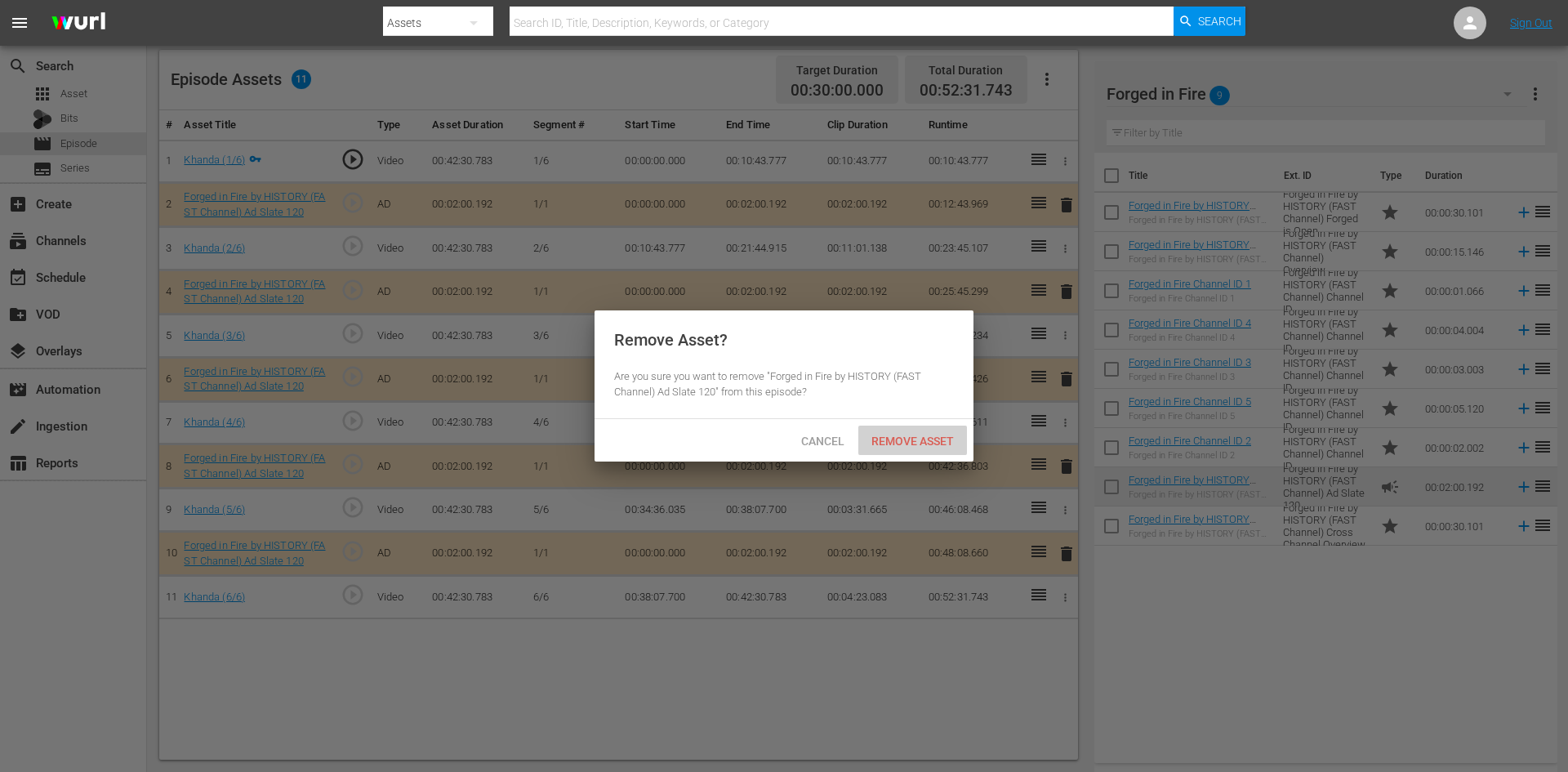
click at [931, 430] on div "Remove Asset" at bounding box center [912, 441] width 108 height 31
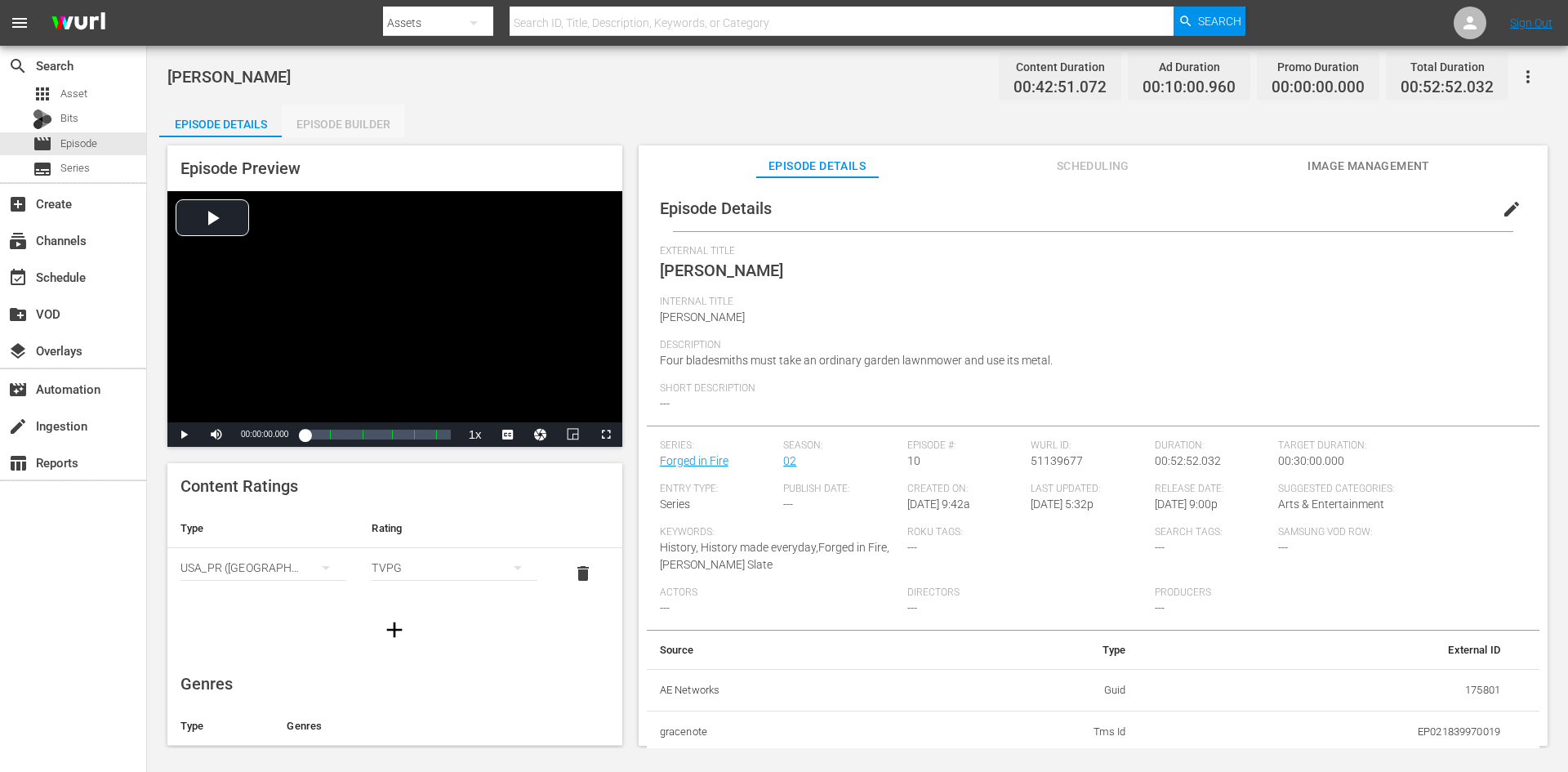
click at [374, 129] on div "Episode Builder" at bounding box center [343, 124] width 122 height 39
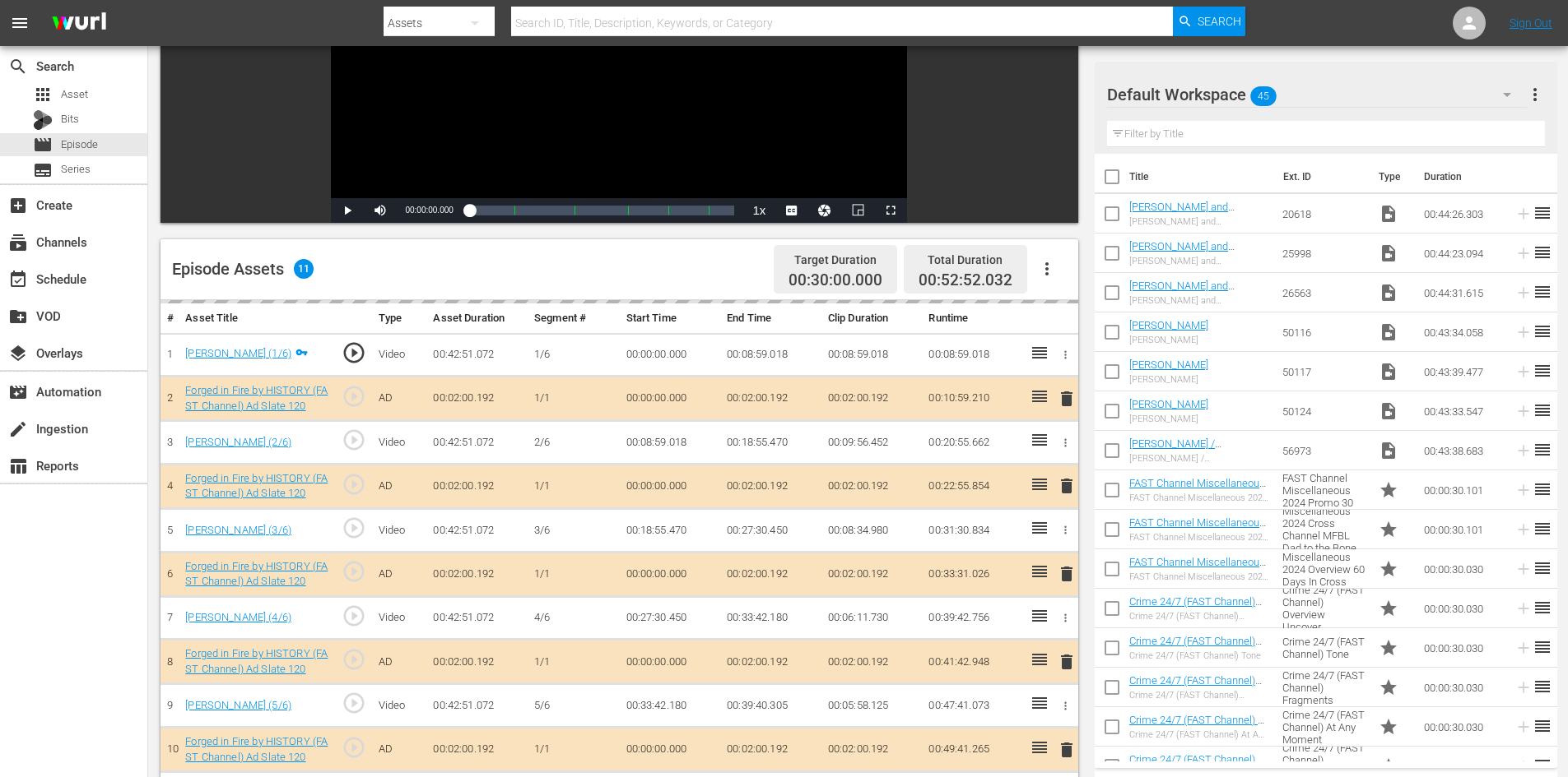
scroll to position [429, 0]
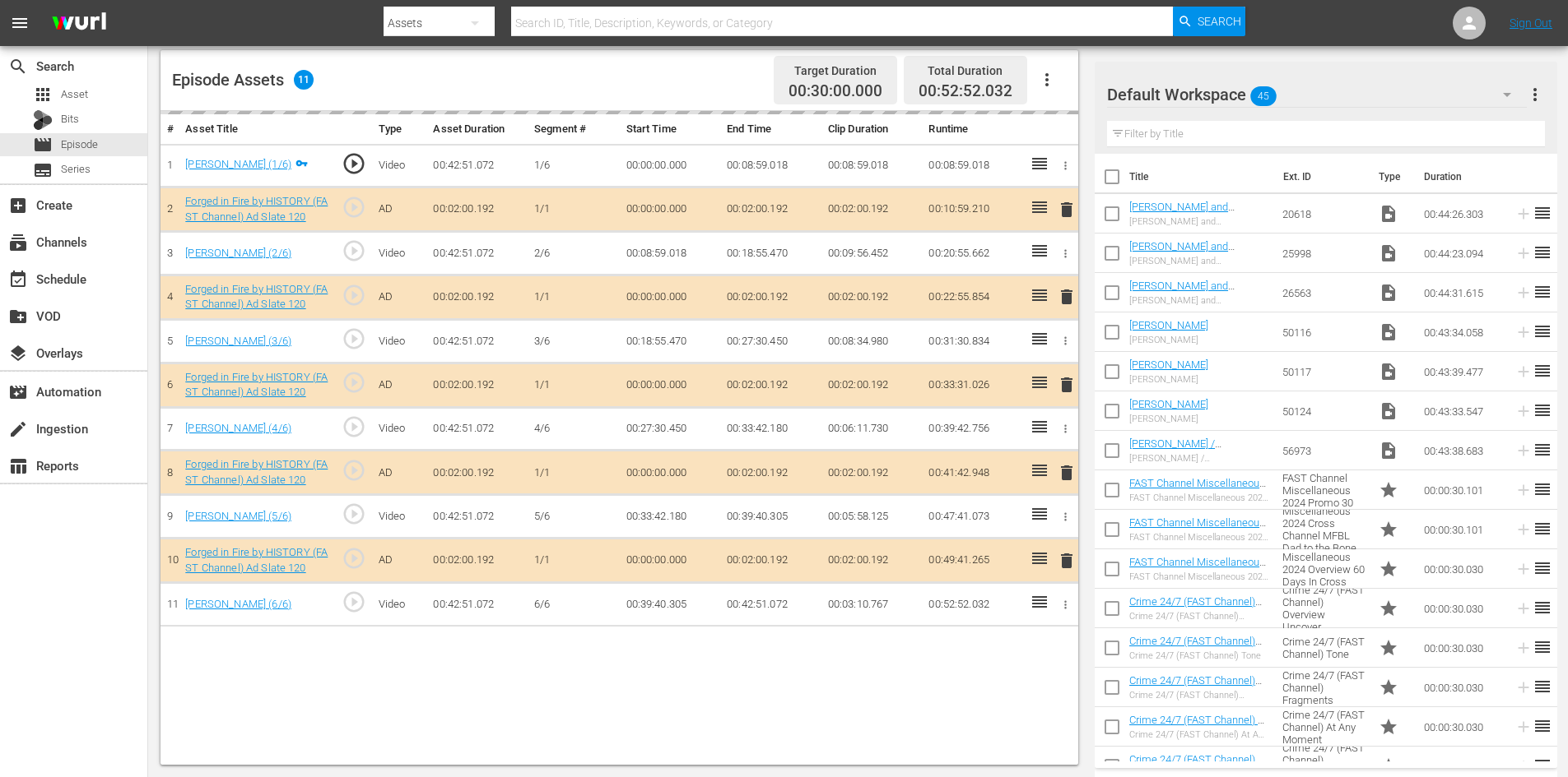
click at [1323, 97] on div "Default Workspace 45" at bounding box center [1317, 94] width 420 height 46
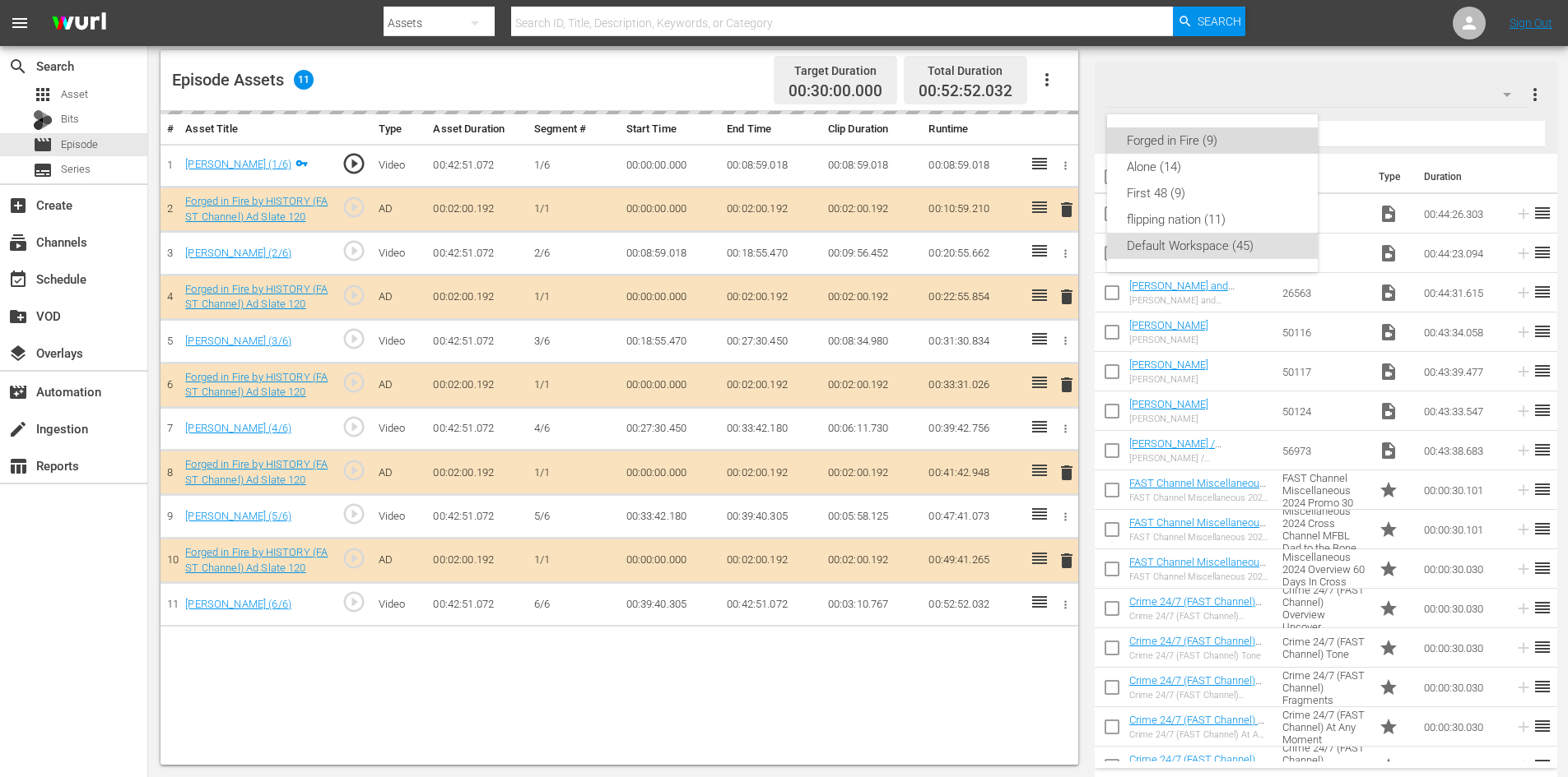
click at [1170, 140] on div "Forged in Fire (9)" at bounding box center [1213, 141] width 172 height 26
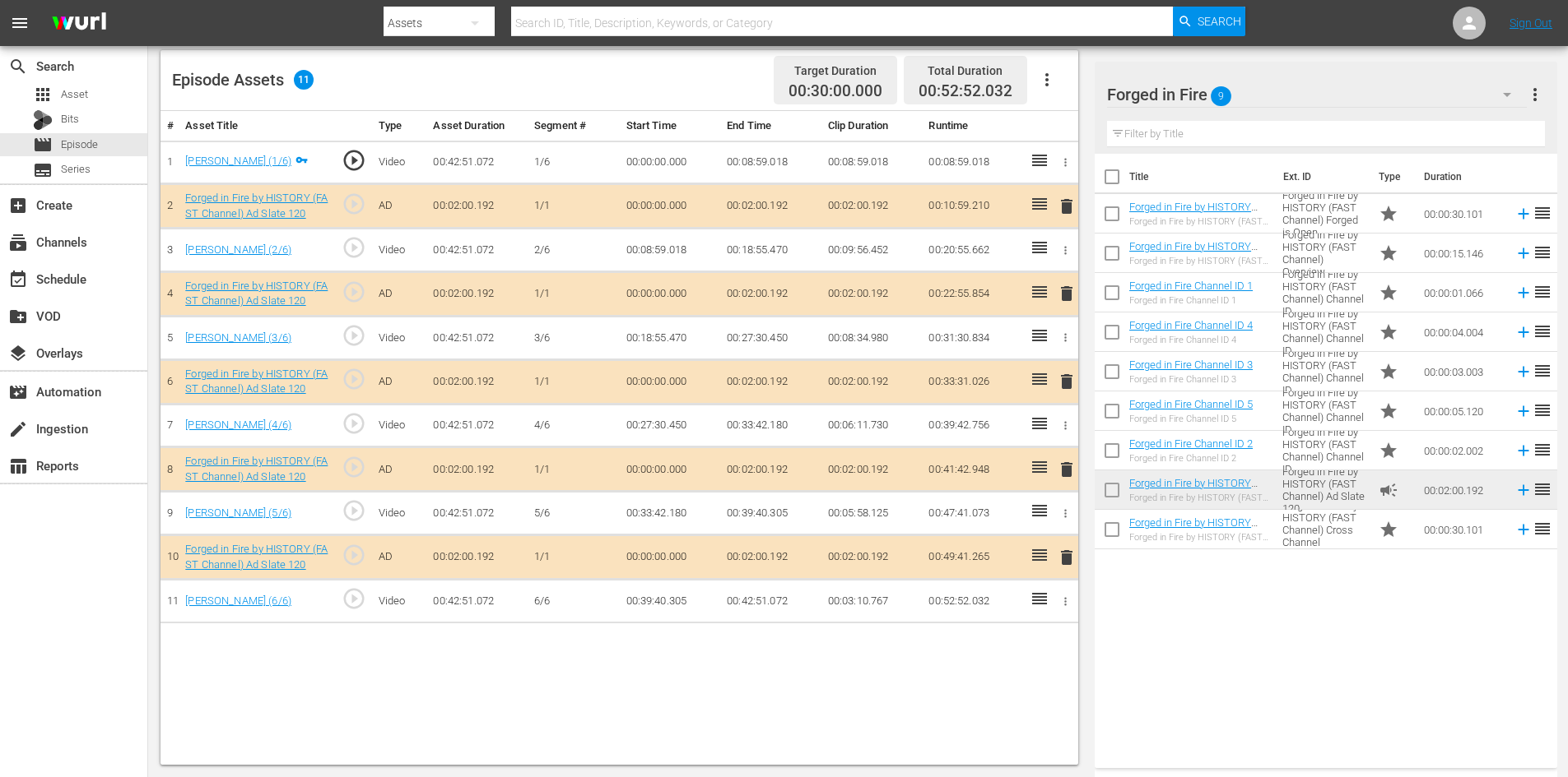
click at [1066, 470] on span "delete" at bounding box center [1066, 470] width 20 height 20
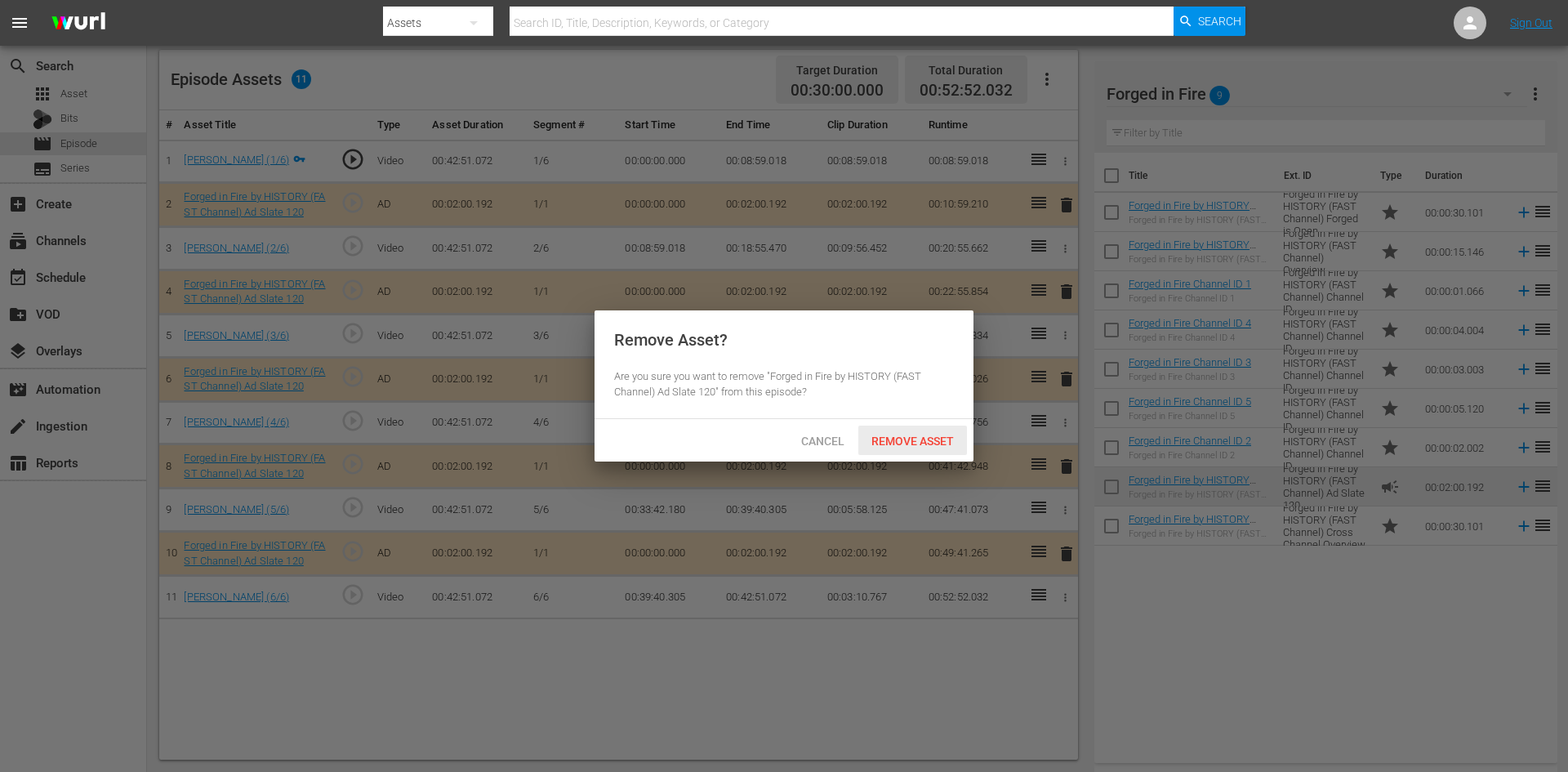
click at [935, 444] on span "Remove Asset" at bounding box center [912, 442] width 108 height 13
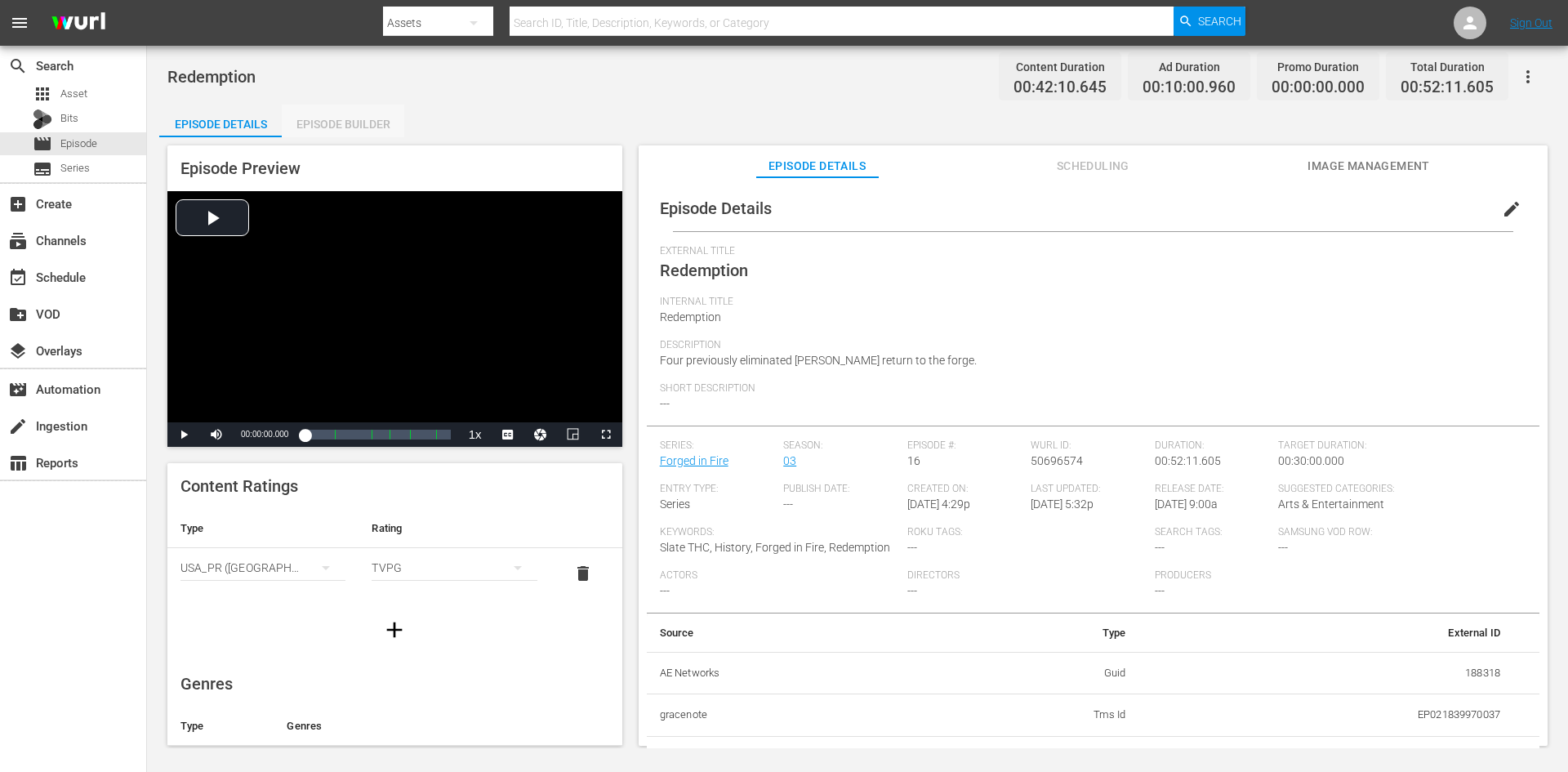
click at [332, 130] on div "Episode Builder" at bounding box center [343, 124] width 122 height 39
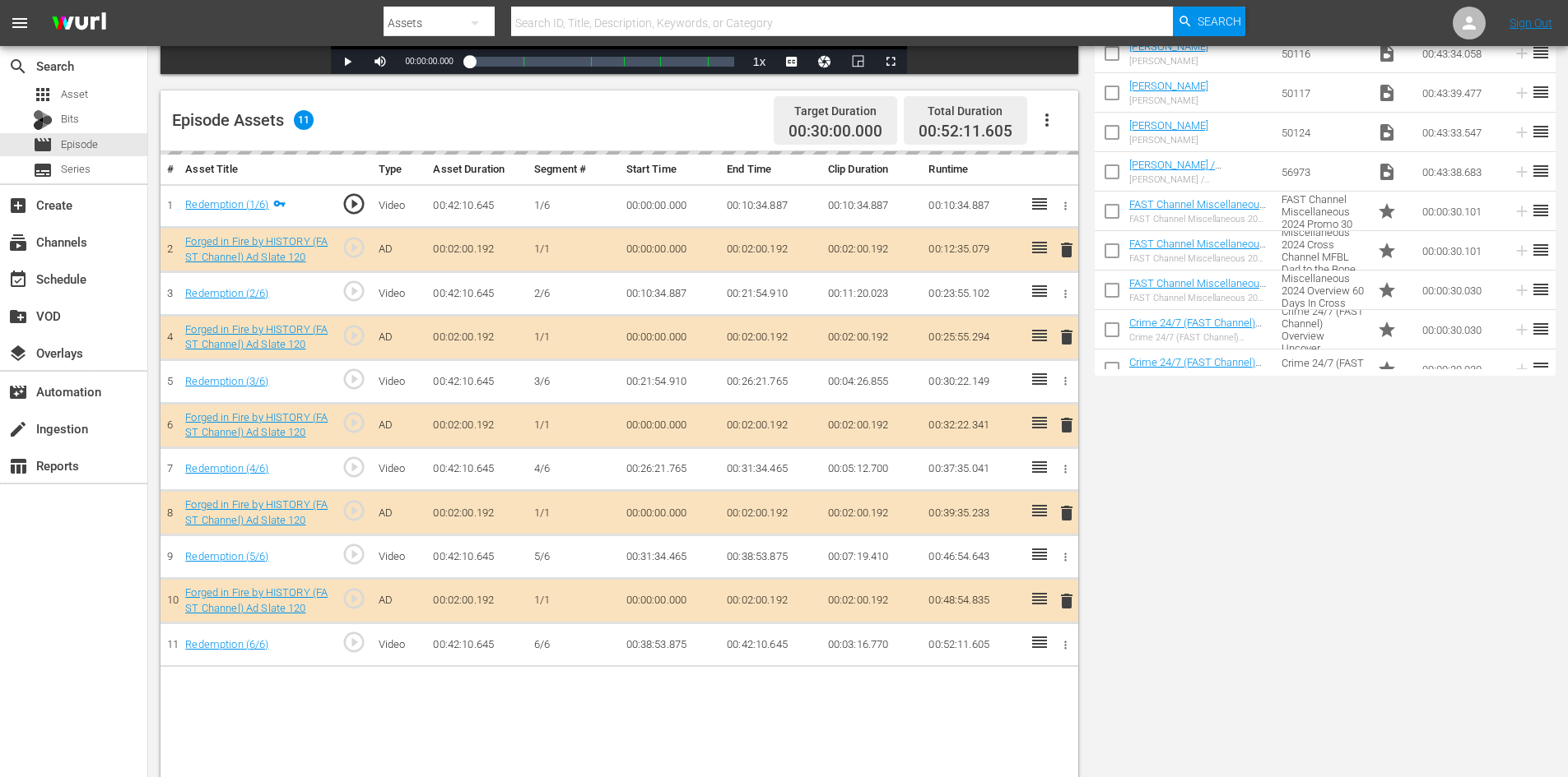
scroll to position [429, 0]
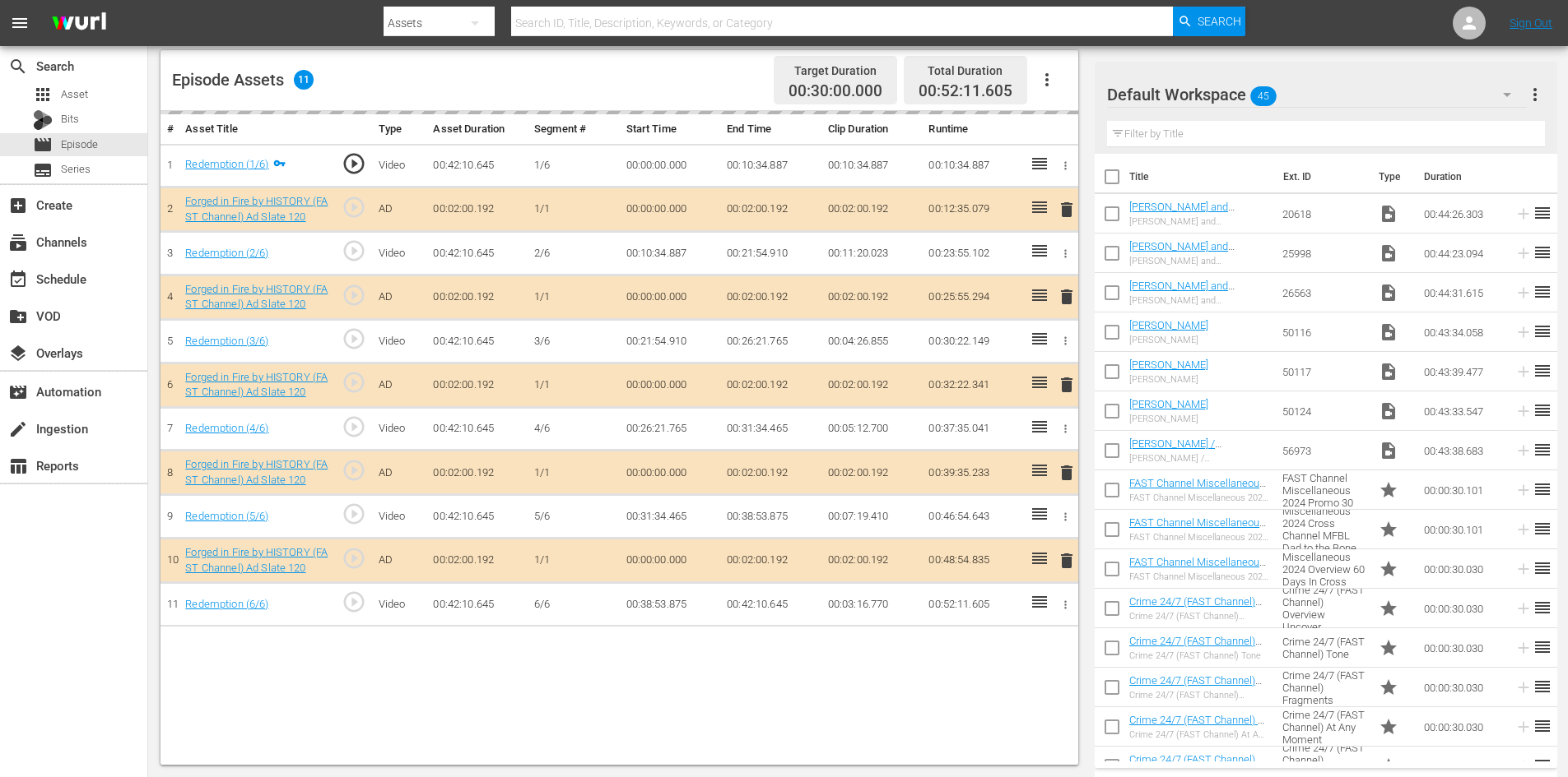
click at [1335, 95] on div "Default Workspace 45" at bounding box center [1317, 94] width 420 height 46
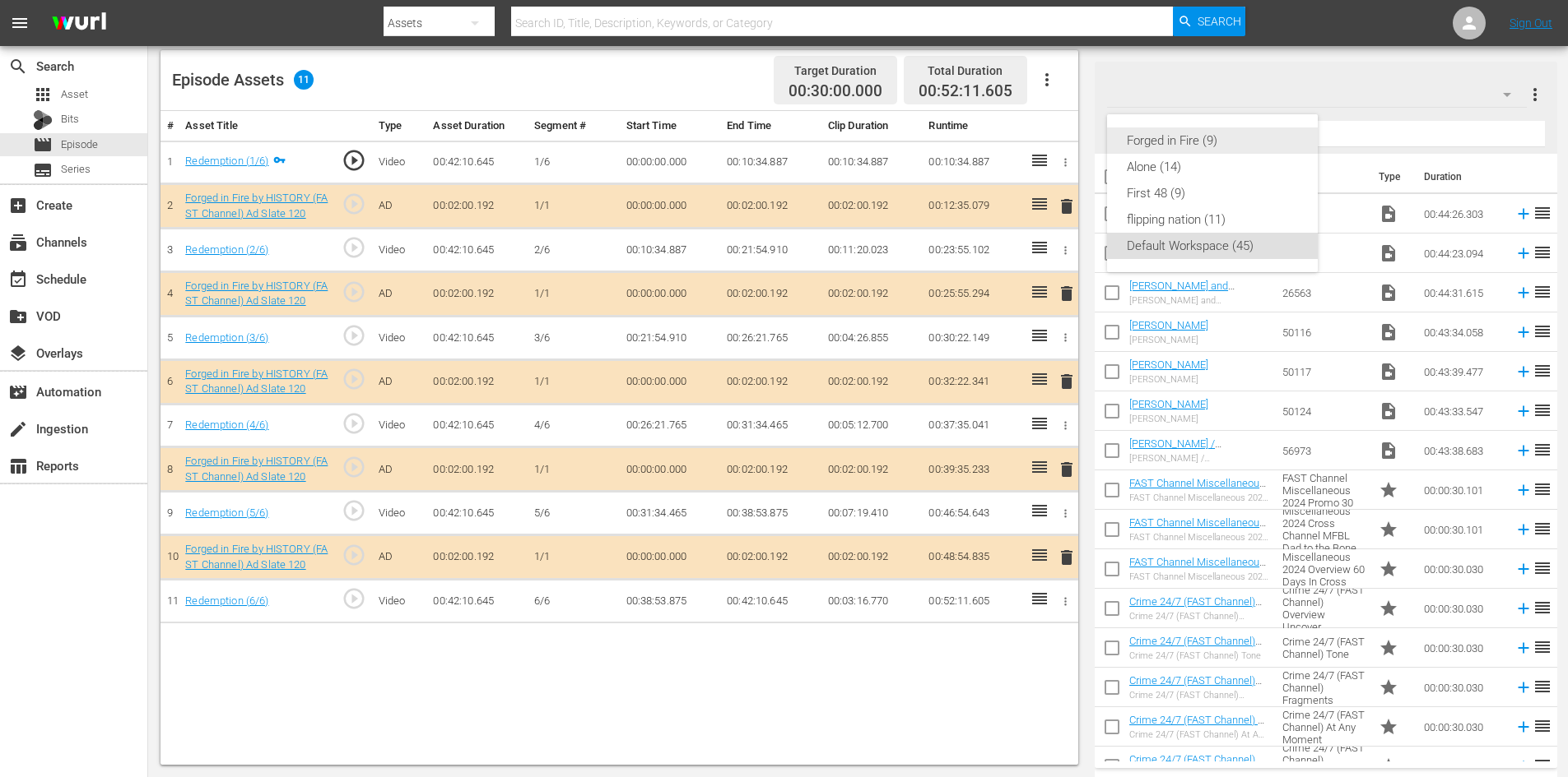
click at [1179, 137] on div "Forged in Fire (9)" at bounding box center [1213, 141] width 172 height 26
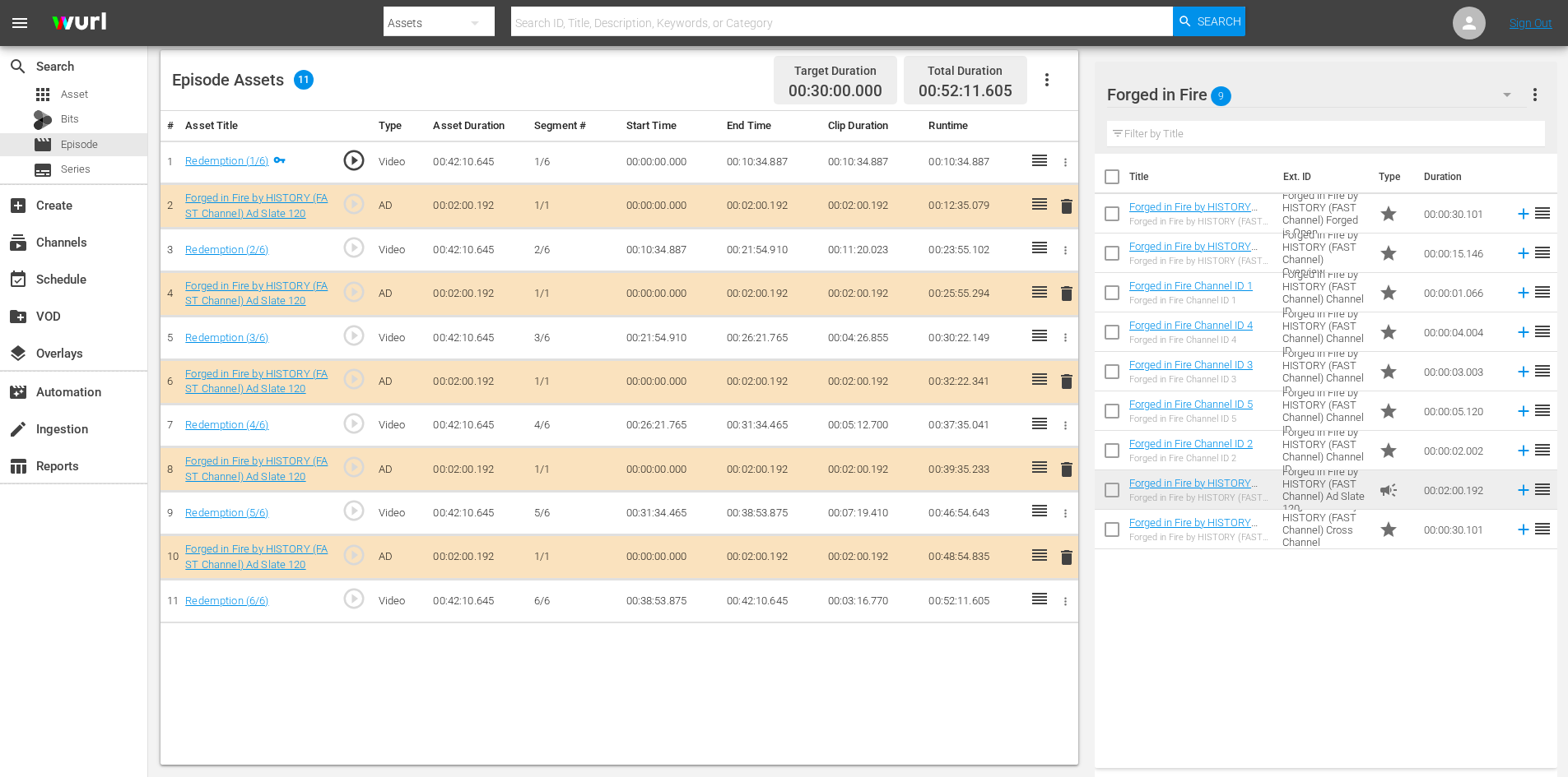
click at [1067, 471] on span "delete" at bounding box center [1066, 470] width 20 height 20
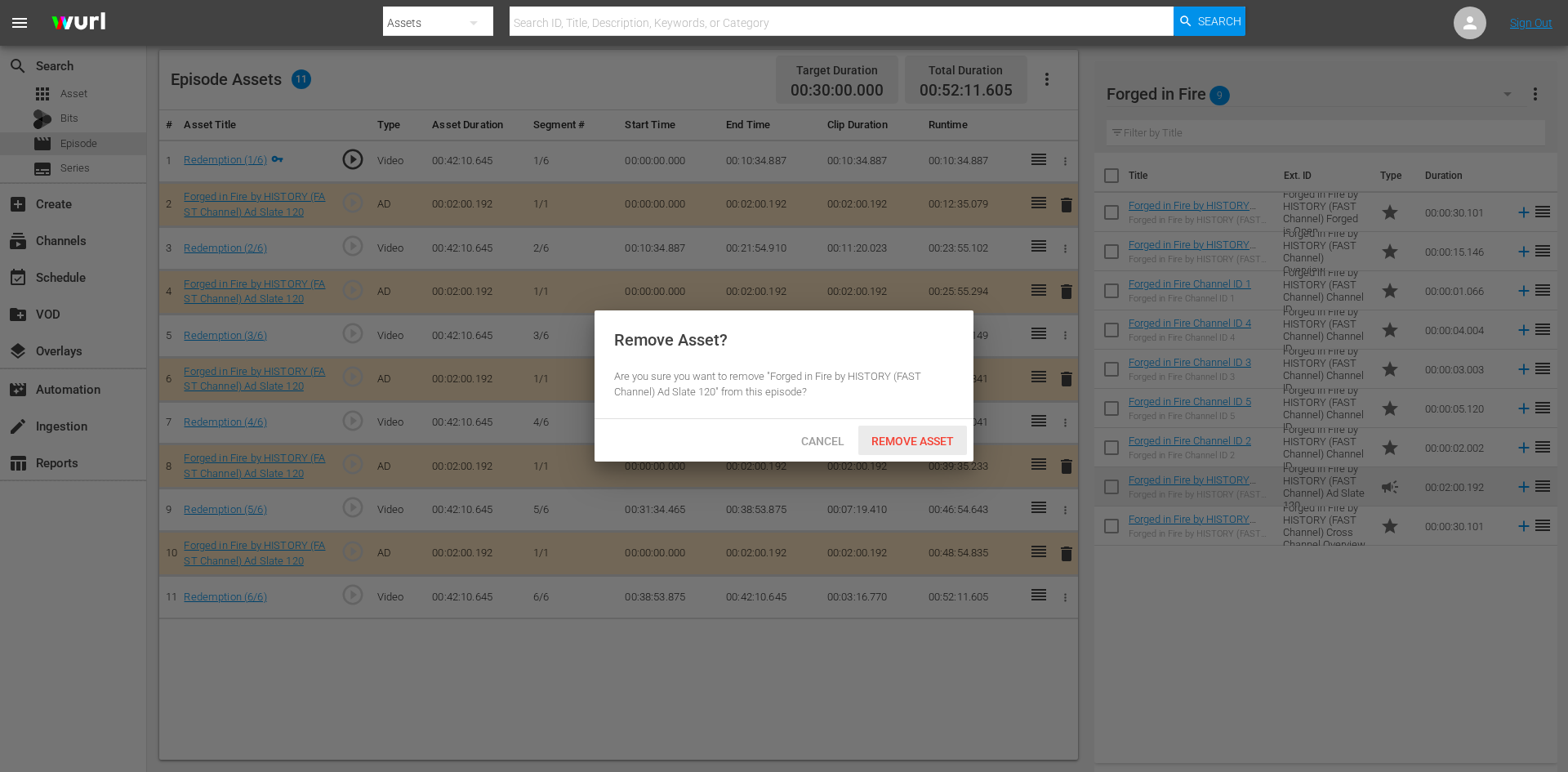
click at [931, 447] on div "Remove Asset" at bounding box center [912, 441] width 108 height 31
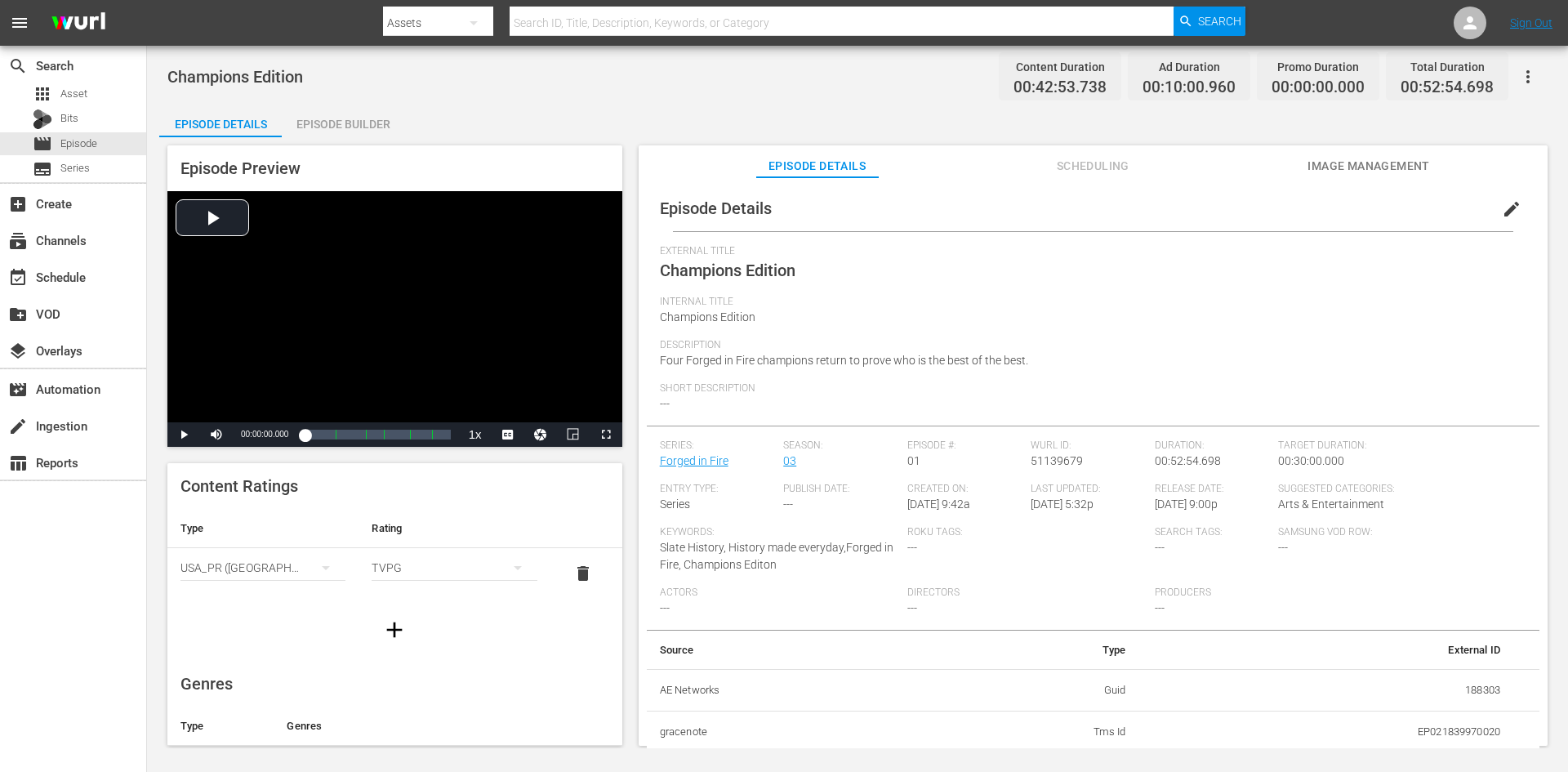
click at [374, 117] on div "Episode Builder" at bounding box center [343, 124] width 122 height 39
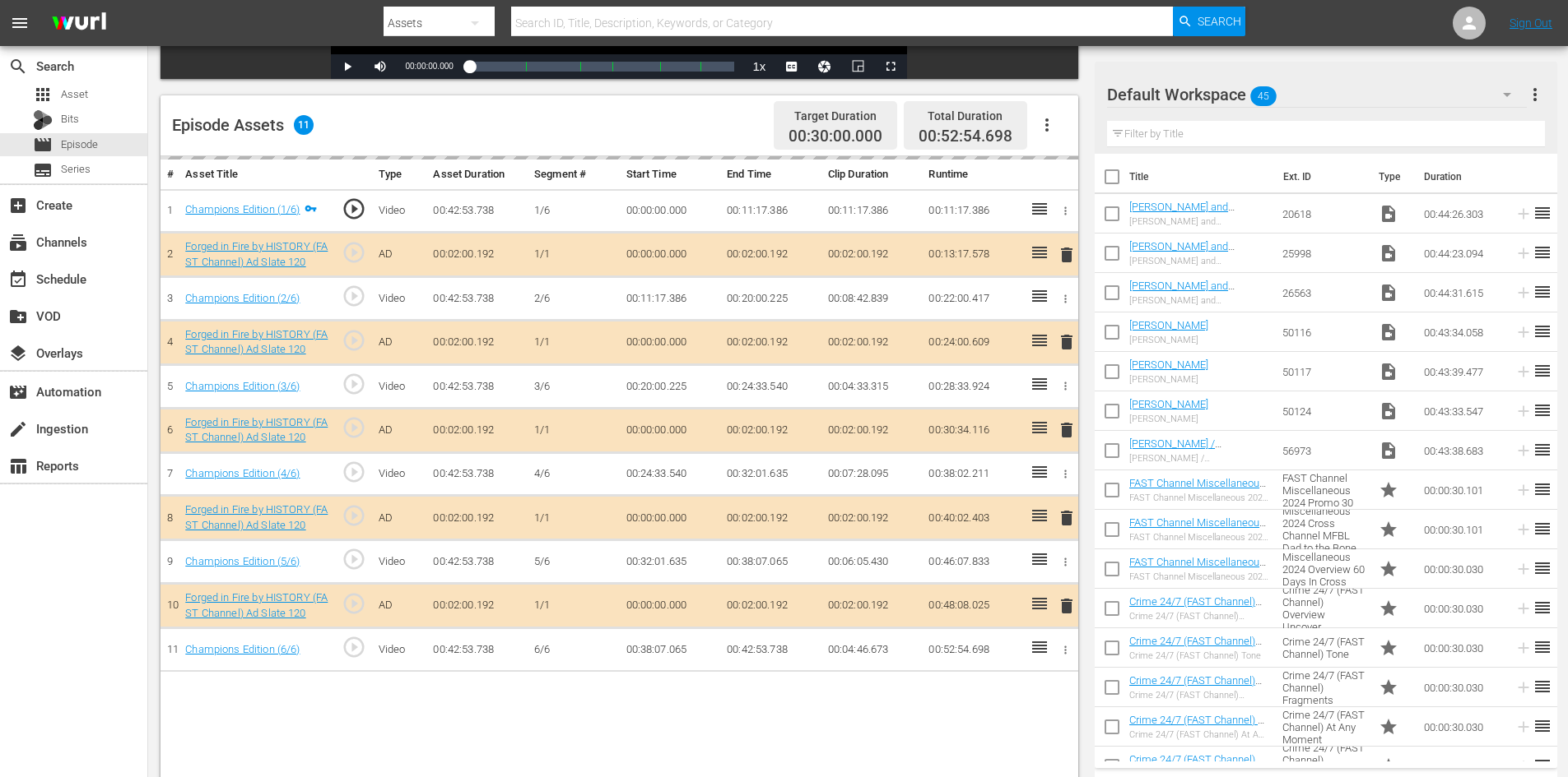
scroll to position [429, 0]
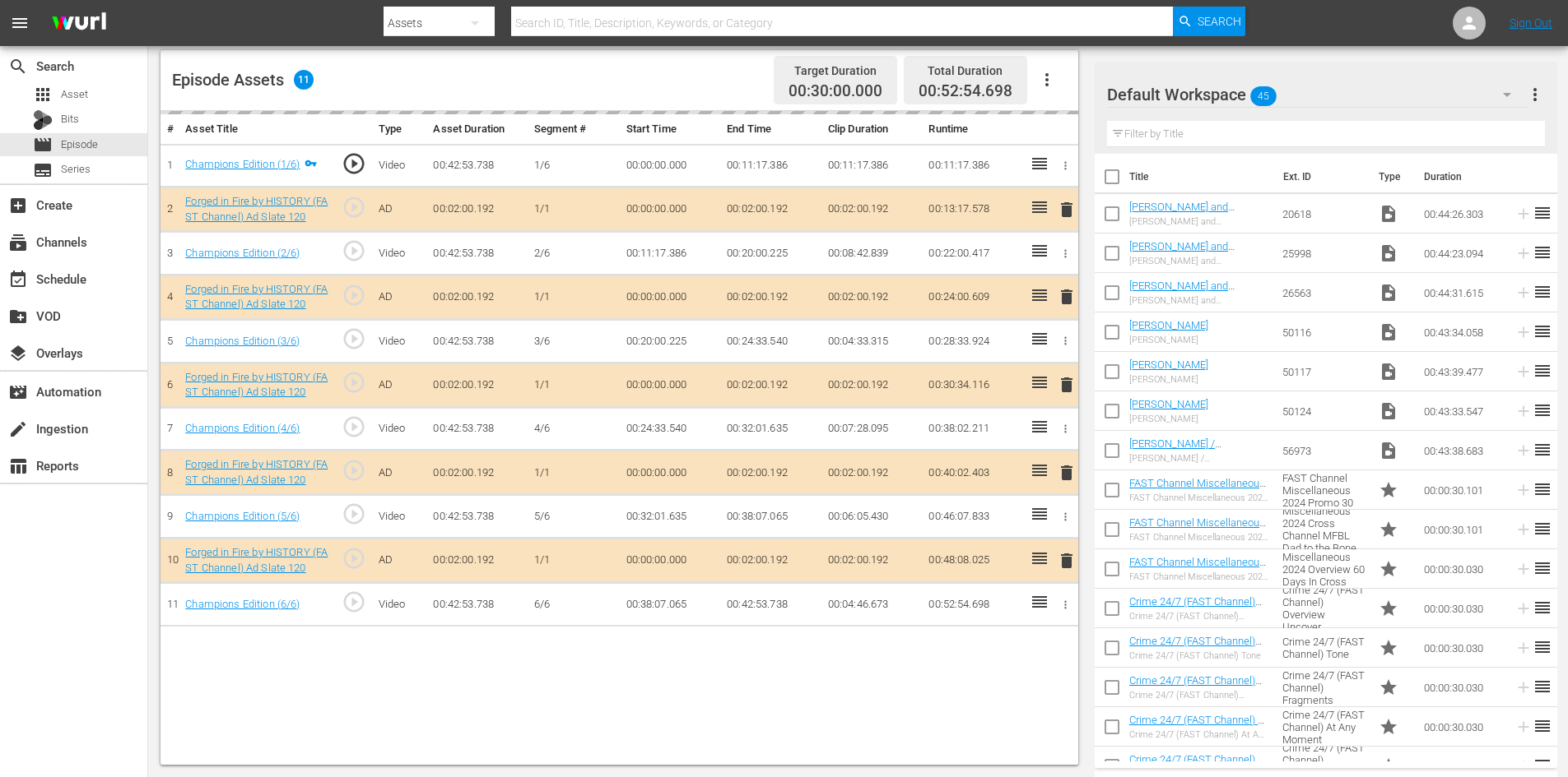
click at [1316, 94] on div "Default Workspace 45" at bounding box center [1317, 94] width 420 height 46
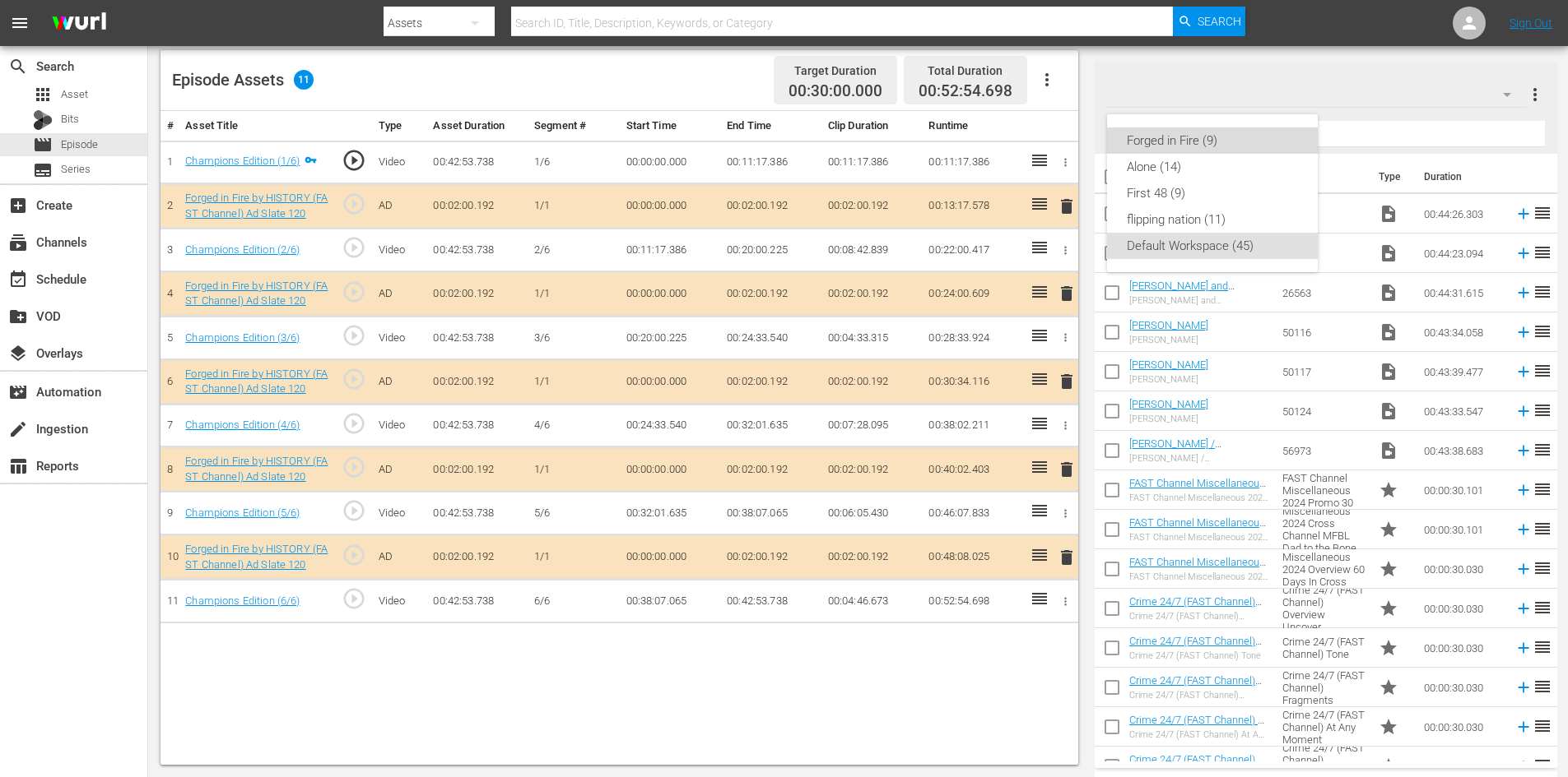
click at [1191, 139] on div "Forged in Fire (9)" at bounding box center [1213, 141] width 172 height 26
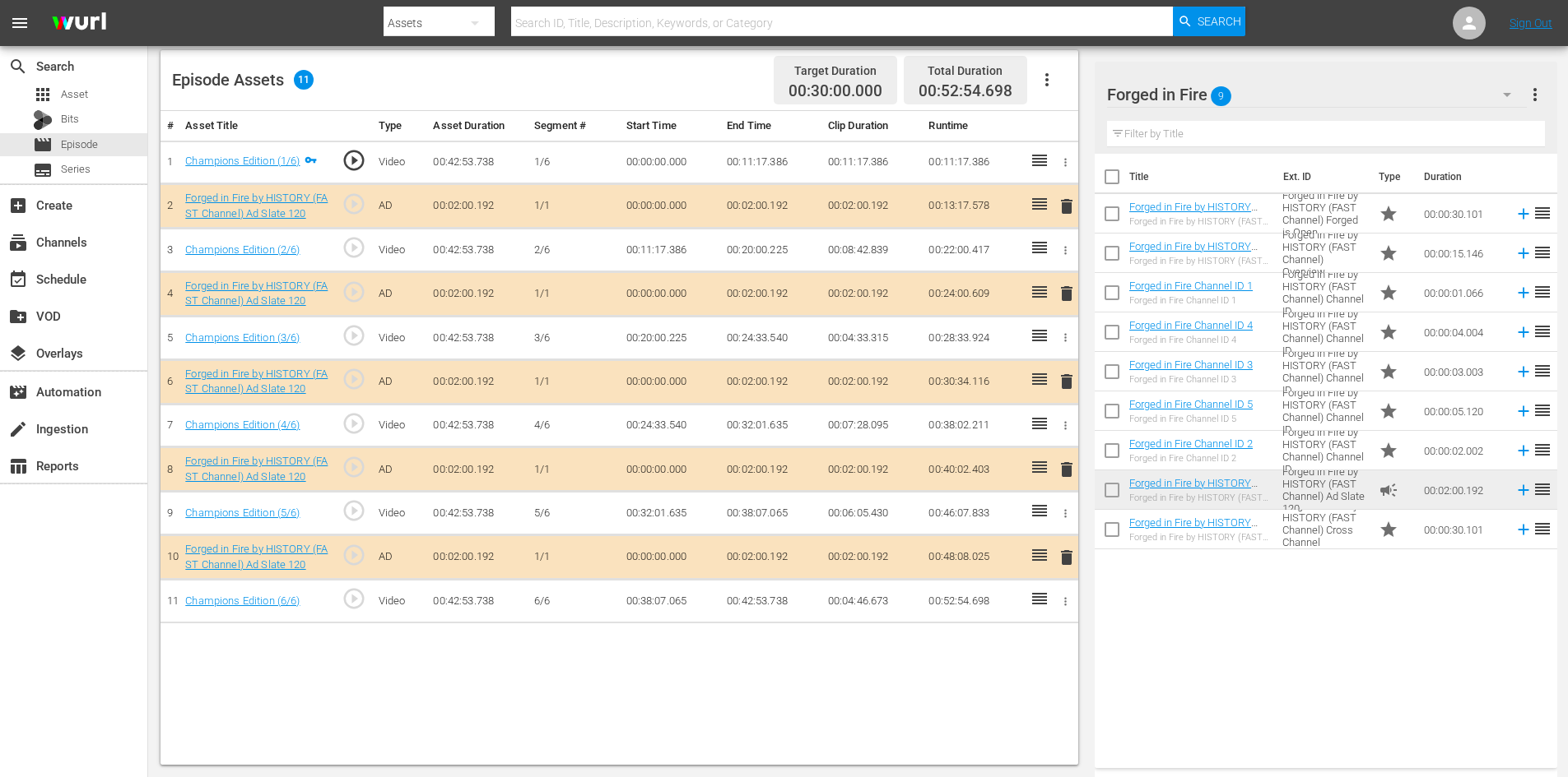
click at [1067, 471] on span "delete" at bounding box center [1066, 470] width 20 height 20
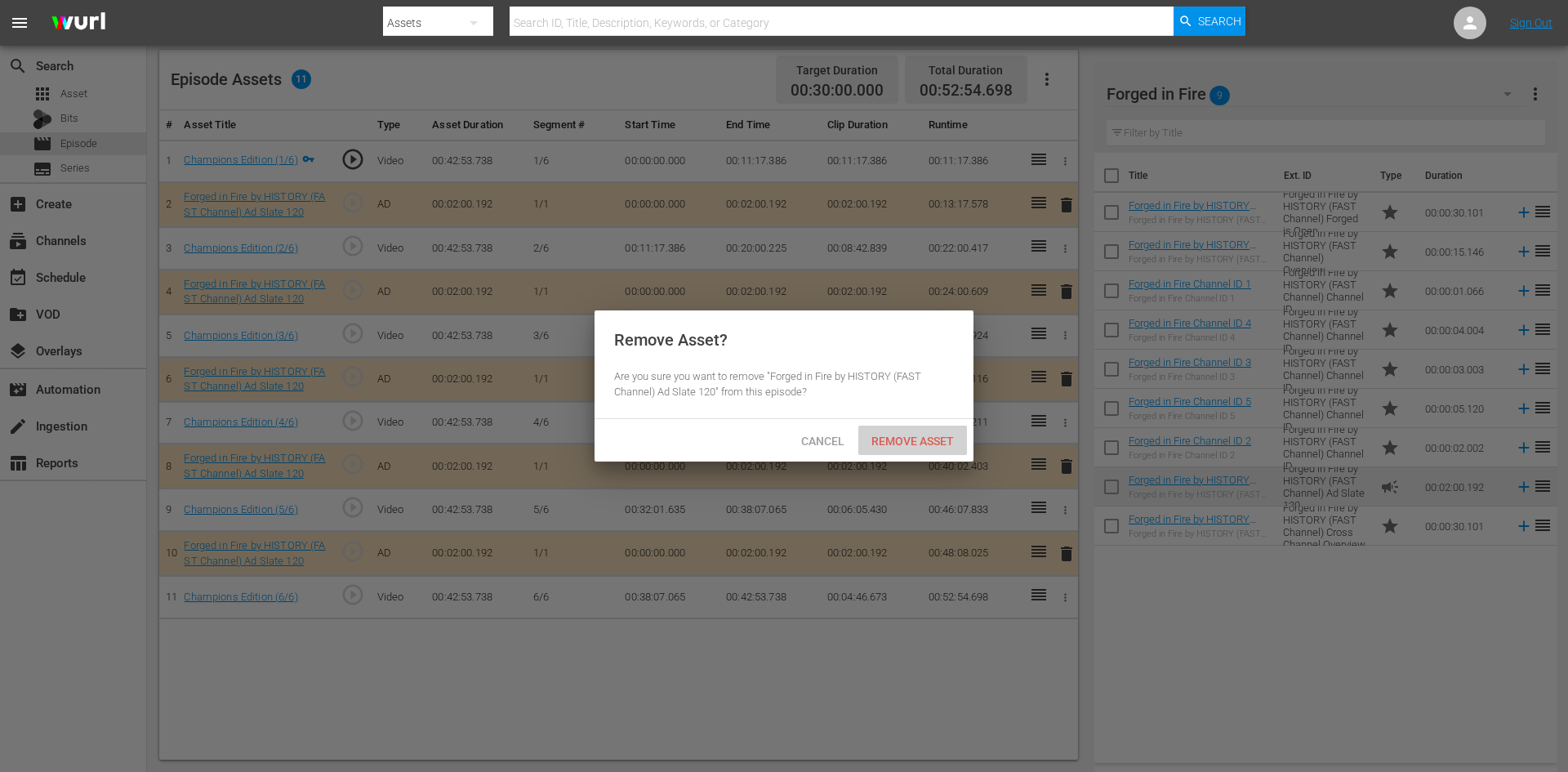
click at [931, 443] on span "Remove Asset" at bounding box center [912, 442] width 108 height 13
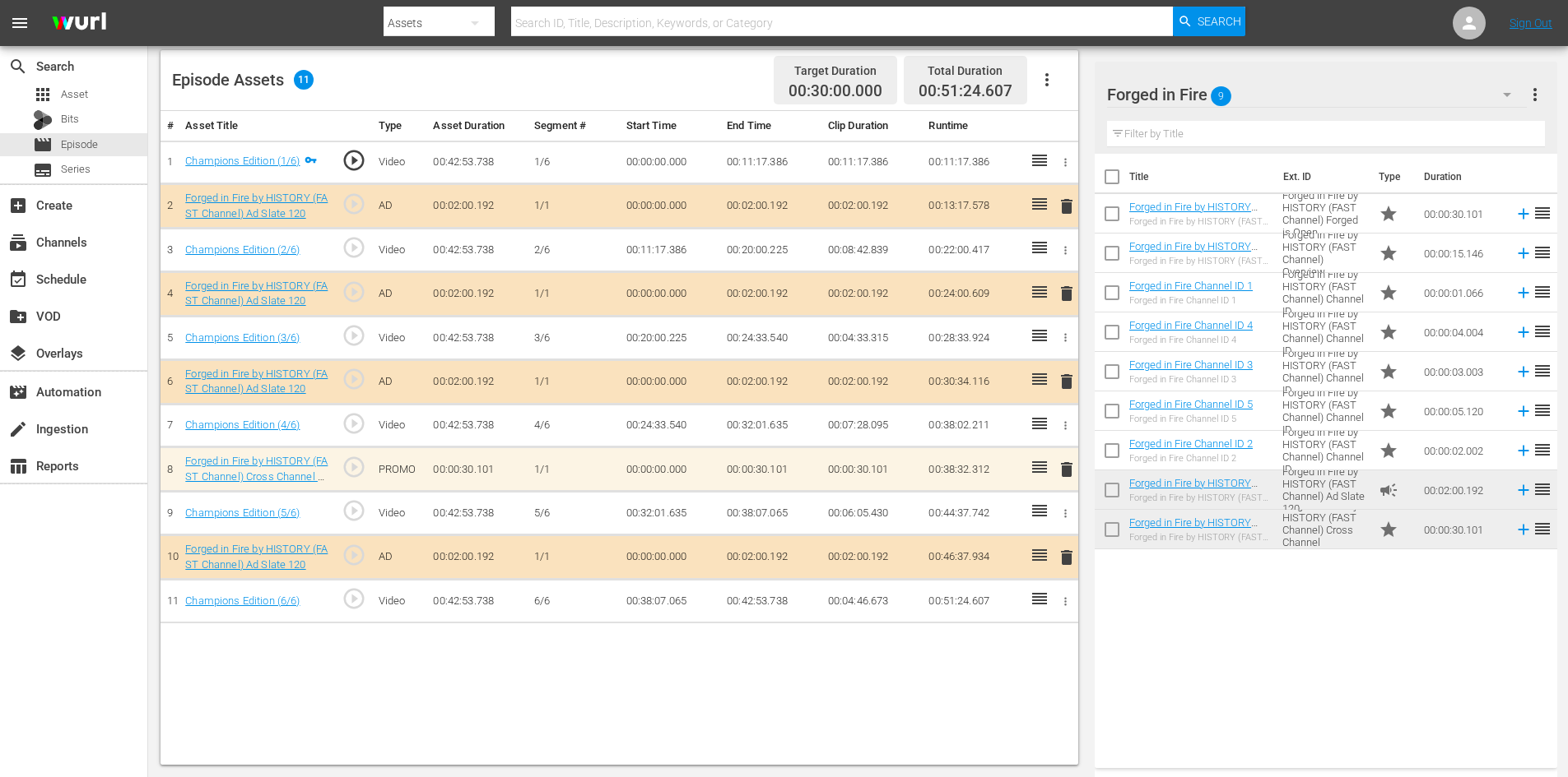
click at [1066, 468] on span "delete" at bounding box center [1066, 470] width 20 height 20
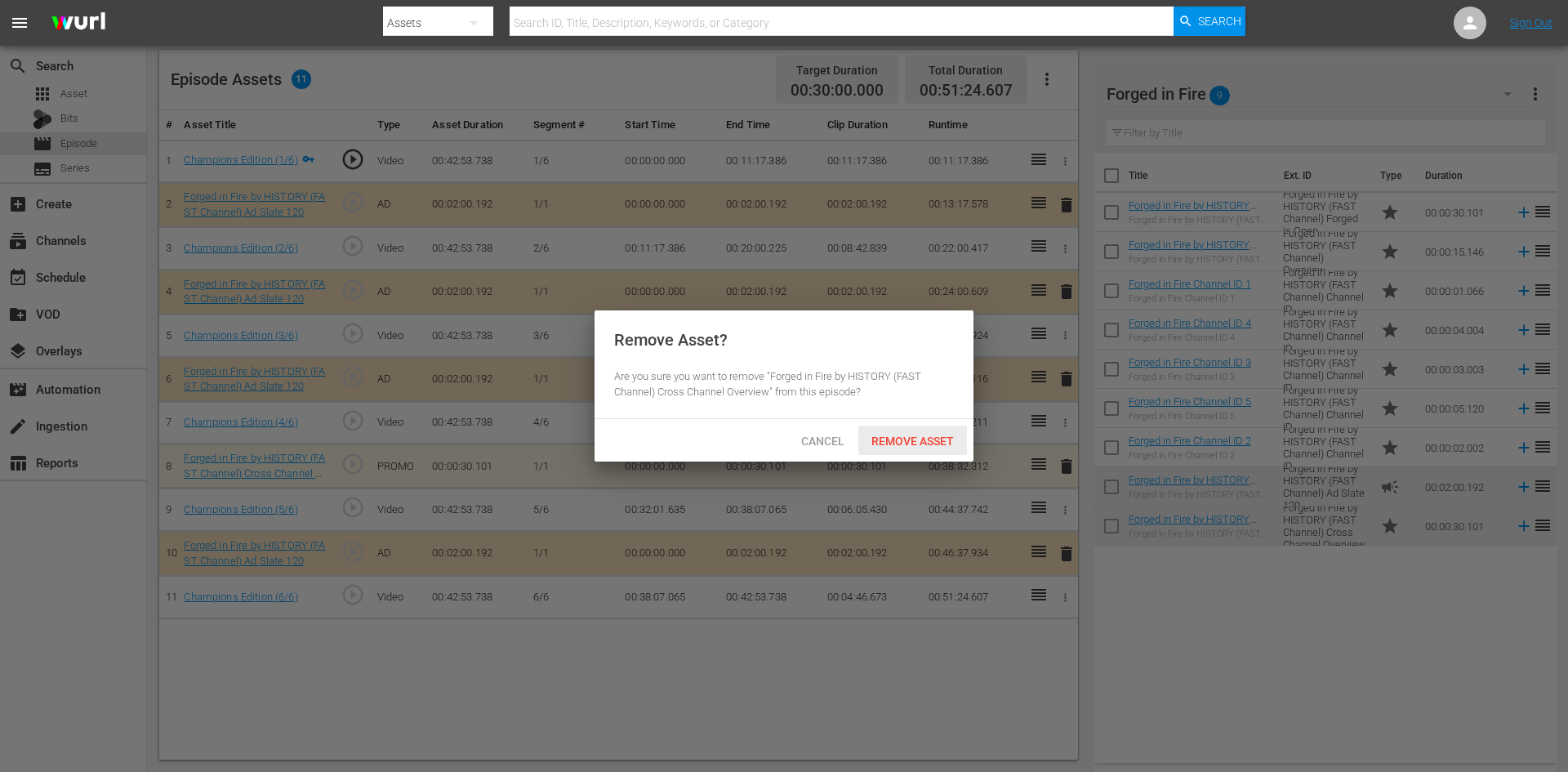
click at [944, 440] on span "Remove Asset" at bounding box center [912, 442] width 108 height 13
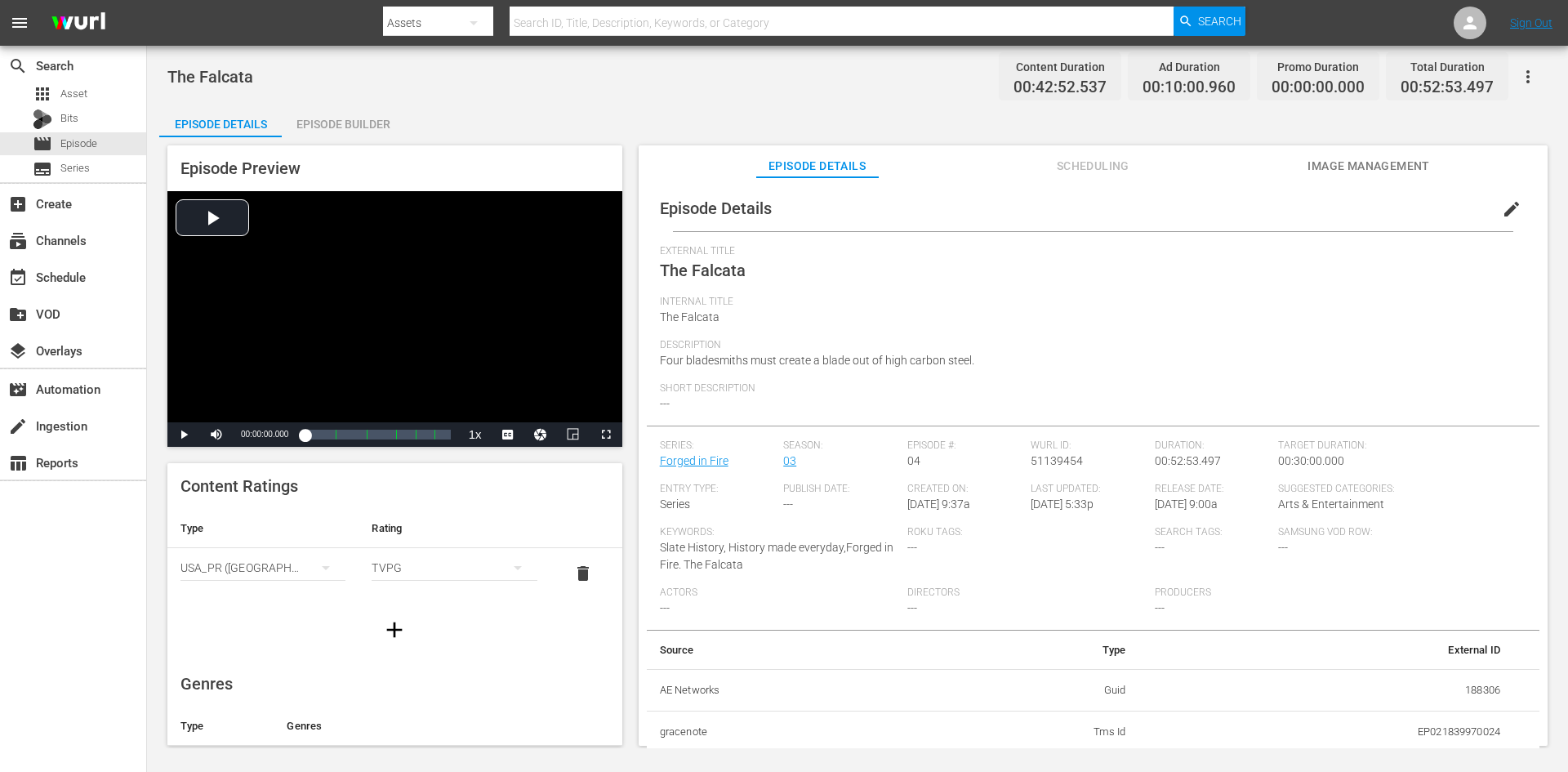
click at [347, 118] on div "Episode Builder" at bounding box center [343, 124] width 122 height 39
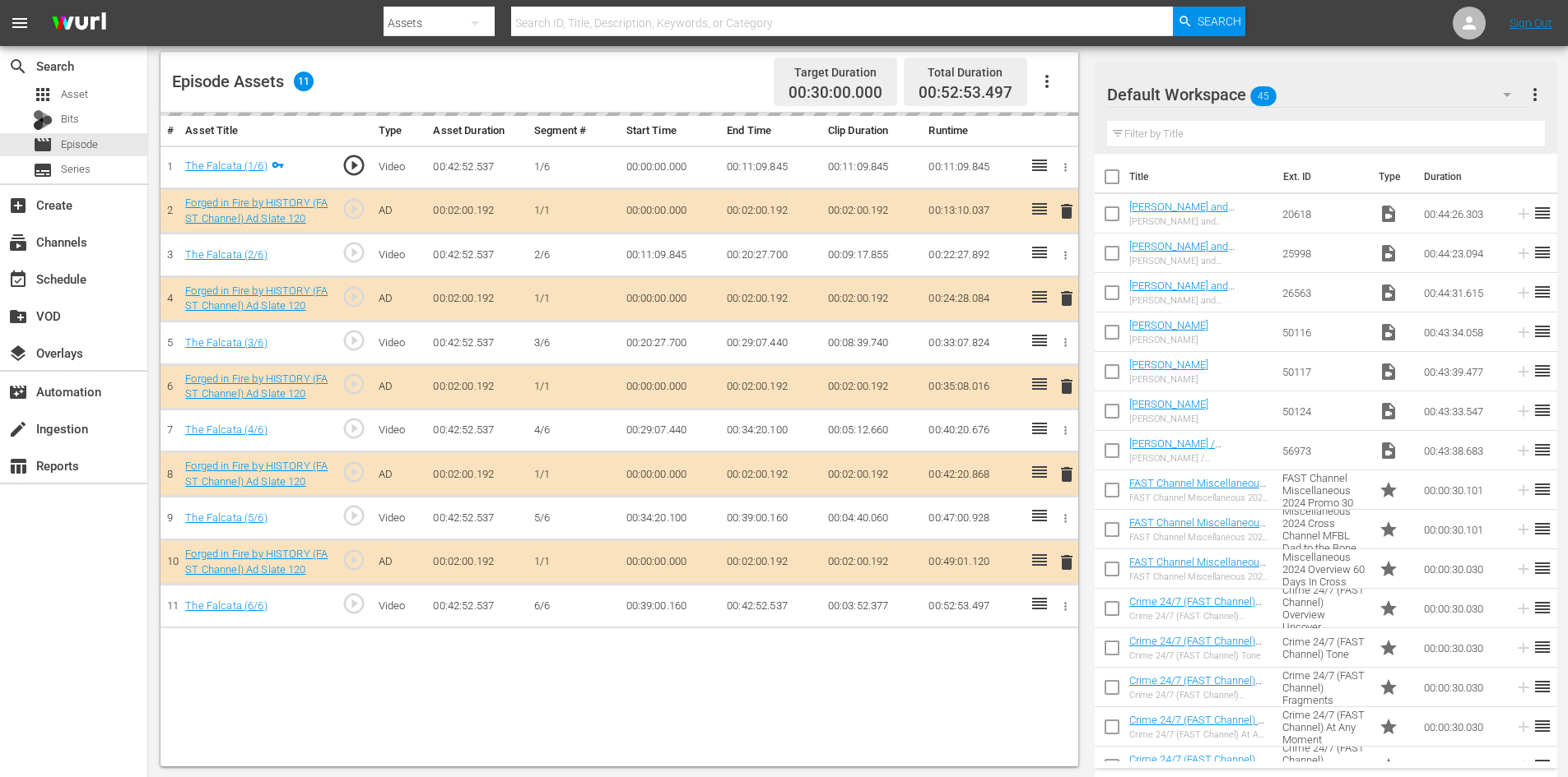
scroll to position [429, 0]
click at [1313, 92] on div "Default Workspace 45" at bounding box center [1317, 94] width 420 height 46
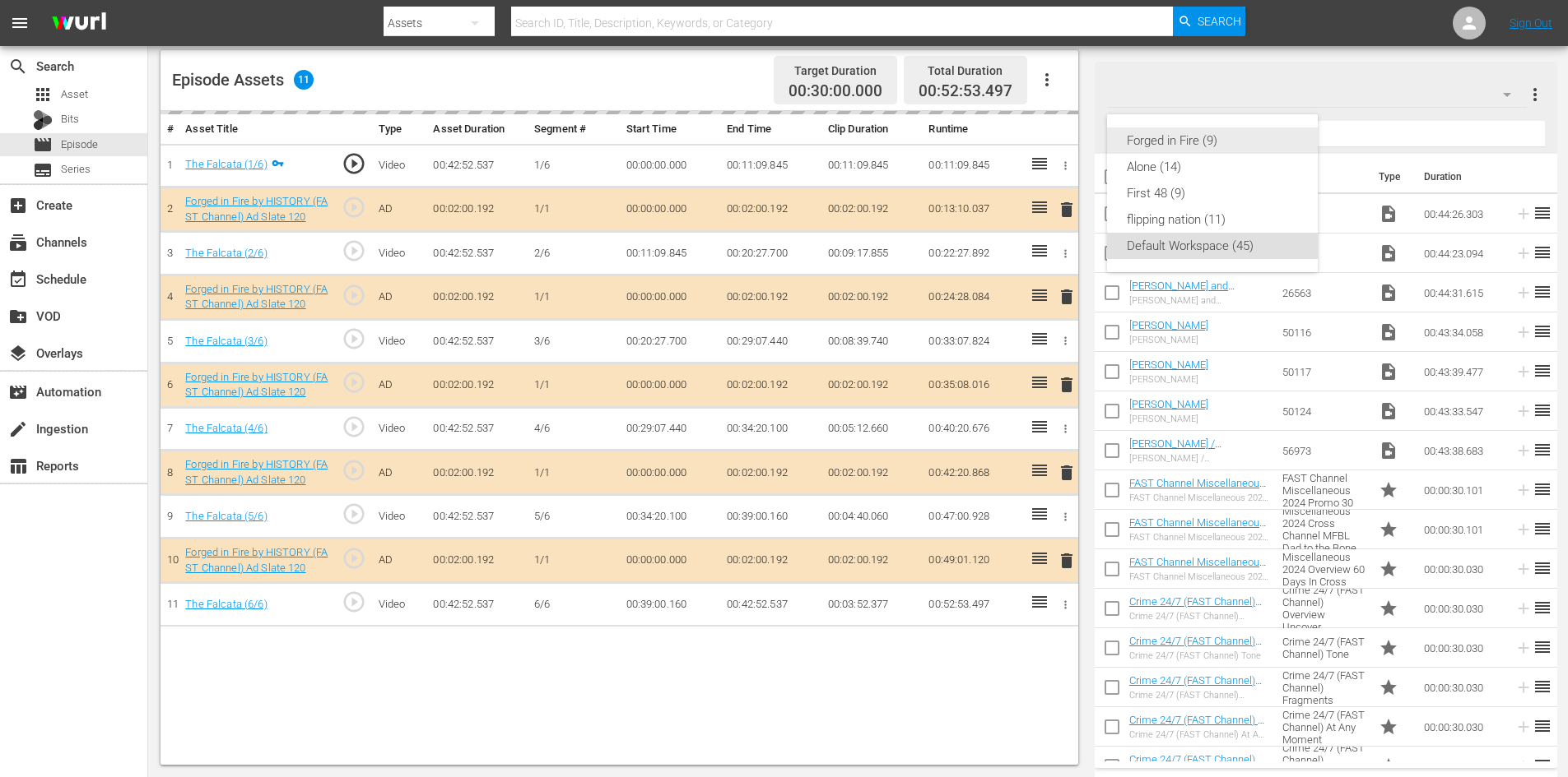
click at [1175, 143] on div "Forged in Fire (9)" at bounding box center [1213, 141] width 172 height 26
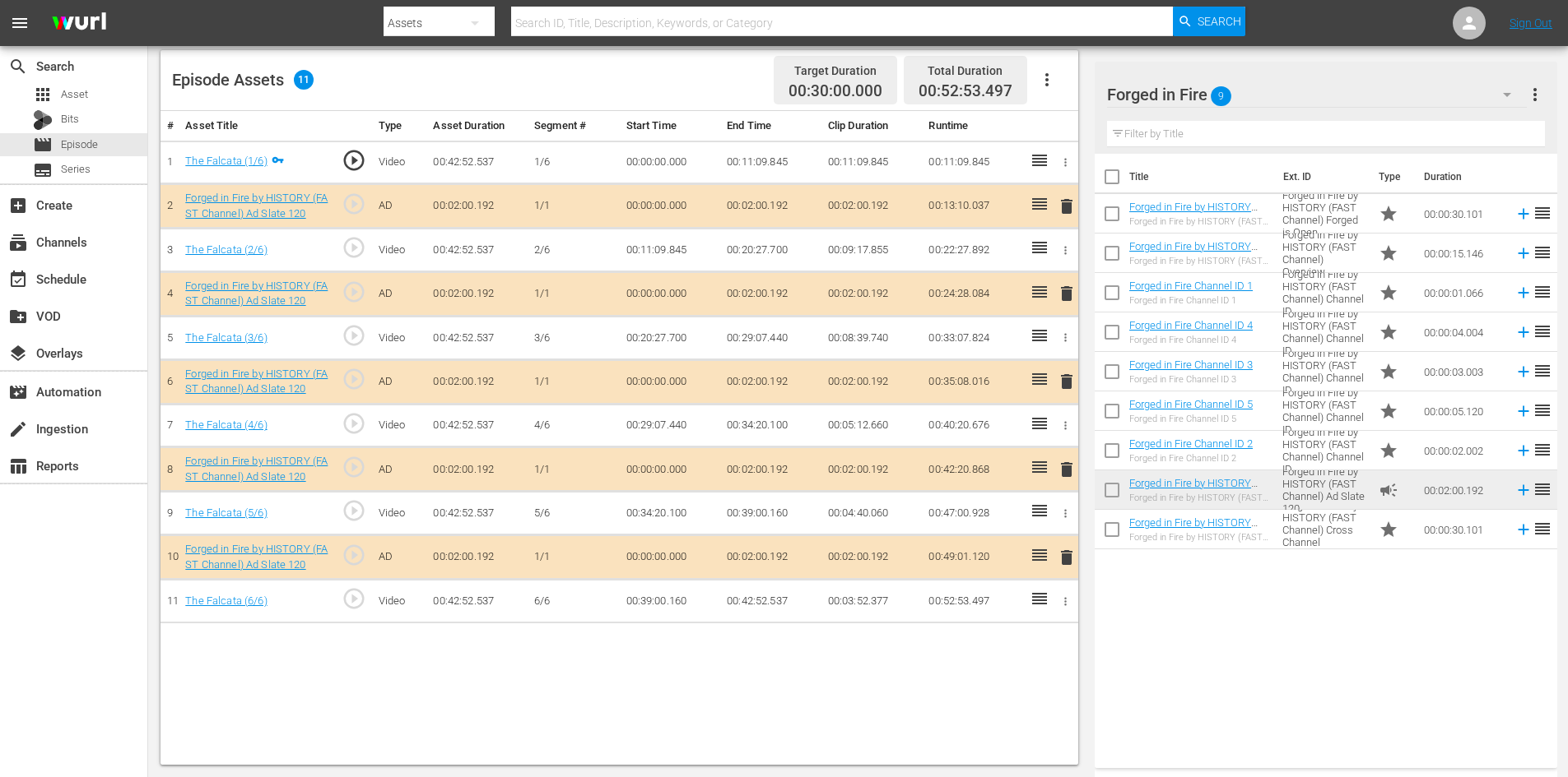
click at [1066, 473] on span "delete" at bounding box center [1066, 470] width 20 height 20
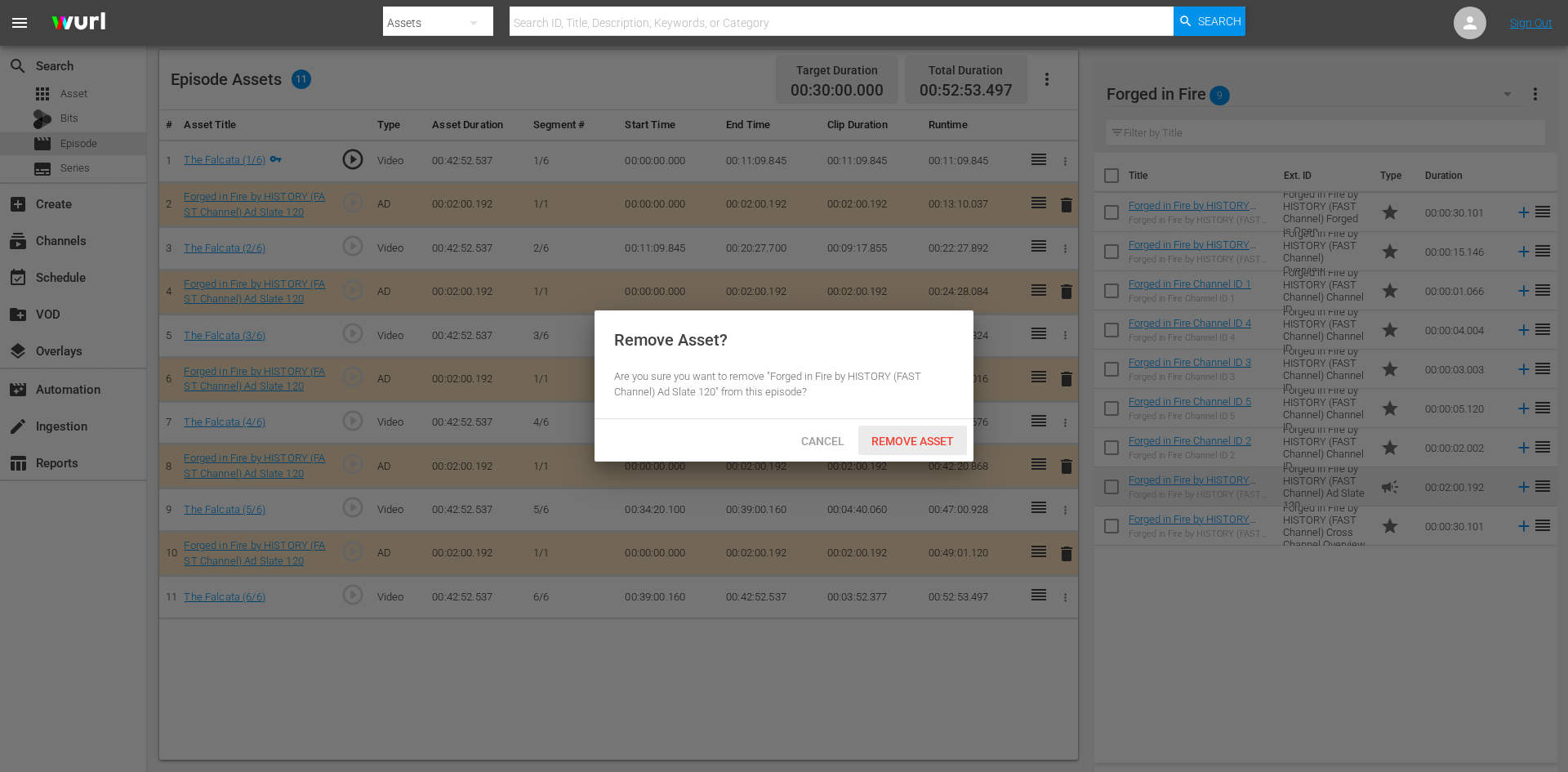
drag, startPoint x: 911, startPoint y: 439, endPoint x: 854, endPoint y: 404, distance: 66.9
click at [911, 437] on span "Remove Asset" at bounding box center [912, 442] width 108 height 13
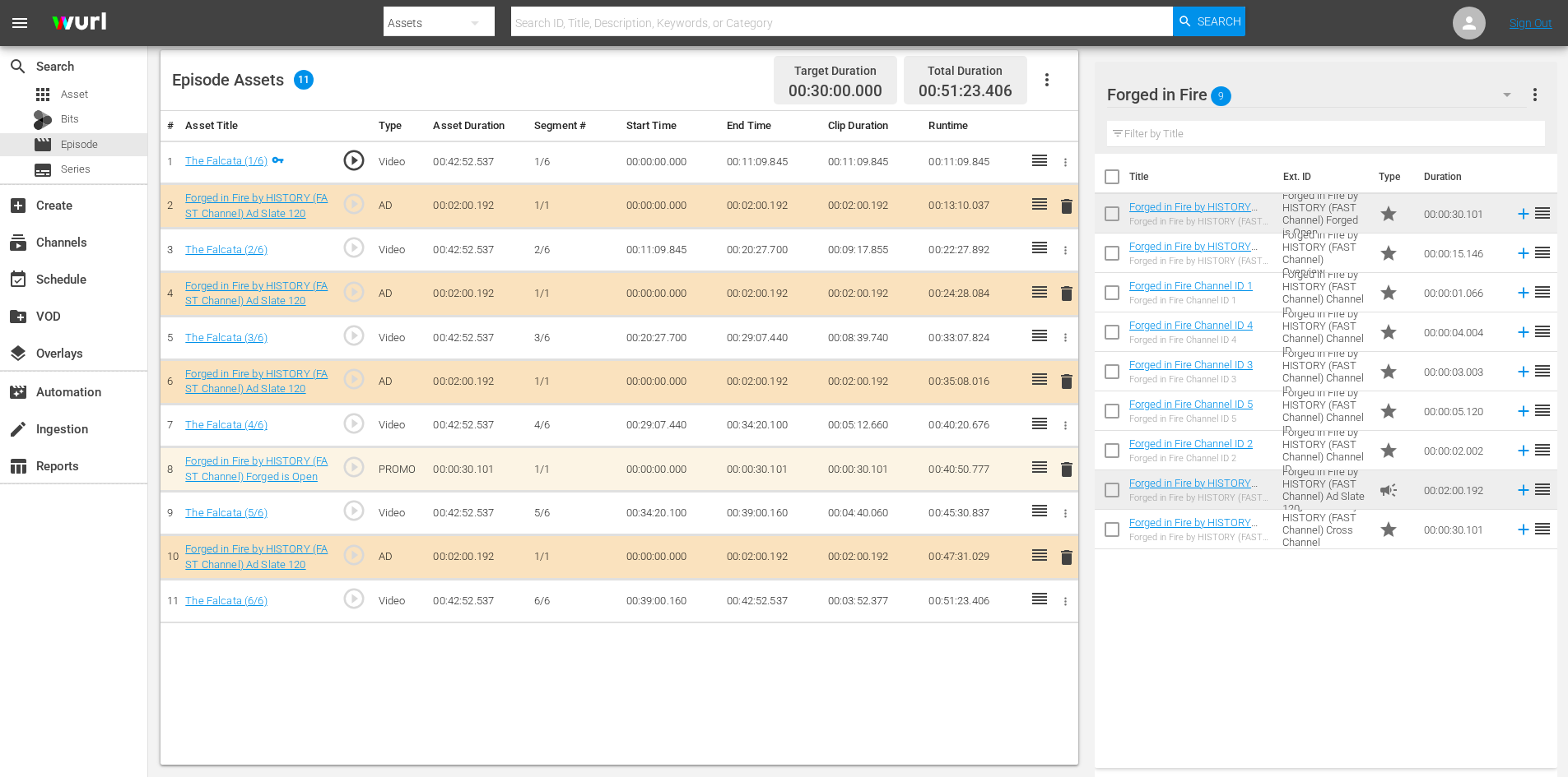
click at [1066, 468] on span "delete" at bounding box center [1066, 470] width 20 height 20
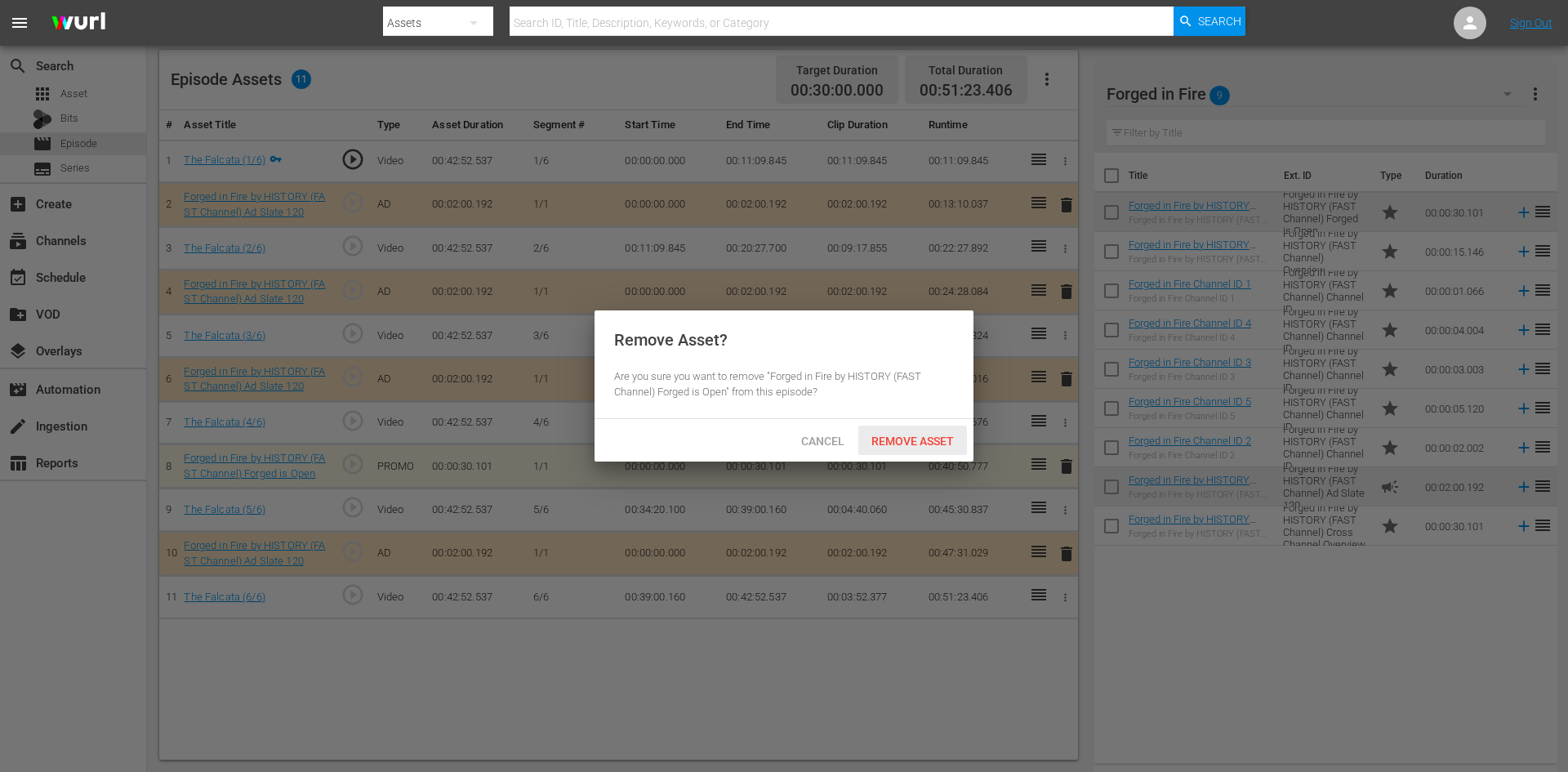
click at [895, 436] on span "Remove Asset" at bounding box center [912, 442] width 108 height 13
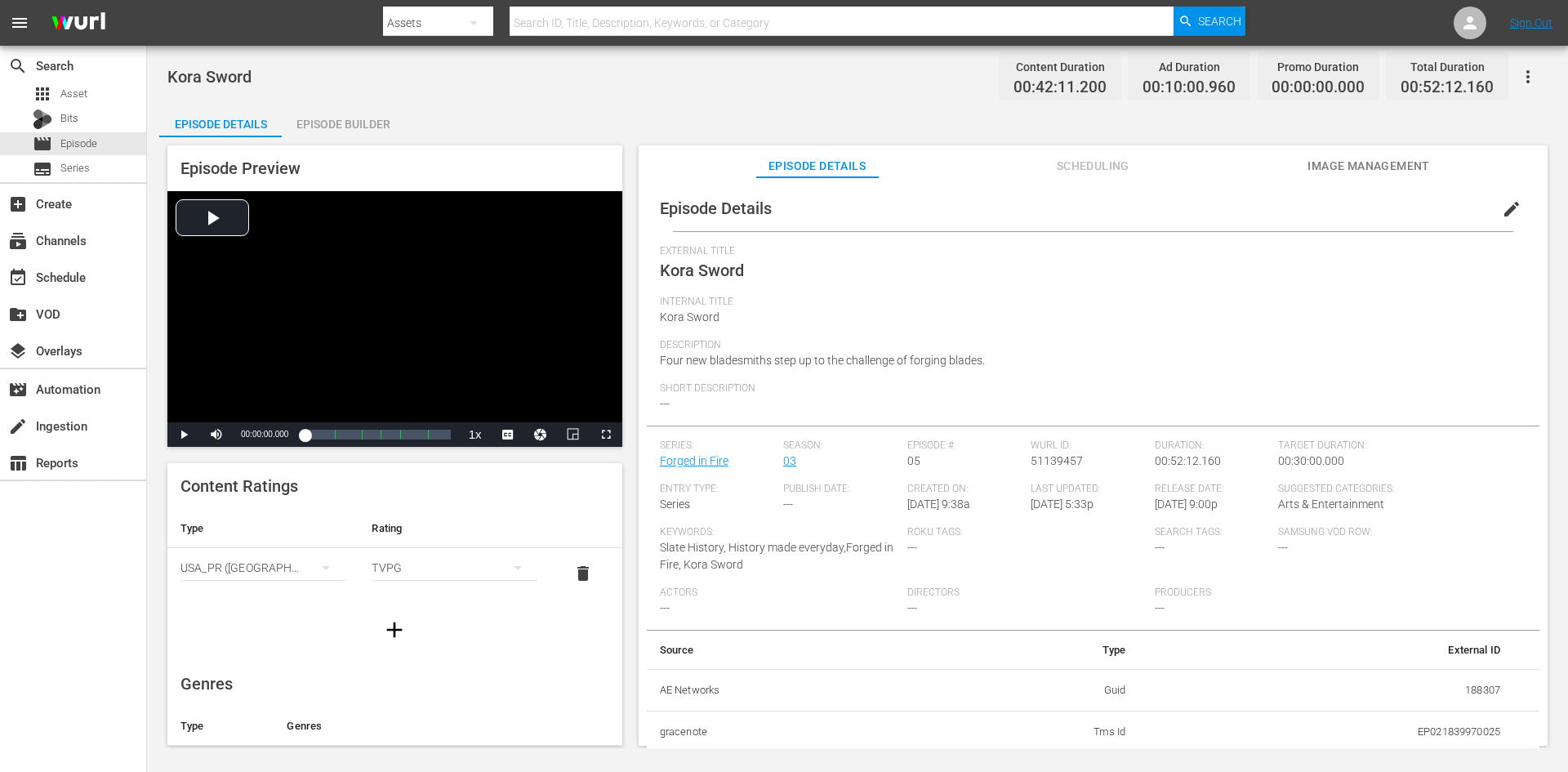
click at [365, 129] on div "Episode Builder" at bounding box center [343, 124] width 122 height 39
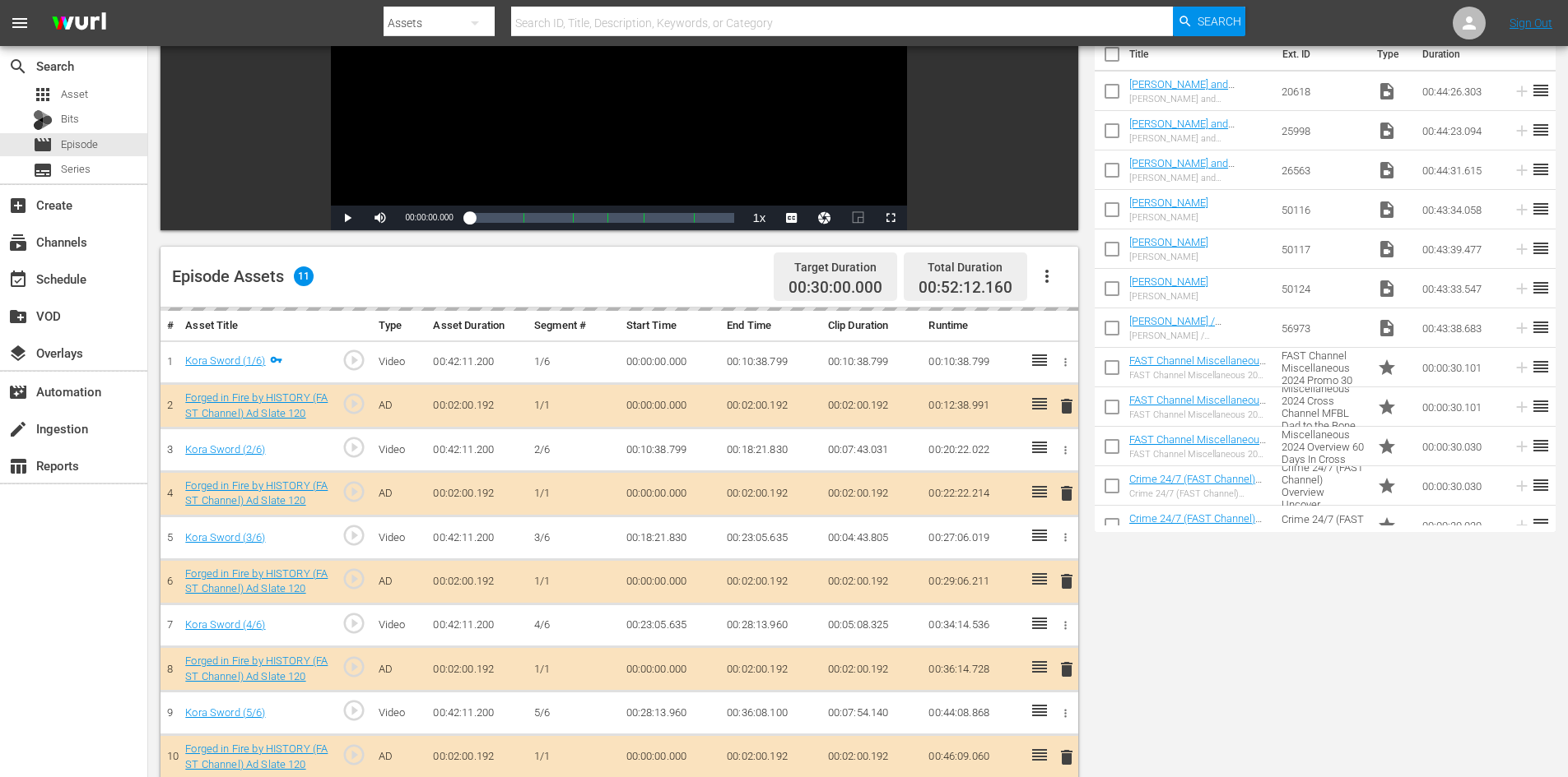
scroll to position [429, 0]
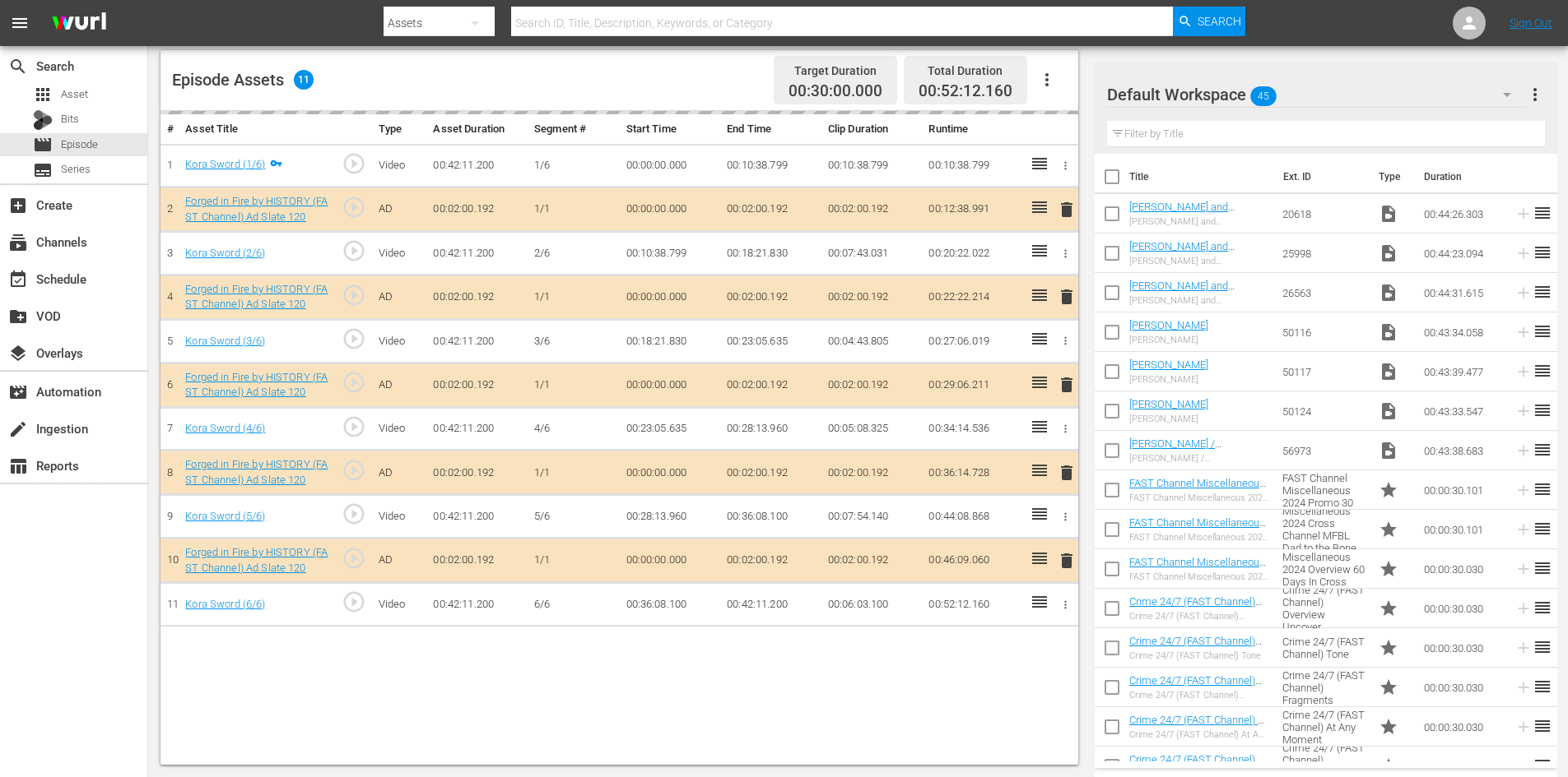
click at [1331, 91] on div "Default Workspace 45" at bounding box center [1317, 94] width 420 height 46
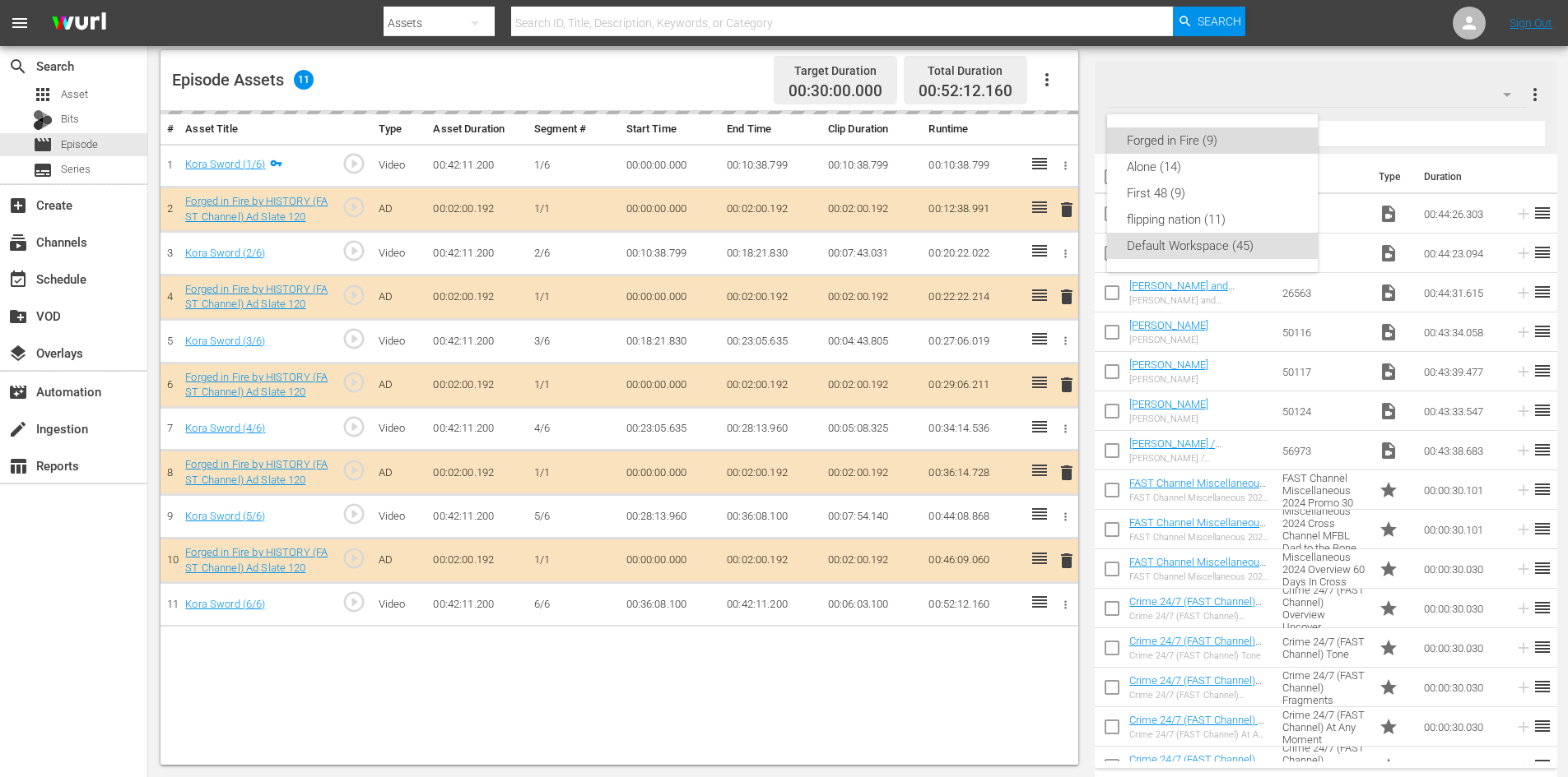
click at [1143, 139] on div "Forged in Fire (9)" at bounding box center [1213, 141] width 172 height 26
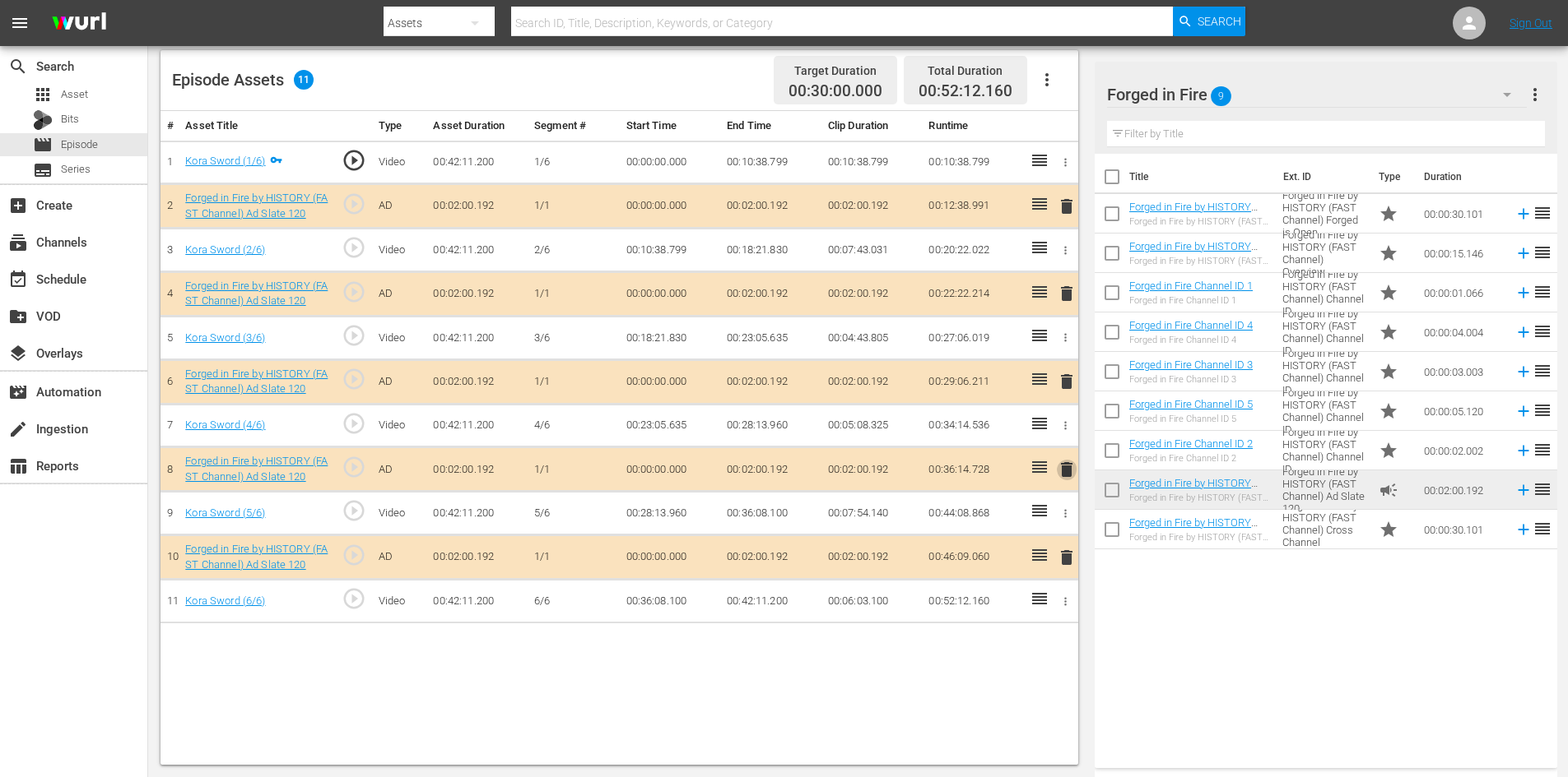
click at [1064, 470] on span "delete" at bounding box center [1066, 470] width 20 height 20
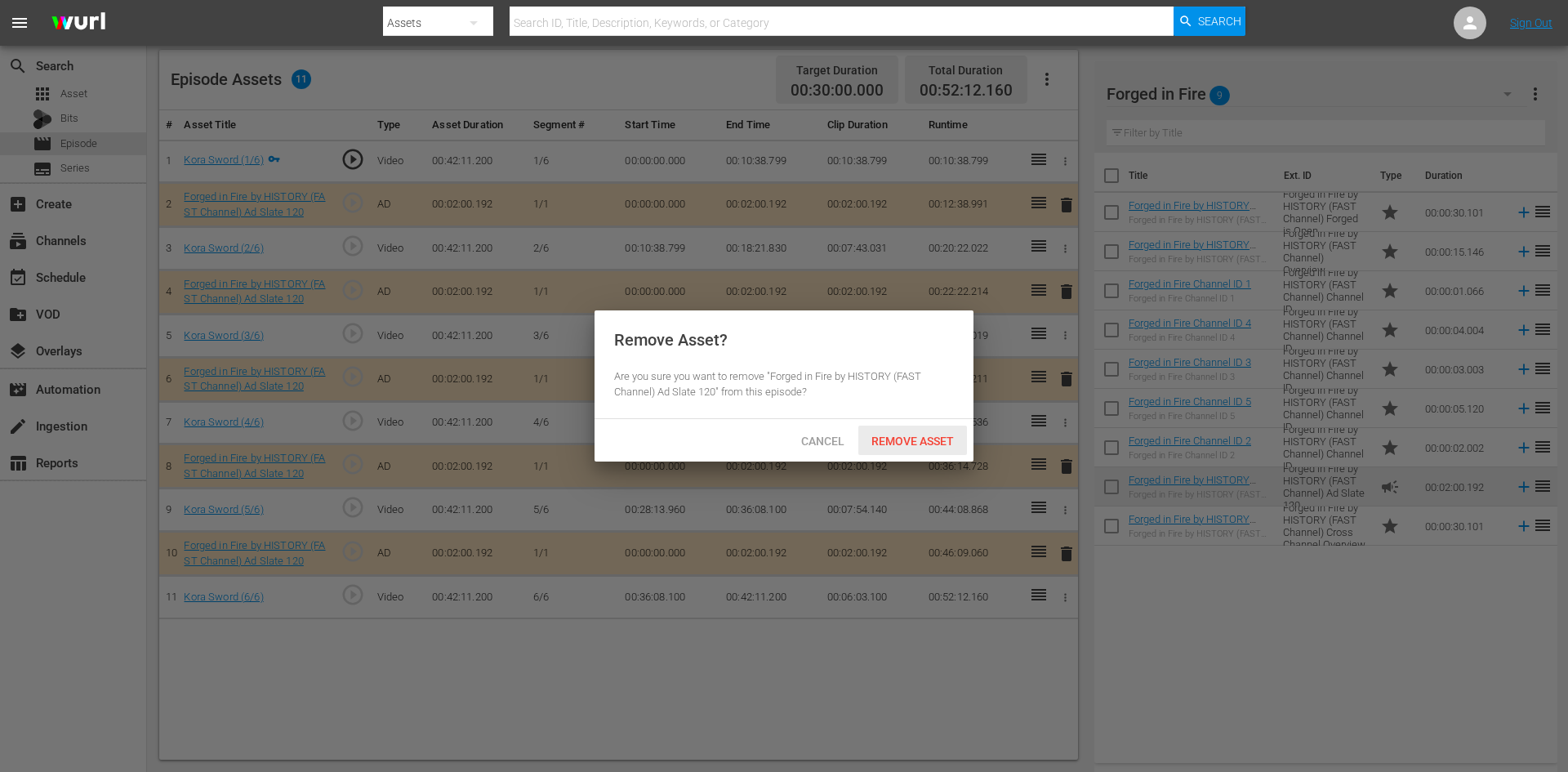
click at [891, 439] on span "Remove Asset" at bounding box center [912, 442] width 108 height 13
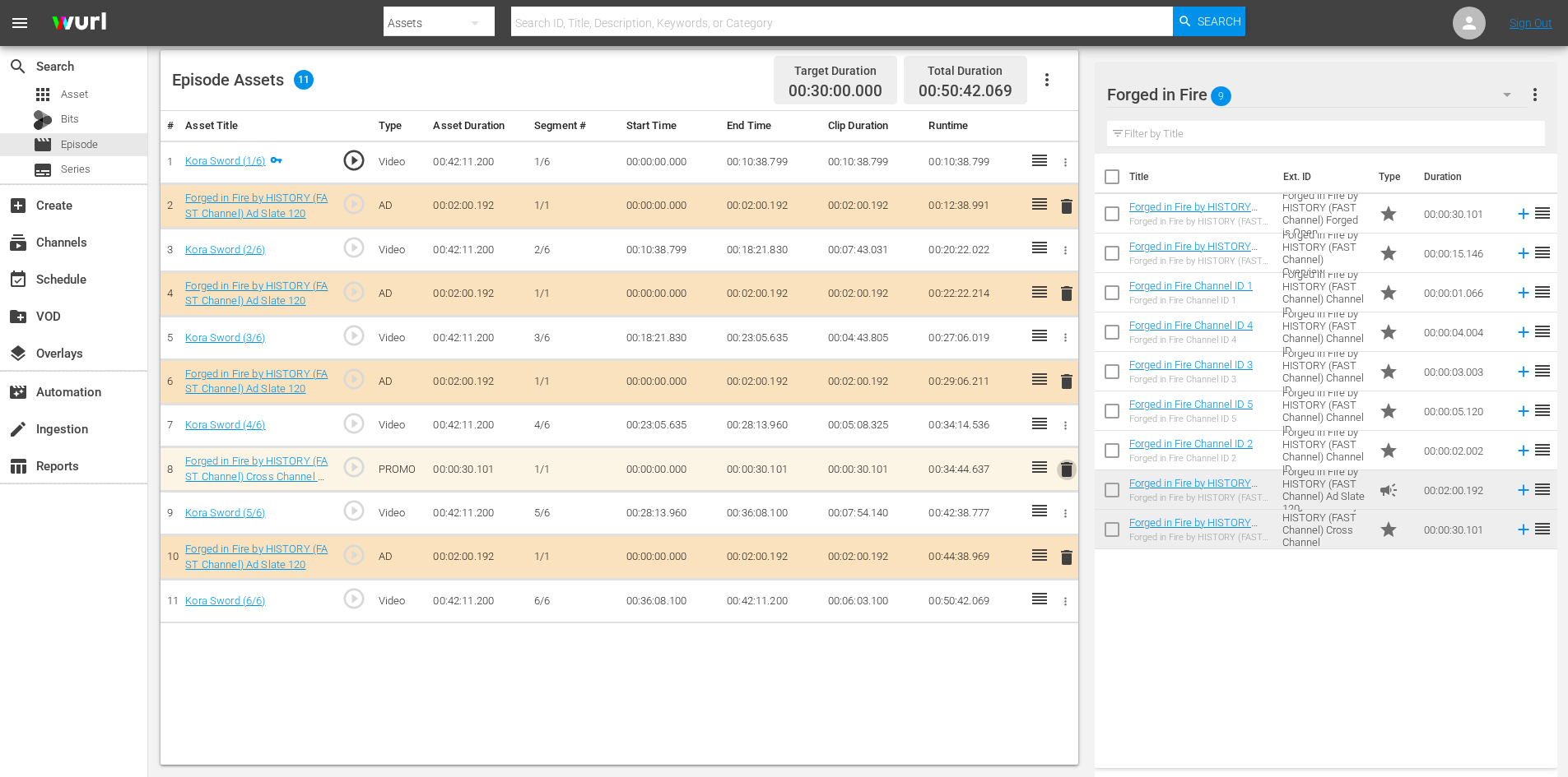
click at [1061, 474] on span "delete" at bounding box center [1066, 470] width 20 height 20
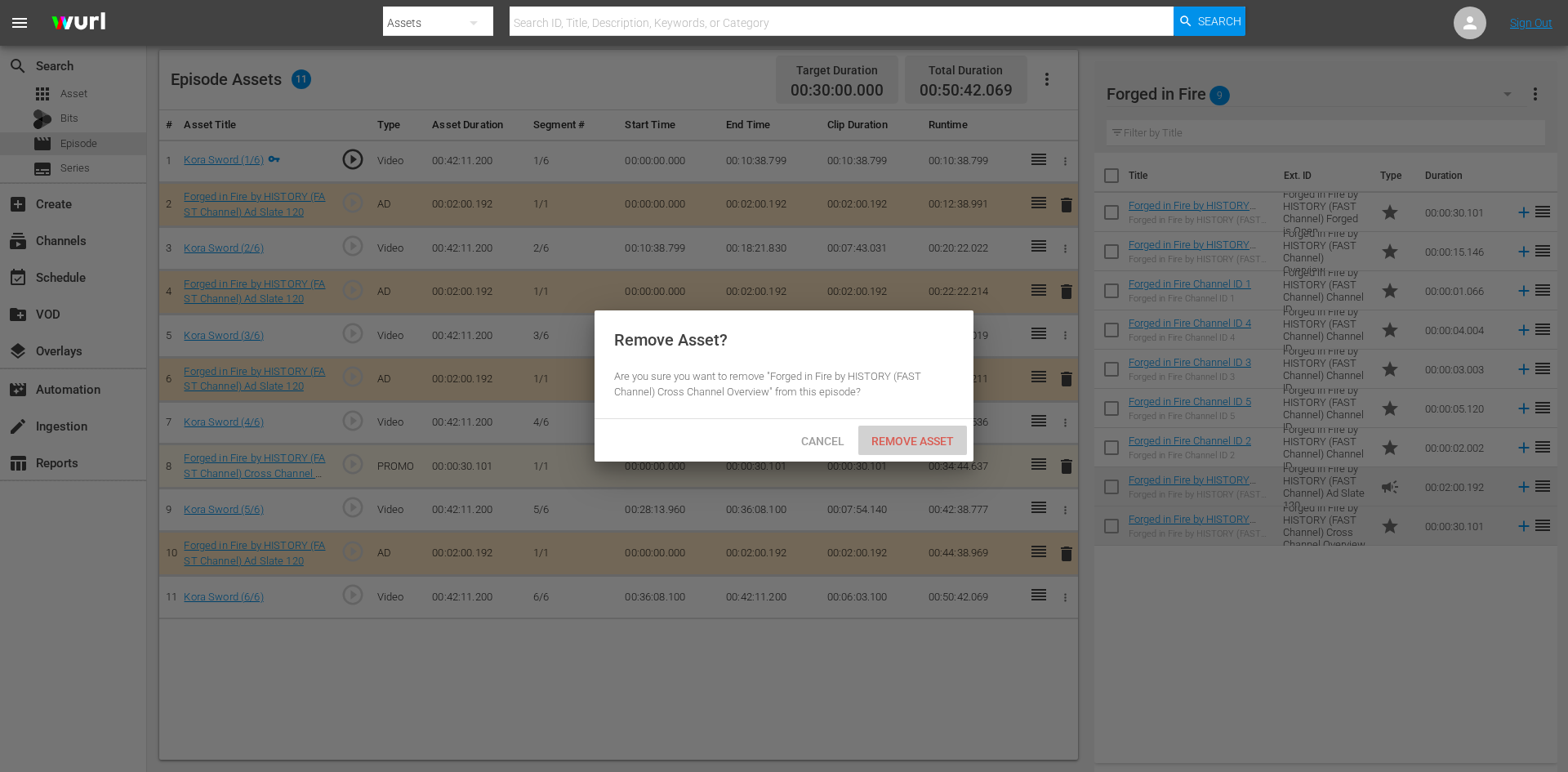
click at [935, 443] on span "Remove Asset" at bounding box center [912, 442] width 108 height 13
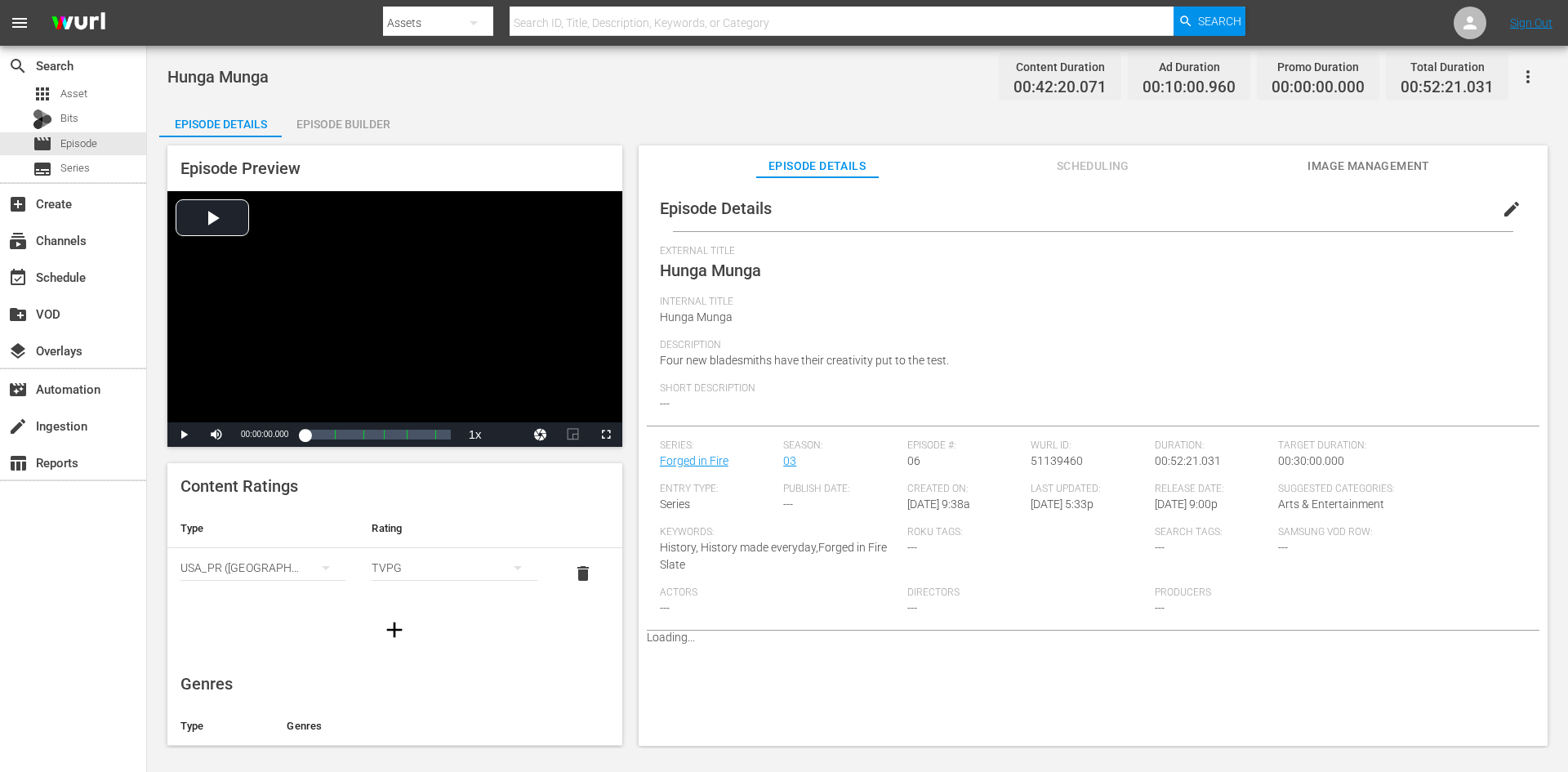
click at [348, 126] on div "Episode Builder" at bounding box center [343, 124] width 122 height 39
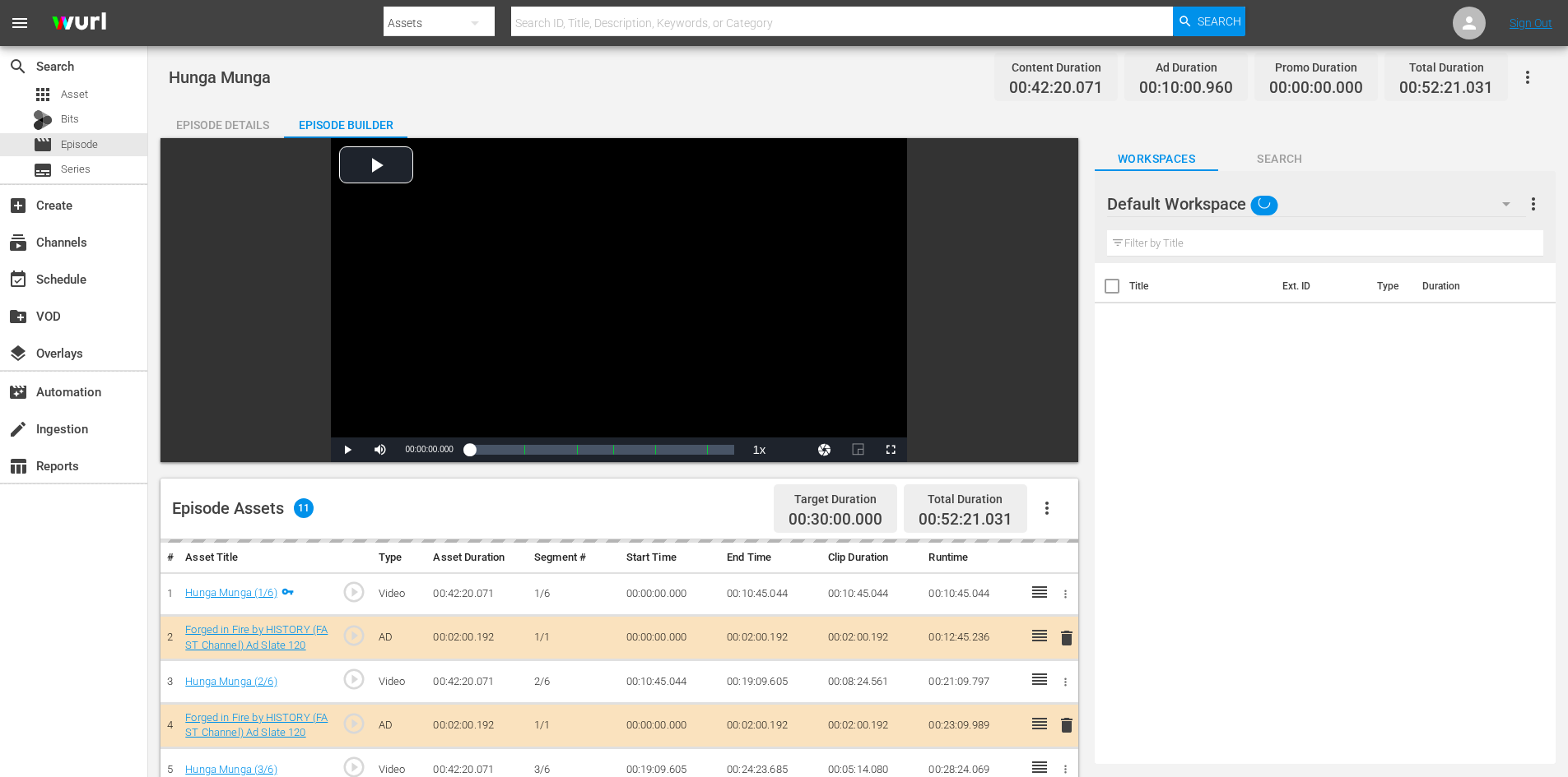
scroll to position [429, 0]
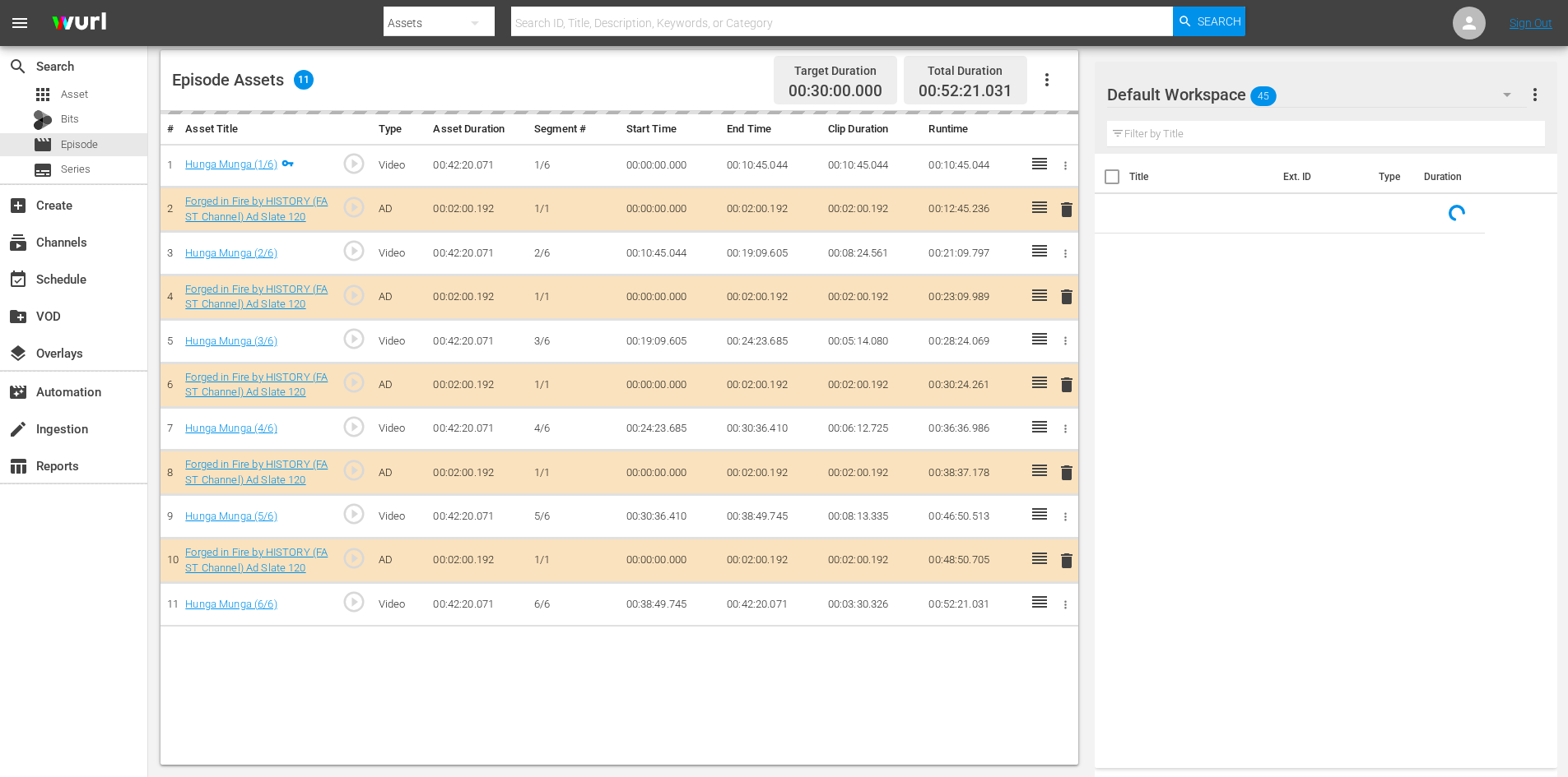
click at [1305, 95] on div "Default Workspace 45" at bounding box center [1317, 94] width 420 height 46
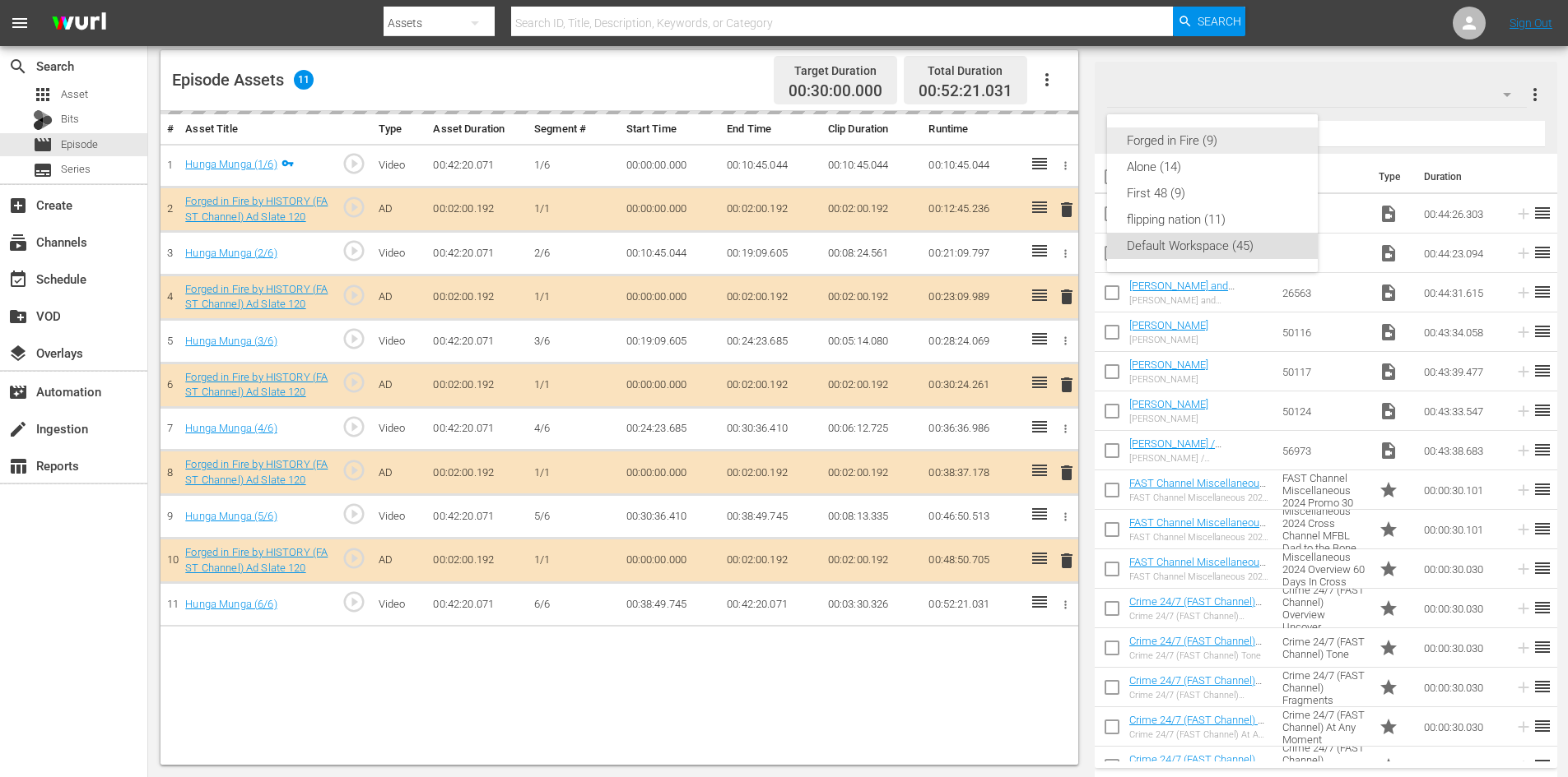
click at [1191, 144] on div "Forged in Fire (9)" at bounding box center [1213, 141] width 172 height 26
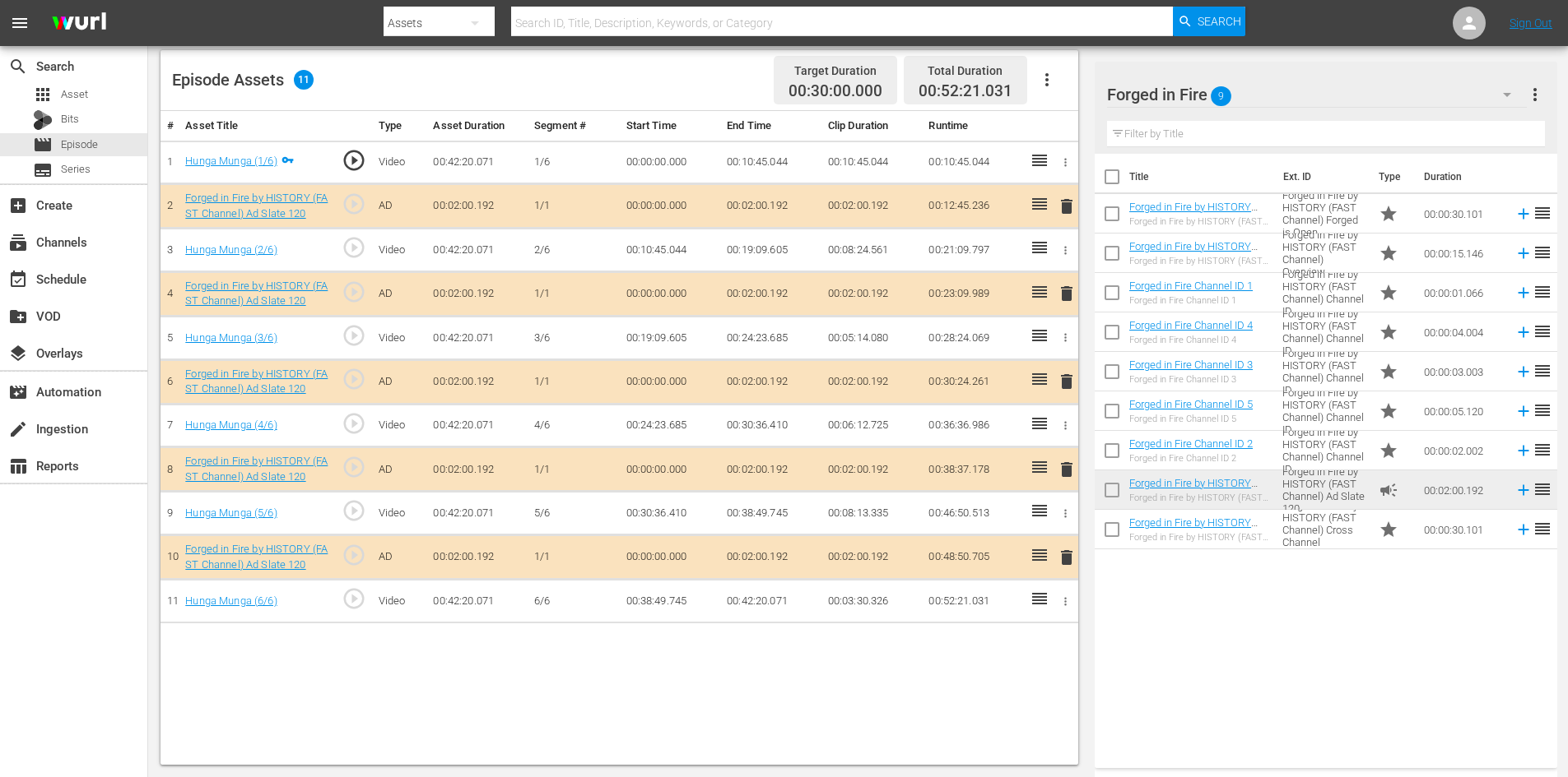
click at [1066, 468] on span "delete" at bounding box center [1066, 470] width 20 height 20
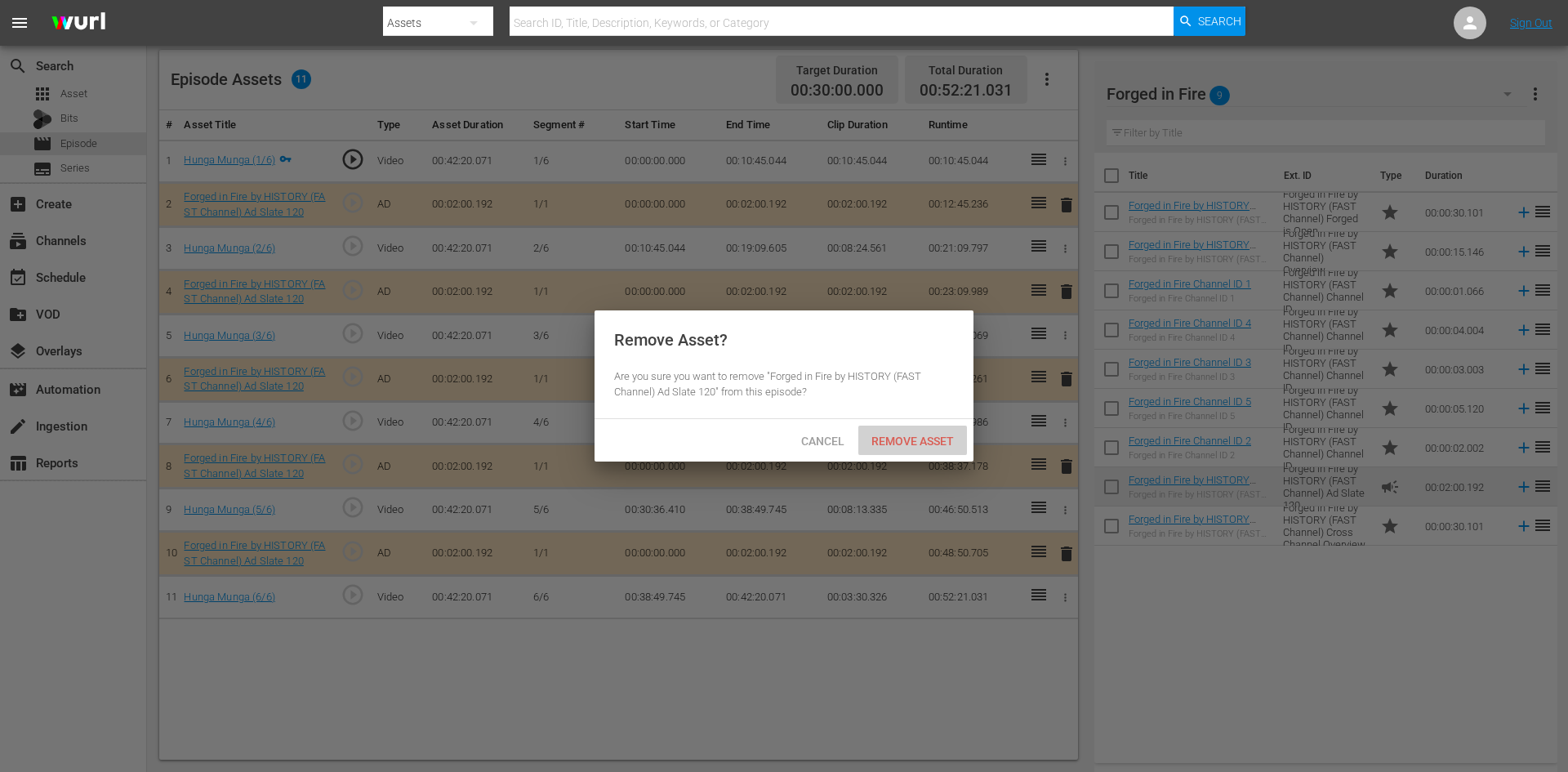
click at [921, 435] on span "Remove Asset" at bounding box center [912, 442] width 108 height 13
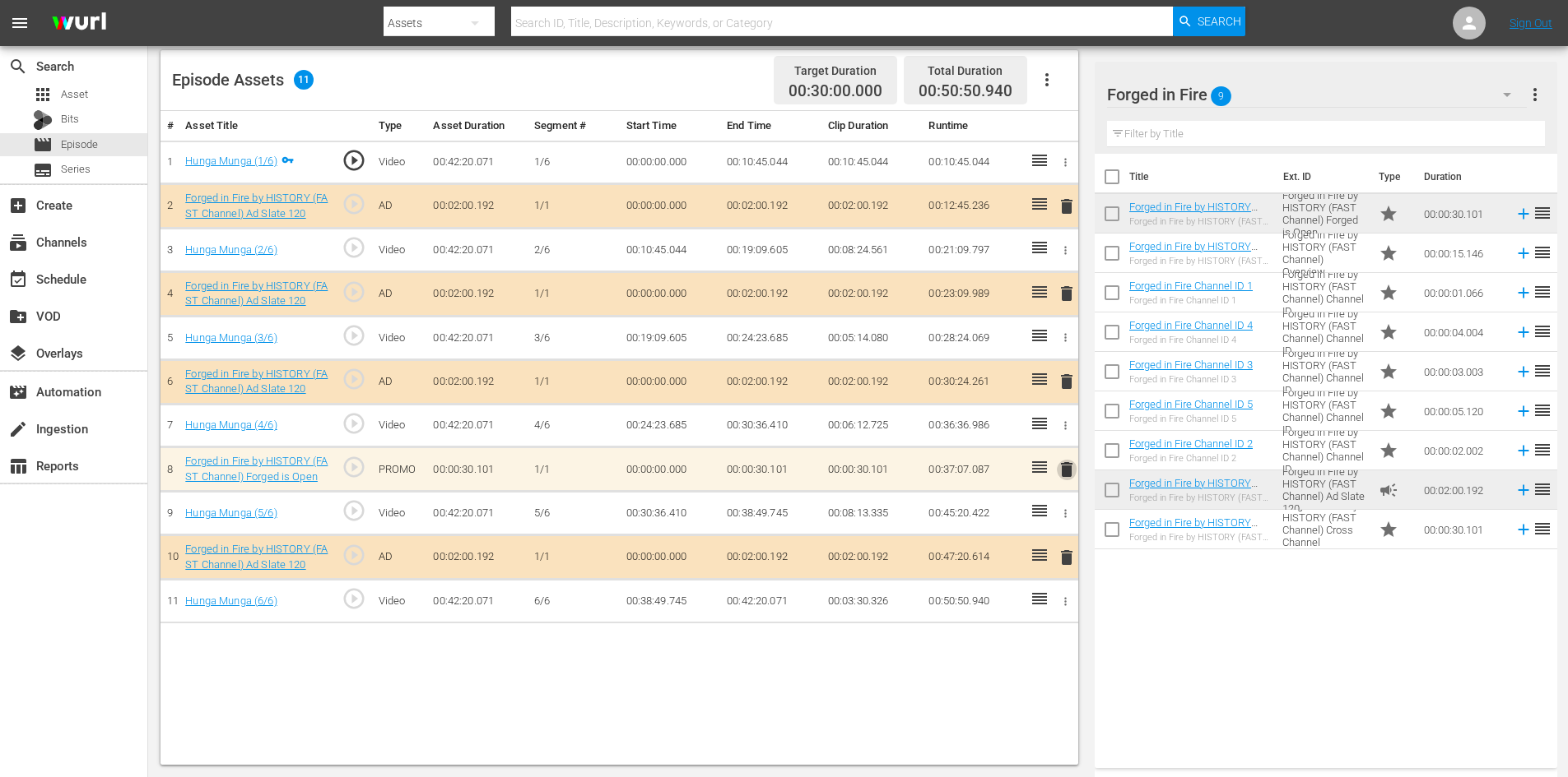
click at [1070, 467] on span "delete" at bounding box center [1066, 470] width 20 height 20
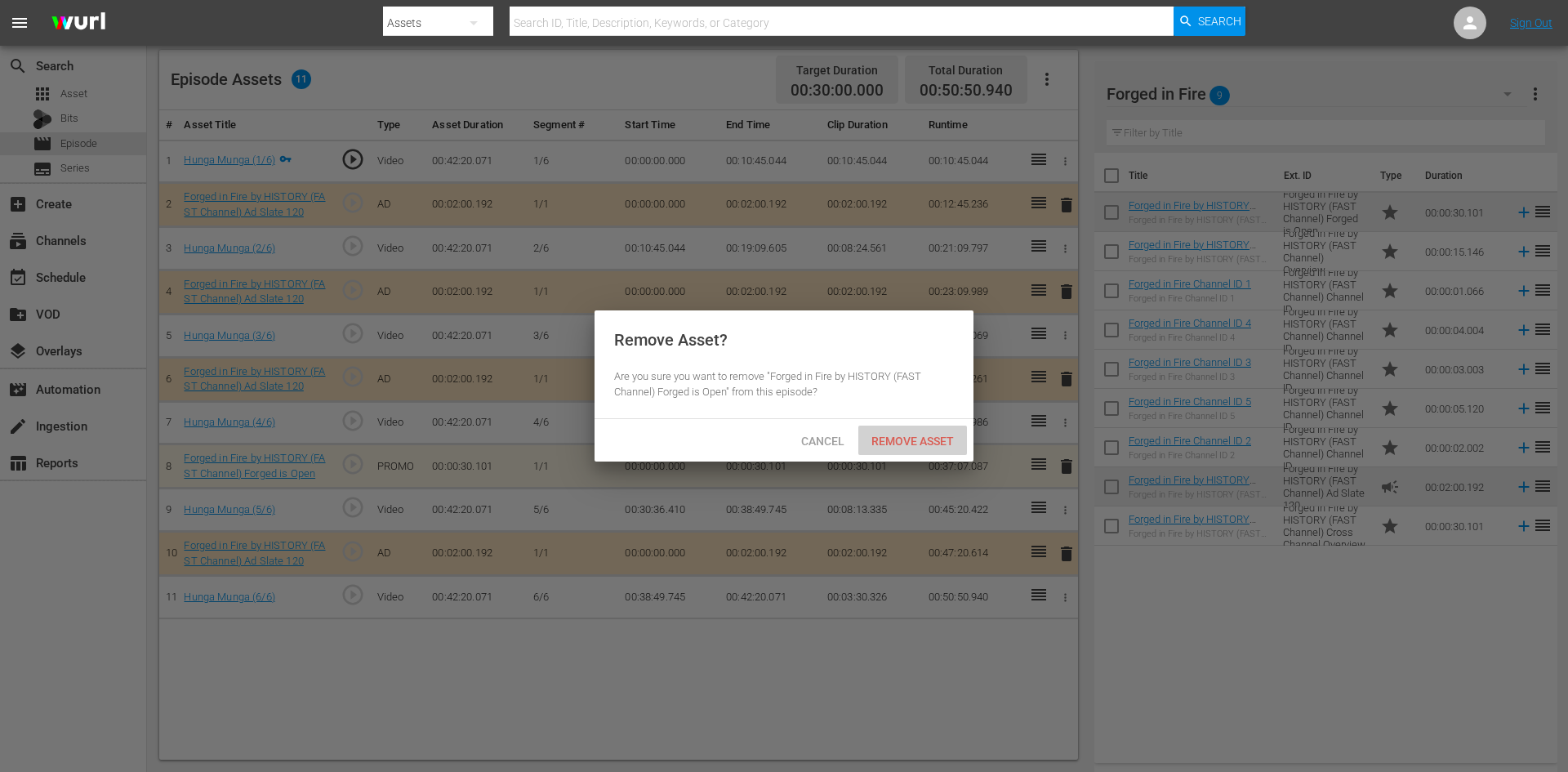
click at [930, 443] on span "Remove Asset" at bounding box center [912, 442] width 108 height 13
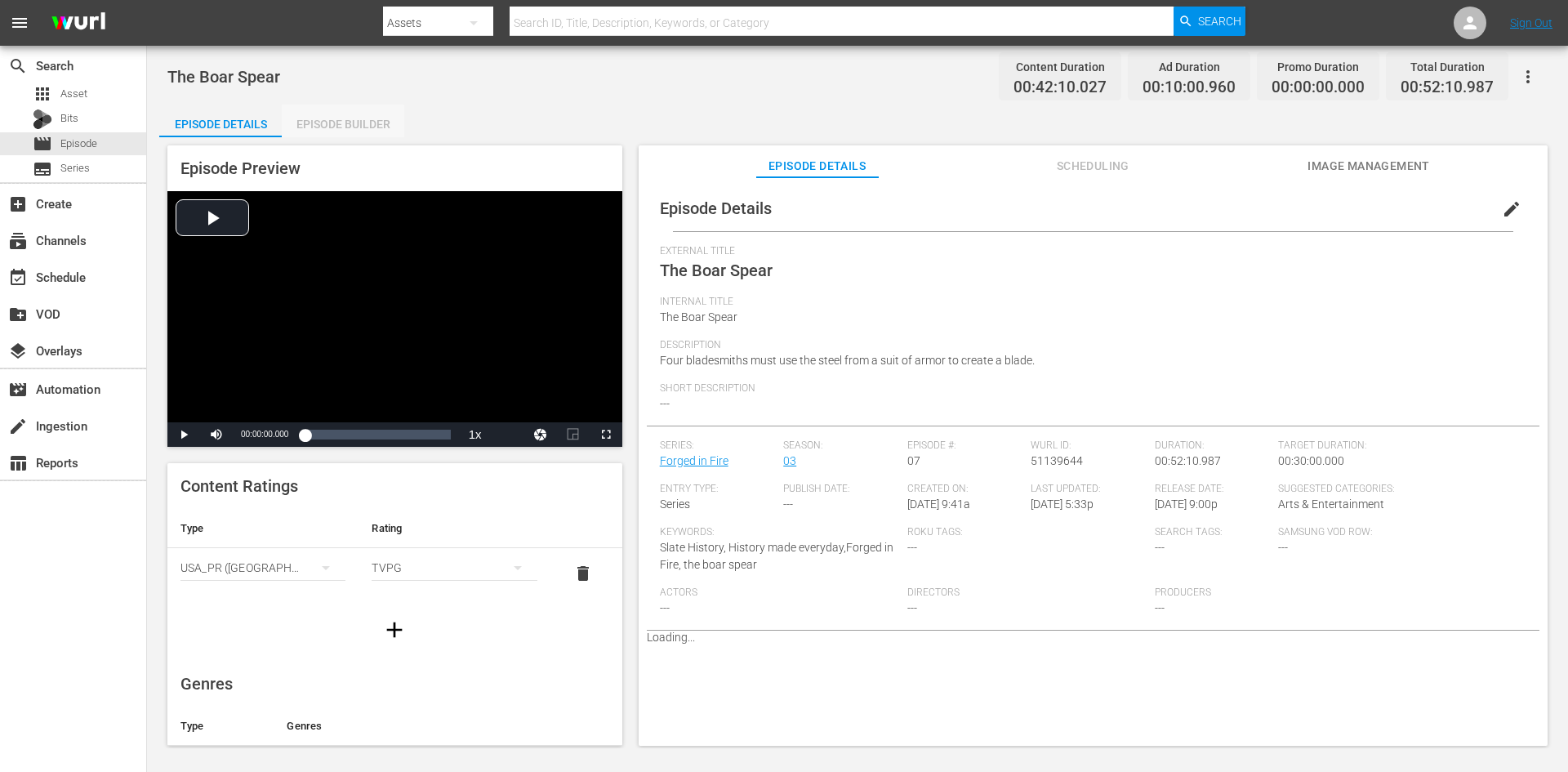
click at [332, 127] on div "Episode Builder" at bounding box center [343, 124] width 122 height 39
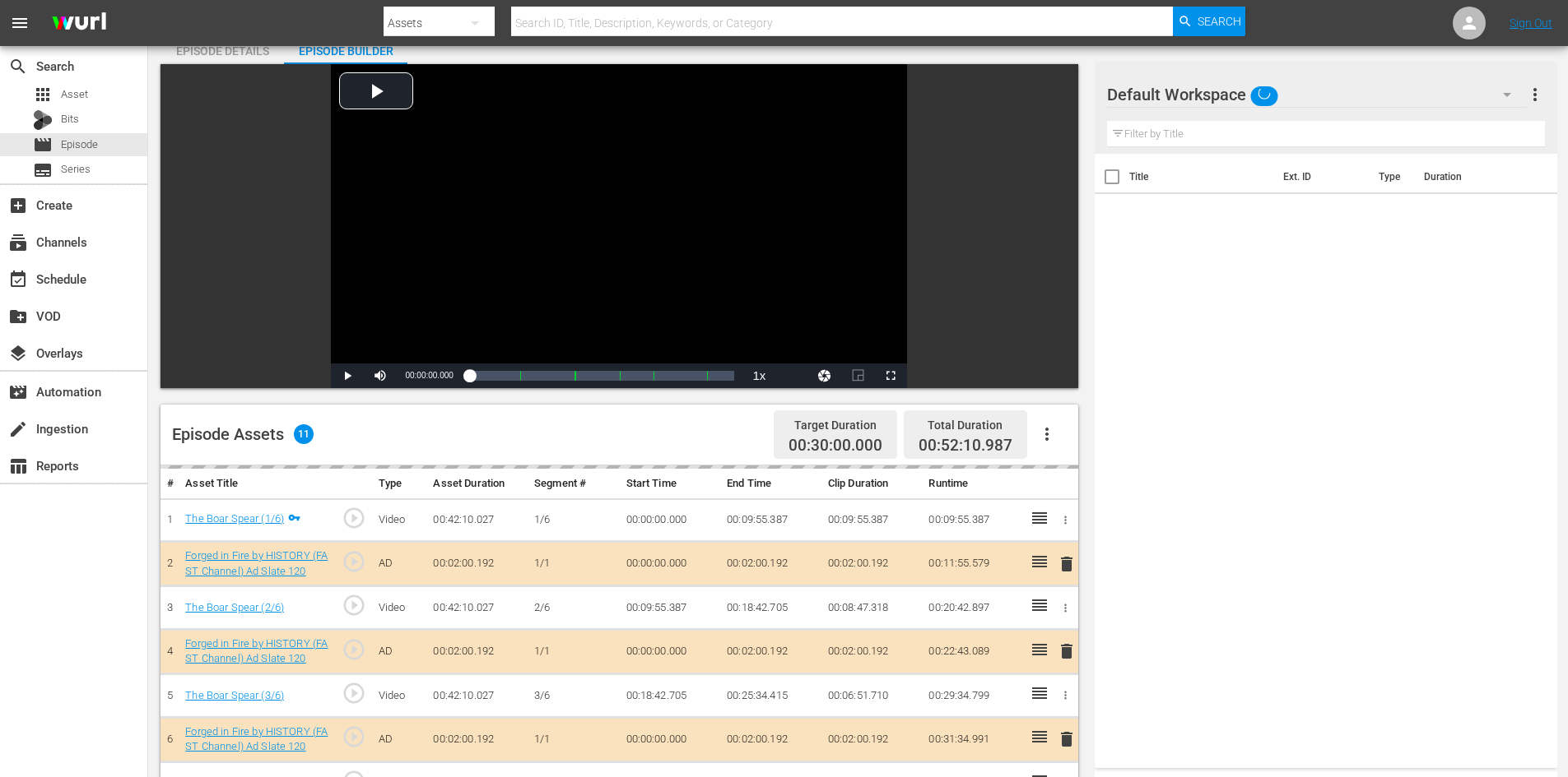
scroll to position [429, 0]
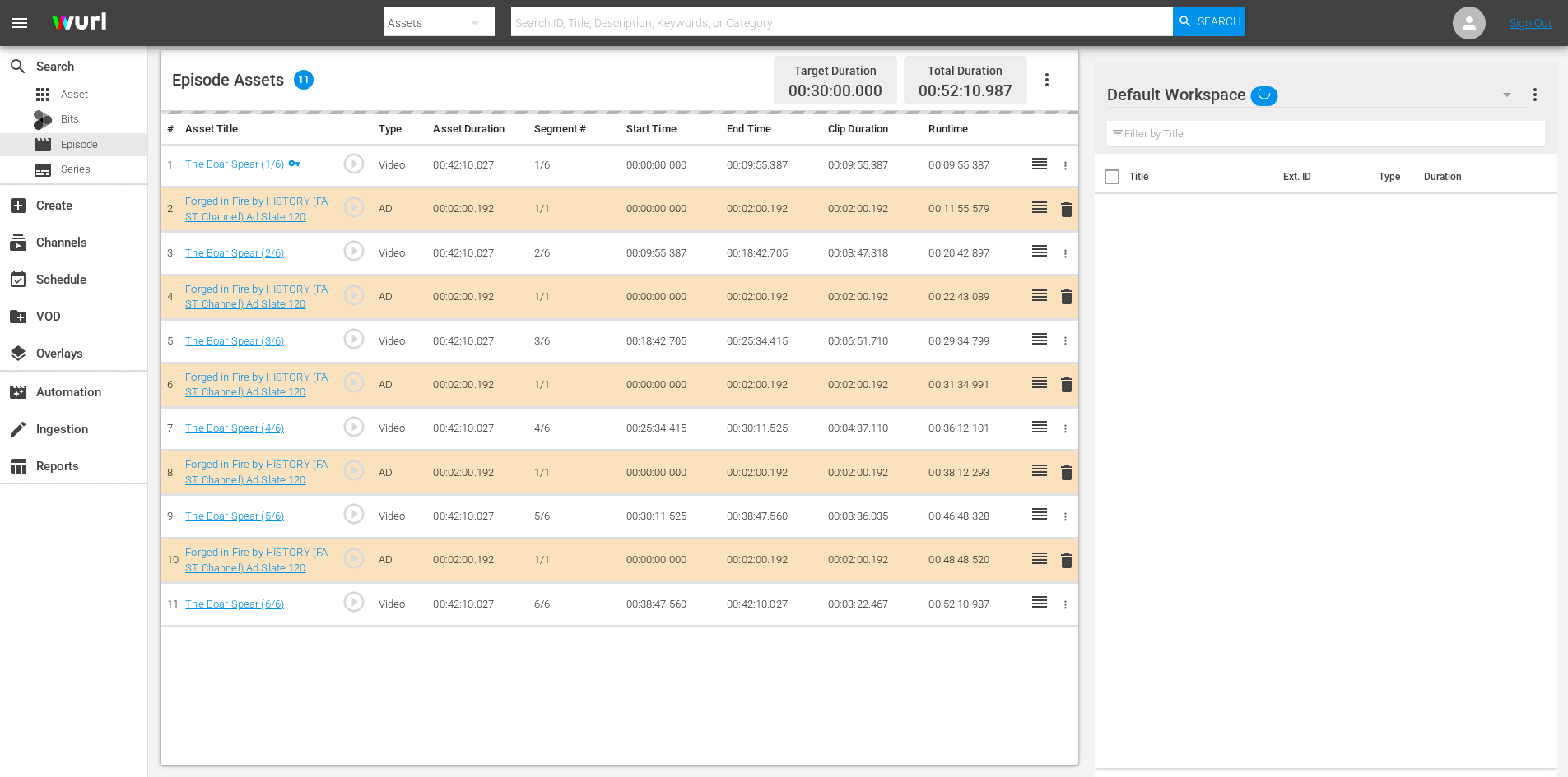
click at [1359, 95] on div "Default Workspace" at bounding box center [1317, 94] width 420 height 46
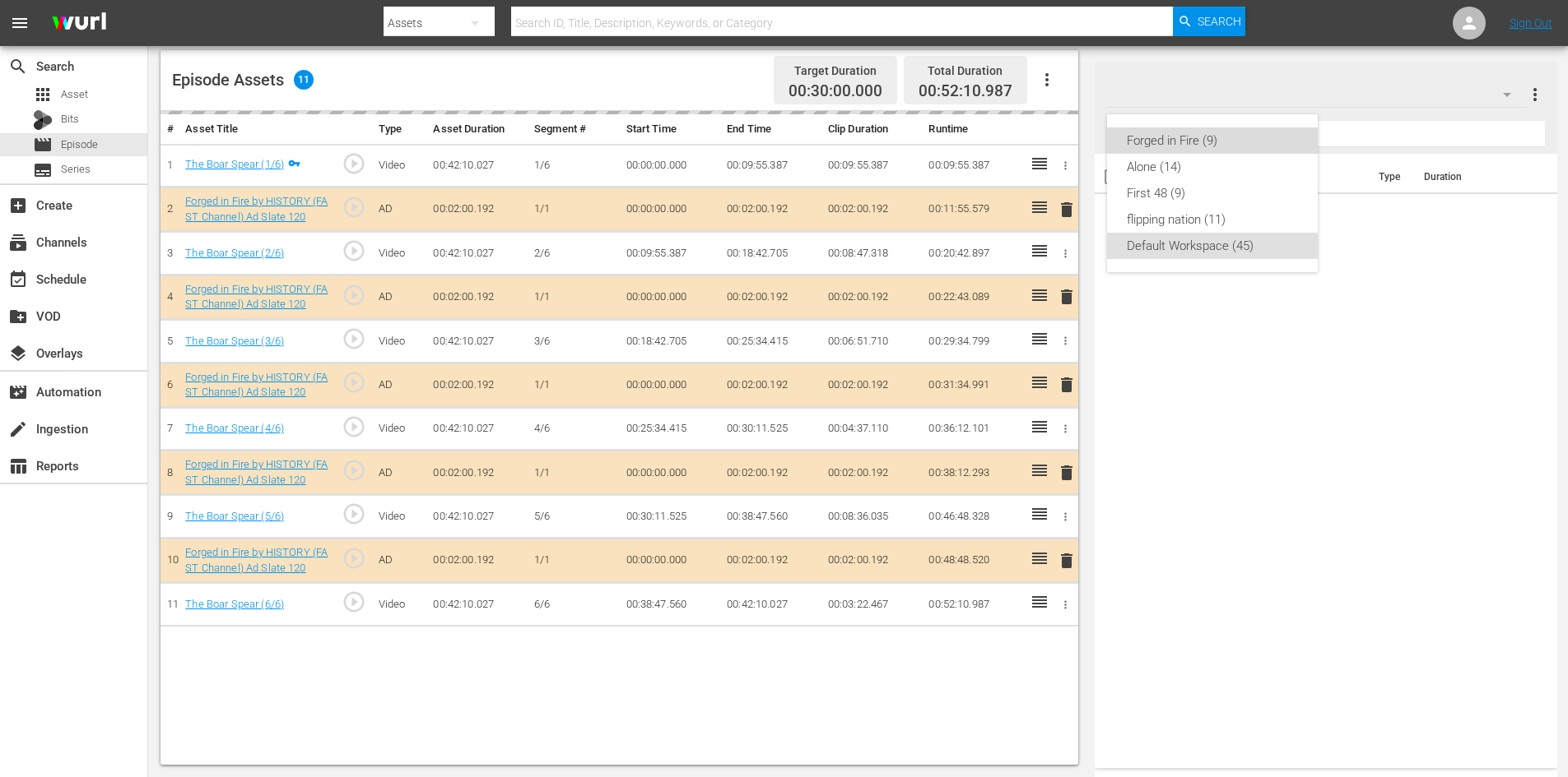
click at [1168, 140] on div "Forged in Fire (9)" at bounding box center [1213, 141] width 172 height 26
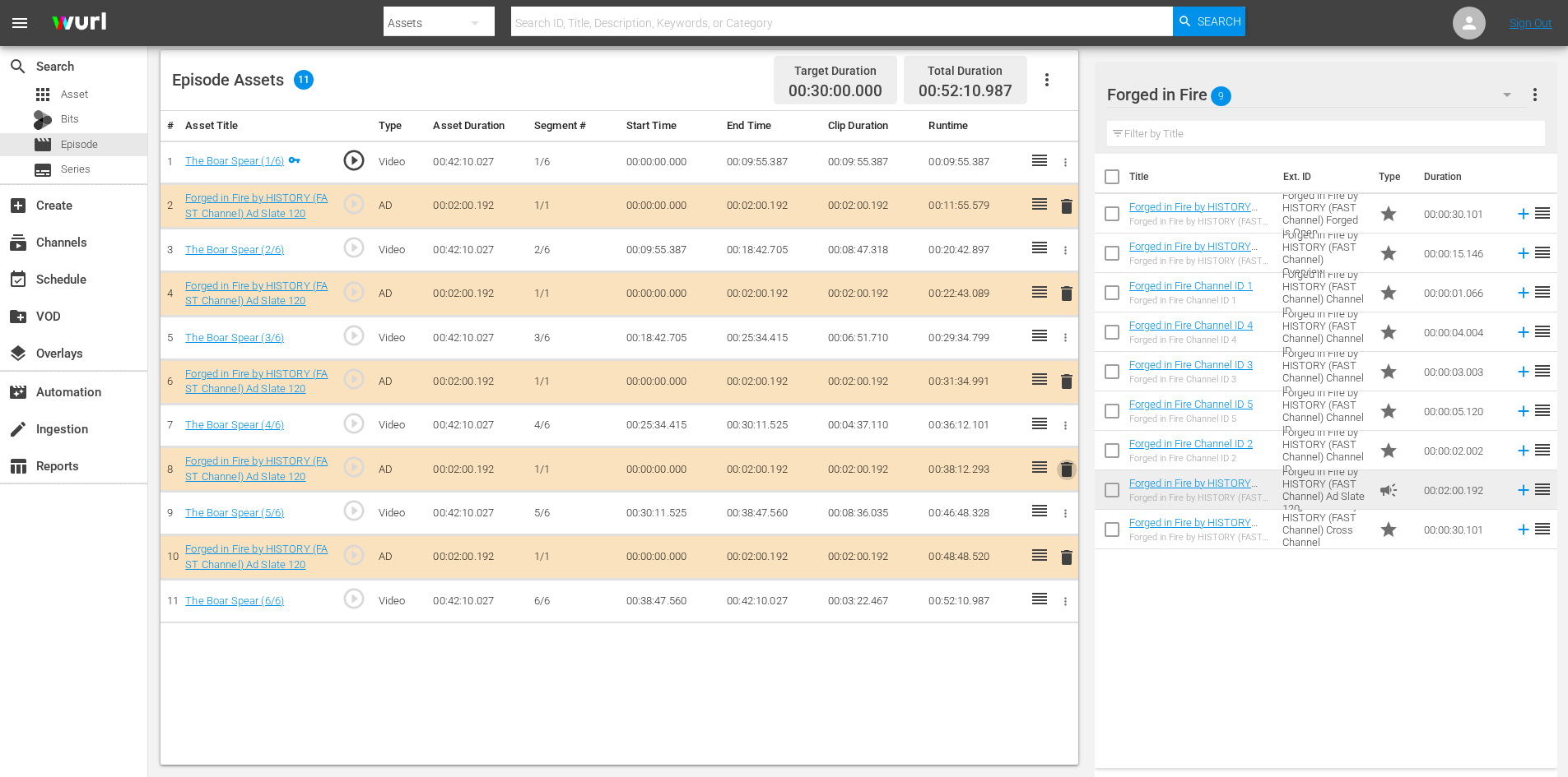
click at [1058, 463] on span "delete" at bounding box center [1066, 470] width 20 height 20
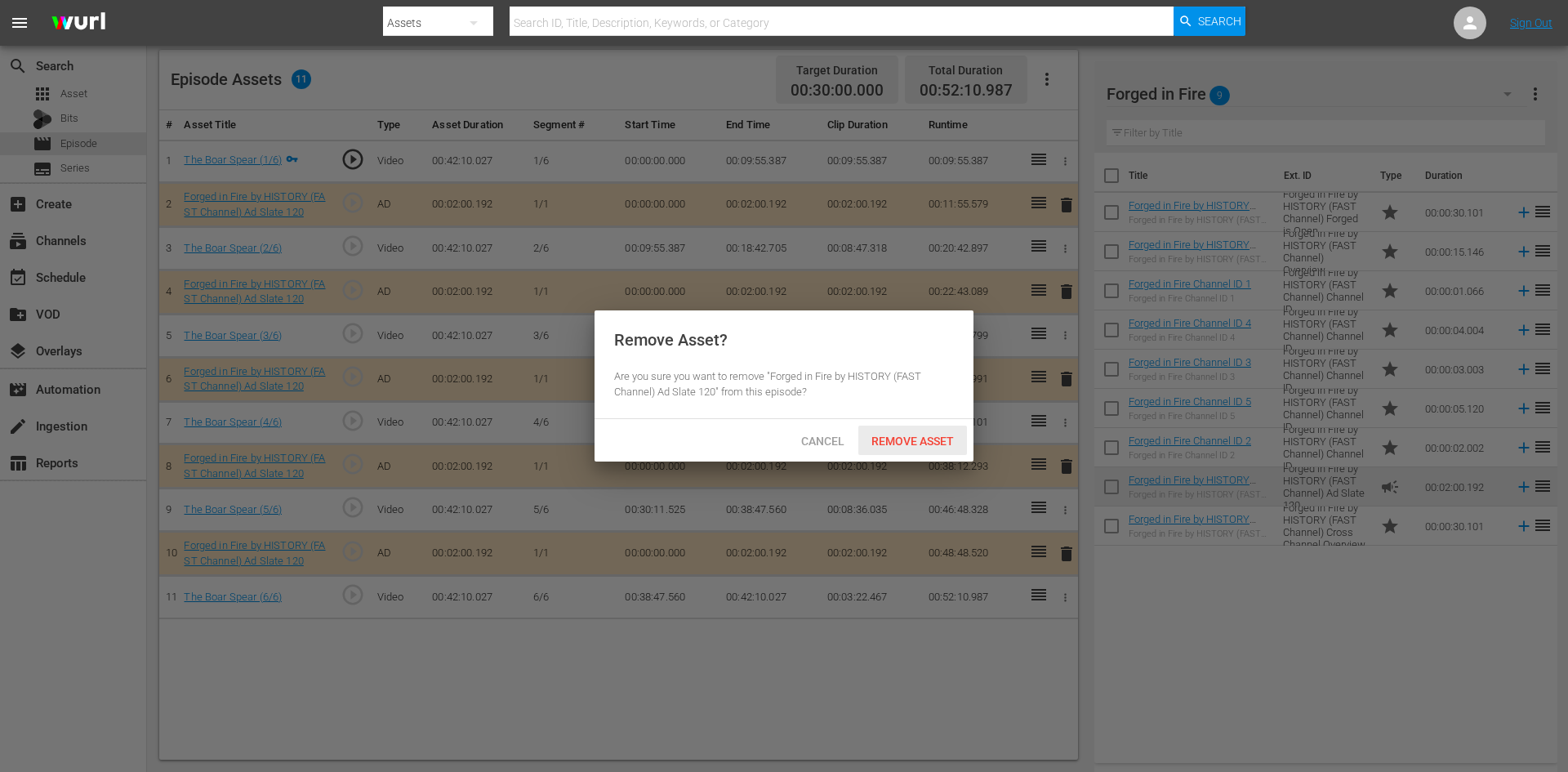
click at [906, 435] on span "Remove Asset" at bounding box center [912, 442] width 108 height 13
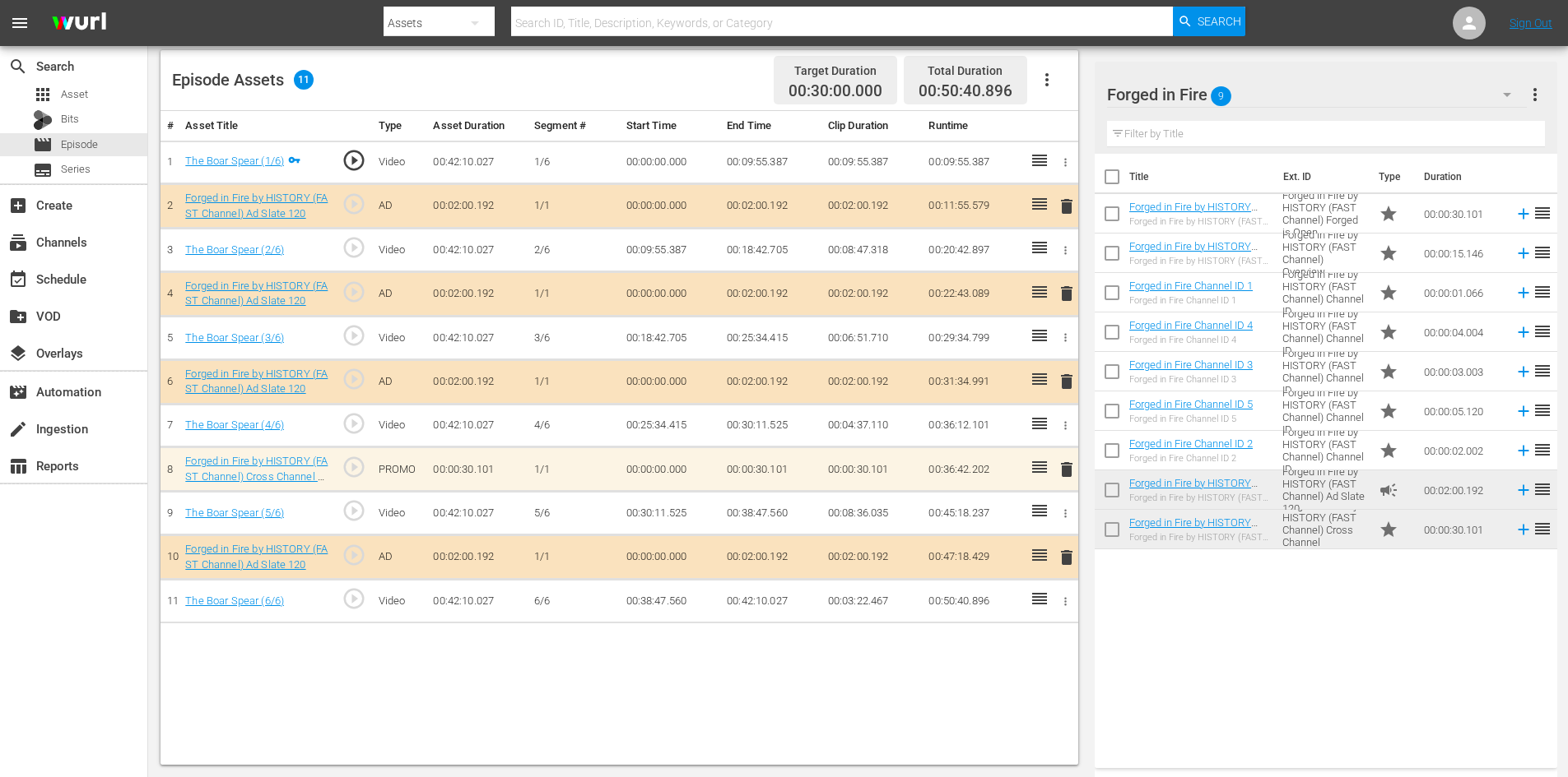
click at [1068, 470] on span "delete" at bounding box center [1066, 470] width 20 height 20
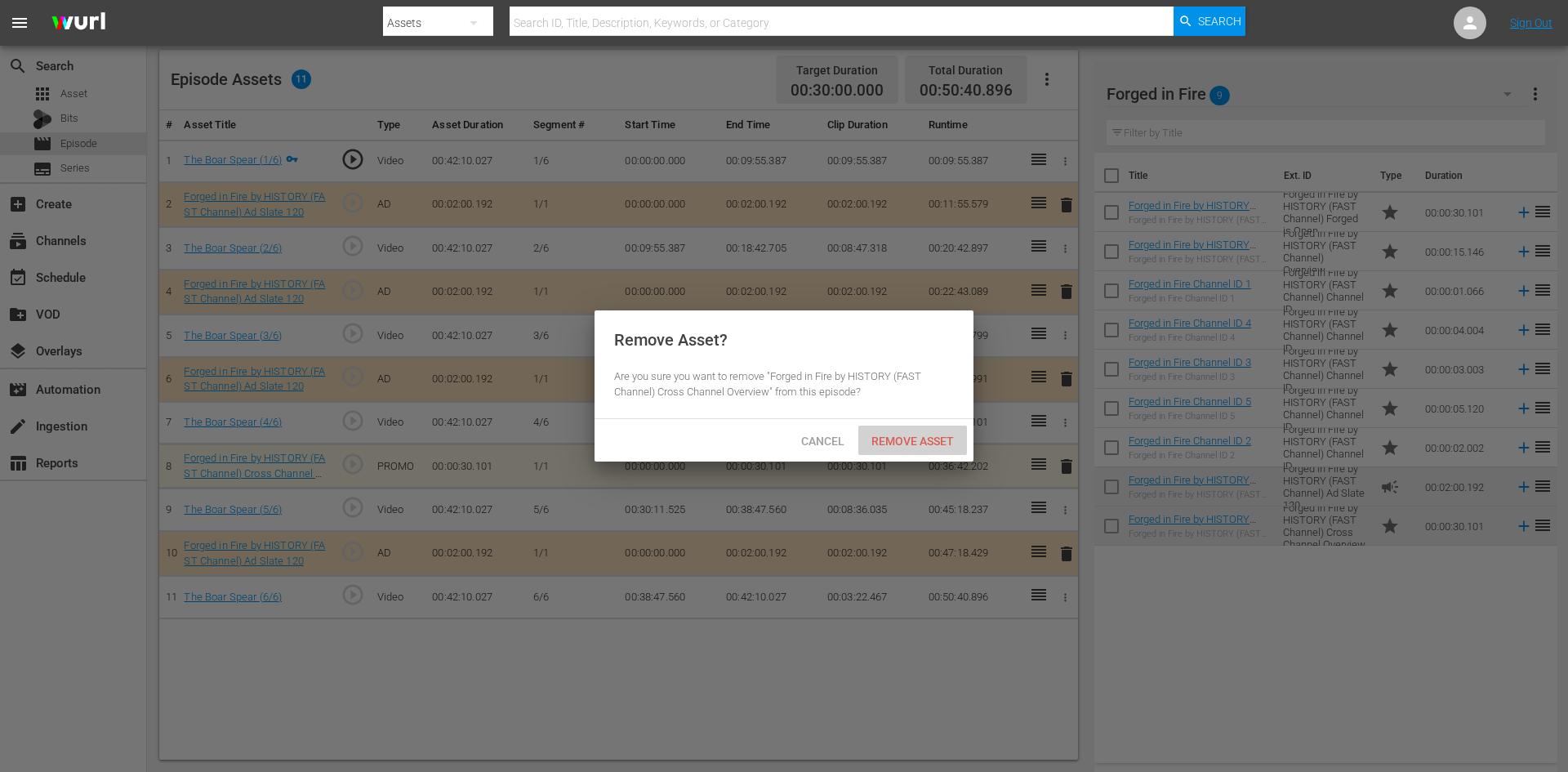
click at [929, 442] on span "Remove Asset" at bounding box center [912, 442] width 108 height 13
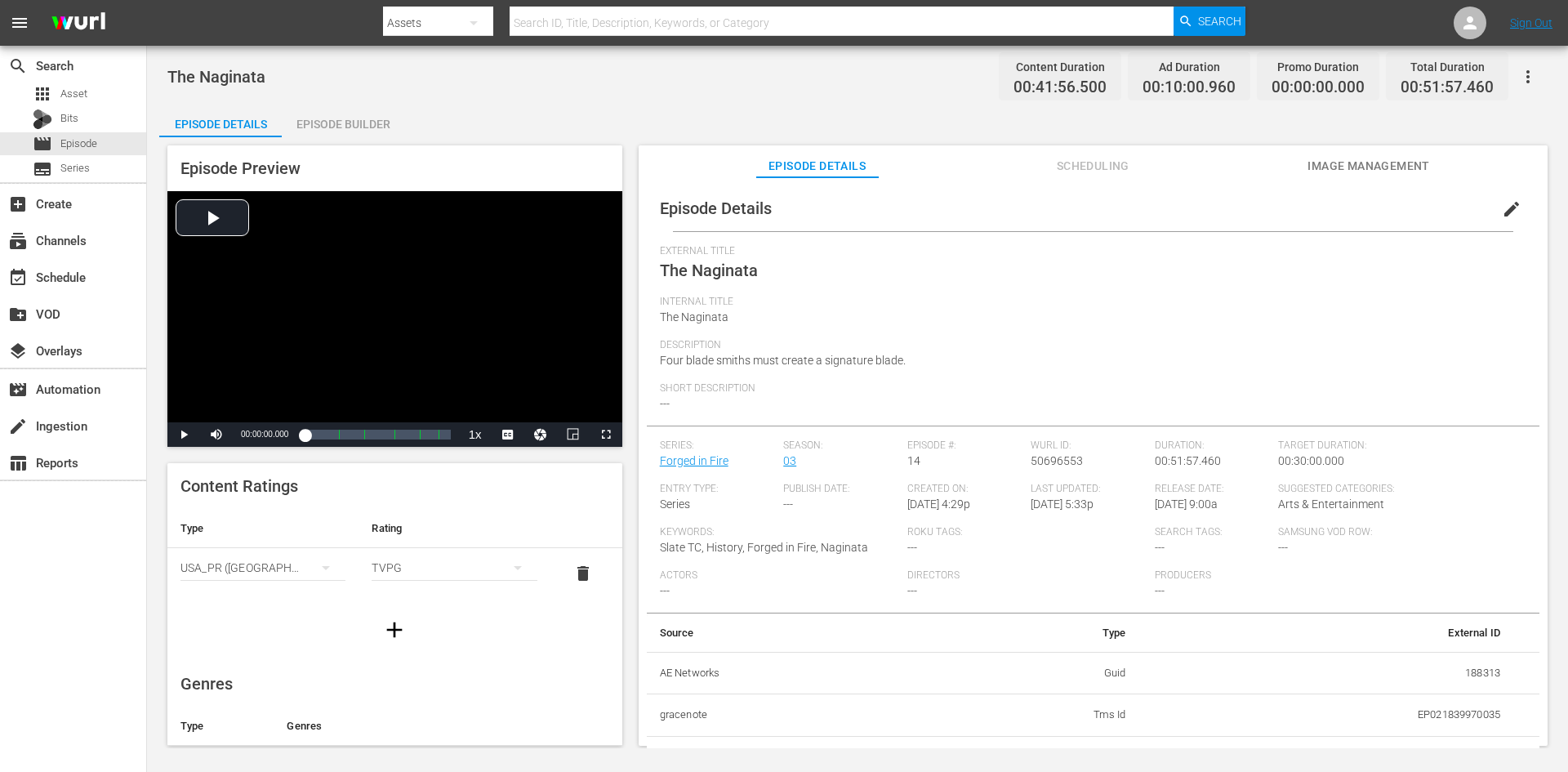
click at [337, 123] on div "Episode Builder" at bounding box center [343, 124] width 122 height 39
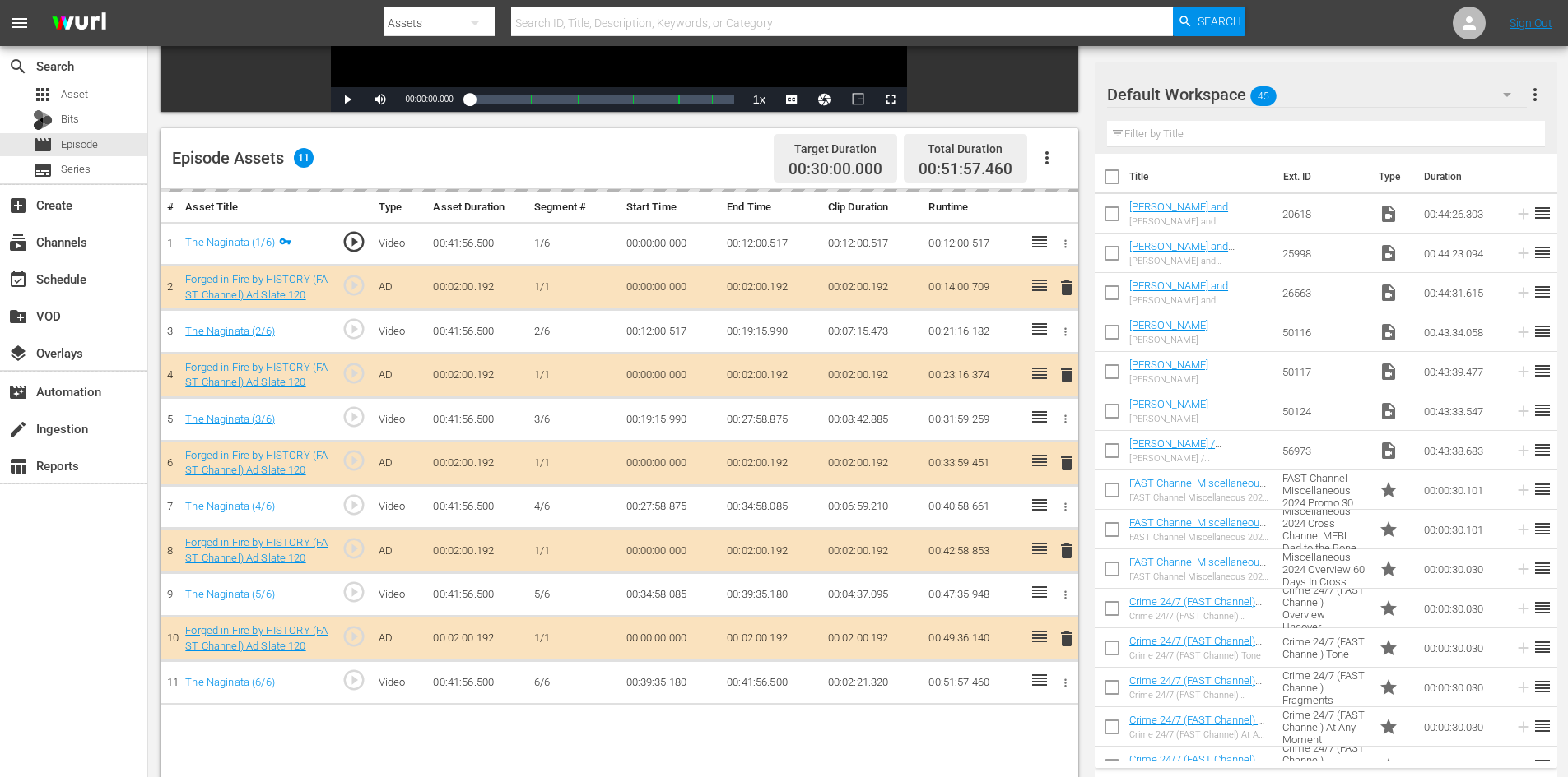
scroll to position [429, 0]
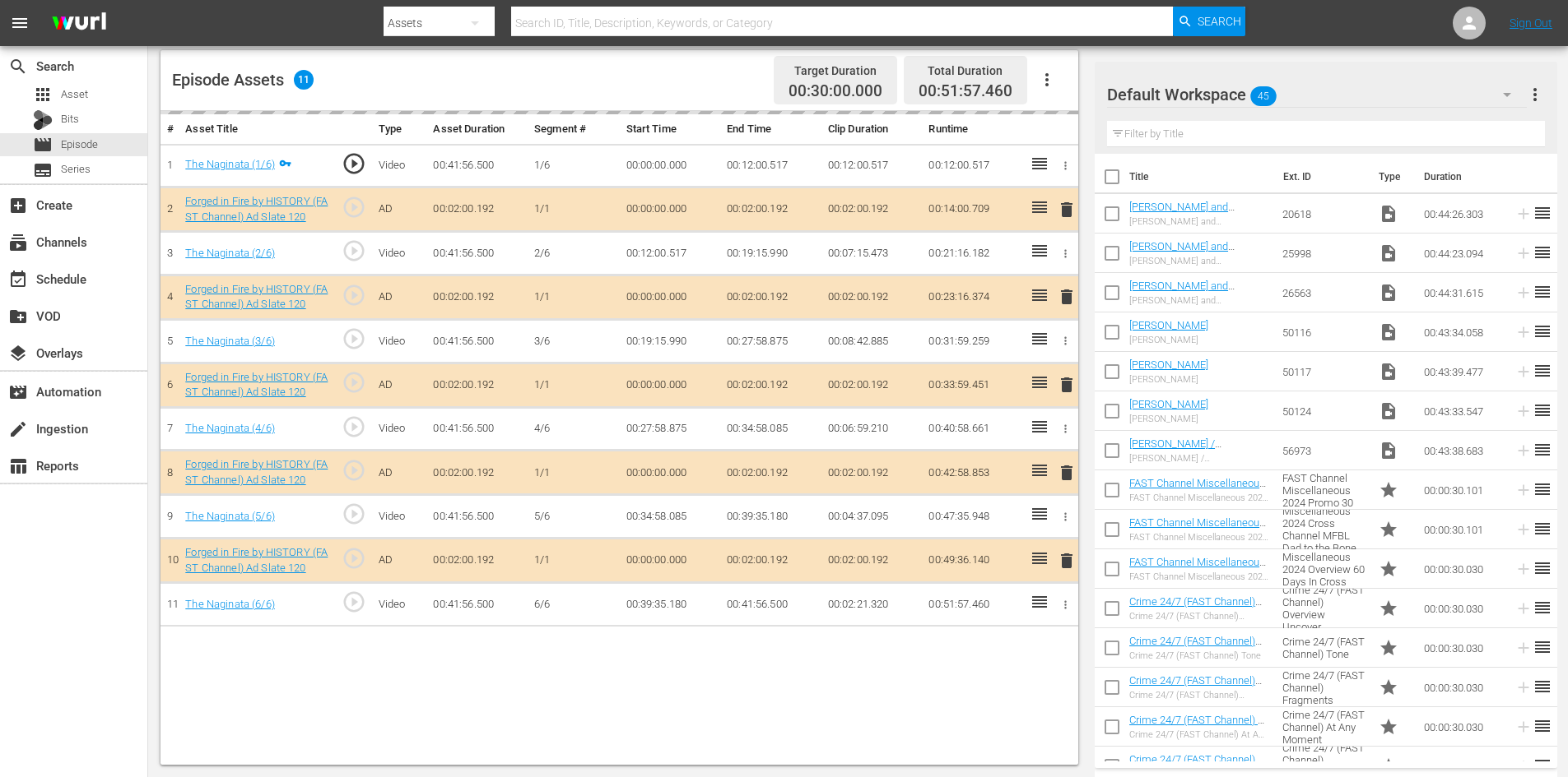
click at [1309, 95] on div "Default Workspace 45" at bounding box center [1317, 94] width 420 height 46
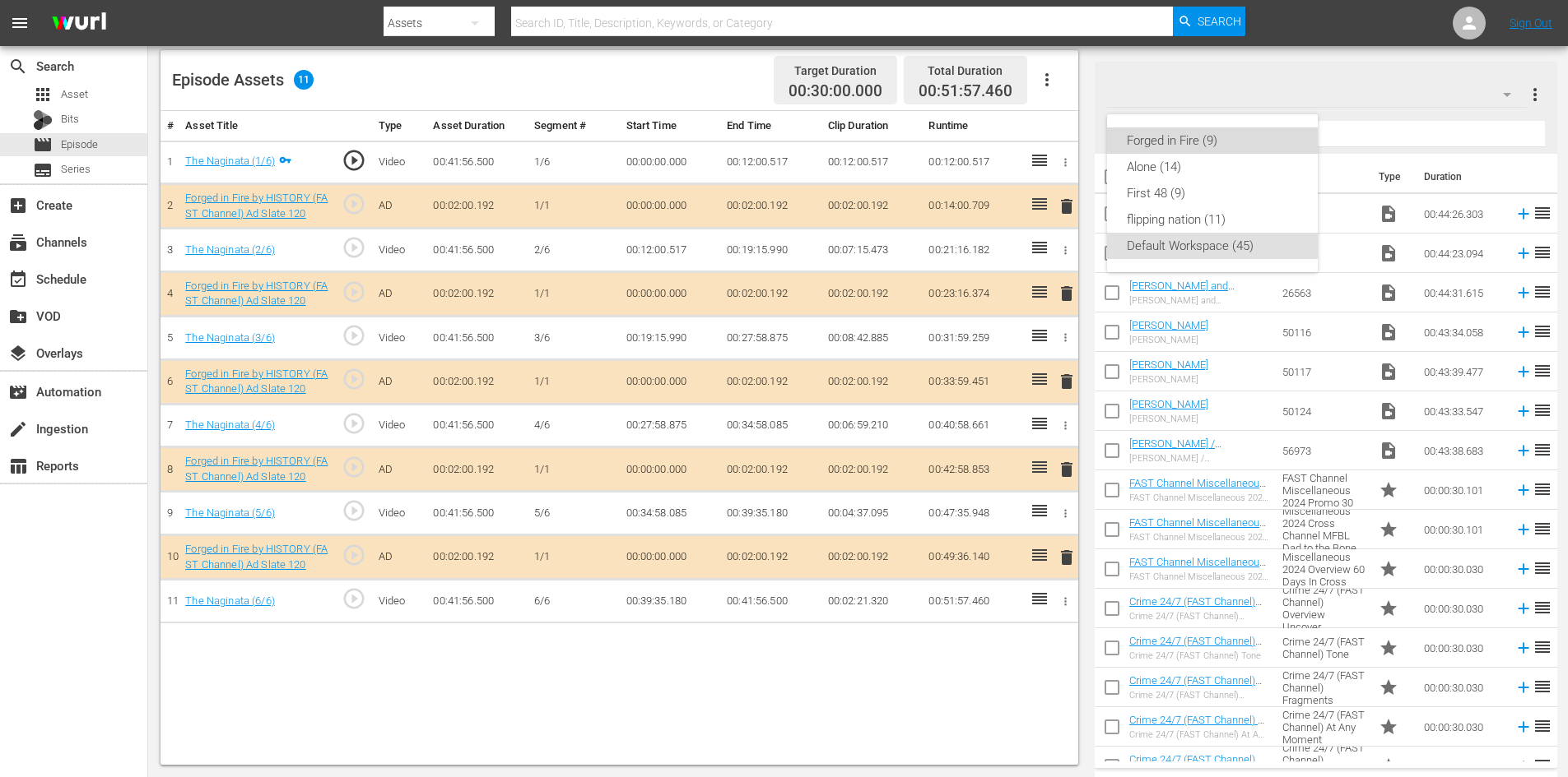
click at [1180, 140] on div "Forged in Fire (9)" at bounding box center [1213, 141] width 172 height 26
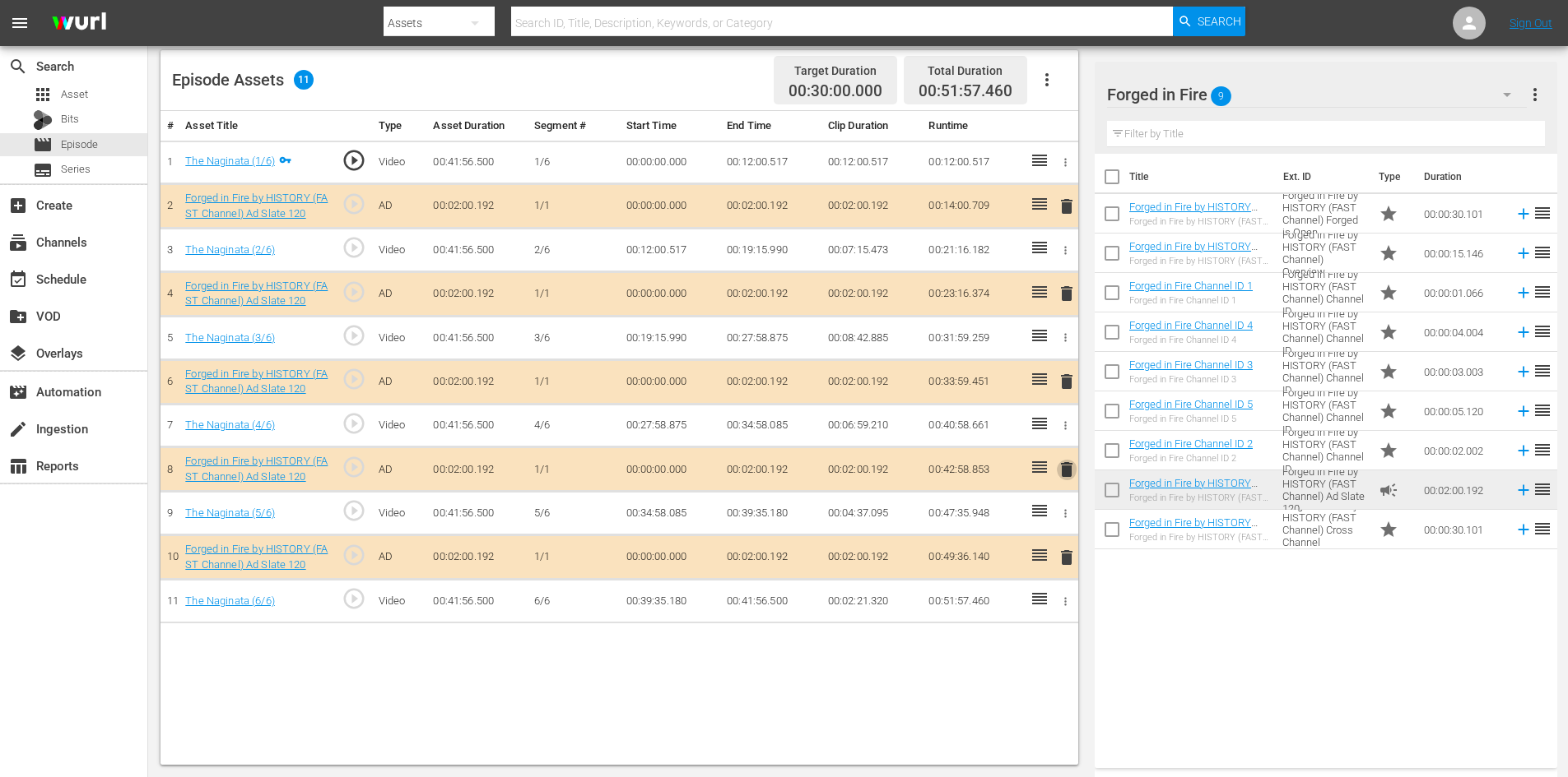
click at [1066, 466] on span "delete" at bounding box center [1066, 470] width 20 height 20
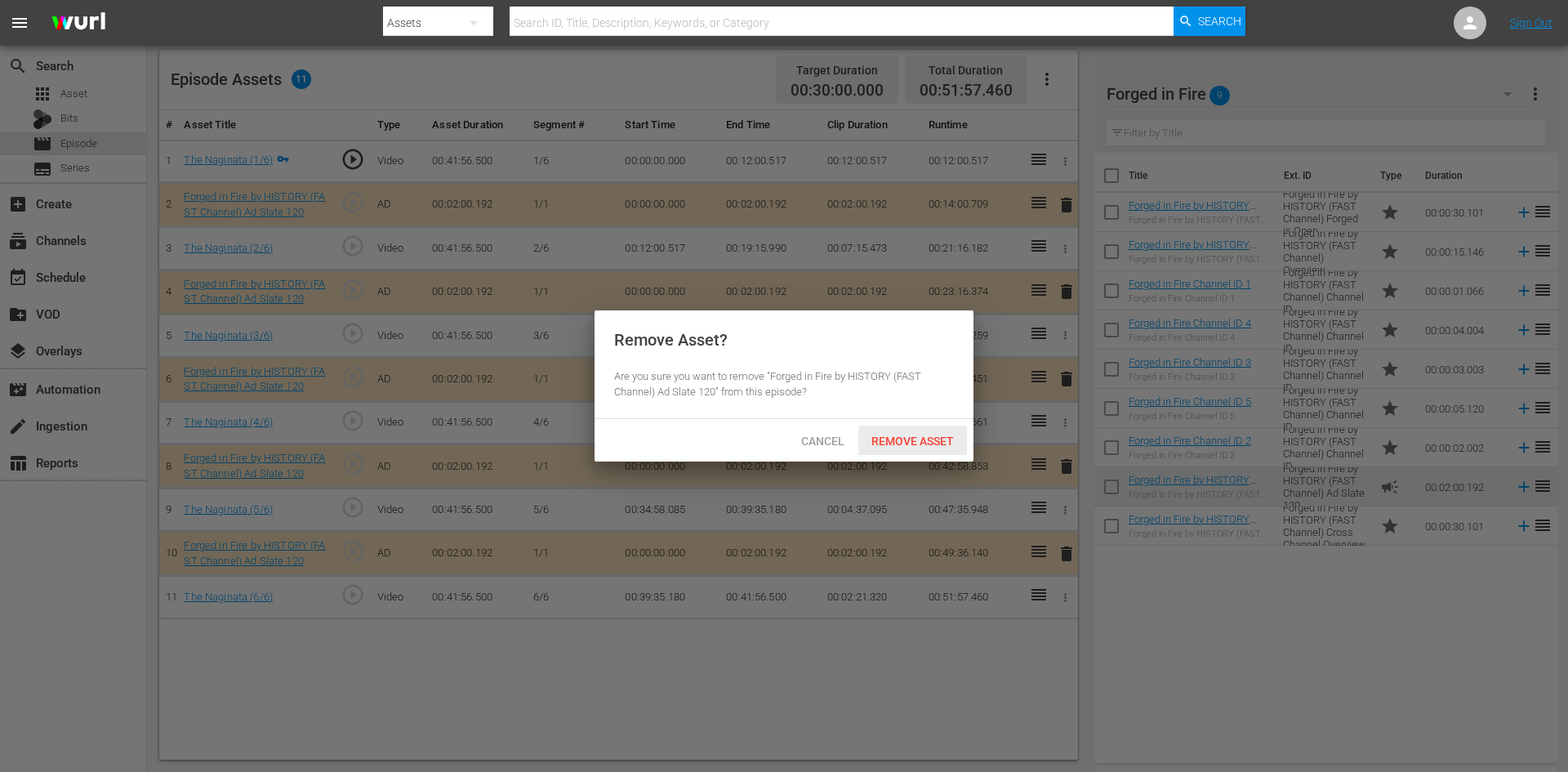
click at [883, 437] on span "Remove Asset" at bounding box center [912, 442] width 108 height 13
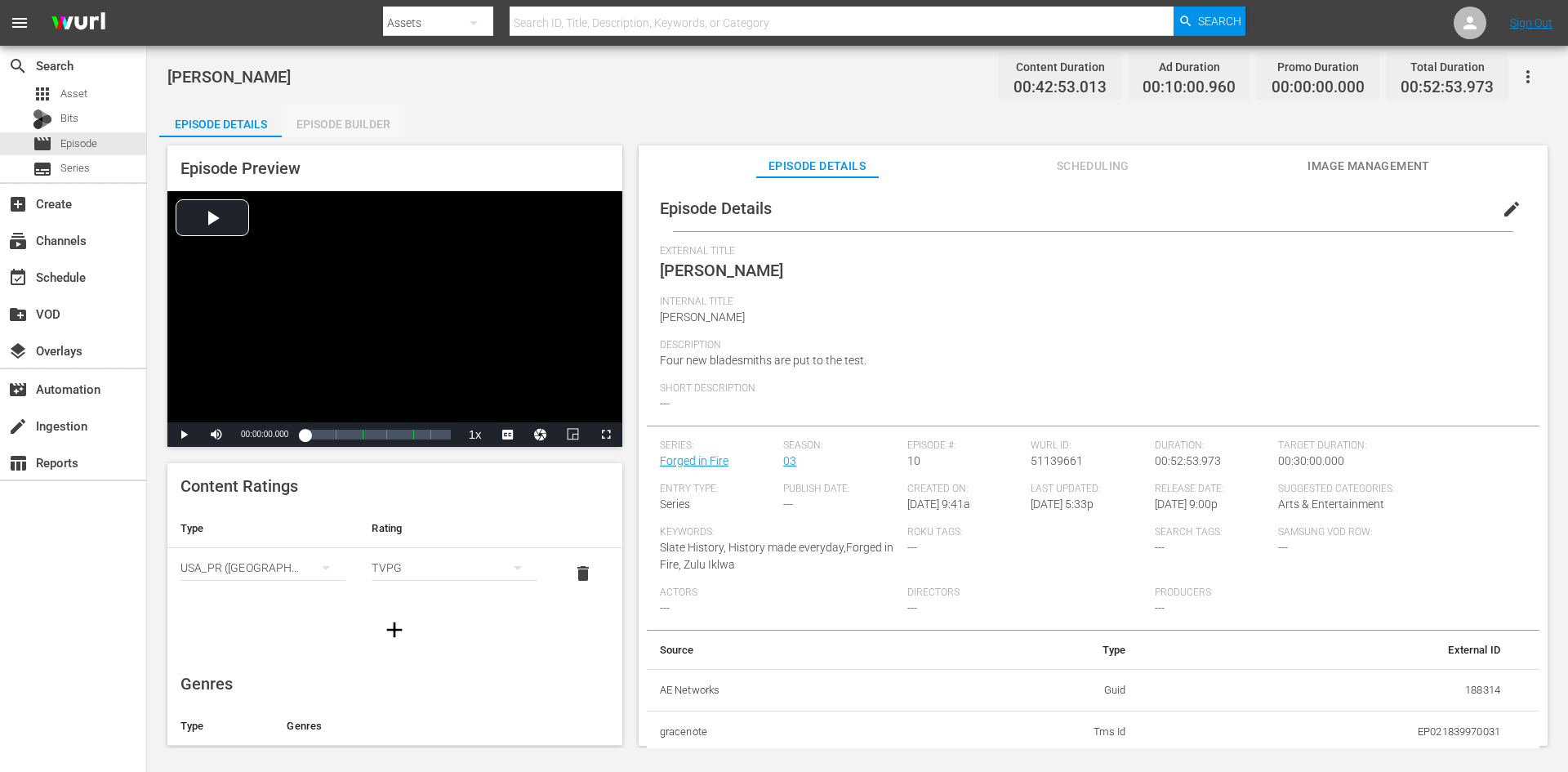
drag, startPoint x: 370, startPoint y: 125, endPoint x: 450, endPoint y: 248, distance: 146.7
click at [370, 126] on div "Episode Builder" at bounding box center [343, 124] width 122 height 39
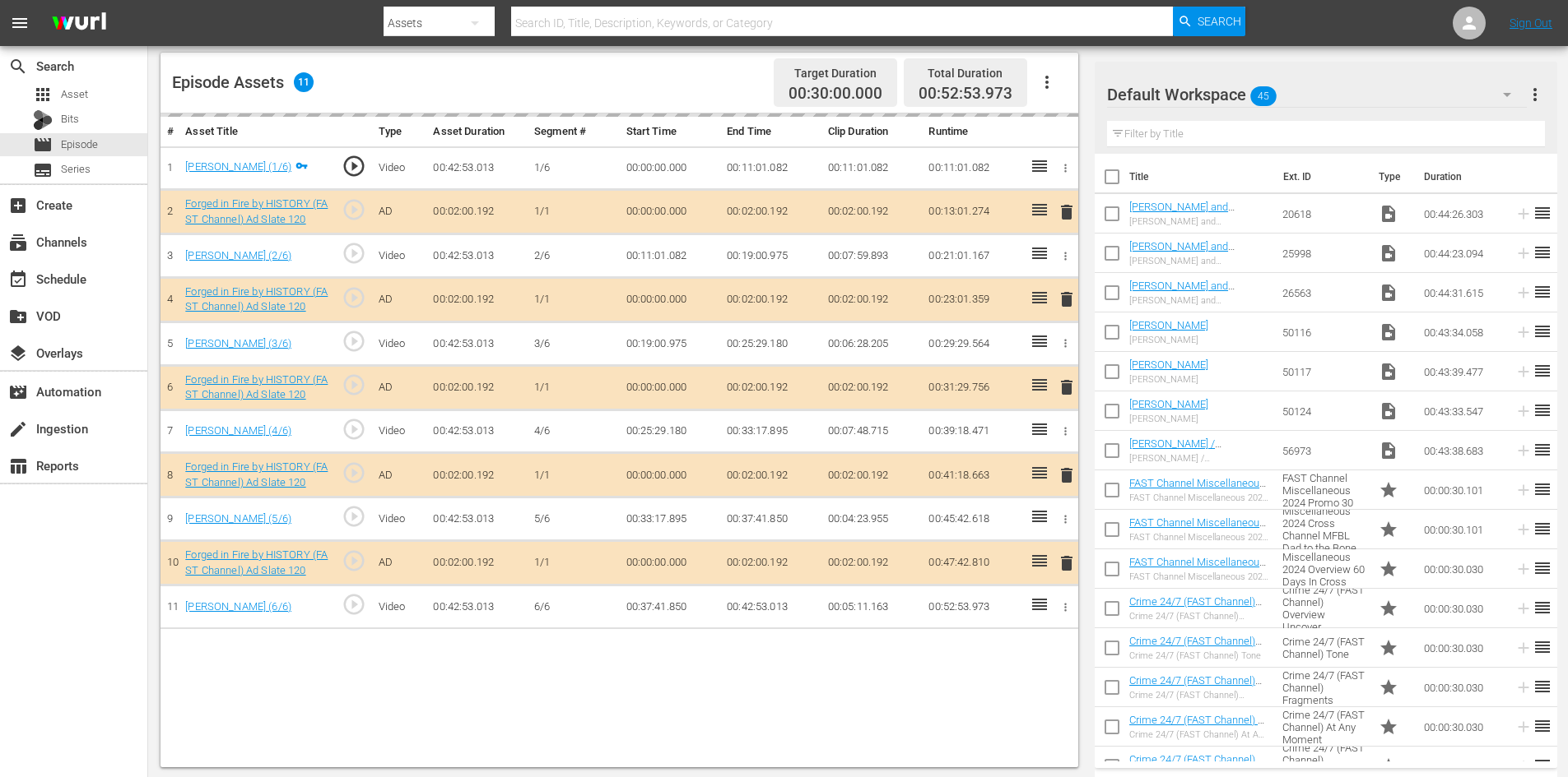
scroll to position [429, 0]
click at [1338, 96] on div "Default Workspace 45" at bounding box center [1317, 94] width 420 height 46
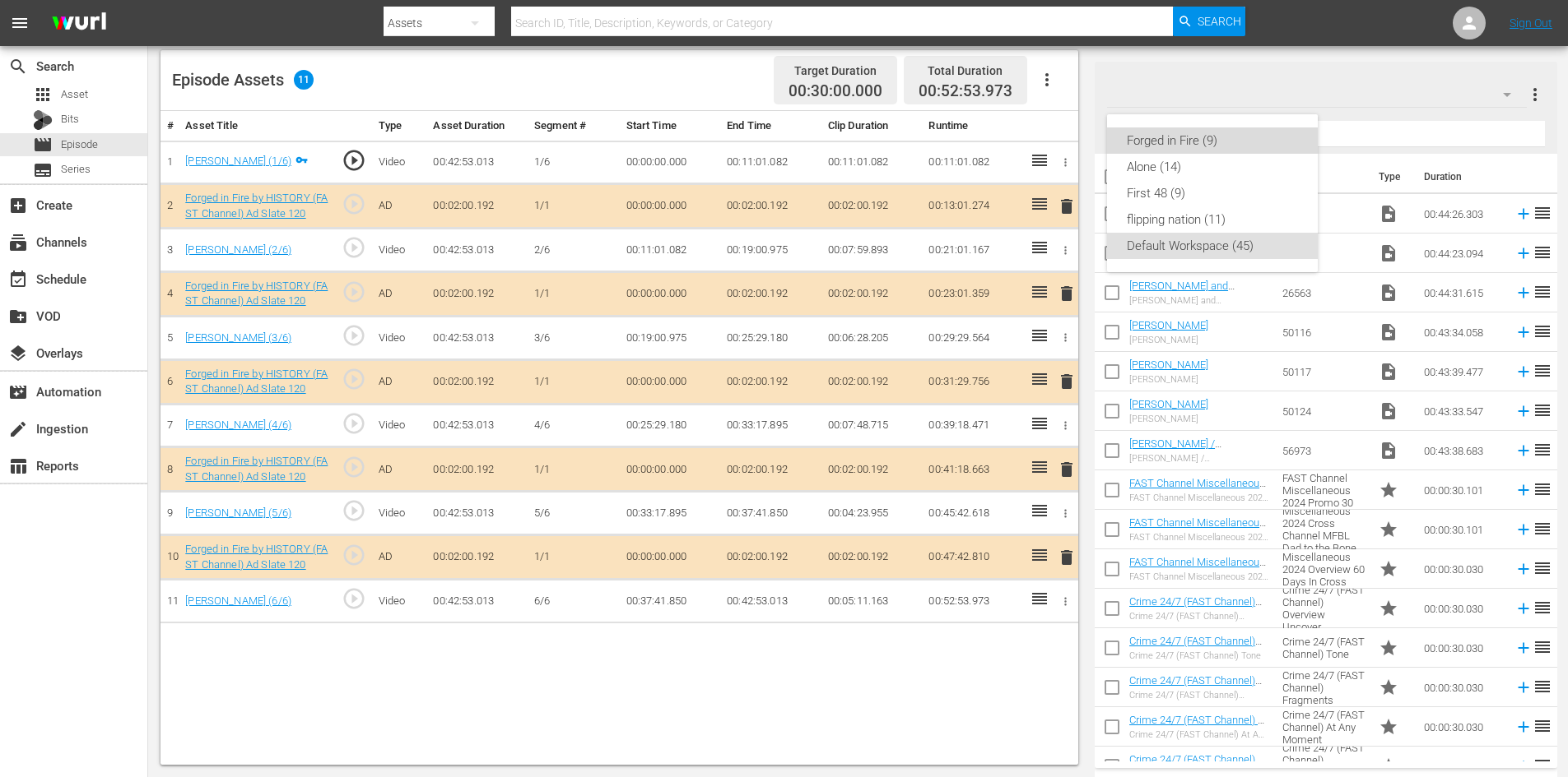
click at [1158, 137] on div "Forged in Fire (9)" at bounding box center [1213, 141] width 172 height 26
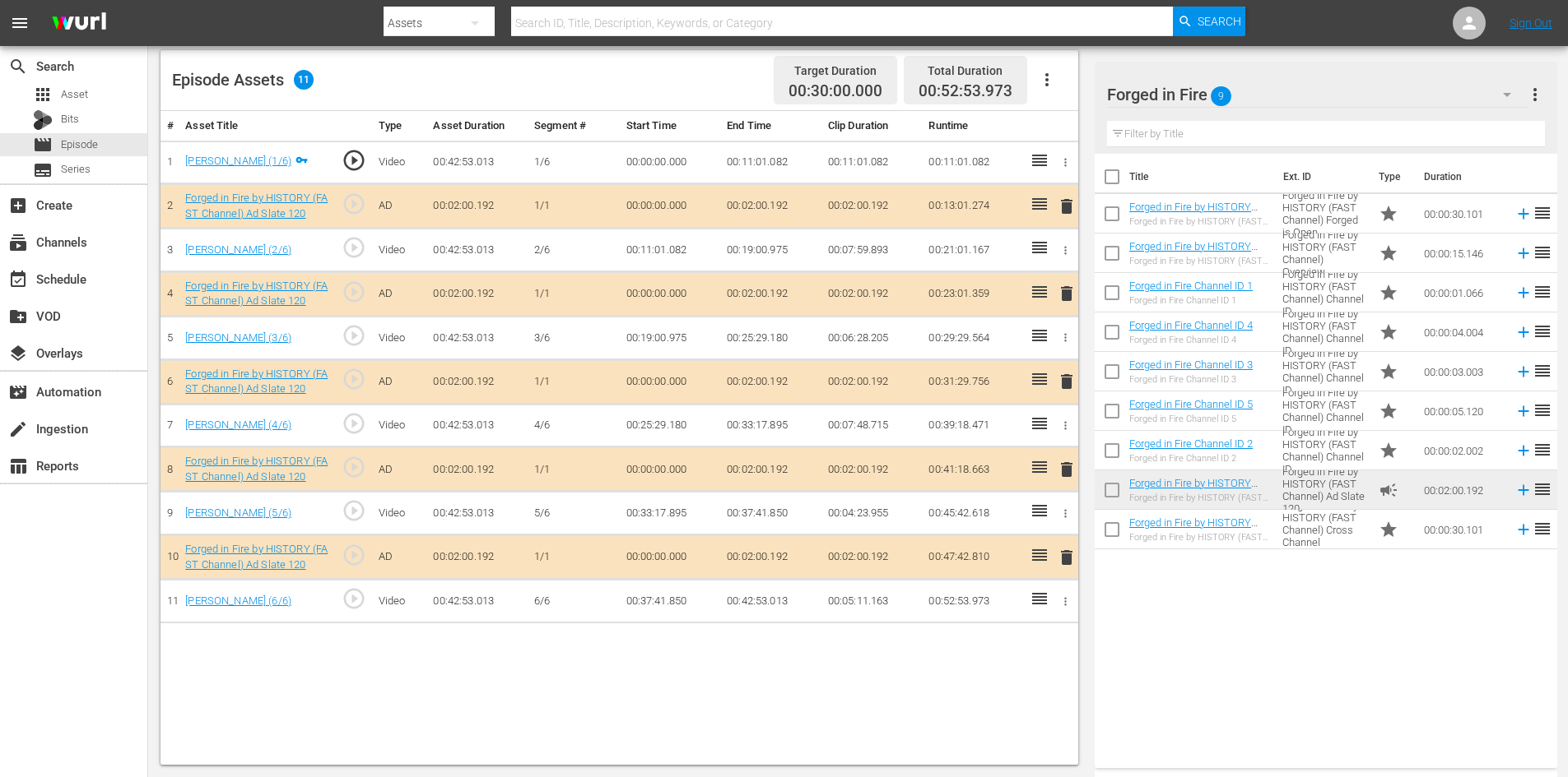
click at [1066, 470] on span "delete" at bounding box center [1066, 470] width 20 height 20
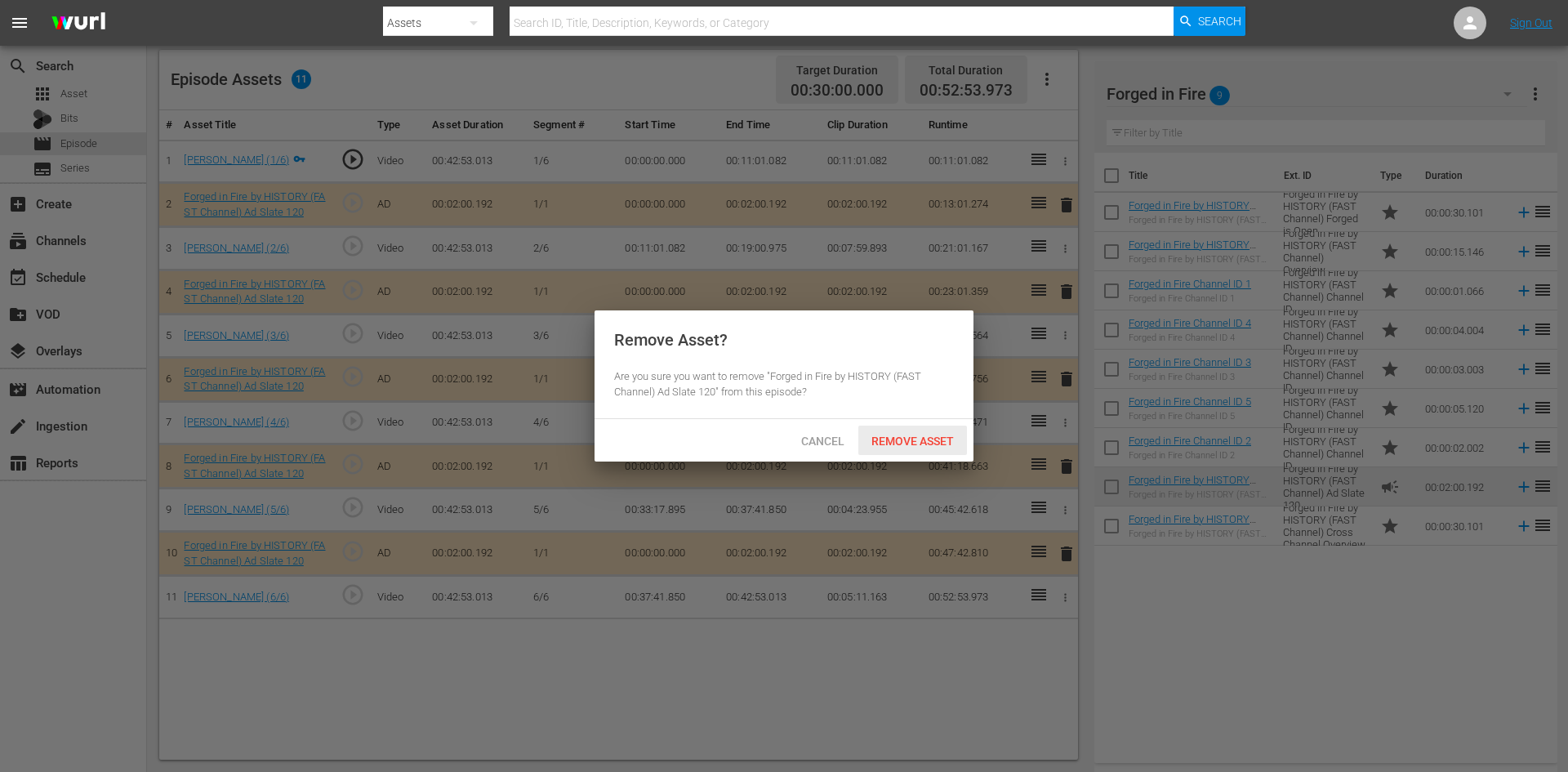
click at [925, 441] on span "Remove Asset" at bounding box center [912, 442] width 108 height 13
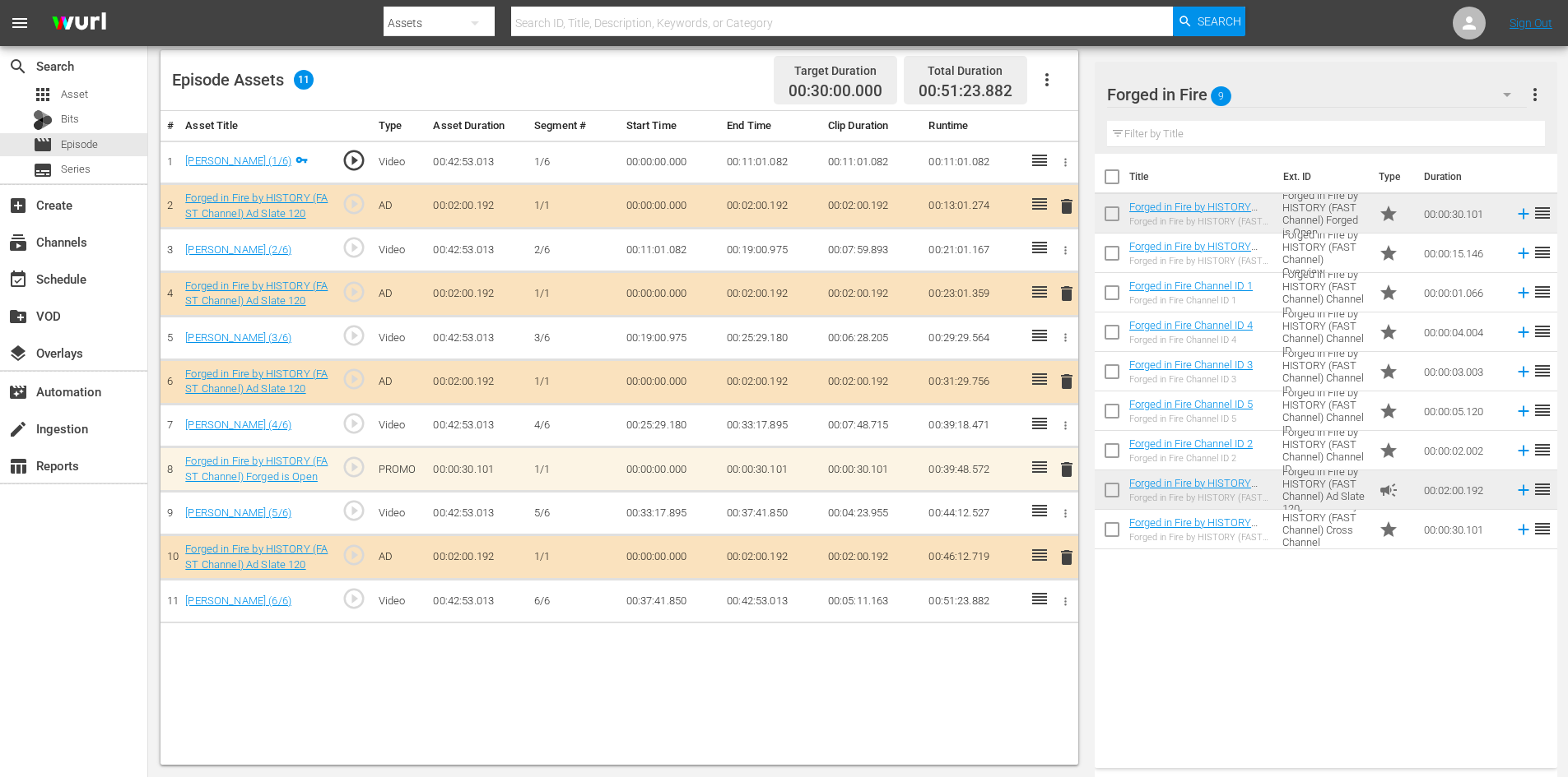
click at [1068, 471] on span "delete" at bounding box center [1066, 470] width 20 height 20
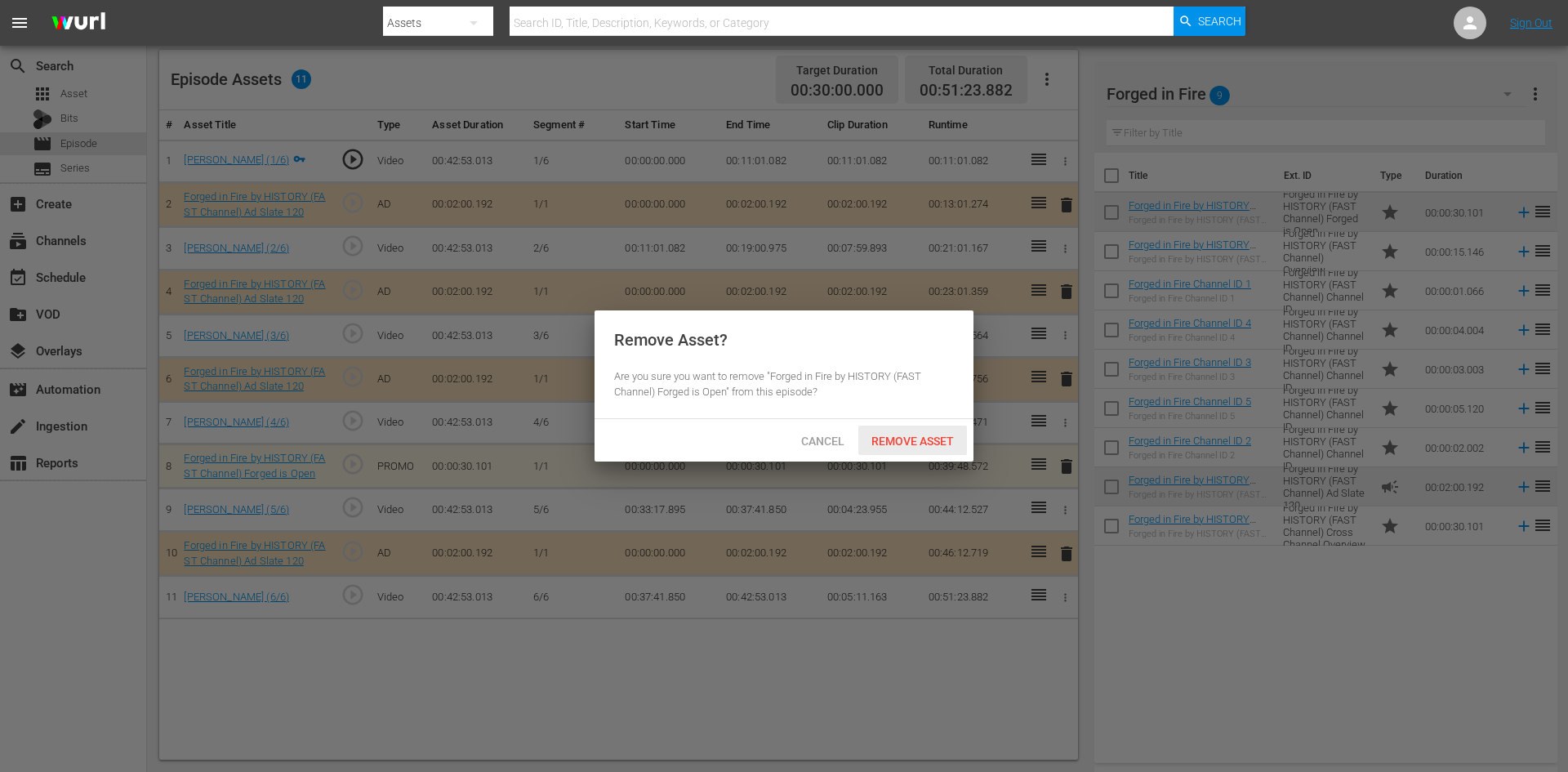
click at [921, 435] on span "Remove Asset" at bounding box center [912, 442] width 108 height 13
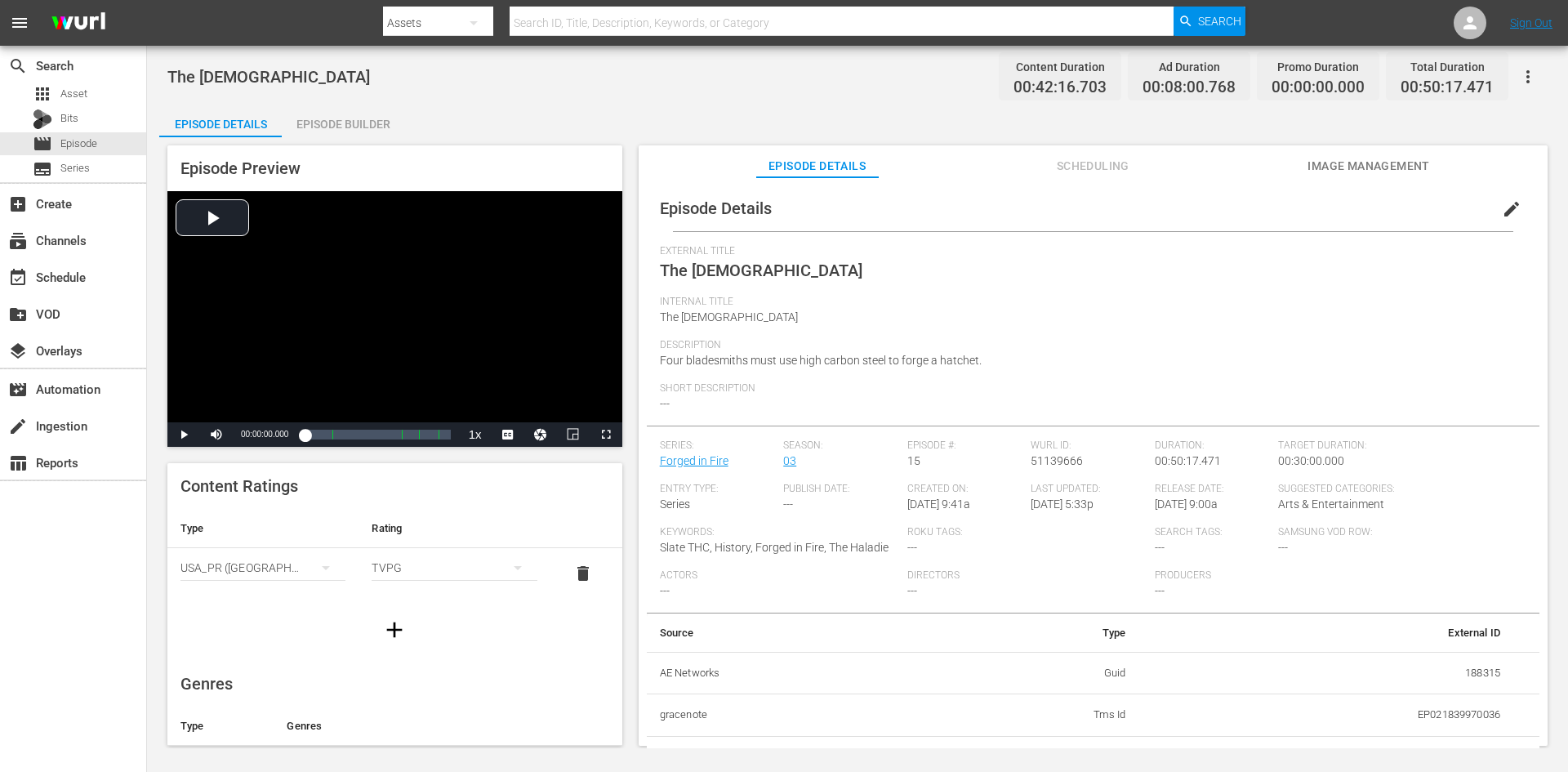
click at [352, 122] on div "Episode Builder" at bounding box center [343, 124] width 122 height 39
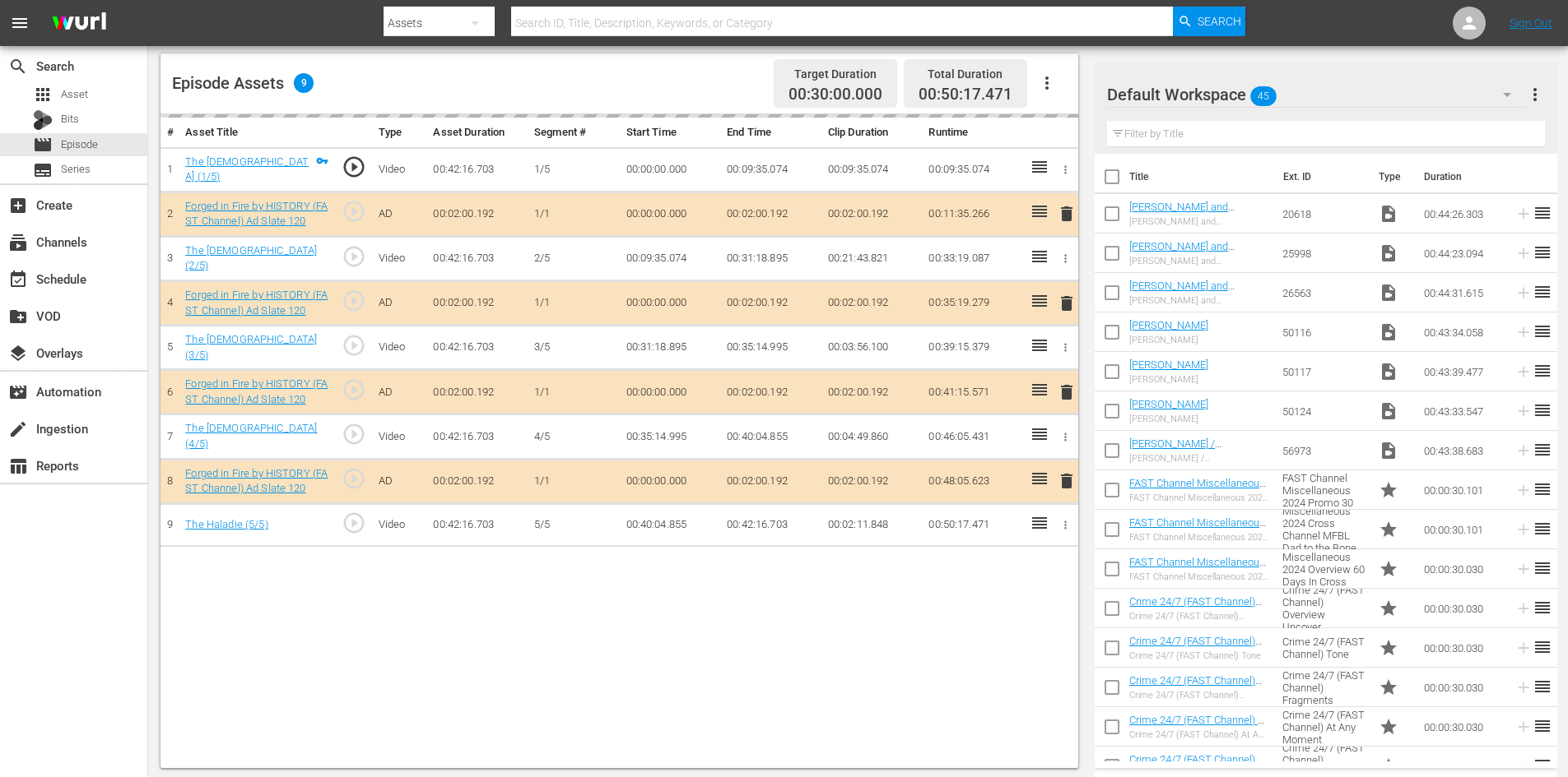
scroll to position [429, 0]
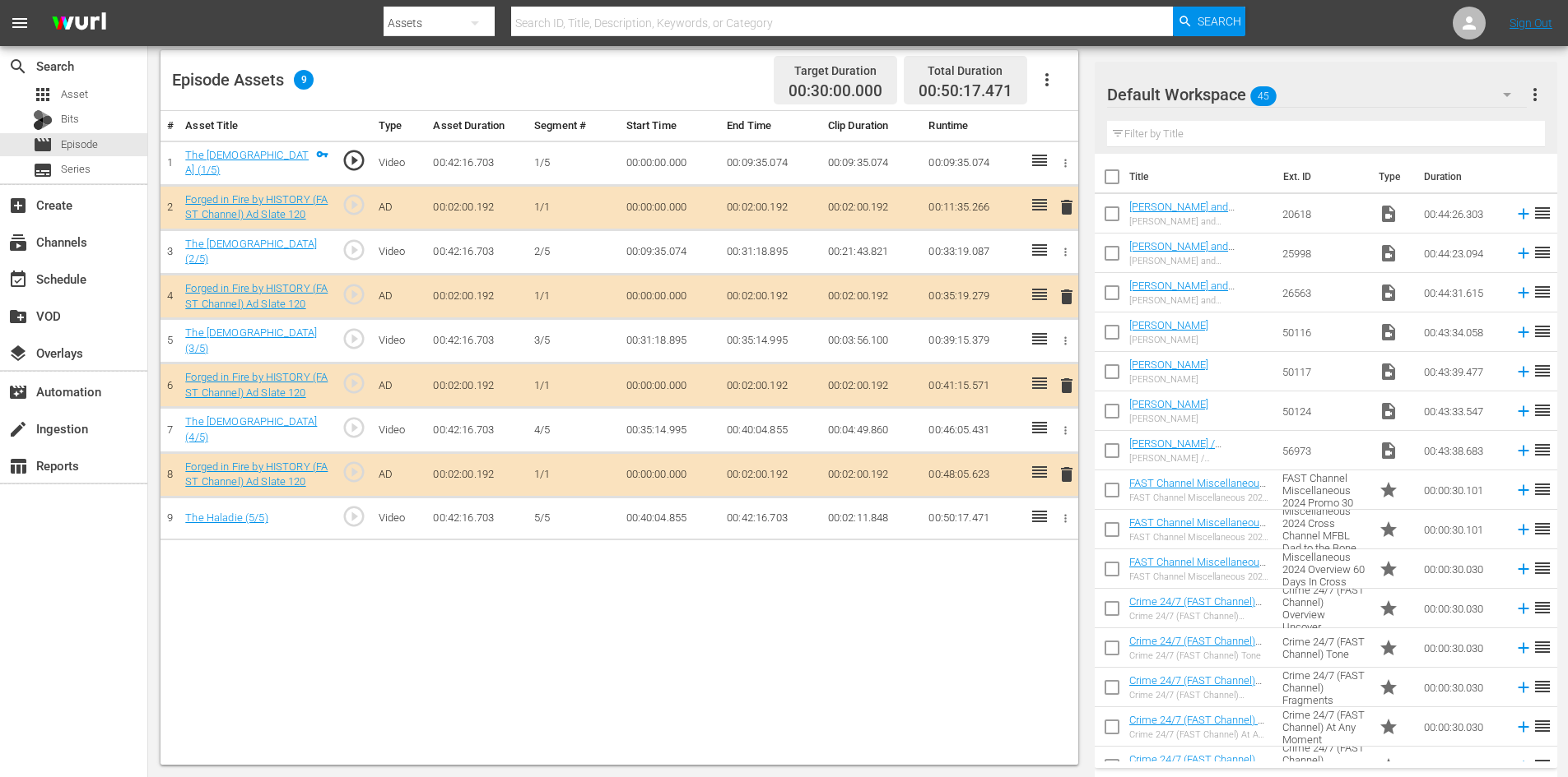
click at [1317, 98] on div "Default Workspace 45" at bounding box center [1317, 94] width 420 height 46
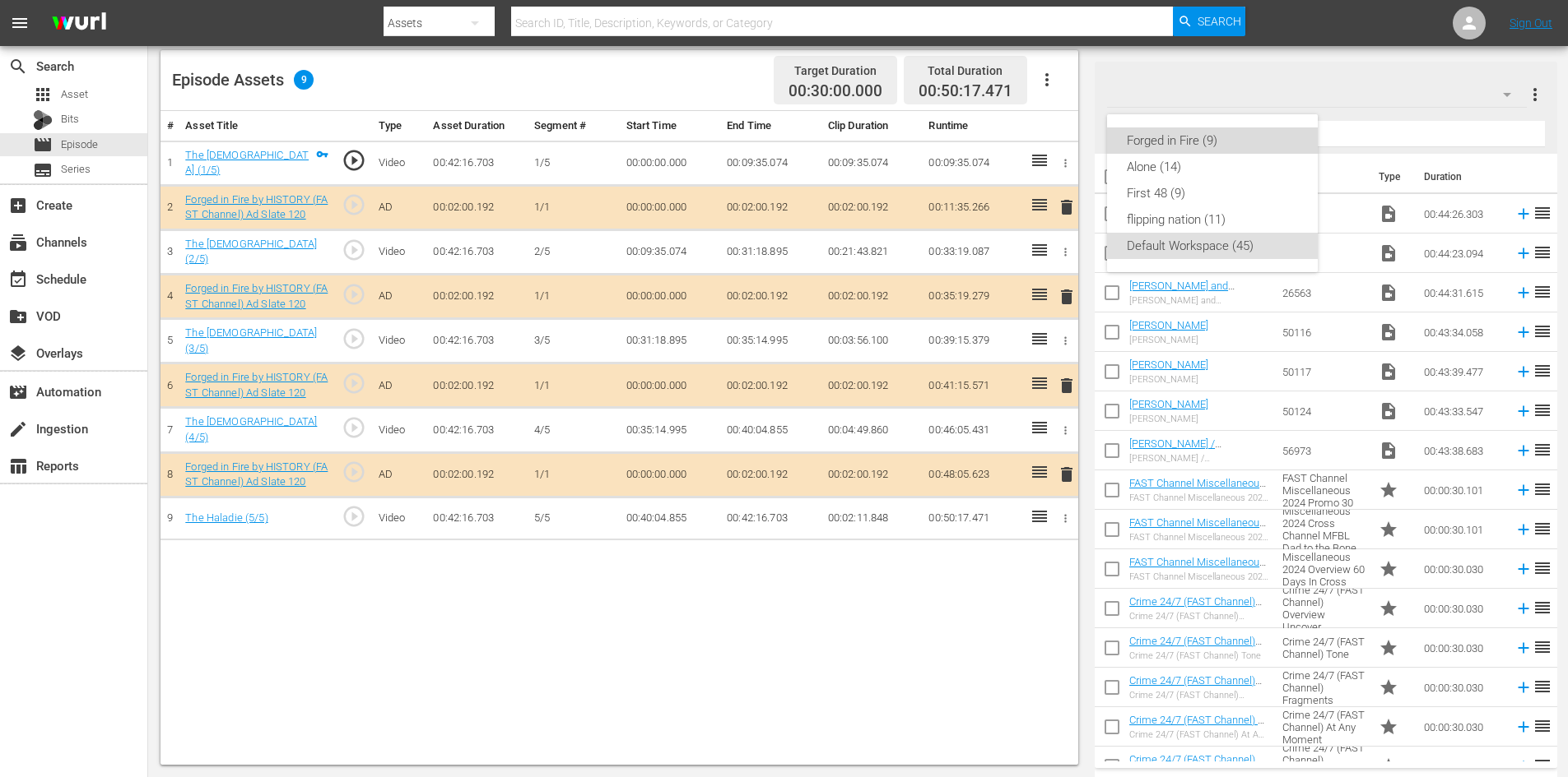
click at [1153, 131] on div "Forged in Fire (9)" at bounding box center [1213, 141] width 172 height 26
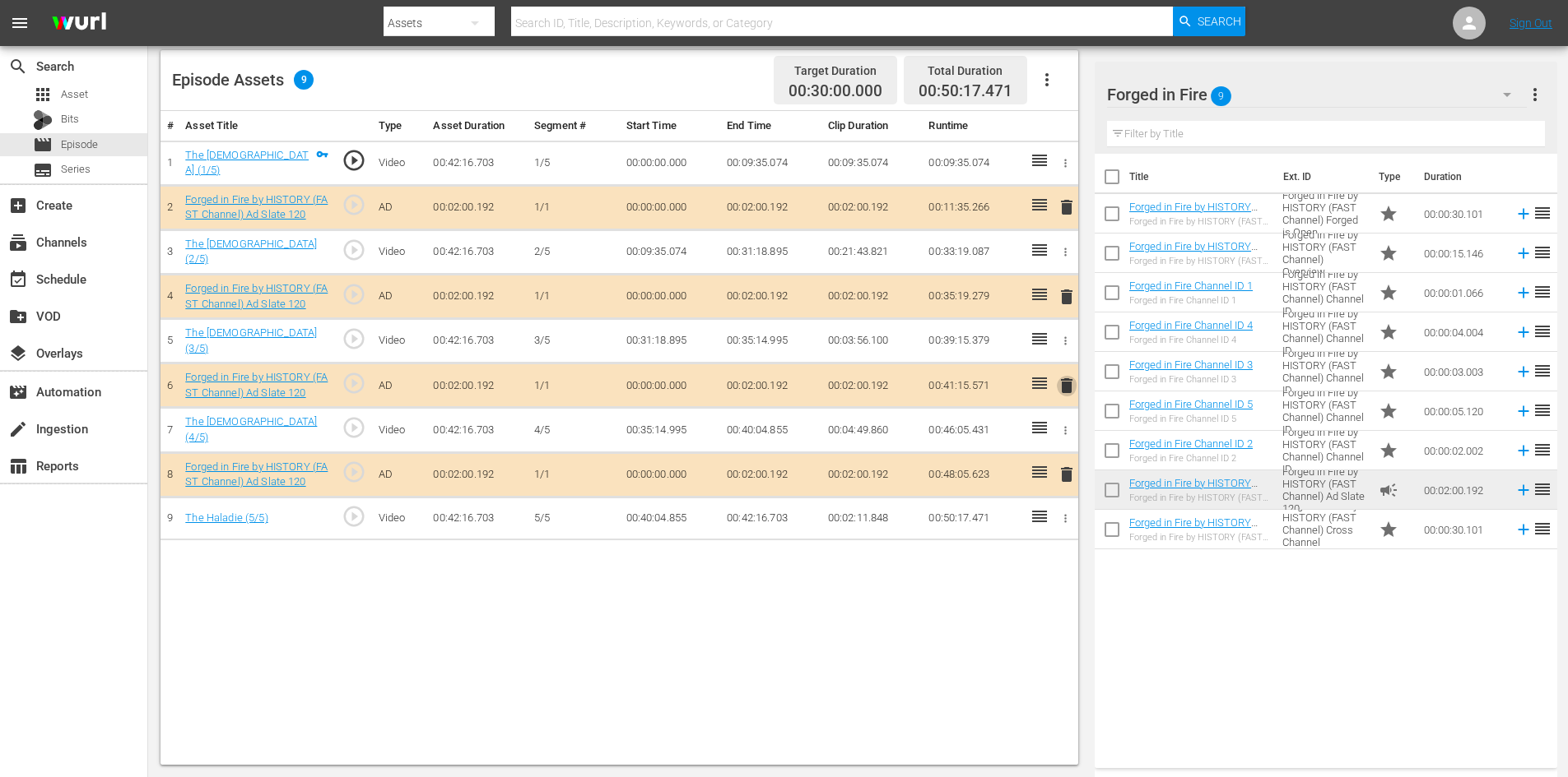
click at [1064, 378] on span "delete" at bounding box center [1066, 386] width 20 height 20
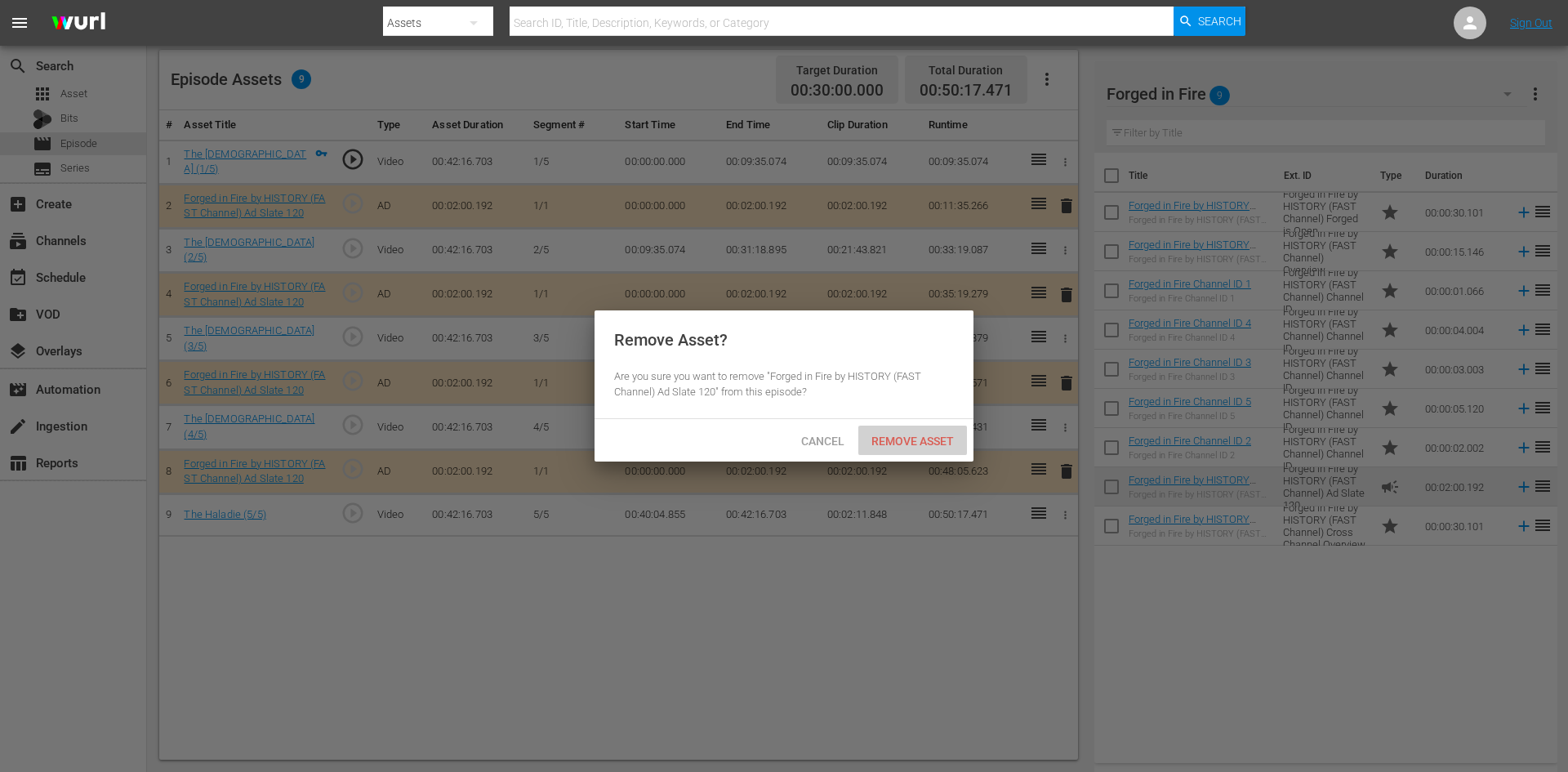
click at [921, 451] on div "Remove Asset" at bounding box center [912, 441] width 108 height 31
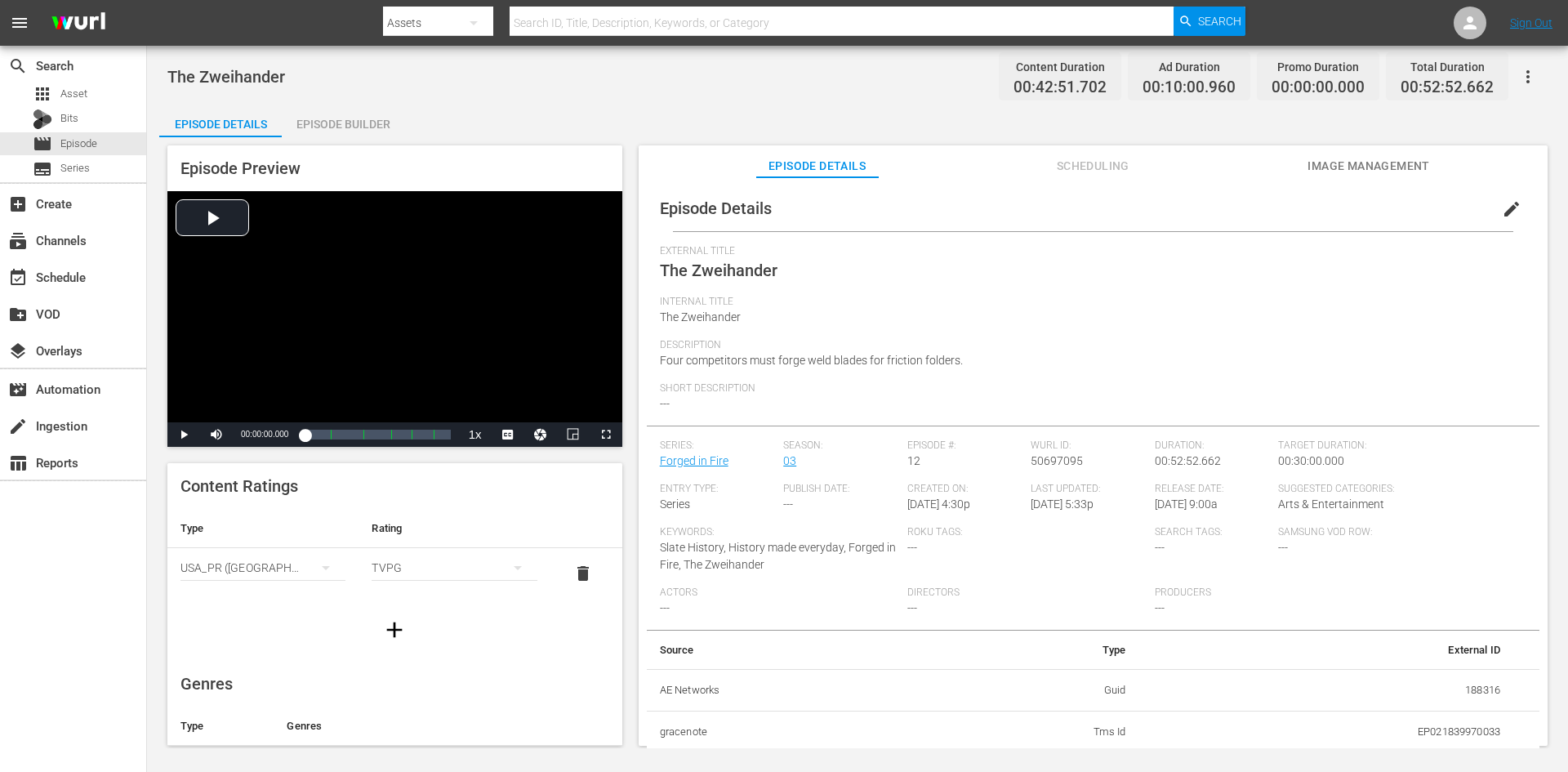
drag, startPoint x: 352, startPoint y: 125, endPoint x: 361, endPoint y: 124, distance: 9.1
click at [352, 124] on div "Episode Builder" at bounding box center [343, 124] width 122 height 39
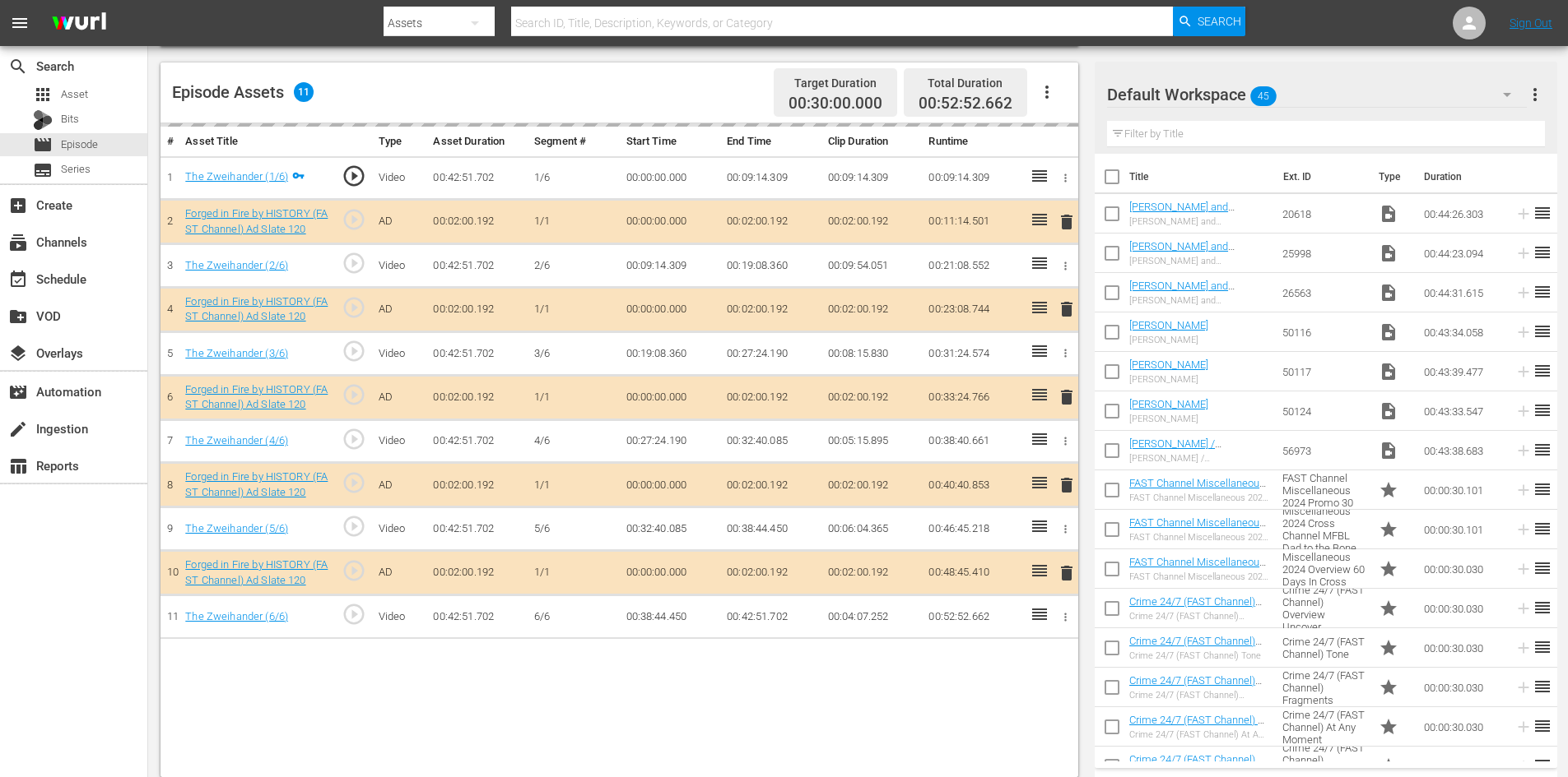
scroll to position [429, 0]
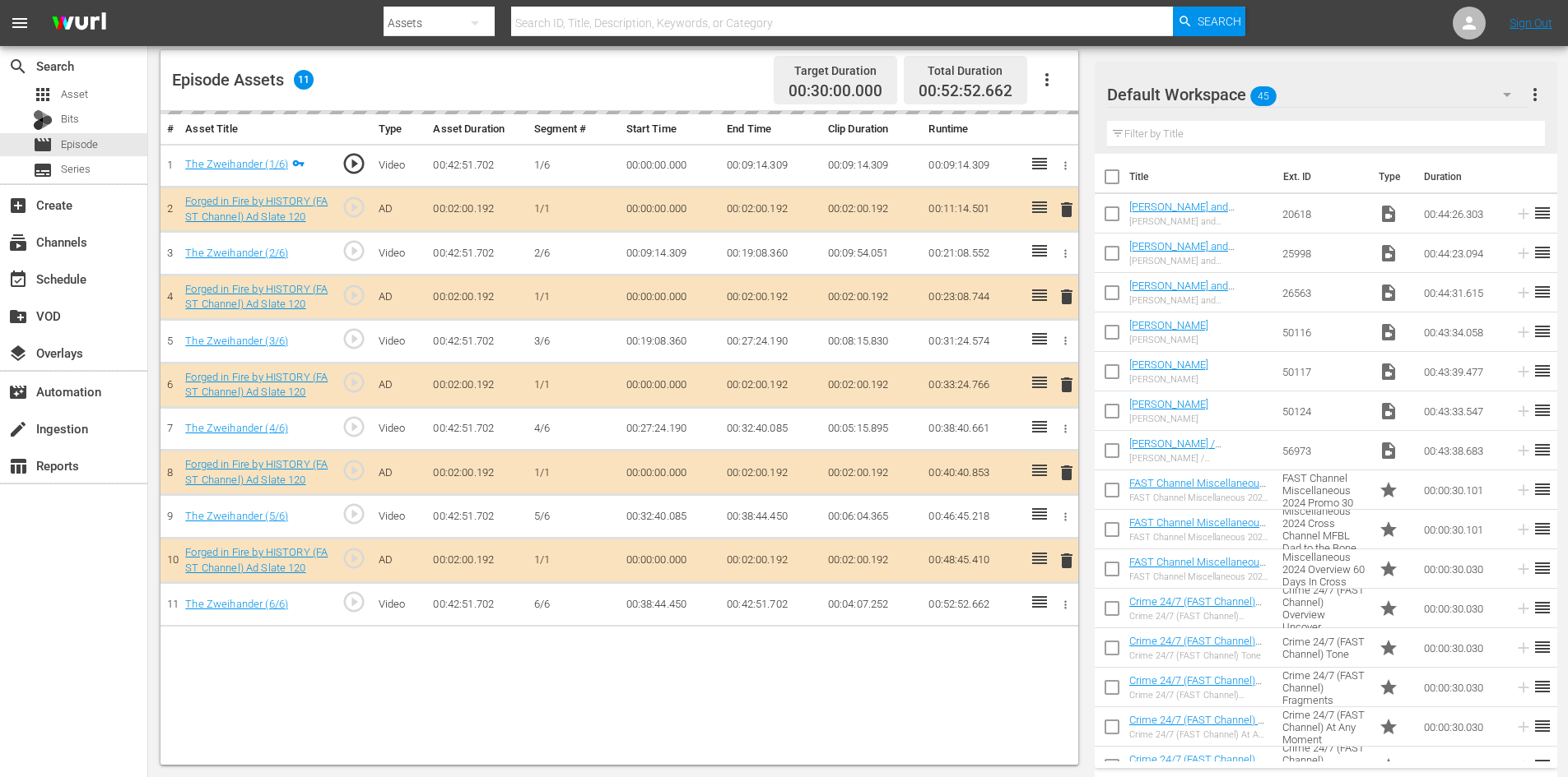
click at [1342, 96] on div "Default Workspace 45" at bounding box center [1317, 94] width 420 height 46
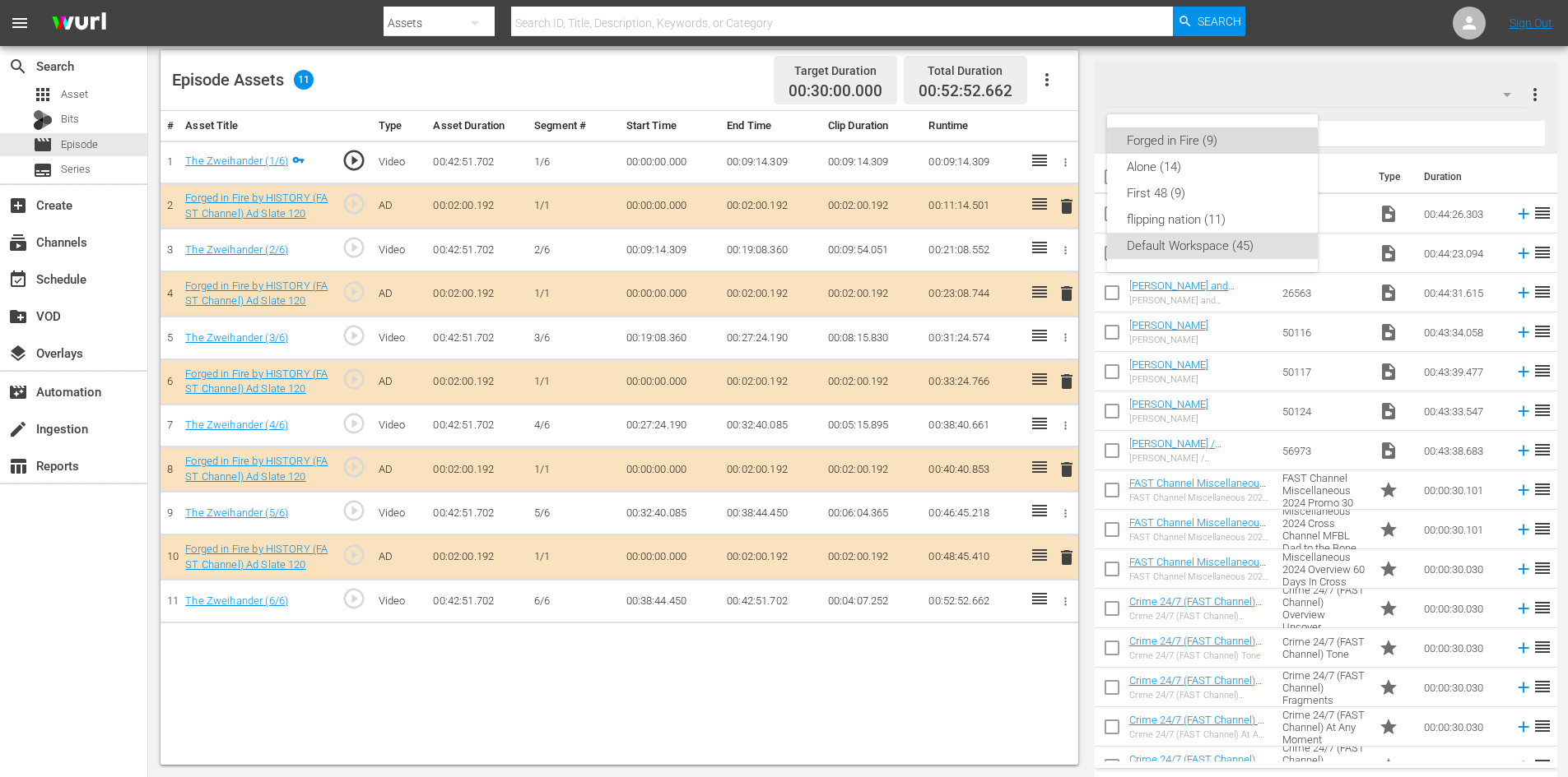
click at [1162, 141] on div "Forged in Fire (9)" at bounding box center [1213, 141] width 172 height 26
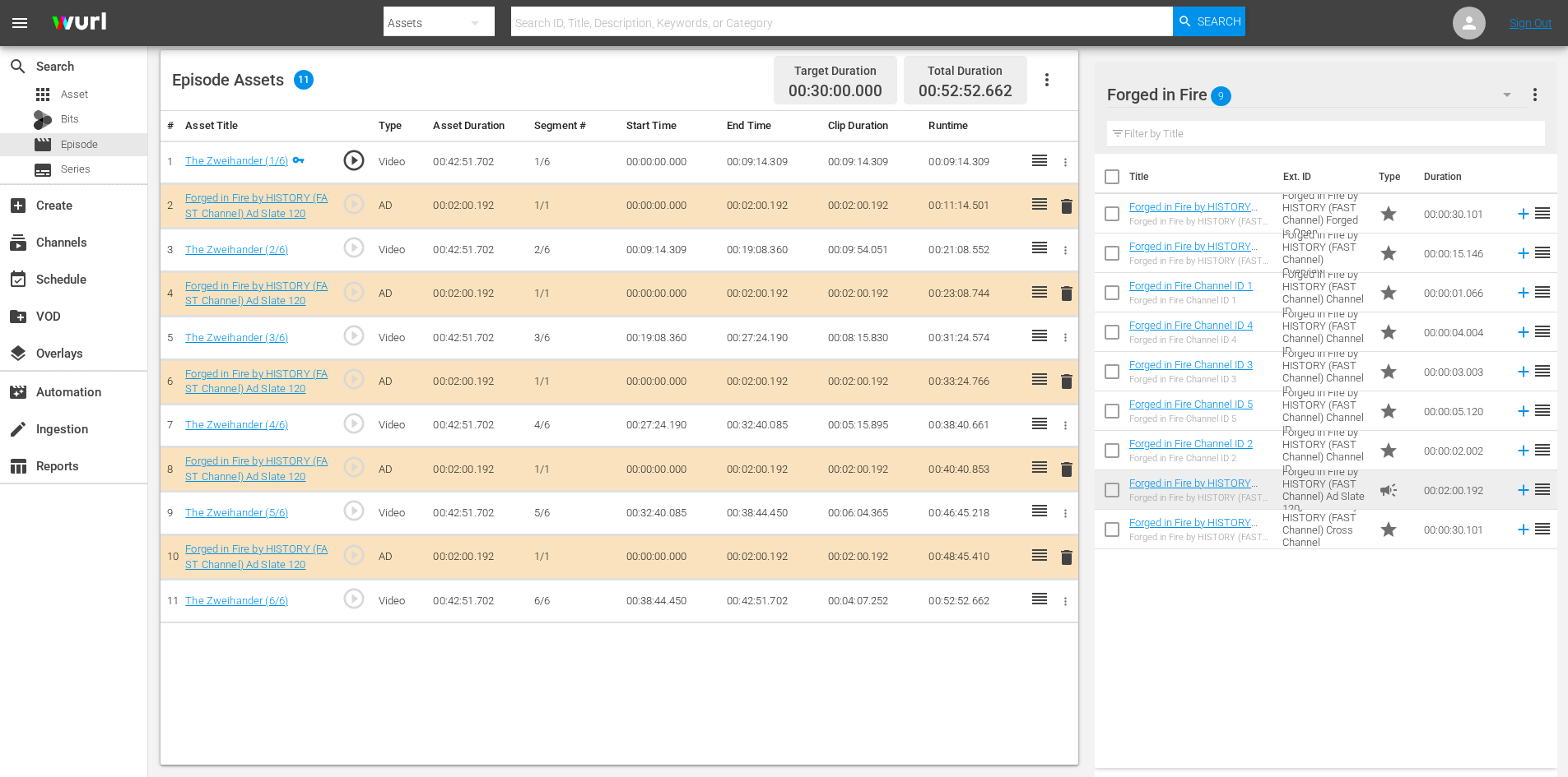
click at [1067, 470] on span "delete" at bounding box center [1066, 470] width 20 height 20
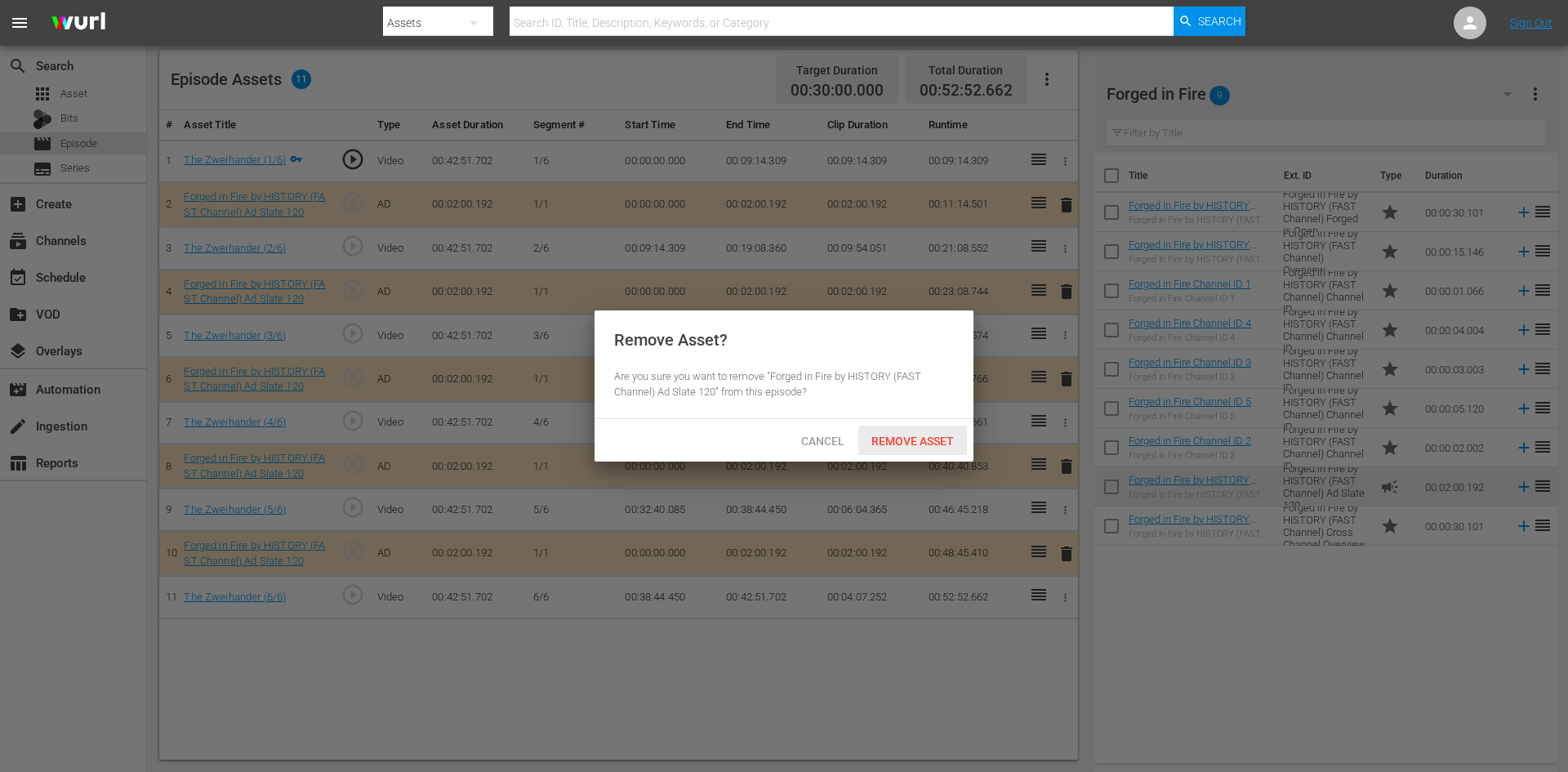
click at [918, 450] on div "Remove Asset" at bounding box center [912, 441] width 108 height 31
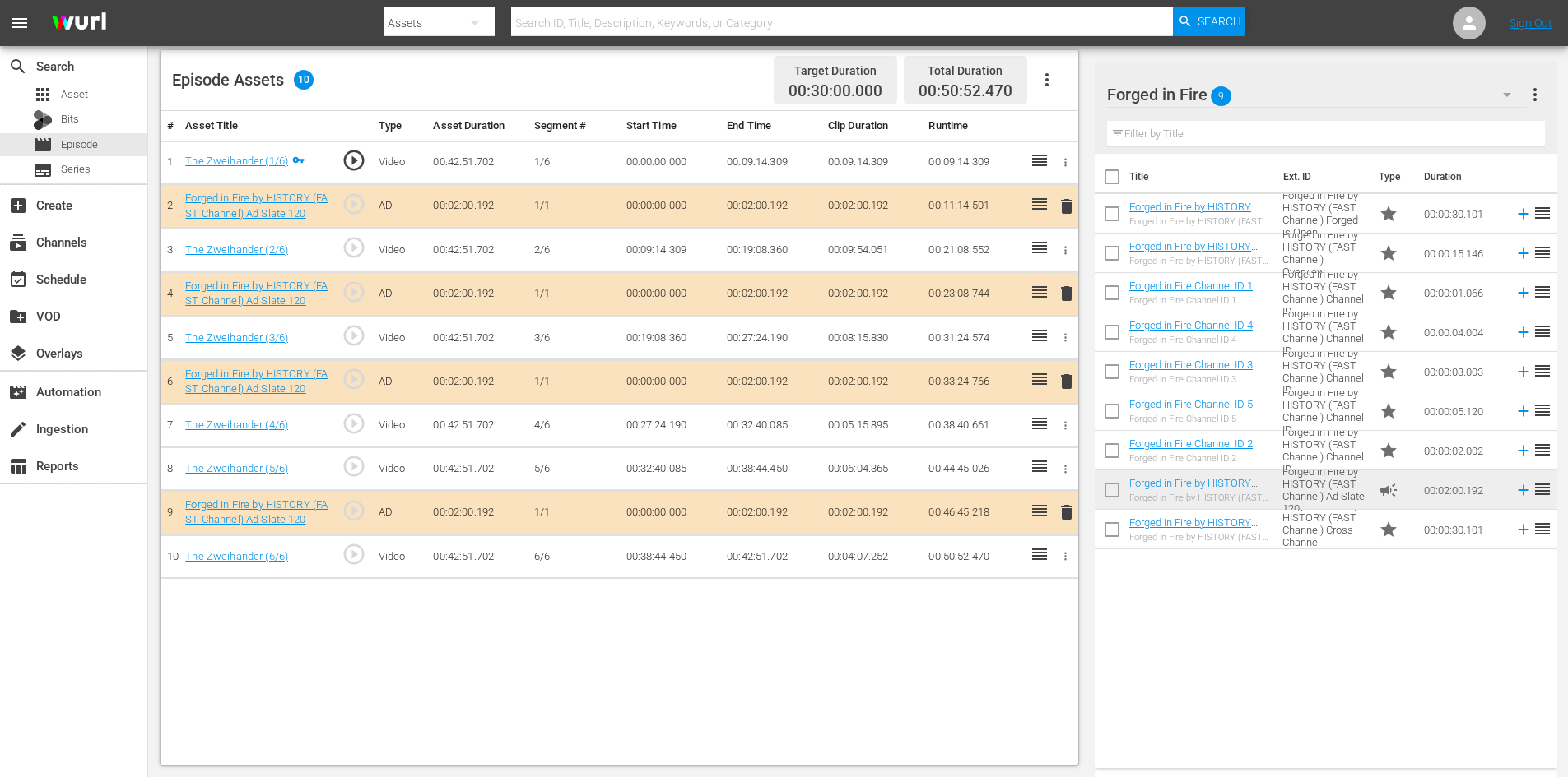
click at [1442, 205] on td "00:00:30.101" at bounding box center [1462, 213] width 90 height 39
